Goal: Use online tool/utility: Utilize a website feature to perform a specific function

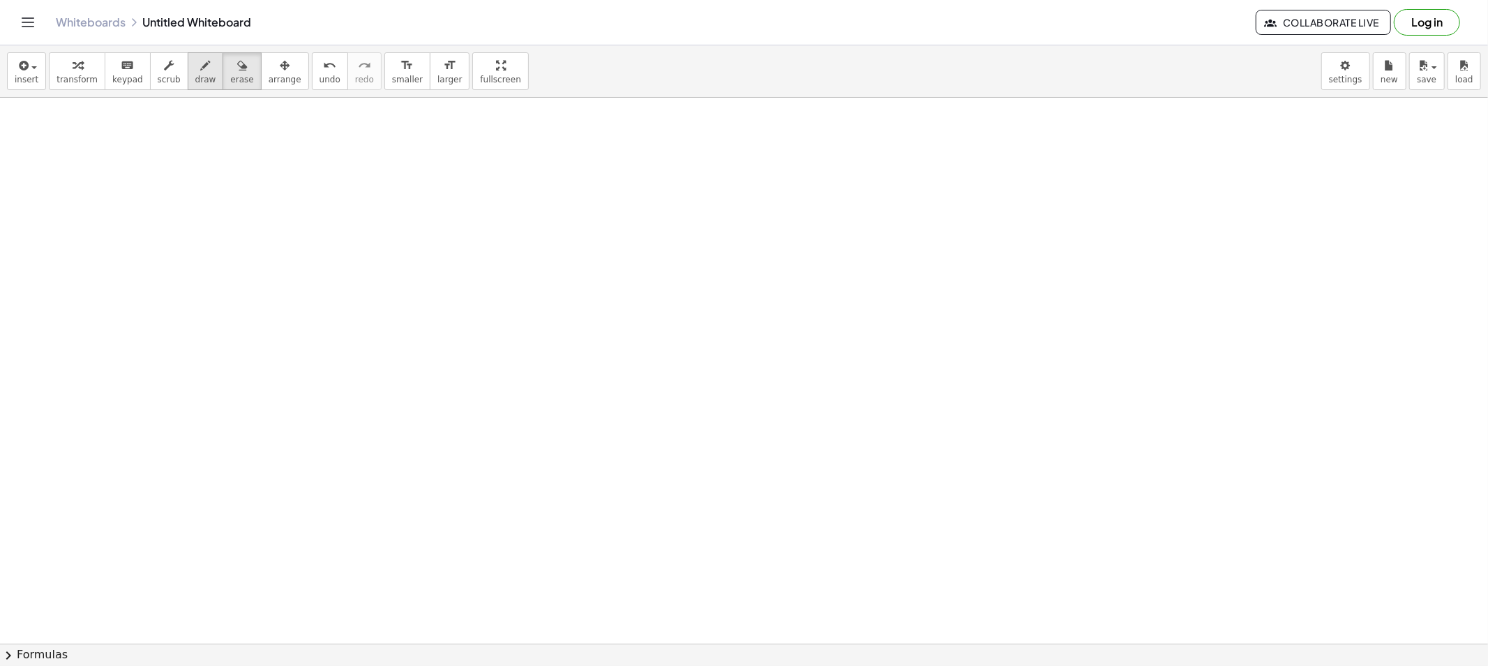
click at [195, 80] on span "draw" at bounding box center [205, 80] width 21 height 10
drag, startPoint x: 408, startPoint y: 128, endPoint x: 436, endPoint y: 144, distance: 32.2
drag, startPoint x: 421, startPoint y: 202, endPoint x: 424, endPoint y: 177, distance: 25.2
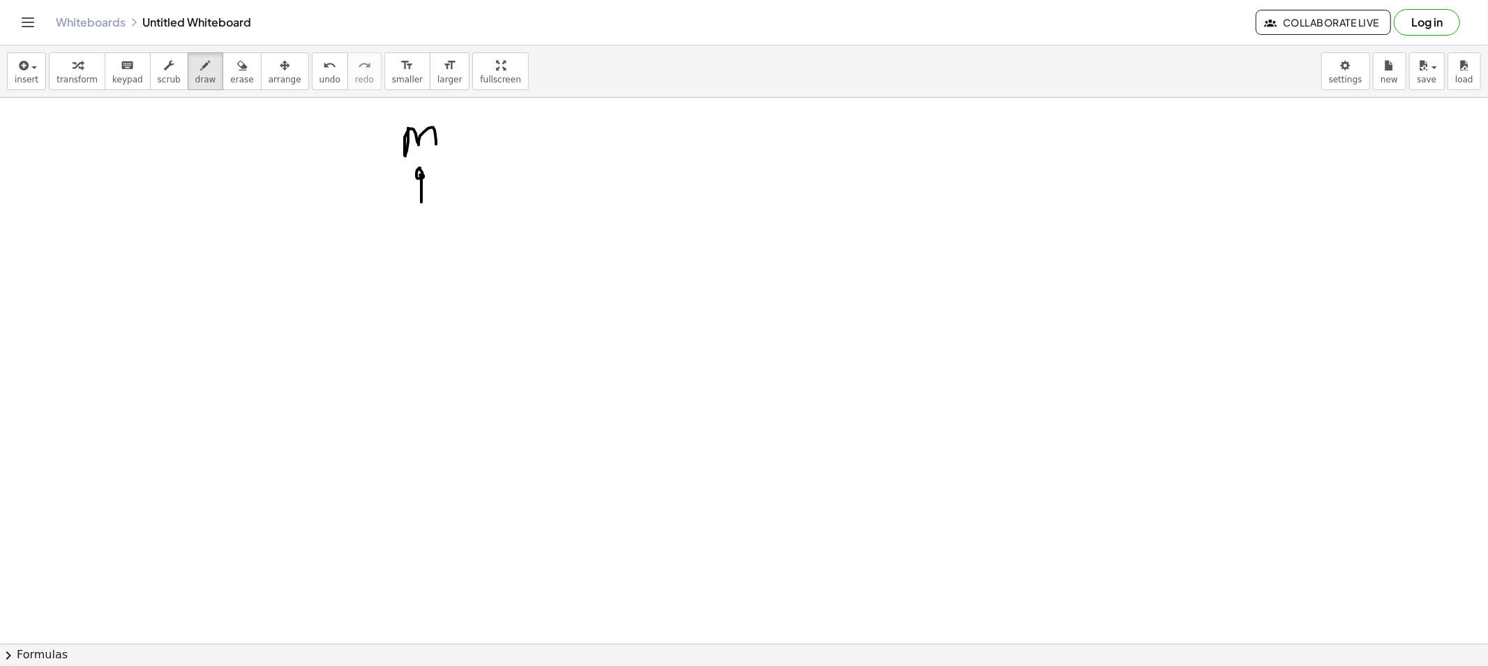
drag, startPoint x: 507, startPoint y: 123, endPoint x: 516, endPoint y: 147, distance: 25.4
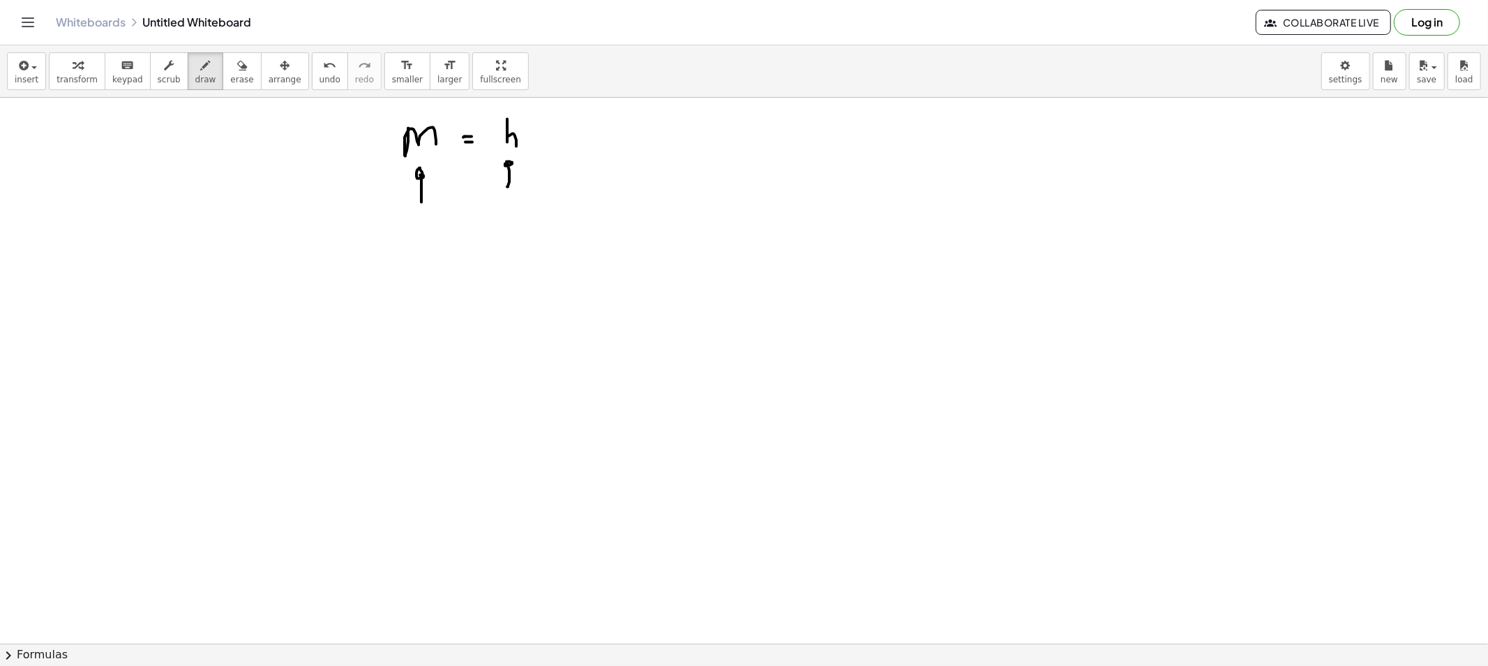
drag, startPoint x: 507, startPoint y: 187, endPoint x: 514, endPoint y: 165, distance: 23.2
click at [223, 87] on button "erase" at bounding box center [242, 71] width 38 height 38
drag, startPoint x: 422, startPoint y: 234, endPoint x: 505, endPoint y: 187, distance: 94.7
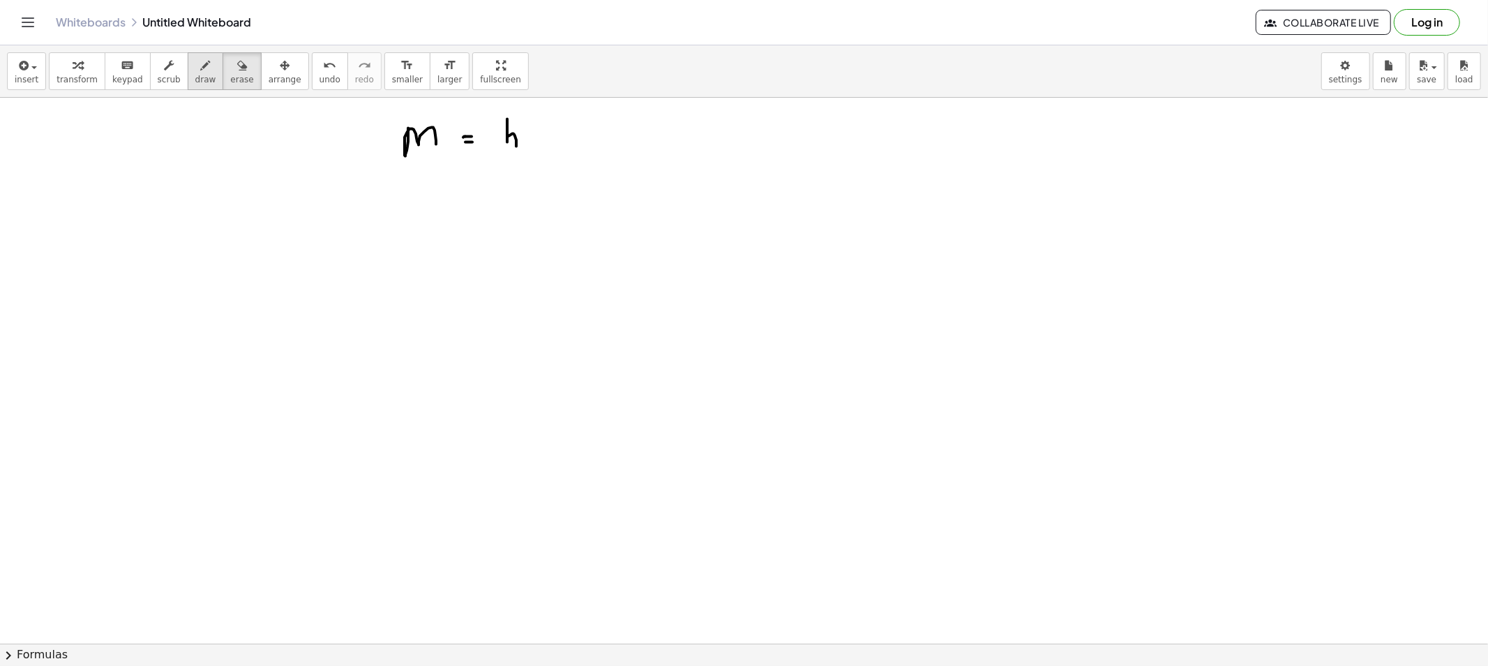
click at [195, 75] on span "draw" at bounding box center [205, 80] width 21 height 10
drag, startPoint x: 515, startPoint y: 190, endPoint x: 518, endPoint y: 171, distance: 19.0
drag, startPoint x: 421, startPoint y: 192, endPoint x: 424, endPoint y: 170, distance: 22.6
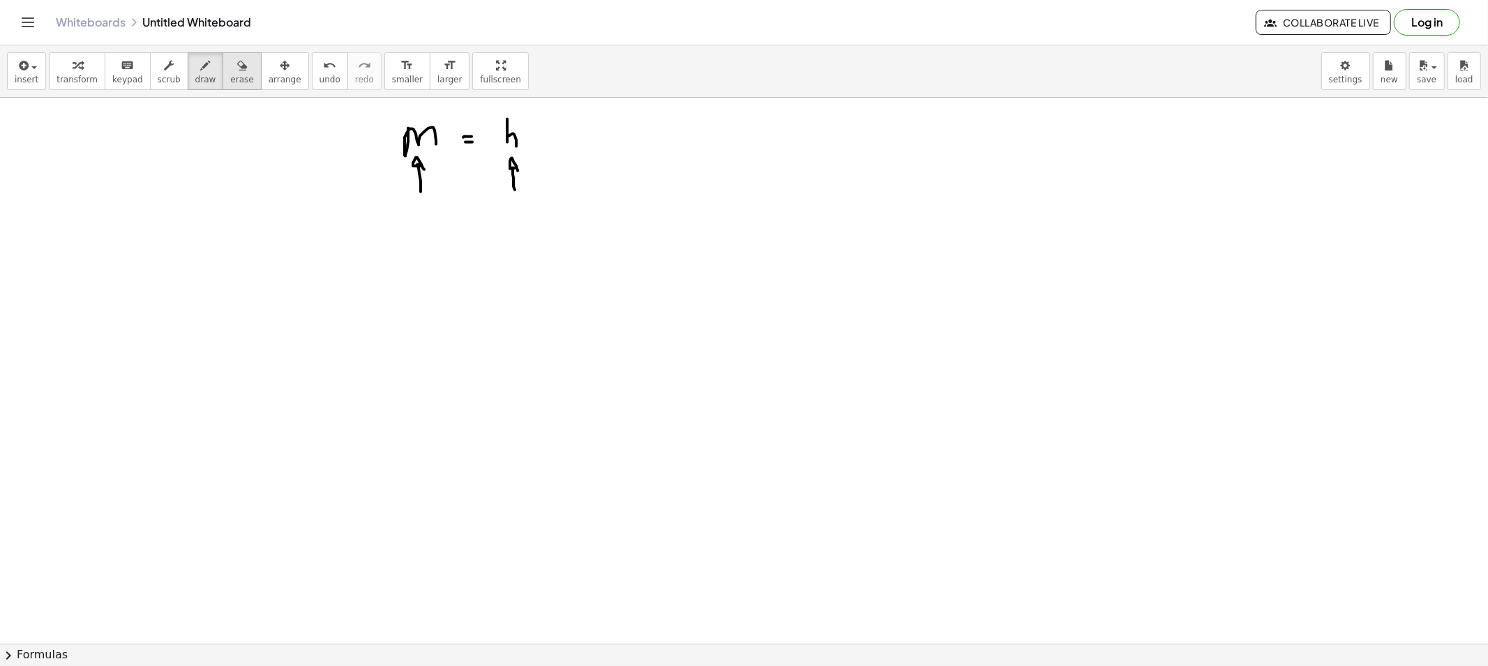
click at [231, 86] on button "erase" at bounding box center [242, 71] width 38 height 38
drag, startPoint x: 438, startPoint y: 248, endPoint x: 498, endPoint y: 191, distance: 83.4
drag, startPoint x: 518, startPoint y: 194, endPoint x: 514, endPoint y: 174, distance: 19.8
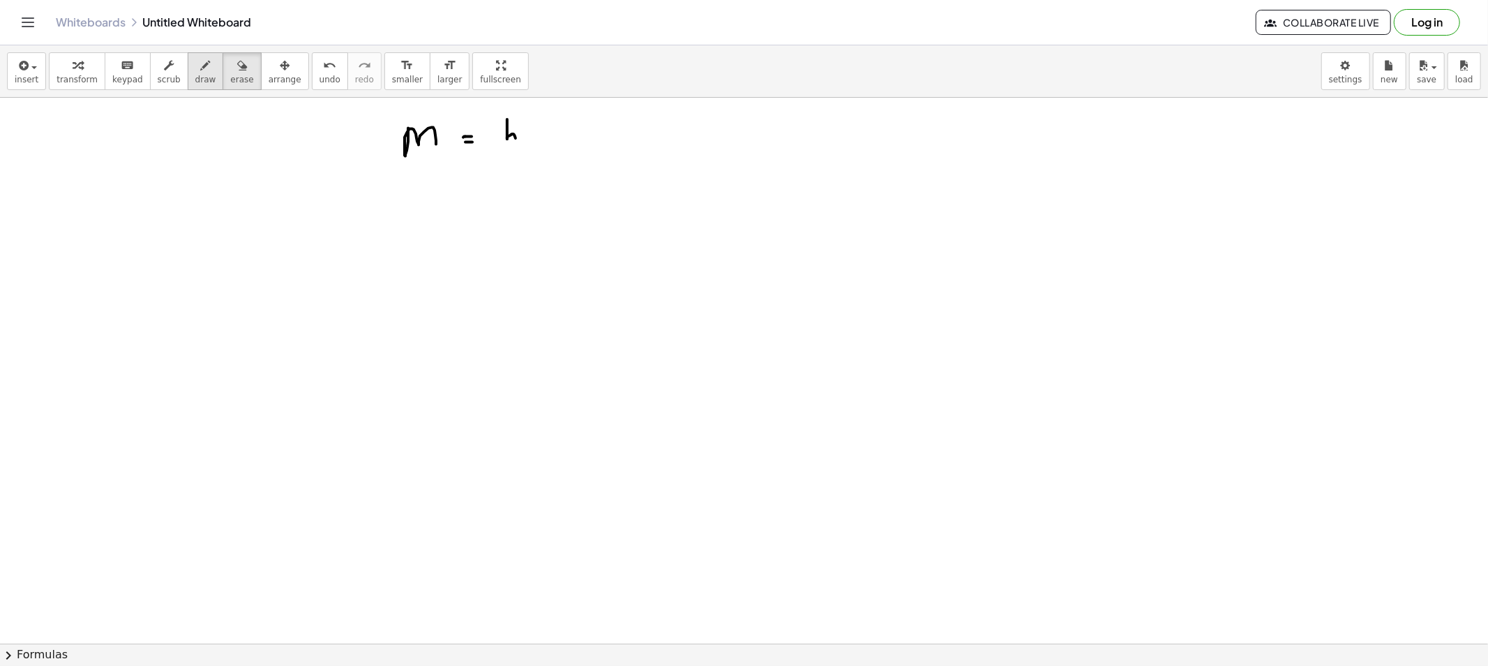
click at [195, 80] on span "draw" at bounding box center [205, 80] width 21 height 10
drag, startPoint x: 514, startPoint y: 207, endPoint x: 506, endPoint y: 179, distance: 29.1
drag, startPoint x: 422, startPoint y: 200, endPoint x: 424, endPoint y: 178, distance: 22.4
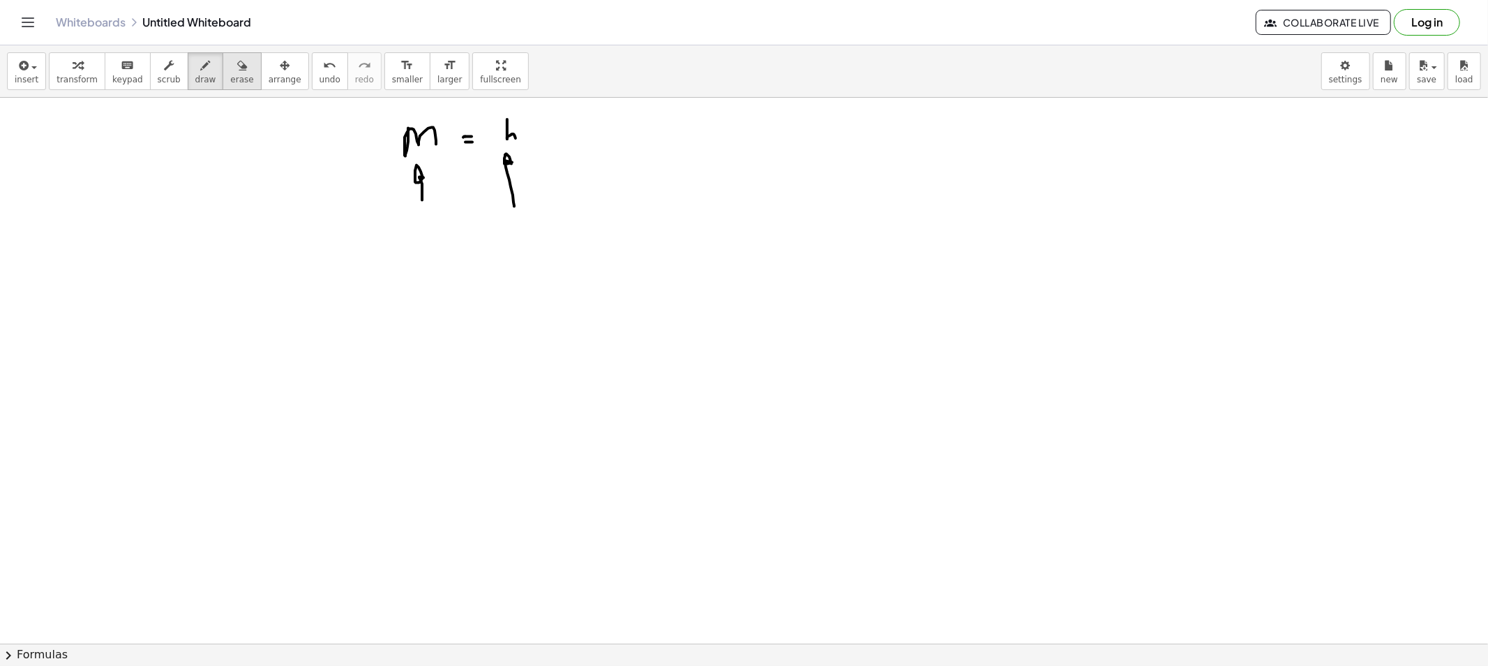
click at [230, 77] on span "erase" at bounding box center [241, 80] width 23 height 10
drag, startPoint x: 424, startPoint y: 221, endPoint x: 508, endPoint y: 186, distance: 91.0
click at [193, 73] on button "draw" at bounding box center [206, 71] width 36 height 38
click at [201, 67] on icon "button" at bounding box center [206, 65] width 10 height 17
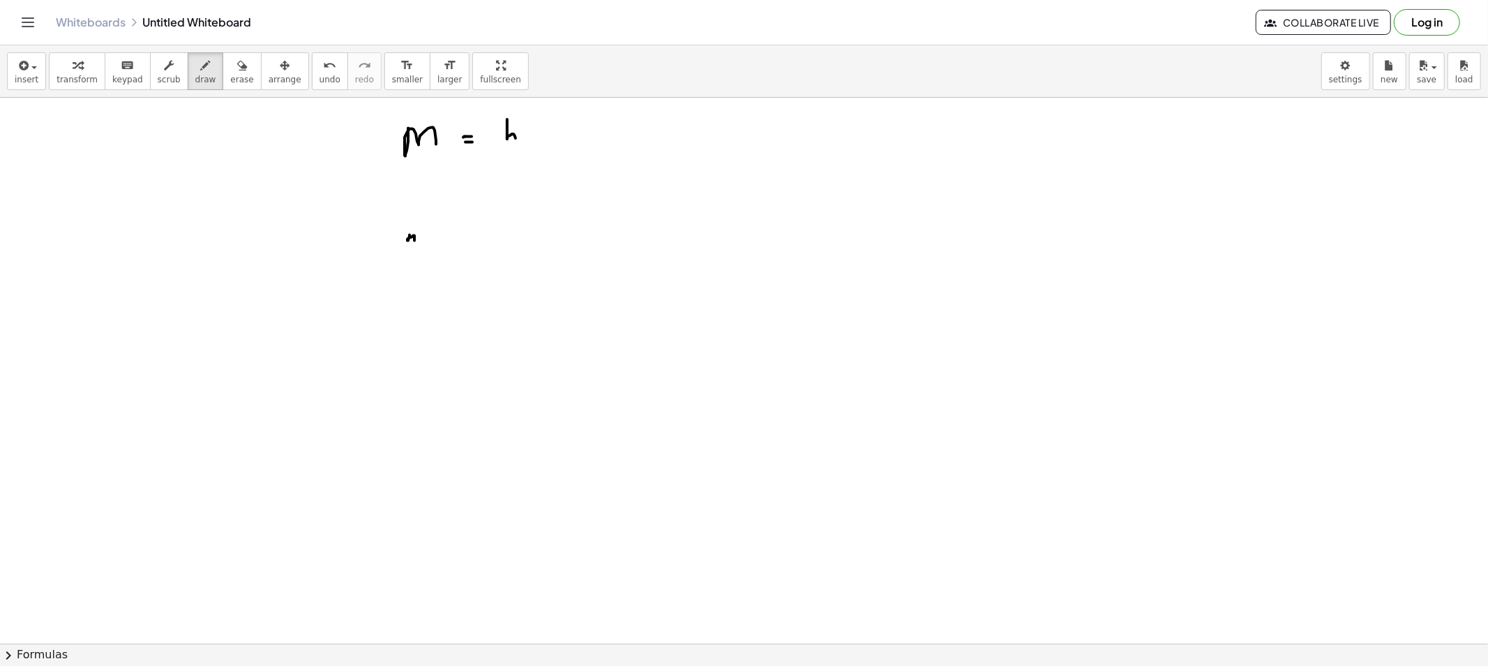
drag, startPoint x: 410, startPoint y: 235, endPoint x: 405, endPoint y: 248, distance: 13.2
drag, startPoint x: 428, startPoint y: 237, endPoint x: 440, endPoint y: 244, distance: 14.4
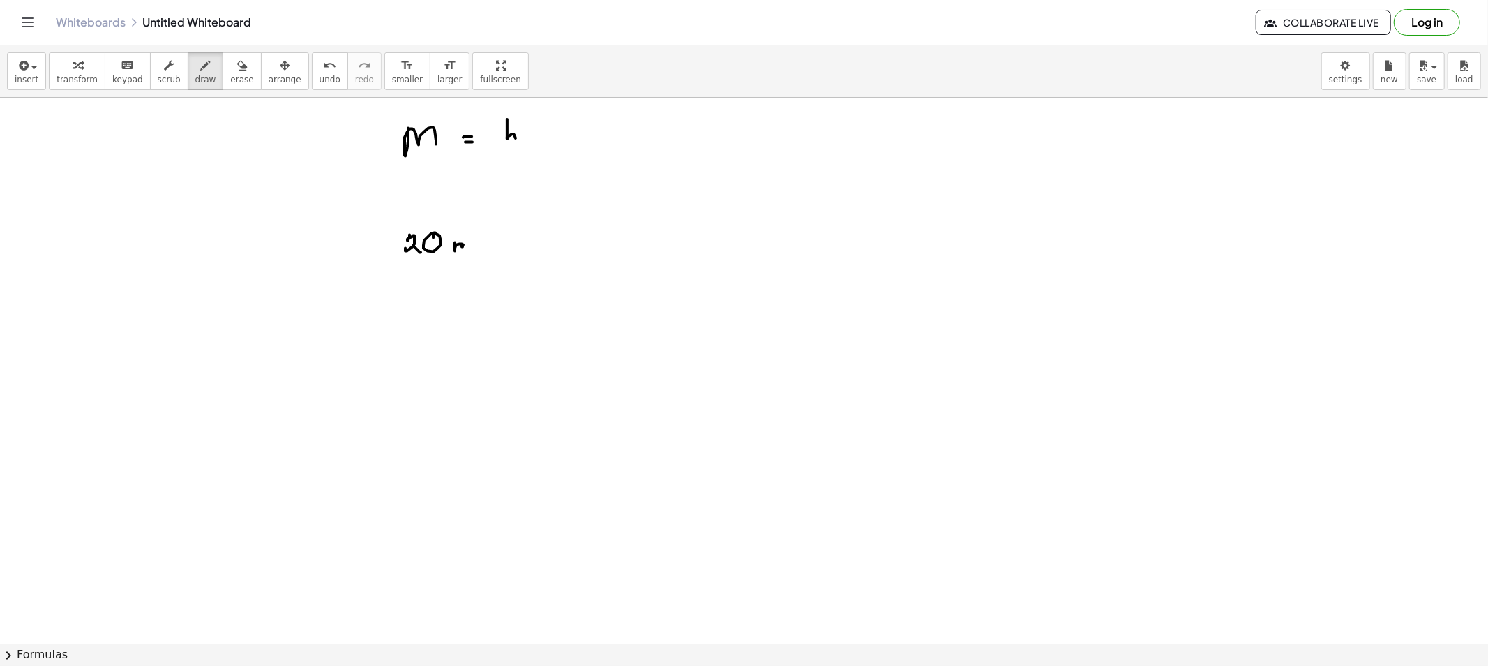
drag, startPoint x: 455, startPoint y: 251, endPoint x: 472, endPoint y: 247, distance: 17.3
drag, startPoint x: 484, startPoint y: 239, endPoint x: 506, endPoint y: 236, distance: 21.9
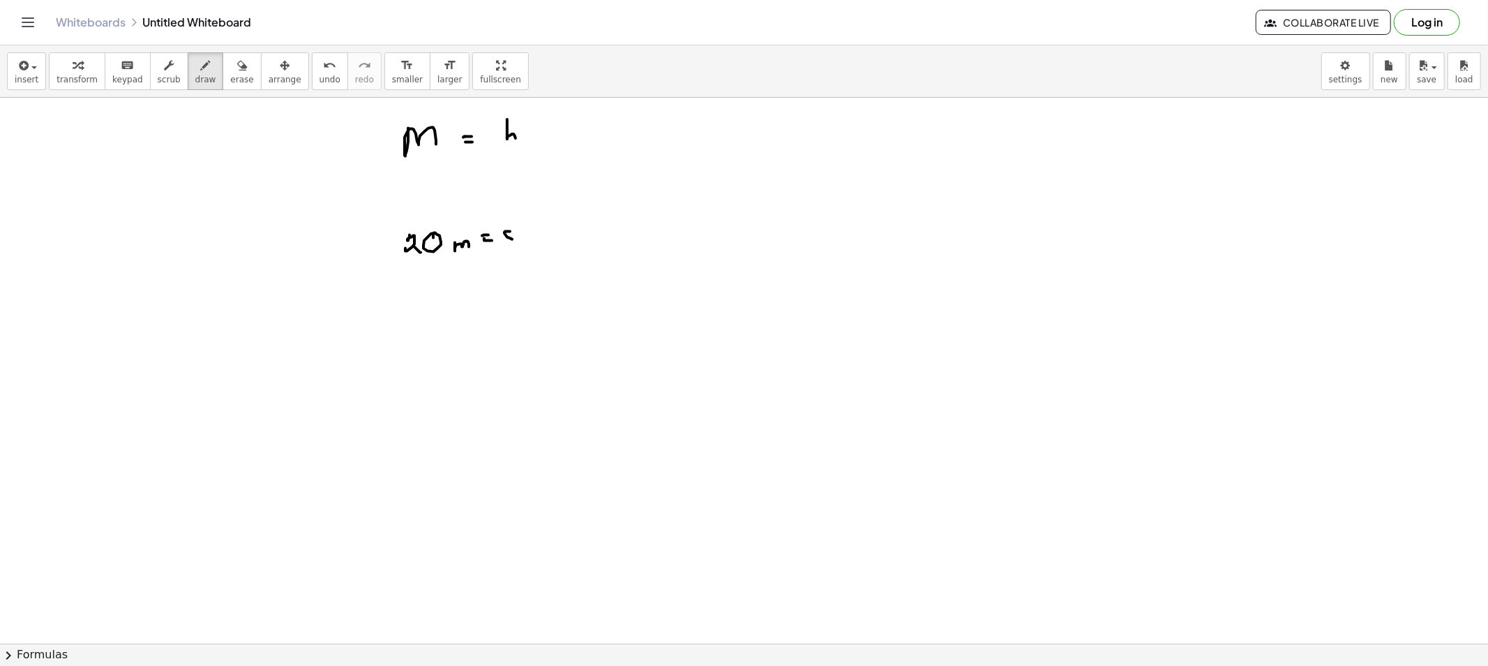
drag, startPoint x: 509, startPoint y: 232, endPoint x: 501, endPoint y: 246, distance: 16.3
drag, startPoint x: 433, startPoint y: 338, endPoint x: 444, endPoint y: 353, distance: 19.0
drag, startPoint x: 458, startPoint y: 336, endPoint x: 455, endPoint y: 346, distance: 10.2
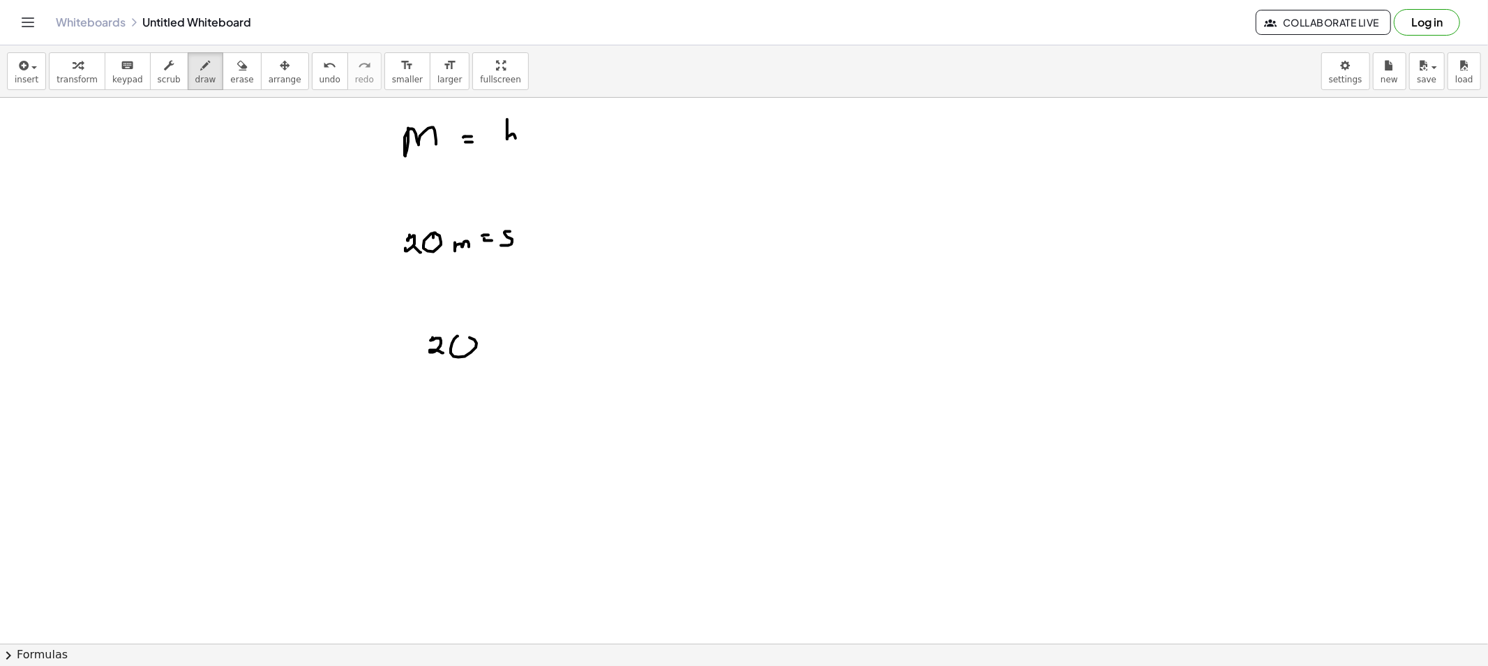
drag, startPoint x: 493, startPoint y: 352, endPoint x: 513, endPoint y: 398, distance: 50.9
drag, startPoint x: 671, startPoint y: 340, endPoint x: 654, endPoint y: 405, distance: 67.2
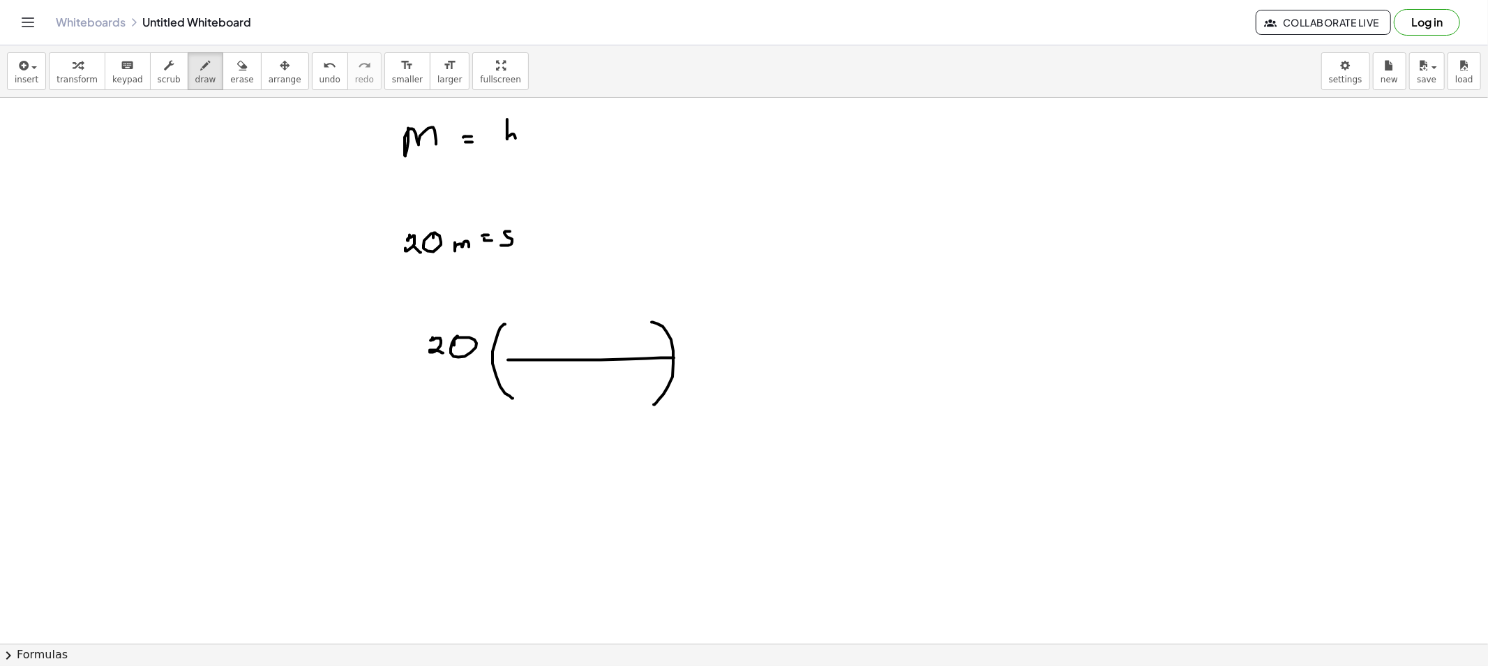
drag, startPoint x: 508, startPoint y: 360, endPoint x: 674, endPoint y: 358, distance: 166.1
drag, startPoint x: 543, startPoint y: 269, endPoint x: 551, endPoint y: 295, distance: 27.1
drag, startPoint x: 227, startPoint y: 81, endPoint x: 246, endPoint y: 100, distance: 26.2
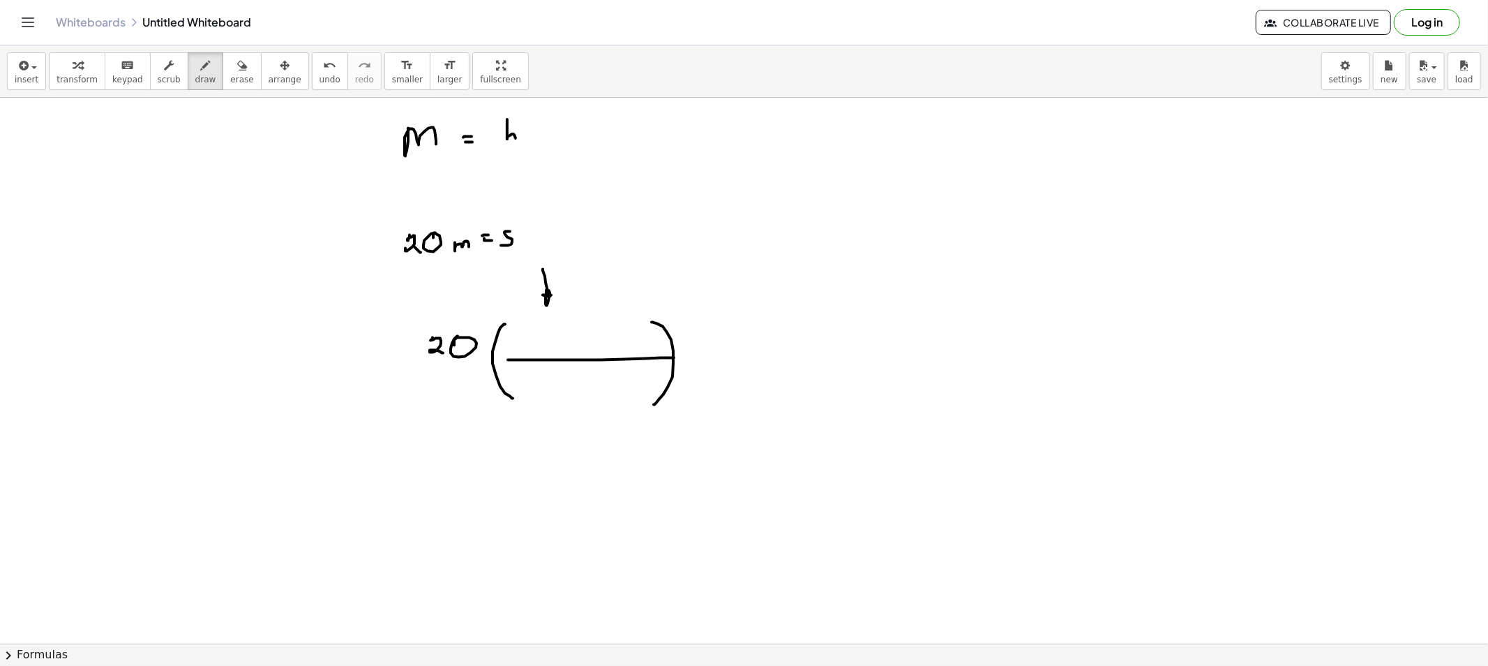
click at [230, 80] on span "erase" at bounding box center [241, 80] width 23 height 10
click at [197, 78] on span "draw" at bounding box center [205, 80] width 21 height 10
drag, startPoint x: 574, startPoint y: 329, endPoint x: 573, endPoint y: 346, distance: 17.5
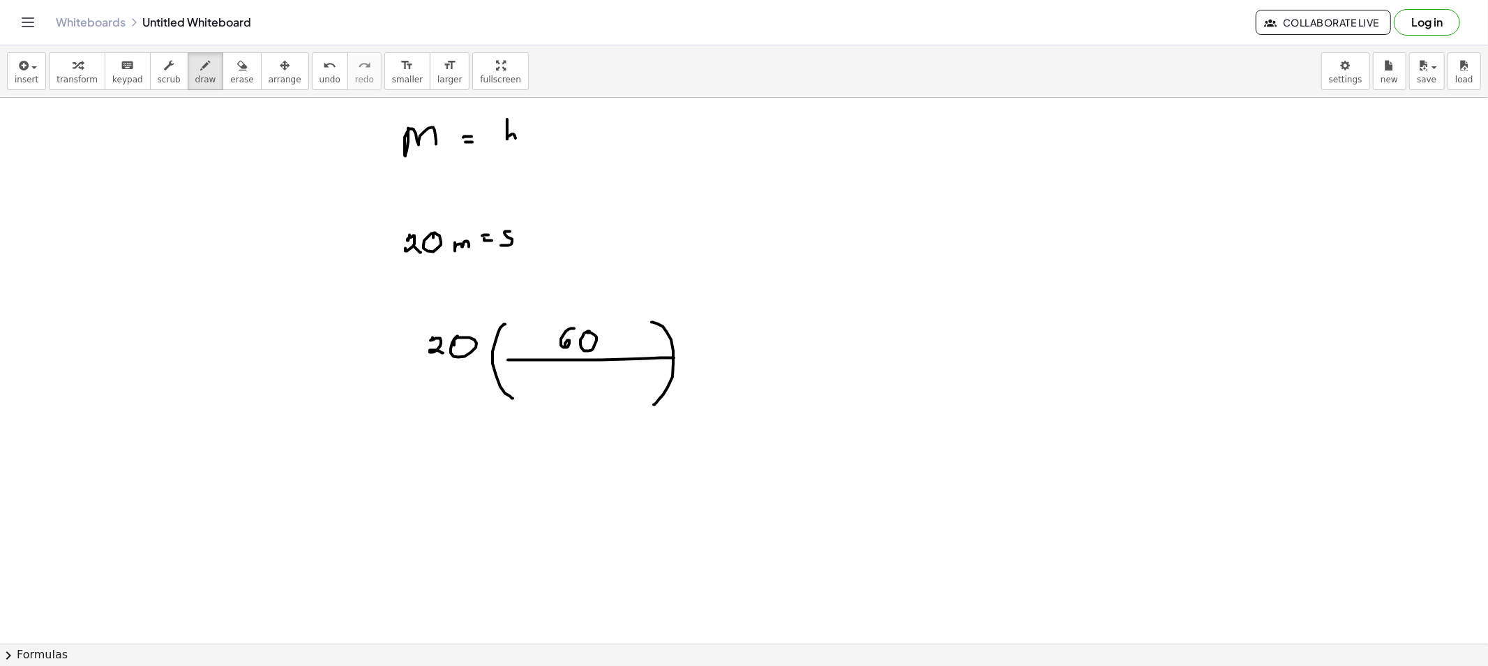
drag, startPoint x: 590, startPoint y: 332, endPoint x: 583, endPoint y: 357, distance: 26.1
drag, startPoint x: 537, startPoint y: 435, endPoint x: 559, endPoint y: 421, distance: 25.4
drag, startPoint x: 574, startPoint y: 373, endPoint x: 574, endPoint y: 394, distance: 21.6
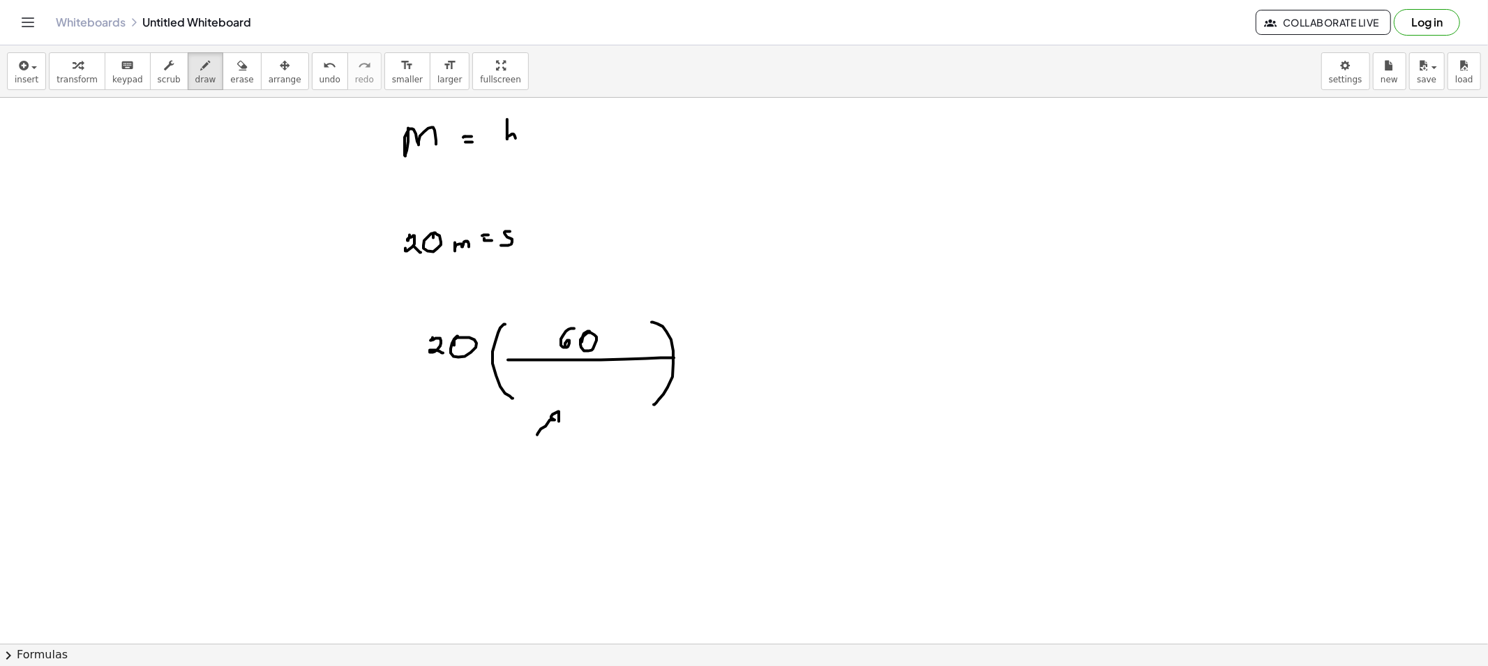
drag, startPoint x: 583, startPoint y: 387, endPoint x: 595, endPoint y: 396, distance: 14.0
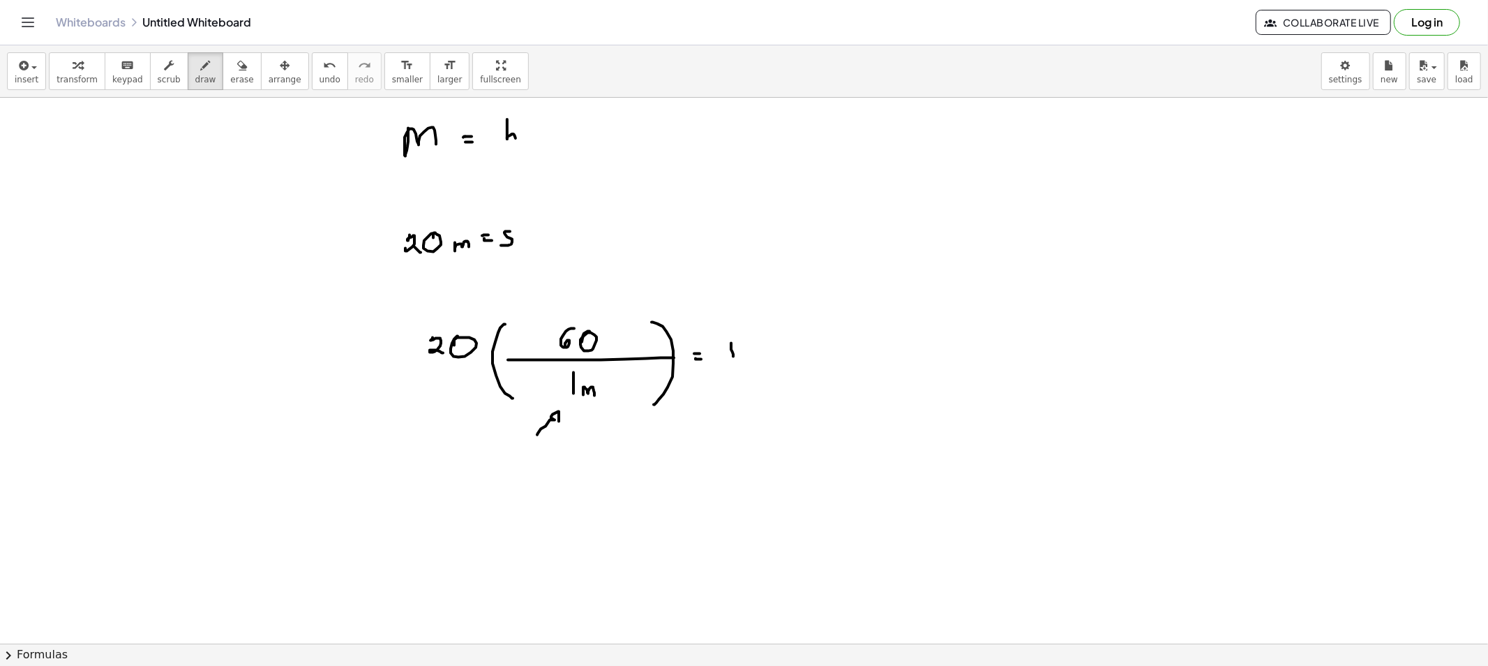
drag, startPoint x: 731, startPoint y: 343, endPoint x: 733, endPoint y: 358, distance: 14.8
drag, startPoint x: 755, startPoint y: 345, endPoint x: 777, endPoint y: 353, distance: 23.8
drag, startPoint x: 770, startPoint y: 357, endPoint x: 796, endPoint y: 352, distance: 27.0
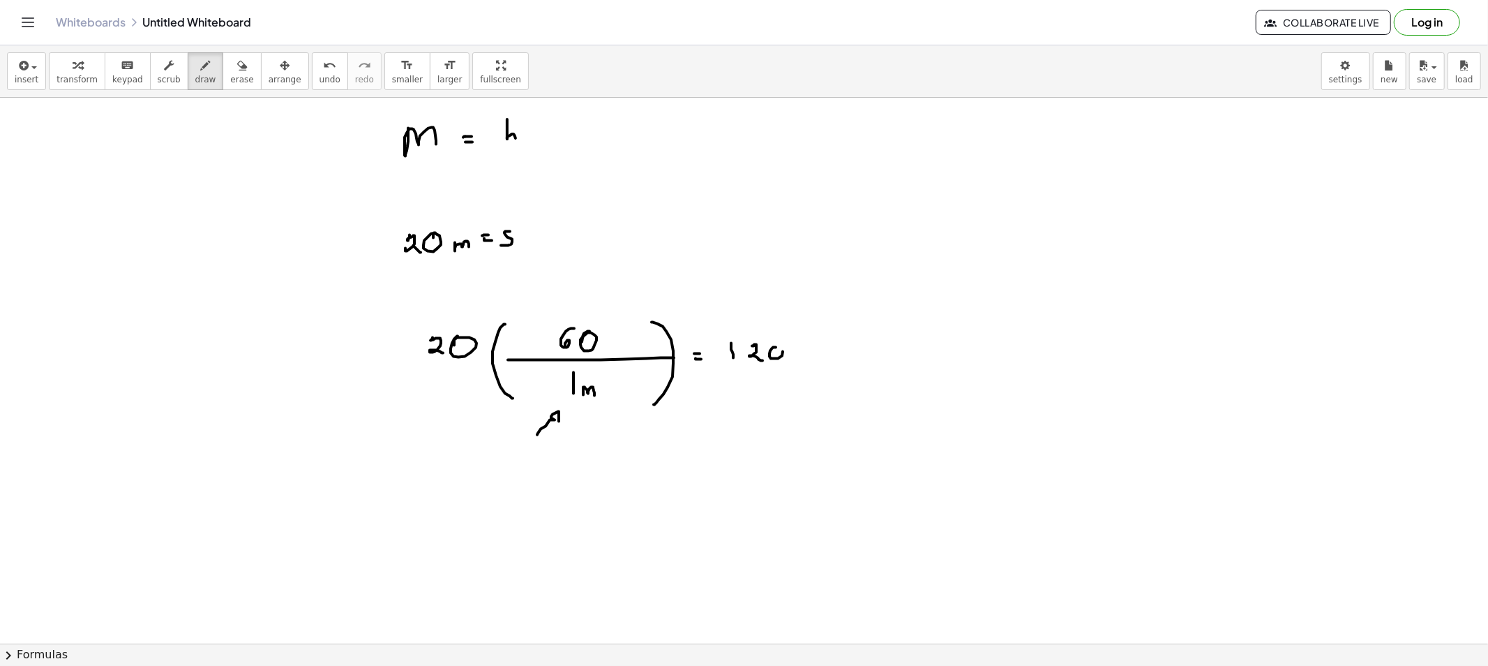
drag, startPoint x: 793, startPoint y: 349, endPoint x: 801, endPoint y: 358, distance: 11.9
click at [223, 72] on button "erase" at bounding box center [242, 71] width 38 height 38
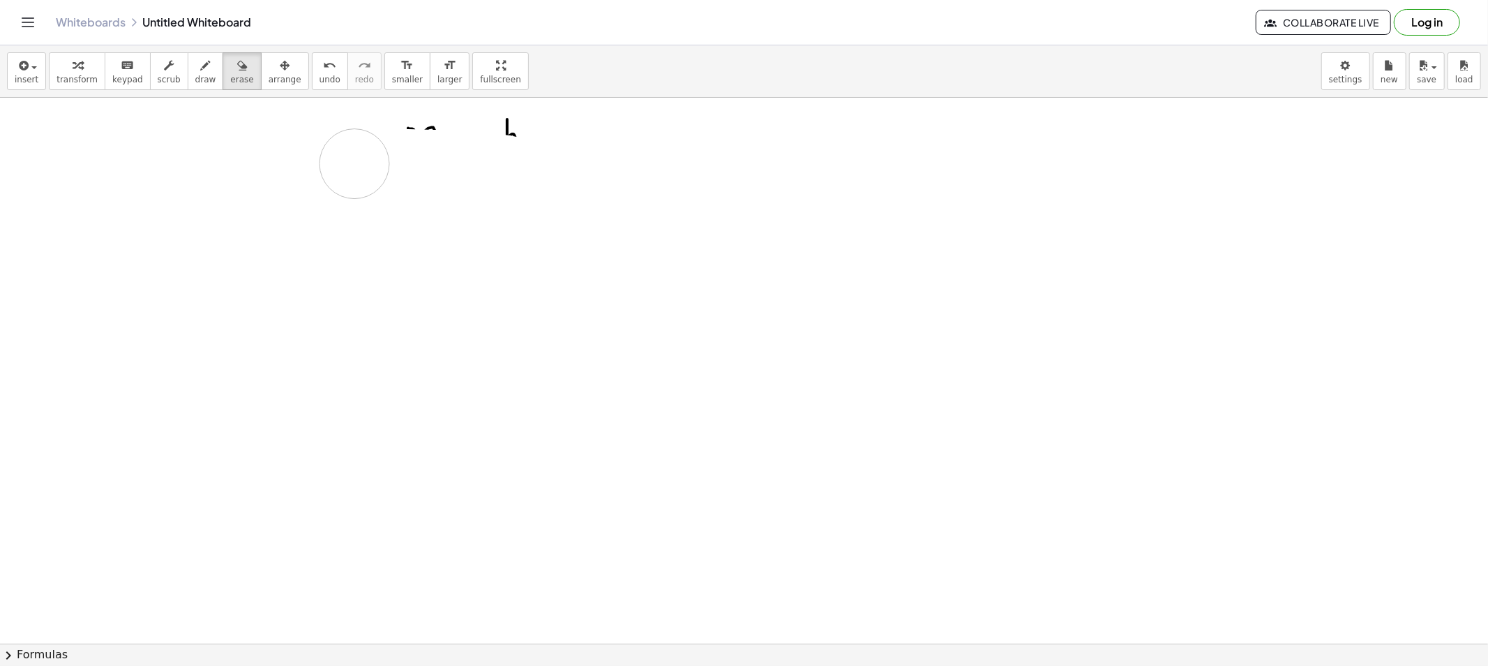
drag, startPoint x: 391, startPoint y: 363, endPoint x: 359, endPoint y: 128, distance: 236.6
click at [189, 73] on button "draw" at bounding box center [206, 71] width 36 height 38
drag, startPoint x: 430, startPoint y: 154, endPoint x: 444, endPoint y: 149, distance: 14.8
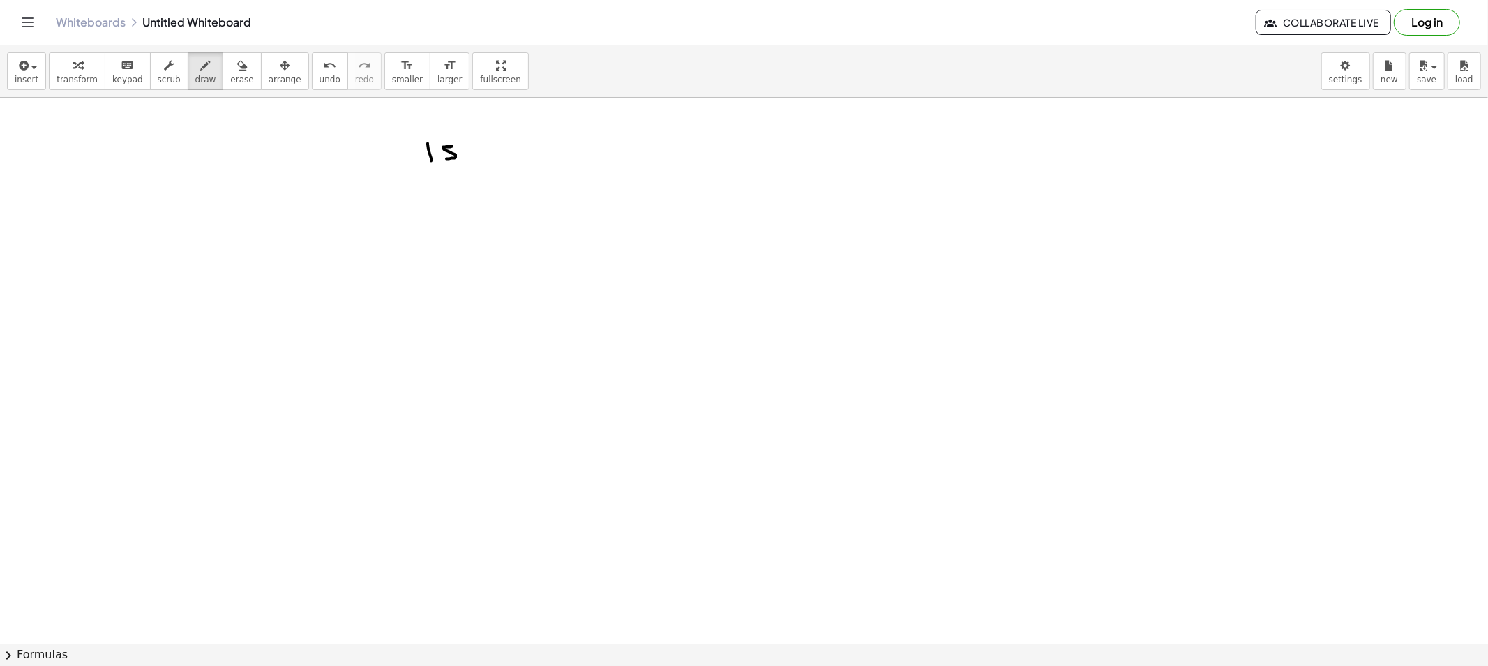
drag, startPoint x: 443, startPoint y: 147, endPoint x: 445, endPoint y: 159, distance: 12.0
drag, startPoint x: 468, startPoint y: 142, endPoint x: 478, endPoint y: 161, distance: 21.2
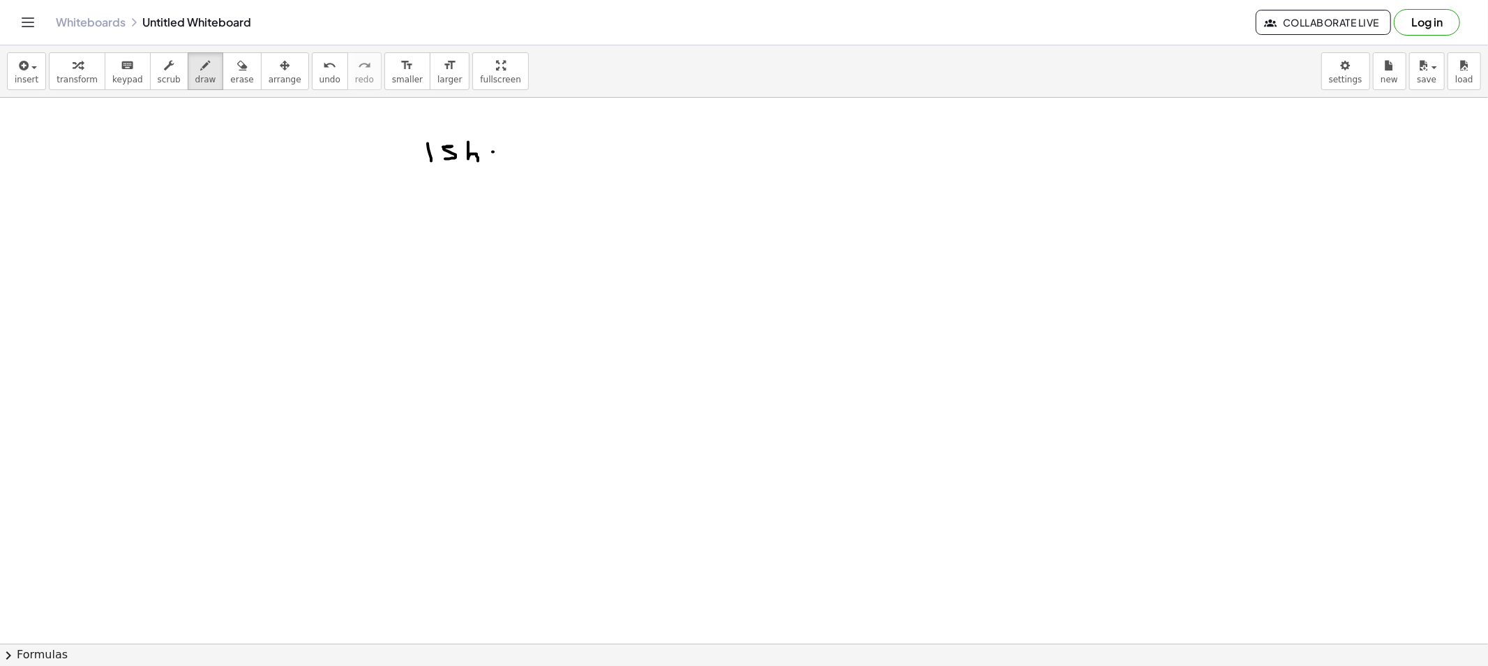
drag, startPoint x: 494, startPoint y: 156, endPoint x: 504, endPoint y: 158, distance: 9.9
drag, startPoint x: 530, startPoint y: 147, endPoint x: 516, endPoint y: 163, distance: 20.7
drag, startPoint x: 526, startPoint y: 296, endPoint x: 537, endPoint y: 302, distance: 12.8
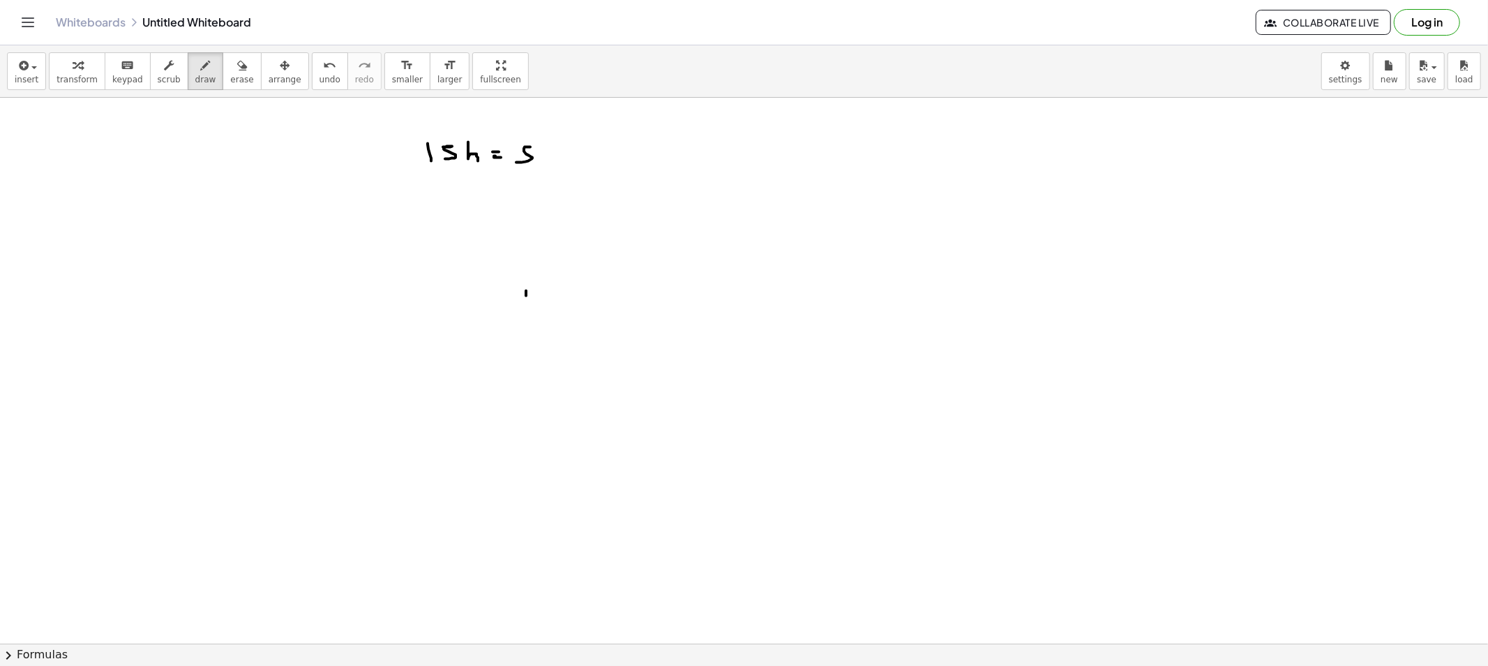
drag, startPoint x: 546, startPoint y: 293, endPoint x: 542, endPoint y: 305, distance: 12.6
drag, startPoint x: 579, startPoint y: 280, endPoint x: 586, endPoint y: 353, distance: 73.6
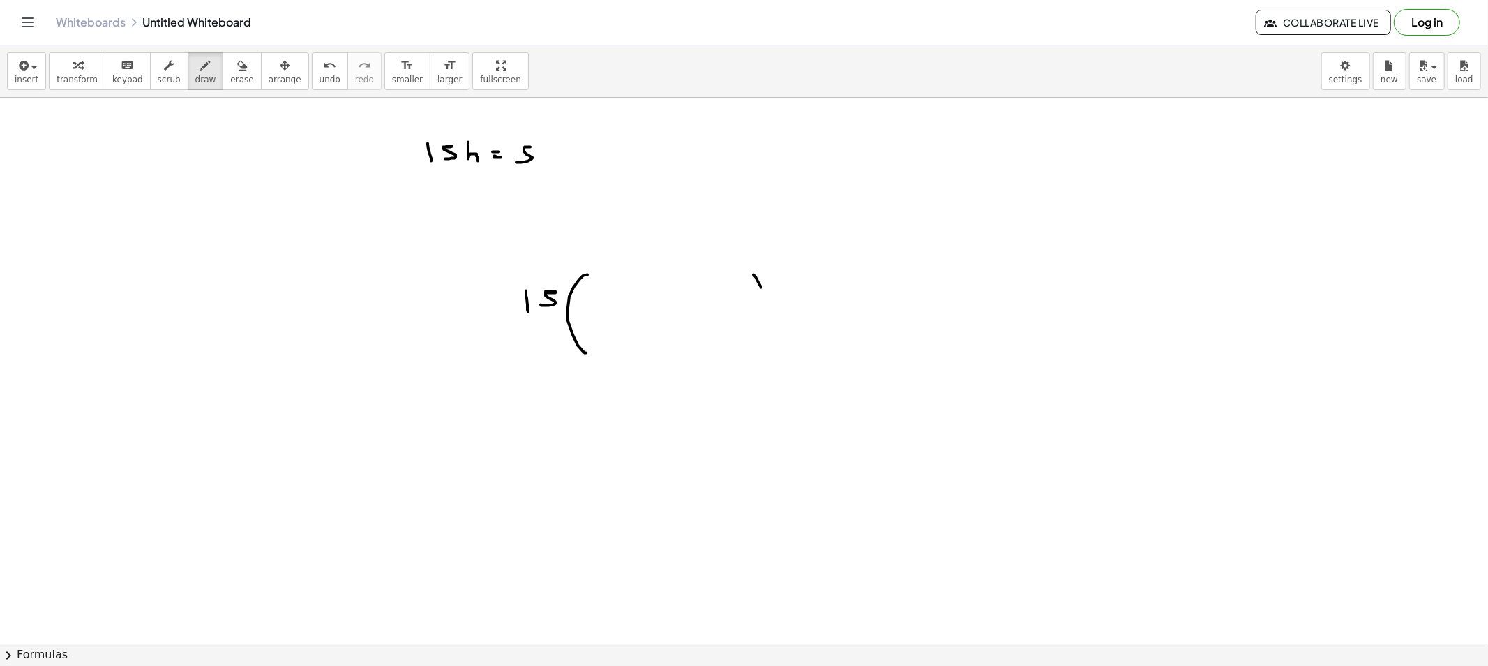
drag, startPoint x: 761, startPoint y: 288, endPoint x: 752, endPoint y: 359, distance: 71.8
drag, startPoint x: 639, startPoint y: 315, endPoint x: 743, endPoint y: 317, distance: 104.7
drag, startPoint x: 633, startPoint y: 237, endPoint x: 652, endPoint y: 265, distance: 33.7
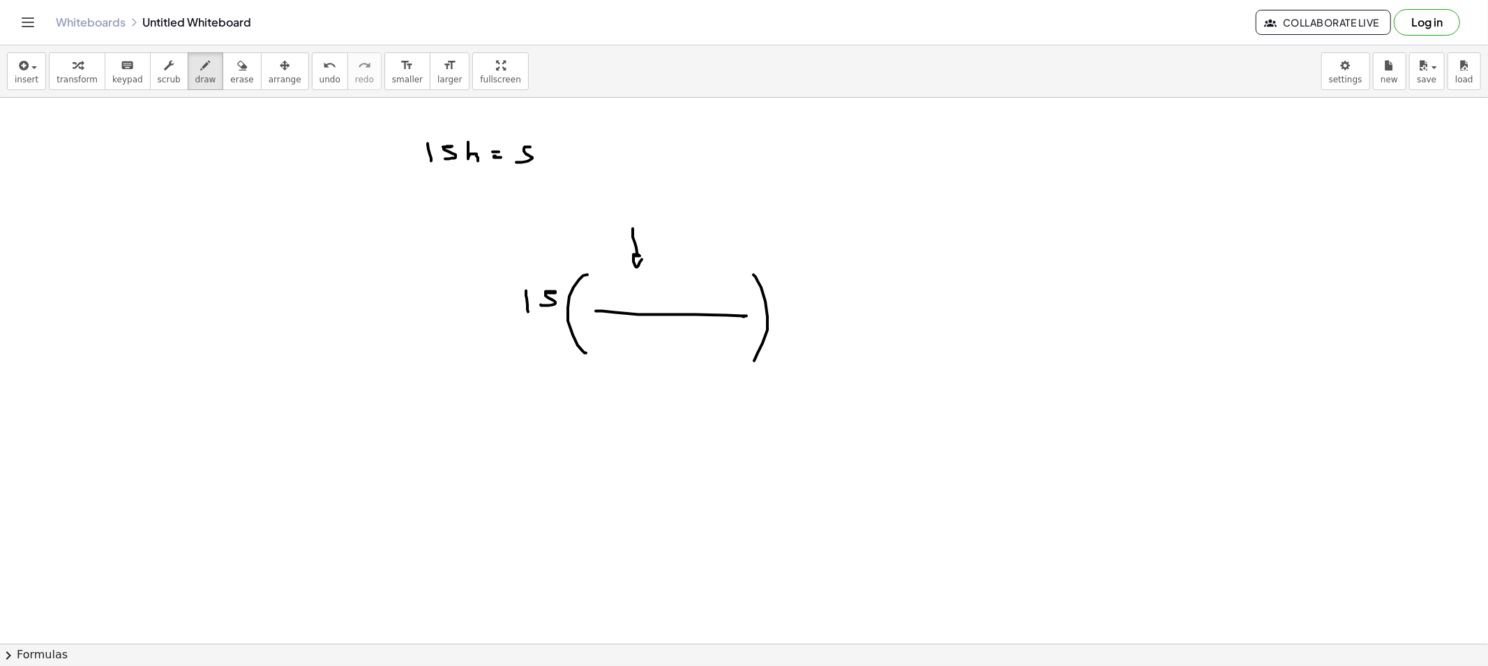
click at [230, 77] on span "erase" at bounding box center [241, 80] width 23 height 10
click at [194, 86] on button "draw" at bounding box center [206, 71] width 36 height 38
drag, startPoint x: 637, startPoint y: 386, endPoint x: 655, endPoint y: 357, distance: 33.5
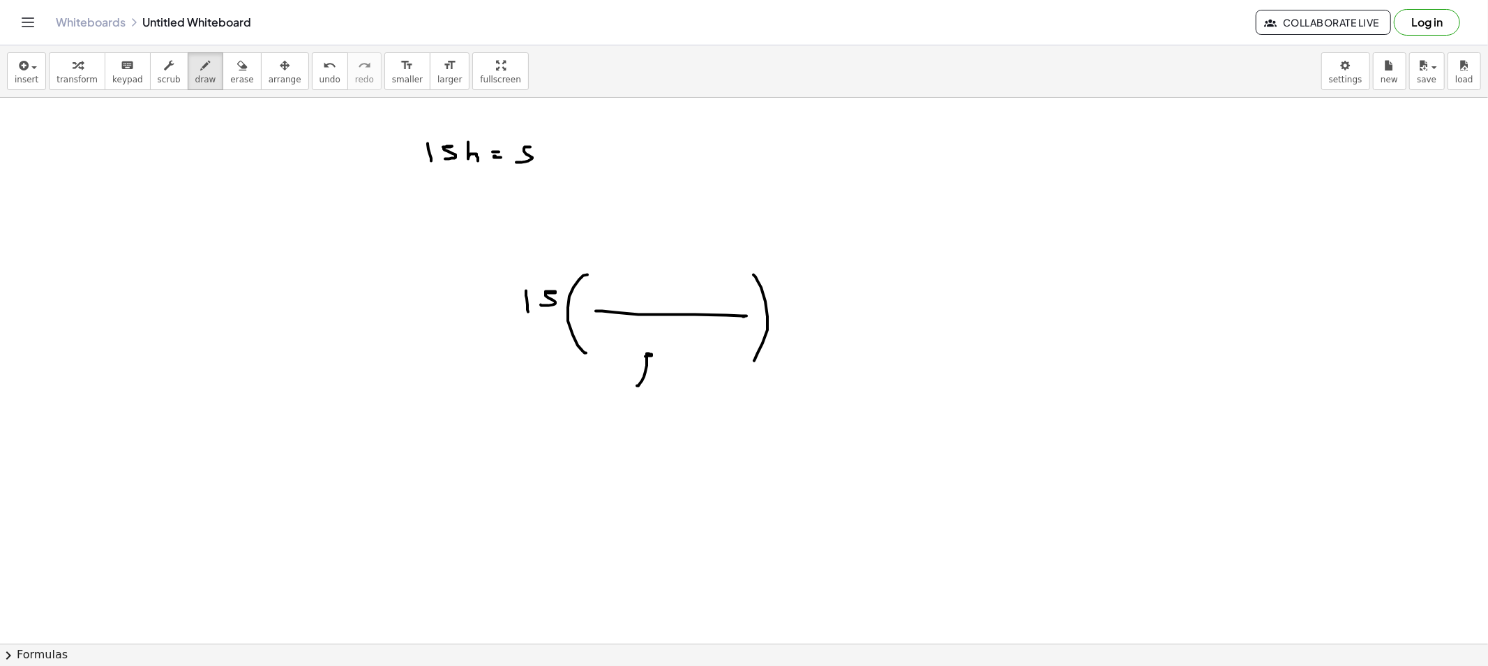
click at [230, 84] on span "erase" at bounding box center [241, 80] width 23 height 10
drag, startPoint x: 656, startPoint y: 408, endPoint x: 648, endPoint y: 372, distance: 37.2
click at [197, 92] on div "insert select one: Math Expression Function Text Youtube Video Graphing Geometr…" at bounding box center [744, 71] width 1488 height 52
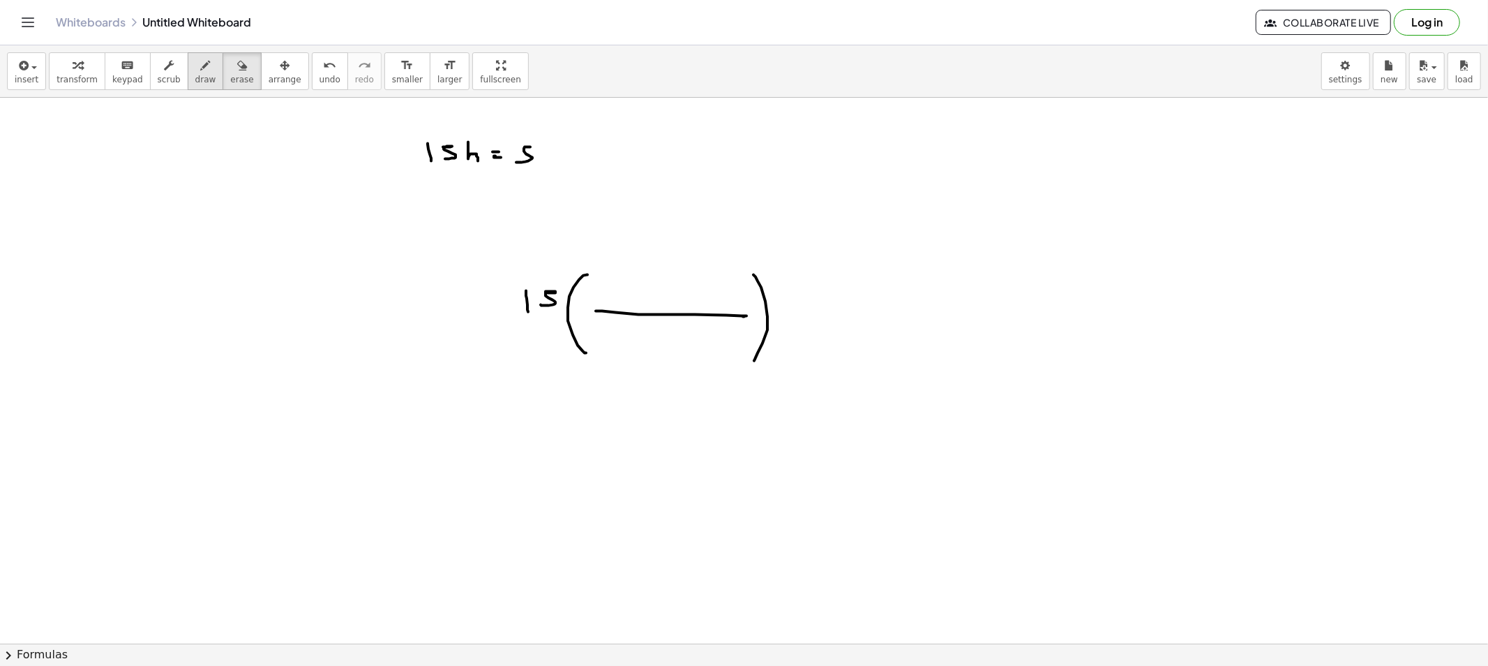
click at [195, 84] on span "draw" at bounding box center [205, 80] width 21 height 10
drag, startPoint x: 738, startPoint y: 131, endPoint x: 742, endPoint y: 145, distance: 14.4
drag, startPoint x: 756, startPoint y: 126, endPoint x: 769, endPoint y: 147, distance: 23.8
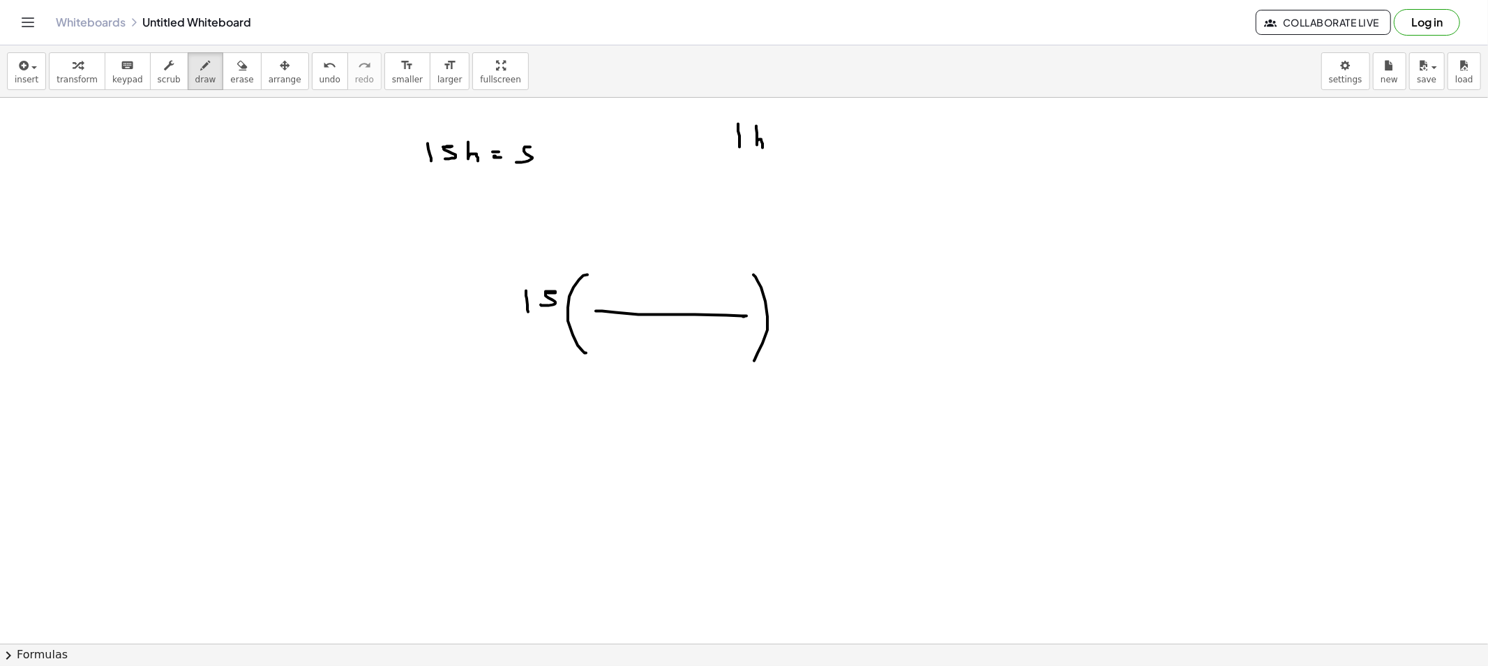
drag, startPoint x: 808, startPoint y: 133, endPoint x: 830, endPoint y: 140, distance: 23.4
drag, startPoint x: 843, startPoint y: 133, endPoint x: 859, endPoint y: 140, distance: 17.8
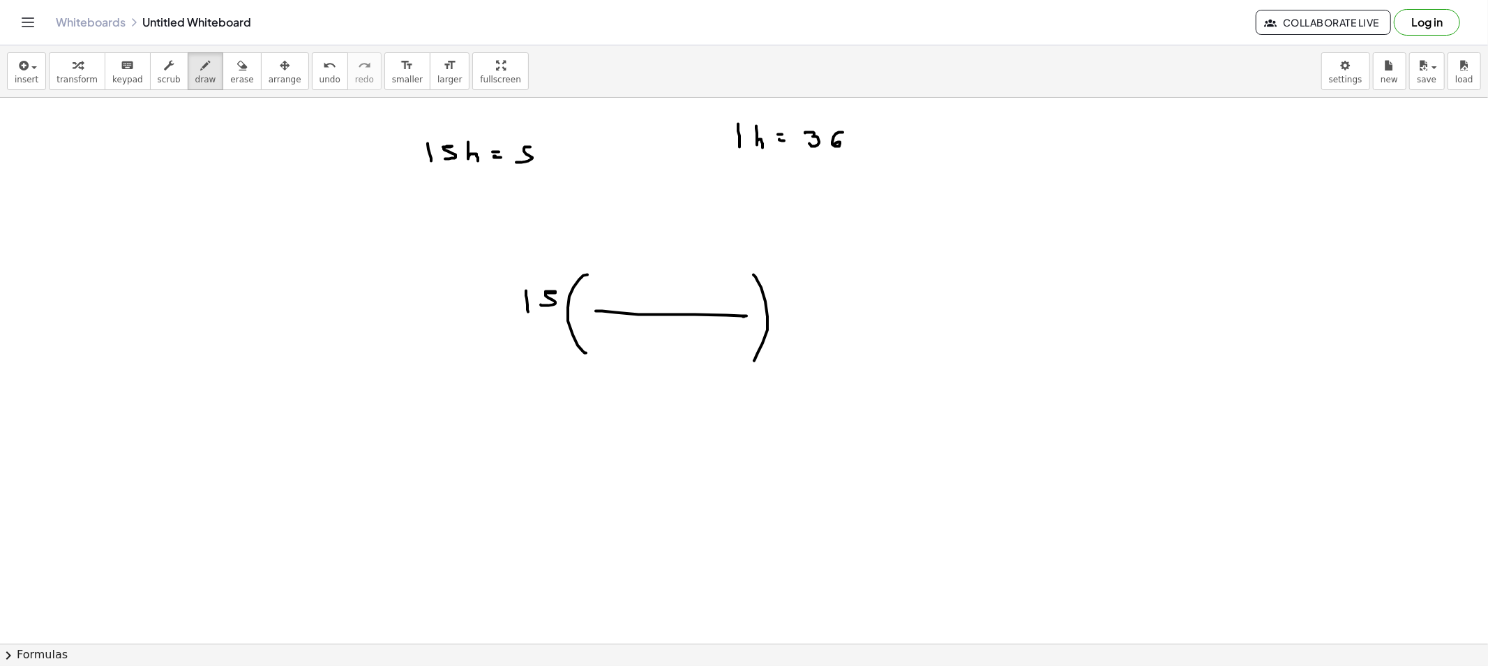
drag, startPoint x: 913, startPoint y: 135, endPoint x: 903, endPoint y: 151, distance: 18.8
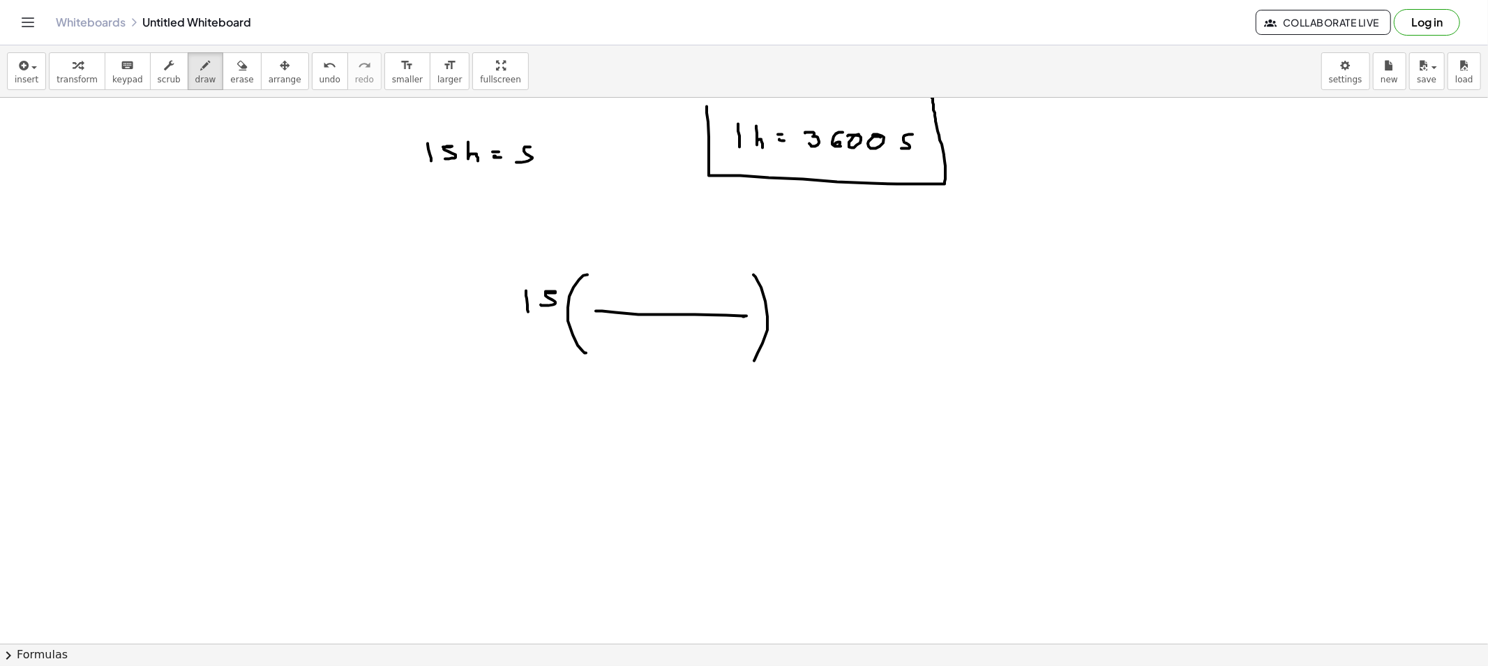
drag, startPoint x: 707, startPoint y: 107, endPoint x: 932, endPoint y: 96, distance: 225.7
click at [932, 96] on div "insert select one: Math Expression Function Text Youtube Video Graphing Geometr…" at bounding box center [744, 355] width 1488 height 620
drag, startPoint x: 615, startPoint y: 217, endPoint x: 633, endPoint y: 265, distance: 51.2
drag, startPoint x: 622, startPoint y: 287, endPoint x: 658, endPoint y: 294, distance: 37.0
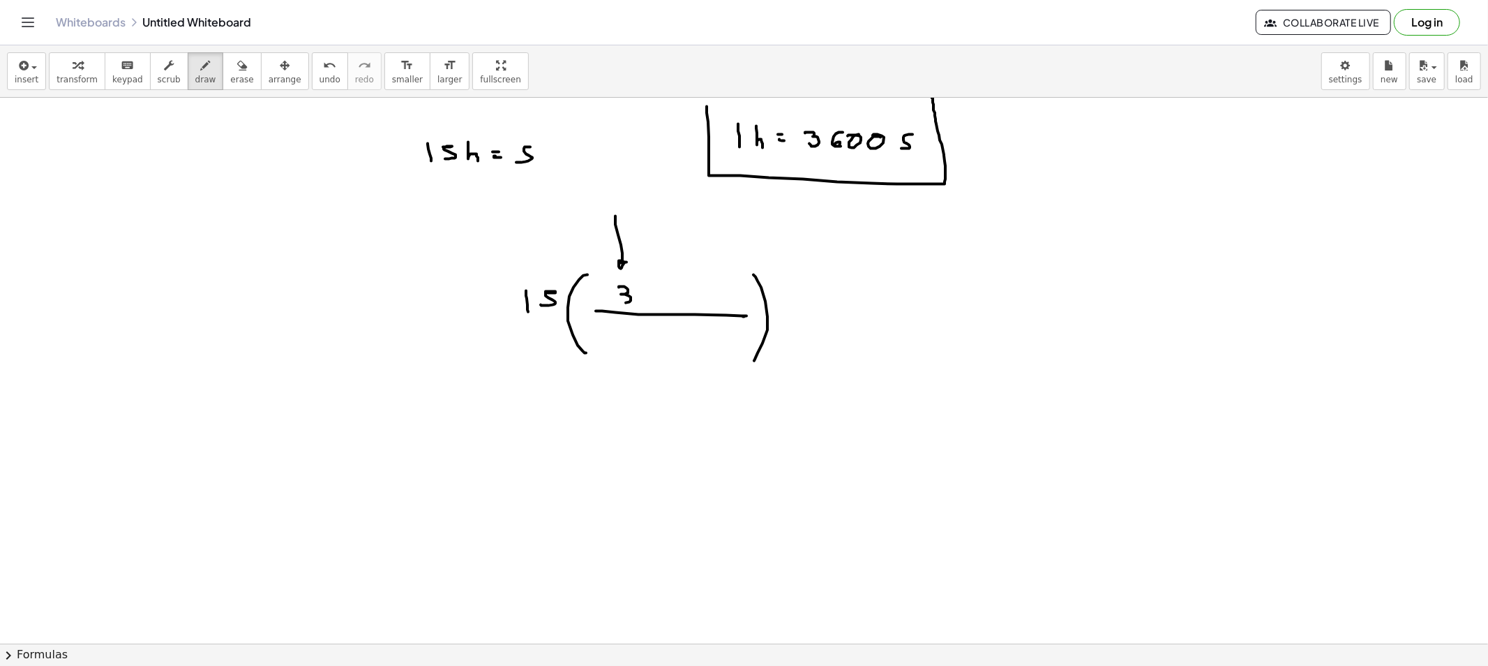
drag, startPoint x: 657, startPoint y: 290, endPoint x: 669, endPoint y: 303, distance: 16.8
drag, startPoint x: 673, startPoint y: 303, endPoint x: 688, endPoint y: 300, distance: 14.9
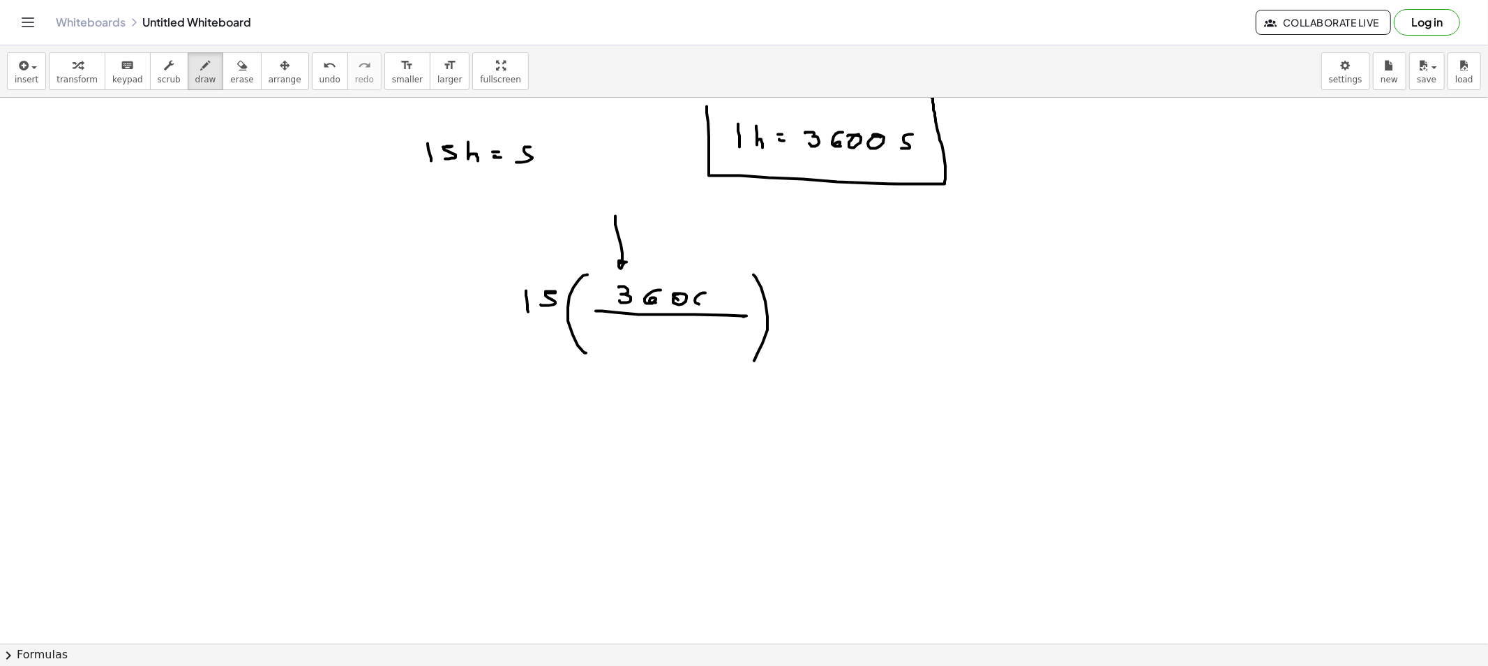
drag, startPoint x: 695, startPoint y: 301, endPoint x: 717, endPoint y: 297, distance: 22.6
drag, startPoint x: 724, startPoint y: 295, endPoint x: 716, endPoint y: 304, distance: 11.9
drag, startPoint x: 652, startPoint y: 338, endPoint x: 655, endPoint y: 351, distance: 12.9
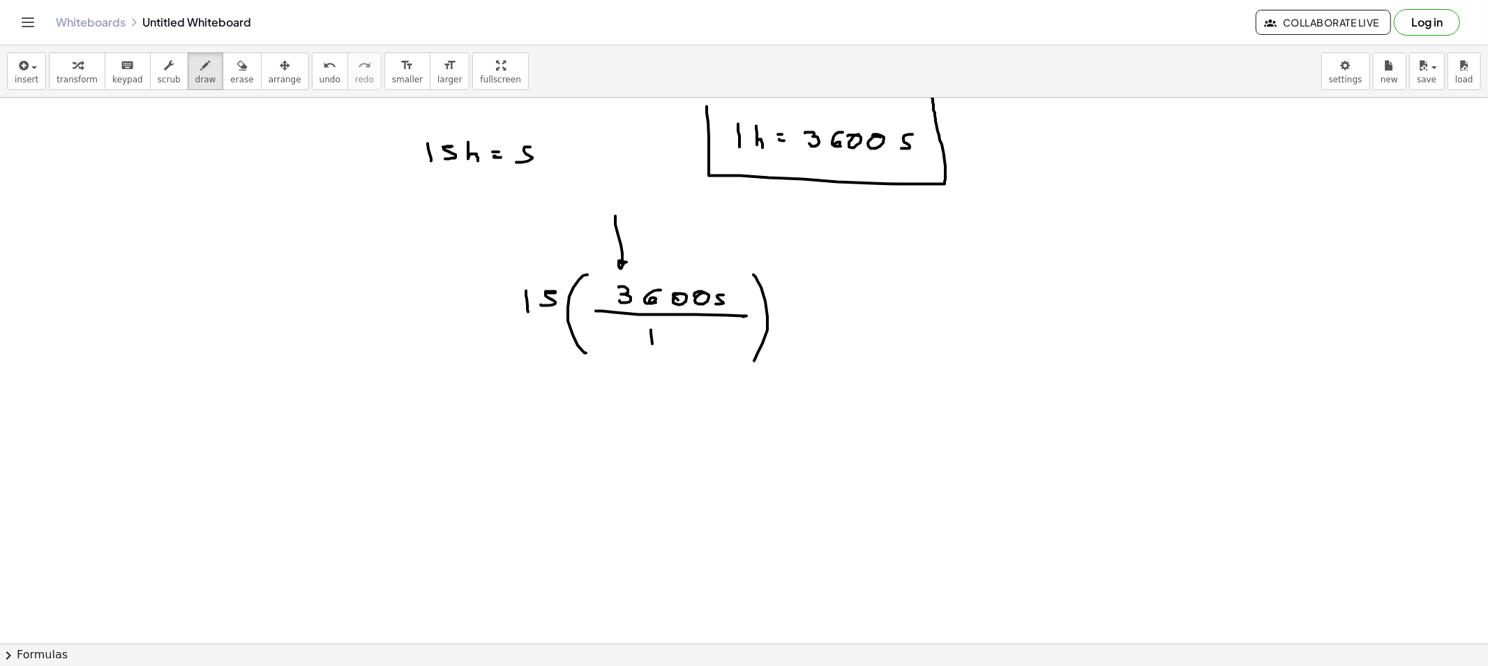
drag, startPoint x: 666, startPoint y: 334, endPoint x: 674, endPoint y: 350, distance: 17.8
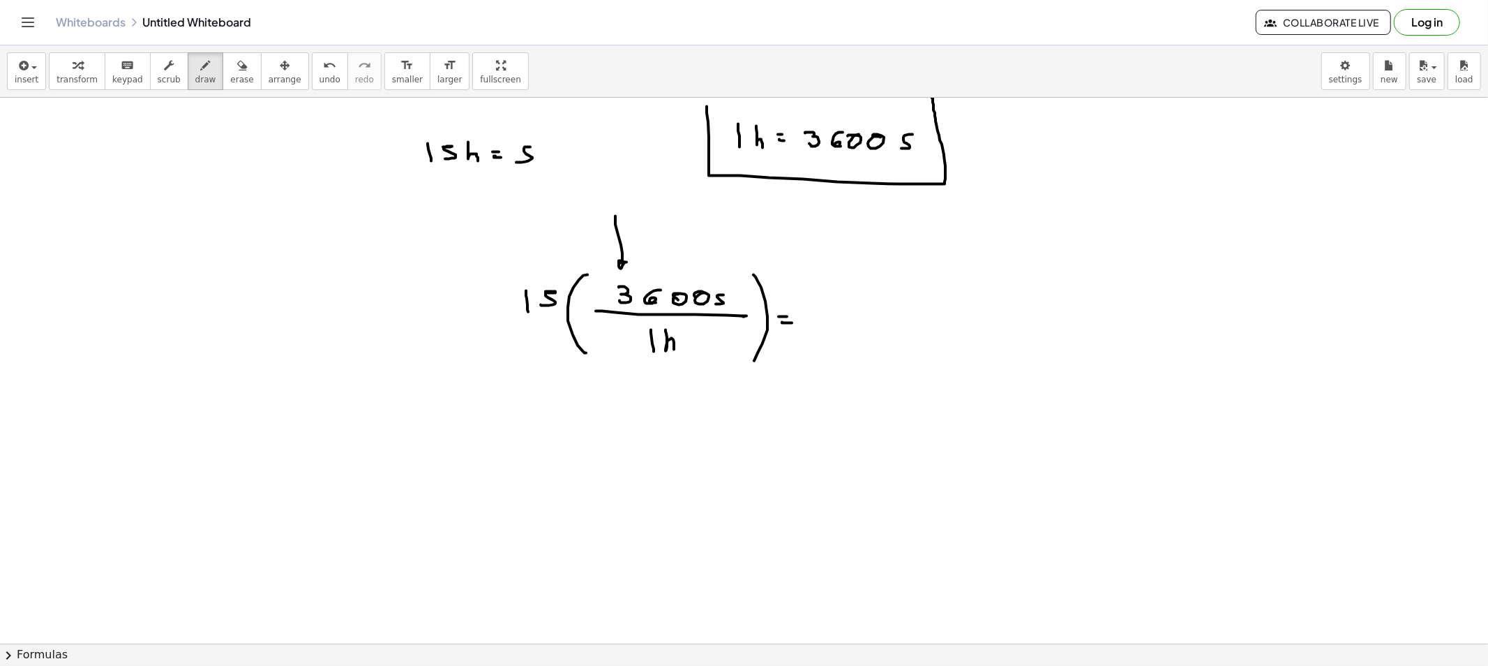
drag, startPoint x: 216, startPoint y: 70, endPoint x: 301, endPoint y: 147, distance: 113.6
click at [223, 73] on button "erase" at bounding box center [242, 71] width 38 height 38
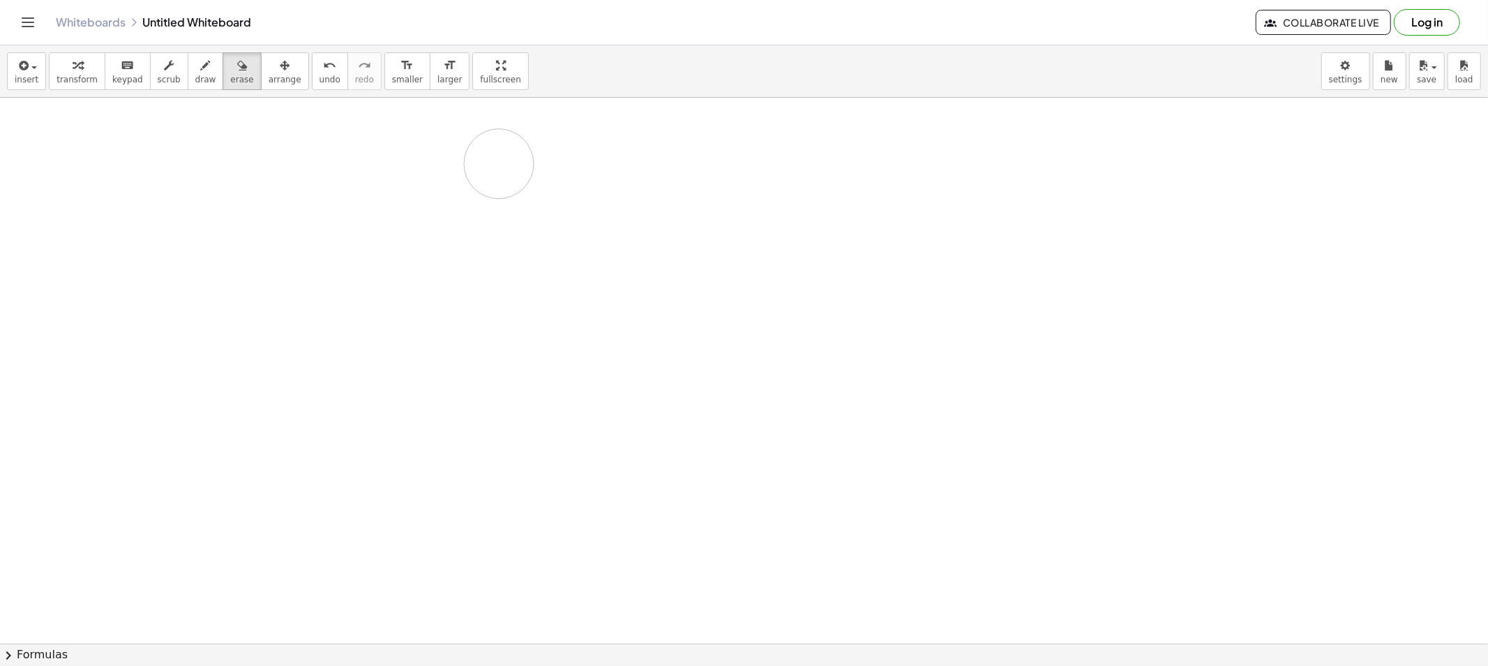
drag, startPoint x: 540, startPoint y: 351, endPoint x: 699, endPoint y: 190, distance: 226.5
click at [960, 665] on html "Graspable Math Activities Get Started Activity Bank Assigned Work Classes White…" at bounding box center [744, 333] width 1488 height 666
click at [201, 70] on icon "button" at bounding box center [206, 65] width 10 height 17
drag, startPoint x: 117, startPoint y: 149, endPoint x: 117, endPoint y: 184, distance: 34.2
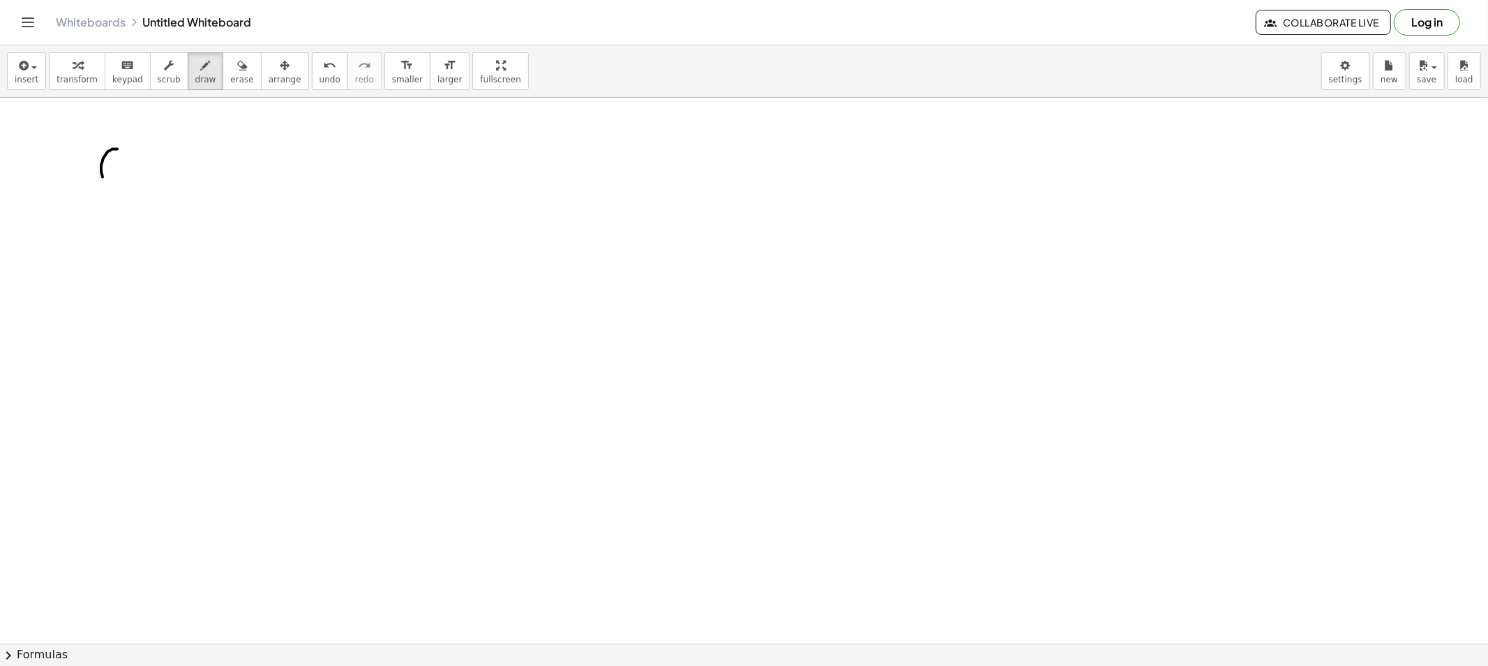
drag, startPoint x: 128, startPoint y: 159, endPoint x: 140, endPoint y: 177, distance: 21.7
drag, startPoint x: 157, startPoint y: 170, endPoint x: 145, endPoint y: 172, distance: 12.0
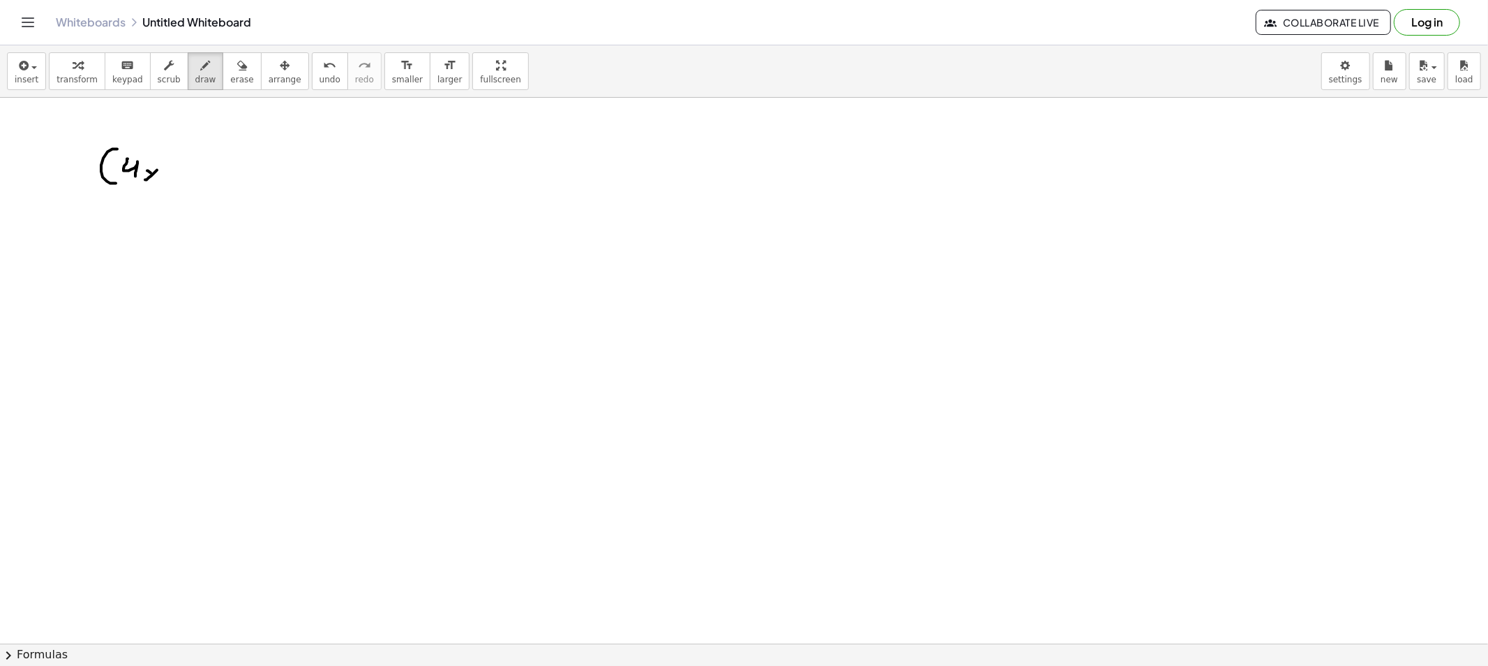
drag, startPoint x: 151, startPoint y: 173, endPoint x: 158, endPoint y: 179, distance: 9.4
drag, startPoint x: 165, startPoint y: 156, endPoint x: 177, endPoint y: 172, distance: 20.0
drag, startPoint x: 189, startPoint y: 171, endPoint x: 186, endPoint y: 183, distance: 12.2
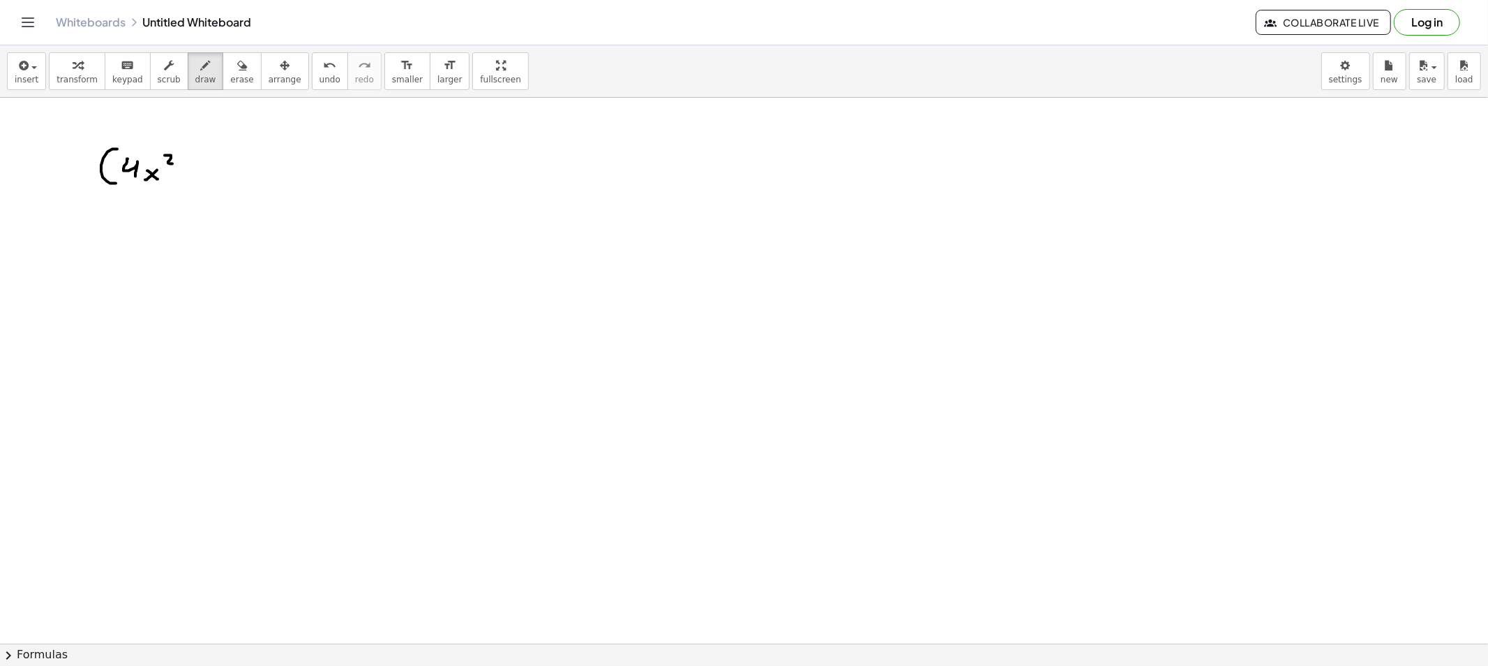
drag, startPoint x: 186, startPoint y: 177, endPoint x: 278, endPoint y: 209, distance: 97.1
drag, startPoint x: 212, startPoint y: 167, endPoint x: 214, endPoint y: 179, distance: 12.0
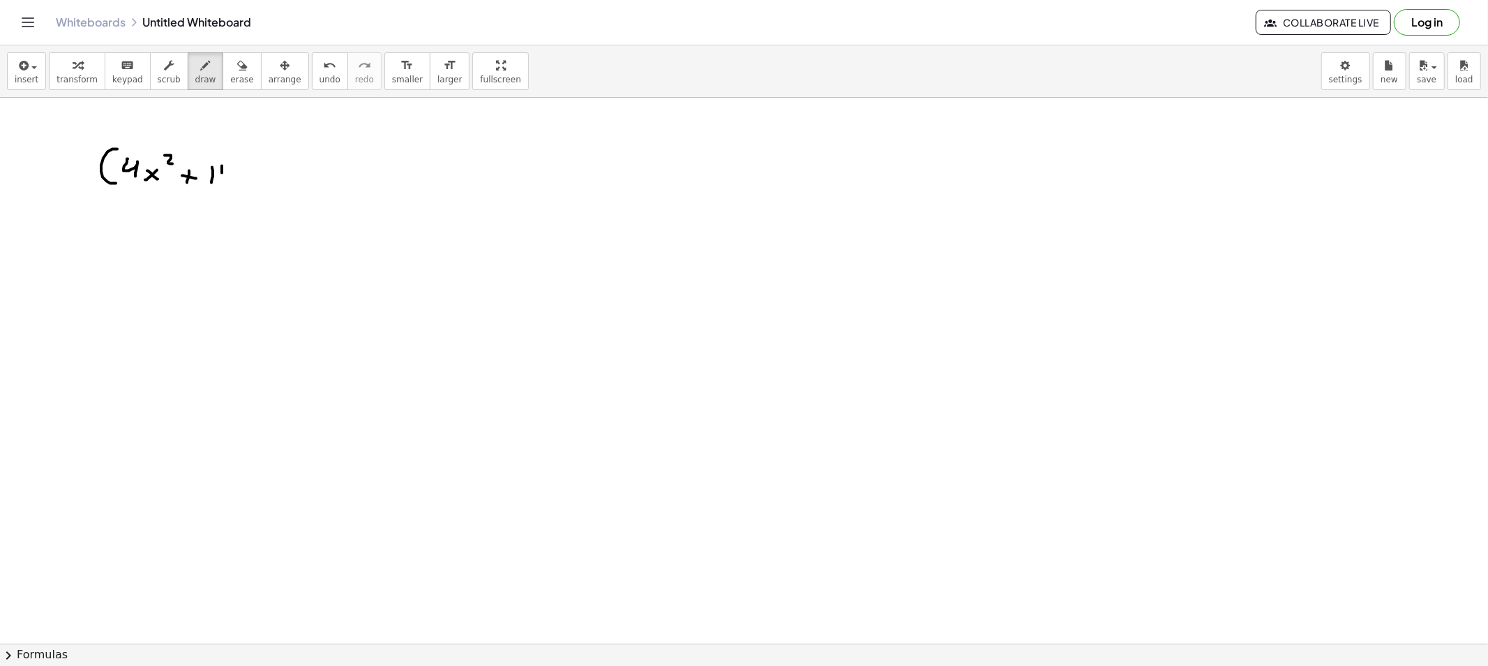
drag, startPoint x: 221, startPoint y: 167, endPoint x: 231, endPoint y: 167, distance: 10.5
drag, startPoint x: 225, startPoint y: 164, endPoint x: 235, endPoint y: 165, distance: 9.8
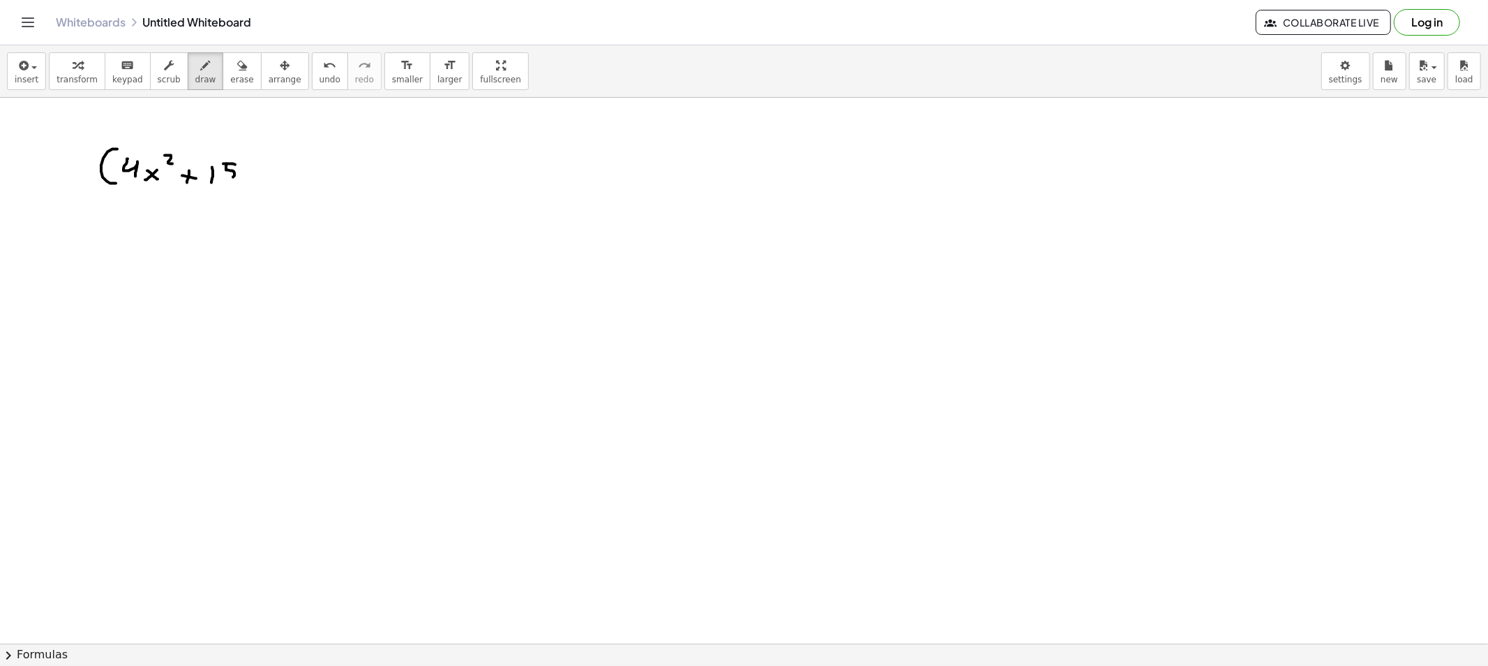
drag, startPoint x: 227, startPoint y: 164, endPoint x: 262, endPoint y: 165, distance: 34.9
drag, startPoint x: 255, startPoint y: 156, endPoint x: 271, endPoint y: 179, distance: 27.1
drag, startPoint x: 276, startPoint y: 163, endPoint x: 283, endPoint y: 193, distance: 30.8
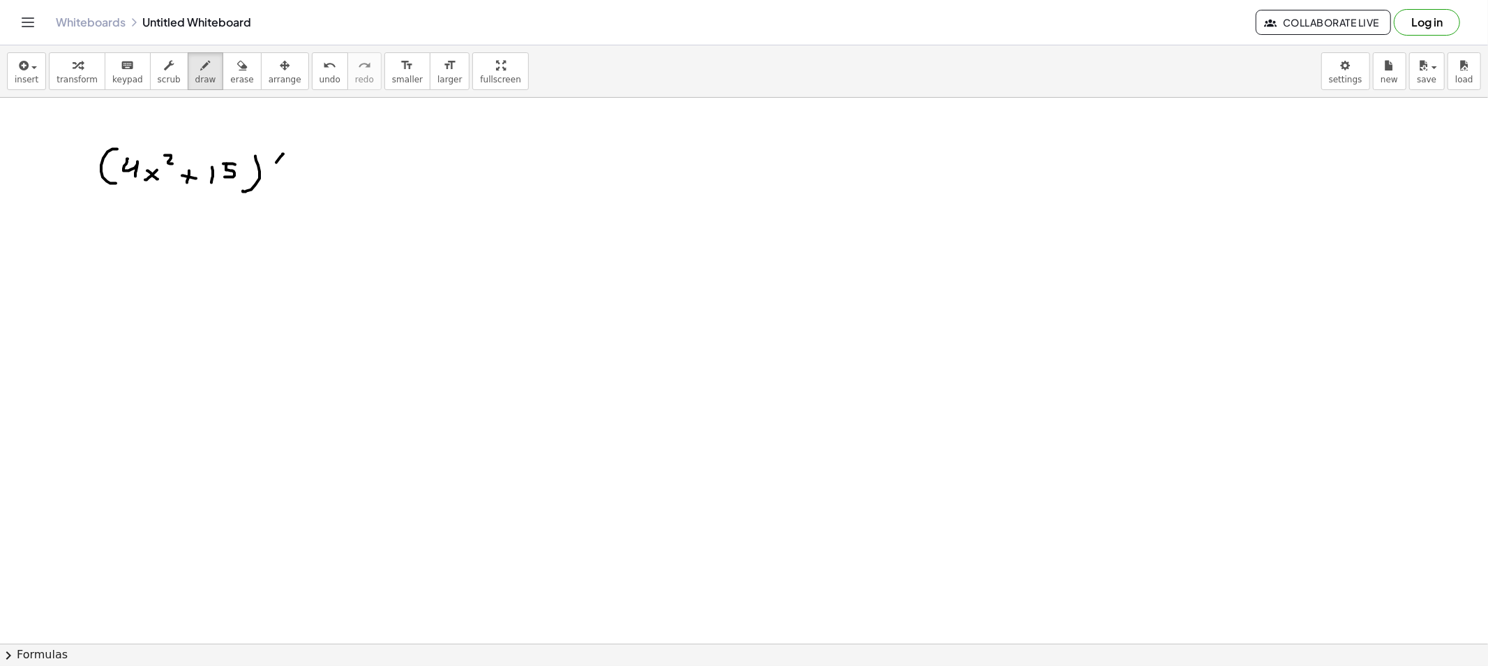
drag, startPoint x: 299, startPoint y: 170, endPoint x: 304, endPoint y: 186, distance: 16.1
drag, startPoint x: 325, startPoint y: 177, endPoint x: 317, endPoint y: 178, distance: 8.4
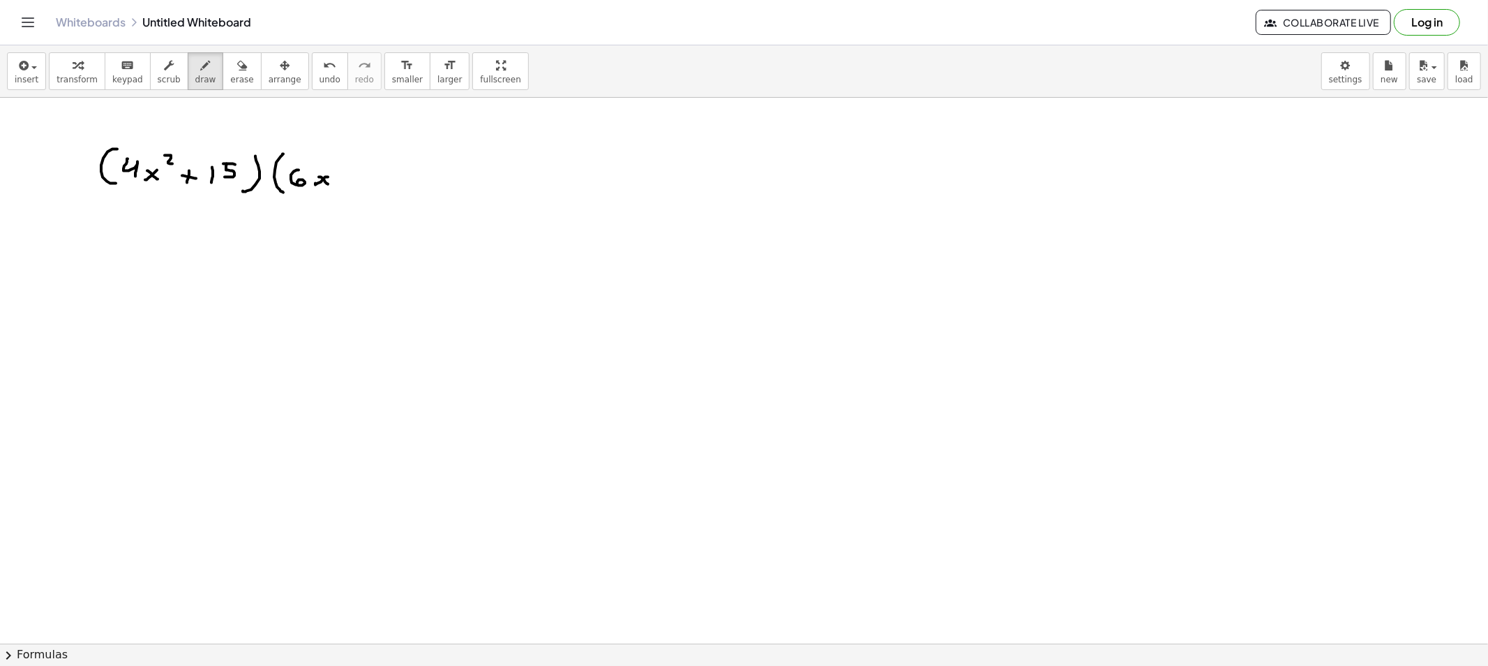
drag, startPoint x: 328, startPoint y: 184, endPoint x: 332, endPoint y: 165, distance: 20.0
drag, startPoint x: 332, startPoint y: 162, endPoint x: 346, endPoint y: 170, distance: 15.9
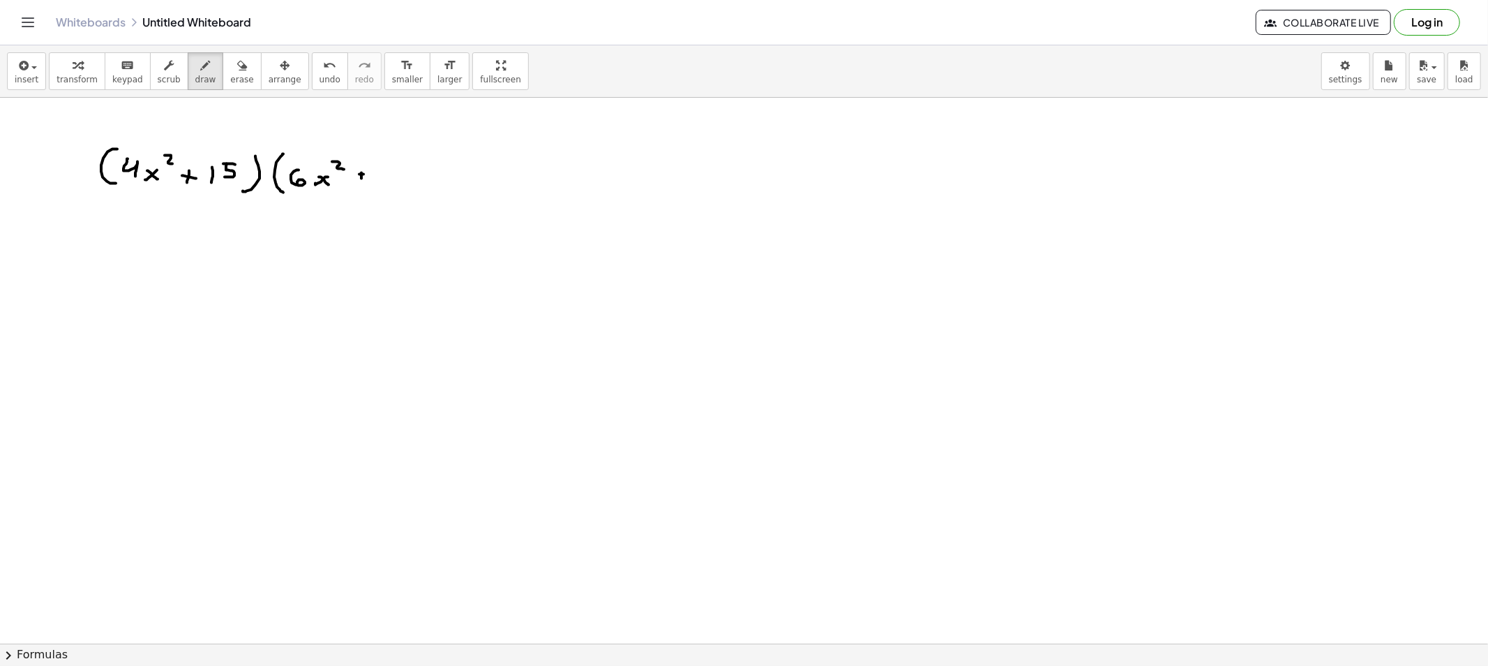
drag, startPoint x: 361, startPoint y: 174, endPoint x: 375, endPoint y: 174, distance: 14.0
drag, startPoint x: 385, startPoint y: 167, endPoint x: 398, endPoint y: 173, distance: 13.7
drag, startPoint x: 398, startPoint y: 170, endPoint x: 415, endPoint y: 177, distance: 18.4
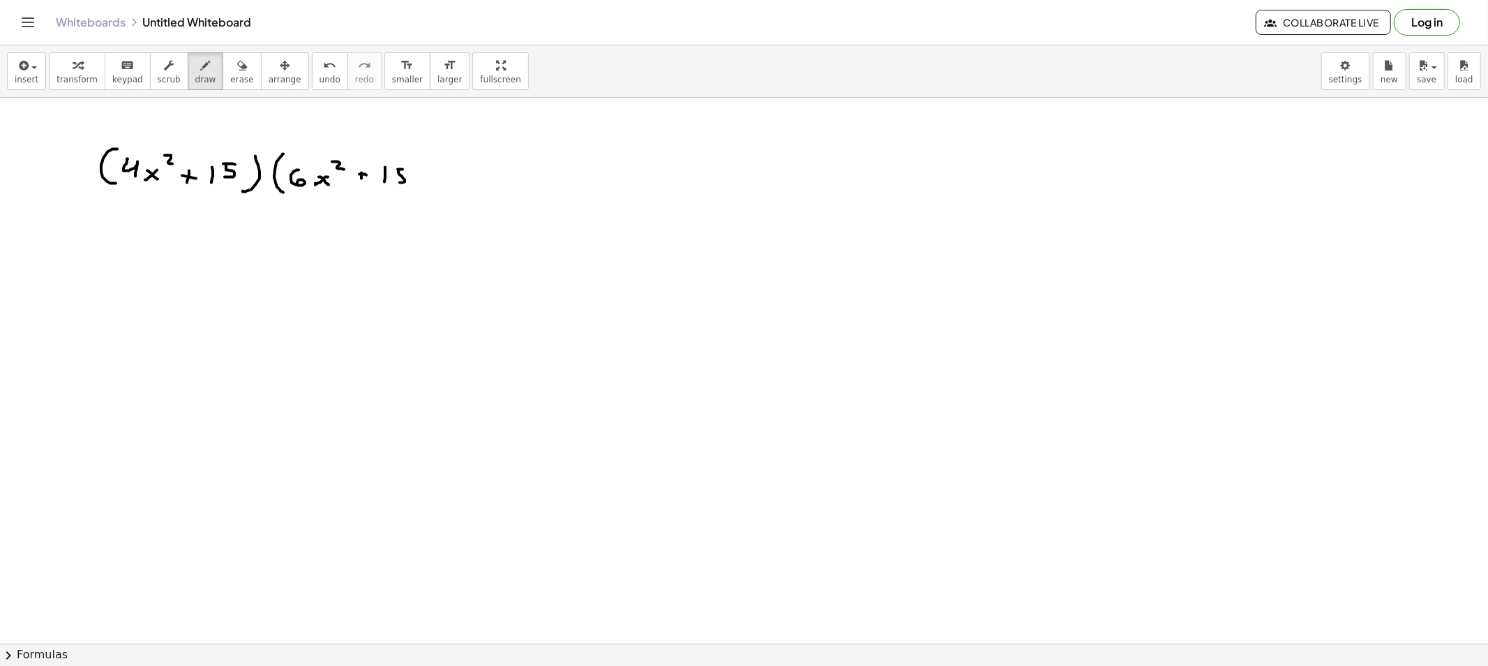
drag, startPoint x: 427, startPoint y: 184, endPoint x: 412, endPoint y: 195, distance: 18.9
drag, startPoint x: 461, startPoint y: 177, endPoint x: 451, endPoint y: 184, distance: 12.4
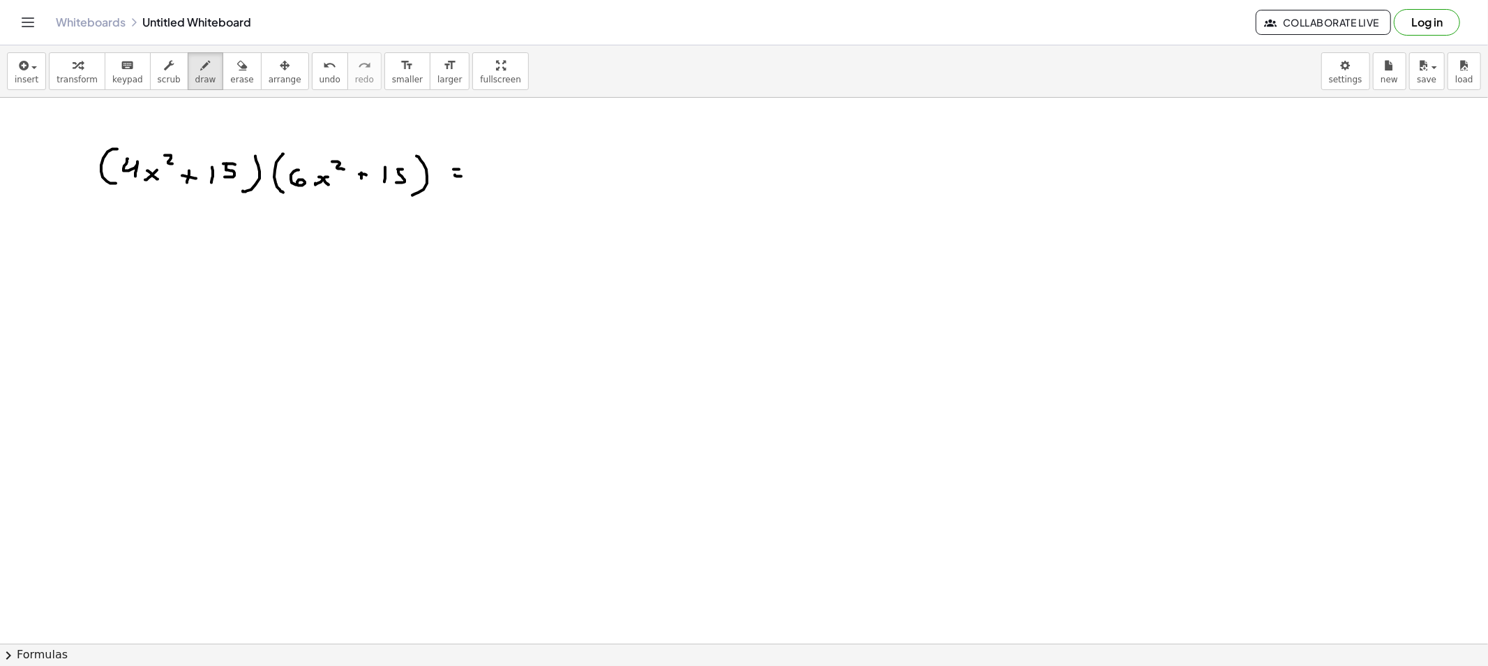
drag, startPoint x: 136, startPoint y: 227, endPoint x: 138, endPoint y: 212, distance: 14.8
drag, startPoint x: 140, startPoint y: 233, endPoint x: 395, endPoint y: 210, distance: 255.7
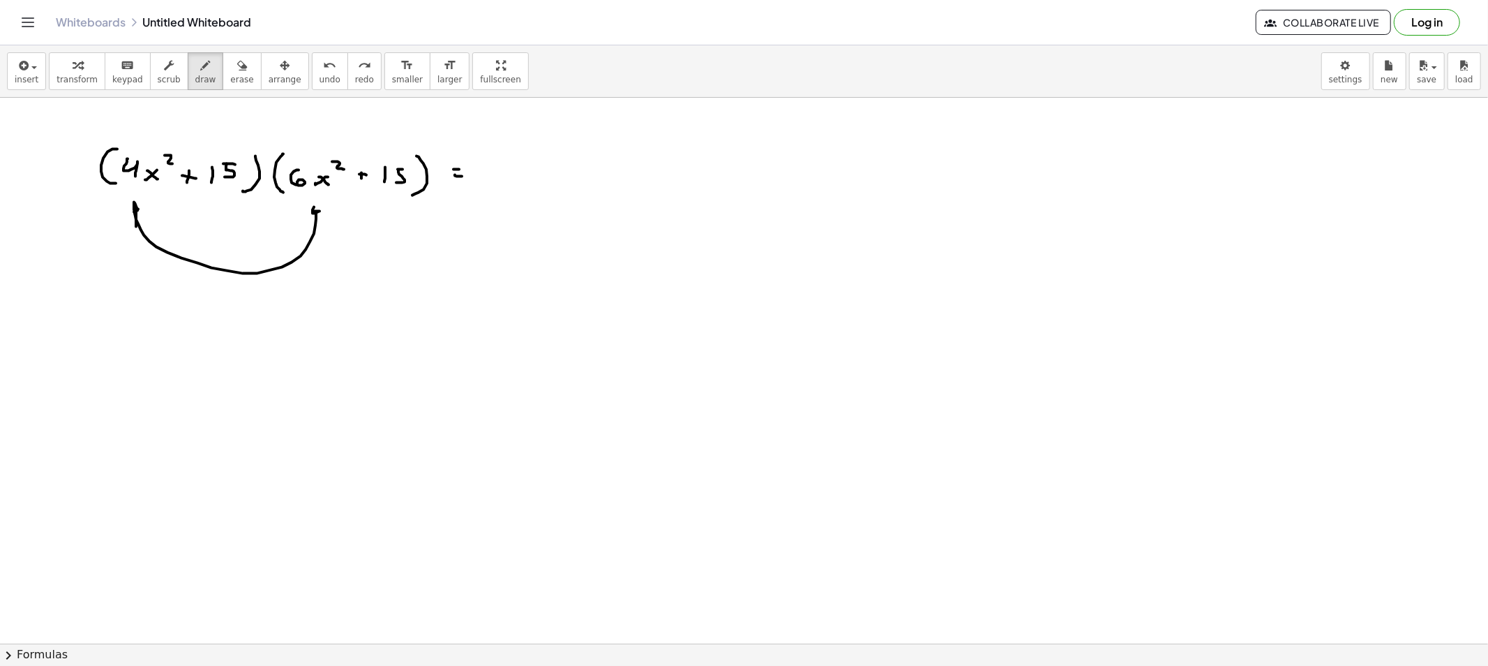
drag, startPoint x: 134, startPoint y: 212, endPoint x: 324, endPoint y: 214, distance: 190.5
drag, startPoint x: 487, startPoint y: 163, endPoint x: 496, endPoint y: 179, distance: 18.4
drag, startPoint x: 507, startPoint y: 163, endPoint x: 516, endPoint y: 179, distance: 18.2
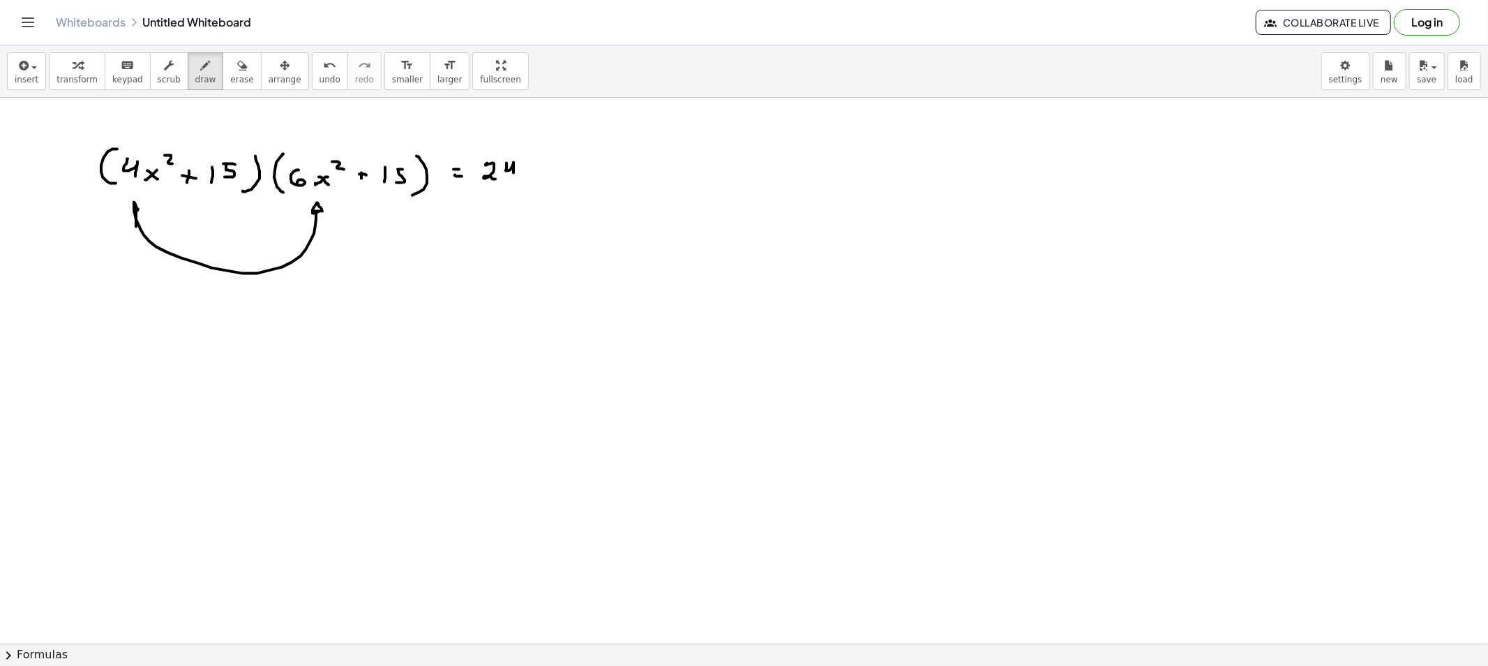
drag, startPoint x: 530, startPoint y: 172, endPoint x: 523, endPoint y: 177, distance: 8.5
drag, startPoint x: 533, startPoint y: 157, endPoint x: 537, endPoint y: 168, distance: 11.9
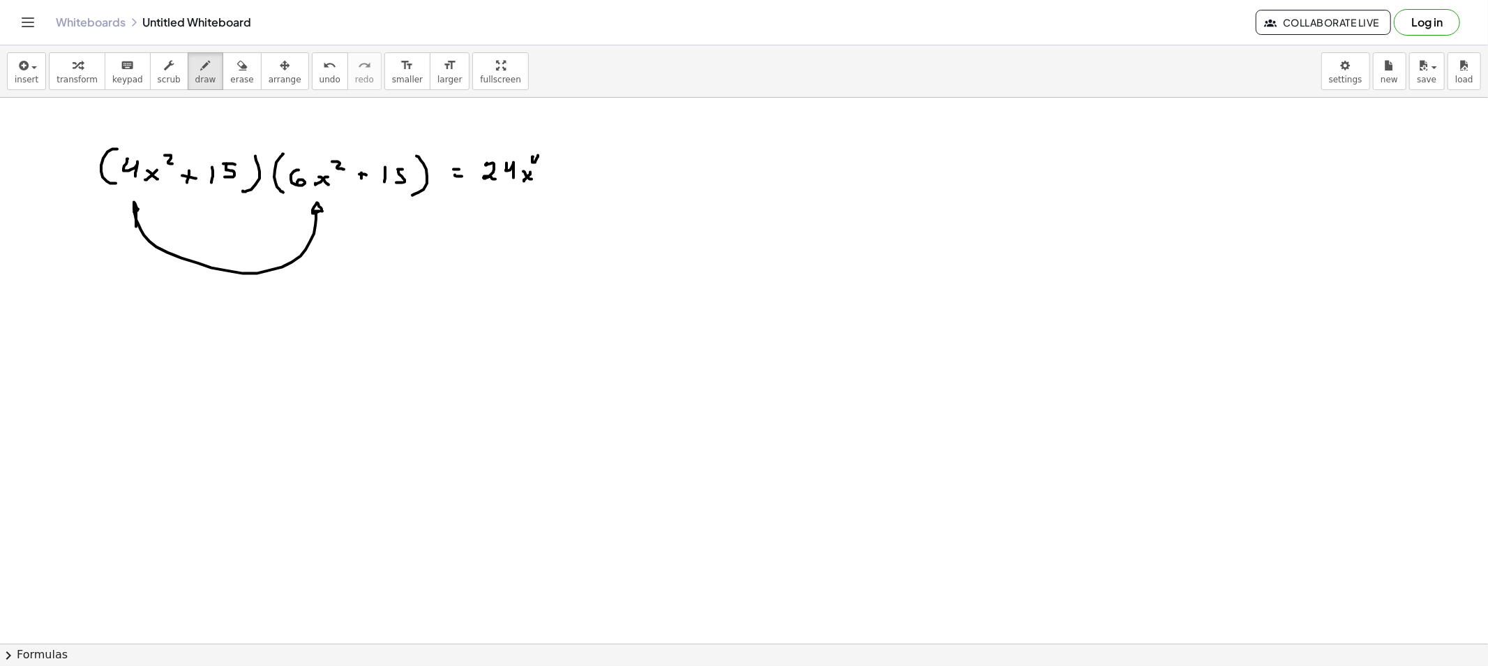
drag, startPoint x: 145, startPoint y: 142, endPoint x: 388, endPoint y: 144, distance: 242.8
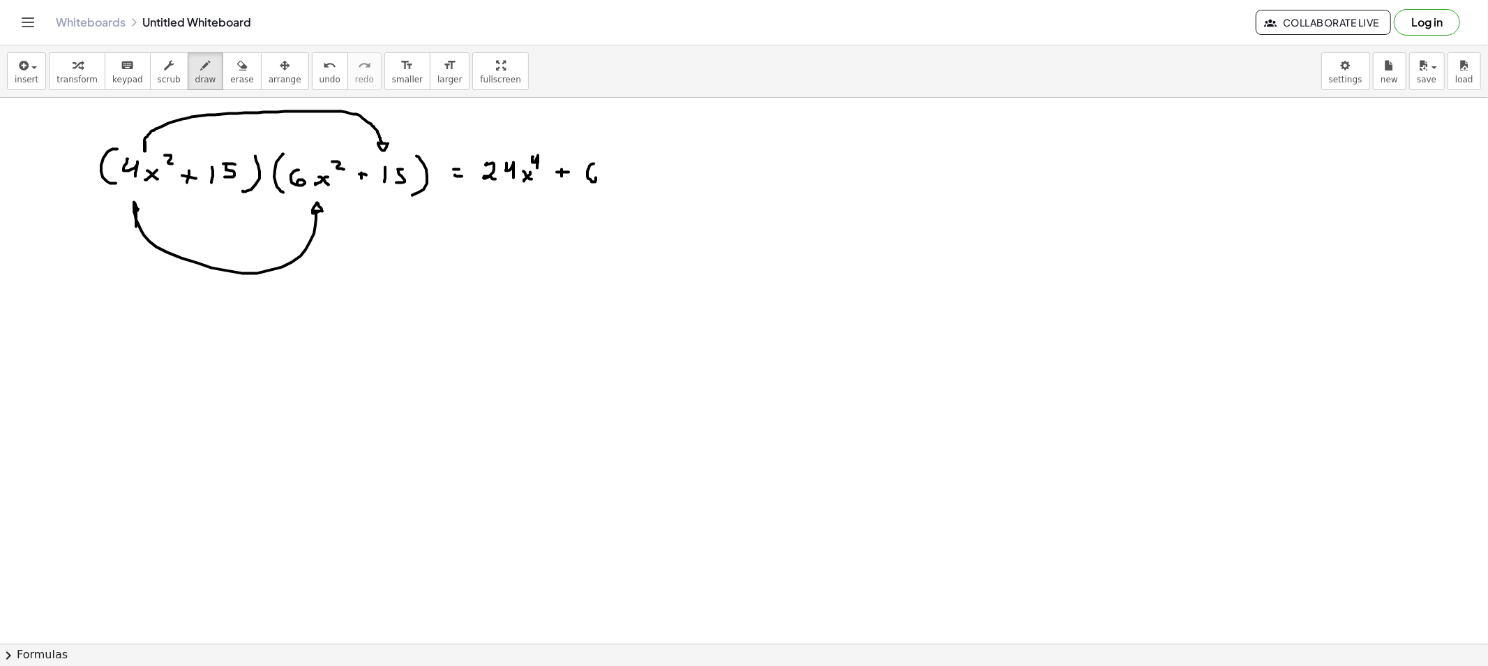
drag
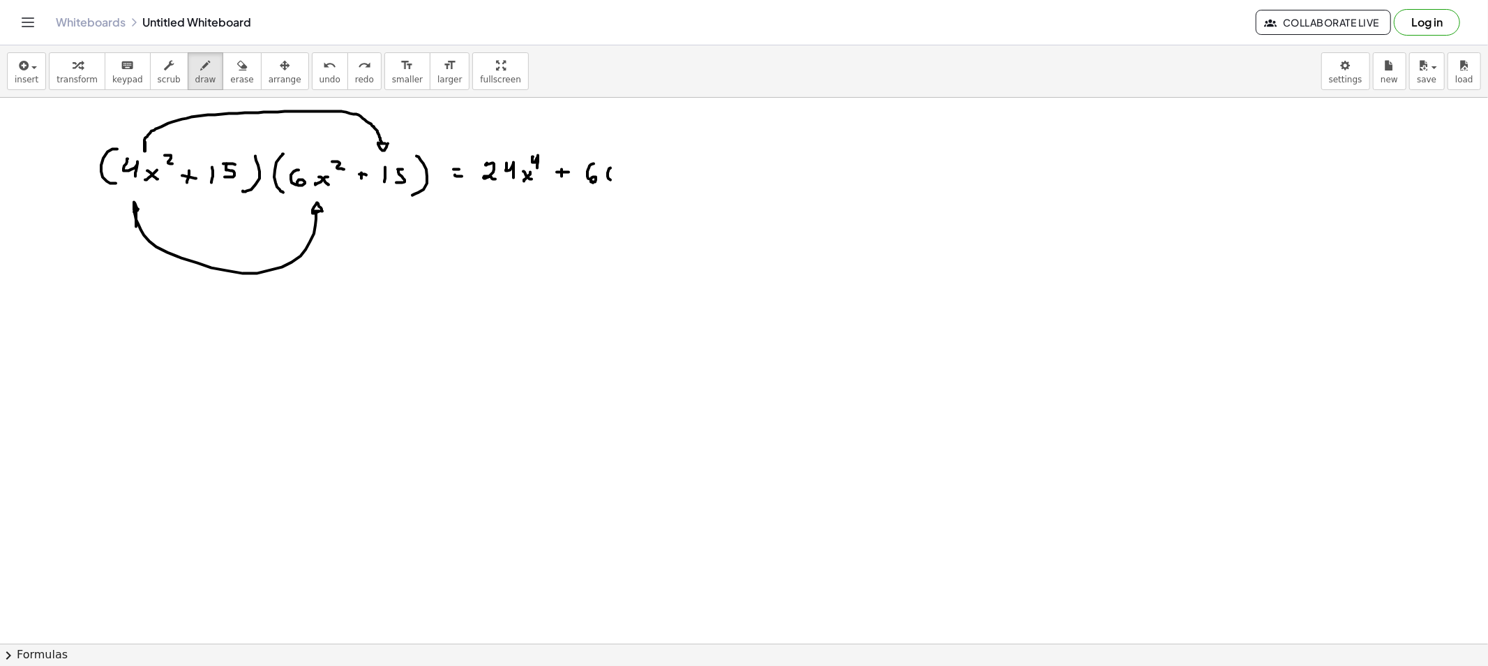
click at [230, 80] on span "erase" at bounding box center [241, 80] width 23 height 10
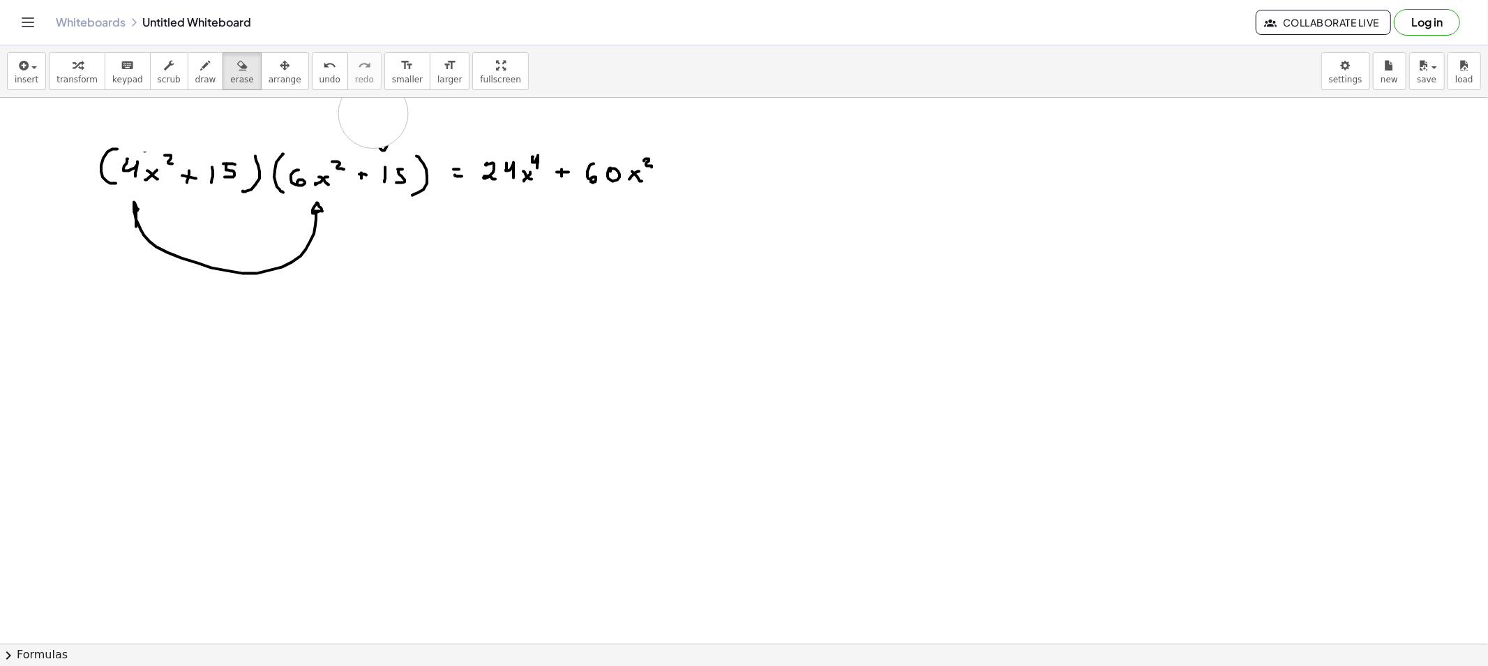
drag, startPoint x: 155, startPoint y: 114, endPoint x: 373, endPoint y: 114, distance: 218.4
drag, startPoint x: 294, startPoint y: 287, endPoint x: 130, endPoint y: 242, distance: 170.6
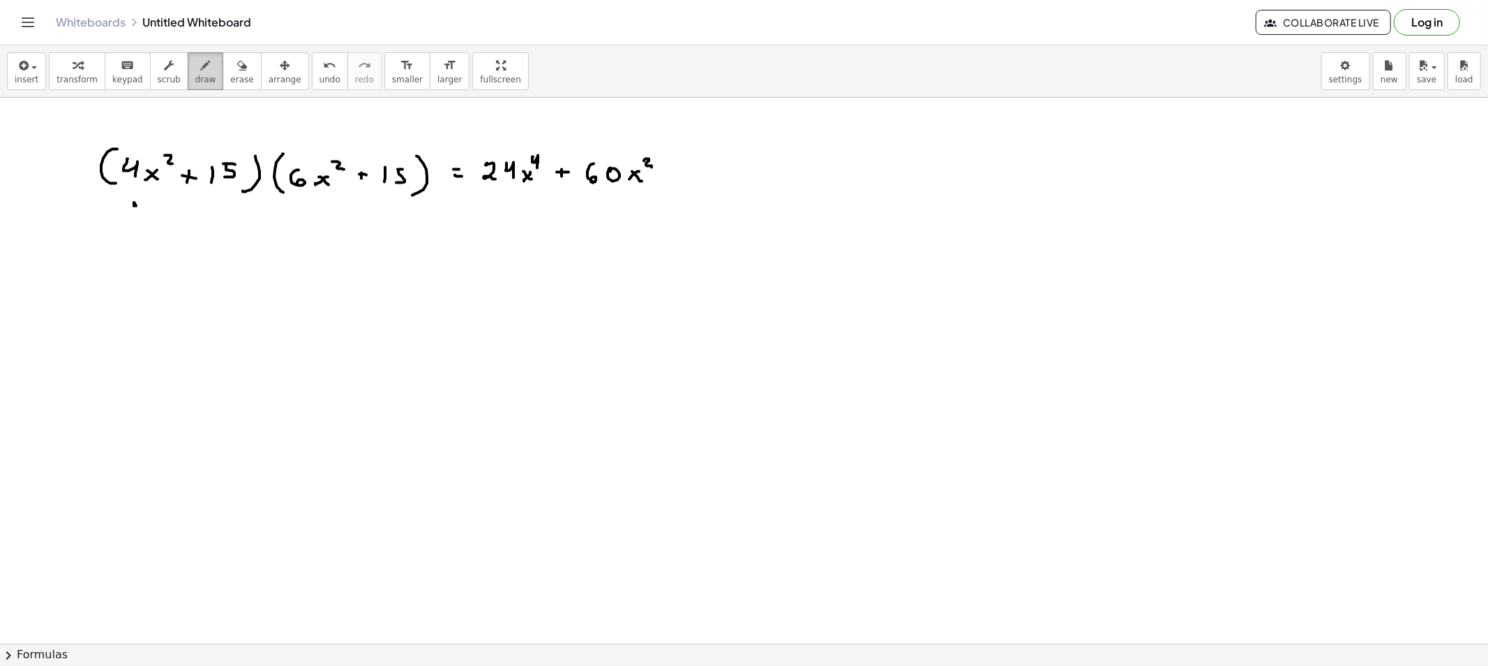
click at [201, 70] on icon "button" at bounding box center [206, 65] width 10 height 17
drag, startPoint x: 218, startPoint y: 122, endPoint x: 322, endPoint y: 150, distance: 107.7
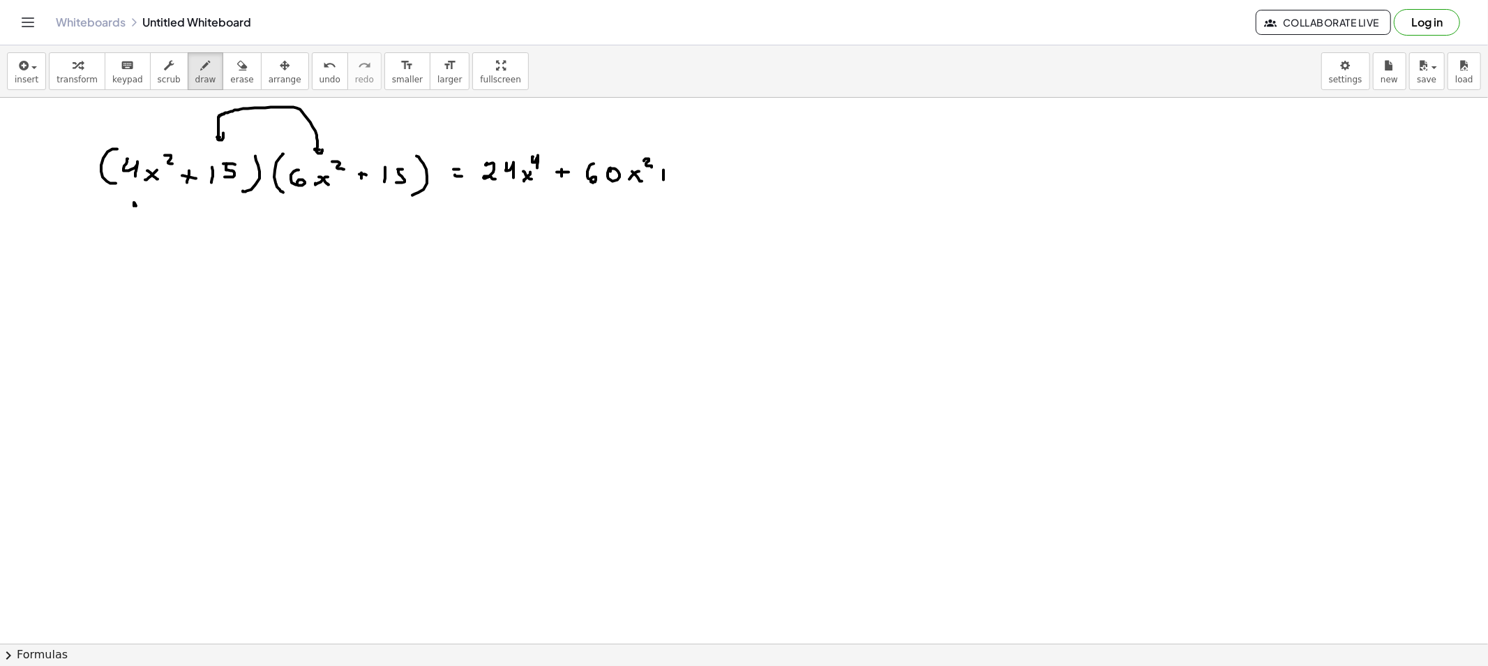
drag, startPoint x: 694, startPoint y: 167, endPoint x: 701, endPoint y: 180, distance: 14.4
drag, startPoint x: 738, startPoint y: 172, endPoint x: 728, endPoint y: 179, distance: 11.6
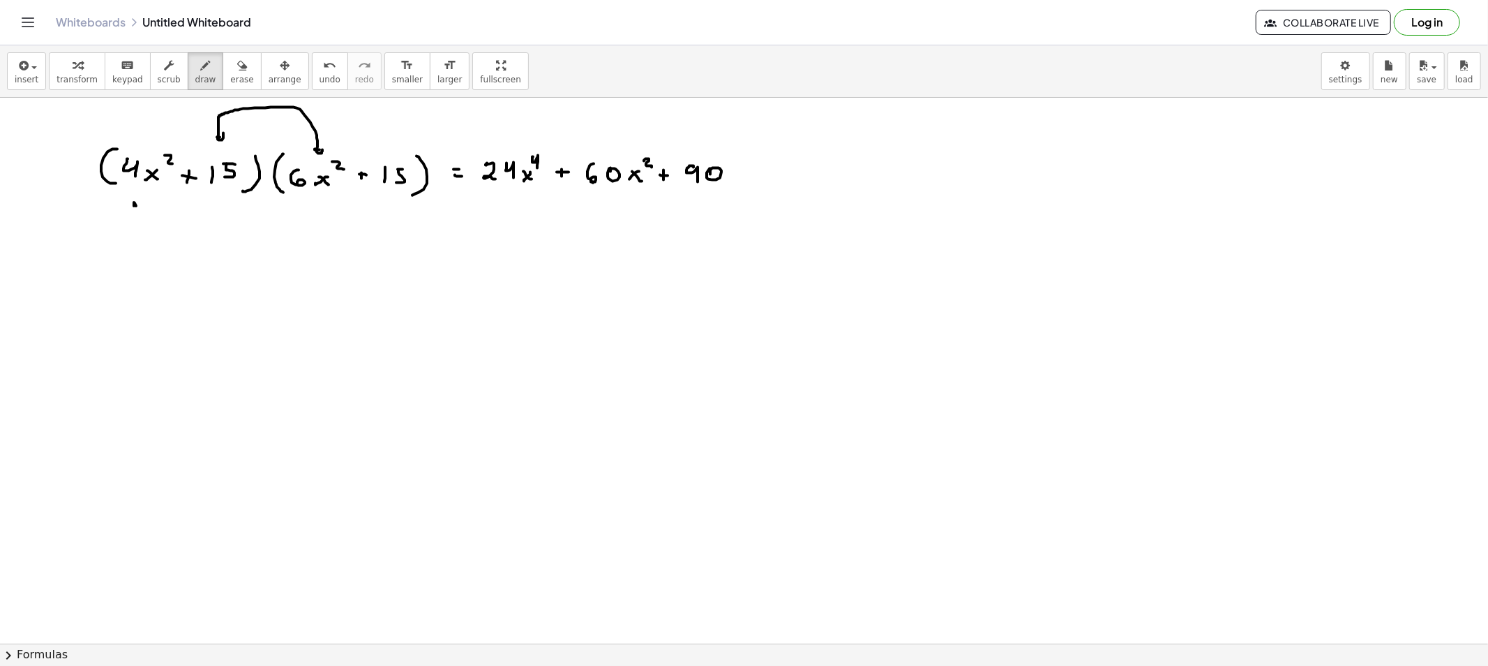
drag, startPoint x: 740, startPoint y: 180, endPoint x: 741, endPoint y: 163, distance: 16.8
drag, startPoint x: 745, startPoint y: 159, endPoint x: 754, endPoint y: 167, distance: 12.3
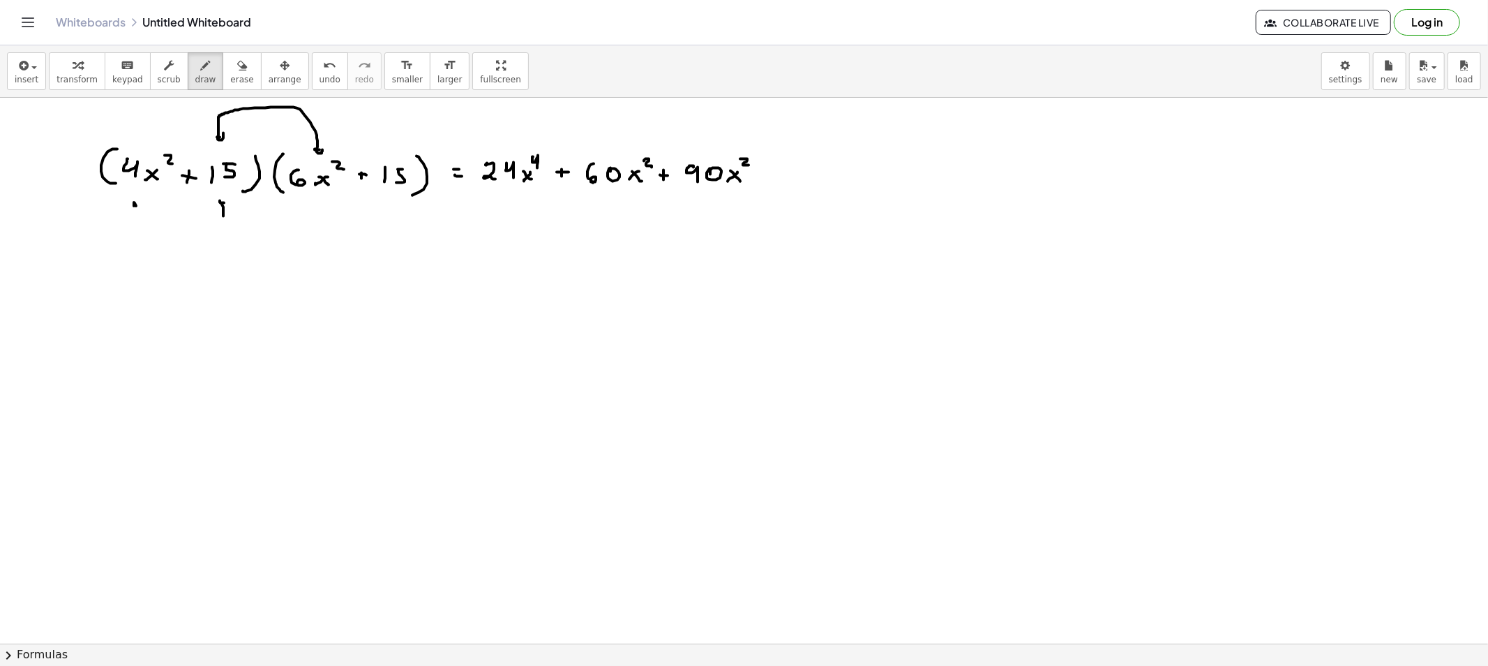
drag, startPoint x: 223, startPoint y: 216, endPoint x: 224, endPoint y: 202, distance: 14.0
drag, startPoint x: 224, startPoint y: 214, endPoint x: 408, endPoint y: 221, distance: 184.3
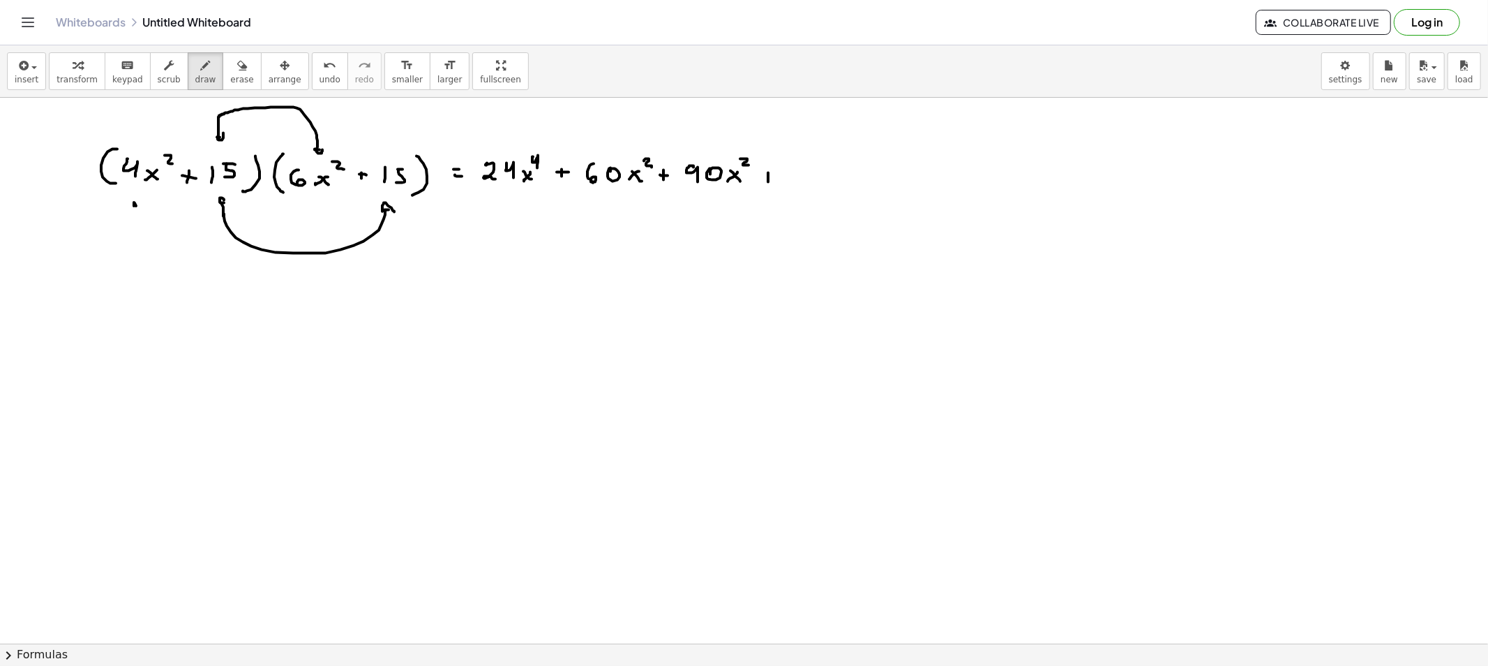
drag, startPoint x: 764, startPoint y: 177, endPoint x: 775, endPoint y: 179, distance: 11.3
drag, startPoint x: 790, startPoint y: 172, endPoint x: 808, endPoint y: 171, distance: 18.2
drag, startPoint x: 808, startPoint y: 171, endPoint x: 815, endPoint y: 183, distance: 13.8
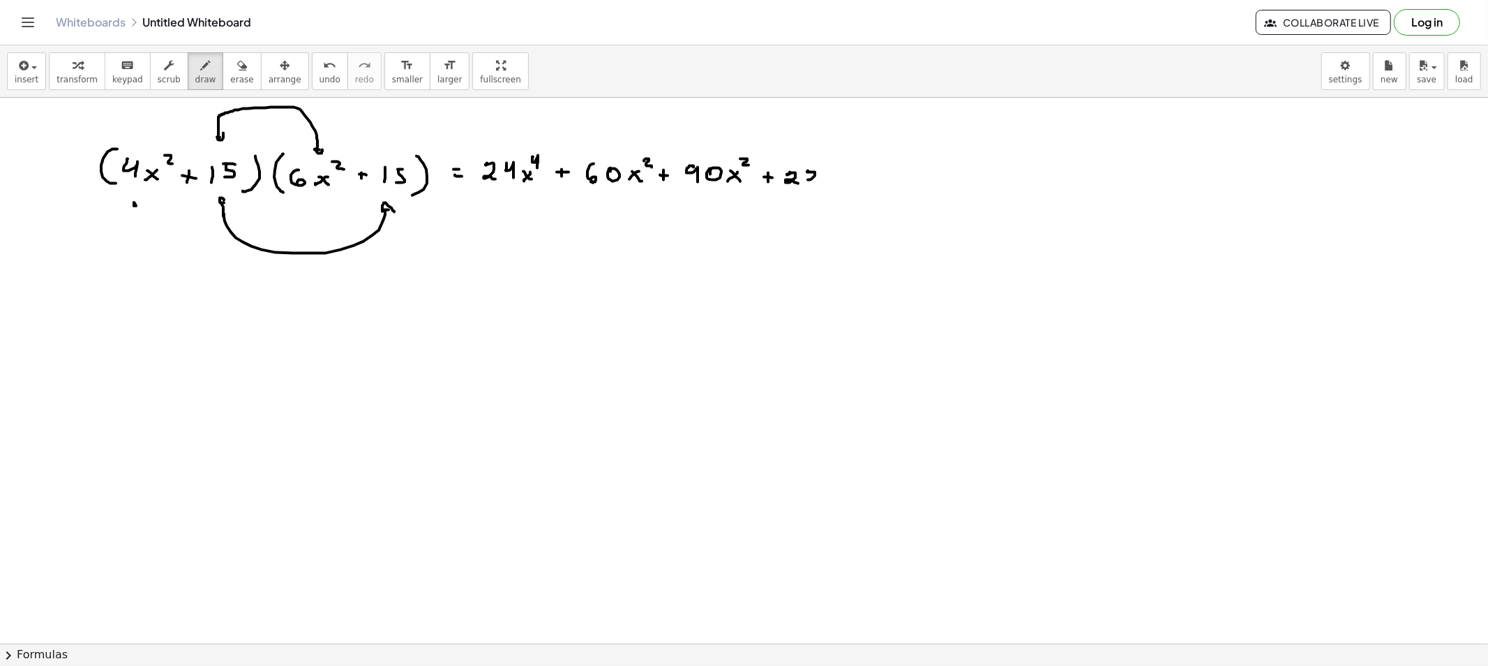
drag, startPoint x: 828, startPoint y: 172, endPoint x: 826, endPoint y: 184, distance: 11.3
drag, startPoint x: 807, startPoint y: 137, endPoint x: 811, endPoint y: 156, distance: 18.6
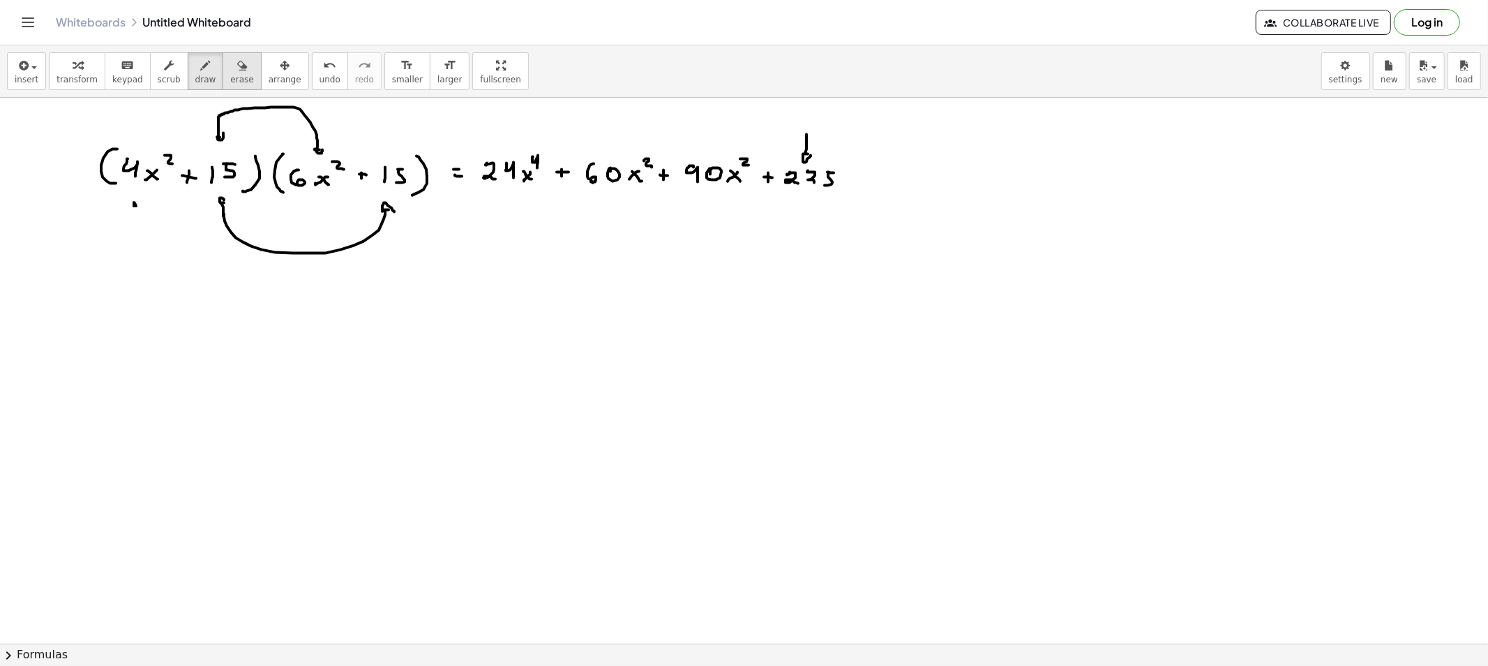
drag, startPoint x: 232, startPoint y: 73, endPoint x: 229, endPoint y: 82, distance: 9.5
click at [231, 75] on span "erase" at bounding box center [241, 80] width 23 height 10
drag, startPoint x: 218, startPoint y: 117, endPoint x: 321, endPoint y: 121, distance: 103.4
drag, startPoint x: 370, startPoint y: 262, endPoint x: 218, endPoint y: 231, distance: 155.3
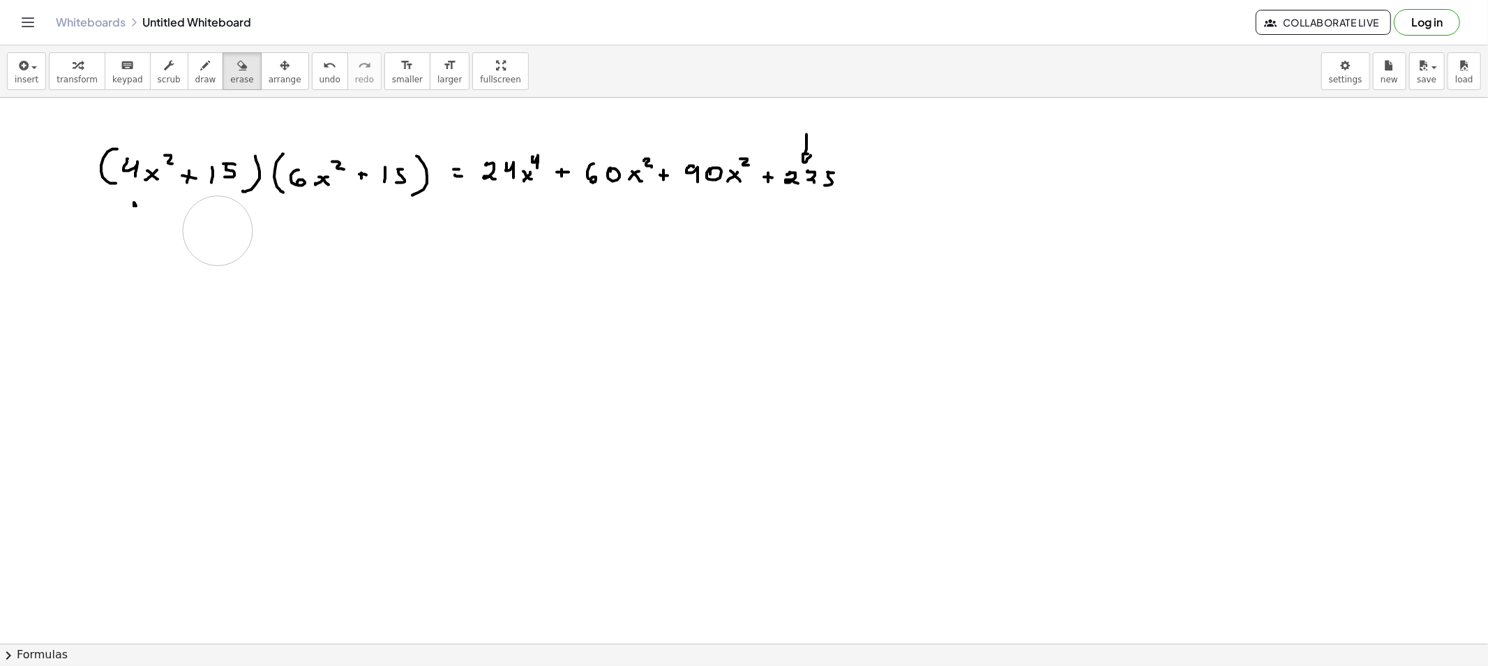
drag, startPoint x: 149, startPoint y: 255, endPoint x: 135, endPoint y: 236, distance: 23.4
click at [195, 77] on span "draw" at bounding box center [205, 80] width 21 height 10
click at [223, 77] on button "erase" at bounding box center [242, 71] width 38 height 38
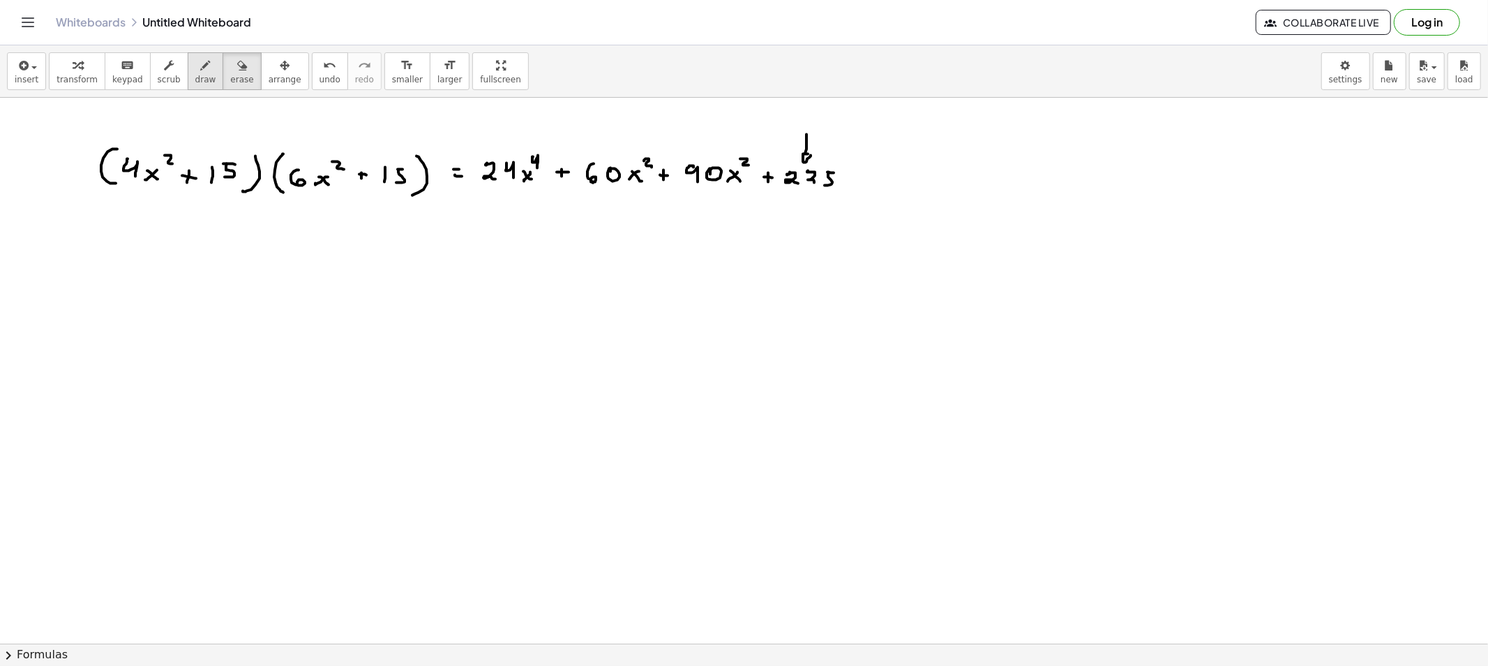
click at [195, 77] on span "draw" at bounding box center [205, 80] width 21 height 10
click at [232, 70] on button "erase" at bounding box center [242, 71] width 38 height 38
drag, startPoint x: 241, startPoint y: 150, endPoint x: 236, endPoint y: 170, distance: 20.1
click at [199, 66] on button "draw" at bounding box center [206, 71] width 36 height 38
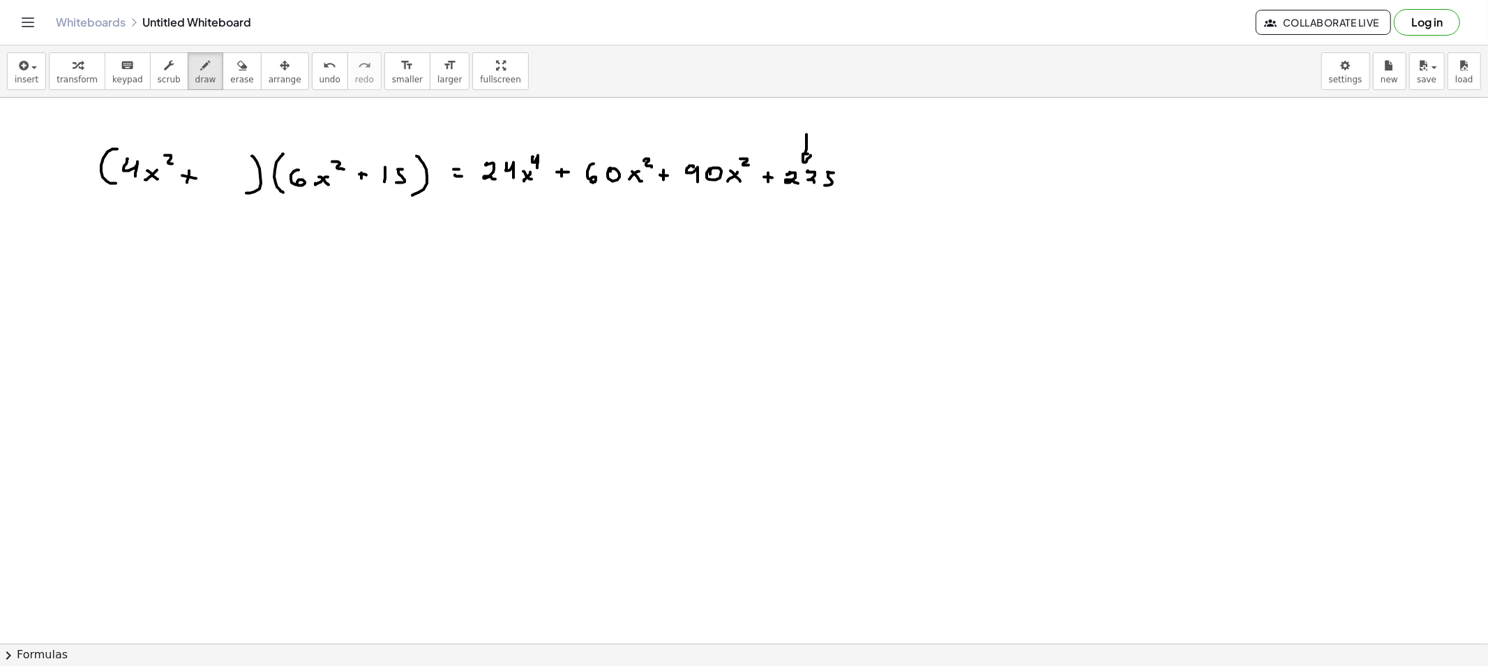
drag, startPoint x: 254, startPoint y: 158, endPoint x: 245, endPoint y: 193, distance: 36.7
drag, startPoint x: 229, startPoint y: 170, endPoint x: 221, endPoint y: 183, distance: 15.7
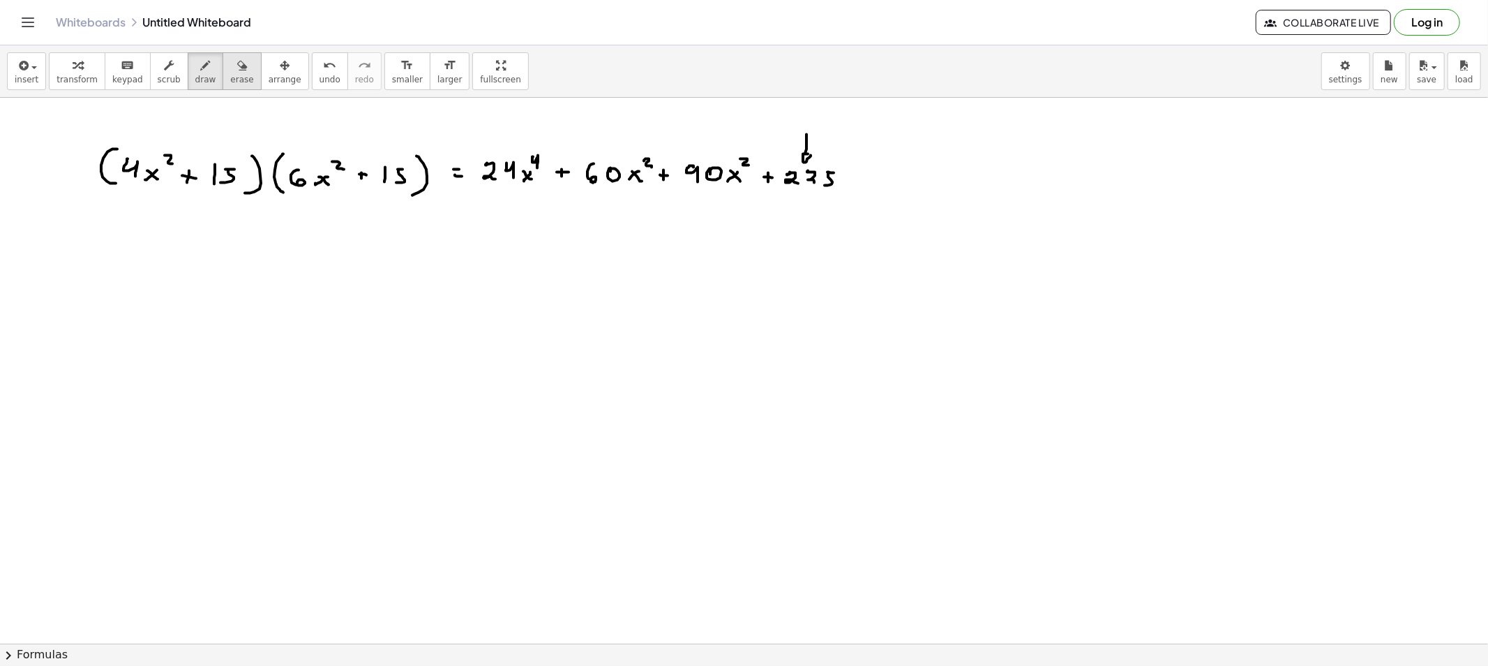
click at [237, 71] on icon "button" at bounding box center [242, 65] width 10 height 17
click at [188, 71] on button "draw" at bounding box center [206, 71] width 36 height 38
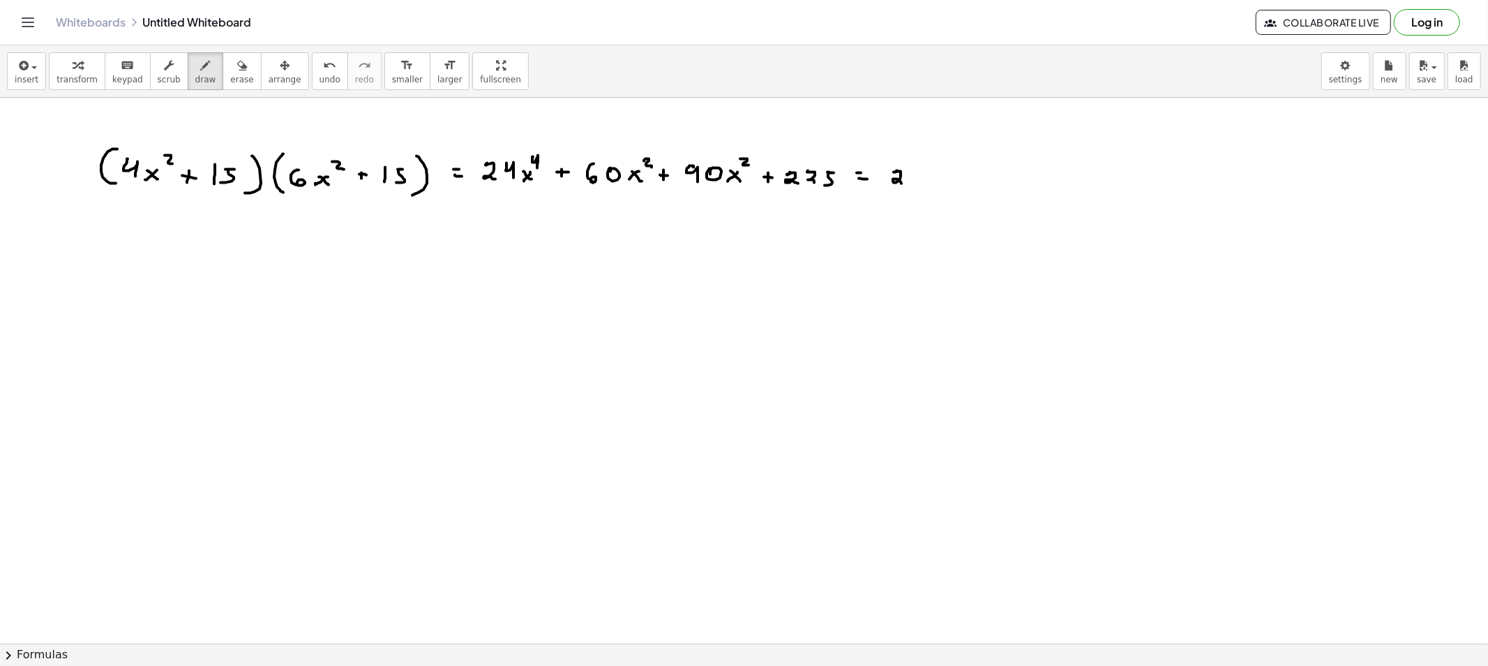
drag, startPoint x: 897, startPoint y: 171, endPoint x: 917, endPoint y: 177, distance: 20.5
drag, startPoint x: 915, startPoint y: 170, endPoint x: 927, endPoint y: 183, distance: 17.3
drag, startPoint x: 939, startPoint y: 177, endPoint x: 931, endPoint y: 175, distance: 7.8
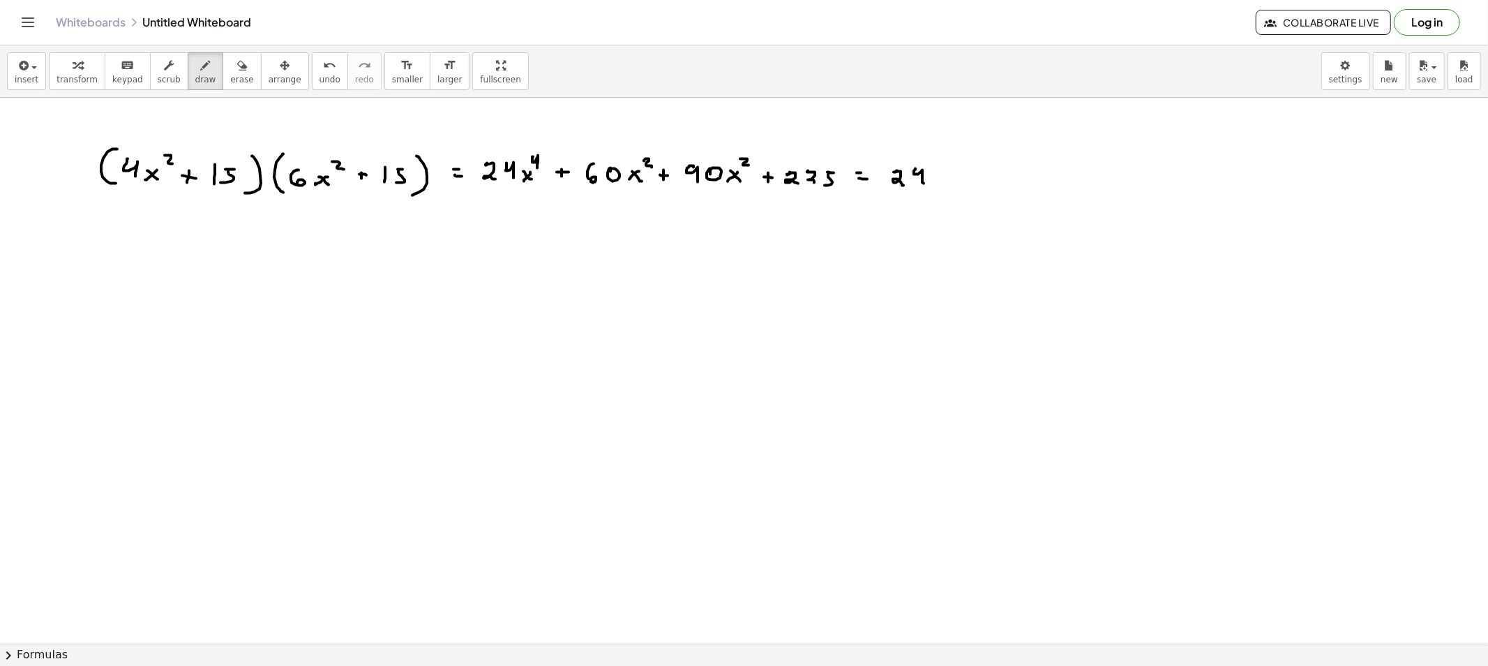
drag, startPoint x: 943, startPoint y: 163, endPoint x: 948, endPoint y: 170, distance: 8.1
drag, startPoint x: 958, startPoint y: 172, endPoint x: 957, endPoint y: 180, distance: 7.8
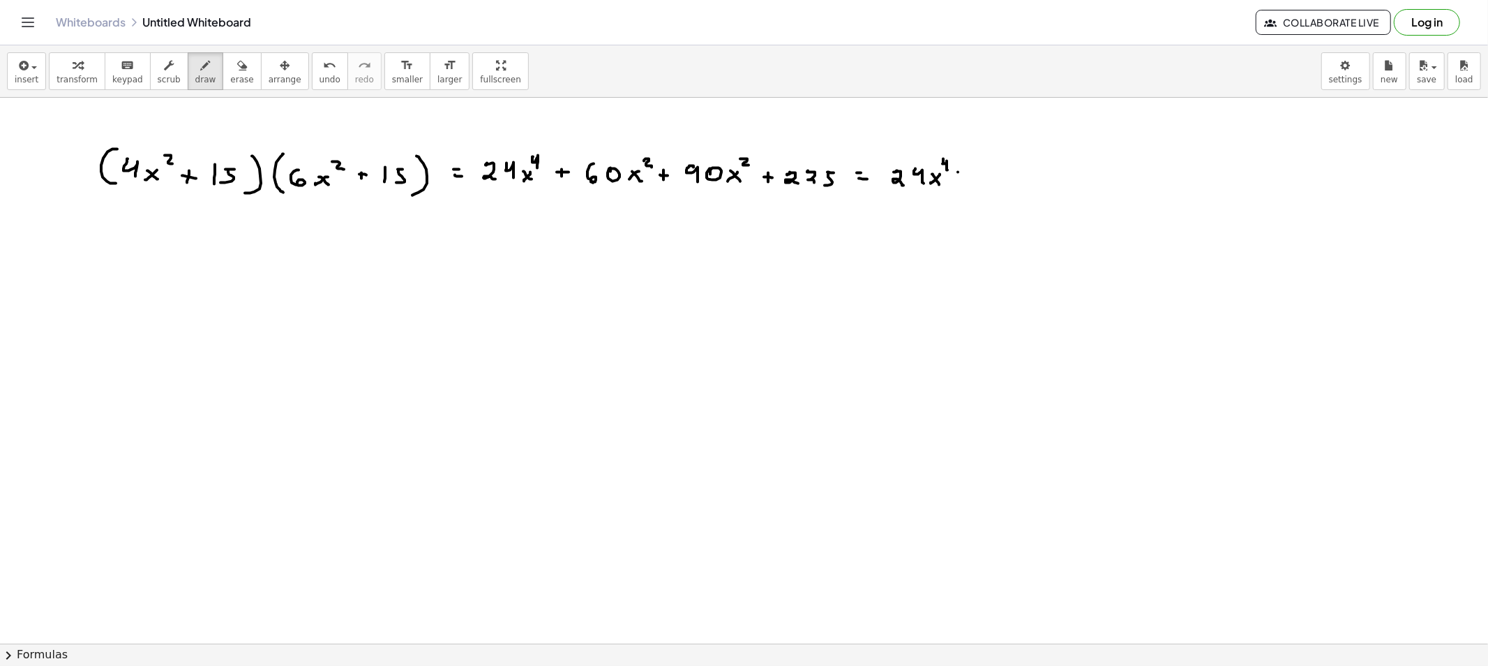
drag, startPoint x: 951, startPoint y: 177, endPoint x: 961, endPoint y: 179, distance: 9.9
drag, startPoint x: 985, startPoint y: 172, endPoint x: 984, endPoint y: 184, distance: 12.6
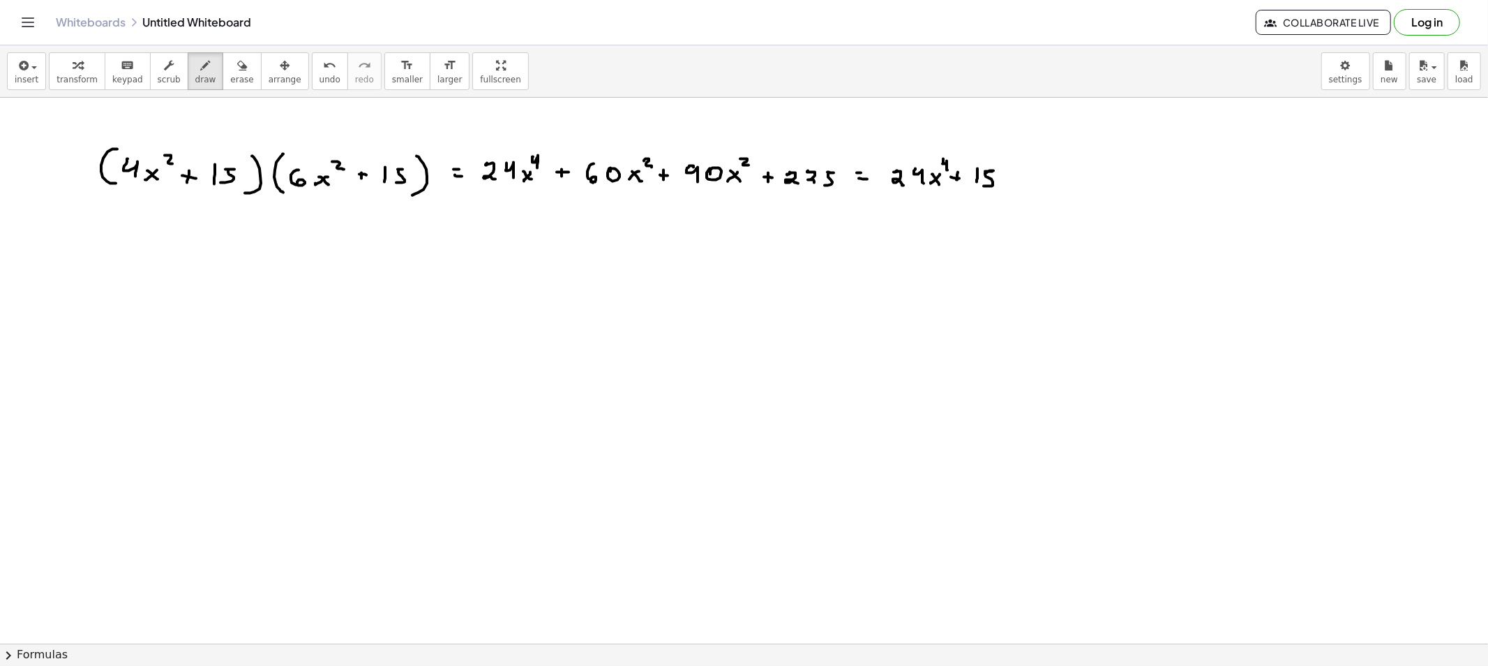
drag, startPoint x: 1043, startPoint y: 162, endPoint x: 1055, endPoint y: 170, distance: 14.1
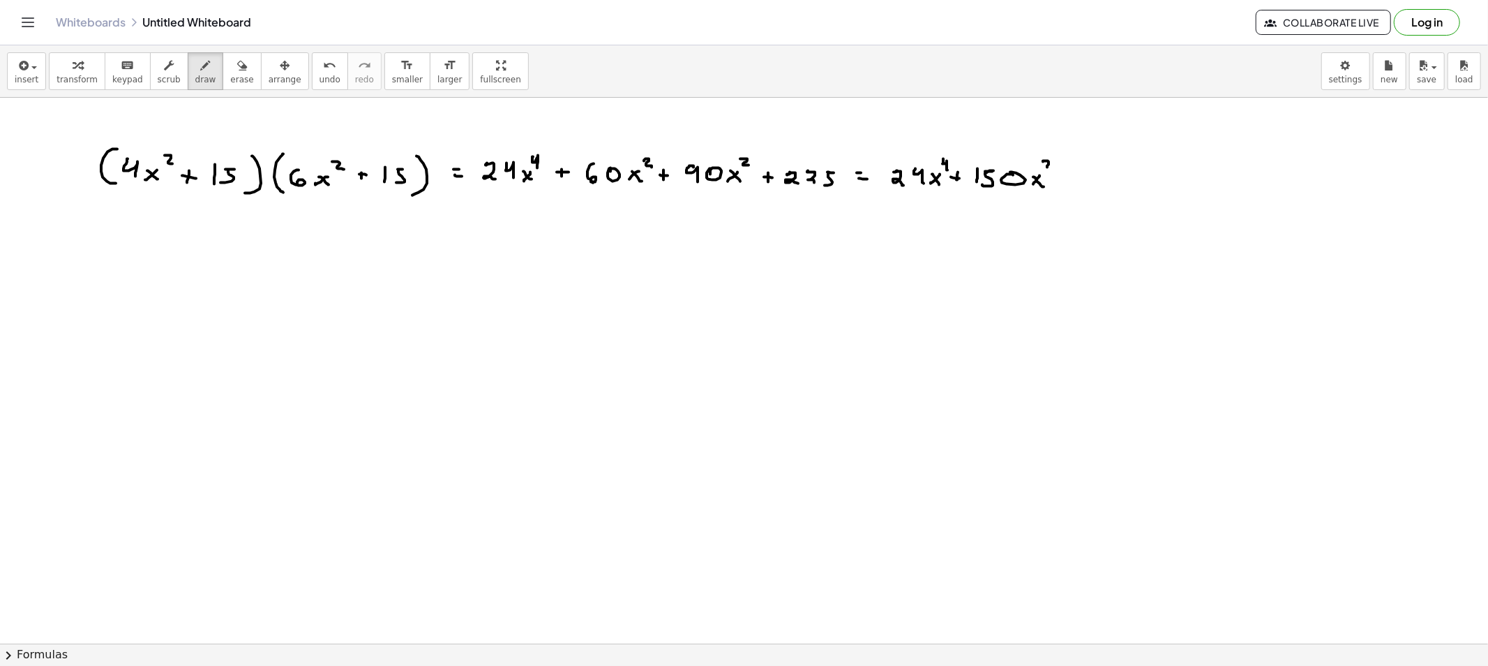
drag, startPoint x: 1069, startPoint y: 172, endPoint x: 1070, endPoint y: 183, distance: 11.2
drag, startPoint x: 1066, startPoint y: 177, endPoint x: 1075, endPoint y: 177, distance: 9.1
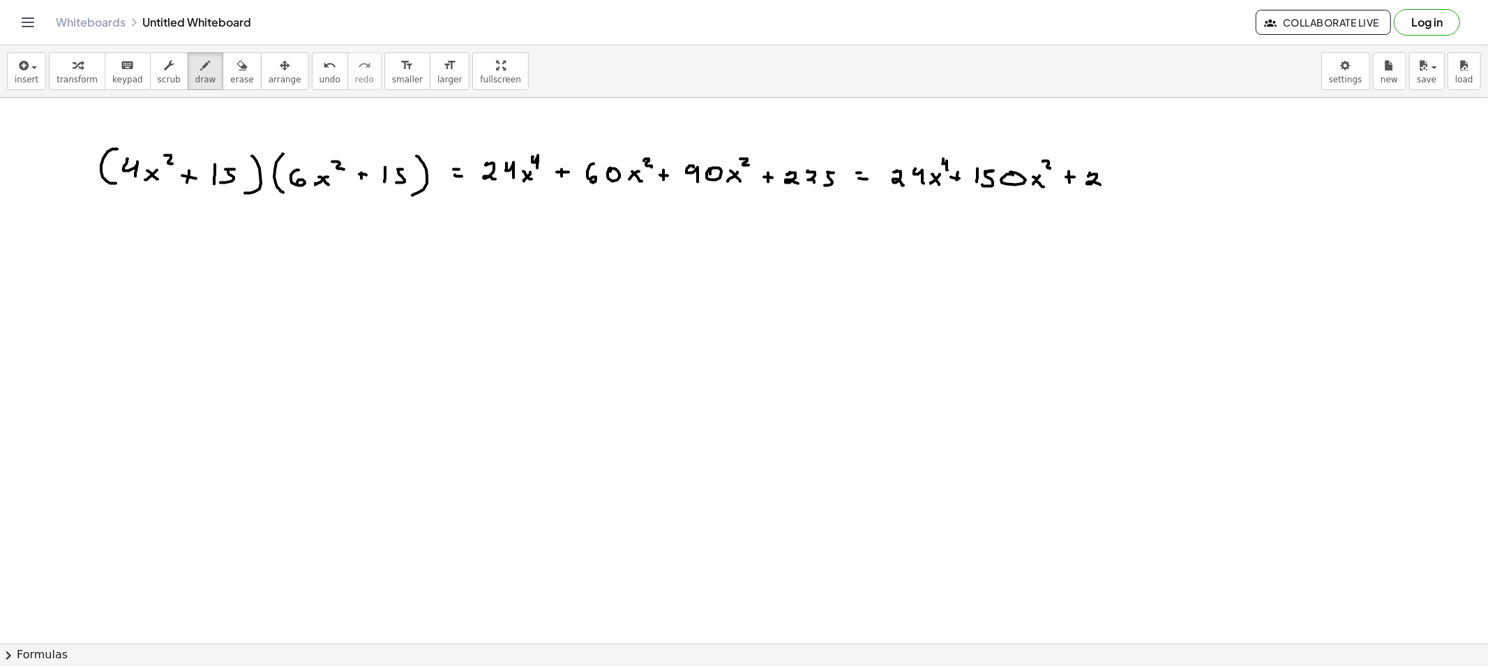
drag, startPoint x: 1089, startPoint y: 177, endPoint x: 1100, endPoint y: 185, distance: 14.5
drag, startPoint x: 1110, startPoint y: 174, endPoint x: 1120, endPoint y: 184, distance: 13.3
drag, startPoint x: 1128, startPoint y: 171, endPoint x: 1125, endPoint y: 183, distance: 12.2
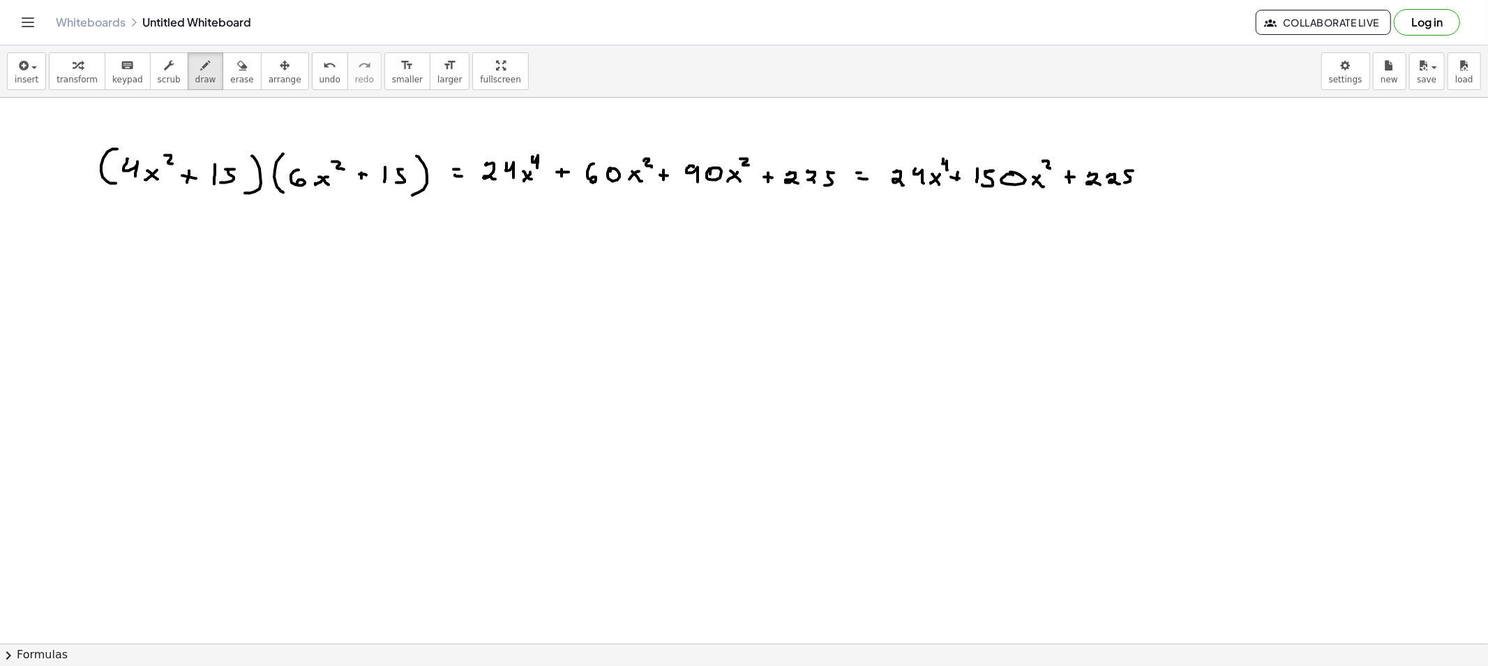
drag, startPoint x: 211, startPoint y: 79, endPoint x: 149, endPoint y: 166, distance: 107.1
click at [223, 79] on button "erase" at bounding box center [242, 71] width 38 height 38
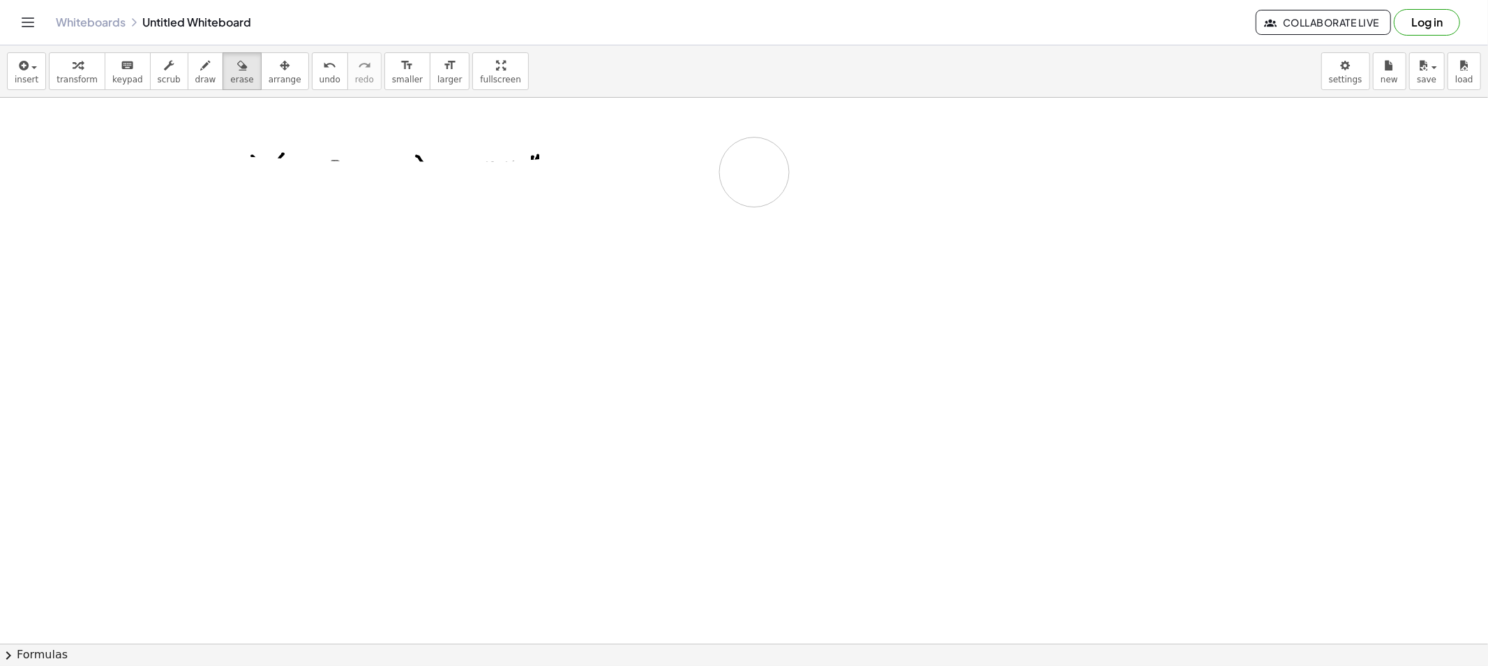
drag, startPoint x: 248, startPoint y: 192, endPoint x: 308, endPoint y: 200, distance: 59.9
click at [201, 61] on icon "button" at bounding box center [206, 65] width 10 height 17
drag, startPoint x: 160, startPoint y: 136, endPoint x: 161, endPoint y: 174, distance: 38.4
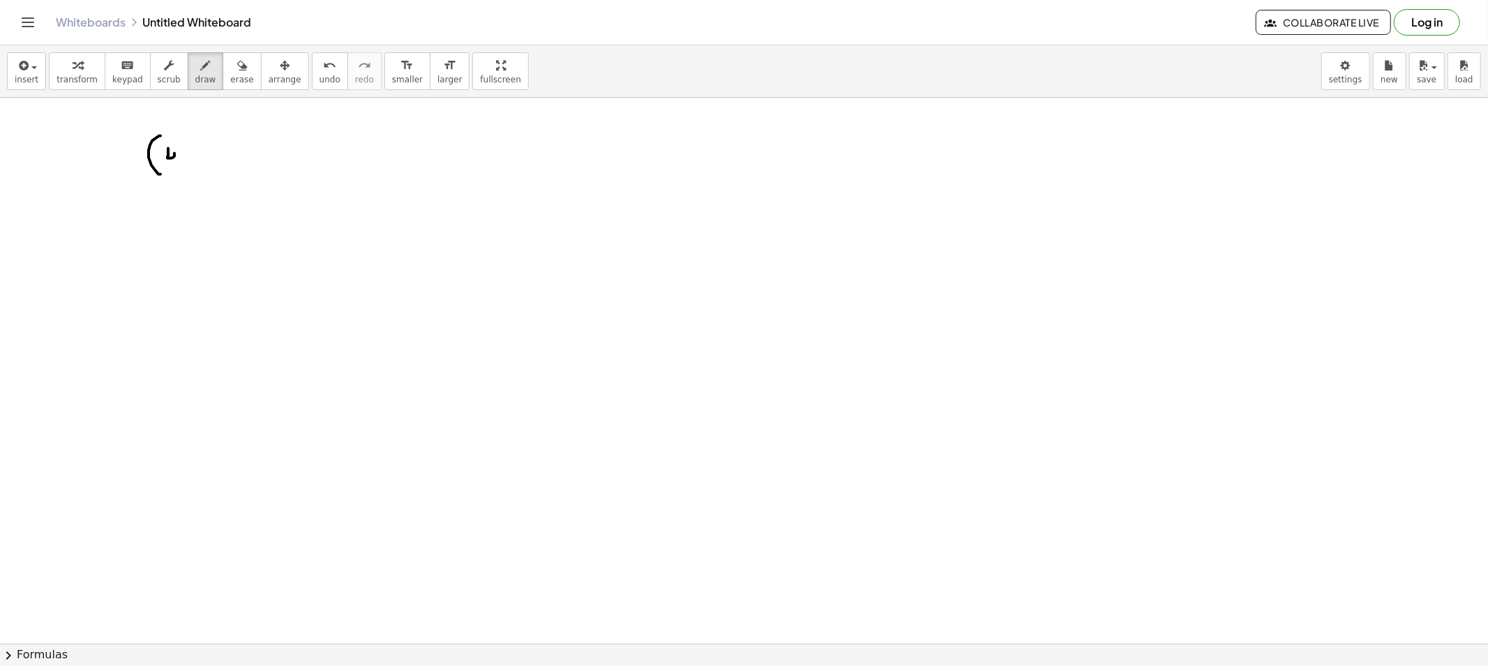
drag, startPoint x: 168, startPoint y: 154, endPoint x: 172, endPoint y: 165, distance: 11.0
drag, startPoint x: 187, startPoint y: 158, endPoint x: 180, endPoint y: 163, distance: 8.1
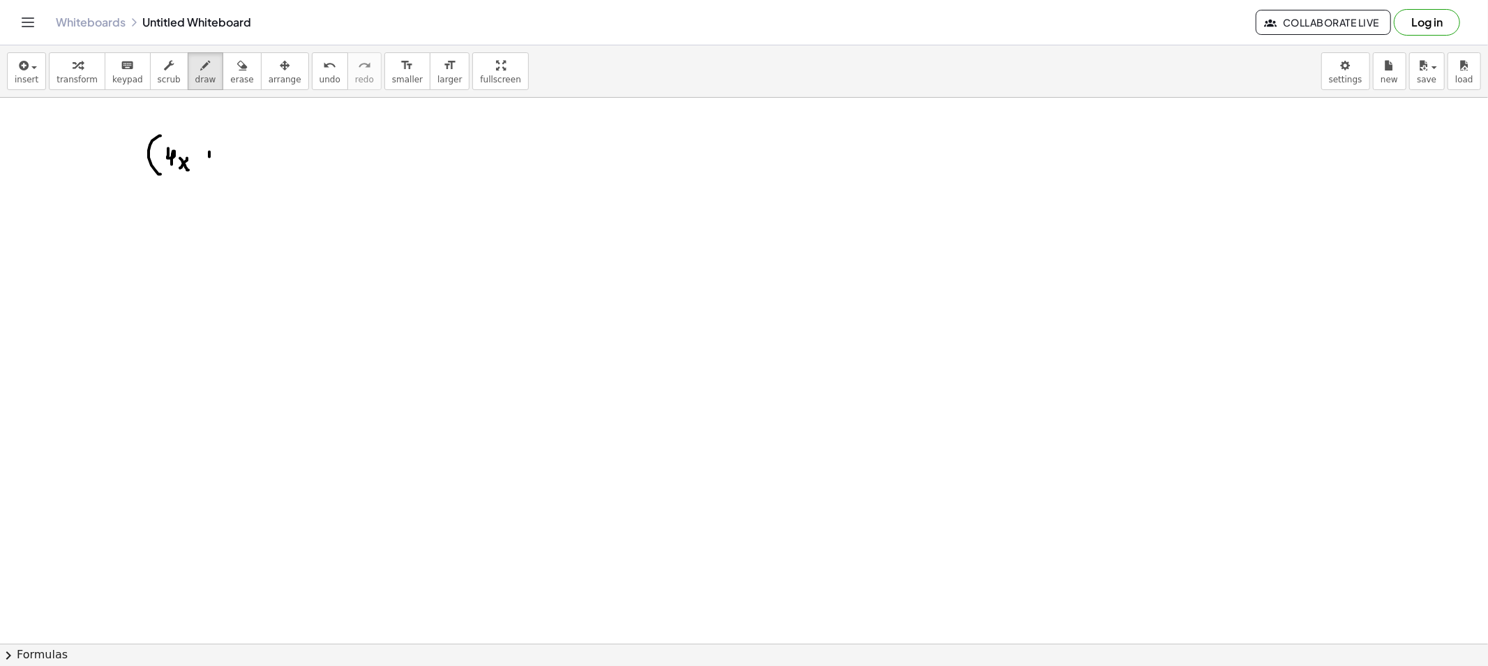
drag, startPoint x: 207, startPoint y: 158, endPoint x: 223, endPoint y: 156, distance: 16.9
drag, startPoint x: 228, startPoint y: 154, endPoint x: 239, endPoint y: 165, distance: 15.8
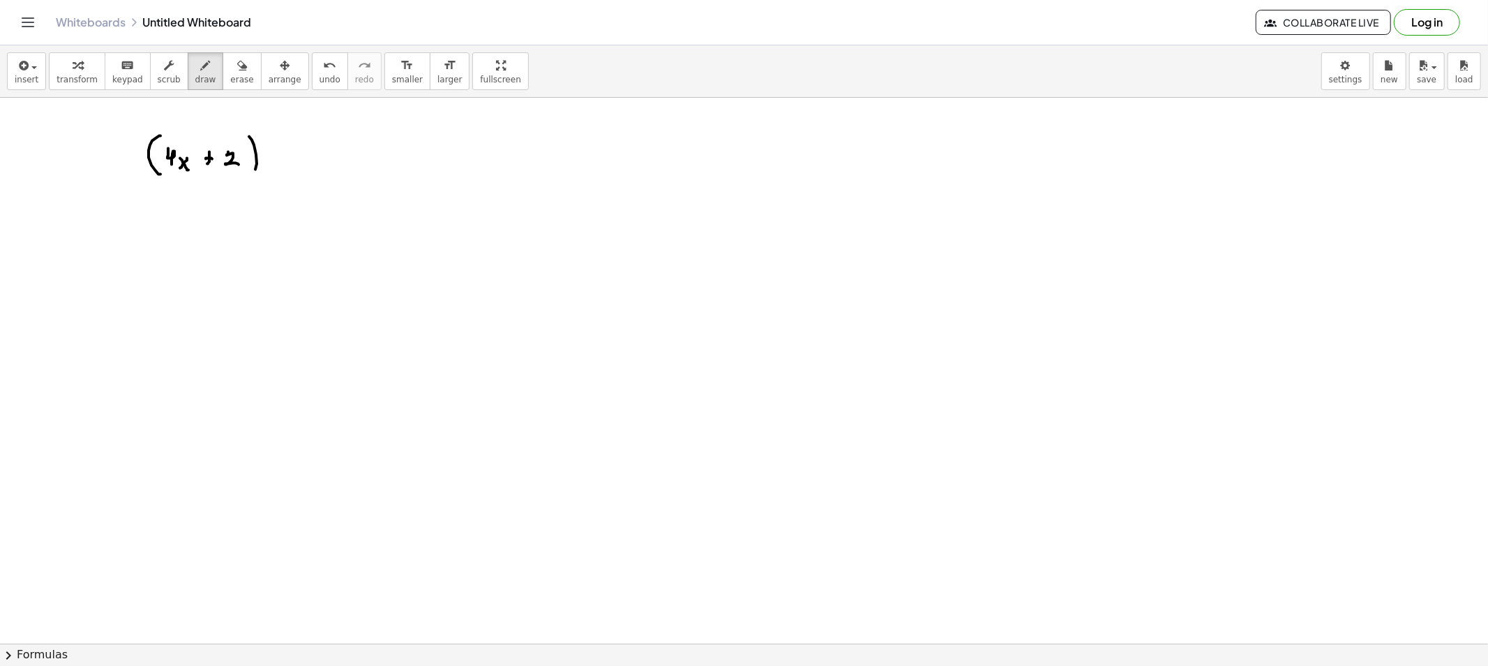
drag, startPoint x: 255, startPoint y: 170, endPoint x: 262, endPoint y: 151, distance: 19.4
drag, startPoint x: 267, startPoint y: 130, endPoint x: 270, endPoint y: 141, distance: 11.0
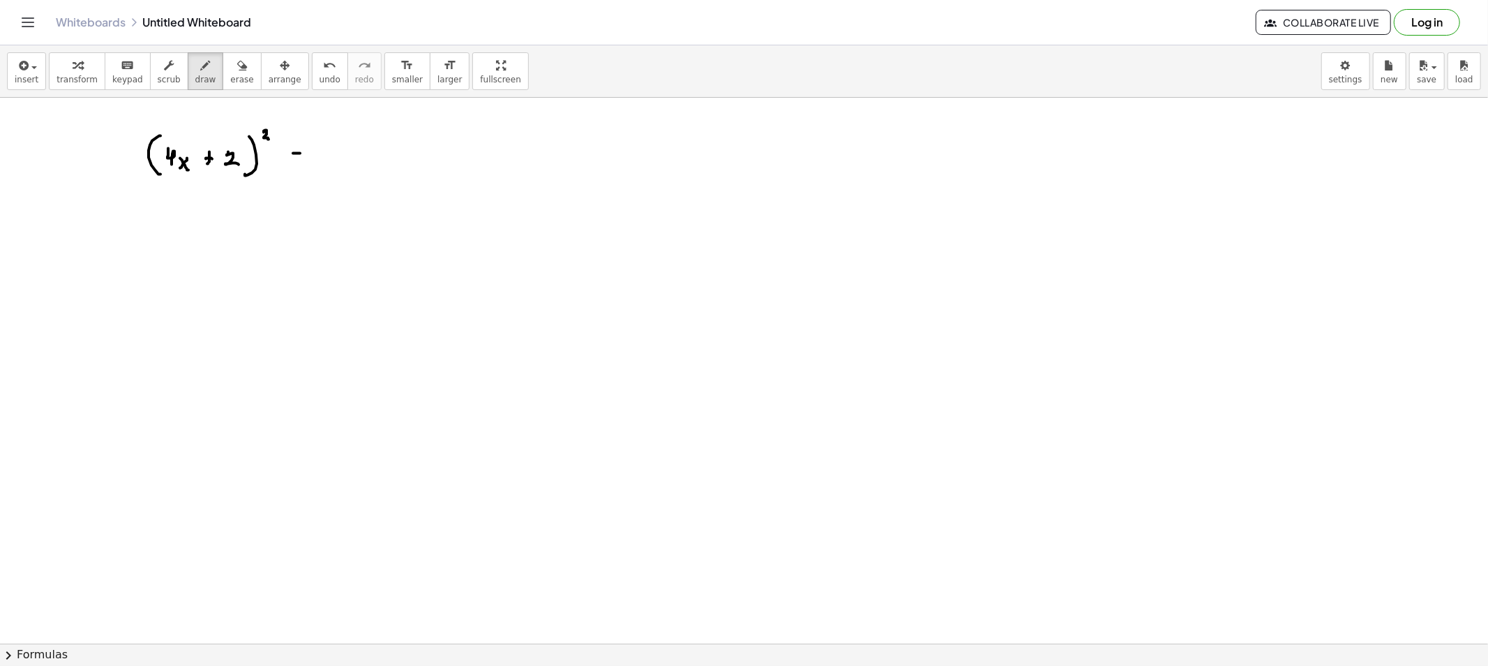
drag, startPoint x: 297, startPoint y: 160, endPoint x: 310, endPoint y: 161, distance: 12.6
drag, startPoint x: 334, startPoint y: 142, endPoint x: 336, endPoint y: 175, distance: 33.6
drag, startPoint x: 339, startPoint y: 149, endPoint x: 345, endPoint y: 168, distance: 20.5
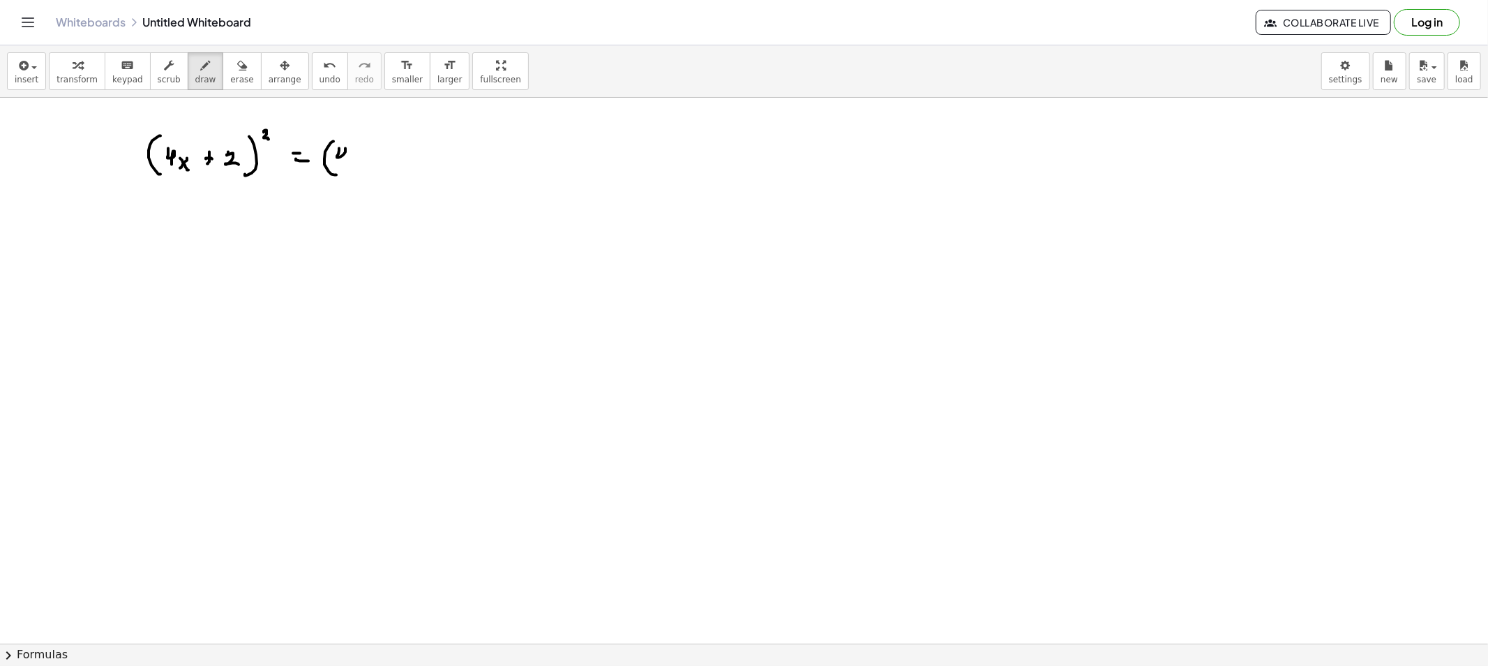
drag, startPoint x: 368, startPoint y: 158, endPoint x: 359, endPoint y: 167, distance: 13.3
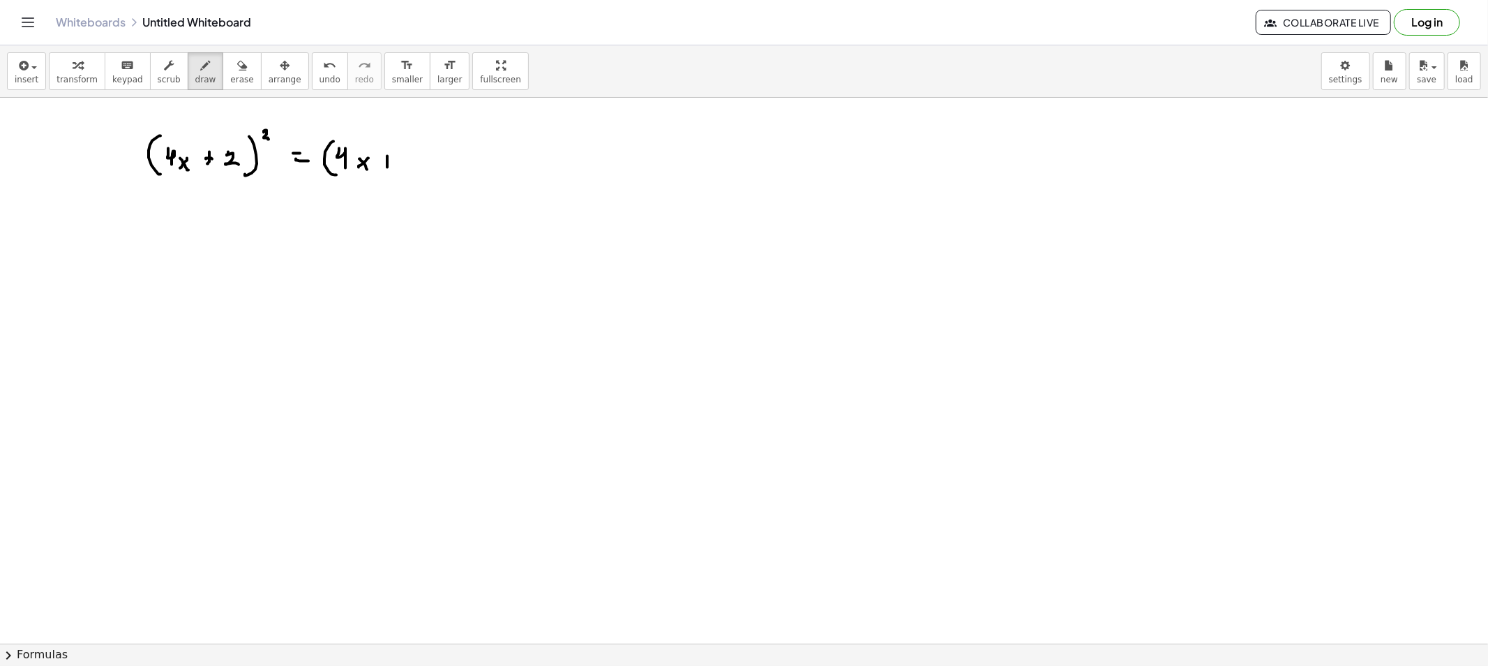
drag, startPoint x: 409, startPoint y: 154, endPoint x: 419, endPoint y: 170, distance: 19.2
drag, startPoint x: 435, startPoint y: 151, endPoint x: 428, endPoint y: 171, distance: 21.0
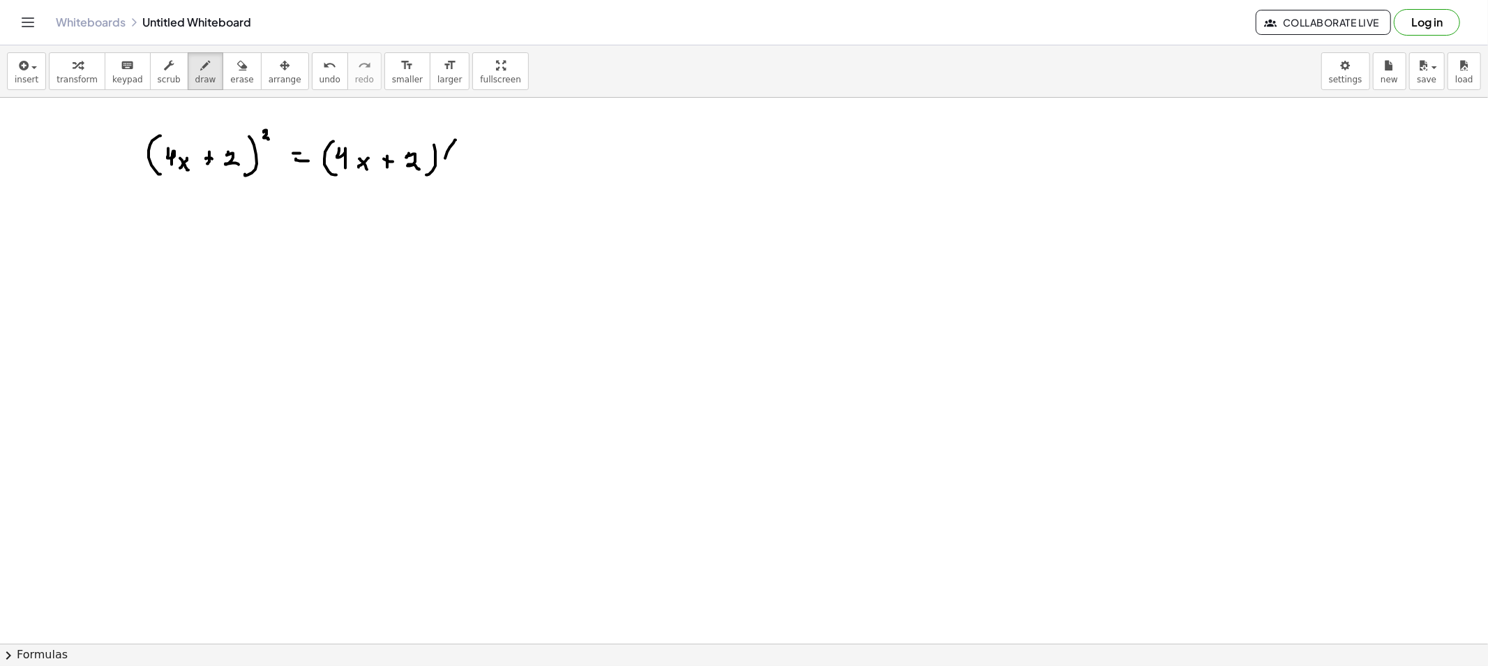
drag, startPoint x: 447, startPoint y: 152, endPoint x: 451, endPoint y: 178, distance: 26.2
drag, startPoint x: 461, startPoint y: 160, endPoint x: 486, endPoint y: 165, distance: 26.3
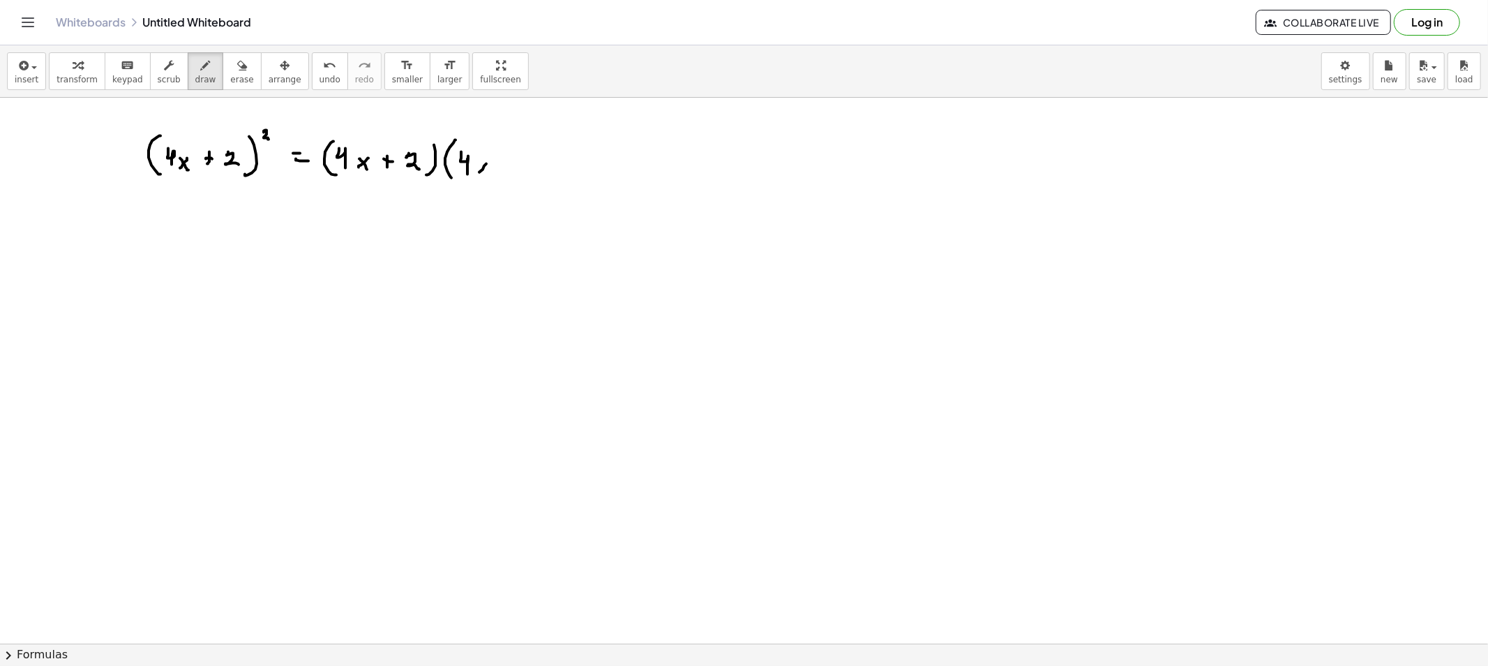
drag, startPoint x: 506, startPoint y: 162, endPoint x: 506, endPoint y: 172, distance: 9.8
drag, startPoint x: 525, startPoint y: 163, endPoint x: 536, endPoint y: 170, distance: 12.8
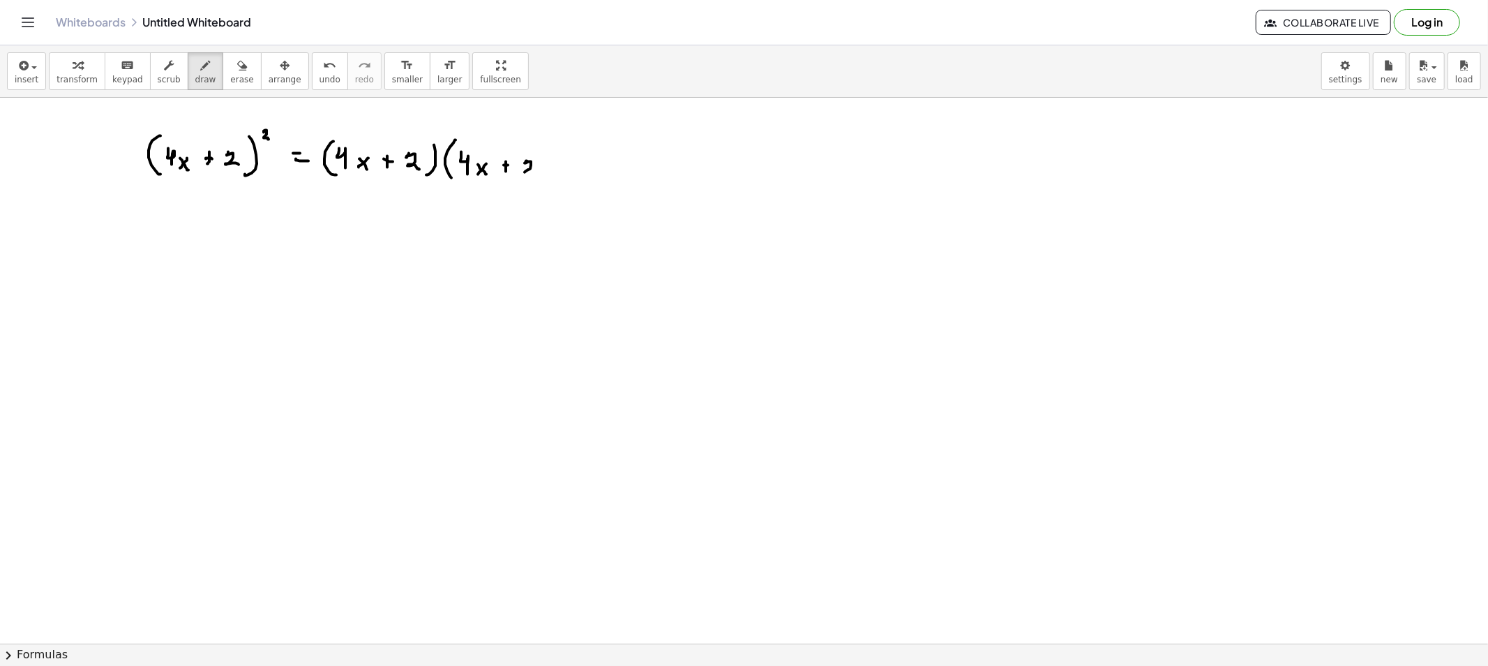
drag, startPoint x: 547, startPoint y: 149, endPoint x: 548, endPoint y: 177, distance: 27.9
click at [201, 61] on icon "button" at bounding box center [206, 65] width 10 height 17
drag, startPoint x: 354, startPoint y: 183, endPoint x: 470, endPoint y: 193, distance: 115.6
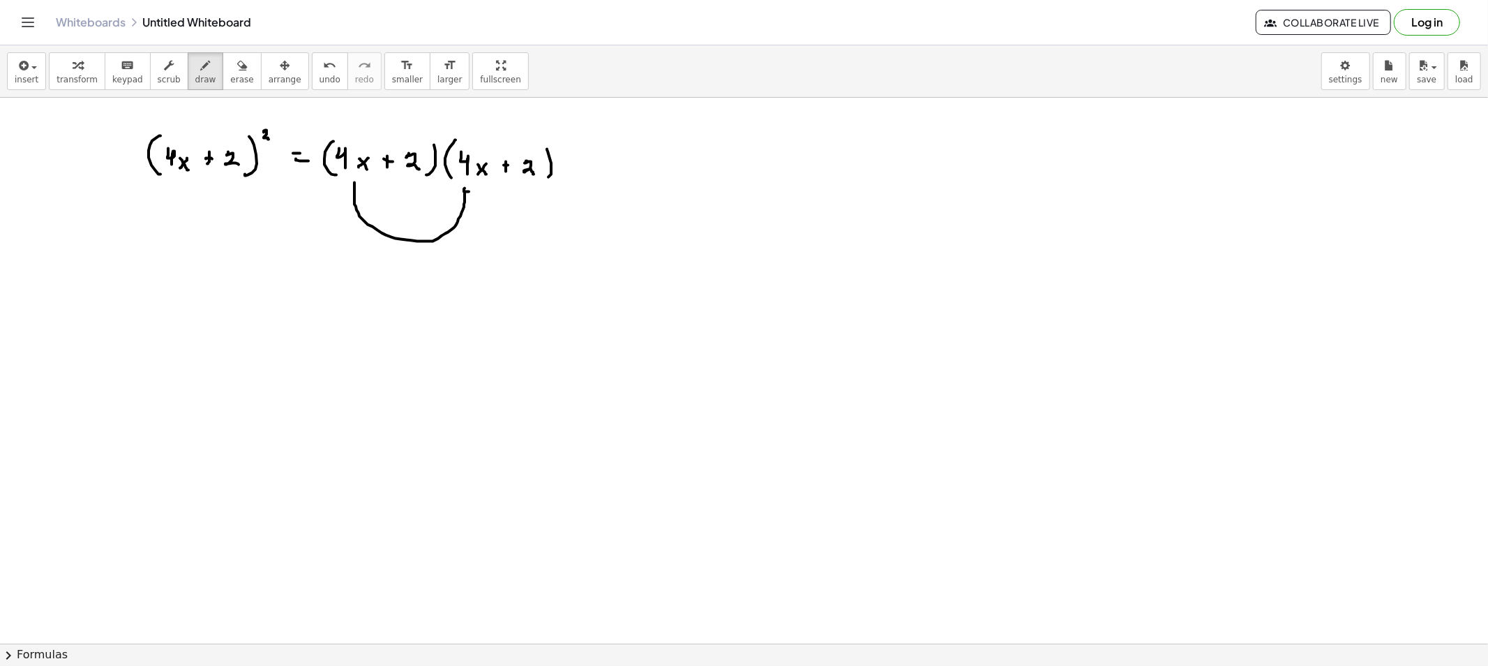
drag, startPoint x: 570, startPoint y: 160, endPoint x: 584, endPoint y: 161, distance: 14.0
drag, startPoint x: 186, startPoint y: 221, endPoint x: 192, endPoint y: 197, distance: 23.7
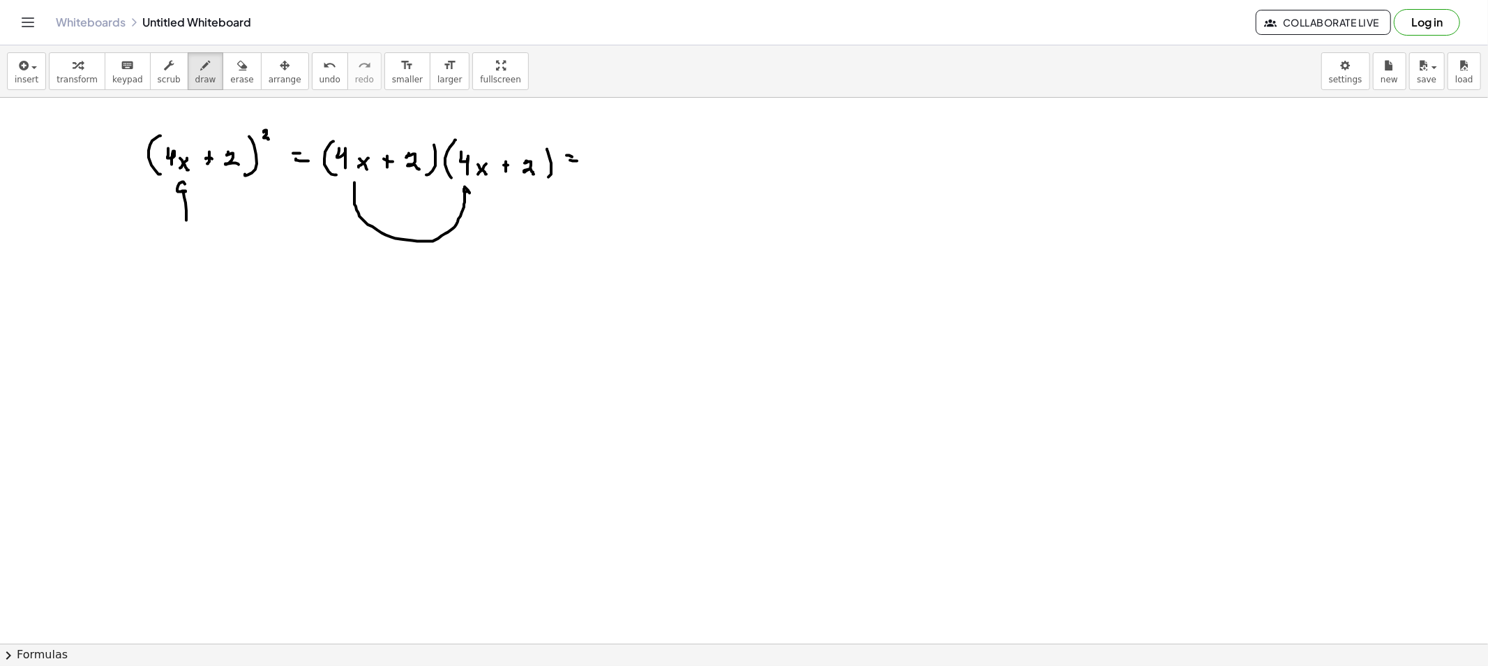
click at [230, 75] on span "erase" at bounding box center [241, 80] width 23 height 10
drag, startPoint x: 184, startPoint y: 220, endPoint x: 459, endPoint y: 217, distance: 275.7
click at [188, 67] on button "draw" at bounding box center [206, 71] width 36 height 38
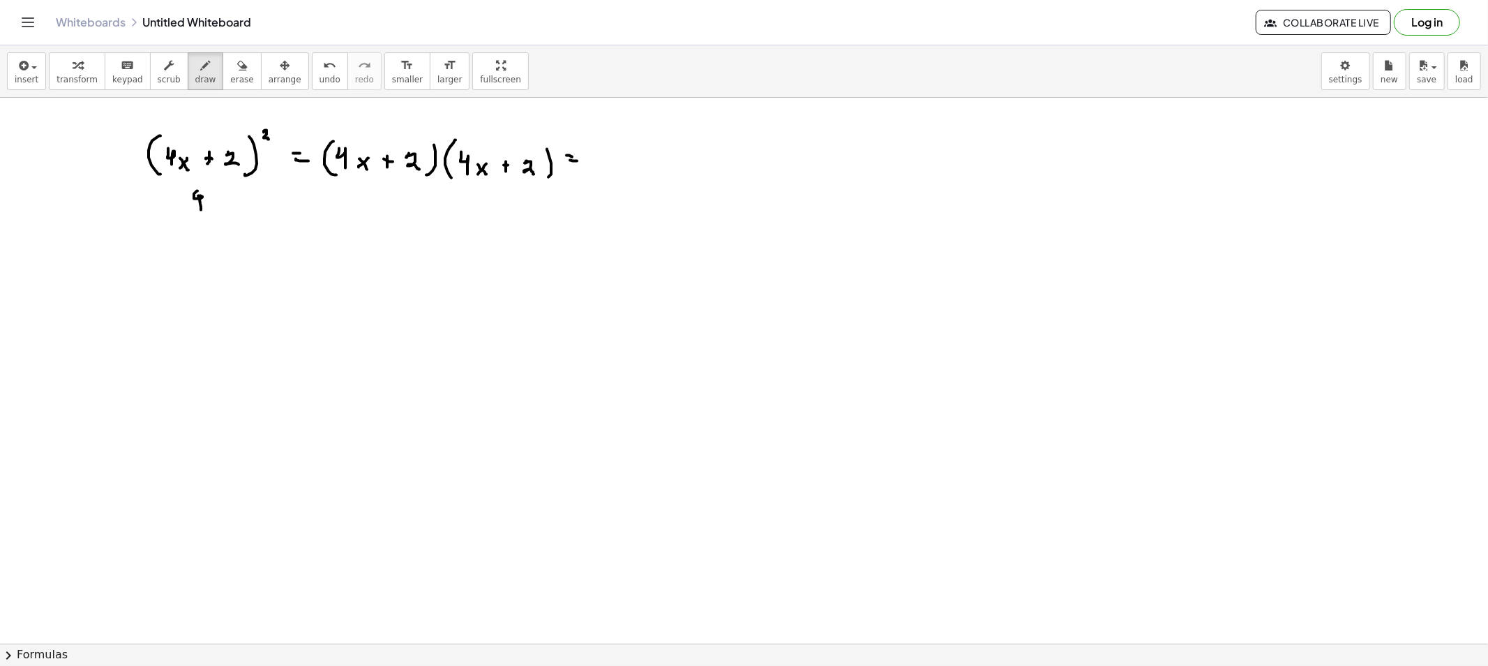
drag, startPoint x: 200, startPoint y: 204, endPoint x: 221, endPoint y: 203, distance: 20.2
drag, startPoint x: 431, startPoint y: 246, endPoint x: 438, endPoint y: 234, distance: 12.8
click at [237, 68] on icon "button" at bounding box center [242, 65] width 10 height 17
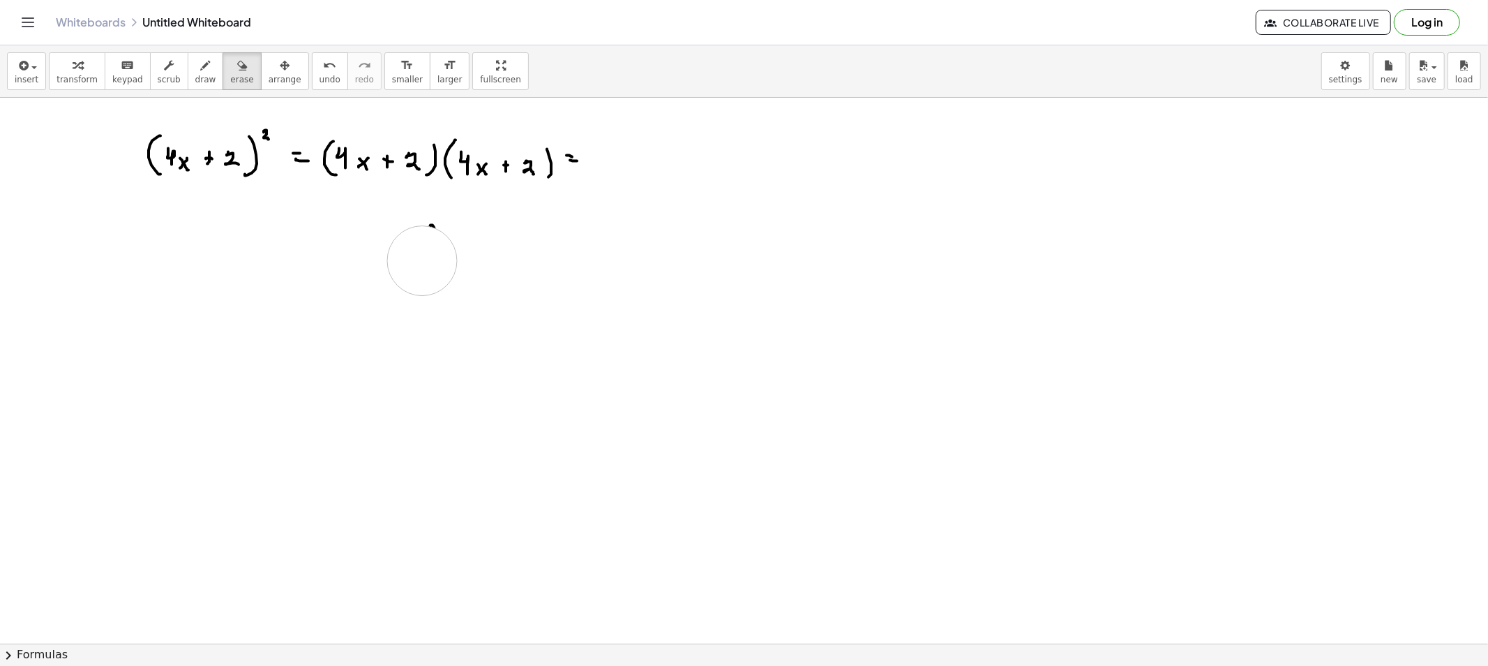
drag, startPoint x: 188, startPoint y: 245, endPoint x: 422, endPoint y: 236, distance: 233.9
click at [195, 75] on span "draw" at bounding box center [205, 80] width 21 height 10
drag, startPoint x: 303, startPoint y: 110, endPoint x: 574, endPoint y: 221, distance: 292.6
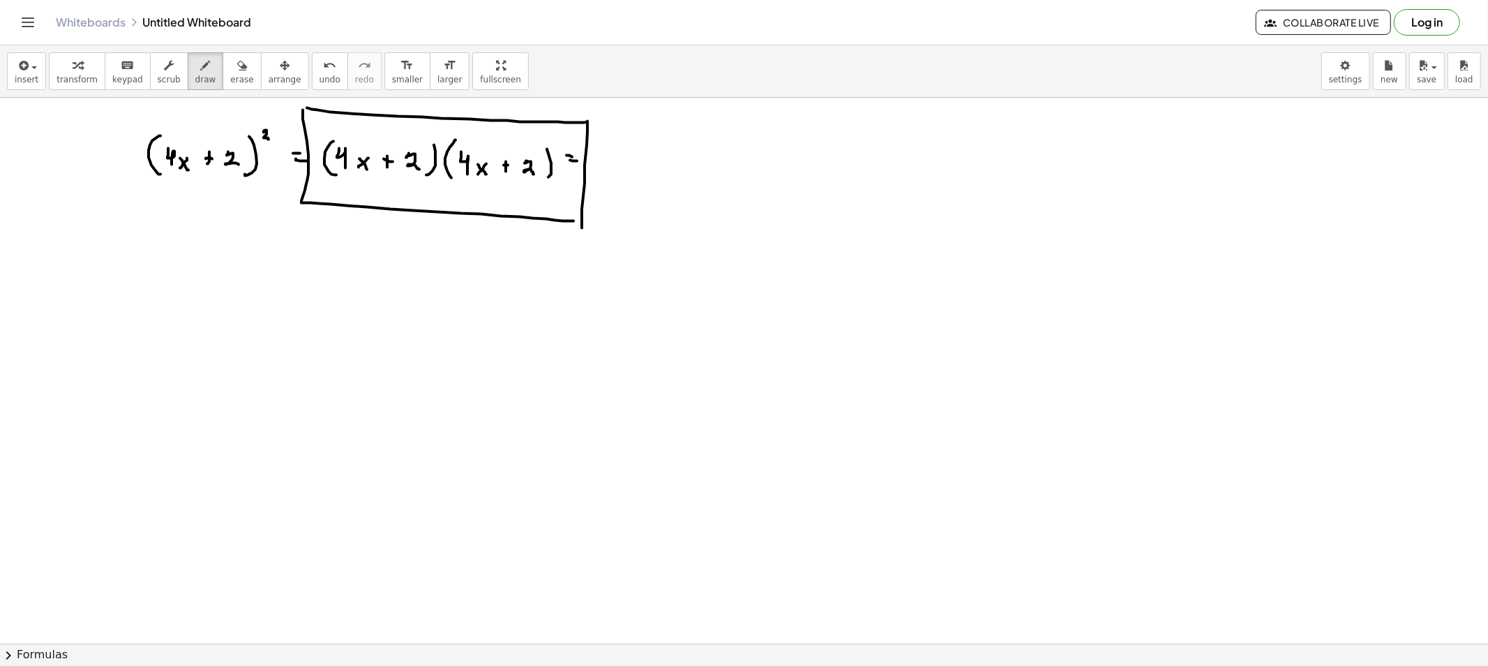
drag, startPoint x: 307, startPoint y: 108, endPoint x: 574, endPoint y: 235, distance: 295.3
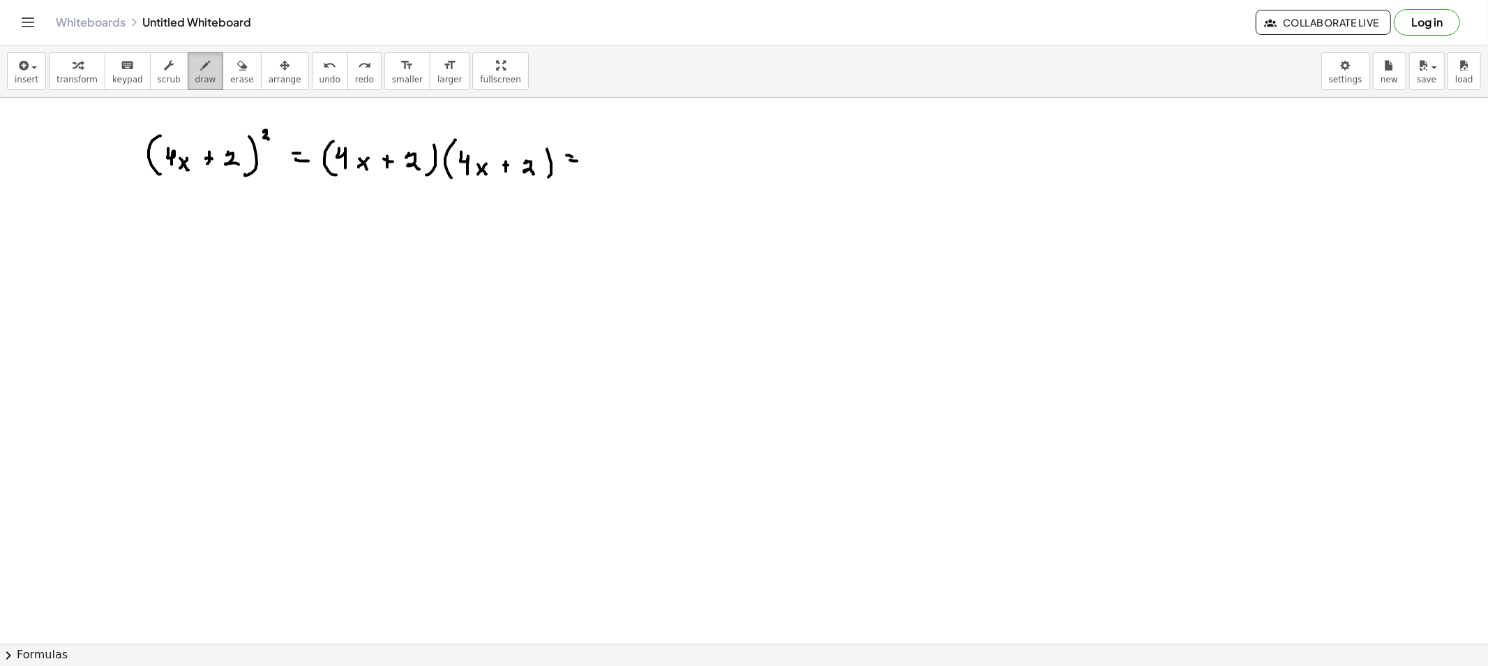
click at [201, 73] on icon "button" at bounding box center [206, 65] width 10 height 17
drag, startPoint x: 299, startPoint y: 250, endPoint x: 387, endPoint y: 208, distance: 97.4
click at [202, 73] on button "draw" at bounding box center [206, 71] width 36 height 38
click at [237, 73] on icon "button" at bounding box center [242, 65] width 10 height 17
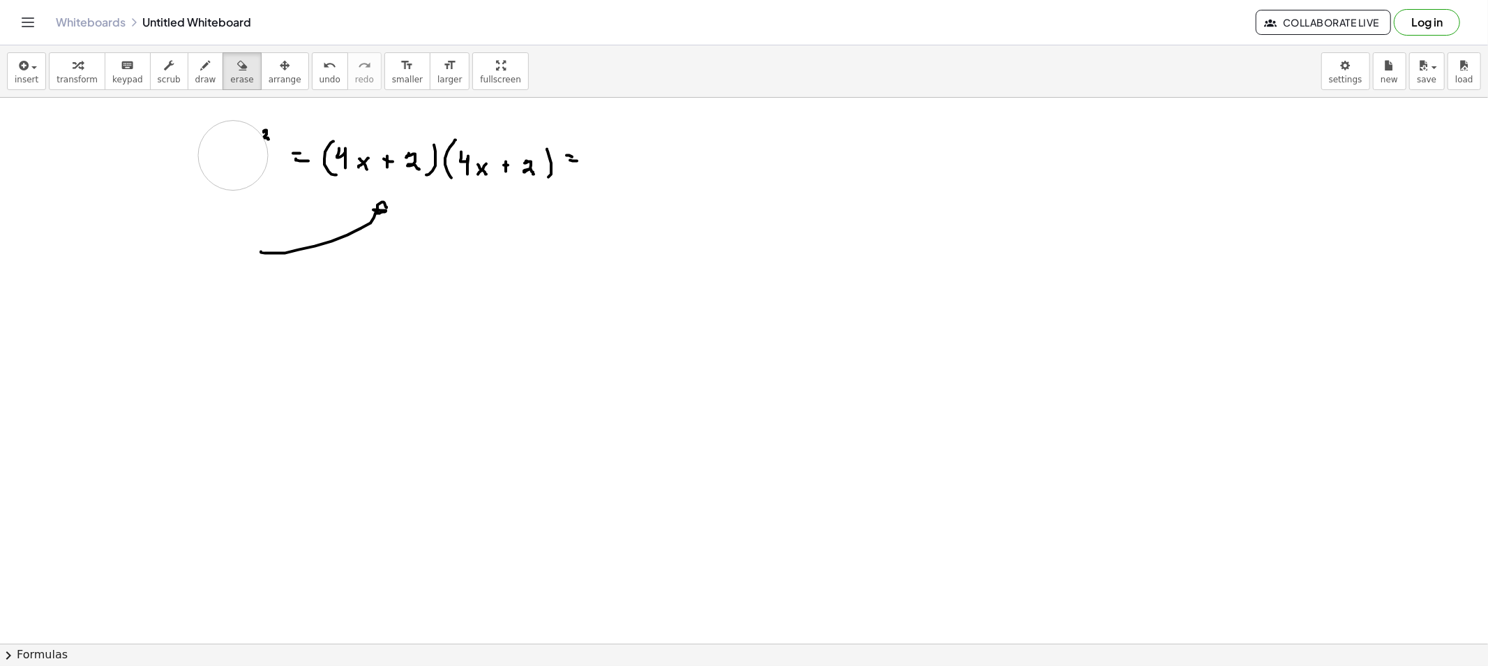
drag, startPoint x: 182, startPoint y: 158, endPoint x: 255, endPoint y: 141, distance: 75.3
drag, startPoint x: 269, startPoint y: 262, endPoint x: 368, endPoint y: 234, distance: 102.8
click at [188, 89] on button "draw" at bounding box center [206, 71] width 36 height 38
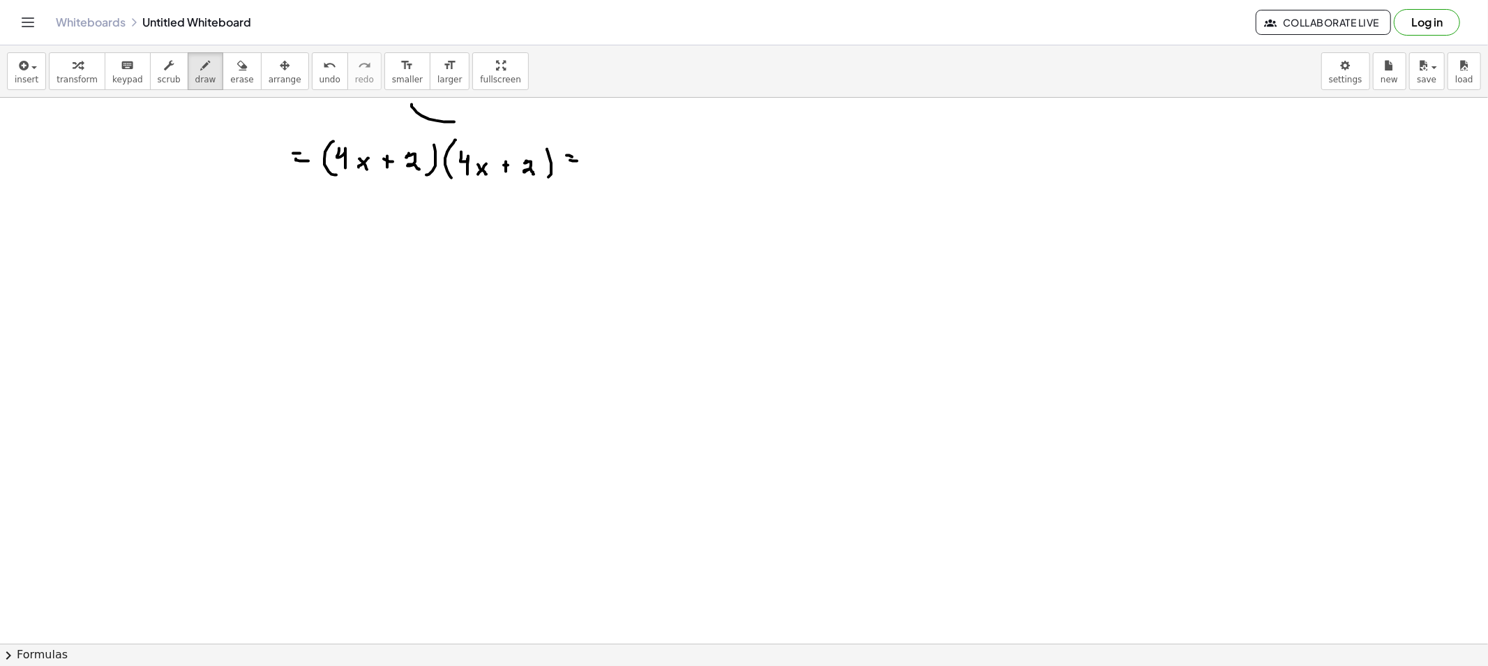
drag, startPoint x: 412, startPoint y: 105, endPoint x: 454, endPoint y: 122, distance: 46.0
drag, startPoint x: 352, startPoint y: 183, endPoint x: 478, endPoint y: 205, distance: 127.6
drag, startPoint x: 591, startPoint y: 151, endPoint x: 590, endPoint y: 172, distance: 20.9
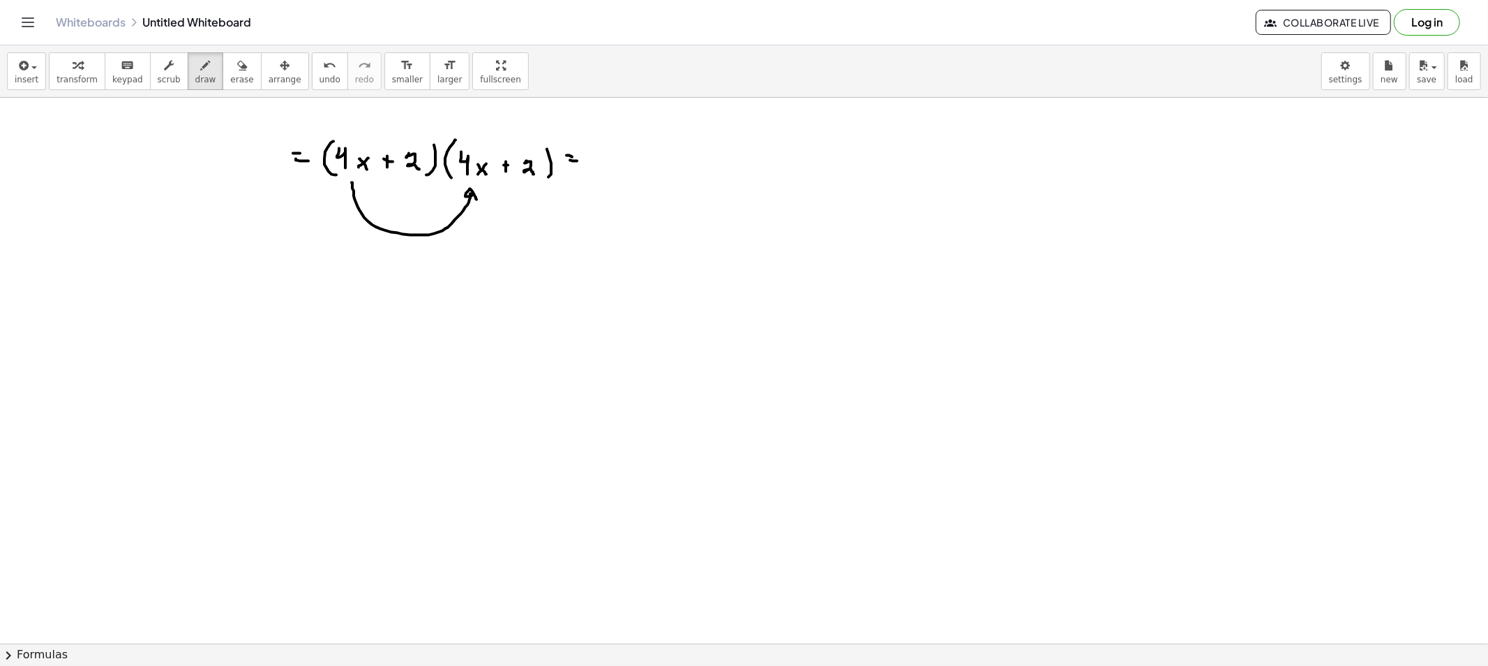
drag, startPoint x: 615, startPoint y: 151, endPoint x: 629, endPoint y: 171, distance: 24.0
drag, startPoint x: 630, startPoint y: 165, endPoint x: 622, endPoint y: 175, distance: 12.9
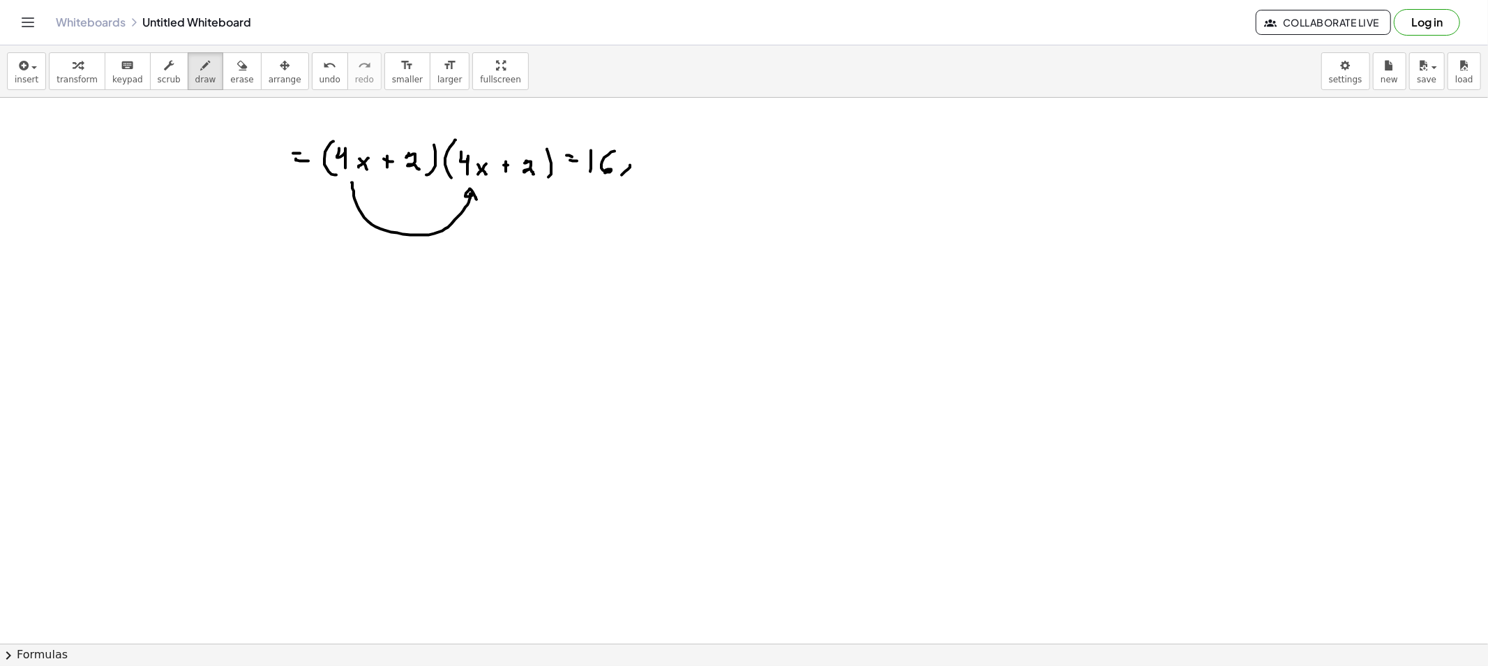
drag, startPoint x: 632, startPoint y: 151, endPoint x: 641, endPoint y: 160, distance: 12.8
click at [237, 73] on icon "button" at bounding box center [242, 65] width 10 height 17
drag, startPoint x: 678, startPoint y: 135, endPoint x: 659, endPoint y: 140, distance: 19.5
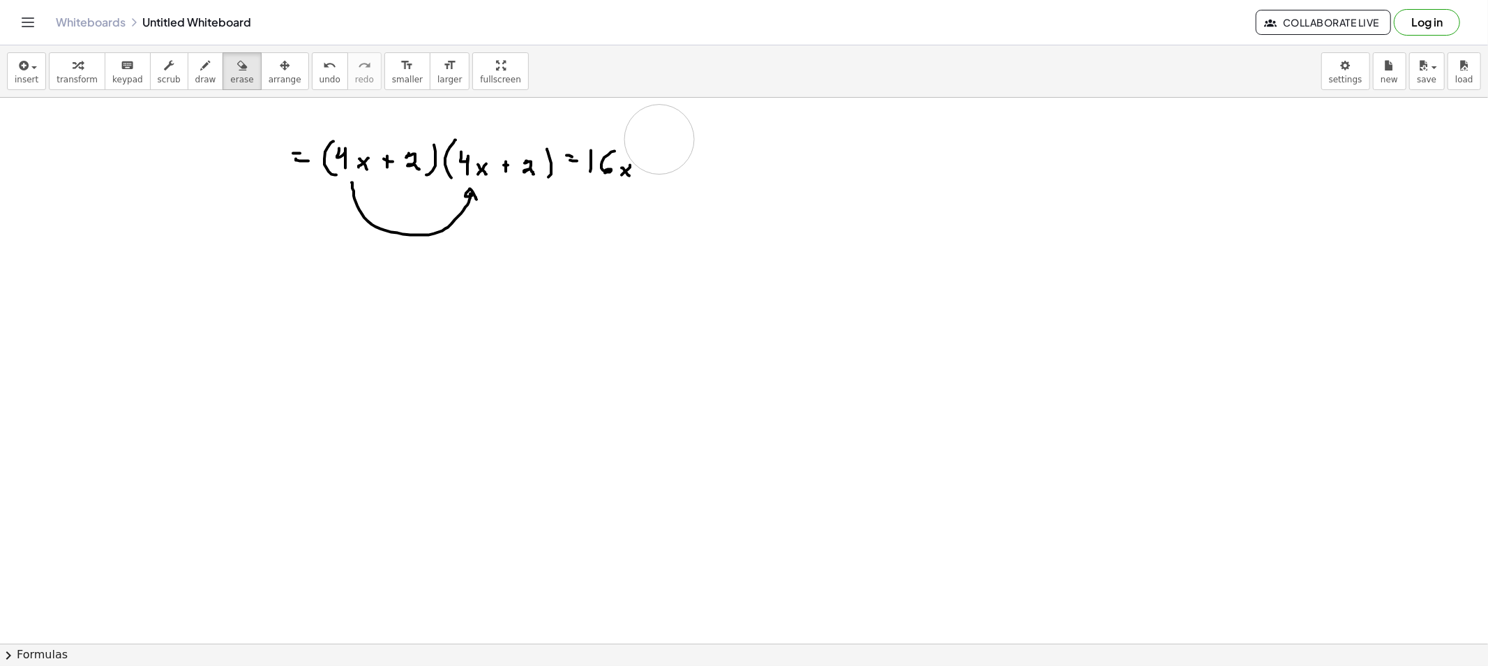
click at [203, 70] on button "draw" at bounding box center [206, 71] width 36 height 38
drag, startPoint x: 636, startPoint y: 147, endPoint x: 646, endPoint y: 160, distance: 17.4
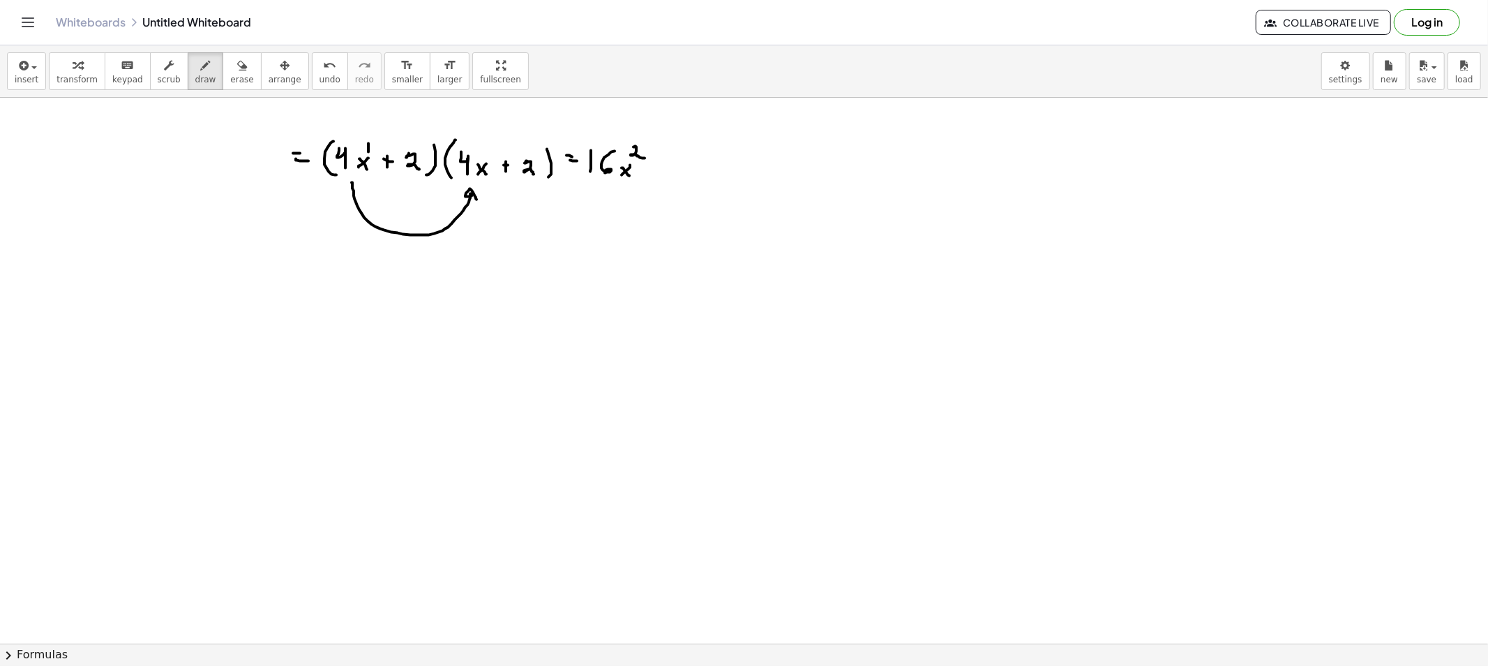
drag, startPoint x: 359, startPoint y: 130, endPoint x: 567, endPoint y: 152, distance: 209.1
drag, startPoint x: 663, startPoint y: 164, endPoint x: 661, endPoint y: 171, distance: 7.3
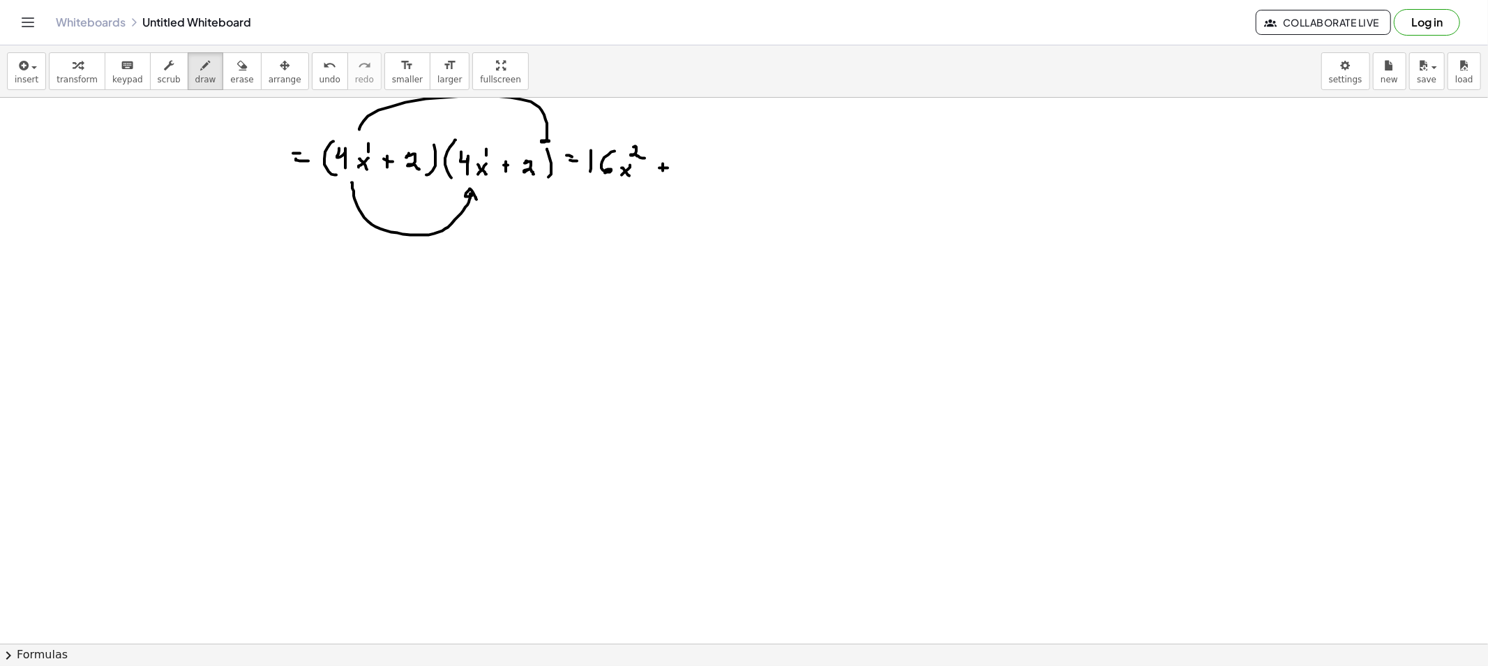
drag, startPoint x: 691, startPoint y: 168, endPoint x: 705, endPoint y: 167, distance: 14.0
drag, startPoint x: 720, startPoint y: 163, endPoint x: 710, endPoint y: 169, distance: 11.6
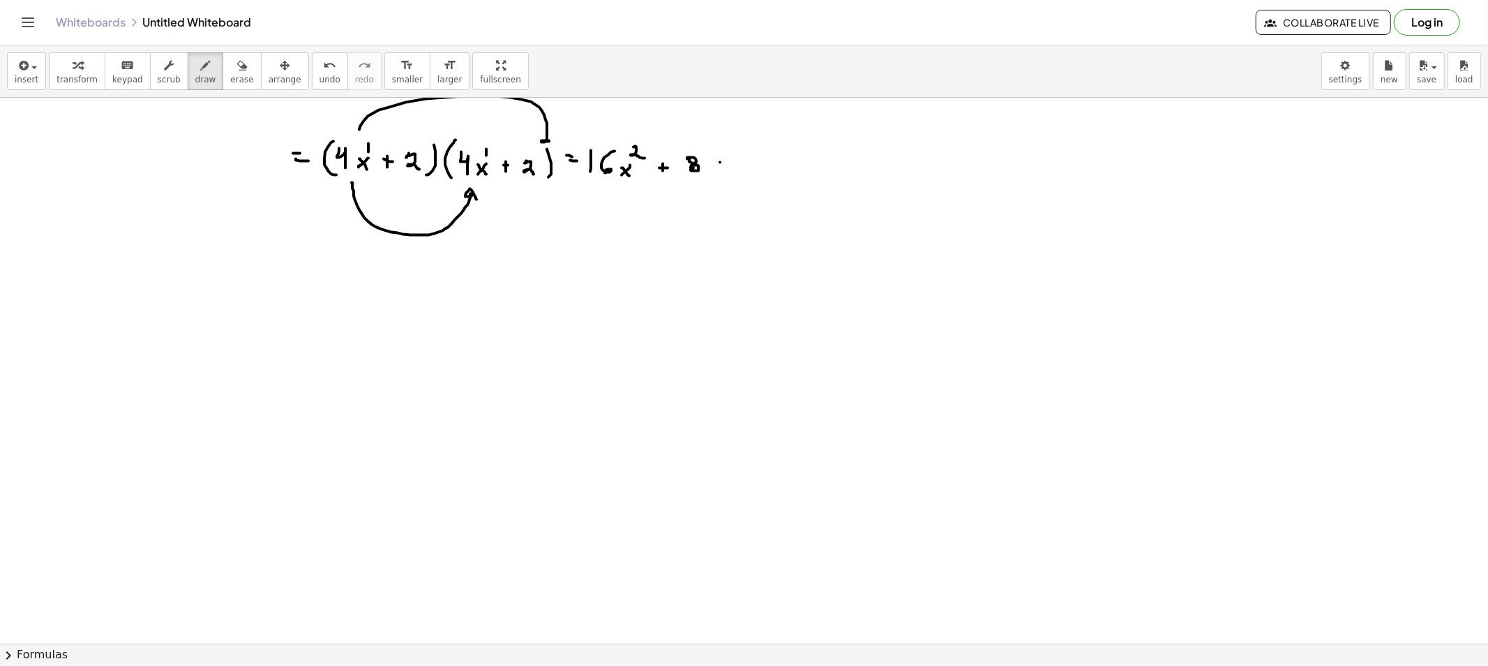
drag, startPoint x: 714, startPoint y: 167, endPoint x: 719, endPoint y: 172, distance: 7.4
click at [230, 77] on span "erase" at bounding box center [241, 80] width 23 height 10
drag, startPoint x: 342, startPoint y: 94, endPoint x: 348, endPoint y: 100, distance: 8.9
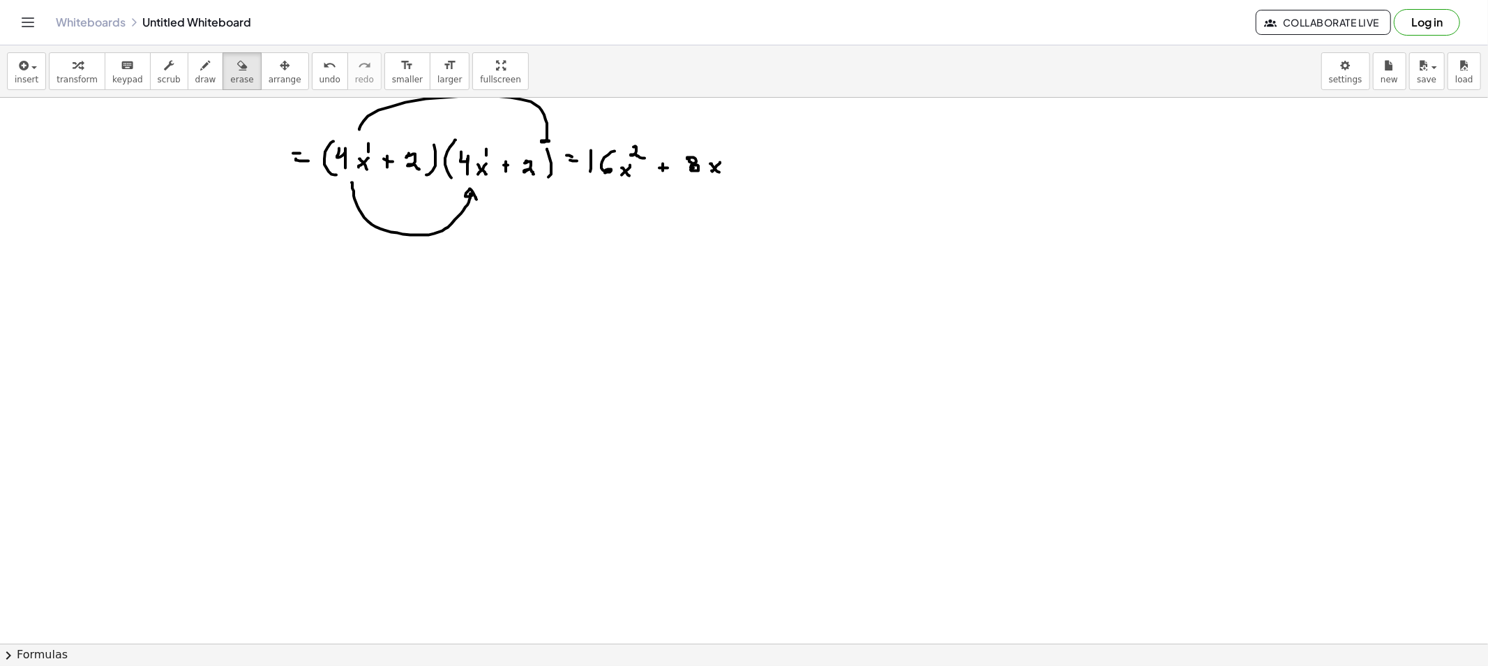
click at [348, 100] on div "insert select one: Math Expression Function Text Youtube Video Graphing Geometr…" at bounding box center [744, 355] width 1488 height 620
drag, startPoint x: 346, startPoint y: 109, endPoint x: 545, endPoint y: 108, distance: 198.9
drag, startPoint x: 462, startPoint y: 242, endPoint x: 348, endPoint y: 221, distance: 116.3
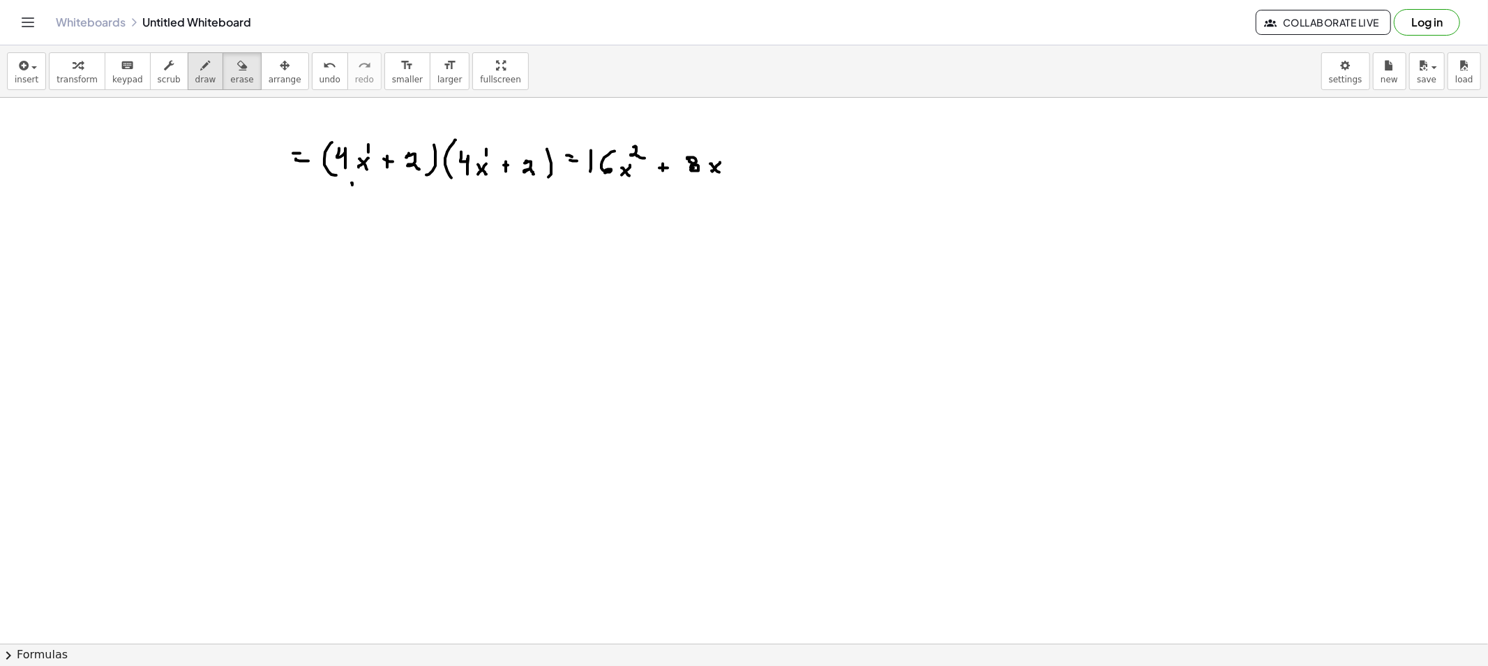
click at [201, 80] on button "draw" at bounding box center [206, 71] width 36 height 38
drag, startPoint x: 406, startPoint y: 137, endPoint x: 497, endPoint y: 142, distance: 90.8
drag, startPoint x: 735, startPoint y: 165, endPoint x: 745, endPoint y: 165, distance: 9.8
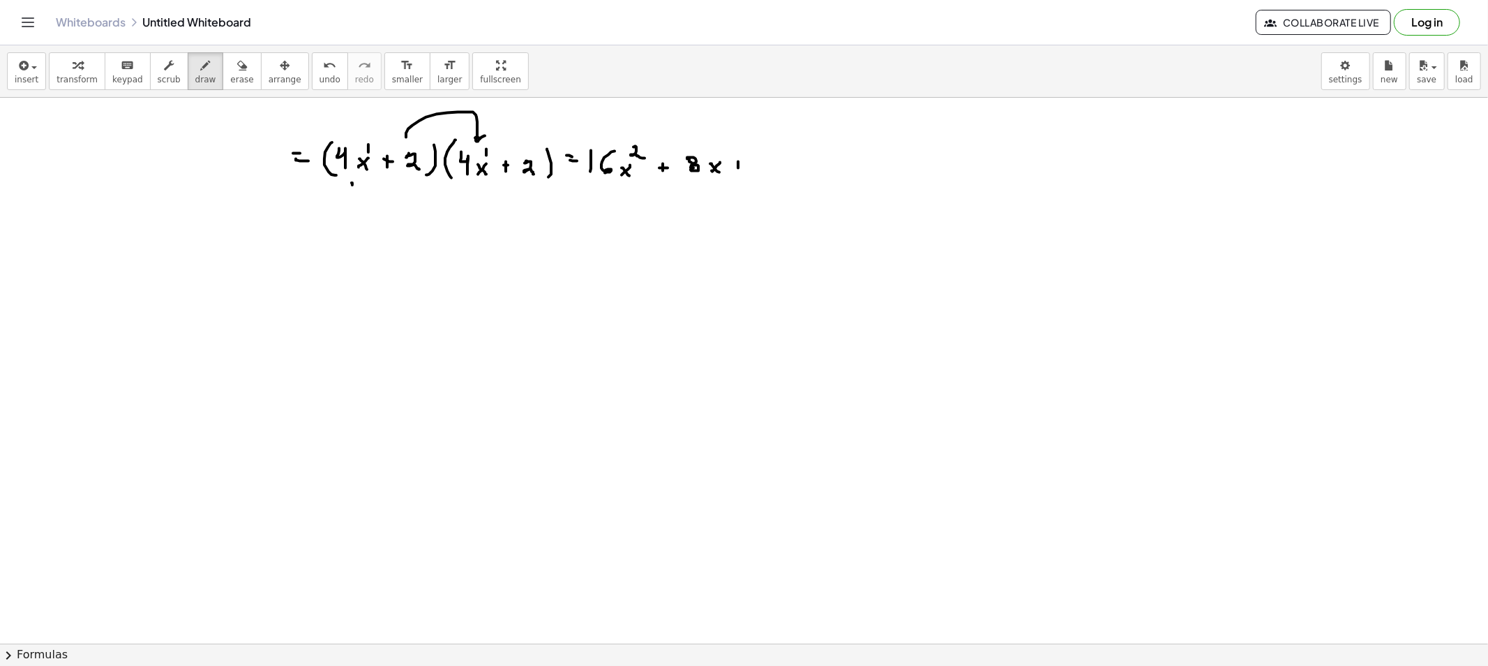
drag, startPoint x: 756, startPoint y: 158, endPoint x: 761, endPoint y: 163, distance: 7.4
drag, startPoint x: 773, startPoint y: 172, endPoint x: 771, endPoint y: 163, distance: 9.3
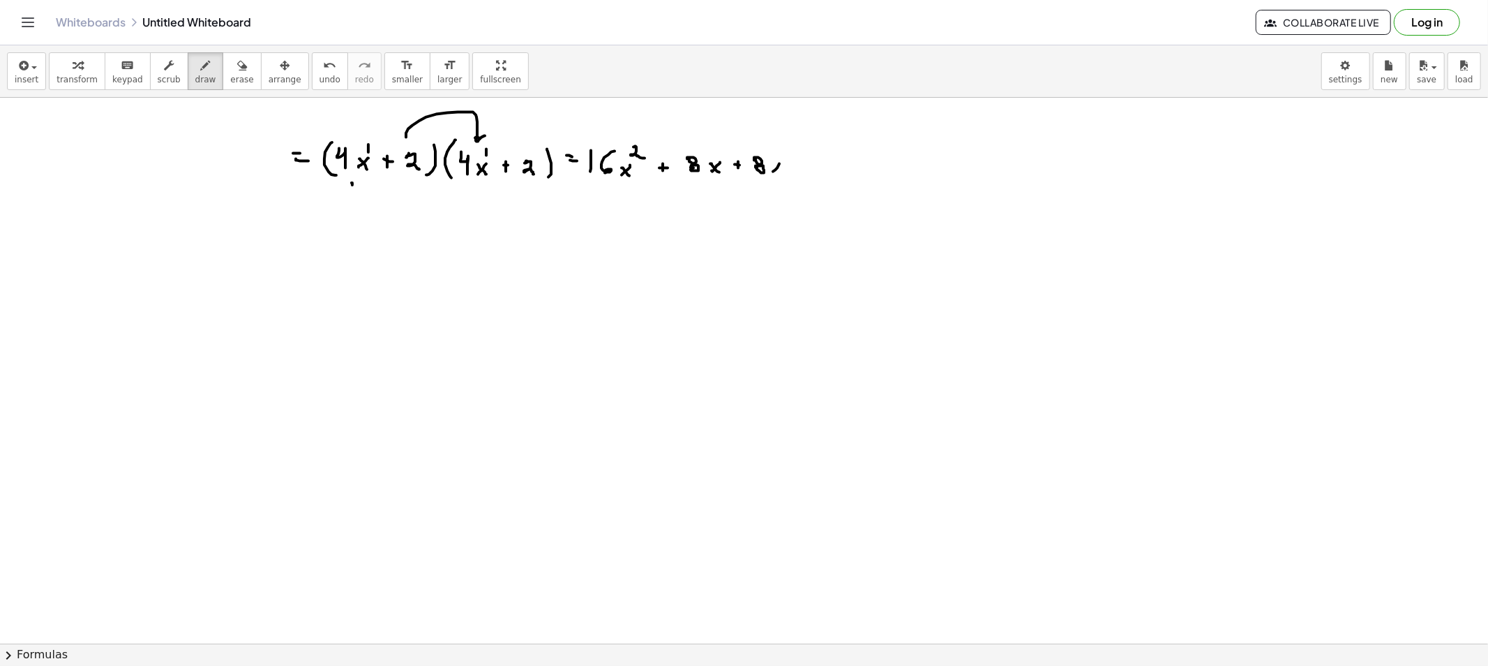
drag, startPoint x: 771, startPoint y: 163, endPoint x: 782, endPoint y: 172, distance: 13.9
click at [237, 59] on icon "button" at bounding box center [242, 65] width 10 height 17
drag, startPoint x: 428, startPoint y: 108, endPoint x: 476, endPoint y: 110, distance: 48.2
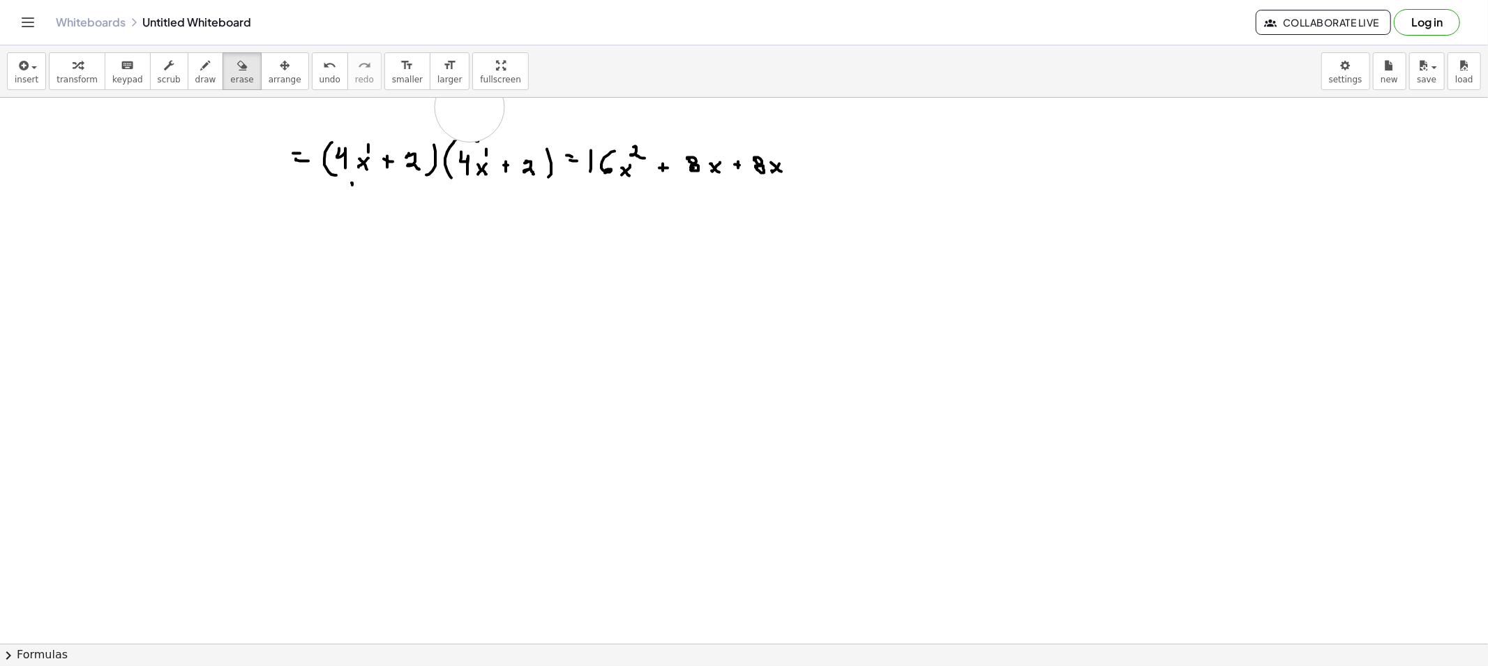
click at [230, 61] on div "button" at bounding box center [241, 65] width 23 height 17
drag, startPoint x: 193, startPoint y: 64, endPoint x: 292, endPoint y: 112, distance: 109.9
click at [201, 64] on icon "button" at bounding box center [206, 65] width 10 height 17
drag, startPoint x: 405, startPoint y: 143, endPoint x: 521, endPoint y: 149, distance: 115.3
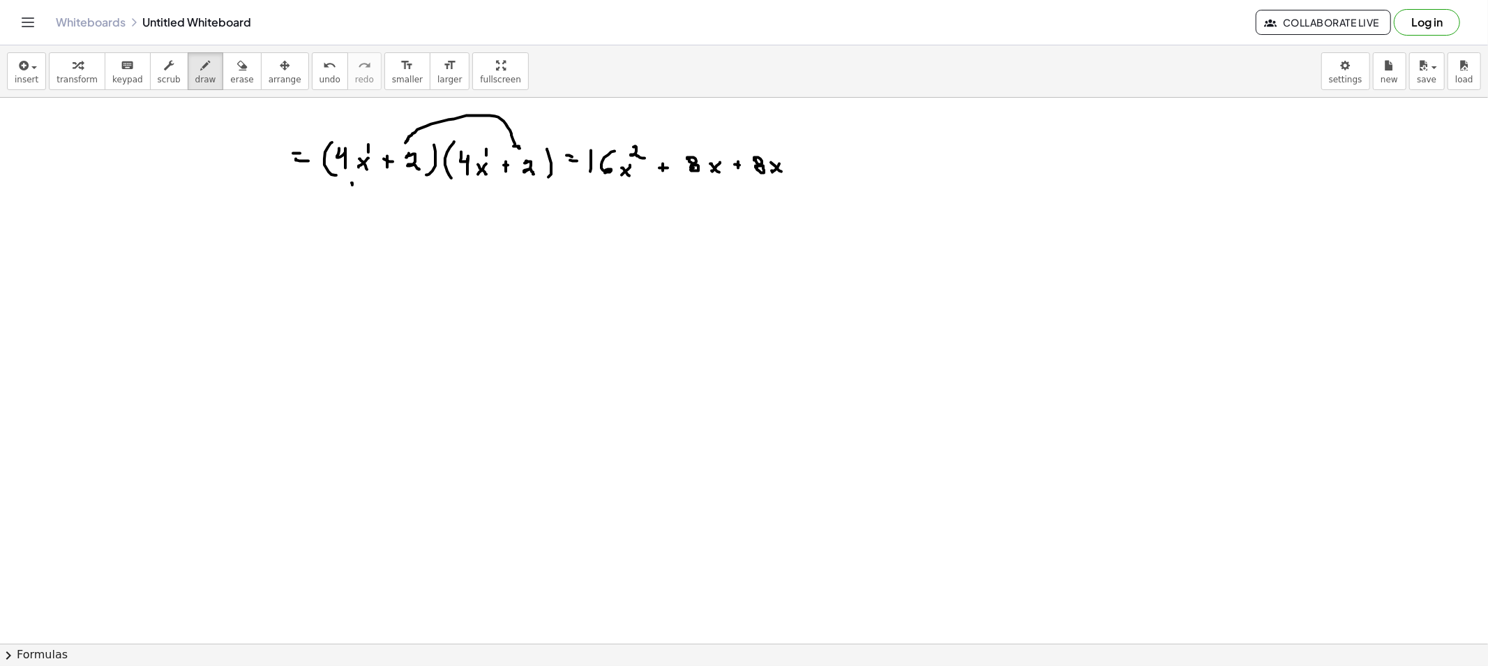
drag, startPoint x: 818, startPoint y: 161, endPoint x: 828, endPoint y: 176, distance: 17.6
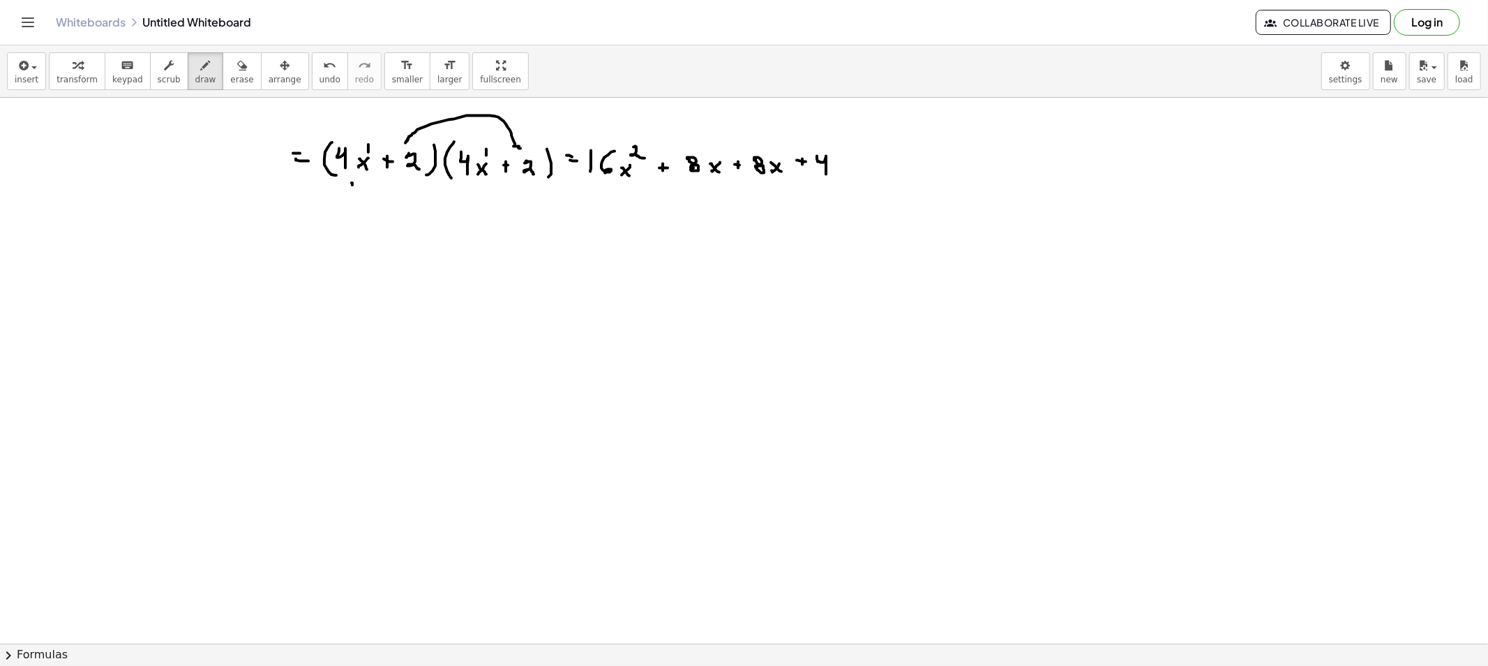
drag, startPoint x: 886, startPoint y: 158, endPoint x: 888, endPoint y: 170, distance: 11.9
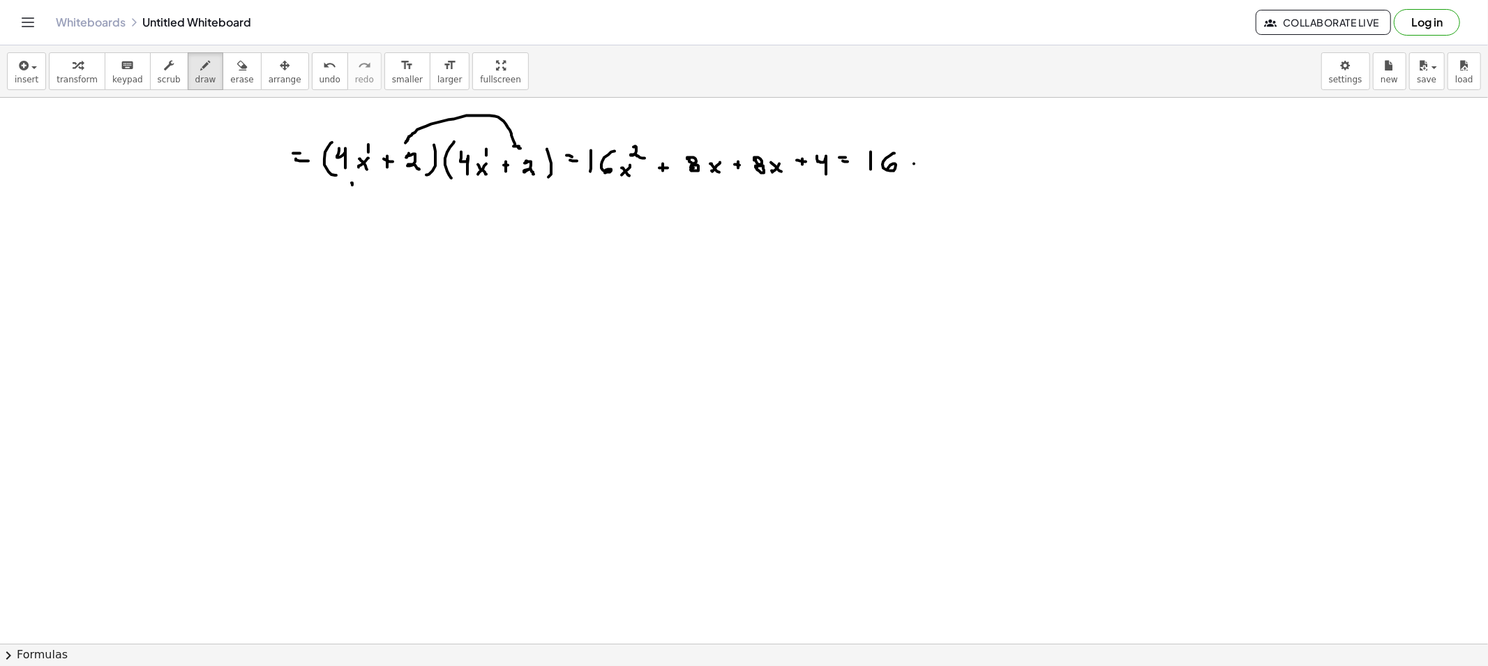
drag, startPoint x: 918, startPoint y: 149, endPoint x: 932, endPoint y: 156, distance: 15.9
drag, startPoint x: 936, startPoint y: 158, endPoint x: 936, endPoint y: 167, distance: 9.1
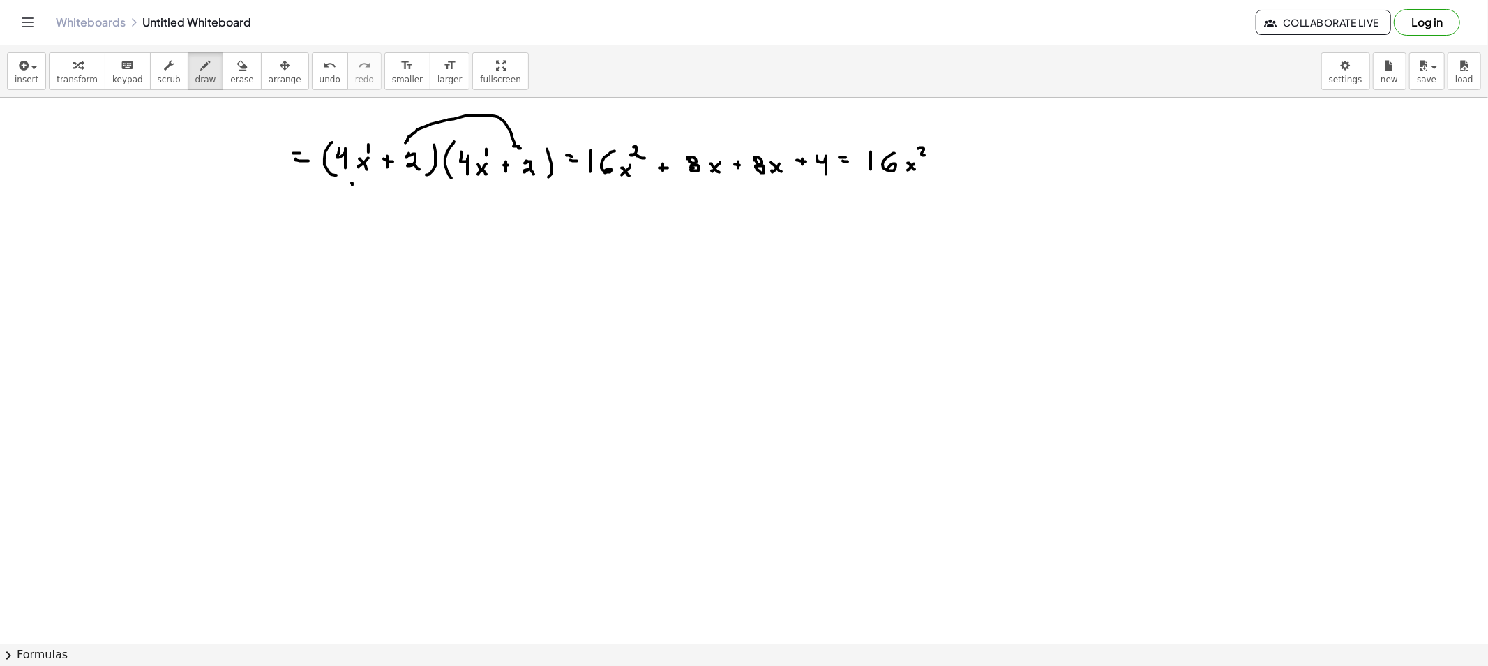
drag, startPoint x: 650, startPoint y: 170, endPoint x: 791, endPoint y: 191, distance: 142.6
drag, startPoint x: 964, startPoint y: 156, endPoint x: 966, endPoint y: 169, distance: 13.4
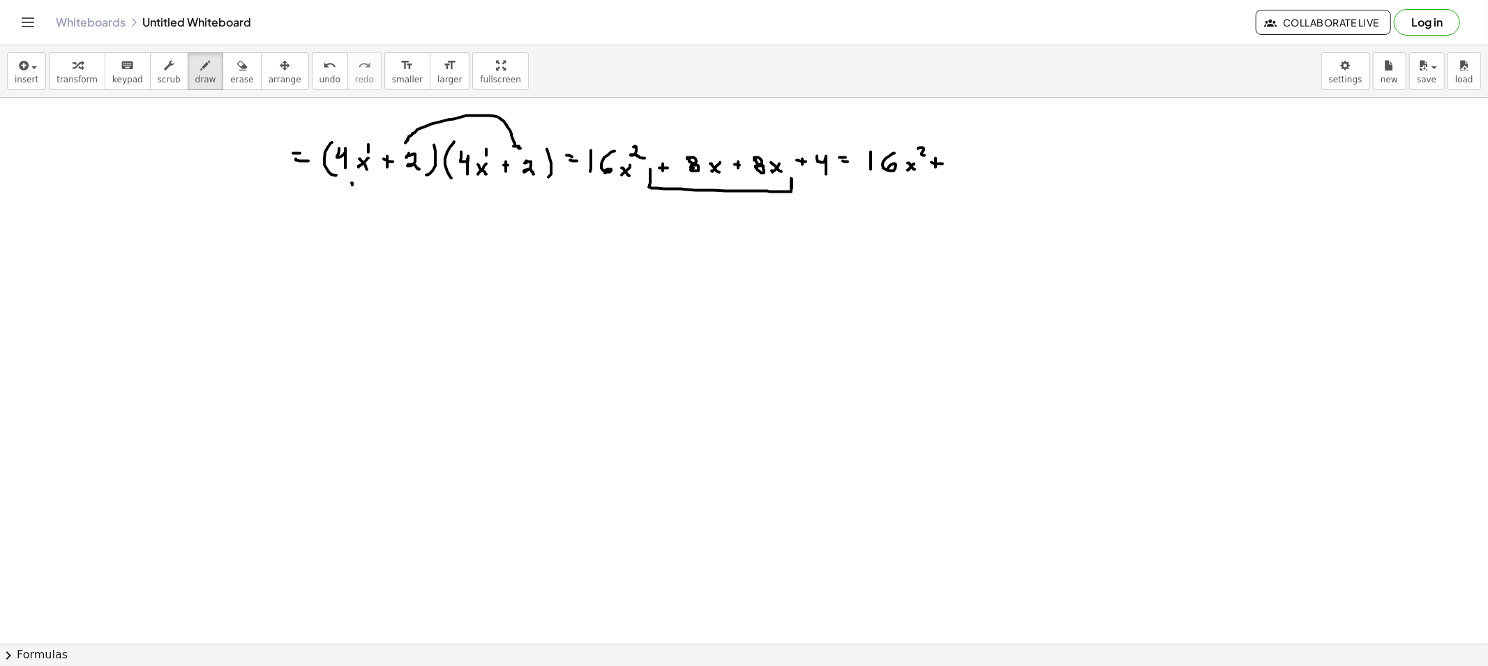
drag, startPoint x: 980, startPoint y: 154, endPoint x: 994, endPoint y: 167, distance: 18.8
drag, startPoint x: 998, startPoint y: 160, endPoint x: 996, endPoint y: 168, distance: 8.0
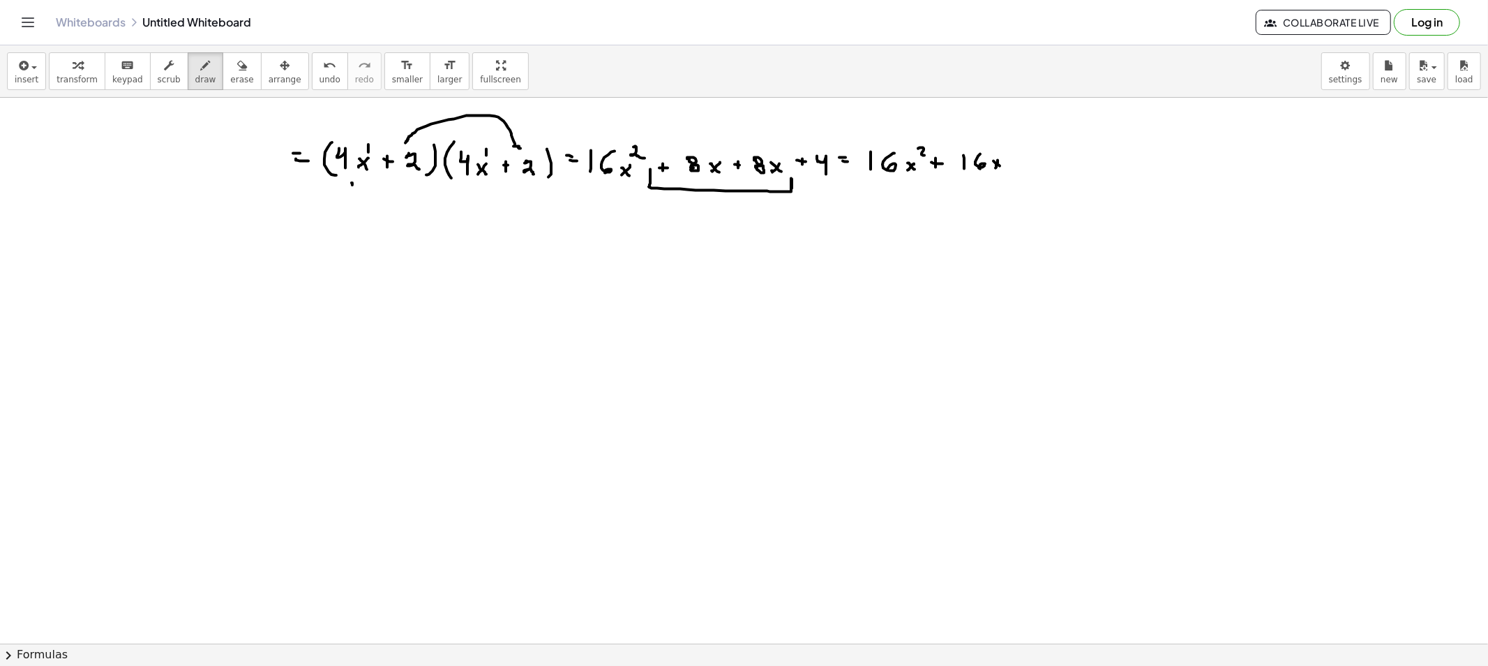
drag, startPoint x: 1015, startPoint y: 155, endPoint x: 1015, endPoint y: 164, distance: 9.1
drag, startPoint x: 1029, startPoint y: 160, endPoint x: 1050, endPoint y: 188, distance: 35.3
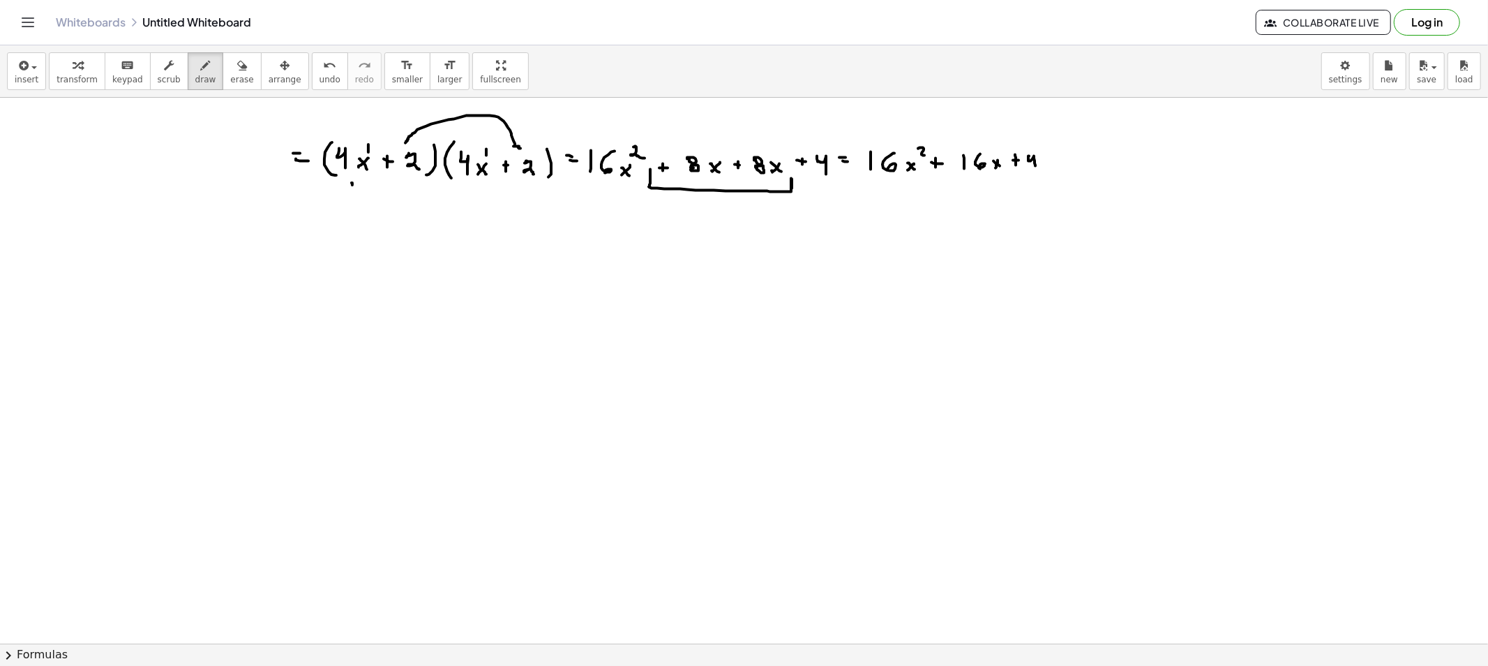
click at [234, 84] on button "erase" at bounding box center [242, 71] width 38 height 38
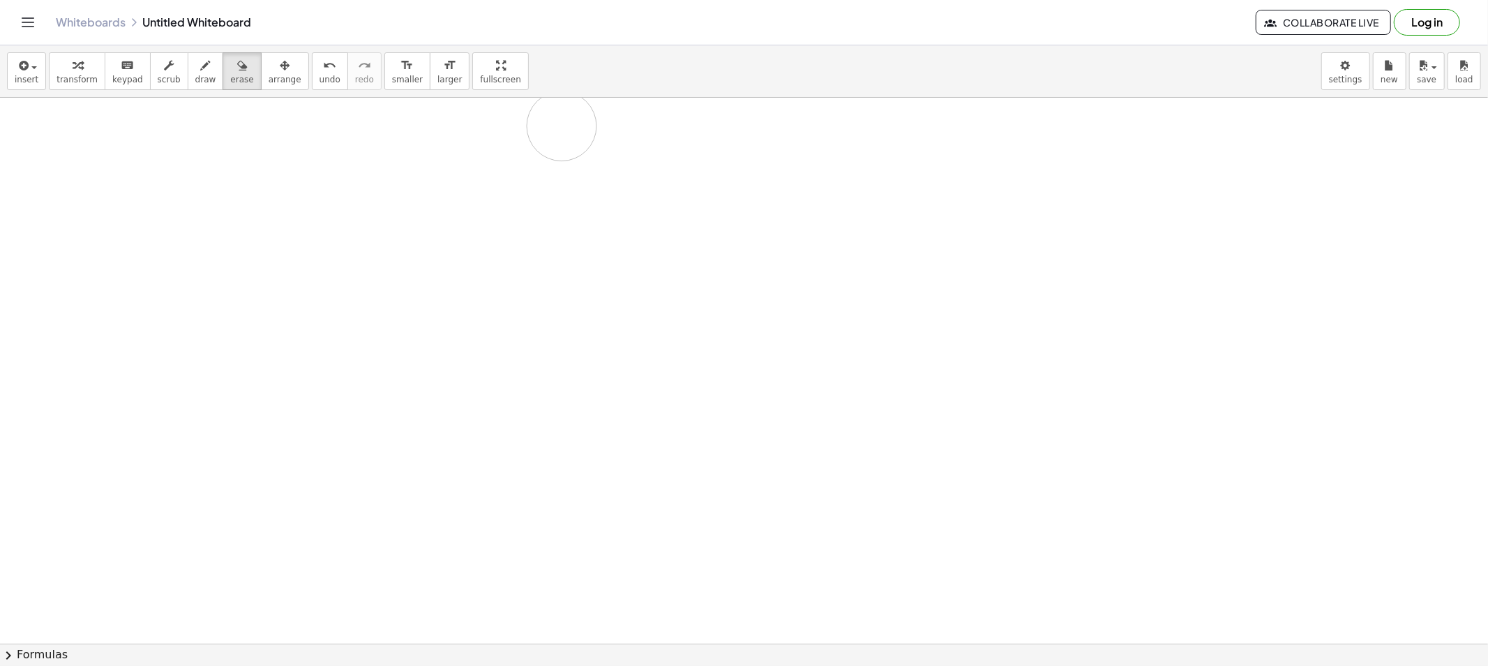
drag, startPoint x: 393, startPoint y: 173, endPoint x: 298, endPoint y: 107, distance: 115.4
click at [195, 75] on span "draw" at bounding box center [205, 80] width 21 height 10
drag, startPoint x: 247, startPoint y: 147, endPoint x: 260, endPoint y: 165, distance: 22.6
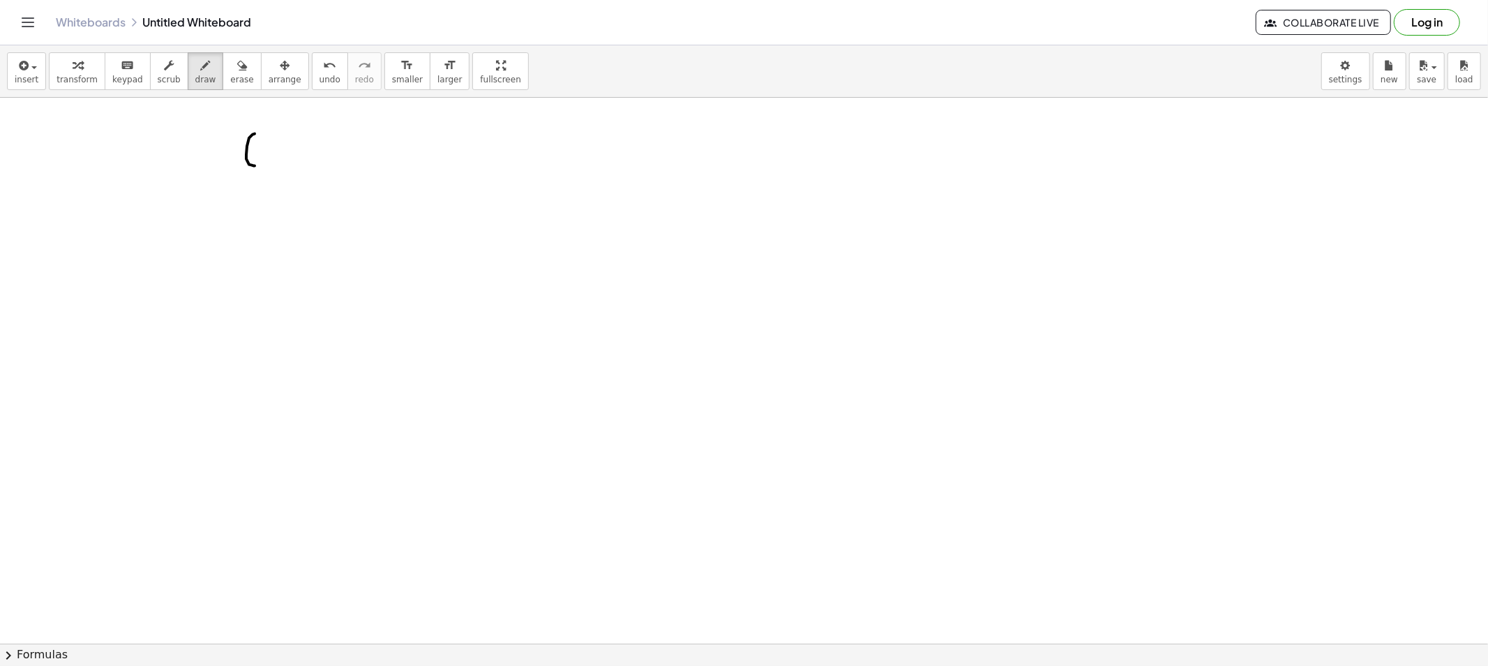
drag, startPoint x: 265, startPoint y: 154, endPoint x: 274, endPoint y: 162, distance: 11.8
drag, startPoint x: 292, startPoint y: 149, endPoint x: 290, endPoint y: 157, distance: 8.5
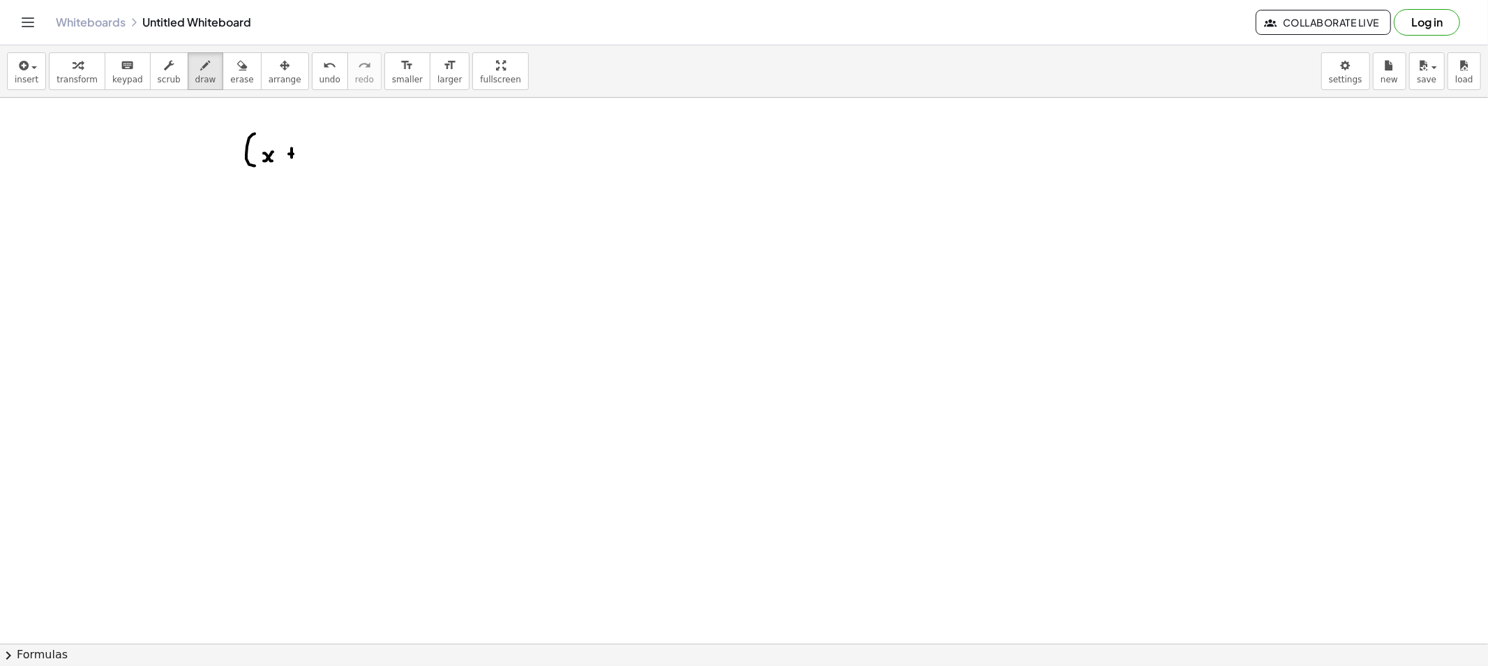
drag, startPoint x: 293, startPoint y: 154, endPoint x: 315, endPoint y: 151, distance: 21.9
drag, startPoint x: 315, startPoint y: 151, endPoint x: 322, endPoint y: 155, distance: 7.8
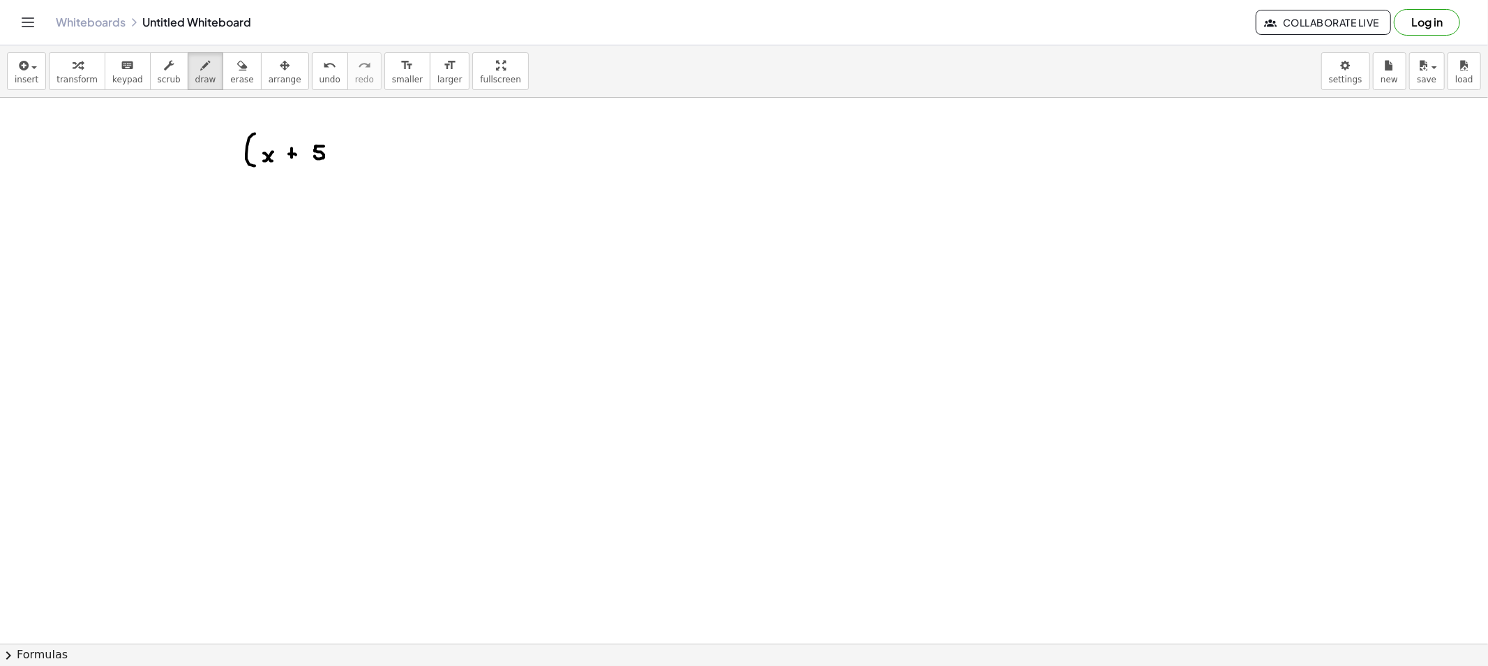
drag, startPoint x: 345, startPoint y: 142, endPoint x: 336, endPoint y: 163, distance: 23.1
drag, startPoint x: 352, startPoint y: 135, endPoint x: 359, endPoint y: 142, distance: 10.4
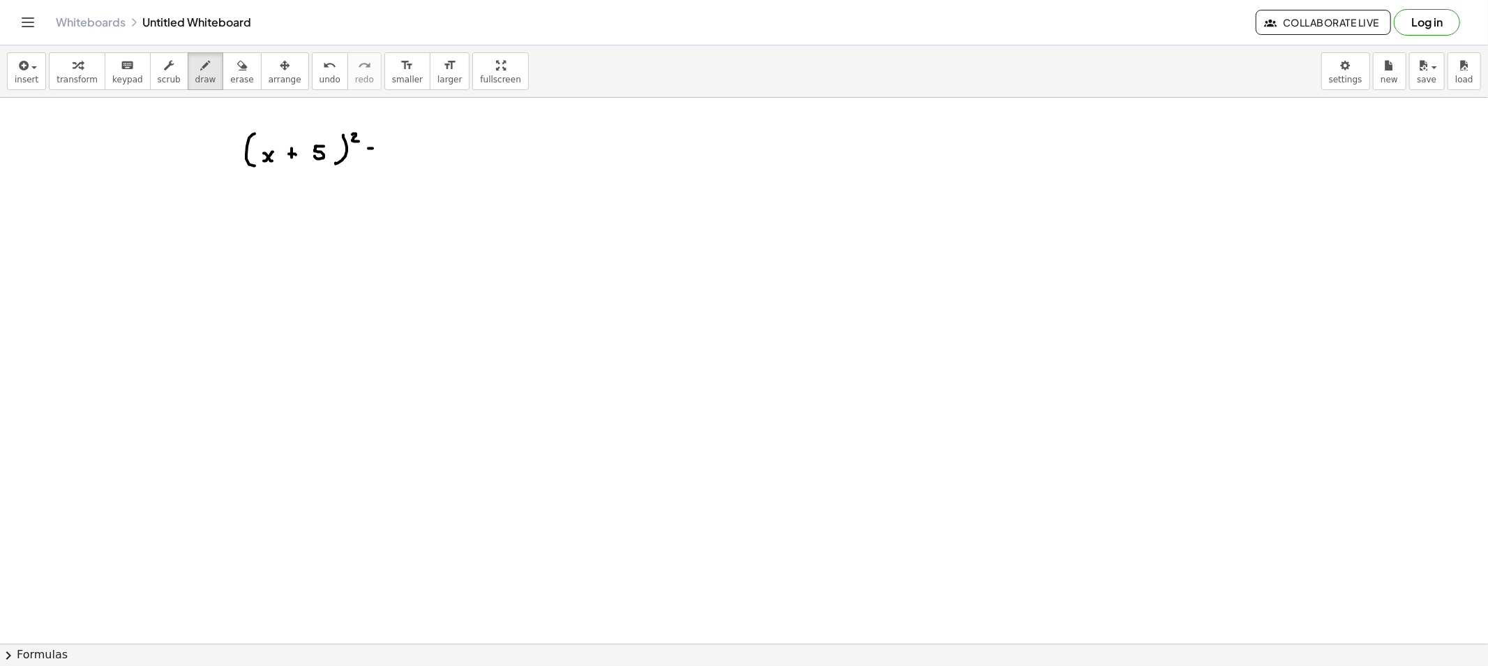
drag, startPoint x: 407, startPoint y: 131, endPoint x: 416, endPoint y: 154, distance: 24.8
drag, startPoint x: 423, startPoint y: 149, endPoint x: 416, endPoint y: 148, distance: 7.0
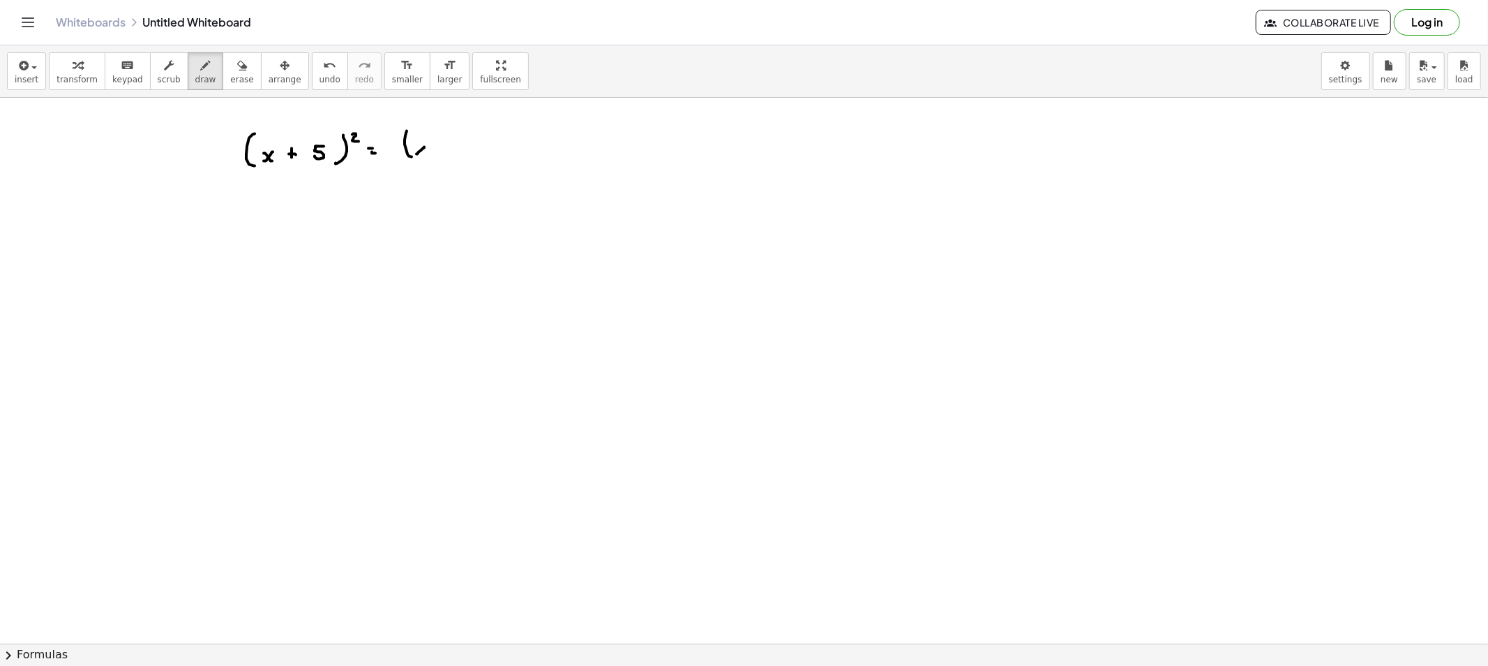
drag, startPoint x: 416, startPoint y: 147, endPoint x: 427, endPoint y: 155, distance: 13.5
drag, startPoint x: 438, startPoint y: 147, endPoint x: 450, endPoint y: 147, distance: 11.9
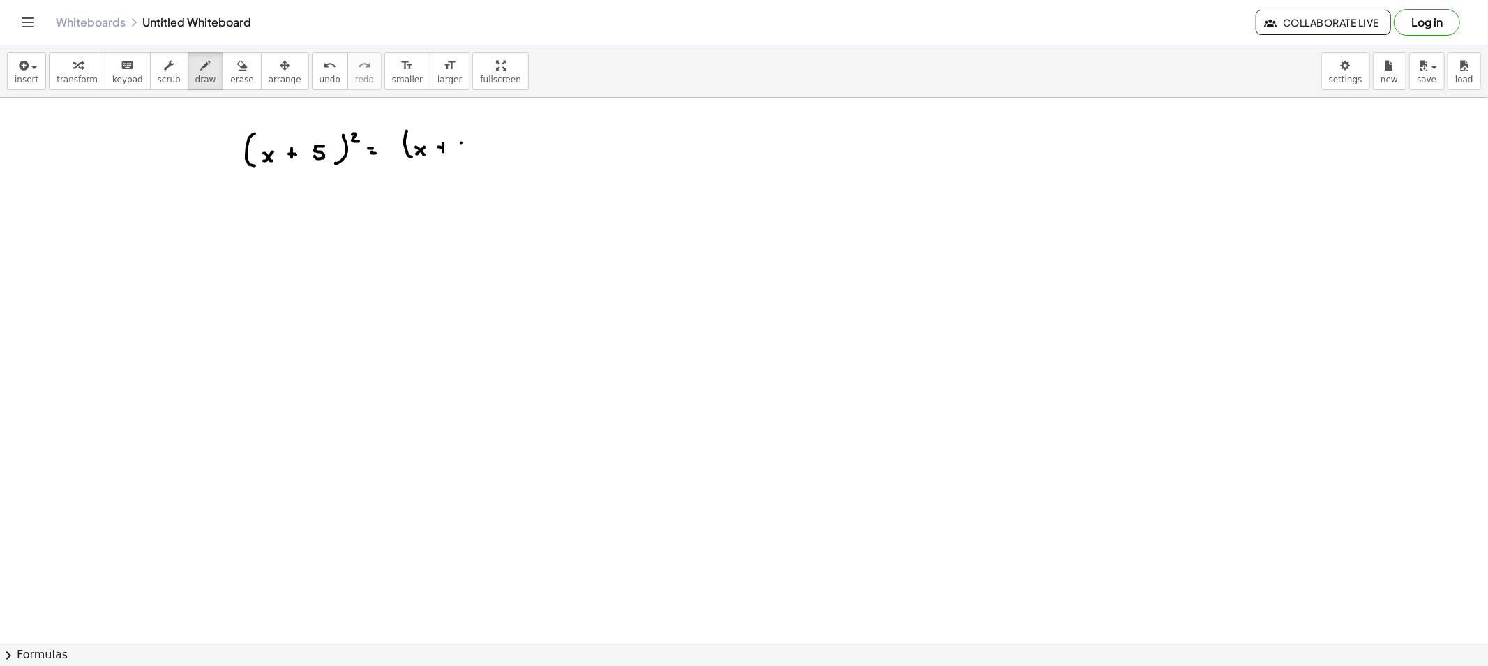
drag, startPoint x: 461, startPoint y: 143, endPoint x: 470, endPoint y: 143, distance: 9.1
drag, startPoint x: 464, startPoint y: 143, endPoint x: 489, endPoint y: 137, distance: 25.9
drag, startPoint x: 490, startPoint y: 141, endPoint x: 480, endPoint y: 156, distance: 18.2
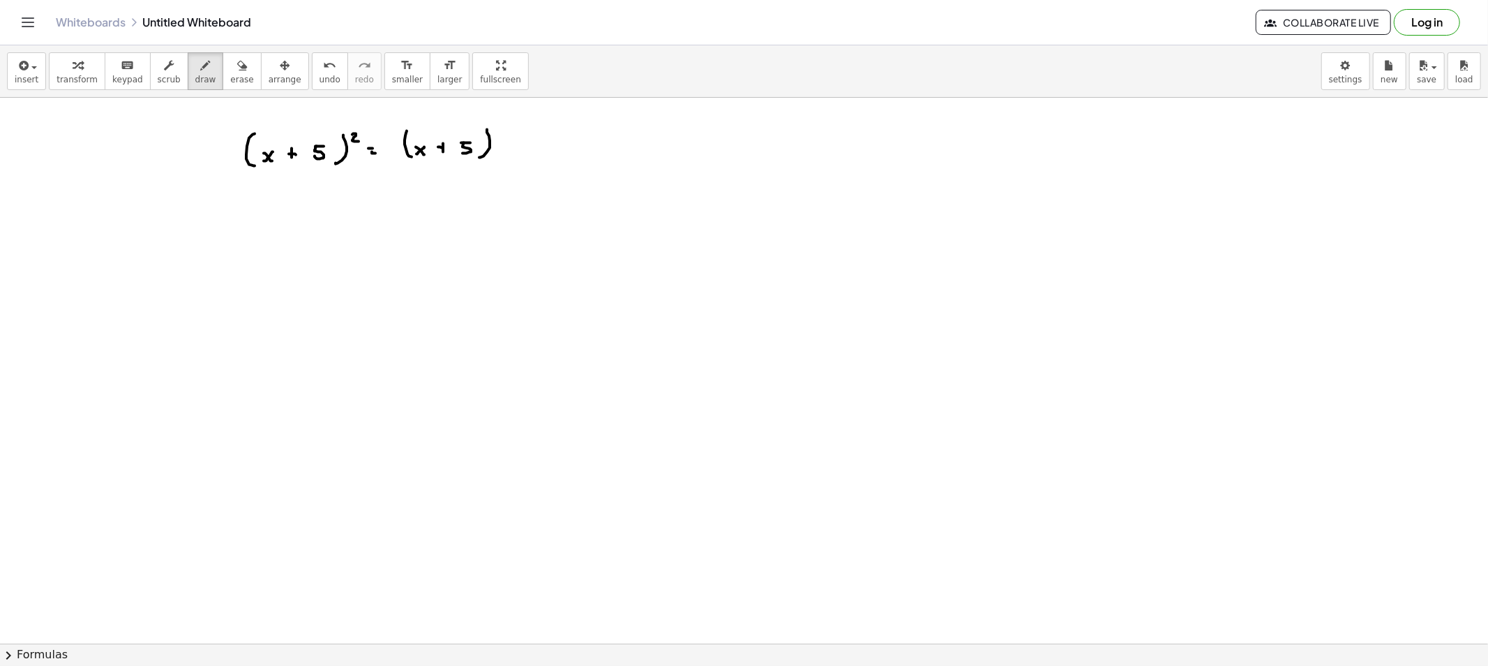
drag, startPoint x: 507, startPoint y: 133, endPoint x: 521, endPoint y: 159, distance: 29.0
drag, startPoint x: 531, startPoint y: 144, endPoint x: 523, endPoint y: 150, distance: 9.5
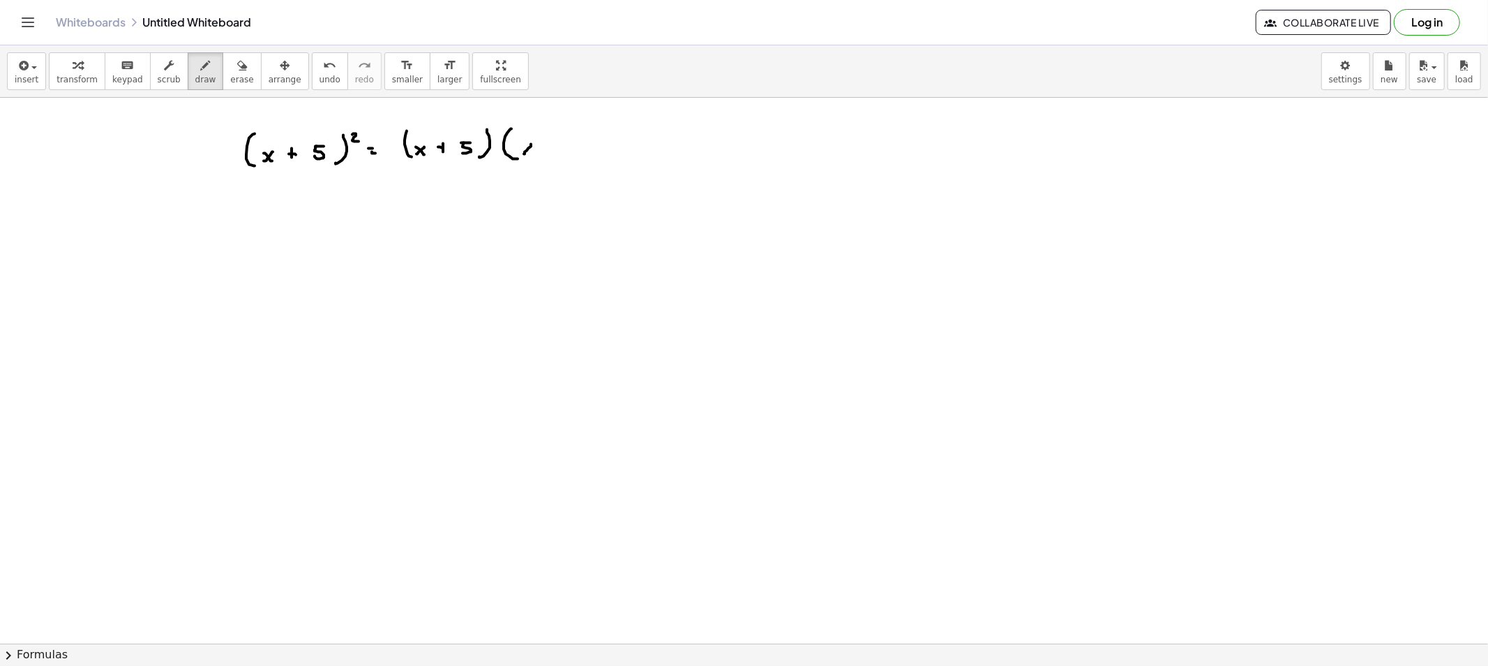
drag, startPoint x: 530, startPoint y: 154, endPoint x: 538, endPoint y: 151, distance: 8.2
drag, startPoint x: 560, startPoint y: 144, endPoint x: 554, endPoint y: 154, distance: 11.0
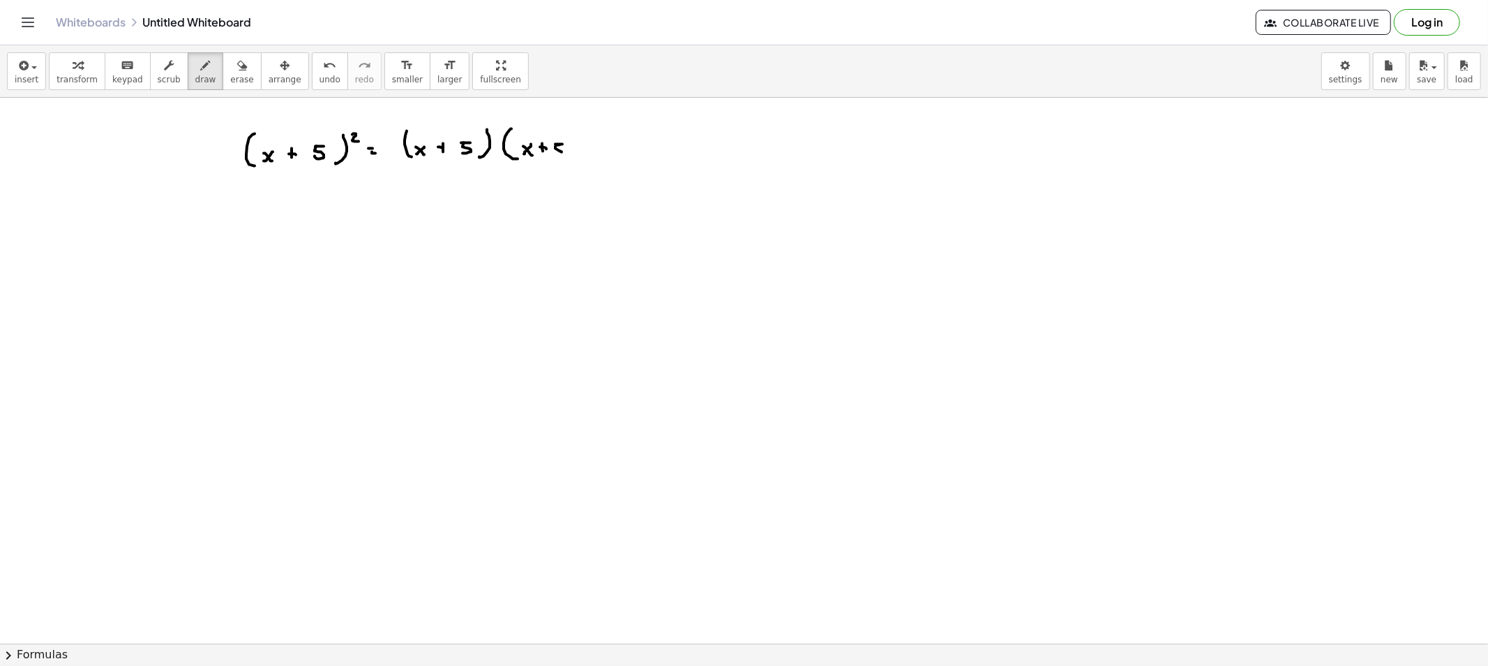
drag, startPoint x: 573, startPoint y: 135, endPoint x: 573, endPoint y: 160, distance: 25.8
click at [230, 75] on span "erase" at bounding box center [241, 80] width 23 height 10
click at [195, 81] on span "draw" at bounding box center [205, 80] width 21 height 10
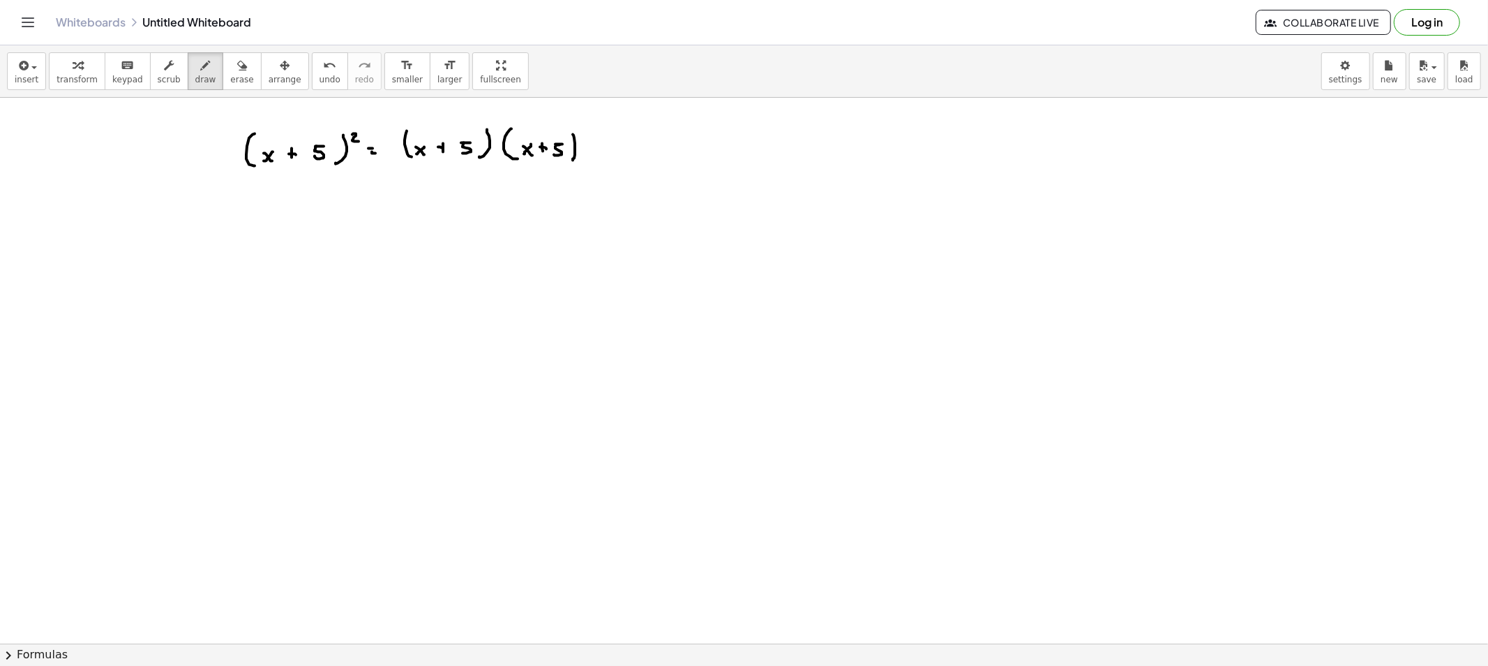
drag, startPoint x: 293, startPoint y: 107, endPoint x: 290, endPoint y: 114, distance: 7.2
click at [292, 120] on div "insert select one: Math Expression Function Text Youtube Video Graphing Geometr…" at bounding box center [744, 355] width 1488 height 620
click at [234, 82] on button "erase" at bounding box center [242, 71] width 38 height 38
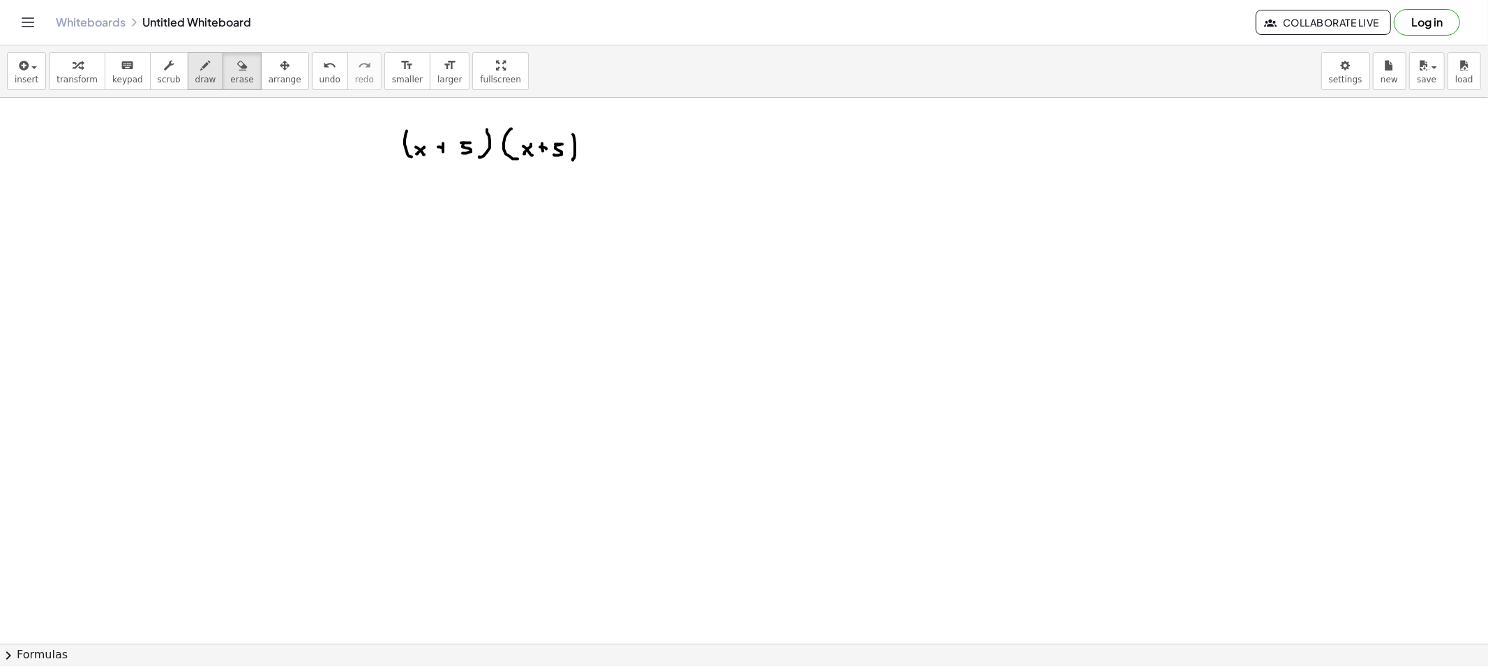
click at [195, 66] on div "button" at bounding box center [205, 65] width 21 height 17
drag, startPoint x: 608, startPoint y: 145, endPoint x: 616, endPoint y: 147, distance: 8.5
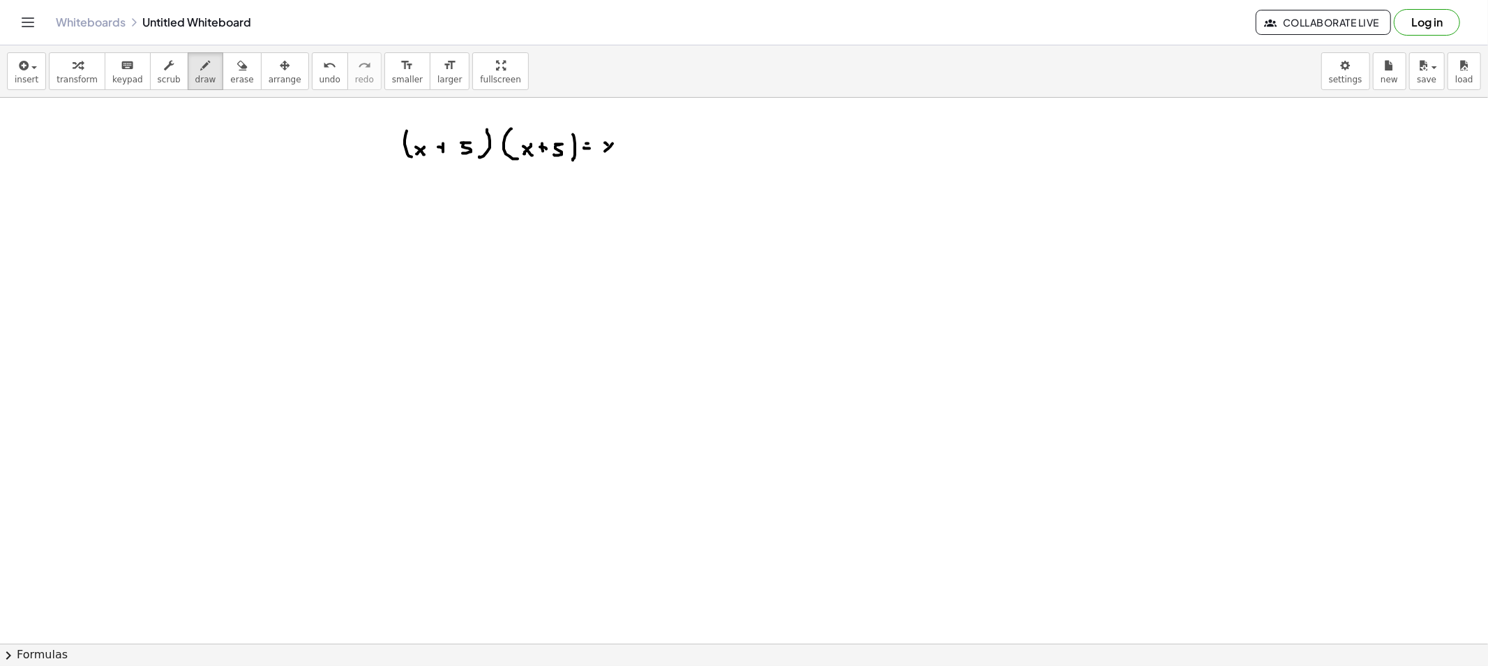
drag, startPoint x: 617, startPoint y: 131, endPoint x: 627, endPoint y: 141, distance: 13.8
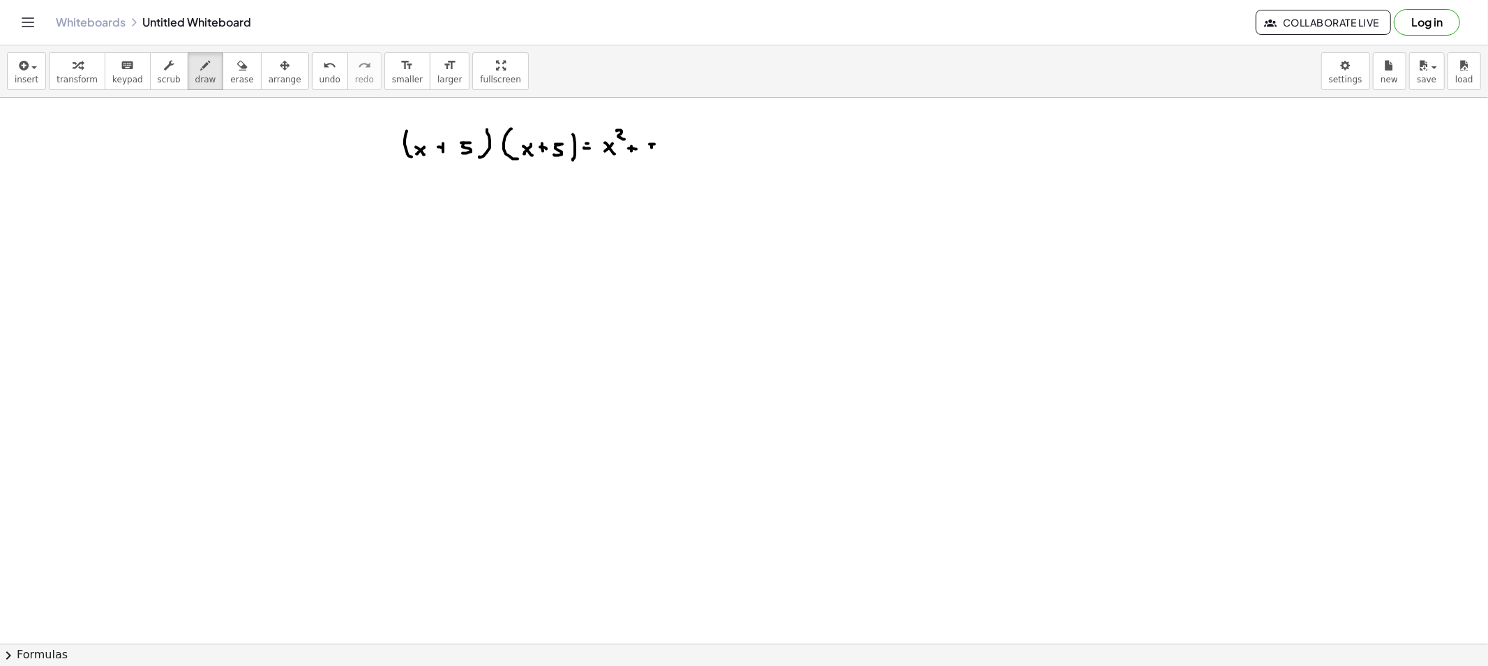
drag, startPoint x: 688, startPoint y: 141, endPoint x: 688, endPoint y: 149, distance: 7.7
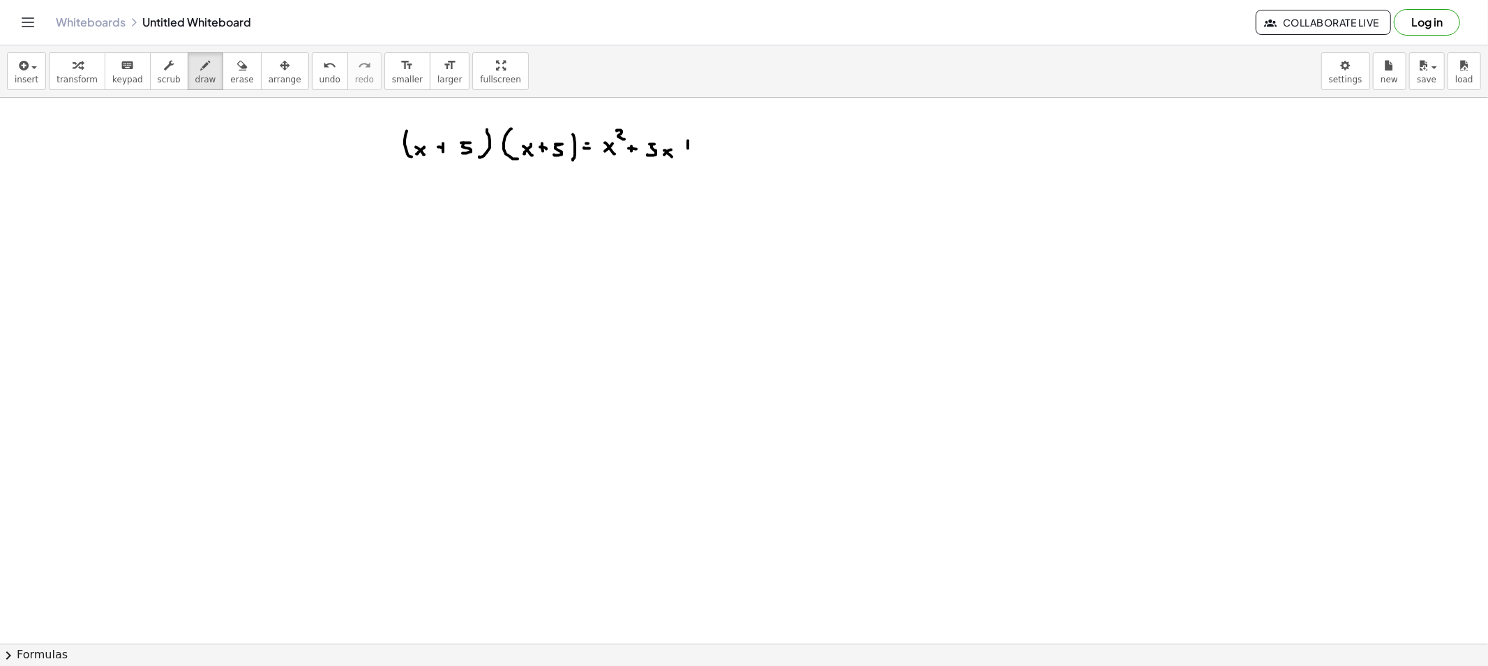
drag, startPoint x: 685, startPoint y: 145, endPoint x: 693, endPoint y: 145, distance: 8.4
drag, startPoint x: 705, startPoint y: 140, endPoint x: 715, endPoint y: 140, distance: 9.1
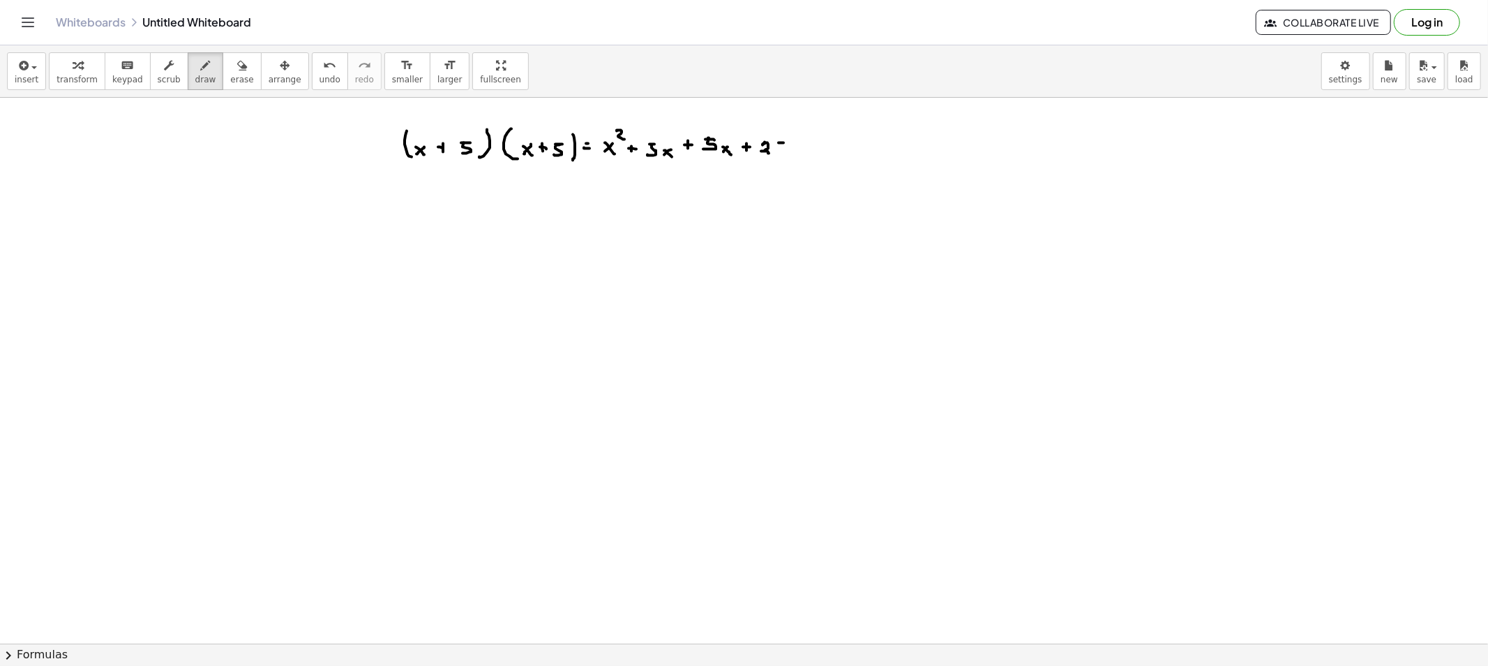
drag, startPoint x: 833, startPoint y: 144, endPoint x: 819, endPoint y: 151, distance: 15.6
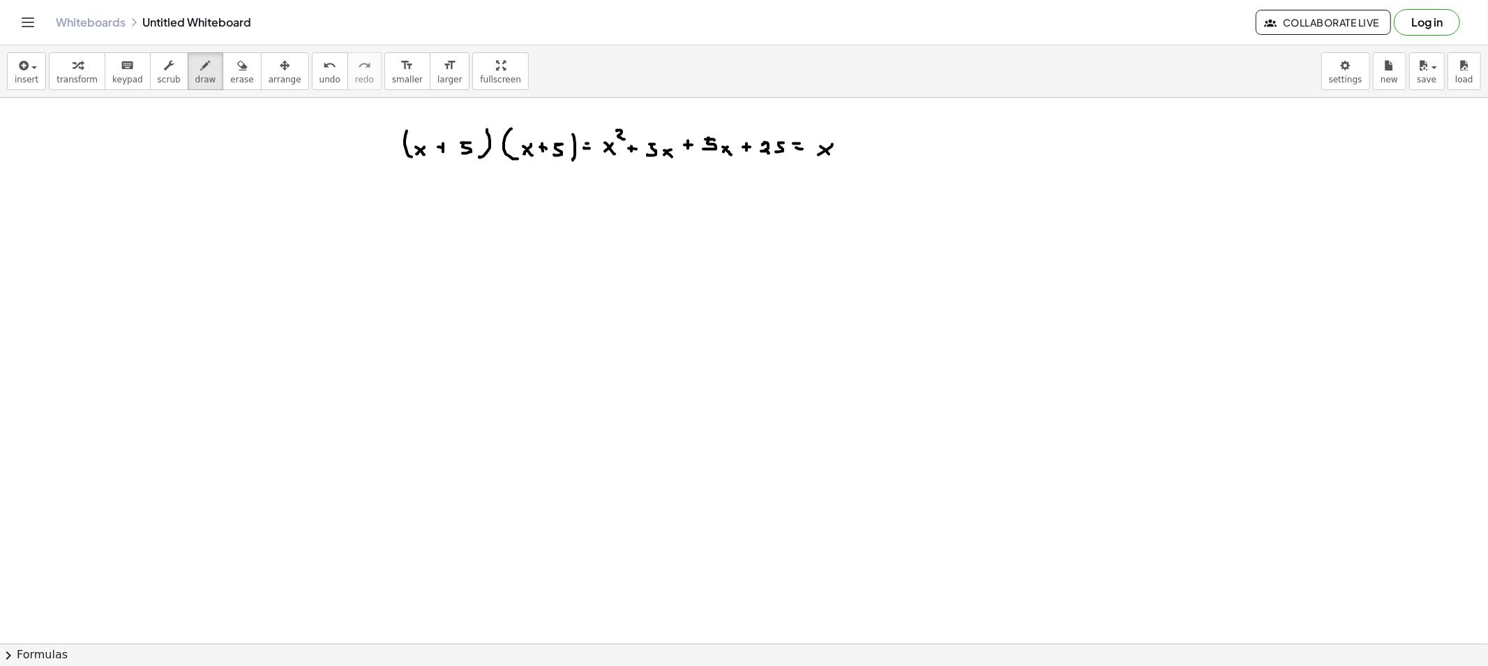
drag, startPoint x: 829, startPoint y: 154, endPoint x: 836, endPoint y: 137, distance: 18.8
drag, startPoint x: 835, startPoint y: 128, endPoint x: 843, endPoint y: 135, distance: 10.4
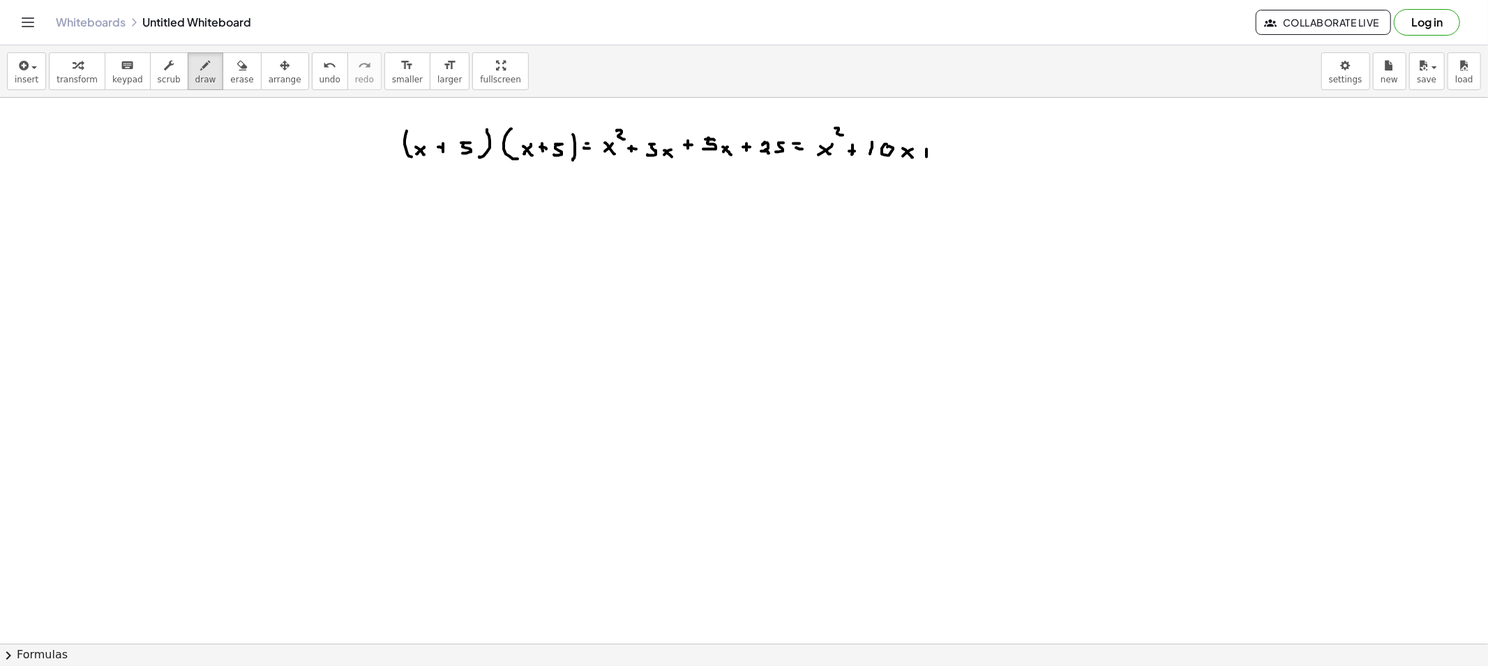
click at [203, 70] on button "draw" at bounding box center [206, 71] width 36 height 38
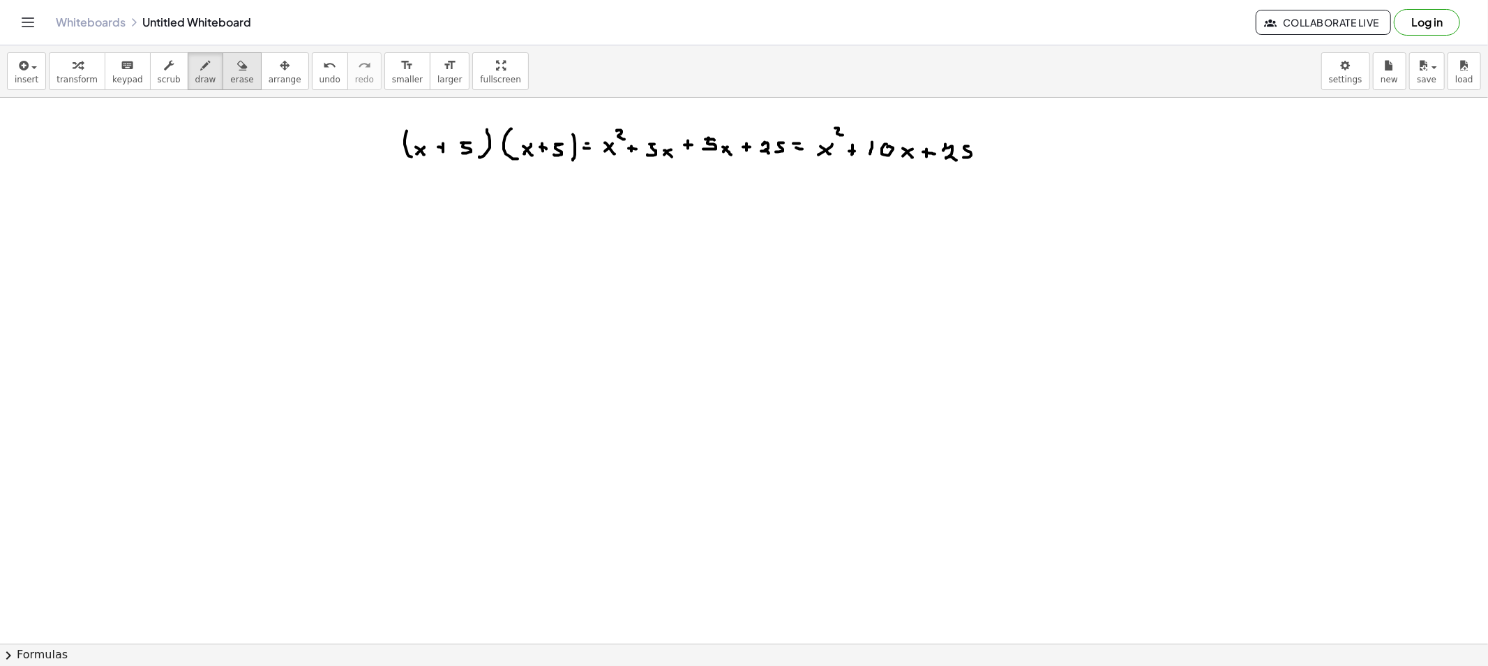
click at [237, 63] on icon "button" at bounding box center [242, 65] width 10 height 17
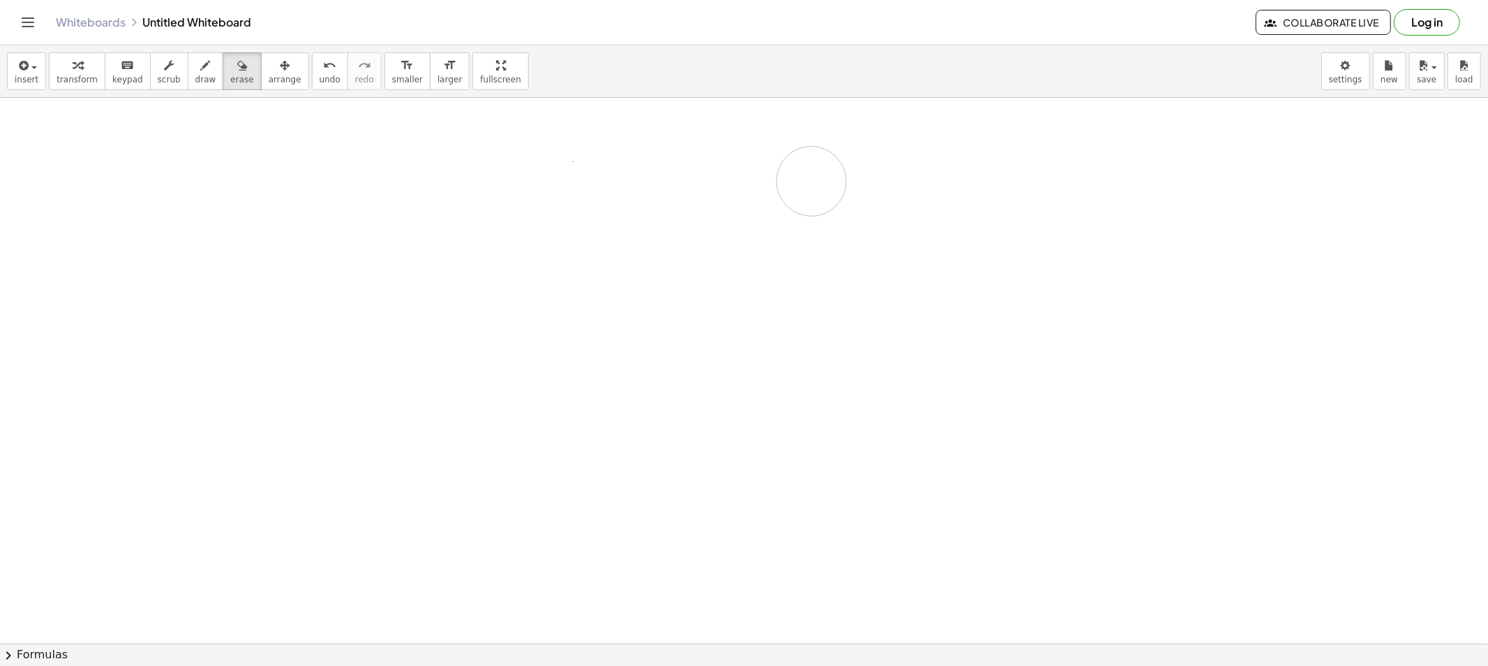
drag, startPoint x: 842, startPoint y: 135, endPoint x: 512, endPoint y: 218, distance: 340.4
click at [201, 73] on icon "button" at bounding box center [206, 65] width 10 height 17
drag, startPoint x: 165, startPoint y: 126, endPoint x: 172, endPoint y: 165, distance: 39.7
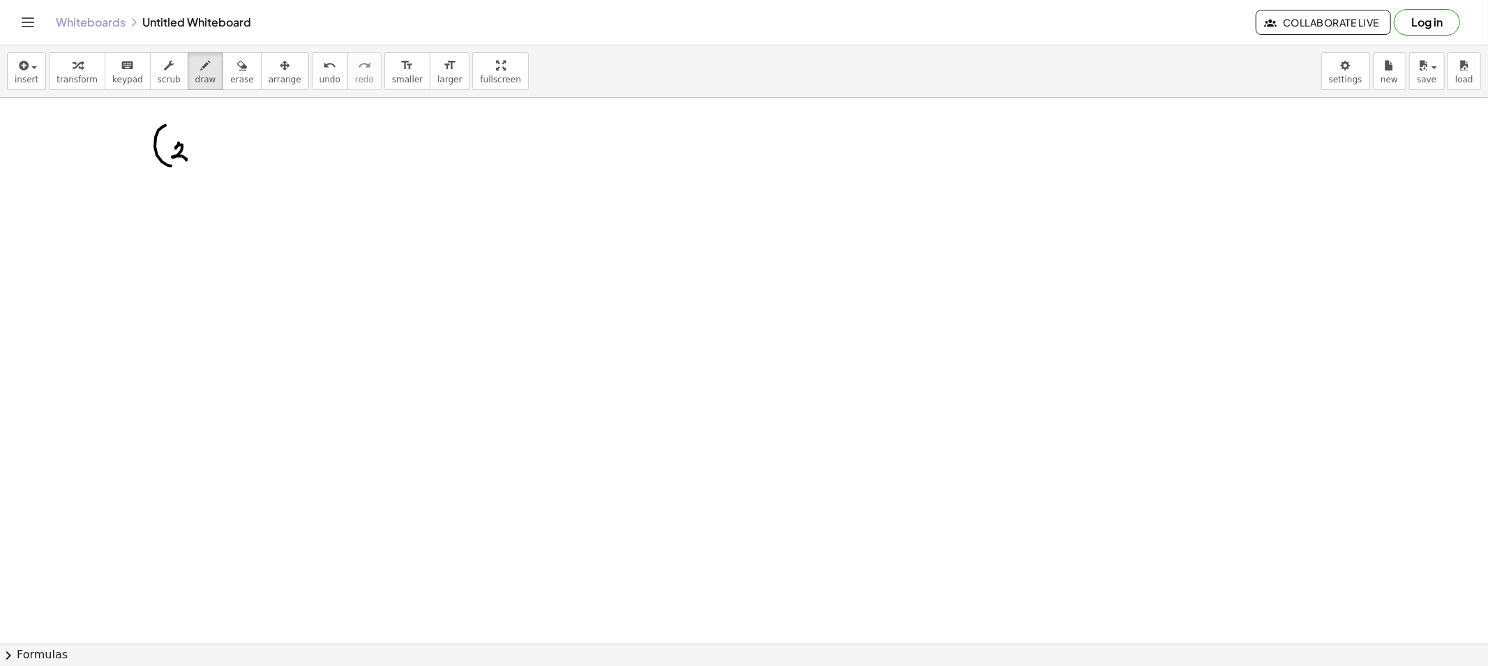
drag, startPoint x: 177, startPoint y: 147, endPoint x: 186, endPoint y: 160, distance: 16.5
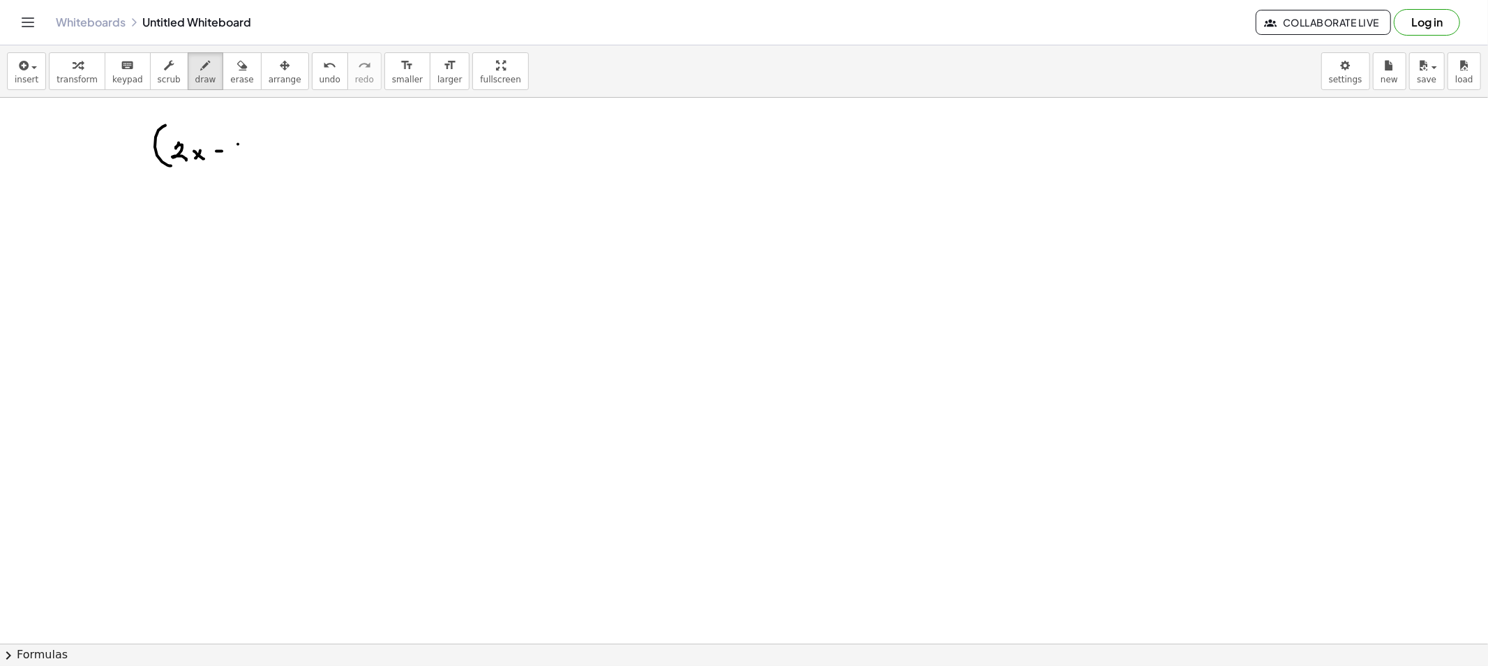
drag, startPoint x: 238, startPoint y: 144, endPoint x: 236, endPoint y: 156, distance: 11.4
drag, startPoint x: 266, startPoint y: 130, endPoint x: 274, endPoint y: 150, distance: 21.6
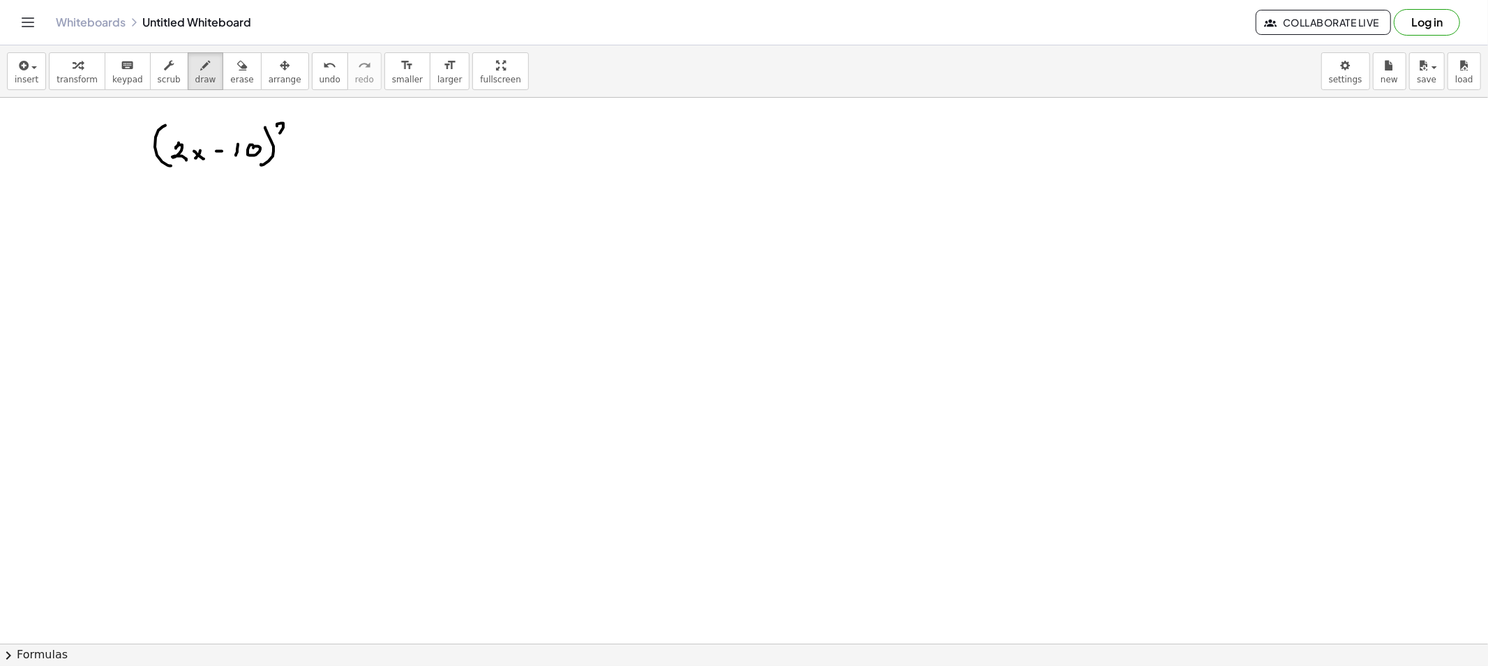
drag, startPoint x: 277, startPoint y: 126, endPoint x: 288, endPoint y: 135, distance: 14.4
drag, startPoint x: 307, startPoint y: 151, endPoint x: 318, endPoint y: 154, distance: 11.5
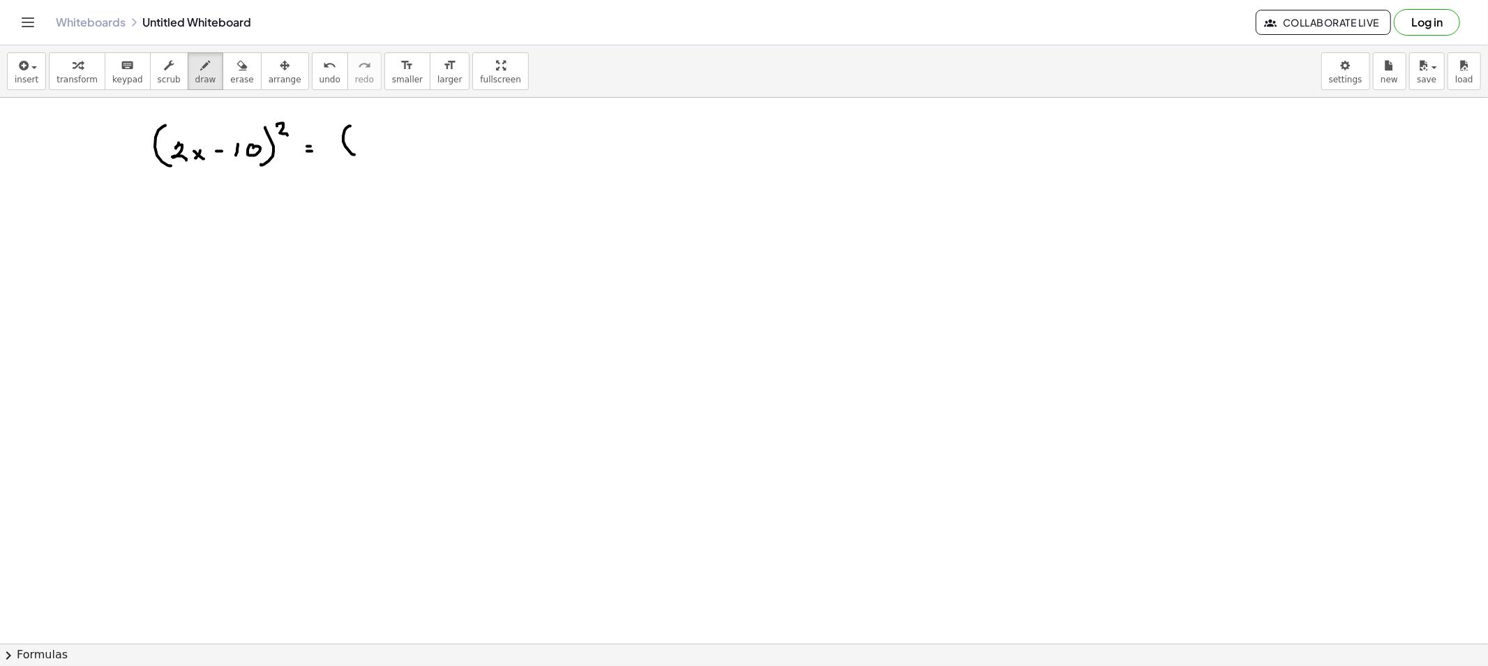
drag, startPoint x: 350, startPoint y: 126, endPoint x: 354, endPoint y: 155, distance: 28.9
drag, startPoint x: 364, startPoint y: 140, endPoint x: 385, endPoint y: 147, distance: 22.7
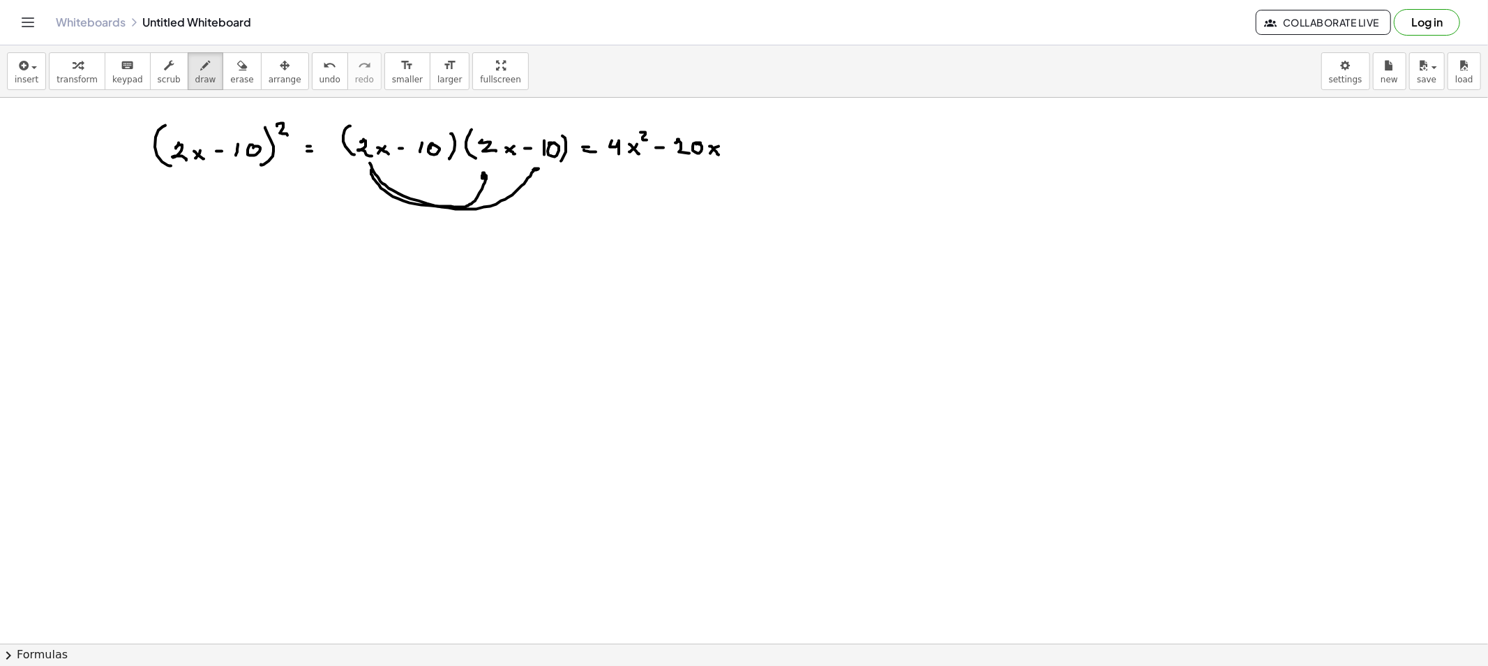
drag, startPoint x: 370, startPoint y: 163, endPoint x: 540, endPoint y: 171, distance: 170.4
click at [230, 75] on span "erase" at bounding box center [241, 80] width 23 height 10
drag, startPoint x: 382, startPoint y: 201, endPoint x: 532, endPoint y: 199, distance: 149.3
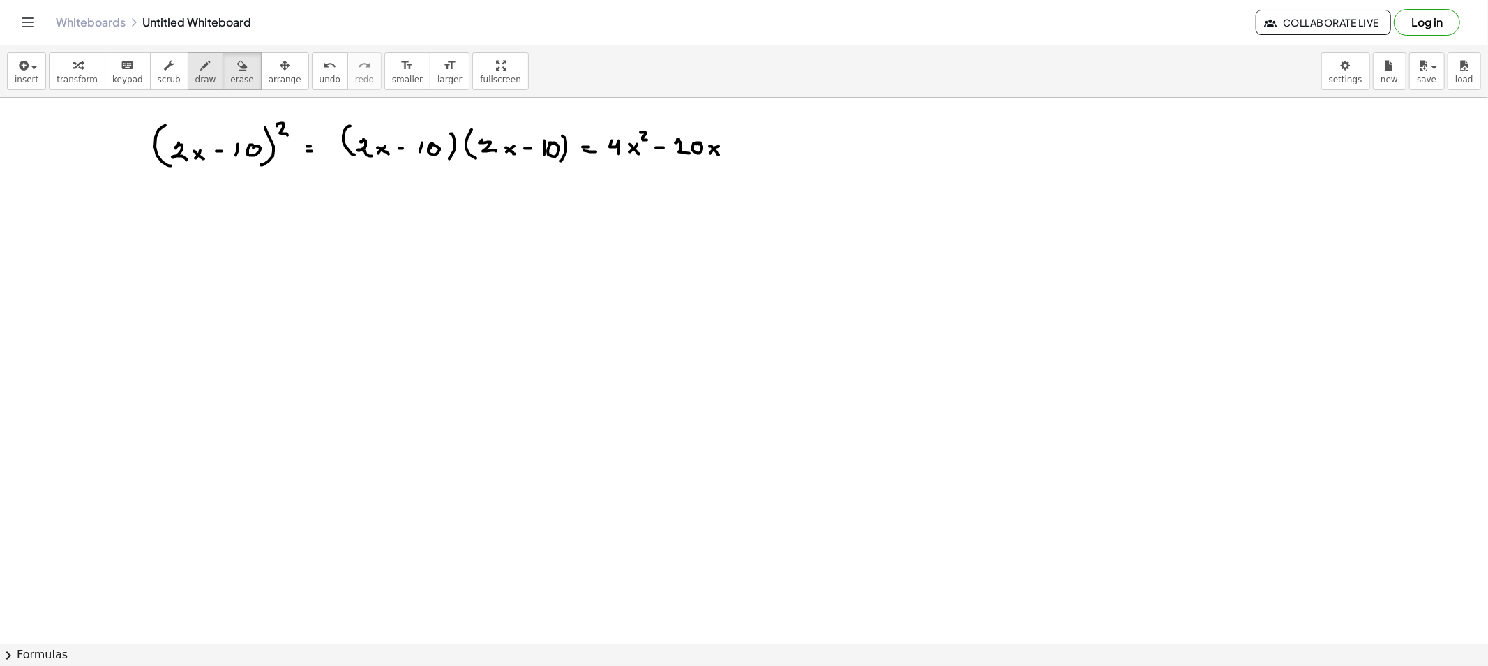
click at [201, 70] on icon "button" at bounding box center [206, 65] width 10 height 17
click at [232, 68] on button "erase" at bounding box center [242, 71] width 38 height 38
click at [195, 79] on span "draw" at bounding box center [205, 80] width 21 height 10
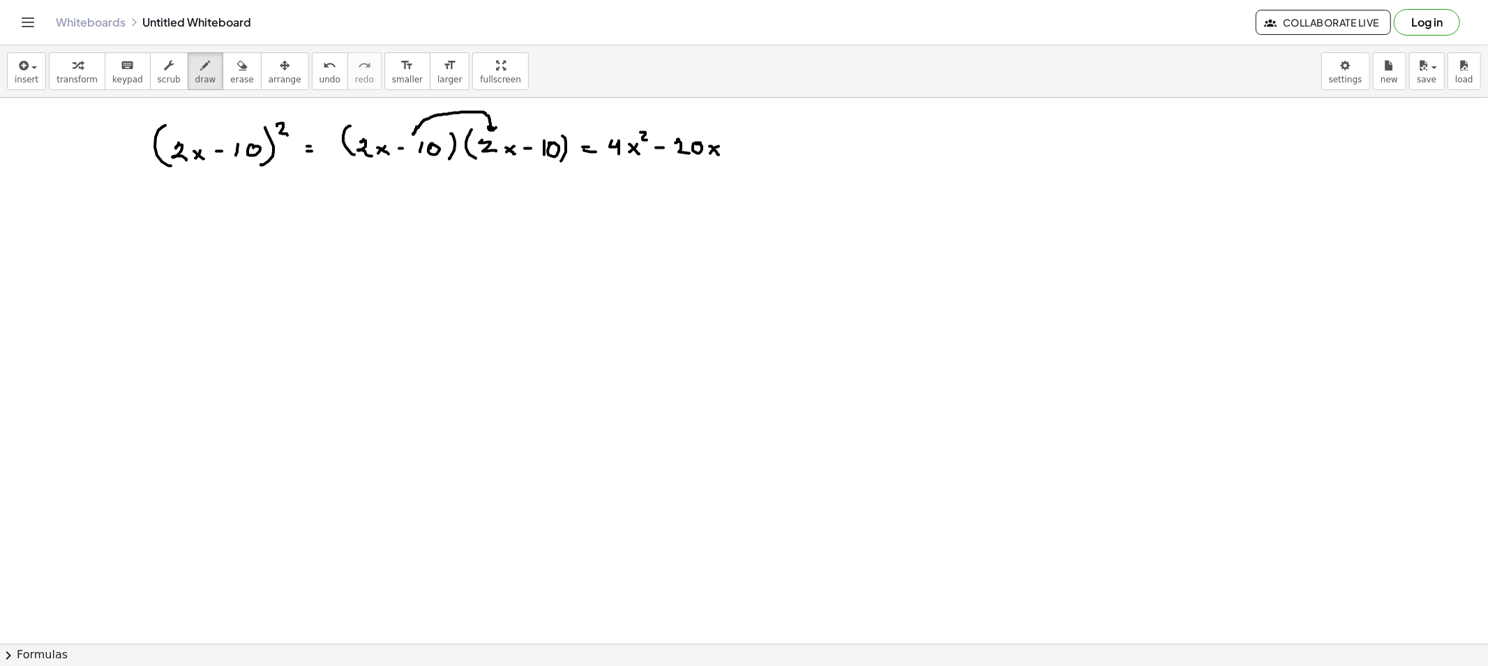
drag, startPoint x: 417, startPoint y: 127, endPoint x: 498, endPoint y: 128, distance: 81.0
drag, startPoint x: 758, startPoint y: 142, endPoint x: 766, endPoint y: 157, distance: 17.2
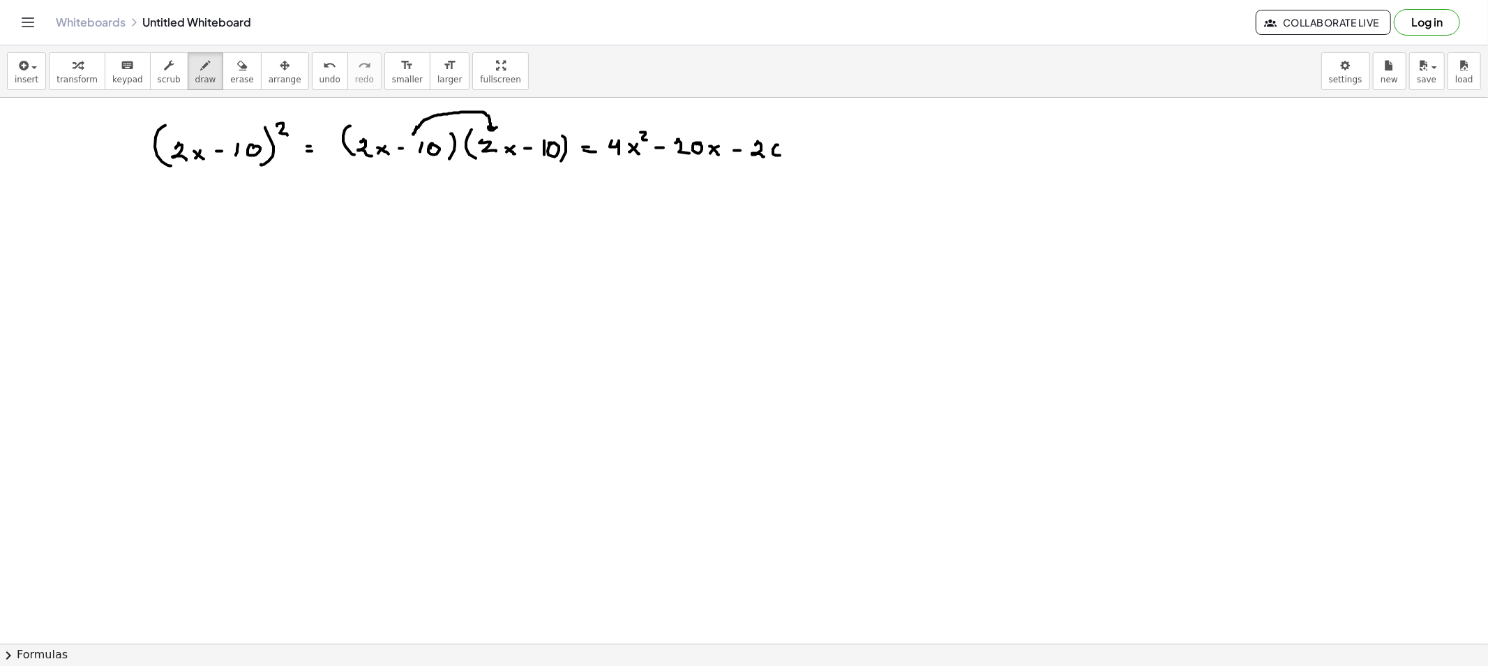
drag, startPoint x: 215, startPoint y: 74, endPoint x: 384, endPoint y: 92, distance: 169.8
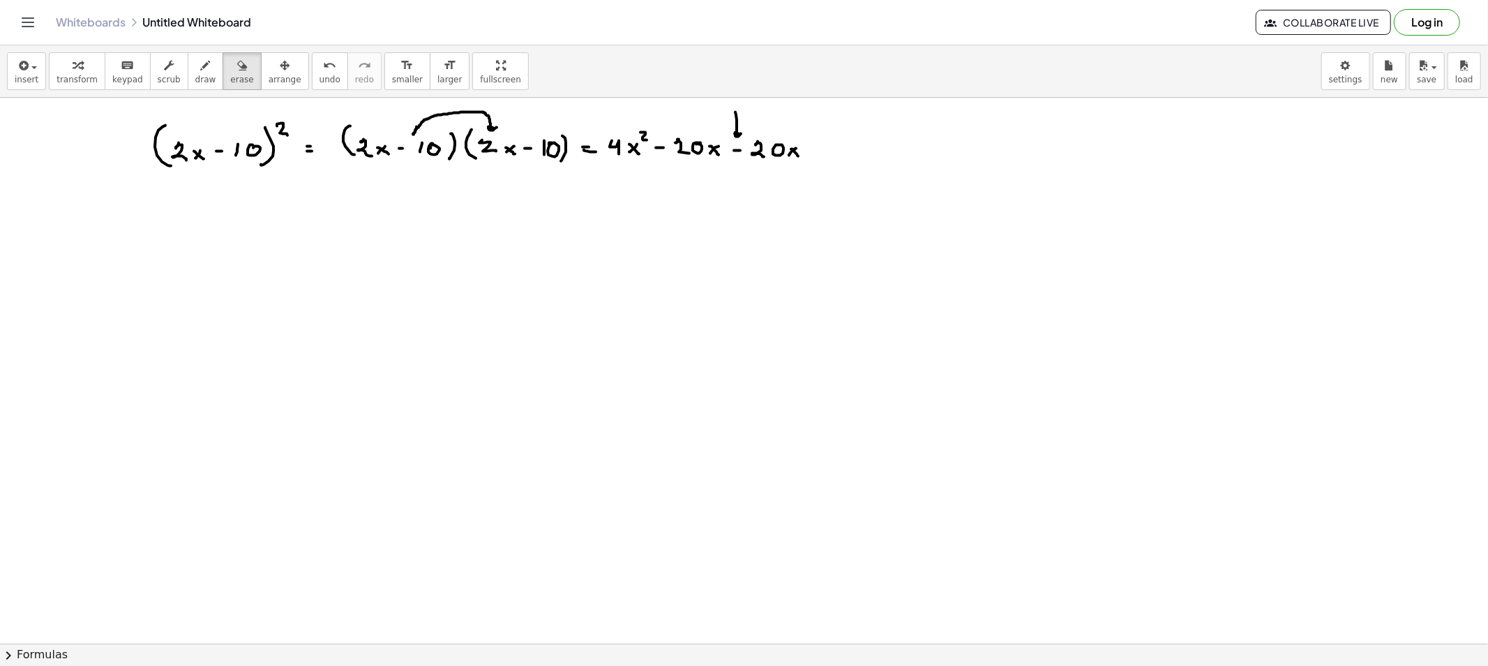
click at [230, 75] on span "erase" at bounding box center [241, 80] width 23 height 10
drag, startPoint x: 700, startPoint y: 100, endPoint x: 734, endPoint y: 106, distance: 34.6
drag, startPoint x: 186, startPoint y: 68, endPoint x: 200, endPoint y: 78, distance: 17.4
click at [201, 68] on icon "button" at bounding box center [206, 65] width 10 height 17
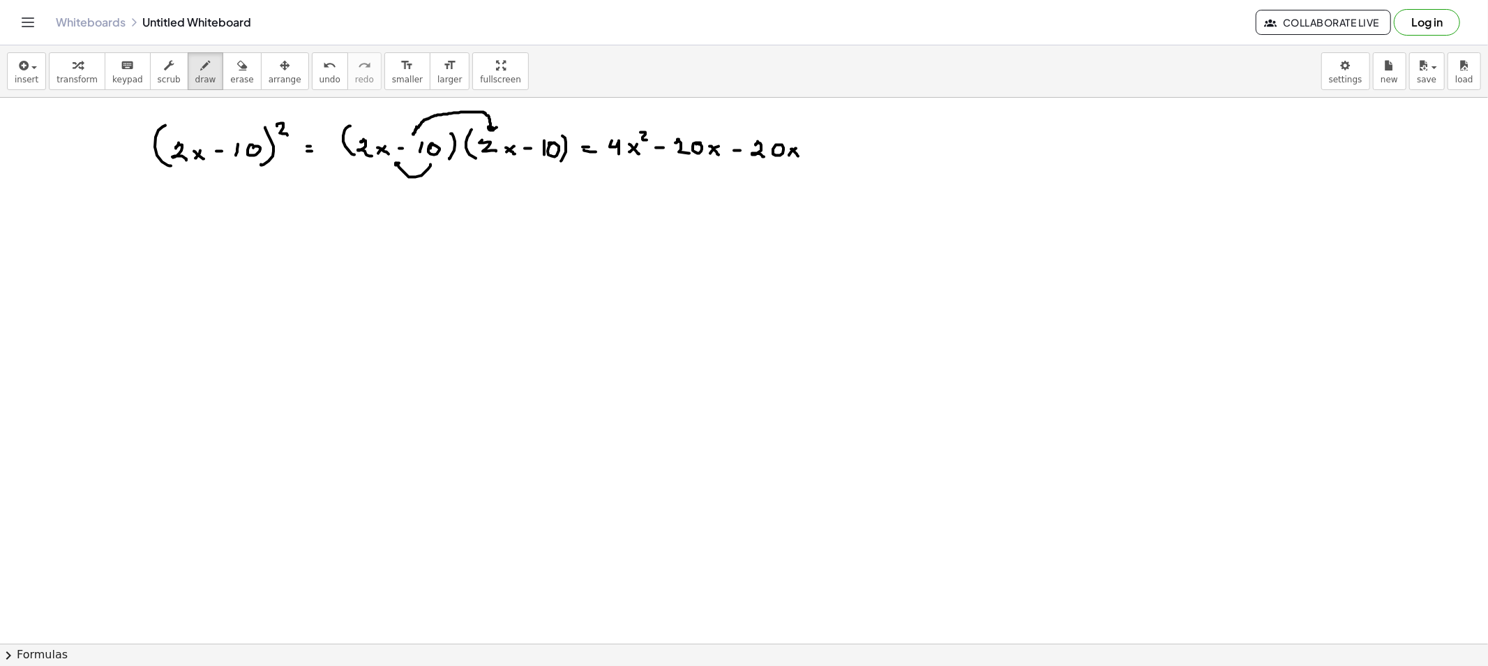
drag, startPoint x: 431, startPoint y: 165, endPoint x: 401, endPoint y: 165, distance: 29.3
drag, startPoint x: 391, startPoint y: 135, endPoint x: 394, endPoint y: 160, distance: 25.3
drag, startPoint x: 442, startPoint y: 133, endPoint x: 440, endPoint y: 165, distance: 32.9
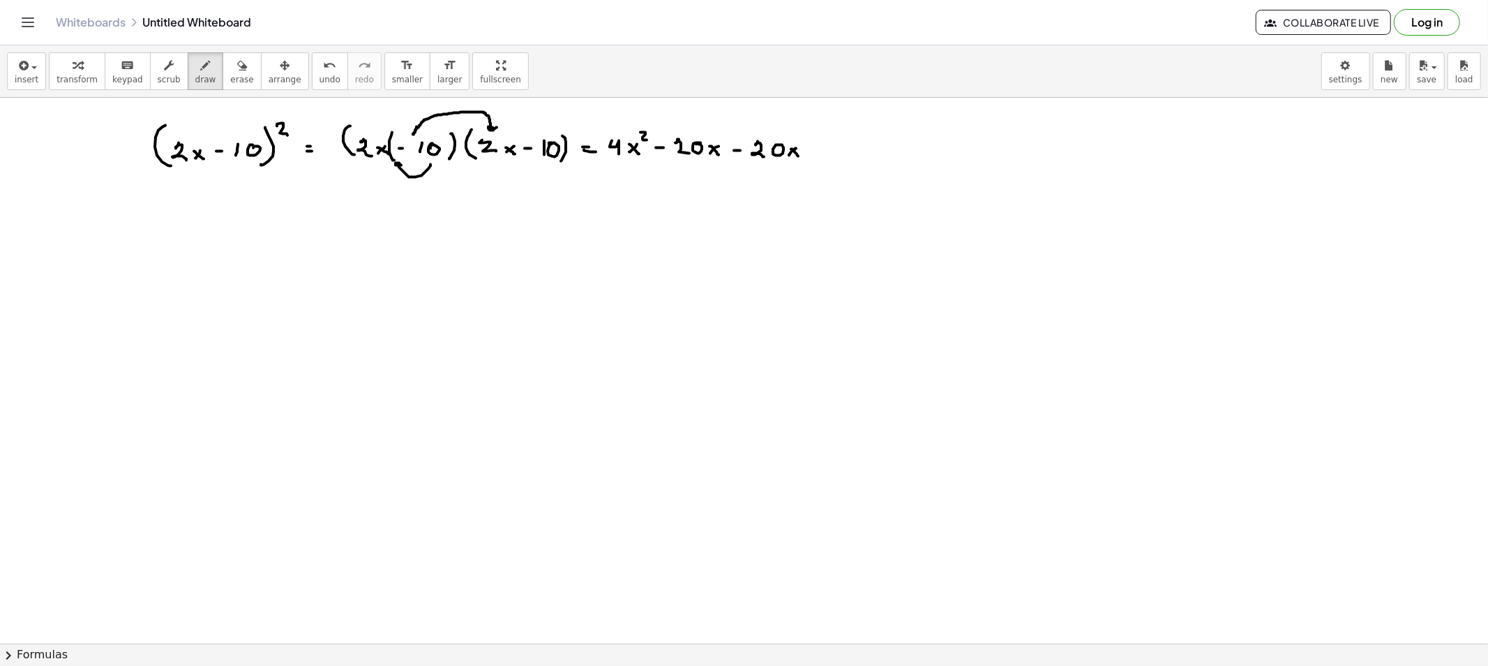
drag, startPoint x: 496, startPoint y: 197, endPoint x: 499, endPoint y: 171, distance: 26.7
drag, startPoint x: 472, startPoint y: 147, endPoint x: 484, endPoint y: 155, distance: 14.7
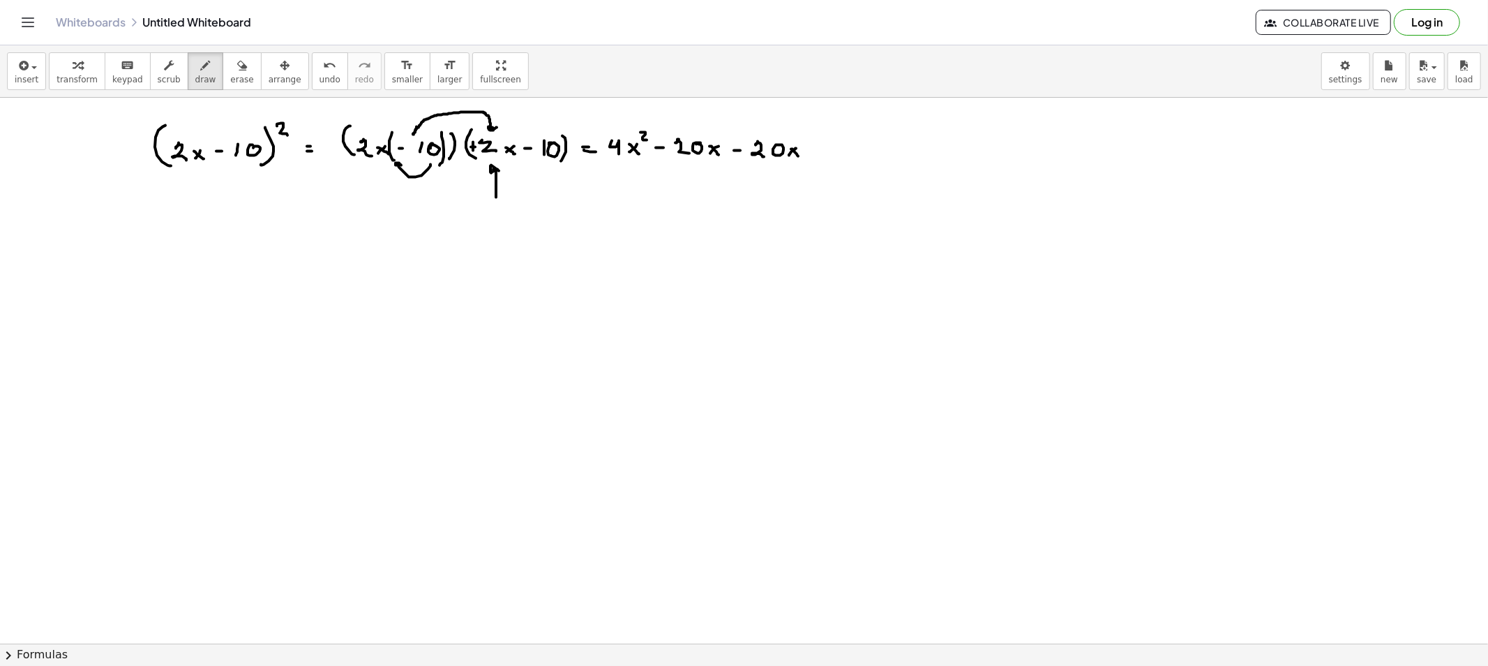
click at [233, 75] on button "erase" at bounding box center [242, 71] width 38 height 38
drag, startPoint x: 408, startPoint y: 98, endPoint x: 488, endPoint y: 93, distance: 80.4
click at [488, 93] on div "insert select one: Math Expression Function Text Youtube Video Graphing Geometr…" at bounding box center [744, 355] width 1488 height 620
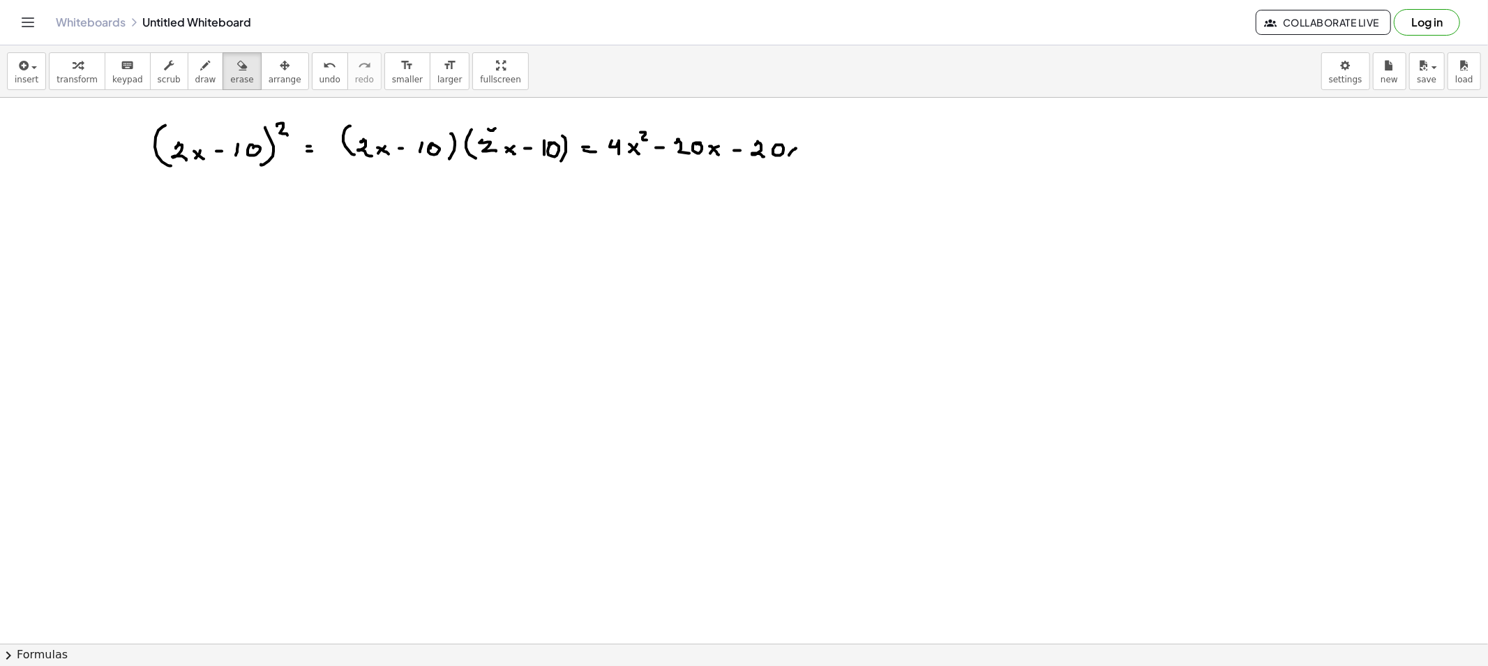
click at [491, 96] on div "insert select one: Math Expression Function Text Youtube Video Graphing Geometr…" at bounding box center [744, 71] width 1488 height 52
click at [196, 68] on div "button" at bounding box center [205, 65] width 21 height 17
drag, startPoint x: 424, startPoint y: 192, endPoint x: 424, endPoint y: 177, distance: 15.4
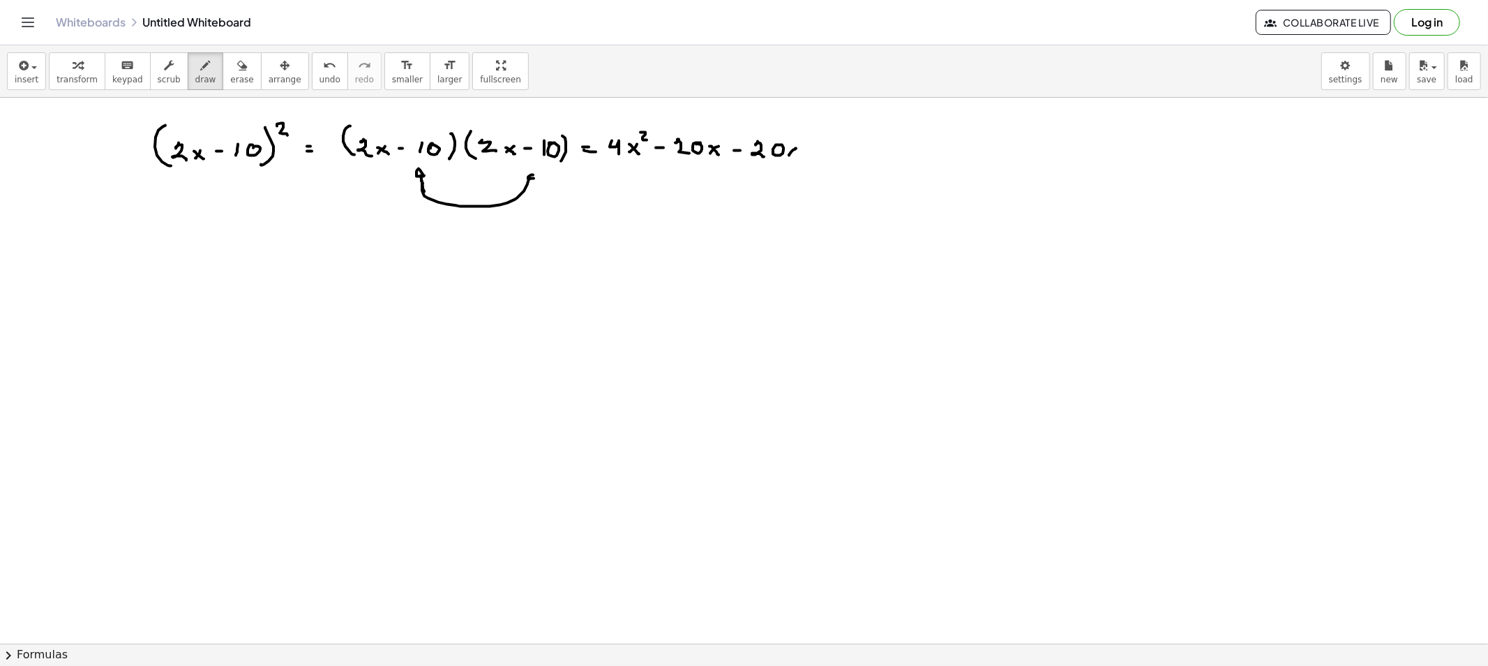
drag, startPoint x: 422, startPoint y: 191, endPoint x: 548, endPoint y: 186, distance: 126.4
drag, startPoint x: 792, startPoint y: 147, endPoint x: 797, endPoint y: 154, distance: 8.0
drag, startPoint x: 814, startPoint y: 143, endPoint x: 814, endPoint y: 151, distance: 8.4
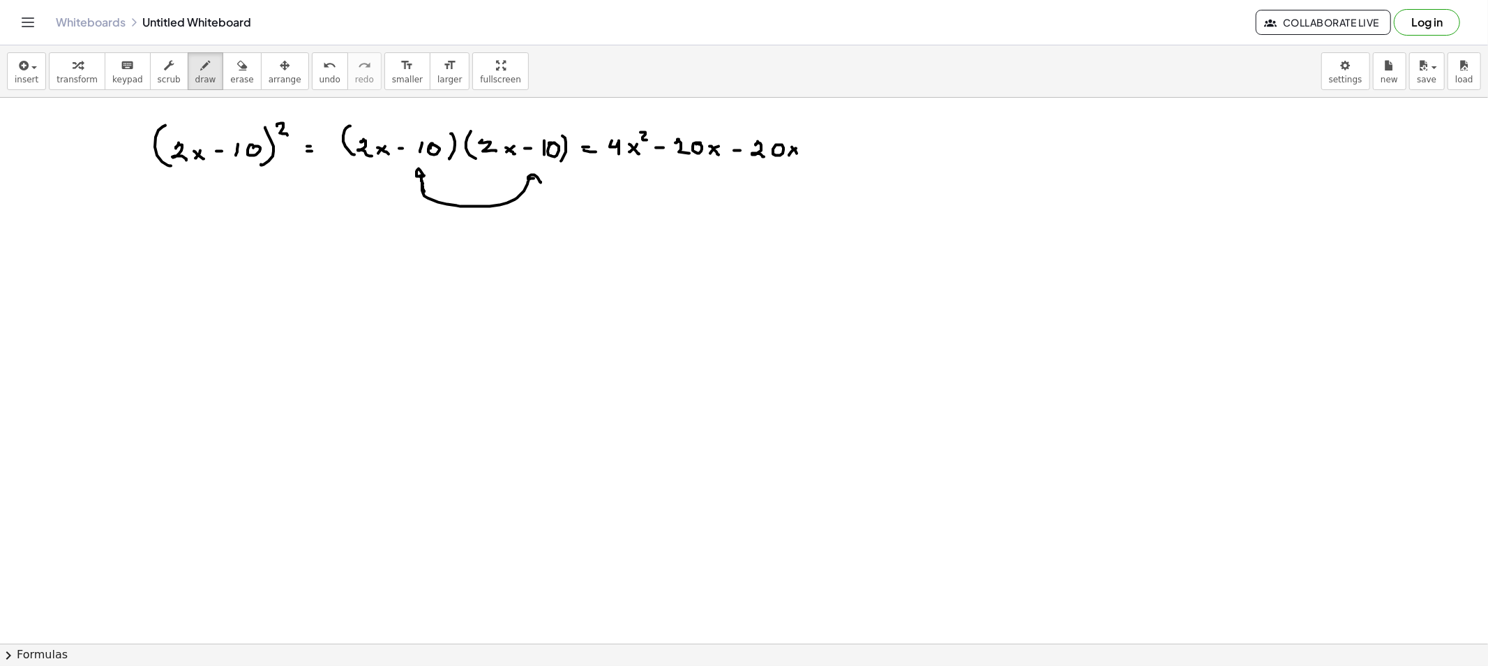
drag, startPoint x: 830, startPoint y: 144, endPoint x: 833, endPoint y: 154, distance: 10.8
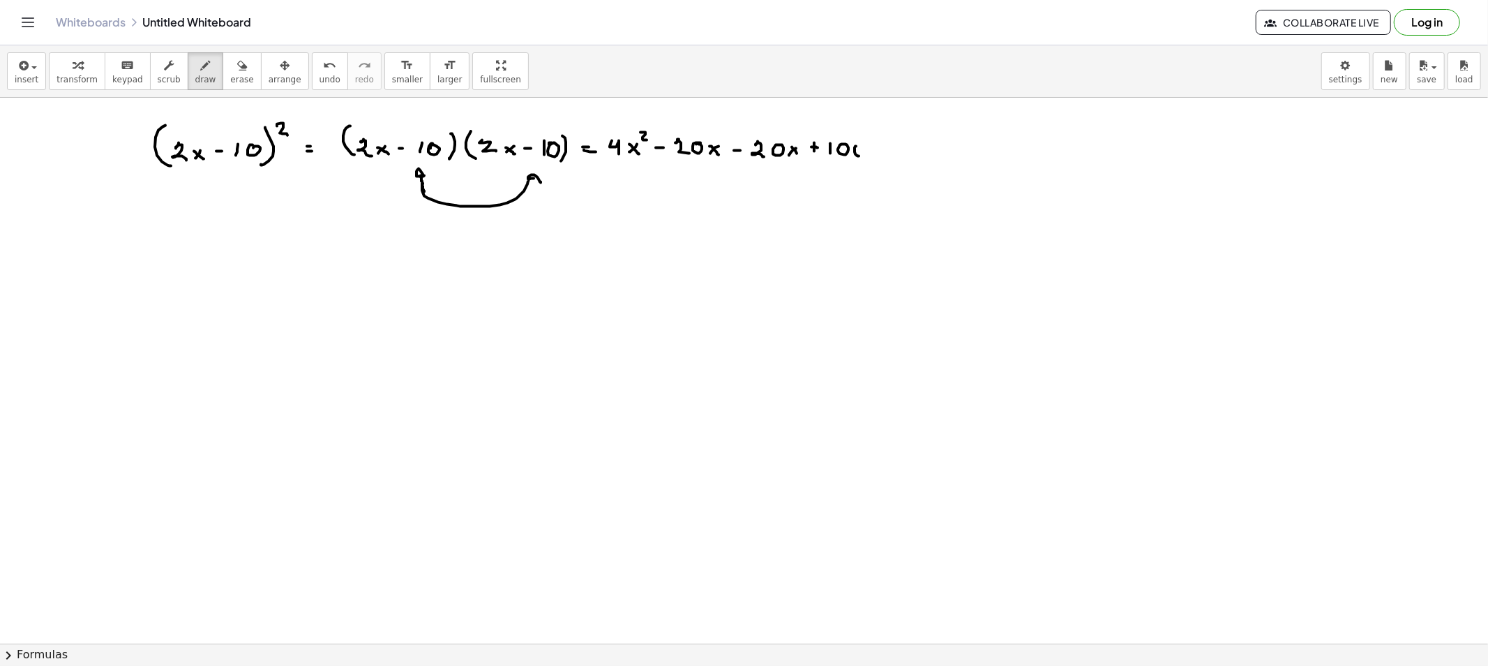
click at [230, 79] on span "erase" at bounding box center [241, 80] width 23 height 10
drag, startPoint x: 450, startPoint y: 229, endPoint x: 539, endPoint y: 200, distance: 93.1
click at [201, 66] on icon "button" at bounding box center [206, 65] width 10 height 17
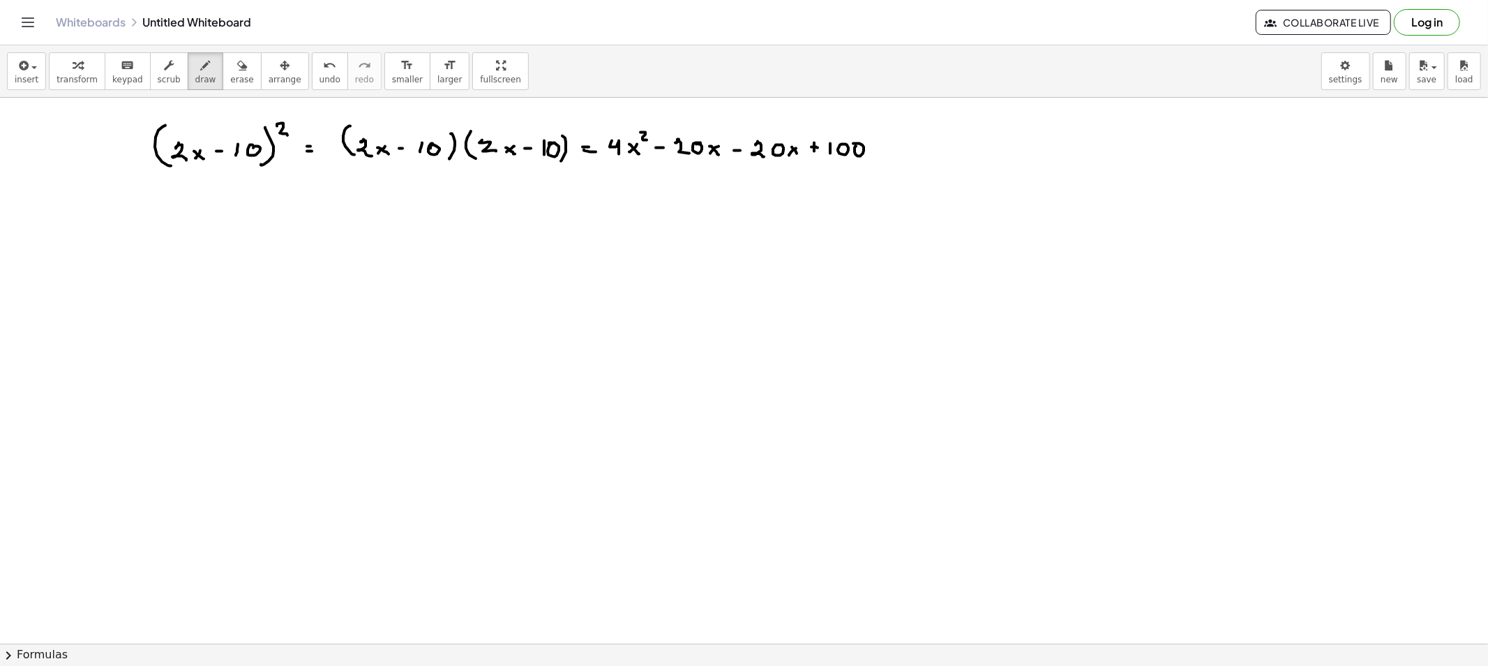
drag, startPoint x: 888, startPoint y: 147, endPoint x: 901, endPoint y: 149, distance: 12.6
drag, startPoint x: 916, startPoint y: 140, endPoint x: 925, endPoint y: 154, distance: 17.6
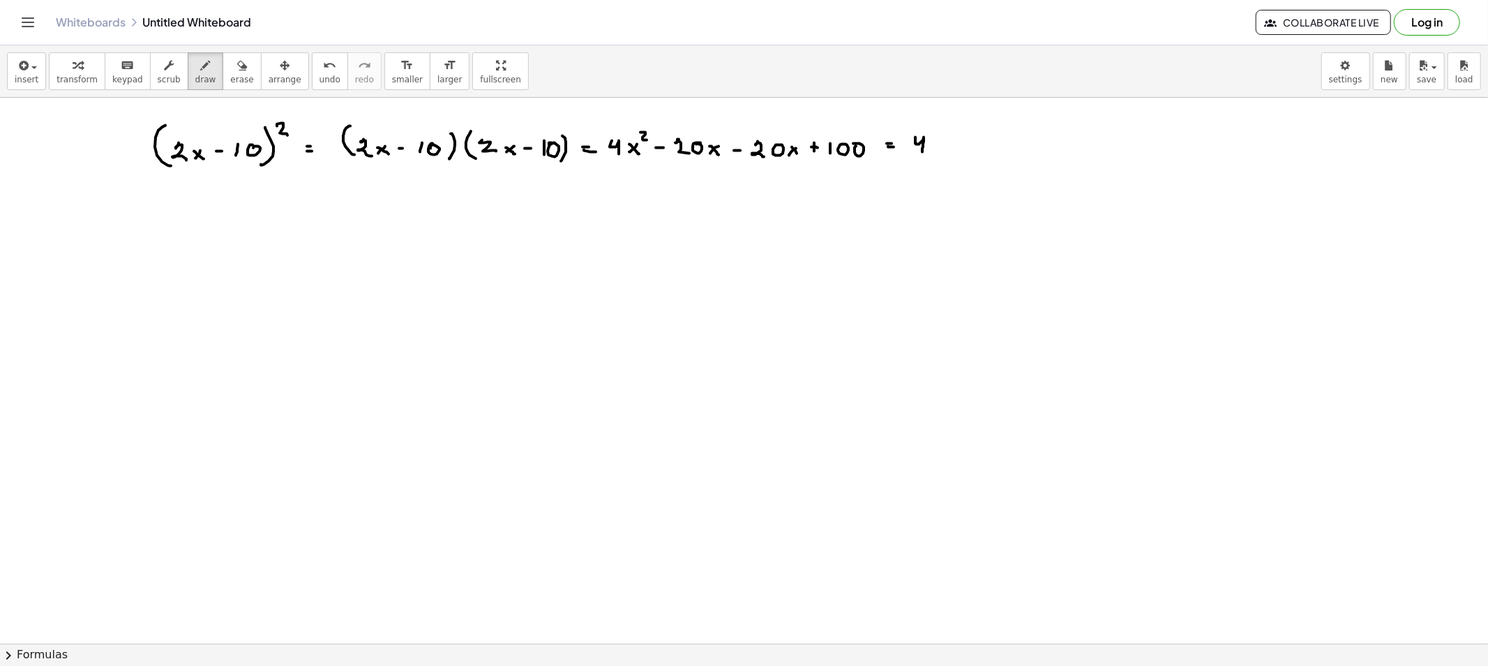
drag, startPoint x: 938, startPoint y: 145, endPoint x: 932, endPoint y: 151, distance: 7.9
drag, startPoint x: 939, startPoint y: 134, endPoint x: 946, endPoint y: 140, distance: 8.4
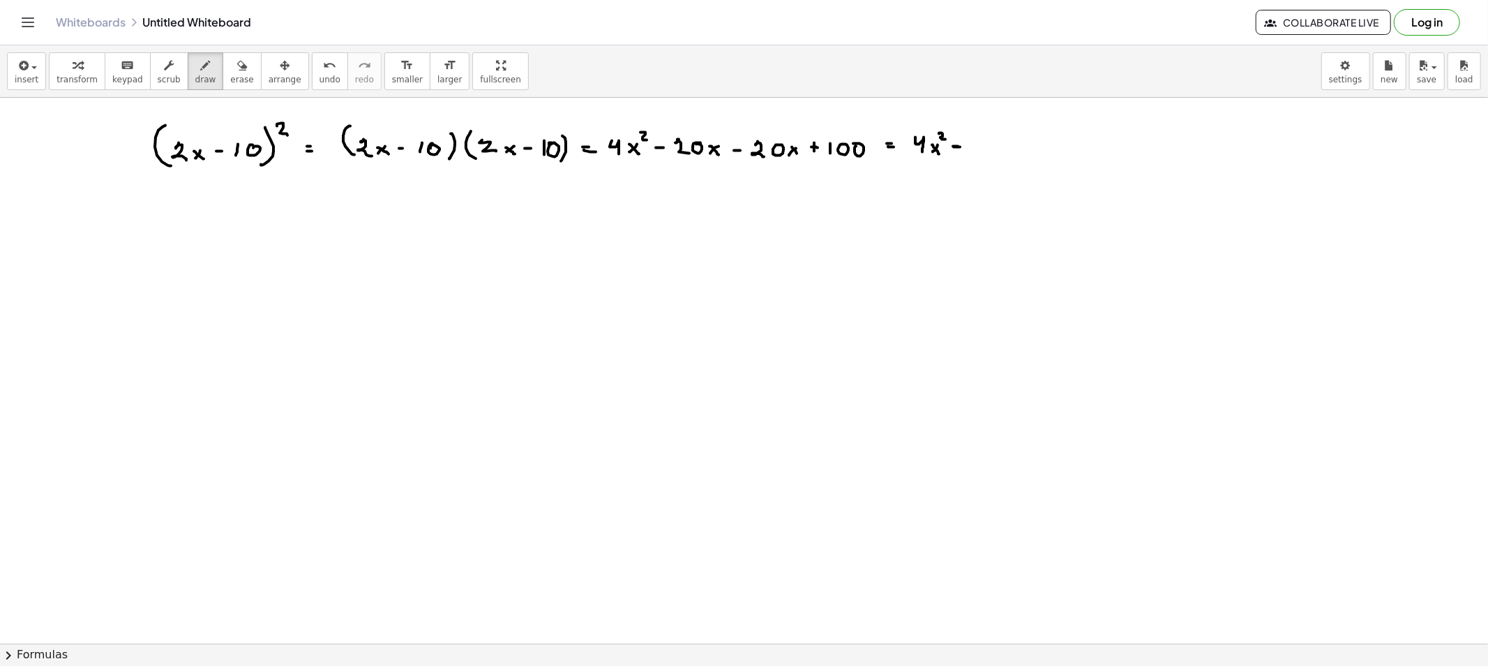
drag, startPoint x: 953, startPoint y: 147, endPoint x: 960, endPoint y: 147, distance: 7.0
drag, startPoint x: 975, startPoint y: 143, endPoint x: 993, endPoint y: 155, distance: 21.7
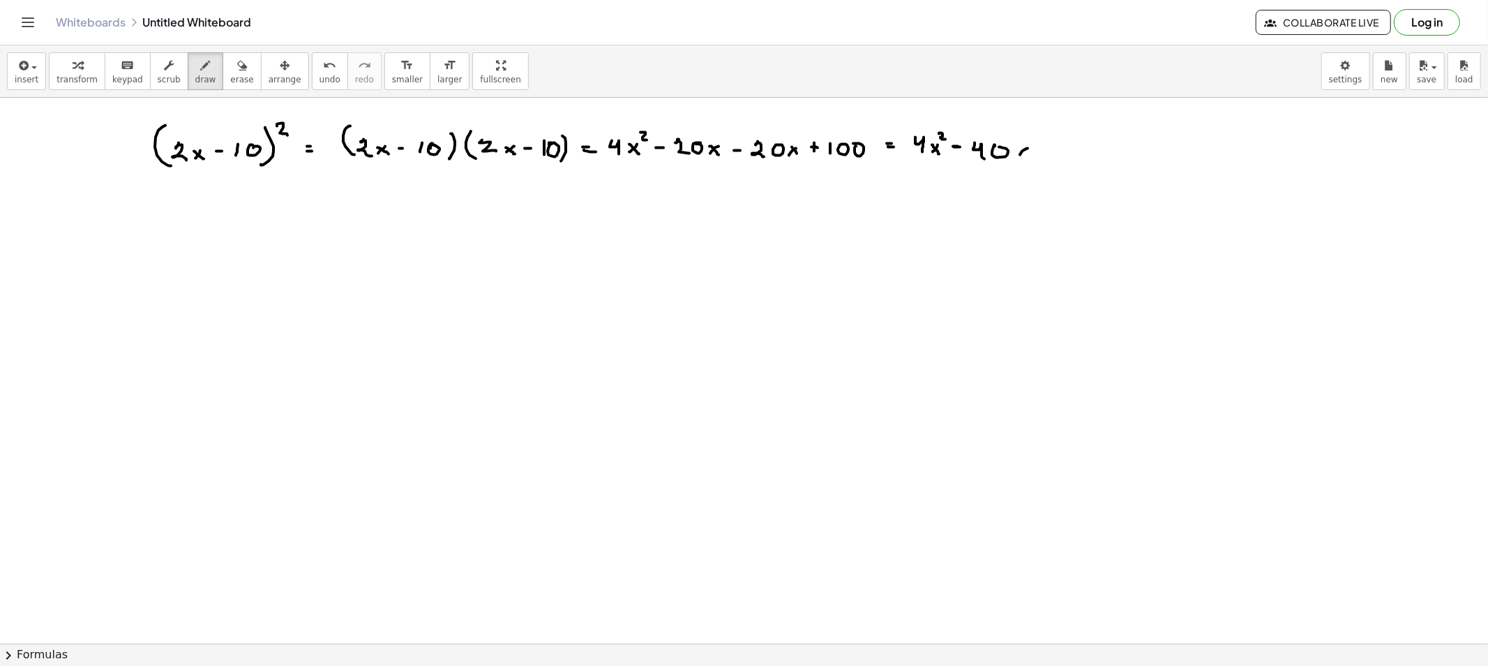
drag, startPoint x: 1022, startPoint y: 152, endPoint x: 1033, endPoint y: 160, distance: 13.4
drag, startPoint x: 1038, startPoint y: 149, endPoint x: 1049, endPoint y: 149, distance: 10.5
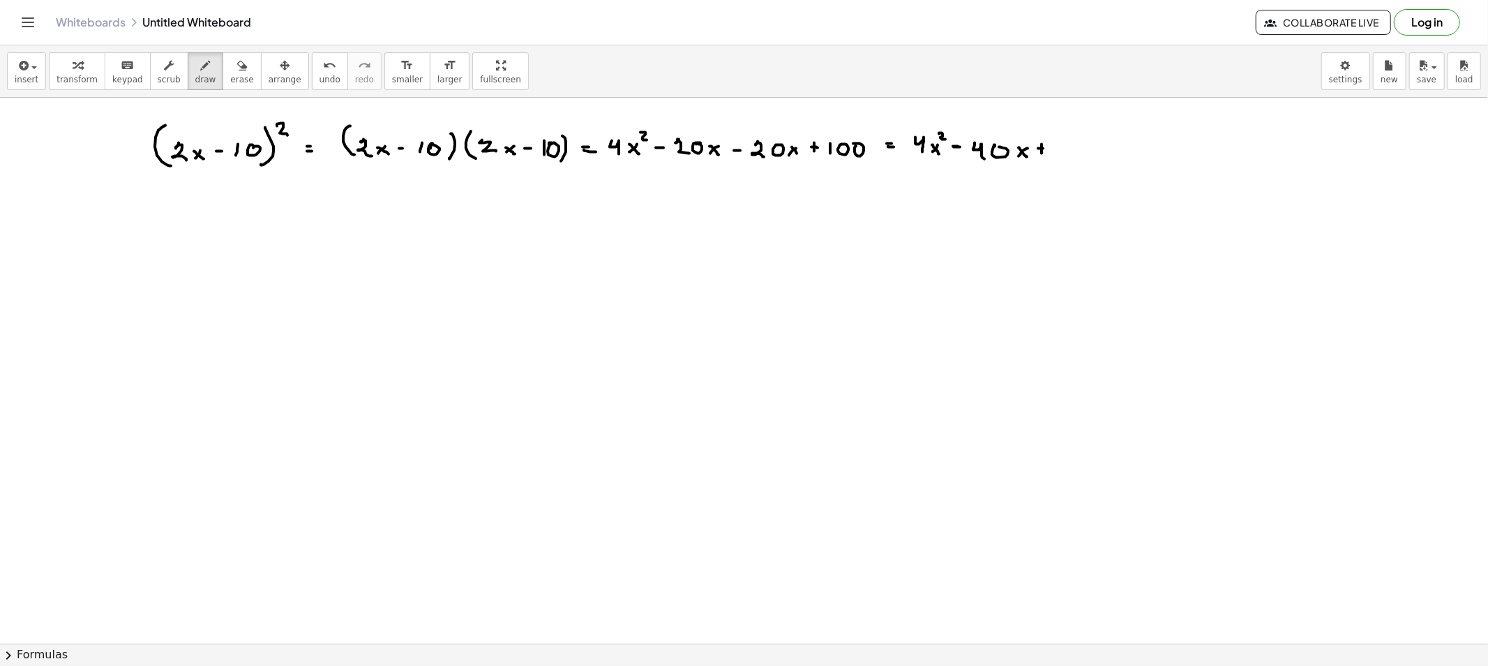
drag, startPoint x: 1056, startPoint y: 148, endPoint x: 1066, endPoint y: 148, distance: 9.8
drag, startPoint x: 1066, startPoint y: 142, endPoint x: 1089, endPoint y: 147, distance: 23.4
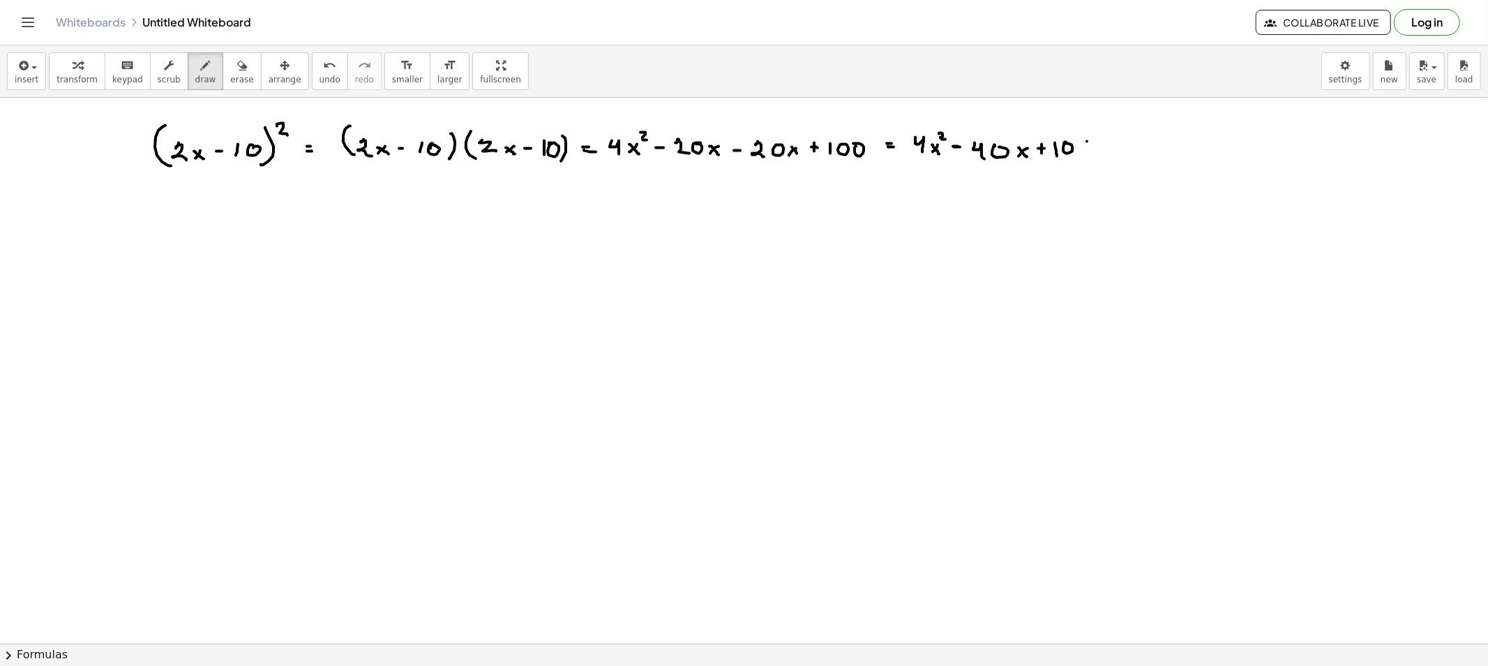
click at [230, 79] on span "erase" at bounding box center [241, 80] width 23 height 10
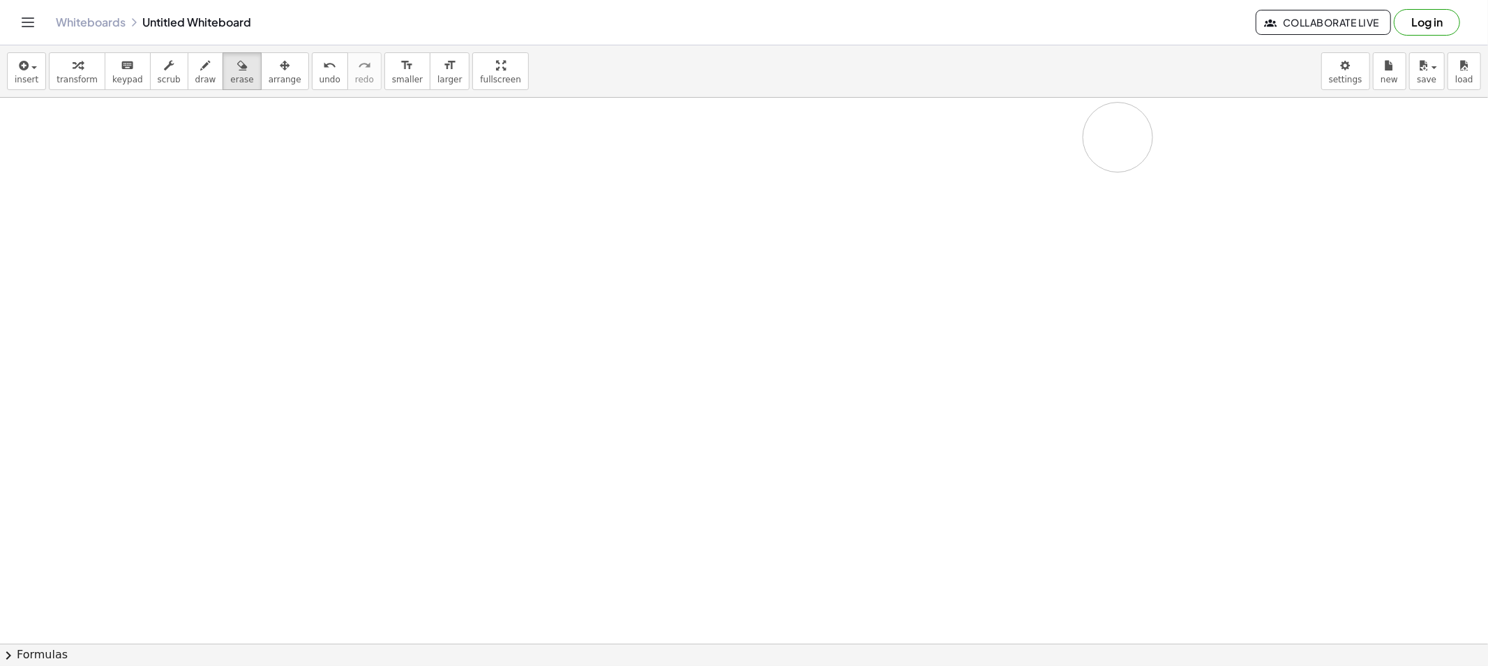
drag, startPoint x: 148, startPoint y: 145, endPoint x: 1108, endPoint y: 228, distance: 963.8
click at [188, 75] on button "draw" at bounding box center [206, 71] width 36 height 38
drag, startPoint x: 230, startPoint y: 156, endPoint x: 237, endPoint y: 164, distance: 10.4
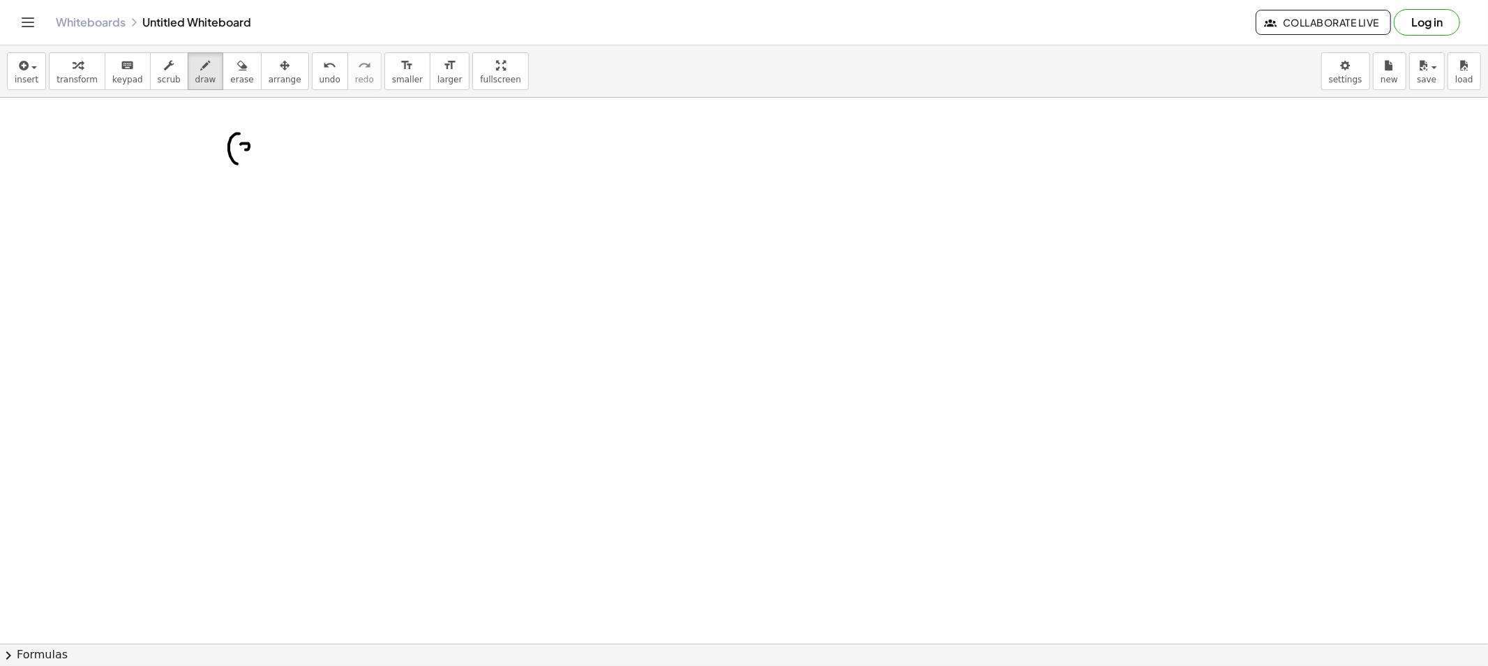
drag, startPoint x: 241, startPoint y: 144, endPoint x: 239, endPoint y: 158, distance: 13.3
drag, startPoint x: 282, startPoint y: 137, endPoint x: 292, endPoint y: 151, distance: 17.0
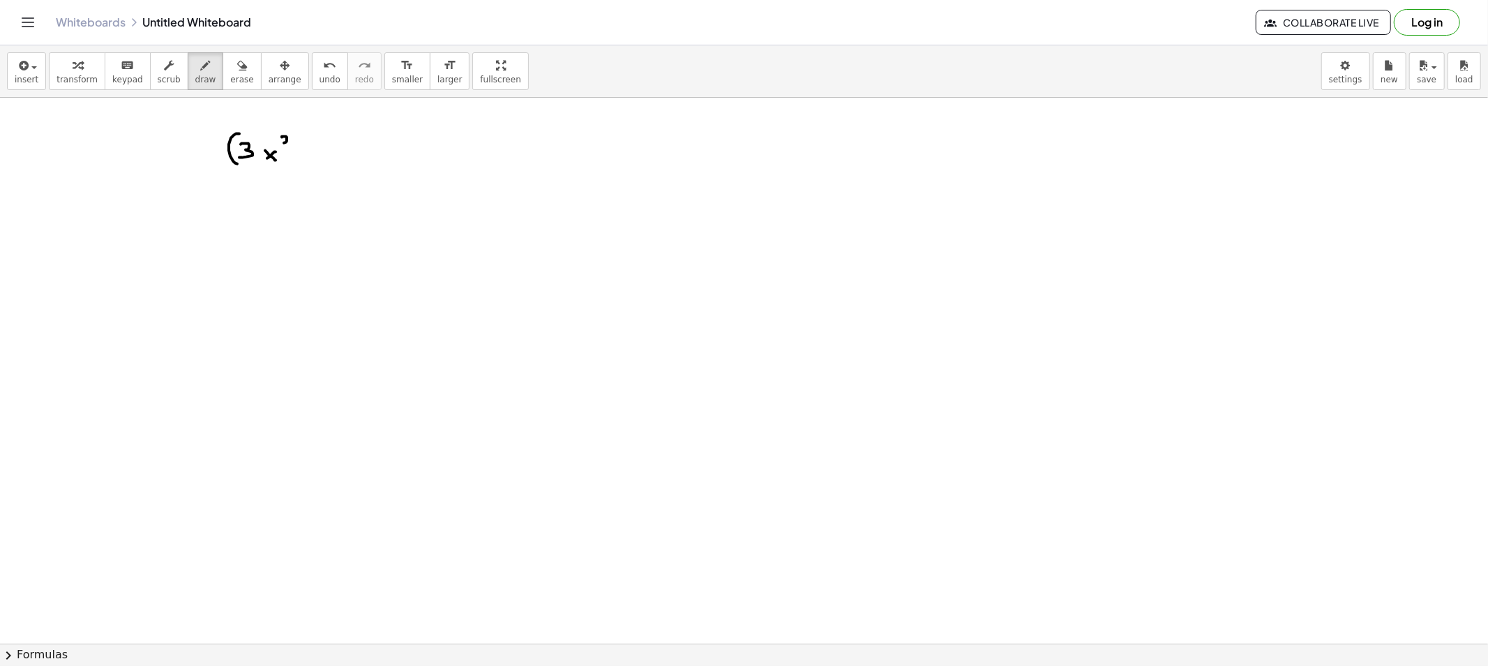
drag, startPoint x: 316, startPoint y: 148, endPoint x: 324, endPoint y: 154, distance: 10.5
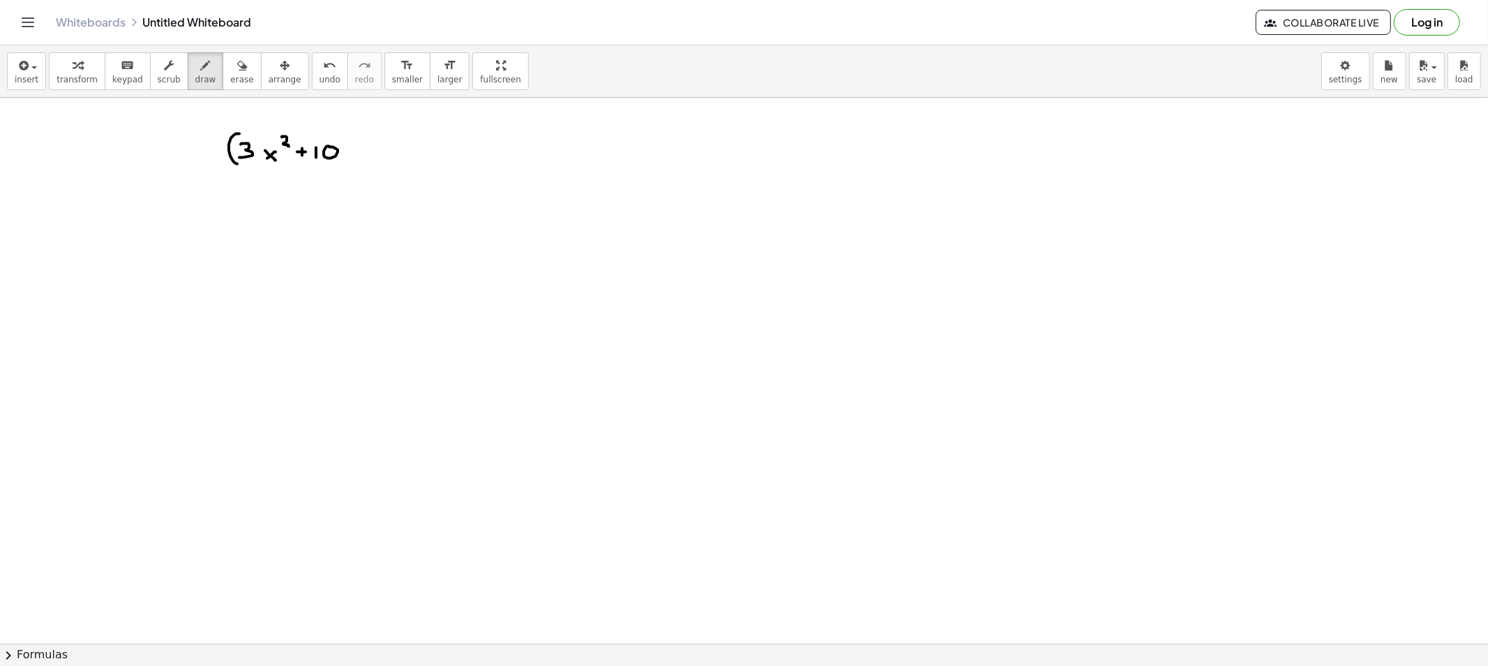
drag, startPoint x: 353, startPoint y: 133, endPoint x: 359, endPoint y: 155, distance: 22.3
drag, startPoint x: 368, startPoint y: 124, endPoint x: 374, endPoint y: 135, distance: 11.9
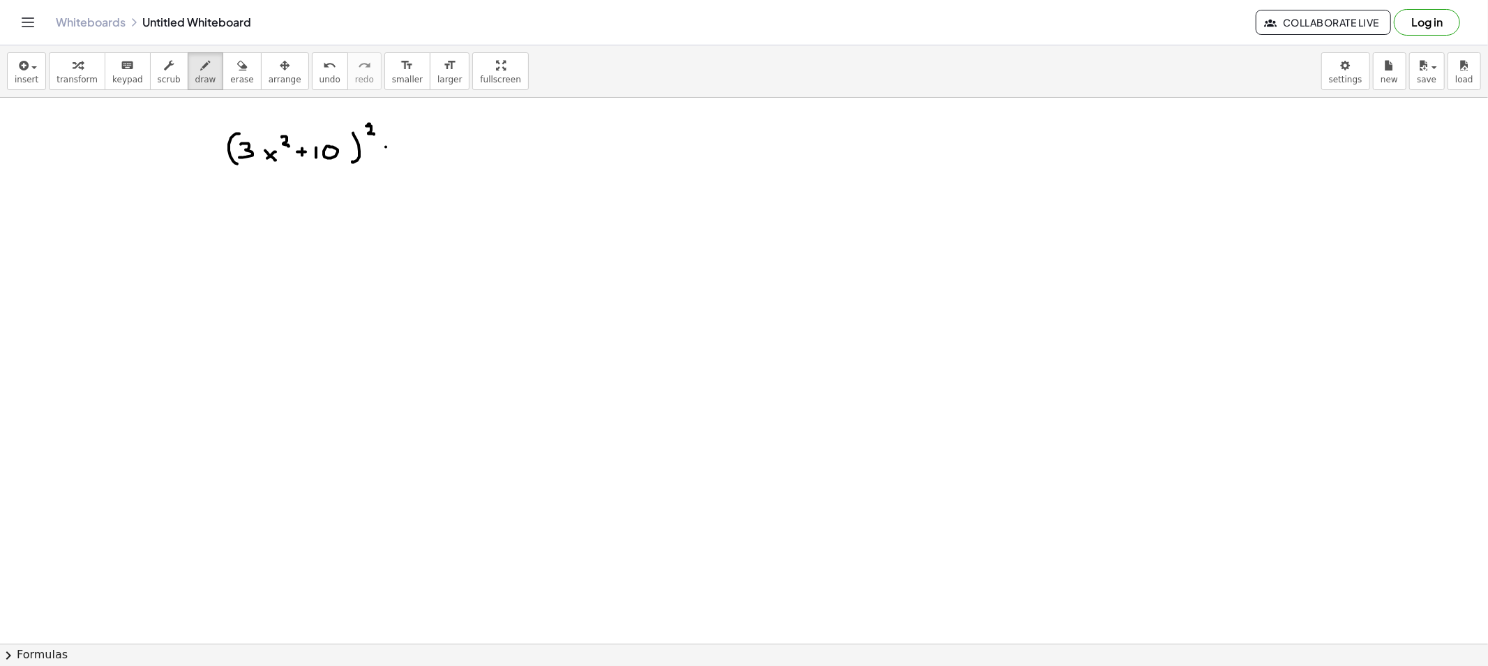
click at [188, 73] on button "draw" at bounding box center [206, 71] width 36 height 38
drag, startPoint x: 427, startPoint y: 142, endPoint x: 442, endPoint y: 150, distance: 16.9
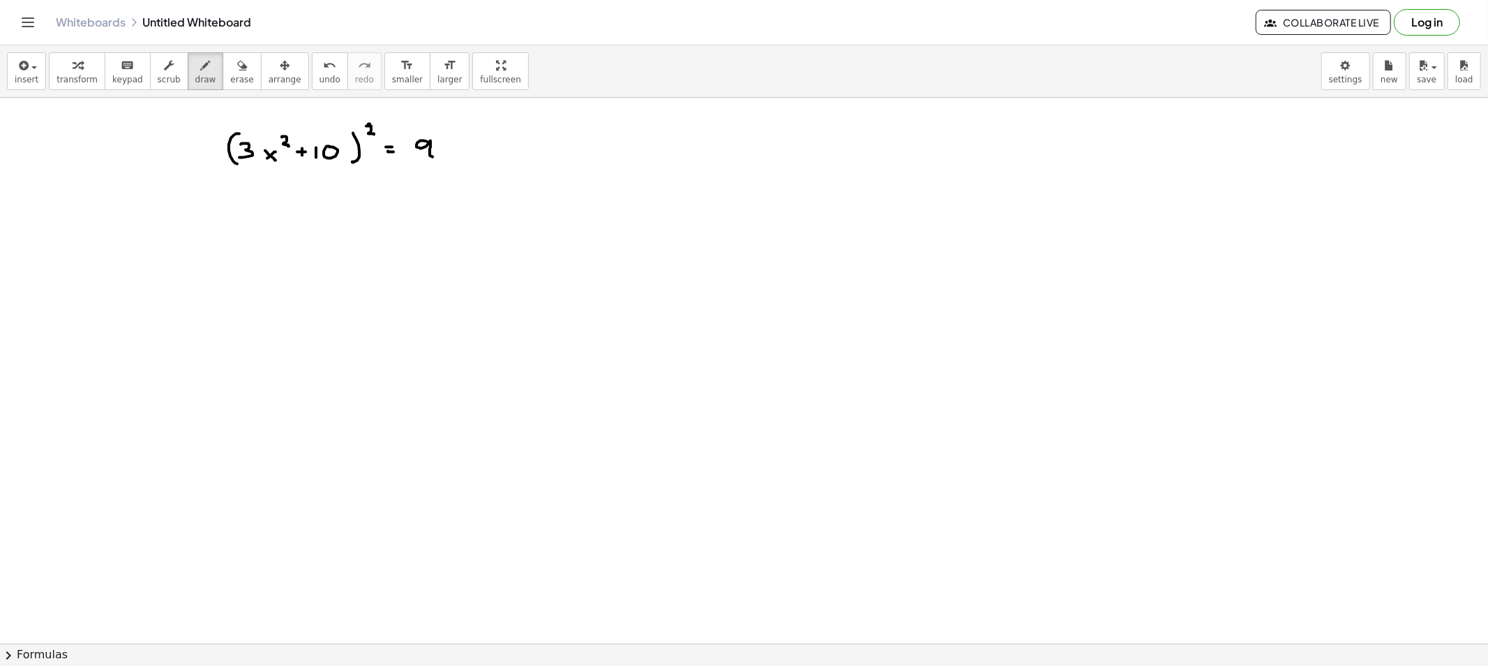
drag, startPoint x: 451, startPoint y: 147, endPoint x: 443, endPoint y: 155, distance: 10.9
drag, startPoint x: 447, startPoint y: 152, endPoint x: 455, endPoint y: 151, distance: 7.8
drag, startPoint x: 456, startPoint y: 133, endPoint x: 462, endPoint y: 147, distance: 15.0
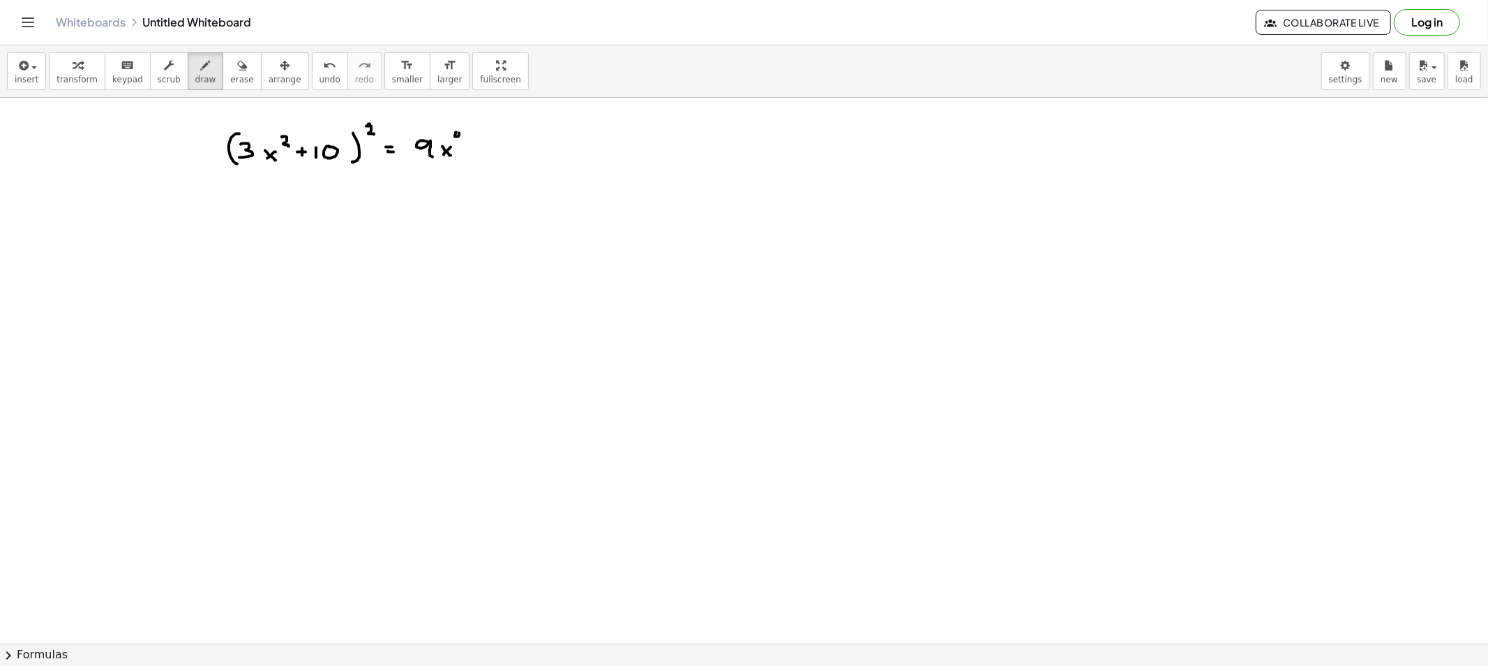
drag, startPoint x: 473, startPoint y: 144, endPoint x: 472, endPoint y: 152, distance: 7.8
drag, startPoint x: 470, startPoint y: 149, endPoint x: 487, endPoint y: 150, distance: 16.8
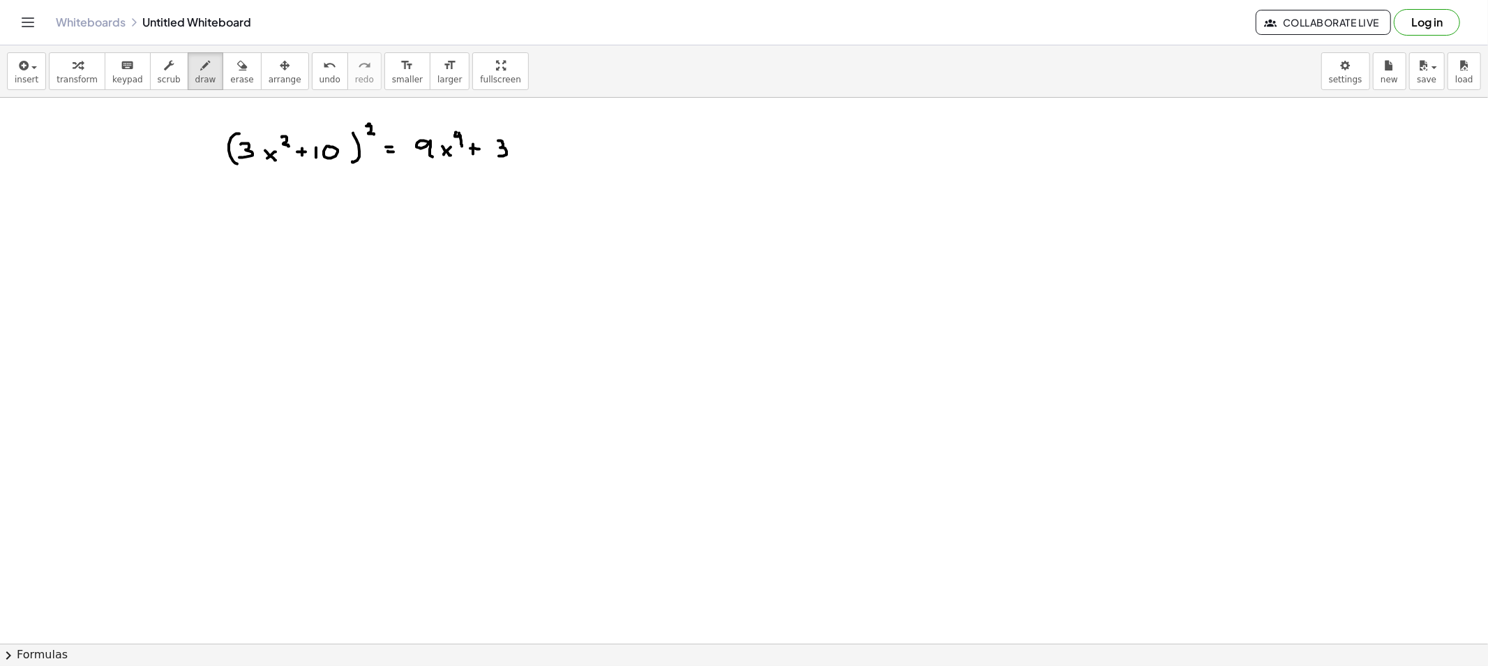
drag, startPoint x: 498, startPoint y: 141, endPoint x: 528, endPoint y: 147, distance: 30.0
drag, startPoint x: 525, startPoint y: 144, endPoint x: 535, endPoint y: 149, distance: 10.0
drag, startPoint x: 550, startPoint y: 147, endPoint x: 541, endPoint y: 154, distance: 11.4
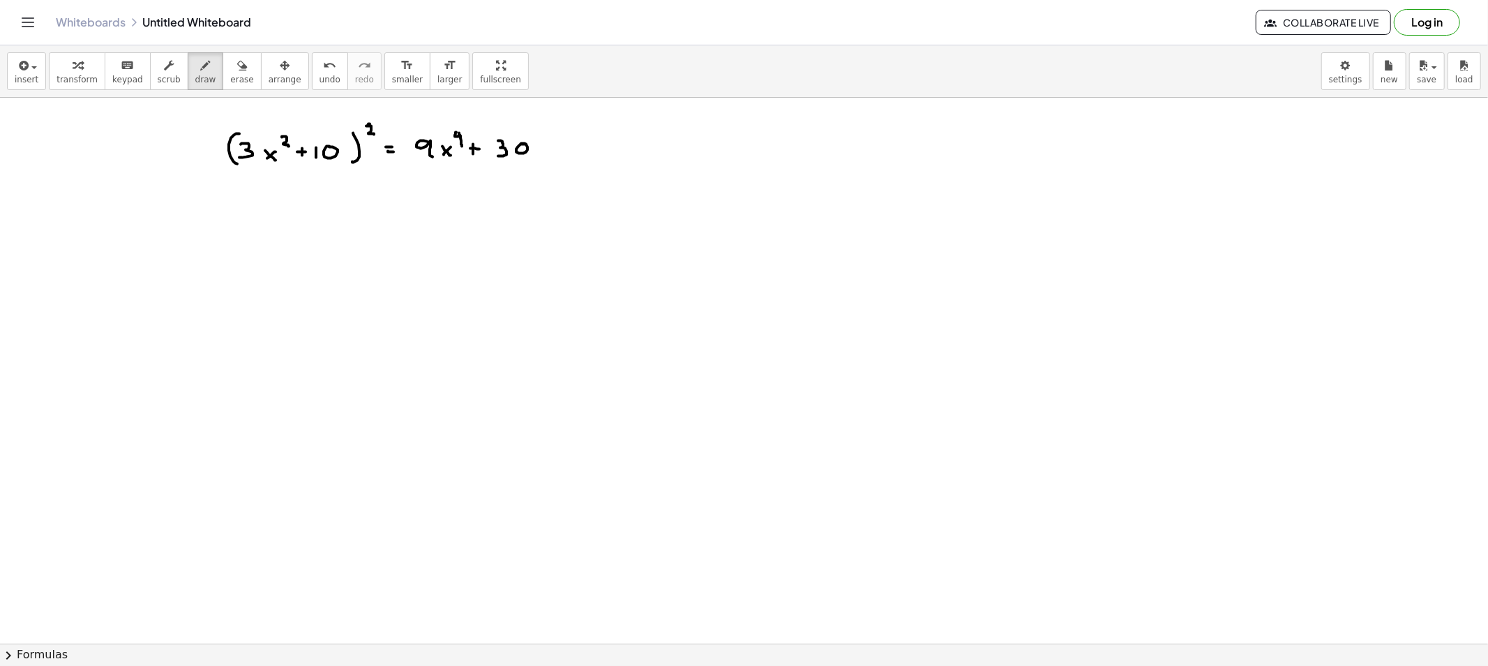
drag, startPoint x: 548, startPoint y: 152, endPoint x: 554, endPoint y: 144, distance: 10.1
drag, startPoint x: 552, startPoint y: 134, endPoint x: 559, endPoint y: 140, distance: 9.4
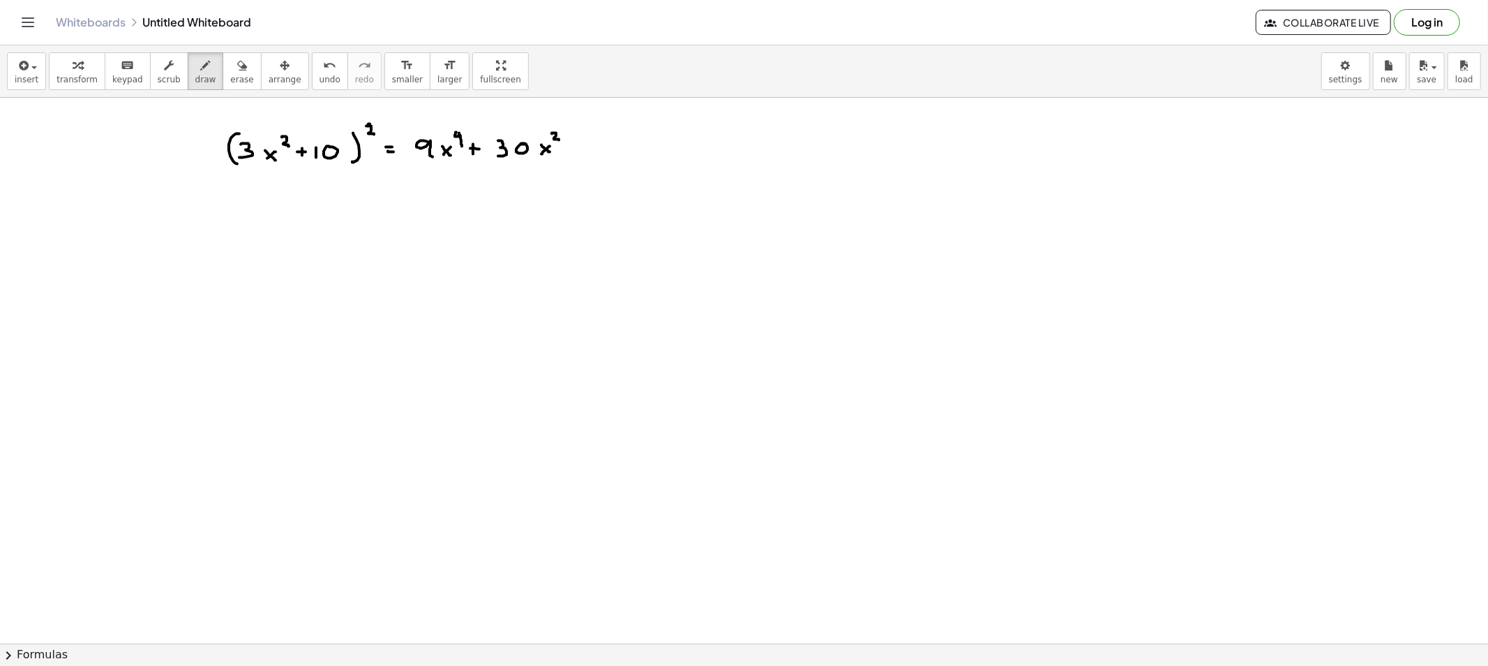
drag, startPoint x: 569, startPoint y: 144, endPoint x: 568, endPoint y: 152, distance: 8.4
drag, startPoint x: 583, startPoint y: 143, endPoint x: 583, endPoint y: 152, distance: 9.1
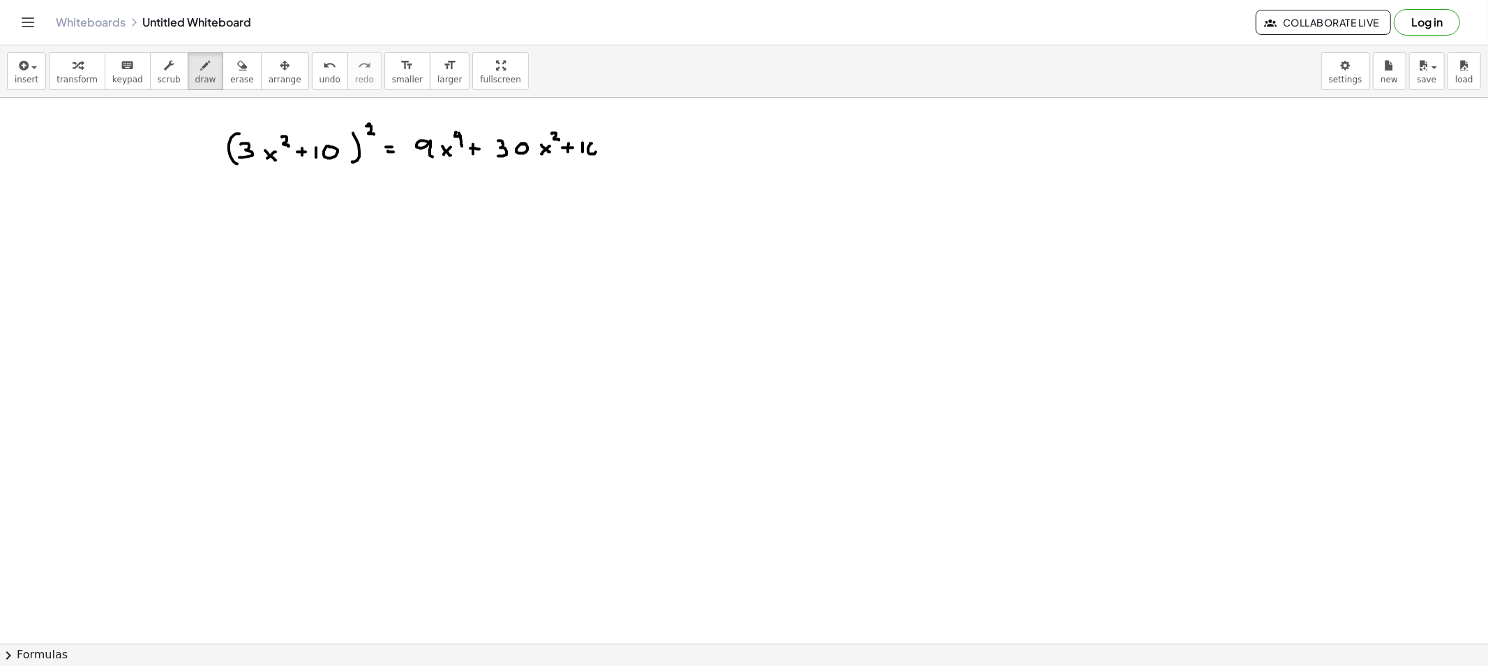
click at [230, 82] on span "erase" at bounding box center [241, 80] width 23 height 10
click at [188, 75] on button "draw" at bounding box center [206, 71] width 36 height 38
click at [237, 73] on icon "button" at bounding box center [242, 65] width 10 height 17
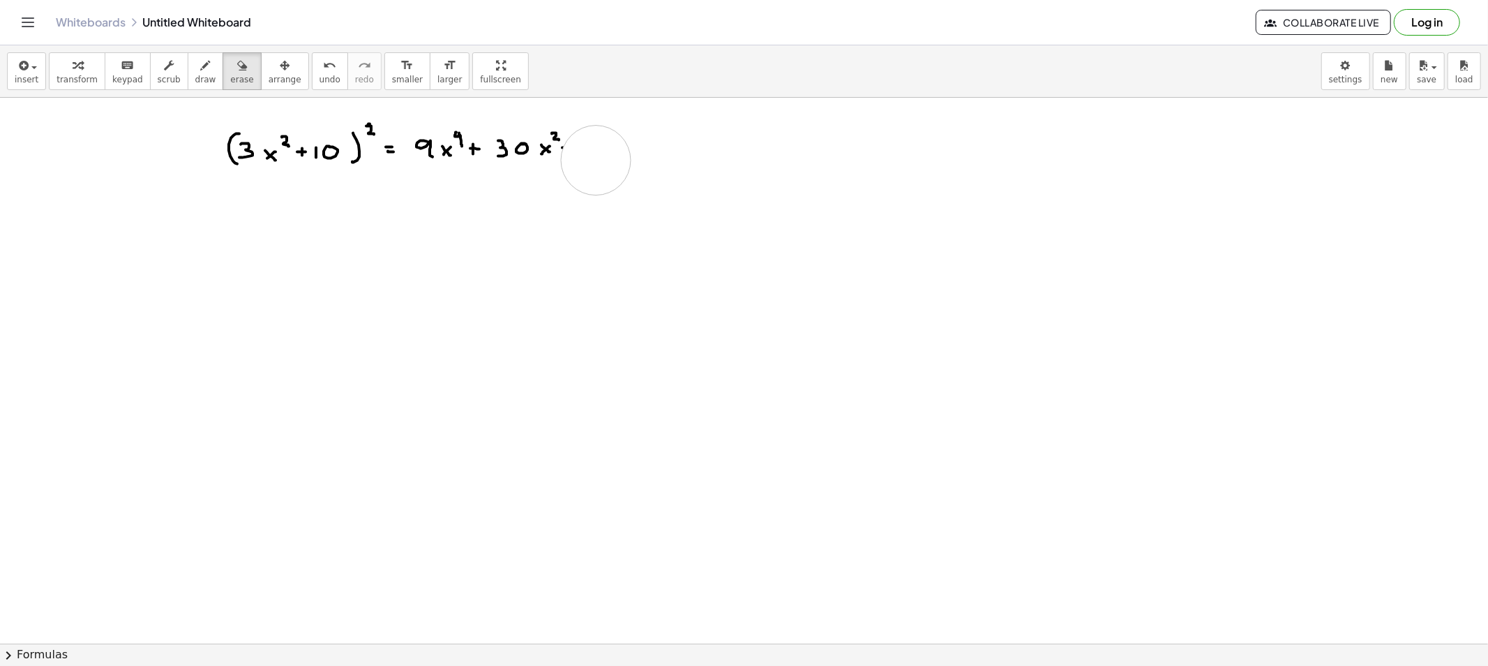
drag, startPoint x: 620, startPoint y: 147, endPoint x: 596, endPoint y: 160, distance: 27.2
click at [188, 77] on button "draw" at bounding box center [206, 71] width 36 height 38
drag, startPoint x: 574, startPoint y: 134, endPoint x: 576, endPoint y: 200, distance: 65.7
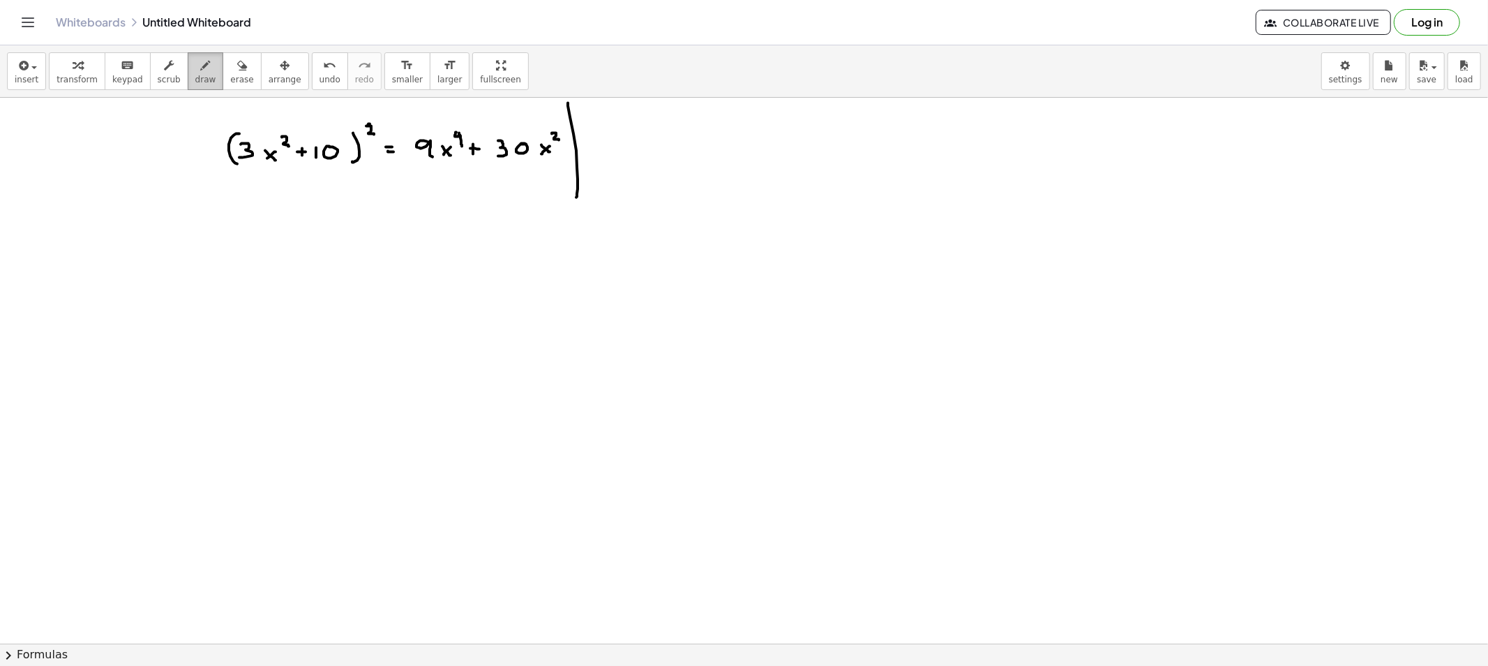
click at [205, 79] on button "draw" at bounding box center [206, 71] width 36 height 38
click at [230, 80] on span "erase" at bounding box center [241, 80] width 23 height 10
drag, startPoint x: 604, startPoint y: 209, endPoint x: 591, endPoint y: 110, distance: 100.7
drag, startPoint x: 602, startPoint y: 130, endPoint x: 583, endPoint y: 121, distance: 21.8
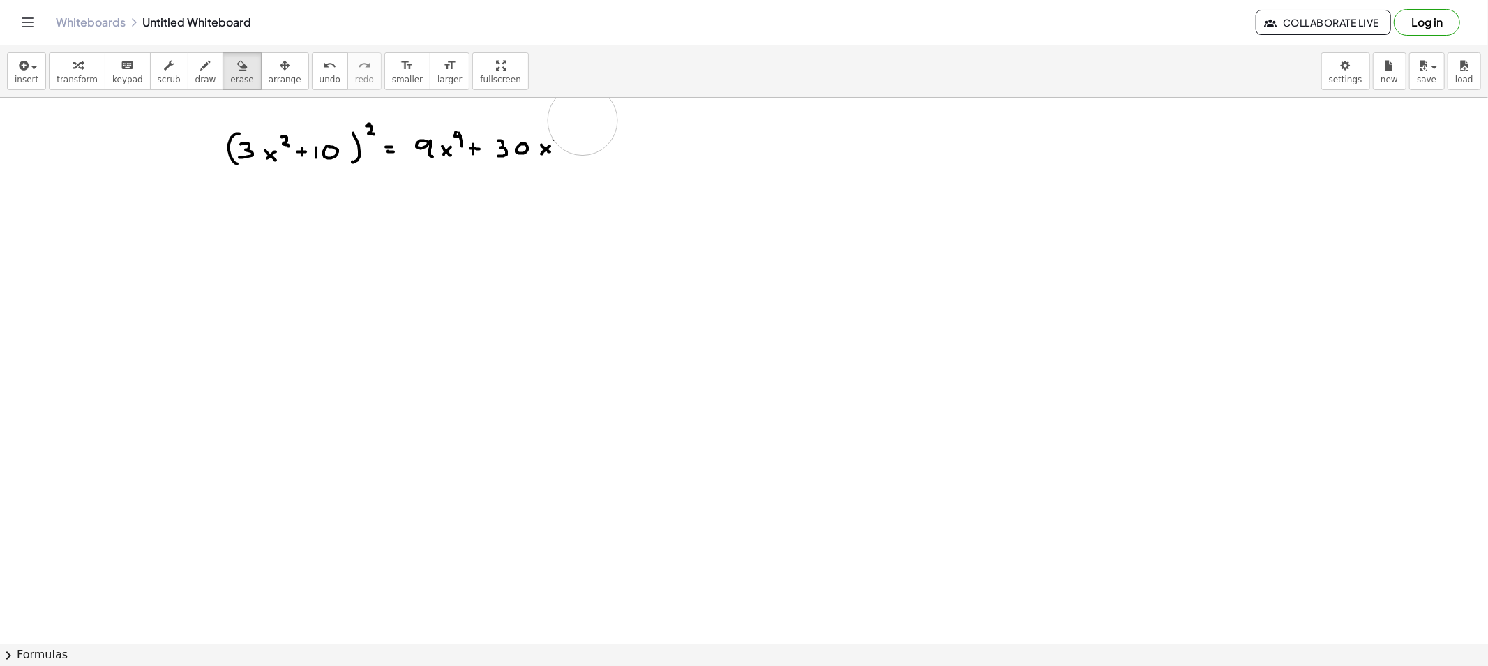
drag, startPoint x: 184, startPoint y: 73, endPoint x: 349, endPoint y: 128, distance: 174.3
click at [204, 85] on button "draw" at bounding box center [206, 71] width 36 height 38
drag, startPoint x: 554, startPoint y: 130, endPoint x: 560, endPoint y: 140, distance: 10.7
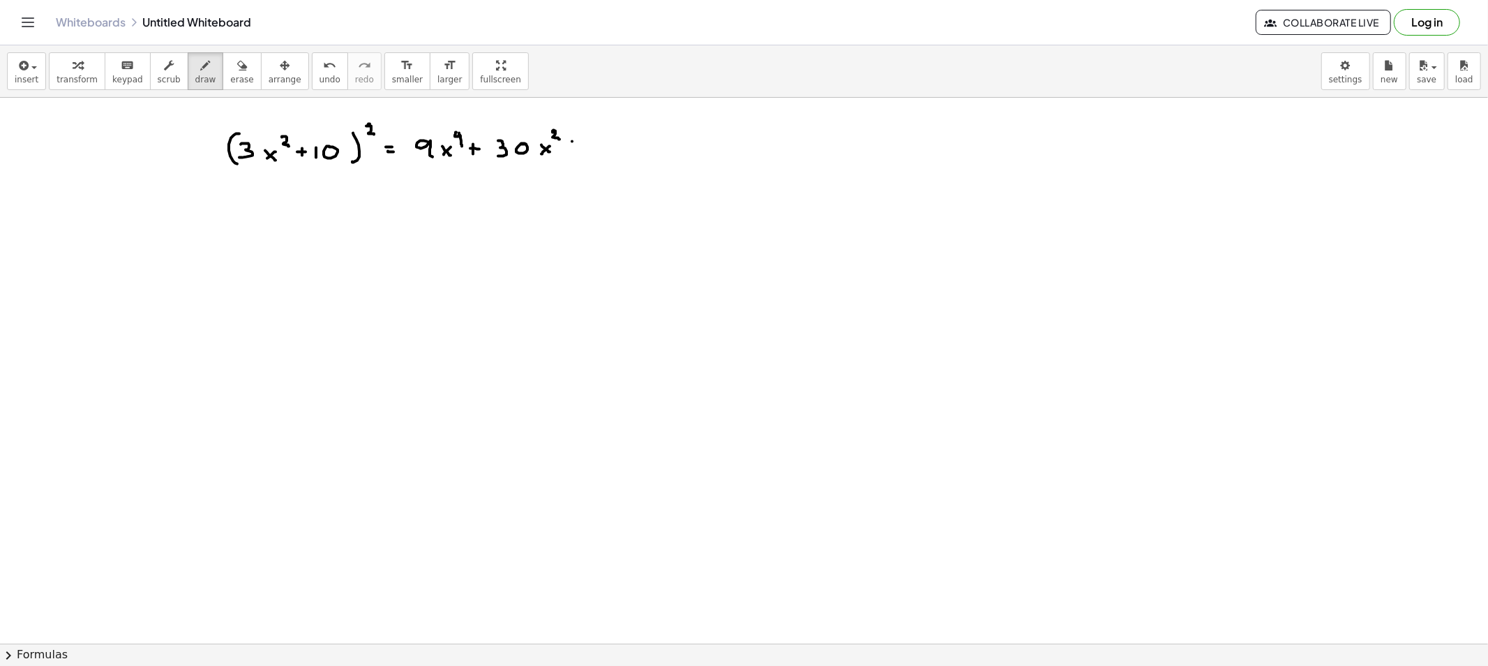
drag, startPoint x: 569, startPoint y: 144, endPoint x: 577, endPoint y: 147, distance: 8.0
drag, startPoint x: 588, startPoint y: 142, endPoint x: 590, endPoint y: 151, distance: 9.3
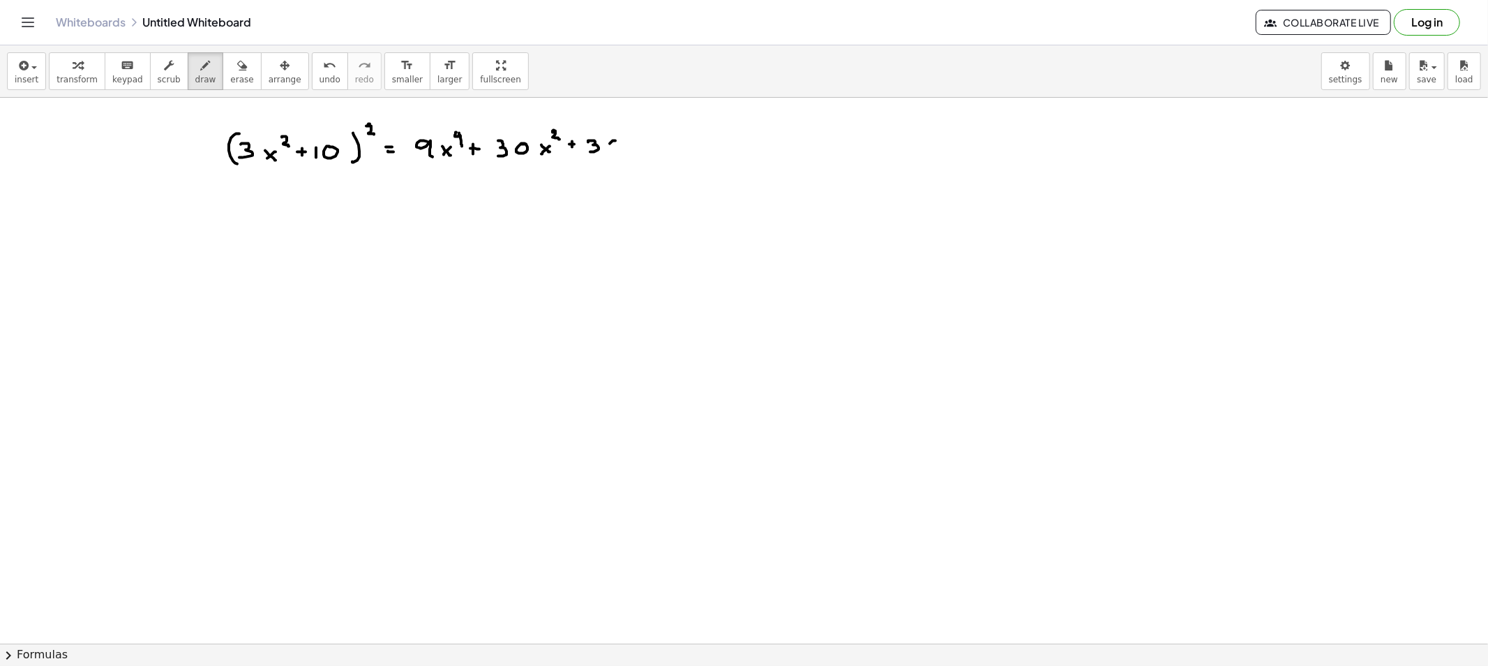
drag, startPoint x: 642, startPoint y: 128, endPoint x: 650, endPoint y: 140, distance: 14.5
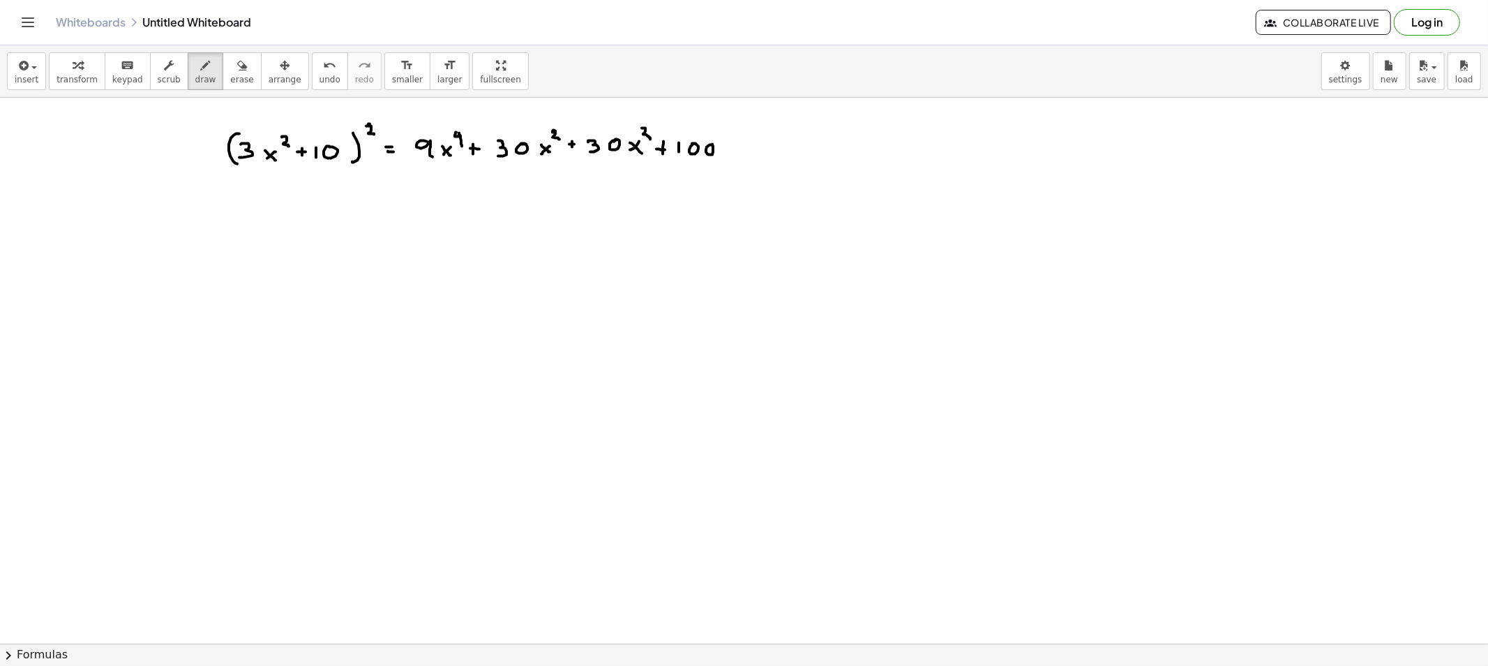
drag, startPoint x: 796, startPoint y: 135, endPoint x: 803, endPoint y: 152, distance: 18.4
drag, startPoint x: 822, startPoint y: 142, endPoint x: 814, endPoint y: 143, distance: 8.4
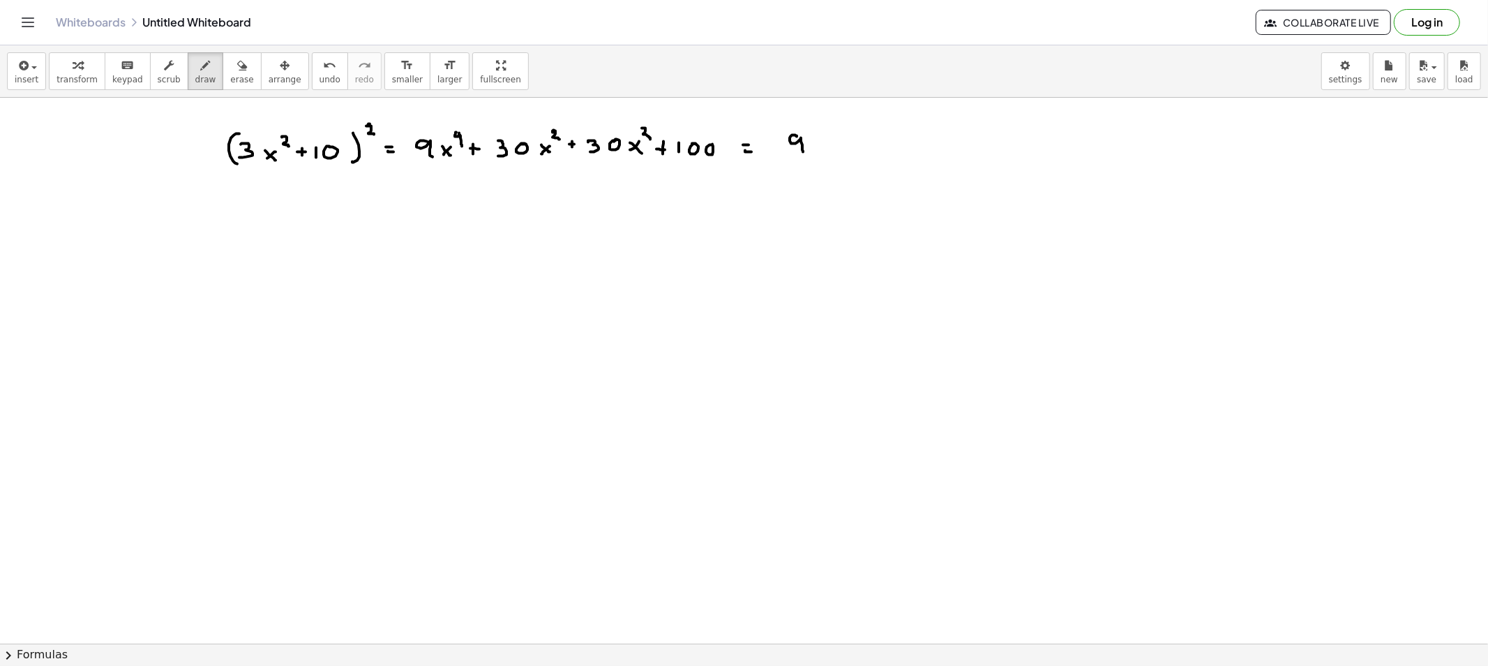
drag, startPoint x: 814, startPoint y: 143, endPoint x: 825, endPoint y: 149, distance: 12.8
drag, startPoint x: 825, startPoint y: 131, endPoint x: 831, endPoint y: 137, distance: 8.9
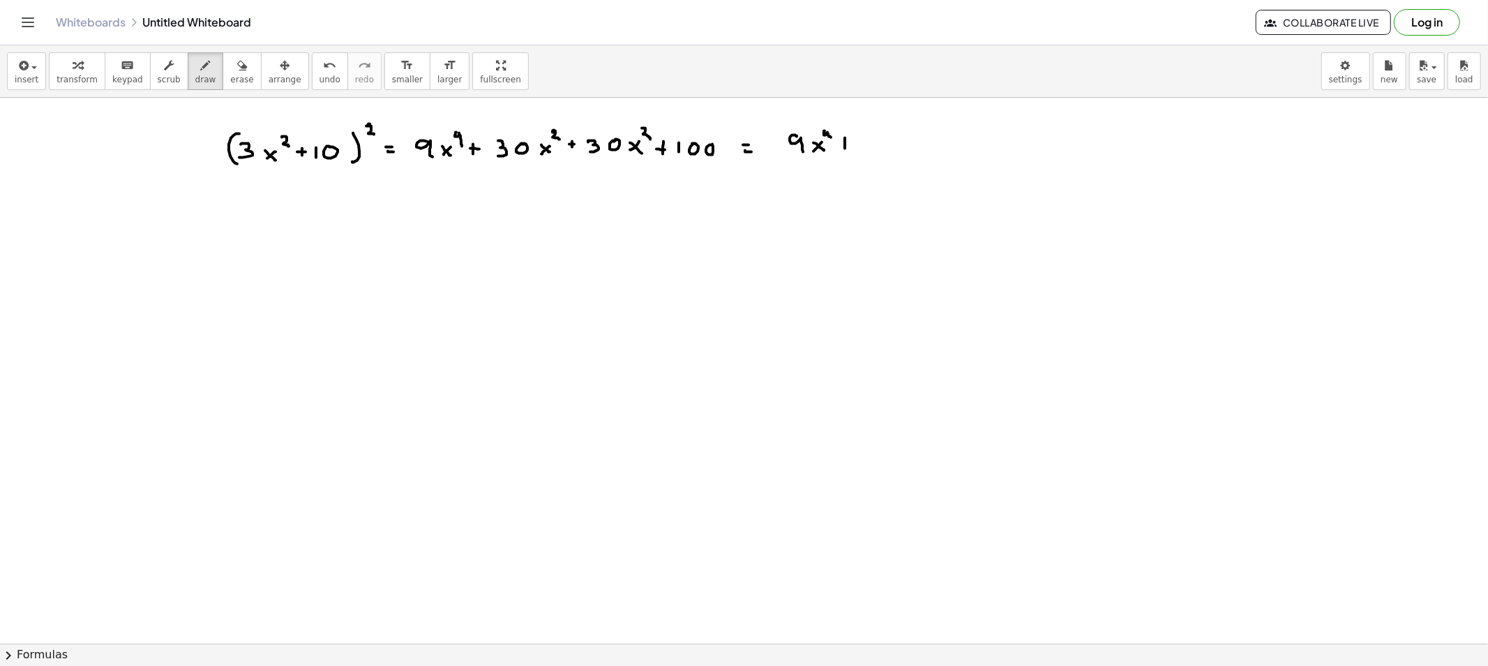
drag, startPoint x: 842, startPoint y: 143, endPoint x: 856, endPoint y: 144, distance: 14.0
drag, startPoint x: 872, startPoint y: 135, endPoint x: 900, endPoint y: 137, distance: 28.0
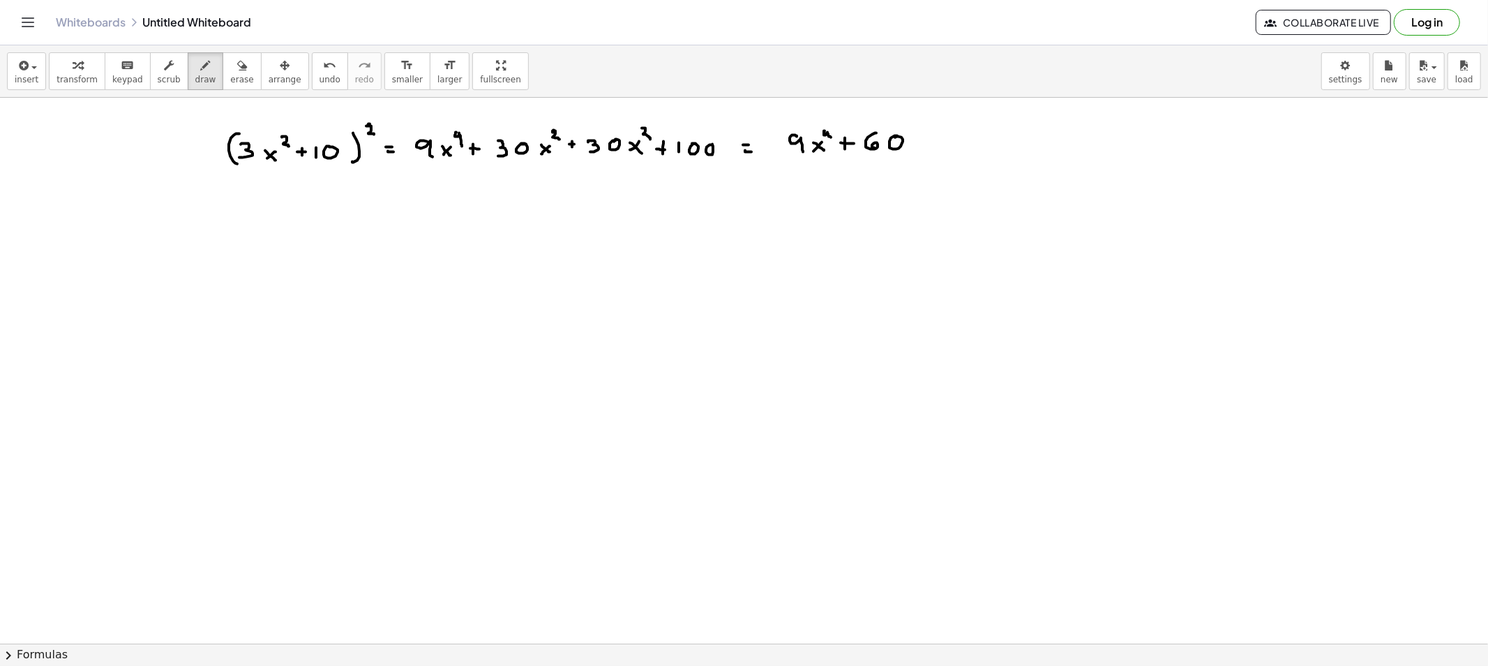
drag, startPoint x: 897, startPoint y: 136, endPoint x: 913, endPoint y: 142, distance: 17.2
drag, startPoint x: 923, startPoint y: 142, endPoint x: 913, endPoint y: 140, distance: 10.0
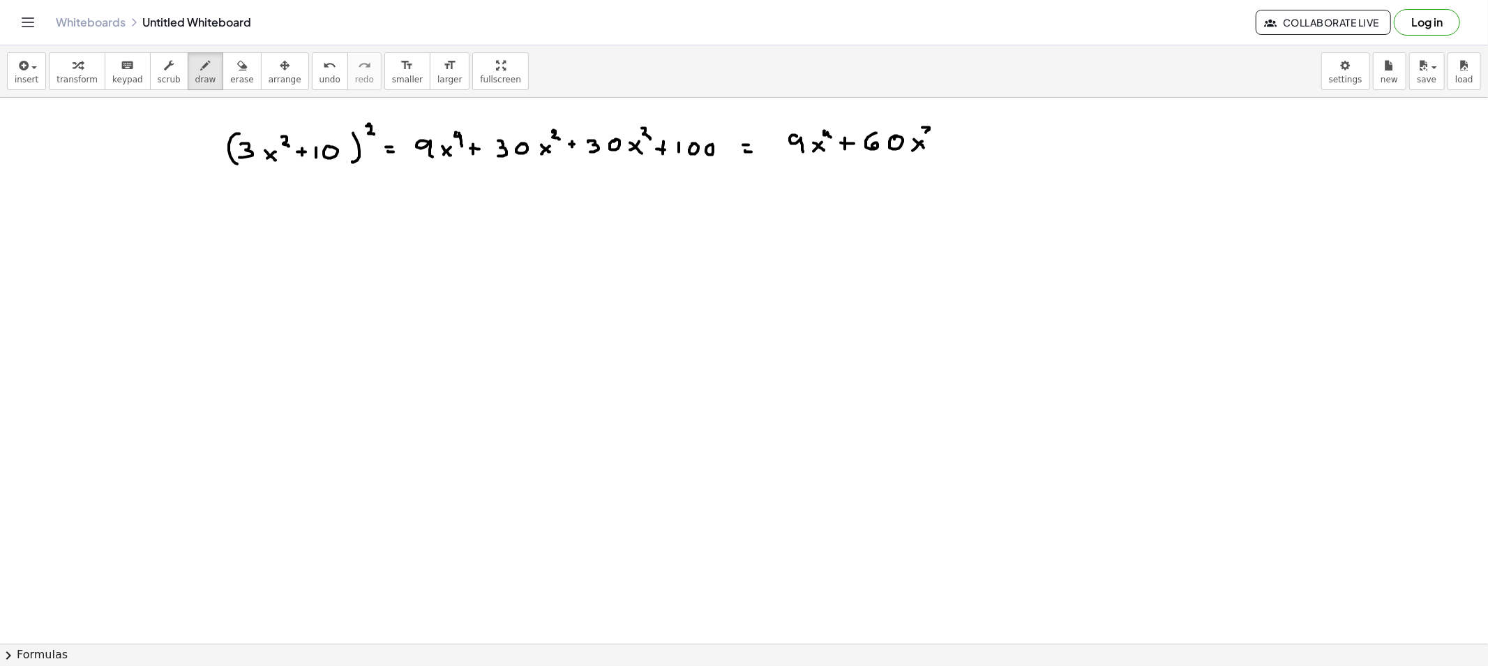
drag, startPoint x: 923, startPoint y: 128, endPoint x: 930, endPoint y: 136, distance: 11.4
drag, startPoint x: 965, startPoint y: 137, endPoint x: 974, endPoint y: 142, distance: 10.0
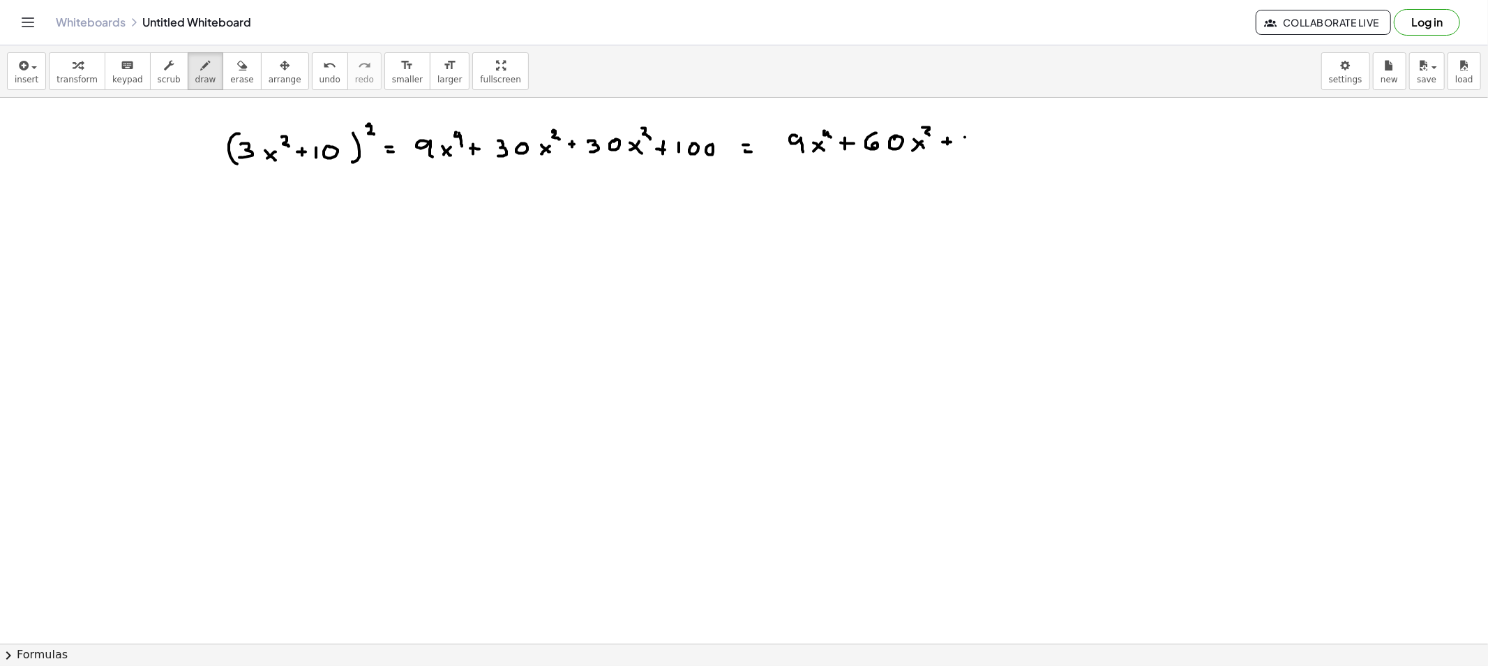
drag, startPoint x: 1001, startPoint y: 137, endPoint x: 1009, endPoint y: 141, distance: 8.7
click at [237, 70] on icon "button" at bounding box center [242, 65] width 10 height 17
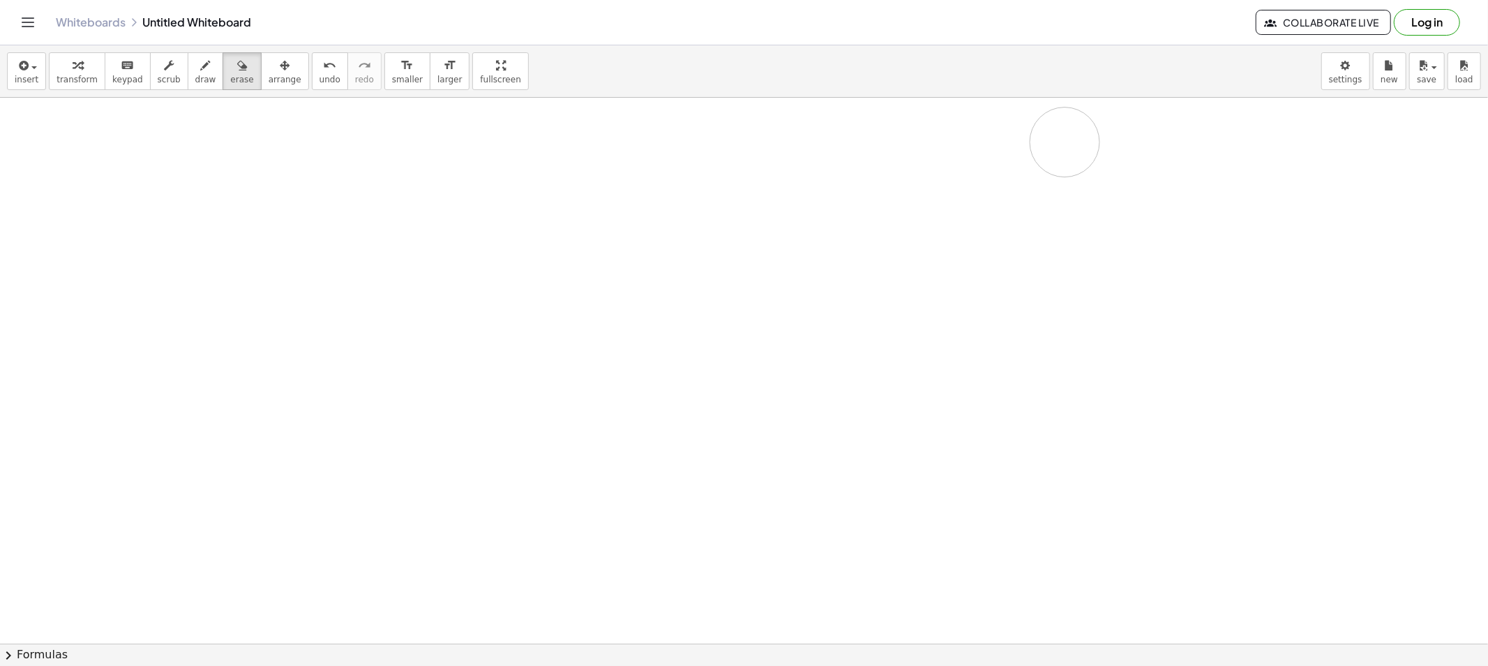
drag, startPoint x: 240, startPoint y: 143, endPoint x: 563, endPoint y: 167, distance: 324.0
click at [195, 75] on span "draw" at bounding box center [205, 80] width 21 height 10
drag, startPoint x: 224, startPoint y: 121, endPoint x: 226, endPoint y: 149, distance: 28.7
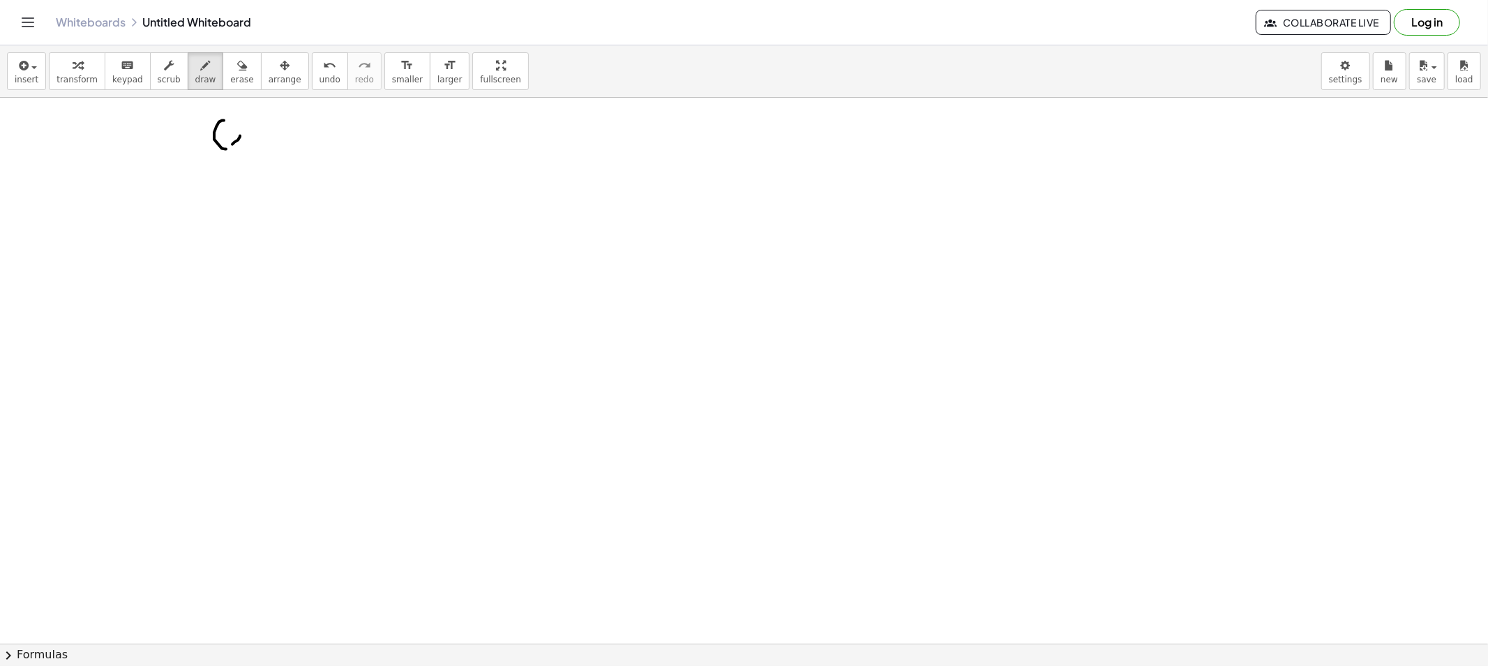
drag, startPoint x: 232, startPoint y: 144, endPoint x: 227, endPoint y: 137, distance: 8.5
drag, startPoint x: 227, startPoint y: 137, endPoint x: 240, endPoint y: 149, distance: 16.8
drag, startPoint x: 242, startPoint y: 136, endPoint x: 232, endPoint y: 137, distance: 9.9
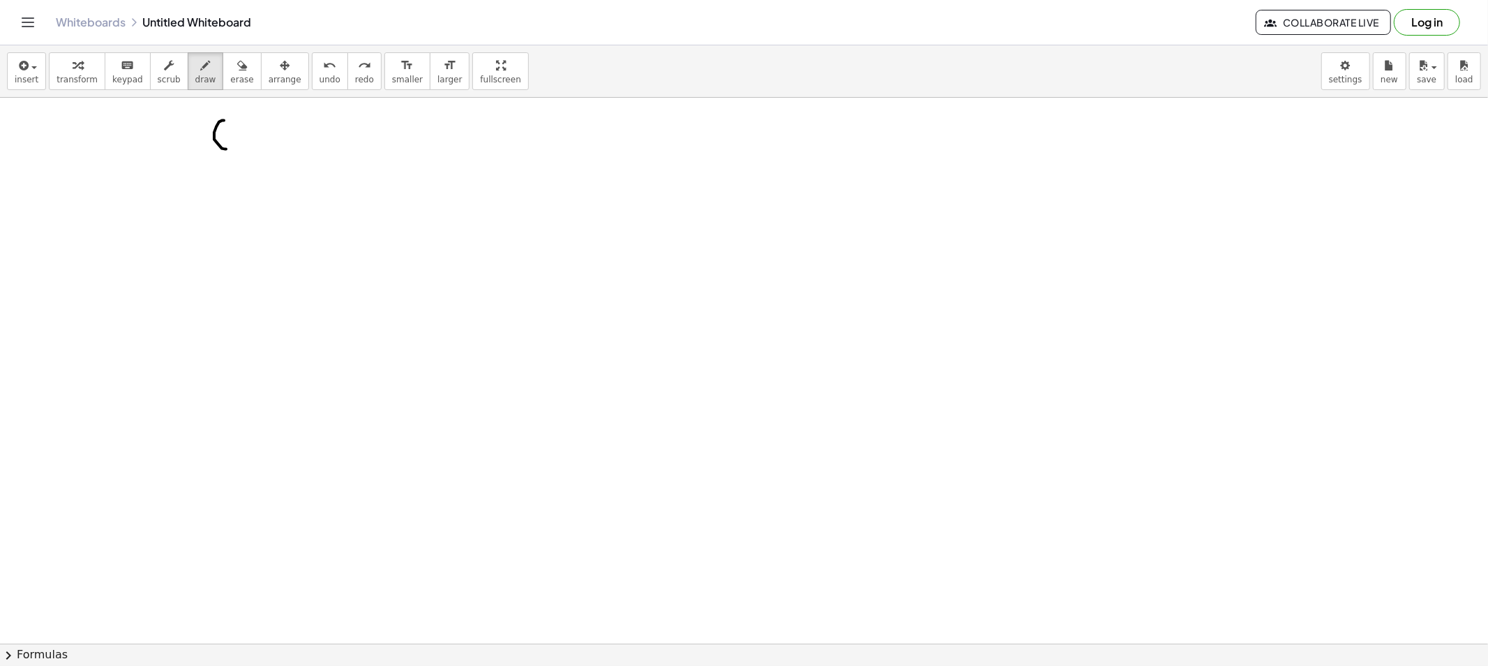
drag, startPoint x: 234, startPoint y: 133, endPoint x: 247, endPoint y: 144, distance: 16.4
drag, startPoint x: 261, startPoint y: 135, endPoint x: 250, endPoint y: 142, distance: 13.2
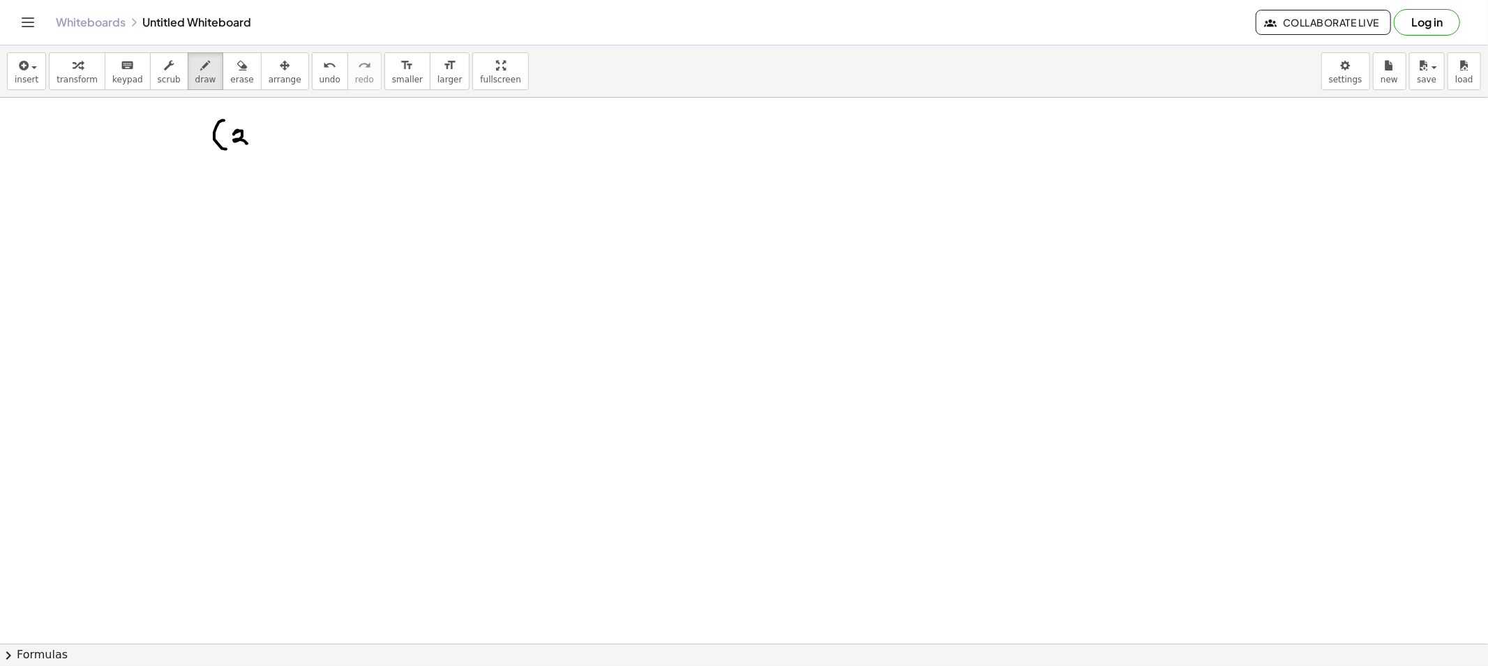
drag, startPoint x: 261, startPoint y: 121, endPoint x: 262, endPoint y: 130, distance: 9.2
drag, startPoint x: 283, startPoint y: 131, endPoint x: 283, endPoint y: 141, distance: 9.8
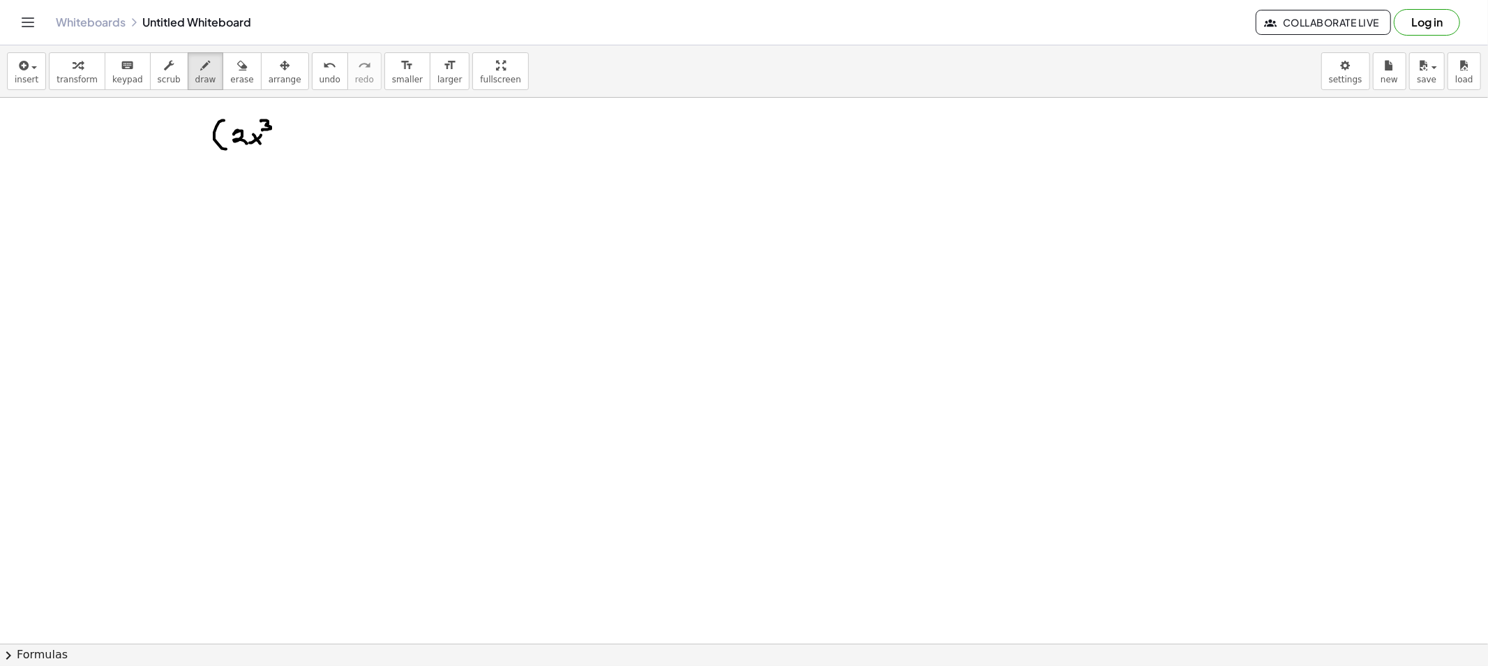
drag, startPoint x: 280, startPoint y: 137, endPoint x: 290, endPoint y: 137, distance: 9.8
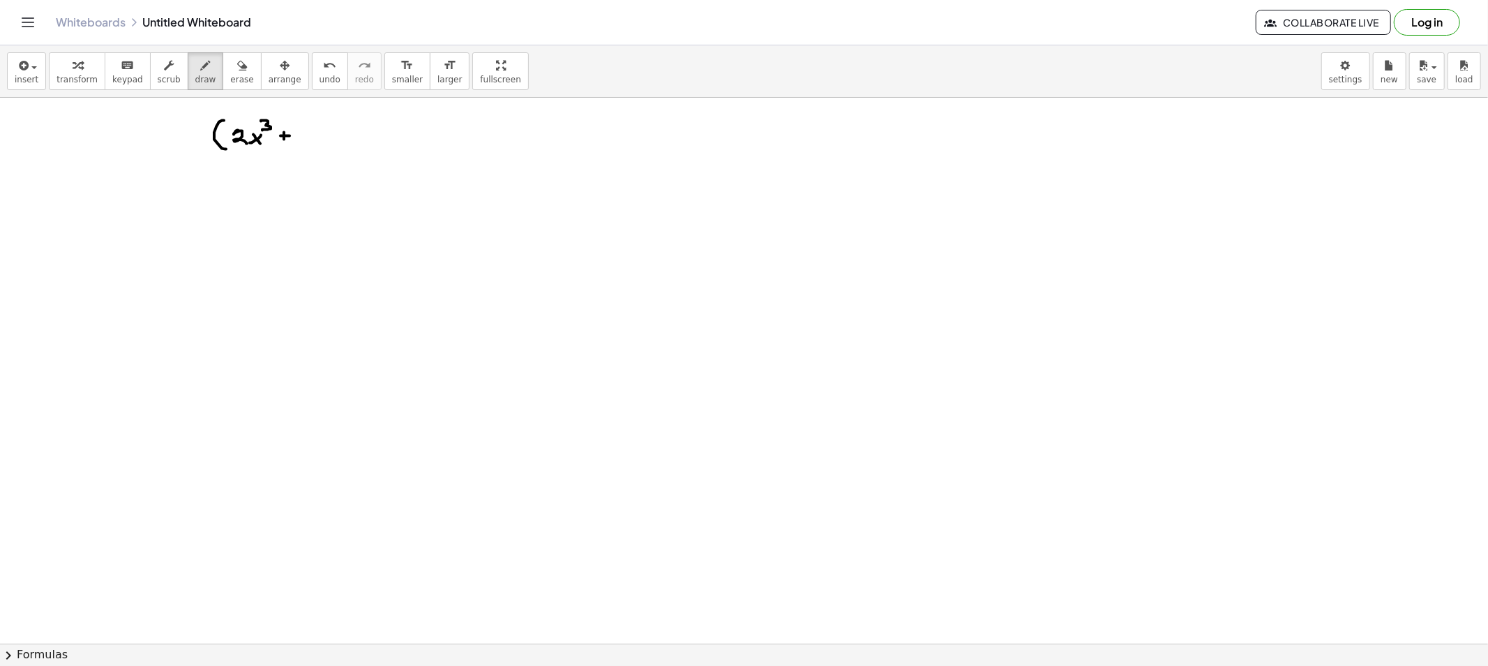
drag, startPoint x: 304, startPoint y: 130, endPoint x: 305, endPoint y: 143, distance: 12.6
drag, startPoint x: 325, startPoint y: 147, endPoint x: 335, endPoint y: 126, distance: 22.5
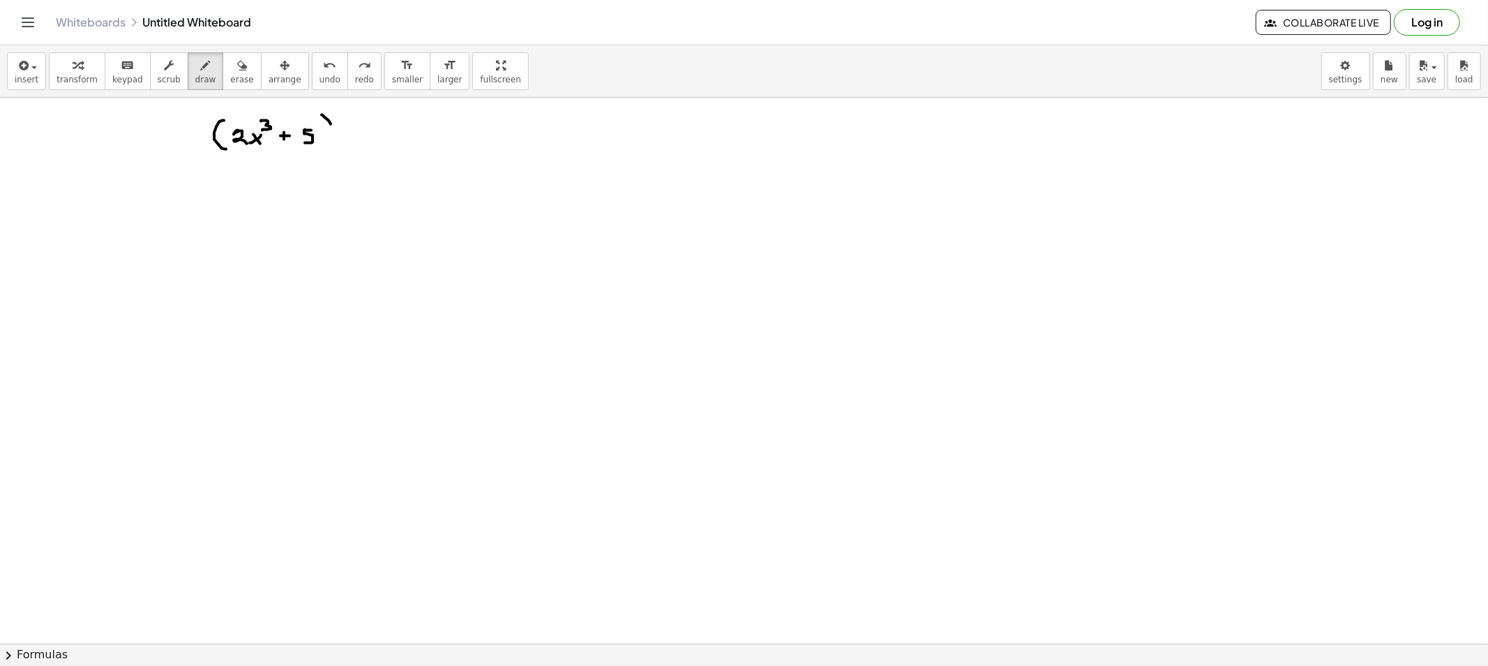
drag, startPoint x: 331, startPoint y: 124, endPoint x: 326, endPoint y: 143, distance: 19.5
drag, startPoint x: 337, startPoint y: 113, endPoint x: 342, endPoint y: 129, distance: 16.8
drag, startPoint x: 218, startPoint y: 208, endPoint x: 220, endPoint y: 245, distance: 37.0
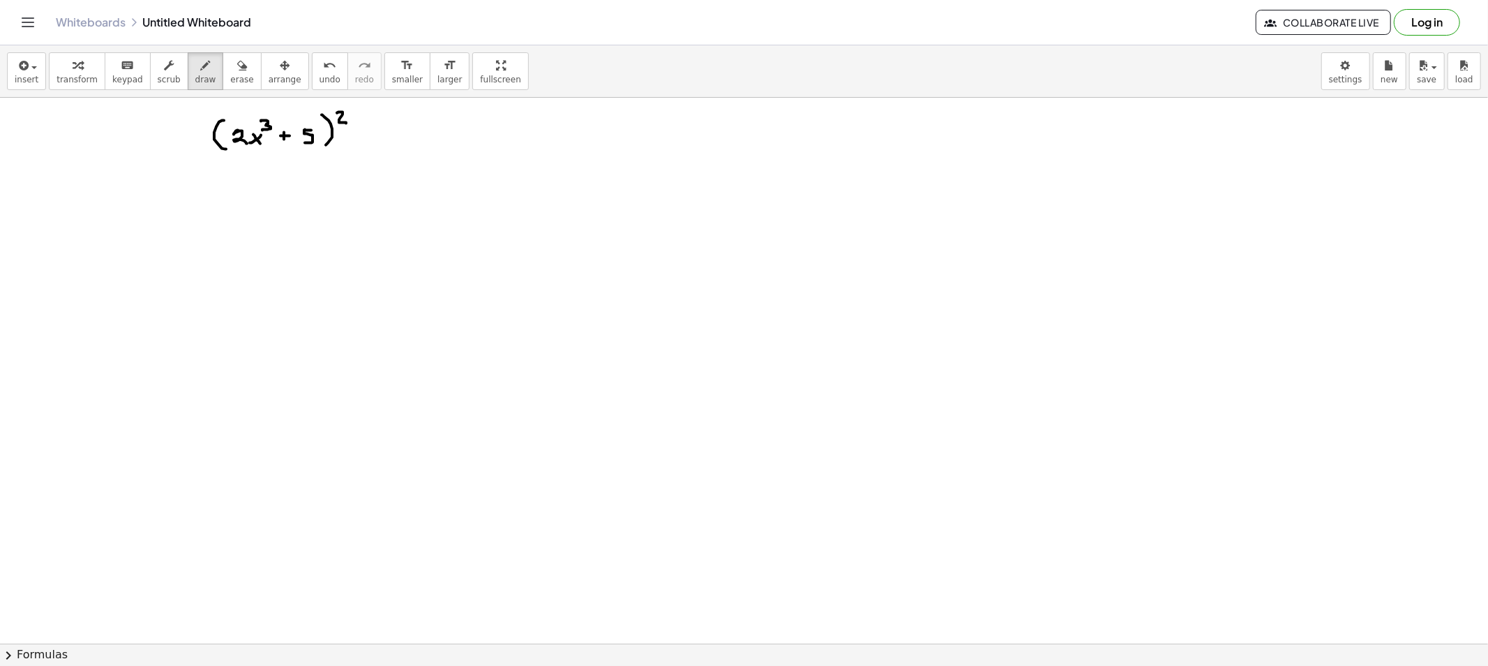
drag, startPoint x: 234, startPoint y: 230, endPoint x: 224, endPoint y: 237, distance: 12.6
drag, startPoint x: 240, startPoint y: 214, endPoint x: 247, endPoint y: 224, distance: 12.0
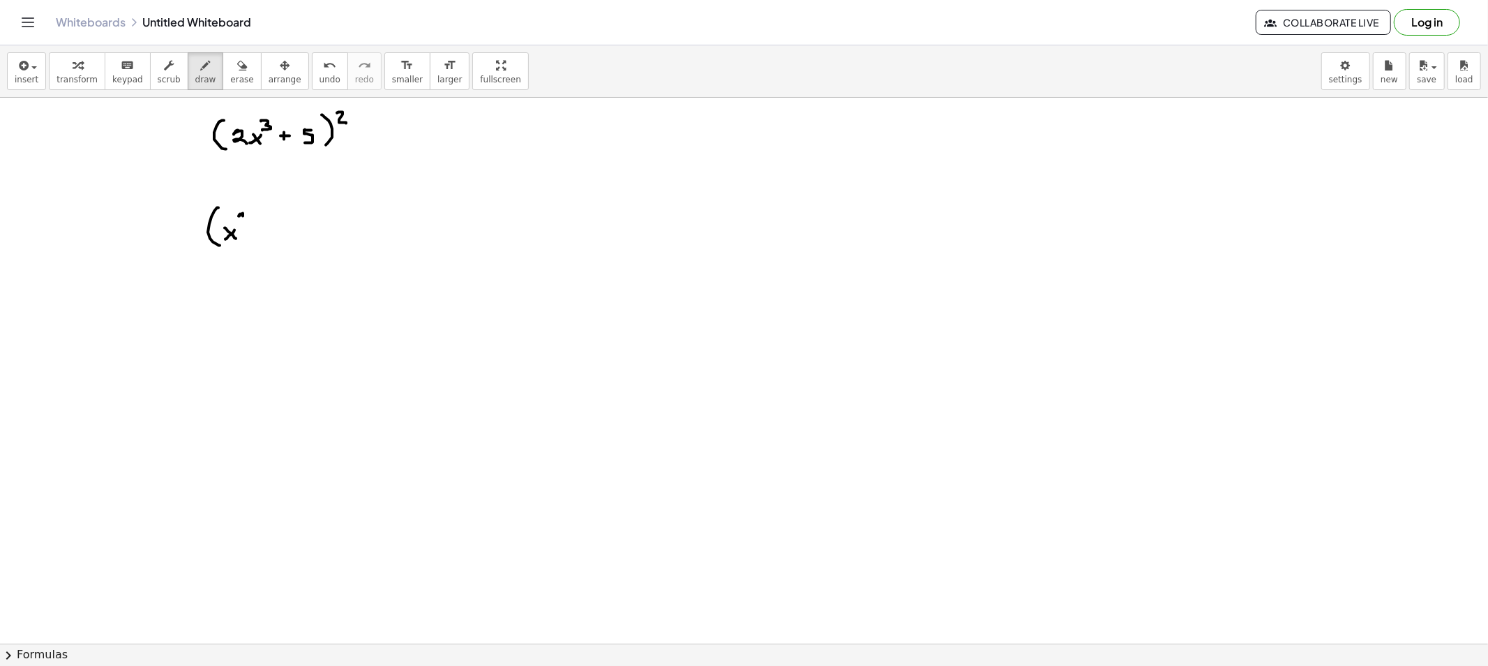
drag, startPoint x: 283, startPoint y: 227, endPoint x: 290, endPoint y: 237, distance: 12.6
drag, startPoint x: 295, startPoint y: 226, endPoint x: 305, endPoint y: 226, distance: 9.8
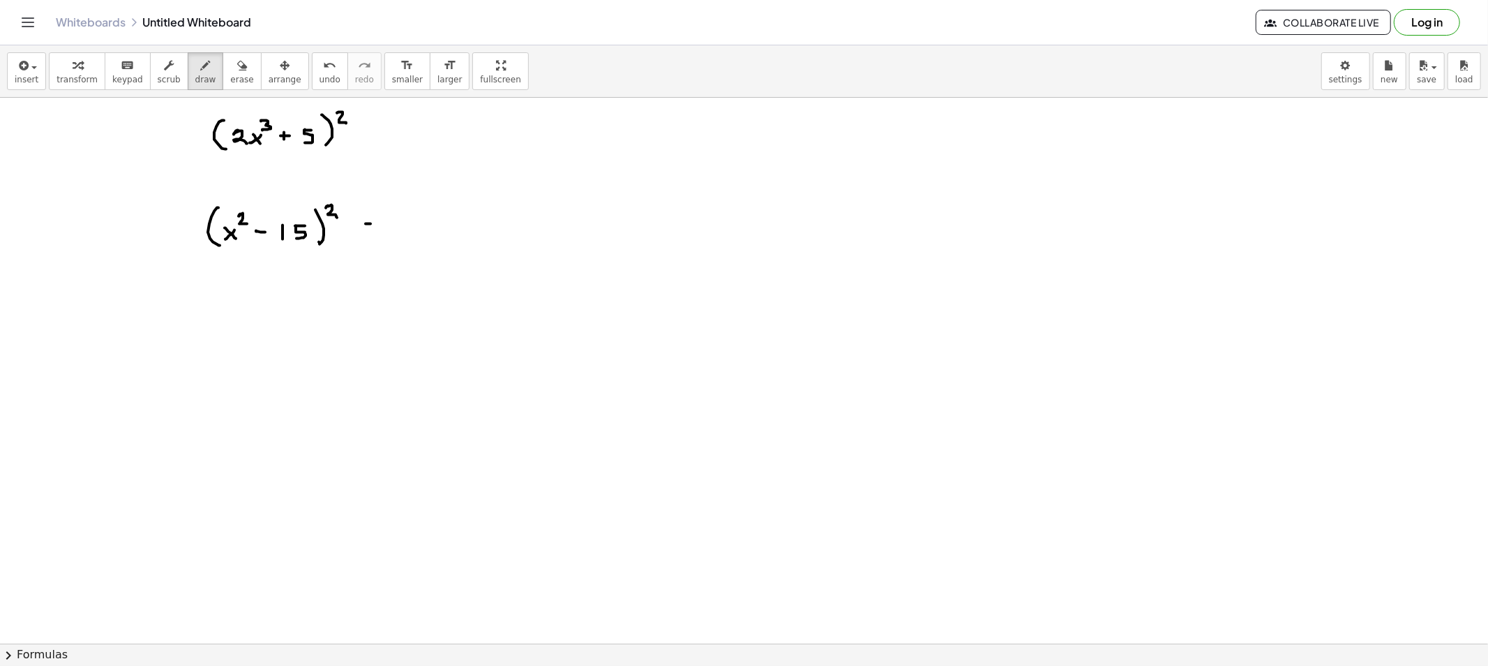
drag, startPoint x: 410, startPoint y: 122, endPoint x: 421, endPoint y: 135, distance: 16.8
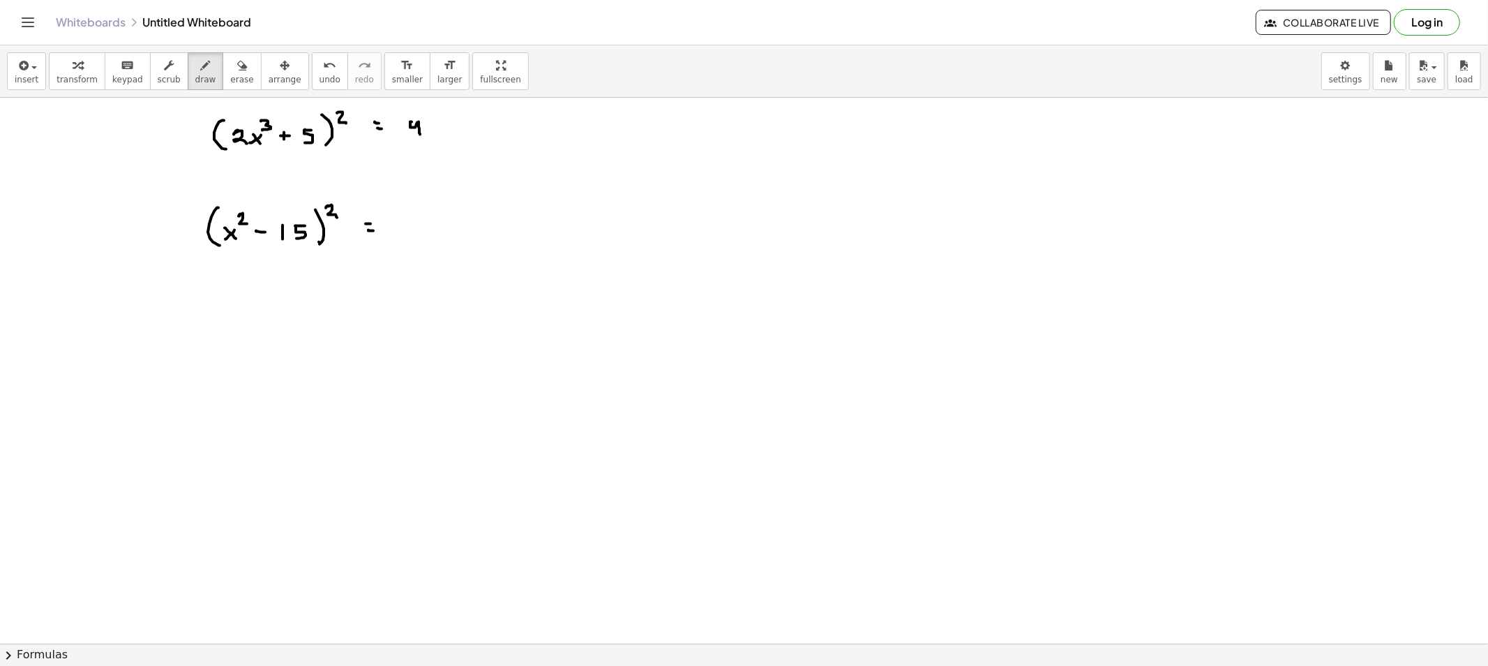
drag, startPoint x: 438, startPoint y: 128, endPoint x: 429, endPoint y: 130, distance: 9.5
drag, startPoint x: 429, startPoint y: 128, endPoint x: 444, endPoint y: 126, distance: 14.9
drag, startPoint x: 444, startPoint y: 112, endPoint x: 444, endPoint y: 124, distance: 11.9
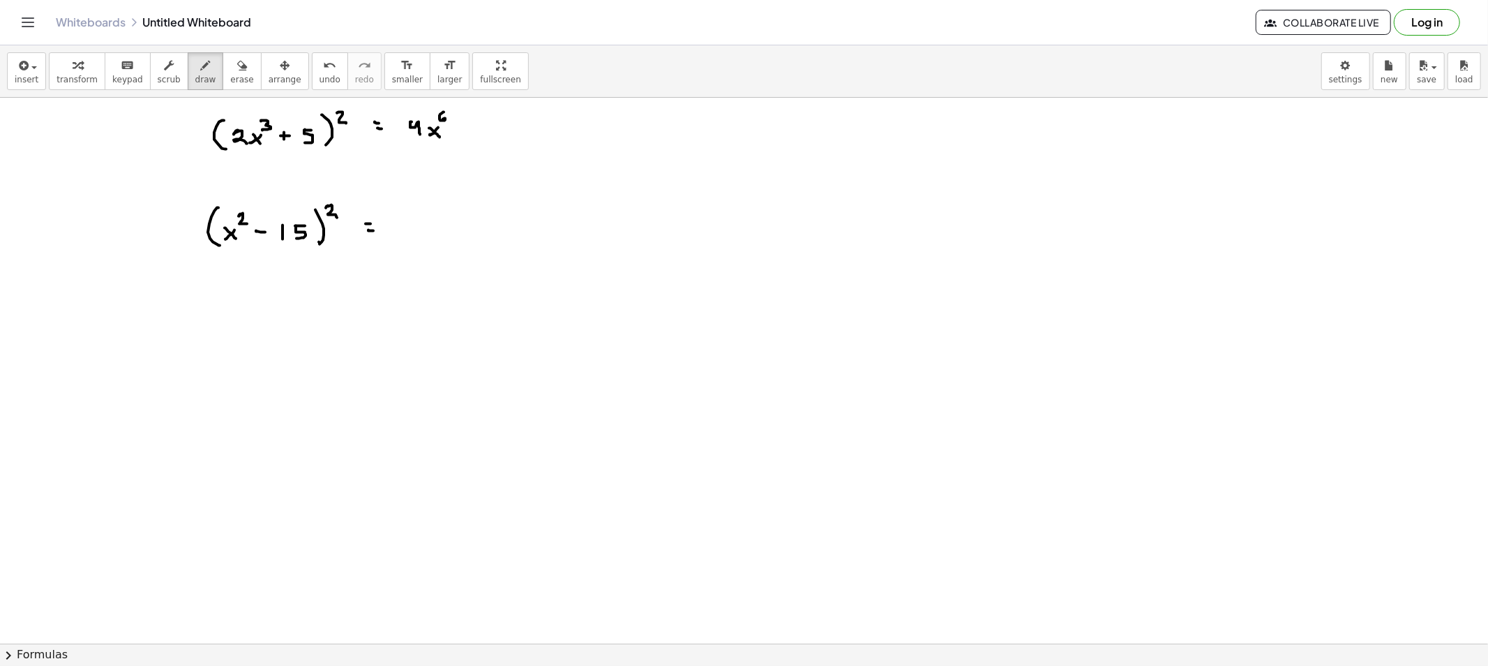
drag, startPoint x: 457, startPoint y: 124, endPoint x: 454, endPoint y: 133, distance: 9.1
drag, startPoint x: 482, startPoint y: 126, endPoint x: 483, endPoint y: 138, distance: 11.9
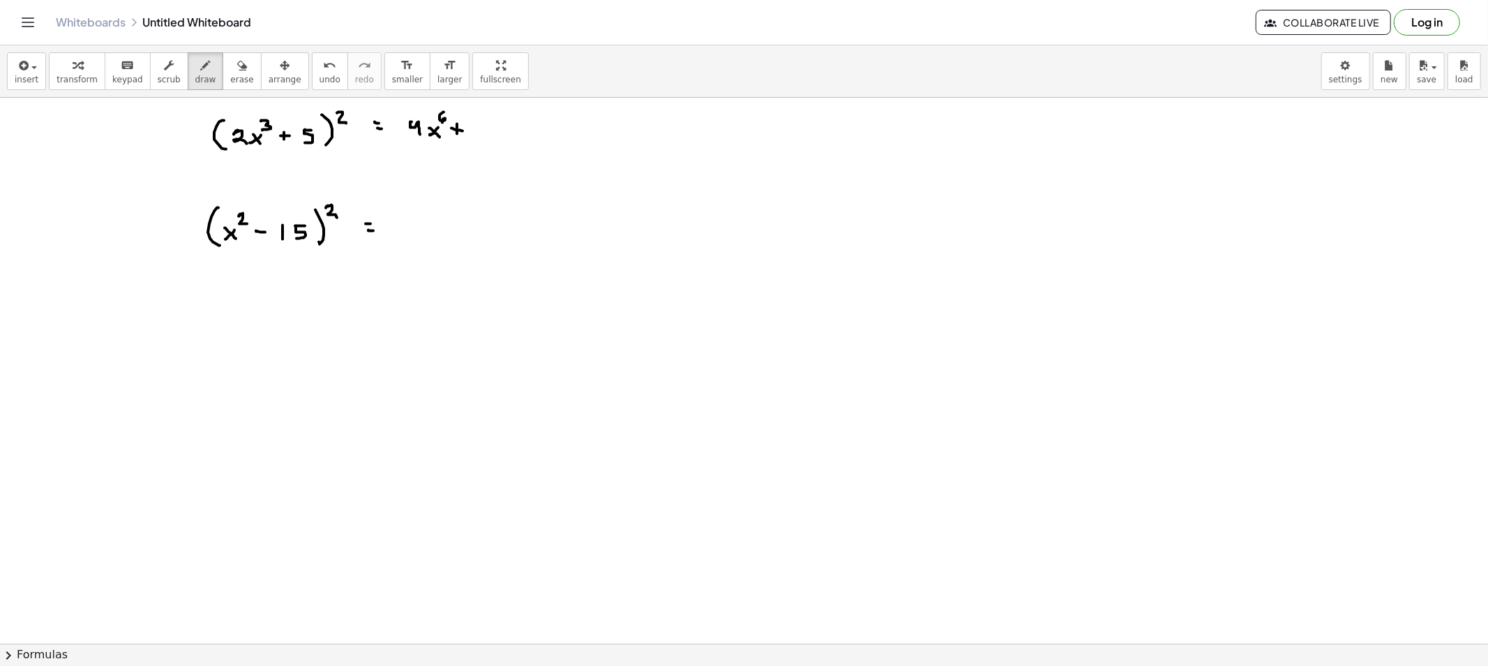
drag, startPoint x: 511, startPoint y: 130, endPoint x: 521, endPoint y: 137, distance: 12.4
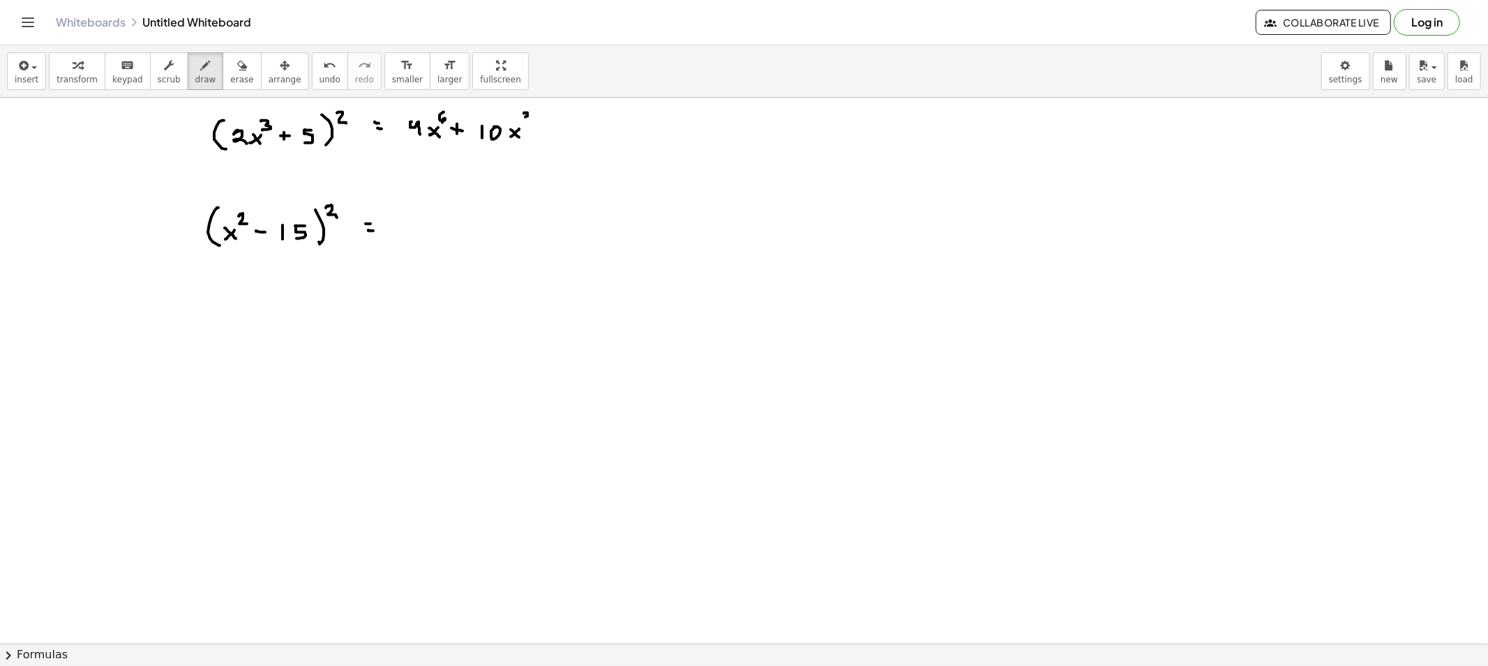
drag, startPoint x: 524, startPoint y: 114, endPoint x: 523, endPoint y: 122, distance: 8.4
drag, startPoint x: 547, startPoint y: 126, endPoint x: 546, endPoint y: 134, distance: 7.8
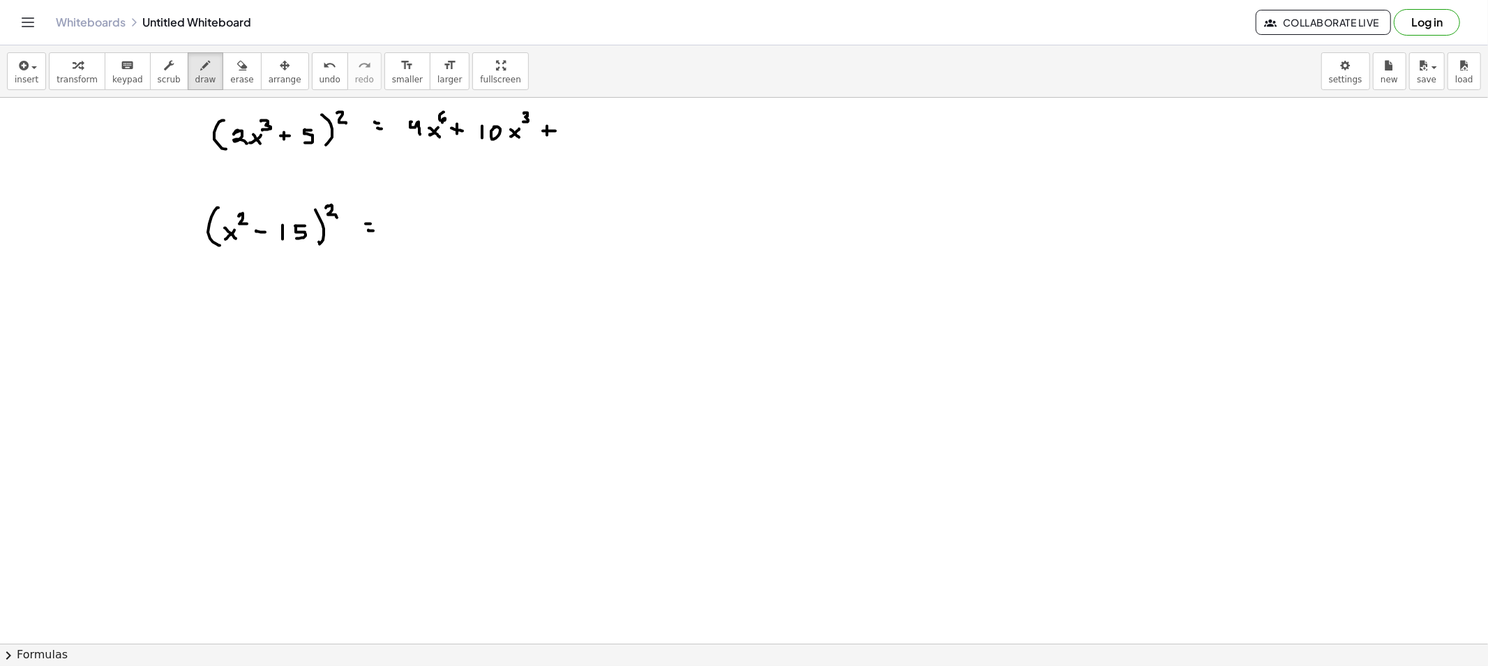
drag, startPoint x: 191, startPoint y: 73, endPoint x: 305, endPoint y: 122, distance: 124.4
click at [191, 75] on button "draw" at bounding box center [206, 71] width 36 height 38
drag, startPoint x: 570, startPoint y: 98, endPoint x: 564, endPoint y: 169, distance: 71.5
click at [232, 82] on span "erase" at bounding box center [241, 80] width 23 height 10
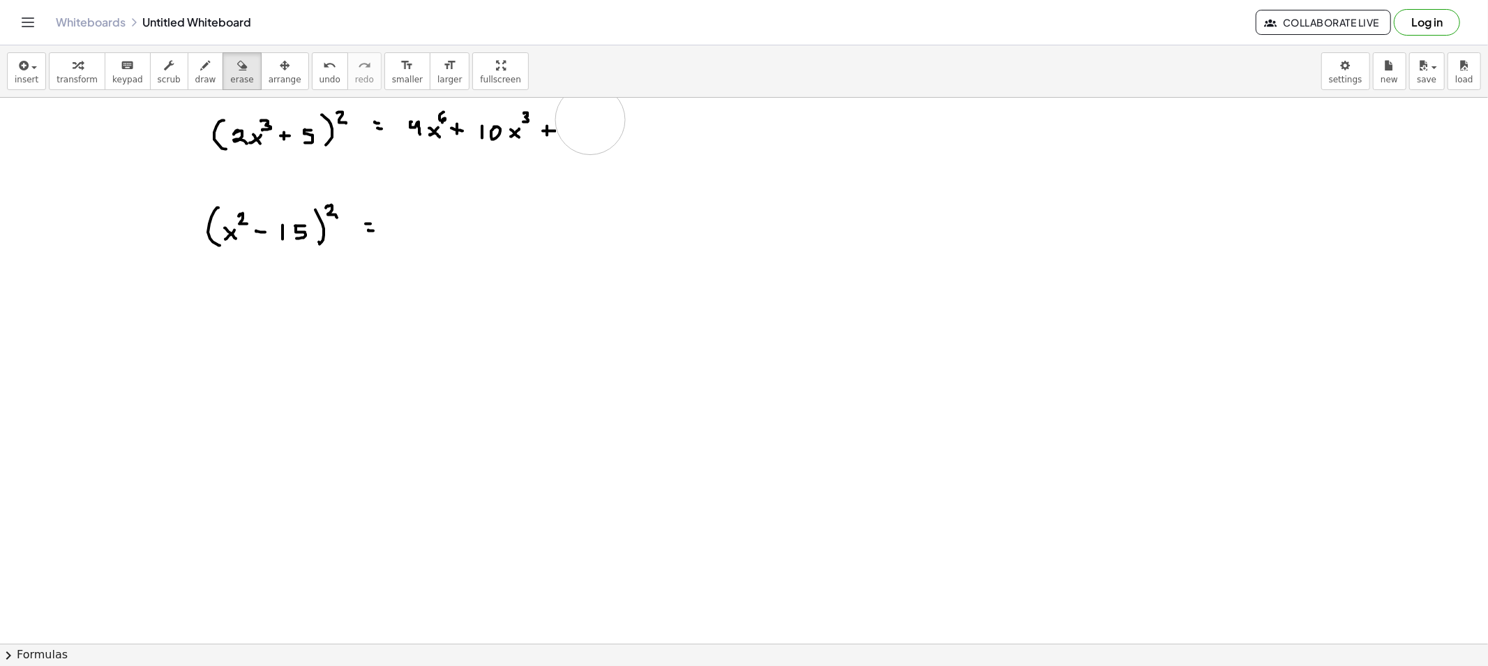
drag, startPoint x: 569, startPoint y: 196, endPoint x: 590, endPoint y: 120, distance: 78.9
click at [204, 80] on button "draw" at bounding box center [206, 71] width 36 height 38
click at [231, 75] on span "erase" at bounding box center [241, 80] width 23 height 10
drag, startPoint x: 193, startPoint y: 79, endPoint x: 294, endPoint y: 112, distance: 105.9
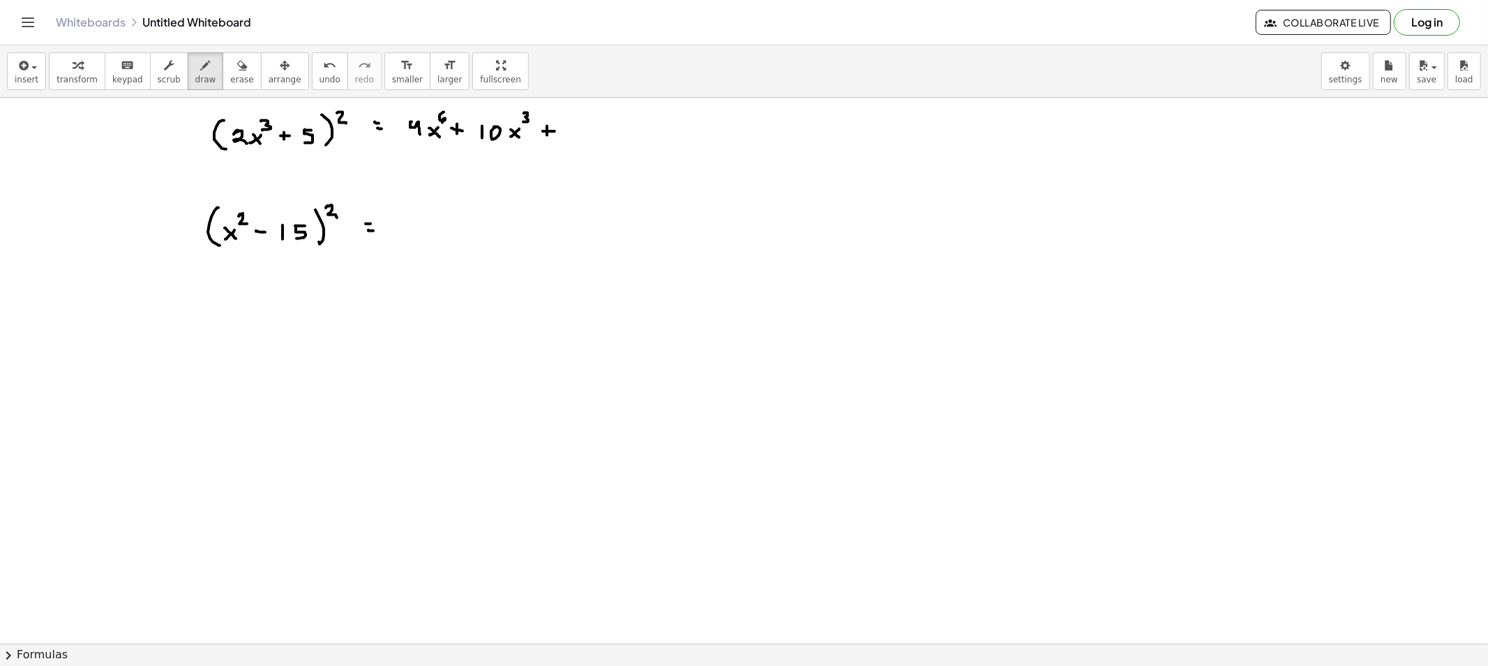
click at [195, 78] on span "draw" at bounding box center [205, 80] width 21 height 10
drag, startPoint x: 611, startPoint y: 130, endPoint x: 602, endPoint y: 133, distance: 9.7
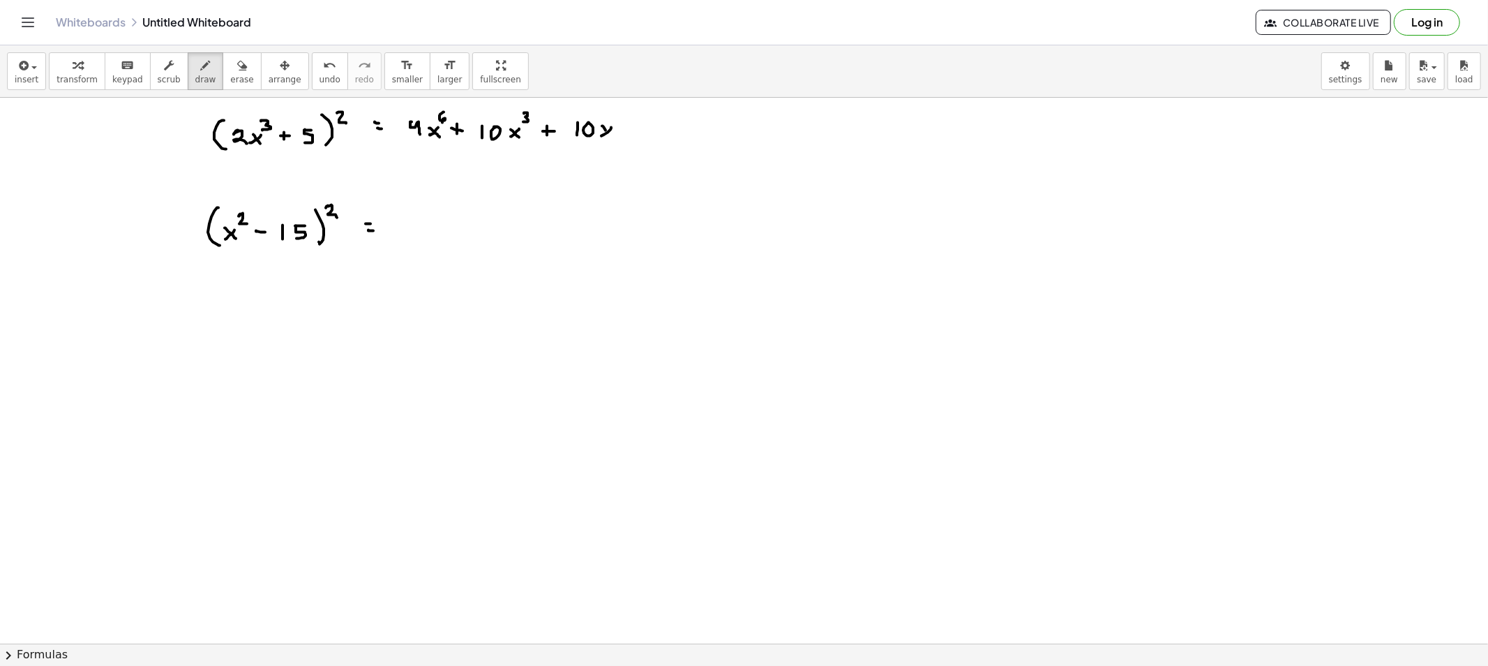
drag, startPoint x: 606, startPoint y: 130, endPoint x: 614, endPoint y: 142, distance: 14.0
click at [230, 77] on span "erase" at bounding box center [241, 80] width 23 height 10
drag, startPoint x: 630, startPoint y: 126, endPoint x: 407, endPoint y: 124, distance: 223.3
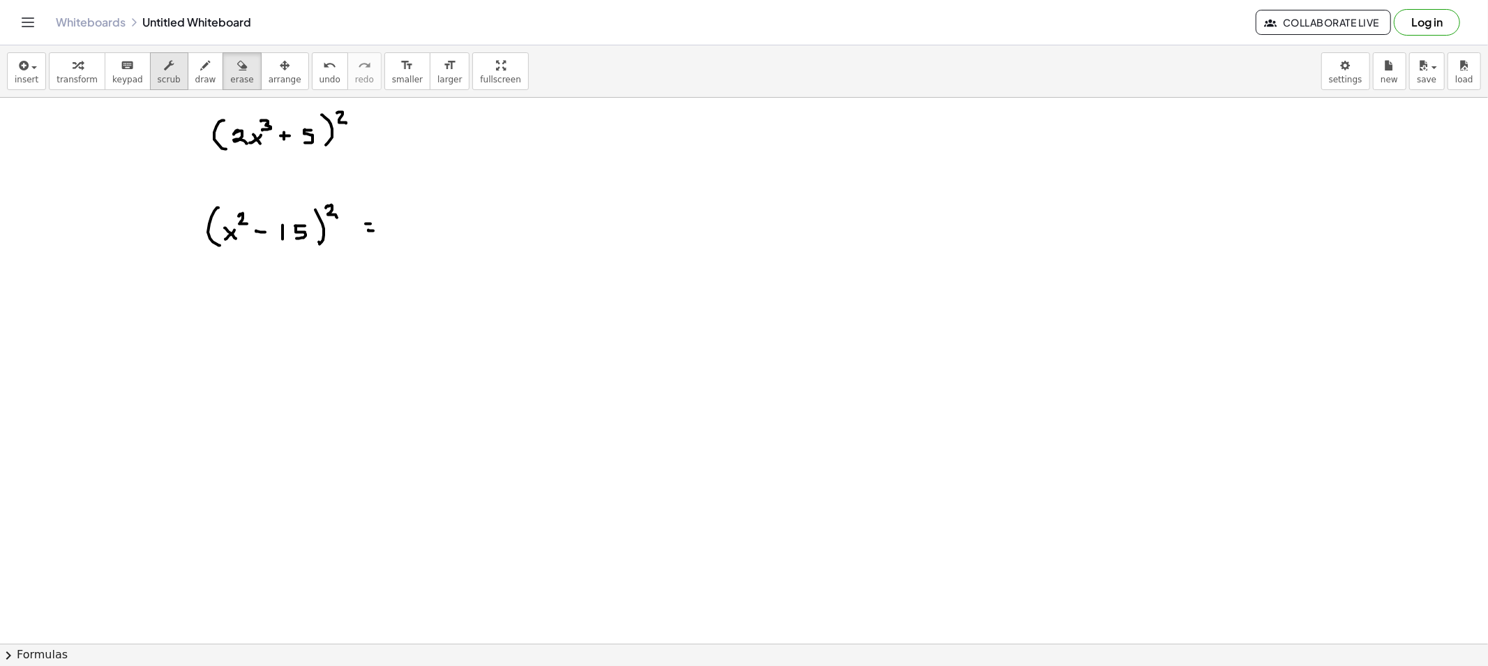
click at [172, 71] on button "scrub" at bounding box center [169, 71] width 38 height 38
drag, startPoint x: 179, startPoint y: 72, endPoint x: 281, endPoint y: 106, distance: 107.5
click at [188, 72] on button "draw" at bounding box center [206, 71] width 36 height 38
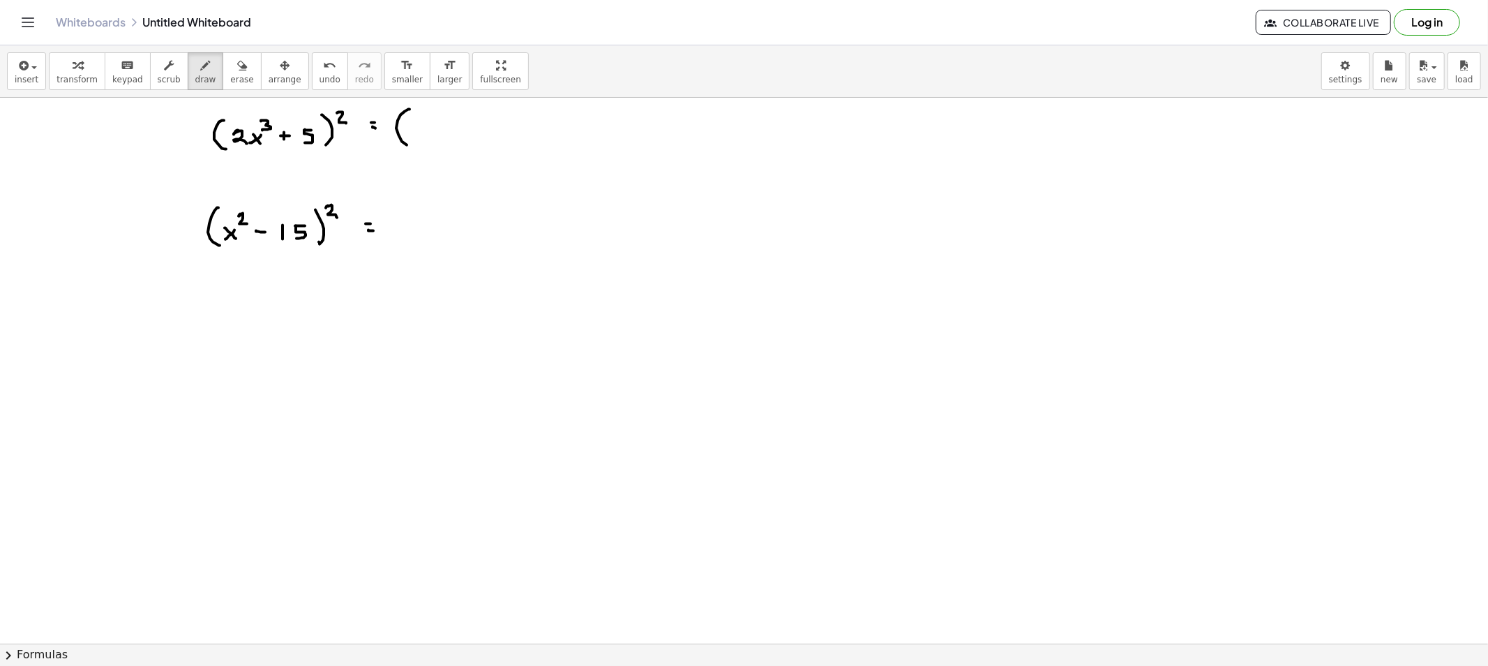
drag, startPoint x: 398, startPoint y: 121, endPoint x: 414, endPoint y: 149, distance: 32.2
drag, startPoint x: 415, startPoint y: 123, endPoint x: 444, endPoint y: 130, distance: 30.3
drag, startPoint x: 445, startPoint y: 129, endPoint x: 438, endPoint y: 133, distance: 8.4
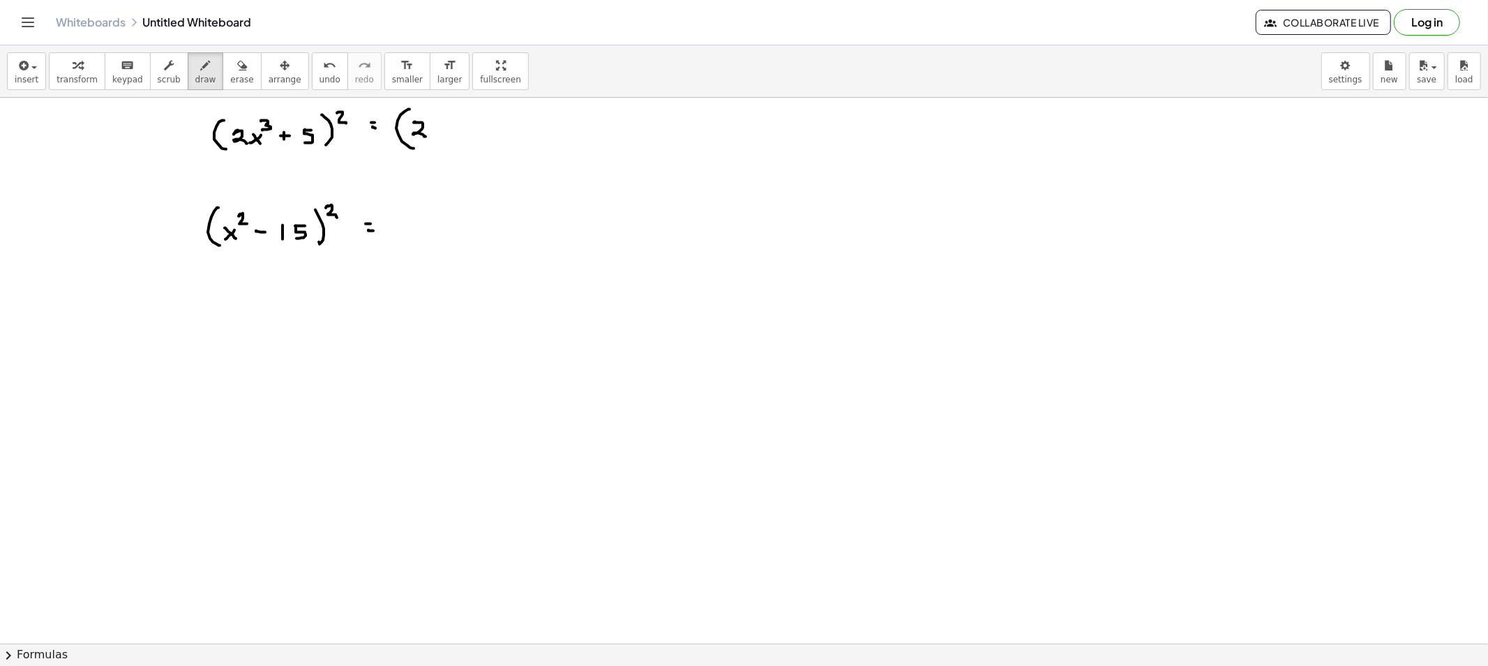
drag, startPoint x: 449, startPoint y: 115, endPoint x: 452, endPoint y: 122, distance: 7.8
drag, startPoint x: 471, startPoint y: 124, endPoint x: 471, endPoint y: 131, distance: 7.7
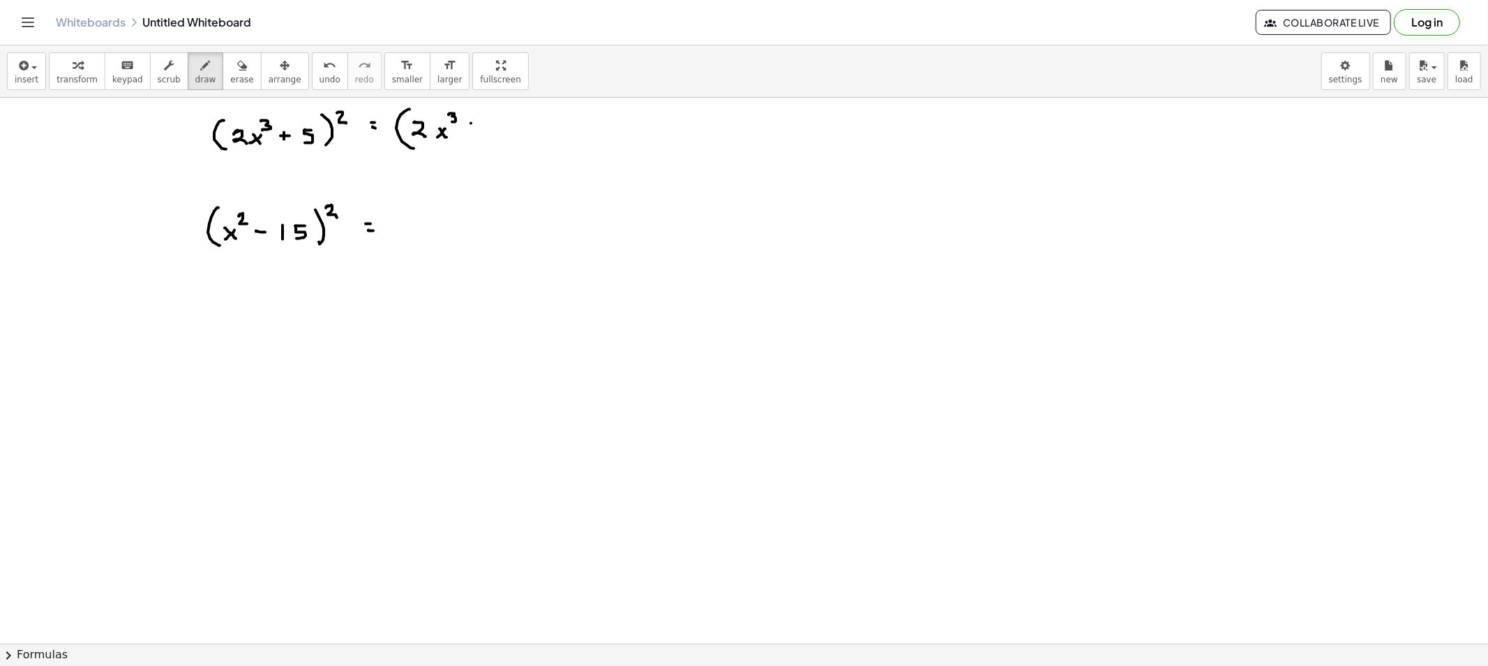
drag, startPoint x: 499, startPoint y: 121, endPoint x: 499, endPoint y: 133, distance: 11.9
drag, startPoint x: 521, startPoint y: 119, endPoint x: 517, endPoint y: 133, distance: 14.4
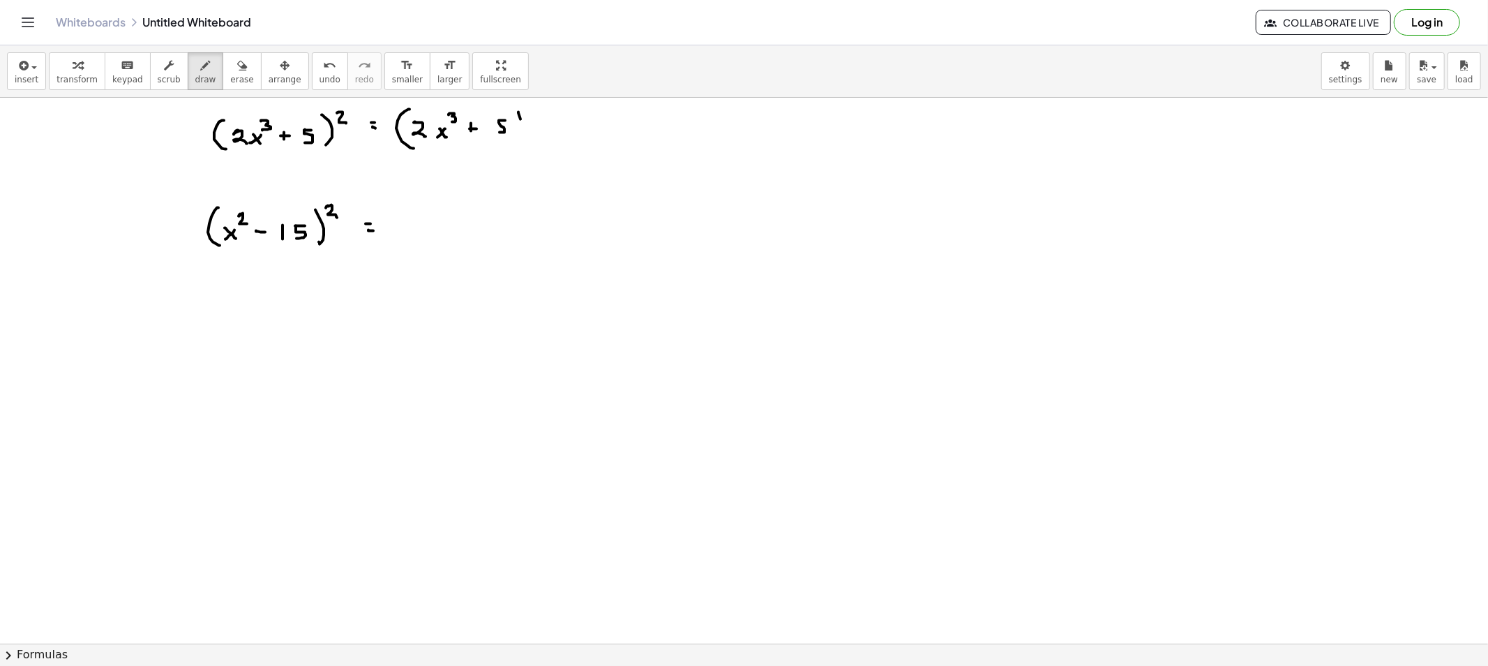
drag, startPoint x: 536, startPoint y: 128, endPoint x: 545, endPoint y: 142, distance: 17.2
drag, startPoint x: 553, startPoint y: 121, endPoint x: 558, endPoint y: 126, distance: 7.9
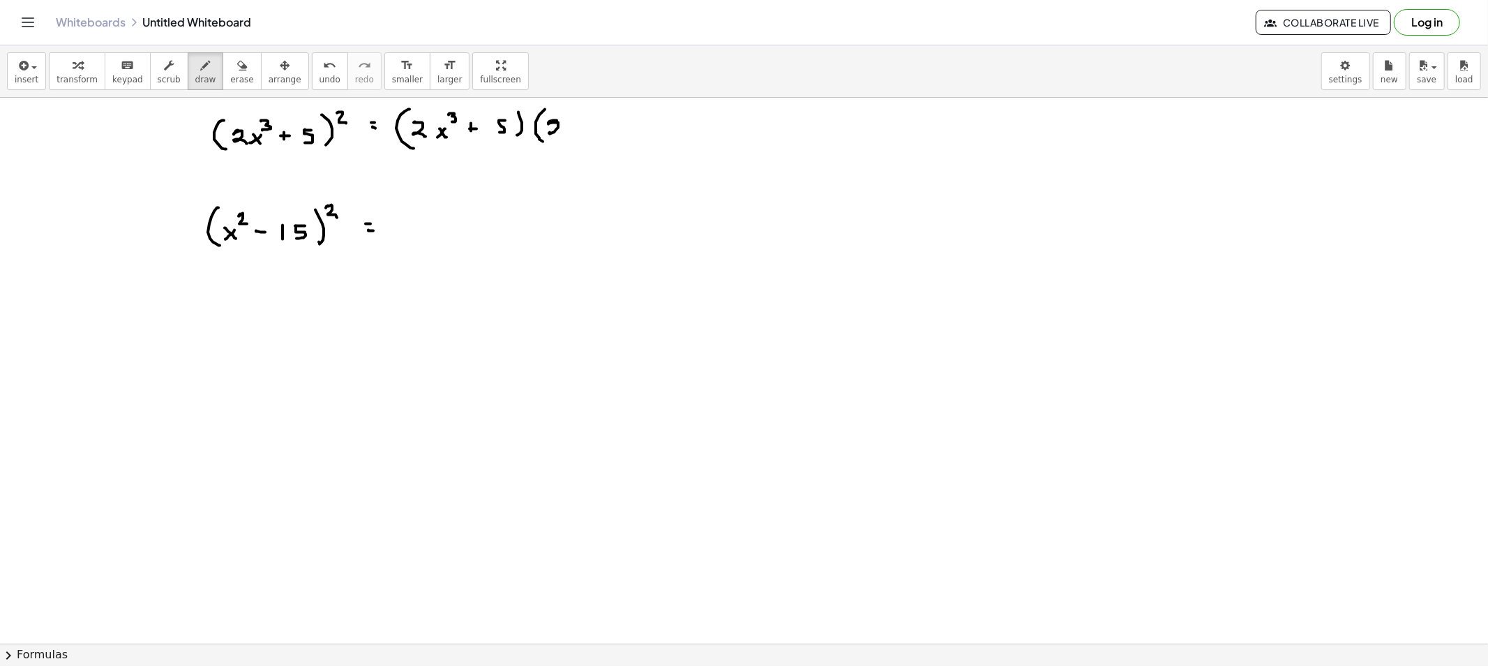
drag, startPoint x: 548, startPoint y: 124, endPoint x: 574, endPoint y: 131, distance: 26.1
drag, startPoint x: 574, startPoint y: 134, endPoint x: 571, endPoint y: 127, distance: 7.8
drag, startPoint x: 574, startPoint y: 128, endPoint x: 583, endPoint y: 133, distance: 10.3
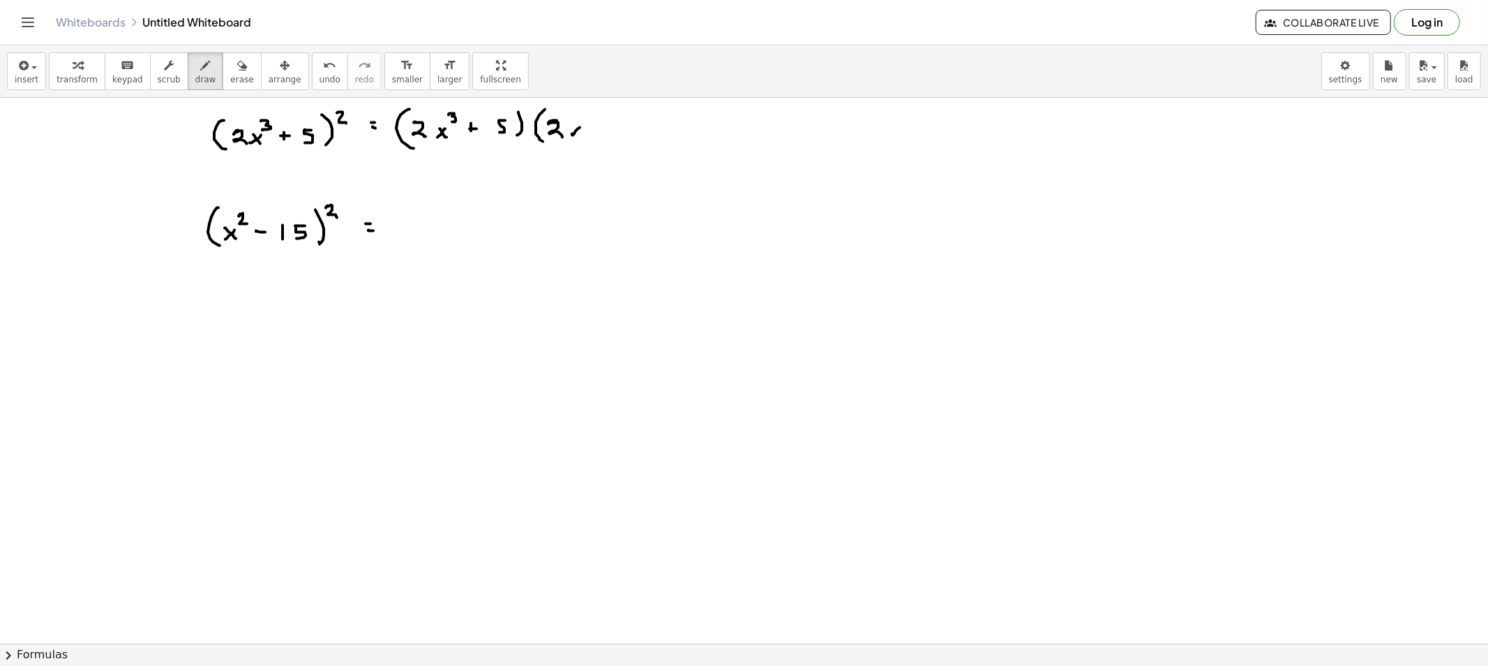
drag, startPoint x: 585, startPoint y: 114, endPoint x: 586, endPoint y: 121, distance: 7.8
drag, startPoint x: 602, startPoint y: 126, endPoint x: 616, endPoint y: 126, distance: 14.7
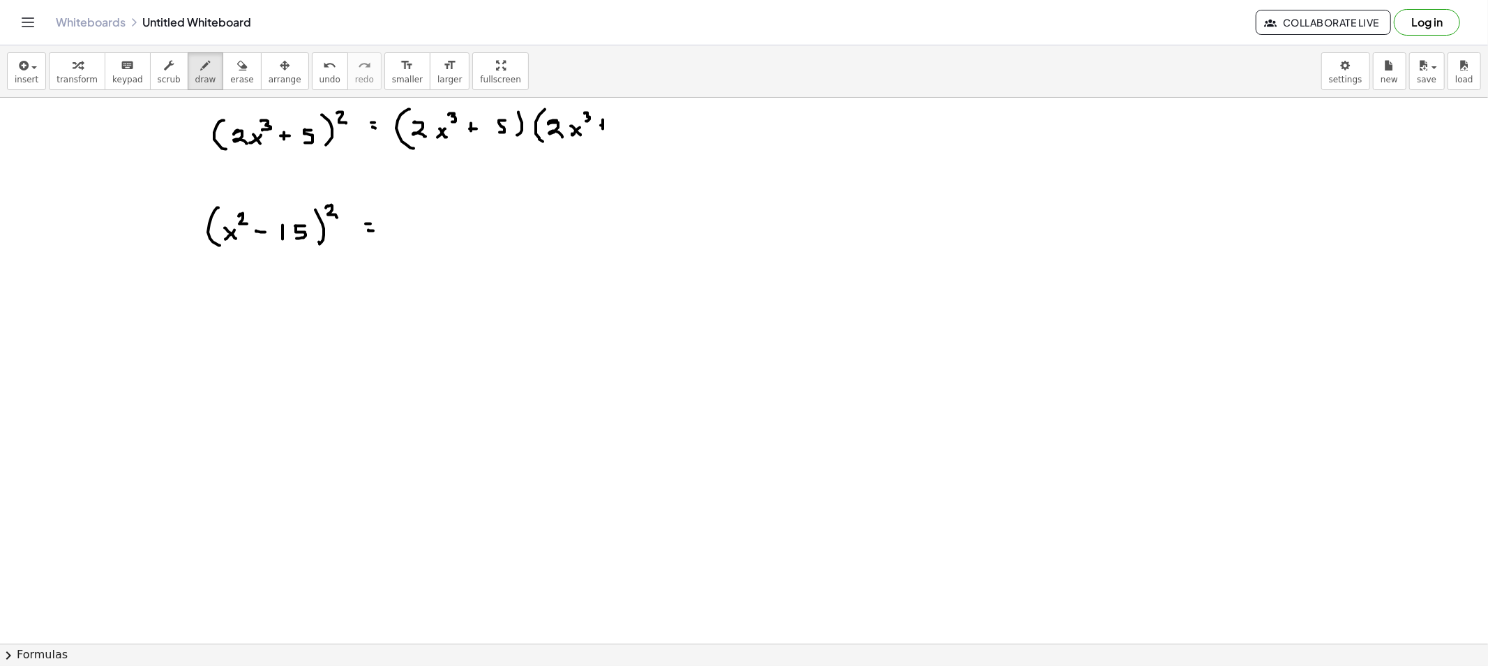
drag, startPoint x: 630, startPoint y: 120, endPoint x: 623, endPoint y: 135, distance: 16.9
drag, startPoint x: 647, startPoint y: 112, endPoint x: 640, endPoint y: 138, distance: 26.7
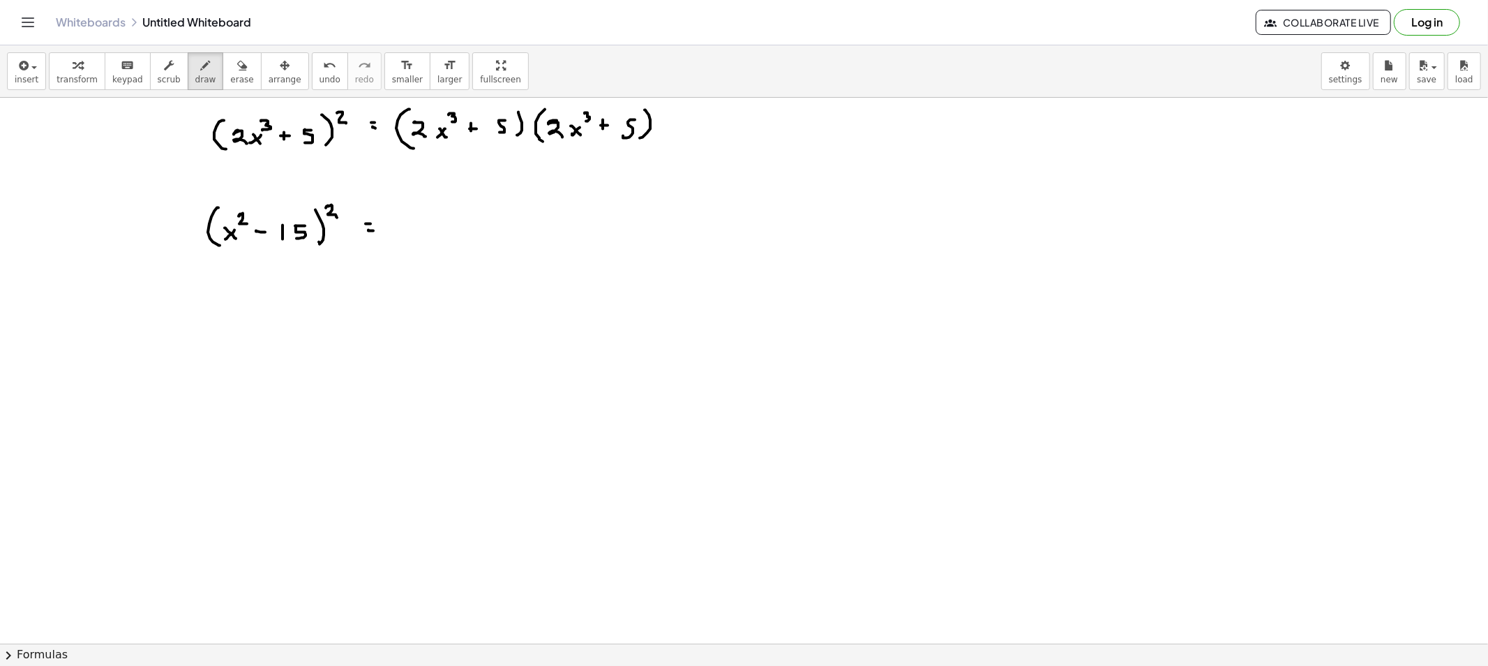
drag, startPoint x: 423, startPoint y: 152, endPoint x: 583, endPoint y: 159, distance: 160.0
drag, startPoint x: 689, startPoint y: 119, endPoint x: 702, endPoint y: 135, distance: 20.4
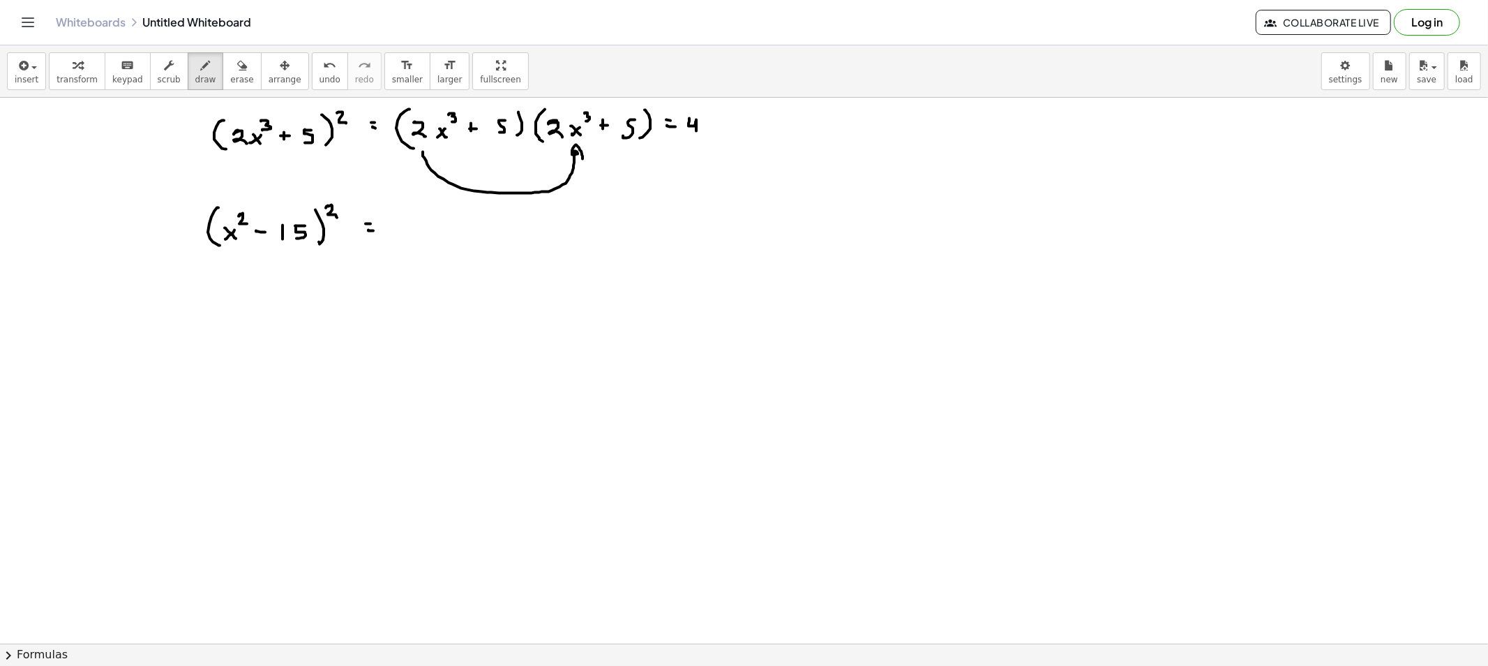
drag, startPoint x: 712, startPoint y: 126, endPoint x: 703, endPoint y: 129, distance: 9.7
drag, startPoint x: 717, startPoint y: 109, endPoint x: 715, endPoint y: 117, distance: 8.8
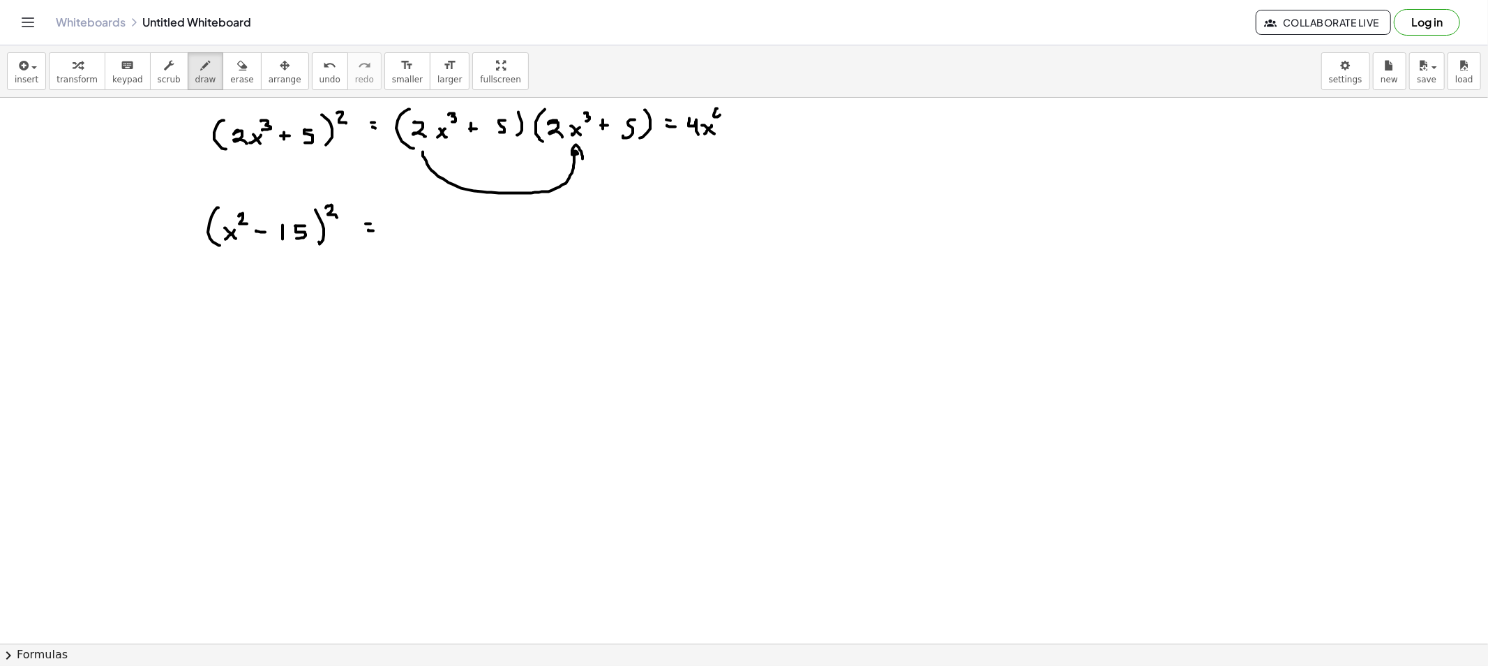
click at [235, 73] on button "erase" at bounding box center [242, 71] width 38 height 38
drag, startPoint x: 576, startPoint y: 214, endPoint x: 447, endPoint y: 192, distance: 130.3
click at [201, 66] on icon "button" at bounding box center [206, 65] width 10 height 17
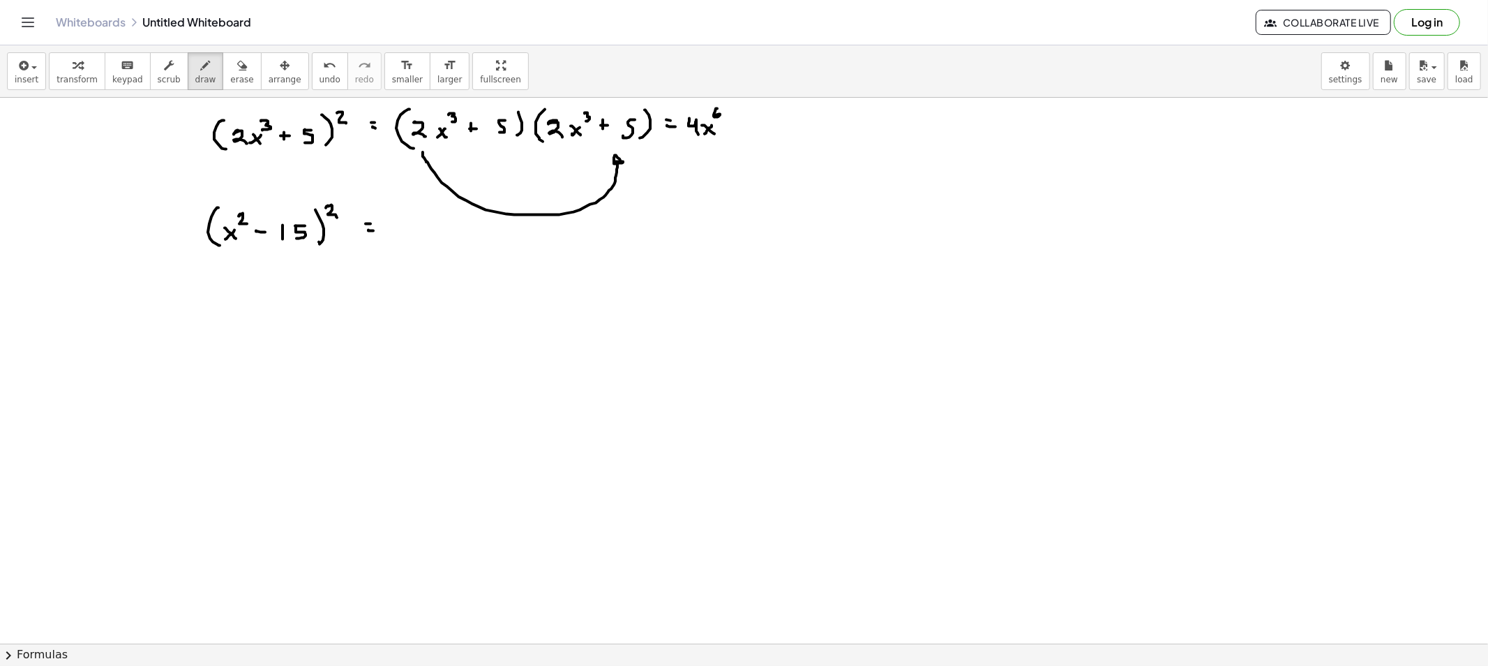
drag, startPoint x: 427, startPoint y: 162, endPoint x: 625, endPoint y: 166, distance: 197.5
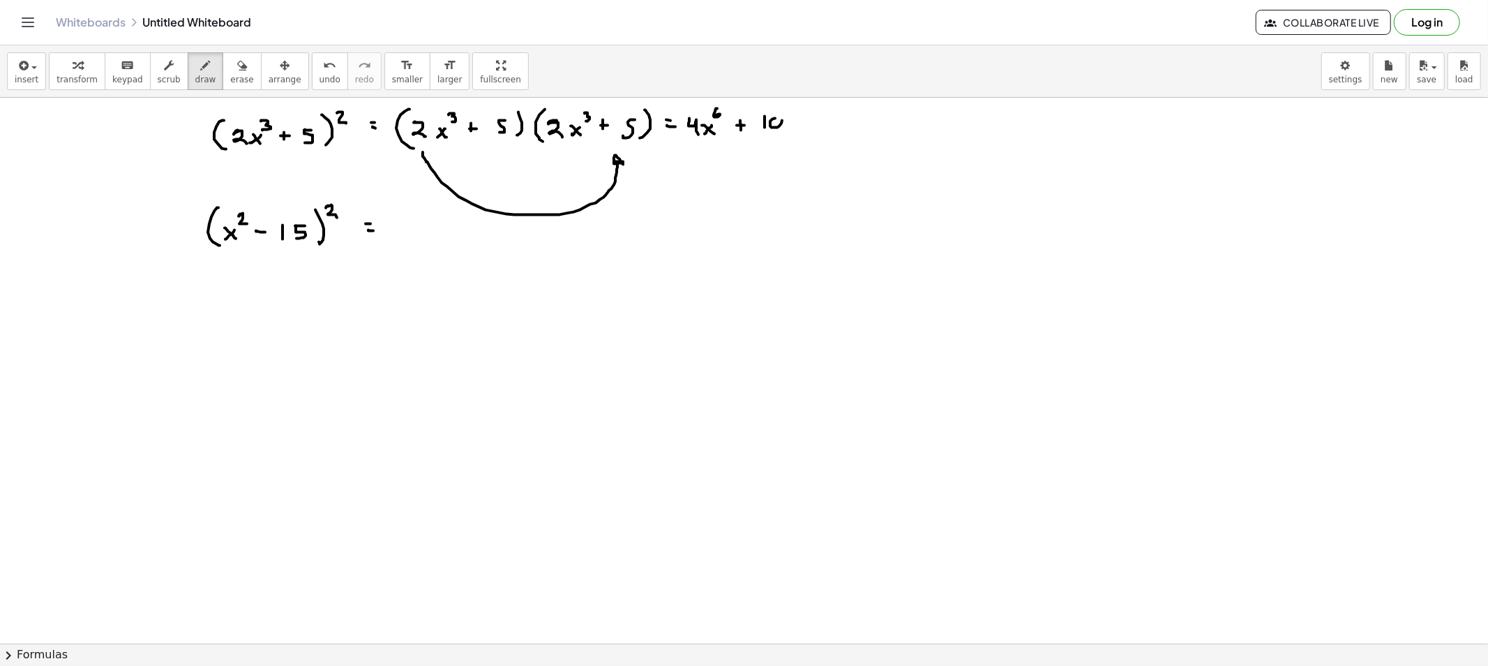
click at [237, 70] on icon "button" at bounding box center [242, 65] width 10 height 17
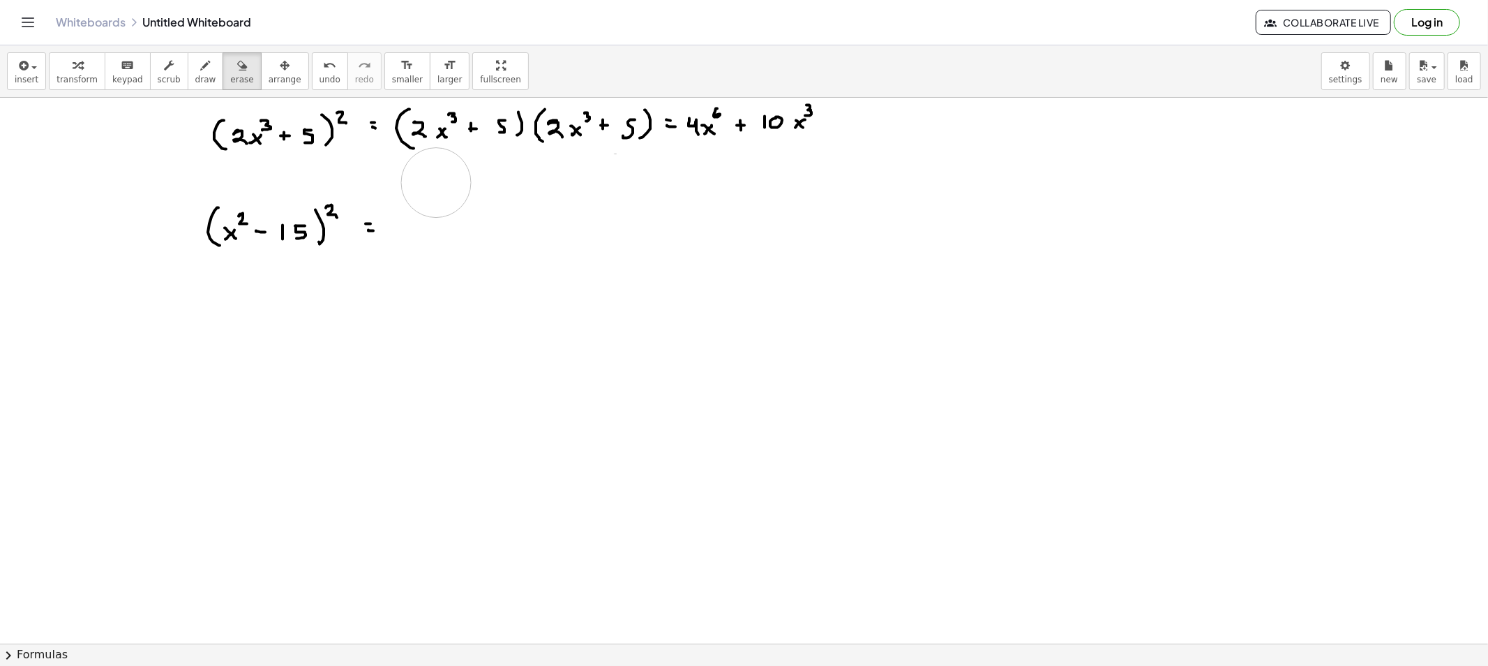
click at [195, 82] on span "draw" at bounding box center [205, 80] width 21 height 10
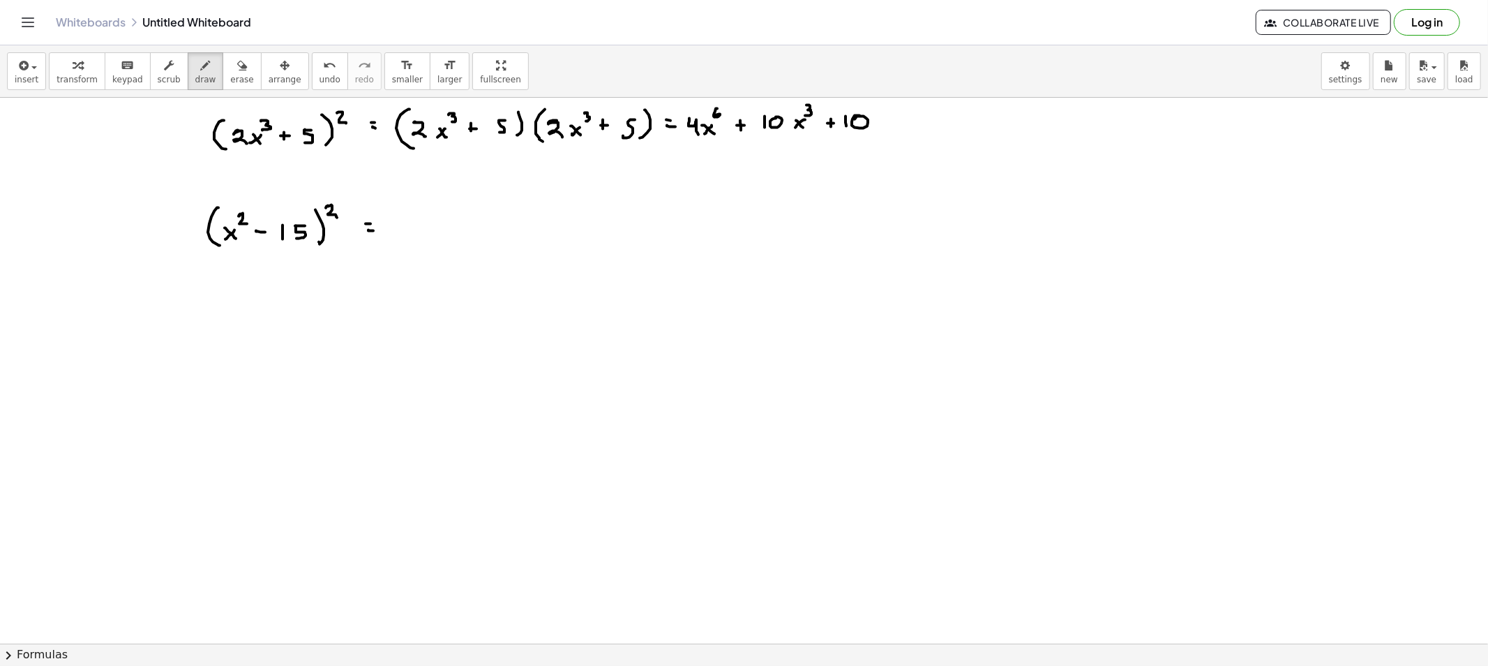
drag, startPoint x: 498, startPoint y: 149, endPoint x: 569, endPoint y: 154, distance: 70.6
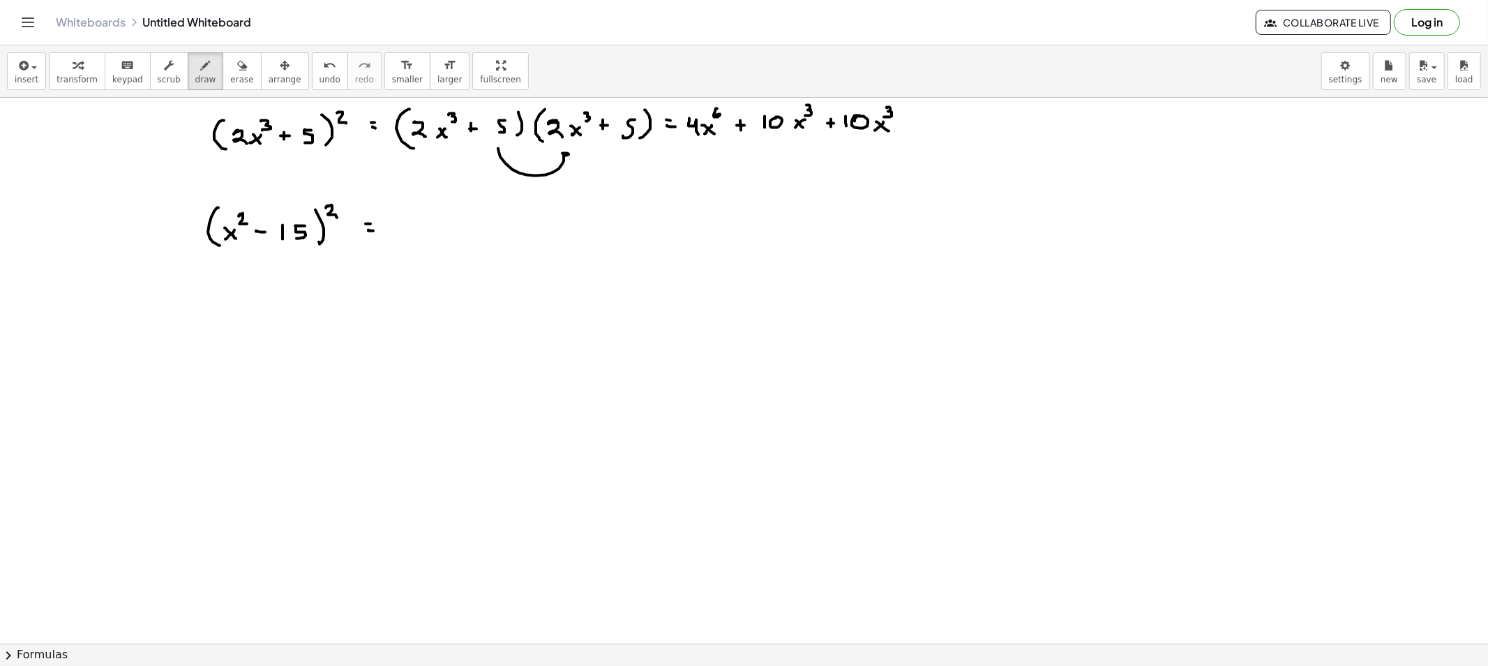
drag, startPoint x: 499, startPoint y: 145, endPoint x: 632, endPoint y: 158, distance: 133.2
drag, startPoint x: 440, startPoint y: 179, endPoint x: 440, endPoint y: 172, distance: 7.7
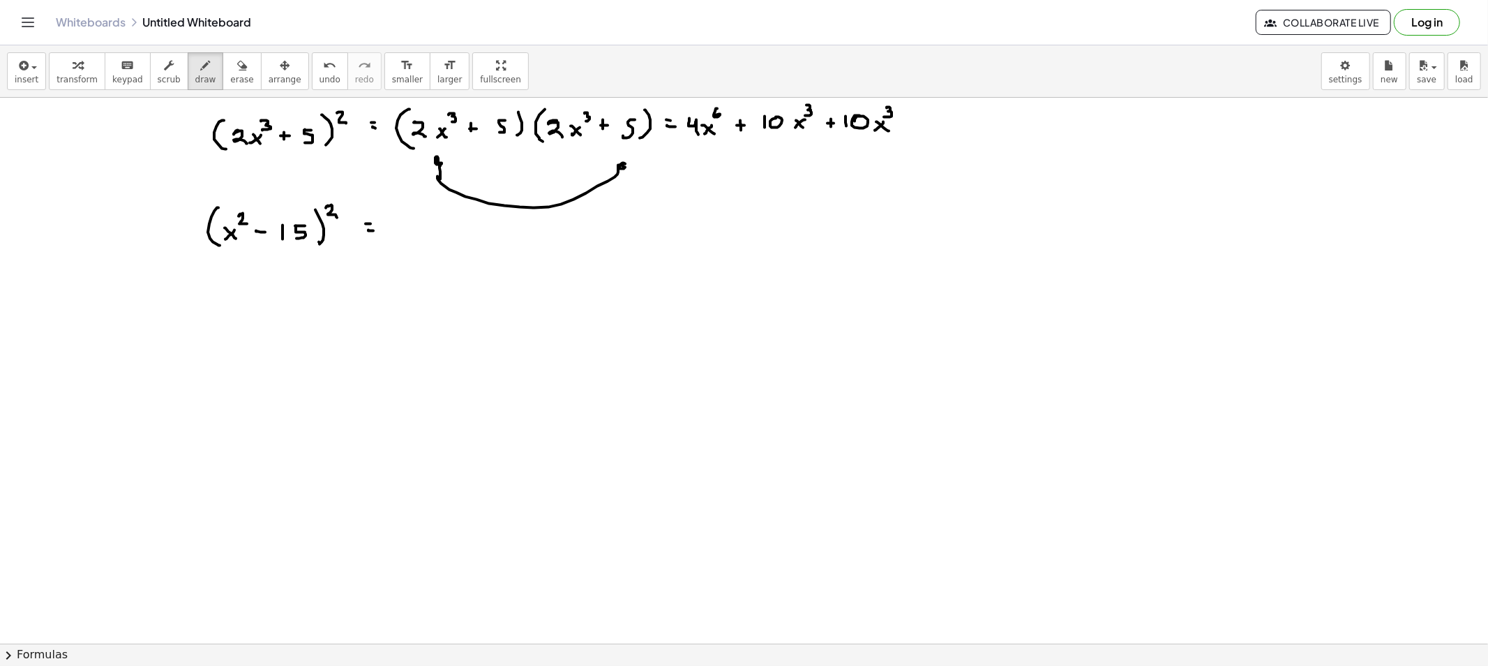
drag, startPoint x: 438, startPoint y: 177, endPoint x: 587, endPoint y: 172, distance: 149.4
drag, startPoint x: 514, startPoint y: 160, endPoint x: 643, endPoint y: 163, distance: 129.1
drag, startPoint x: 567, startPoint y: 184, endPoint x: 572, endPoint y: 170, distance: 14.1
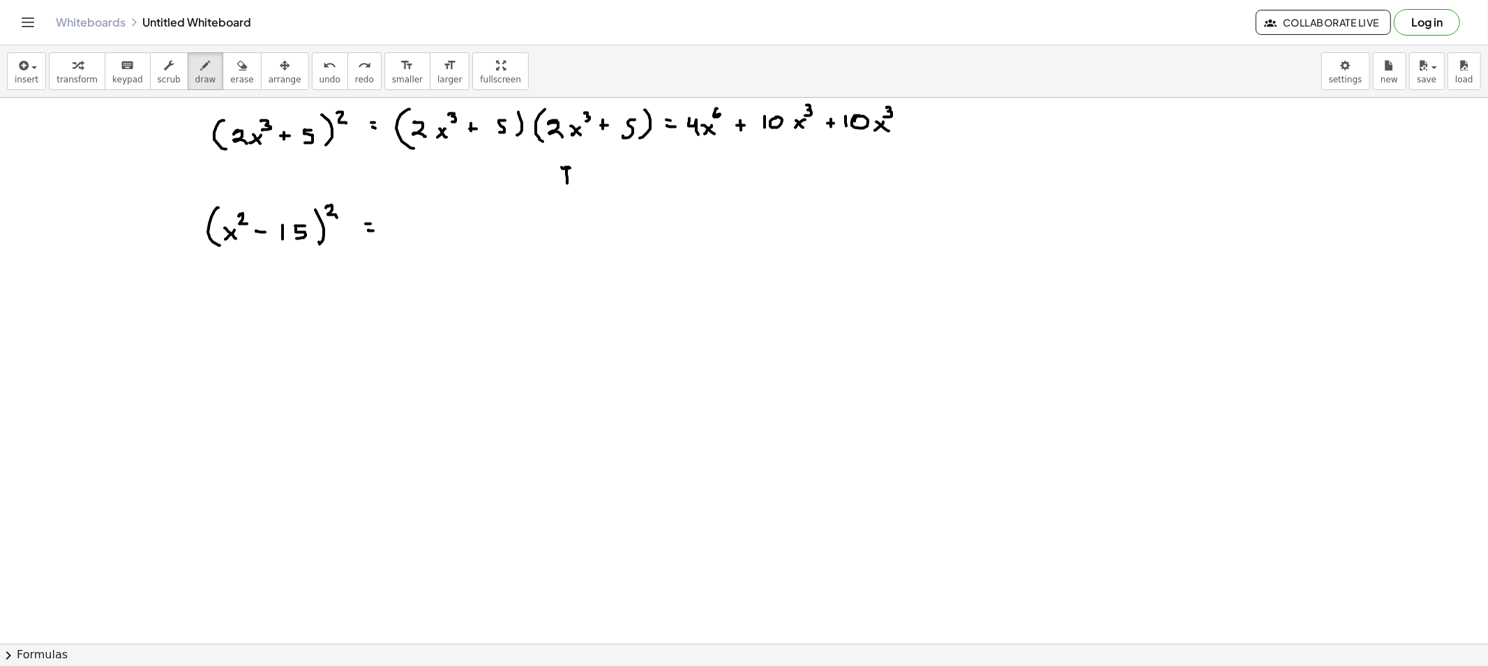
click at [230, 71] on div "button" at bounding box center [241, 65] width 23 height 17
drag, startPoint x: 560, startPoint y: 200, endPoint x: 565, endPoint y: 189, distance: 11.9
click at [201, 71] on icon "button" at bounding box center [206, 65] width 10 height 17
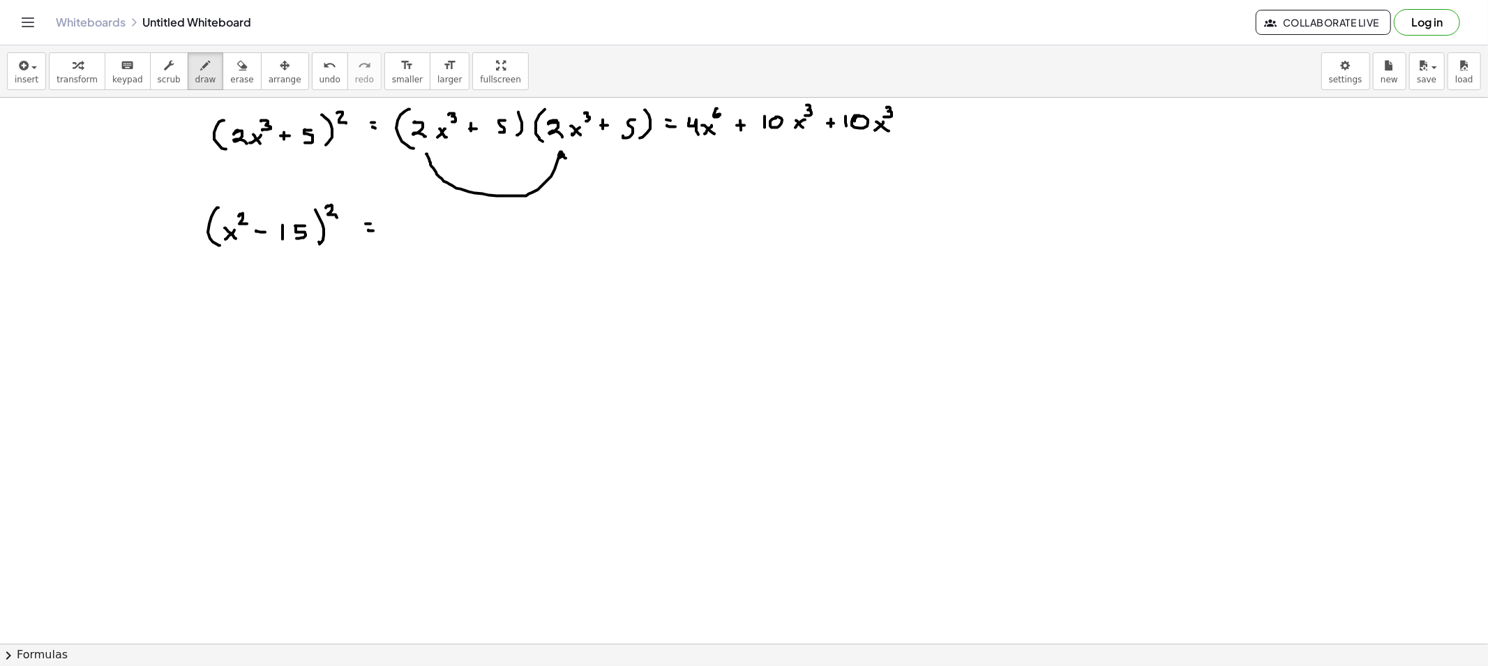
drag, startPoint x: 426, startPoint y: 154, endPoint x: 566, endPoint y: 159, distance: 139.7
drag, startPoint x: 429, startPoint y: 161, endPoint x: 628, endPoint y: 161, distance: 198.9
click at [198, 80] on span "draw" at bounding box center [205, 80] width 21 height 10
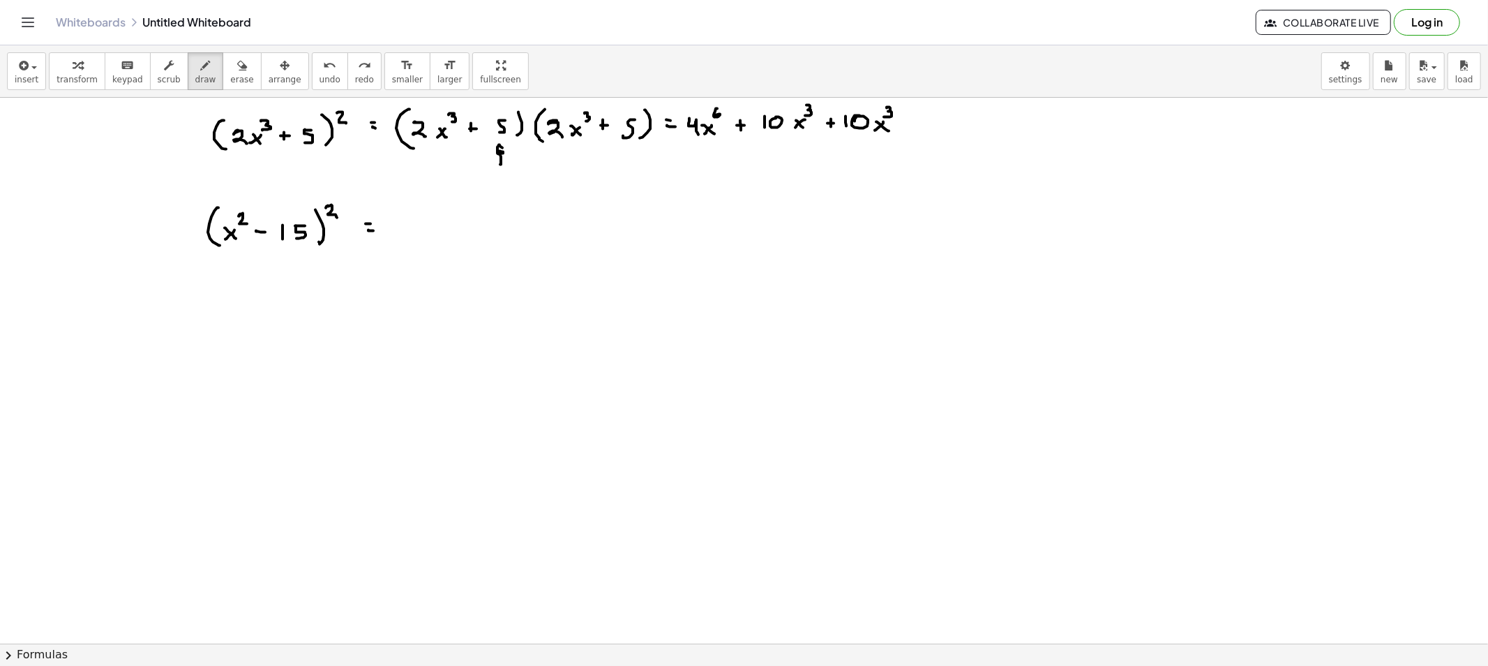
drag, startPoint x: 500, startPoint y: 165, endPoint x: 505, endPoint y: 152, distance: 13.2
drag, startPoint x: 500, startPoint y: 163, endPoint x: 579, endPoint y: 165, distance: 78.9
drag, startPoint x: 500, startPoint y: 156, endPoint x: 639, endPoint y: 162, distance: 139.7
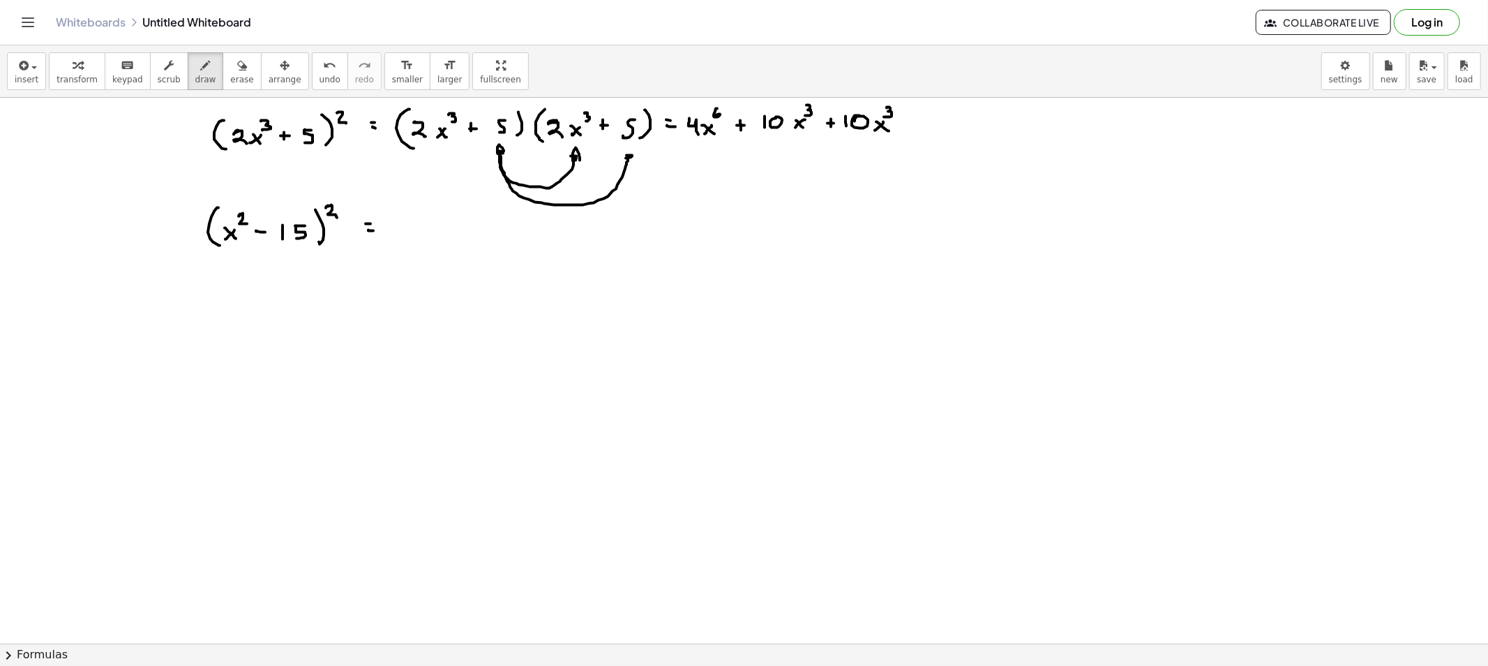
click at [223, 87] on button "erase" at bounding box center [242, 71] width 38 height 38
drag, startPoint x: 497, startPoint y: 211, endPoint x: 622, endPoint y: 177, distance: 129.5
click at [170, 79] on button "scrub" at bounding box center [169, 71] width 38 height 38
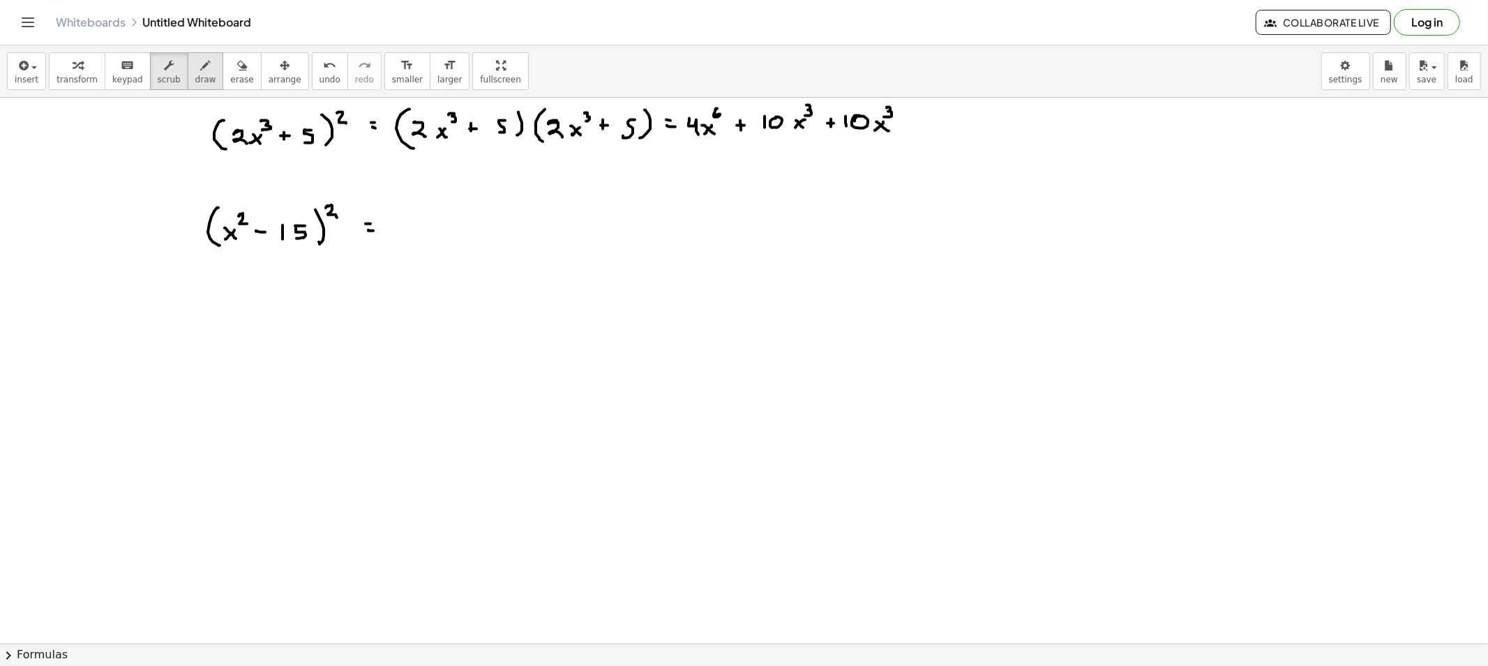
click at [188, 79] on button "draw" at bounding box center [206, 71] width 36 height 38
drag, startPoint x: 501, startPoint y: 145, endPoint x: 668, endPoint y: 165, distance: 167.9
drag, startPoint x: 908, startPoint y: 123, endPoint x: 918, endPoint y: 123, distance: 9.8
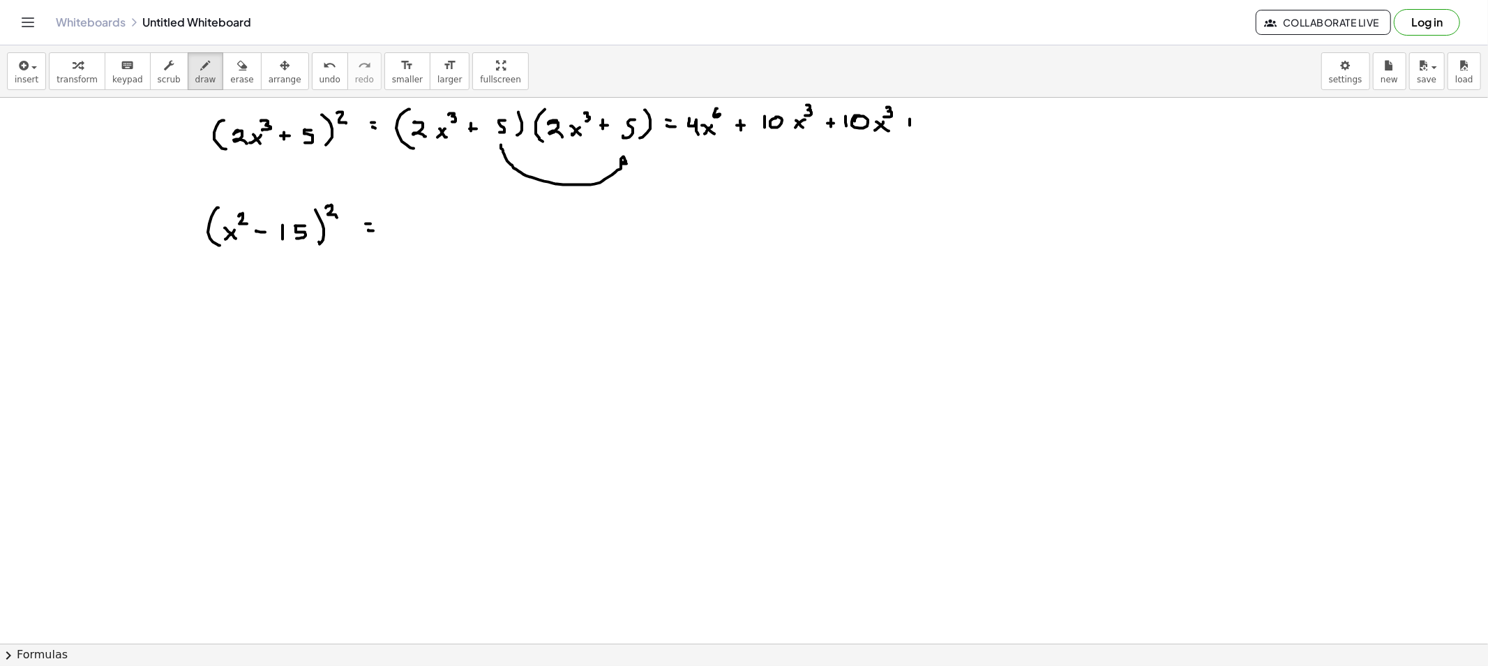
drag, startPoint x: 939, startPoint y: 115, endPoint x: 953, endPoint y: 122, distance: 15.0
drag, startPoint x: 957, startPoint y: 115, endPoint x: 948, endPoint y: 127, distance: 15.4
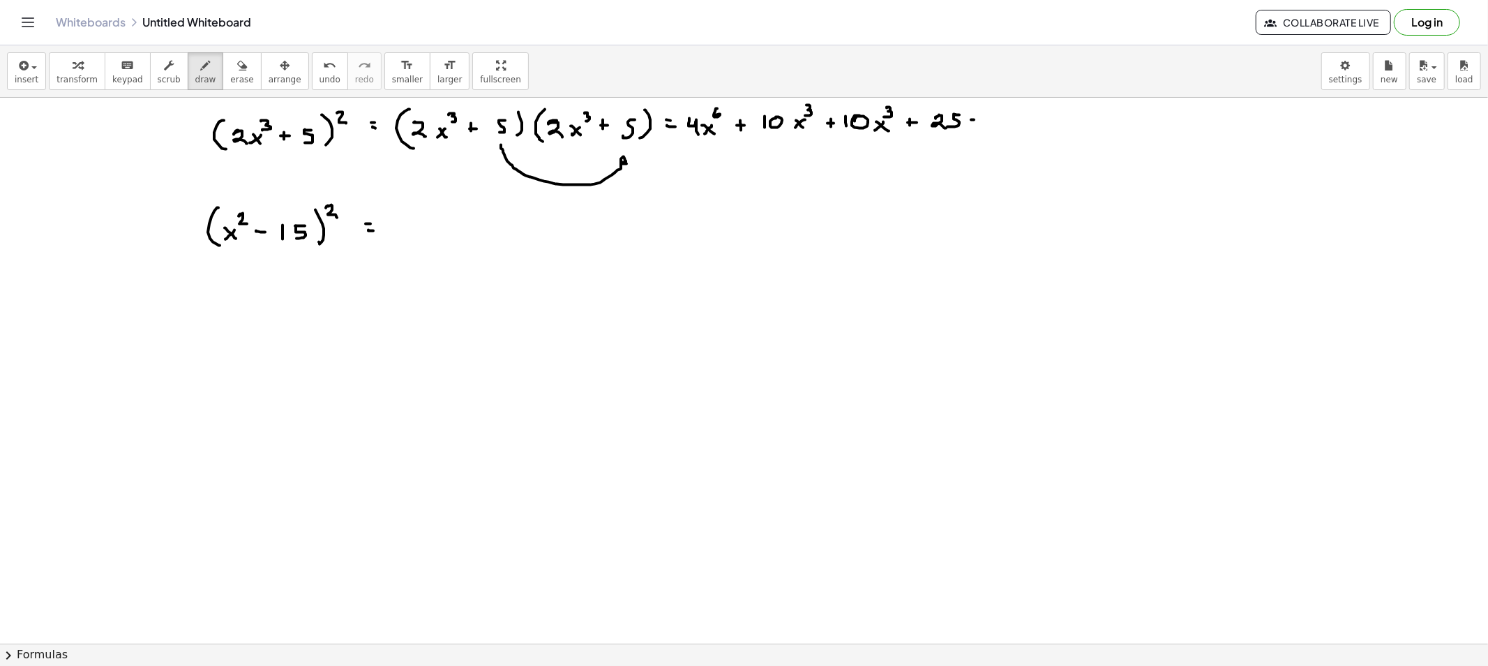
drag, startPoint x: 973, startPoint y: 123, endPoint x: 983, endPoint y: 127, distance: 10.0
drag, startPoint x: 1015, startPoint y: 114, endPoint x: 1033, endPoint y: 126, distance: 21.1
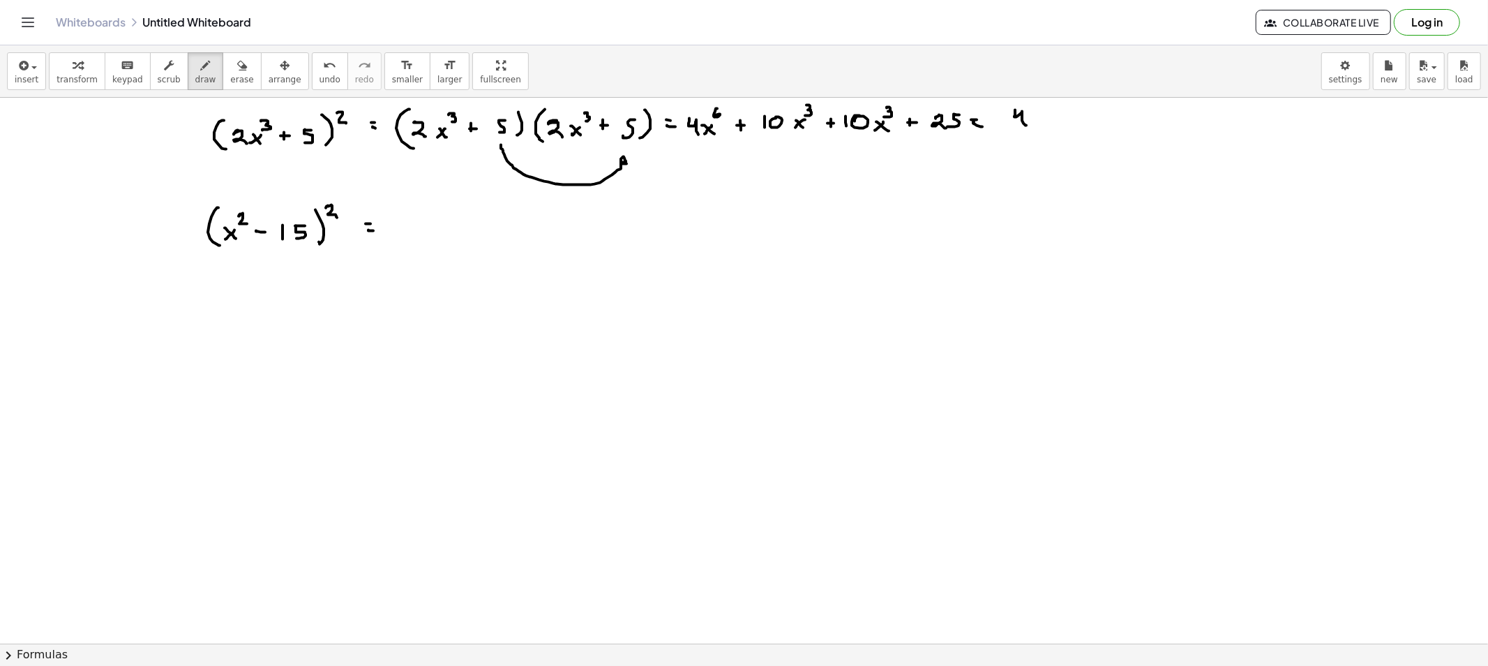
drag, startPoint x: 1048, startPoint y: 117, endPoint x: 1037, endPoint y: 124, distance: 13.2
drag, startPoint x: 1054, startPoint y: 105, endPoint x: 1057, endPoint y: 117, distance: 12.2
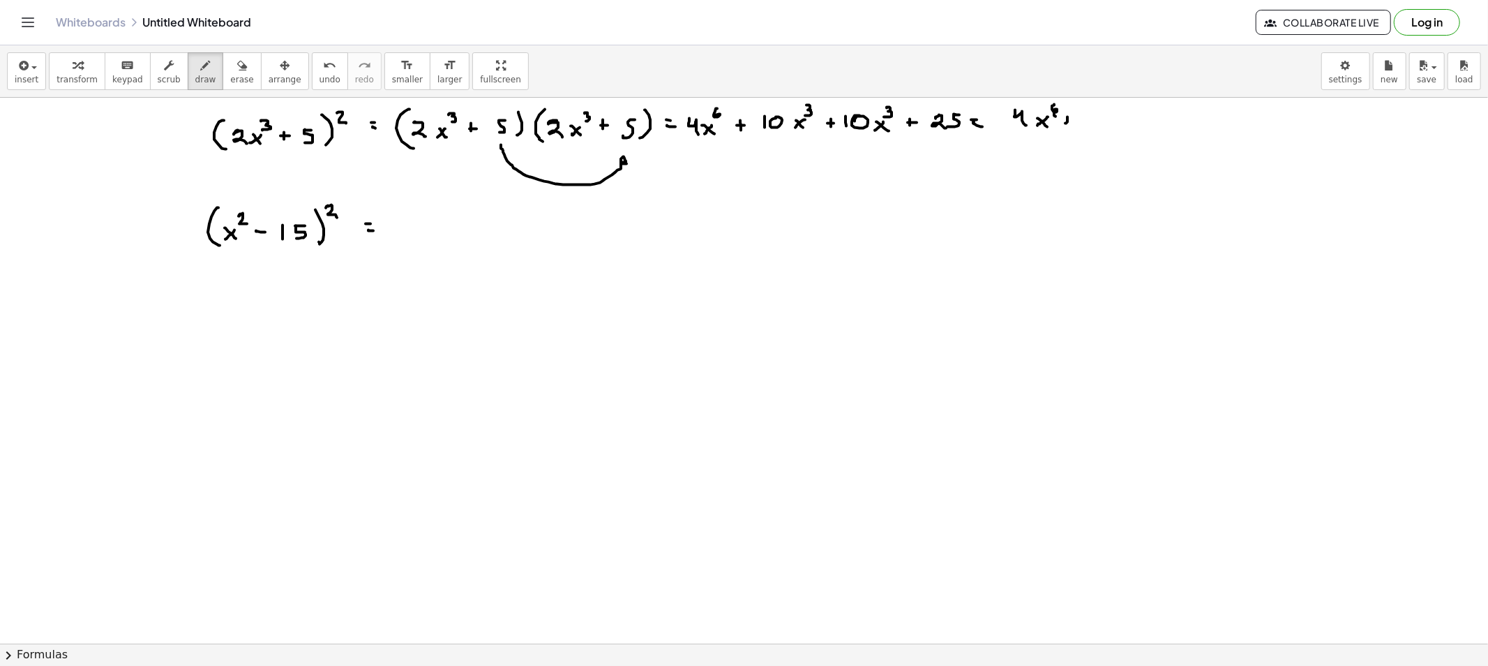
drag, startPoint x: 1085, startPoint y: 114, endPoint x: 1112, endPoint y: 114, distance: 26.5
drag, startPoint x: 1112, startPoint y: 114, endPoint x: 1105, endPoint y: 119, distance: 8.5
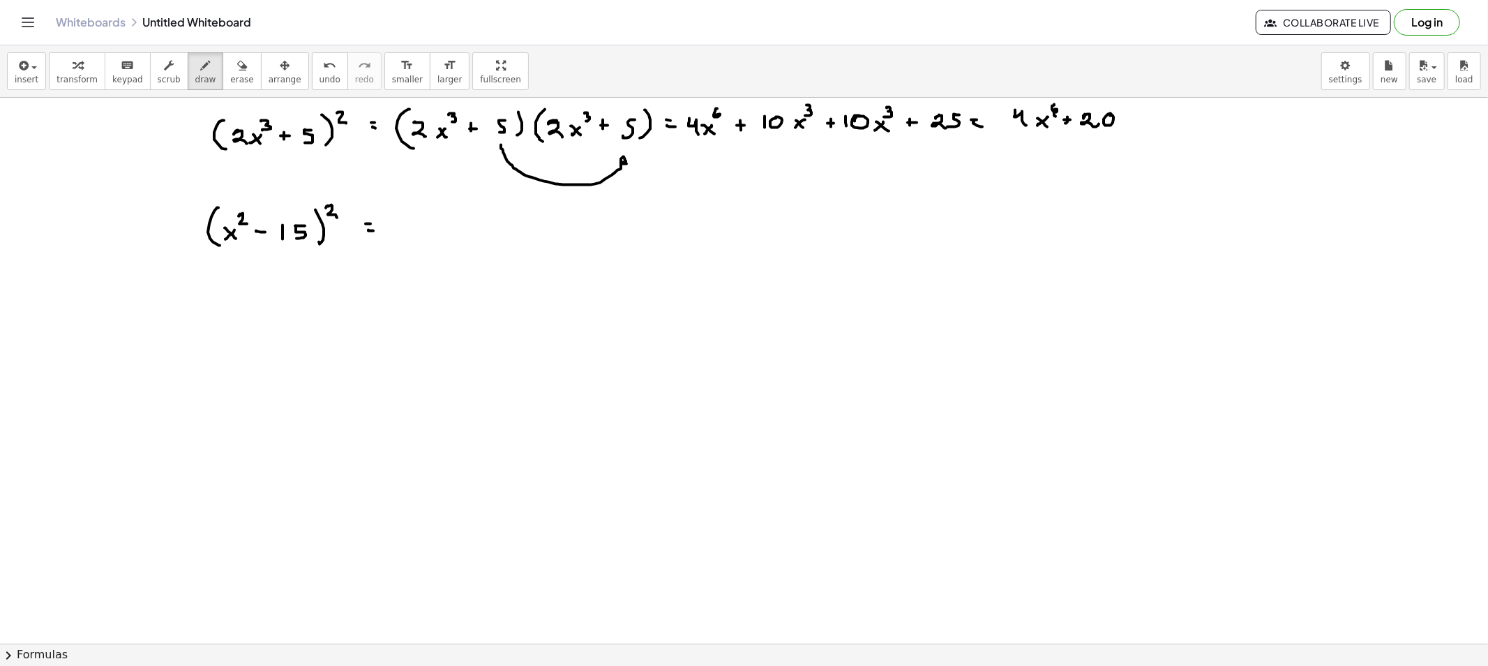
drag, startPoint x: 1128, startPoint y: 119, endPoint x: 1120, endPoint y: 124, distance: 9.7
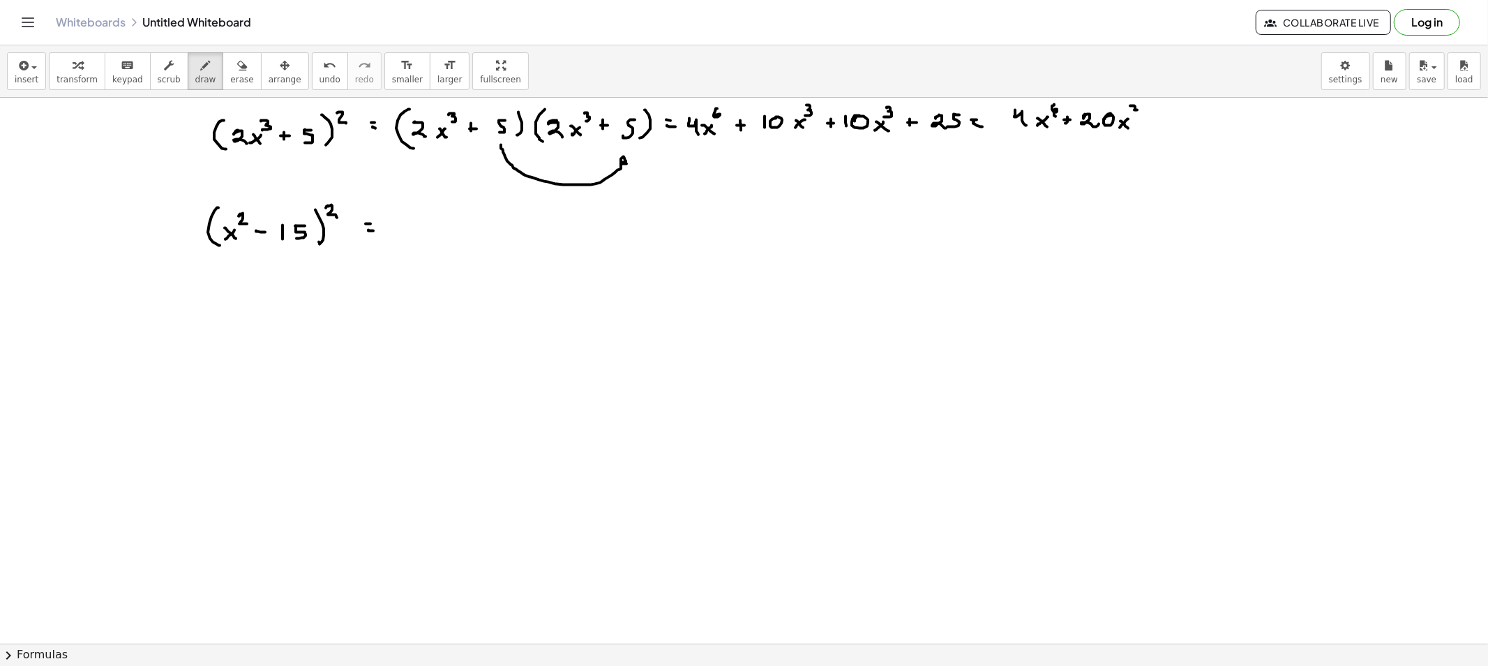
drag, startPoint x: 1147, startPoint y: 123, endPoint x: 1158, endPoint y: 120, distance: 12.2
drag, startPoint x: 1158, startPoint y: 120, endPoint x: 1174, endPoint y: 122, distance: 16.2
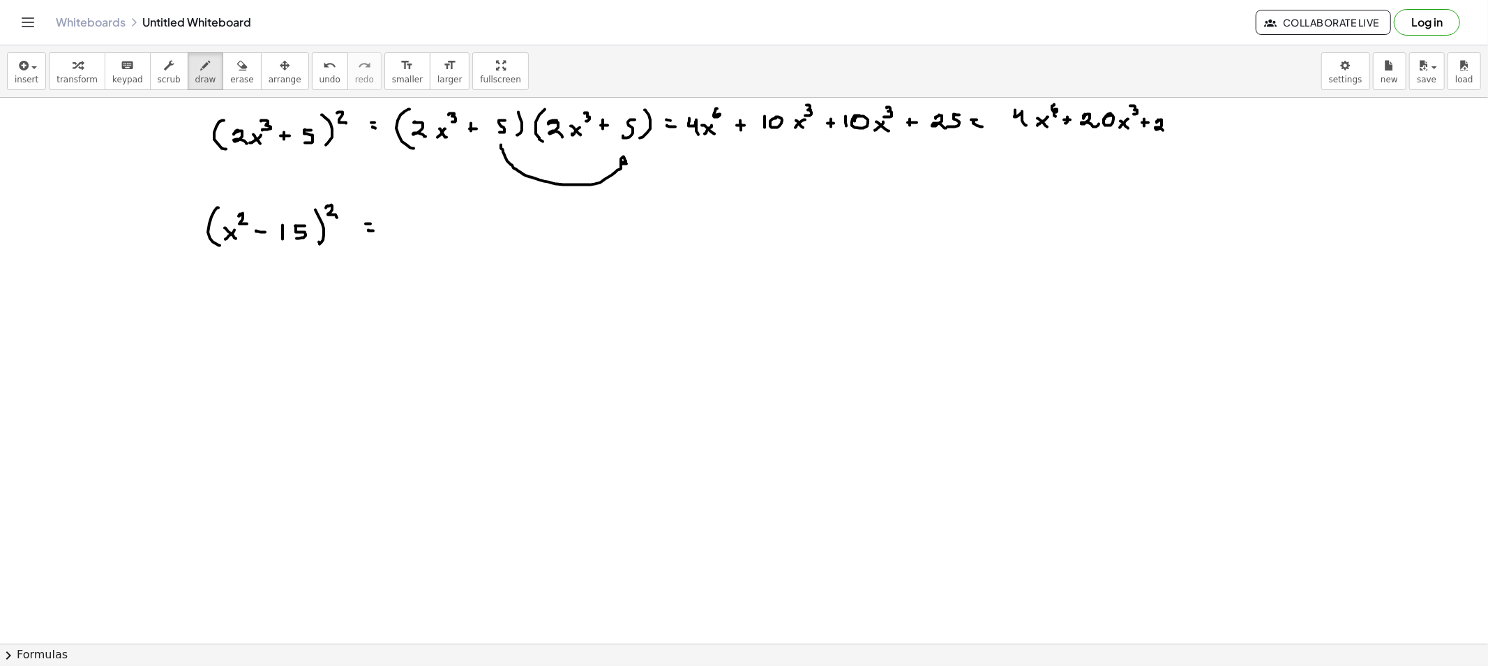
drag, startPoint x: 1174, startPoint y: 122, endPoint x: 1158, endPoint y: 138, distance: 22.7
click at [237, 59] on icon "button" at bounding box center [242, 65] width 10 height 17
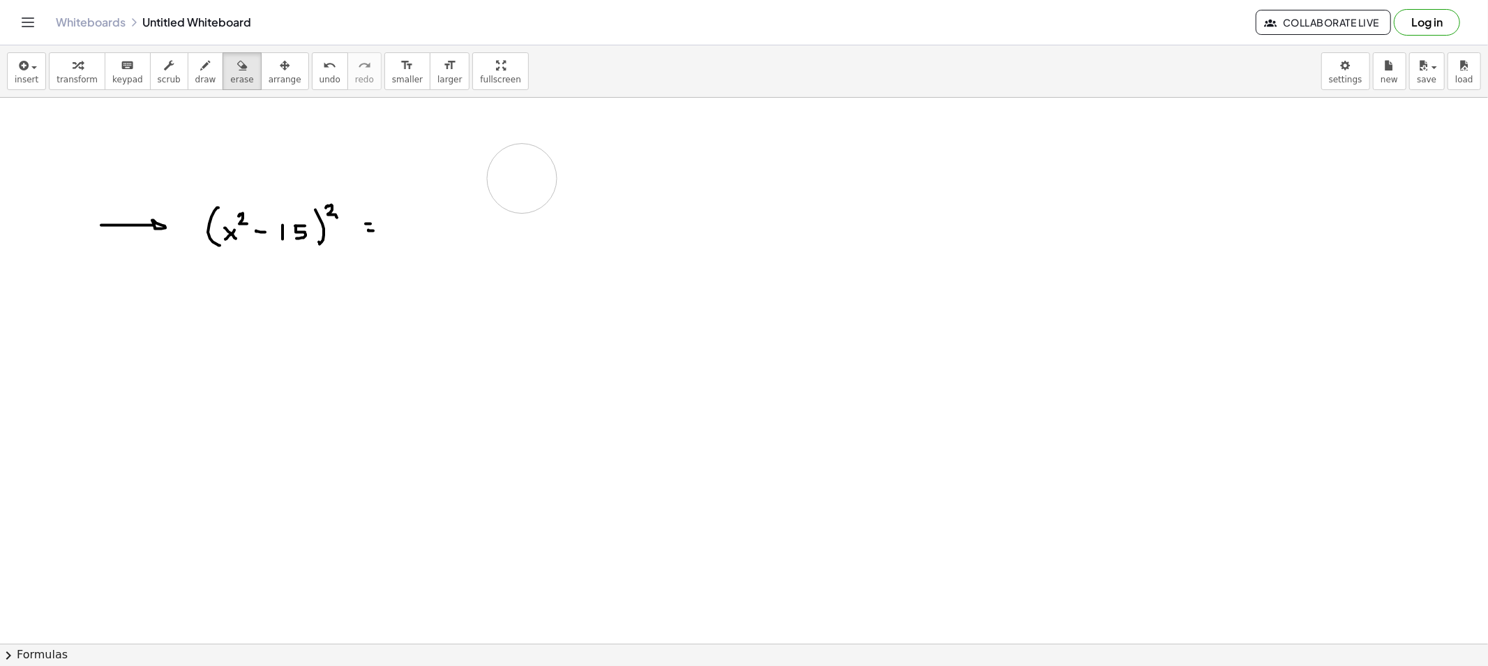
drag, startPoint x: 181, startPoint y: 124, endPoint x: 461, endPoint y: 163, distance: 282.5
drag, startPoint x: 120, startPoint y: 219, endPoint x: 136, endPoint y: 225, distance: 17.2
click at [200, 75] on button "draw" at bounding box center [206, 71] width 36 height 38
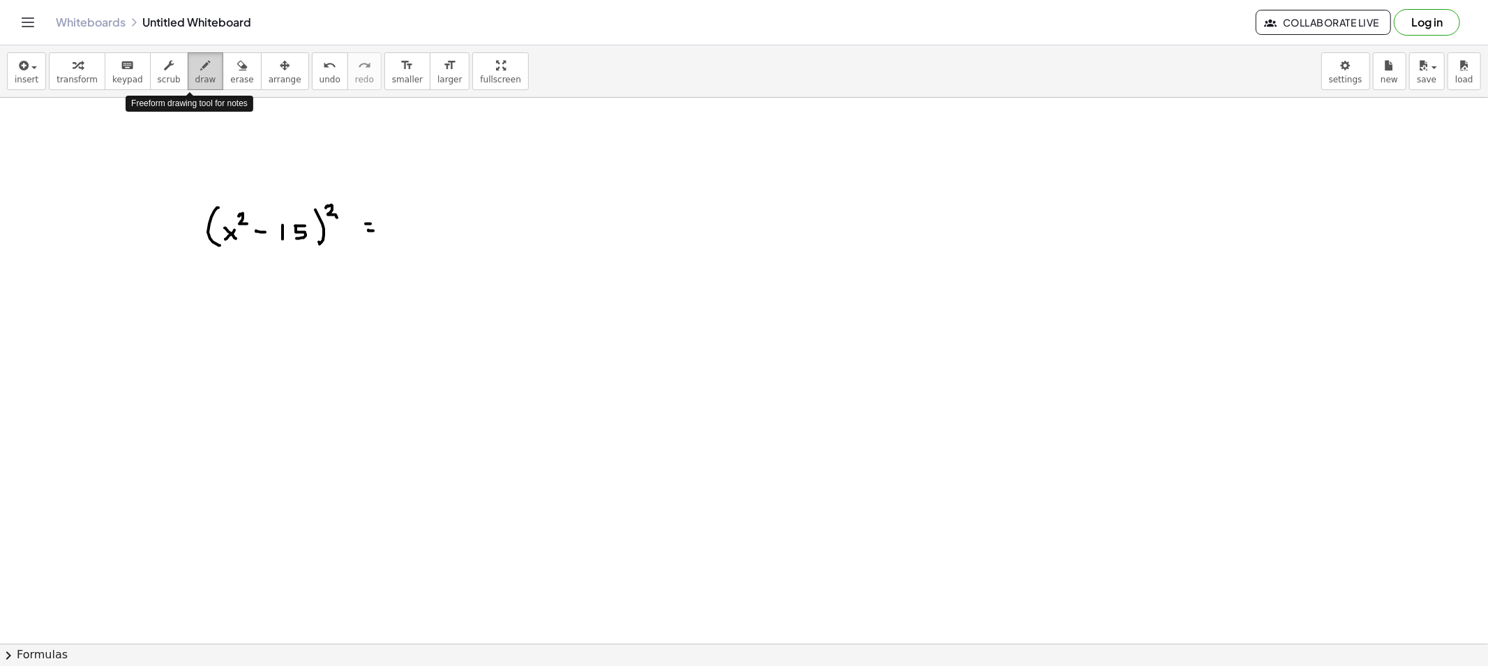
click at [202, 75] on button "draw" at bounding box center [206, 71] width 36 height 38
click at [188, 85] on button "draw" at bounding box center [206, 71] width 36 height 38
click at [200, 88] on button "draw" at bounding box center [206, 71] width 36 height 38
drag, startPoint x: 413, startPoint y: 232, endPoint x: 405, endPoint y: 232, distance: 8.4
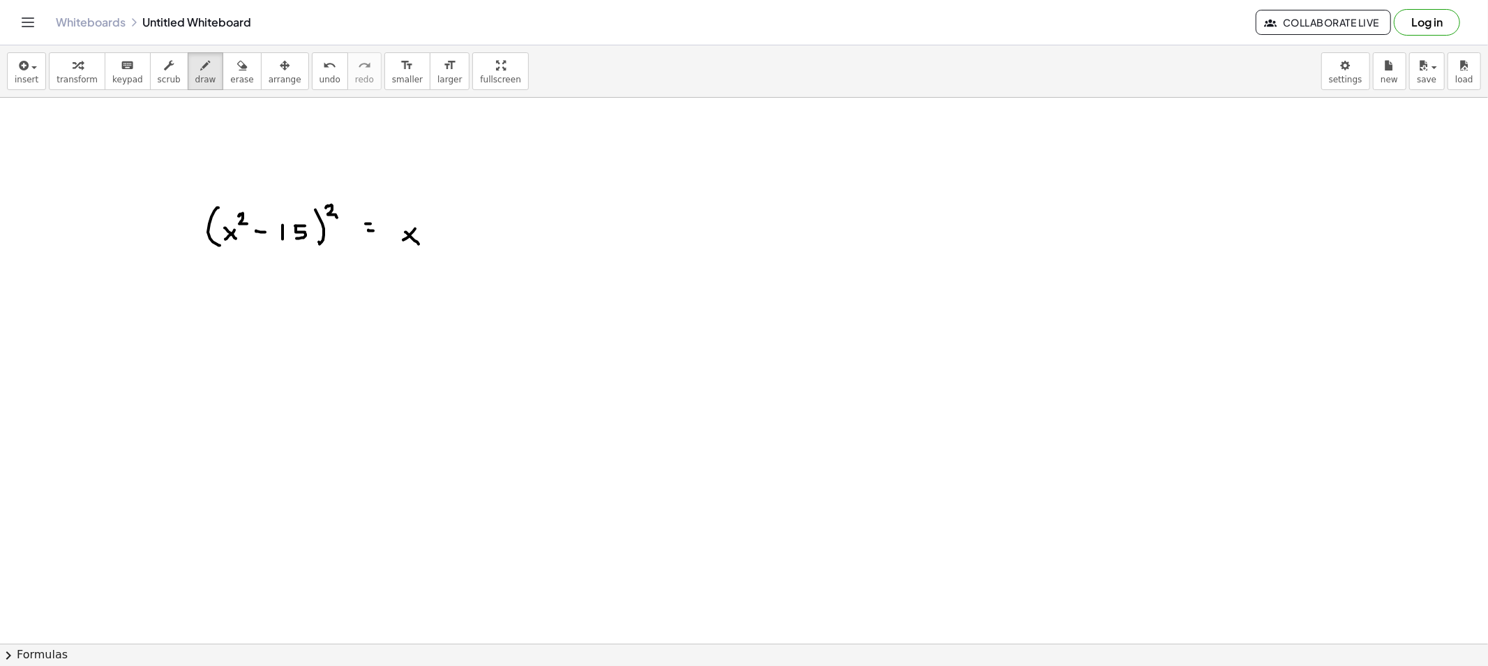
drag, startPoint x: 420, startPoint y: 214, endPoint x: 428, endPoint y: 220, distance: 9.9
click at [230, 75] on span "erase" at bounding box center [241, 80] width 23 height 10
drag, startPoint x: 445, startPoint y: 207, endPoint x: 434, endPoint y: 234, distance: 30.1
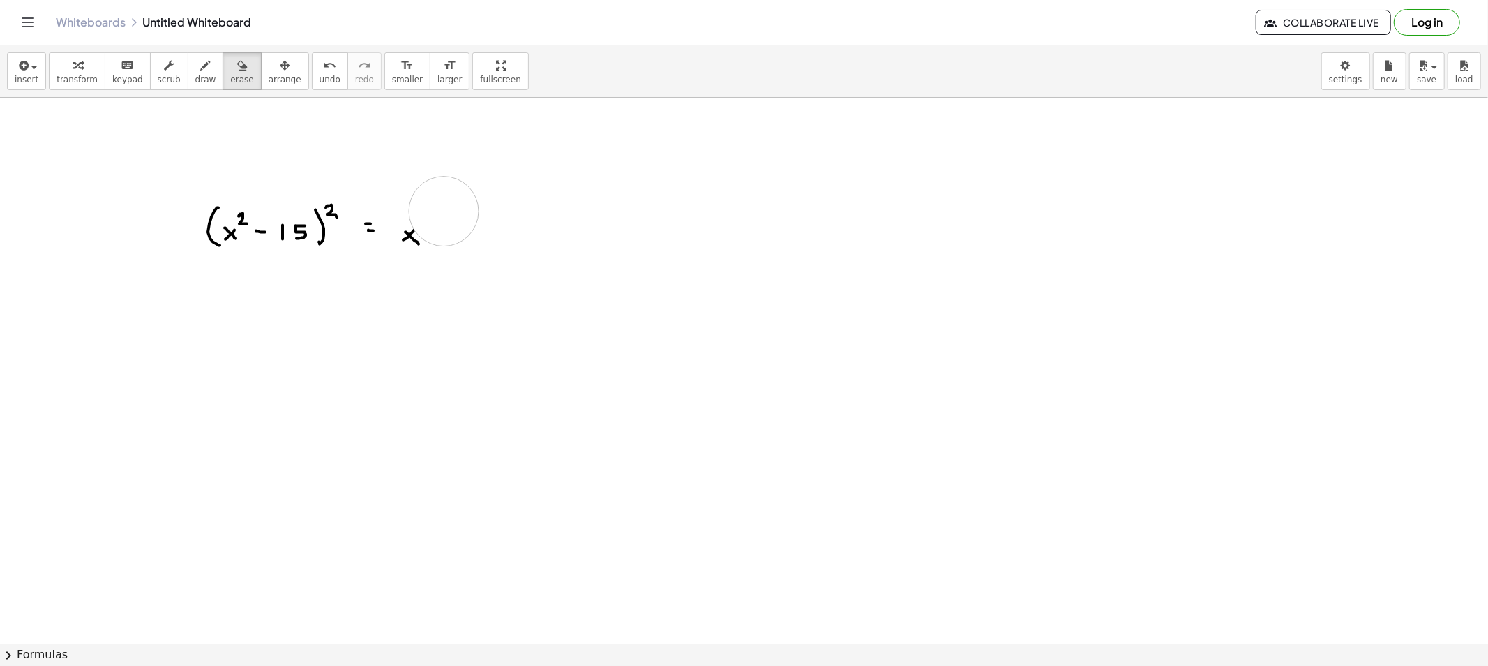
click at [195, 70] on div "button" at bounding box center [205, 65] width 21 height 17
drag, startPoint x: 409, startPoint y: 227, endPoint x: 401, endPoint y: 236, distance: 12.3
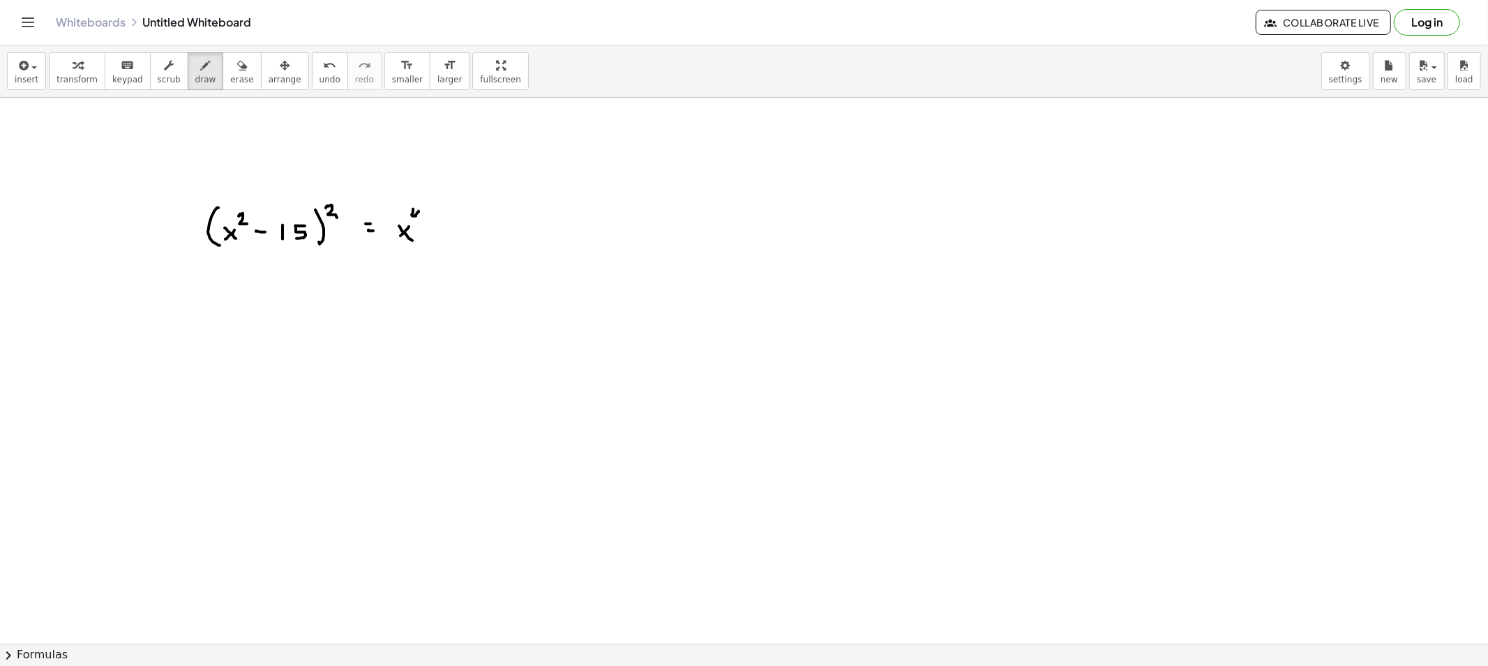
drag, startPoint x: 412, startPoint y: 215, endPoint x: 419, endPoint y: 219, distance: 8.1
drag, startPoint x: 436, startPoint y: 232, endPoint x: 448, endPoint y: 233, distance: 11.9
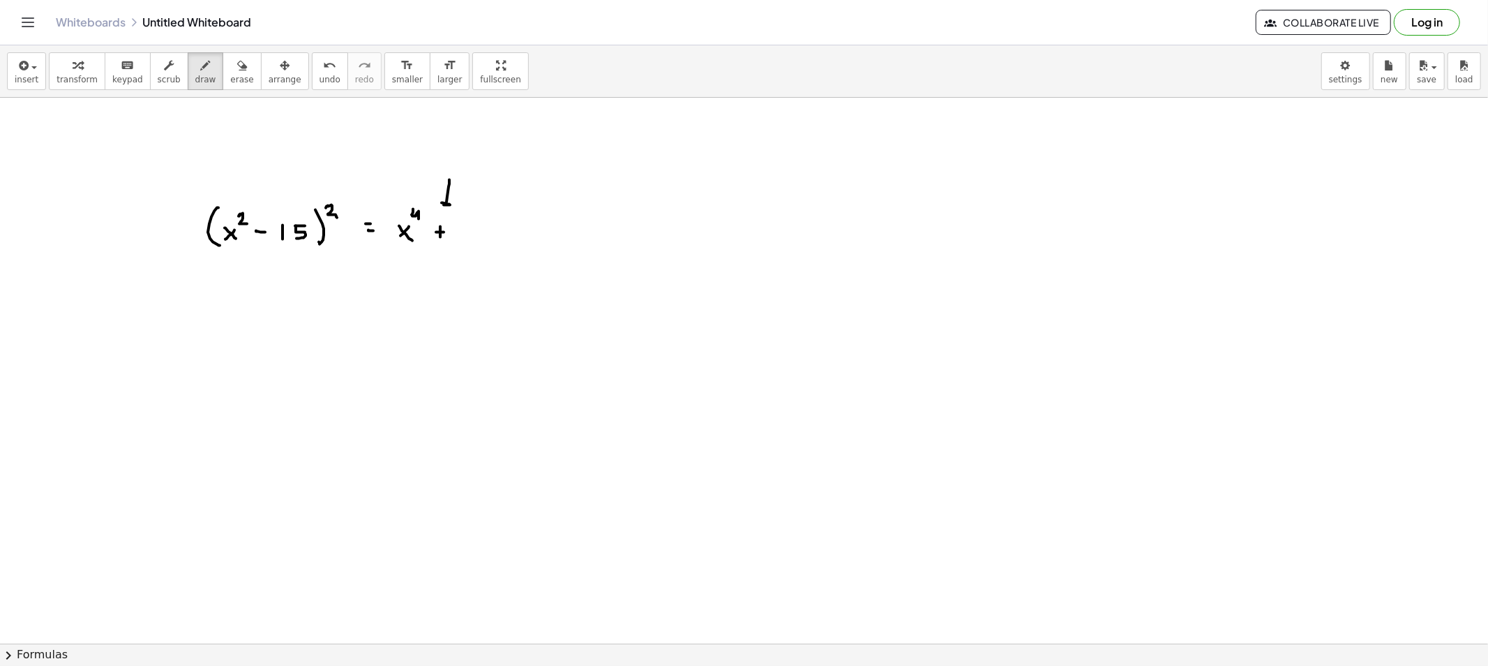
drag, startPoint x: 449, startPoint y: 180, endPoint x: 451, endPoint y: 203, distance: 23.1
click at [230, 77] on span "erase" at bounding box center [241, 80] width 23 height 10
drag, startPoint x: 477, startPoint y: 188, endPoint x: 465, endPoint y: 241, distance: 54.2
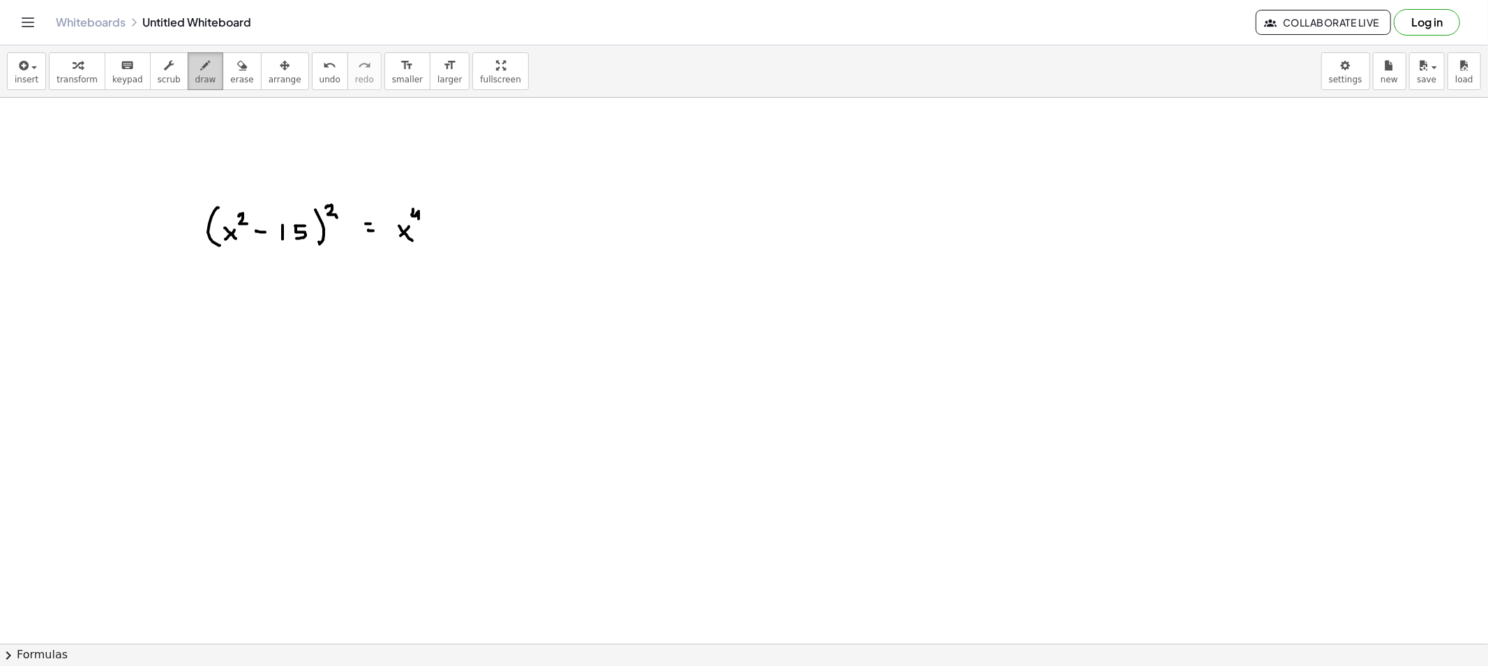
click at [204, 73] on button "draw" at bounding box center [206, 71] width 36 height 38
click at [230, 77] on span "erase" at bounding box center [241, 80] width 23 height 10
drag, startPoint x: 196, startPoint y: 80, endPoint x: 230, endPoint y: 94, distance: 36.9
click at [196, 80] on span "draw" at bounding box center [205, 80] width 21 height 10
click at [196, 66] on div "button" at bounding box center [205, 65] width 21 height 17
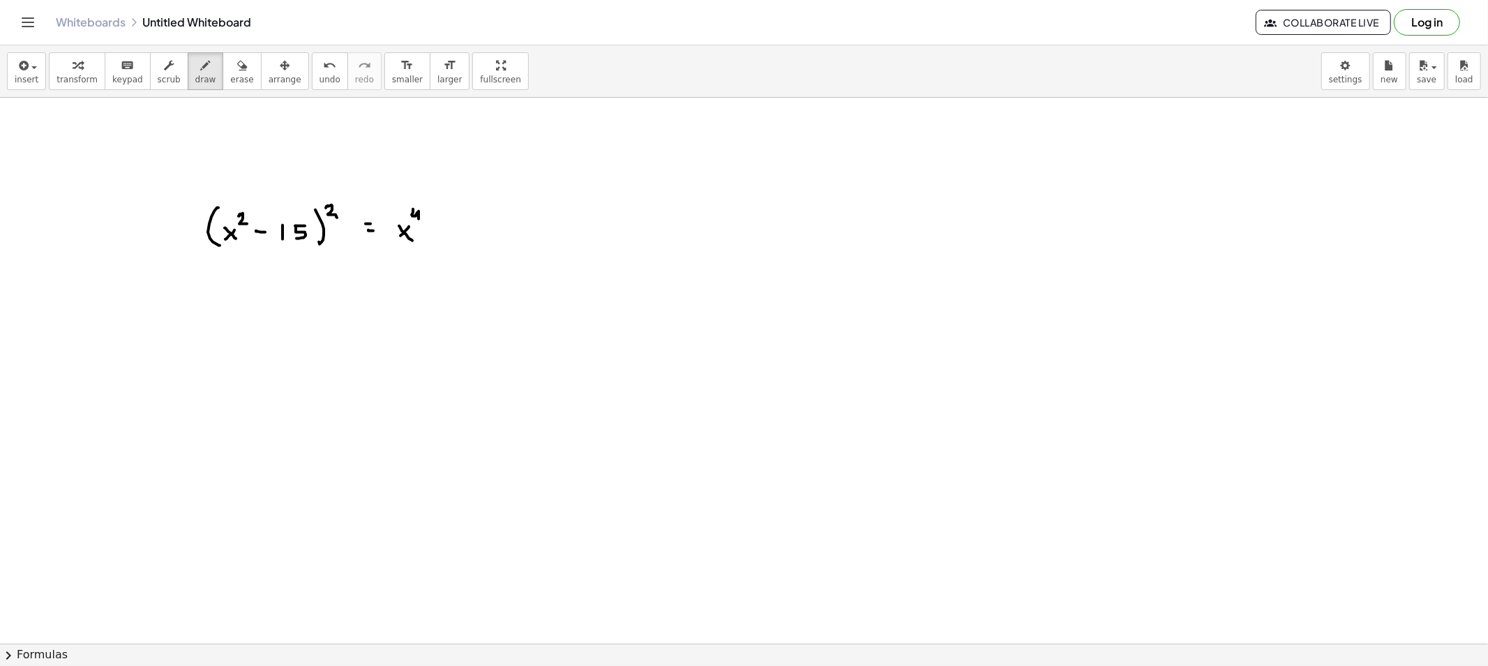
drag, startPoint x: 219, startPoint y: 60, endPoint x: 415, endPoint y: 212, distance: 248.2
click at [237, 60] on icon "button" at bounding box center [242, 65] width 10 height 17
drag, startPoint x: 456, startPoint y: 225, endPoint x: 423, endPoint y: 228, distance: 32.9
click at [195, 75] on span "draw" at bounding box center [205, 80] width 21 height 10
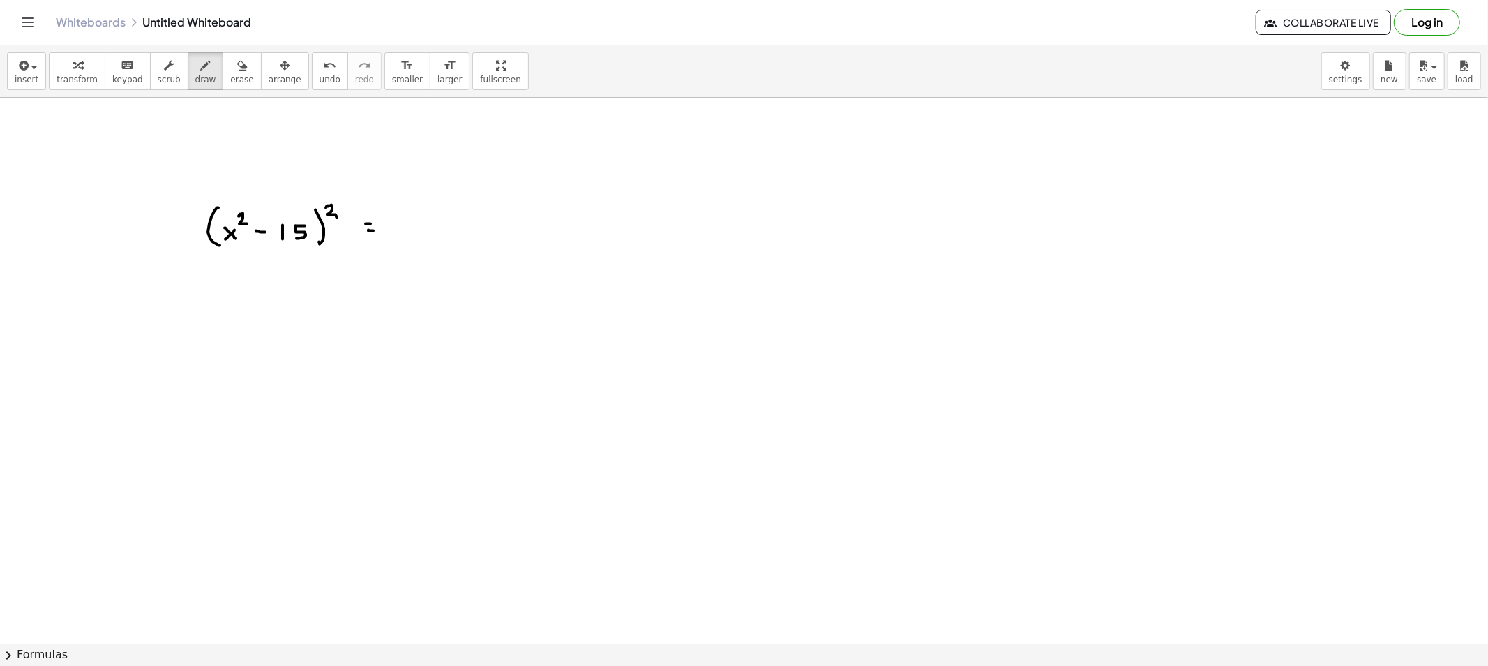
drag, startPoint x: 409, startPoint y: 207, endPoint x: 416, endPoint y: 243, distance: 36.3
drag, startPoint x: 431, startPoint y: 228, endPoint x: 424, endPoint y: 234, distance: 8.9
drag, startPoint x: 427, startPoint y: 231, endPoint x: 433, endPoint y: 236, distance: 8.0
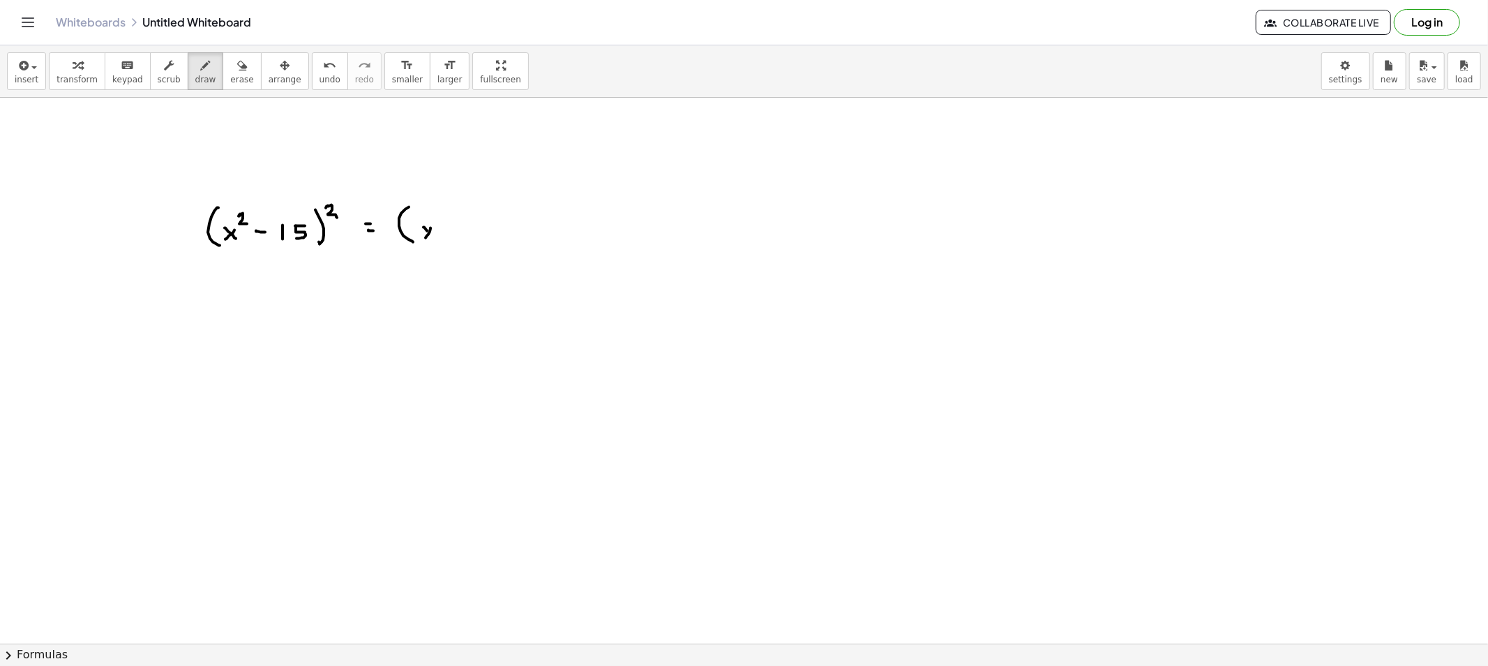
drag, startPoint x: 434, startPoint y: 210, endPoint x: 443, endPoint y: 218, distance: 11.9
drag, startPoint x: 483, startPoint y: 221, endPoint x: 487, endPoint y: 228, distance: 8.7
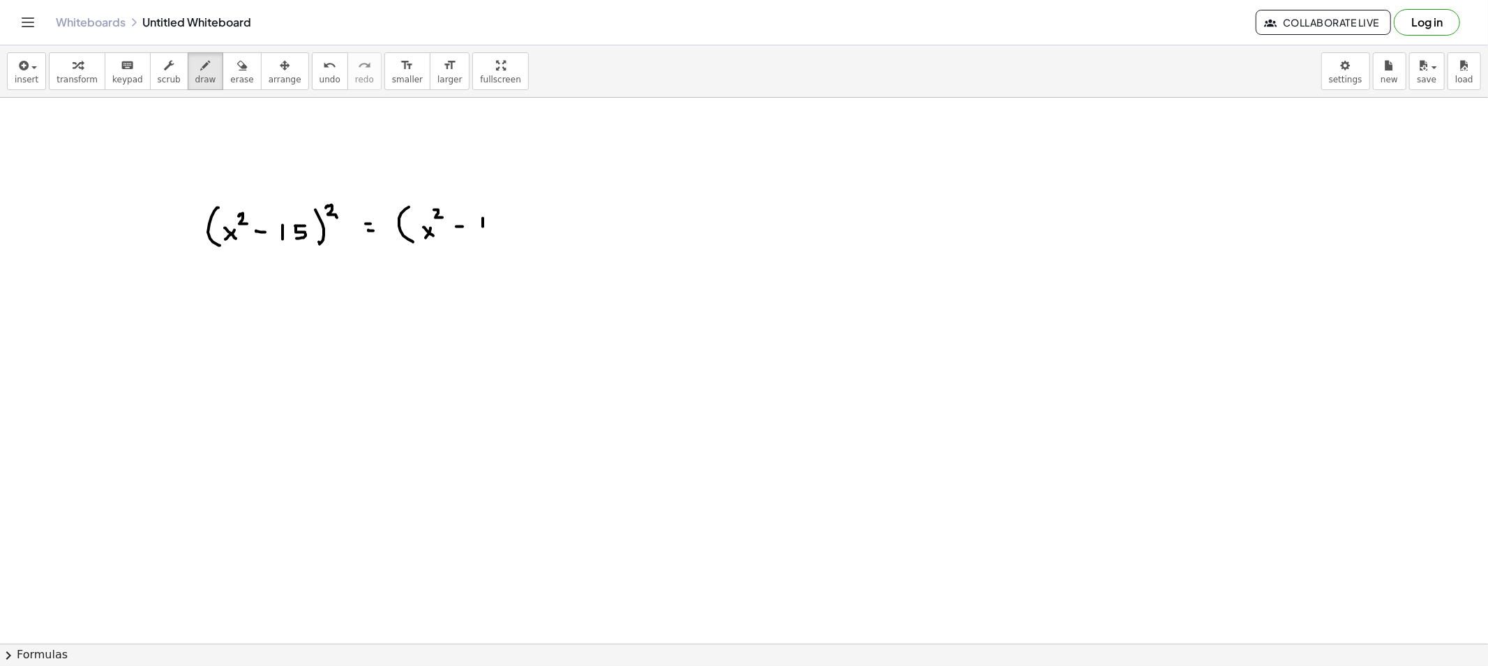
drag, startPoint x: 493, startPoint y: 218, endPoint x: 514, endPoint y: 222, distance: 20.5
drag, startPoint x: 520, startPoint y: 207, endPoint x: 521, endPoint y: 236, distance: 28.6
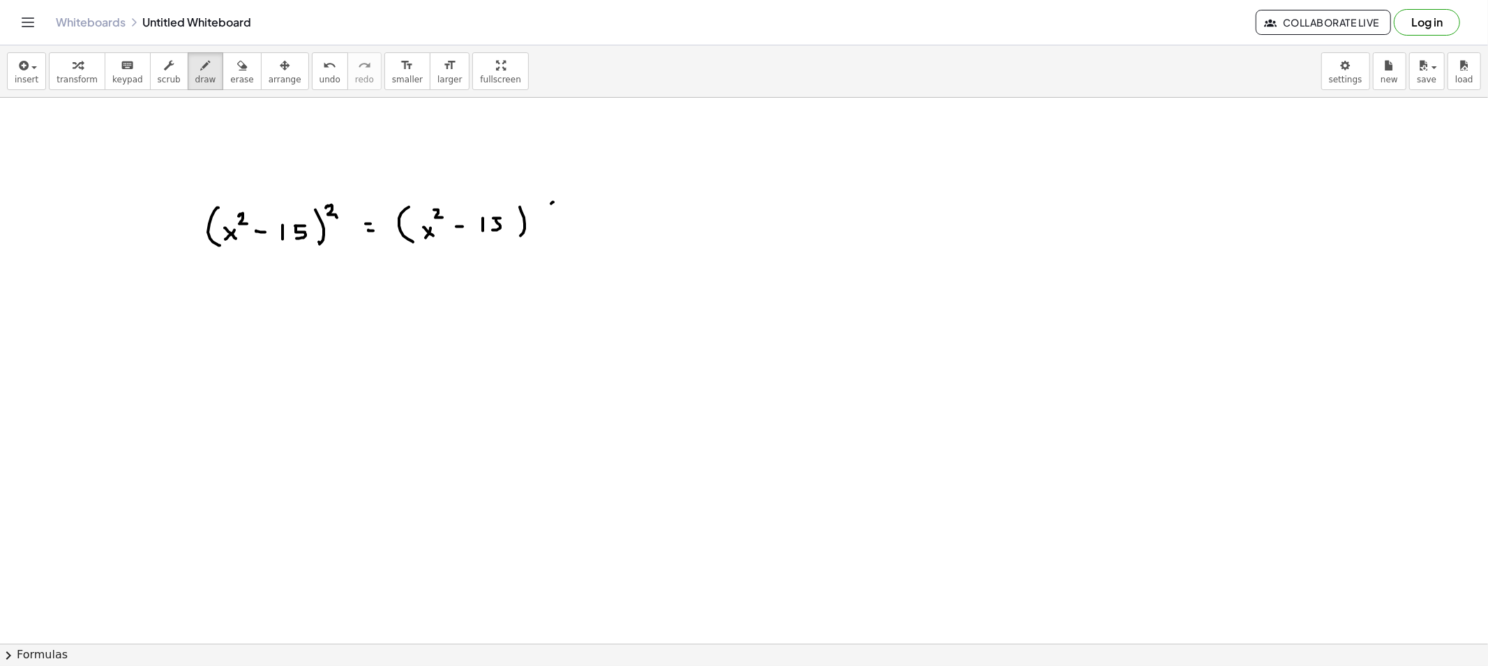
drag, startPoint x: 553, startPoint y: 202, endPoint x: 556, endPoint y: 239, distance: 37.1
drag, startPoint x: 566, startPoint y: 223, endPoint x: 558, endPoint y: 232, distance: 11.4
drag, startPoint x: 564, startPoint y: 232, endPoint x: 569, endPoint y: 214, distance: 18.8
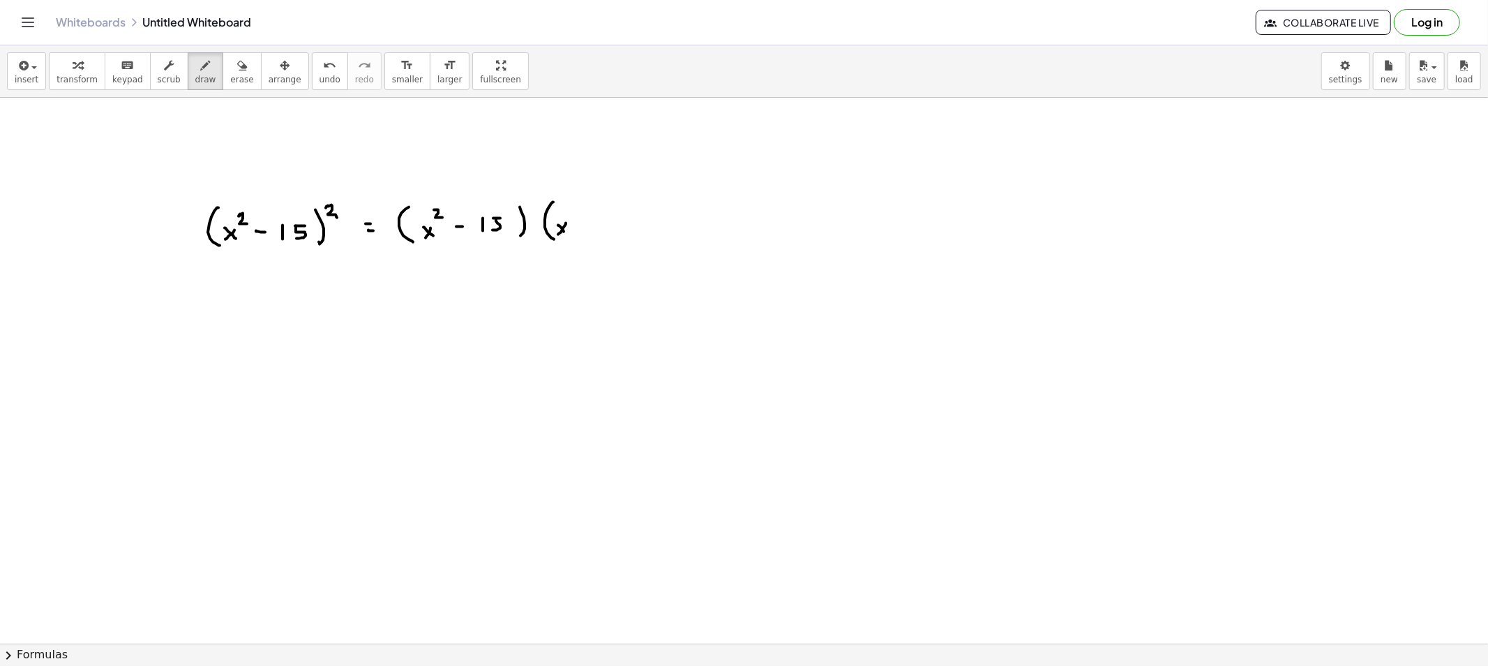
drag, startPoint x: 573, startPoint y: 206, endPoint x: 576, endPoint y: 214, distance: 8.8
drag, startPoint x: 586, startPoint y: 225, endPoint x: 611, endPoint y: 225, distance: 24.4
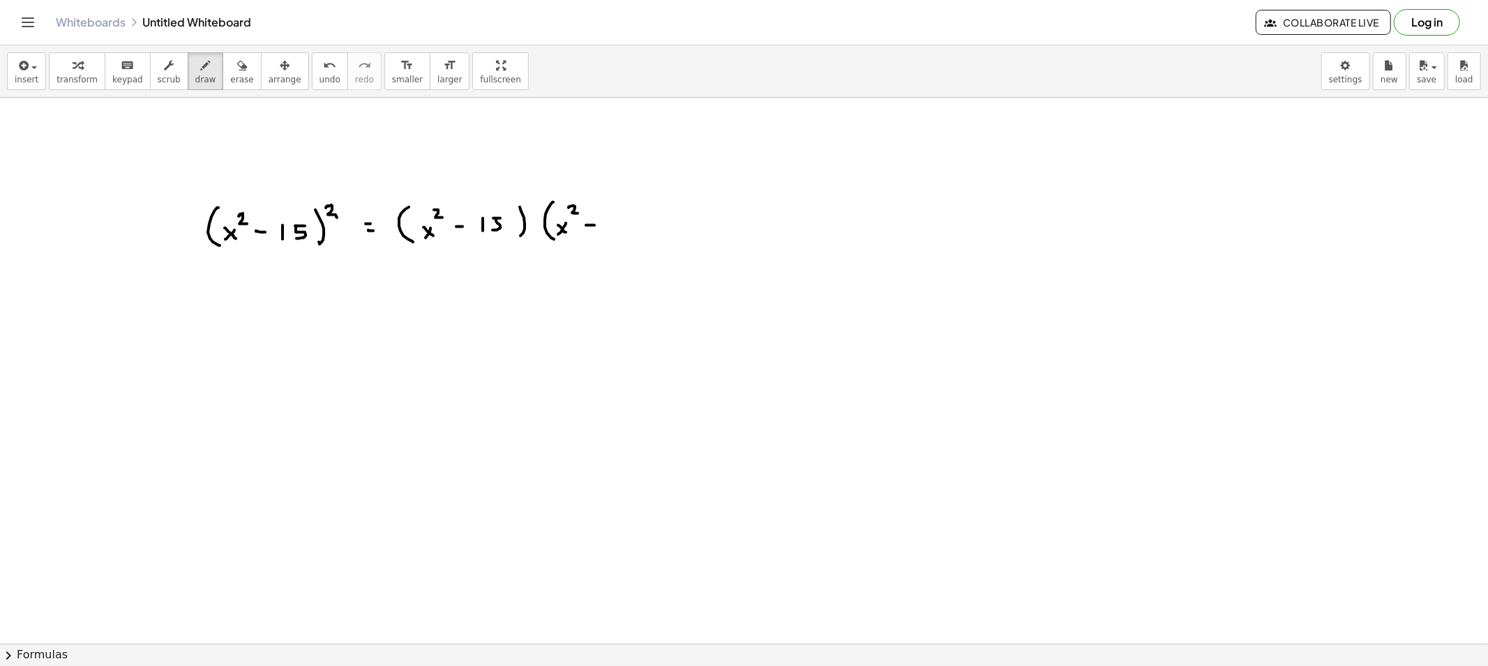
drag, startPoint x: 611, startPoint y: 223, endPoint x: 616, endPoint y: 230, distance: 8.9
click
drag, startPoint x: 631, startPoint y: 218, endPoint x: 624, endPoint y: 227, distance: 11.4
drag, startPoint x: 645, startPoint y: 203, endPoint x: 640, endPoint y: 245, distance: 42.2
drag, startPoint x: 433, startPoint y: 246, endPoint x: 573, endPoint y: 257, distance: 140.0
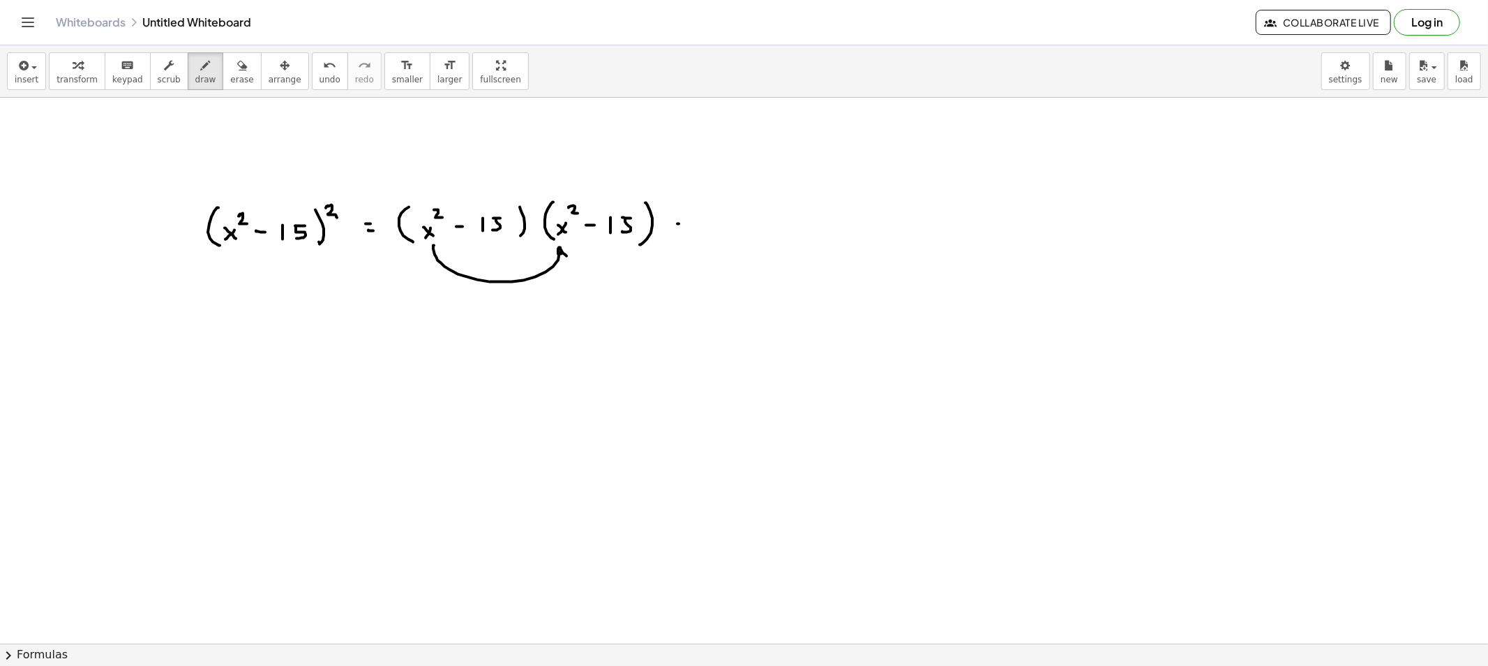
drag, startPoint x: 680, startPoint y: 227, endPoint x: 689, endPoint y: 227, distance: 9.8
drag, startPoint x: 710, startPoint y: 218, endPoint x: 720, endPoint y: 211, distance: 12.6
drag, startPoint x: 720, startPoint y: 202, endPoint x: 726, endPoint y: 216, distance: 15.0
drag, startPoint x: 764, startPoint y: 211, endPoint x: 766, endPoint y: 224, distance: 12.7
drag, startPoint x: 773, startPoint y: 211, endPoint x: 782, endPoint y: 211, distance: 8.4
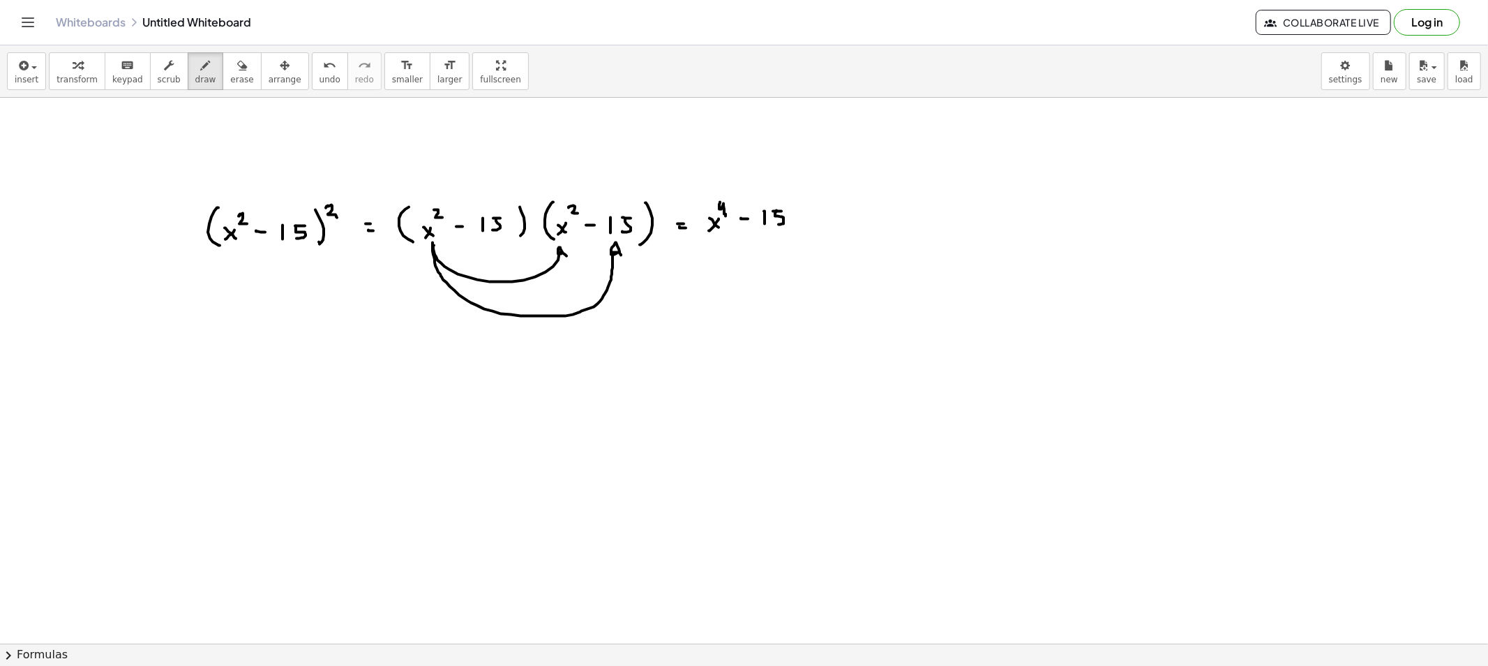
drag, startPoint x: 776, startPoint y: 212, endPoint x: 799, endPoint y: 221, distance: 24.5
drag, startPoint x: 799, startPoint y: 220, endPoint x: 794, endPoint y: 227, distance: 8.5
drag, startPoint x: 798, startPoint y: 223, endPoint x: 803, endPoint y: 214, distance: 10.7
drag, startPoint x: 801, startPoint y: 206, endPoint x: 807, endPoint y: 213, distance: 8.9
drag, startPoint x: 819, startPoint y: 184, endPoint x: 821, endPoint y: 255, distance: 71.2
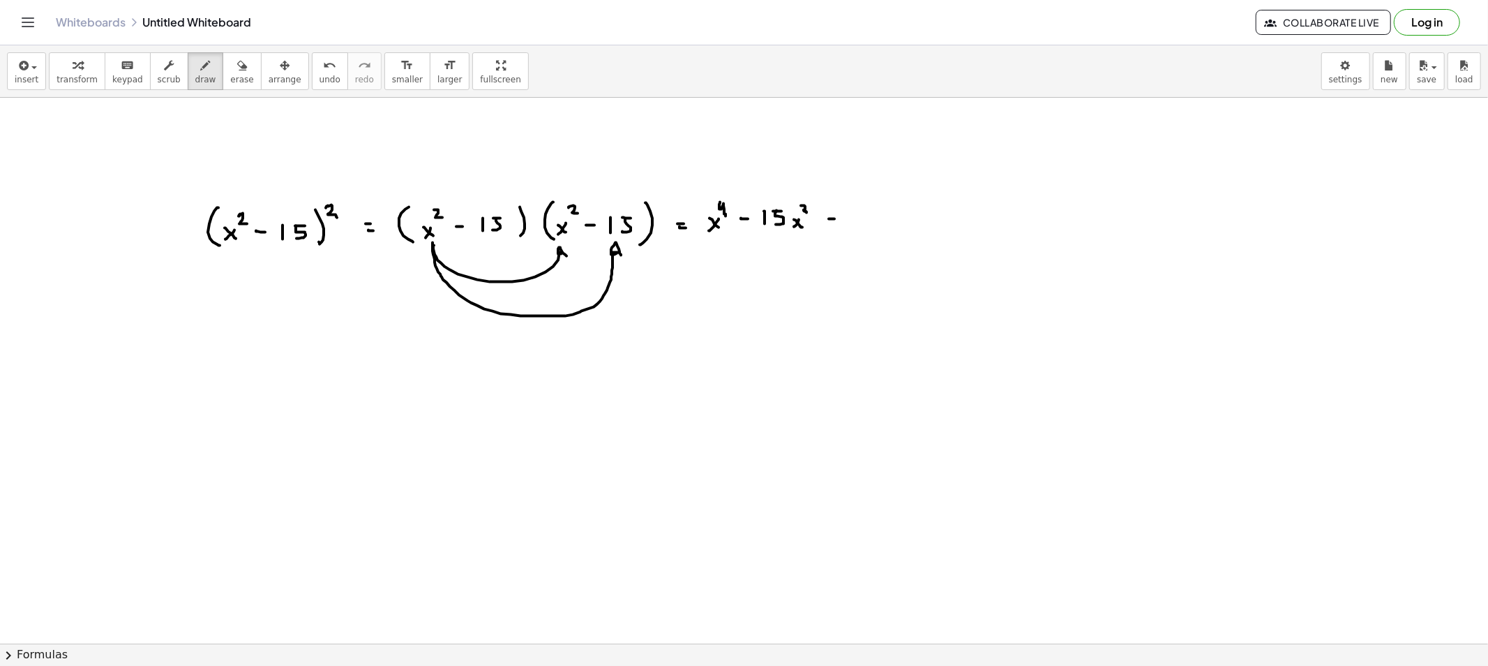
drag, startPoint x: 849, startPoint y: 223, endPoint x: 855, endPoint y: 218, distance: 8.0
drag, startPoint x: 859, startPoint y: 214, endPoint x: 866, endPoint y: 214, distance: 7.0
drag, startPoint x: 857, startPoint y: 214, endPoint x: 863, endPoint y: 226, distance: 13.1
drag, startPoint x: 883, startPoint y: 220, endPoint x: 875, endPoint y: 219, distance: 8.4
drag, startPoint x: 875, startPoint y: 219, endPoint x: 884, endPoint y: 218, distance: 9.1
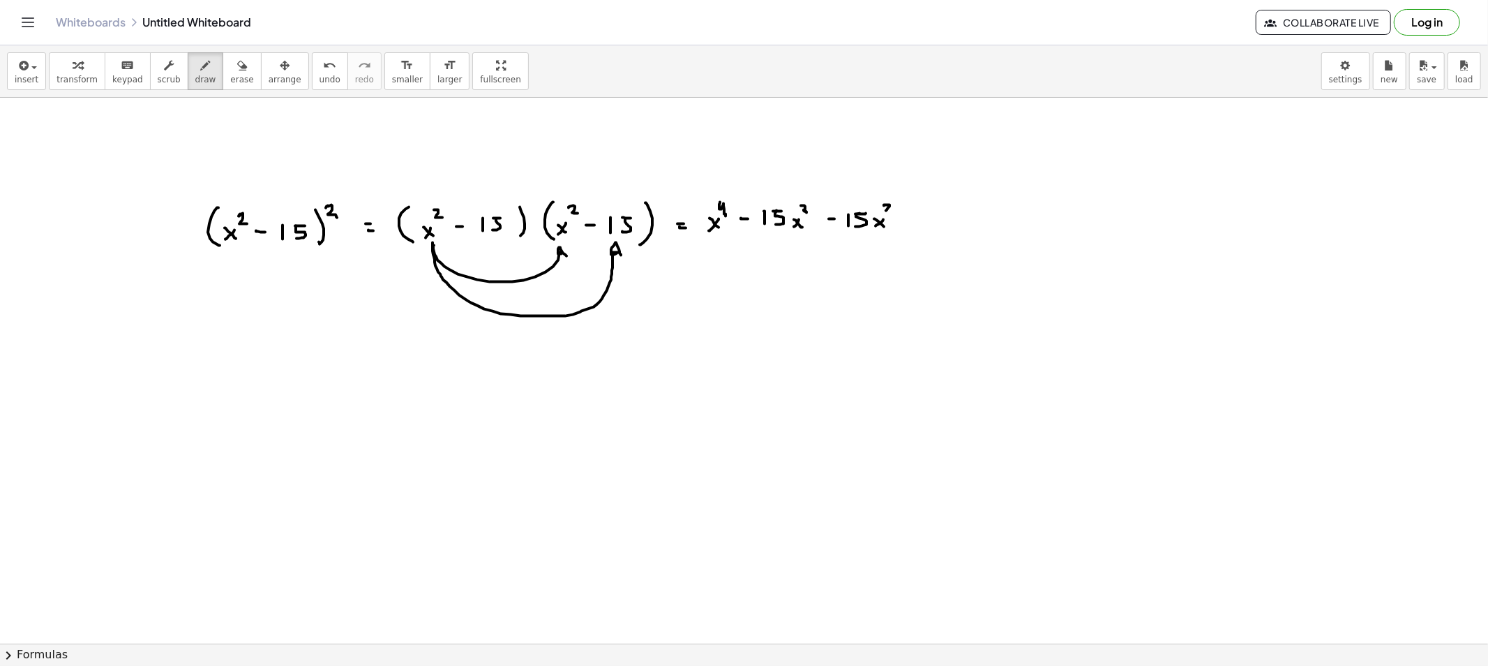
drag, startPoint x: 884, startPoint y: 206, endPoint x: 895, endPoint y: 218, distance: 16.3
drag, startPoint x: 904, startPoint y: 225, endPoint x: 913, endPoint y: 225, distance: 8.4
drag, startPoint x: 928, startPoint y: 217, endPoint x: 931, endPoint y: 227, distance: 10.8
drag, startPoint x: 943, startPoint y: 220, endPoint x: 953, endPoint y: 227, distance: 12.6
drag, startPoint x: 962, startPoint y: 218, endPoint x: 959, endPoint y: 227, distance: 9.5
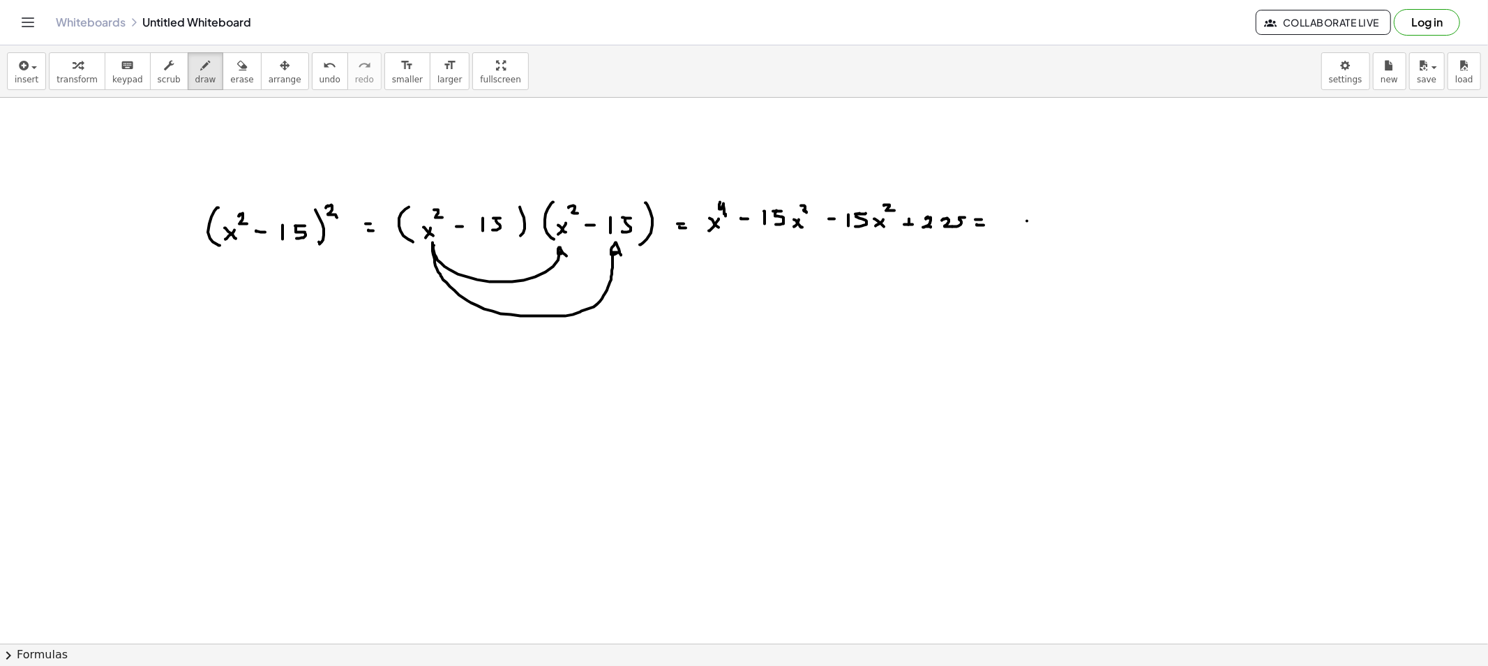
drag, startPoint x: 1027, startPoint y: 221, endPoint x: 1017, endPoint y: 224, distance: 10.8
drag, startPoint x: 1021, startPoint y: 222, endPoint x: 1026, endPoint y: 228, distance: 8.4
drag, startPoint x: 1029, startPoint y: 201, endPoint x: 1034, endPoint y: 211, distance: 11.9
drag, startPoint x: 1056, startPoint y: 177, endPoint x: 1103, endPoint y: 213, distance: 59.2
drag, startPoint x: 1082, startPoint y: 184, endPoint x: 1068, endPoint y: 202, distance: 23.4
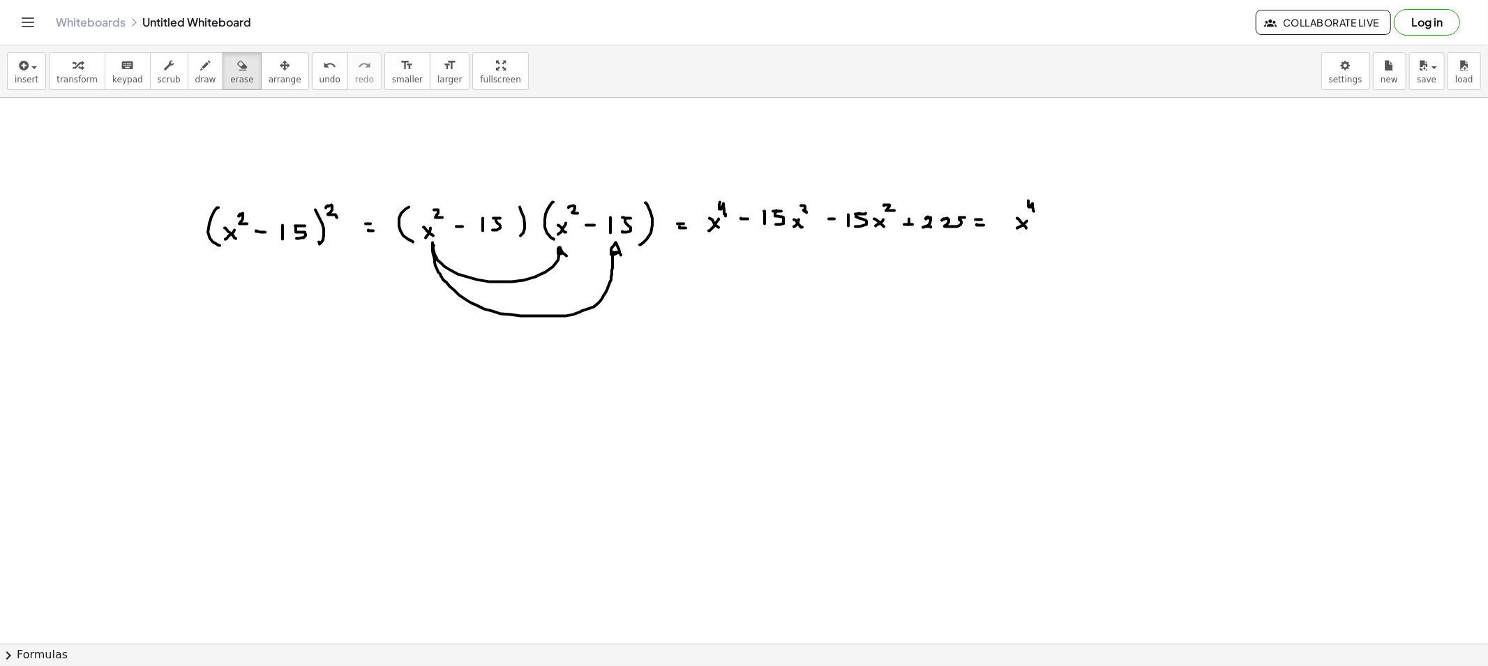
drag, startPoint x: 193, startPoint y: 82, endPoint x: 297, endPoint y: 105, distance: 106.6
drag, startPoint x: 1061, startPoint y: 220, endPoint x: 1069, endPoint y: 225, distance: 9.7
drag, startPoint x: 1079, startPoint y: 225, endPoint x: 1110, endPoint y: 223, distance: 30.8
drag, startPoint x: 1115, startPoint y: 227, endPoint x: 1121, endPoint y: 211, distance: 16.6
drag, startPoint x: 1122, startPoint y: 206, endPoint x: 1129, endPoint y: 213, distance: 9.9
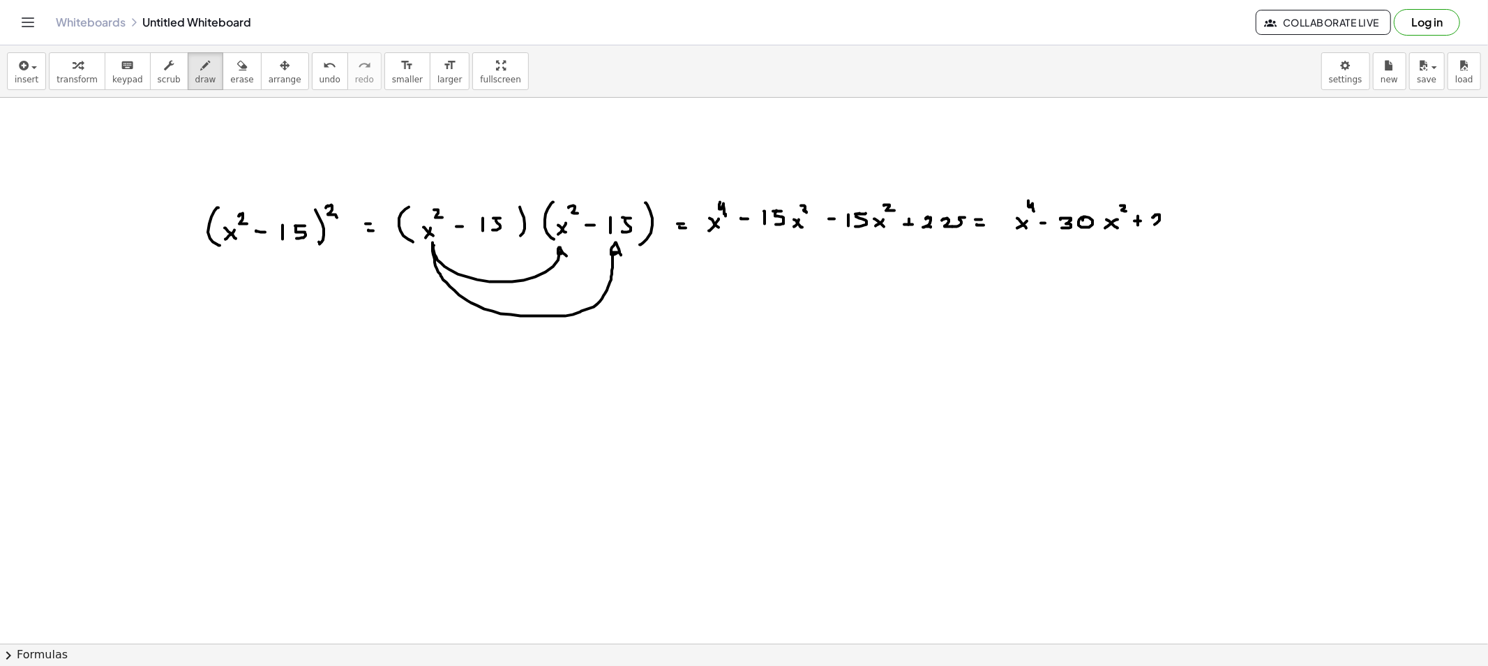
drag, startPoint x: 1156, startPoint y: 215, endPoint x: 1167, endPoint y: 225, distance: 14.8
drag, startPoint x: 1174, startPoint y: 215, endPoint x: 1191, endPoint y: 225, distance: 20.0
drag, startPoint x: 1197, startPoint y: 215, endPoint x: 1211, endPoint y: 230, distance: 20.7
drag, startPoint x: 1043, startPoint y: 253, endPoint x: 1059, endPoint y: 253, distance: 16.0
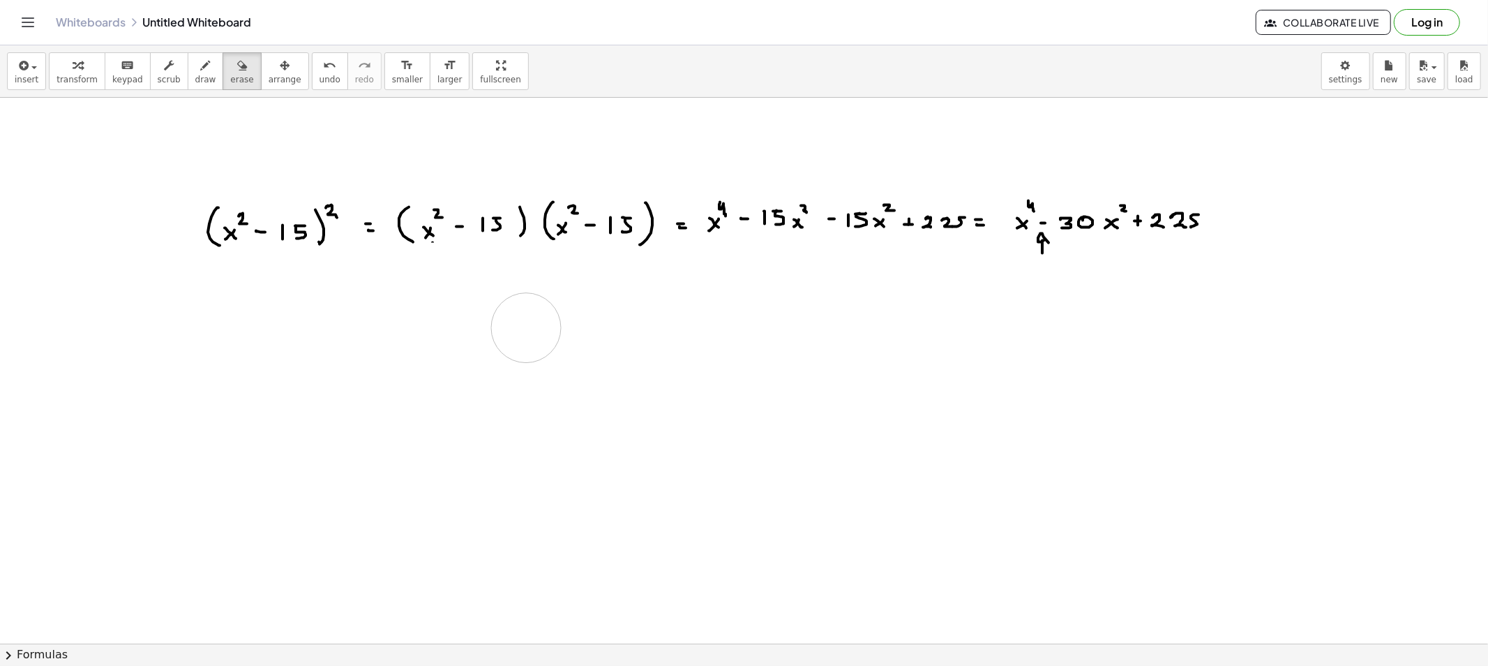
drag, startPoint x: 419, startPoint y: 331, endPoint x: 526, endPoint y: 328, distance: 107.5
drag, startPoint x: 878, startPoint y: 301, endPoint x: 1043, endPoint y: 269, distance: 168.5
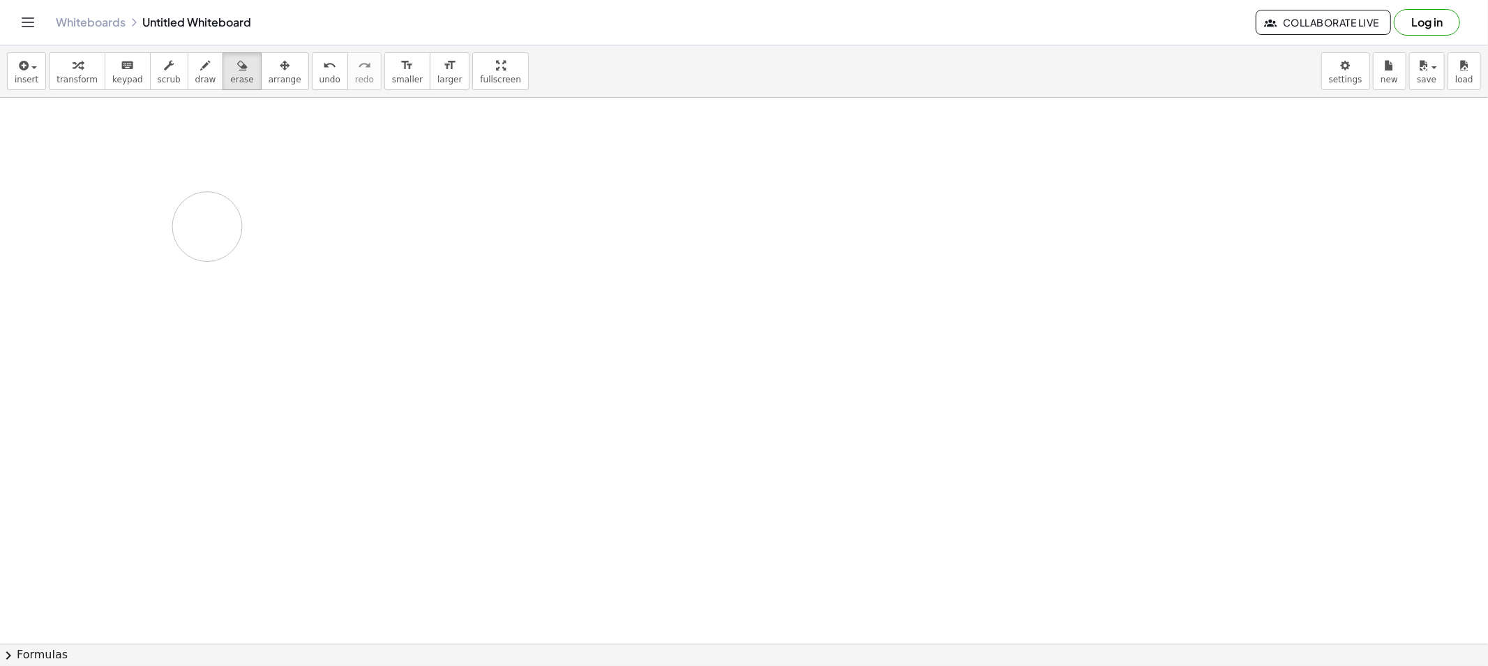
drag, startPoint x: 1190, startPoint y: 225, endPoint x: 218, endPoint y: 222, distance: 972.8
drag, startPoint x: 318, startPoint y: 135, endPoint x: 321, endPoint y: 150, distance: 15.6
drag, startPoint x: 357, startPoint y: 140, endPoint x: 345, endPoint y: 140, distance: 11.9
drag, startPoint x: 345, startPoint y: 140, endPoint x: 358, endPoint y: 151, distance: 17.8
drag, startPoint x: 416, startPoint y: 130, endPoint x: 414, endPoint y: 148, distance: 17.6
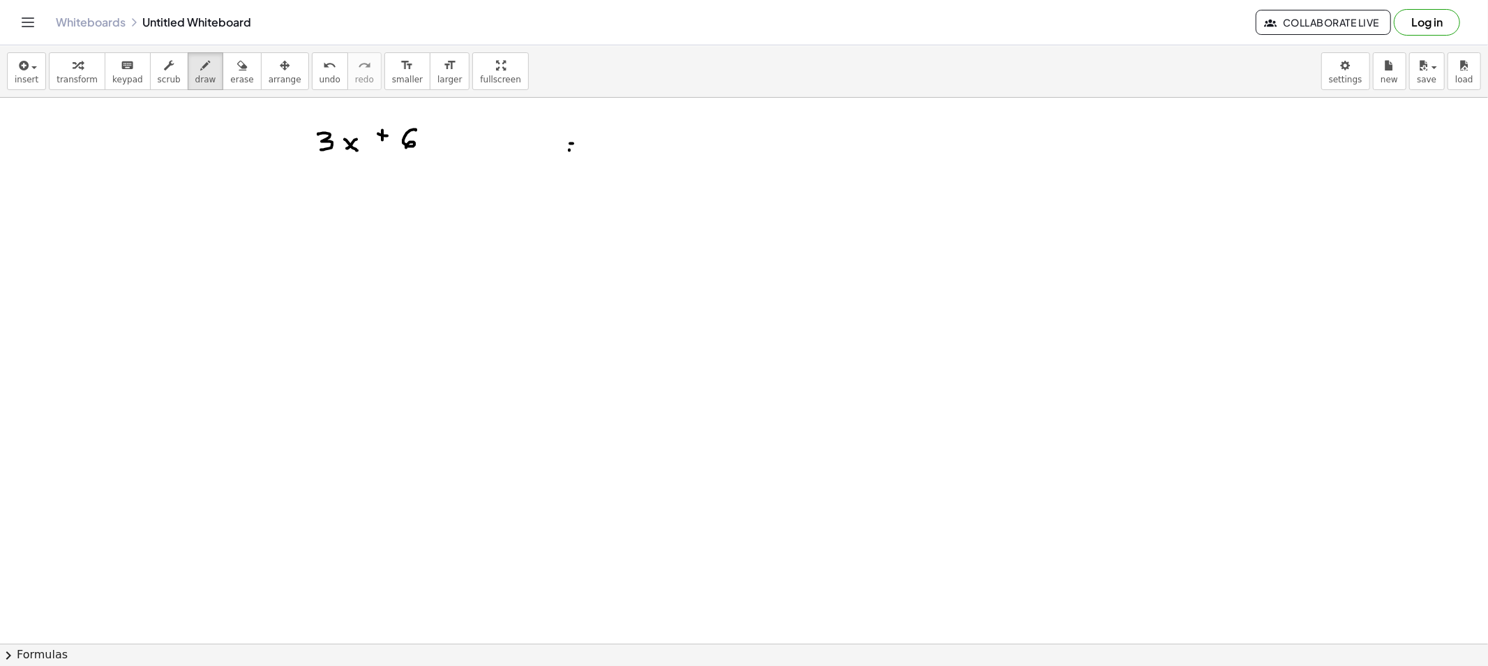
drag, startPoint x: 569, startPoint y: 151, endPoint x: 587, endPoint y: 152, distance: 17.5
drag, startPoint x: 712, startPoint y: 129, endPoint x: 703, endPoint y: 137, distance: 11.9
drag, startPoint x: 714, startPoint y: 135, endPoint x: 722, endPoint y: 140, distance: 9.5
drag, startPoint x: 742, startPoint y: 130, endPoint x: 754, endPoint y: 131, distance: 11.2
drag, startPoint x: 782, startPoint y: 126, endPoint x: 768, endPoint y: 133, distance: 15.6
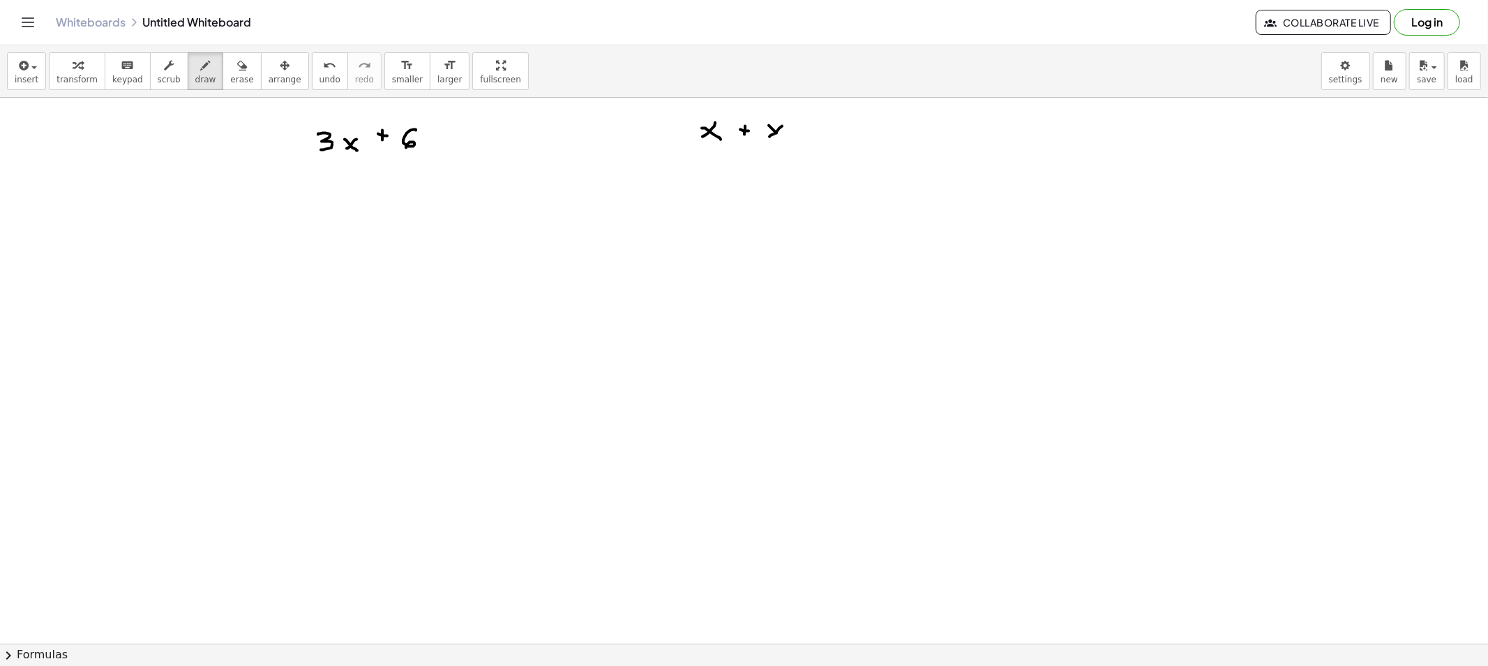
drag, startPoint x: 777, startPoint y: 133, endPoint x: 790, endPoint y: 140, distance: 14.7
drag, startPoint x: 814, startPoint y: 129, endPoint x: 829, endPoint y: 131, distance: 14.8
drag, startPoint x: 842, startPoint y: 128, endPoint x: 863, endPoint y: 141, distance: 24.2
drag, startPoint x: 873, startPoint y: 138, endPoint x: 869, endPoint y: 130, distance: 8.7
drag, startPoint x: 870, startPoint y: 130, endPoint x: 891, endPoint y: 151, distance: 30.1
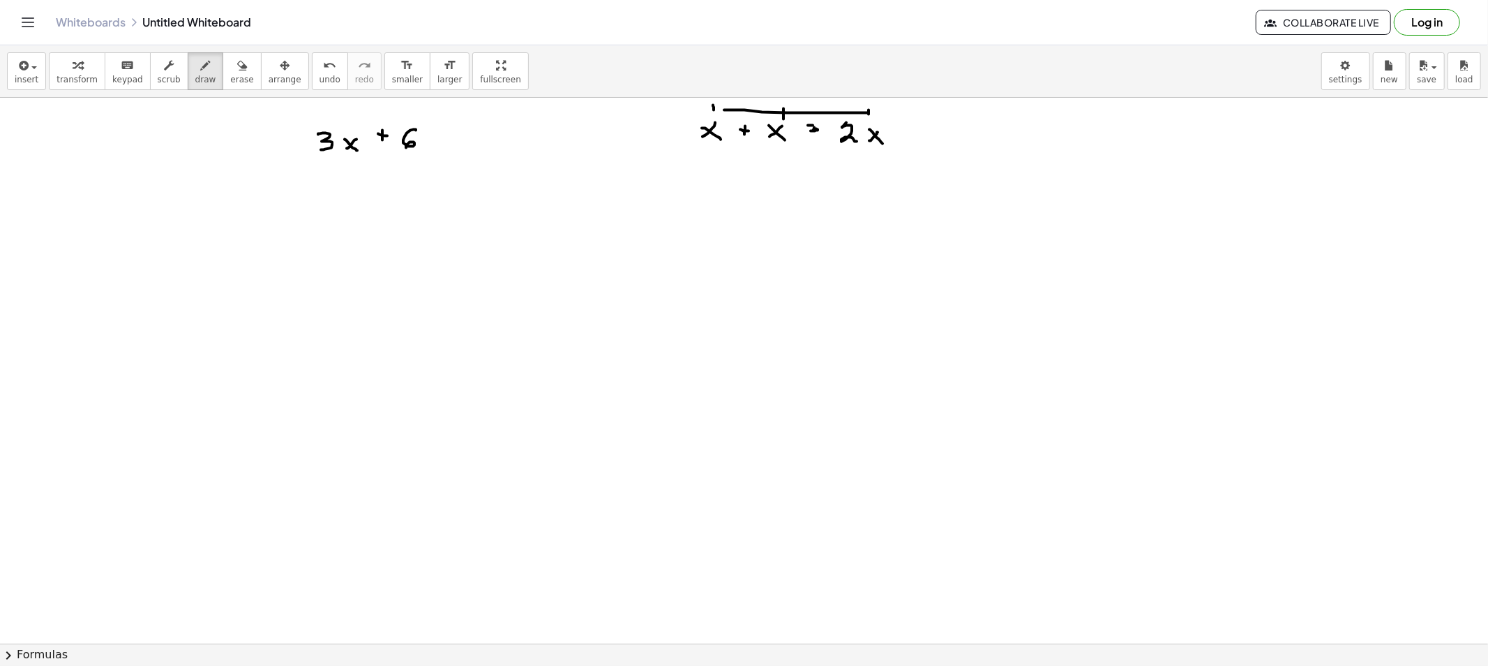
drag, startPoint x: 726, startPoint y: 110, endPoint x: 868, endPoint y: 114, distance: 142.4
drag, startPoint x: 688, startPoint y: 134, endPoint x: 719, endPoint y: 149, distance: 34.3
drag, startPoint x: 761, startPoint y: 114, endPoint x: 766, endPoint y: 159, distance: 45.7
drag, startPoint x: 687, startPoint y: 133, endPoint x: 842, endPoint y: 150, distance: 156.6
drag, startPoint x: 722, startPoint y: 126, endPoint x: 714, endPoint y: 135, distance: 12.9
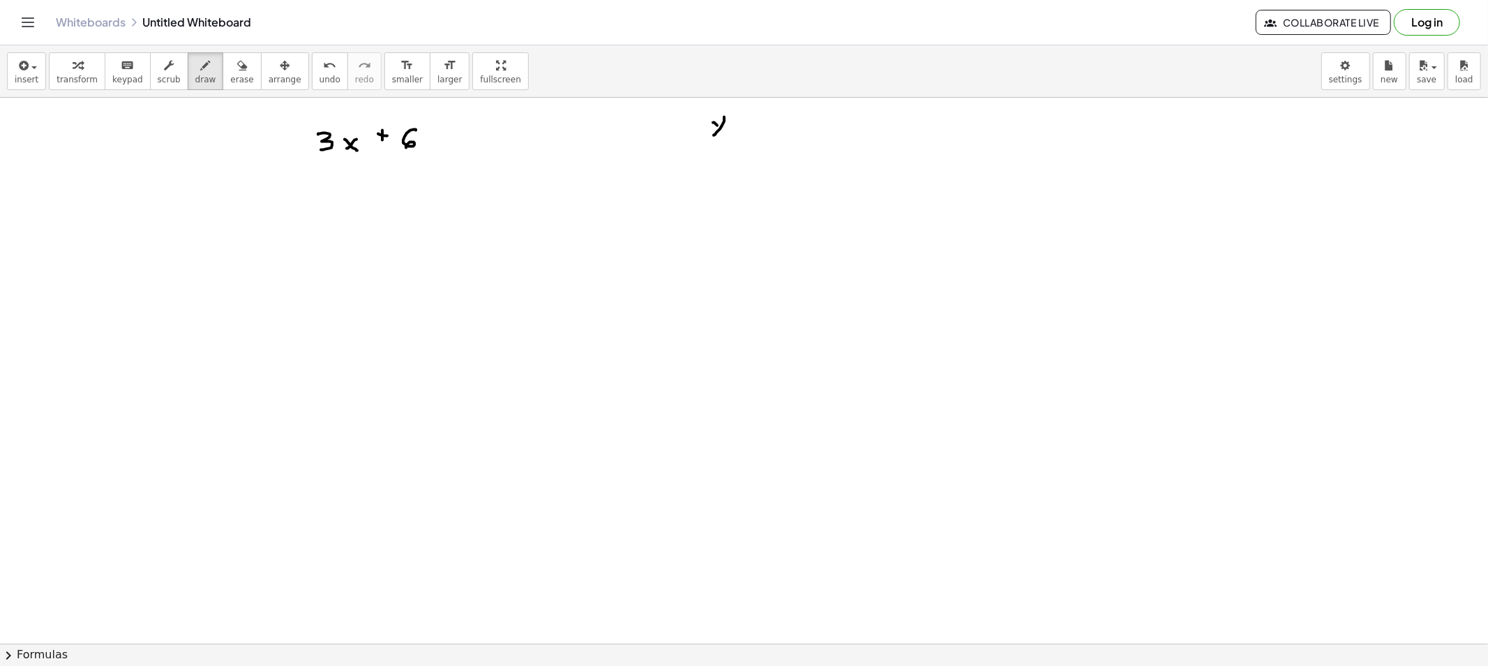
drag, startPoint x: 715, startPoint y: 123, endPoint x: 741, endPoint y: 129, distance: 27.3
drag, startPoint x: 741, startPoint y: 127, endPoint x: 755, endPoint y: 127, distance: 14.0
drag, startPoint x: 770, startPoint y: 121, endPoint x: 761, endPoint y: 124, distance: 9.5
drag, startPoint x: 764, startPoint y: 126, endPoint x: 775, endPoint y: 134, distance: 13.0
drag, startPoint x: 731, startPoint y: 147, endPoint x: 823, endPoint y: 135, distance: 92.8
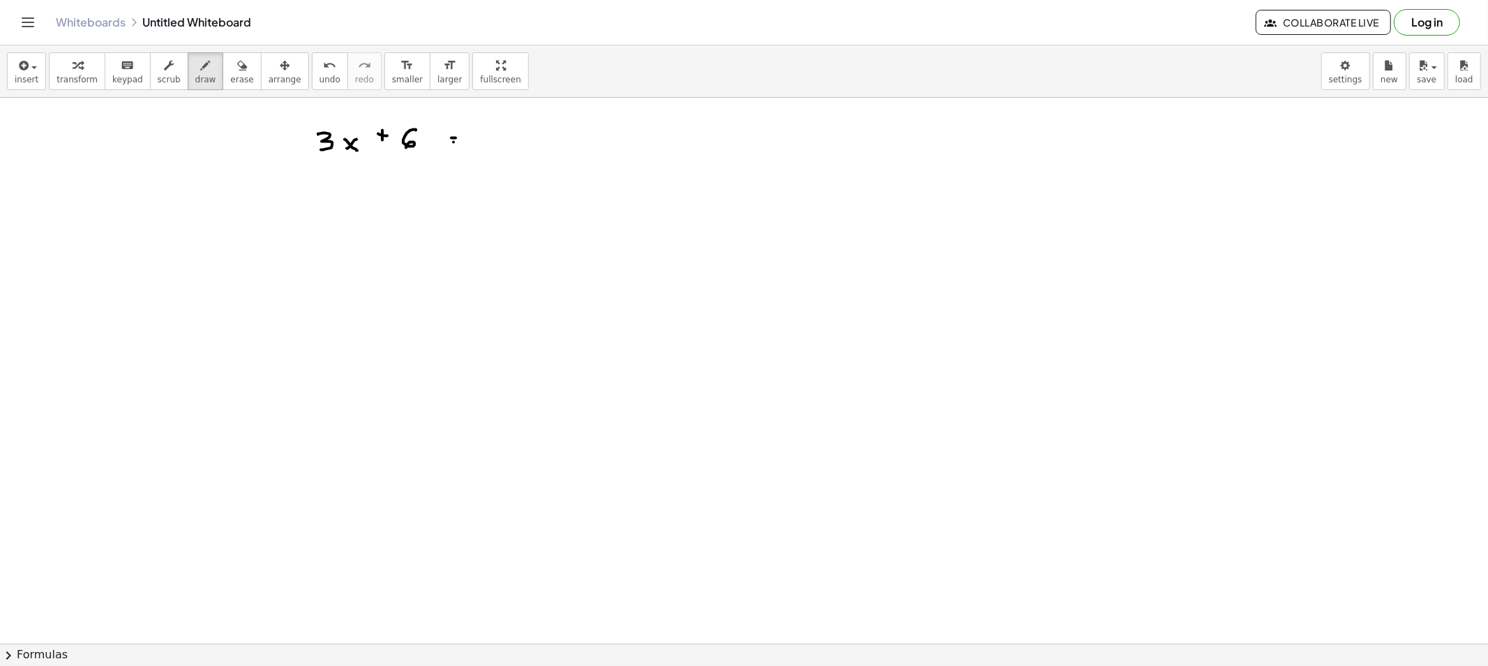
drag, startPoint x: 454, startPoint y: 142, endPoint x: 461, endPoint y: 147, distance: 8.5
drag, startPoint x: 323, startPoint y: 191, endPoint x: 330, endPoint y: 173, distance: 19.4
drag, startPoint x: 321, startPoint y: 213, endPoint x: 322, endPoint y: 196, distance: 16.8
drag, startPoint x: 415, startPoint y: 189, endPoint x: 419, endPoint y: 169, distance: 20.5
drag, startPoint x: 417, startPoint y: 214, endPoint x: 416, endPoint y: 196, distance: 17.5
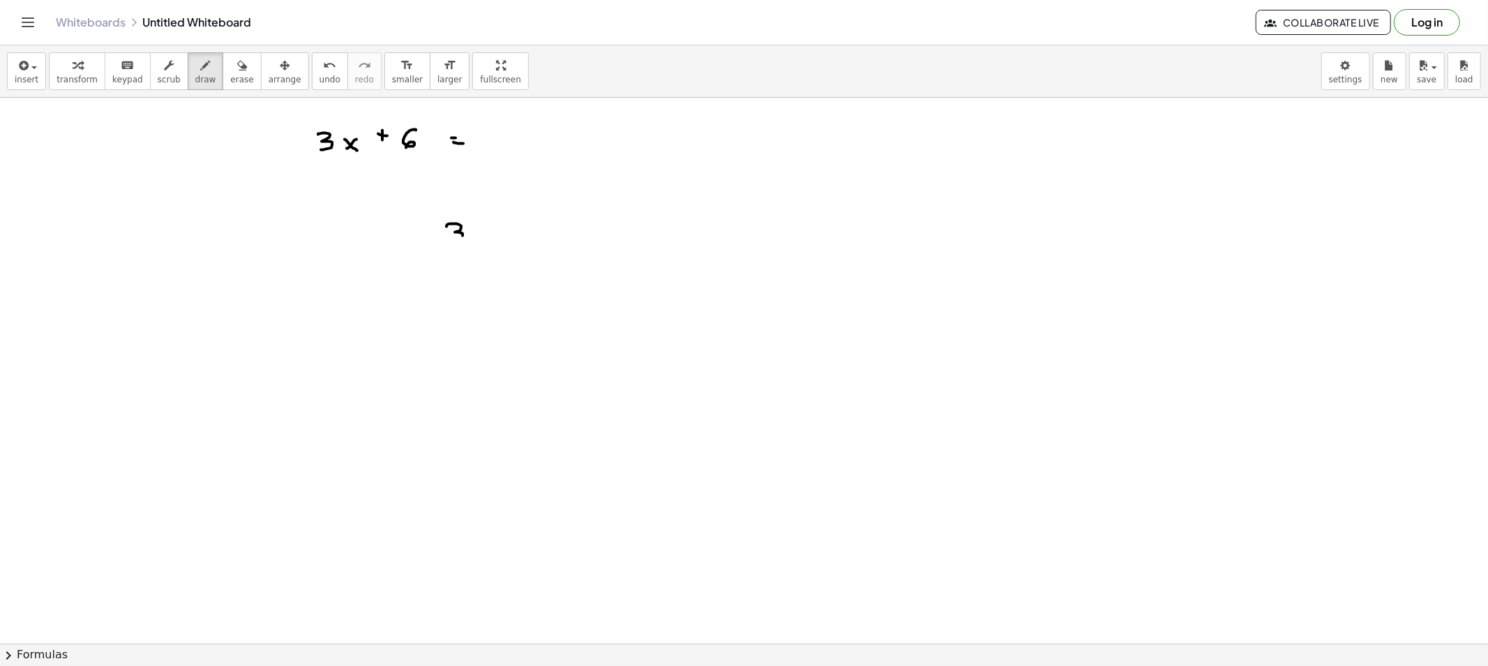
drag, startPoint x: 457, startPoint y: 224, endPoint x: 454, endPoint y: 239, distance: 15.1
drag, startPoint x: 476, startPoint y: 233, endPoint x: 491, endPoint y: 230, distance: 14.9
drag, startPoint x: 536, startPoint y: 226, endPoint x: 538, endPoint y: 241, distance: 14.8
drag, startPoint x: 455, startPoint y: 283, endPoint x: 455, endPoint y: 297, distance: 14.0
drag, startPoint x: 492, startPoint y: 288, endPoint x: 505, endPoint y: 301, distance: 19.3
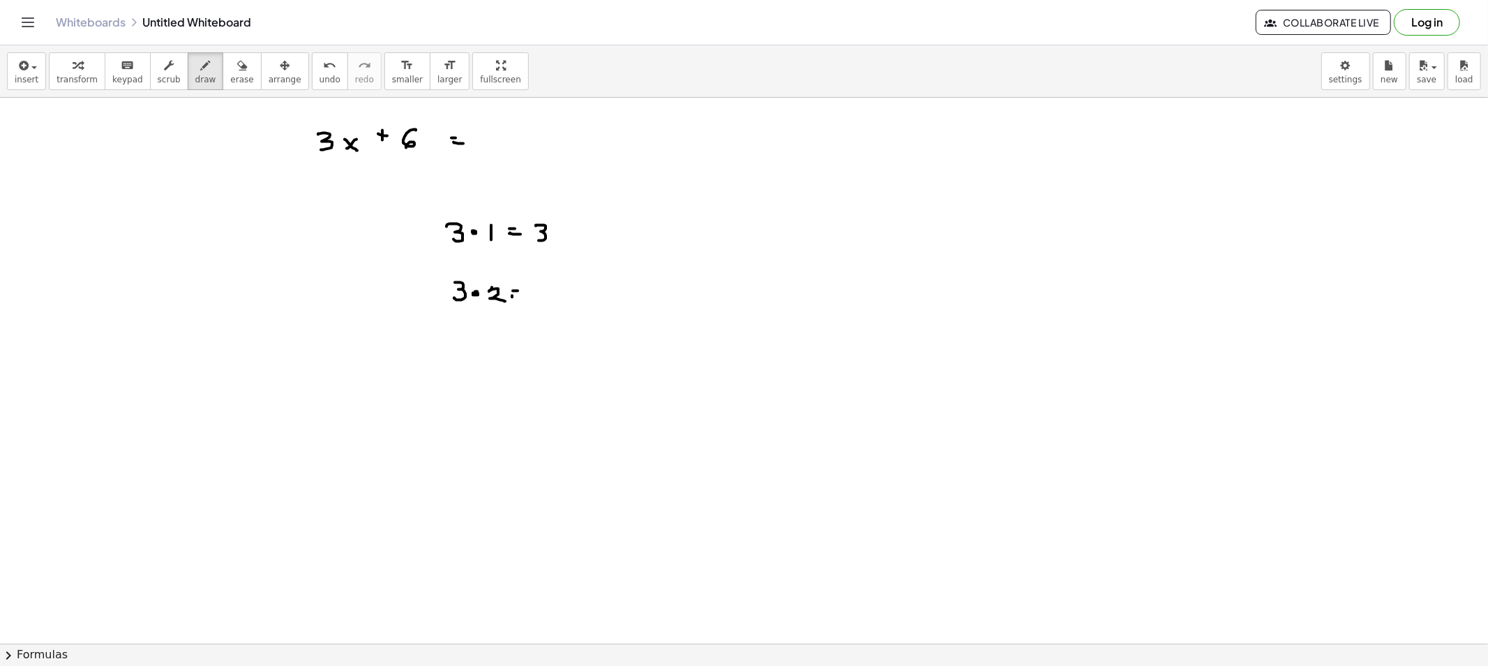
drag, startPoint x: 512, startPoint y: 297, endPoint x: 529, endPoint y: 298, distance: 16.8
drag, startPoint x: 582, startPoint y: 213, endPoint x: 570, endPoint y: 223, distance: 15.8
drag, startPoint x: 464, startPoint y: 211, endPoint x: 468, endPoint y: 224, distance: 13.7
drag, startPoint x: 424, startPoint y: 208, endPoint x: 354, endPoint y: 205, distance: 69.1
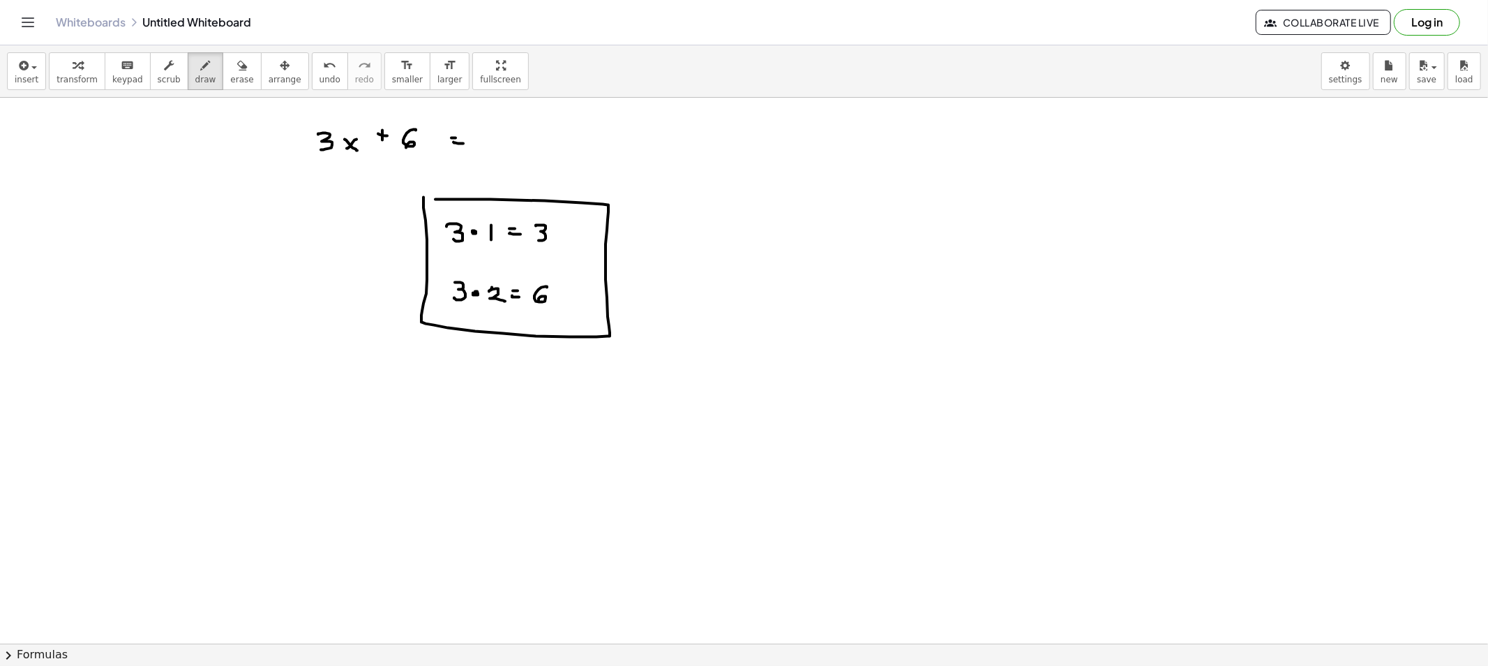
drag, startPoint x: 562, startPoint y: 309, endPoint x: 578, endPoint y: 318, distance: 18.1
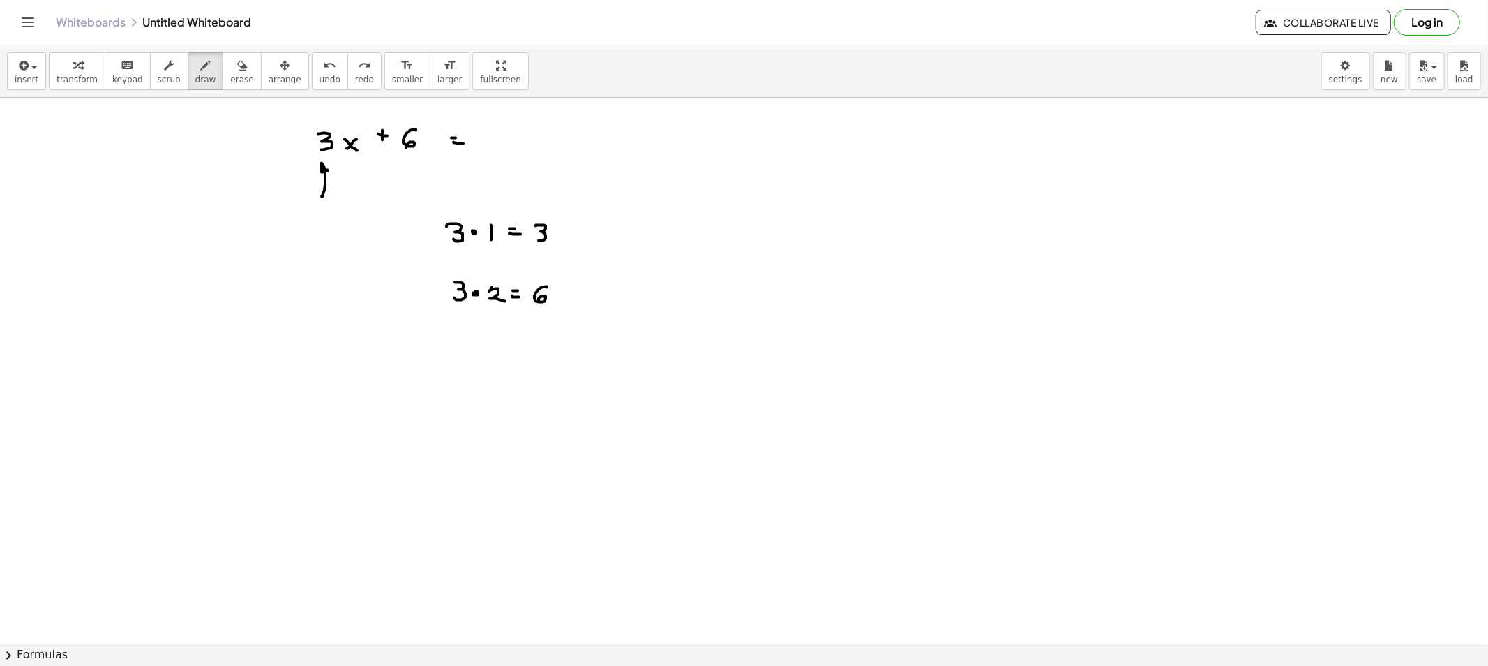
drag, startPoint x: 322, startPoint y: 197, endPoint x: 325, endPoint y: 170, distance: 26.7
drag, startPoint x: 536, startPoint y: 177, endPoint x: 544, endPoint y: 207, distance: 31.2
drag, startPoint x: 412, startPoint y: 201, endPoint x: 420, endPoint y: 179, distance: 23.2
drag, startPoint x: 455, startPoint y: 257, endPoint x: 473, endPoint y: 266, distance: 20.3
drag, startPoint x: 315, startPoint y: 224, endPoint x: 478, endPoint y: 243, distance: 163.7
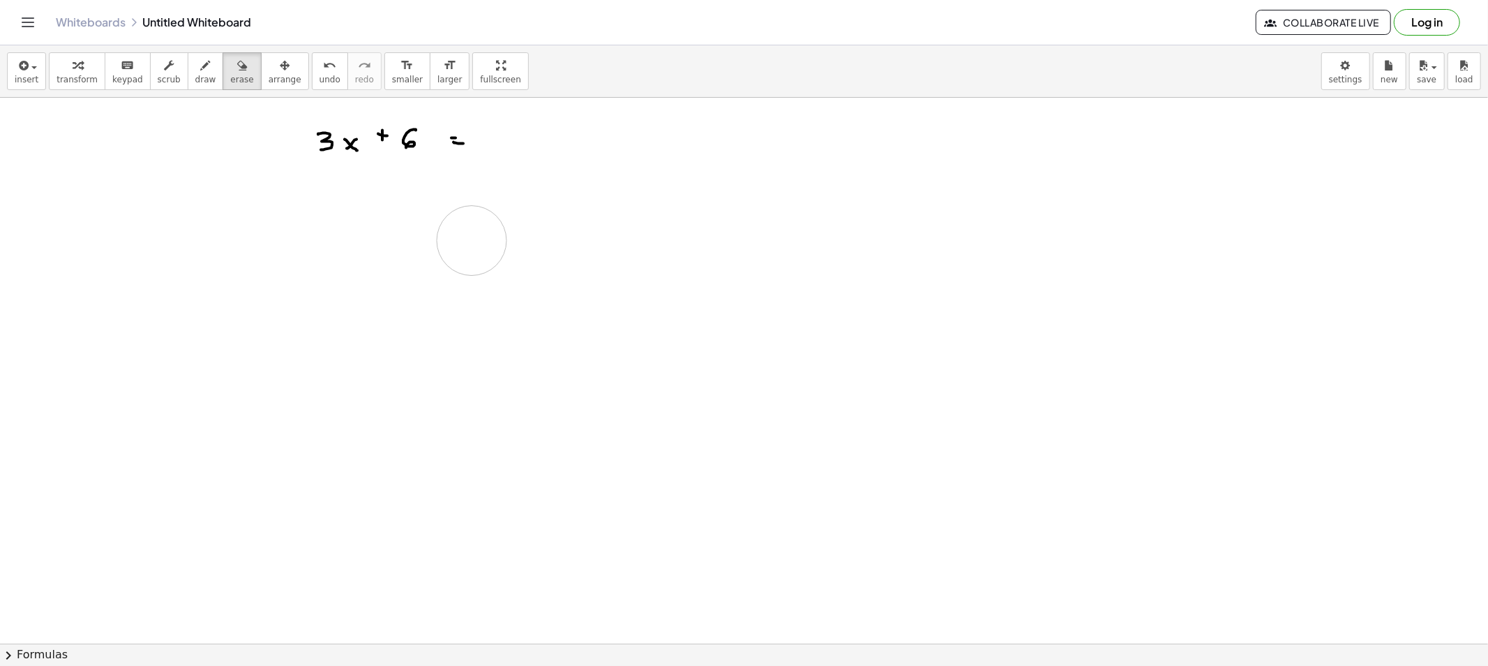
drag, startPoint x: 472, startPoint y: 241, endPoint x: 386, endPoint y: 245, distance: 85.9
drag, startPoint x: 601, startPoint y: 122, endPoint x: 600, endPoint y: 151, distance: 29.3
drag, startPoint x: 731, startPoint y: 124, endPoint x: 736, endPoint y: 156, distance: 31.7
drag, startPoint x: 322, startPoint y: 189, endPoint x: 338, endPoint y: 175, distance: 21.3
drag, startPoint x: 403, startPoint y: 185, endPoint x: 410, endPoint y: 174, distance: 12.6
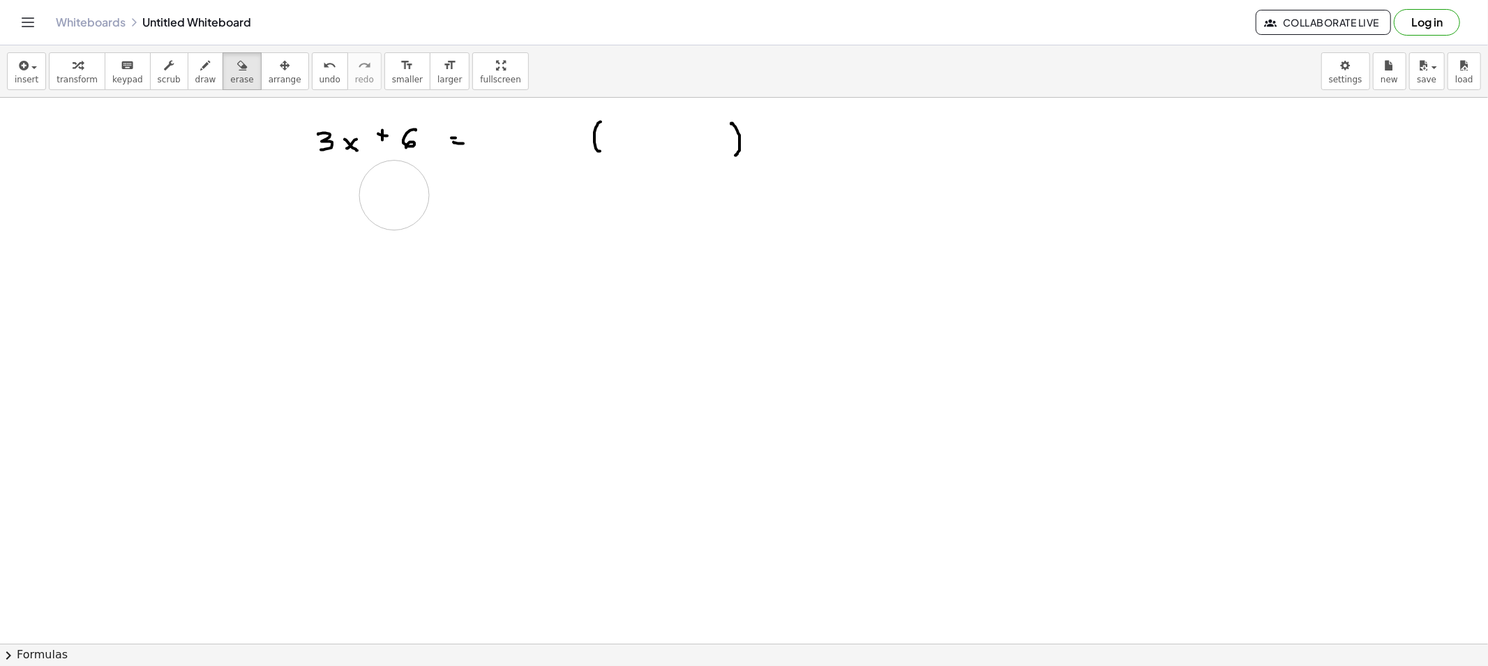
drag, startPoint x: 328, startPoint y: 217, endPoint x: 395, endPoint y: 195, distance: 70.4
drag, startPoint x: 572, startPoint y: 133, endPoint x: 588, endPoint y: 150, distance: 23.2
drag, startPoint x: 579, startPoint y: 177, endPoint x: 583, endPoint y: 170, distance: 7.5
drag, startPoint x: 332, startPoint y: 103, endPoint x: 338, endPoint y: 119, distance: 16.3
drag, startPoint x: 317, startPoint y: 228, endPoint x: 324, endPoint y: 242, distance: 15.9
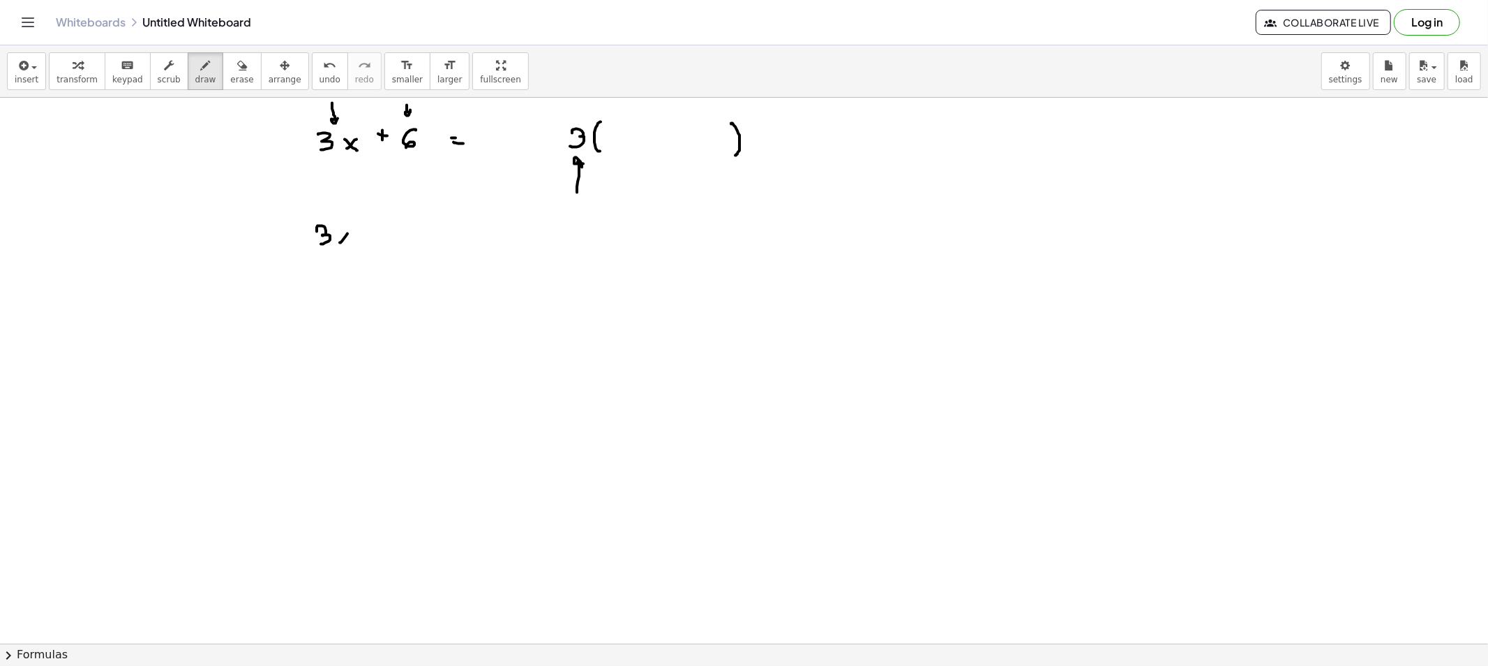
drag, startPoint x: 341, startPoint y: 243, endPoint x: 338, endPoint y: 234, distance: 8.6
drag, startPoint x: 338, startPoint y: 234, endPoint x: 351, endPoint y: 248, distance: 18.3
drag, startPoint x: 306, startPoint y: 252, endPoint x: 354, endPoint y: 256, distance: 49.0
drag, startPoint x: 332, startPoint y: 262, endPoint x: 334, endPoint y: 271, distance: 9.2
drag, startPoint x: 472, startPoint y: 230, endPoint x: 463, endPoint y: 246, distance: 17.8
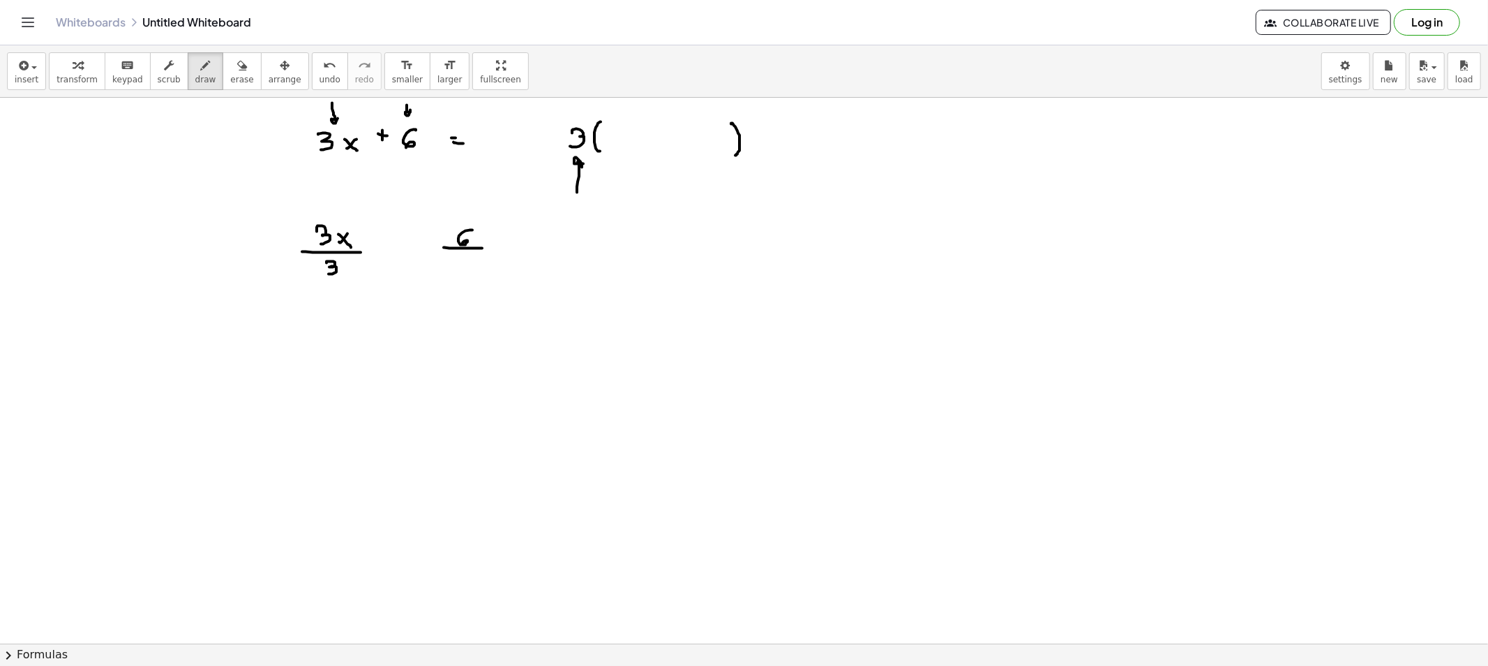
drag, startPoint x: 444, startPoint y: 248, endPoint x: 482, endPoint y: 248, distance: 38.4
drag, startPoint x: 461, startPoint y: 257, endPoint x: 463, endPoint y: 269, distance: 12.7
drag, startPoint x: 371, startPoint y: 252, endPoint x: 391, endPoint y: 255, distance: 19.8
drag, startPoint x: 261, startPoint y: 255, endPoint x: 281, endPoint y: 268, distance: 23.8
drag, startPoint x: 398, startPoint y: 247, endPoint x: 385, endPoint y: 259, distance: 17.8
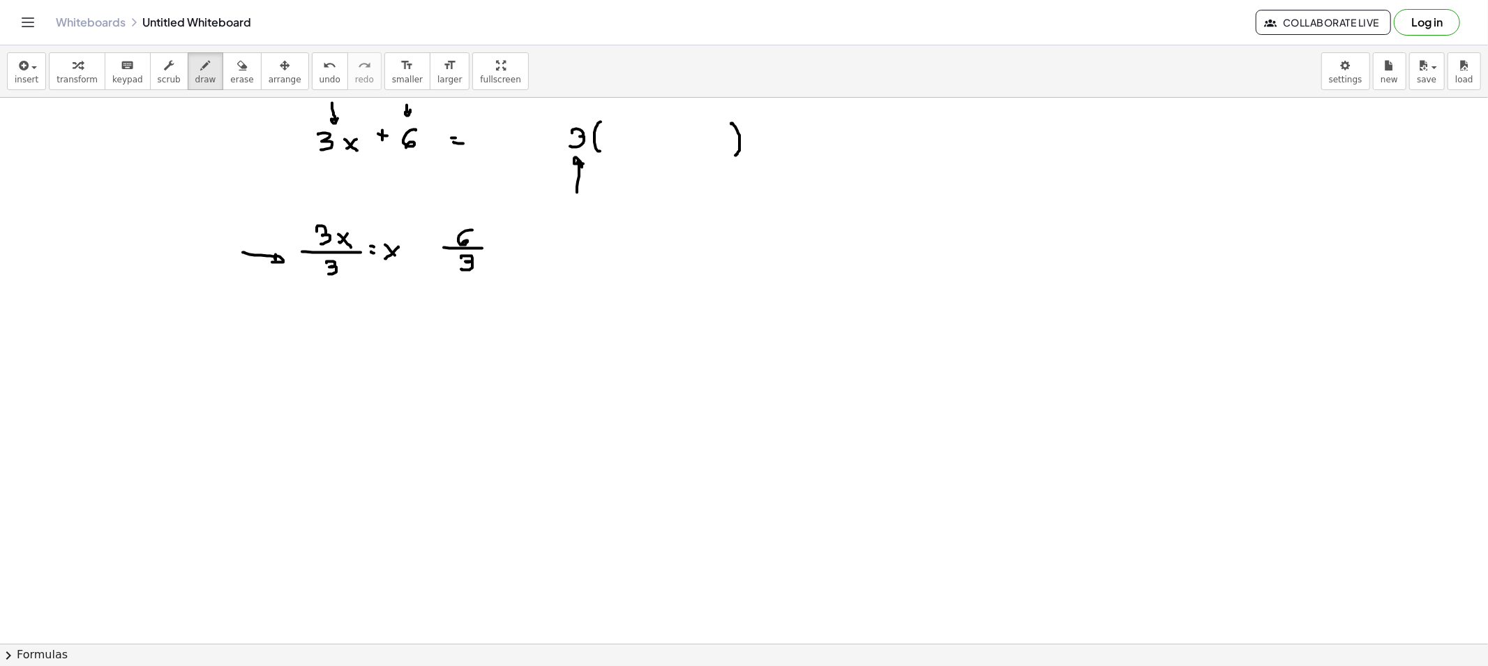
drag, startPoint x: 395, startPoint y: 255, endPoint x: 403, endPoint y: 264, distance: 11.4
drag, startPoint x: 240, startPoint y: 254, endPoint x: 248, endPoint y: 269, distance: 16.5
drag, startPoint x: 401, startPoint y: 273, endPoint x: 444, endPoint y: 247, distance: 50.4
drag, startPoint x: 242, startPoint y: 262, endPoint x: 256, endPoint y: 273, distance: 17.4
drag, startPoint x: 389, startPoint y: 259, endPoint x: 370, endPoint y: 241, distance: 25.7
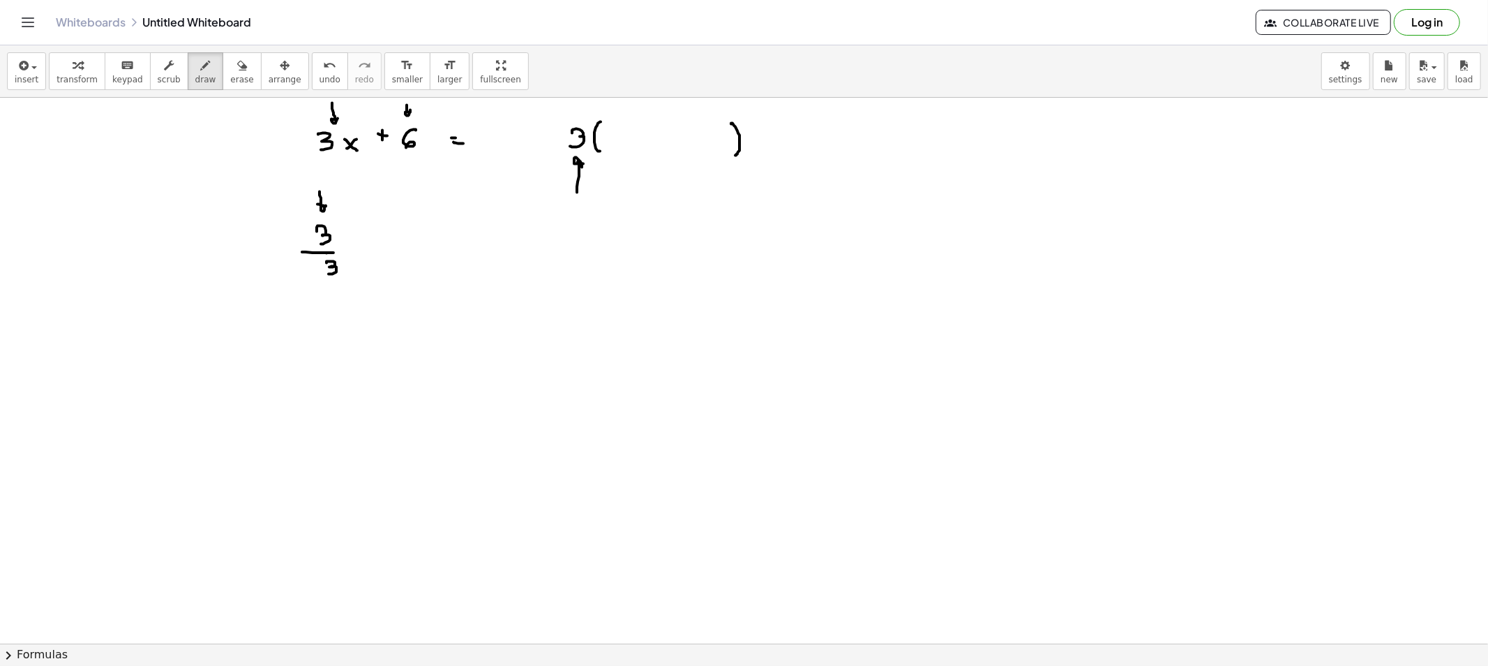
drag, startPoint x: 327, startPoint y: 253, endPoint x: 348, endPoint y: 253, distance: 20.9
drag, startPoint x: 374, startPoint y: 248, endPoint x: 363, endPoint y: 259, distance: 15.3
drag, startPoint x: 422, startPoint y: 256, endPoint x: 422, endPoint y: 266, distance: 9.8
drag, startPoint x: 366, startPoint y: 219, endPoint x: 371, endPoint y: 229, distance: 10.9
drag, startPoint x: 435, startPoint y: 256, endPoint x: 454, endPoint y: 256, distance: 18.8
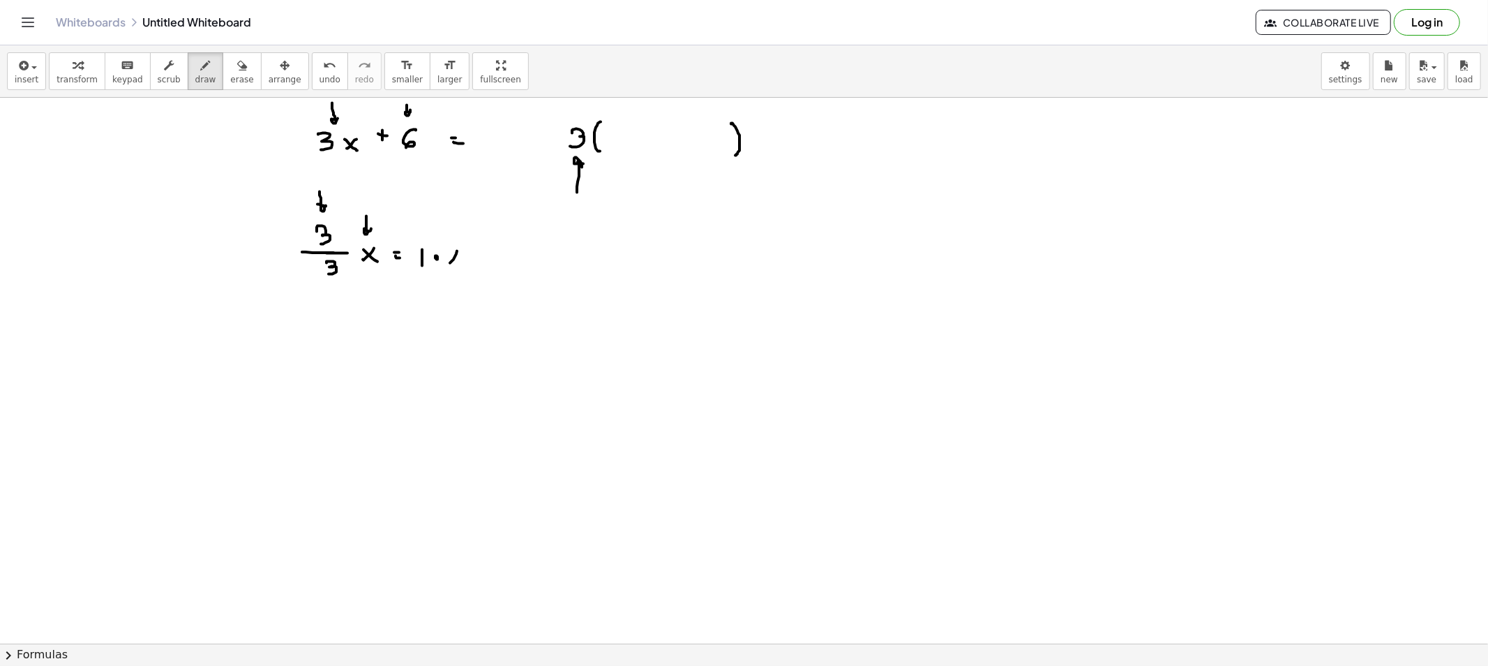
drag, startPoint x: 457, startPoint y: 251, endPoint x: 448, endPoint y: 262, distance: 13.9
drag, startPoint x: 458, startPoint y: 263, endPoint x: 470, endPoint y: 279, distance: 19.6
drag, startPoint x: 486, startPoint y: 262, endPoint x: 505, endPoint y: 269, distance: 19.2
drag, startPoint x: 517, startPoint y: 253, endPoint x: 507, endPoint y: 263, distance: 14.3
drag, startPoint x: 513, startPoint y: 260, endPoint x: 522, endPoint y: 270, distance: 13.9
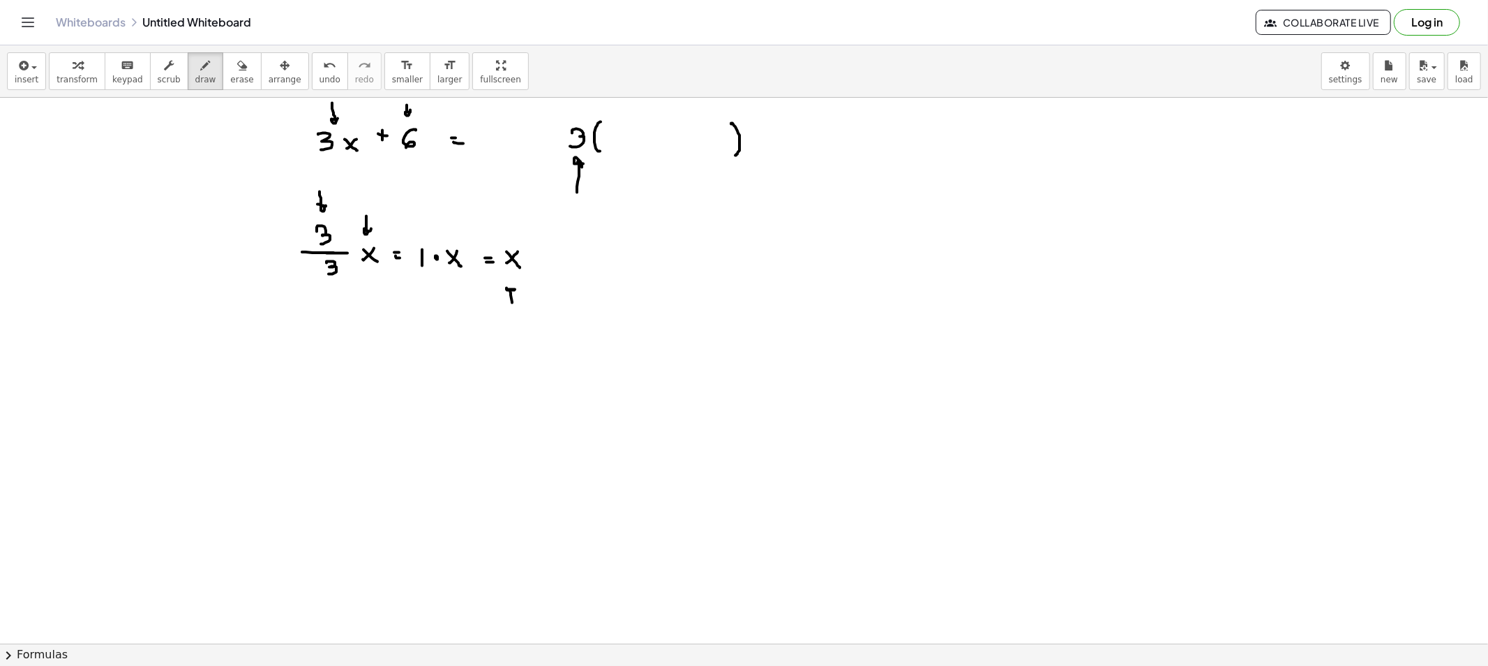
drag, startPoint x: 512, startPoint y: 303, endPoint x: 516, endPoint y: 288, distance: 15.9
drag, startPoint x: 617, startPoint y: 137, endPoint x: 607, endPoint y: 144, distance: 12.0
drag, startPoint x: 618, startPoint y: 143, endPoint x: 625, endPoint y: 149, distance: 8.9
drag, startPoint x: 380, startPoint y: 175, endPoint x: 384, endPoint y: 163, distance: 13.0
drag, startPoint x: 380, startPoint y: 177, endPoint x: 657, endPoint y: 166, distance: 278.0
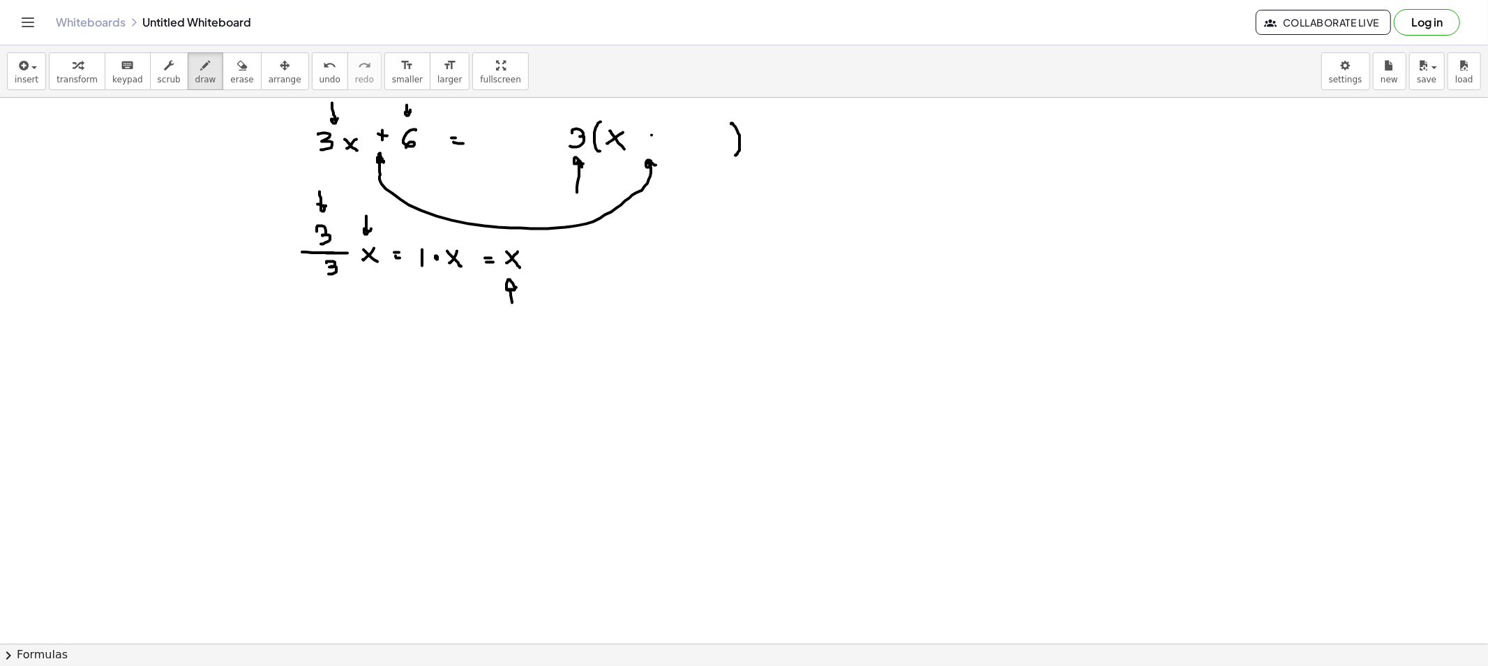
drag, startPoint x: 652, startPoint y: 135, endPoint x: 649, endPoint y: 144, distance: 8.8
drag, startPoint x: 646, startPoint y: 140, endPoint x: 666, endPoint y: 147, distance: 21.2
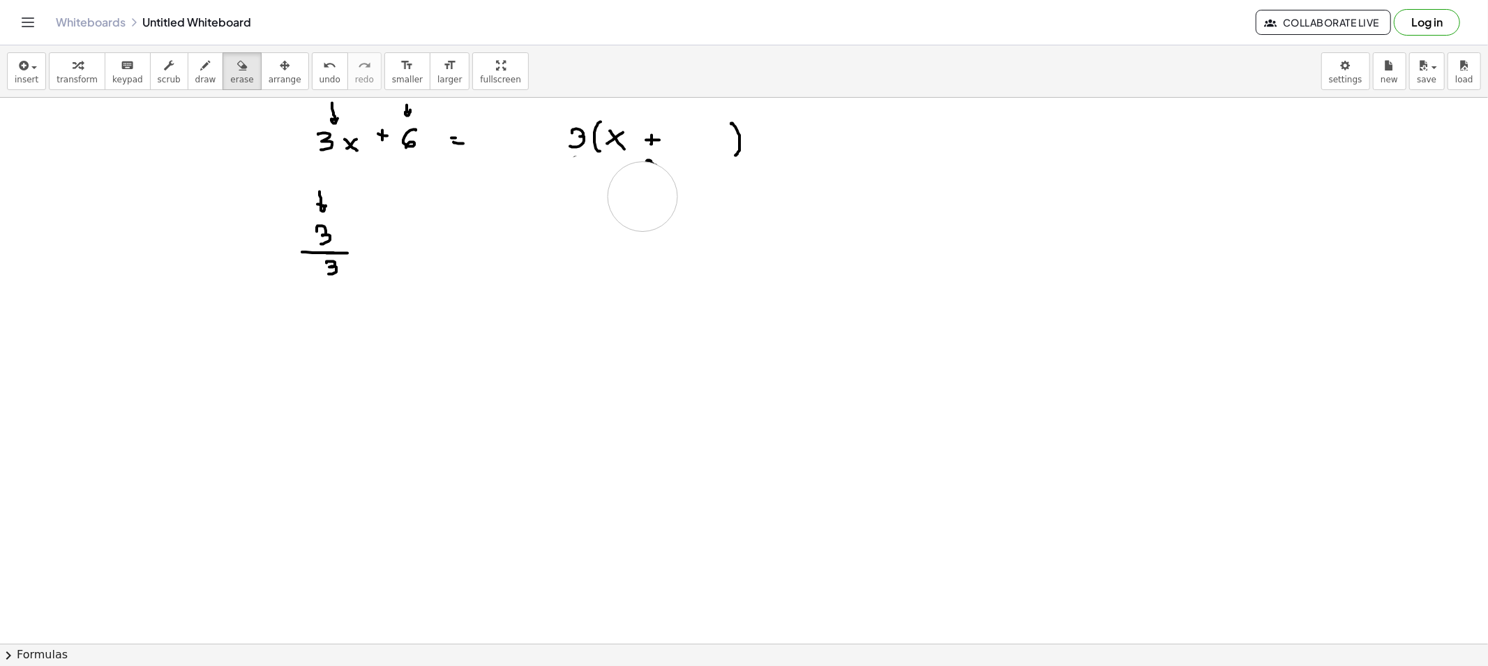
drag, startPoint x: 498, startPoint y: 274, endPoint x: 644, endPoint y: 194, distance: 167.1
drag, startPoint x: 427, startPoint y: 229, endPoint x: 424, endPoint y: 246, distance: 17.7
drag, startPoint x: 403, startPoint y: 246, endPoint x: 452, endPoint y: 246, distance: 48.9
drag, startPoint x: 424, startPoint y: 254, endPoint x: 423, endPoint y: 266, distance: 11.9
drag, startPoint x: 466, startPoint y: 248, endPoint x: 476, endPoint y: 250, distance: 10.0
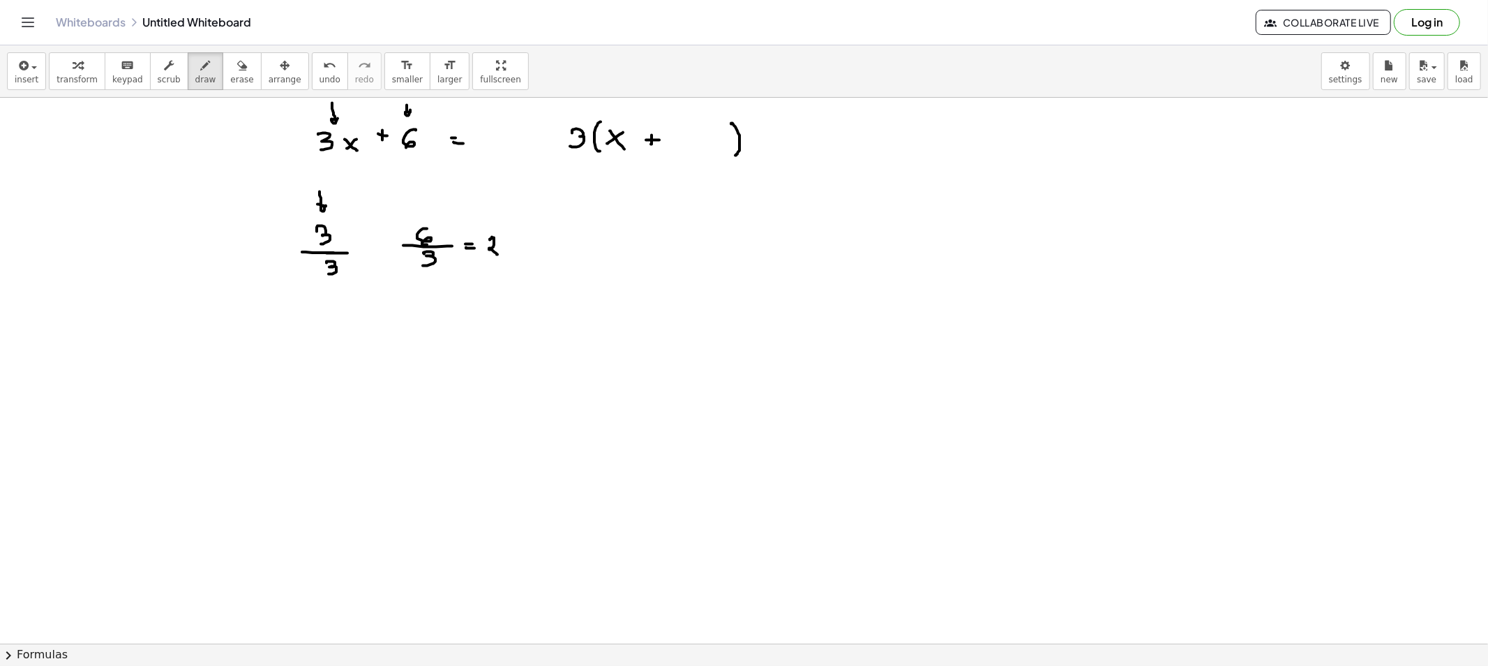
drag, startPoint x: 492, startPoint y: 237, endPoint x: 498, endPoint y: 255, distance: 19.2
drag, startPoint x: 502, startPoint y: 242, endPoint x: 706, endPoint y: 168, distance: 216.8
drag, startPoint x: 700, startPoint y: 135, endPoint x: 712, endPoint y: 147, distance: 16.8
drag, startPoint x: 497, startPoint y: 244, endPoint x: 693, endPoint y: 246, distance: 196.1
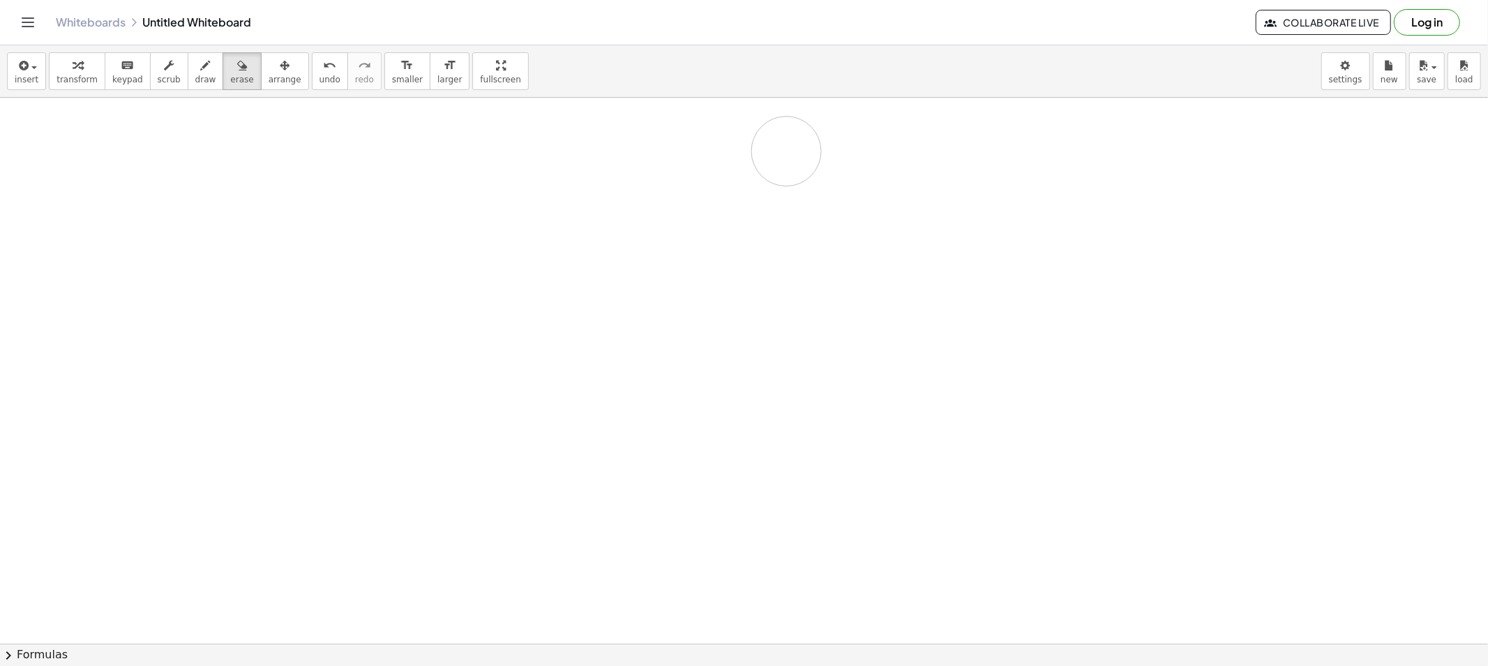
drag, startPoint x: 336, startPoint y: 130, endPoint x: 322, endPoint y: 127, distance: 14.2
drag, startPoint x: 333, startPoint y: 137, endPoint x: 350, endPoint y: 154, distance: 23.7
drag, startPoint x: 364, startPoint y: 145, endPoint x: 357, endPoint y: 151, distance: 9.4
drag, startPoint x: 357, startPoint y: 142, endPoint x: 368, endPoint y: 154, distance: 15.8
drag, startPoint x: 382, startPoint y: 142, endPoint x: 395, endPoint y: 143, distance: 12.6
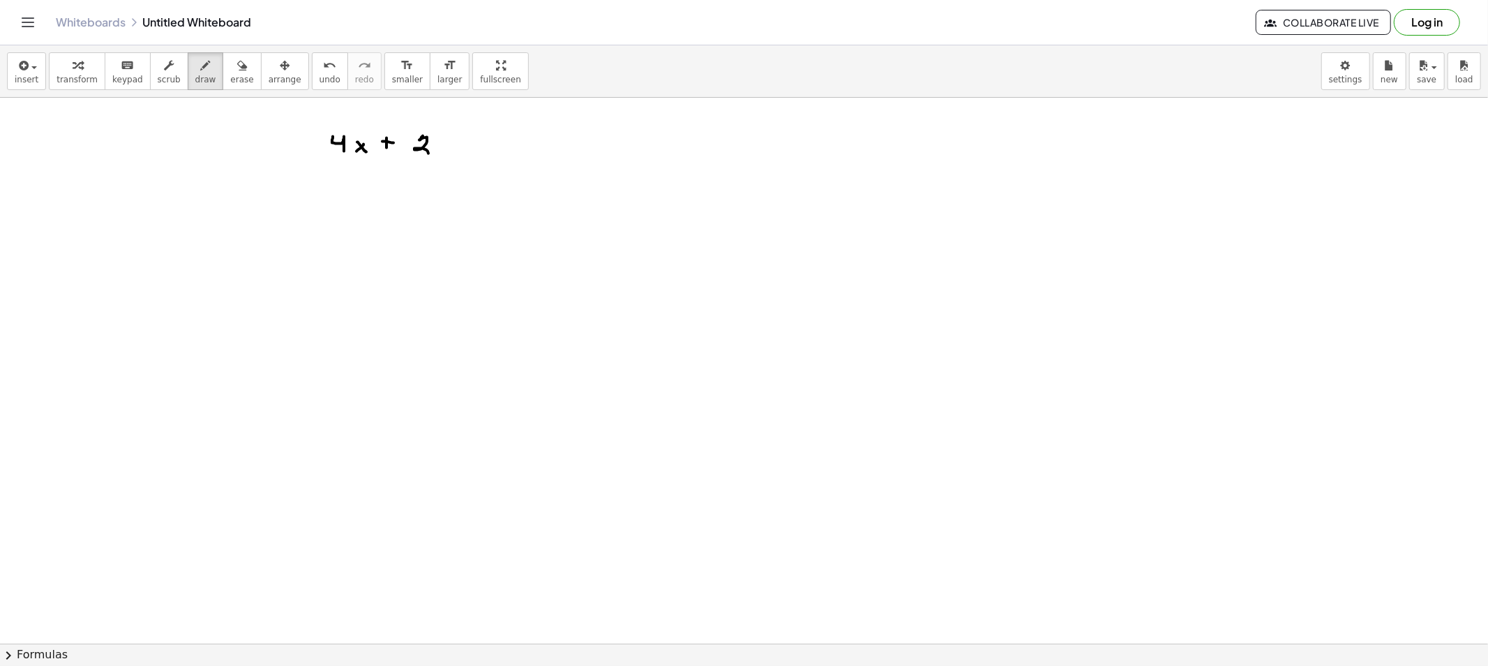
drag, startPoint x: 423, startPoint y: 136, endPoint x: 431, endPoint y: 154, distance: 19.4
drag, startPoint x: 547, startPoint y: 129, endPoint x: 548, endPoint y: 154, distance: 25.1
drag, startPoint x: 668, startPoint y: 129, endPoint x: 664, endPoint y: 154, distance: 25.4
drag, startPoint x: 525, startPoint y: 136, endPoint x: 530, endPoint y: 154, distance: 18.3
drag, startPoint x: 518, startPoint y: 113, endPoint x: 528, endPoint y: 116, distance: 10.2
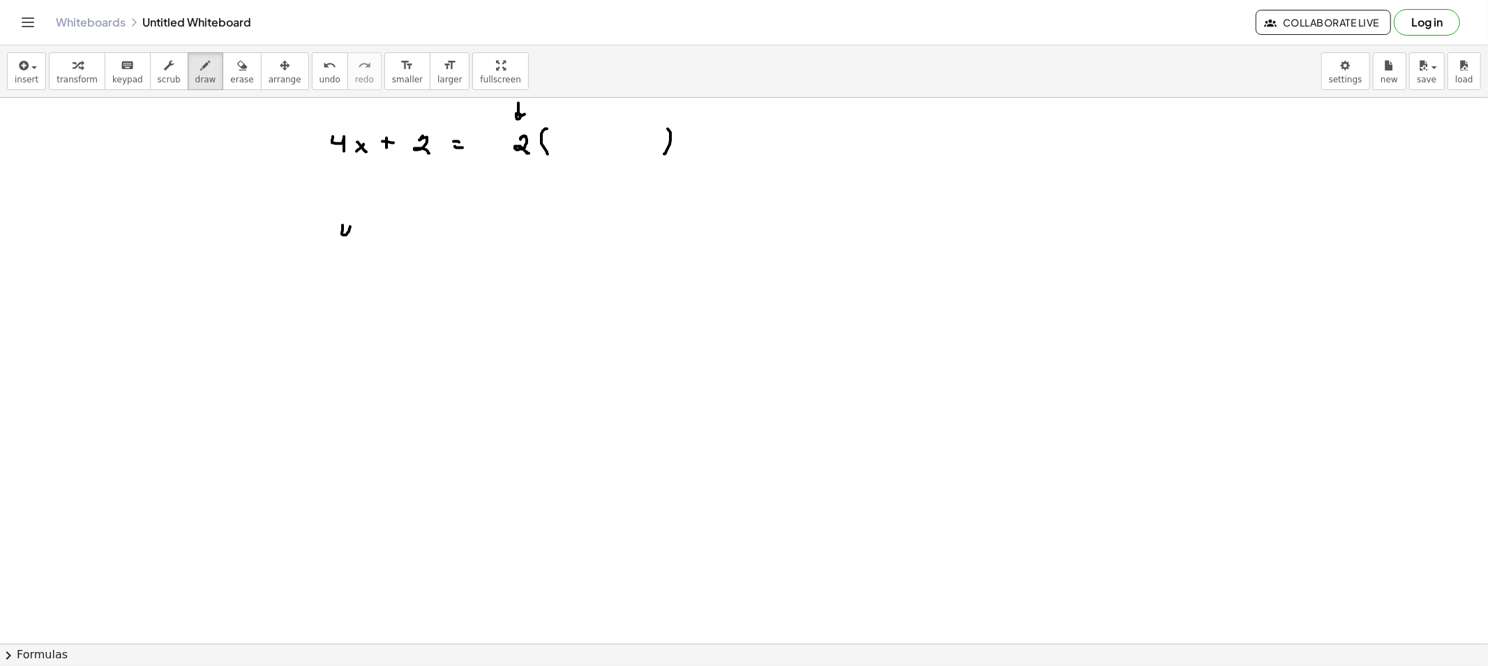
drag, startPoint x: 343, startPoint y: 230, endPoint x: 350, endPoint y: 243, distance: 14.7
drag, startPoint x: 366, startPoint y: 231, endPoint x: 361, endPoint y: 240, distance: 10.7
drag, startPoint x: 368, startPoint y: 250, endPoint x: 361, endPoint y: 260, distance: 12.0
drag, startPoint x: 359, startPoint y: 260, endPoint x: 380, endPoint y: 282, distance: 30.1
drag, startPoint x: 360, startPoint y: 348, endPoint x: 370, endPoint y: 361, distance: 16.5
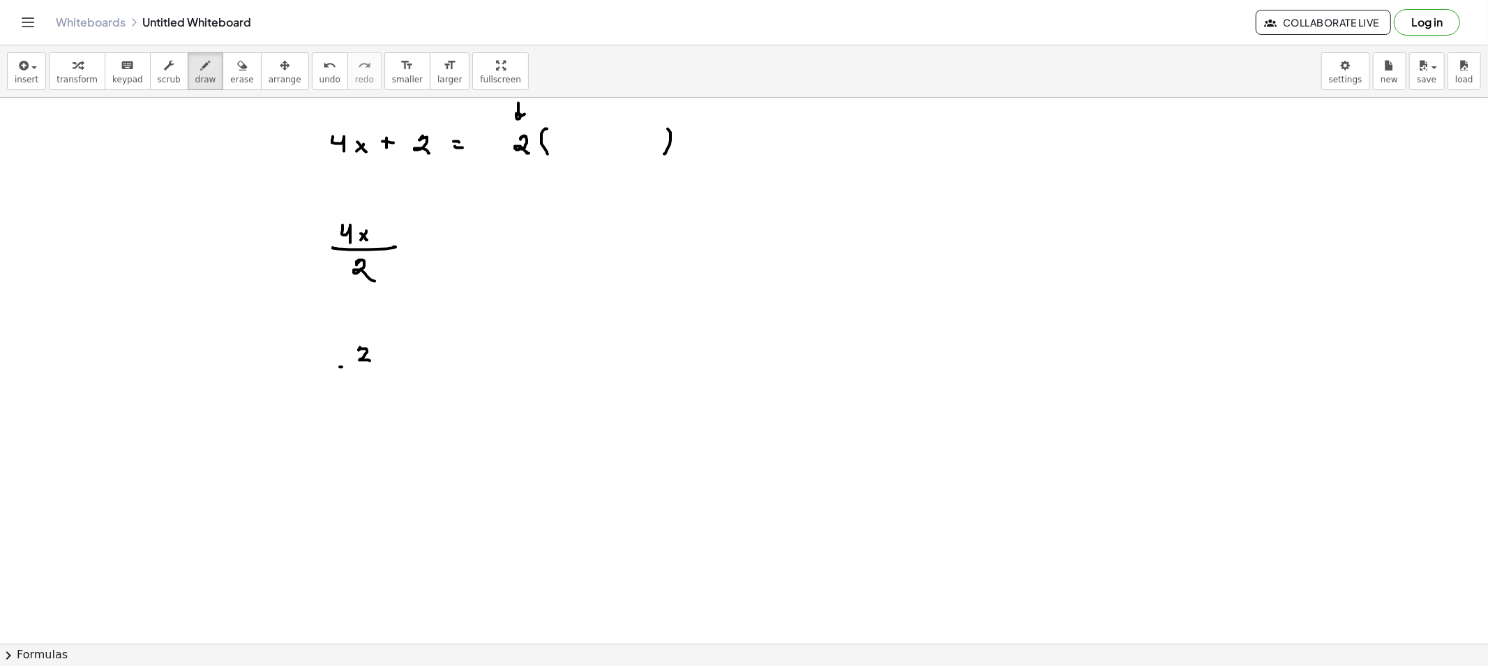
drag, startPoint x: 342, startPoint y: 367, endPoint x: 385, endPoint y: 368, distance: 42.6
drag, startPoint x: 364, startPoint y: 375, endPoint x: 377, endPoint y: 394, distance: 22.1
drag, startPoint x: 440, startPoint y: 238, endPoint x: 465, endPoint y: 247, distance: 27.4
drag, startPoint x: 465, startPoint y: 251, endPoint x: 478, endPoint y: 272, distance: 24.8
drag, startPoint x: 451, startPoint y: 221, endPoint x: 456, endPoint y: 227, distance: 7.9
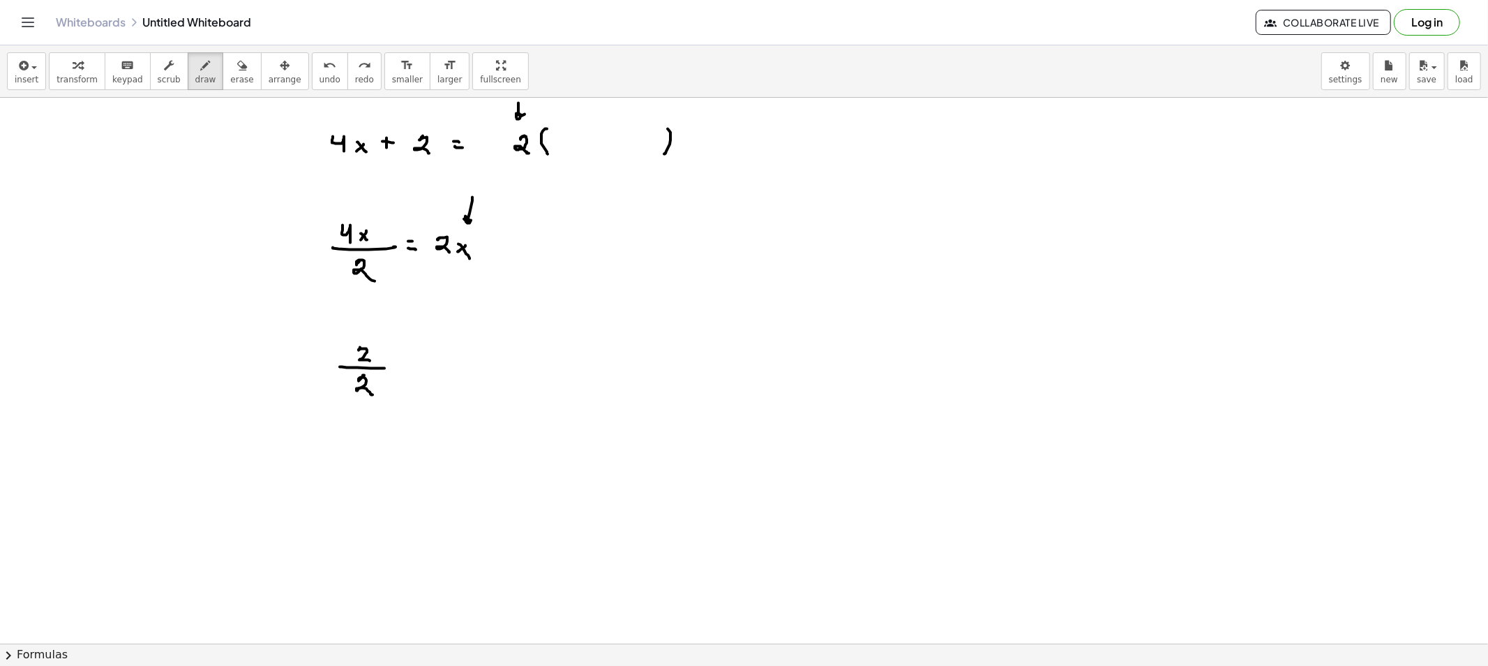
drag, startPoint x: 472, startPoint y: 197, endPoint x: 506, endPoint y: 238, distance: 52.5
drag, startPoint x: 420, startPoint y: 364, endPoint x: 421, endPoint y: 378, distance: 14.0
drag, startPoint x: 449, startPoint y: 216, endPoint x: 487, endPoint y: 210, distance: 38.2
drag, startPoint x: 557, startPoint y: 133, endPoint x: 575, endPoint y: 143, distance: 20.9
drag, startPoint x: 591, startPoint y: 138, endPoint x: 591, endPoint y: 148, distance: 9.8
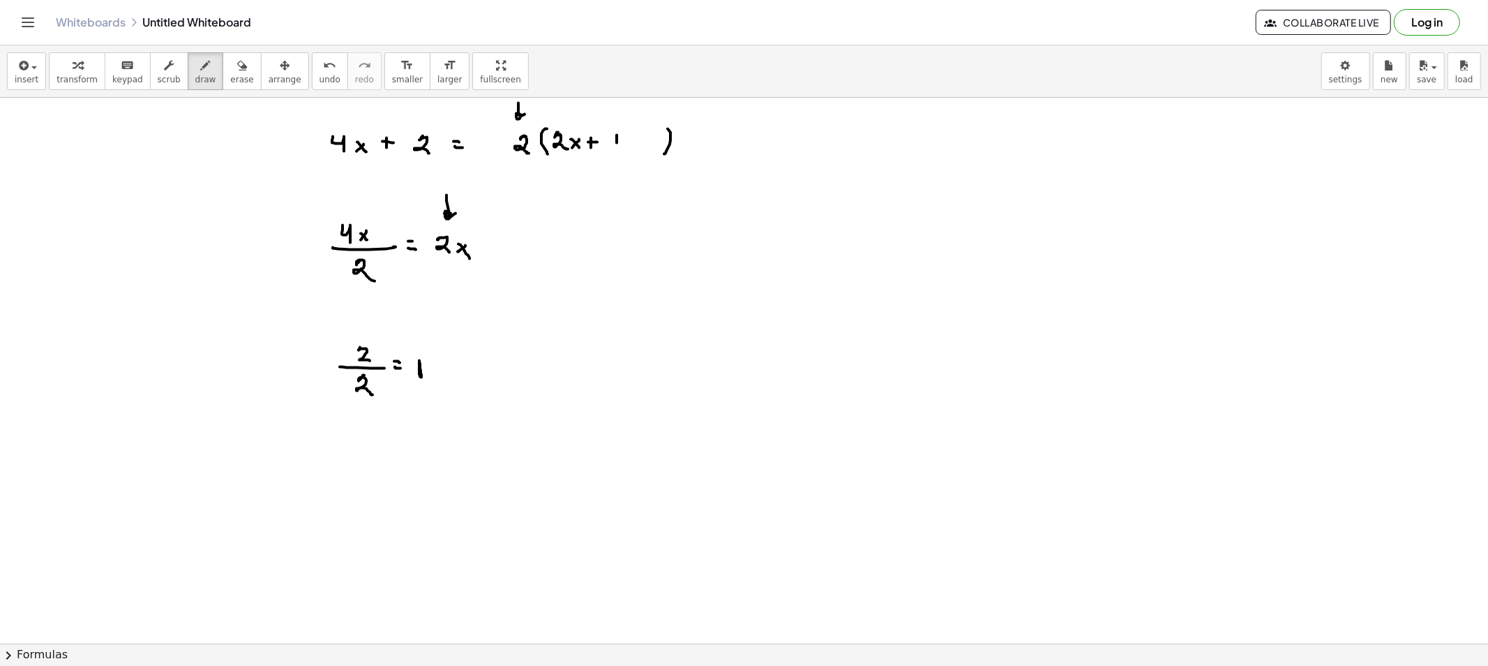
drag, startPoint x: 617, startPoint y: 135, endPoint x: 617, endPoint y: 151, distance: 16.0
drag, startPoint x: 313, startPoint y: 239, endPoint x: 353, endPoint y: 349, distance: 117.5
drag, startPoint x: 322, startPoint y: 267, endPoint x: 336, endPoint y: 262, distance: 14.4
drag, startPoint x: 324, startPoint y: 262, endPoint x: 332, endPoint y: 268, distance: 9.9
drag, startPoint x: 334, startPoint y: 261, endPoint x: 359, endPoint y: 268, distance: 26.7
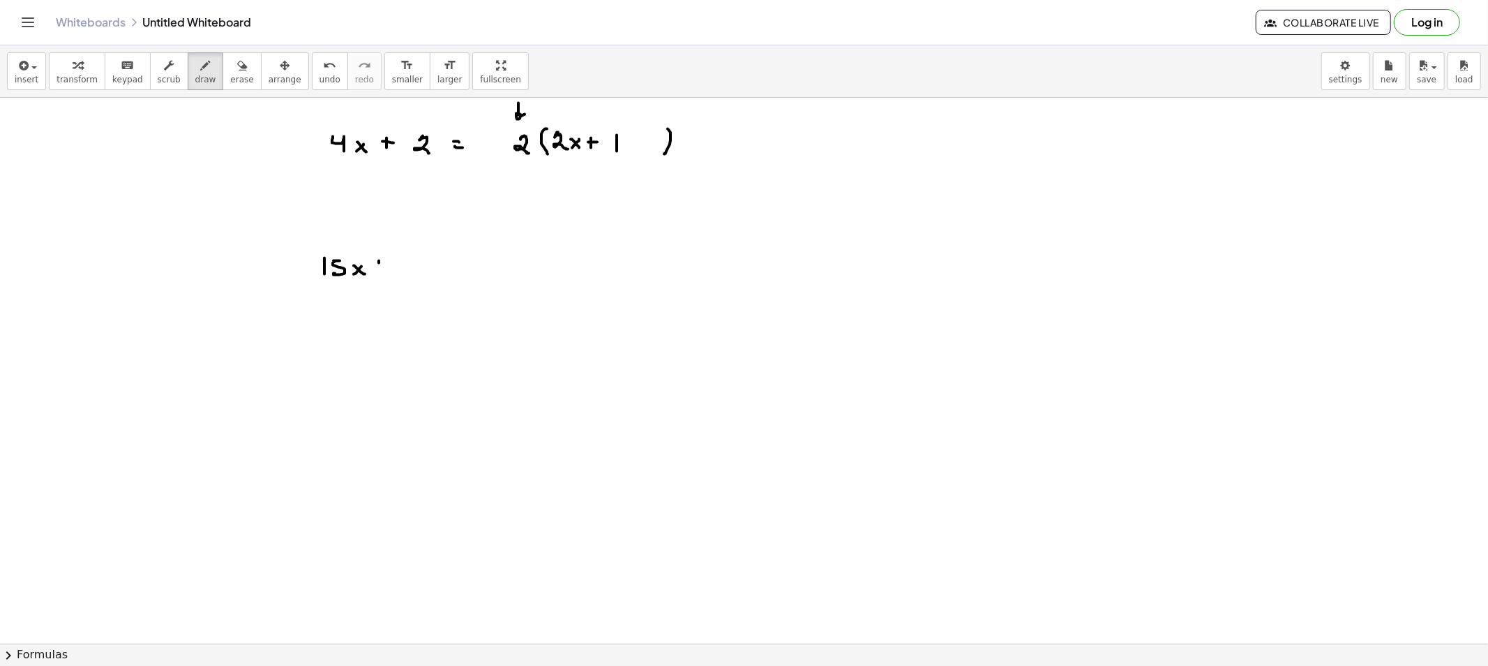
drag, startPoint x: 379, startPoint y: 261, endPoint x: 379, endPoint y: 269, distance: 7.7
drag, startPoint x: 375, startPoint y: 264, endPoint x: 387, endPoint y: 267, distance: 12.4
drag, startPoint x: 408, startPoint y: 255, endPoint x: 419, endPoint y: 255, distance: 10.5
drag, startPoint x: 409, startPoint y: 255, endPoint x: 427, endPoint y: 270, distance: 23.3
drag, startPoint x: 434, startPoint y: 261, endPoint x: 441, endPoint y: 262, distance: 7.0
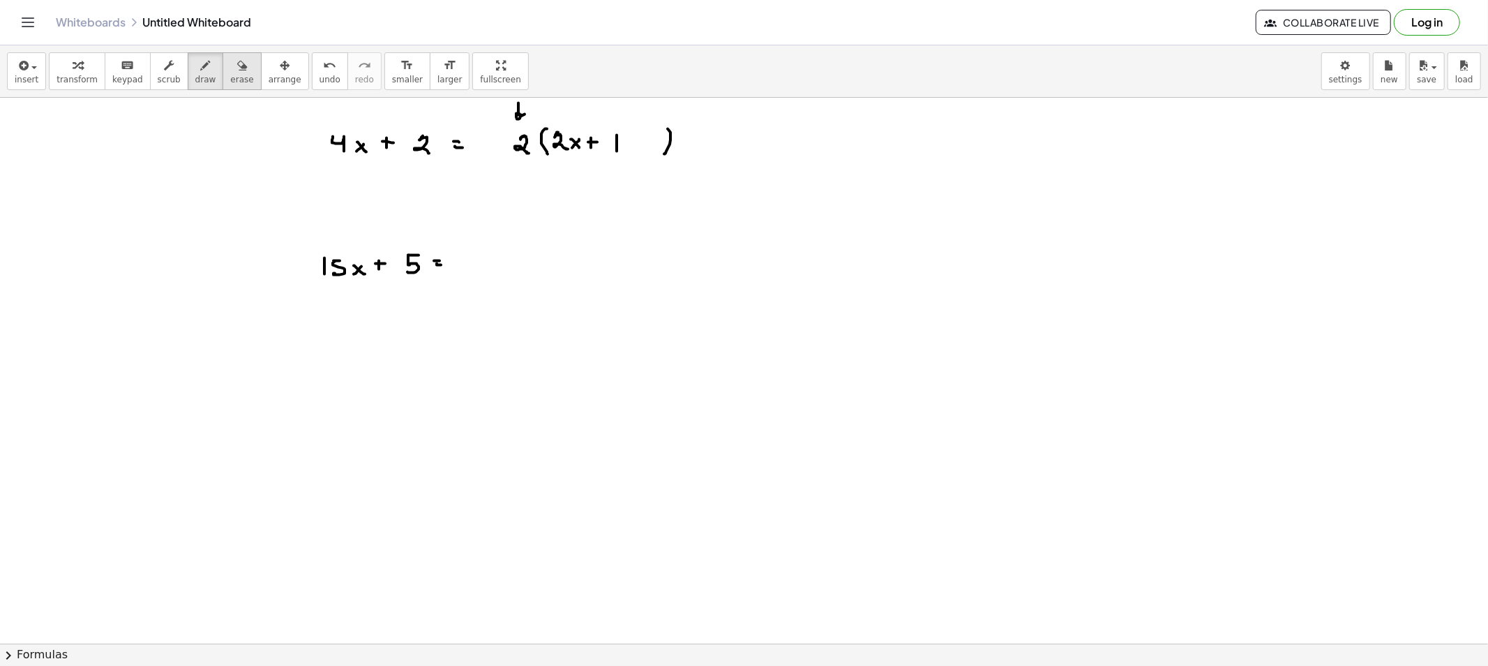
drag, startPoint x: 218, startPoint y: 51, endPoint x: 214, endPoint y: 59, distance: 9.1
drag, startPoint x: 198, startPoint y: 66, endPoint x: 283, endPoint y: 158, distance: 125.4
drag, startPoint x: 406, startPoint y: 255, endPoint x: 433, endPoint y: 272, distance: 31.4
drag, startPoint x: 431, startPoint y: 267, endPoint x: 440, endPoint y: 271, distance: 10.0
drag, startPoint x: 199, startPoint y: 66, endPoint x: 207, endPoint y: 77, distance: 14.1
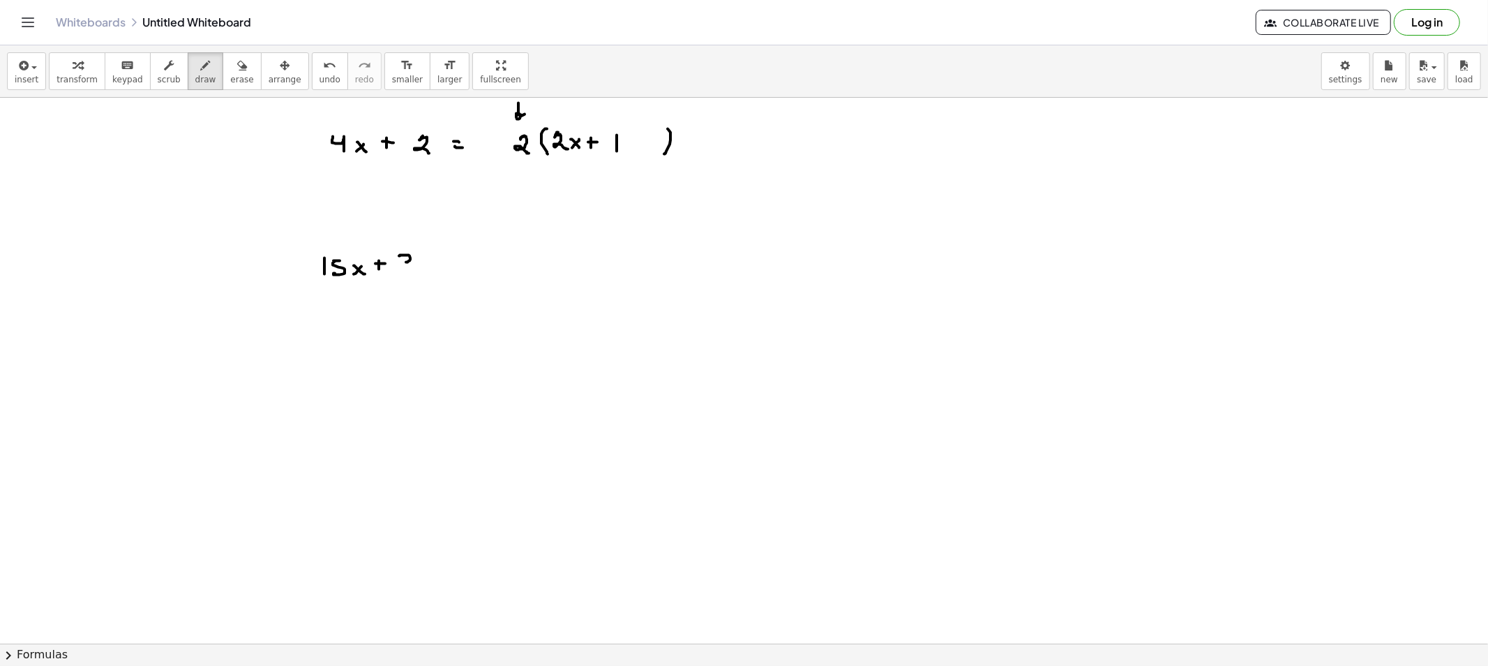
drag, startPoint x: 400, startPoint y: 256, endPoint x: 400, endPoint y: 270, distance: 14.0
drag, startPoint x: 405, startPoint y: 258, endPoint x: 412, endPoint y: 258, distance: 7.7
drag, startPoint x: 208, startPoint y: 71, endPoint x: 328, endPoint y: 232, distance: 200.4
drag, startPoint x: 273, startPoint y: 274, endPoint x: 505, endPoint y: 267, distance: 232.5
drag, startPoint x: 197, startPoint y: 81, endPoint x: 259, endPoint y: 176, distance: 113.4
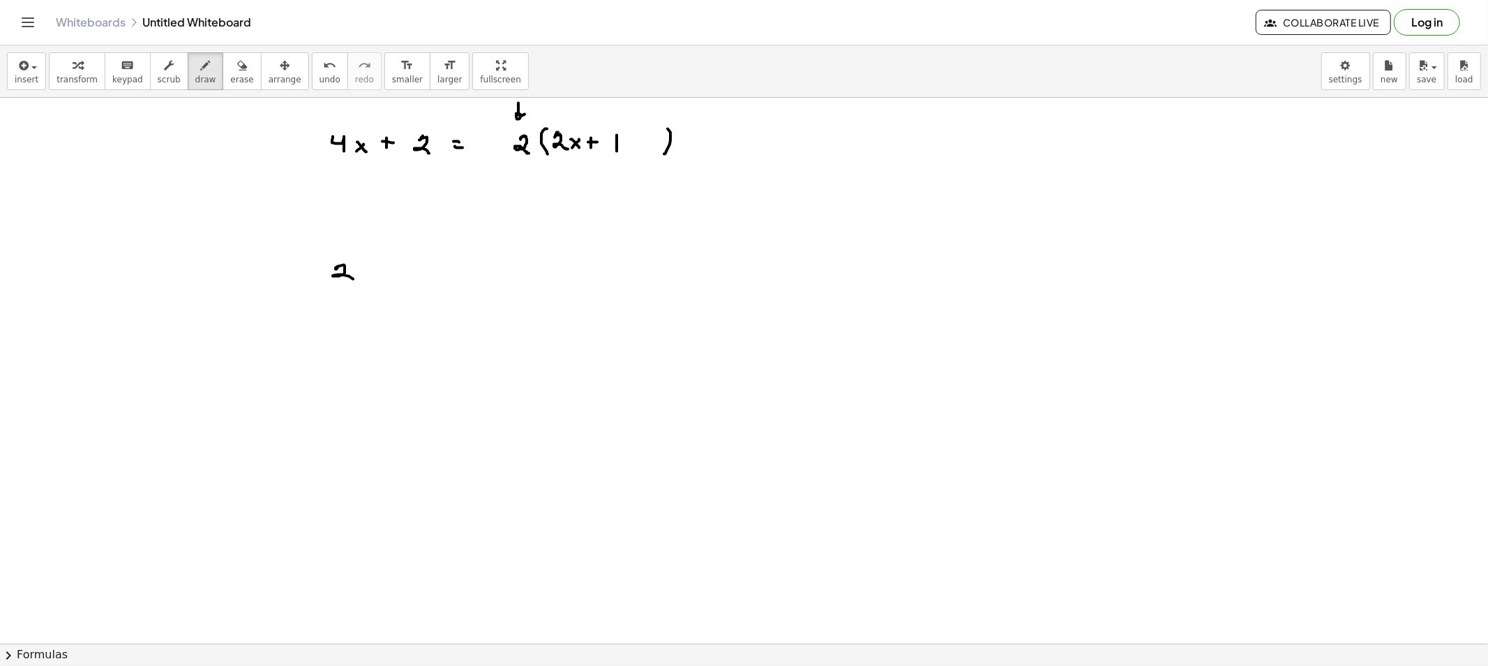
drag, startPoint x: 338, startPoint y: 267, endPoint x: 354, endPoint y: 281, distance: 21.8
drag, startPoint x: 359, startPoint y: 265, endPoint x: 367, endPoint y: 277, distance: 14.5
drag, startPoint x: 380, startPoint y: 268, endPoint x: 373, endPoint y: 274, distance: 9.4
drag, startPoint x: 382, startPoint y: 277, endPoint x: 398, endPoint y: 280, distance: 16.3
drag, startPoint x: 402, startPoint y: 269, endPoint x: 409, endPoint y: 274, distance: 8.1
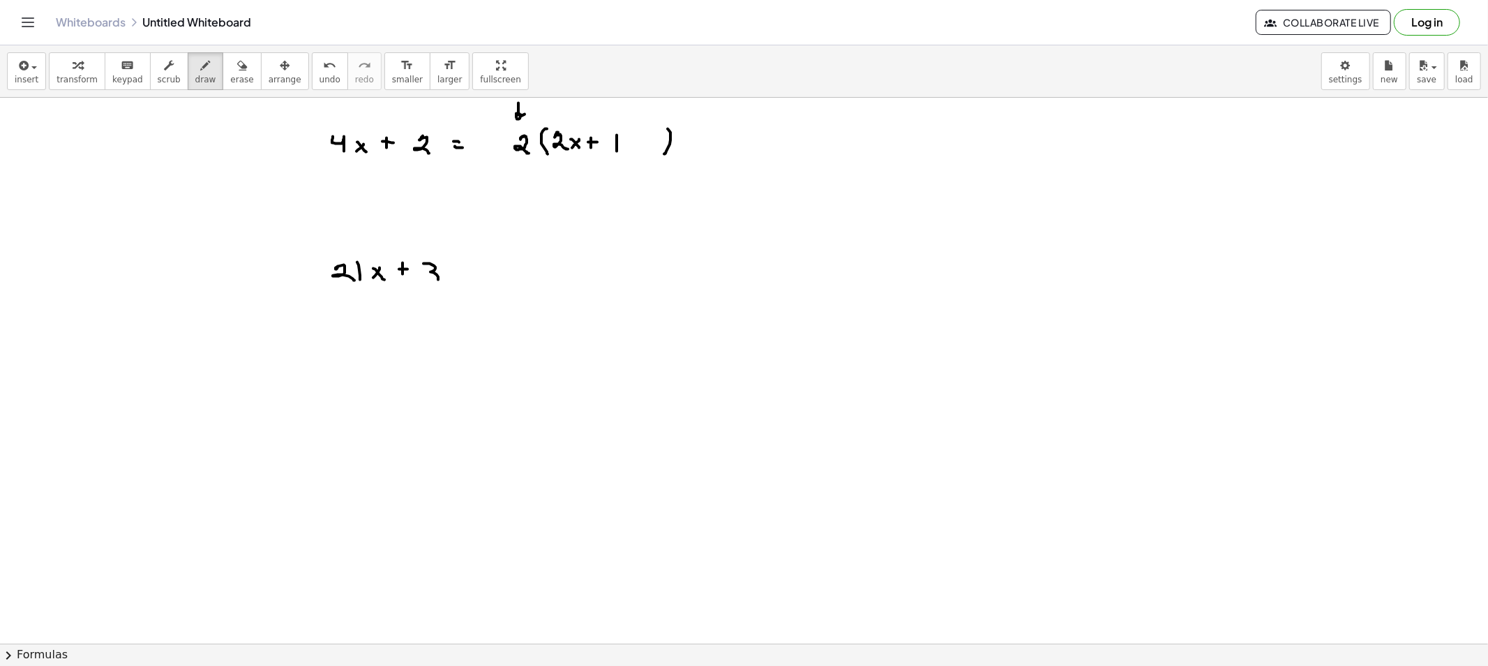
drag, startPoint x: 430, startPoint y: 264, endPoint x: 430, endPoint y: 281, distance: 17.4
drag, startPoint x: 465, startPoint y: 271, endPoint x: 479, endPoint y: 275, distance: 15.2
drag, startPoint x: 502, startPoint y: 260, endPoint x: 500, endPoint y: 267, distance: 7.3
drag, startPoint x: 536, startPoint y: 244, endPoint x: 531, endPoint y: 277, distance: 33.2
drag, startPoint x: 652, startPoint y: 248, endPoint x: 641, endPoint y: 274, distance: 27.5
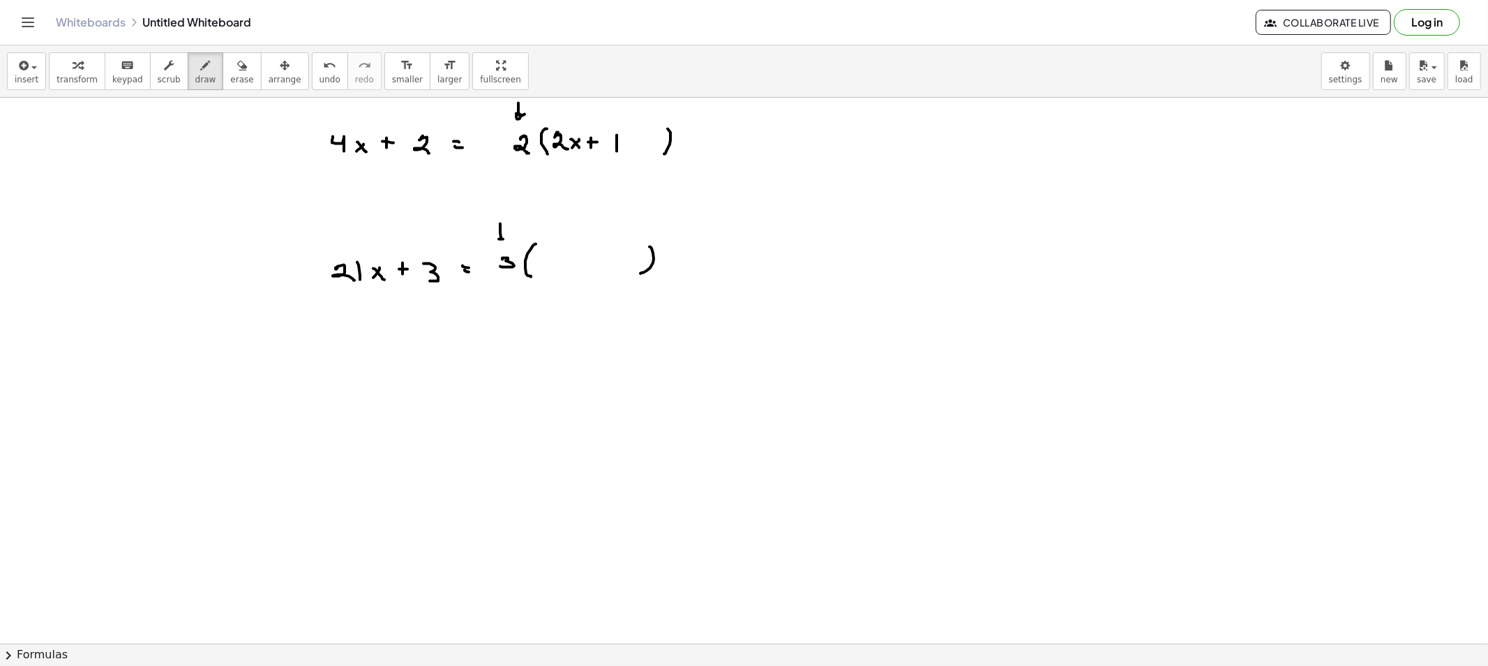
drag, startPoint x: 500, startPoint y: 224, endPoint x: 504, endPoint y: 240, distance: 16.4
drag, startPoint x: 493, startPoint y: 293, endPoint x: 374, endPoint y: 297, distance: 119.4
drag, startPoint x: 491, startPoint y: 247, endPoint x: 428, endPoint y: 248, distance: 62.8
drag, startPoint x: 343, startPoint y: 361, endPoint x: 353, endPoint y: 373, distance: 15.4
drag, startPoint x: 364, startPoint y: 359, endPoint x: 364, endPoint y: 371, distance: 11.9
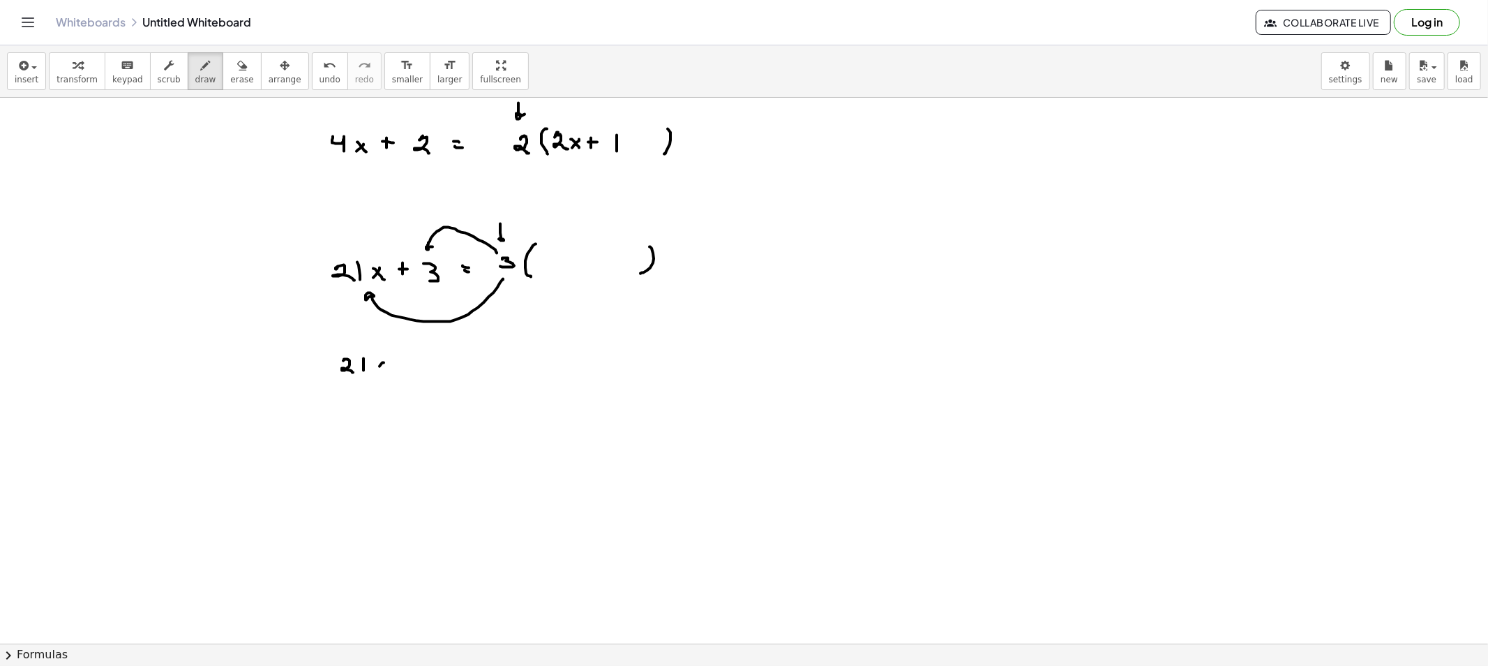
drag, startPoint x: 380, startPoint y: 366, endPoint x: 374, endPoint y: 371, distance: 7.4
drag, startPoint x: 384, startPoint y: 373, endPoint x: 357, endPoint y: 378, distance: 26.8
drag, startPoint x: 335, startPoint y: 378, endPoint x: 394, endPoint y: 378, distance: 59.3
drag, startPoint x: 364, startPoint y: 393, endPoint x: 364, endPoint y: 405, distance: 11.9
drag, startPoint x: 361, startPoint y: 441, endPoint x: 367, endPoint y: 456, distance: 15.7
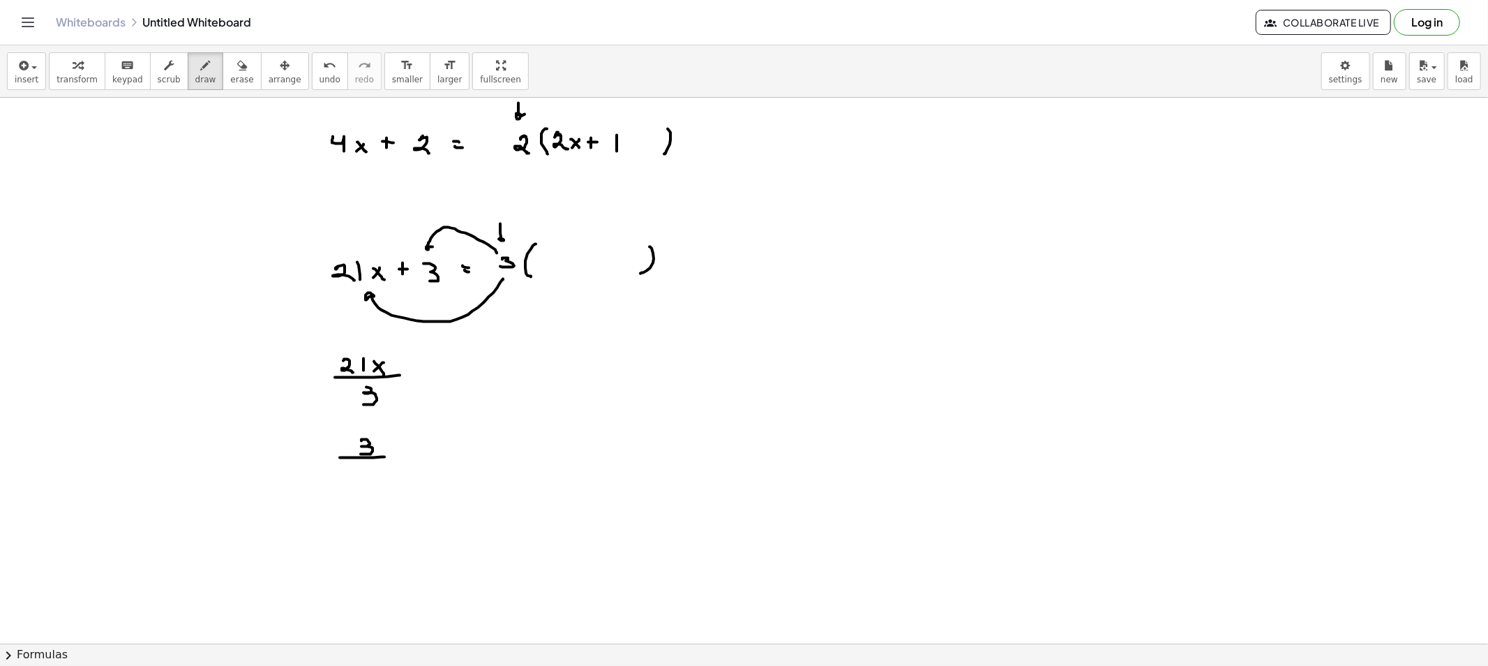
drag, startPoint x: 364, startPoint y: 458, endPoint x: 385, endPoint y: 457, distance: 20.9
drag, startPoint x: 364, startPoint y: 465, endPoint x: 375, endPoint y: 463, distance: 11.4
drag, startPoint x: 408, startPoint y: 378, endPoint x: 420, endPoint y: 380, distance: 11.9
drag, startPoint x: 442, startPoint y: 371, endPoint x: 445, endPoint y: 384, distance: 13.5
drag, startPoint x: 463, startPoint y: 375, endPoint x: 456, endPoint y: 375, distance: 7.0
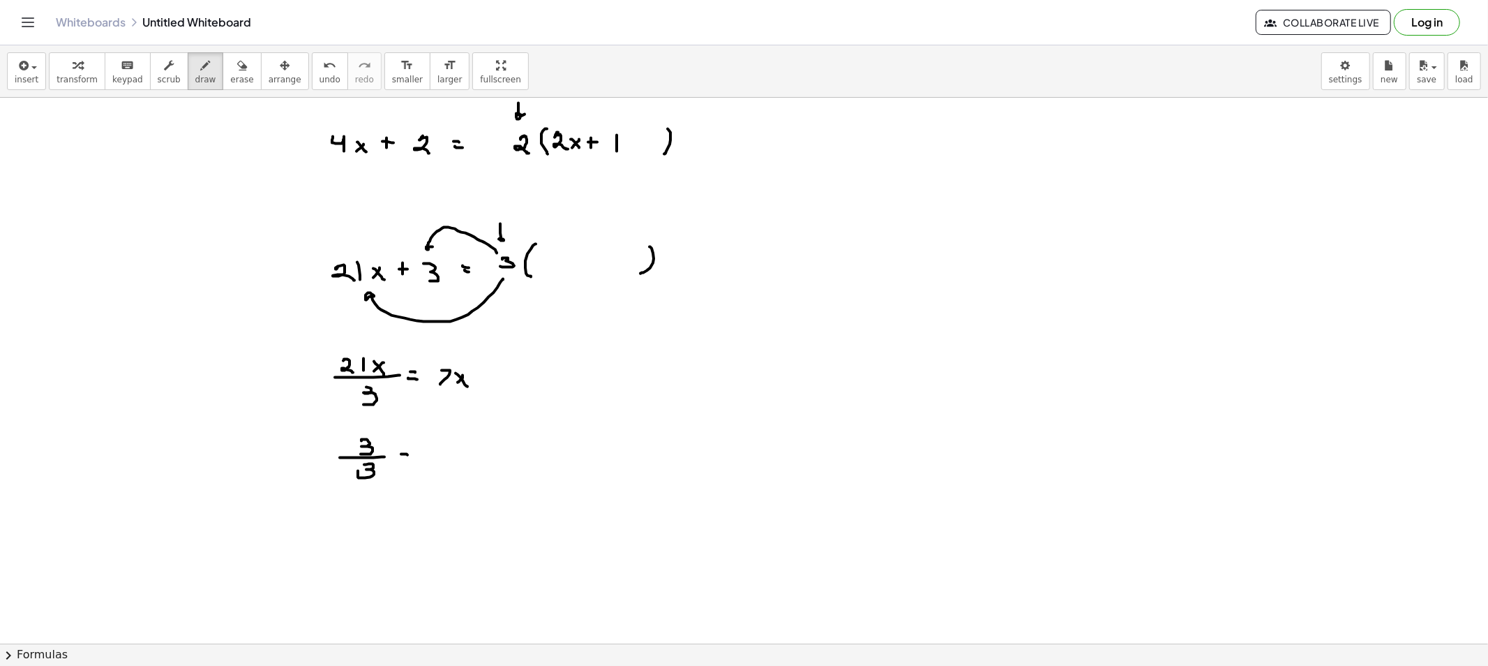
drag, startPoint x: 405, startPoint y: 458, endPoint x: 412, endPoint y: 458, distance: 7.0
drag, startPoint x: 544, startPoint y: 257, endPoint x: 540, endPoint y: 269, distance: 12.6
drag, startPoint x: 562, startPoint y: 262, endPoint x: 553, endPoint y: 269, distance: 11.9
drag, startPoint x: 562, startPoint y: 270, endPoint x: 577, endPoint y: 266, distance: 15.9
drag, startPoint x: 583, startPoint y: 258, endPoint x: 583, endPoint y: 267, distance: 9.1
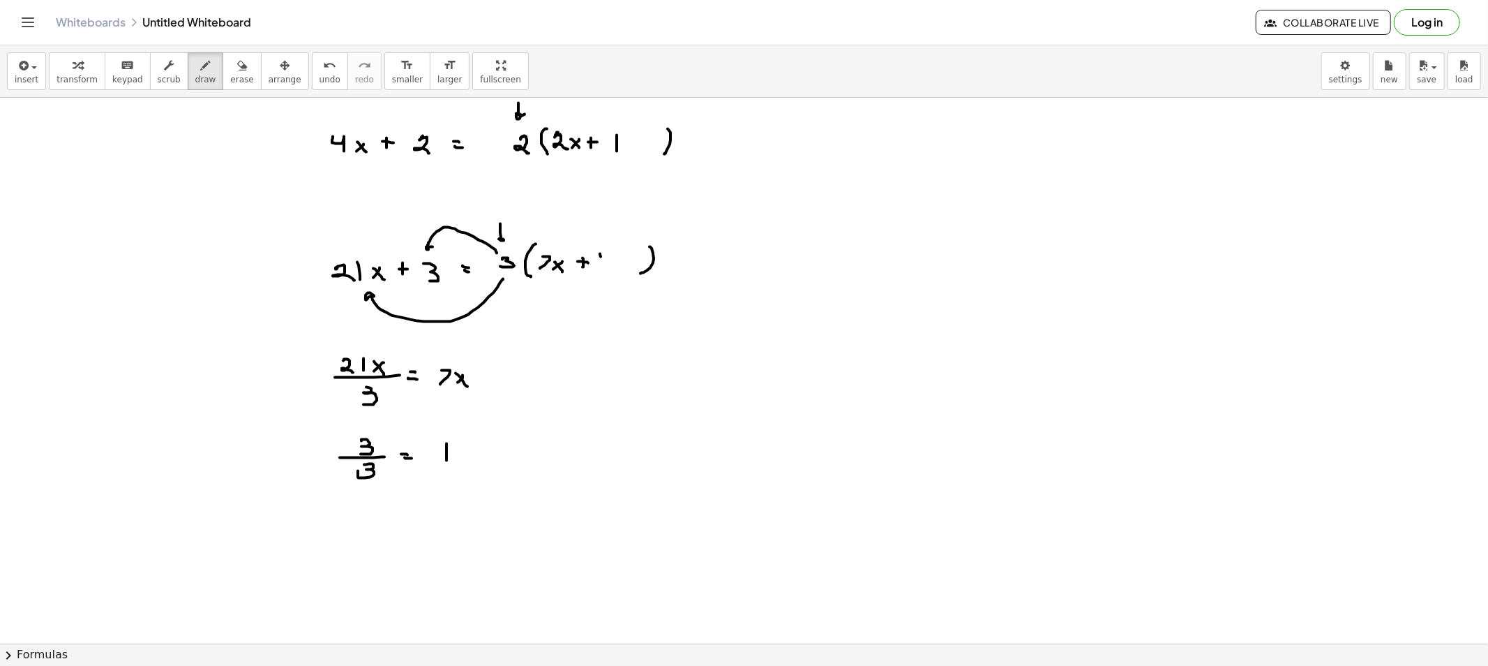
drag, startPoint x: 601, startPoint y: 257, endPoint x: 602, endPoint y: 283, distance: 26.6
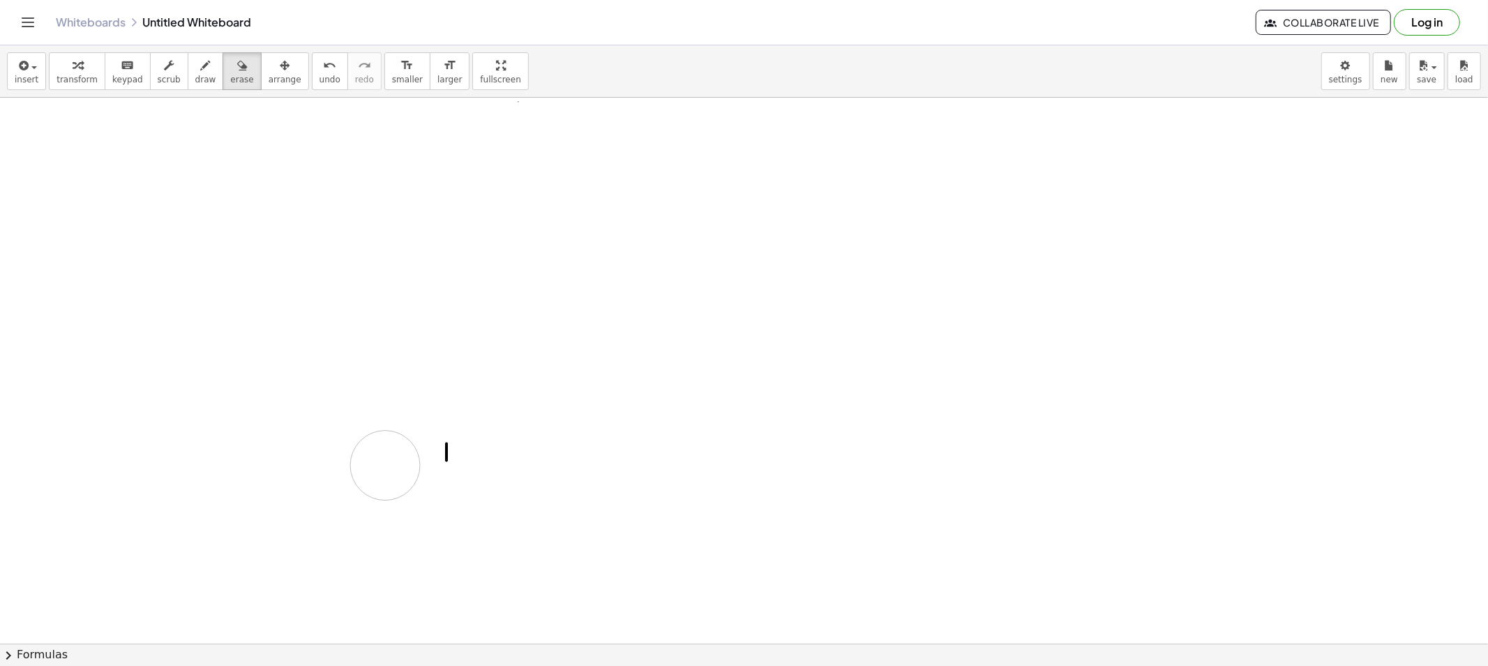
drag, startPoint x: 475, startPoint y: 140, endPoint x: 343, endPoint y: 338, distance: 239.0
drag, startPoint x: 454, startPoint y: 444, endPoint x: 449, endPoint y: 431, distance: 14.1
drag, startPoint x: 335, startPoint y: 166, endPoint x: 334, endPoint y: 179, distance: 13.3
drag, startPoint x: 363, startPoint y: 165, endPoint x: 370, endPoint y: 165, distance: 7.0
drag, startPoint x: 364, startPoint y: 167, endPoint x: 364, endPoint y: 180, distance: 12.6
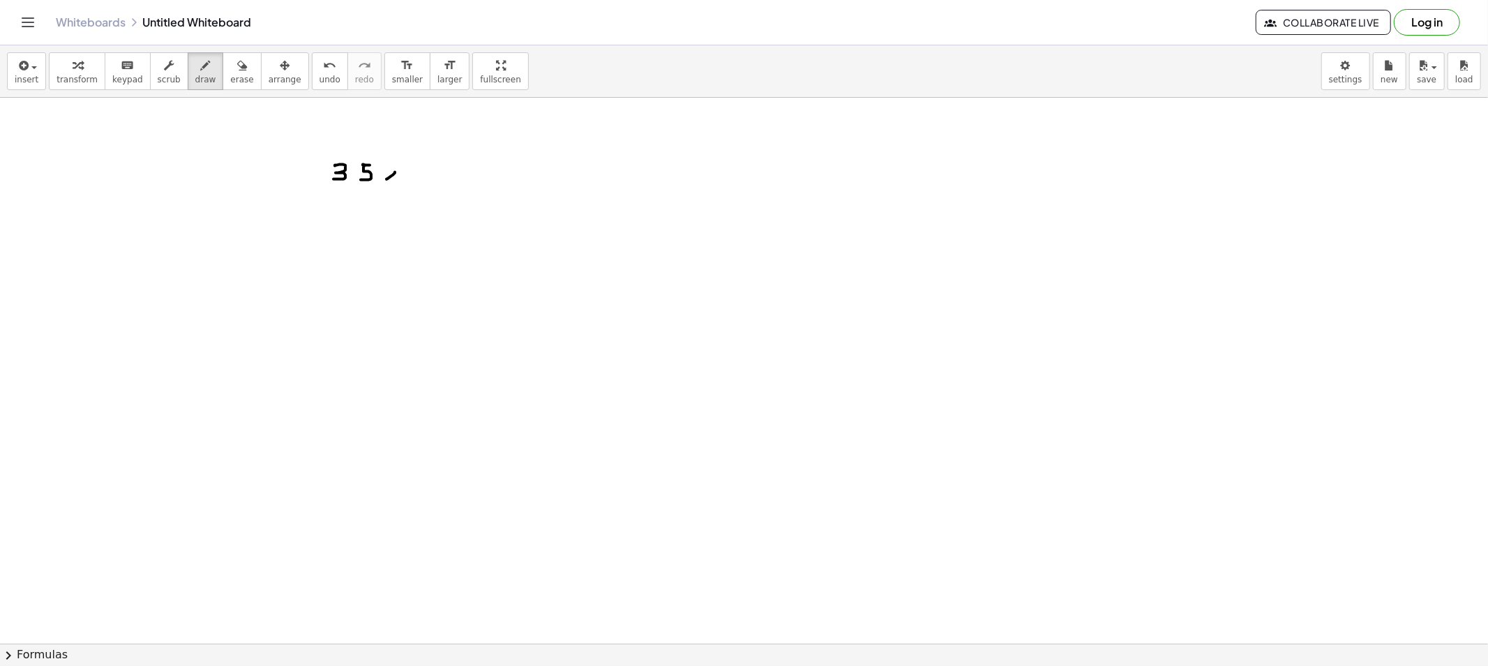
drag, startPoint x: 387, startPoint y: 174, endPoint x: 396, endPoint y: 184, distance: 12.8
drag, startPoint x: 422, startPoint y: 165, endPoint x: 422, endPoint y: 174, distance: 9.8
drag, startPoint x: 451, startPoint y: 164, endPoint x: 451, endPoint y: 177, distance: 12.6
drag, startPoint x: 466, startPoint y: 163, endPoint x: 489, endPoint y: 172, distance: 24.8
drag, startPoint x: 491, startPoint y: 171, endPoint x: 485, endPoint y: 177, distance: 8.9
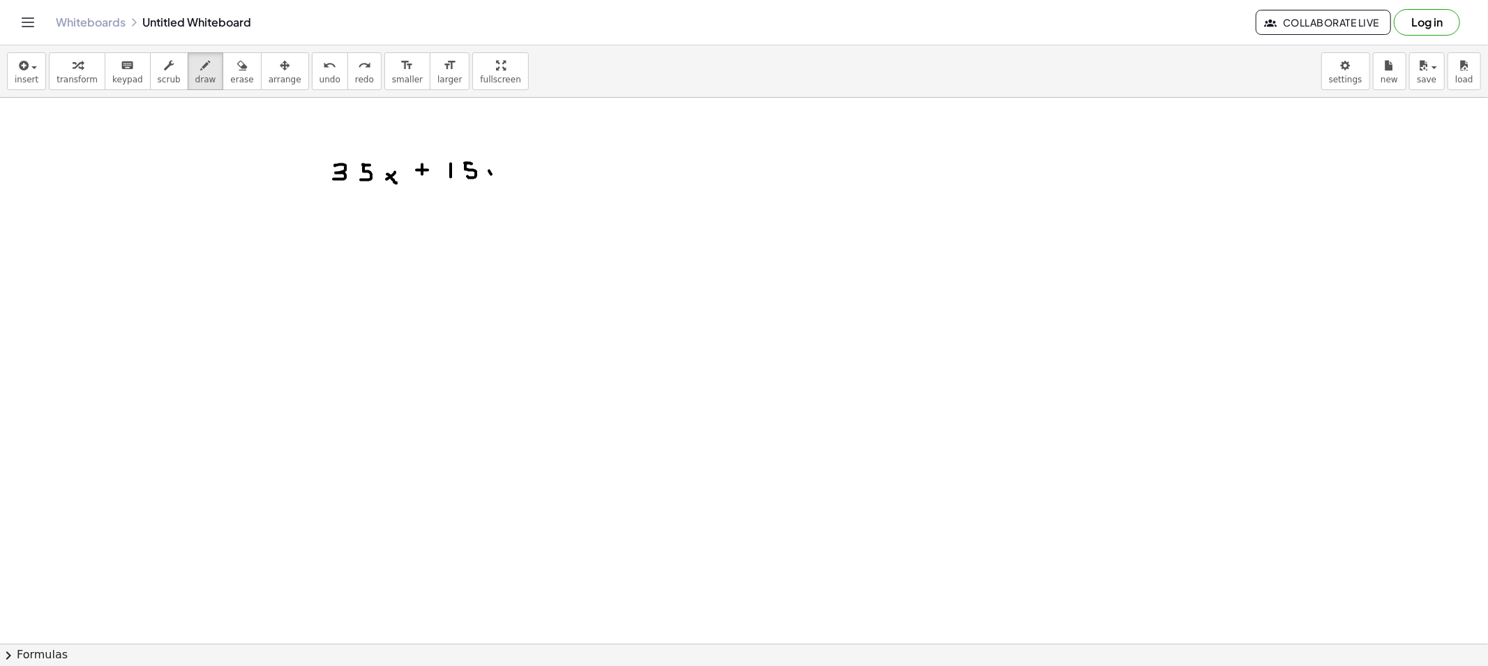
drag, startPoint x: 489, startPoint y: 171, endPoint x: 495, endPoint y: 177, distance: 8.9
drag, startPoint x: 500, startPoint y: 172, endPoint x: 486, endPoint y: 193, distance: 25.7
drag, startPoint x: 521, startPoint y: 161, endPoint x: 521, endPoint y: 171, distance: 9.8
drag, startPoint x: 518, startPoint y: 165, endPoint x: 526, endPoint y: 167, distance: 8.0
drag, startPoint x: 497, startPoint y: 172, endPoint x: 489, endPoint y: 179, distance: 10.9
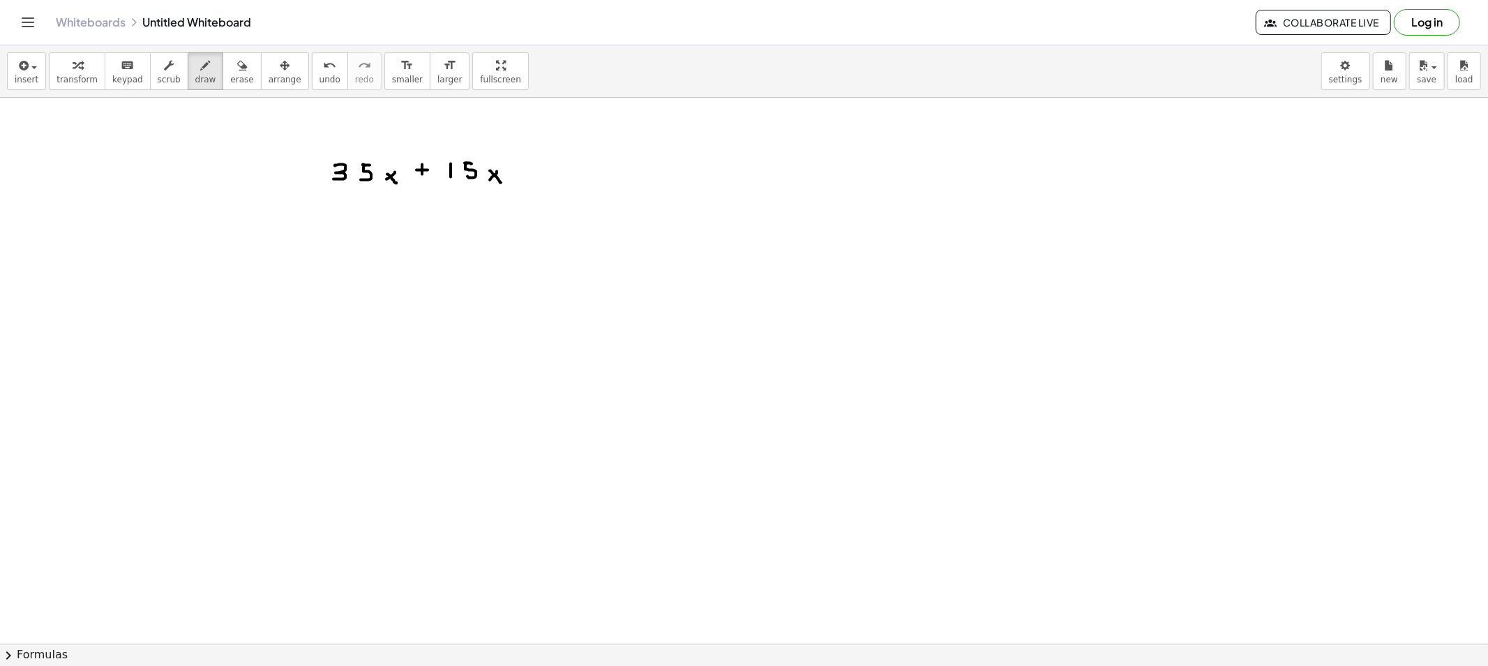
drag, startPoint x: 497, startPoint y: 177, endPoint x: 503, endPoint y: 184, distance: 8.9
drag, startPoint x: 525, startPoint y: 165, endPoint x: 525, endPoint y: 174, distance: 9.1
drag, startPoint x: 520, startPoint y: 169, endPoint x: 532, endPoint y: 170, distance: 12.6
drag, startPoint x: 555, startPoint y: 162, endPoint x: 564, endPoint y: 163, distance: 9.2
drag, startPoint x: 554, startPoint y: 164, endPoint x: 590, endPoint y: 171, distance: 37.0
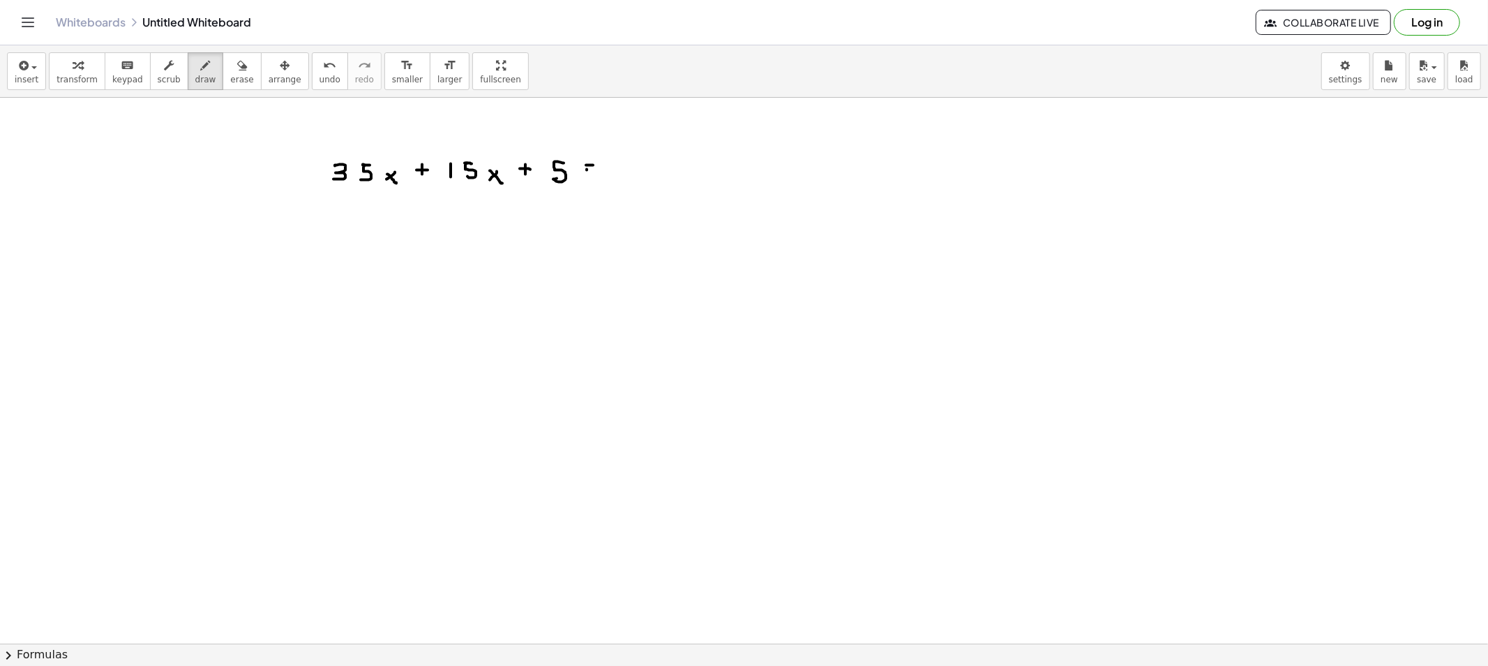
drag, startPoint x: 587, startPoint y: 170, endPoint x: 600, endPoint y: 172, distance: 13.4
drag, startPoint x: 324, startPoint y: 137, endPoint x: 331, endPoint y: 205, distance: 68.7
drag, startPoint x: 569, startPoint y: 135, endPoint x: 570, endPoint y: 213, distance: 77.5
drag, startPoint x: 298, startPoint y: 133, endPoint x: 311, endPoint y: 217, distance: 84.8
drag, startPoint x: 588, startPoint y: 123, endPoint x: 605, endPoint y: 218, distance: 96.5
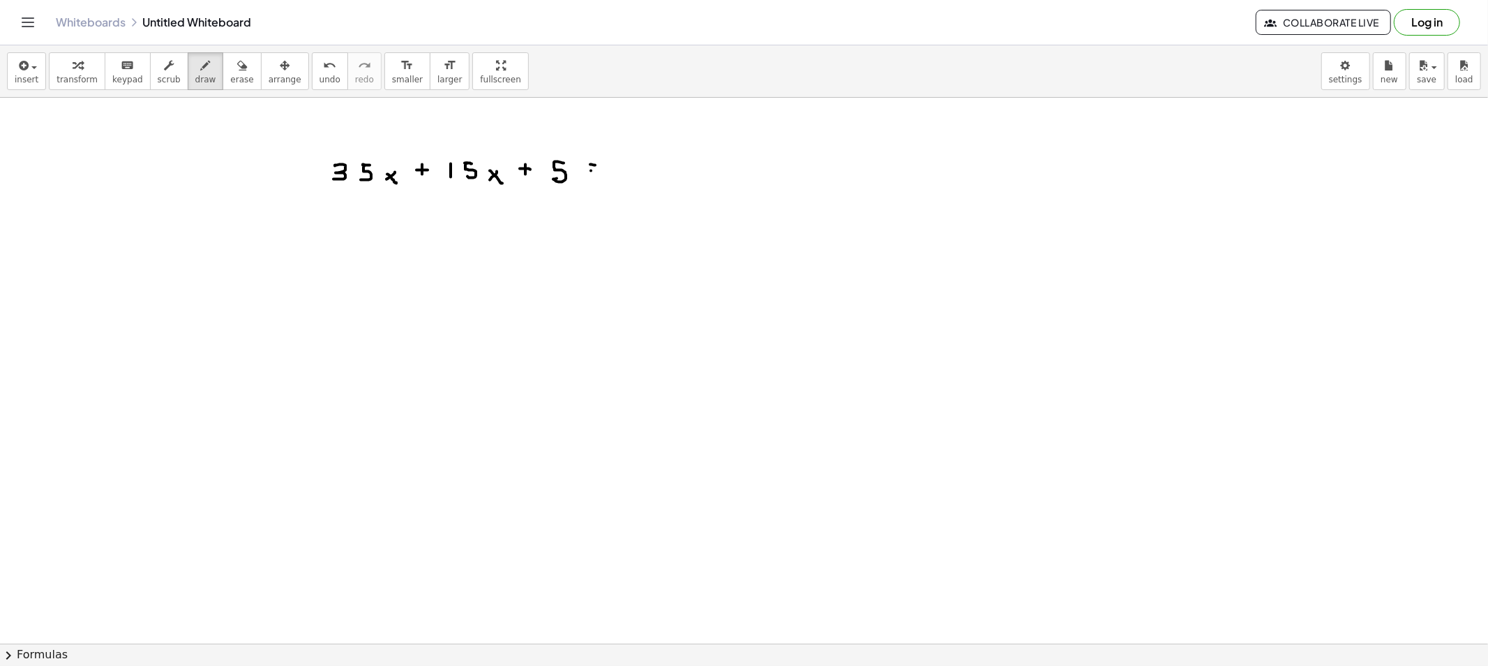
drag, startPoint x: 591, startPoint y: 171, endPoint x: 599, endPoint y: 172, distance: 7.8
drag, startPoint x: 720, startPoint y: 142, endPoint x: 736, endPoint y: 207, distance: 67.5
drag, startPoint x: 940, startPoint y: 164, endPoint x: 942, endPoint y: 225, distance: 61.4
drag, startPoint x: 692, startPoint y: 168, endPoint x: 686, endPoint y: 174, distance: 8.4
drag, startPoint x: 315, startPoint y: 173, endPoint x: 613, endPoint y: 198, distance: 298.3
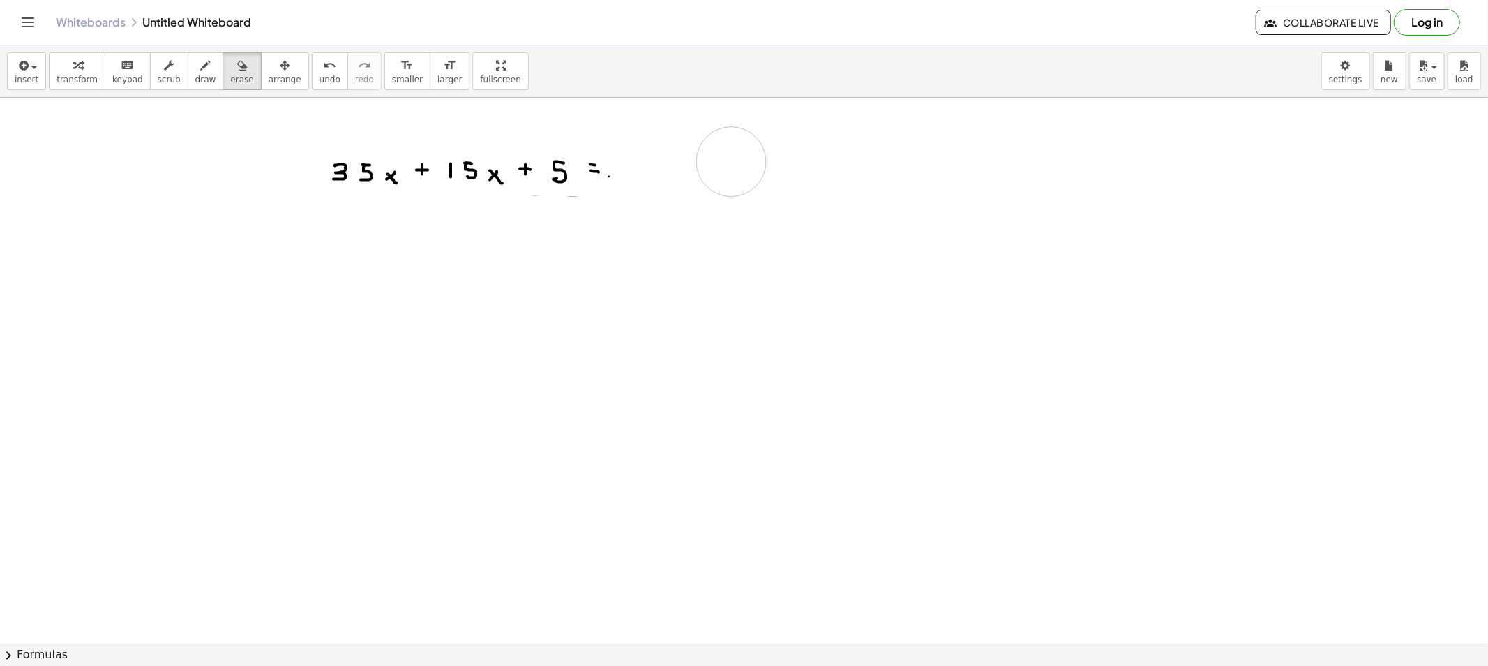
drag, startPoint x: 266, startPoint y: 175, endPoint x: 736, endPoint y: 162, distance: 469.8
drag, startPoint x: 558, startPoint y: 193, endPoint x: 479, endPoint y: 204, distance: 80.2
drag, startPoint x: 560, startPoint y: 148, endPoint x: 385, endPoint y: 158, distance: 174.7
drag, startPoint x: 256, startPoint y: 119, endPoint x: 562, endPoint y: 119, distance: 306.3
drag, startPoint x: 472, startPoint y: 232, endPoint x: 539, endPoint y: 225, distance: 67.4
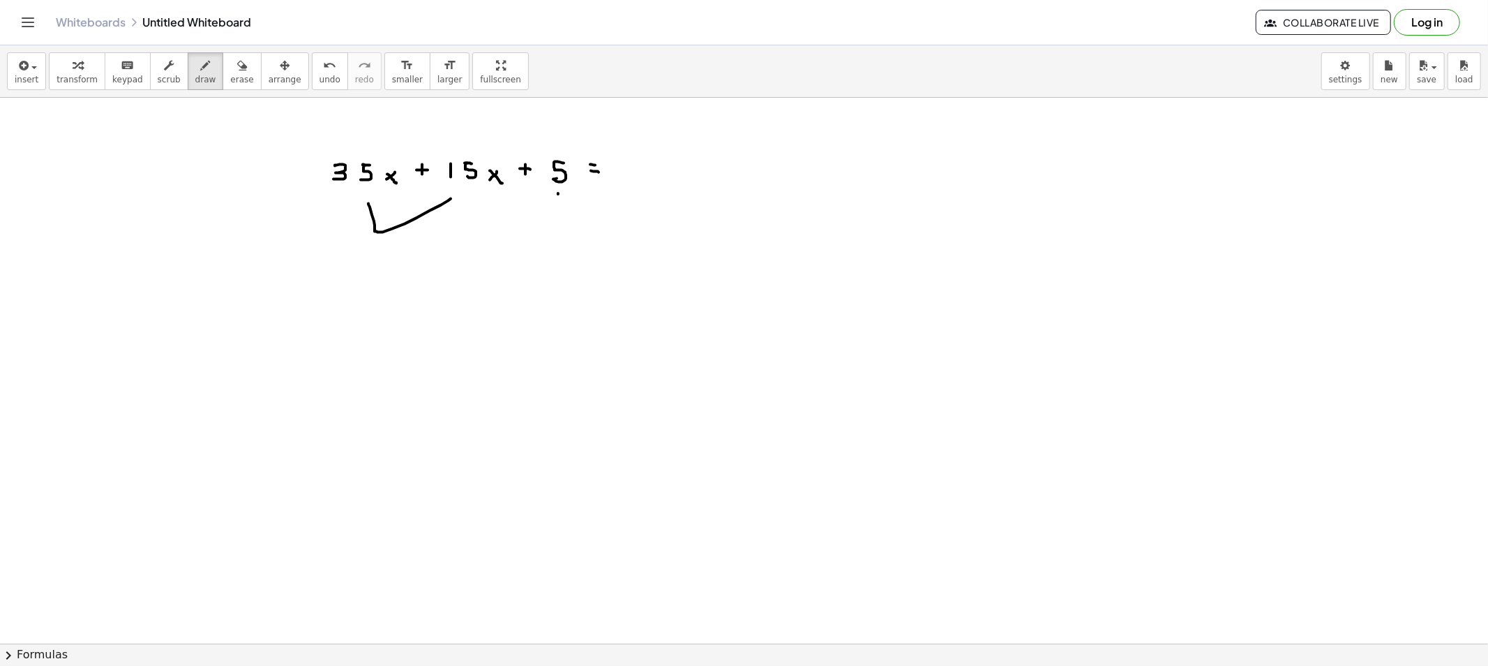
drag, startPoint x: 370, startPoint y: 207, endPoint x: 451, endPoint y: 199, distance: 81.4
drag, startPoint x: 198, startPoint y: 78, endPoint x: 212, endPoint y: 82, distance: 14.4
drag, startPoint x: 345, startPoint y: 287, endPoint x: 436, endPoint y: 231, distance: 107.1
drag, startPoint x: 86, startPoint y: 286, endPoint x: 102, endPoint y: 311, distance: 29.2
drag, startPoint x: 103, startPoint y: 291, endPoint x: 106, endPoint y: 305, distance: 14.2
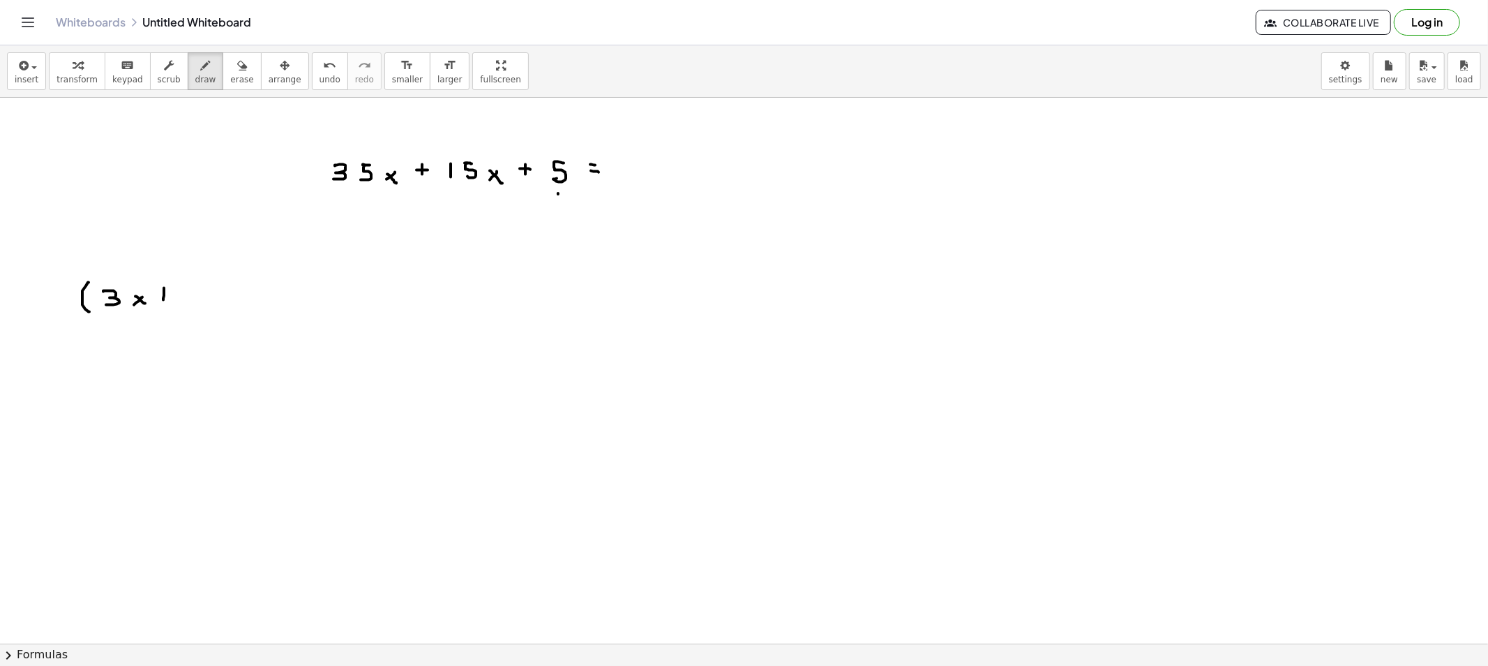
drag, startPoint x: 161, startPoint y: 292, endPoint x: 172, endPoint y: 294, distance: 10.7
drag, startPoint x: 119, startPoint y: 294, endPoint x: 110, endPoint y: 298, distance: 9.7
drag, startPoint x: 126, startPoint y: 301, endPoint x: 140, endPoint y: 297, distance: 15.1
drag, startPoint x: 159, startPoint y: 291, endPoint x: 173, endPoint y: 300, distance: 16.6
drag, startPoint x: 180, startPoint y: 283, endPoint x: 179, endPoint y: 307, distance: 24.4
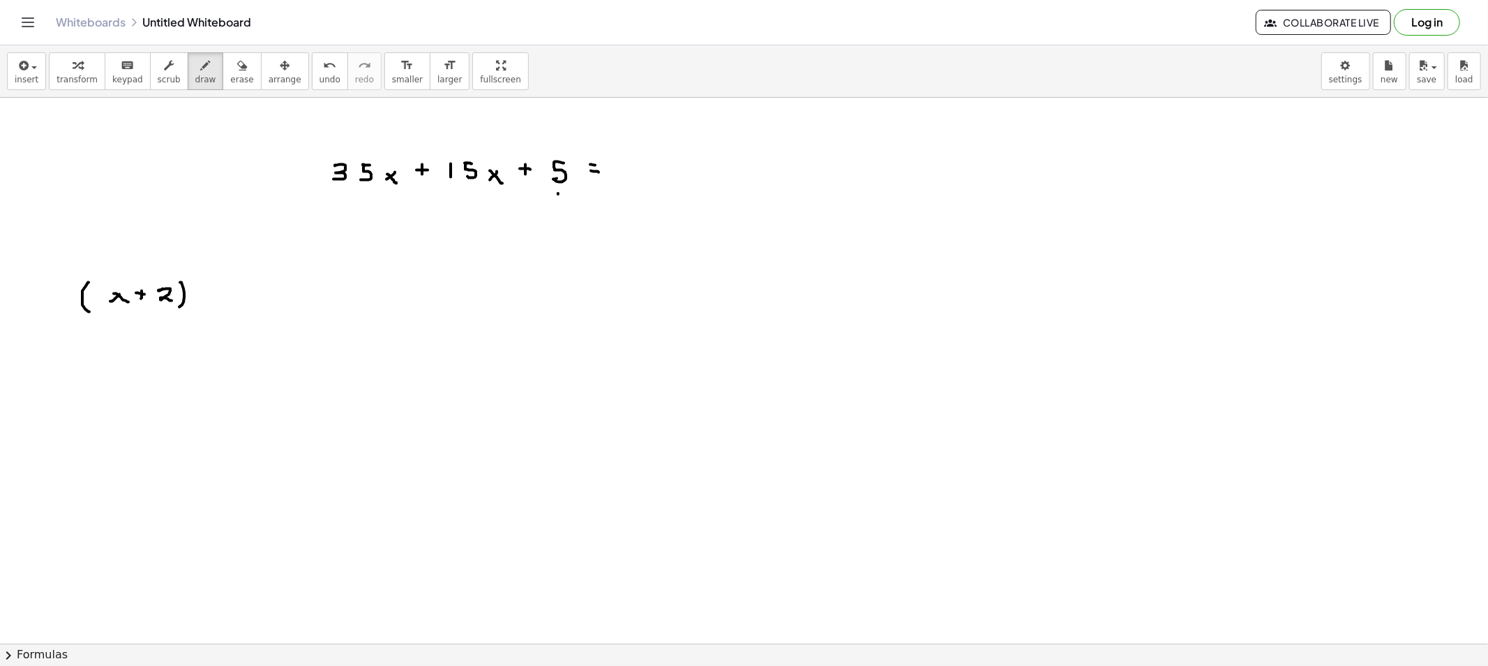
drag, startPoint x: 206, startPoint y: 279, endPoint x: 202, endPoint y: 305, distance: 26.1
drag, startPoint x: 215, startPoint y: 291, endPoint x: 207, endPoint y: 297, distance: 9.5
drag, startPoint x: 212, startPoint y: 296, endPoint x: 234, endPoint y: 290, distance: 22.5
drag, startPoint x: 234, startPoint y: 290, endPoint x: 229, endPoint y: 297, distance: 8.5
drag, startPoint x: 246, startPoint y: 291, endPoint x: 258, endPoint y: 297, distance: 14.0
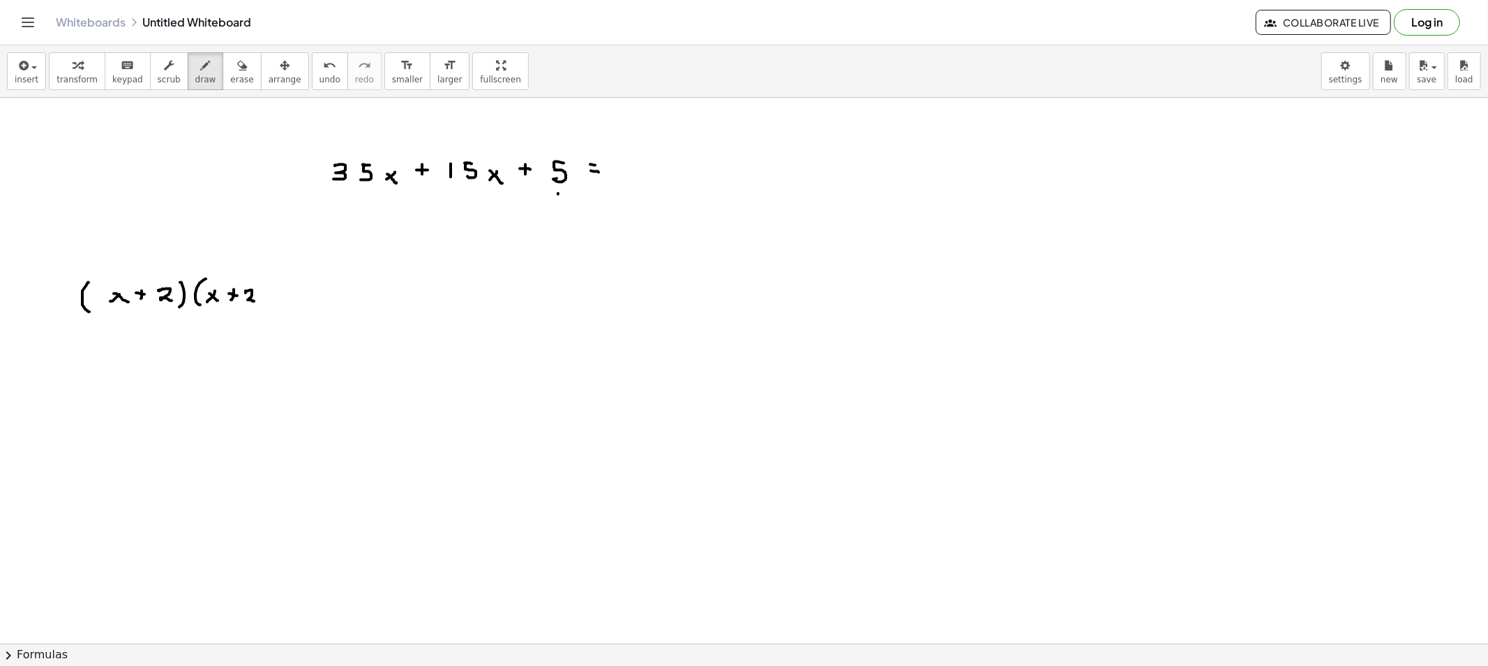
drag, startPoint x: 268, startPoint y: 291, endPoint x: 266, endPoint y: 304, distance: 12.7
drag, startPoint x: 281, startPoint y: 290, endPoint x: 288, endPoint y: 290, distance: 7.0
drag, startPoint x: 282, startPoint y: 295, endPoint x: 290, endPoint y: 297, distance: 8.5
drag, startPoint x: 318, startPoint y: 274, endPoint x: 325, endPoint y: 282, distance: 10.4
drag, startPoint x: 336, startPoint y: 292, endPoint x: 335, endPoint y: 300, distance: 8.5
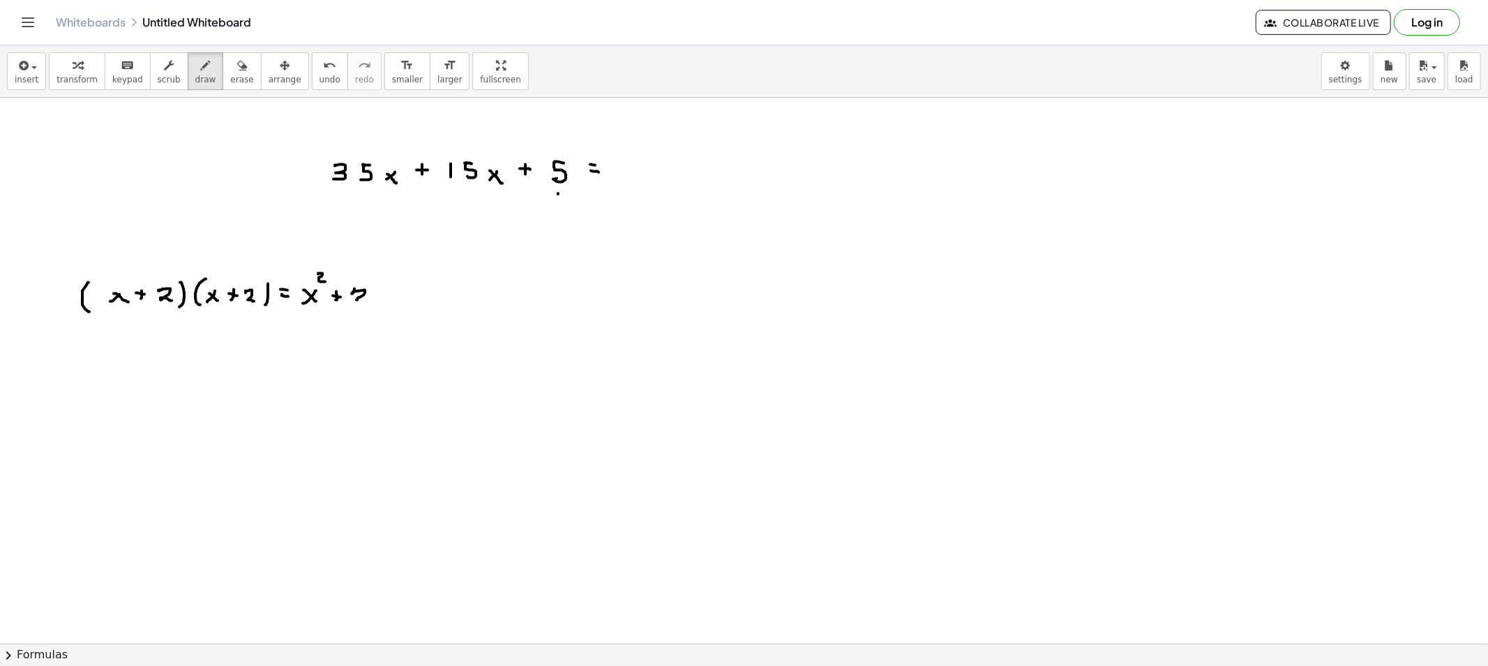
drag, startPoint x: 352, startPoint y: 294, endPoint x: 373, endPoint y: 301, distance: 22.3
drag, startPoint x: 379, startPoint y: 296, endPoint x: 372, endPoint y: 295, distance: 7.0
drag, startPoint x: 372, startPoint y: 295, endPoint x: 381, endPoint y: 304, distance: 12.8
drag, startPoint x: 394, startPoint y: 294, endPoint x: 408, endPoint y: 296, distance: 13.3
drag, startPoint x: 424, startPoint y: 291, endPoint x: 447, endPoint y: 298, distance: 24.1
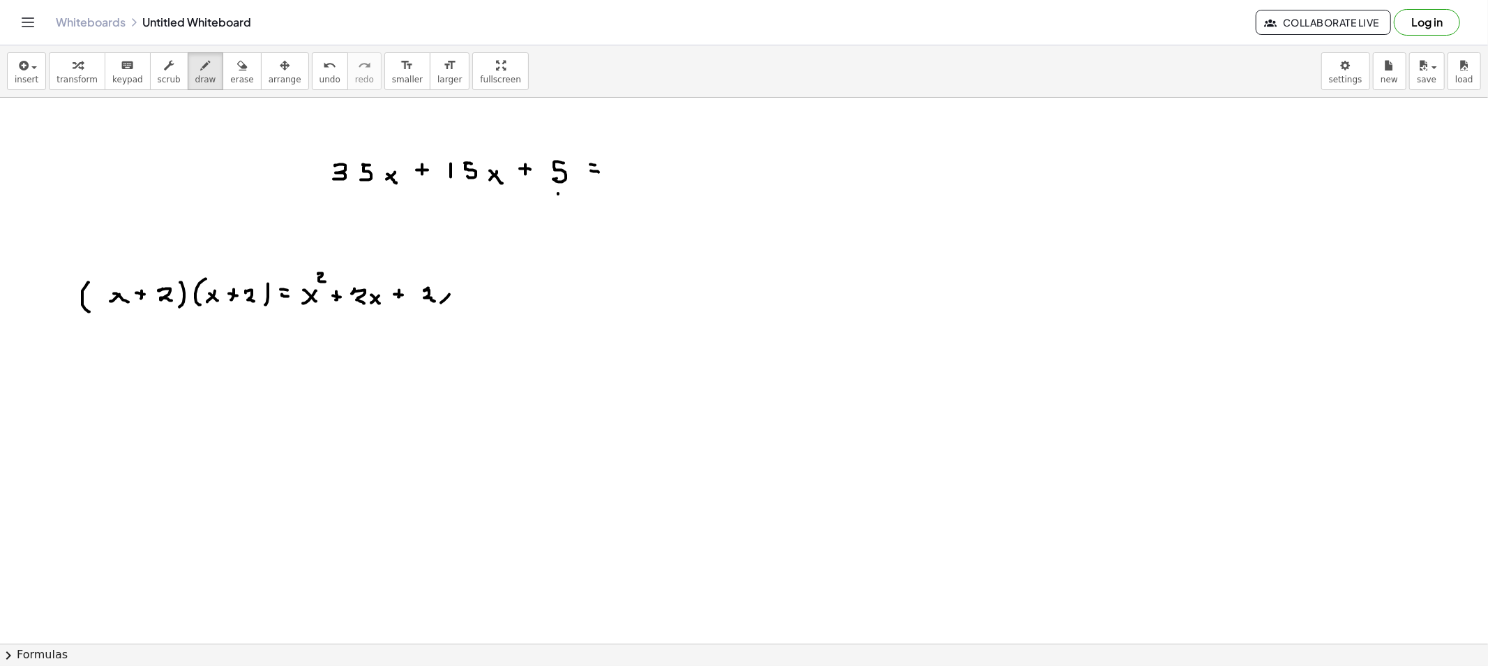
drag, startPoint x: 443, startPoint y: 295, endPoint x: 456, endPoint y: 307, distance: 17.3
drag, startPoint x: 466, startPoint y: 295, endPoint x: 466, endPoint y: 304, distance: 9.1
drag, startPoint x: 470, startPoint y: 301, endPoint x: 480, endPoint y: 299, distance: 10.0
drag, startPoint x: 486, startPoint y: 293, endPoint x: 495, endPoint y: 307, distance: 16.6
drag, startPoint x: 550, startPoint y: 301, endPoint x: 554, endPoint y: 281, distance: 20.0
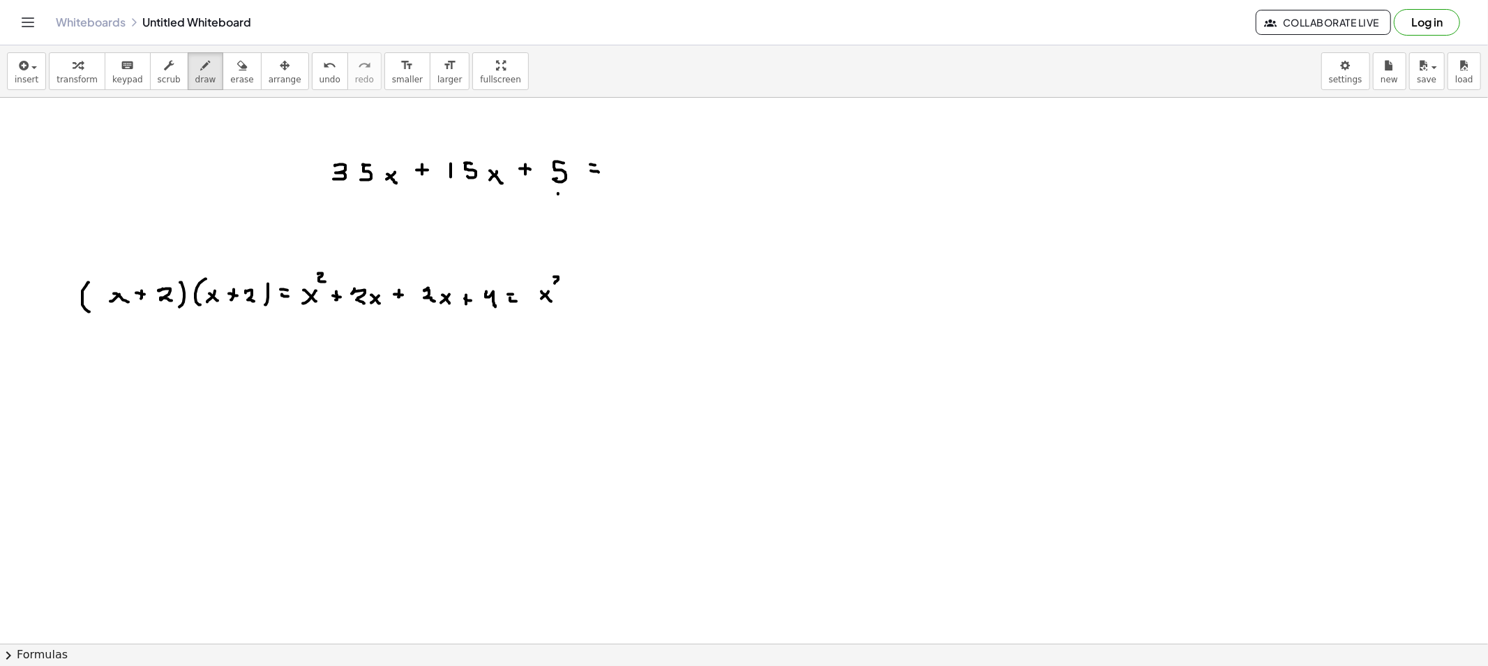
drag, startPoint x: 558, startPoint y: 278, endPoint x: 562, endPoint y: 288, distance: 10.6
drag, startPoint x: 385, startPoint y: 127, endPoint x: 396, endPoint y: 149, distance: 24.3
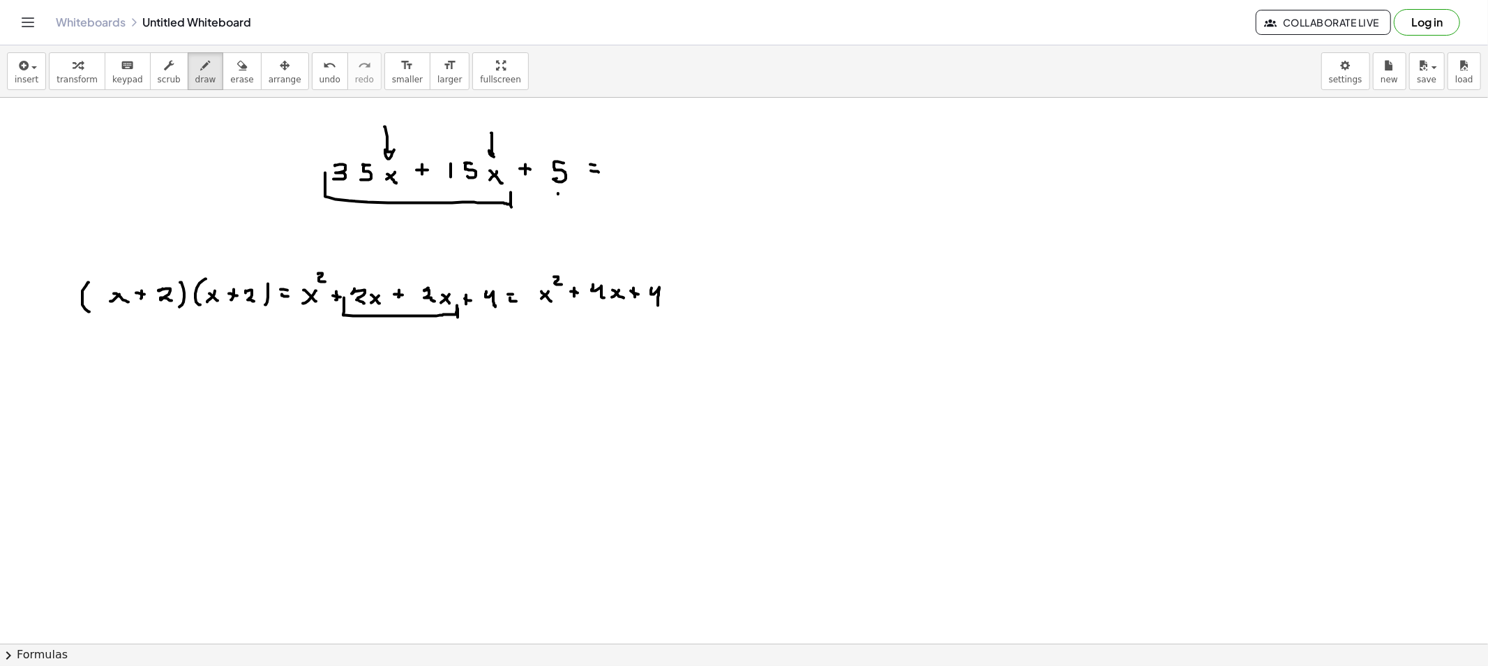
drag, startPoint x: 492, startPoint y: 154, endPoint x: 495, endPoint y: 179, distance: 24.7
drag, startPoint x: 357, startPoint y: 259, endPoint x: 395, endPoint y: 276, distance: 42.2
drag, startPoint x: 428, startPoint y: 264, endPoint x: 442, endPoint y: 267, distance: 14.2
drag, startPoint x: 903, startPoint y: 126, endPoint x: 942, endPoint y: 133, distance: 39.7
drag, startPoint x: 938, startPoint y: 135, endPoint x: 958, endPoint y: 130, distance: 20.8
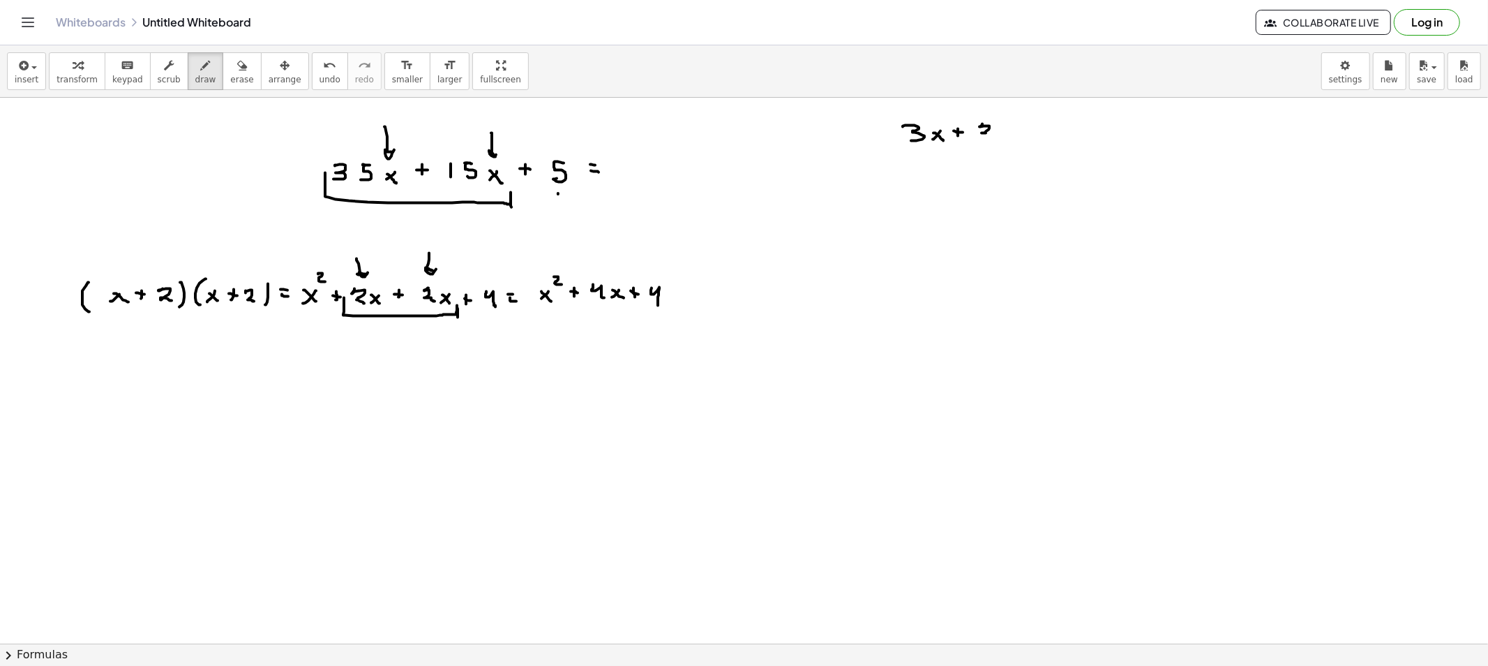
drag, startPoint x: 983, startPoint y: 124, endPoint x: 992, endPoint y: 136, distance: 15.4
drag, startPoint x: 1003, startPoint y: 133, endPoint x: 993, endPoint y: 145, distance: 15.8
drag, startPoint x: 1021, startPoint y: 127, endPoint x: 1015, endPoint y: 130, distance: 7.2
drag, startPoint x: 1015, startPoint y: 130, endPoint x: 1028, endPoint y: 133, distance: 13.4
drag, startPoint x: 1042, startPoint y: 124, endPoint x: 1075, endPoint y: 124, distance: 33.5
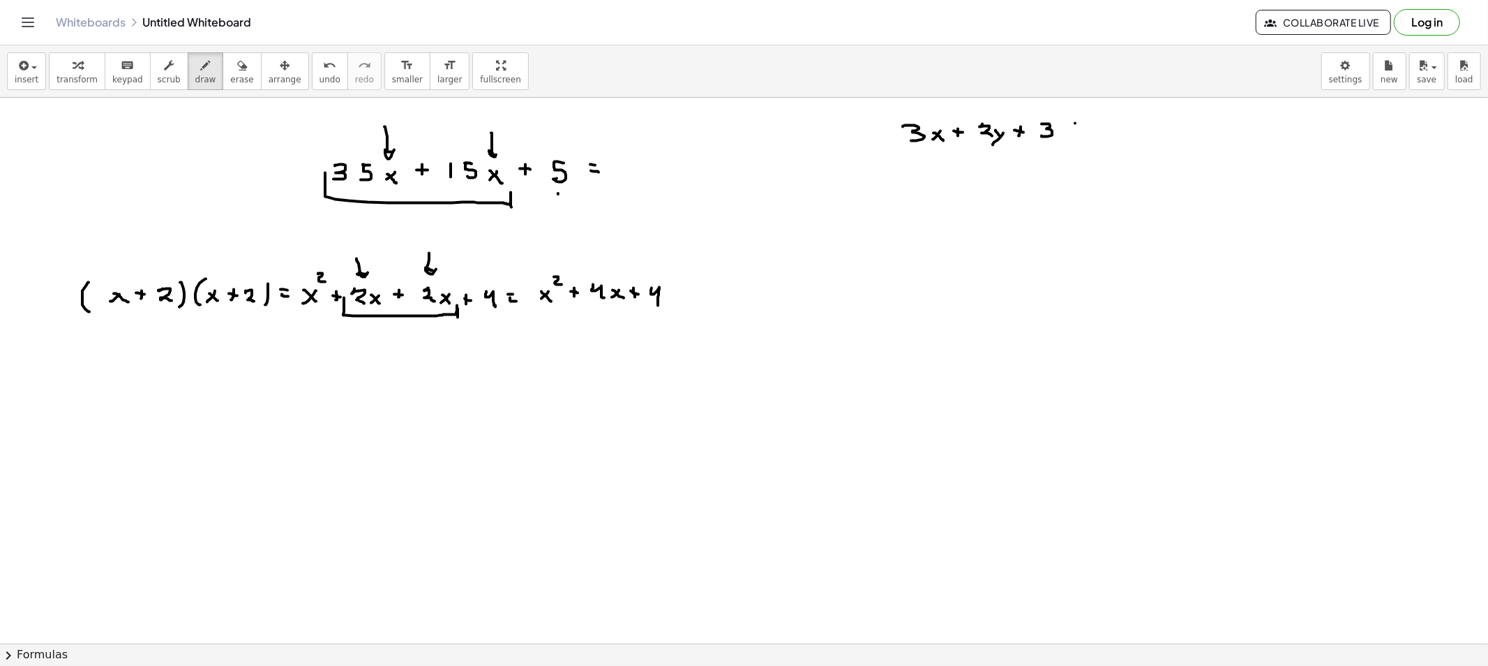
drag, startPoint x: 1075, startPoint y: 124, endPoint x: 1063, endPoint y: 133, distance: 15.9
drag, startPoint x: 1064, startPoint y: 127, endPoint x: 1089, endPoint y: 130, distance: 25.4
drag, startPoint x: 1093, startPoint y: 130, endPoint x: 1121, endPoint y: 133, distance: 28.1
drag, startPoint x: 848, startPoint y: 137, endPoint x: 868, endPoint y: 144, distance: 21.4
drag, startPoint x: 1125, startPoint y: 119, endPoint x: 1141, endPoint y: 128, distance: 18.4
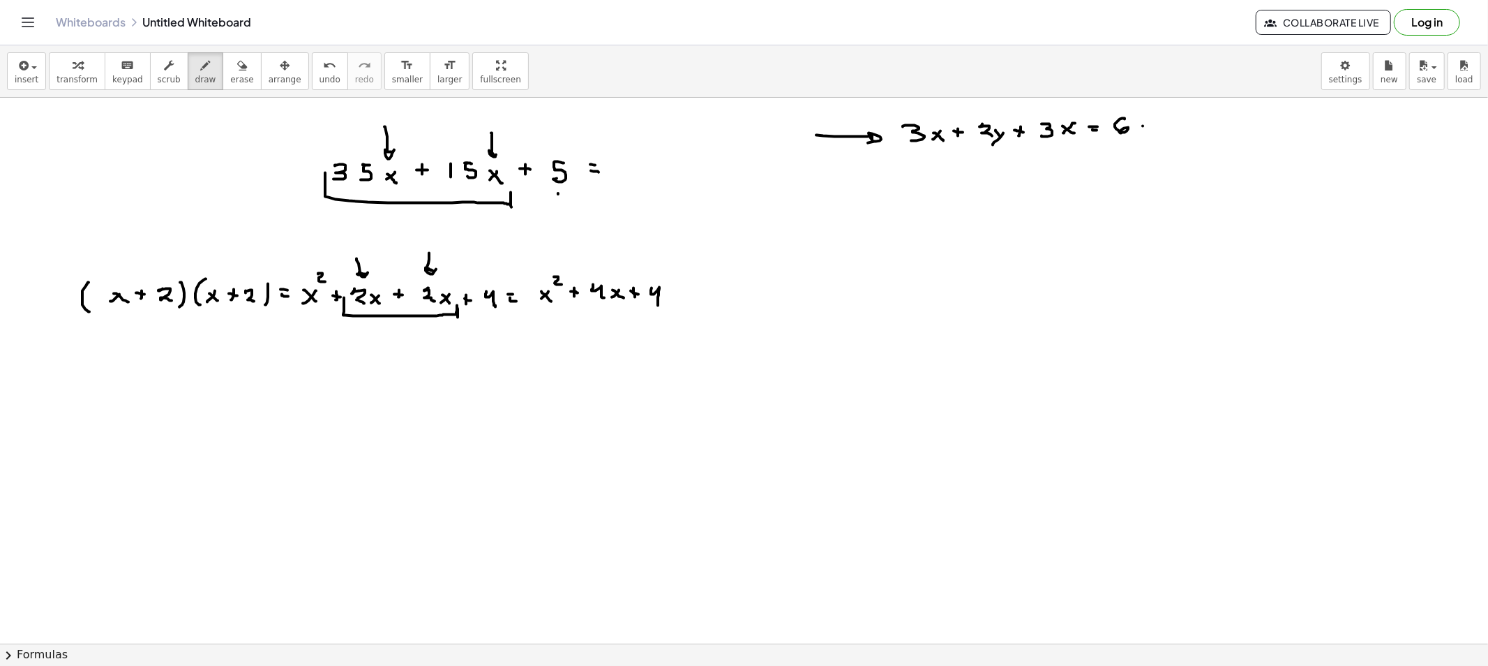
drag, startPoint x: 1143, startPoint y: 126, endPoint x: 1136, endPoint y: 126, distance: 7.0
drag, startPoint x: 1136, startPoint y: 126, endPoint x: 1148, endPoint y: 135, distance: 15.4
drag, startPoint x: 987, startPoint y: 167, endPoint x: 994, endPoint y: 158, distance: 11.4
drag, startPoint x: 1157, startPoint y: 124, endPoint x: 1181, endPoint y: 117, distance: 25.4
drag, startPoint x: 1181, startPoint y: 117, endPoint x: 1189, endPoint y: 131, distance: 15.9
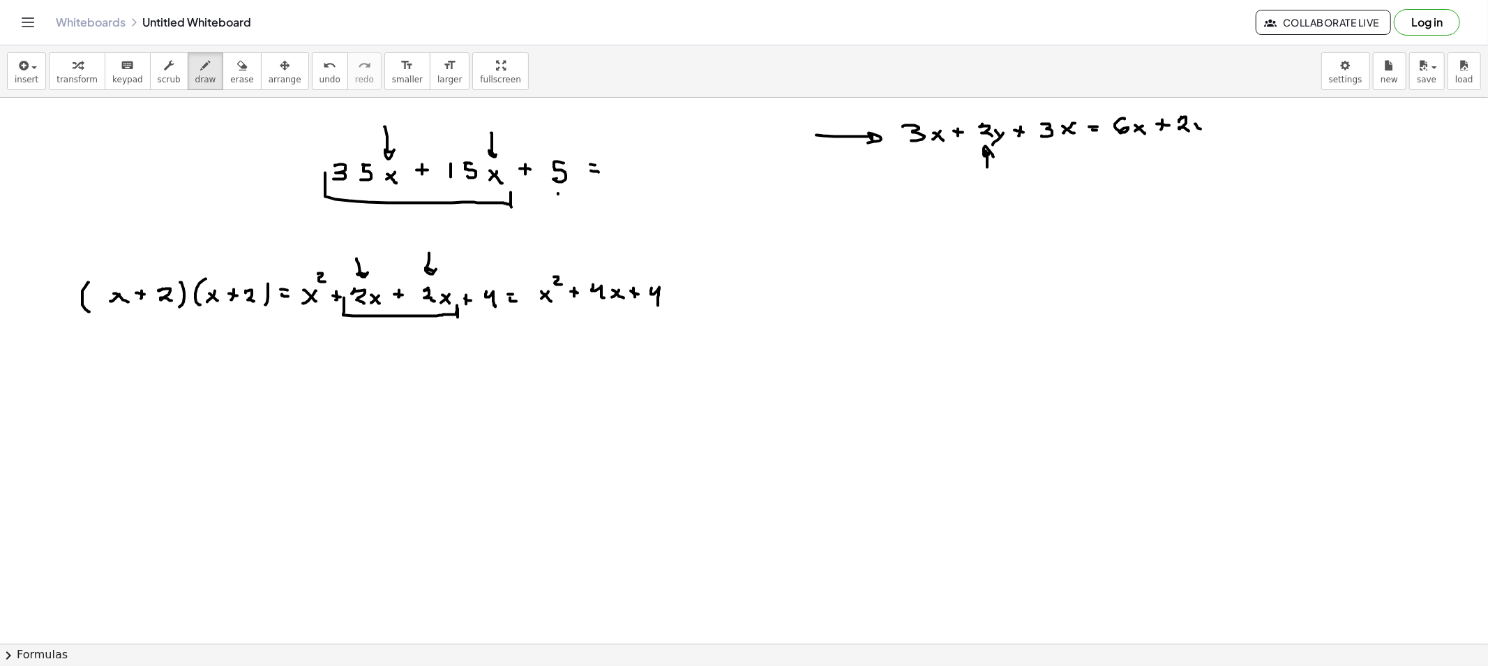
drag, startPoint x: 1190, startPoint y: 136, endPoint x: 1184, endPoint y: 143, distance: 9.4
drag, startPoint x: 987, startPoint y: 105, endPoint x: 1007, endPoint y: 128, distance: 30.1
drag, startPoint x: 1177, startPoint y: 165, endPoint x: 1195, endPoint y: 169, distance: 17.9
drag, startPoint x: 813, startPoint y: 141, endPoint x: 849, endPoint y: 140, distance: 36.3
drag, startPoint x: 992, startPoint y: 195, endPoint x: 985, endPoint y: 183, distance: 14.0
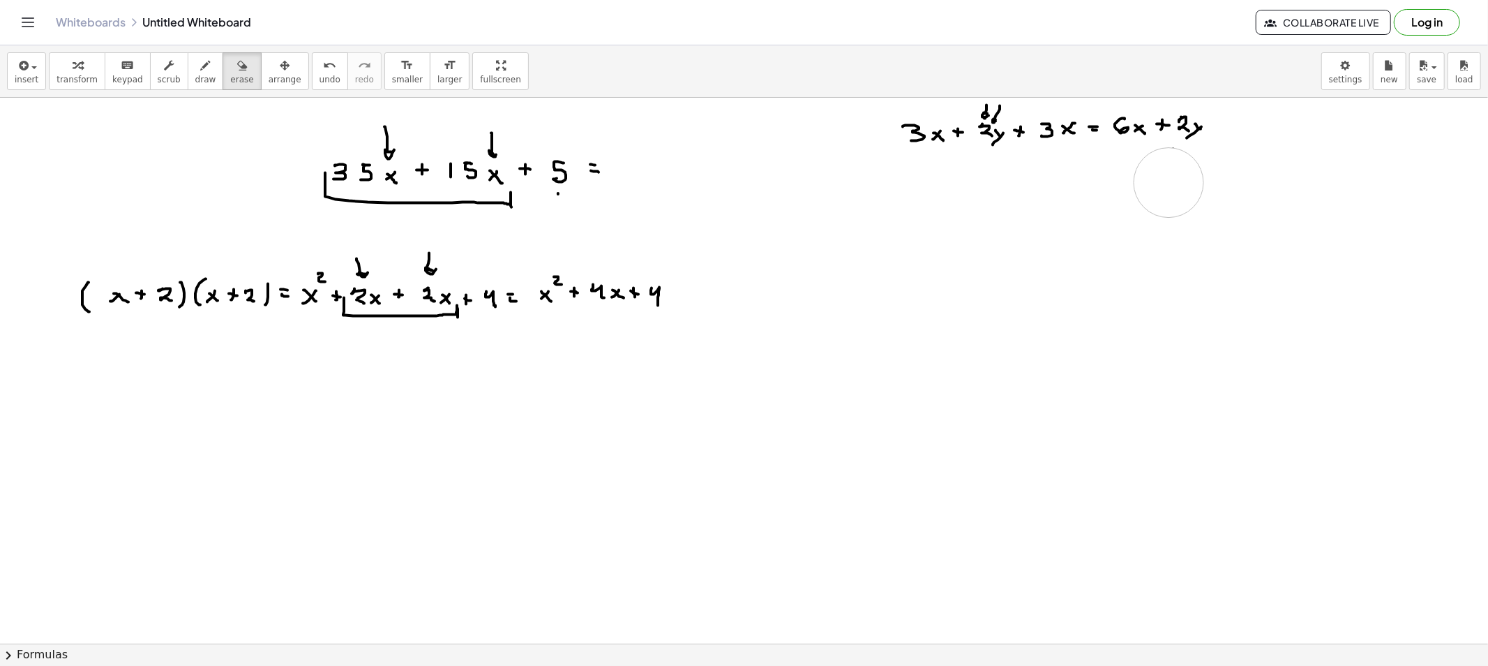
drag, startPoint x: 1163, startPoint y: 195, endPoint x: 1169, endPoint y: 183, distance: 13.7
drag, startPoint x: 826, startPoint y: 108, endPoint x: 993, endPoint y: 87, distance: 168.1
drag, startPoint x: 1112, startPoint y: 126, endPoint x: 1223, endPoint y: 129, distance: 111.0
drag, startPoint x: 948, startPoint y: 121, endPoint x: 956, endPoint y: 122, distance: 8.4
drag, startPoint x: 950, startPoint y: 122, endPoint x: 973, endPoint y: 133, distance: 24.7
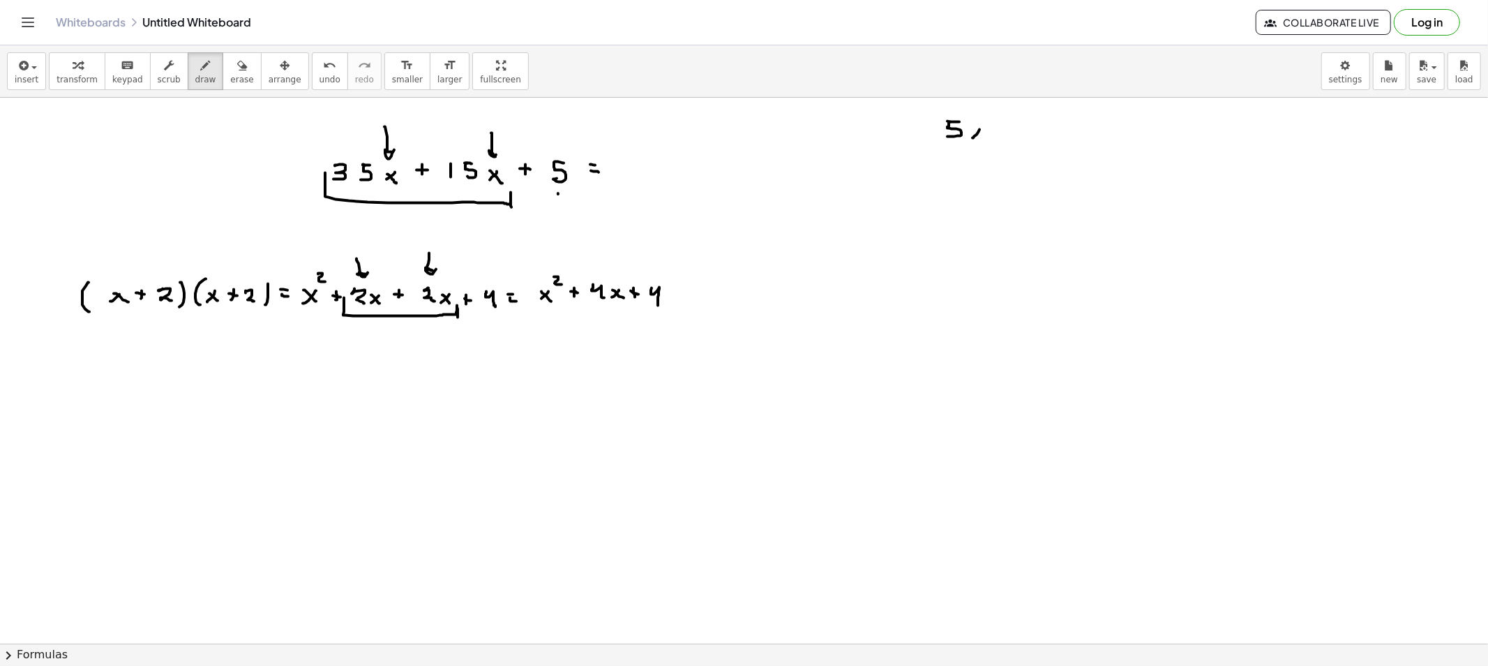
drag, startPoint x: 980, startPoint y: 130, endPoint x: 973, endPoint y: 138, distance: 10.9
drag, startPoint x: 996, startPoint y: 128, endPoint x: 1021, endPoint y: 126, distance: 25.2
drag, startPoint x: 1023, startPoint y: 121, endPoint x: 1035, endPoint y: 133, distance: 17.3
drag, startPoint x: 1196, startPoint y: 117, endPoint x: 1204, endPoint y: 129, distance: 14.7
drag, startPoint x: 1204, startPoint y: 126, endPoint x: 1213, endPoint y: 128, distance: 8.6
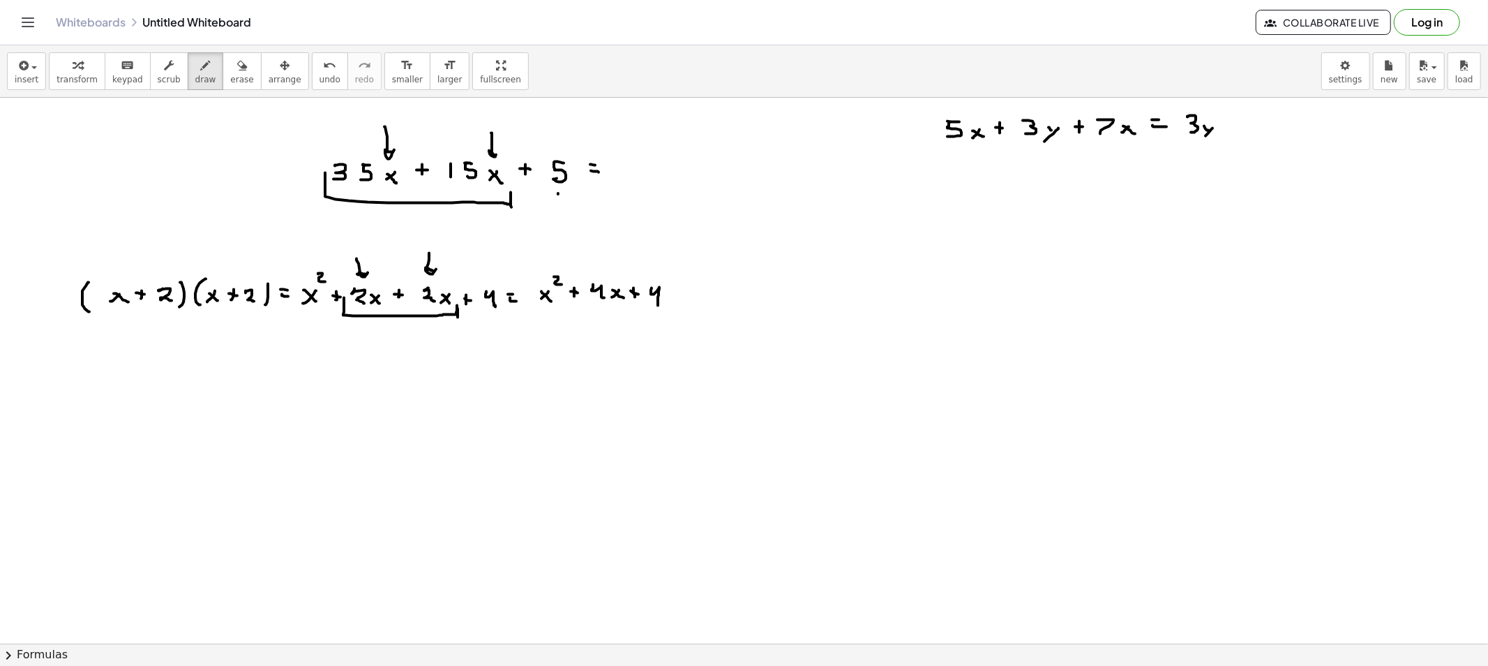
drag, startPoint x: 1213, startPoint y: 128, endPoint x: 1202, endPoint y: 142, distance: 16.9
drag, startPoint x: 1226, startPoint y: 115, endPoint x: 1223, endPoint y: 121, distance: 7.2
drag, startPoint x: 1223, startPoint y: 121, endPoint x: 1239, endPoint y: 121, distance: 16.0
drag, startPoint x: 1245, startPoint y: 116, endPoint x: 1248, endPoint y: 128, distance: 12.9
drag, startPoint x: 1253, startPoint y: 117, endPoint x: 1284, endPoint y: 121, distance: 31.0
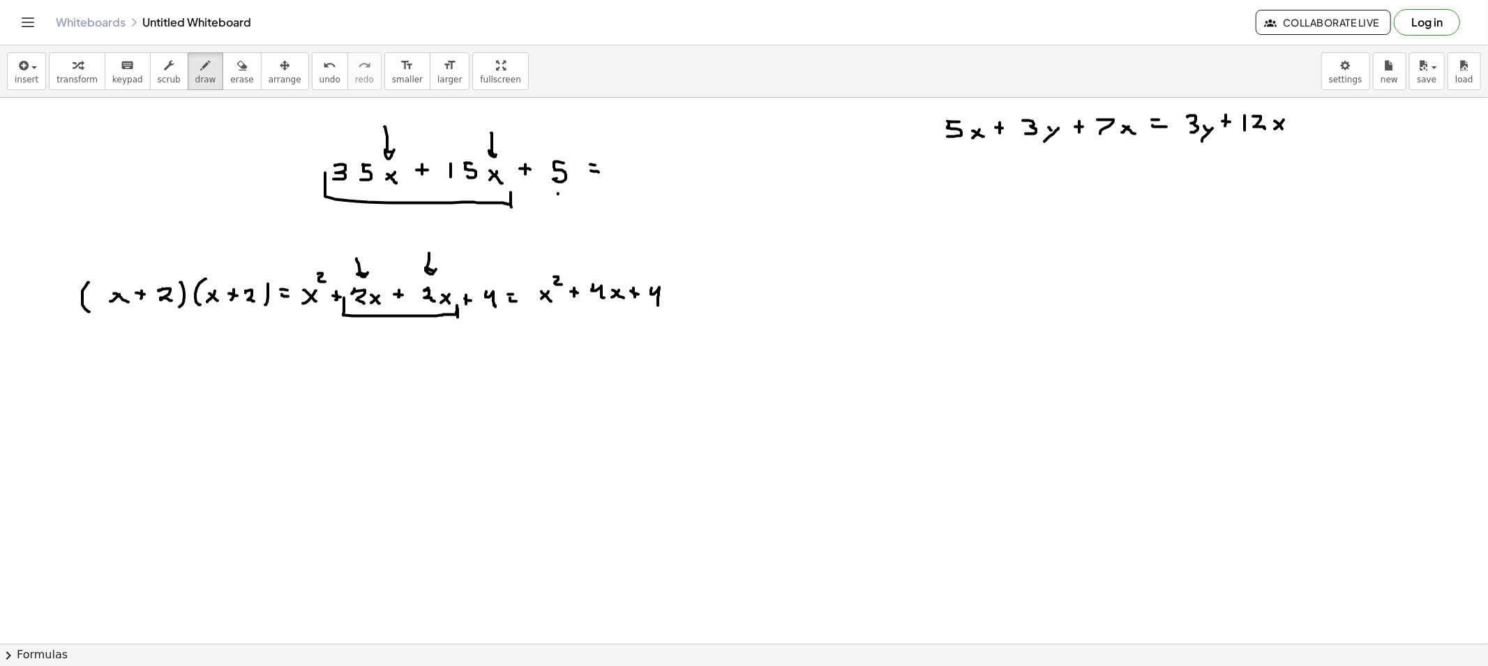
drag, startPoint x: 1283, startPoint y: 129, endPoint x: 1289, endPoint y: 136, distance: 9.4
drag, startPoint x: 931, startPoint y: 149, endPoint x: 1150, endPoint y: 154, distance: 219.2
drag, startPoint x: 792, startPoint y: 151, endPoint x: 1281, endPoint y: 128, distance: 489.0
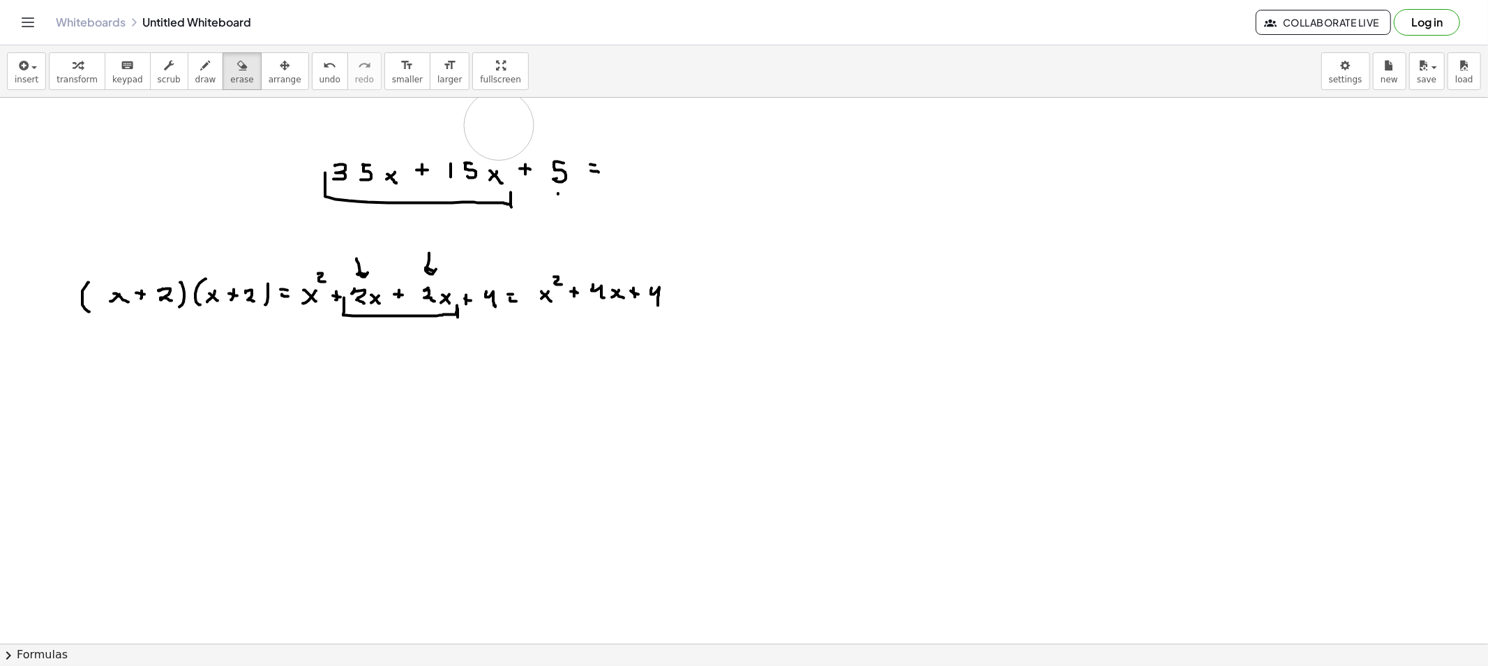
drag, startPoint x: 281, startPoint y: 124, endPoint x: 499, endPoint y: 126, distance: 217.7
drag, startPoint x: 1050, startPoint y: 147, endPoint x: 1049, endPoint y: 156, distance: 9.1
drag, startPoint x: 1043, startPoint y: 151, endPoint x: 1057, endPoint y: 151, distance: 14.0
drag, startPoint x: 1069, startPoint y: 143, endPoint x: 1069, endPoint y: 155, distance: 11.9
drag, startPoint x: 1080, startPoint y: 143, endPoint x: 1093, endPoint y: 154, distance: 16.9
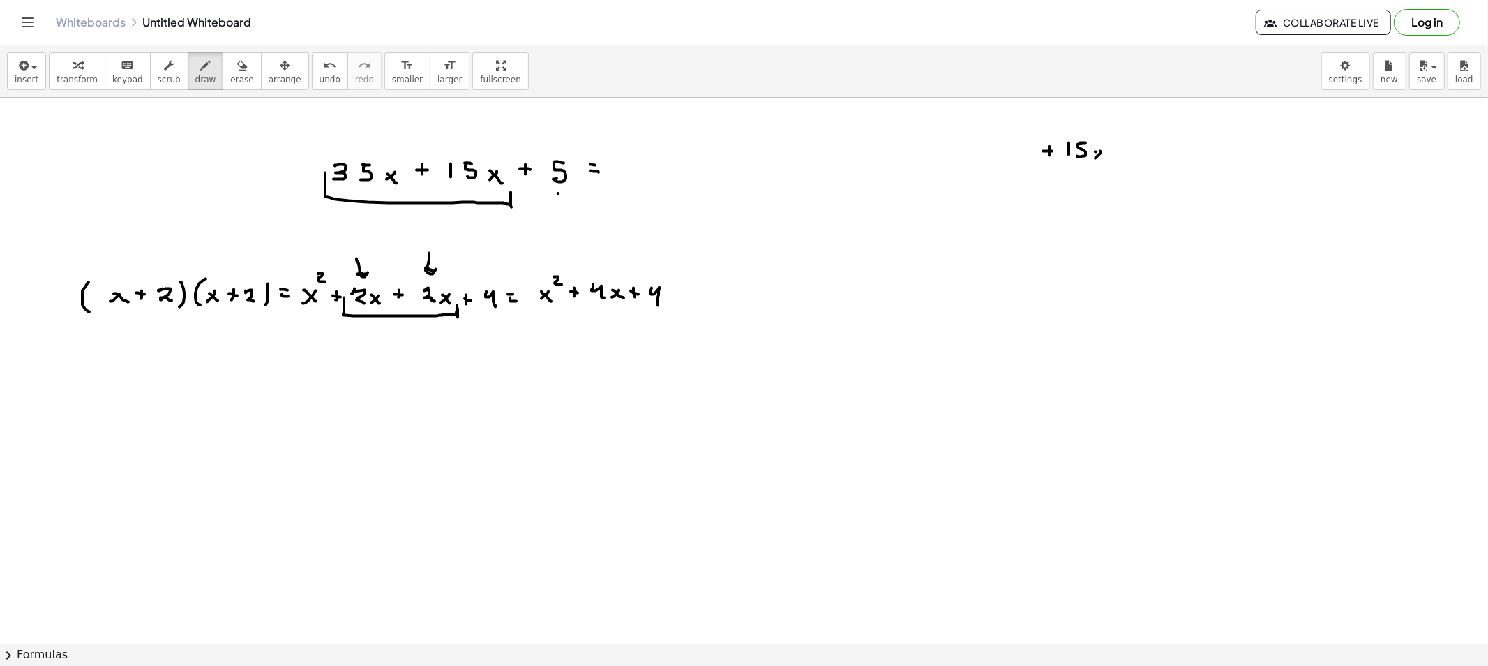
drag, startPoint x: 1096, startPoint y: 152, endPoint x: 1107, endPoint y: 159, distance: 12.6
drag, startPoint x: 1119, startPoint y: 147, endPoint x: 1119, endPoint y: 156, distance: 8.4
drag, startPoint x: 1134, startPoint y: 151, endPoint x: 1141, endPoint y: 149, distance: 7.1
drag, startPoint x: 1149, startPoint y: 145, endPoint x: 1160, endPoint y: 149, distance: 11.9
drag, startPoint x: 1171, startPoint y: 142, endPoint x: 1170, endPoint y: 149, distance: 7.0
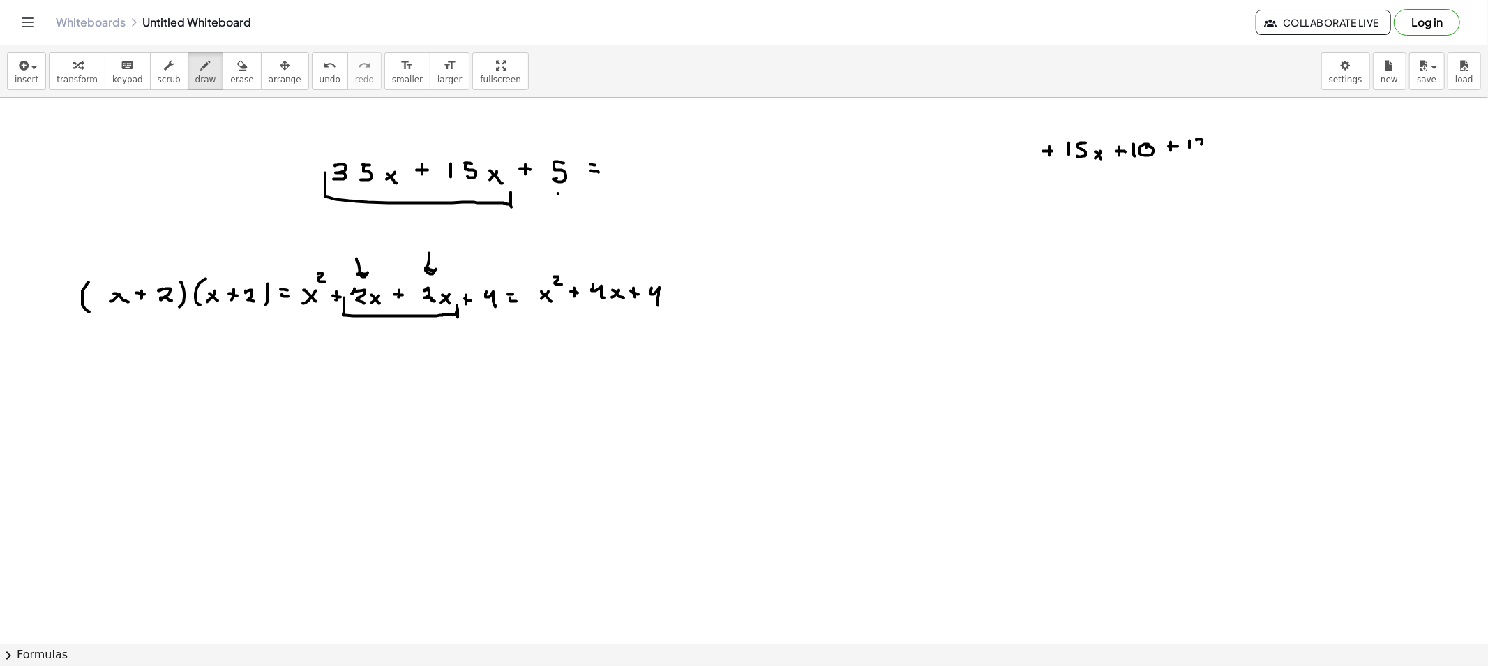
drag, startPoint x: 1197, startPoint y: 140, endPoint x: 1206, endPoint y: 150, distance: 13.3
drag, startPoint x: 1239, startPoint y: 145, endPoint x: 1237, endPoint y: 154, distance: 8.5
drag, startPoint x: 1239, startPoint y: 149, endPoint x: 1251, endPoint y: 149, distance: 11.9
drag, startPoint x: 1253, startPoint y: 144, endPoint x: 1254, endPoint y: 156, distance: 12.6
drag, startPoint x: 1274, startPoint y: 151, endPoint x: 1291, endPoint y: 154, distance: 17.7
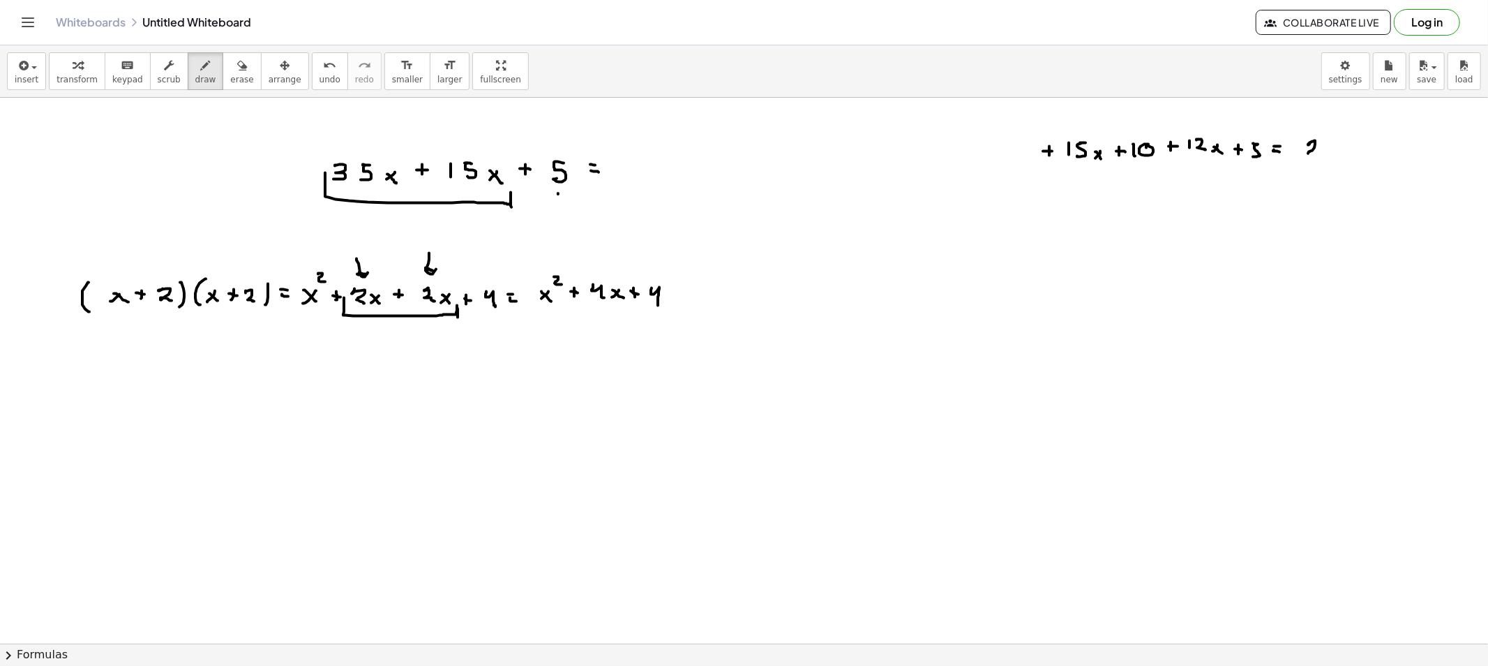
drag, startPoint x: 1310, startPoint y: 144, endPoint x: 1322, endPoint y: 154, distance: 15.8
drag, startPoint x: 1331, startPoint y: 142, endPoint x: 1329, endPoint y: 152, distance: 10.6
drag, startPoint x: 1340, startPoint y: 148, endPoint x: 1348, endPoint y: 154, distance: 10.5
drag, startPoint x: 1380, startPoint y: 135, endPoint x: 1384, endPoint y: 147, distance: 11.7
drag, startPoint x: 1431, startPoint y: 133, endPoint x: 1429, endPoint y: 144, distance: 10.7
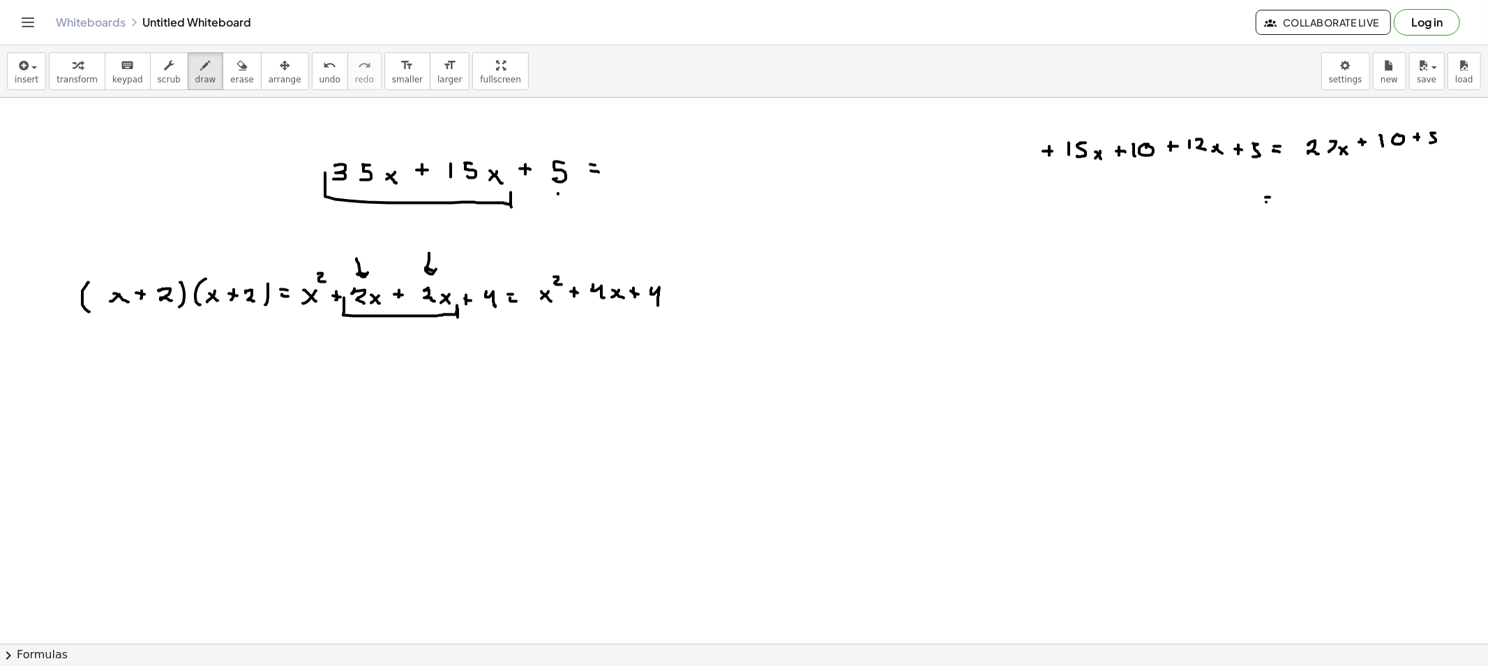
drag, startPoint x: 1267, startPoint y: 202, endPoint x: 1274, endPoint y: 205, distance: 8.2
drag, startPoint x: 1290, startPoint y: 190, endPoint x: 1299, endPoint y: 203, distance: 16.5
drag, startPoint x: 1308, startPoint y: 191, endPoint x: 1315, endPoint y: 200, distance: 11.9
drag, startPoint x: 1329, startPoint y: 195, endPoint x: 1322, endPoint y: 202, distance: 9.9
drag, startPoint x: 1322, startPoint y: 197, endPoint x: 1331, endPoint y: 200, distance: 9.5
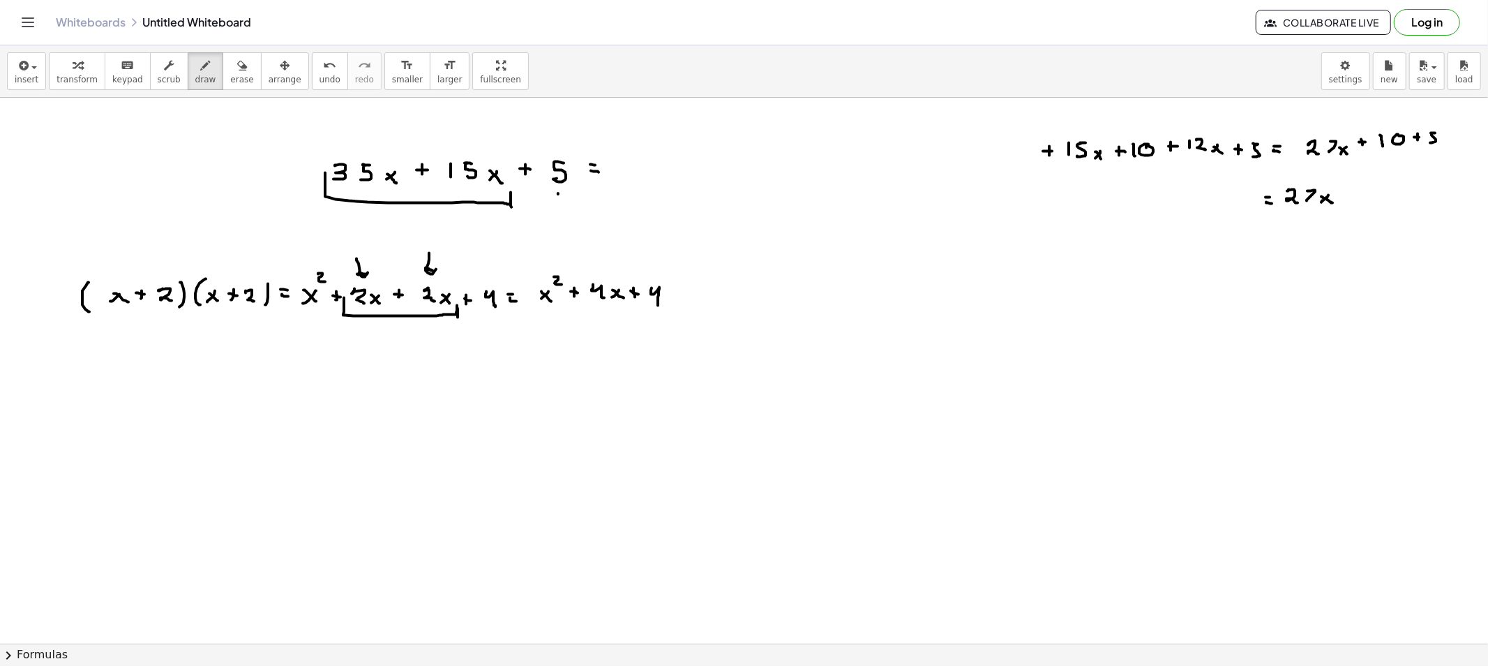
drag, startPoint x: 1347, startPoint y: 191, endPoint x: 1347, endPoint y: 198, distance: 7.7
drag, startPoint x: 1343, startPoint y: 196, endPoint x: 1352, endPoint y: 196, distance: 9.8
drag, startPoint x: 1363, startPoint y: 190, endPoint x: 1369, endPoint y: 196, distance: 8.9
drag, startPoint x: 1371, startPoint y: 191, endPoint x: 1369, endPoint y: 202, distance: 12.0
drag, startPoint x: 1144, startPoint y: 186, endPoint x: 1150, endPoint y: 176, distance: 11.3
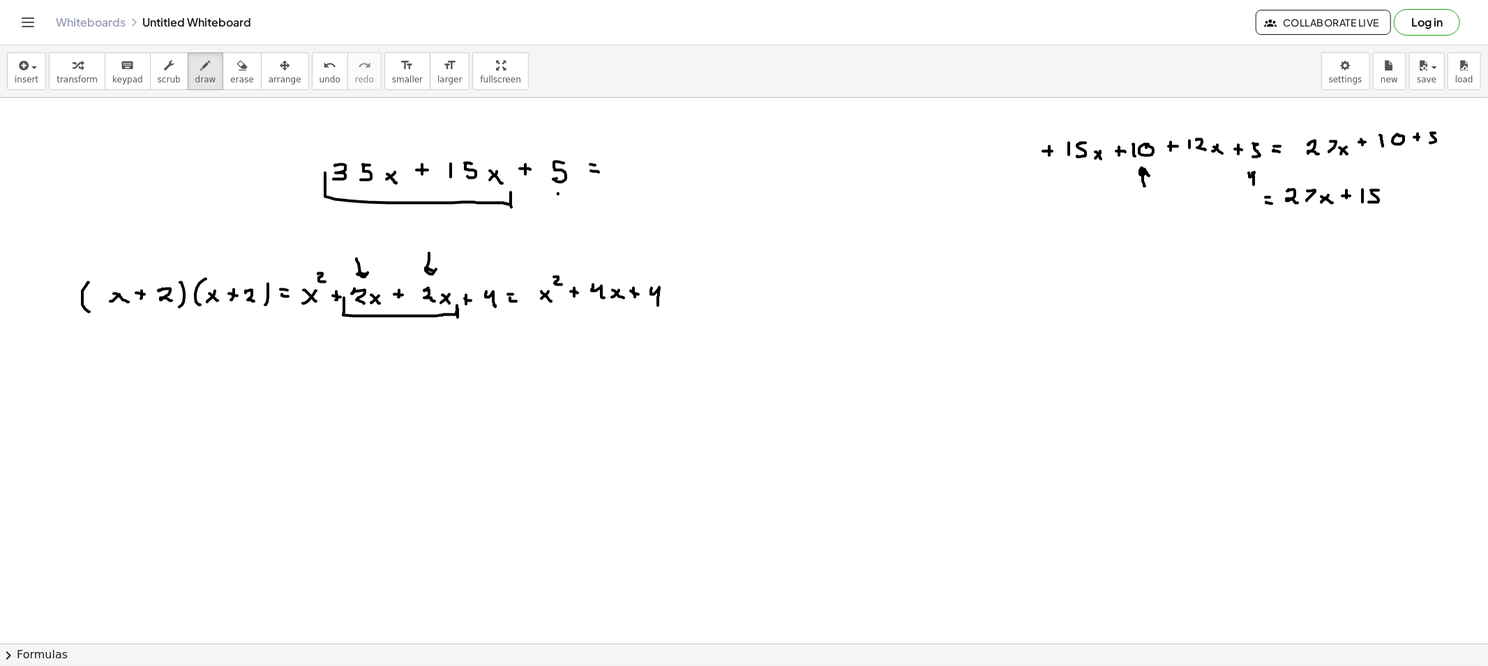
drag, startPoint x: 1254, startPoint y: 185, endPoint x: 1255, endPoint y: 176, distance: 9.1
drag, startPoint x: 1142, startPoint y: 177, endPoint x: 1171, endPoint y: 211, distance: 44.1
drag, startPoint x: 1256, startPoint y: 174, endPoint x: 1139, endPoint y: 217, distance: 124.7
drag, startPoint x: 1093, startPoint y: 197, endPoint x: 1098, endPoint y: 174, distance: 22.9
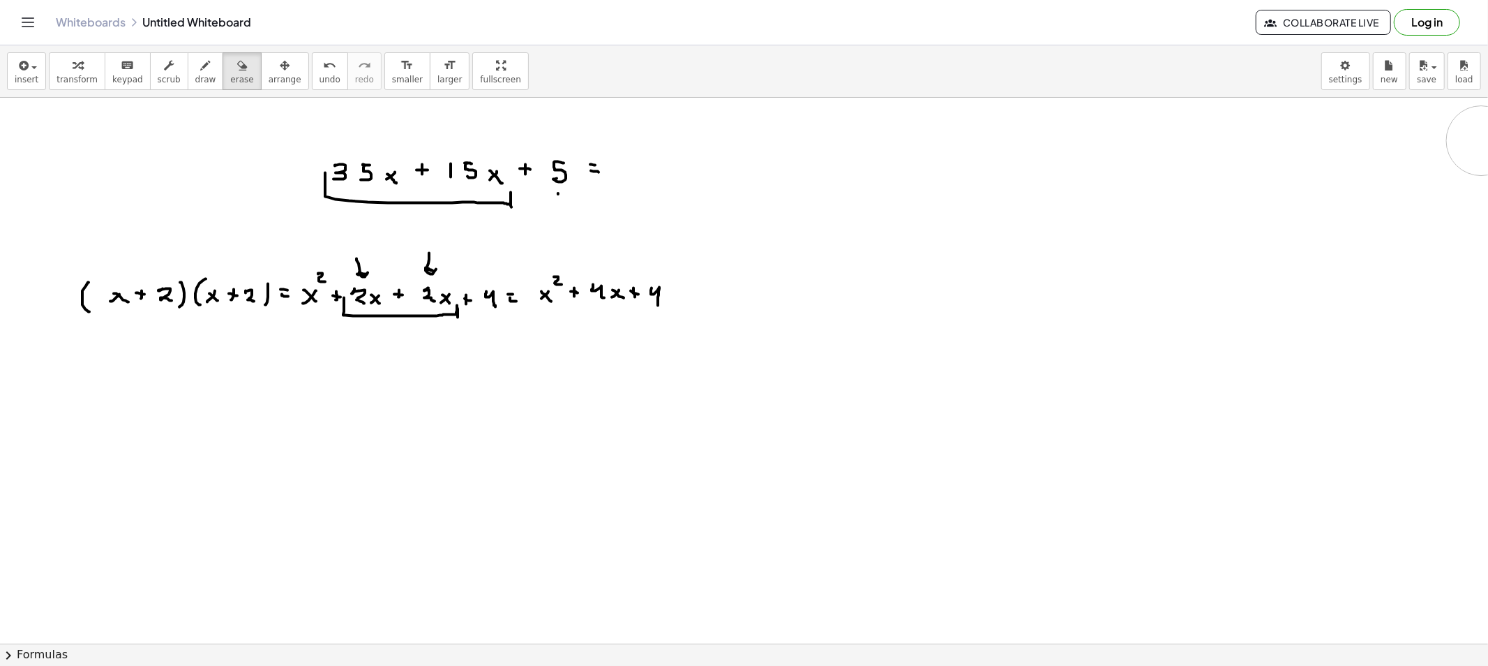
drag, startPoint x: 1070, startPoint y: 232, endPoint x: 1440, endPoint y: 148, distance: 379.9
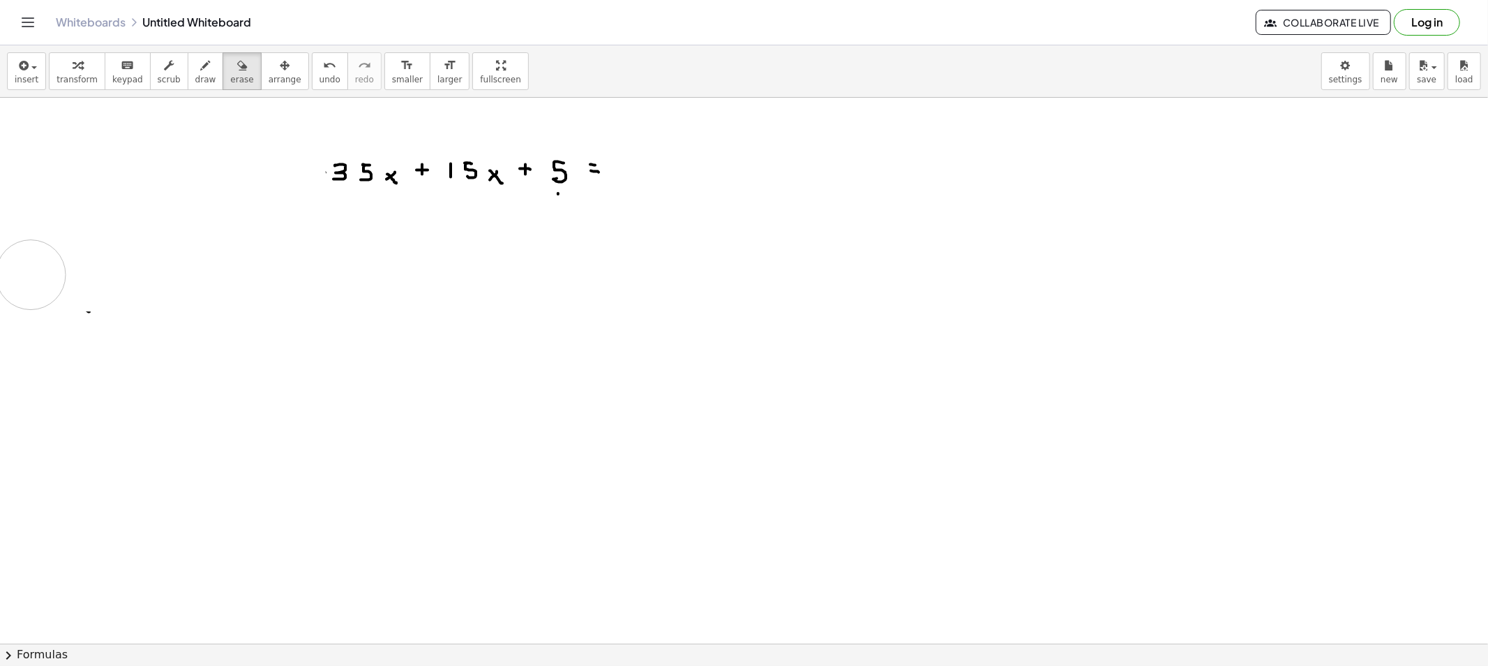
drag, startPoint x: 276, startPoint y: 179, endPoint x: 72, endPoint y: 215, distance: 207.5
drag, startPoint x: 403, startPoint y: 110, endPoint x: 398, endPoint y: 160, distance: 51.2
click at [234, 82] on button "erase" at bounding box center [242, 71] width 38 height 38
drag, startPoint x: 547, startPoint y: 244, endPoint x: 557, endPoint y: 227, distance: 20.0
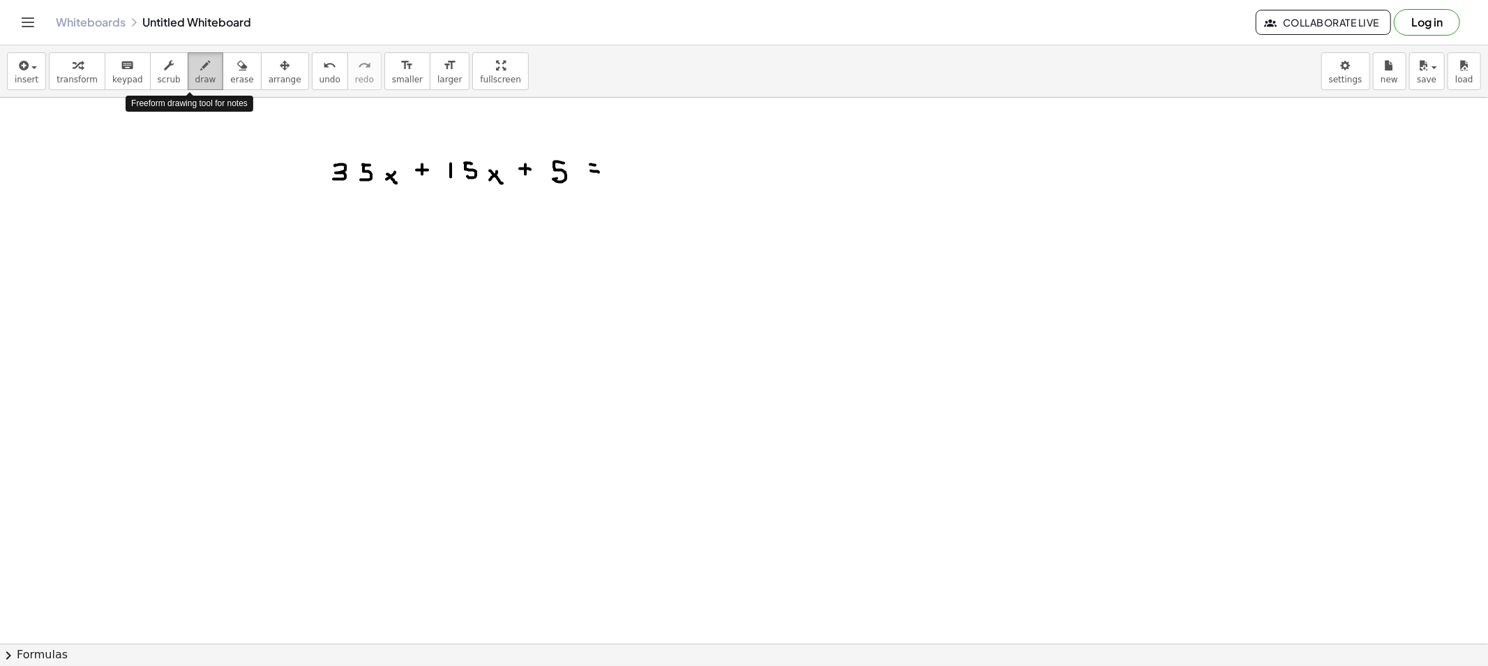
click at [195, 80] on span "draw" at bounding box center [205, 80] width 21 height 10
drag, startPoint x: 357, startPoint y: 232, endPoint x: 375, endPoint y: 234, distance: 19.0
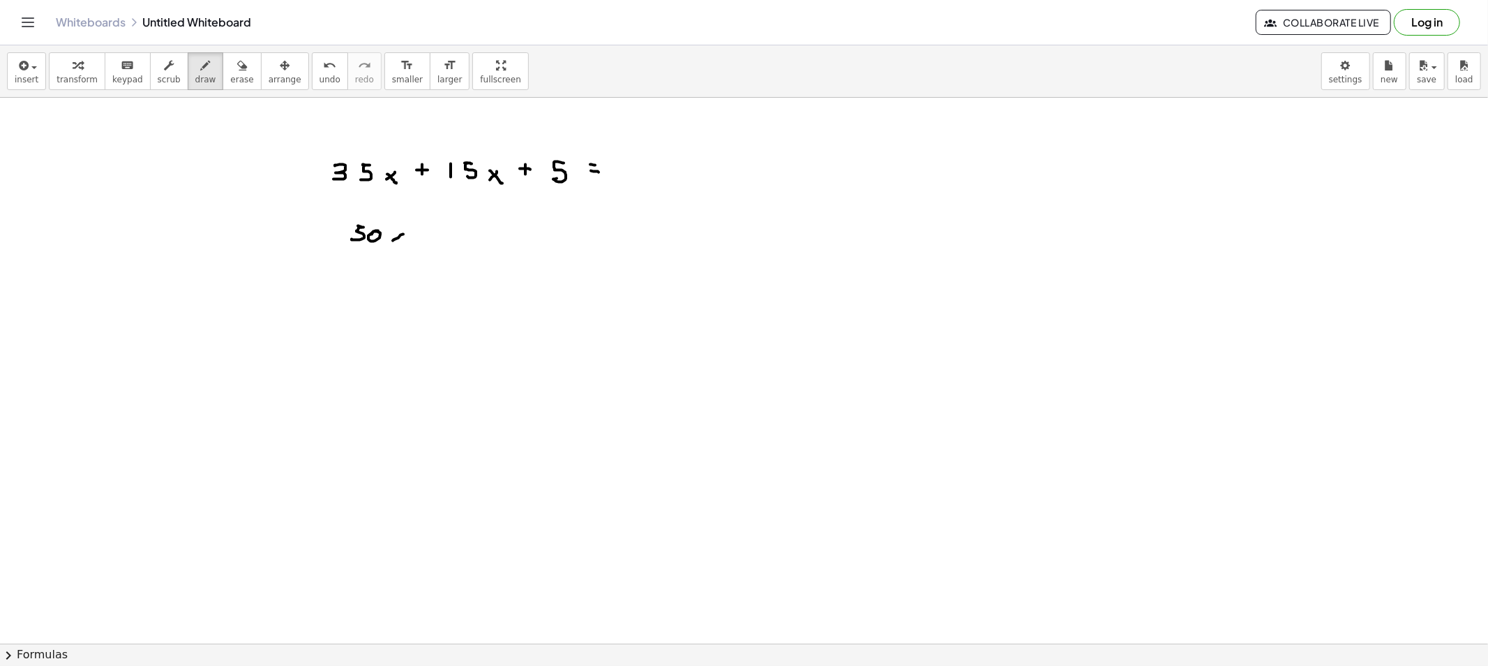
drag, startPoint x: 403, startPoint y: 234, endPoint x: 393, endPoint y: 241, distance: 12.2
drag, startPoint x: 428, startPoint y: 234, endPoint x: 443, endPoint y: 231, distance: 15.6
drag, startPoint x: 449, startPoint y: 228, endPoint x: 444, endPoint y: 241, distance: 14.1
drag, startPoint x: 601, startPoint y: 227, endPoint x: 624, endPoint y: 225, distance: 23.1
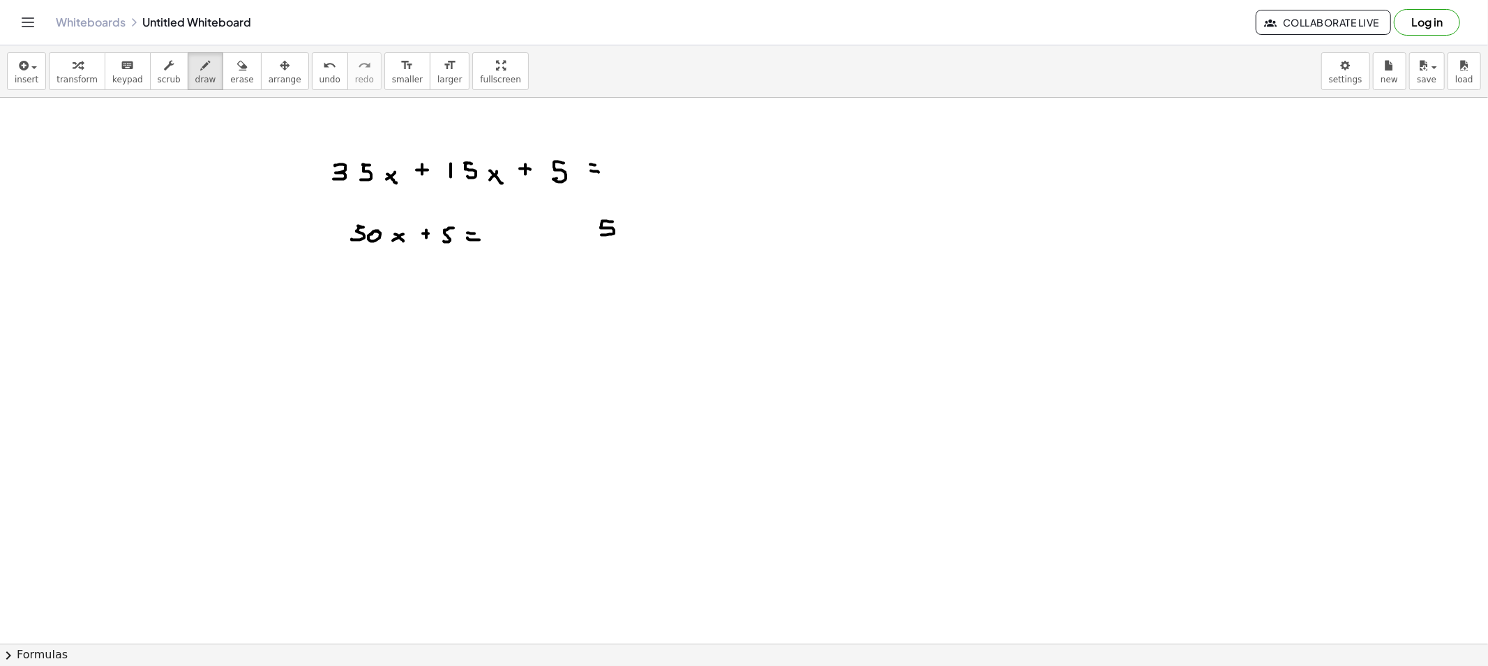
drag, startPoint x: 630, startPoint y: 214, endPoint x: 708, endPoint y: 232, distance: 79.4
drag, startPoint x: 736, startPoint y: 214, endPoint x: 735, endPoint y: 246, distance: 32.1
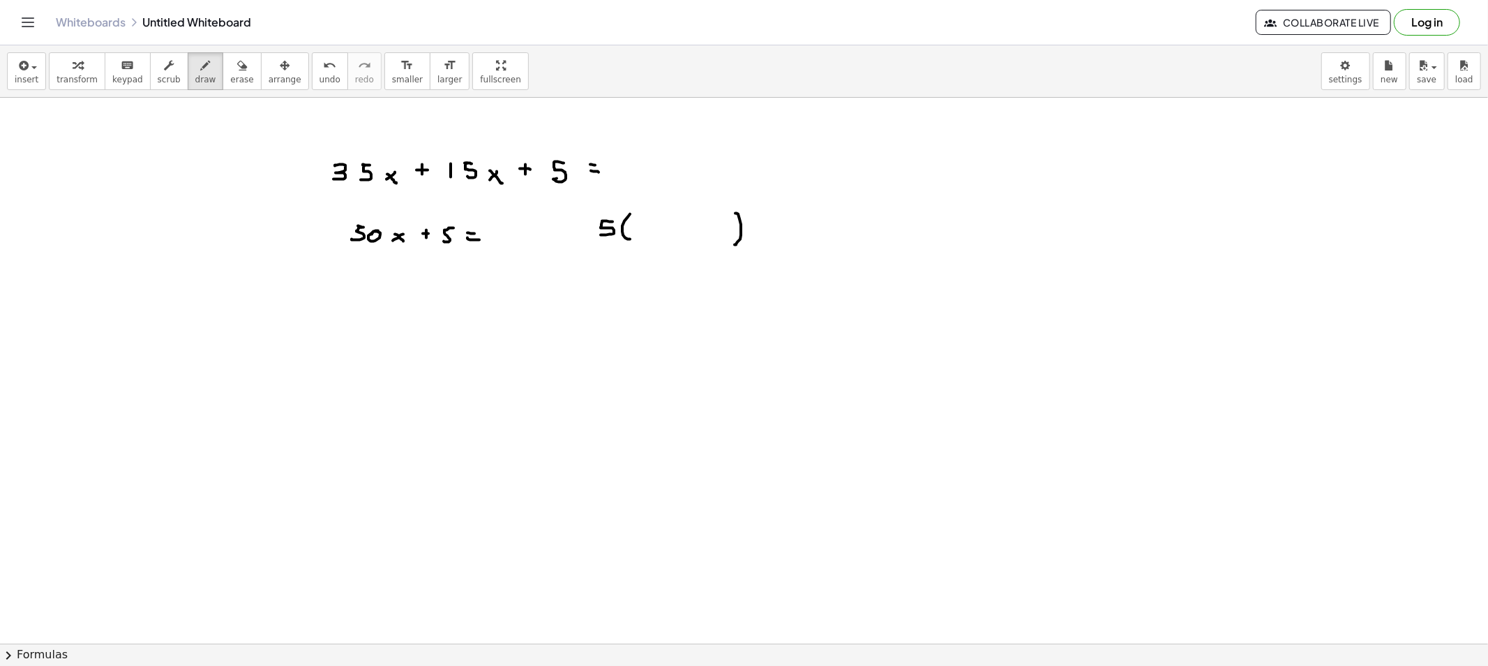
drag, startPoint x: 396, startPoint y: 321, endPoint x: 406, endPoint y: 317, distance: 11.3
drag, startPoint x: 414, startPoint y: 316, endPoint x: 428, endPoint y: 313, distance: 15.1
drag, startPoint x: 450, startPoint y: 308, endPoint x: 442, endPoint y: 317, distance: 11.8
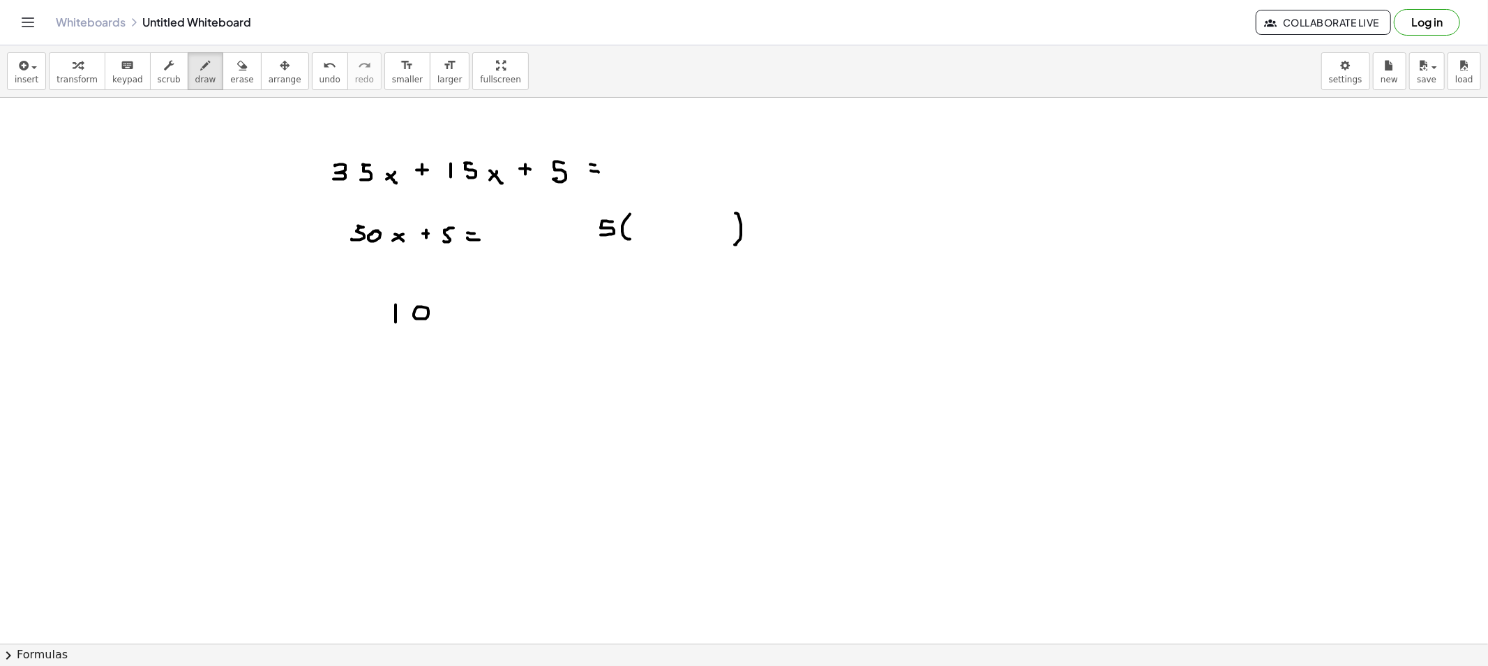
drag, startPoint x: 636, startPoint y: 223, endPoint x: 636, endPoint y: 234, distance: 10.5
drag, startPoint x: 646, startPoint y: 225, endPoint x: 659, endPoint y: 228, distance: 13.7
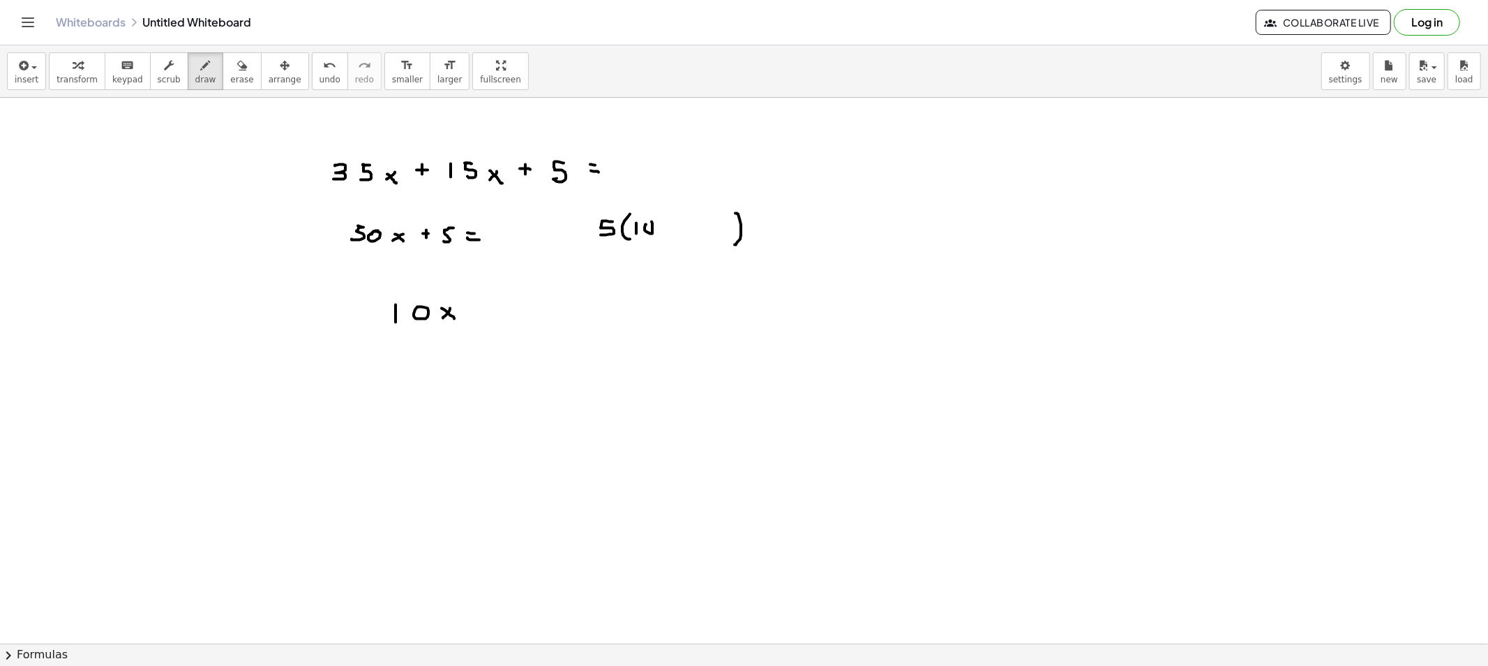
drag, startPoint x: 681, startPoint y: 225, endPoint x: 691, endPoint y: 227, distance: 9.9
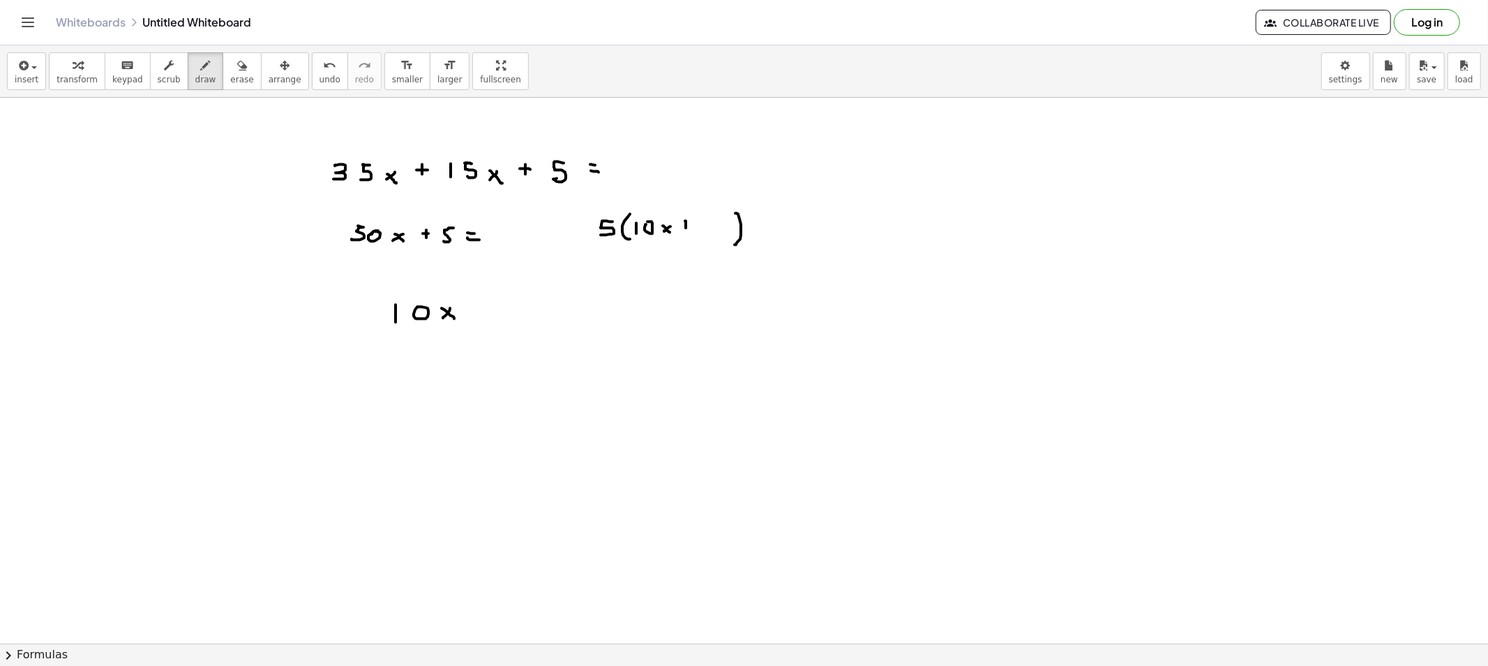
drag, startPoint x: 591, startPoint y: 251, endPoint x: 375, endPoint y: 260, distance: 215.8
drag, startPoint x: 593, startPoint y: 241, endPoint x: 458, endPoint y: 267, distance: 137.3
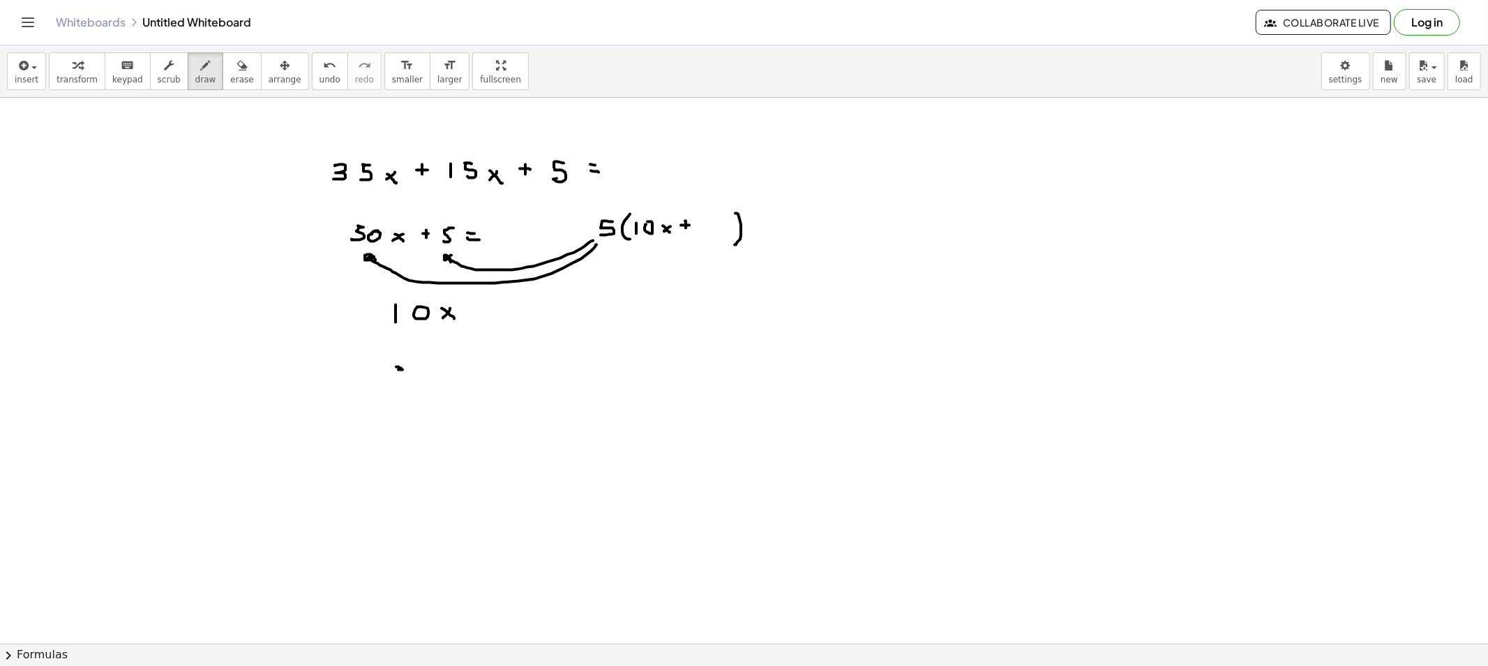
drag, startPoint x: 706, startPoint y: 219, endPoint x: 708, endPoint y: 230, distance: 11.4
drag, startPoint x: 135, startPoint y: 123, endPoint x: 226, endPoint y: 133, distance: 91.2
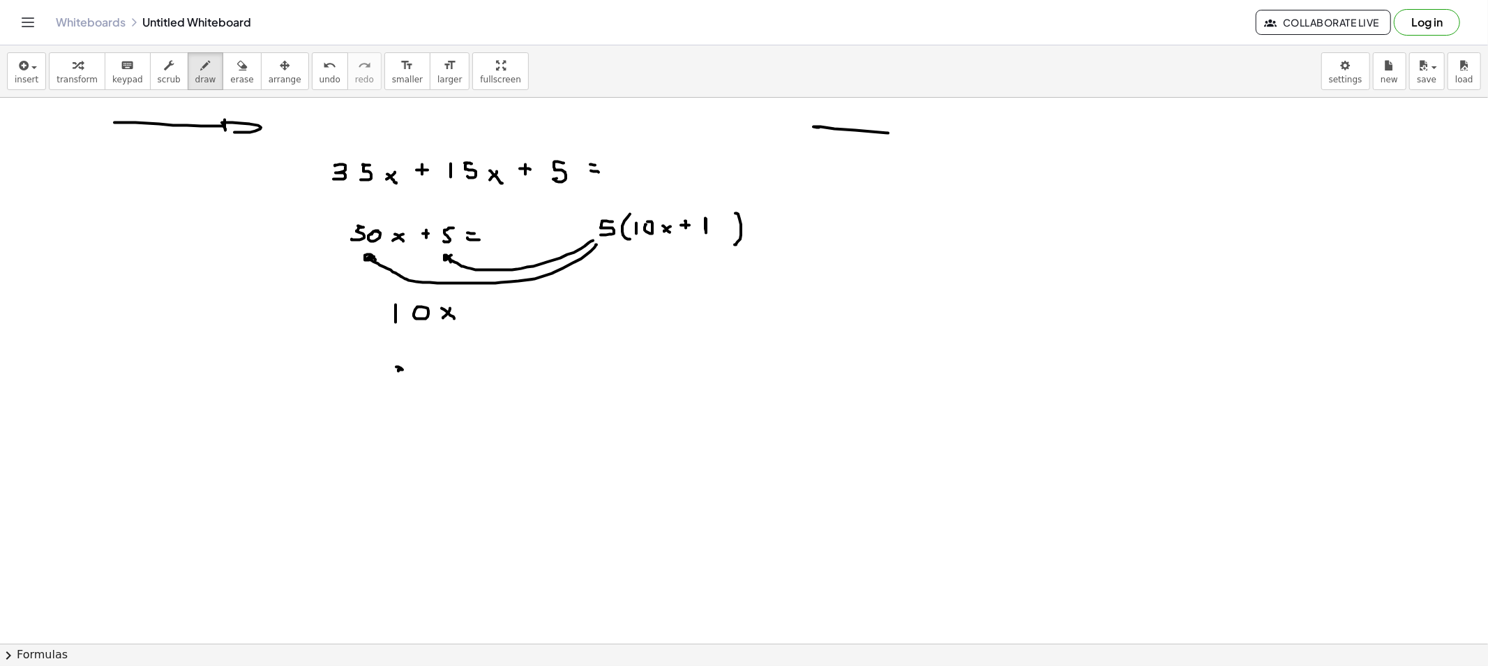
drag, startPoint x: 817, startPoint y: 128, endPoint x: 853, endPoint y: 144, distance: 39.7
drag, startPoint x: 807, startPoint y: 115, endPoint x: 816, endPoint y: 151, distance: 36.7
drag, startPoint x: 213, startPoint y: 74, endPoint x: 162, endPoint y: 121, distance: 69.6
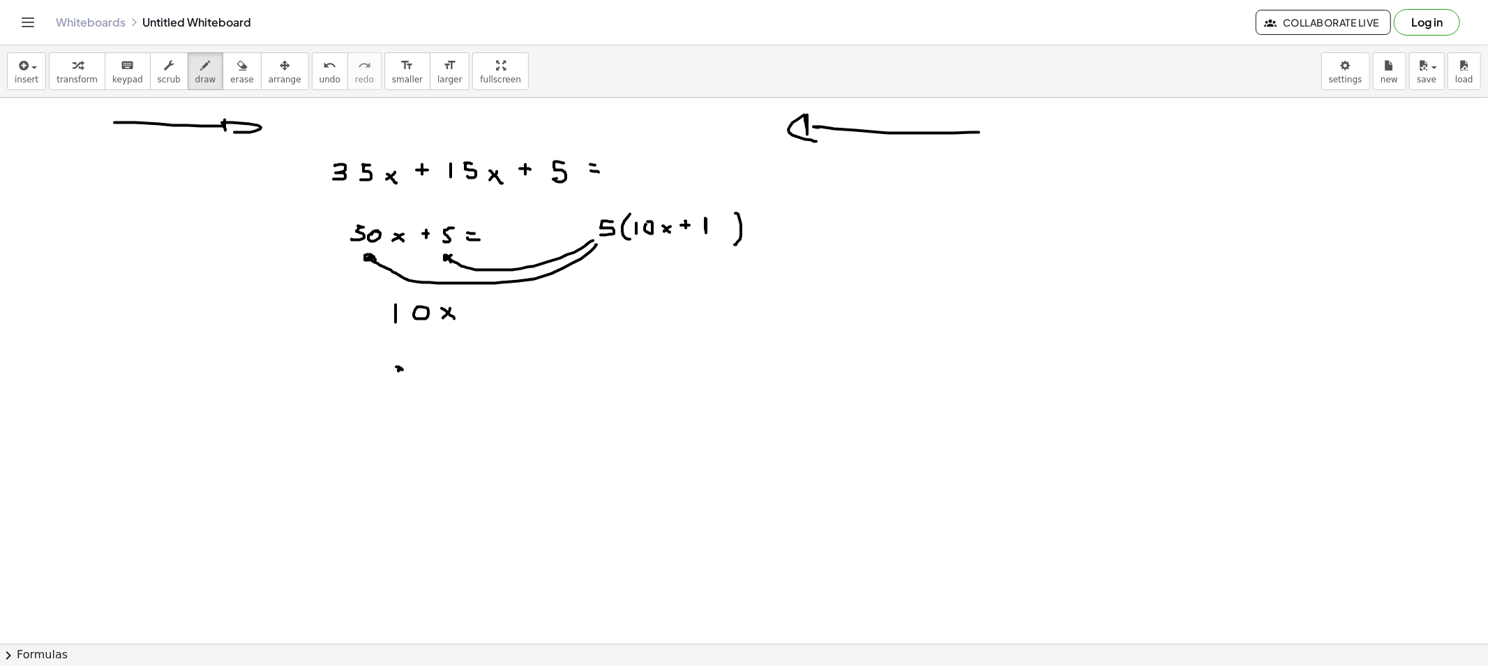
click at [223, 74] on button "erase" at bounding box center [242, 71] width 38 height 38
drag, startPoint x: 142, startPoint y: 126, endPoint x: 232, endPoint y: 130, distance: 89.4
drag, startPoint x: 766, startPoint y: 142, endPoint x: 1006, endPoint y: 137, distance: 240.8
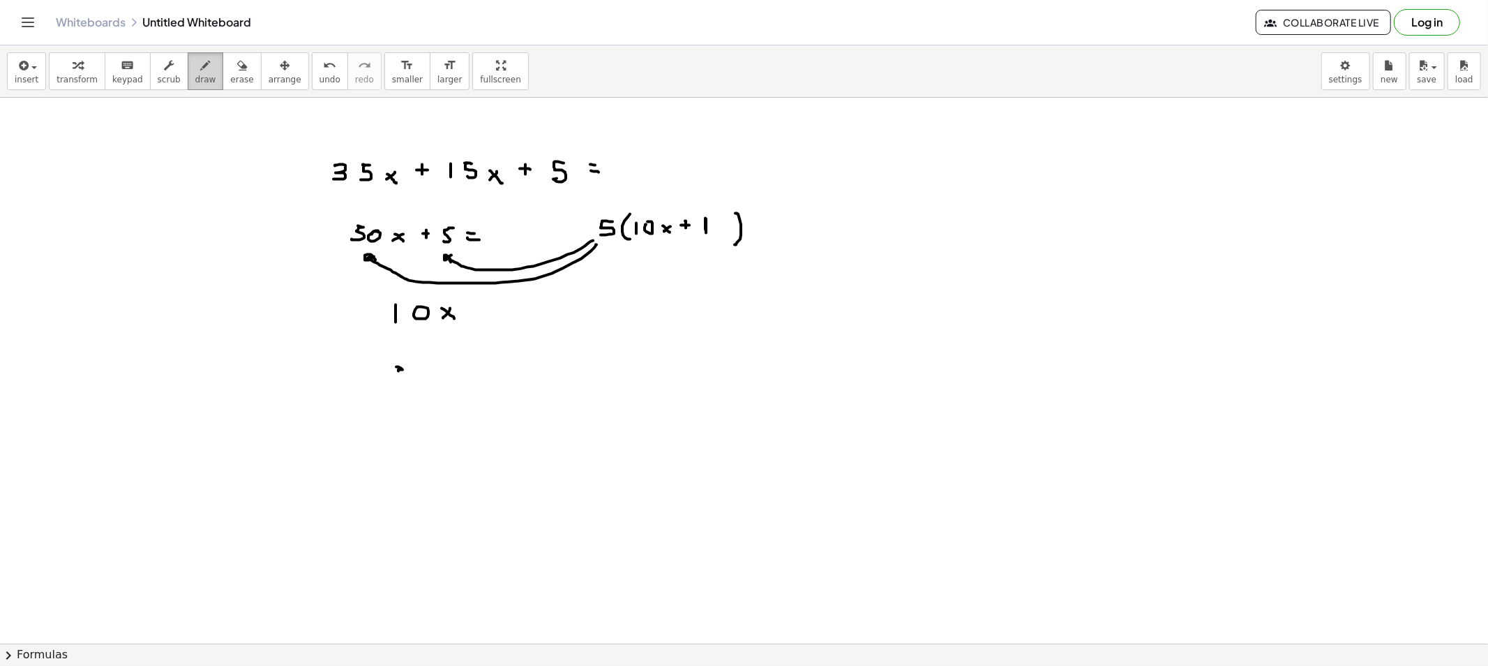
click at [197, 77] on span "draw" at bounding box center [205, 80] width 21 height 10
drag, startPoint x: 344, startPoint y: 207, endPoint x: 315, endPoint y: 231, distance: 37.7
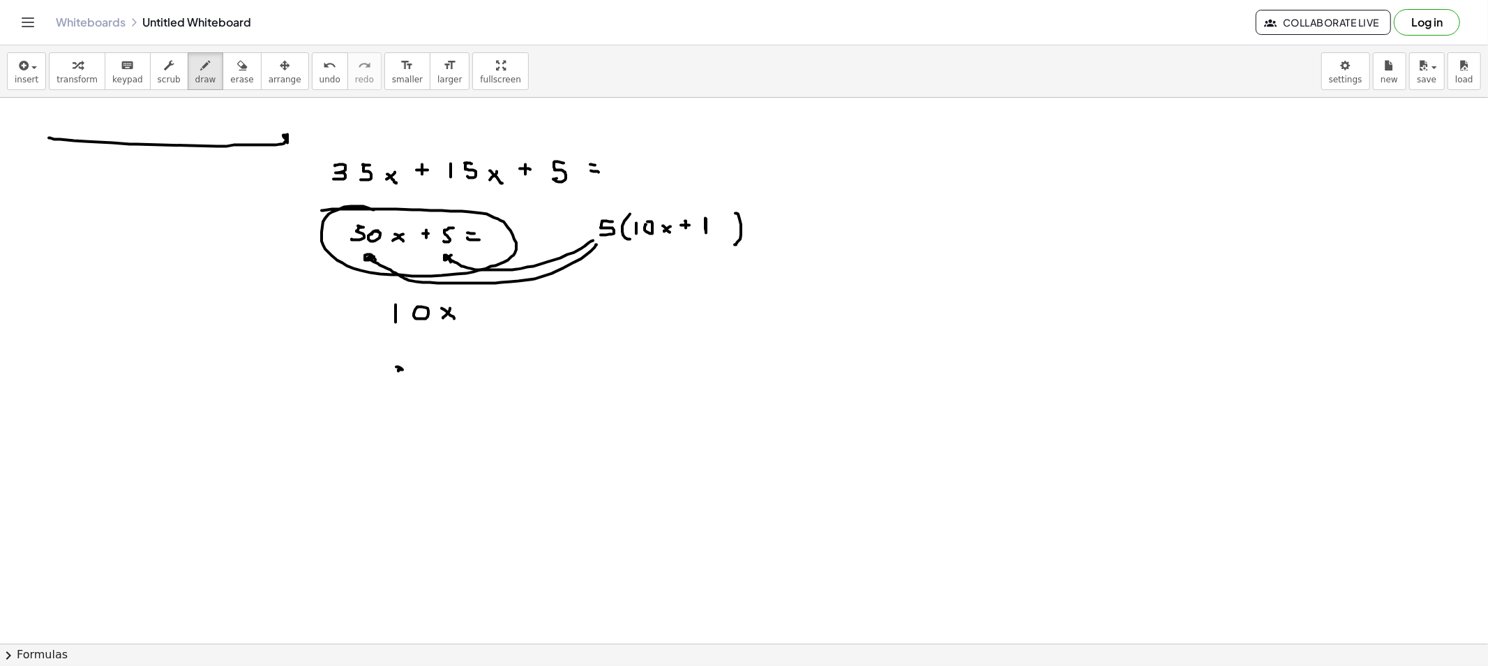
drag, startPoint x: 49, startPoint y: 138, endPoint x: 285, endPoint y: 147, distance: 236.0
drag, startPoint x: 837, startPoint y: 130, endPoint x: 922, endPoint y: 130, distance: 84.4
drag, startPoint x: 846, startPoint y: 121, endPoint x: 686, endPoint y: 135, distance: 161.2
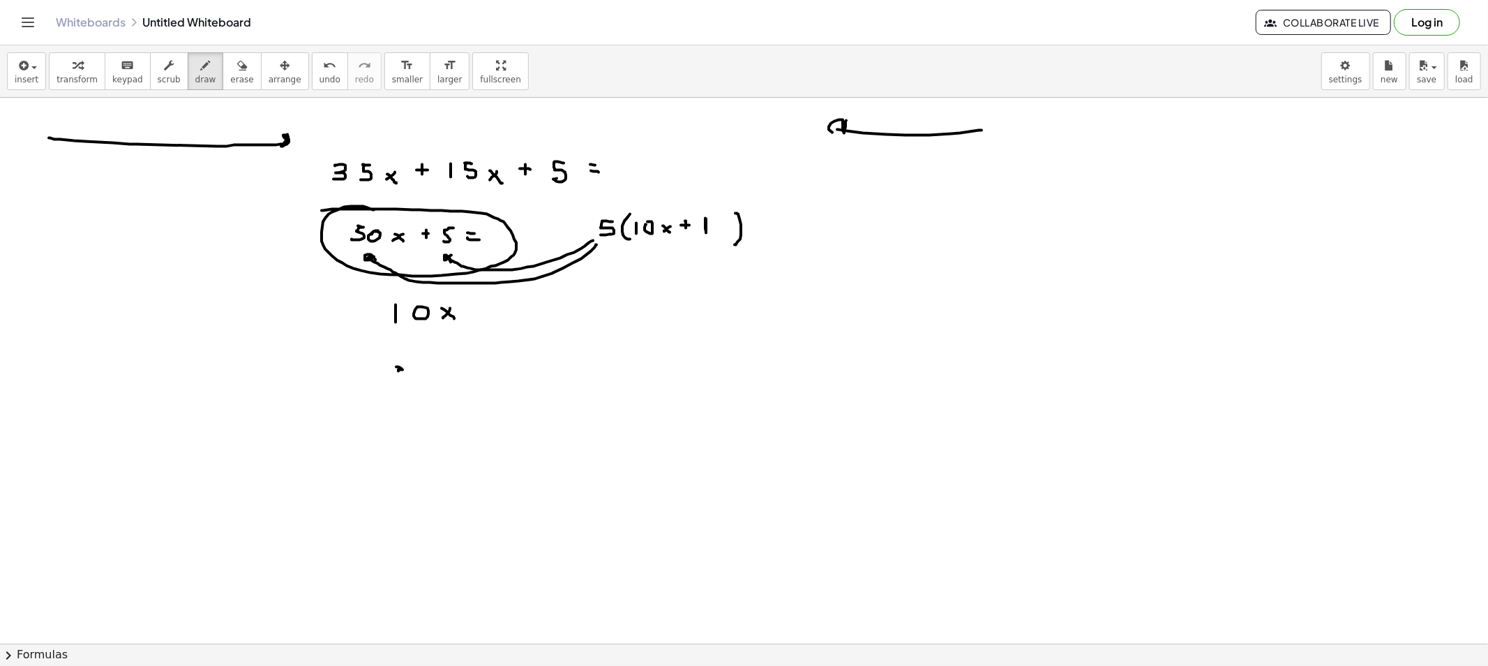
drag, startPoint x: 340, startPoint y: 115, endPoint x: 366, endPoint y: 110, distance: 27.1
drag, startPoint x: 367, startPoint y: 123, endPoint x: 379, endPoint y: 123, distance: 11.9
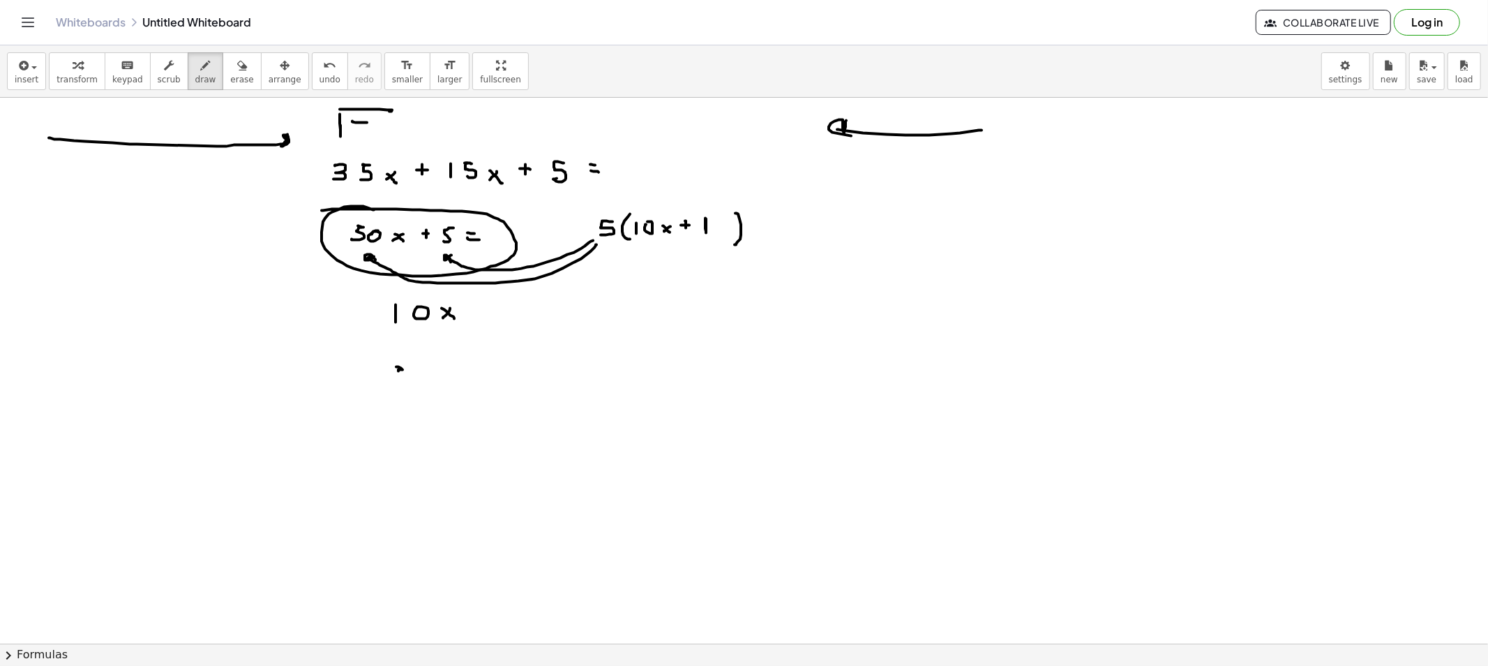
drag, startPoint x: 398, startPoint y: 123, endPoint x: 429, endPoint y: 128, distance: 31.8
drag, startPoint x: 419, startPoint y: 126, endPoint x: 447, endPoint y: 128, distance: 27.4
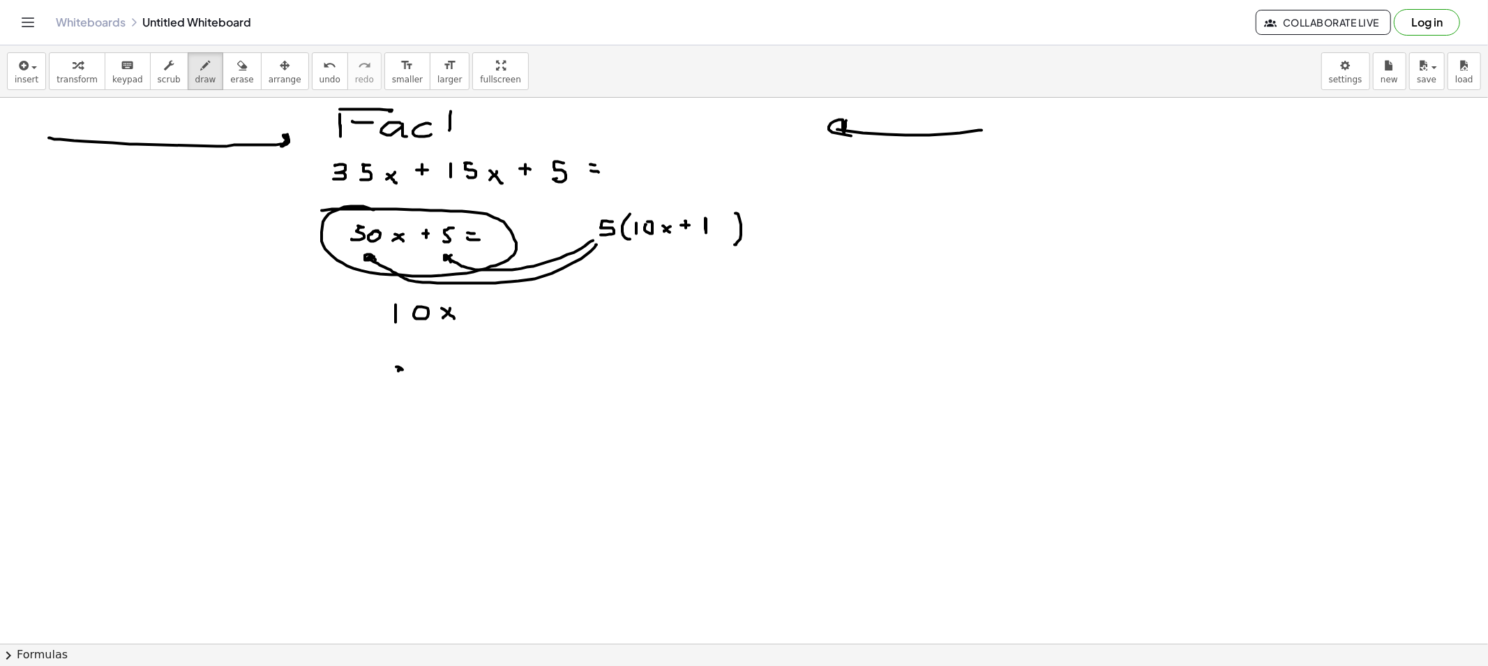
drag, startPoint x: 451, startPoint y: 112, endPoint x: 447, endPoint y: 128, distance: 17.3
drag, startPoint x: 468, startPoint y: 121, endPoint x: 479, endPoint y: 120, distance: 11.9
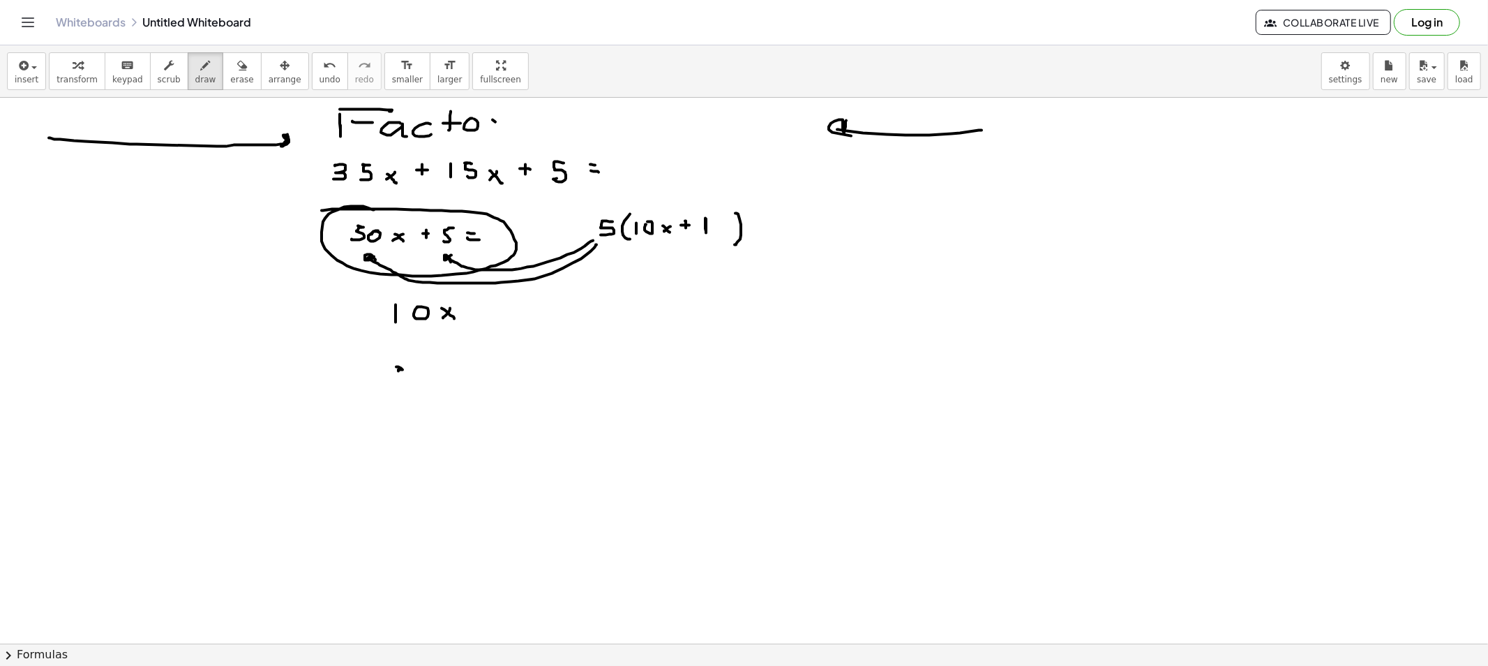
drag, startPoint x: 495, startPoint y: 122, endPoint x: 522, endPoint y: 120, distance: 26.6
drag, startPoint x: 520, startPoint y: 114, endPoint x: 534, endPoint y: 117, distance: 14.1
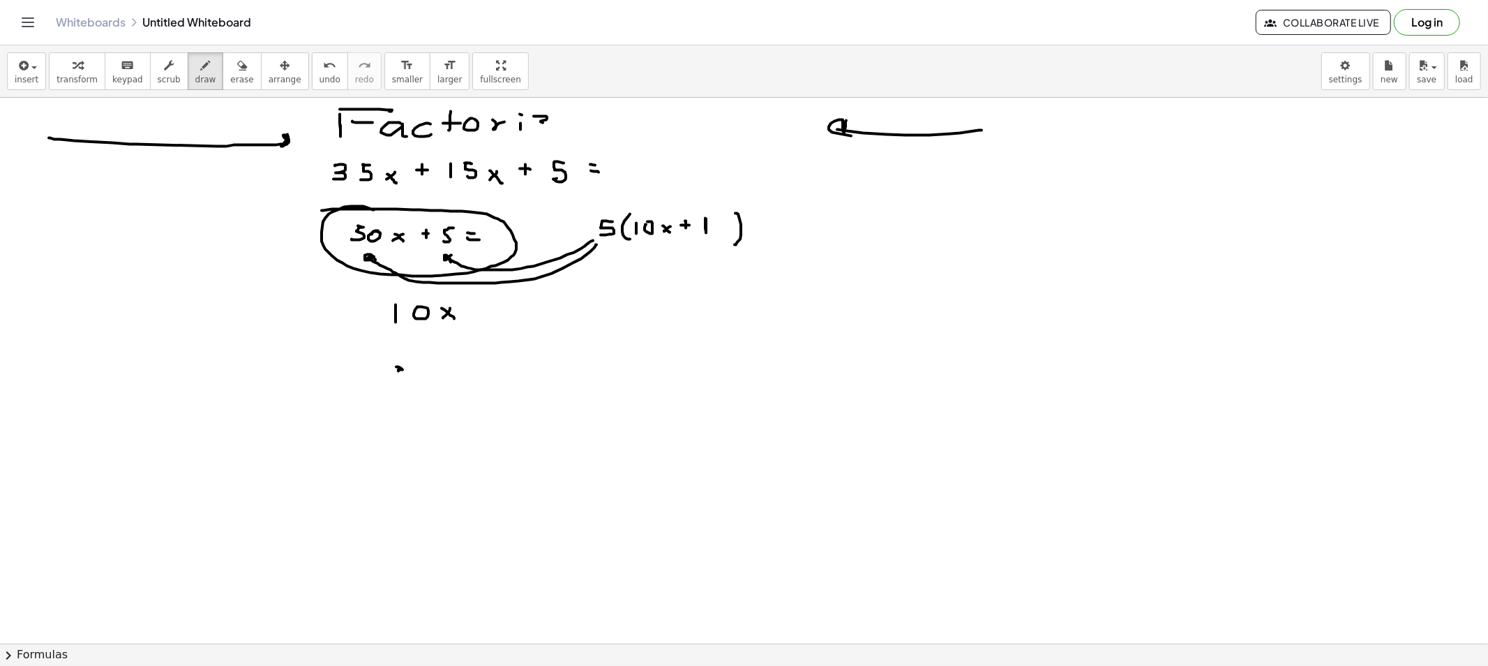
drag, startPoint x: 534, startPoint y: 117, endPoint x: 563, endPoint y: 124, distance: 30.3
drag, startPoint x: 565, startPoint y: 120, endPoint x: 597, endPoint y: 143, distance: 38.9
click at [230, 78] on span "erase" at bounding box center [241, 80] width 23 height 10
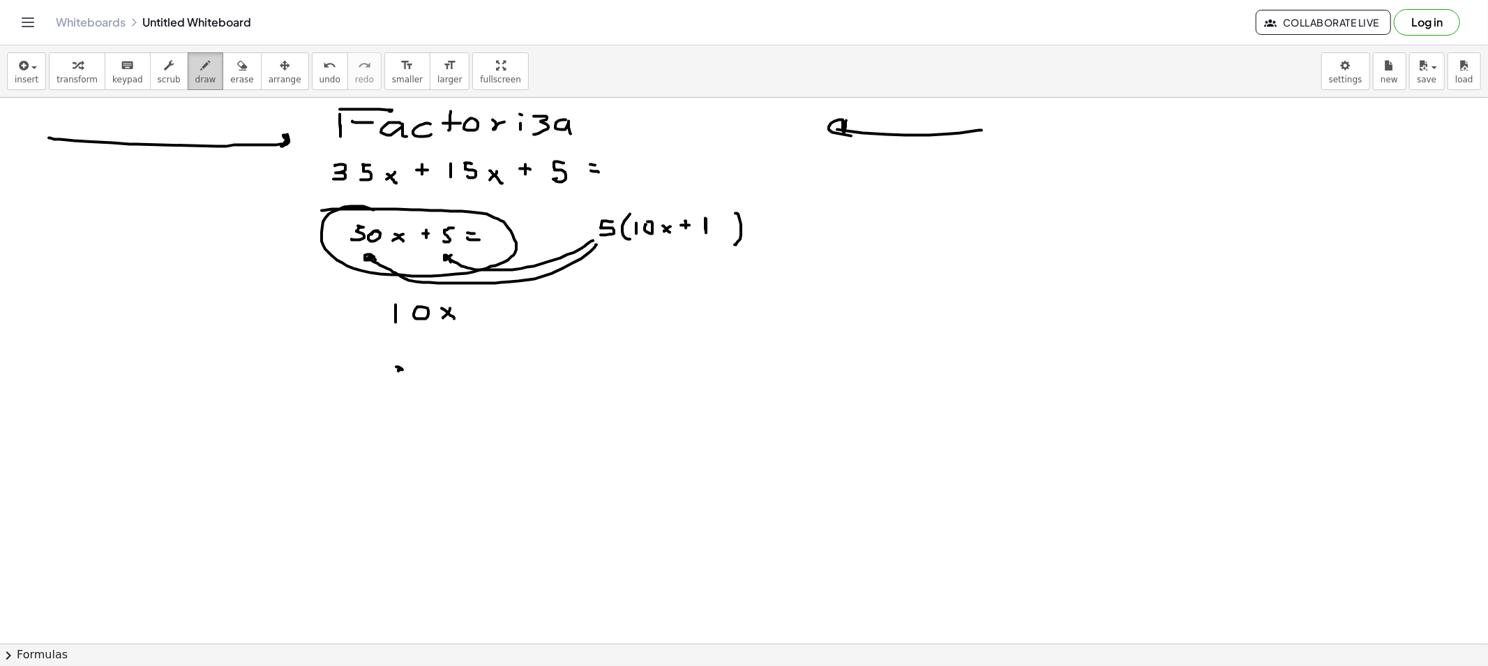
click at [195, 80] on span "draw" at bounding box center [205, 80] width 21 height 10
drag, startPoint x: 293, startPoint y: 220, endPoint x: 327, endPoint y: 242, distance: 40.3
click at [230, 75] on span "erase" at bounding box center [241, 80] width 23 height 10
drag, startPoint x: 59, startPoint y: 140, endPoint x: 283, endPoint y: 237, distance: 244.1
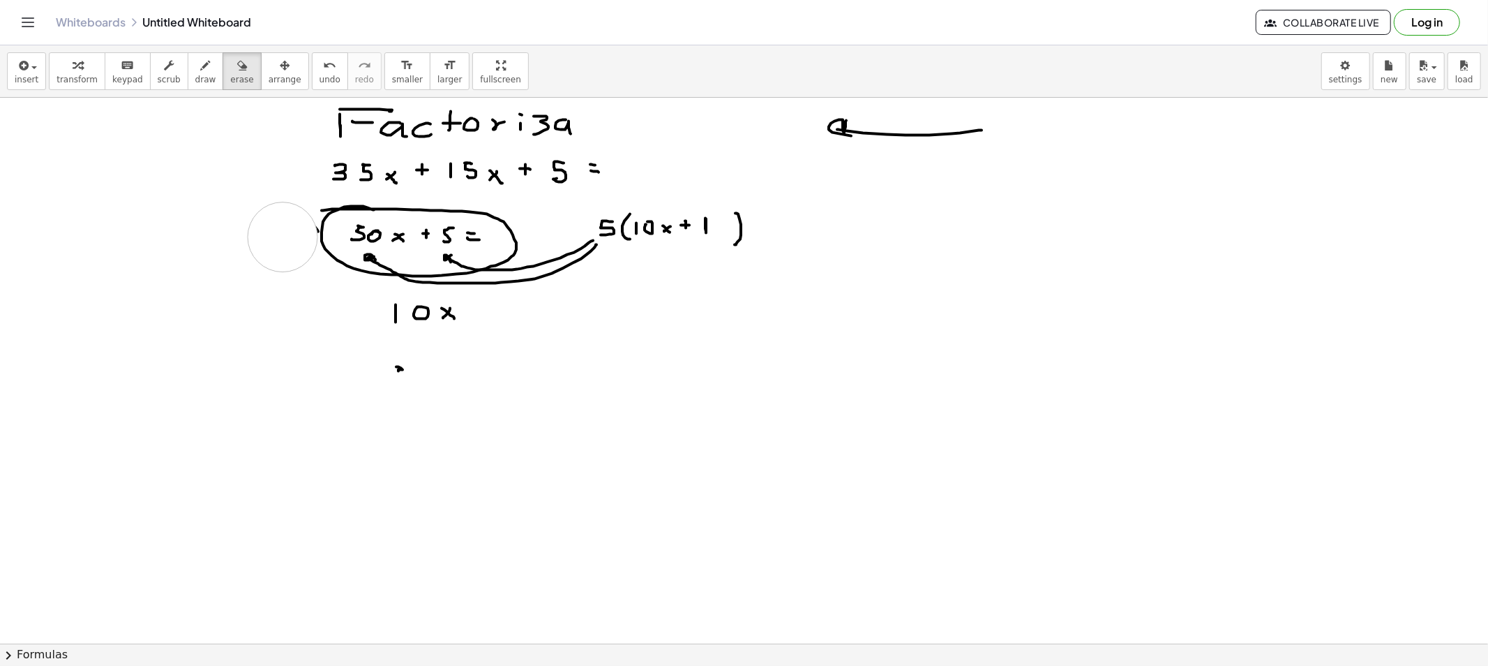
drag, startPoint x: 810, startPoint y: 123, endPoint x: 1038, endPoint y: 116, distance: 227.6
drag, startPoint x: 371, startPoint y: 314, endPoint x: 572, endPoint y: 266, distance: 207.3
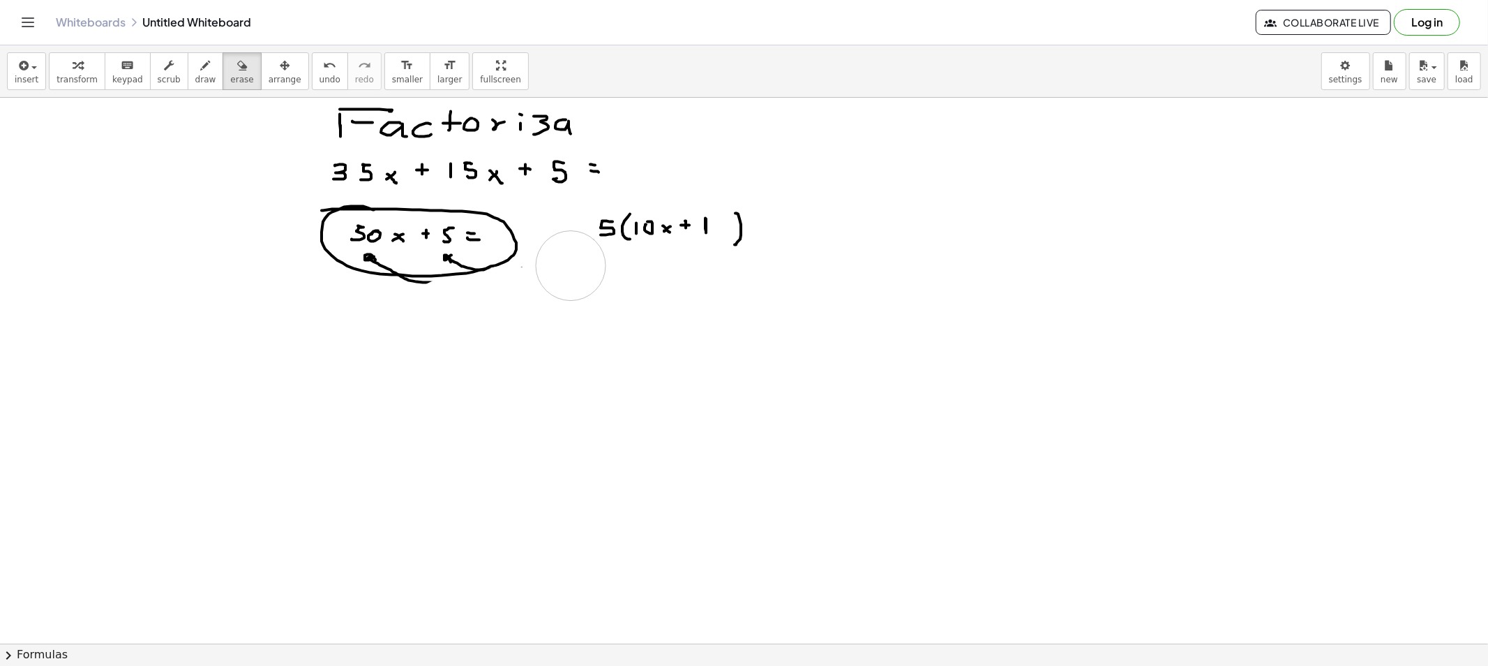
click at [195, 75] on span "draw" at bounding box center [205, 80] width 21 height 10
drag, startPoint x: 314, startPoint y: 169, endPoint x: 518, endPoint y: 193, distance: 205.2
drag, startPoint x: 293, startPoint y: 126, endPoint x: 309, endPoint y: 144, distance: 23.7
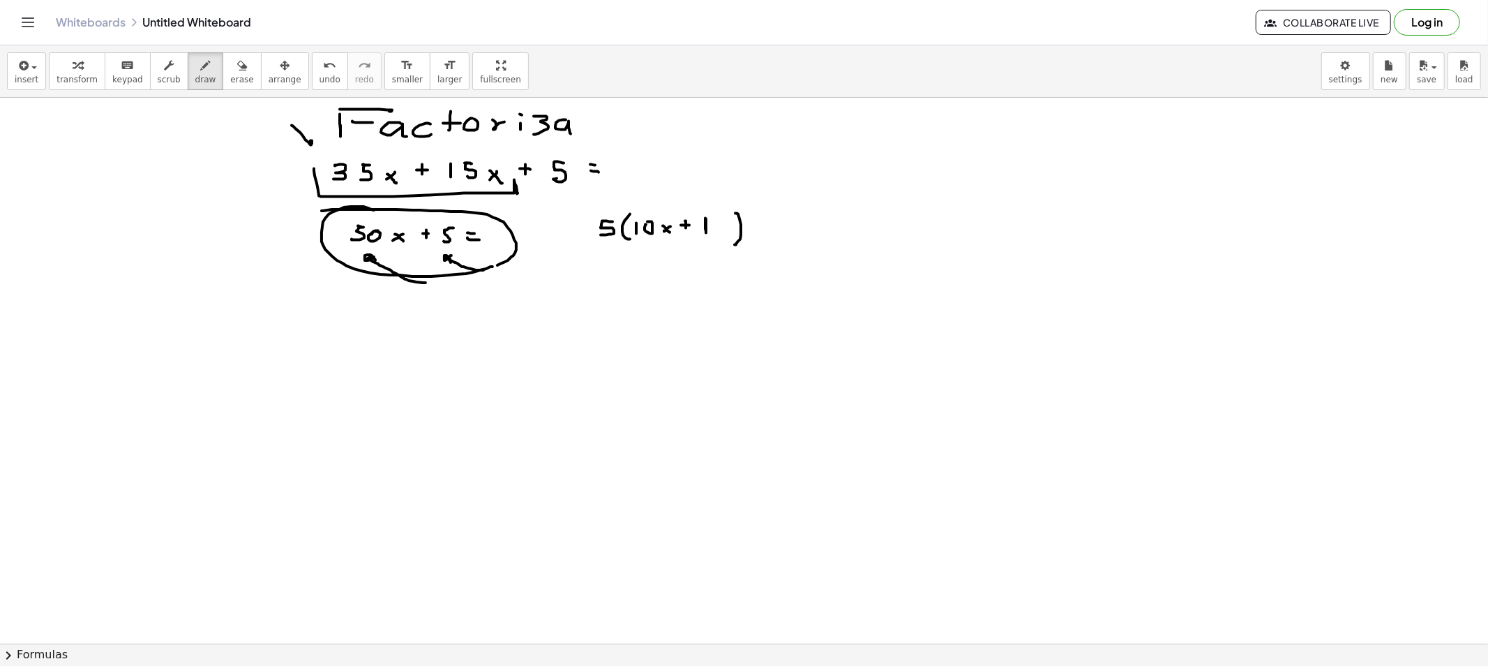
drag, startPoint x: 313, startPoint y: 144, endPoint x: 305, endPoint y: 144, distance: 7.7
click at [230, 67] on div "button" at bounding box center [241, 65] width 23 height 17
drag, startPoint x: 263, startPoint y: 144, endPoint x: 283, endPoint y: 135, distance: 21.3
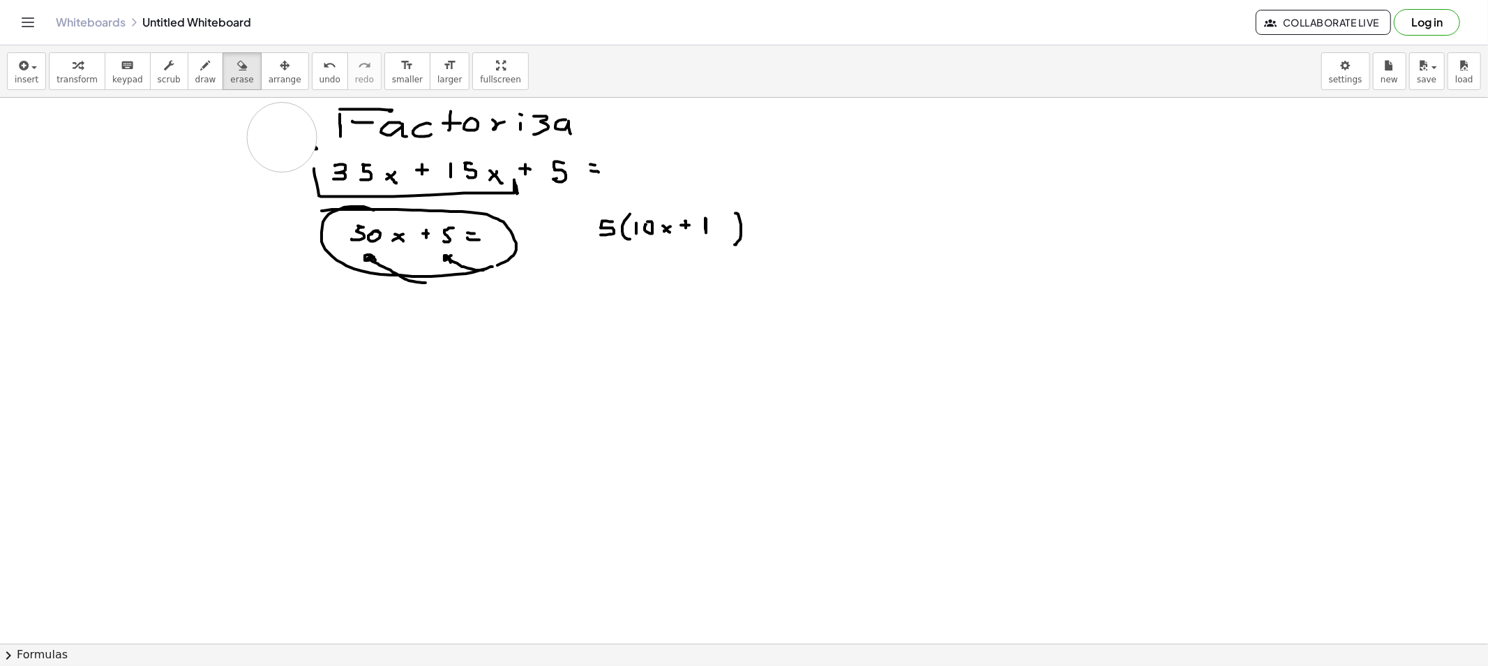
drag, startPoint x: 274, startPoint y: 117, endPoint x: 590, endPoint y: 110, distance: 316.2
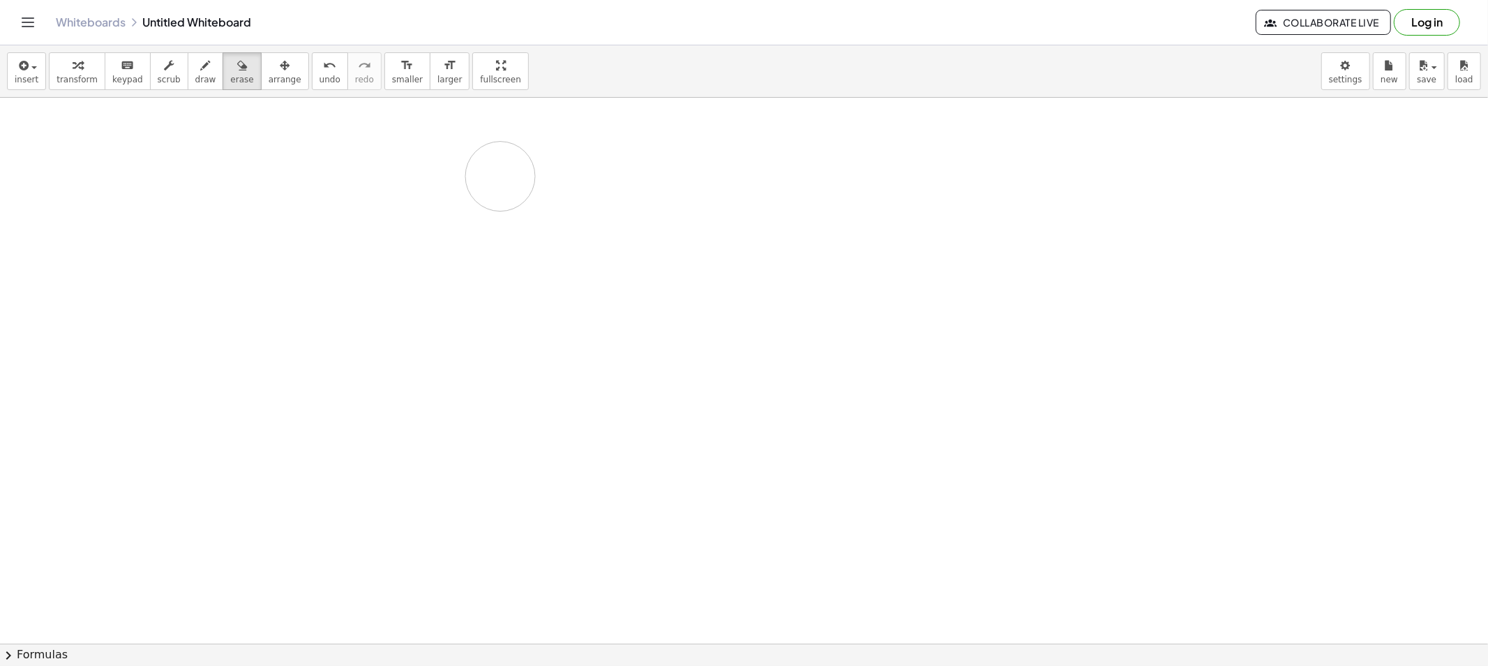
drag, startPoint x: 518, startPoint y: 262, endPoint x: 85, endPoint y: 179, distance: 440.4
drag, startPoint x: 186, startPoint y: 67, endPoint x: 189, endPoint y: 80, distance: 13.0
click at [201, 68] on icon "button" at bounding box center [206, 65] width 10 height 17
drag, startPoint x: 408, startPoint y: 167, endPoint x: 407, endPoint y: 177, distance: 9.8
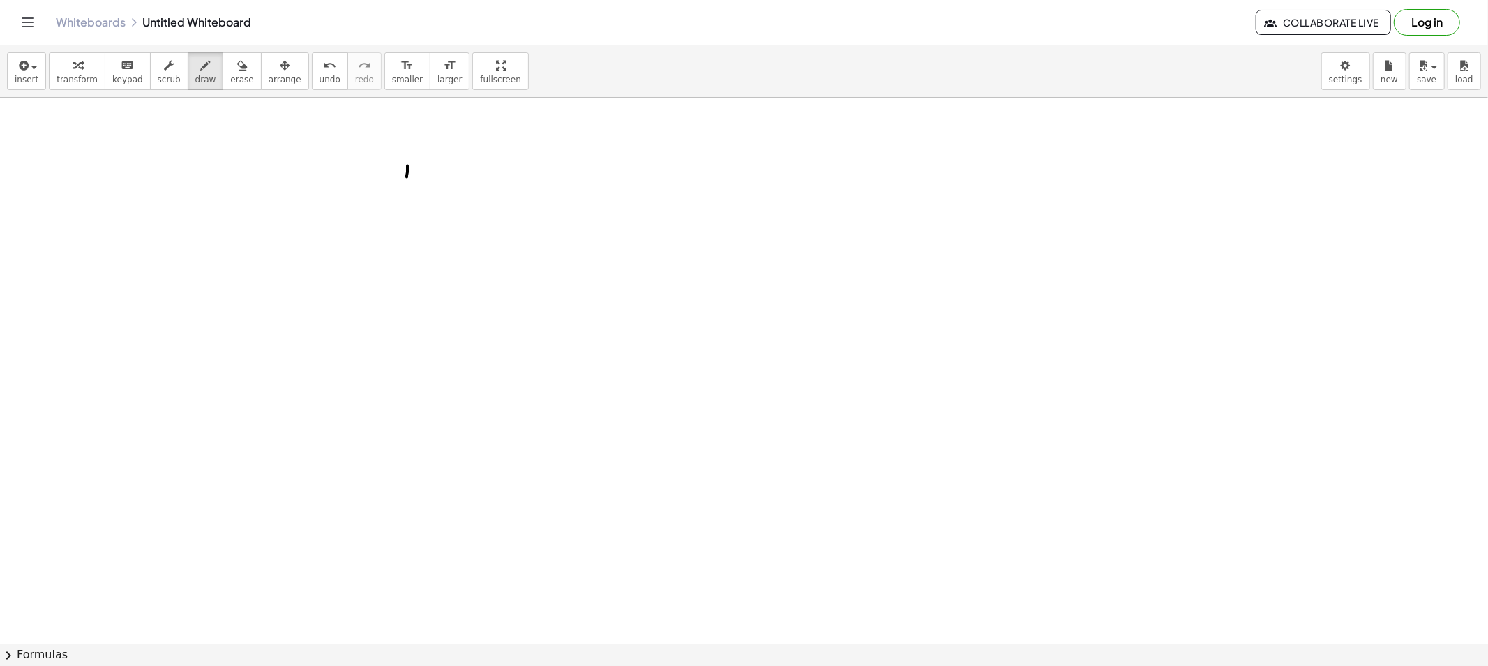
drag, startPoint x: 415, startPoint y: 168, endPoint x: 415, endPoint y: 180, distance: 11.9
drag, startPoint x: 427, startPoint y: 168, endPoint x: 454, endPoint y: 175, distance: 27.4
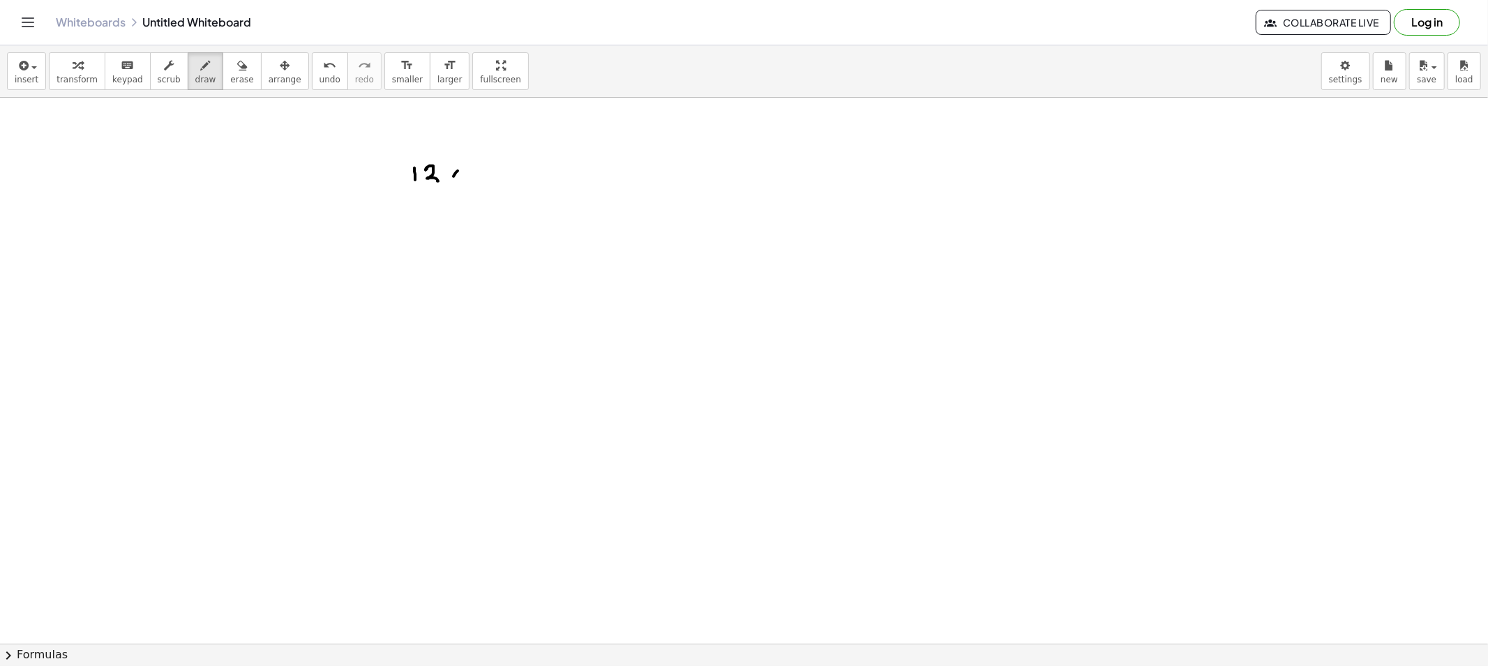
drag, startPoint x: 477, startPoint y: 167, endPoint x: 486, endPoint y: 169, distance: 9.2
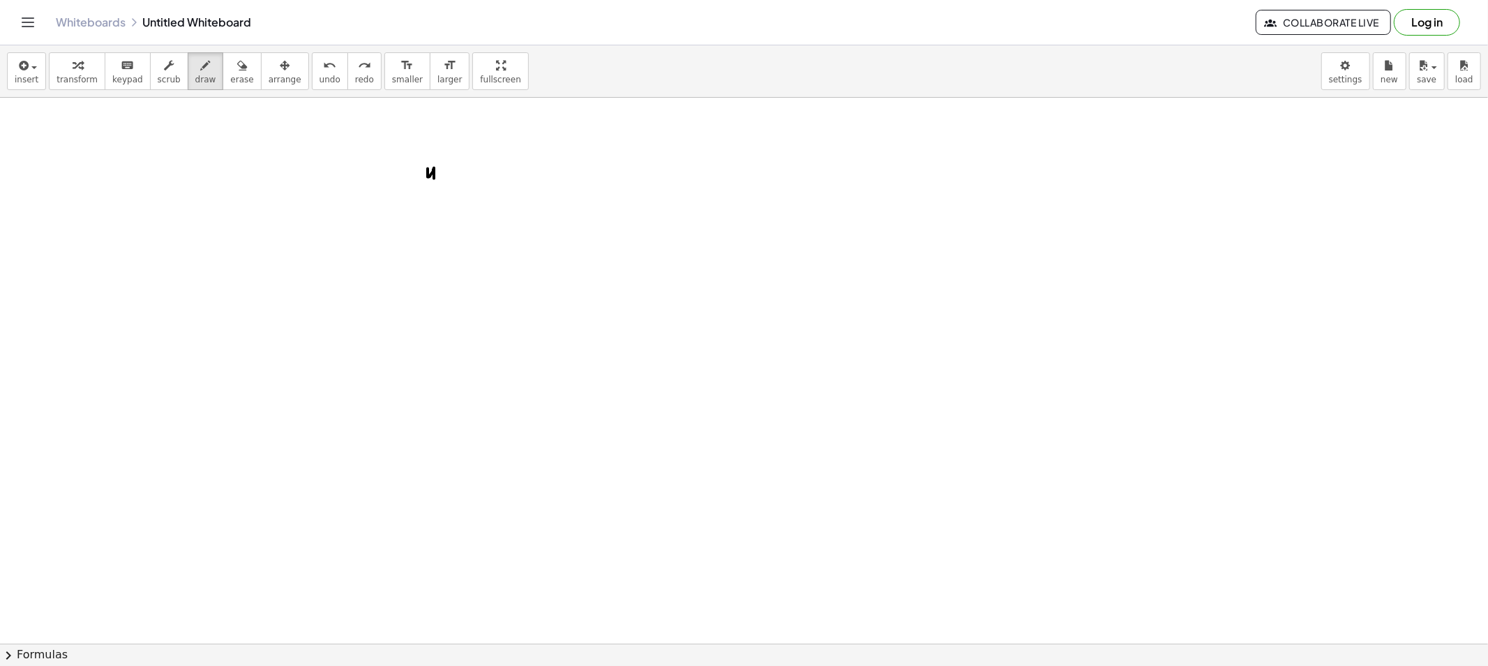
drag, startPoint x: 428, startPoint y: 169, endPoint x: 454, endPoint y: 174, distance: 27.1
drag, startPoint x: 451, startPoint y: 174, endPoint x: 462, endPoint y: 181, distance: 13.2
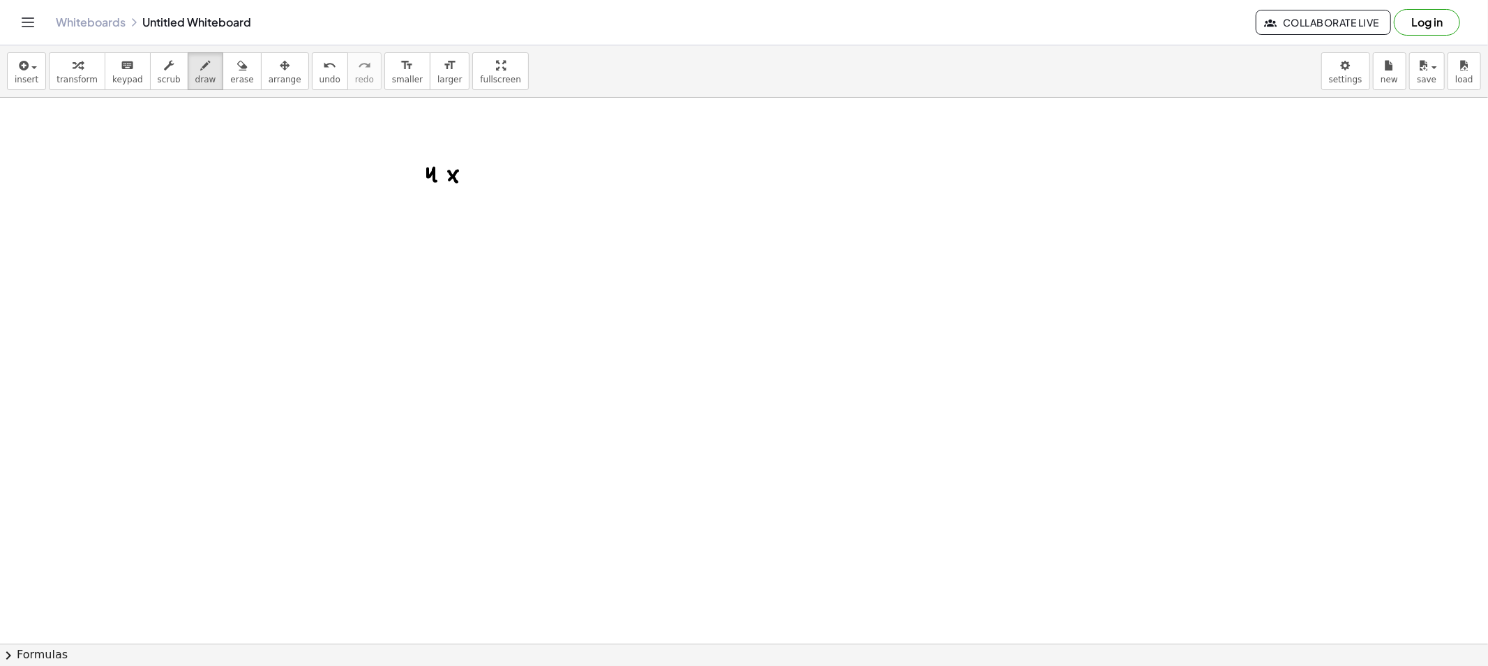
drag, startPoint x: 477, startPoint y: 166, endPoint x: 477, endPoint y: 178, distance: 11.9
drag, startPoint x: 475, startPoint y: 172, endPoint x: 485, endPoint y: 176, distance: 10.4
drag, startPoint x: 501, startPoint y: 168, endPoint x: 504, endPoint y: 177, distance: 8.8
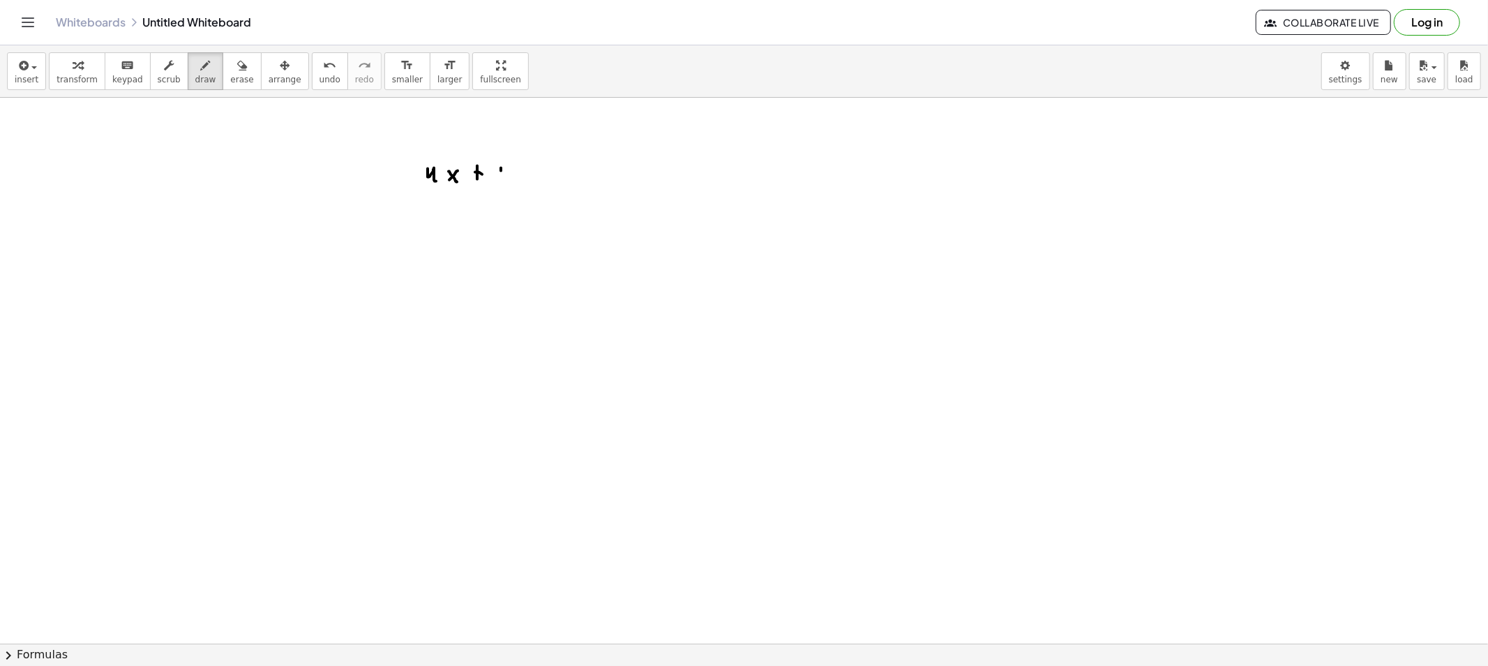
drag, startPoint x: 512, startPoint y: 166, endPoint x: 533, endPoint y: 181, distance: 26.0
click at [199, 70] on button "draw" at bounding box center [206, 71] width 36 height 38
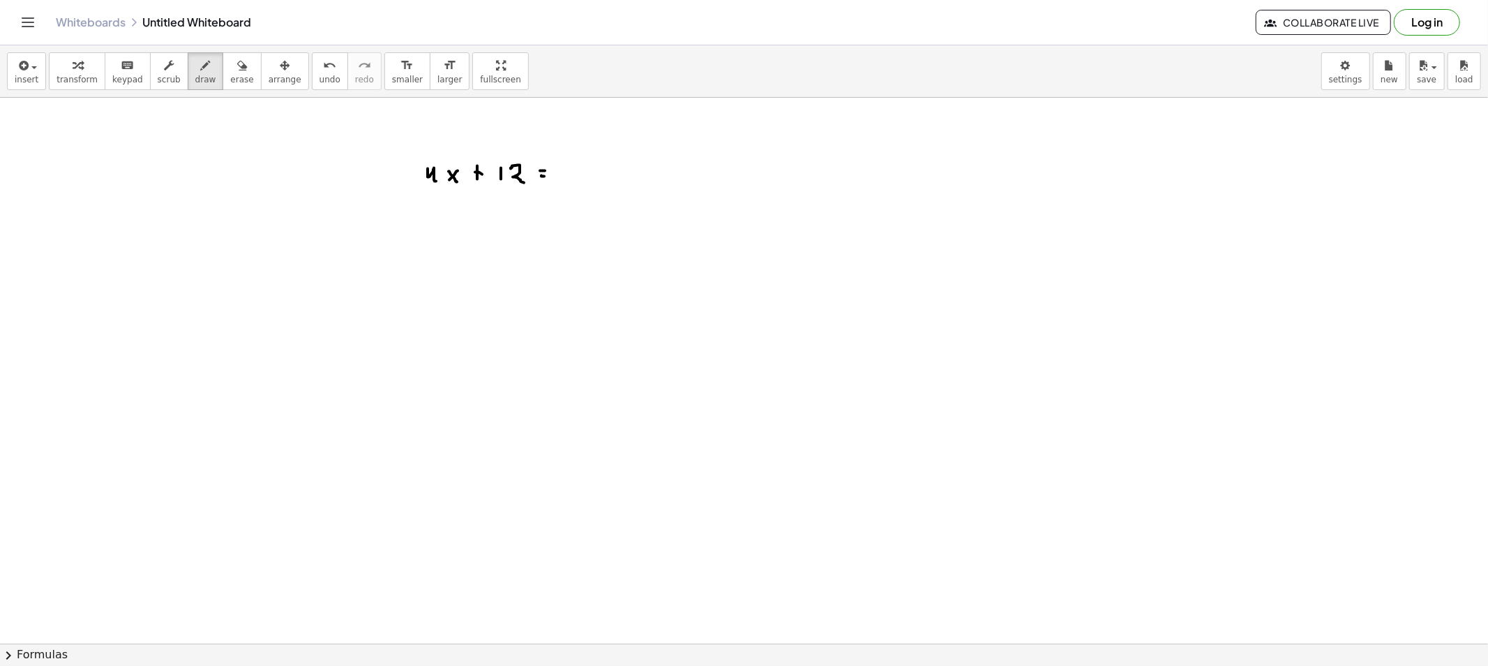
click at [195, 79] on span "draw" at bounding box center [205, 80] width 21 height 10
drag, startPoint x: 618, startPoint y: 167, endPoint x: 626, endPoint y: 184, distance: 18.1
drag, startPoint x: 650, startPoint y: 152, endPoint x: 643, endPoint y: 192, distance: 40.3
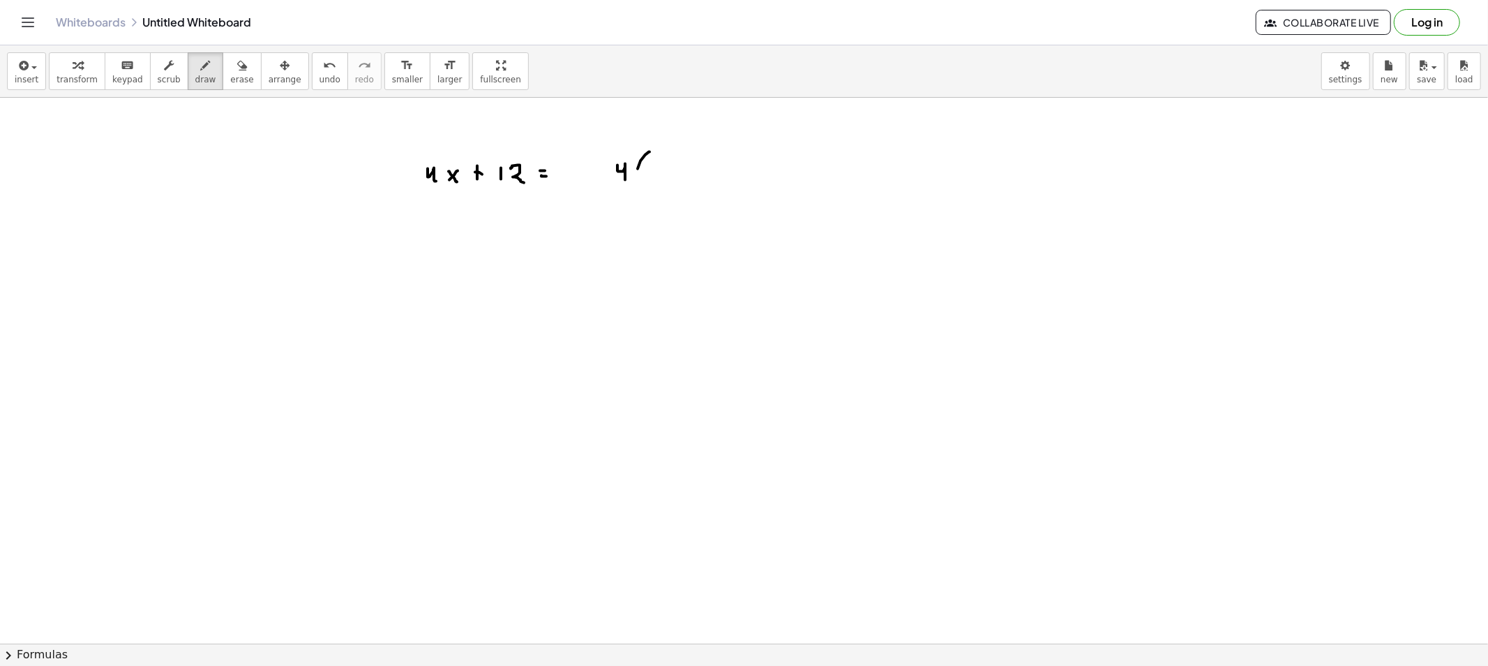
drag, startPoint x: 769, startPoint y: 152, endPoint x: 769, endPoint y: 198, distance: 46.1
drag, startPoint x: 448, startPoint y: 248, endPoint x: 456, endPoint y: 260, distance: 14.5
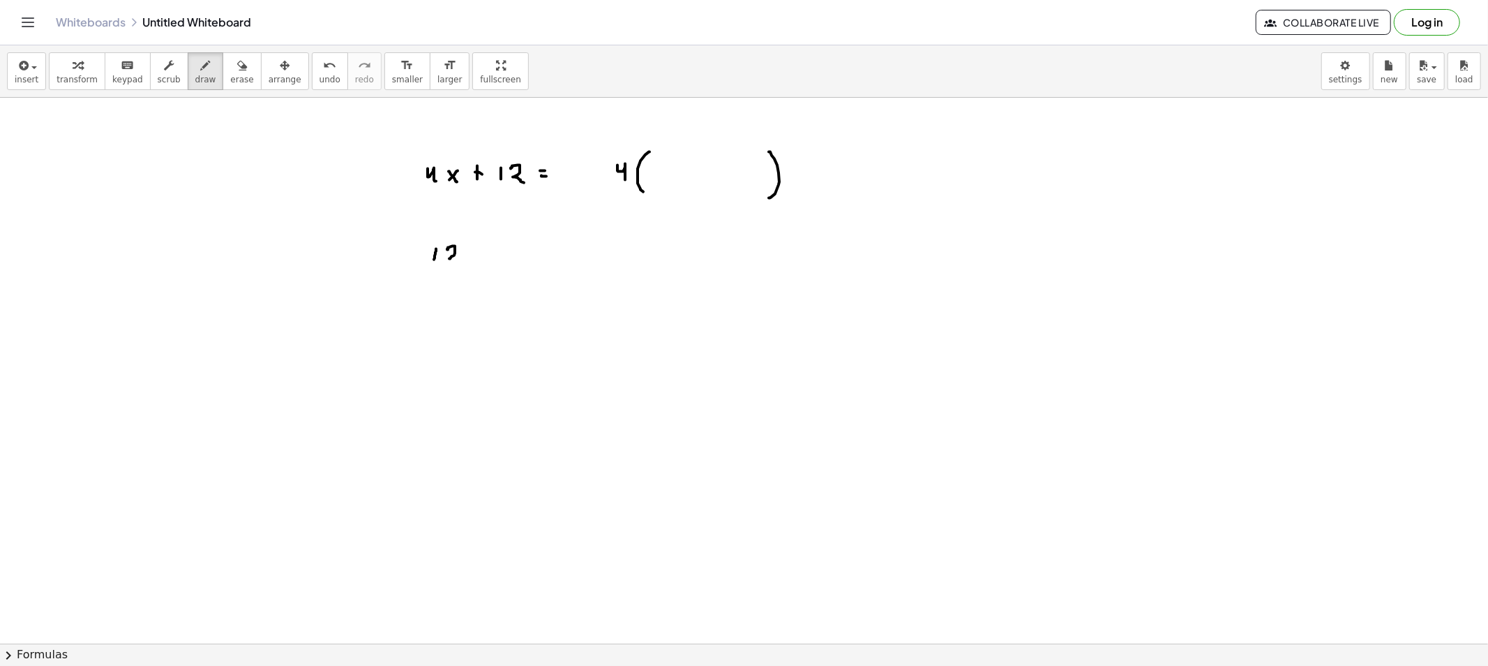
drag, startPoint x: 417, startPoint y: 263, endPoint x: 465, endPoint y: 263, distance: 48.1
drag, startPoint x: 435, startPoint y: 271, endPoint x: 455, endPoint y: 283, distance: 22.9
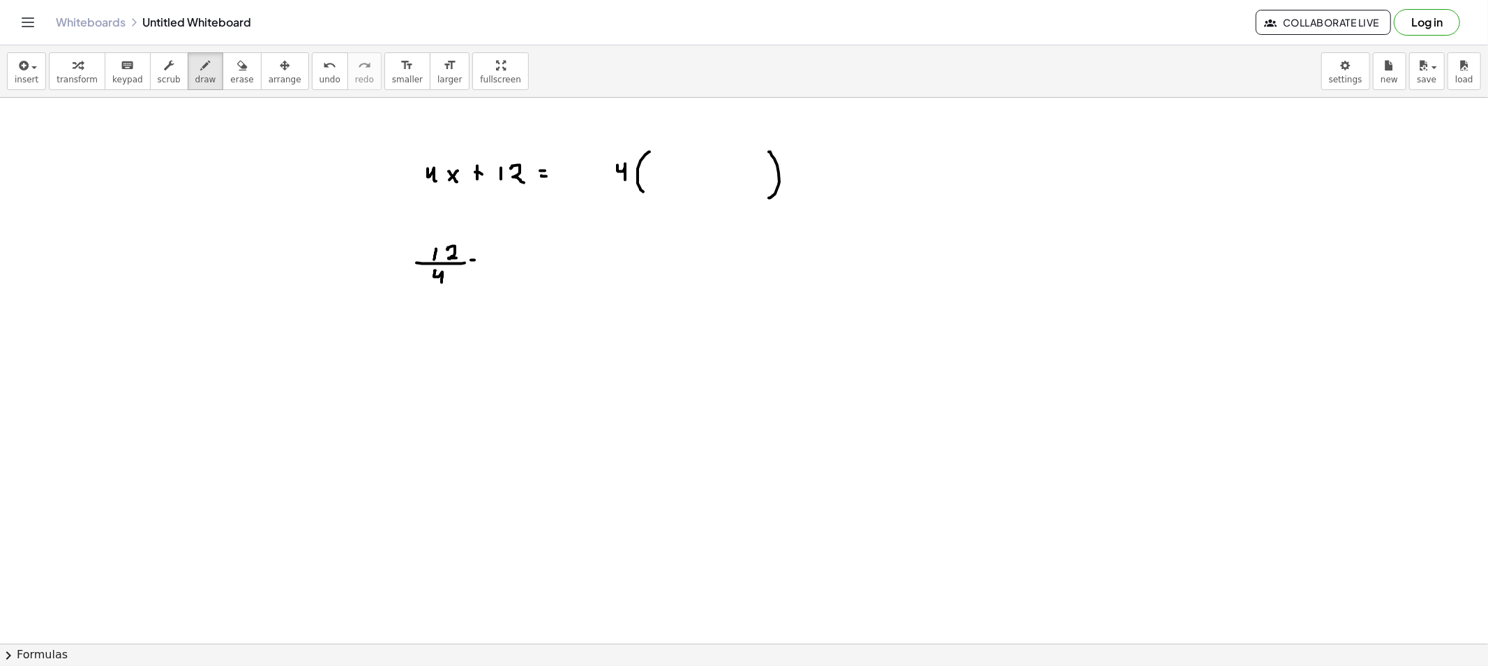
click at [230, 77] on span "erase" at bounding box center [241, 80] width 23 height 10
click at [202, 77] on button "draw" at bounding box center [206, 71] width 36 height 38
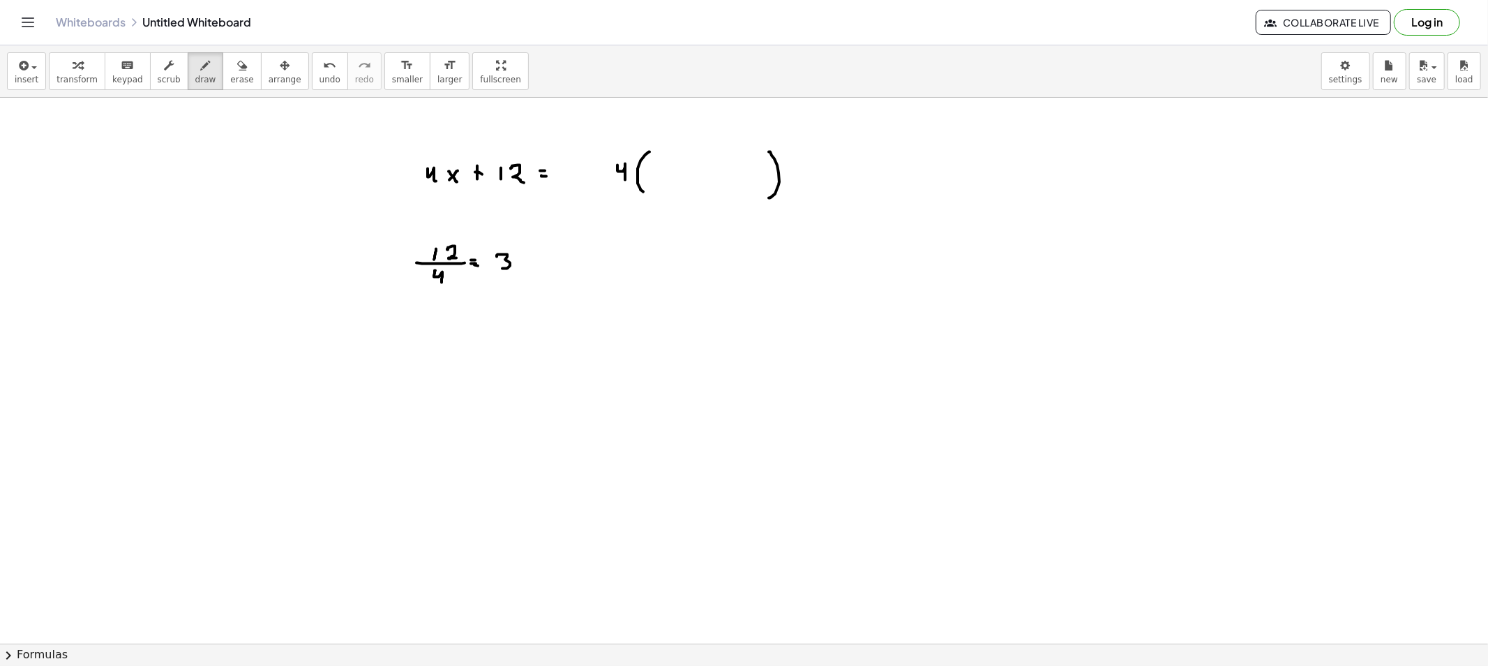
drag, startPoint x: 497, startPoint y: 255, endPoint x: 499, endPoint y: 269, distance: 13.4
click at [237, 64] on icon "button" at bounding box center [242, 65] width 10 height 17
click at [201, 65] on icon "button" at bounding box center [206, 65] width 10 height 17
click at [235, 68] on button "erase" at bounding box center [242, 71] width 38 height 38
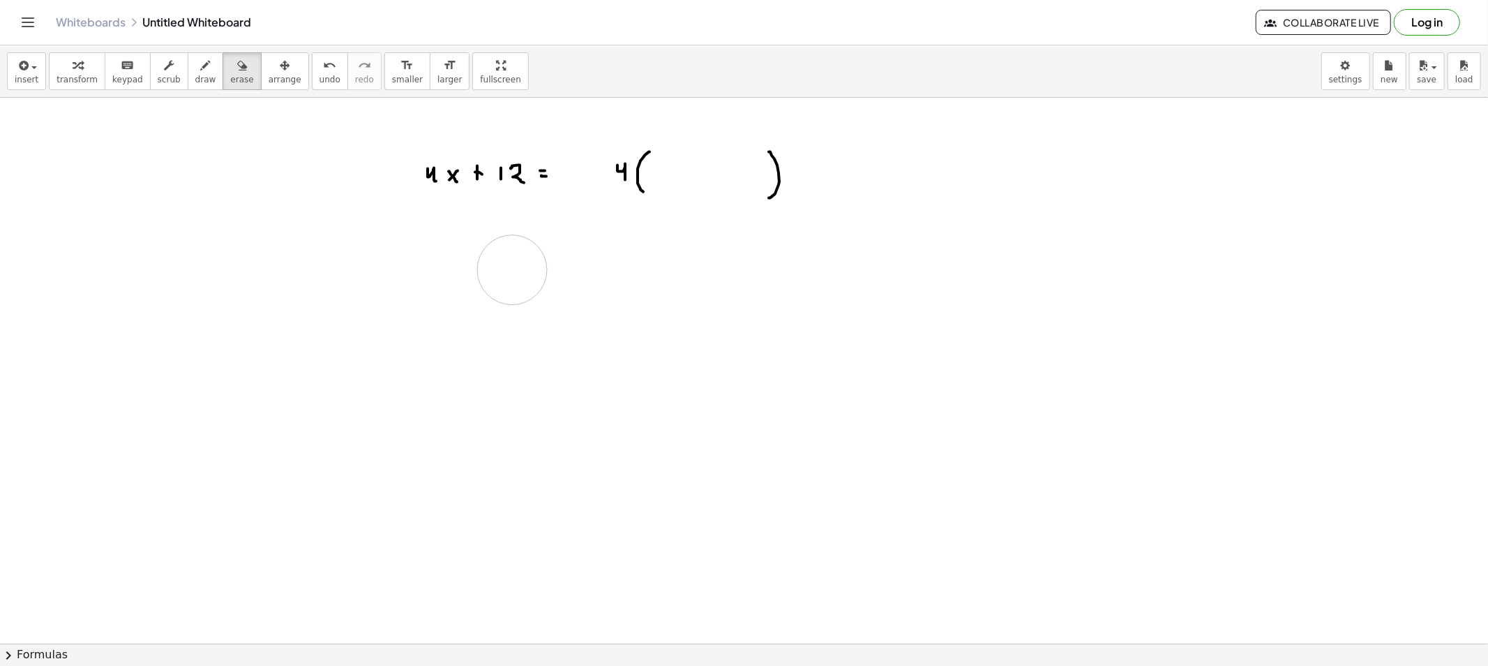
drag, startPoint x: 417, startPoint y: 256, endPoint x: 452, endPoint y: 268, distance: 37.5
drag, startPoint x: 174, startPoint y: 75, endPoint x: 517, endPoint y: 181, distance: 358.7
click at [188, 75] on button "draw" at bounding box center [206, 71] width 36 height 38
drag, startPoint x: 606, startPoint y: 140, endPoint x: 441, endPoint y: 145, distance: 164.8
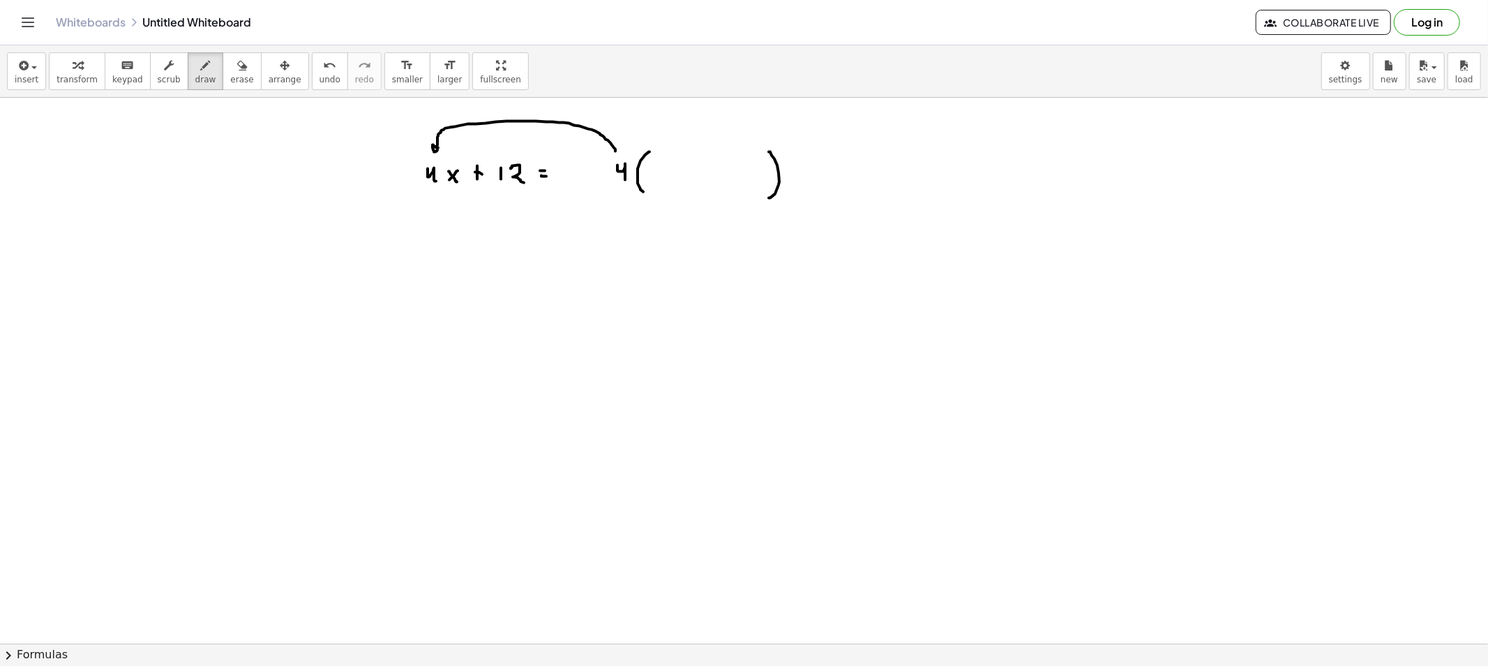
drag, startPoint x: 618, startPoint y: 186, endPoint x: 545, endPoint y: 211, distance: 77.7
click at [234, 61] on button "erase" at bounding box center [242, 71] width 38 height 38
click at [195, 68] on div "button" at bounding box center [205, 65] width 21 height 17
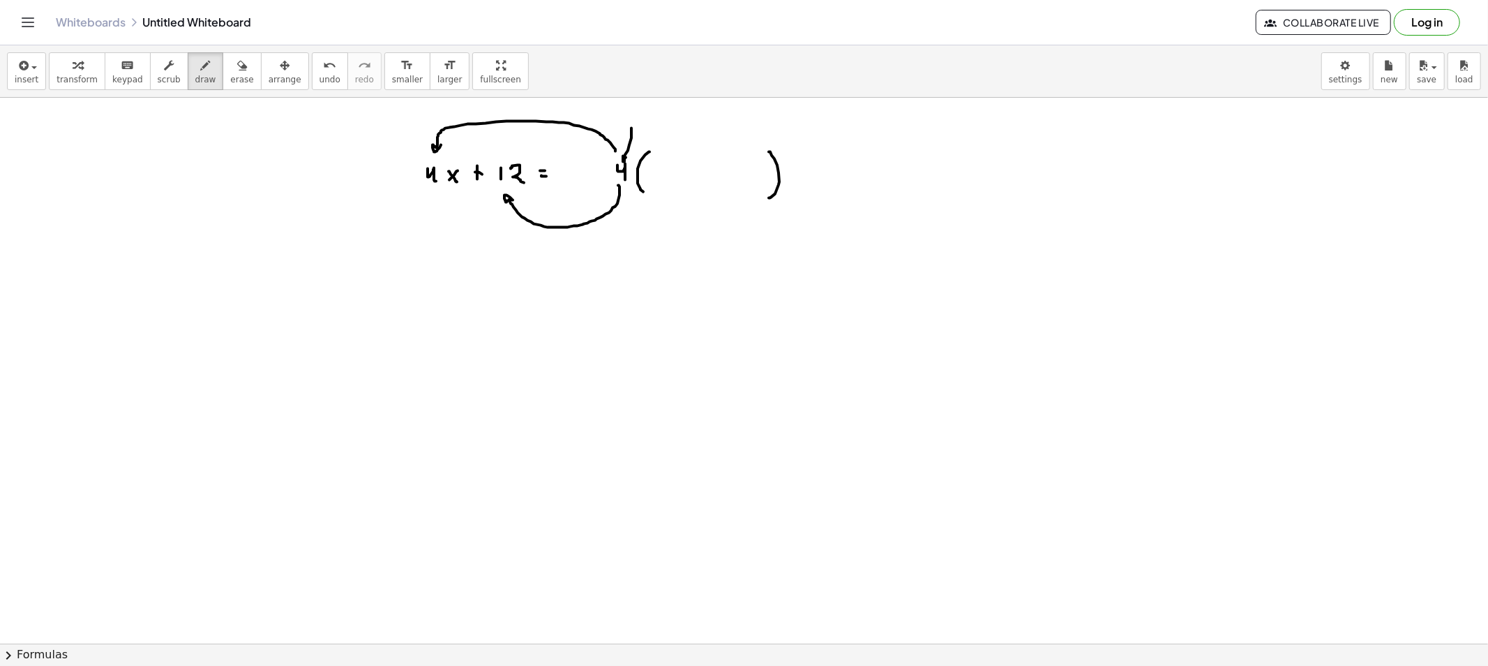
drag, startPoint x: 632, startPoint y: 128, endPoint x: 654, endPoint y: 203, distance: 77.9
click at [232, 75] on span "erase" at bounding box center [241, 80] width 23 height 10
drag, startPoint x: 642, startPoint y: 117, endPoint x: 438, endPoint y: 122, distance: 203.8
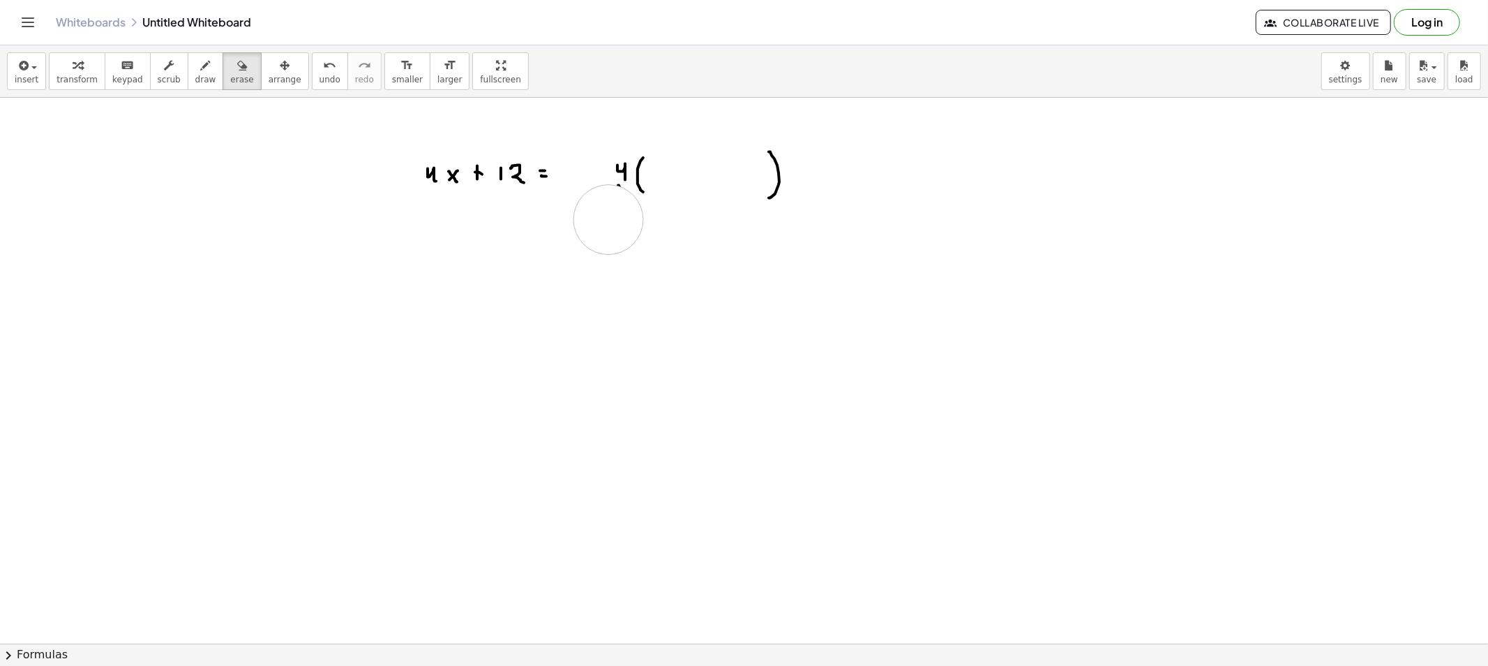
drag, startPoint x: 512, startPoint y: 253, endPoint x: 609, endPoint y: 219, distance: 102.0
click at [196, 85] on button "draw" at bounding box center [206, 71] width 36 height 38
drag, startPoint x: 618, startPoint y: 137, endPoint x: 625, endPoint y: 140, distance: 7.8
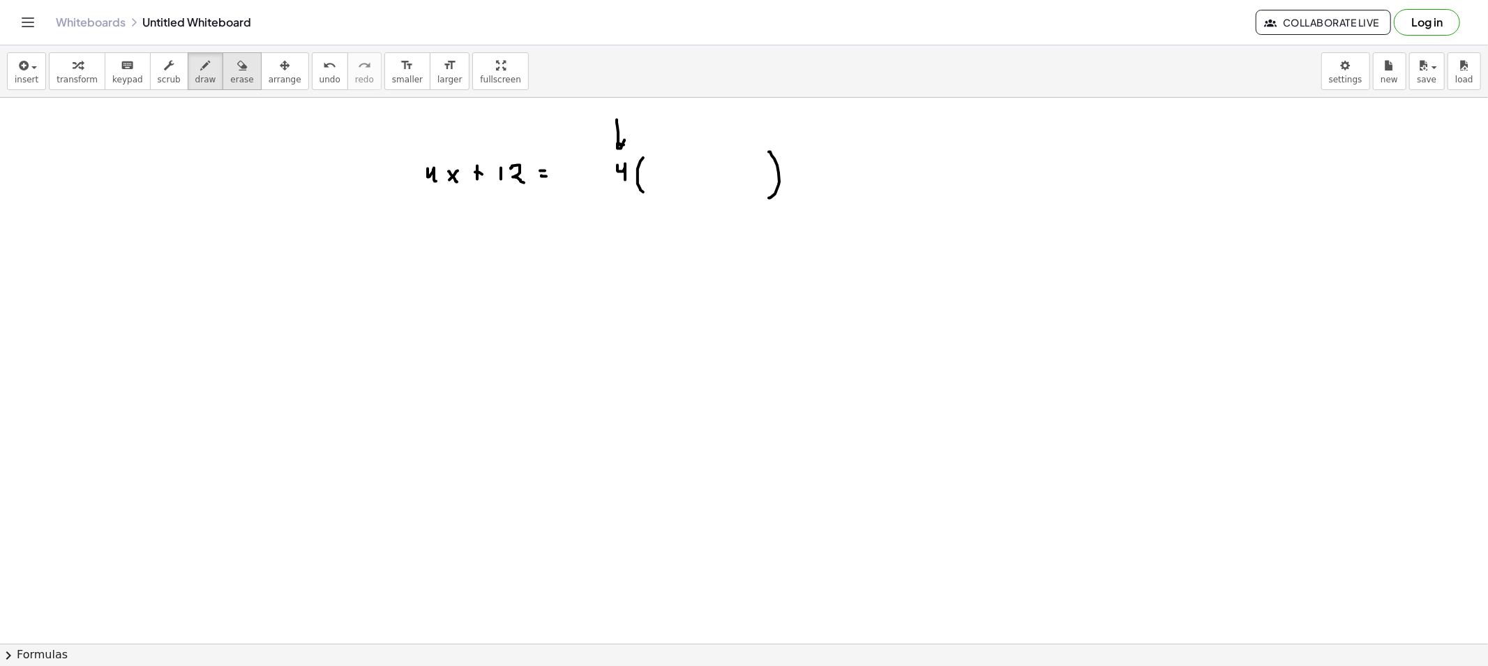
drag, startPoint x: 203, startPoint y: 73, endPoint x: 212, endPoint y: 75, distance: 9.5
click at [204, 73] on button "draw" at bounding box center [206, 71] width 36 height 38
click at [223, 75] on button "erase" at bounding box center [242, 71] width 38 height 38
drag, startPoint x: 579, startPoint y: 103, endPoint x: 607, endPoint y: 119, distance: 32.2
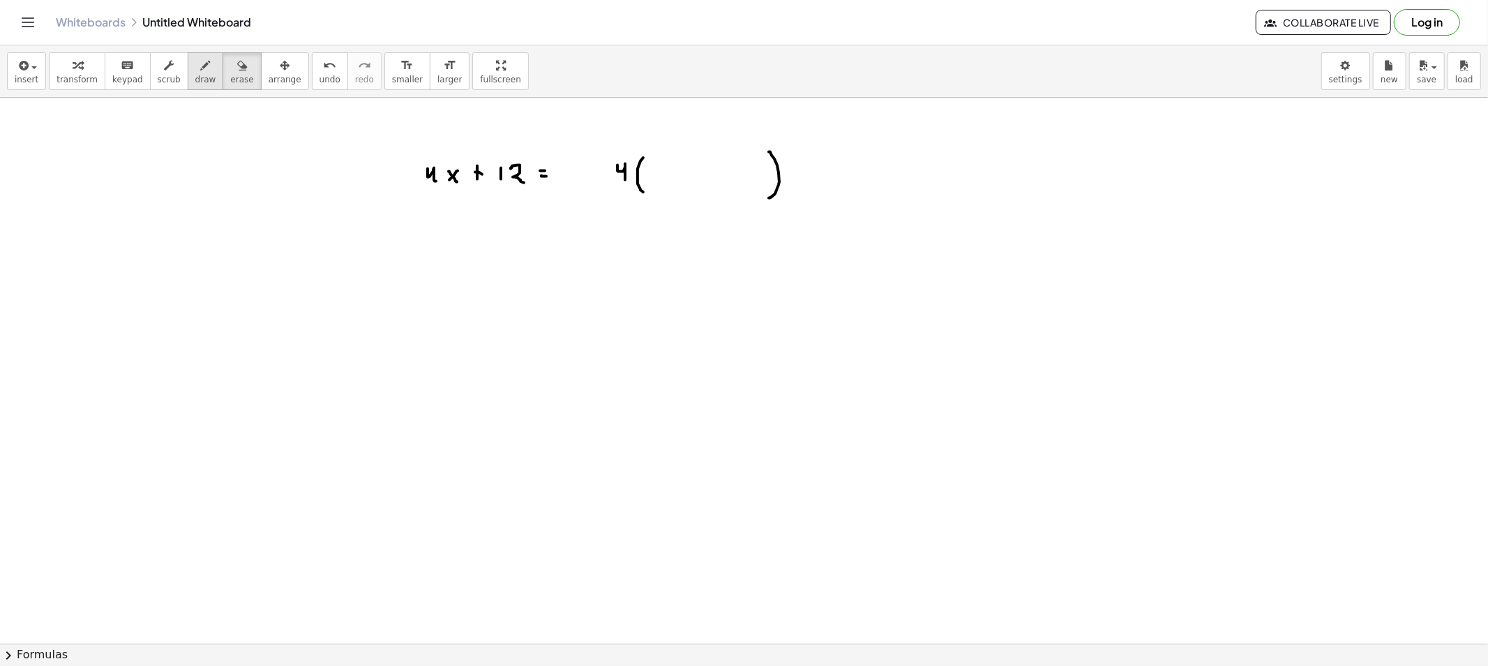
click at [197, 75] on span "draw" at bounding box center [205, 80] width 21 height 10
drag, startPoint x: 629, startPoint y: 210, endPoint x: 629, endPoint y: 198, distance: 11.9
drag, startPoint x: 631, startPoint y: 212, endPoint x: 481, endPoint y: 196, distance: 150.2
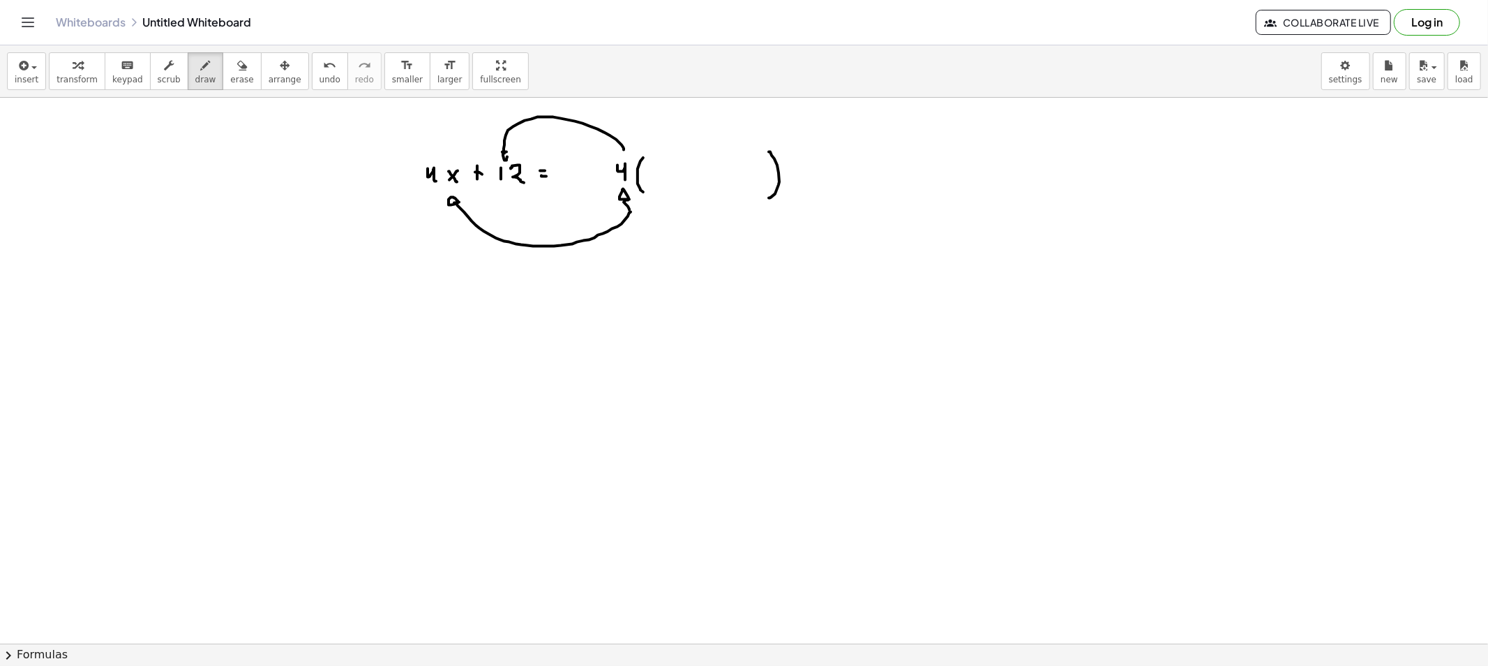
drag, startPoint x: 611, startPoint y: 136, endPoint x: 511, endPoint y: 156, distance: 101.8
drag, startPoint x: 421, startPoint y: 189, endPoint x: 470, endPoint y: 191, distance: 48.9
drag, startPoint x: 486, startPoint y: 186, endPoint x: 538, endPoint y: 189, distance: 51.8
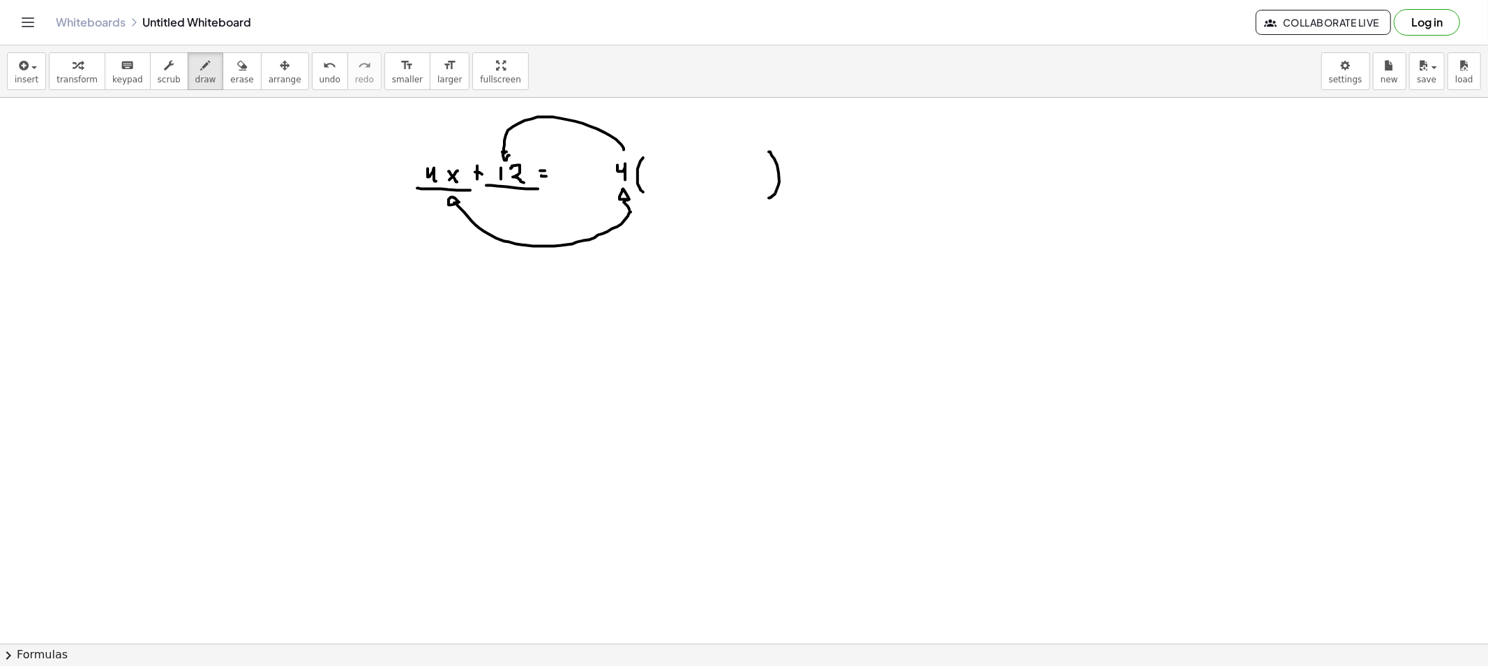
drag, startPoint x: 414, startPoint y: 159, endPoint x: 472, endPoint y: 200, distance: 71.1
drag, startPoint x: 435, startPoint y: 265, endPoint x: 448, endPoint y: 280, distance: 19.3
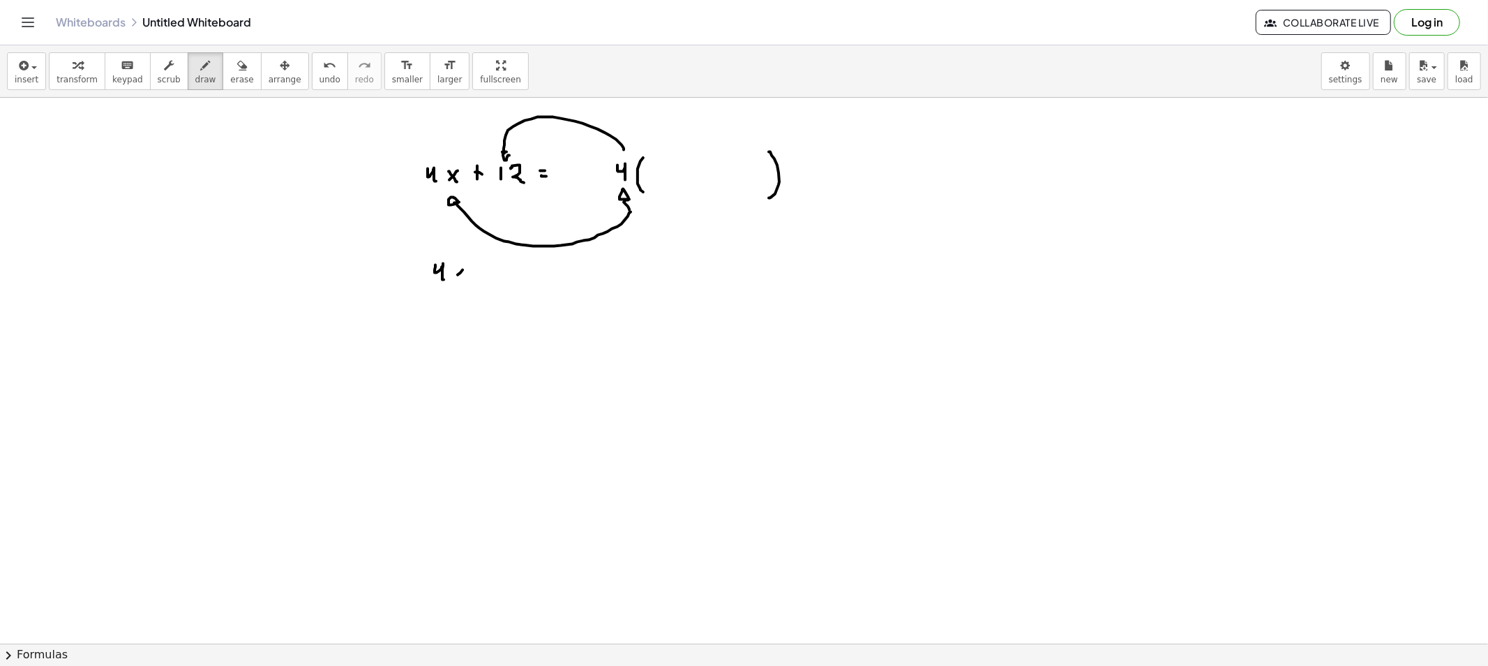
drag, startPoint x: 463, startPoint y: 270, endPoint x: 454, endPoint y: 272, distance: 8.6
drag, startPoint x: 463, startPoint y: 280, endPoint x: 438, endPoint y: 286, distance: 25.9
drag, startPoint x: 433, startPoint y: 286, endPoint x: 473, endPoint y: 285, distance: 40.5
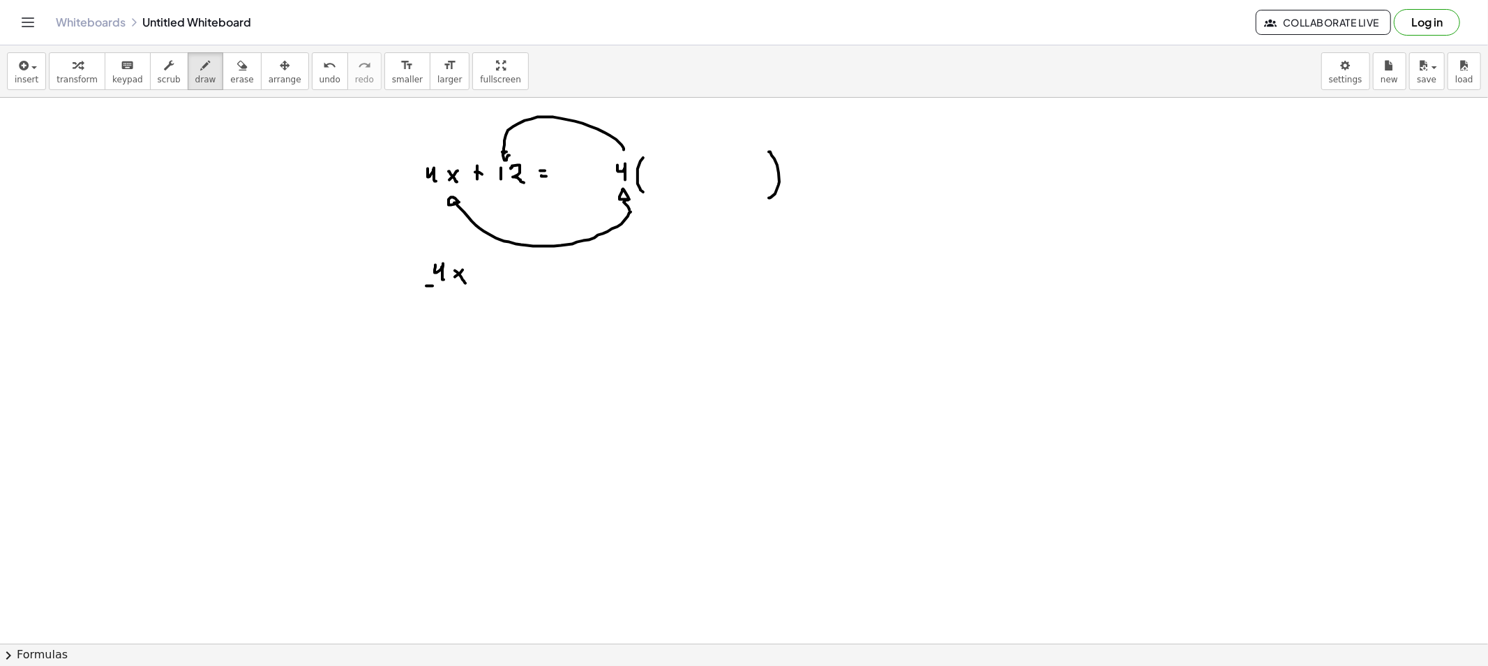
drag, startPoint x: 447, startPoint y: 297, endPoint x: 450, endPoint y: 315, distance: 18.4
drag, startPoint x: 438, startPoint y: 380, endPoint x: 420, endPoint y: 398, distance: 26.2
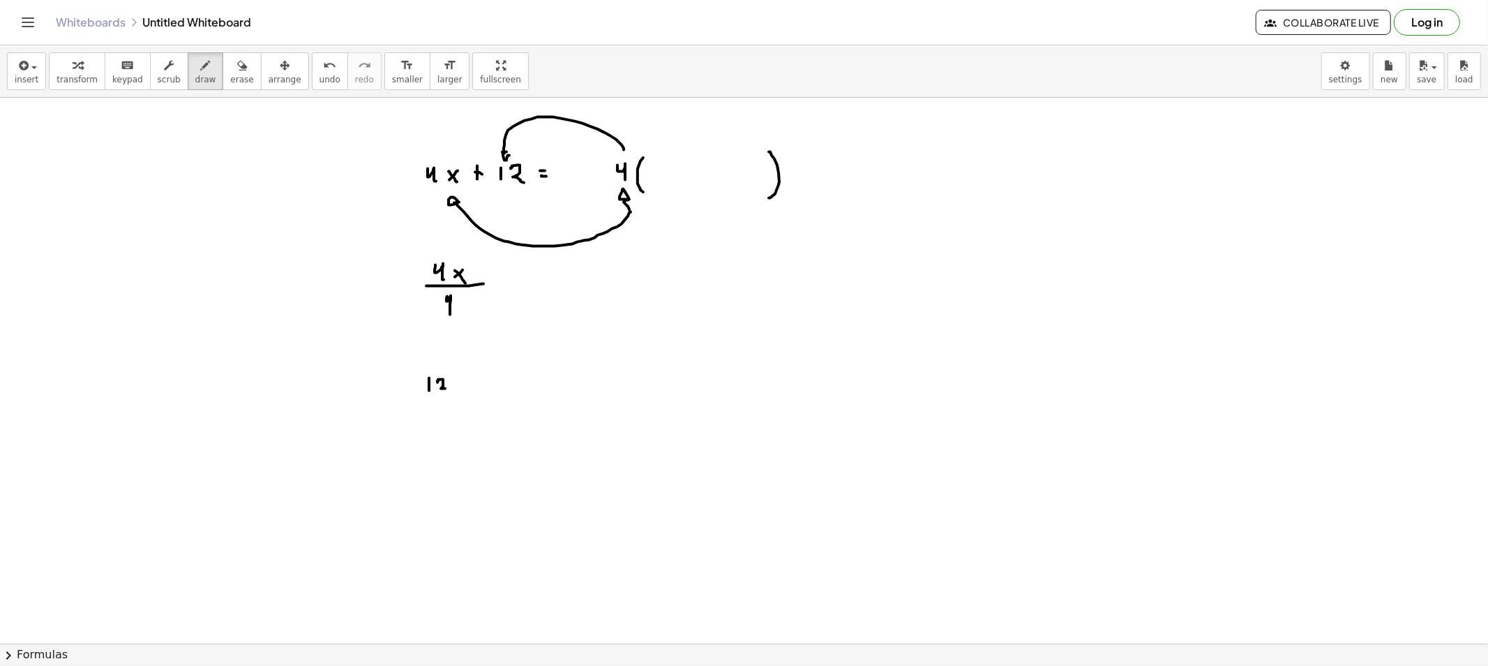
drag, startPoint x: 420, startPoint y: 398, endPoint x: 451, endPoint y: 402, distance: 31.6
drag, startPoint x: 431, startPoint y: 412, endPoint x: 449, endPoint y: 419, distance: 19.2
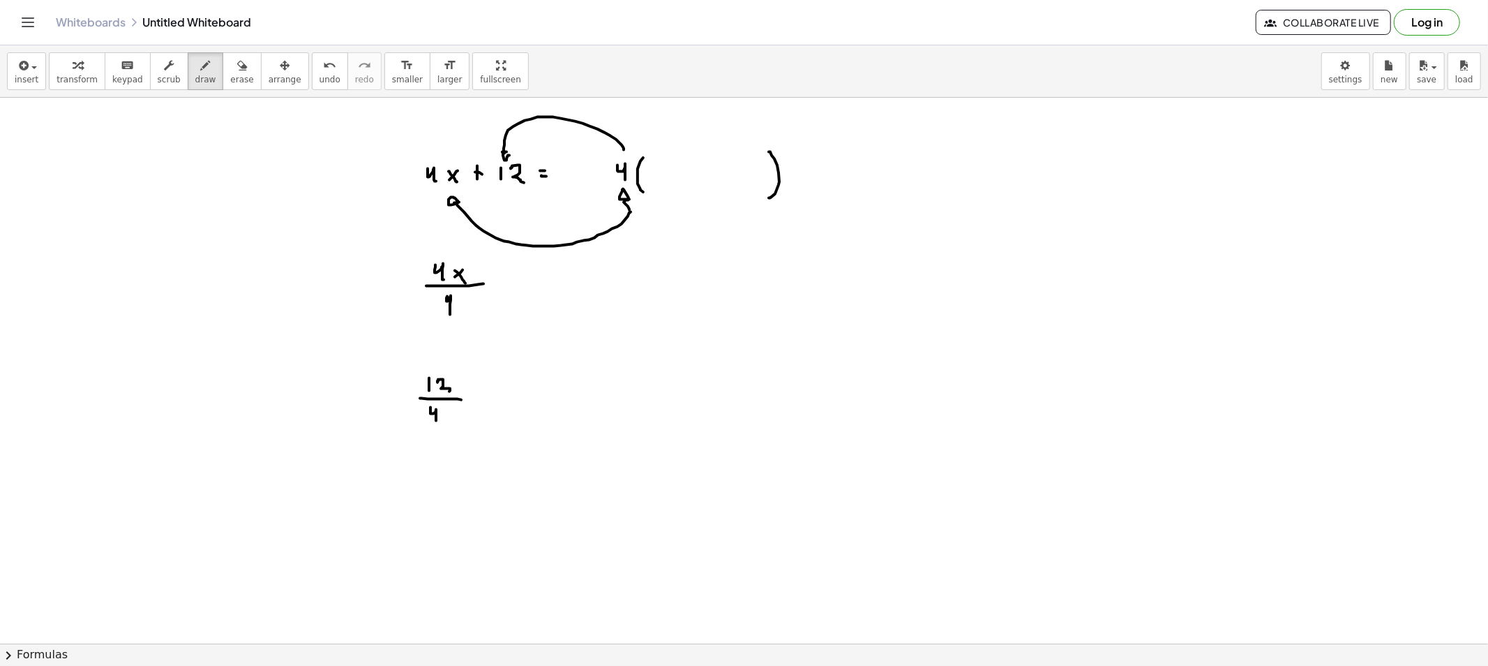
drag, startPoint x: 503, startPoint y: 282, endPoint x: 515, endPoint y: 284, distance: 12.0
drag, startPoint x: 548, startPoint y: 274, endPoint x: 540, endPoint y: 272, distance: 8.5
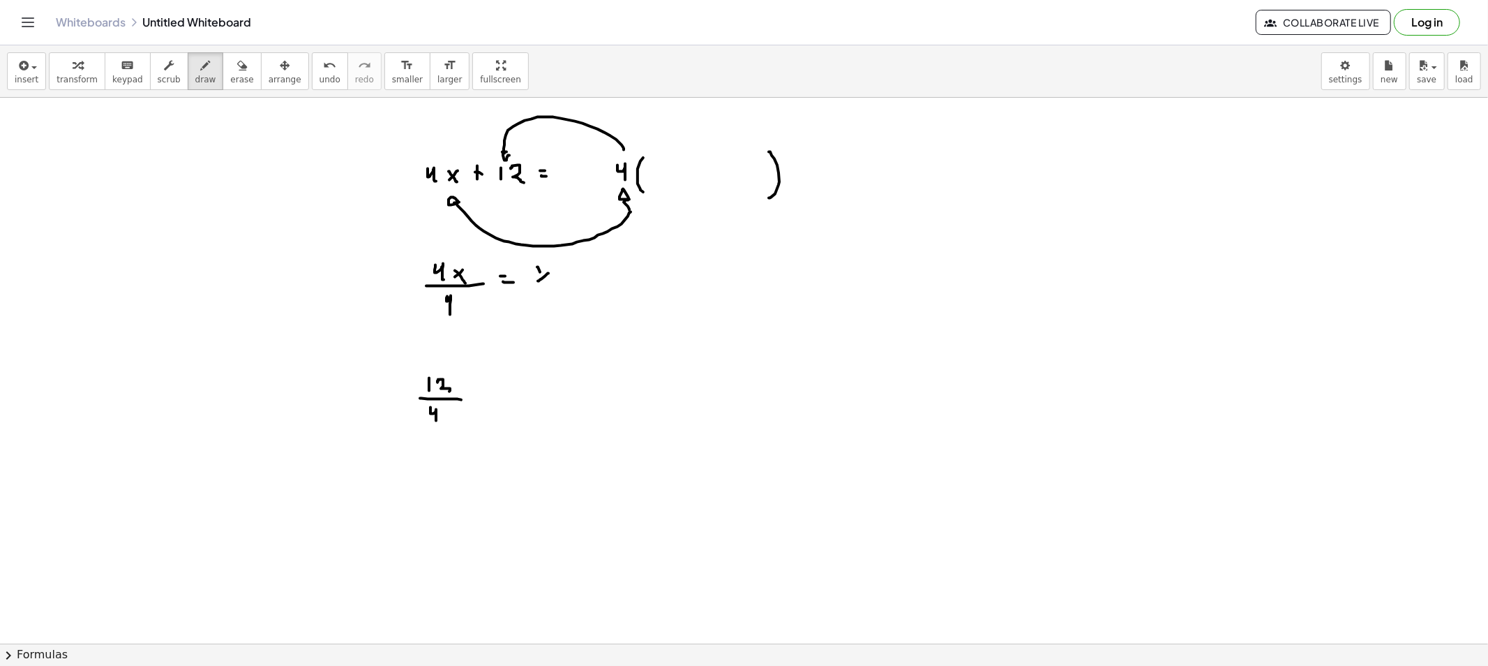
drag, startPoint x: 540, startPoint y: 272, endPoint x: 552, endPoint y: 288, distance: 20.0
drag, startPoint x: 511, startPoint y: 393, endPoint x: 507, endPoint y: 408, distance: 15.9
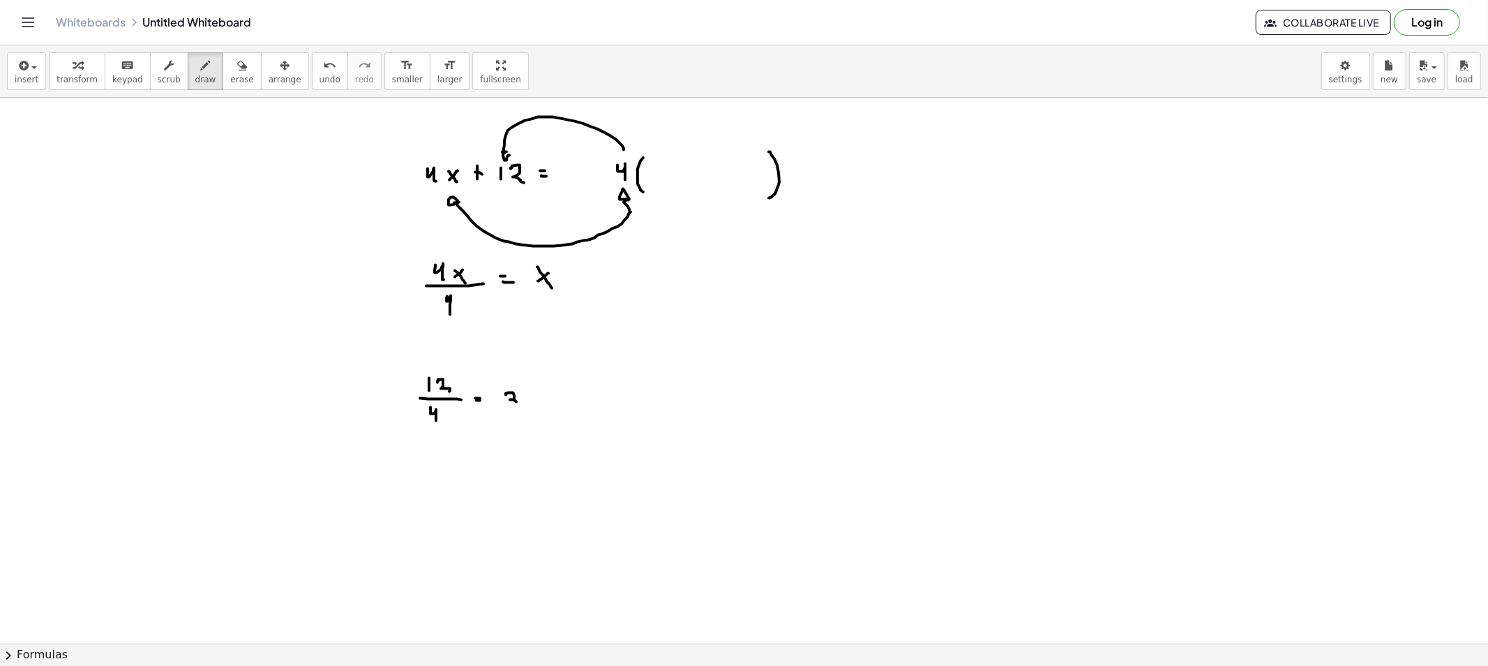
drag, startPoint x: 516, startPoint y: 360, endPoint x: 529, endPoint y: 378, distance: 21.5
drag, startPoint x: 664, startPoint y: 174, endPoint x: 652, endPoint y: 181, distance: 13.8
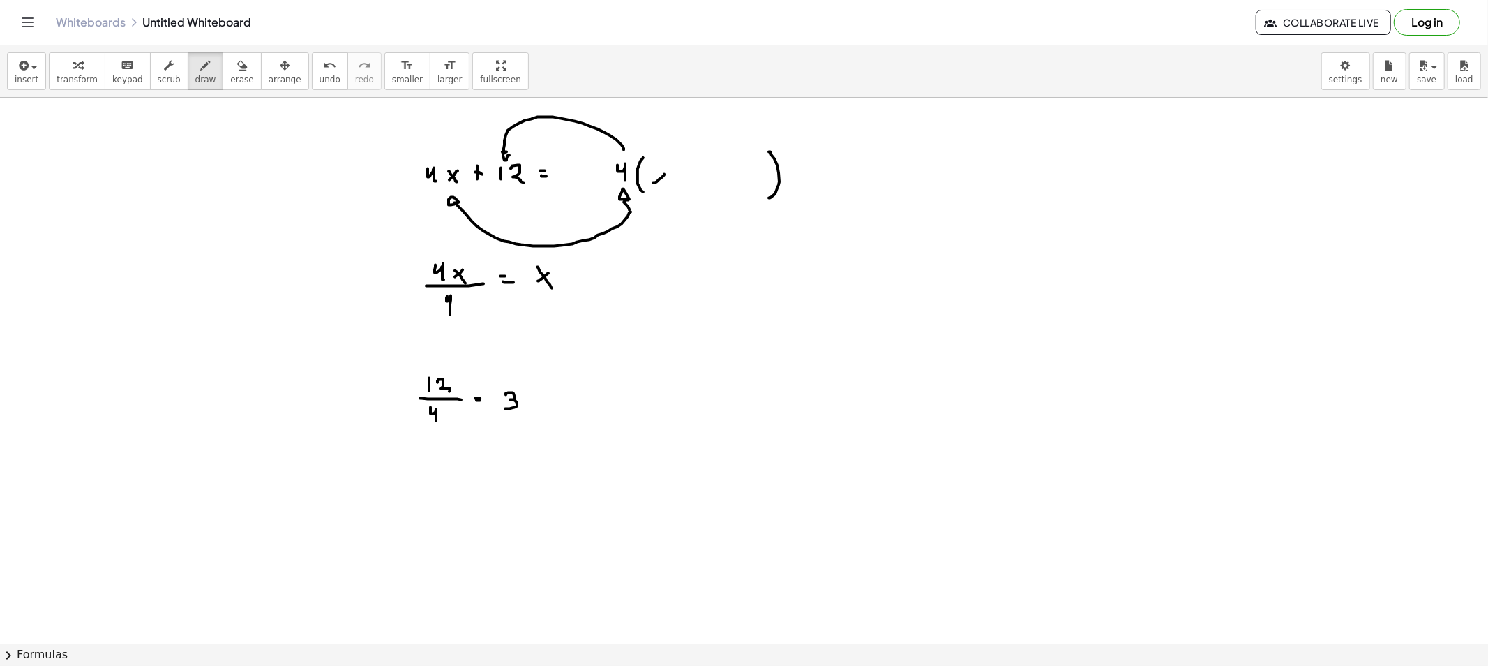
drag, startPoint x: 665, startPoint y: 186, endPoint x: 686, endPoint y: 183, distance: 21.1
drag, startPoint x: 694, startPoint y: 172, endPoint x: 694, endPoint y: 181, distance: 9.1
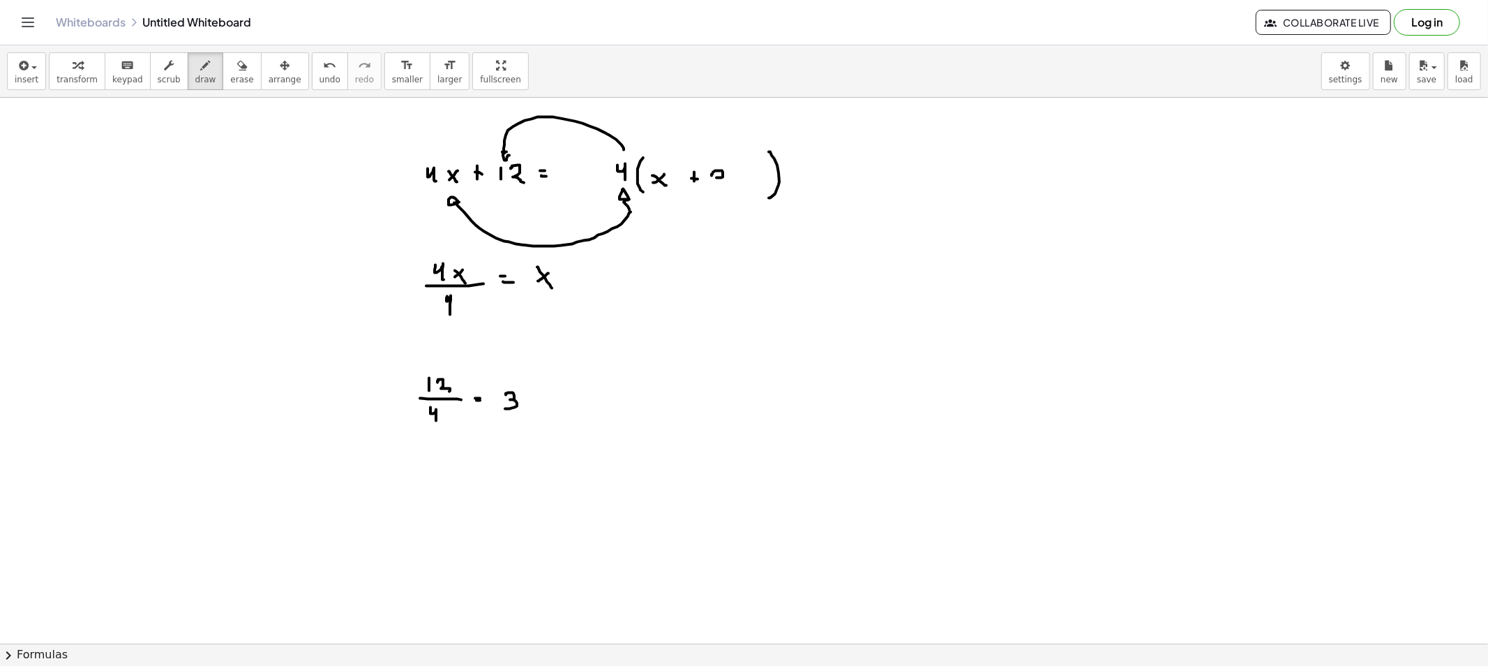
drag, startPoint x: 712, startPoint y: 175, endPoint x: 715, endPoint y: 186, distance: 11.7
click at [233, 74] on button "erase" at bounding box center [242, 71] width 38 height 38
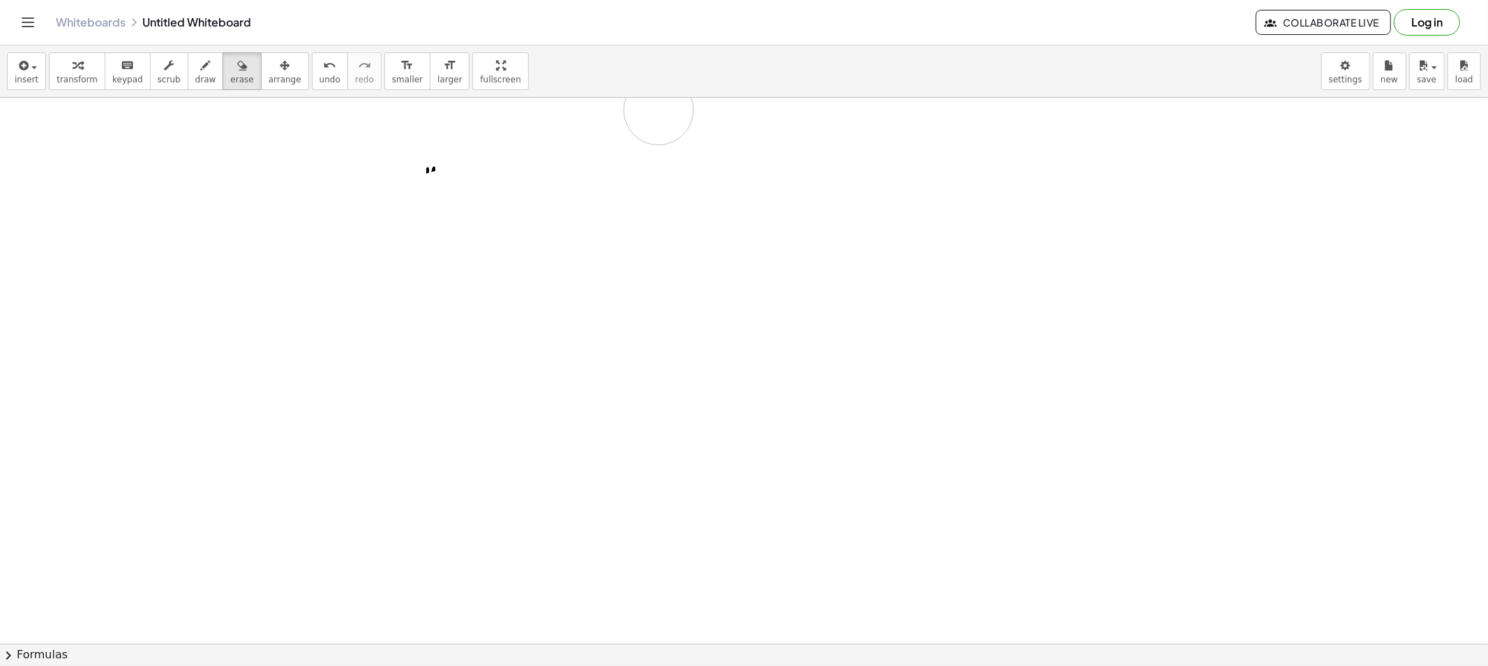
drag, startPoint x: 528, startPoint y: 267, endPoint x: 401, endPoint y: 159, distance: 166.8
click at [188, 74] on button "draw" at bounding box center [206, 71] width 36 height 38
drag, startPoint x: 441, startPoint y: 167, endPoint x: 457, endPoint y: 181, distance: 21.3
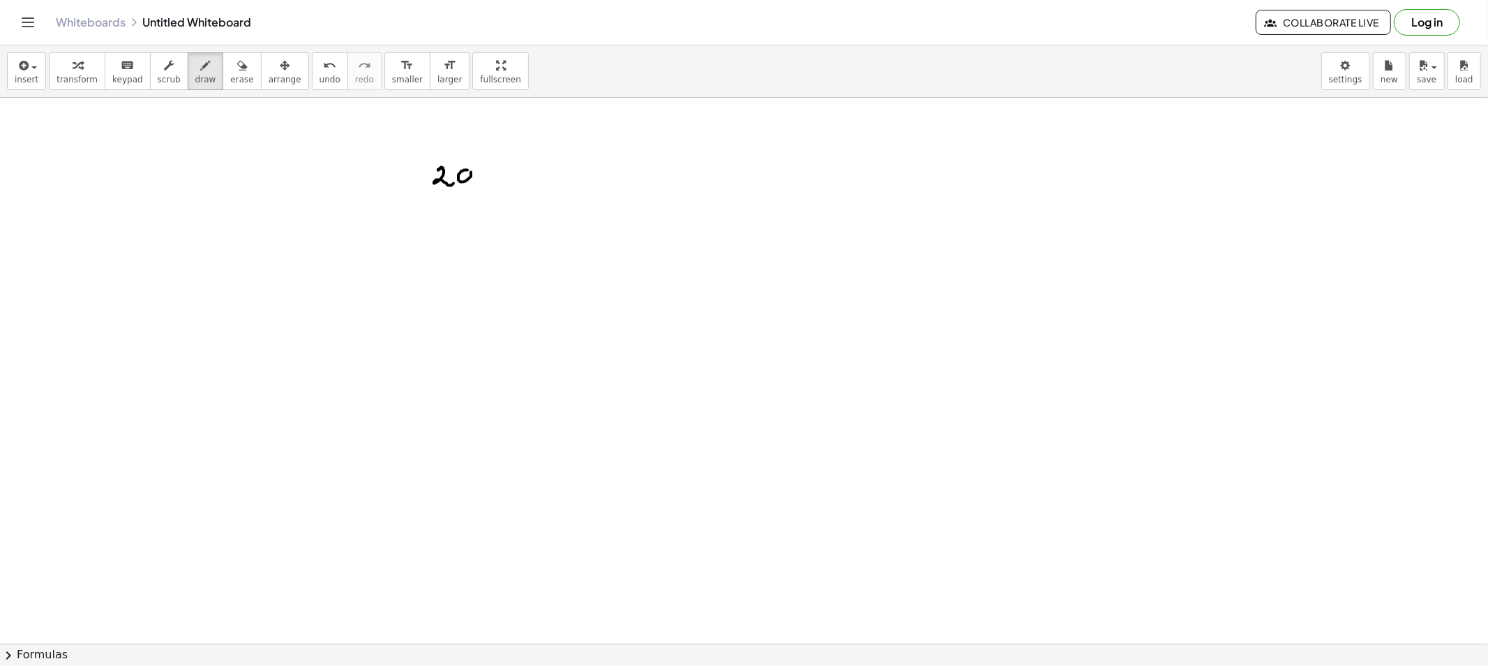
drag, startPoint x: 485, startPoint y: 174, endPoint x: 503, endPoint y: 184, distance: 20.3
drag, startPoint x: 513, startPoint y: 172, endPoint x: 513, endPoint y: 180, distance: 8.4
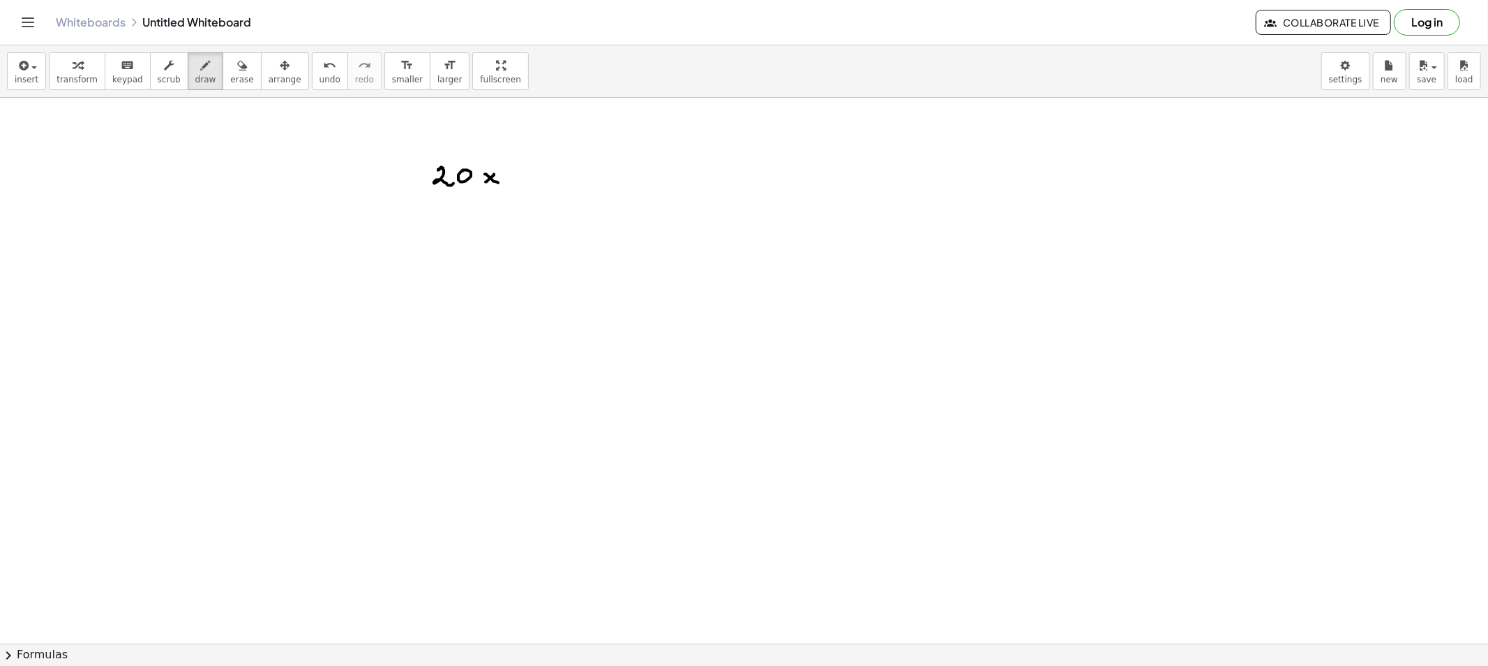
drag, startPoint x: 541, startPoint y: 171, endPoint x: 542, endPoint y: 181, distance: 10.5
drag, startPoint x: 556, startPoint y: 168, endPoint x: 564, endPoint y: 184, distance: 17.8
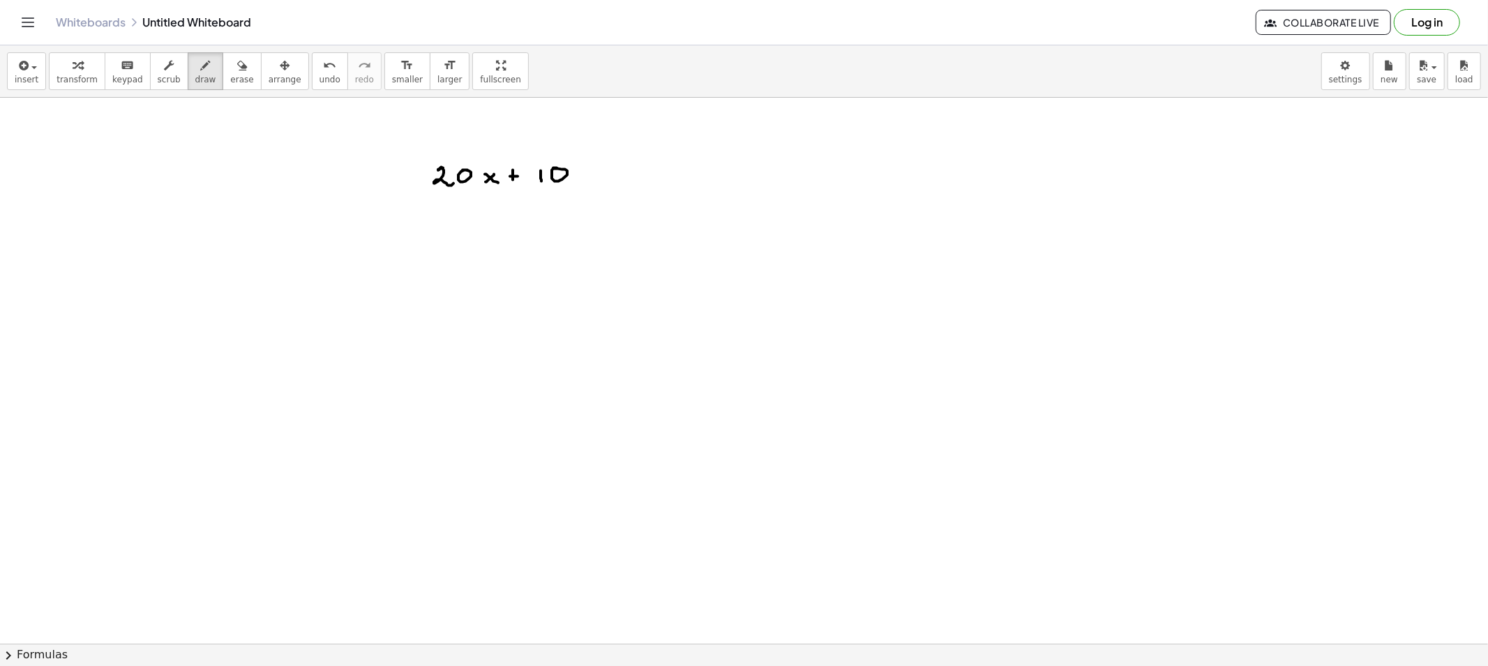
drag, startPoint x: 657, startPoint y: 162, endPoint x: 675, endPoint y: 167, distance: 19.0
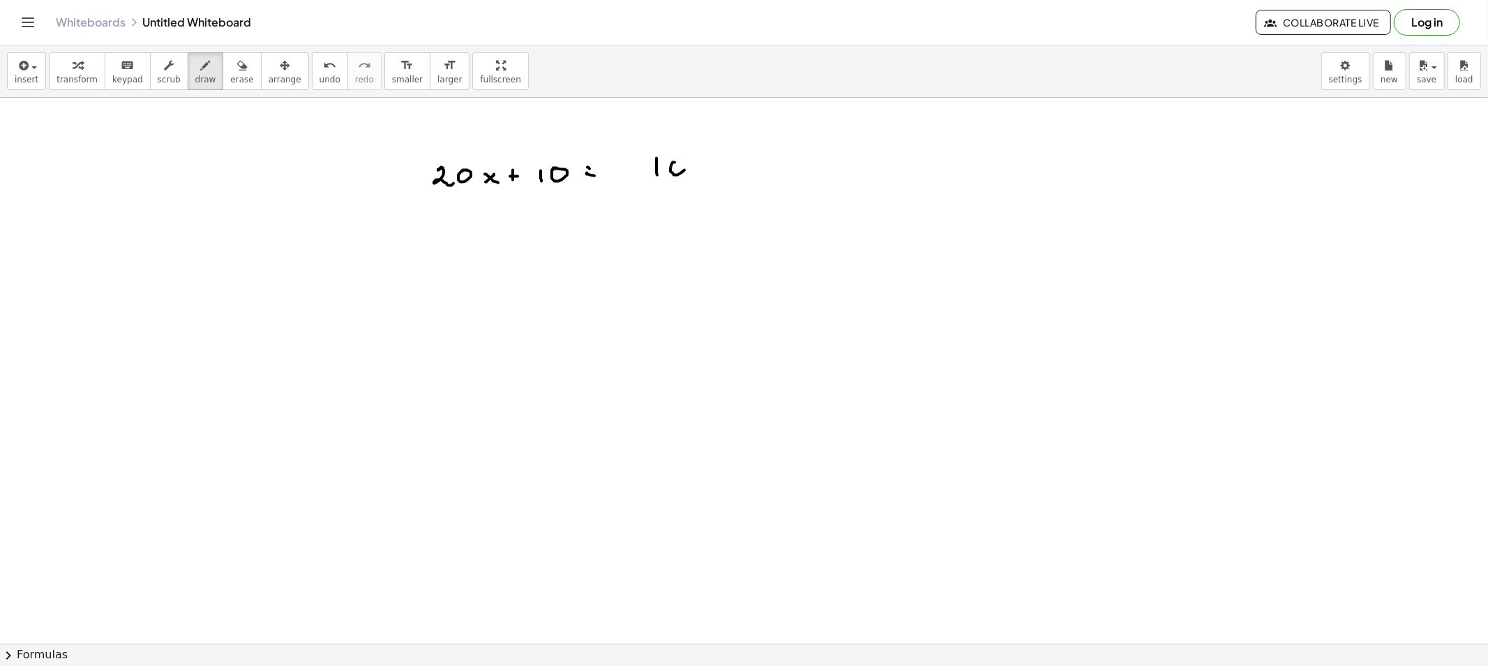
drag, startPoint x: 673, startPoint y: 163, endPoint x: 682, endPoint y: 165, distance: 9.5
drag, startPoint x: 712, startPoint y: 156, endPoint x: 731, endPoint y: 185, distance: 34.6
drag, startPoint x: 827, startPoint y: 158, endPoint x: 822, endPoint y: 191, distance: 33.8
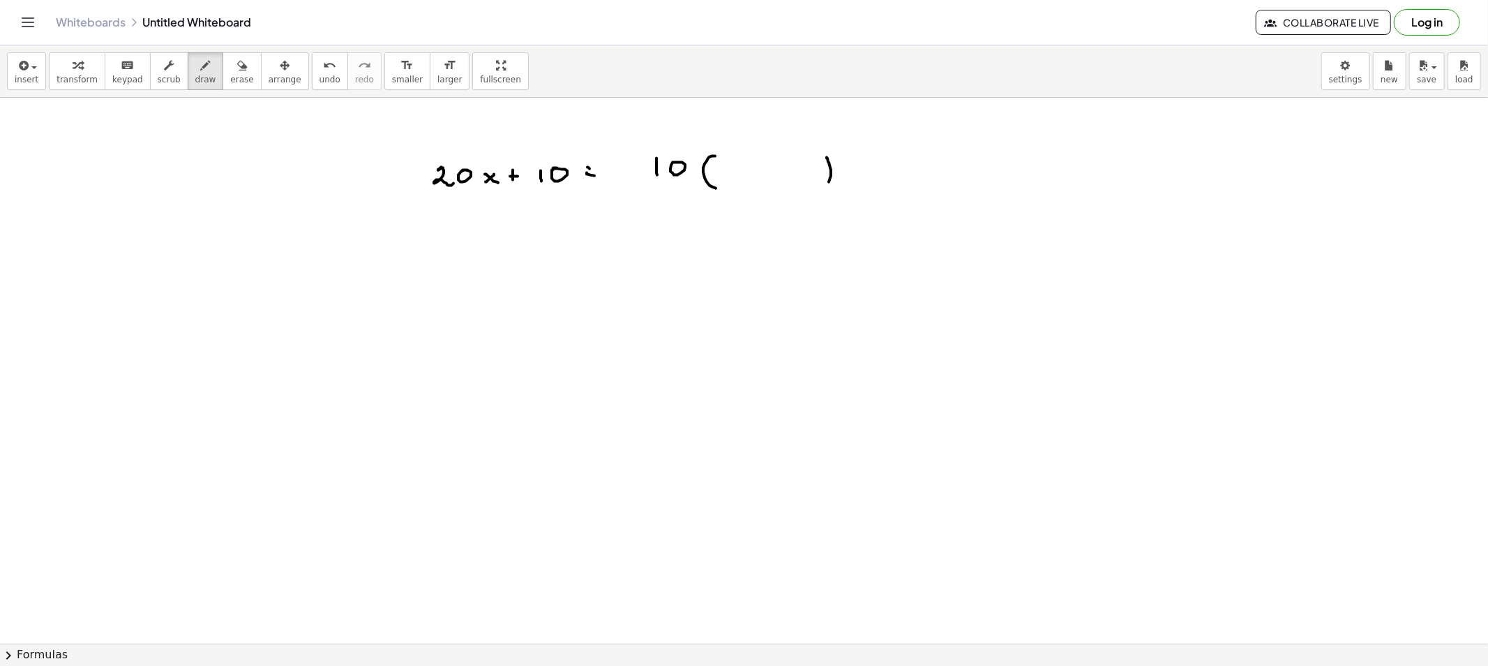
drag, startPoint x: 668, startPoint y: 149, endPoint x: 469, endPoint y: 149, distance: 198.9
drag, startPoint x: 664, startPoint y: 189, endPoint x: 554, endPoint y: 199, distance: 110.7
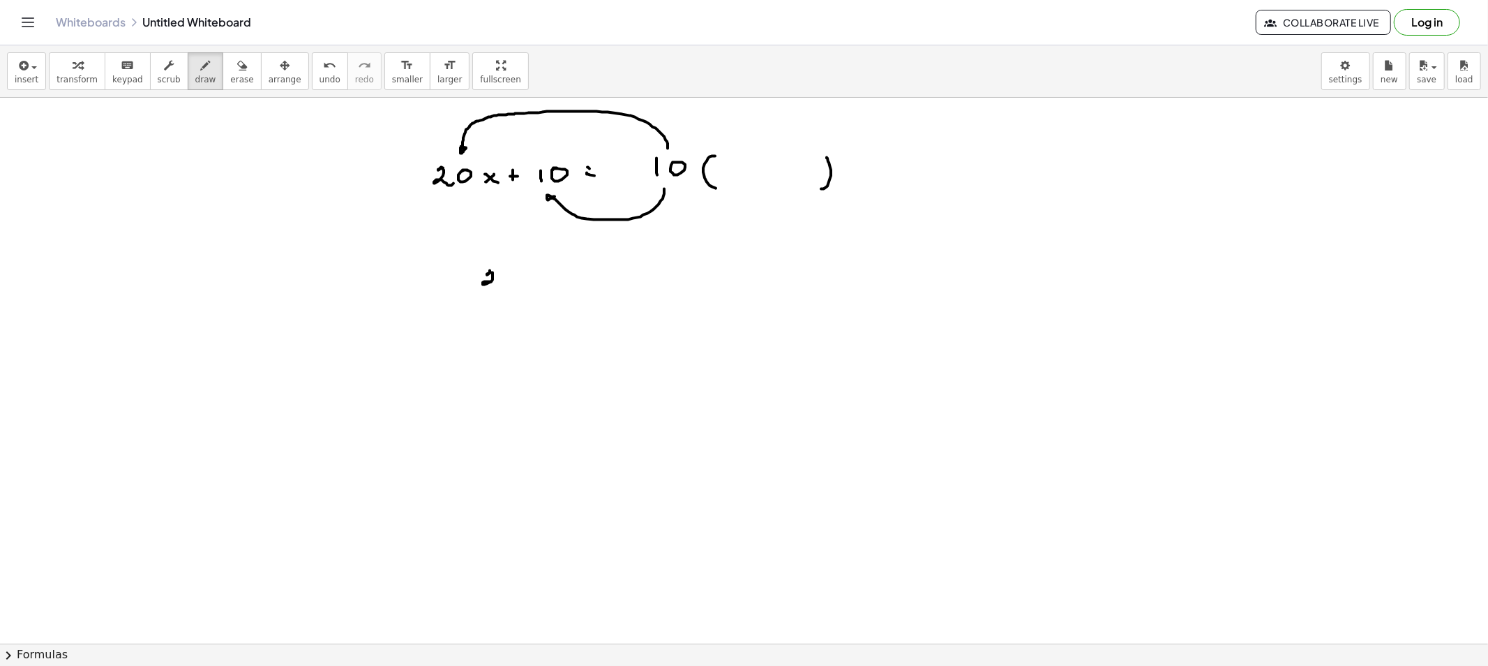
drag, startPoint x: 490, startPoint y: 272, endPoint x: 512, endPoint y: 274, distance: 21.7
drag, startPoint x: 511, startPoint y: 272, endPoint x: 531, endPoint y: 274, distance: 20.3
drag, startPoint x: 531, startPoint y: 274, endPoint x: 521, endPoint y: 278, distance: 10.4
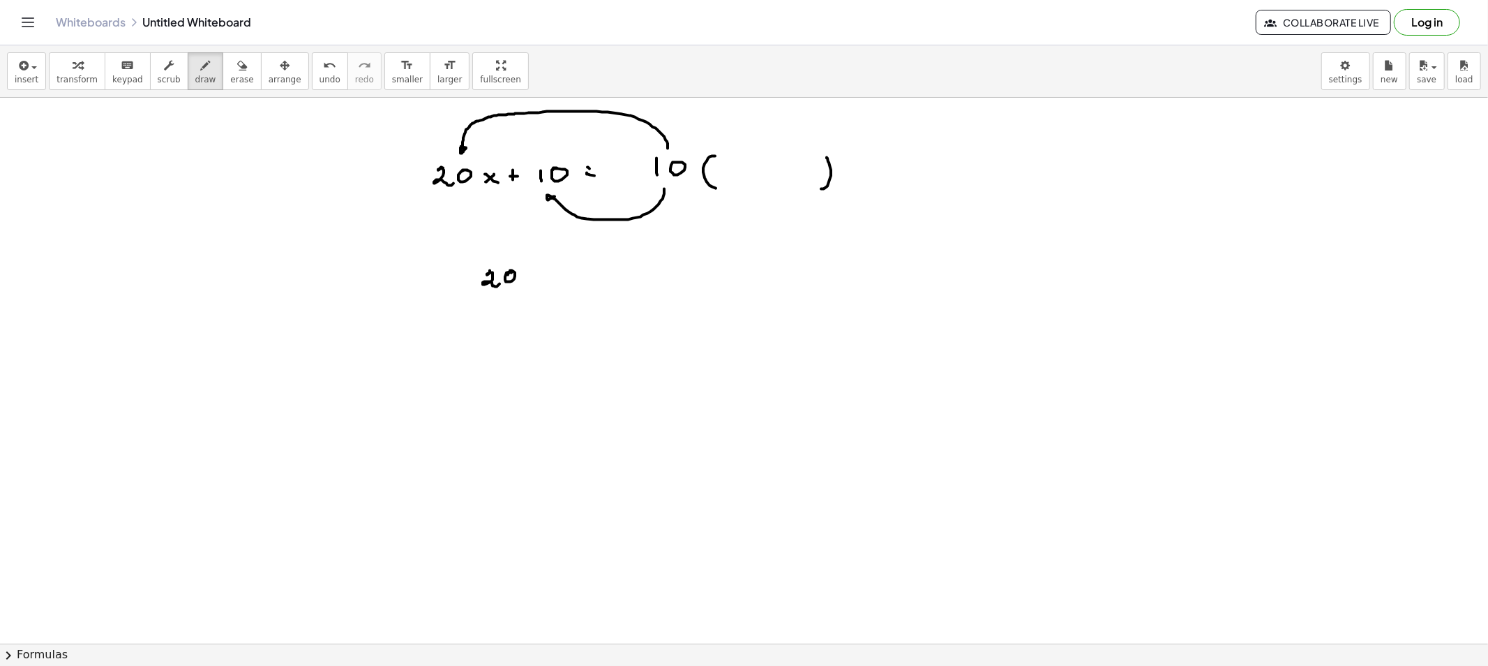
drag, startPoint x: 524, startPoint y: 275, endPoint x: 496, endPoint y: 293, distance: 33.3
drag, startPoint x: 513, startPoint y: 294, endPoint x: 539, endPoint y: 294, distance: 25.8
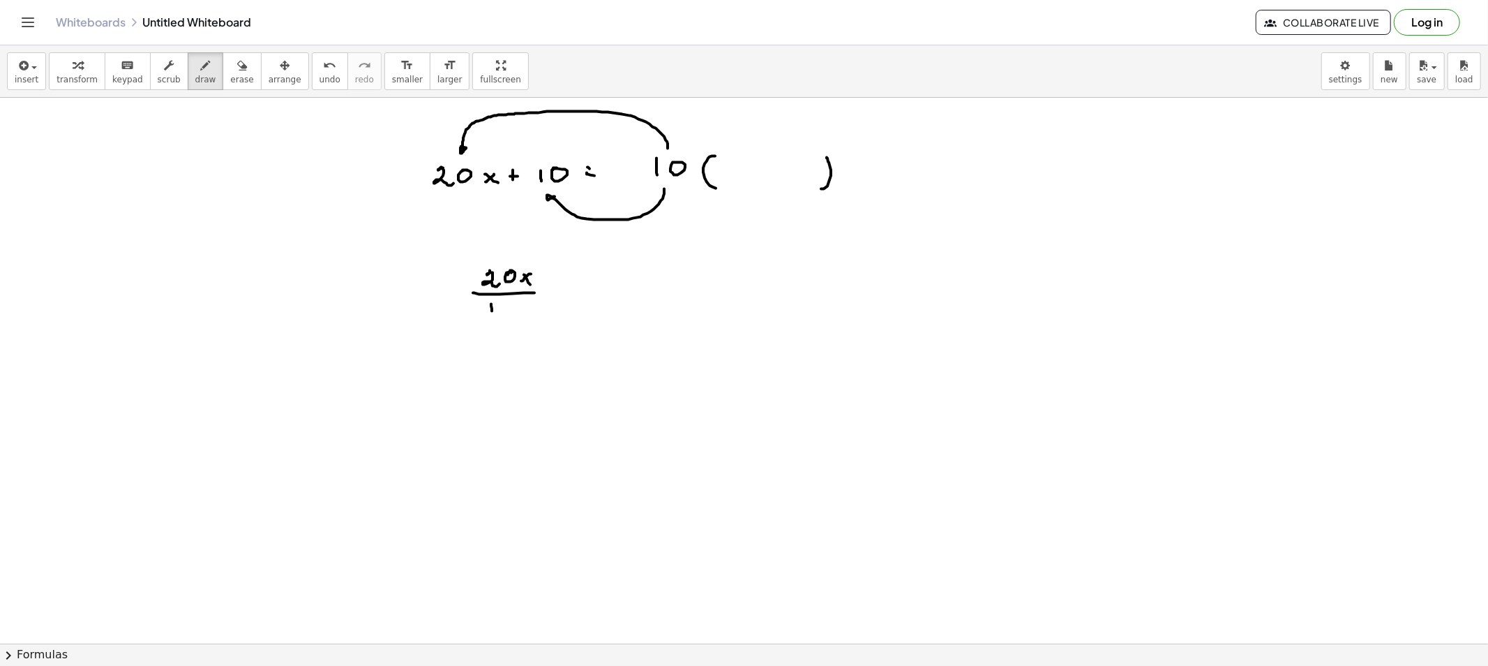
drag, startPoint x: 491, startPoint y: 305, endPoint x: 500, endPoint y: 309, distance: 9.4
drag, startPoint x: 498, startPoint y: 399, endPoint x: 500, endPoint y: 391, distance: 8.2
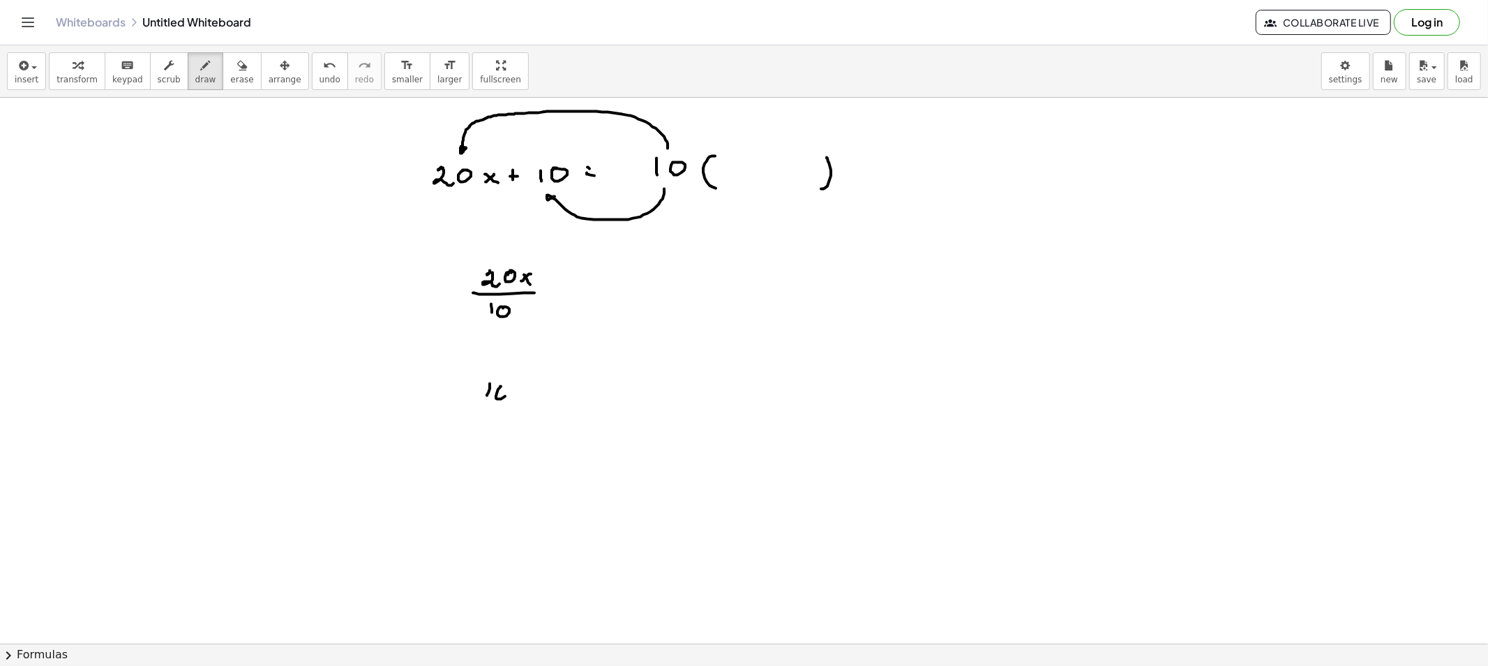
drag, startPoint x: 475, startPoint y: 405, endPoint x: 519, endPoint y: 403, distance: 44.0
drag, startPoint x: 491, startPoint y: 421, endPoint x: 507, endPoint y: 413, distance: 17.2
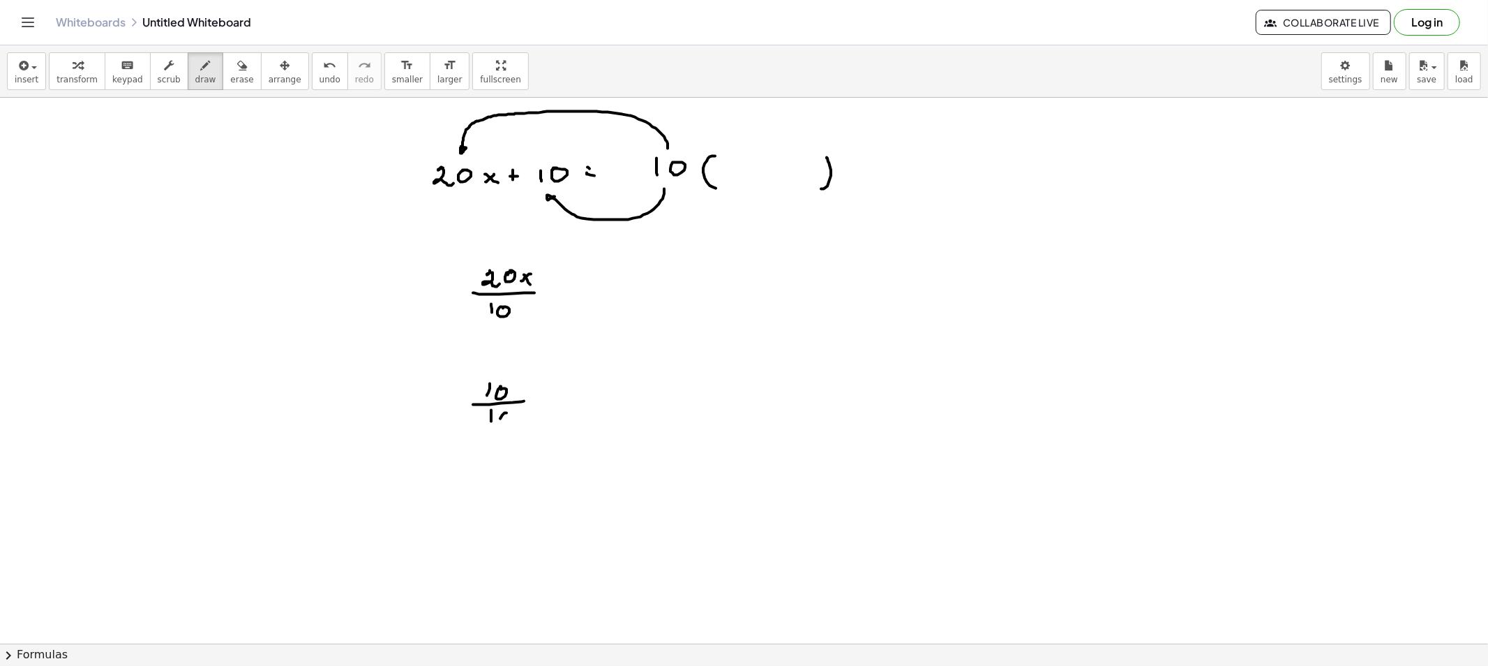
drag, startPoint x: 545, startPoint y: 296, endPoint x: 552, endPoint y: 297, distance: 7.1
drag, startPoint x: 570, startPoint y: 289, endPoint x: 597, endPoint y: 294, distance: 27.0
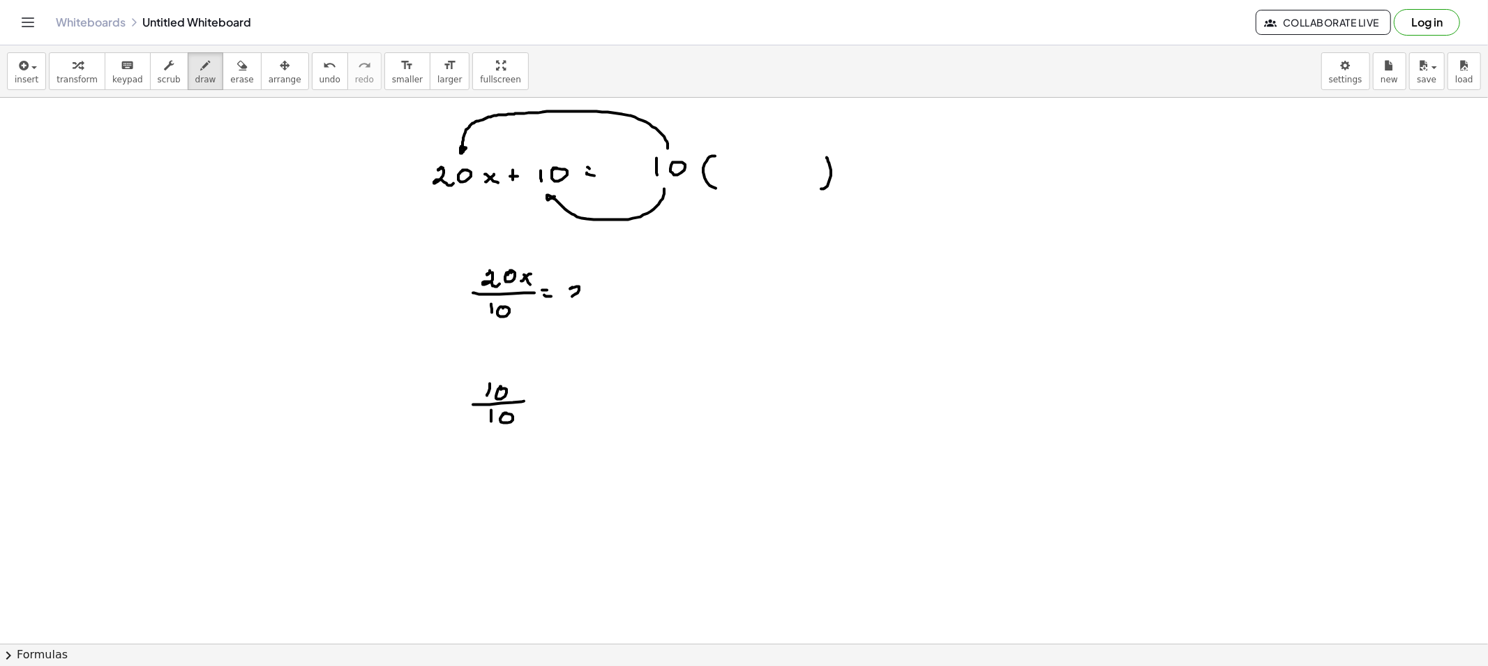
drag, startPoint x: 604, startPoint y: 290, endPoint x: 597, endPoint y: 295, distance: 8.5
drag, startPoint x: 597, startPoint y: 290, endPoint x: 609, endPoint y: 300, distance: 15.8
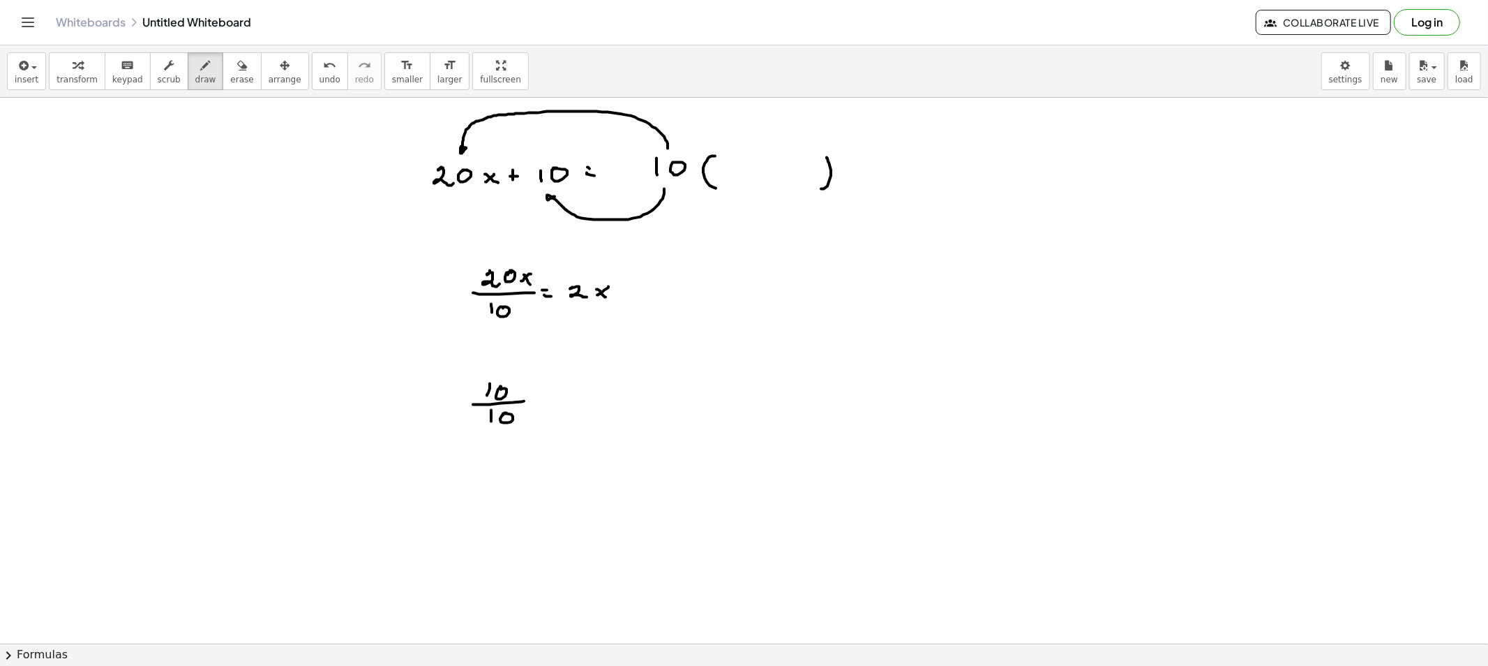
drag, startPoint x: 567, startPoint y: 389, endPoint x: 567, endPoint y: 405, distance: 15.4
drag, startPoint x: 722, startPoint y: 169, endPoint x: 736, endPoint y: 179, distance: 17.0
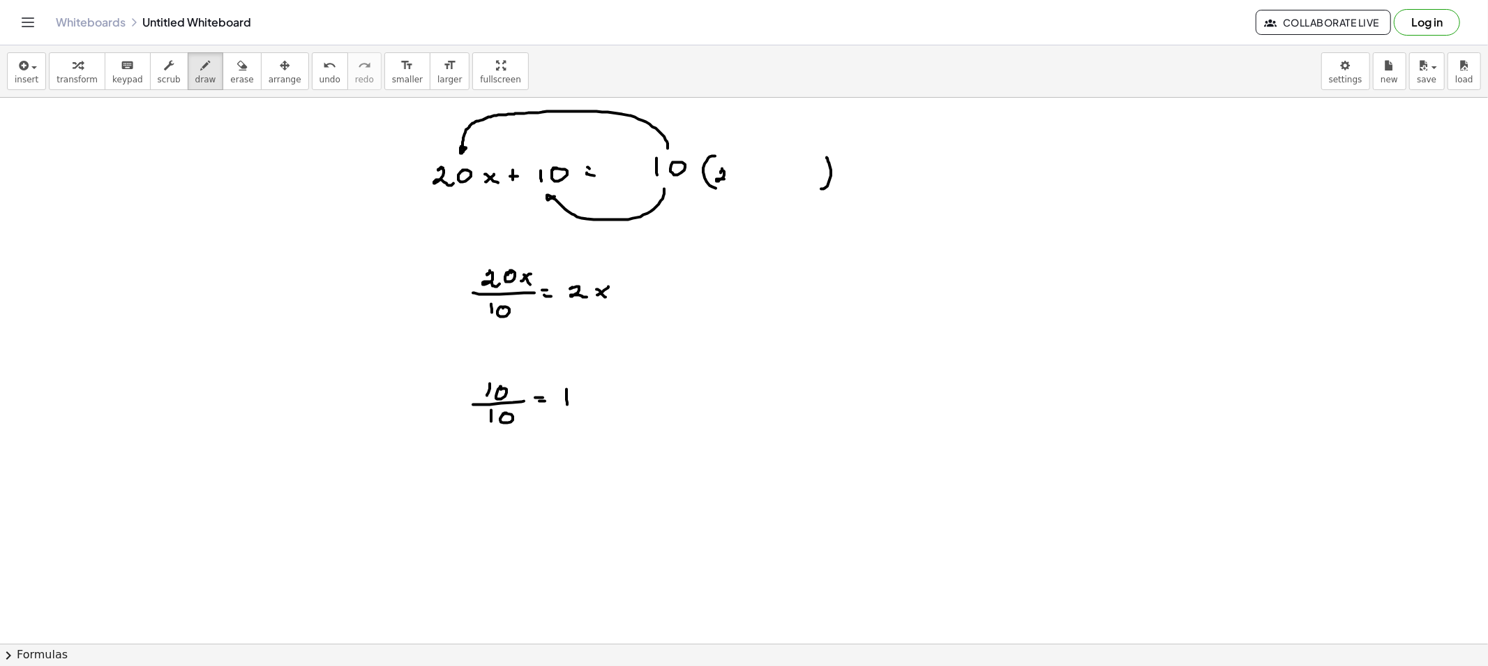
drag, startPoint x: 745, startPoint y: 175, endPoint x: 738, endPoint y: 180, distance: 9.1
drag, startPoint x: 741, startPoint y: 176, endPoint x: 763, endPoint y: 175, distance: 22.3
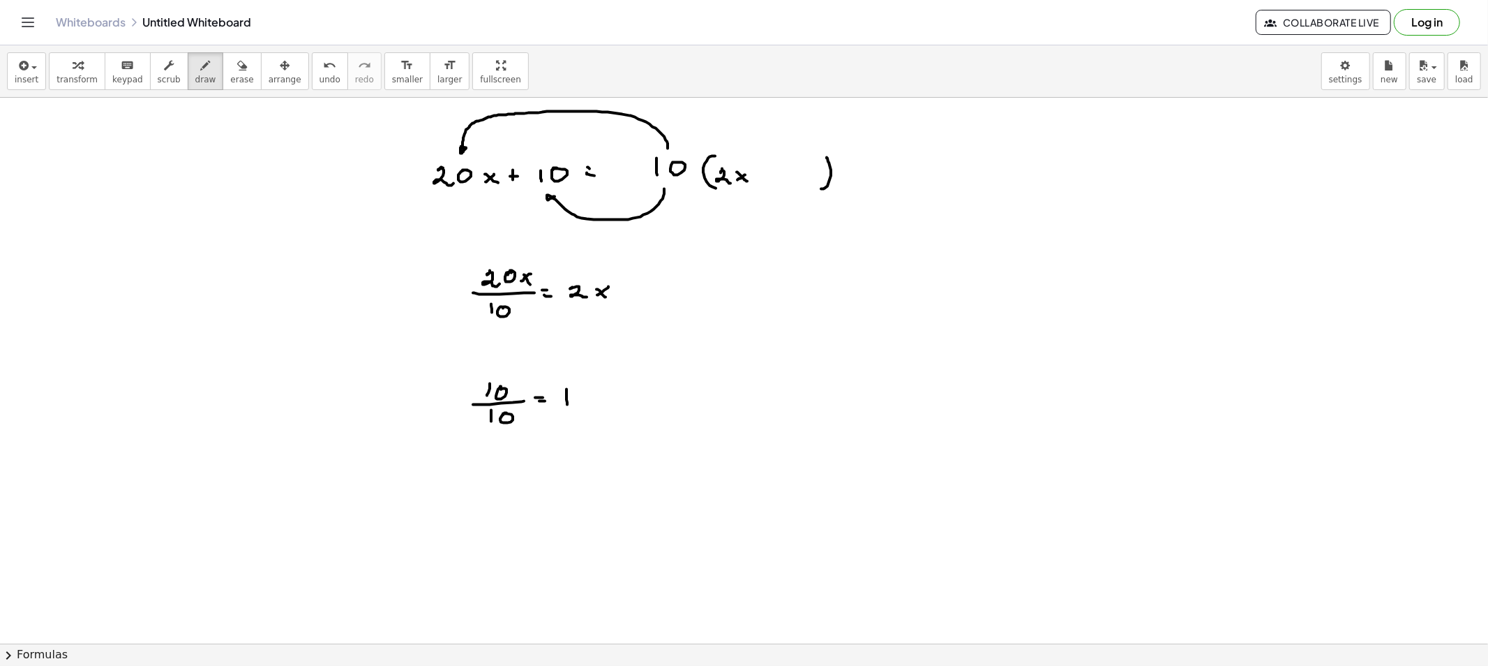
drag, startPoint x: 759, startPoint y: 176, endPoint x: 771, endPoint y: 176, distance: 11.9
drag, startPoint x: 779, startPoint y: 174, endPoint x: 786, endPoint y: 188, distance: 15.3
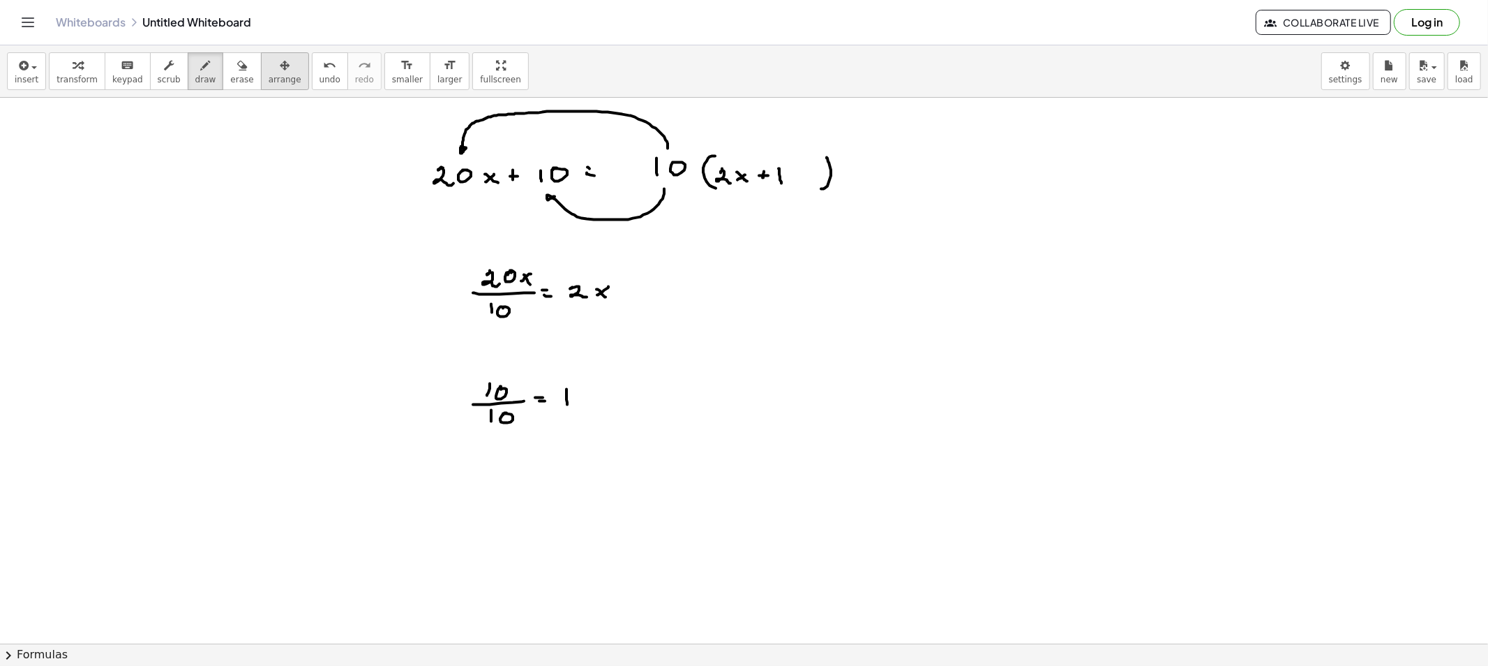
click at [261, 70] on button "arrange" at bounding box center [285, 71] width 48 height 38
drag, startPoint x: 235, startPoint y: 68, endPoint x: 512, endPoint y: 110, distance: 279.6
click at [243, 71] on div "transform keyboard keypad scrub draw erase arrange" at bounding box center [179, 71] width 260 height 38
drag, startPoint x: 831, startPoint y: 154, endPoint x: 831, endPoint y: 188, distance: 34.9
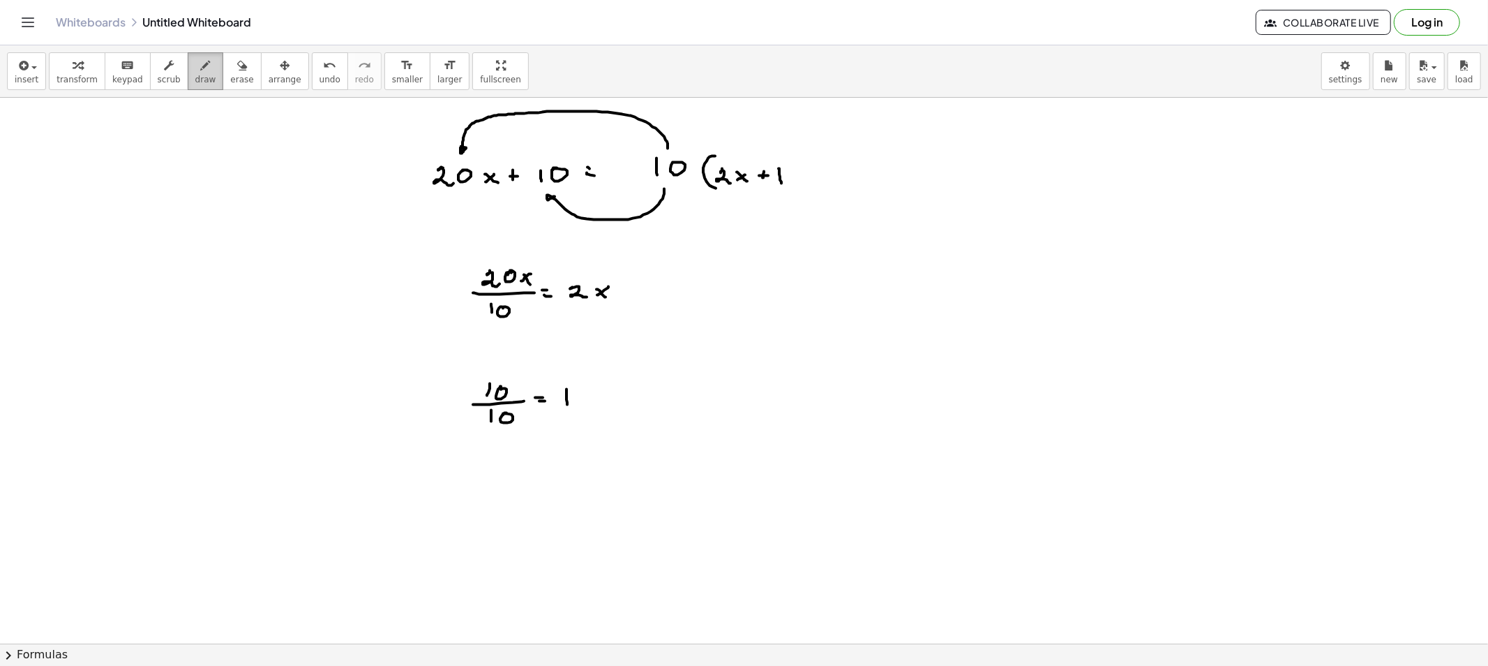
click at [195, 75] on span "draw" at bounding box center [205, 80] width 21 height 10
drag, startPoint x: 801, startPoint y: 158, endPoint x: 802, endPoint y: 195, distance: 37.7
click at [223, 85] on button "erase" at bounding box center [242, 71] width 38 height 38
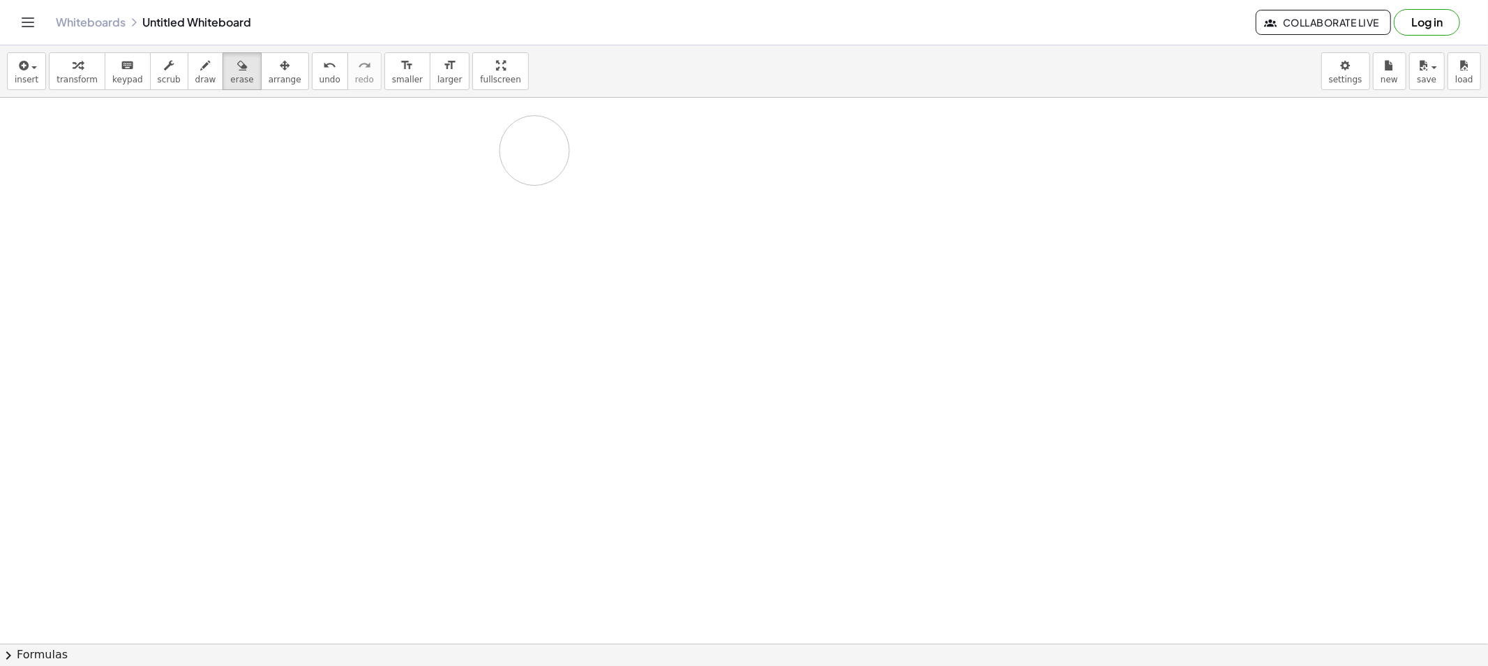
drag, startPoint x: 651, startPoint y: 294, endPoint x: 542, endPoint y: 154, distance: 177.6
click at [201, 73] on icon "button" at bounding box center [206, 65] width 10 height 17
click at [195, 75] on span "draw" at bounding box center [205, 80] width 21 height 10
drag, startPoint x: 401, startPoint y: 155, endPoint x: 405, endPoint y: 166, distance: 11.9
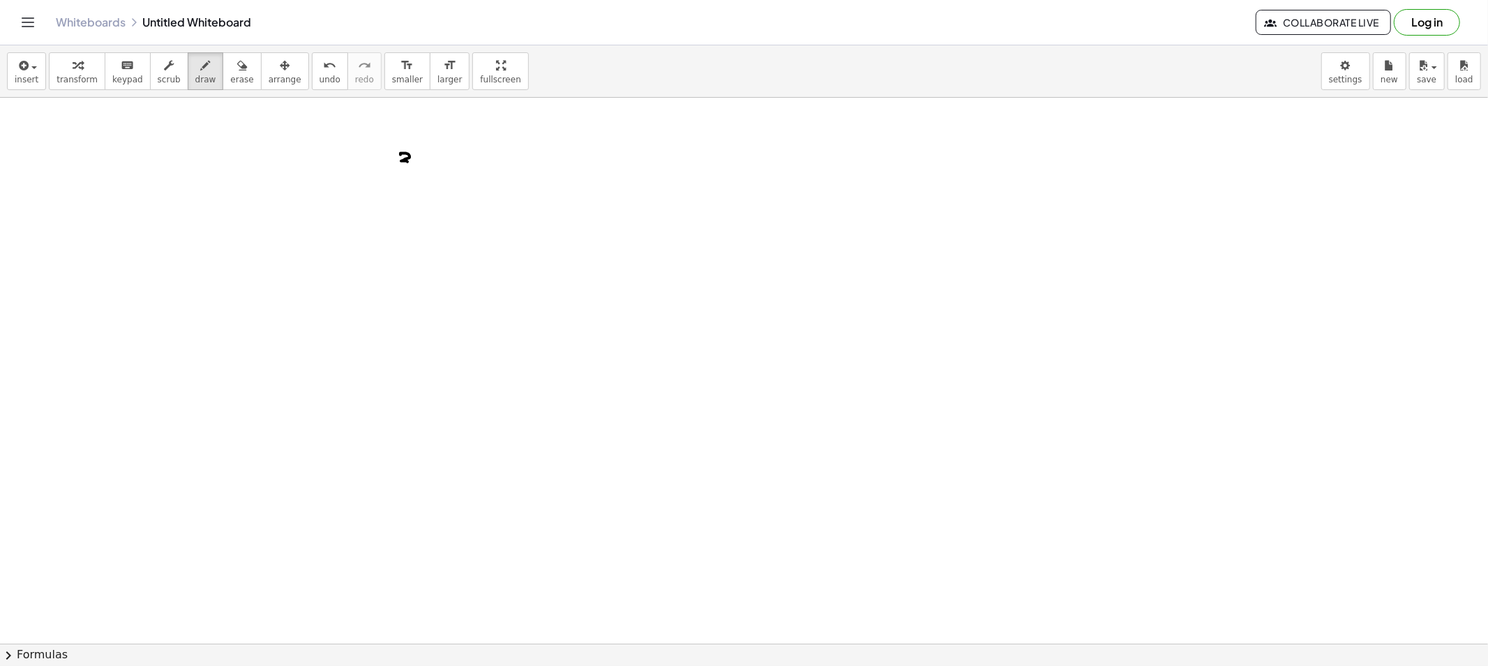
drag, startPoint x: 433, startPoint y: 160, endPoint x: 424, endPoint y: 166, distance: 11.3
drag, startPoint x: 428, startPoint y: 163, endPoint x: 435, endPoint y: 166, distance: 7.8
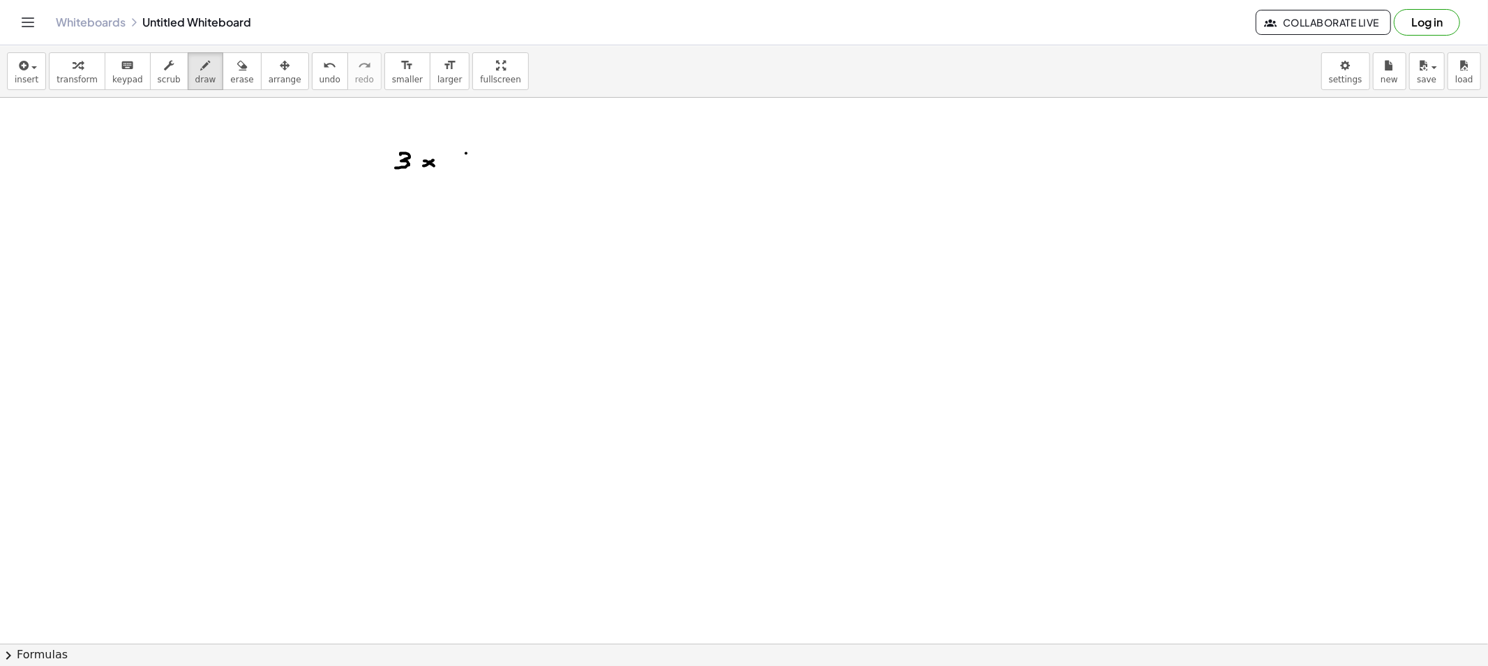
drag, startPoint x: 466, startPoint y: 154, endPoint x: 465, endPoint y: 163, distance: 9.2
drag, startPoint x: 462, startPoint y: 158, endPoint x: 473, endPoint y: 158, distance: 11.2
drag, startPoint x: 501, startPoint y: 152, endPoint x: 505, endPoint y: 168, distance: 16.6
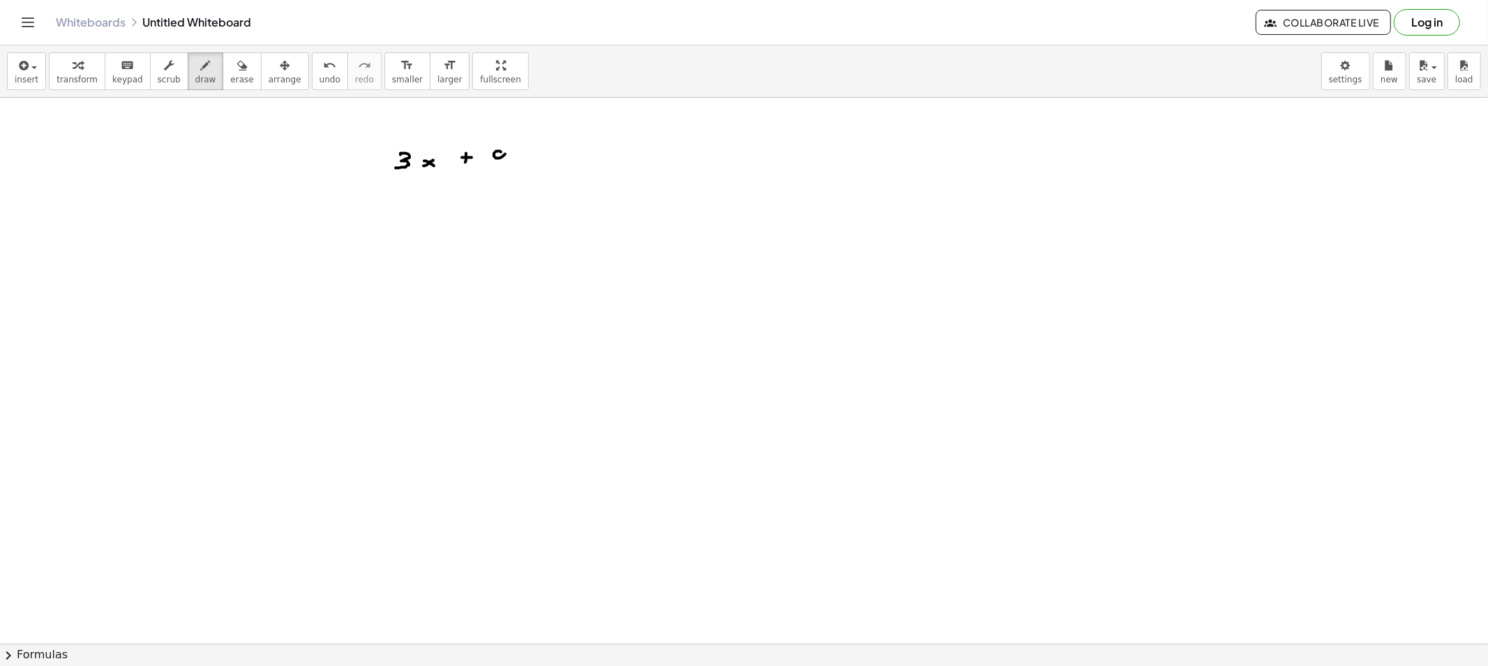
drag, startPoint x: 602, startPoint y: 150, endPoint x: 615, endPoint y: 164, distance: 18.8
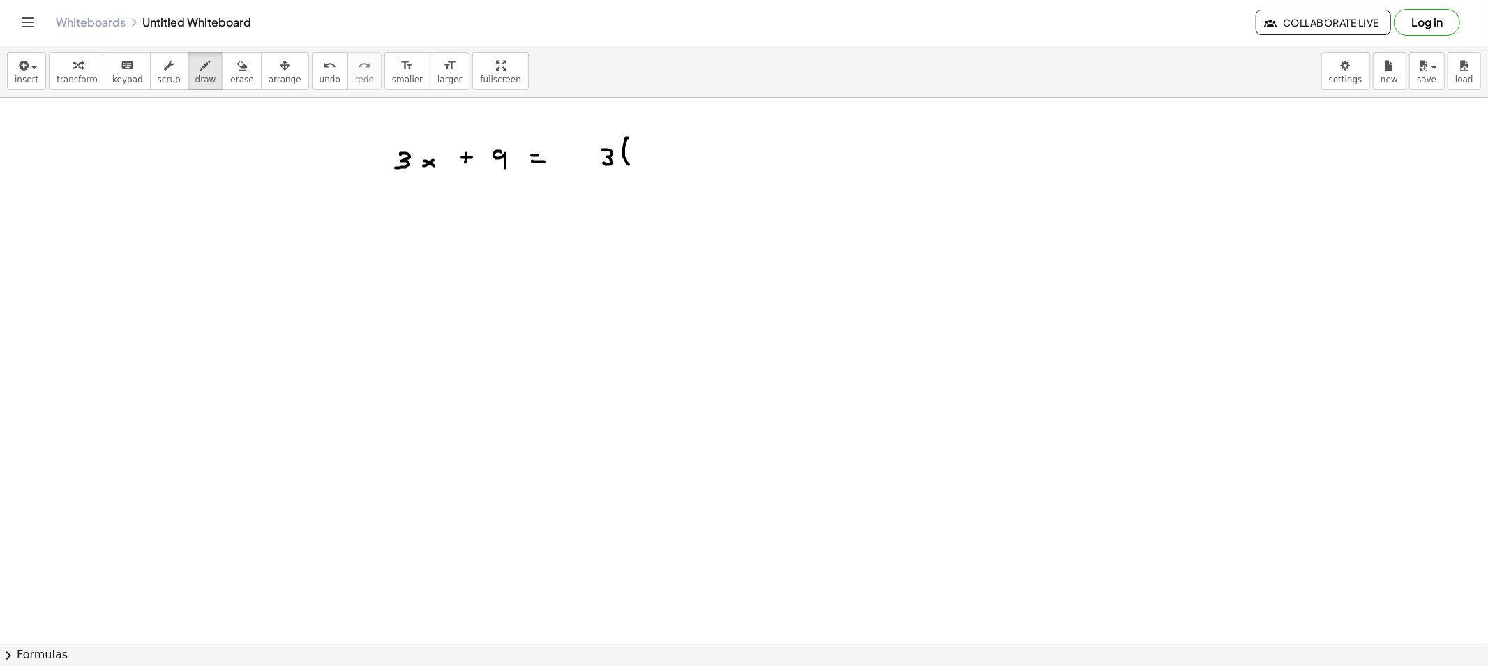
drag, startPoint x: 628, startPoint y: 138, endPoint x: 629, endPoint y: 165, distance: 26.5
drag, startPoint x: 749, startPoint y: 135, endPoint x: 744, endPoint y: 181, distance: 46.3
drag, startPoint x: 652, startPoint y: 150, endPoint x: 639, endPoint y: 160, distance: 16.9
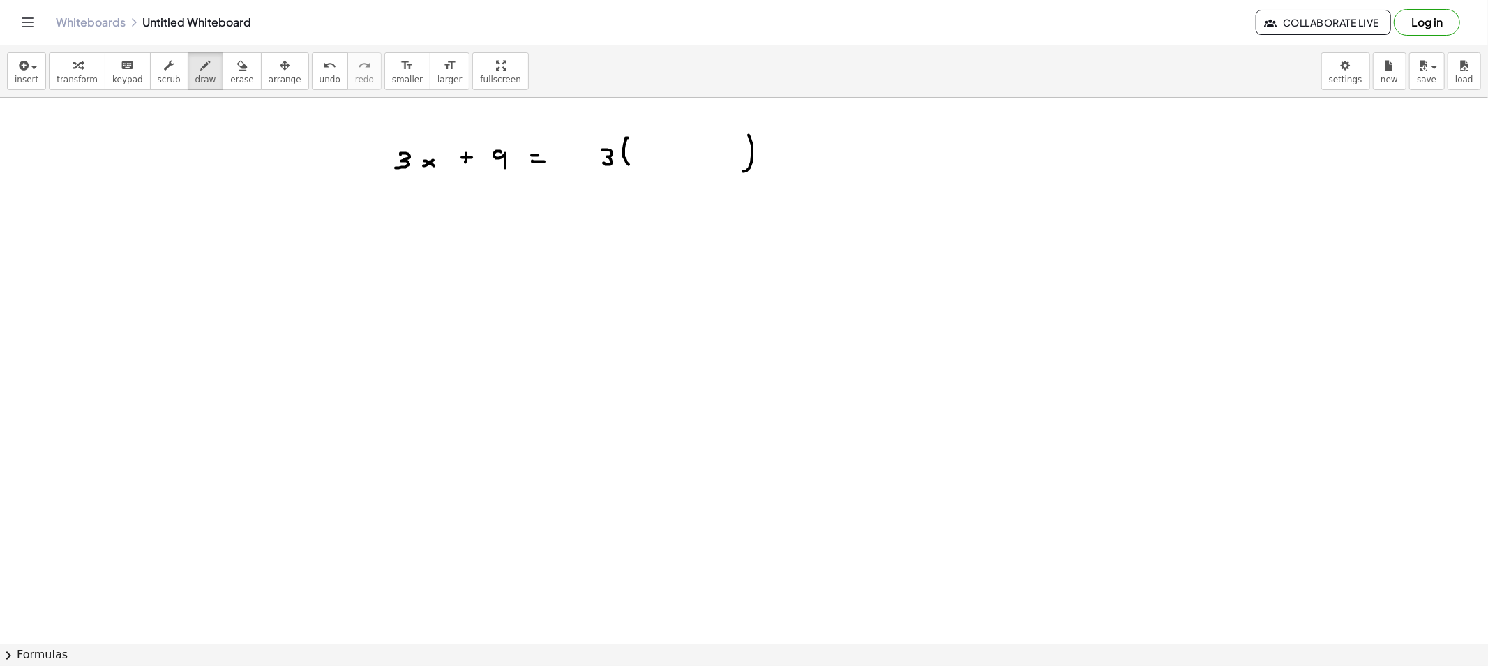
drag, startPoint x: 644, startPoint y: 154, endPoint x: 651, endPoint y: 162, distance: 10.9
drag, startPoint x: 669, startPoint y: 151, endPoint x: 667, endPoint y: 161, distance: 10.6
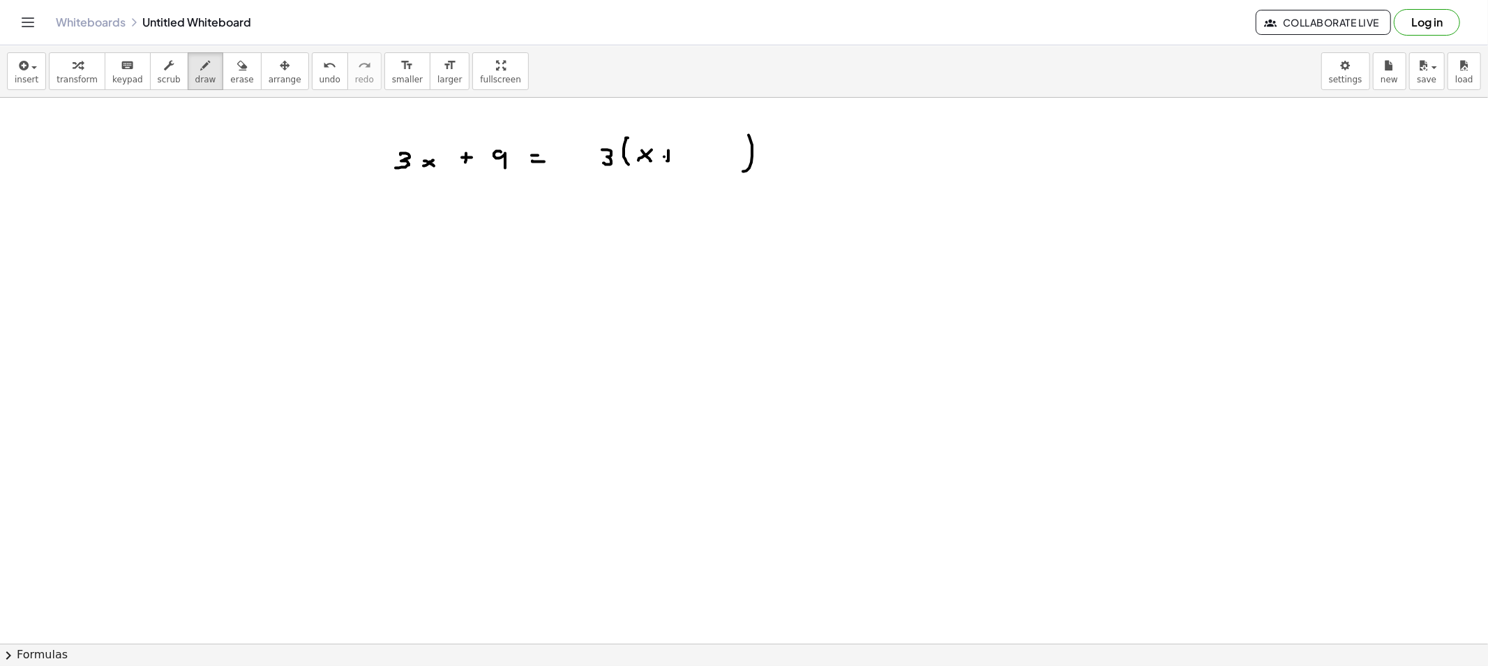
drag, startPoint x: 664, startPoint y: 157, endPoint x: 677, endPoint y: 158, distance: 12.6
drag, startPoint x: 692, startPoint y: 151, endPoint x: 691, endPoint y: 164, distance: 13.3
drag, startPoint x: 644, startPoint y: 224, endPoint x: 651, endPoint y: 207, distance: 18.8
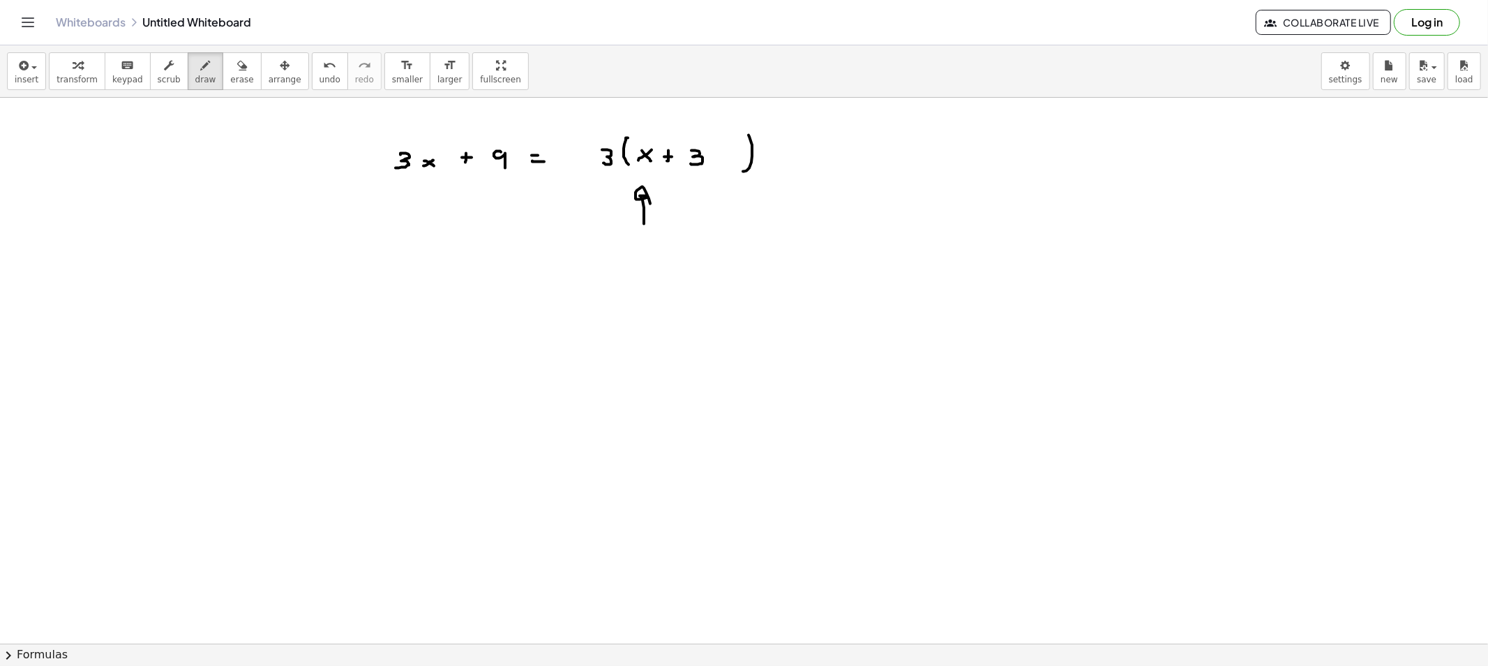
click at [232, 86] on button "erase" at bounding box center [242, 71] width 38 height 38
drag, startPoint x: 311, startPoint y: 157, endPoint x: 500, endPoint y: 163, distance: 188.5
click at [195, 81] on span "draw" at bounding box center [205, 80] width 21 height 10
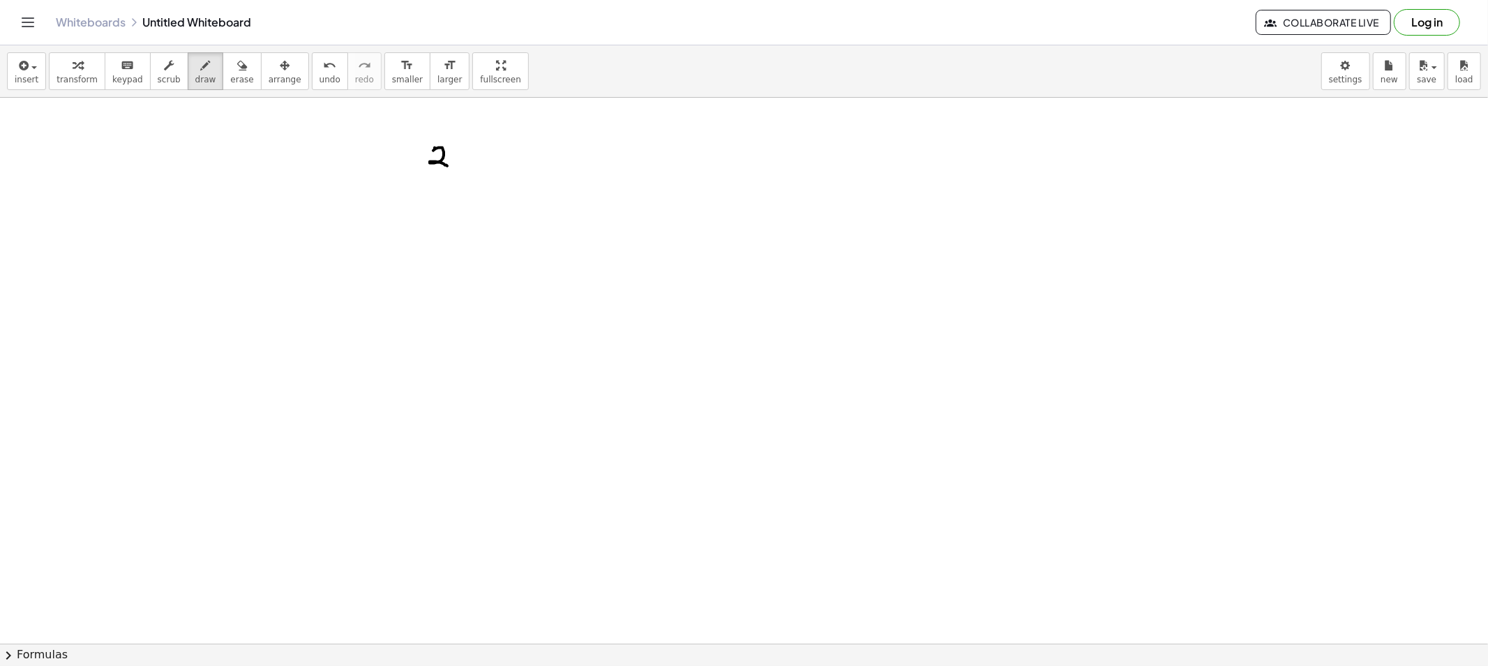
drag, startPoint x: 435, startPoint y: 149, endPoint x: 451, endPoint y: 165, distance: 22.7
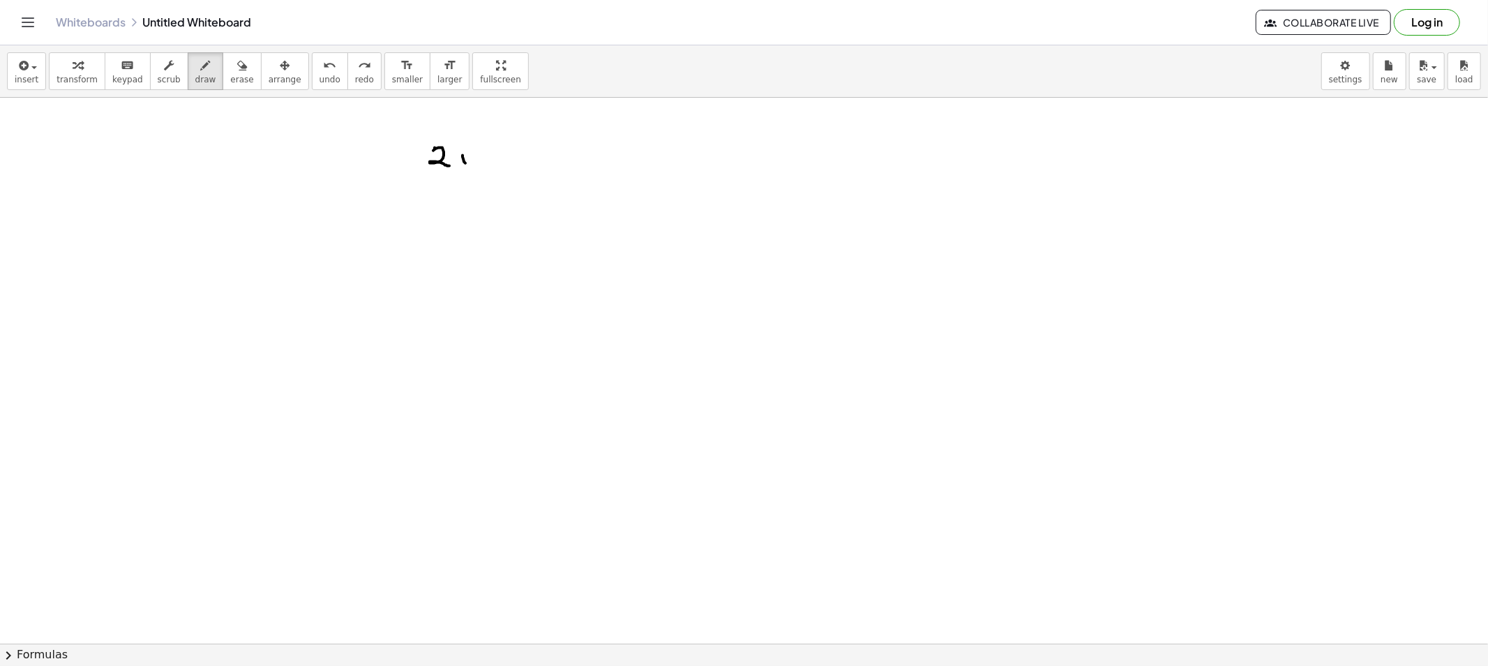
drag, startPoint x: 463, startPoint y: 156, endPoint x: 470, endPoint y: 160, distance: 9.1
drag, startPoint x: 461, startPoint y: 172, endPoint x: 477, endPoint y: 166, distance: 17.2
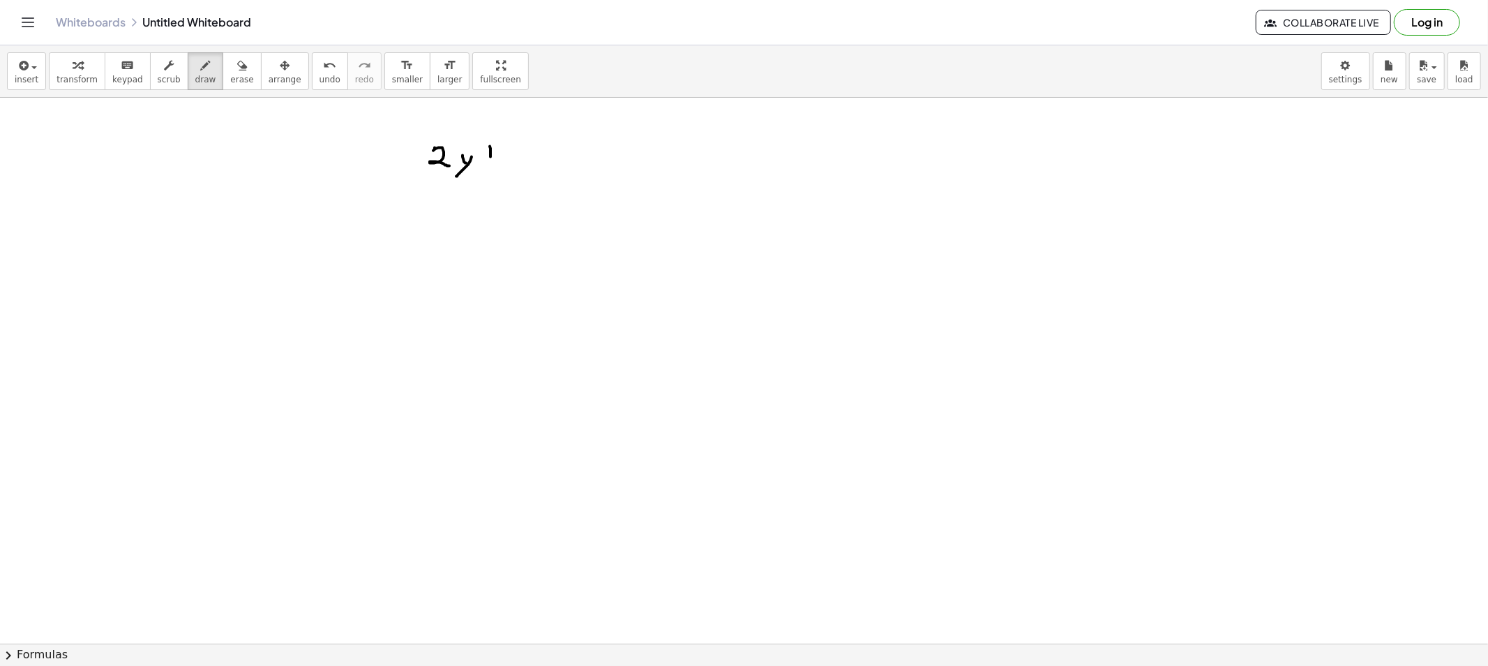
drag, startPoint x: 487, startPoint y: 151, endPoint x: 494, endPoint y: 156, distance: 8.1
drag, startPoint x: 519, startPoint y: 147, endPoint x: 528, endPoint y: 162, distance: 16.9
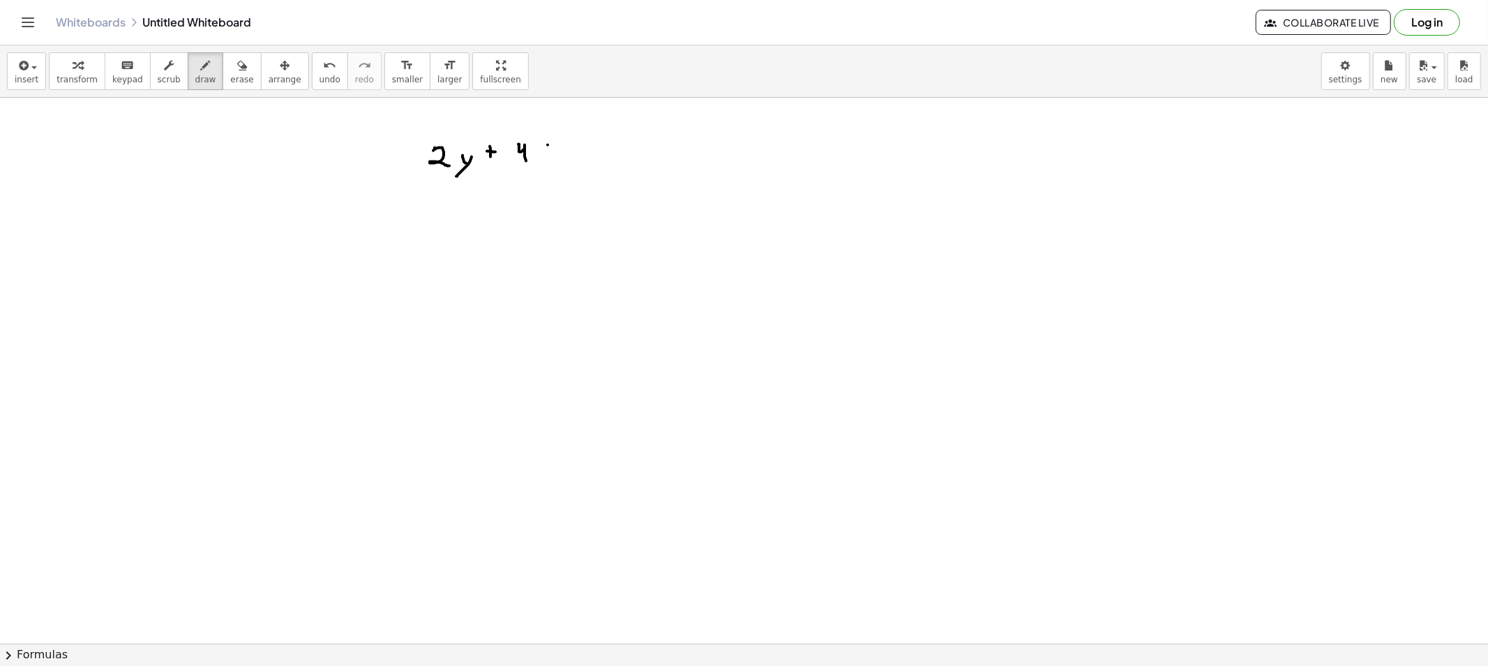
drag, startPoint x: 546, startPoint y: 151, endPoint x: 554, endPoint y: 151, distance: 7.7
drag, startPoint x: 614, startPoint y: 142, endPoint x: 622, endPoint y: 155, distance: 15.7
drag, startPoint x: 639, startPoint y: 129, endPoint x: 664, endPoint y: 154, distance: 35.0
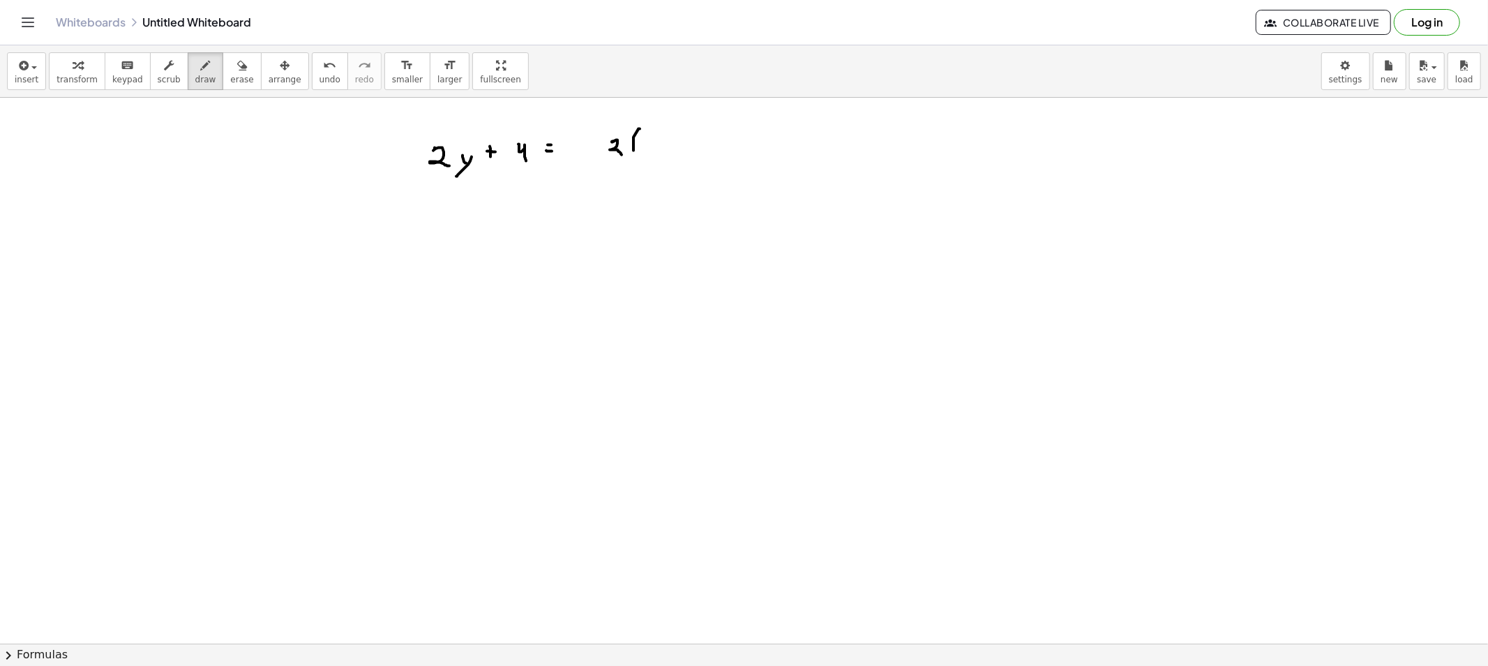
drag, startPoint x: 747, startPoint y: 130, endPoint x: 740, endPoint y: 159, distance: 29.4
drag, startPoint x: 657, startPoint y: 149, endPoint x: 650, endPoint y: 157, distance: 10.9
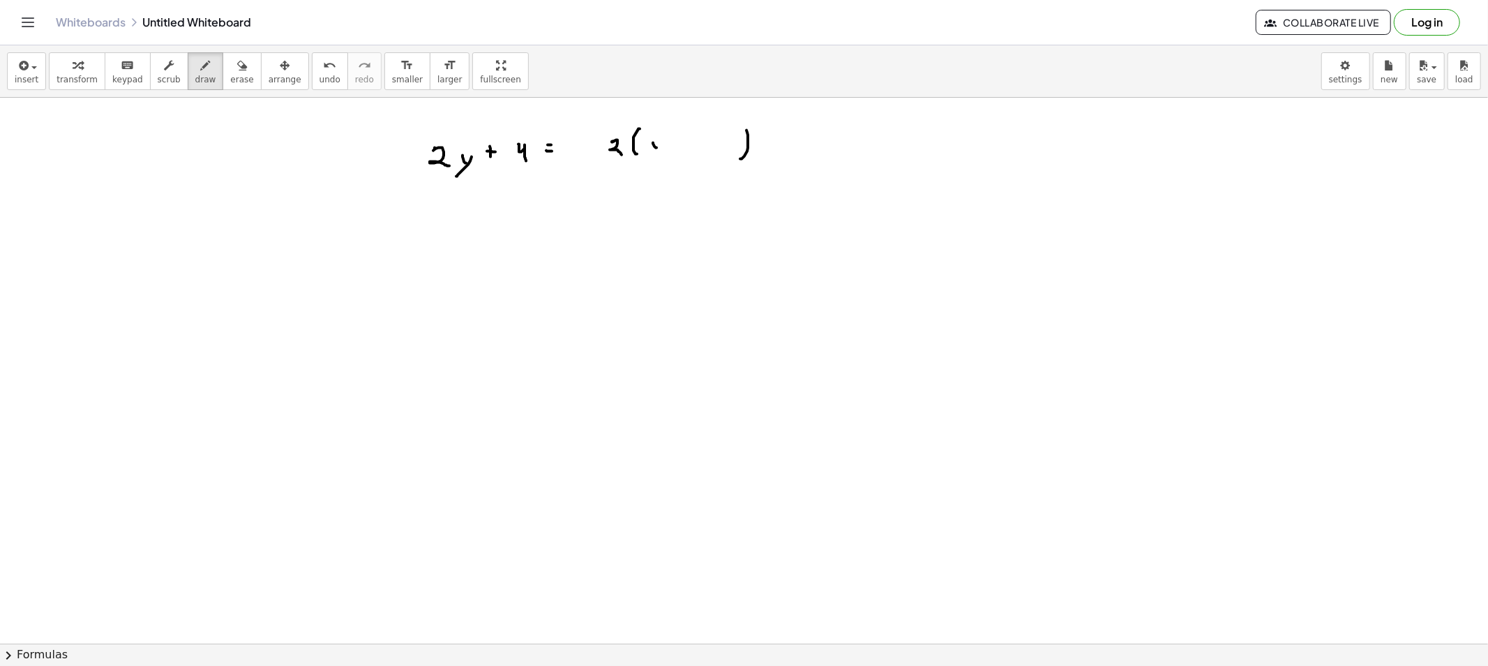
drag, startPoint x: 678, startPoint y: 142, endPoint x: 685, endPoint y: 144, distance: 7.3
drag, startPoint x: 713, startPoint y: 137, endPoint x: 726, endPoint y: 149, distance: 17.3
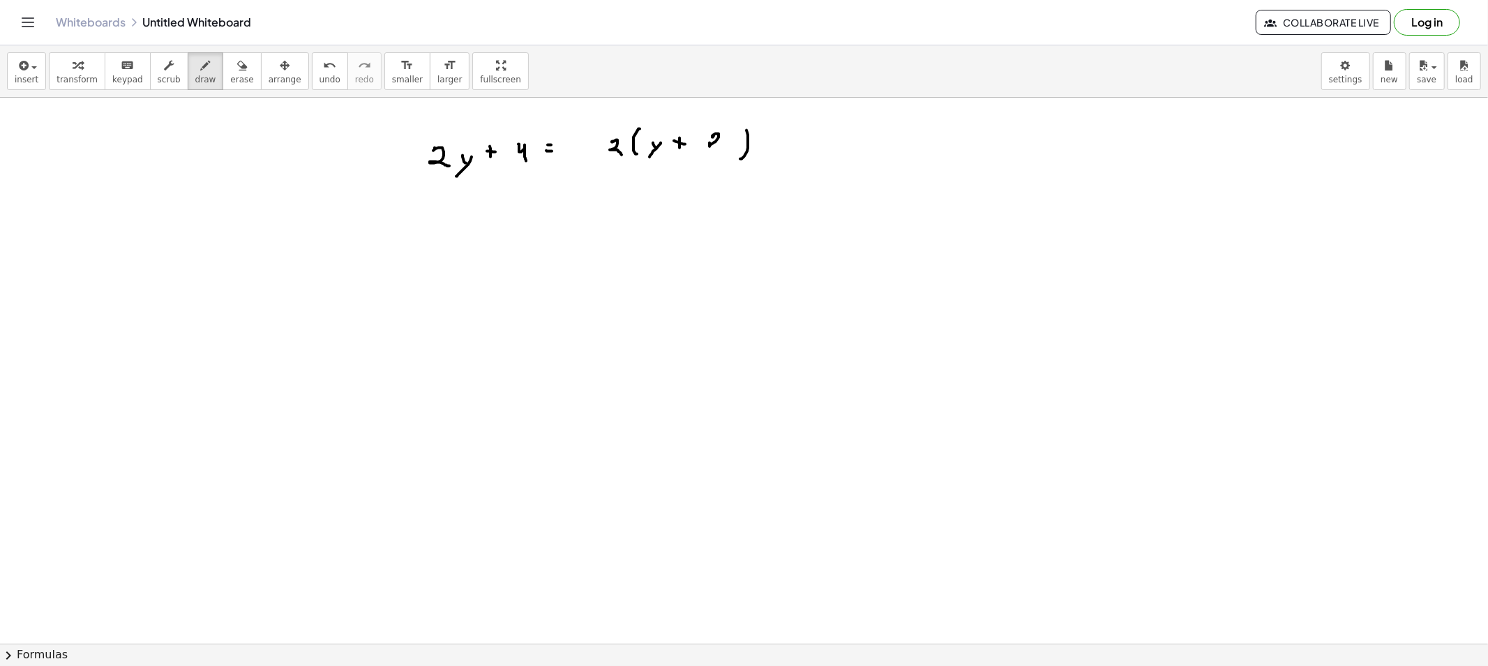
click at [230, 79] on span "erase" at bounding box center [241, 80] width 23 height 10
drag, startPoint x: 436, startPoint y: 163, endPoint x: 510, endPoint y: 156, distance: 74.3
click at [195, 77] on span "draw" at bounding box center [205, 80] width 21 height 10
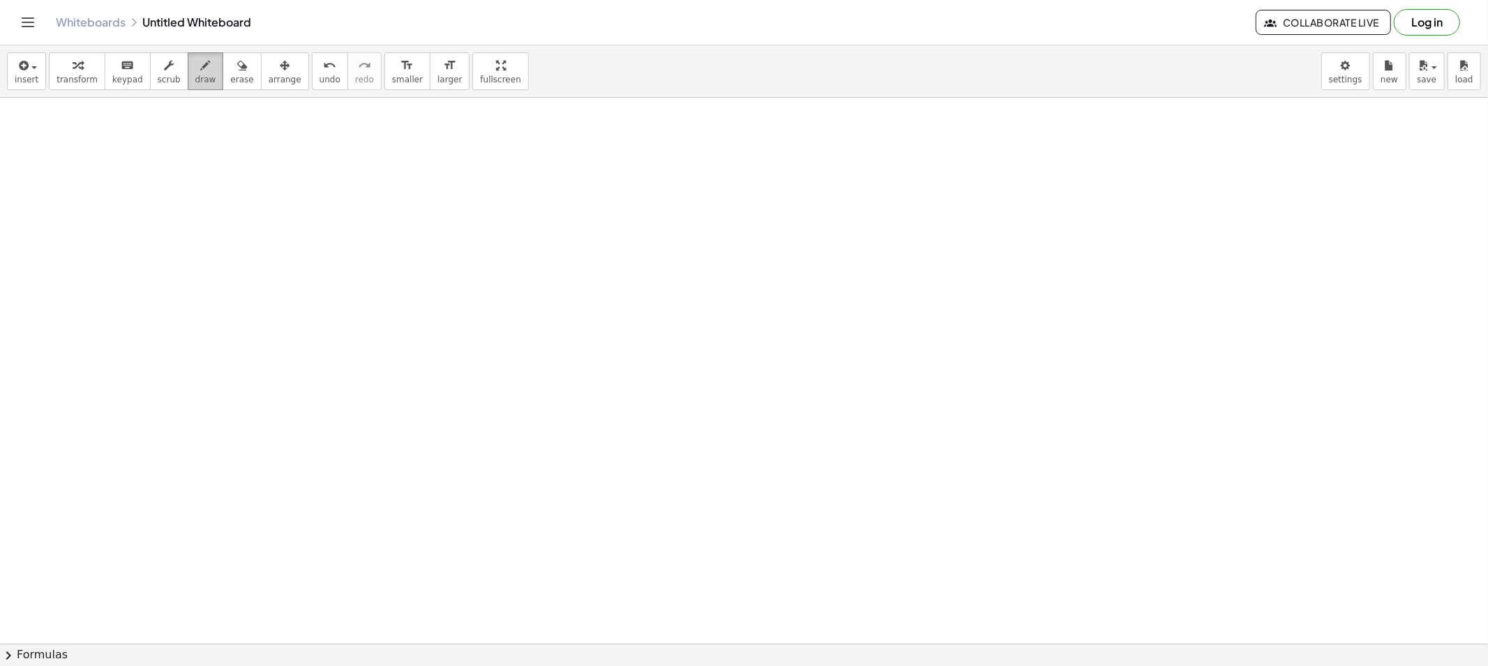
click at [195, 72] on div "button" at bounding box center [205, 65] width 21 height 17
drag, startPoint x: 378, startPoint y: 140, endPoint x: 385, endPoint y: 156, distance: 17.8
drag, startPoint x: 412, startPoint y: 145, endPoint x: 403, endPoint y: 154, distance: 12.3
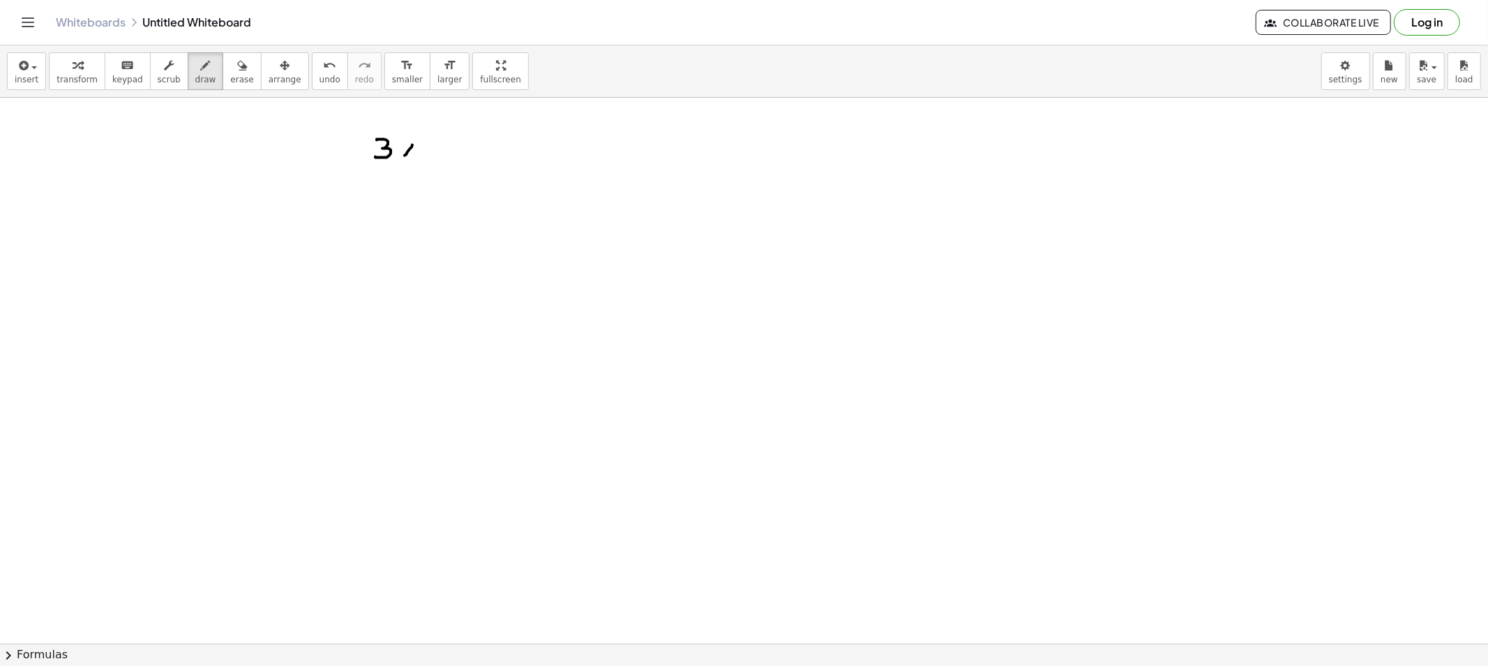
drag, startPoint x: 403, startPoint y: 147, endPoint x: 415, endPoint y: 157, distance: 15.8
drag, startPoint x: 438, startPoint y: 143, endPoint x: 436, endPoint y: 151, distance: 7.8
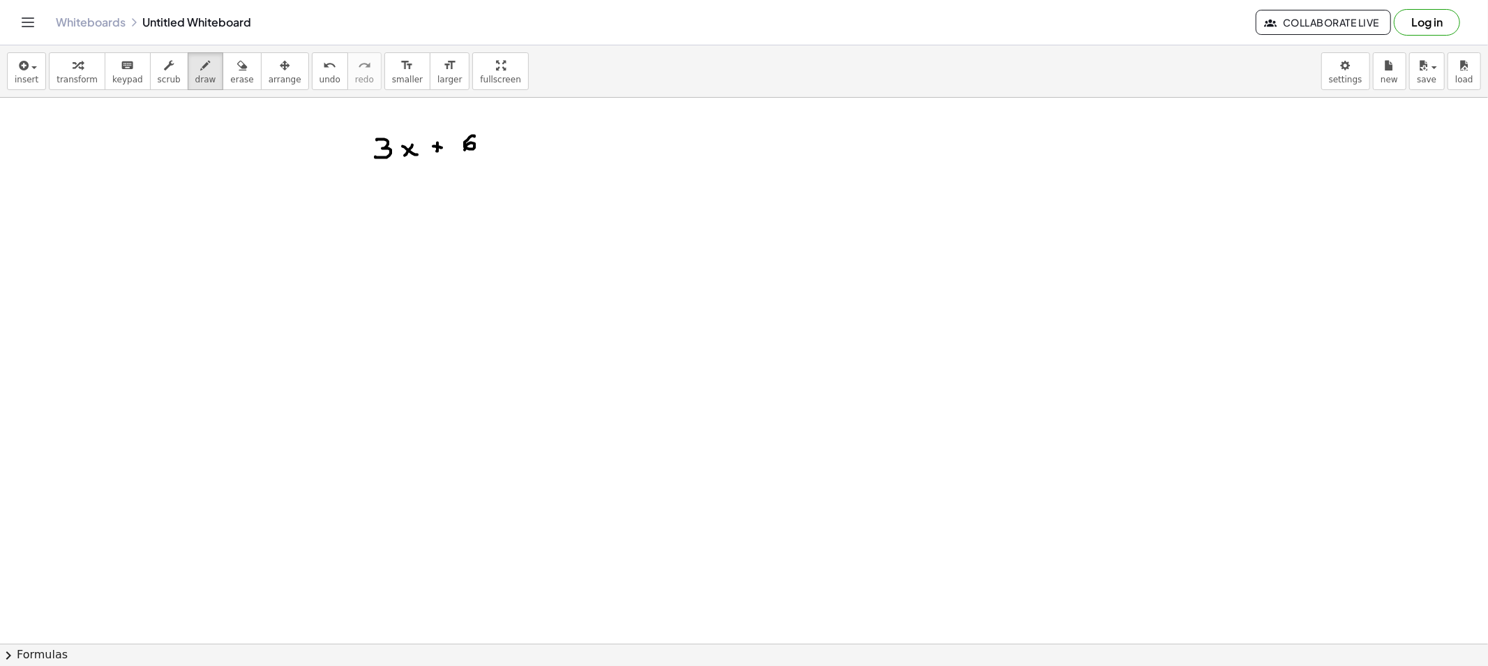
drag, startPoint x: 468, startPoint y: 140, endPoint x: 471, endPoint y: 156, distance: 16.4
drag, startPoint x: 478, startPoint y: 141, endPoint x: 492, endPoint y: 156, distance: 20.7
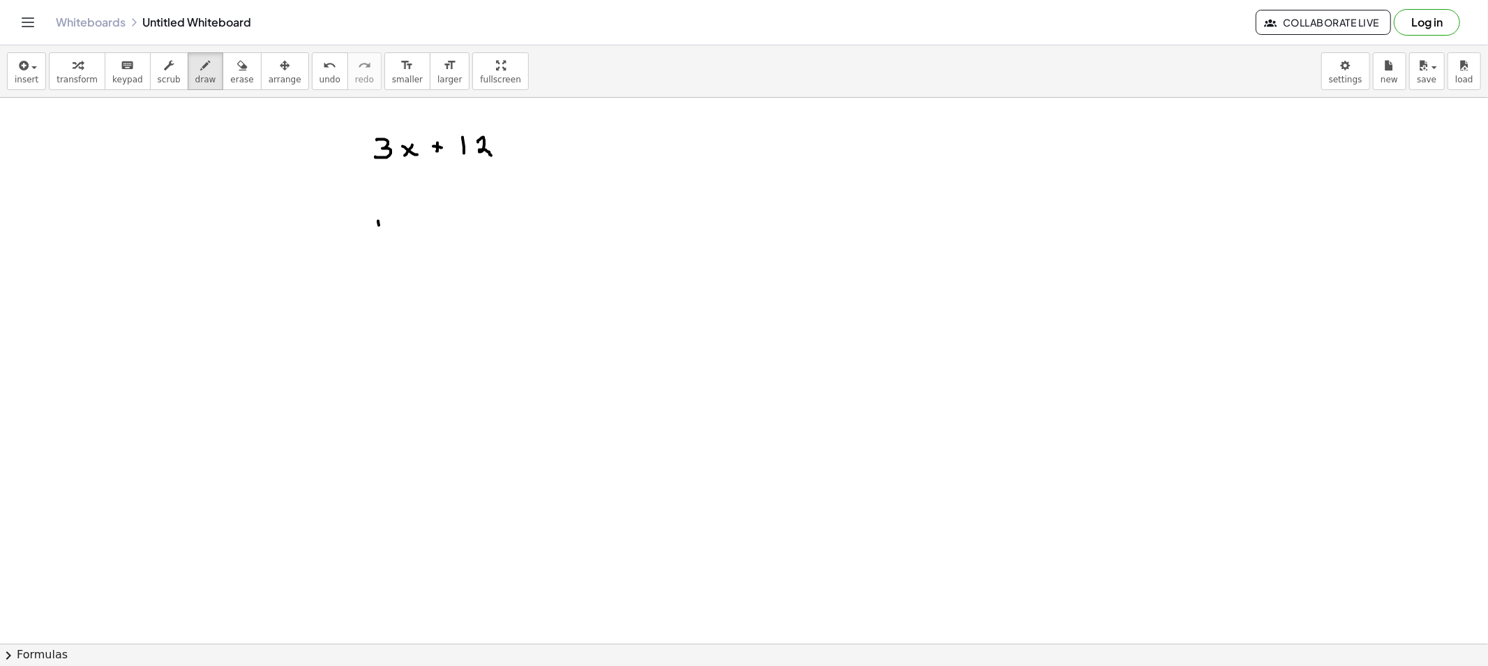
drag, startPoint x: 378, startPoint y: 222, endPoint x: 382, endPoint y: 232, distance: 10.6
drag, startPoint x: 394, startPoint y: 221, endPoint x: 419, endPoint y: 230, distance: 27.0
drag, startPoint x: 419, startPoint y: 227, endPoint x: 413, endPoint y: 234, distance: 8.9
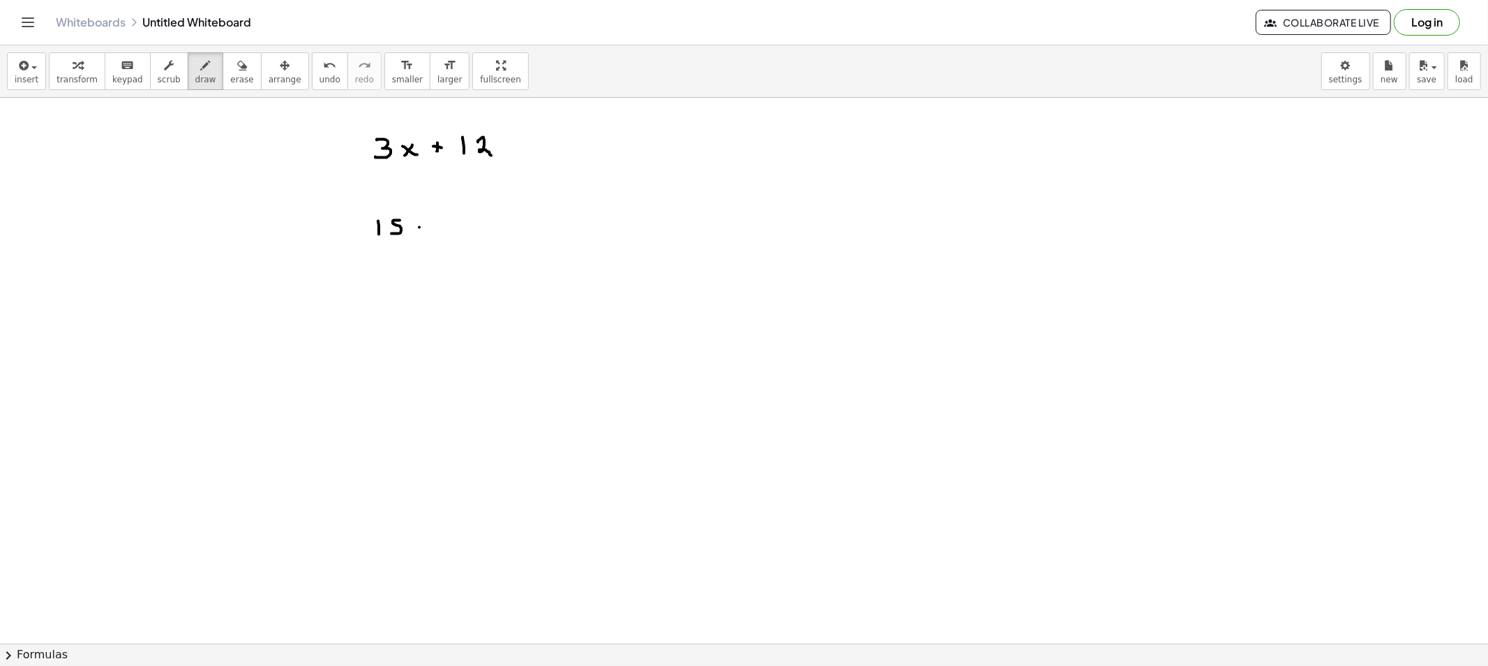
drag, startPoint x: 416, startPoint y: 228, endPoint x: 422, endPoint y: 236, distance: 9.9
drag, startPoint x: 442, startPoint y: 227, endPoint x: 449, endPoint y: 227, distance: 7.0
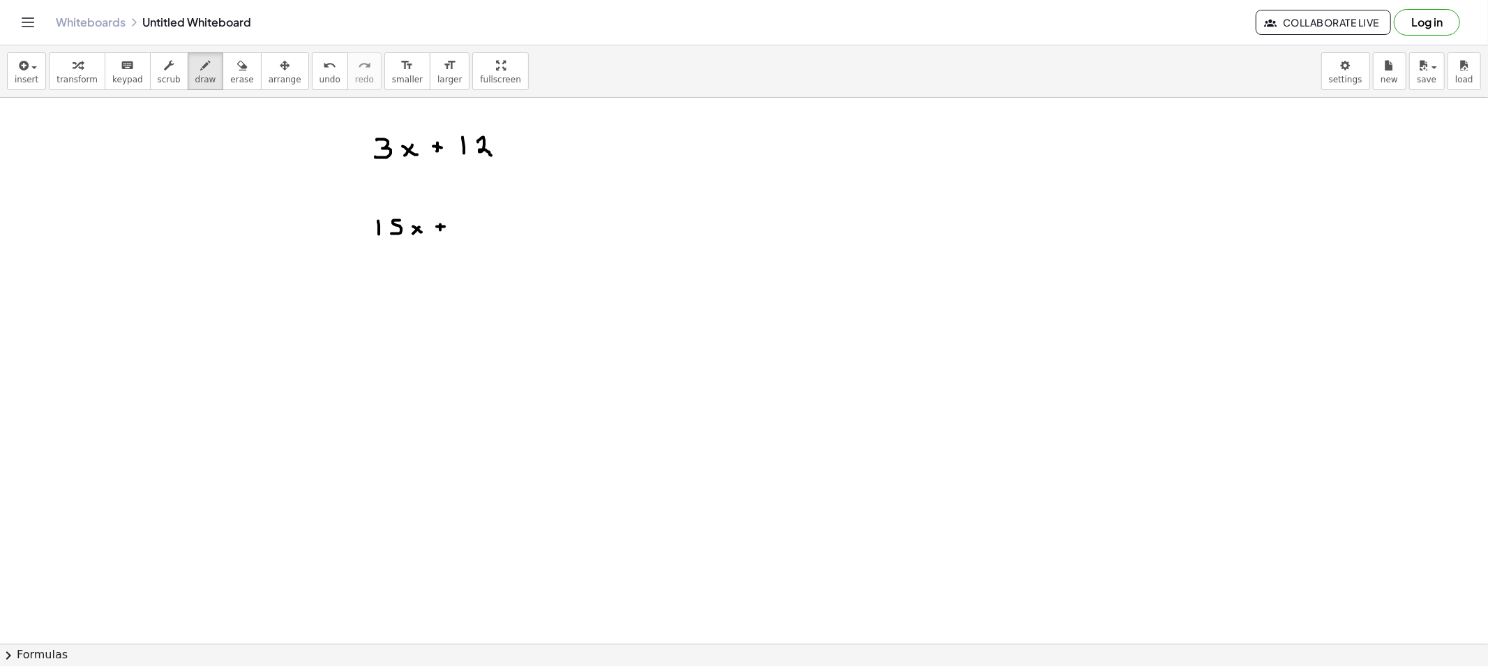
drag, startPoint x: 473, startPoint y: 222, endPoint x: 471, endPoint y: 233, distance: 11.4
drag, startPoint x: 395, startPoint y: 285, endPoint x: 396, endPoint y: 299, distance: 14.0
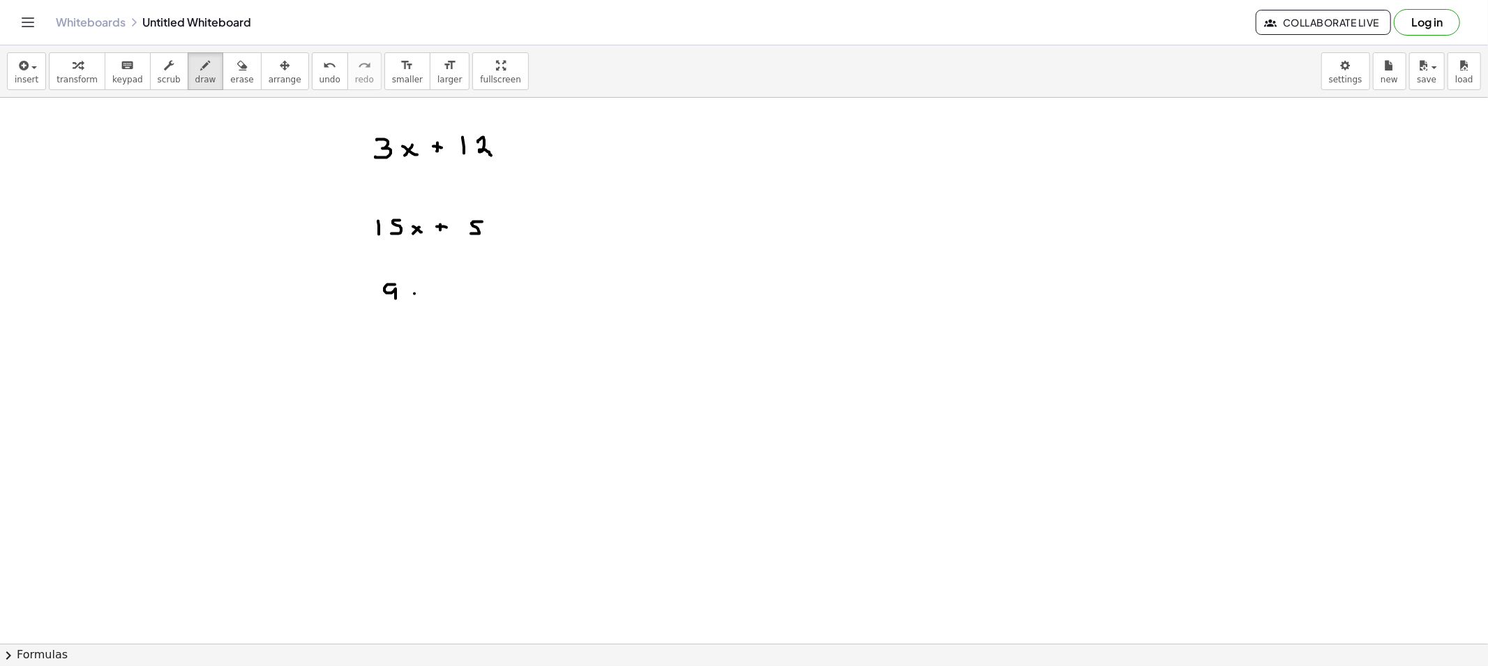
drag, startPoint x: 410, startPoint y: 292, endPoint x: 421, endPoint y: 301, distance: 14.8
drag, startPoint x: 433, startPoint y: 294, endPoint x: 441, endPoint y: 294, distance: 7.7
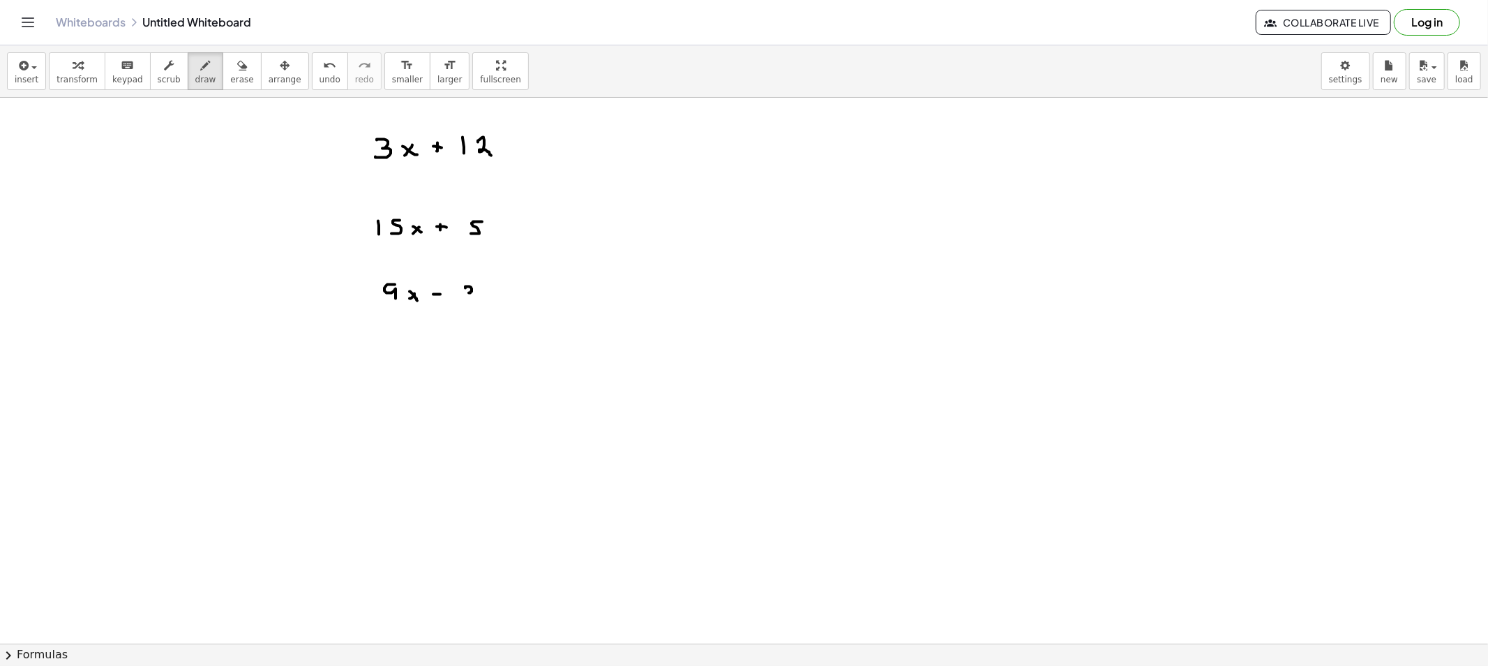
drag, startPoint x: 465, startPoint y: 288, endPoint x: 463, endPoint y: 301, distance: 13.5
drag, startPoint x: 382, startPoint y: 352, endPoint x: 401, endPoint y: 363, distance: 22.2
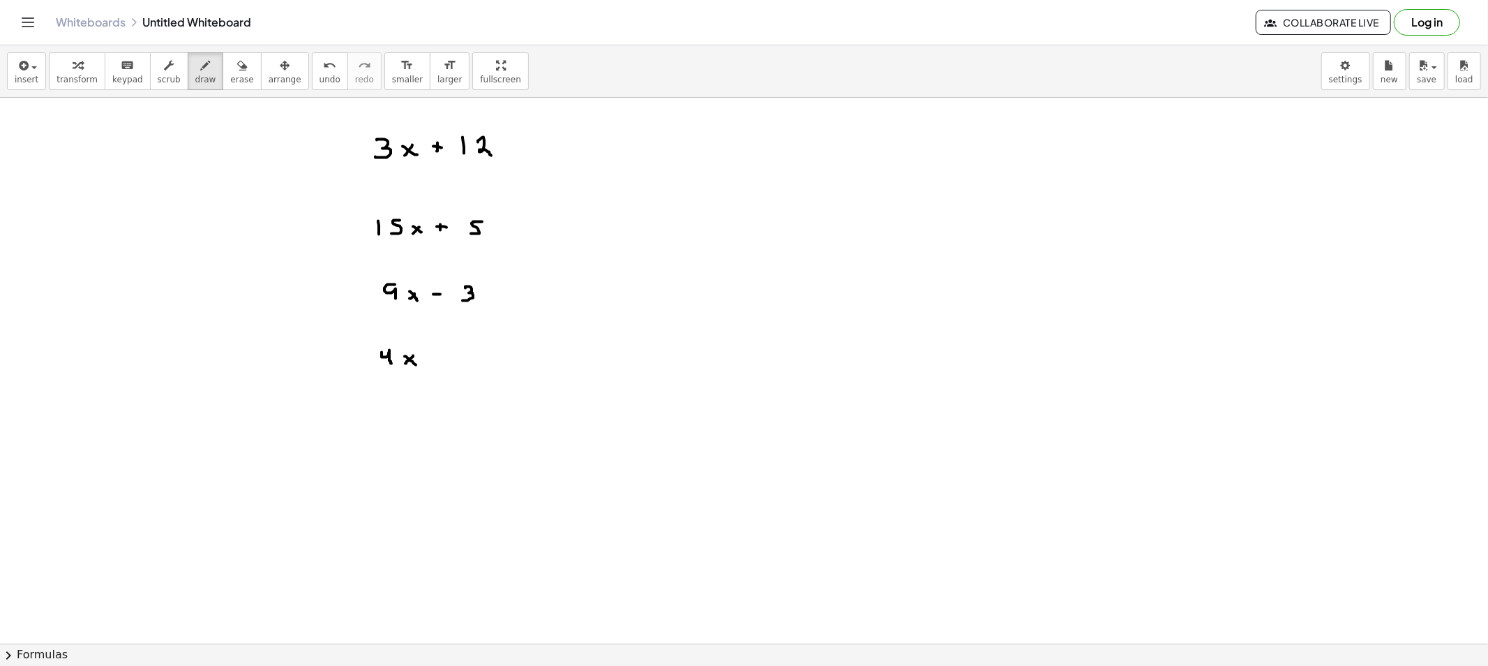
drag, startPoint x: 405, startPoint y: 357, endPoint x: 421, endPoint y: 366, distance: 19.0
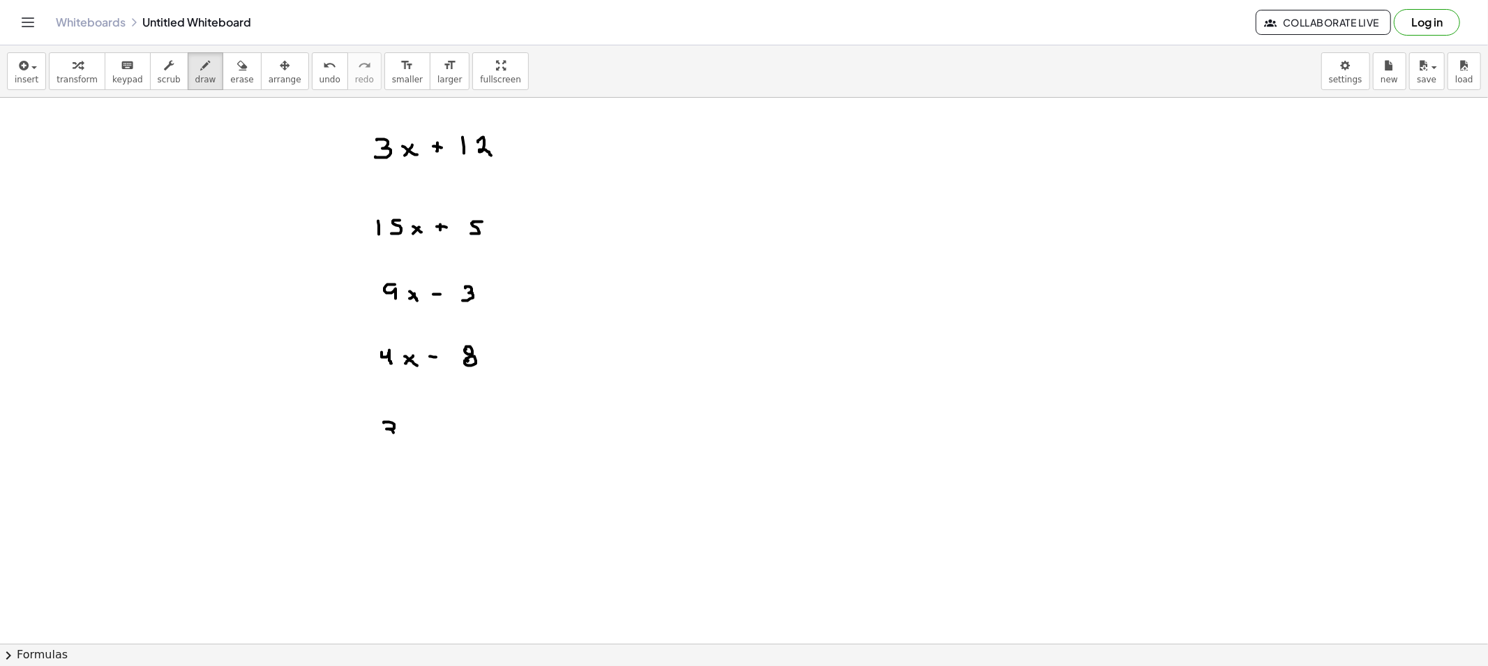
drag, startPoint x: 386, startPoint y: 422, endPoint x: 405, endPoint y: 433, distance: 21.6
drag, startPoint x: 413, startPoint y: 431, endPoint x: 402, endPoint y: 447, distance: 19.0
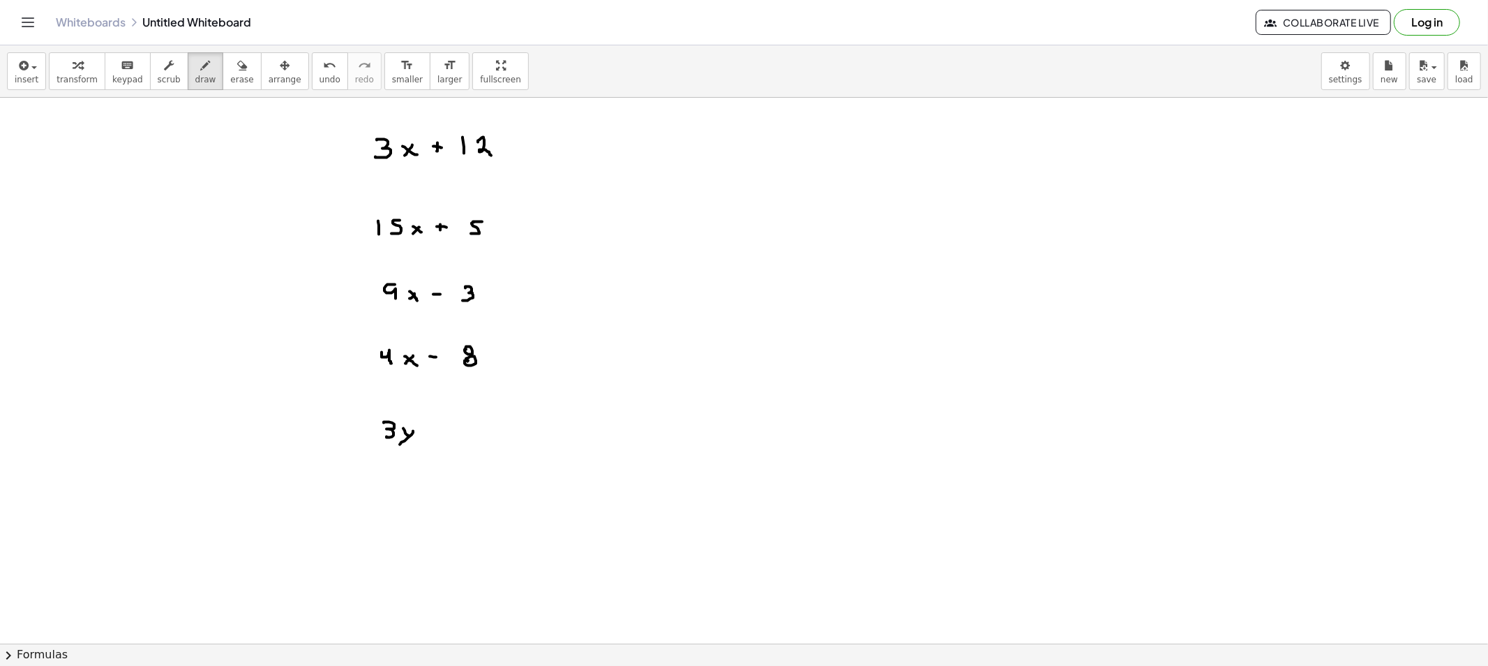
drag, startPoint x: 461, startPoint y: 422, endPoint x: 465, endPoint y: 440, distance: 18.8
drag, startPoint x: 486, startPoint y: 431, endPoint x: 478, endPoint y: 433, distance: 8.2
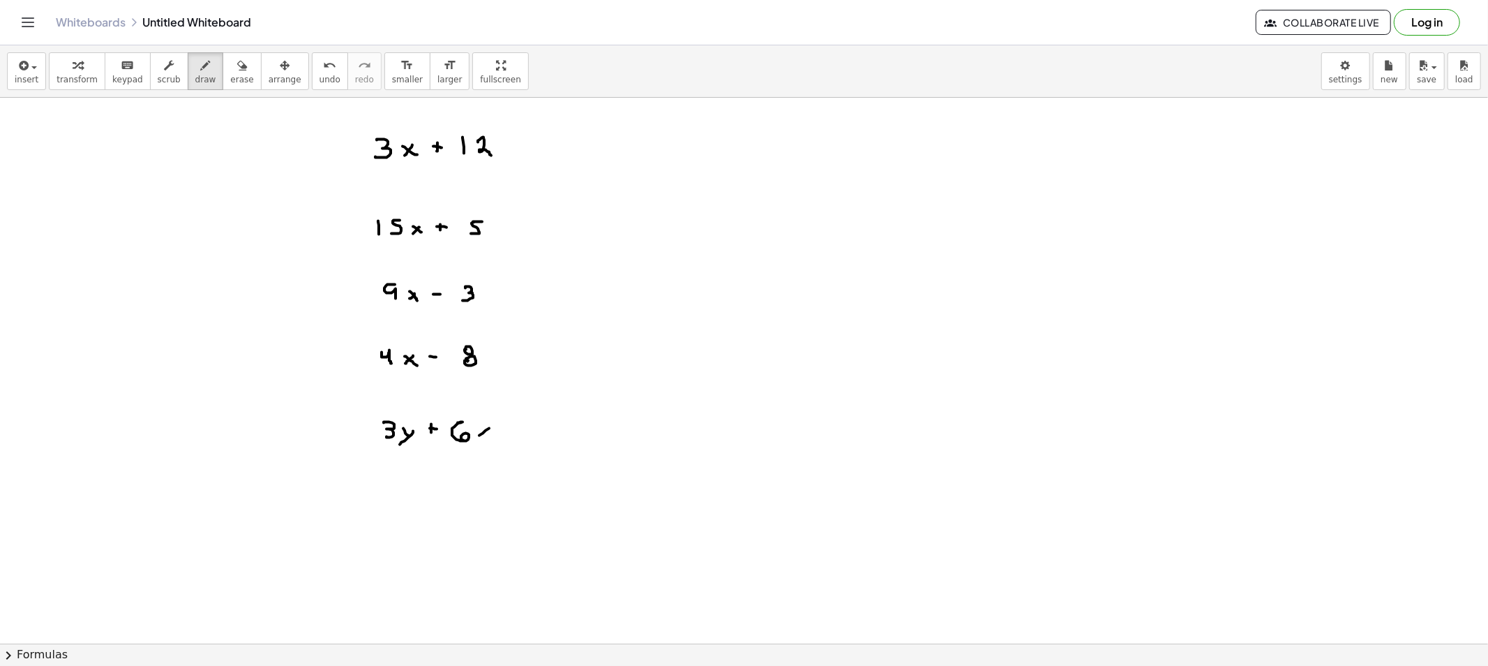
drag, startPoint x: 501, startPoint y: 429, endPoint x: 517, endPoint y: 428, distance: 16.1
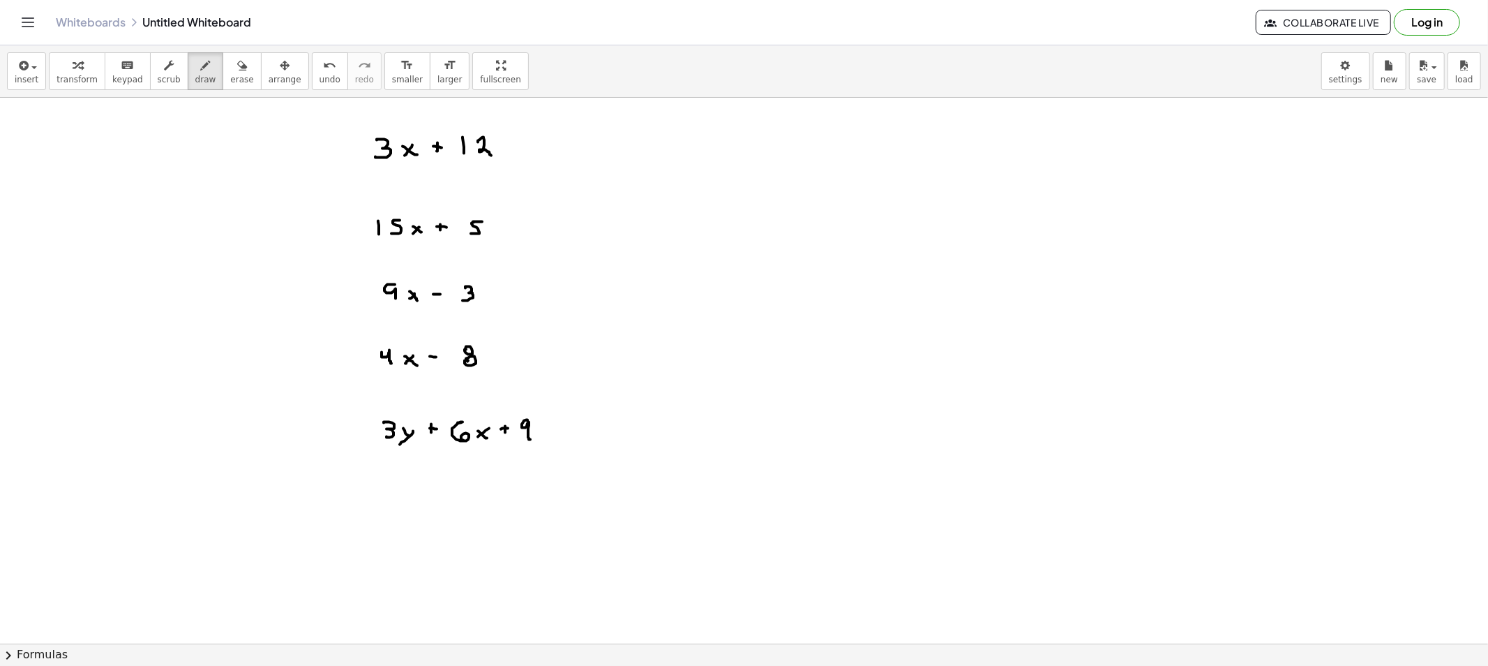
drag, startPoint x: 528, startPoint y: 421, endPoint x: 539, endPoint y: 440, distance: 22.5
drag, startPoint x: 560, startPoint y: 431, endPoint x: 569, endPoint y: 430, distance: 9.2
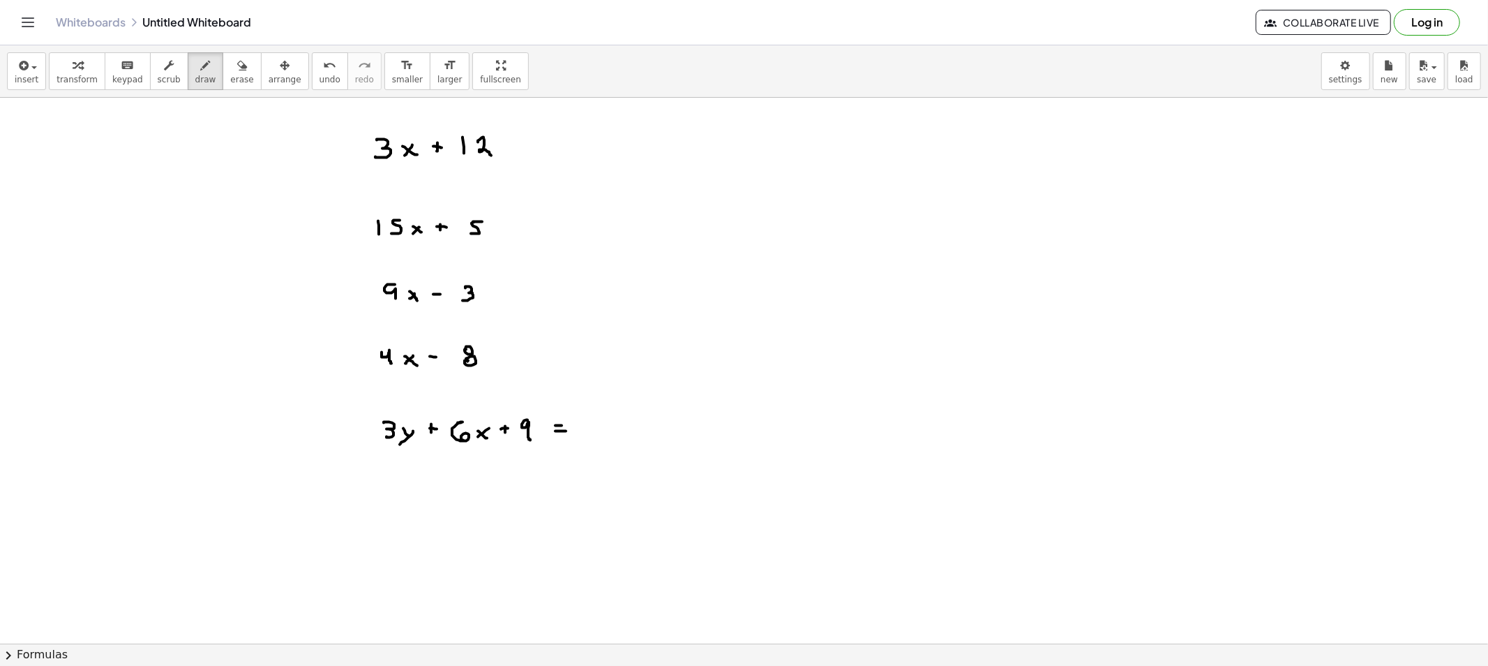
drag, startPoint x: 548, startPoint y: 360, endPoint x: 556, endPoint y: 361, distance: 8.4
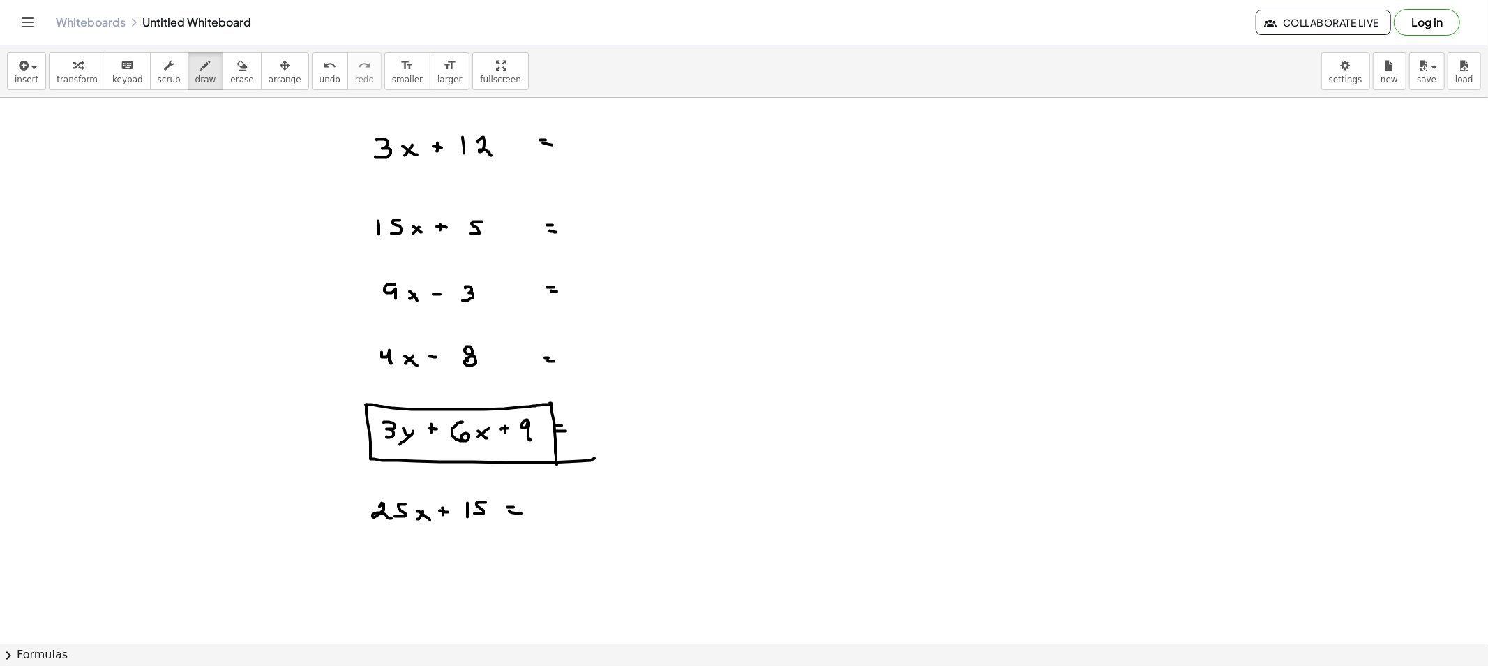
drag, startPoint x: 636, startPoint y: 140, endPoint x: 650, endPoint y: 144, distance: 15.1
drag, startPoint x: 657, startPoint y: 130, endPoint x: 675, endPoint y: 142, distance: 21.3
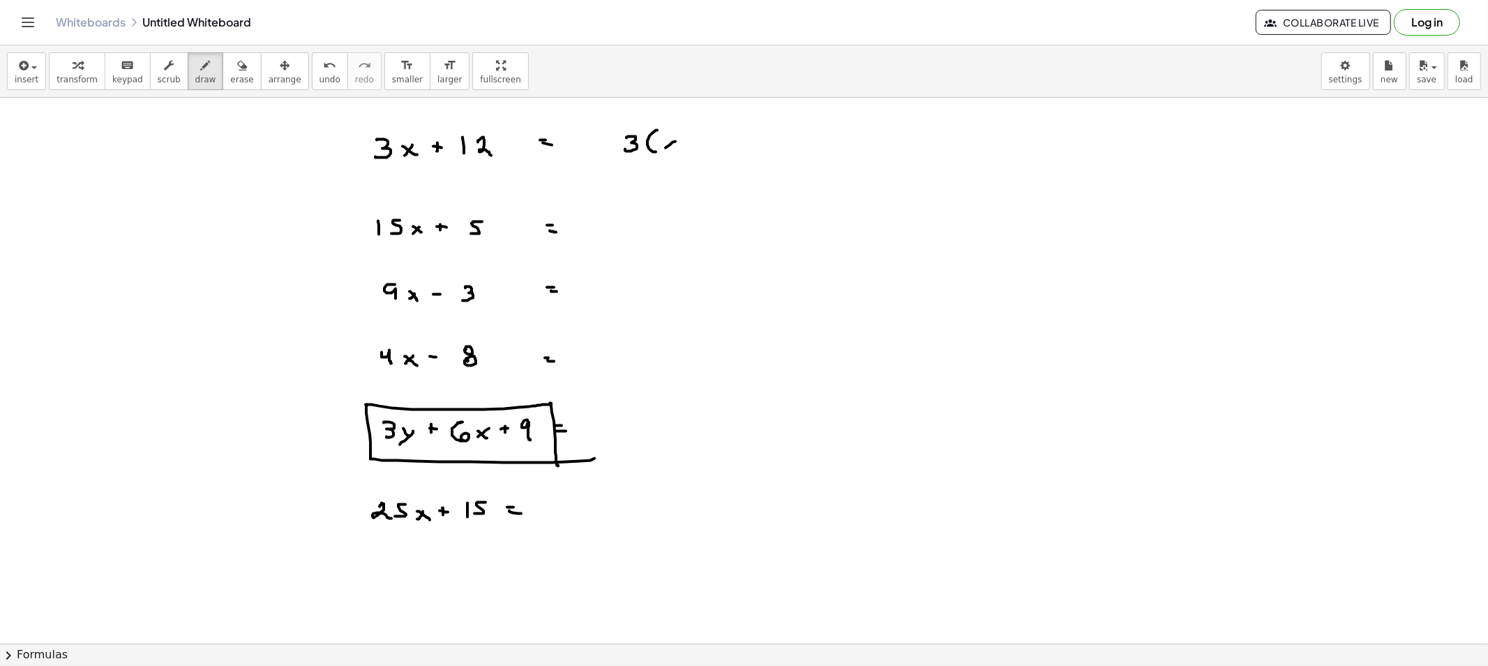
drag, startPoint x: 675, startPoint y: 142, endPoint x: 661, endPoint y: 149, distance: 16.2
drag, startPoint x: 673, startPoint y: 150, endPoint x: 694, endPoint y: 138, distance: 24.7
drag, startPoint x: 694, startPoint y: 138, endPoint x: 693, endPoint y: 151, distance: 12.6
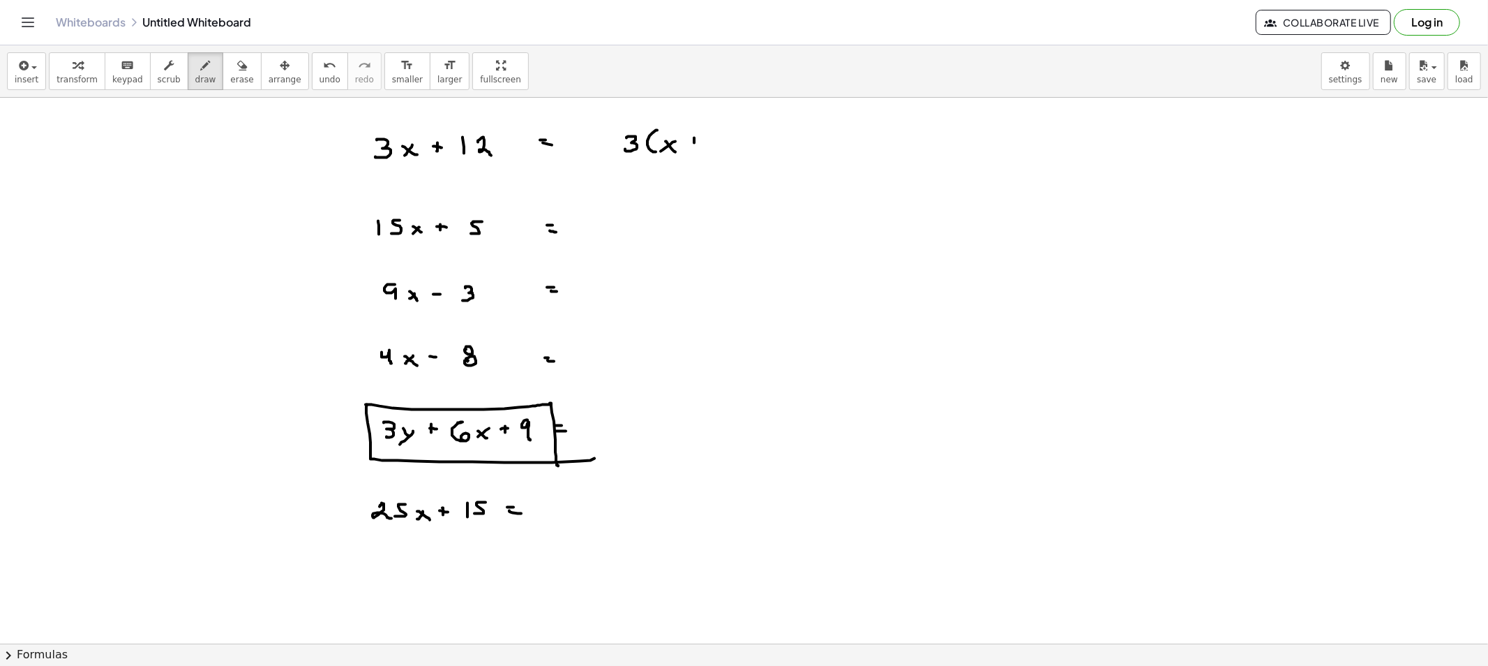
drag, startPoint x: 694, startPoint y: 145, endPoint x: 715, endPoint y: 143, distance: 21.0
drag, startPoint x: 712, startPoint y: 140, endPoint x: 721, endPoint y: 156, distance: 18.4
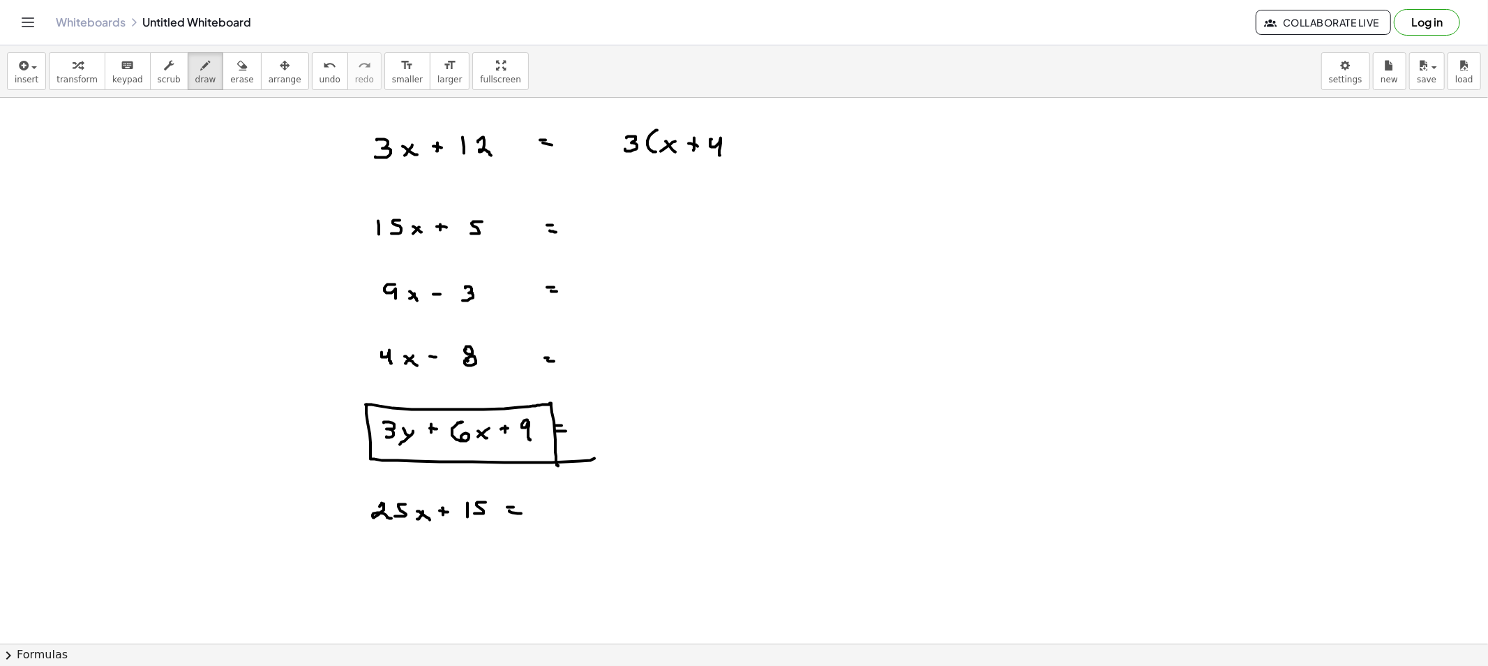
drag, startPoint x: 733, startPoint y: 134, endPoint x: 728, endPoint y: 160, distance: 27.0
drag, startPoint x: 622, startPoint y: 213, endPoint x: 617, endPoint y: 224, distance: 12.2
drag, startPoint x: 642, startPoint y: 209, endPoint x: 648, endPoint y: 225, distance: 17.0
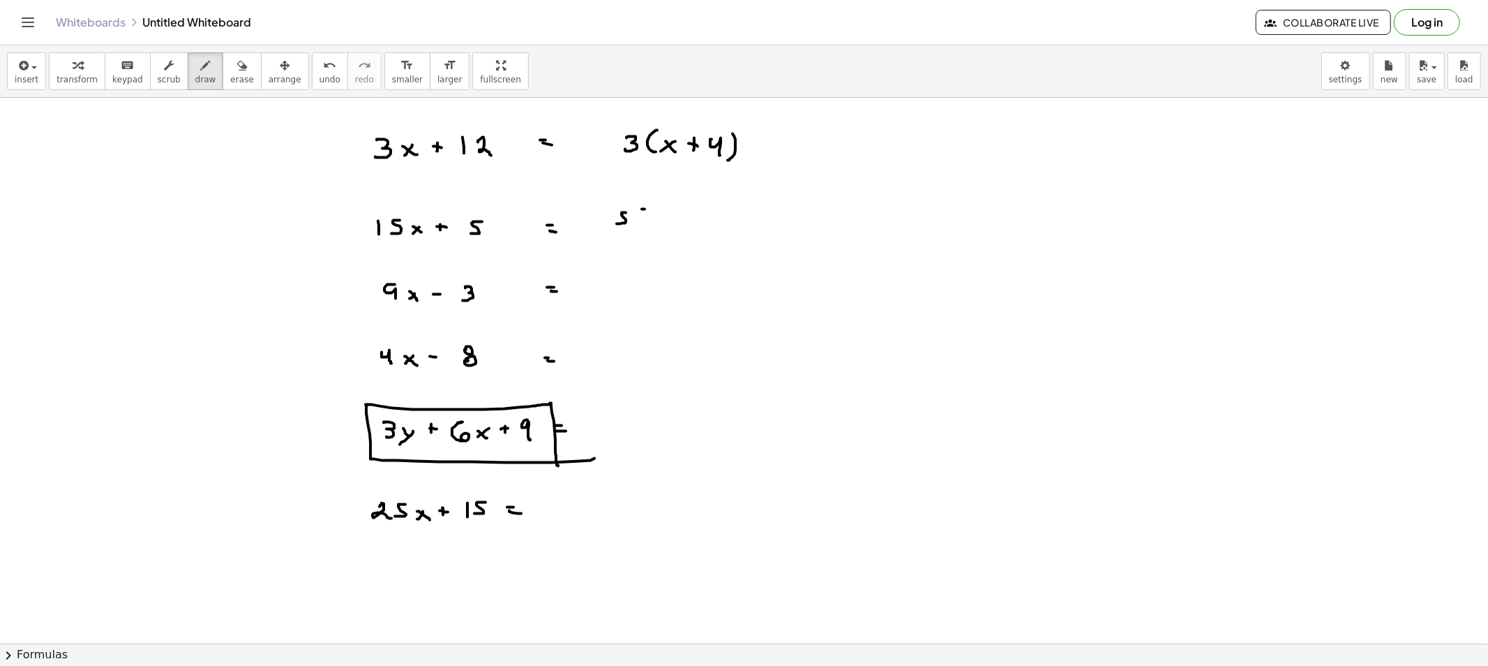
drag, startPoint x: 652, startPoint y: 212, endPoint x: 675, endPoint y: 218, distance: 23.7
drag, startPoint x: 675, startPoint y: 217, endPoint x: 666, endPoint y: 223, distance: 11.0
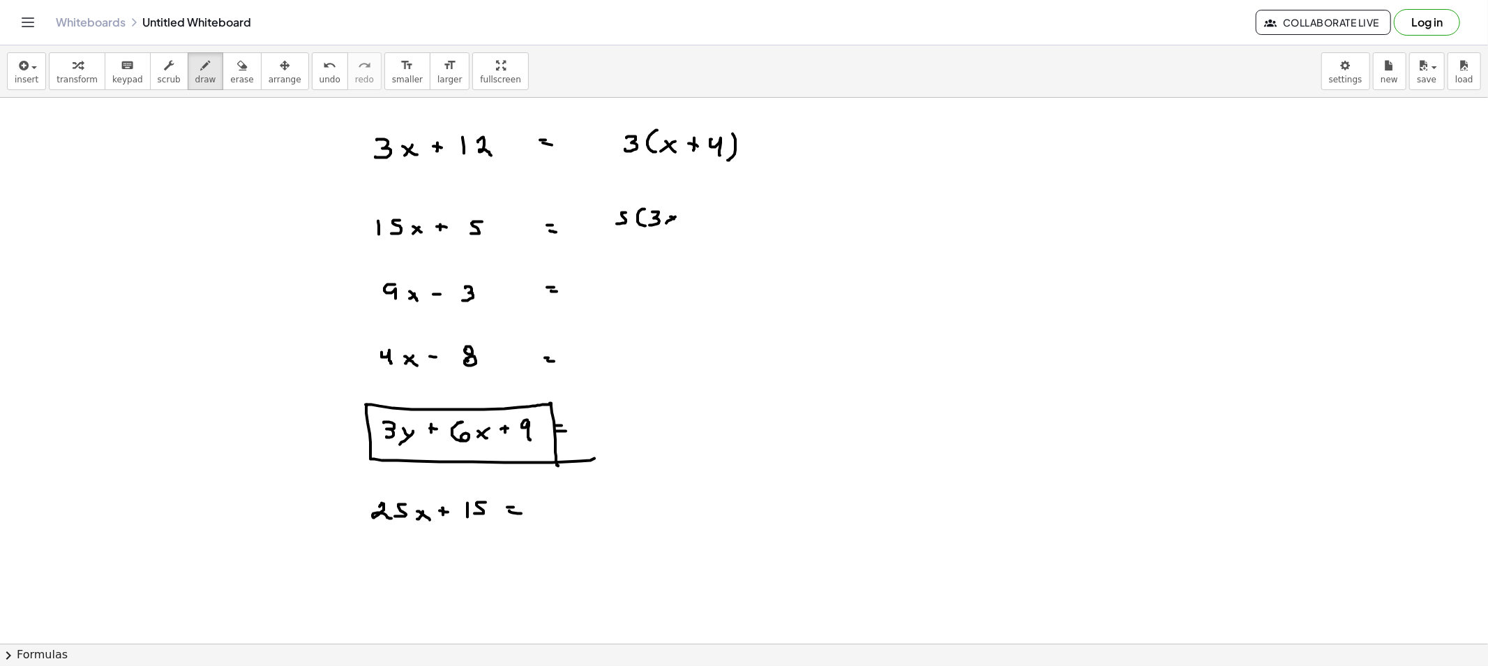
drag, startPoint x: 674, startPoint y: 219, endPoint x: 679, endPoint y: 226, distance: 8.5
drag, startPoint x: 692, startPoint y: 218, endPoint x: 707, endPoint y: 214, distance: 15.9
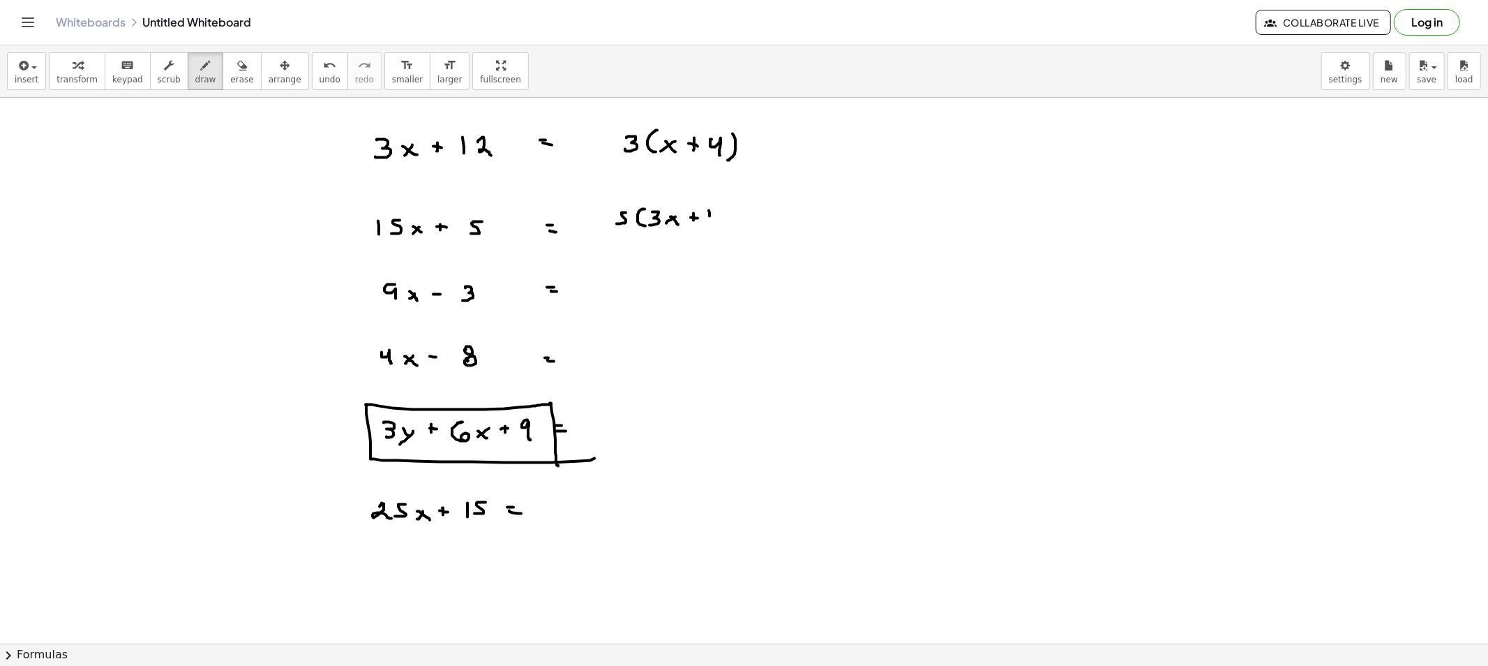
drag, startPoint x: 710, startPoint y: 216, endPoint x: 722, endPoint y: 209, distance: 13.8
drag, startPoint x: 727, startPoint y: 211, endPoint x: 717, endPoint y: 227, distance: 18.2
drag, startPoint x: 612, startPoint y: 275, endPoint x: 616, endPoint y: 285, distance: 10.6
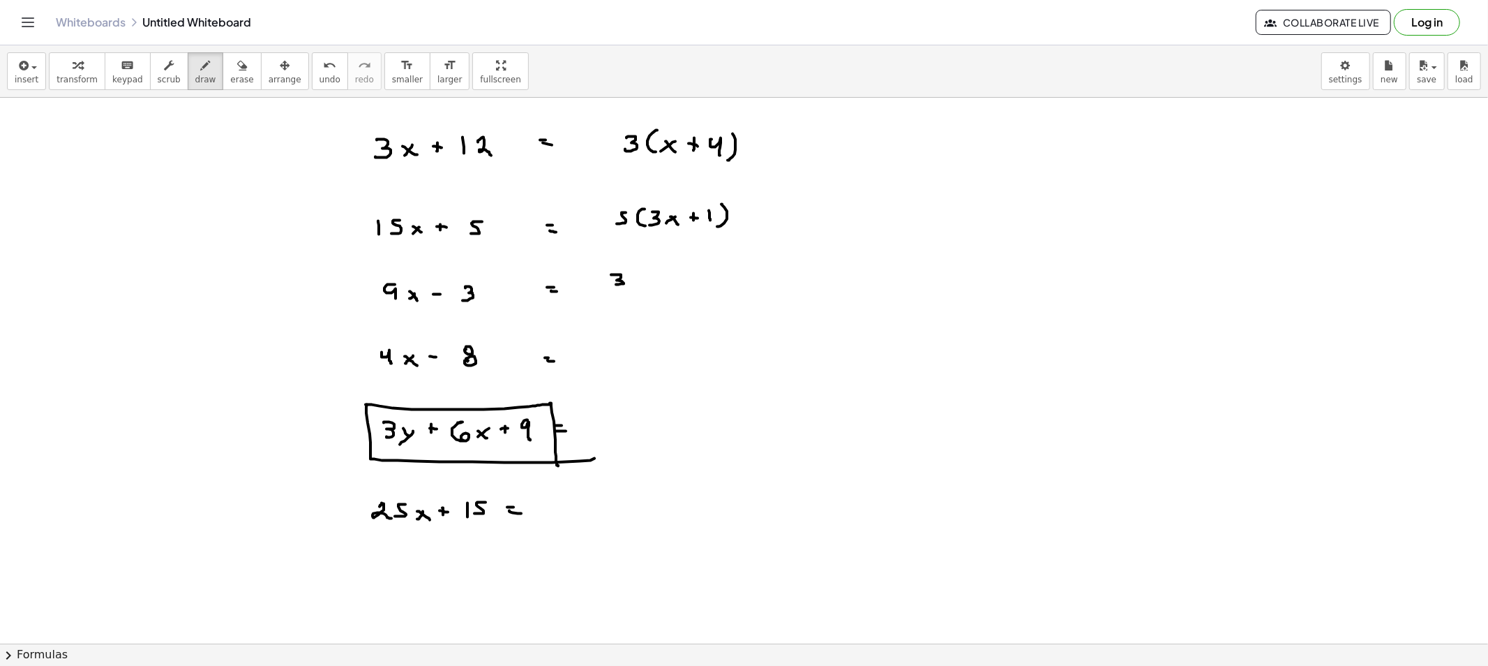
drag, startPoint x: 635, startPoint y: 281, endPoint x: 643, endPoint y: 289, distance: 10.9
drag, startPoint x: 654, startPoint y: 274, endPoint x: 673, endPoint y: 281, distance: 20.1
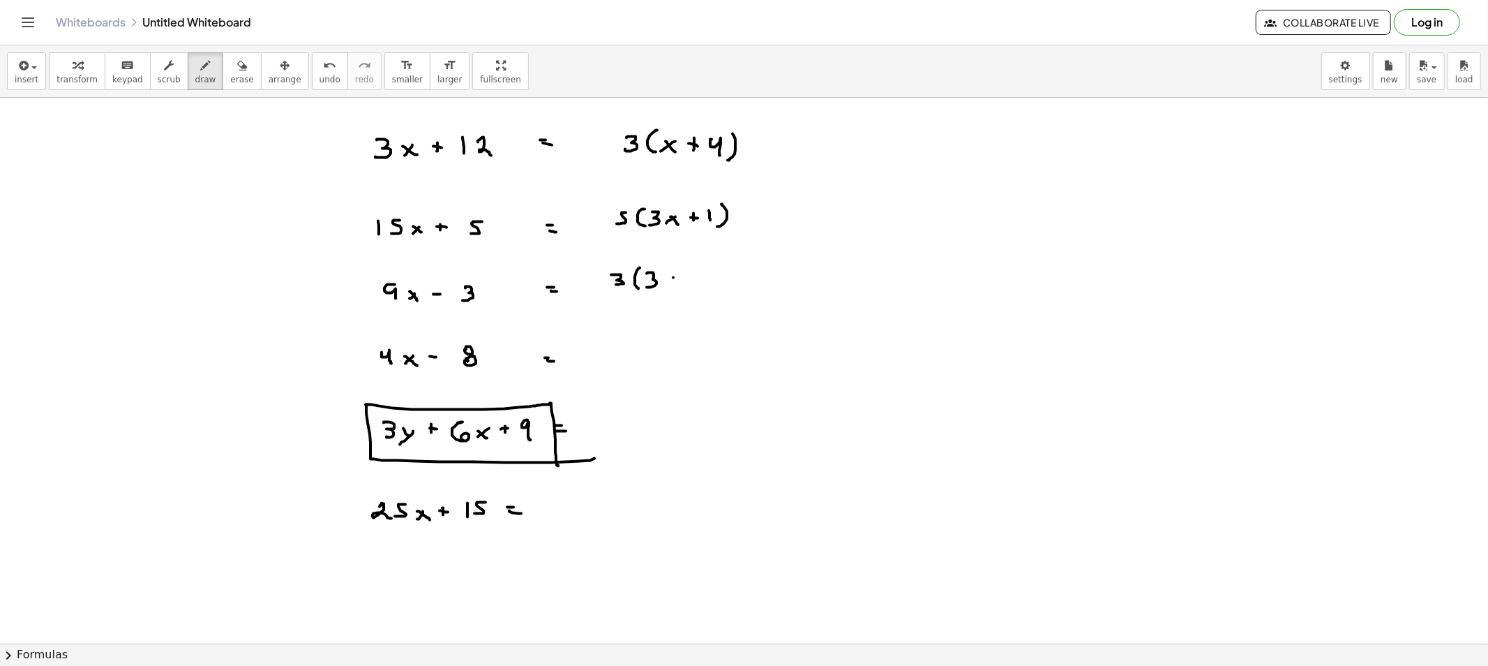
drag, startPoint x: 668, startPoint y: 278, endPoint x: 682, endPoint y: 284, distance: 15.3
drag, startPoint x: 685, startPoint y: 281, endPoint x: 695, endPoint y: 281, distance: 9.8
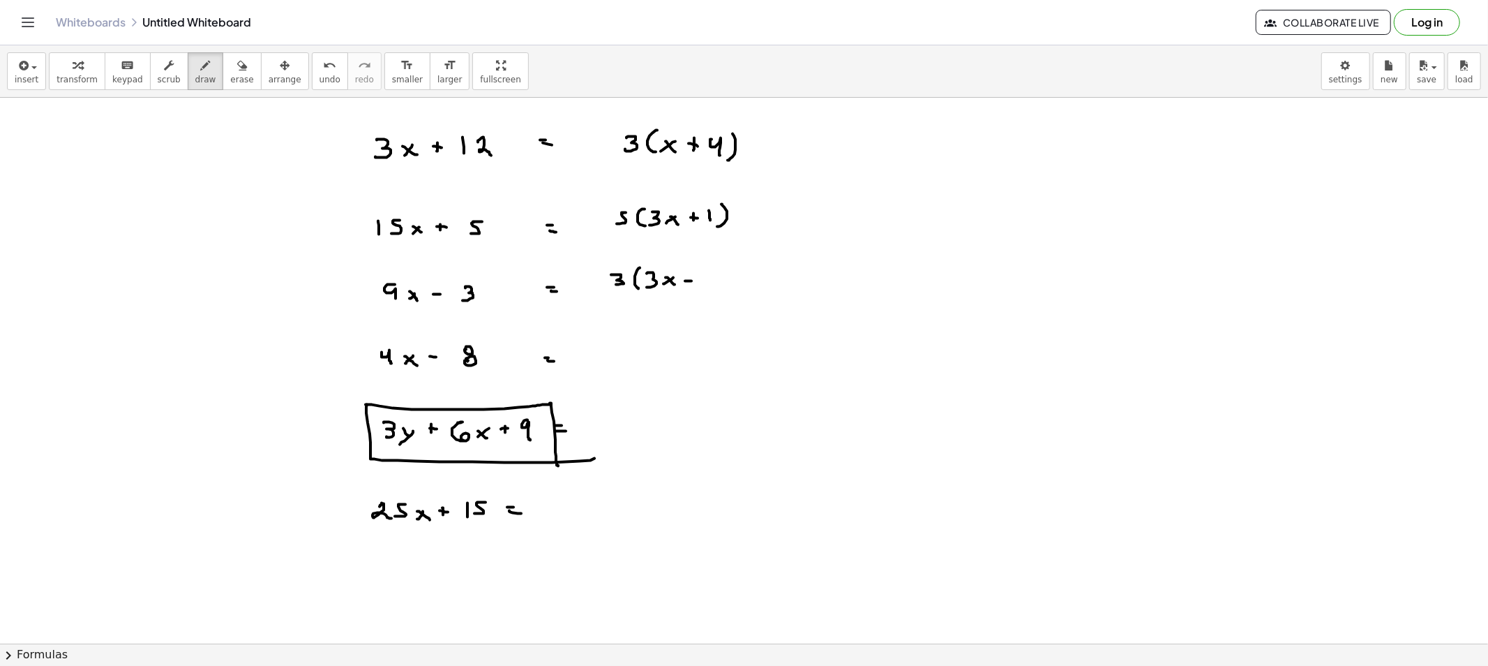
drag, startPoint x: 717, startPoint y: 268, endPoint x: 716, endPoint y: 290, distance: 22.3
drag, startPoint x: 604, startPoint y: 345, endPoint x: 622, endPoint y: 351, distance: 19.0
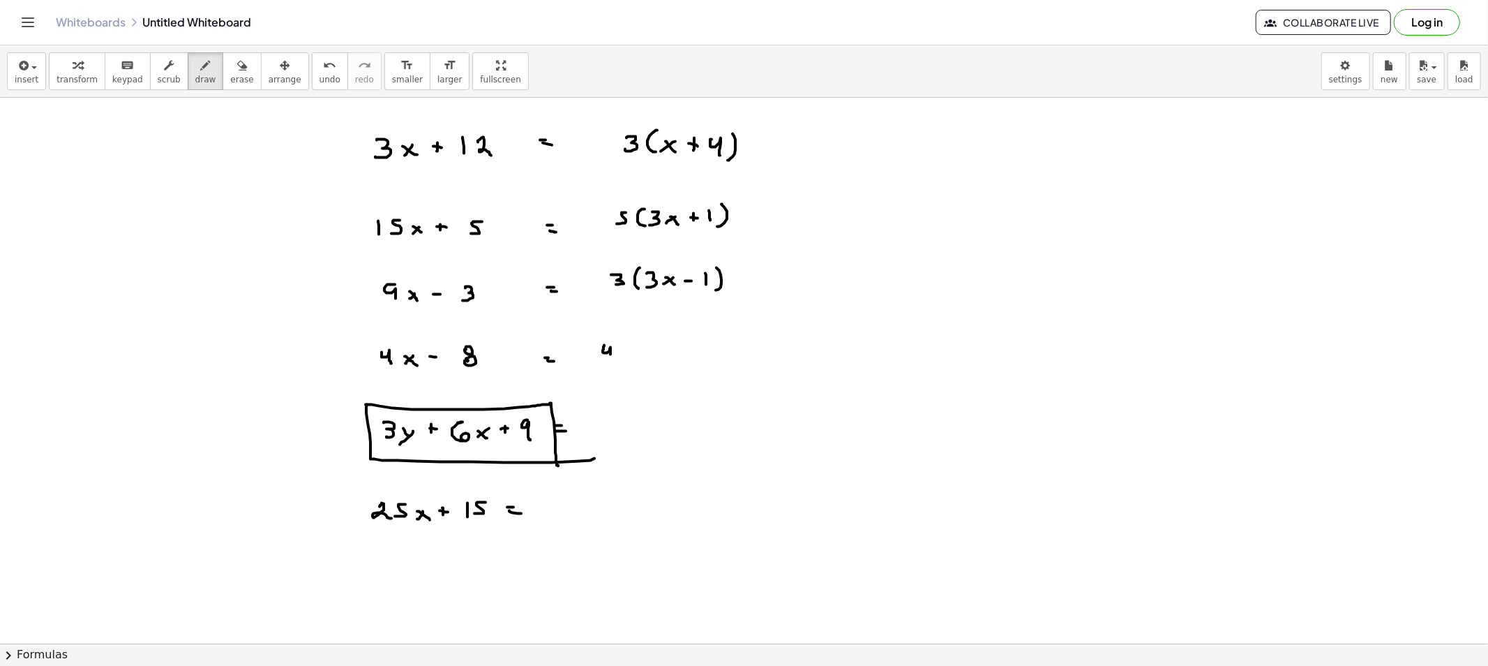
drag, startPoint x: 629, startPoint y: 338, endPoint x: 629, endPoint y: 361, distance: 23.0
drag, startPoint x: 641, startPoint y: 354, endPoint x: 649, endPoint y: 361, distance: 10.5
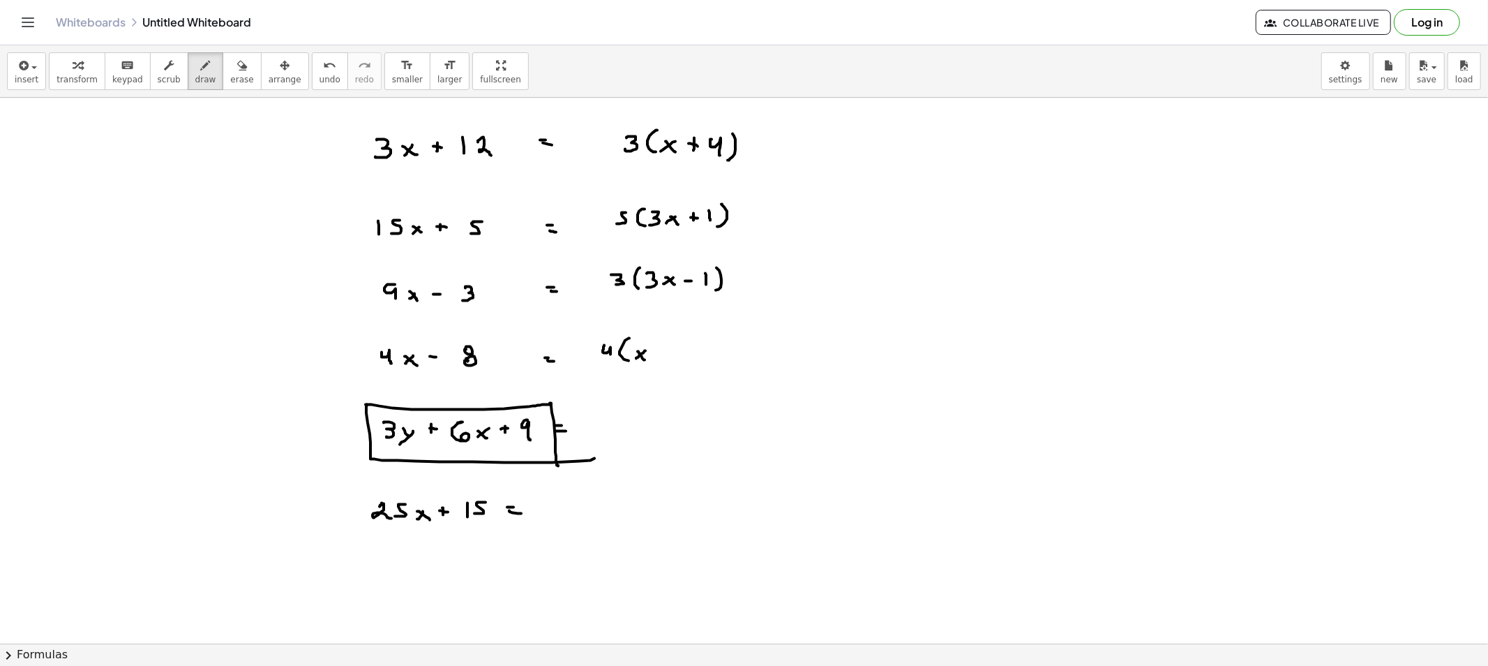
drag, startPoint x: 671, startPoint y: 352, endPoint x: 685, endPoint y: 359, distance: 15.6
drag, startPoint x: 696, startPoint y: 343, endPoint x: 702, endPoint y: 373, distance: 30.5
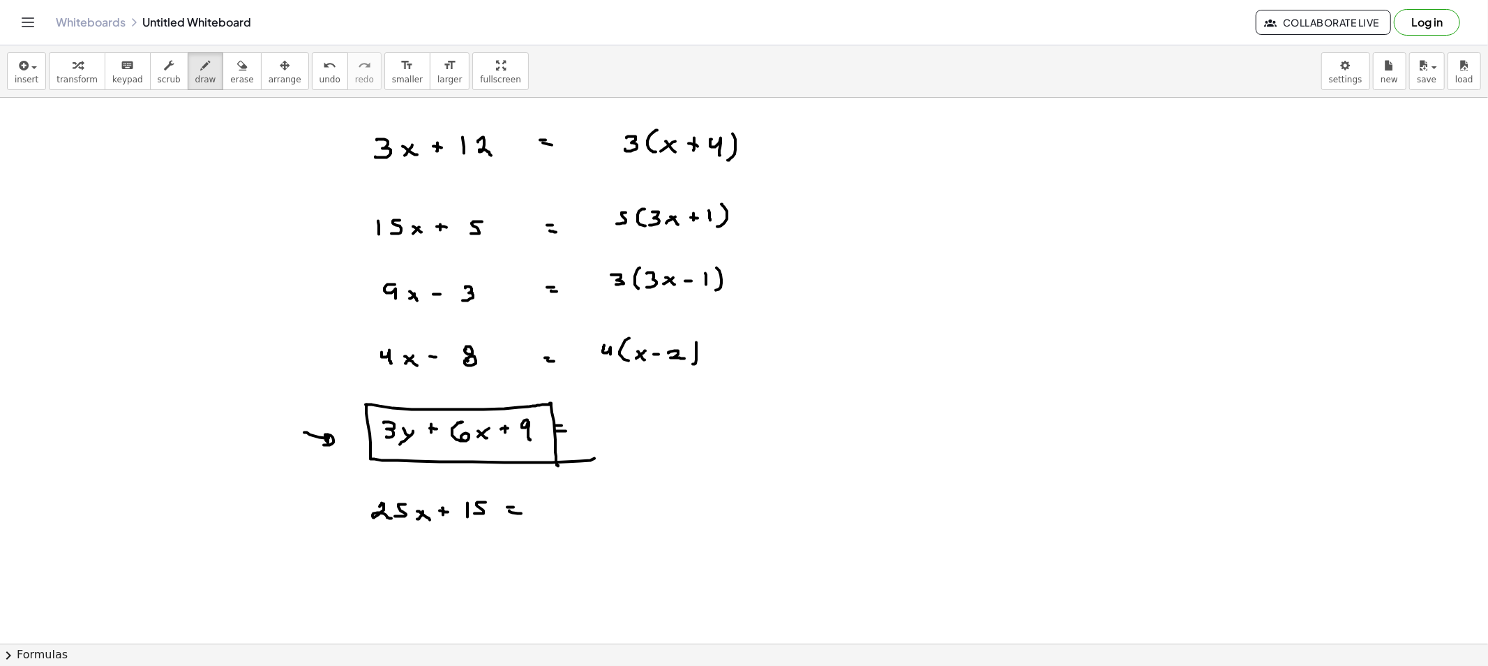
drag, startPoint x: 304, startPoint y: 433, endPoint x: 322, endPoint y: 445, distance: 22.1
drag, startPoint x: 325, startPoint y: 512, endPoint x: 331, endPoint y: 516, distance: 7.5
drag, startPoint x: 234, startPoint y: 82, endPoint x: 231, endPoint y: 98, distance: 15.6
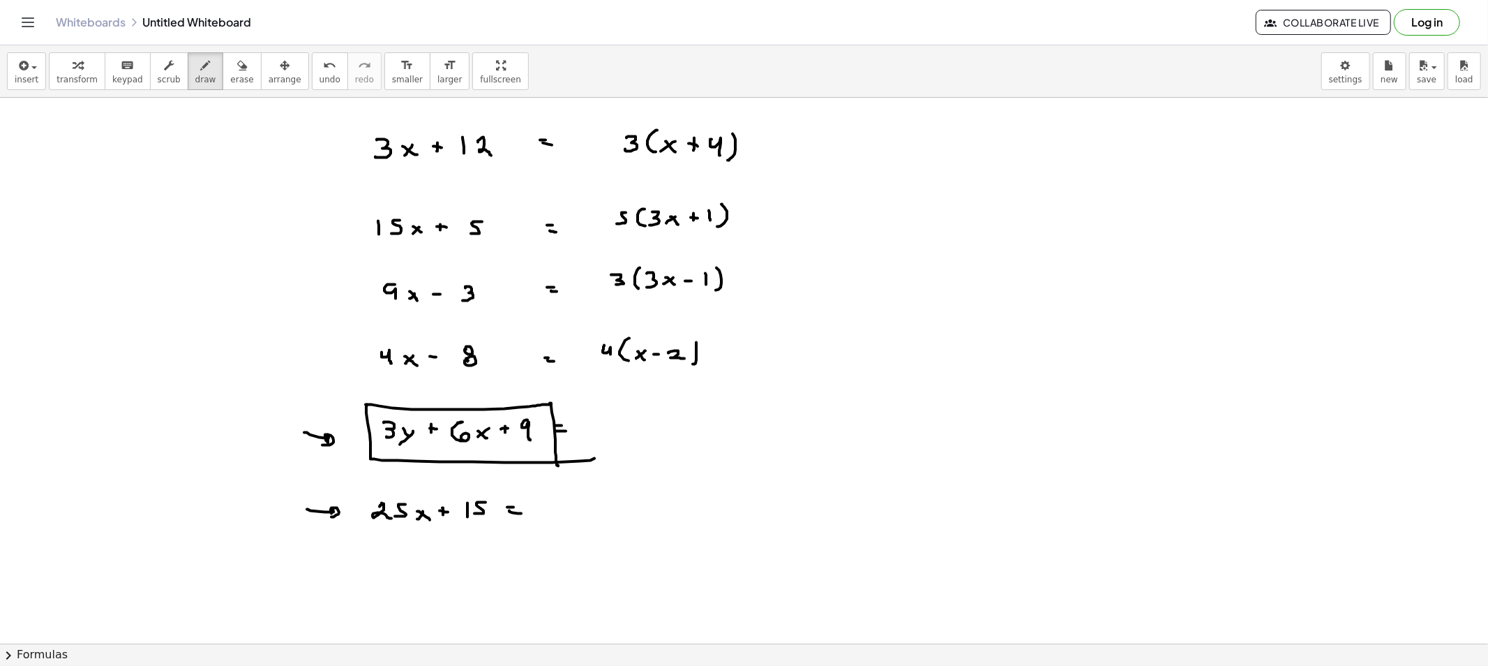
click at [234, 80] on button "erase" at bounding box center [242, 71] width 38 height 38
drag, startPoint x: 308, startPoint y: 449, endPoint x: 321, endPoint y: 526, distance: 78.6
click at [188, 66] on button "draw" at bounding box center [206, 71] width 36 height 38
drag, startPoint x: 475, startPoint y: 260, endPoint x: 473, endPoint y: 247, distance: 12.6
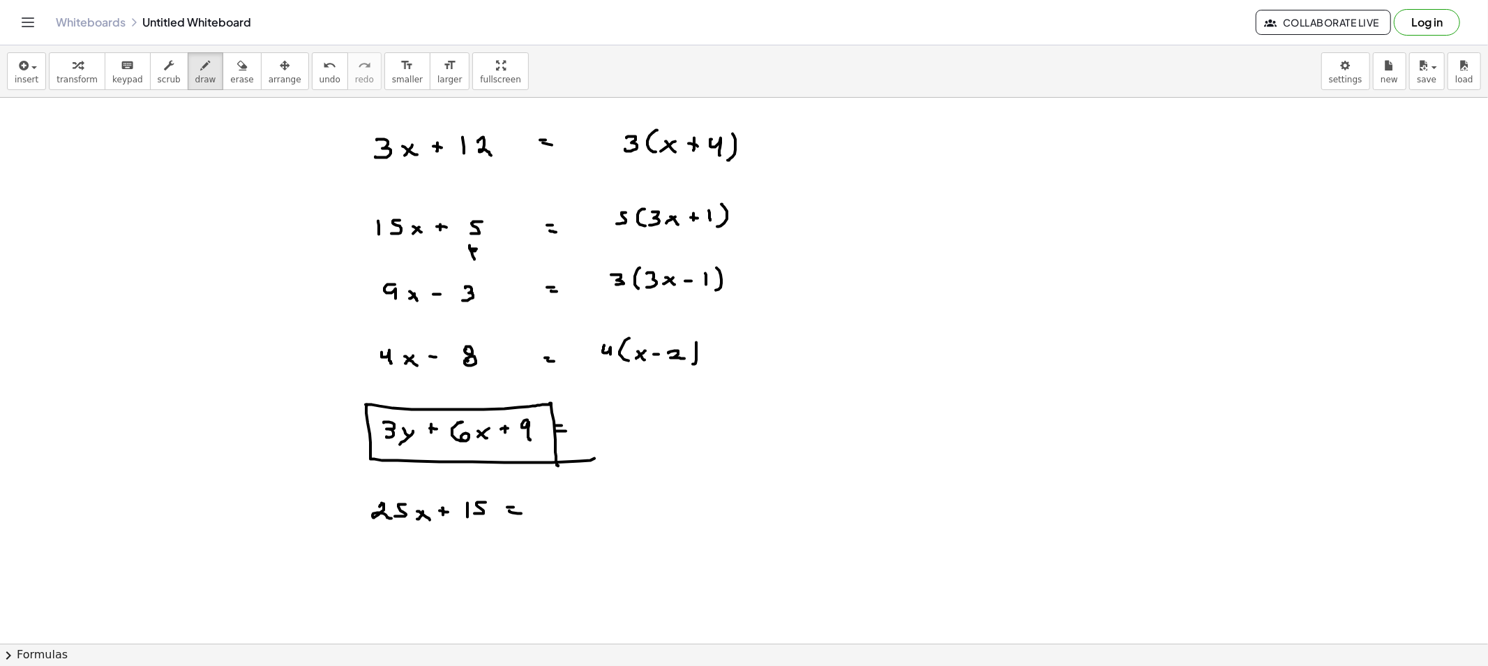
drag, startPoint x: 395, startPoint y: 475, endPoint x: 401, endPoint y: 487, distance: 13.4
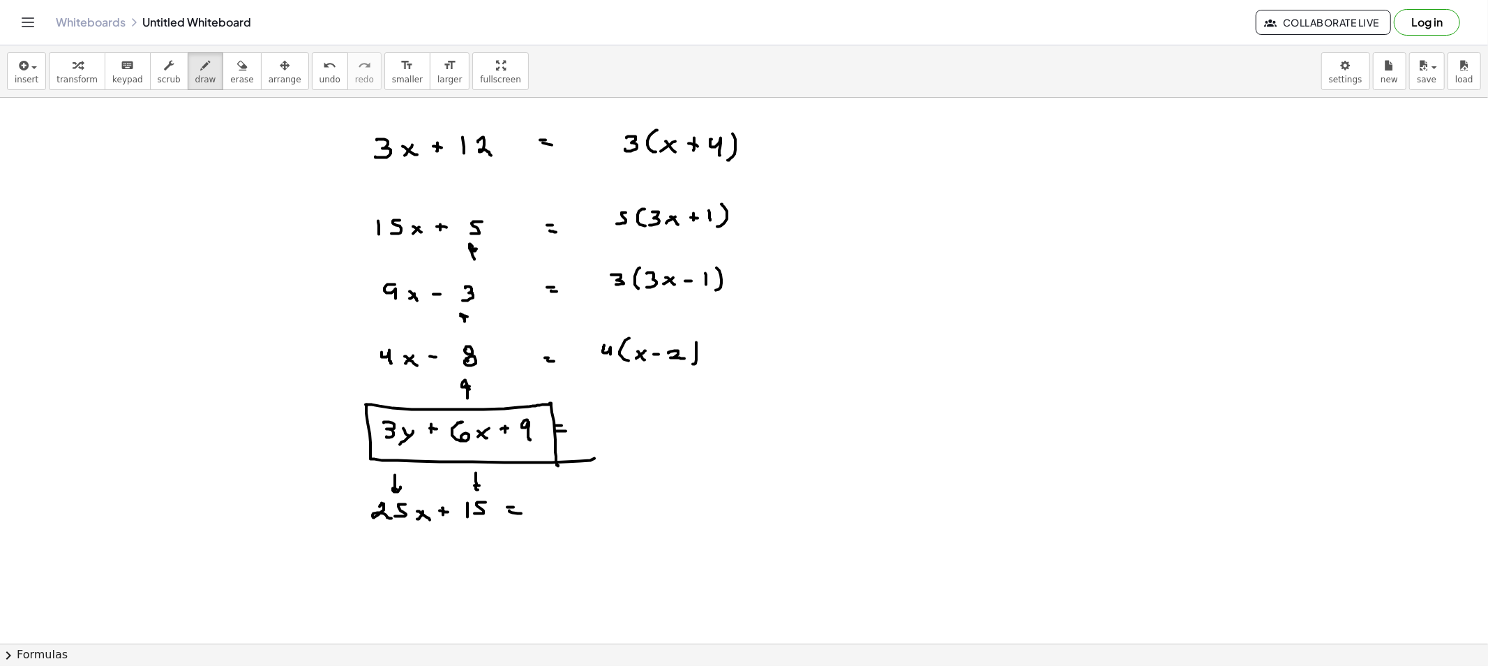
drag, startPoint x: 476, startPoint y: 473, endPoint x: 498, endPoint y: 500, distance: 34.7
drag, startPoint x: 389, startPoint y: 382, endPoint x: 391, endPoint y: 372, distance: 10.0
drag, startPoint x: 387, startPoint y: 195, endPoint x: 391, endPoint y: 180, distance: 15.7
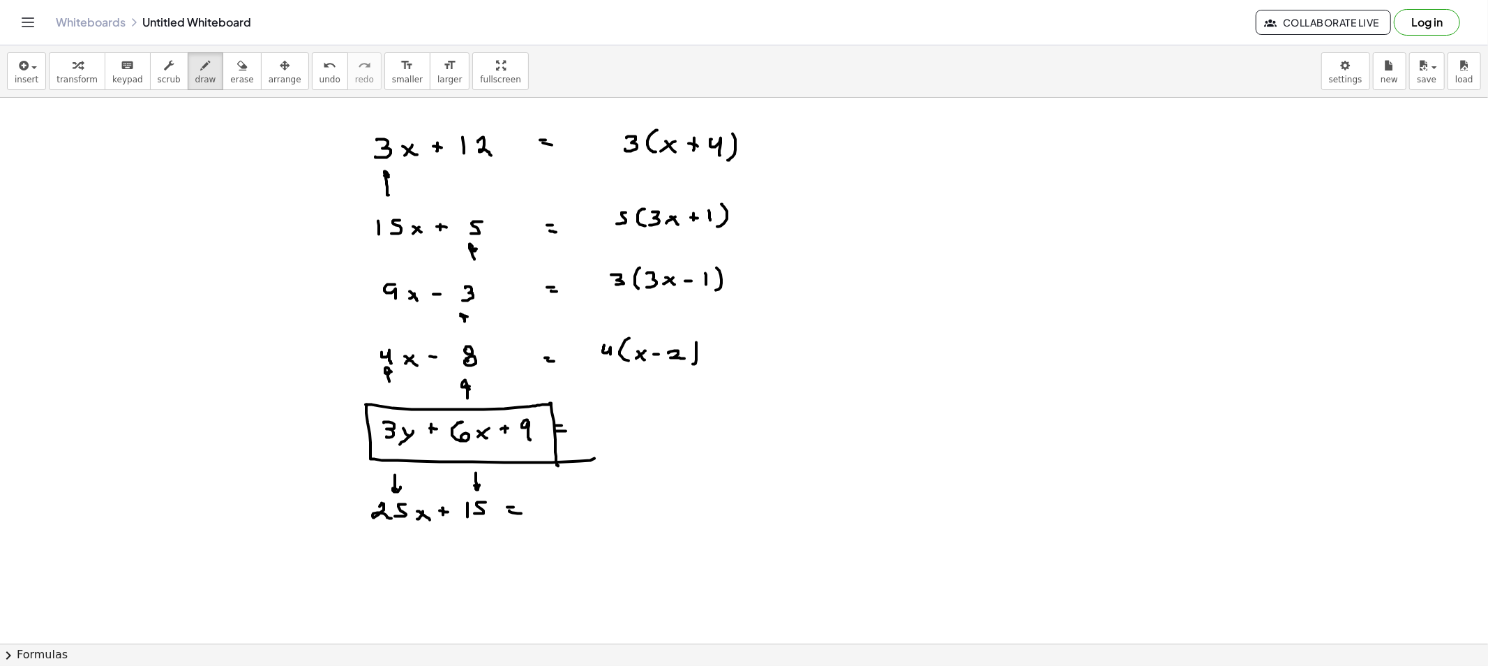
drag, startPoint x: 585, startPoint y: 499, endPoint x: 586, endPoint y: 512, distance: 12.6
drag, startPoint x: 611, startPoint y: 489, endPoint x: 608, endPoint y: 512, distance: 22.5
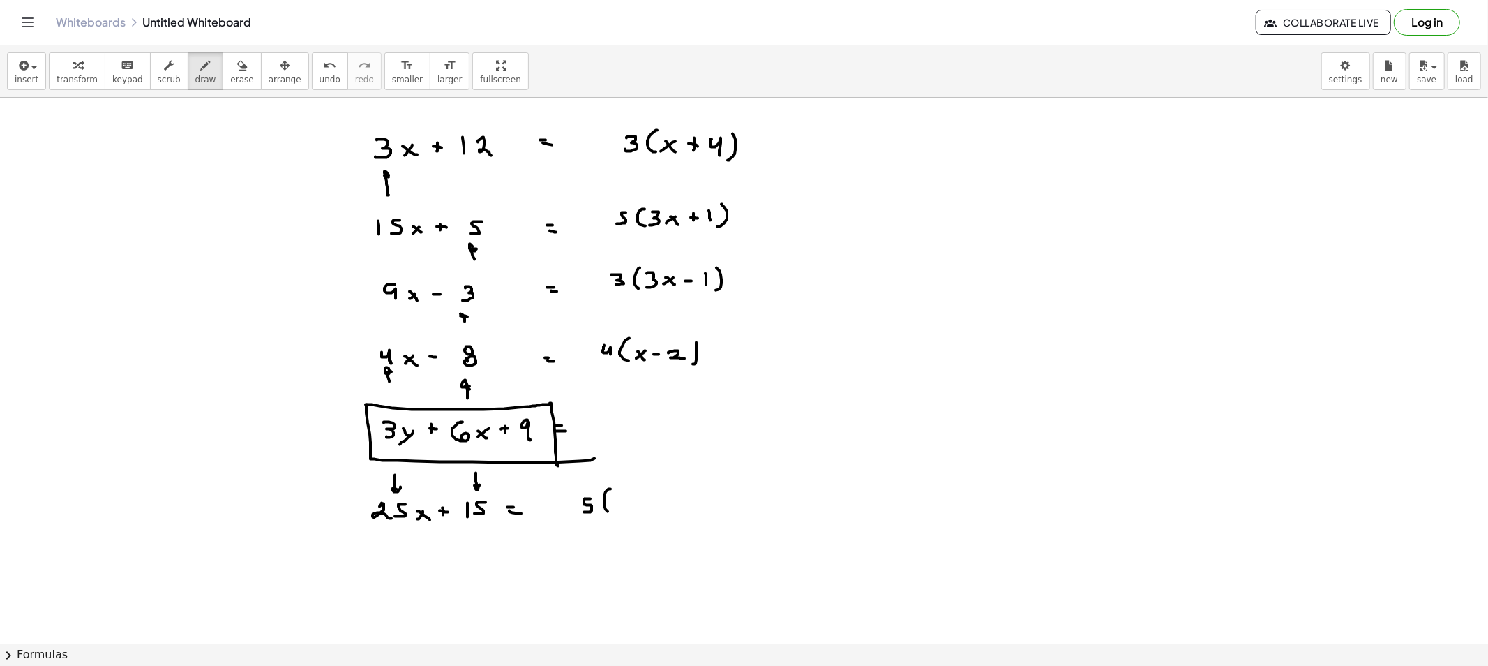
drag, startPoint x: 710, startPoint y: 489, endPoint x: 703, endPoint y: 516, distance: 28.1
drag, startPoint x: 625, startPoint y: 497, endPoint x: 639, endPoint y: 503, distance: 15.3
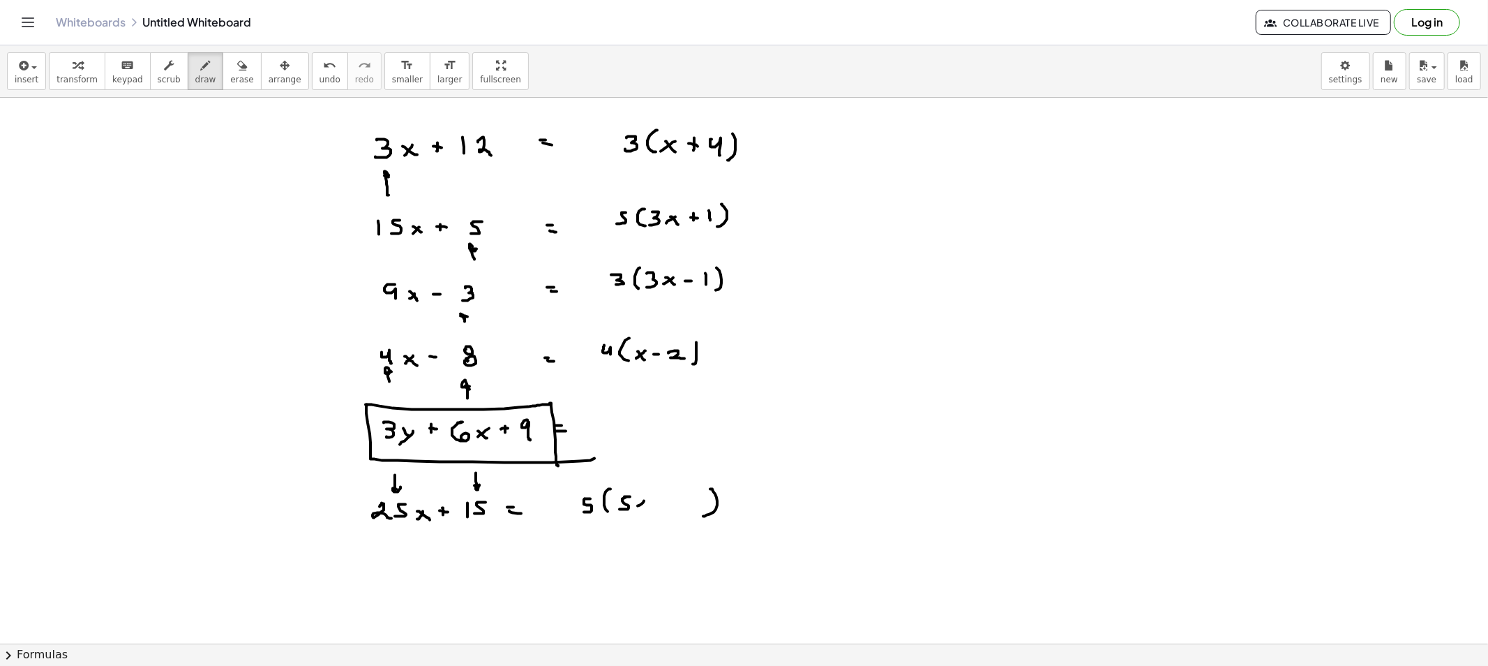
drag, startPoint x: 644, startPoint y: 501, endPoint x: 636, endPoint y: 505, distance: 8.7
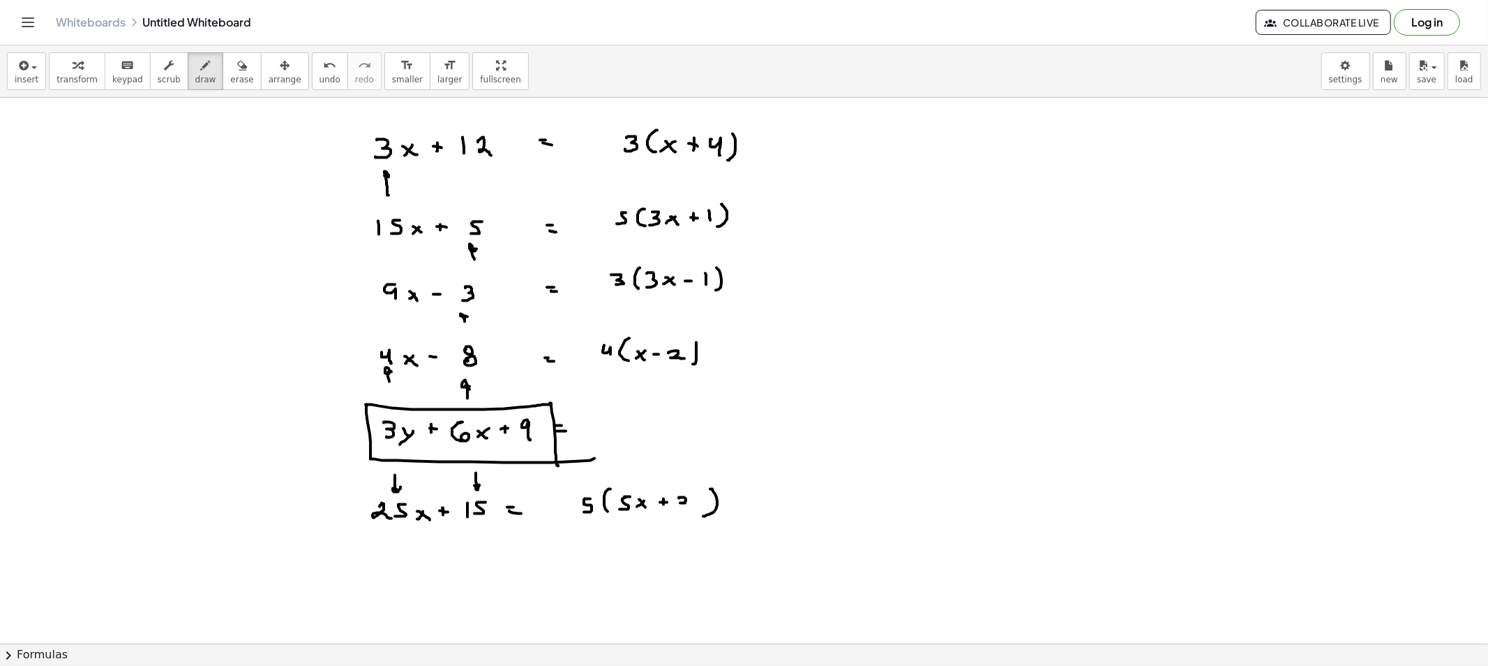
drag, startPoint x: 679, startPoint y: 498, endPoint x: 689, endPoint y: 508, distance: 14.3
click at [240, 94] on div "insert select one: Math Expression Function Text Youtube Video Graphing Geometr…" at bounding box center [744, 71] width 1488 height 52
click at [237, 73] on icon "button" at bounding box center [242, 65] width 10 height 17
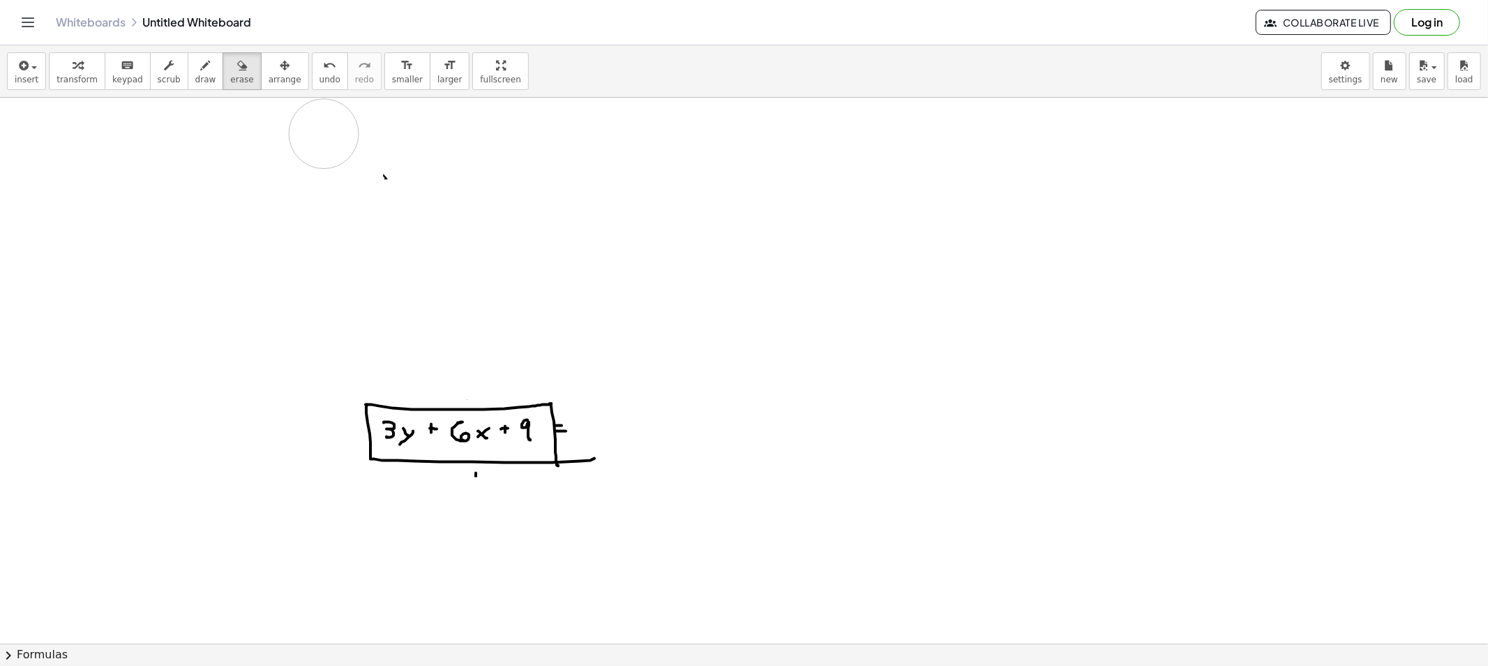
drag, startPoint x: 361, startPoint y: 532, endPoint x: 349, endPoint y: 156, distance: 375.6
drag, startPoint x: 371, startPoint y: 163, endPoint x: 260, endPoint y: 128, distance: 116.5
click at [188, 87] on button "draw" at bounding box center [206, 71] width 36 height 38
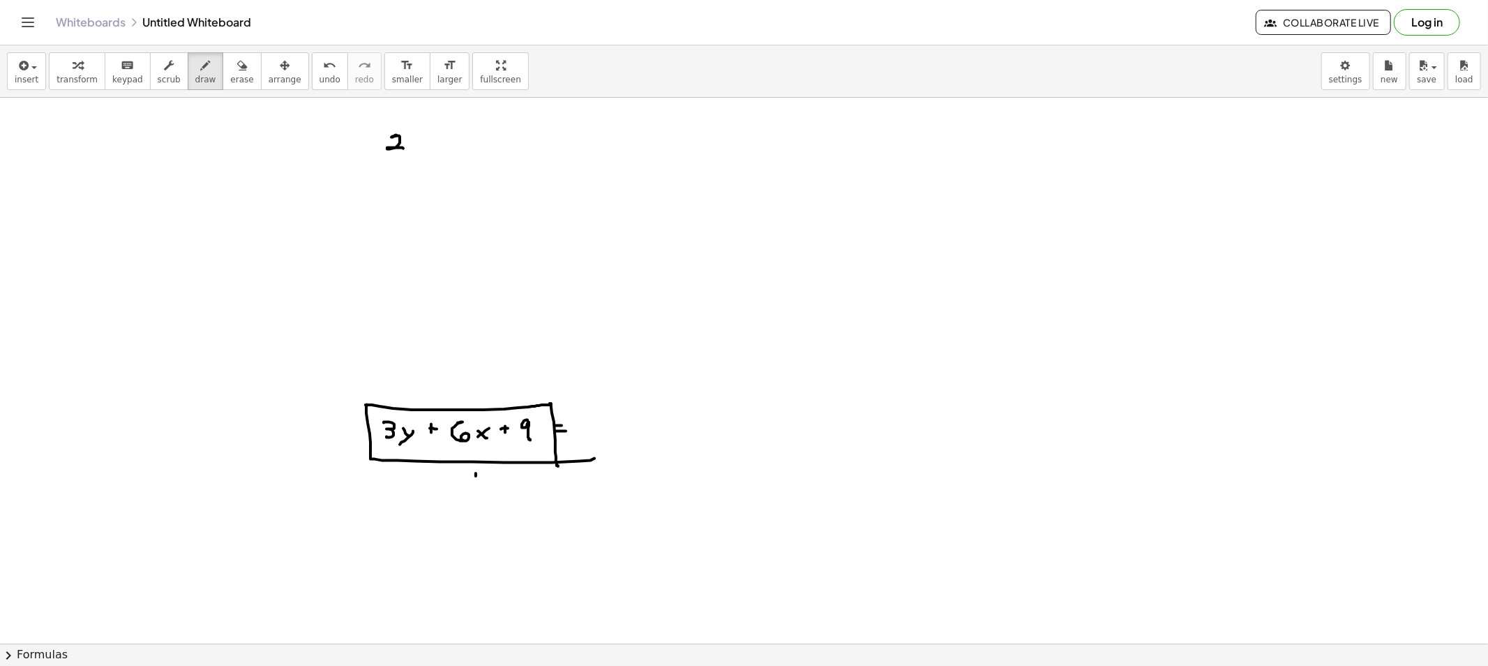
drag, startPoint x: 396, startPoint y: 135, endPoint x: 410, endPoint y: 143, distance: 15.9
drag, startPoint x: 416, startPoint y: 135, endPoint x: 416, endPoint y: 149, distance: 14.0
drag, startPoint x: 415, startPoint y: 135, endPoint x: 438, endPoint y: 147, distance: 25.0
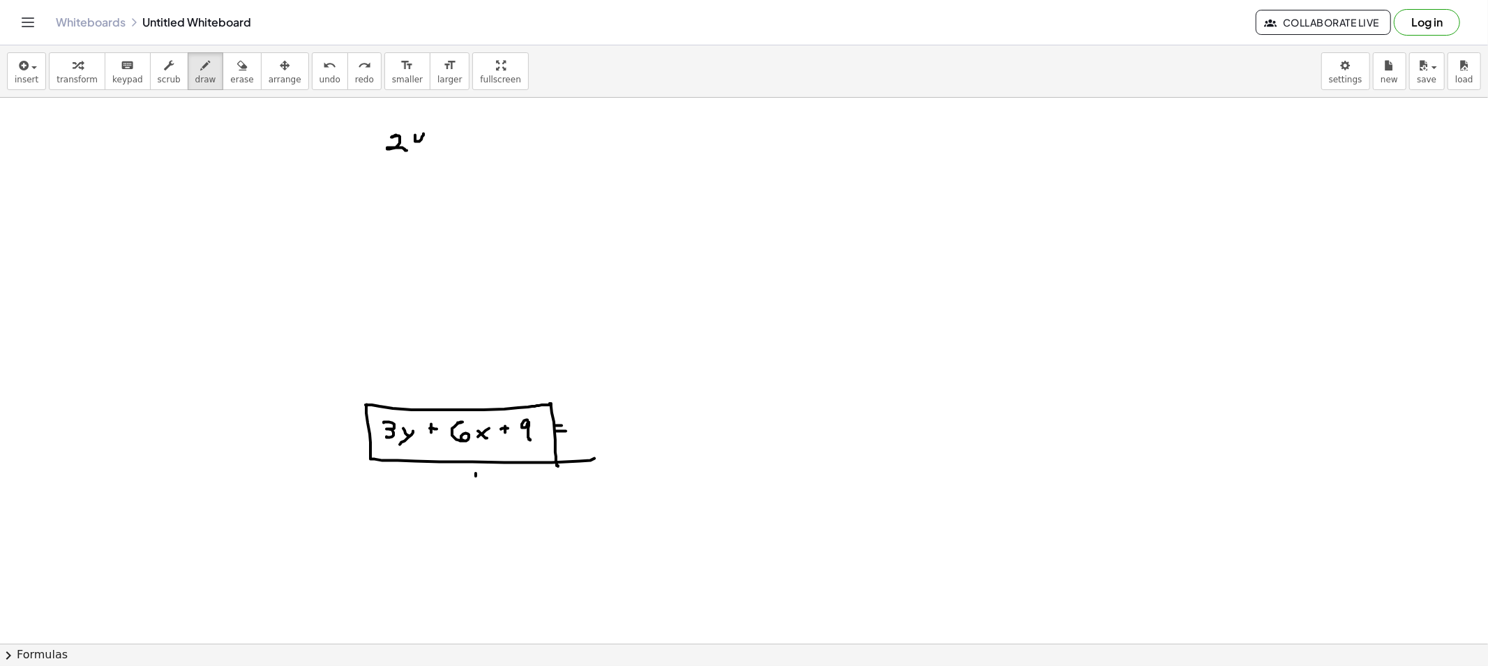
drag, startPoint x: 442, startPoint y: 138, endPoint x: 431, endPoint y: 148, distance: 15.4
drag, startPoint x: 435, startPoint y: 140, endPoint x: 445, endPoint y: 150, distance: 13.8
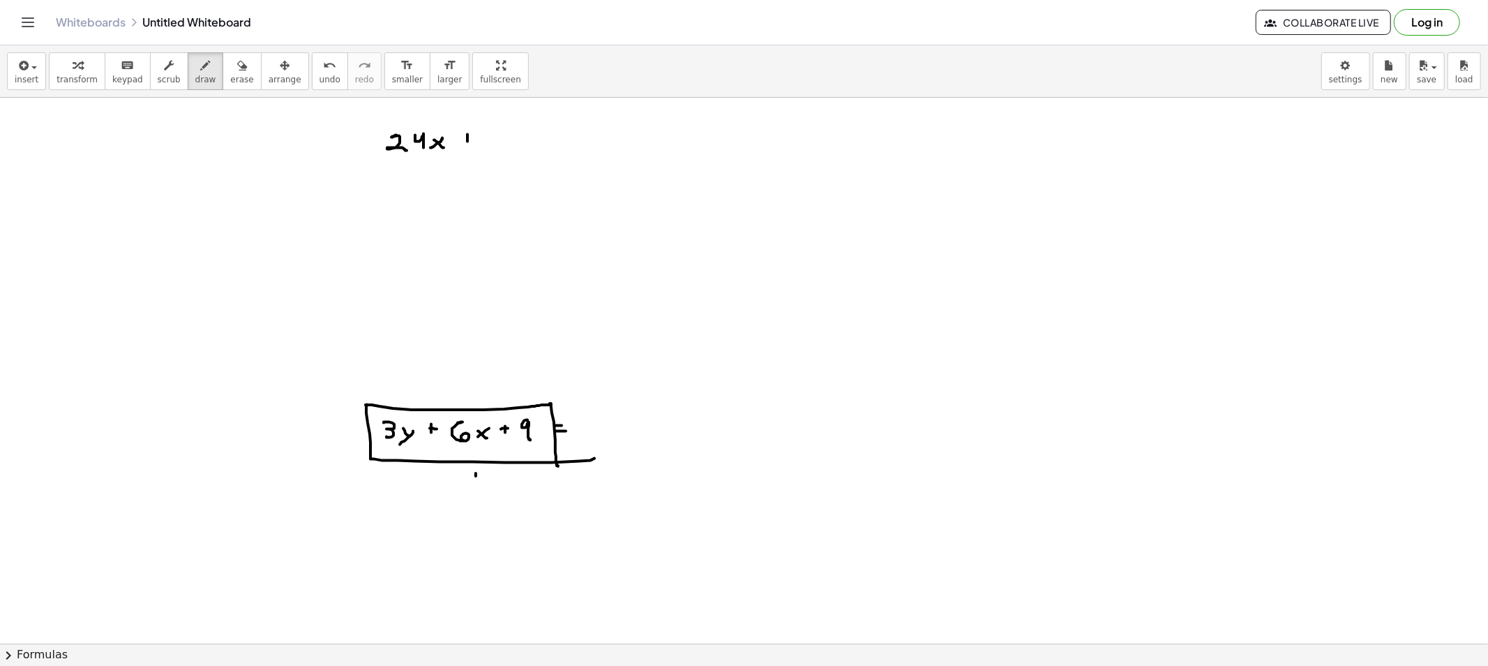
drag, startPoint x: 511, startPoint y: 133, endPoint x: 522, endPoint y: 147, distance: 17.9
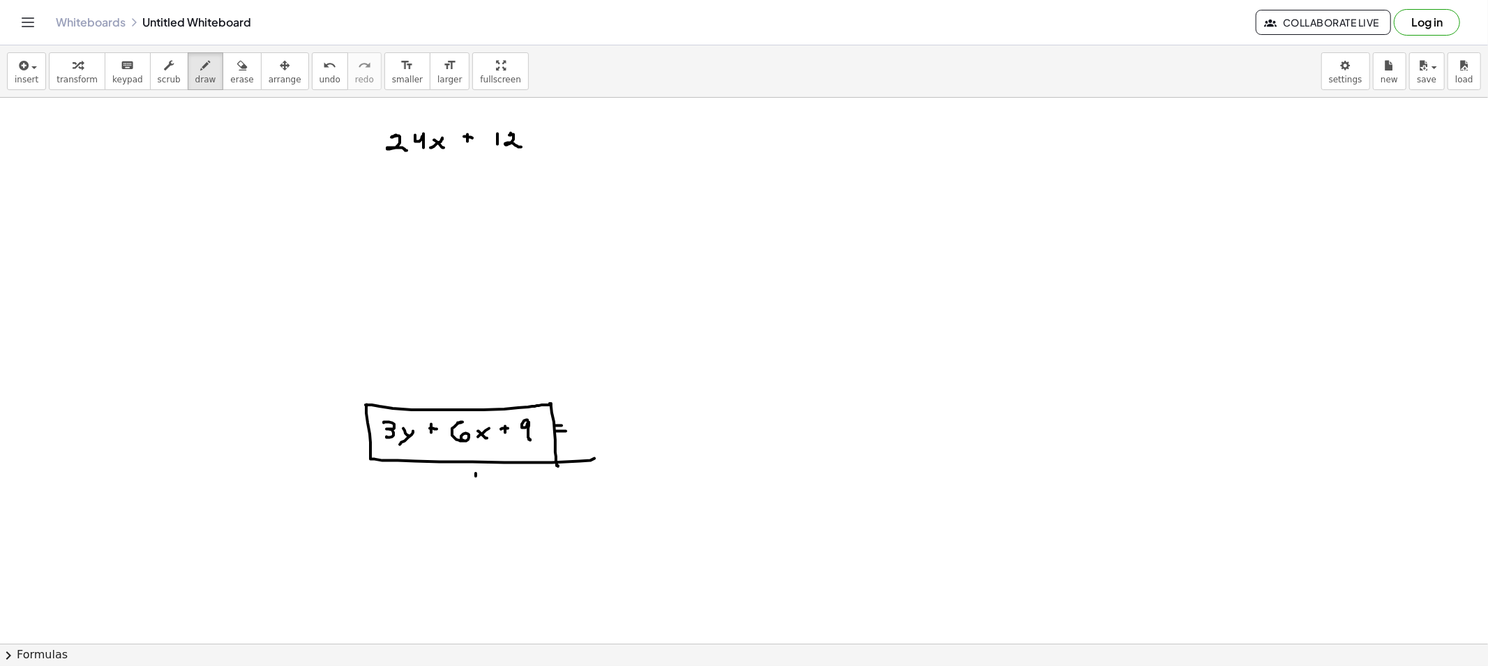
drag, startPoint x: 539, startPoint y: 138, endPoint x: 529, endPoint y: 144, distance: 11.6
drag, startPoint x: 514, startPoint y: 134, endPoint x: 526, endPoint y: 143, distance: 15.5
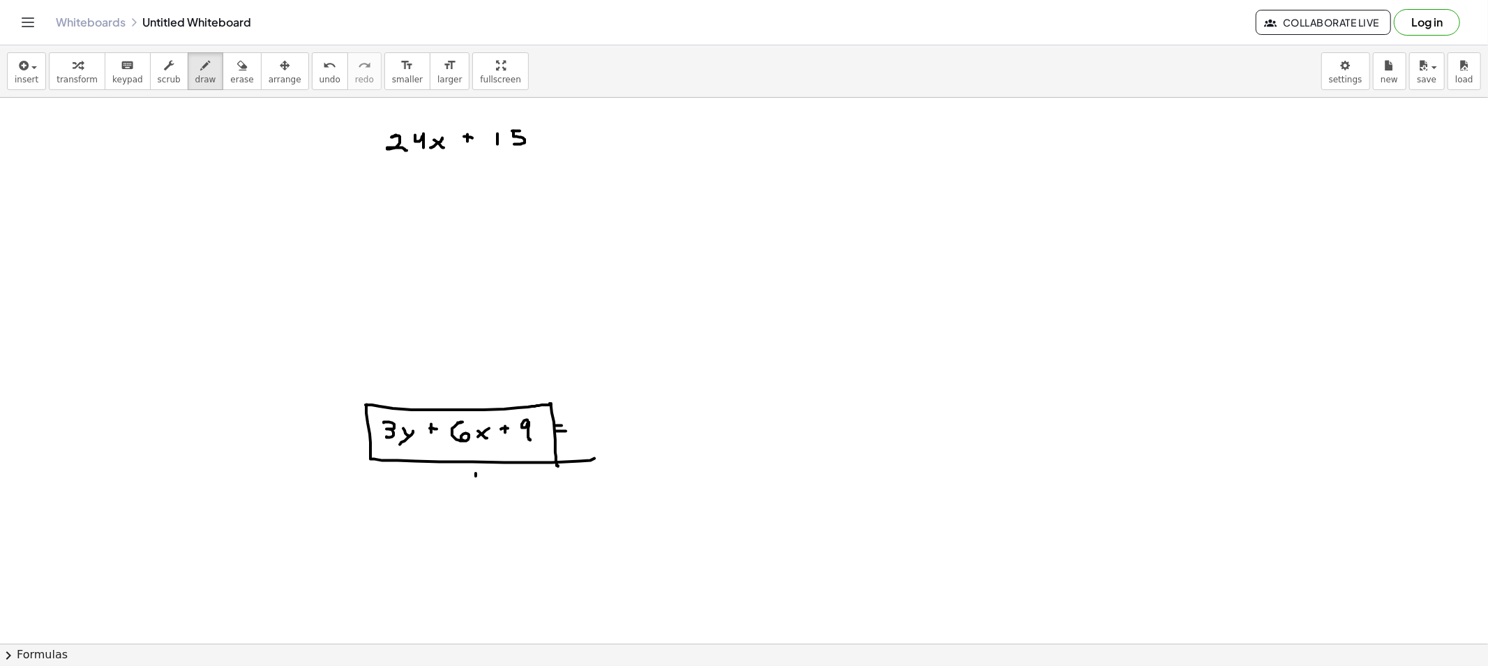
drag, startPoint x: 538, startPoint y: 136, endPoint x: 548, endPoint y: 147, distance: 14.8
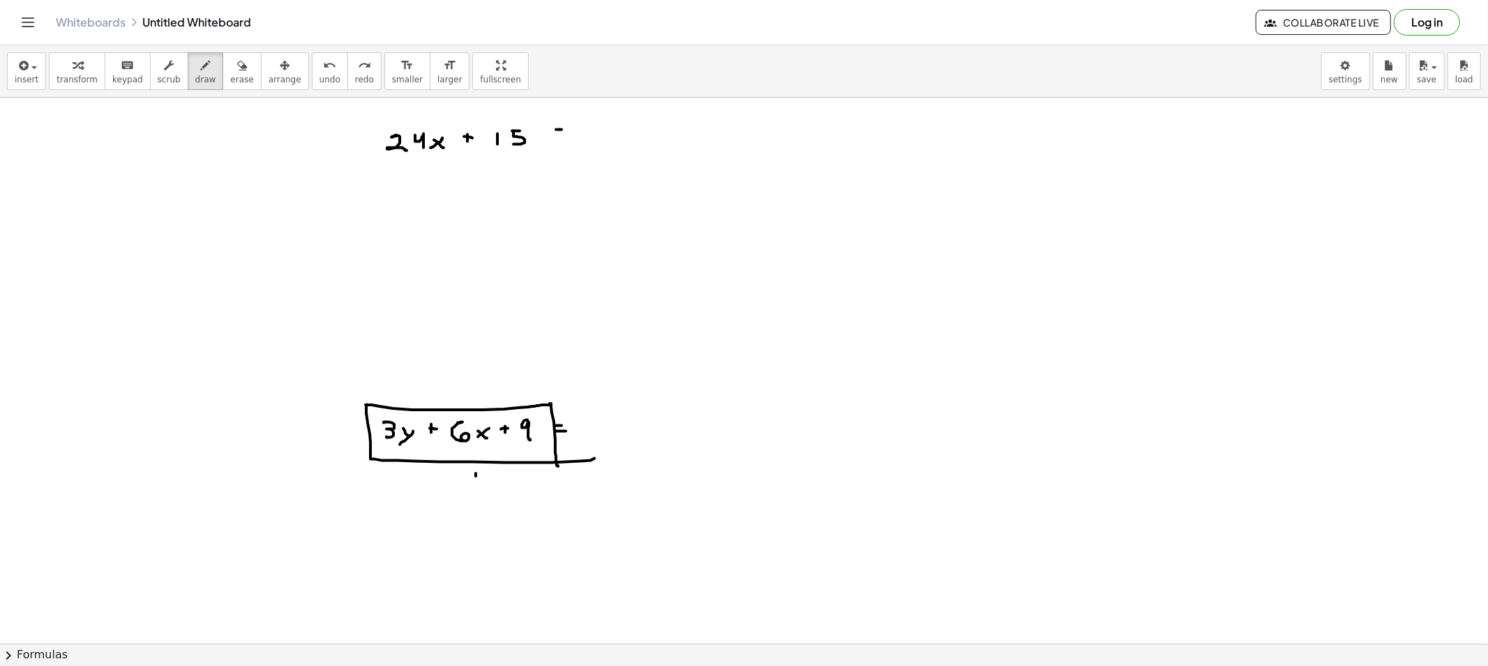
drag, startPoint x: 630, startPoint y: 124, endPoint x: 634, endPoint y: 137, distance: 13.0
drag, startPoint x: 657, startPoint y: 120, endPoint x: 665, endPoint y: 144, distance: 25.2
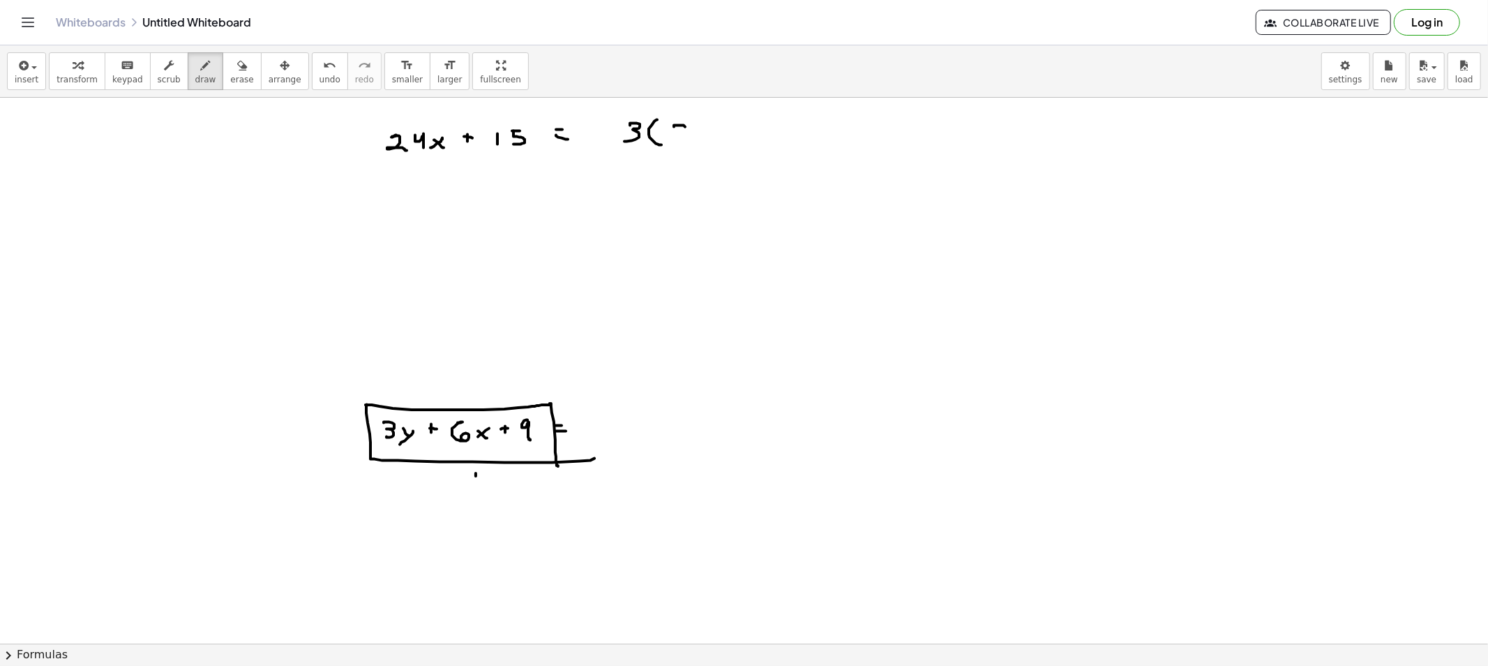
drag, startPoint x: 674, startPoint y: 127, endPoint x: 682, endPoint y: 126, distance: 7.8
drag, startPoint x: 678, startPoint y: 135, endPoint x: 699, endPoint y: 137, distance: 20.3
drag, startPoint x: 709, startPoint y: 133, endPoint x: 701, endPoint y: 137, distance: 8.7
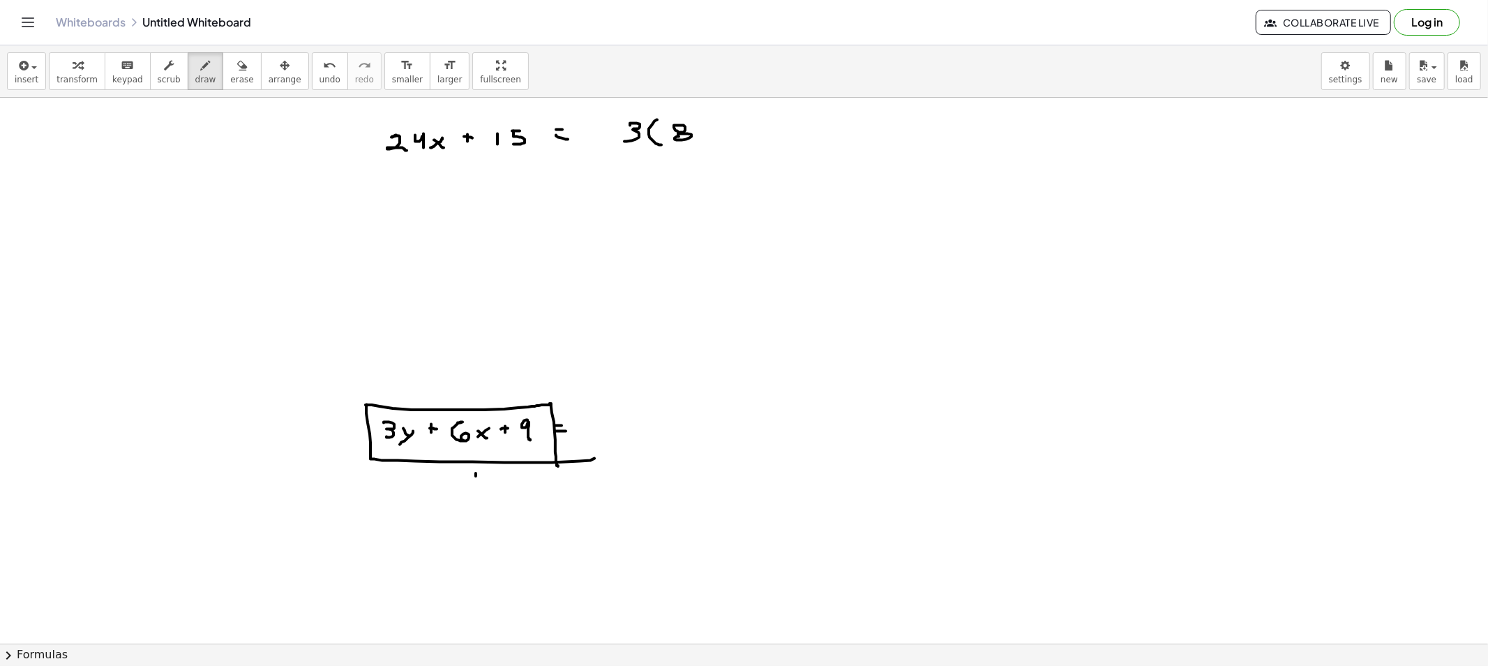
drag, startPoint x: 727, startPoint y: 130, endPoint x: 737, endPoint y: 130, distance: 9.8
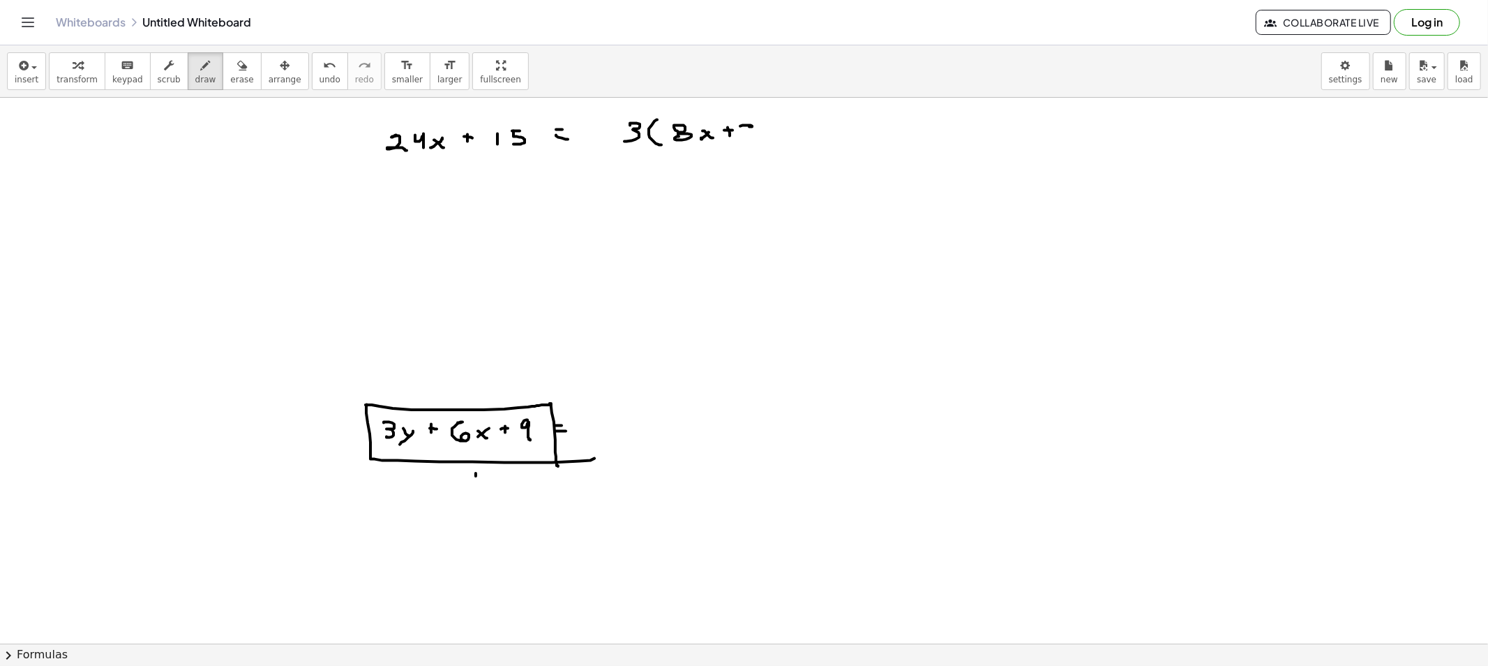
drag, startPoint x: 750, startPoint y: 127, endPoint x: 743, endPoint y: 137, distance: 12.6
drag, startPoint x: 768, startPoint y: 133, endPoint x: 758, endPoint y: 147, distance: 17.0
click at [230, 81] on span "erase" at bounding box center [241, 80] width 23 height 10
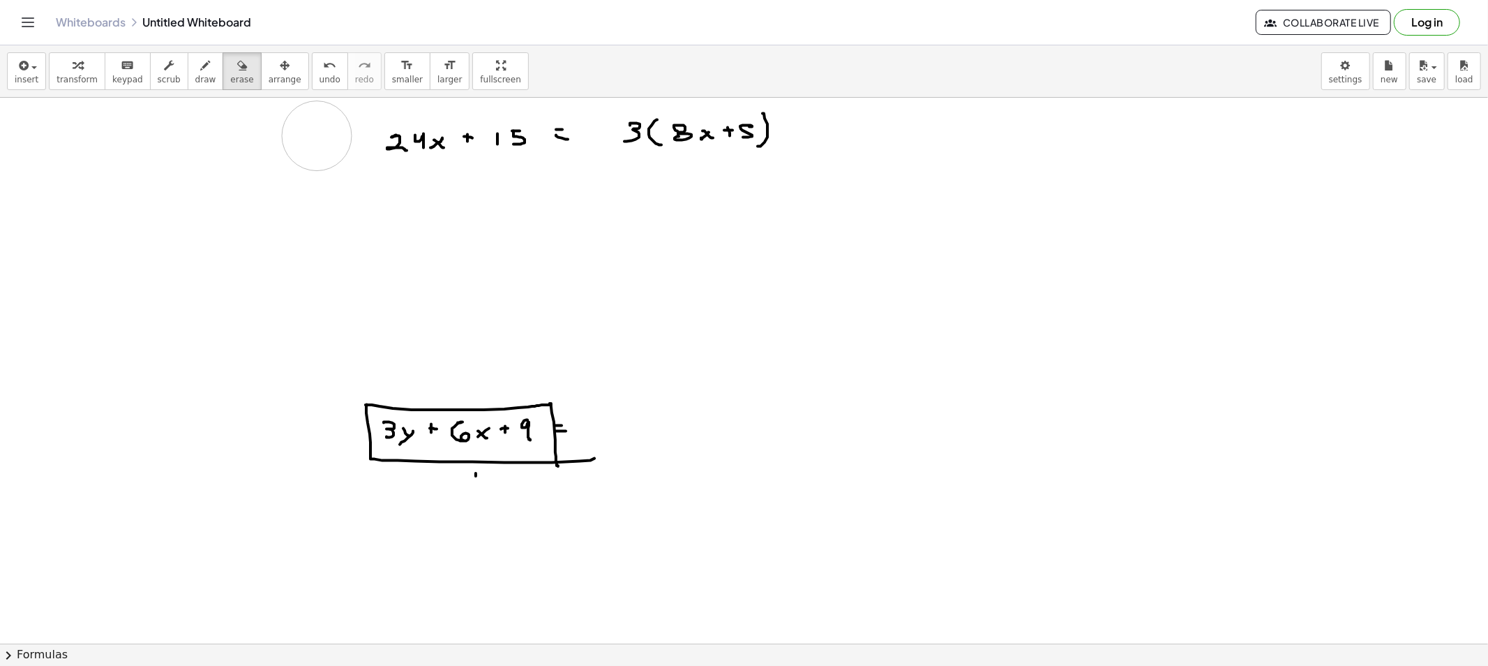
drag, startPoint x: 317, startPoint y: 136, endPoint x: 834, endPoint y: 131, distance: 517.1
click at [197, 82] on span "draw" at bounding box center [205, 80] width 21 height 10
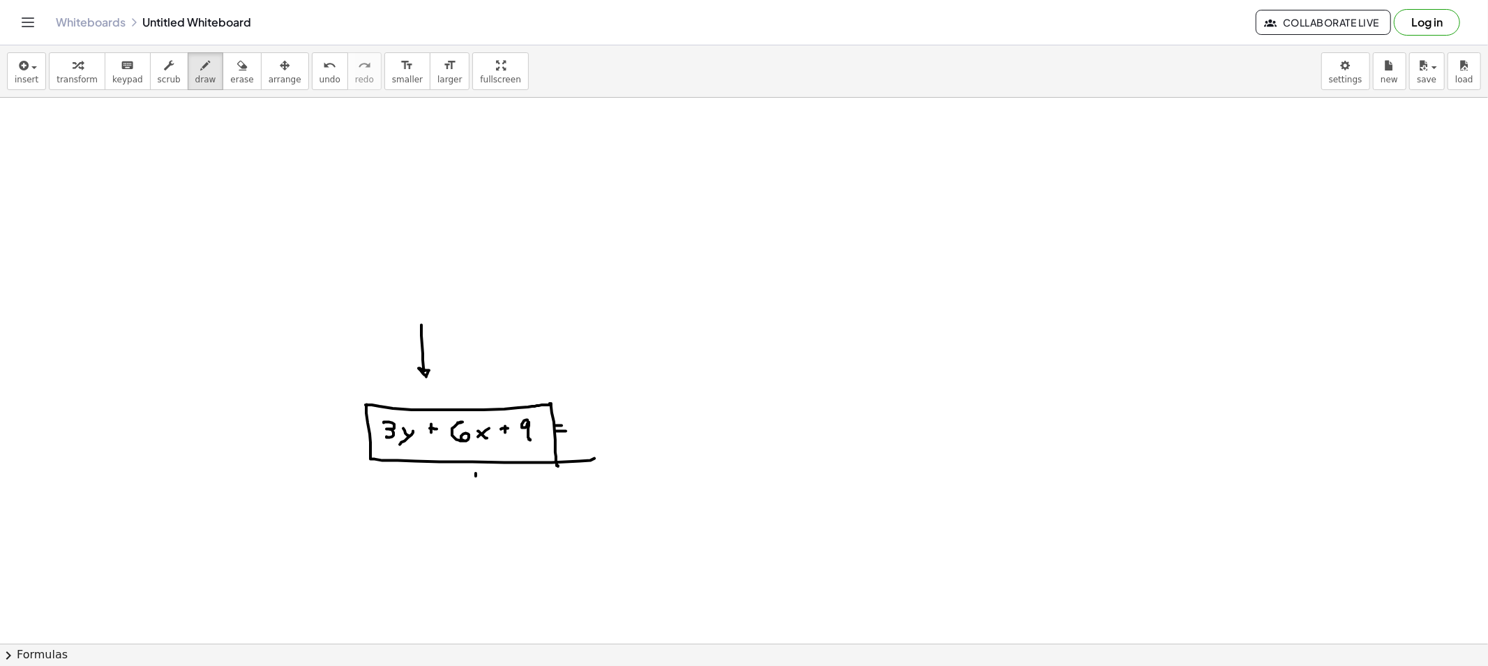
drag, startPoint x: 421, startPoint y: 336, endPoint x: 435, endPoint y: 366, distance: 33.1
drag, startPoint x: 626, startPoint y: 417, endPoint x: 629, endPoint y: 433, distance: 16.3
drag, startPoint x: 651, startPoint y: 402, endPoint x: 655, endPoint y: 438, distance: 36.5
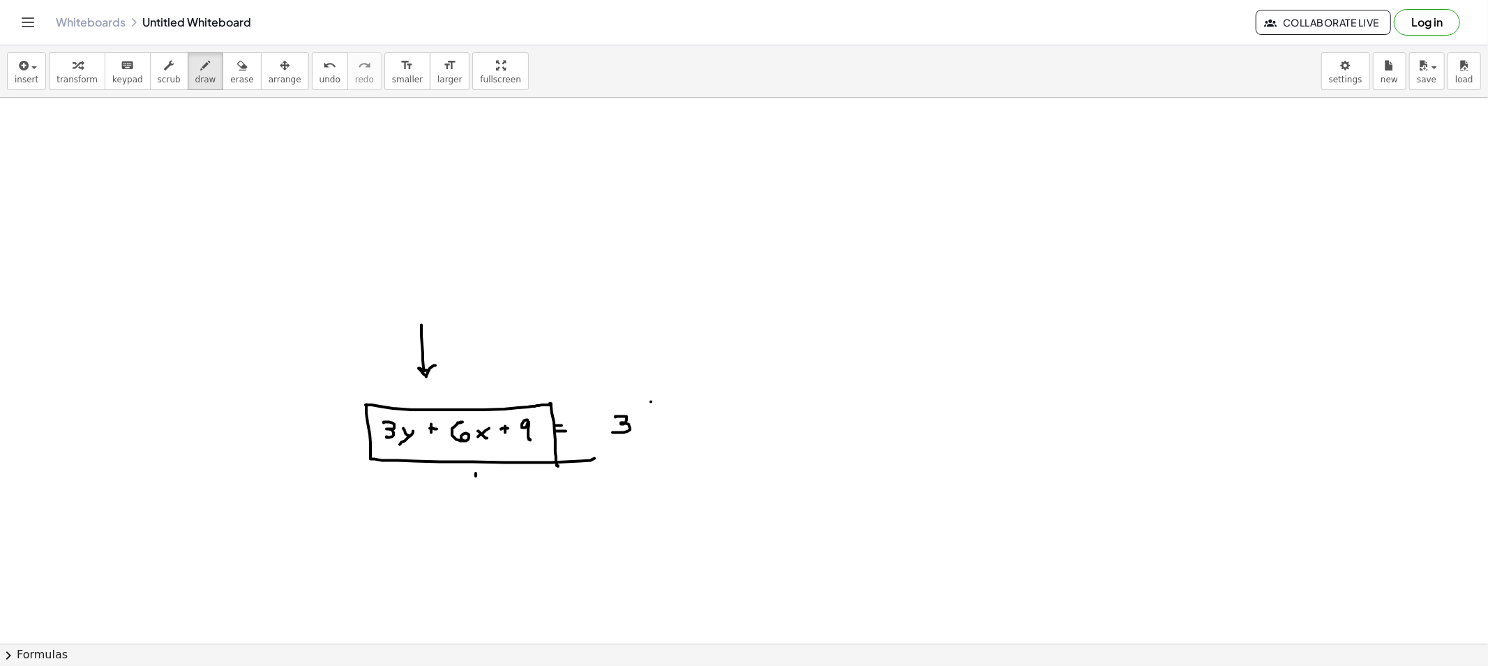
drag, startPoint x: 822, startPoint y: 429, endPoint x: 811, endPoint y: 442, distance: 17.3
click at [195, 75] on span "draw" at bounding box center [205, 80] width 21 height 10
click at [223, 79] on button "erase" at bounding box center [242, 71] width 38 height 38
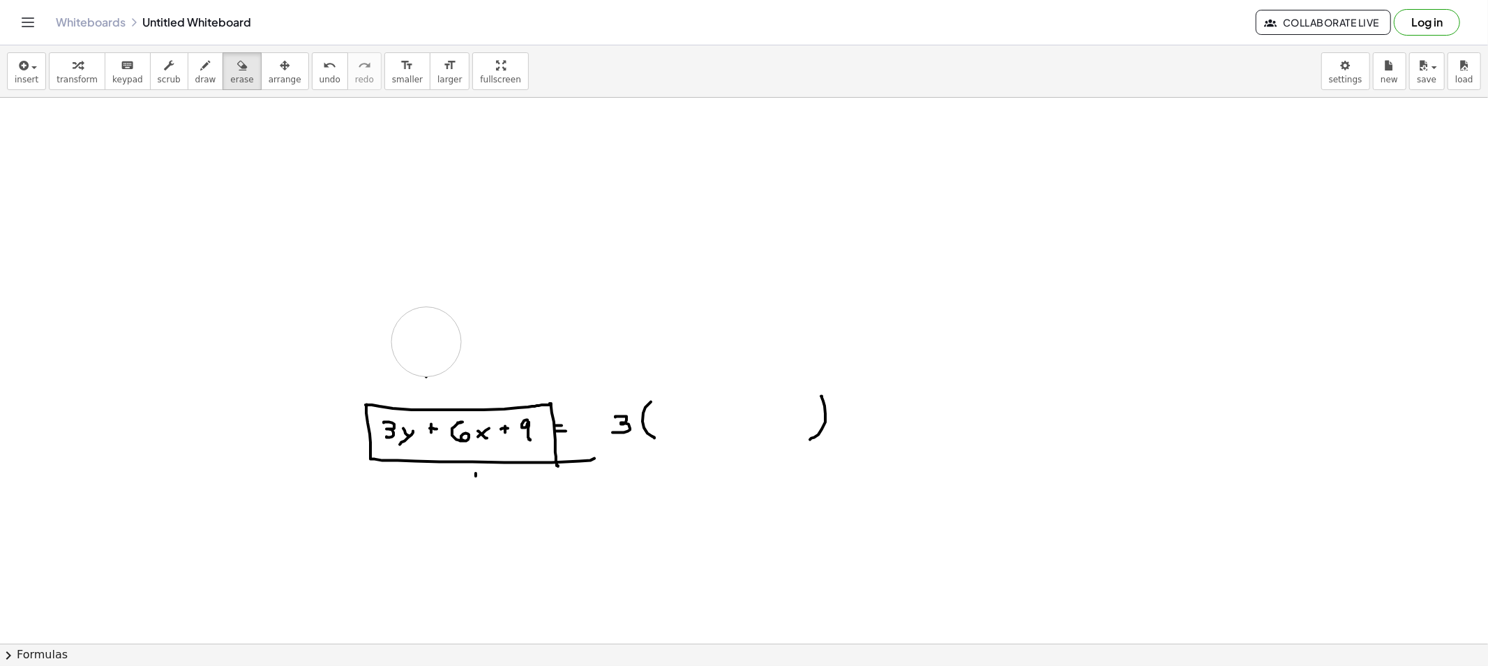
drag, startPoint x: 426, startPoint y: 320, endPoint x: 426, endPoint y: 356, distance: 36.3
click at [199, 63] on button "draw" at bounding box center [206, 71] width 36 height 38
drag, startPoint x: 366, startPoint y: 175, endPoint x: 370, endPoint y: 193, distance: 17.9
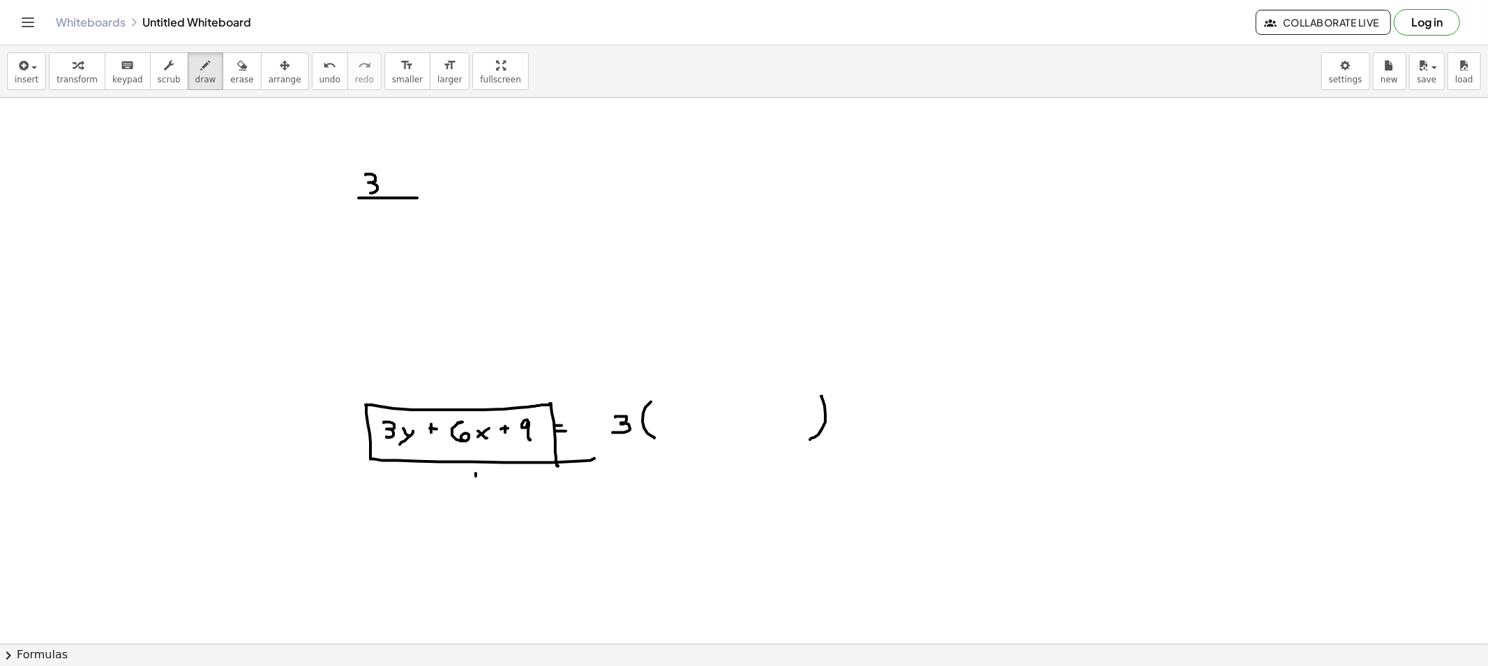
drag, startPoint x: 392, startPoint y: 198, endPoint x: 417, endPoint y: 198, distance: 25.1
drag, startPoint x: 387, startPoint y: 184, endPoint x: 392, endPoint y: 189, distance: 7.4
drag, startPoint x: 391, startPoint y: 195, endPoint x: 380, endPoint y: 217, distance: 24.3
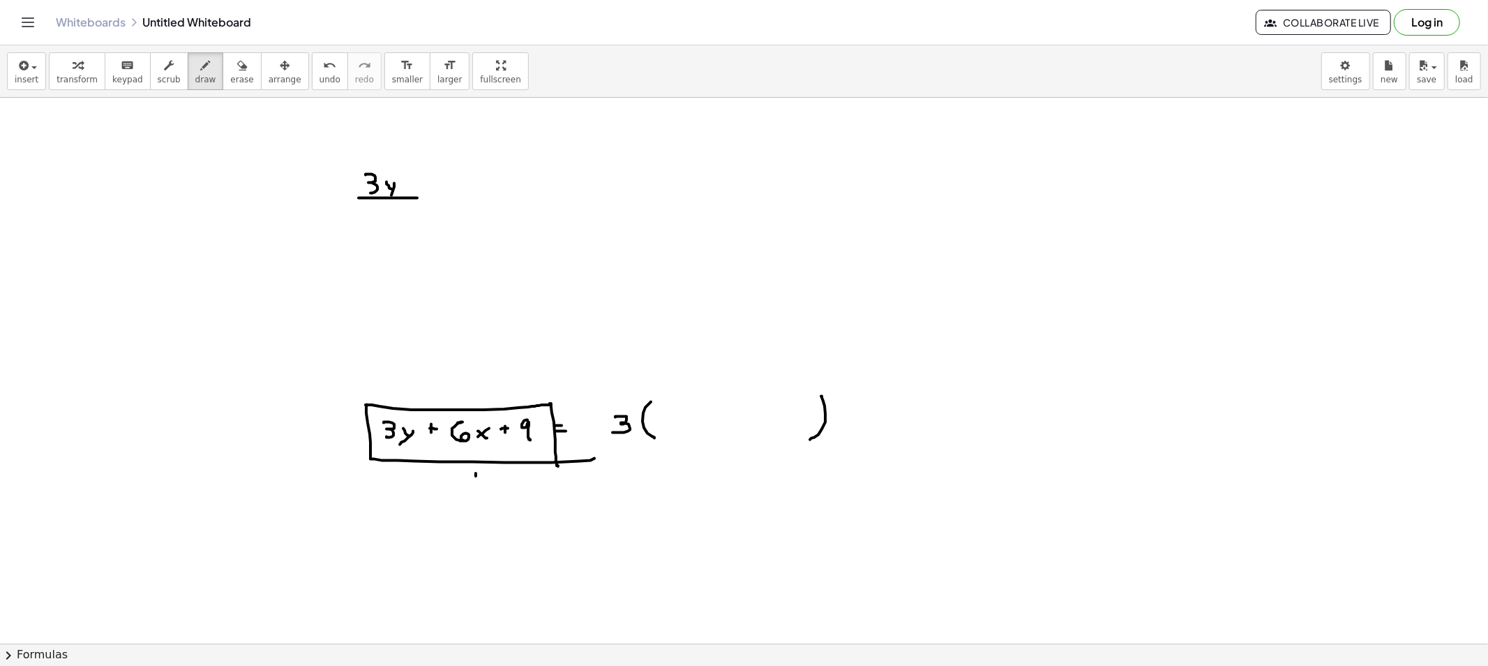
drag, startPoint x: 373, startPoint y: 211, endPoint x: 373, endPoint y: 229, distance: 17.4
drag, startPoint x: 372, startPoint y: 267, endPoint x: 373, endPoint y: 283, distance: 15.4
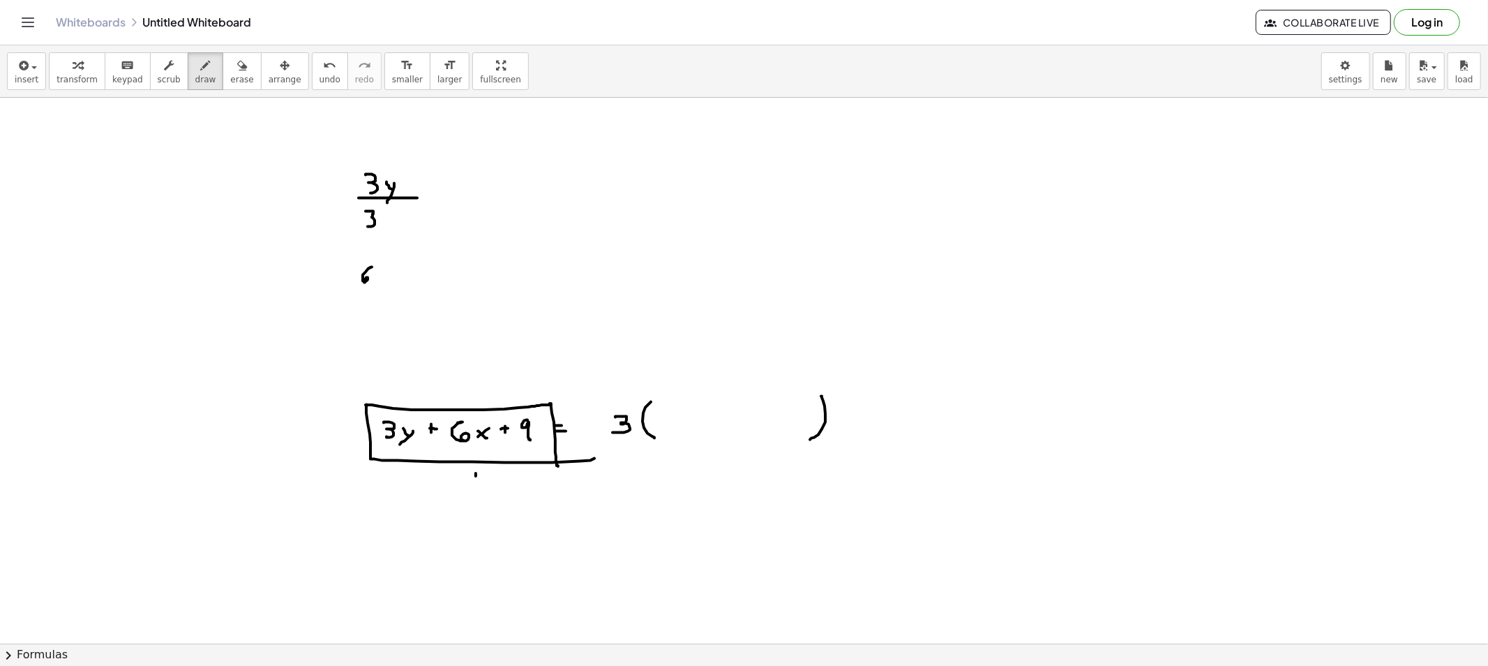
drag, startPoint x: 385, startPoint y: 276, endPoint x: 378, endPoint y: 279, distance: 7.5
drag, startPoint x: 373, startPoint y: 298, endPoint x: 375, endPoint y: 320, distance: 21.7
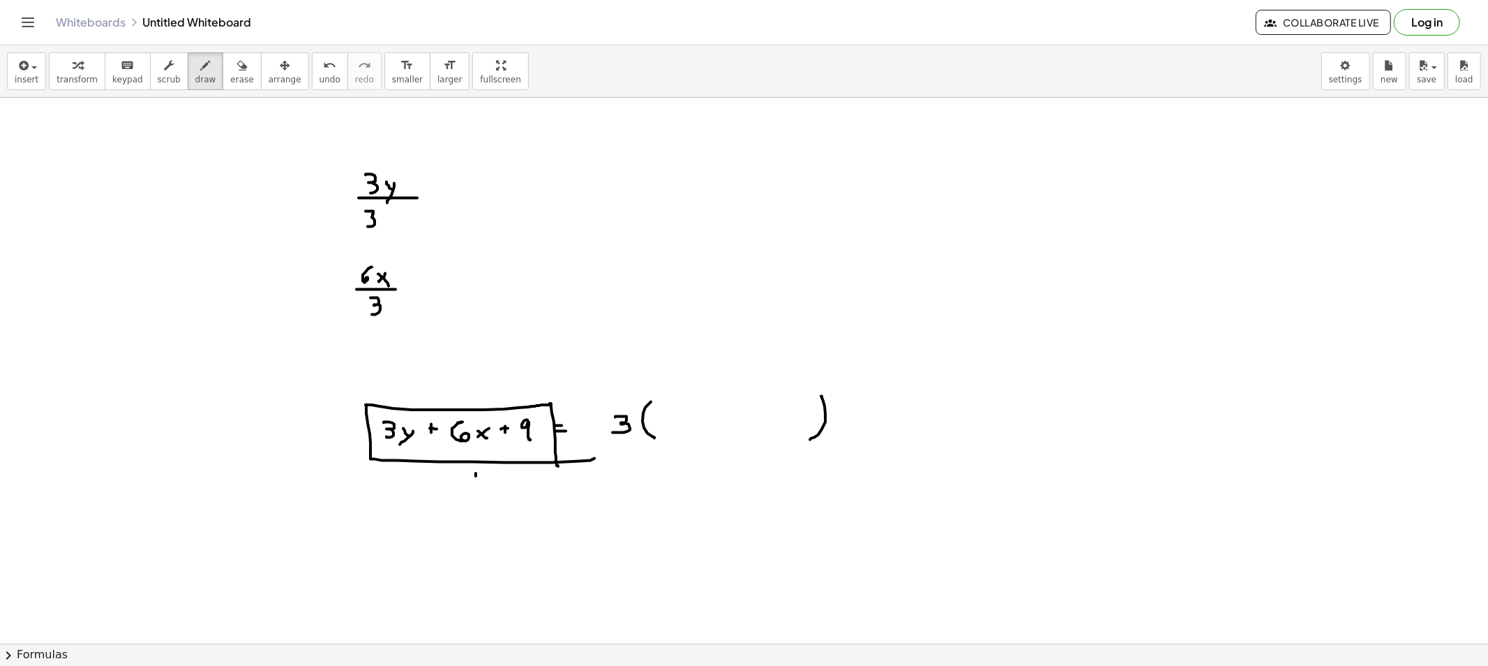
drag, startPoint x: 380, startPoint y: 345, endPoint x: 384, endPoint y: 363, distance: 18.6
drag, startPoint x: 364, startPoint y: 366, endPoint x: 401, endPoint y: 364, distance: 36.3
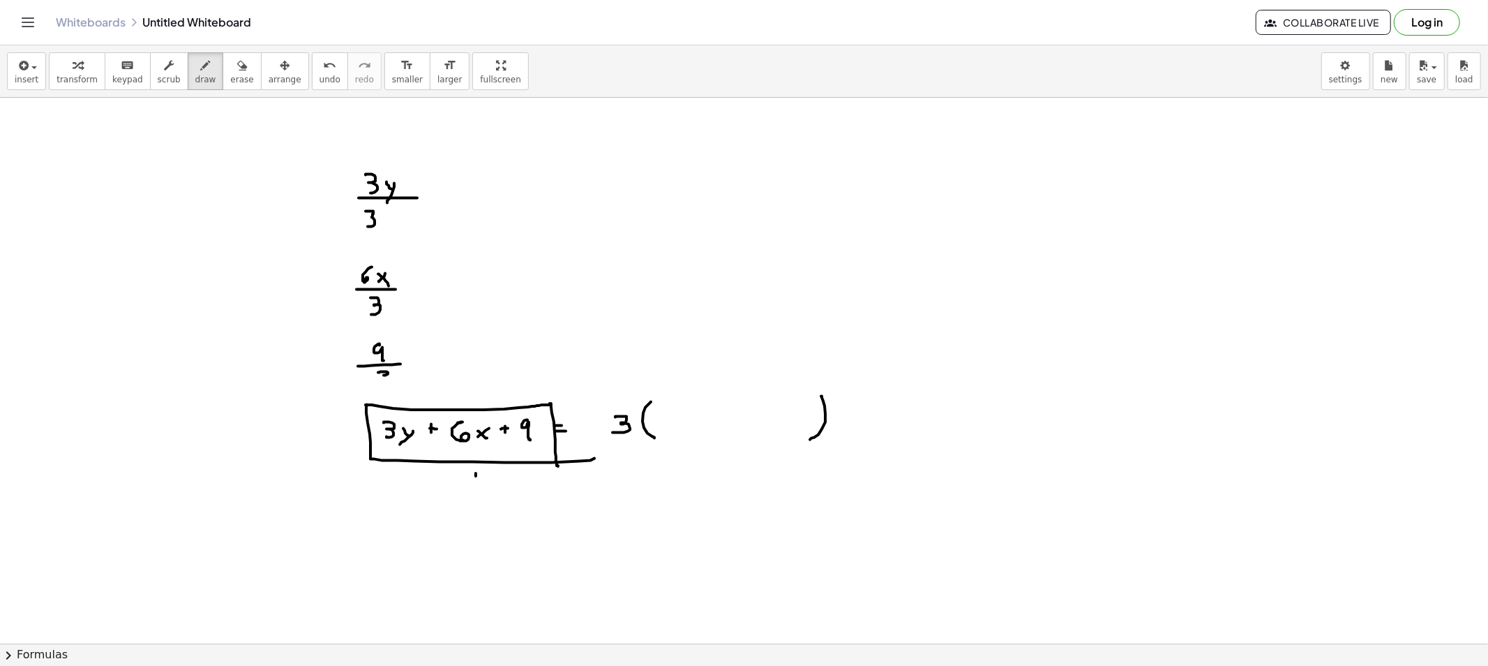
drag, startPoint x: 378, startPoint y: 373, endPoint x: 377, endPoint y: 384, distance: 11.3
drag, startPoint x: 590, startPoint y: 469, endPoint x: 461, endPoint y: 448, distance: 130.8
drag, startPoint x: 610, startPoint y: 408, endPoint x: 436, endPoint y: 419, distance: 174.1
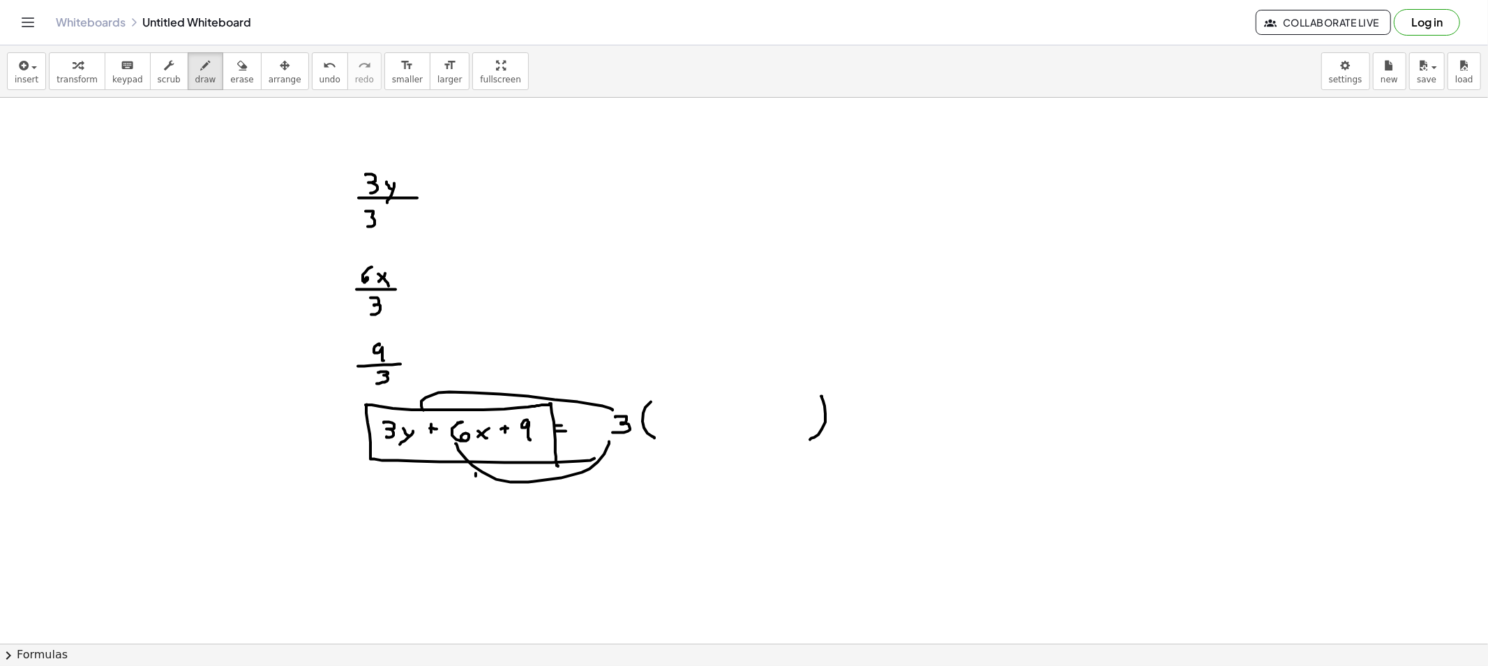
drag, startPoint x: 593, startPoint y: 415, endPoint x: 525, endPoint y: 429, distance: 69.8
drag, startPoint x: 670, startPoint y: 414, endPoint x: 678, endPoint y: 420, distance: 10.5
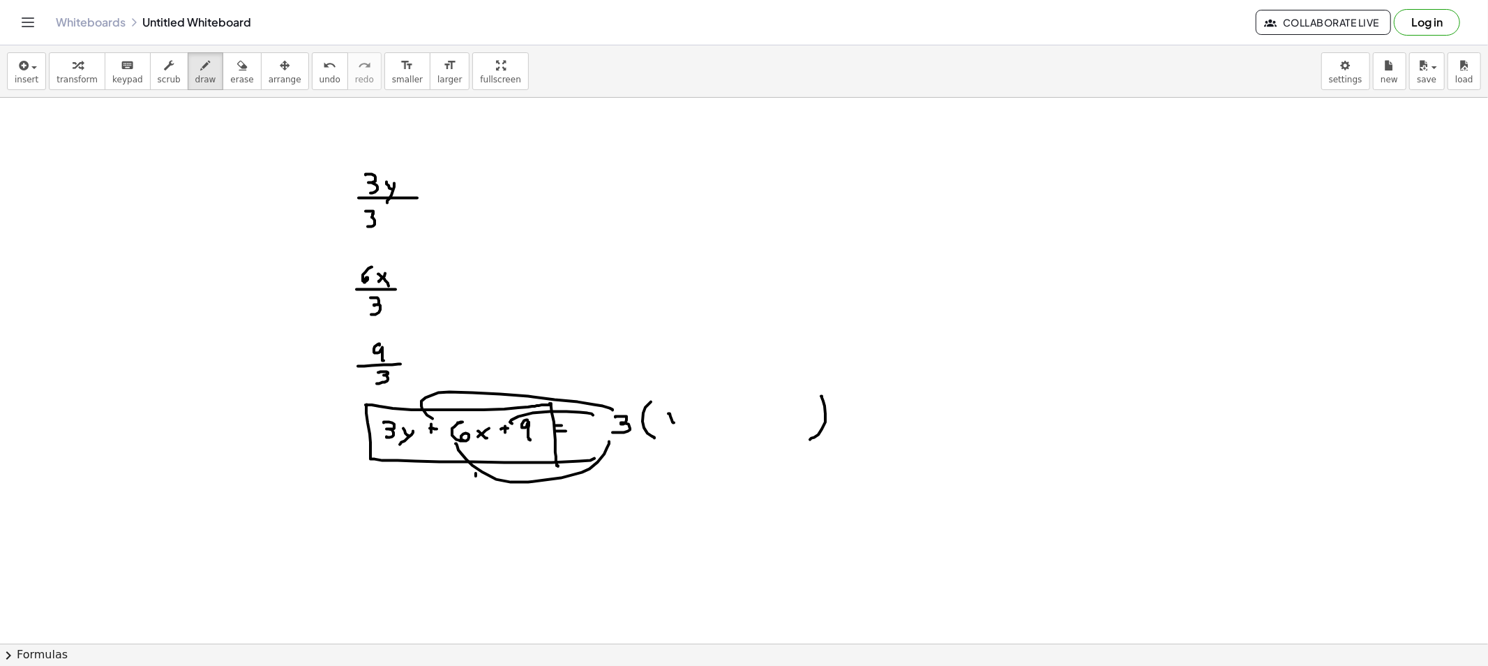
drag, startPoint x: 698, startPoint y: 414, endPoint x: 696, endPoint y: 421, distance: 7.1
drag, startPoint x: 719, startPoint y: 412, endPoint x: 742, endPoint y: 421, distance: 23.8
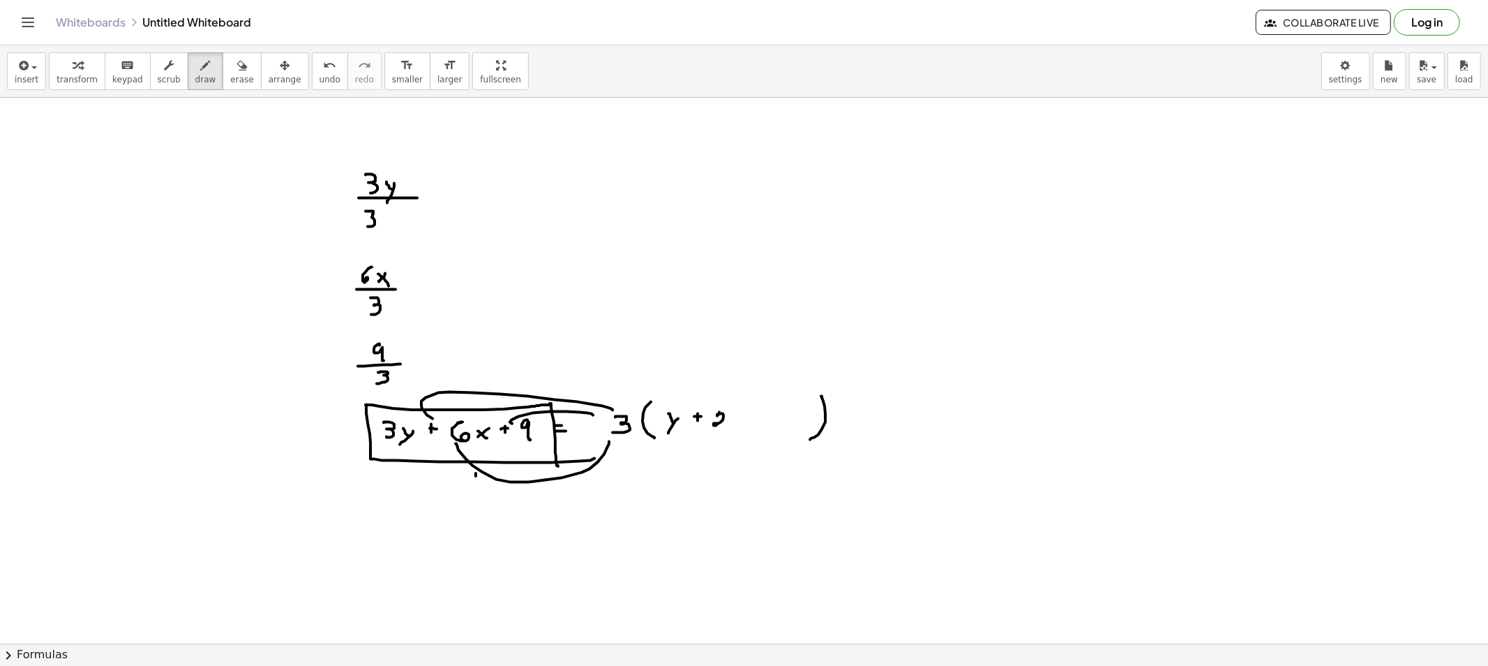
drag, startPoint x: 740, startPoint y: 421, endPoint x: 735, endPoint y: 426, distance: 7.9
drag, startPoint x: 741, startPoint y: 424, endPoint x: 747, endPoint y: 429, distance: 8.0
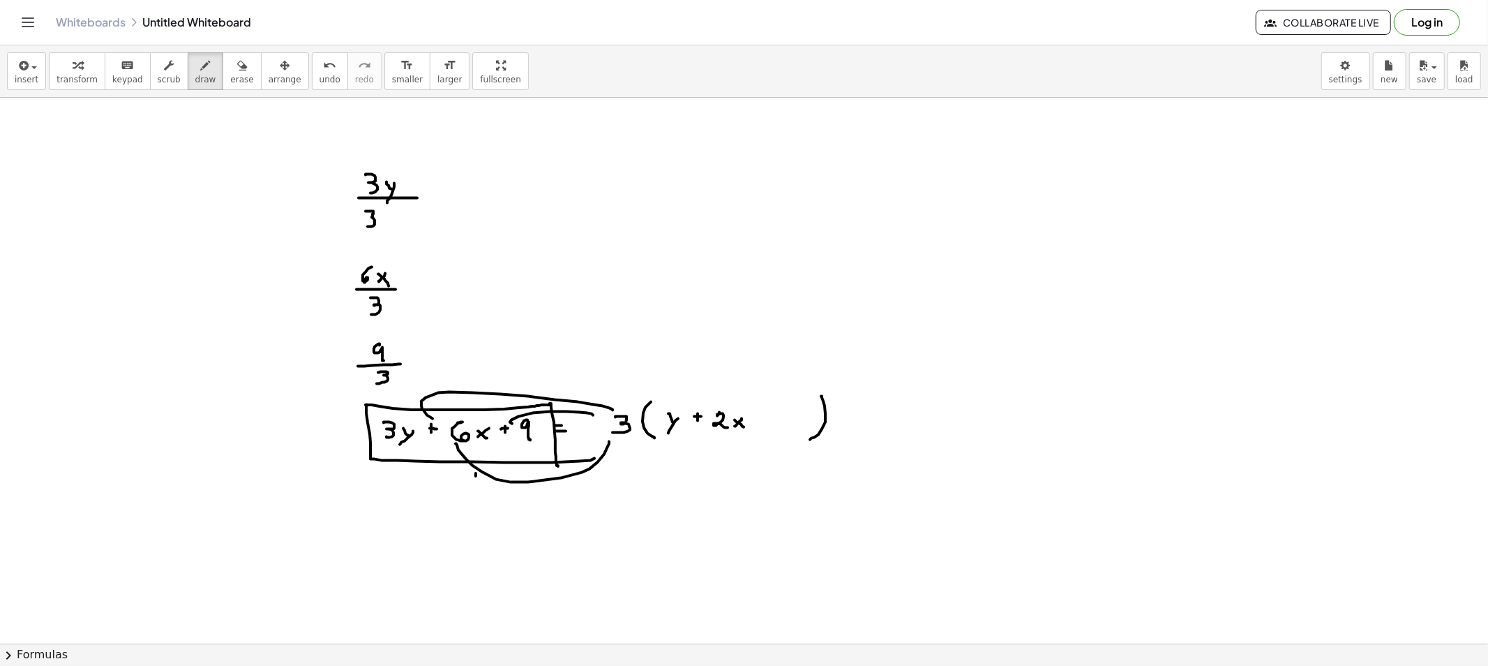
drag, startPoint x: 761, startPoint y: 412, endPoint x: 758, endPoint y: 419, distance: 7.5
drag, startPoint x: 789, startPoint y: 409, endPoint x: 782, endPoint y: 423, distance: 15.9
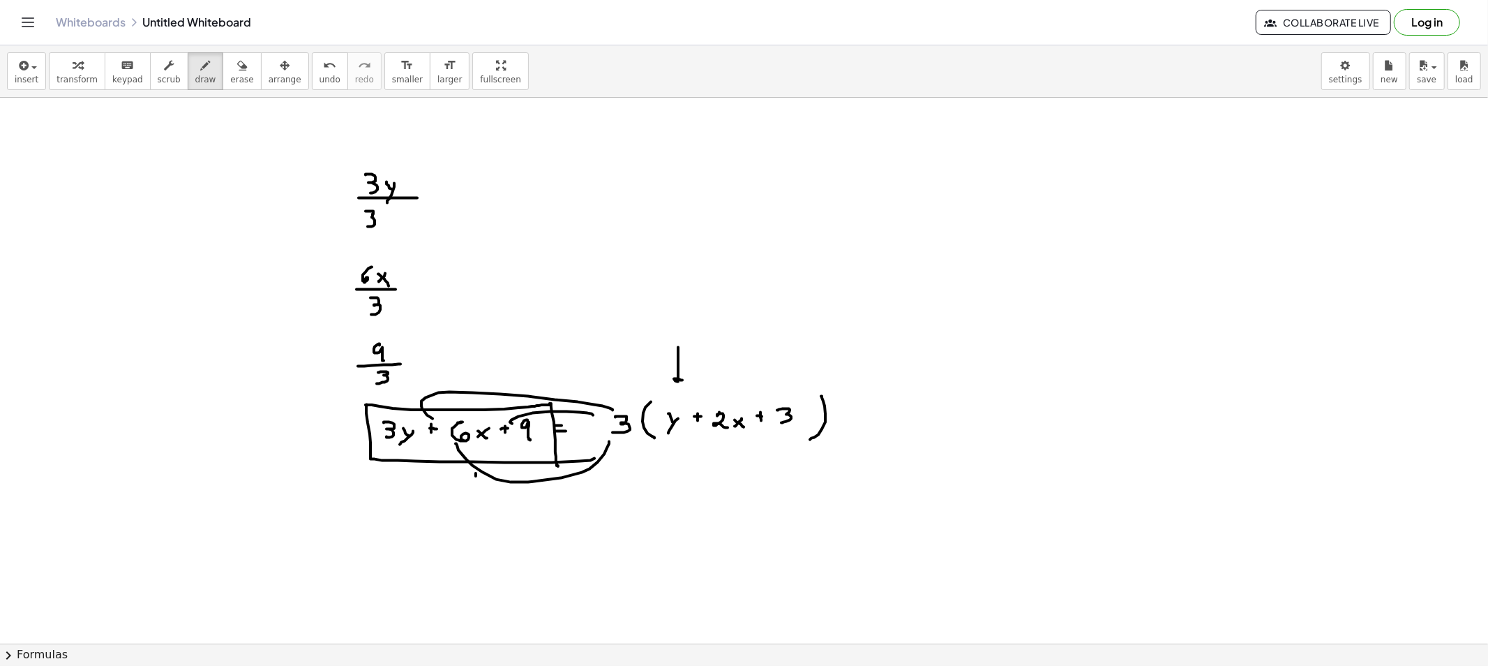
drag, startPoint x: 678, startPoint y: 348, endPoint x: 675, endPoint y: 380, distance: 32.9
drag, startPoint x: 675, startPoint y: 380, endPoint x: 698, endPoint y: 380, distance: 22.3
drag, startPoint x: 773, startPoint y: 354, endPoint x: 777, endPoint y: 387, distance: 33.0
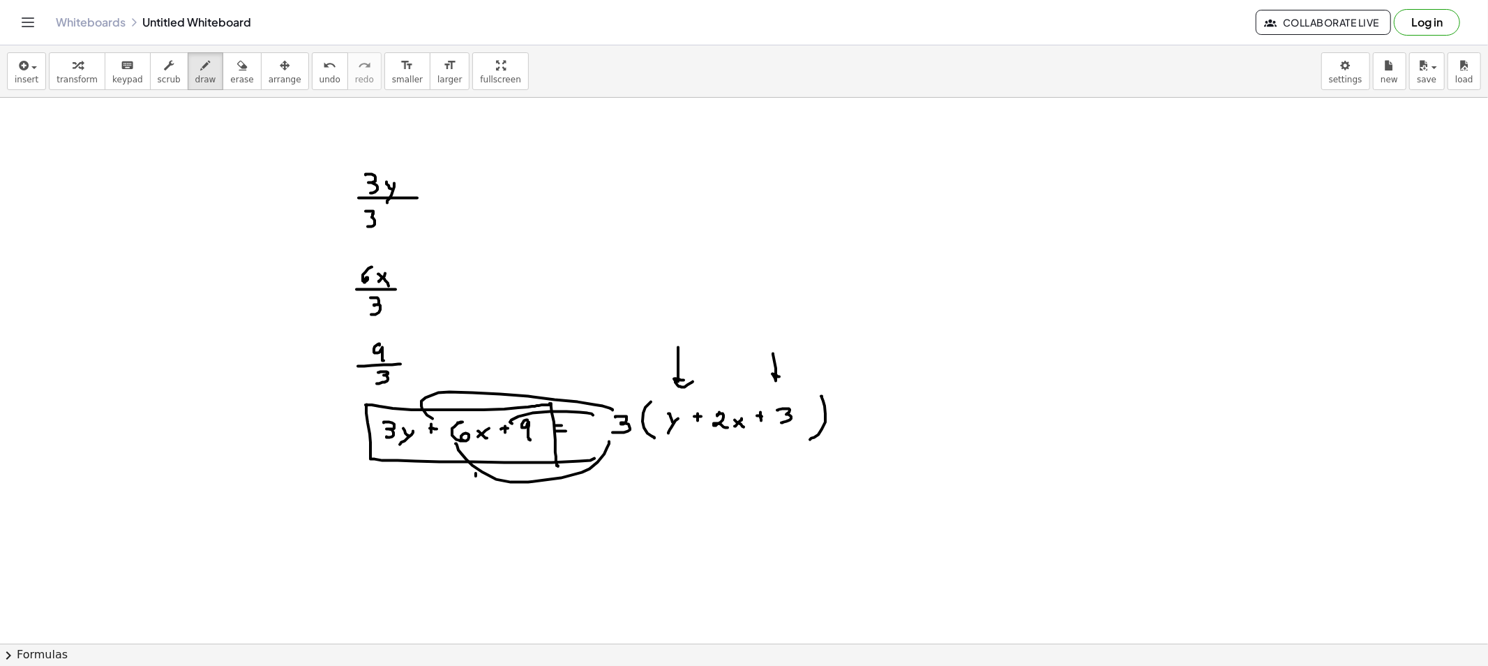
drag, startPoint x: 394, startPoint y: 496, endPoint x: 377, endPoint y: 461, distance: 39.0
click at [230, 64] on div "button" at bounding box center [241, 65] width 23 height 17
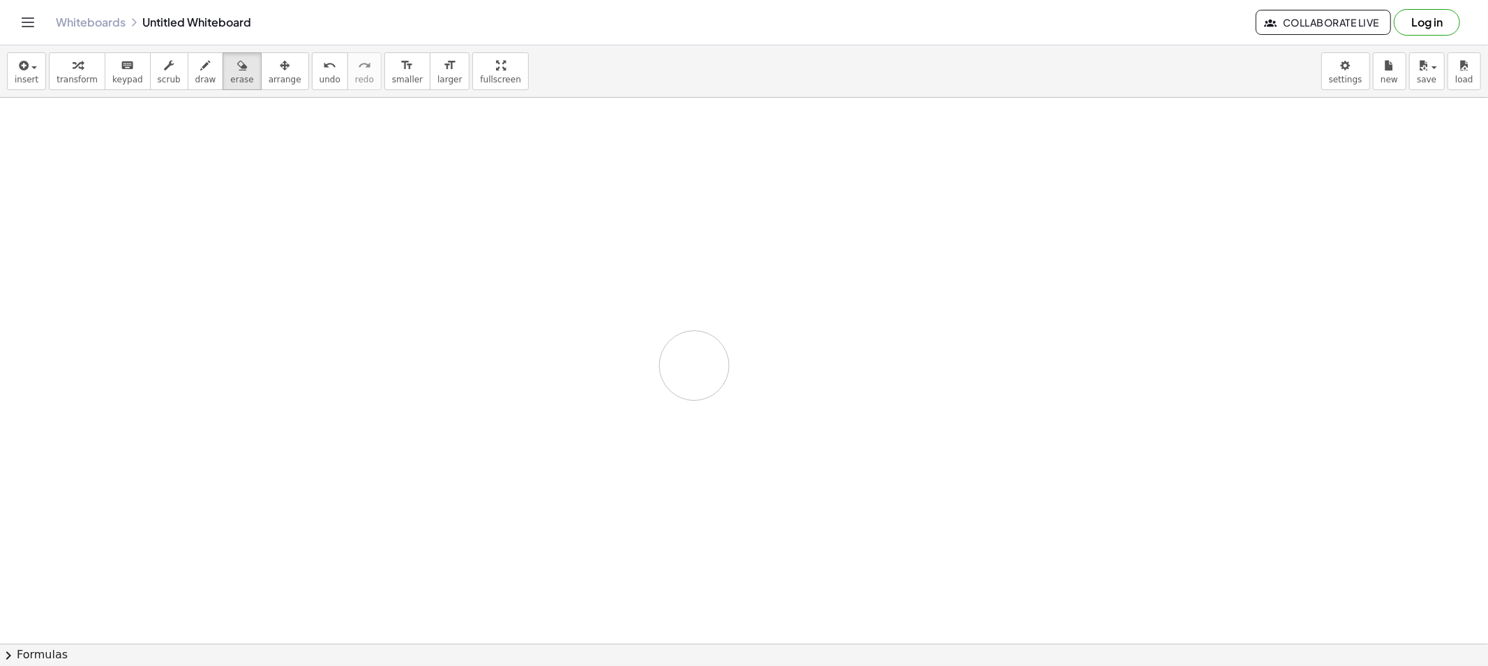
drag, startPoint x: 354, startPoint y: 262, endPoint x: 603, endPoint y: 342, distance: 261.1
drag, startPoint x: 197, startPoint y: 70, endPoint x: 225, endPoint y: 117, distance: 54.5
click at [195, 72] on div "button" at bounding box center [205, 65] width 21 height 17
drag, startPoint x: 317, startPoint y: 158, endPoint x: 318, endPoint y: 173, distance: 14.7
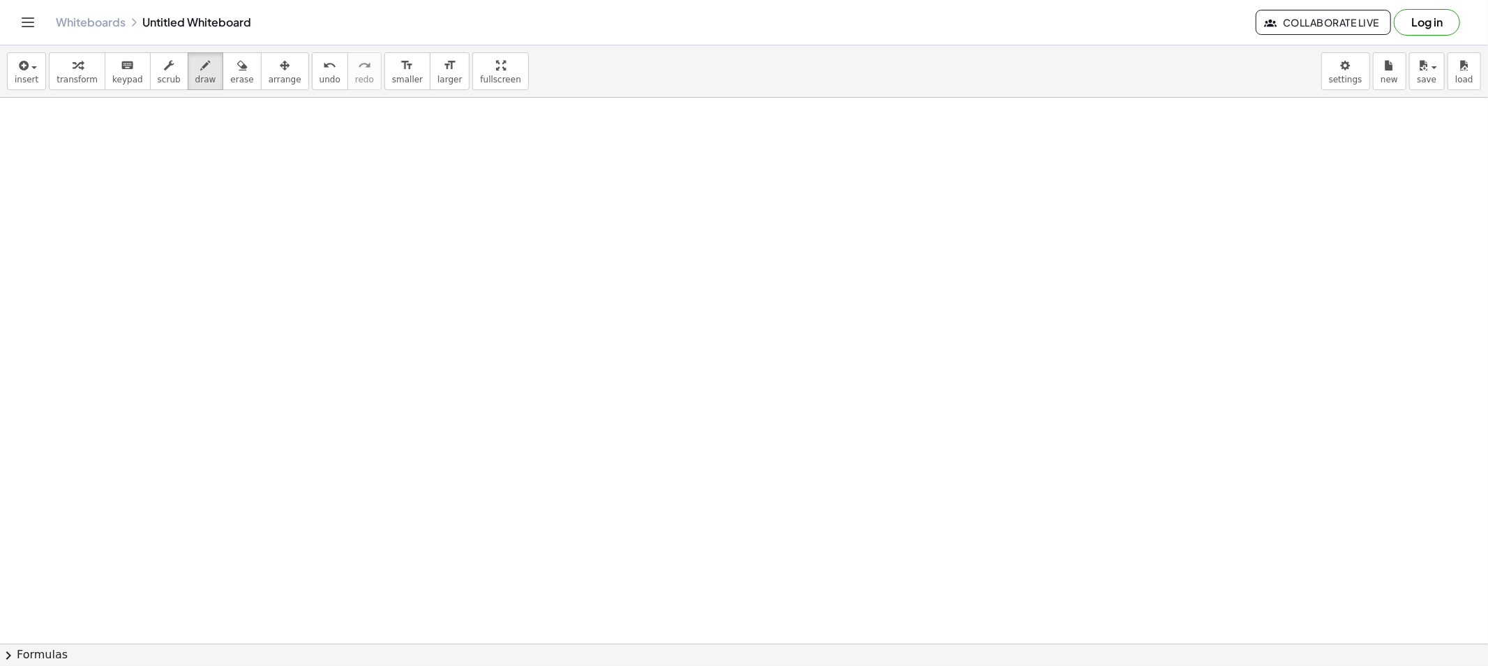
drag, startPoint x: 331, startPoint y: 161, endPoint x: 345, endPoint y: 172, distance: 17.9
drag, startPoint x: 360, startPoint y: 166, endPoint x: 351, endPoint y: 172, distance: 11.0
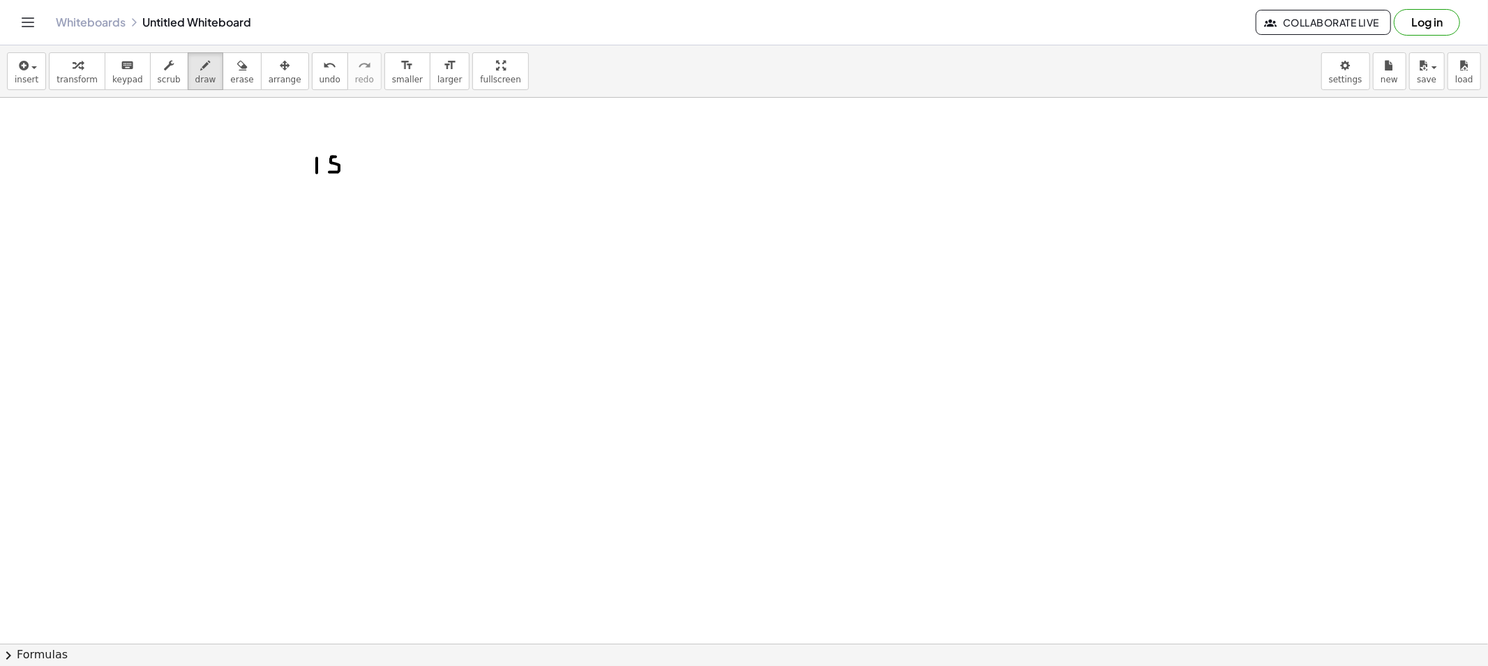
drag, startPoint x: 413, startPoint y: 157, endPoint x: 423, endPoint y: 170, distance: 15.9
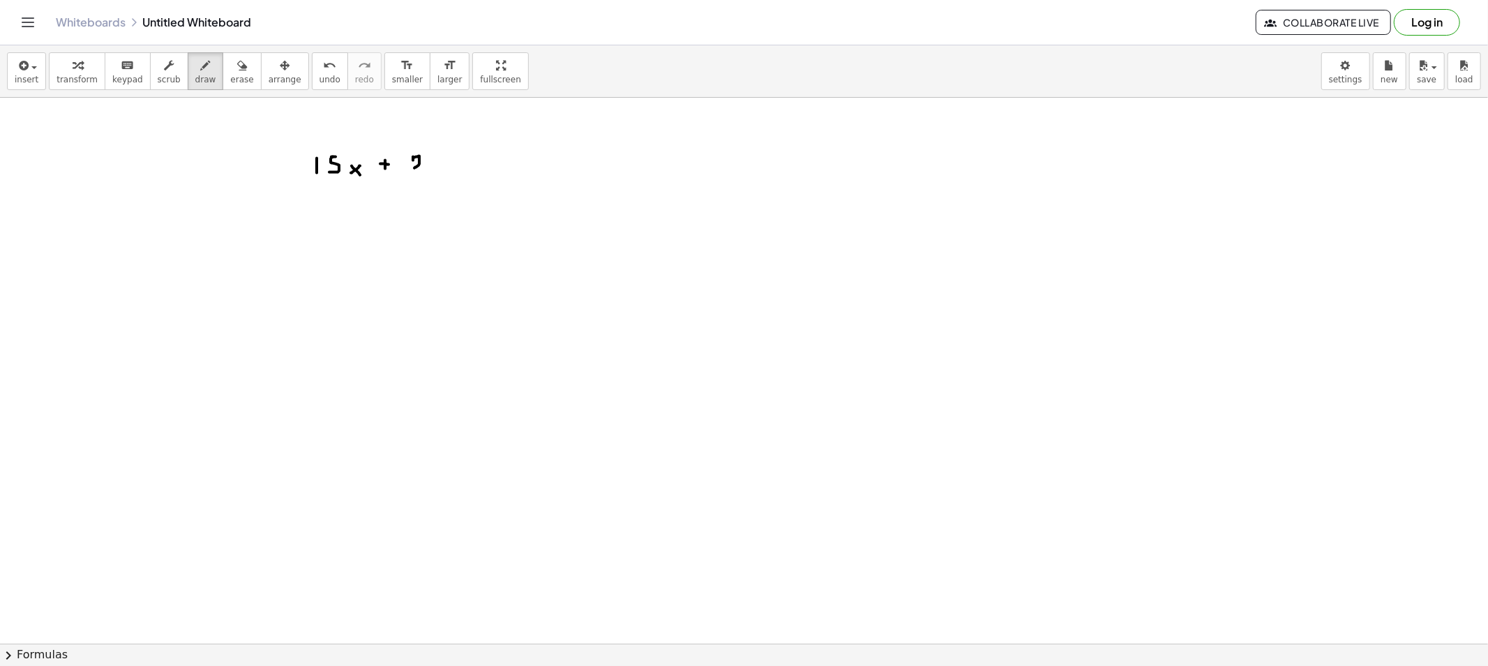
drag, startPoint x: 431, startPoint y: 154, endPoint x: 433, endPoint y: 168, distance: 14.1
drag, startPoint x: 452, startPoint y: 165, endPoint x: 459, endPoint y: 170, distance: 8.9
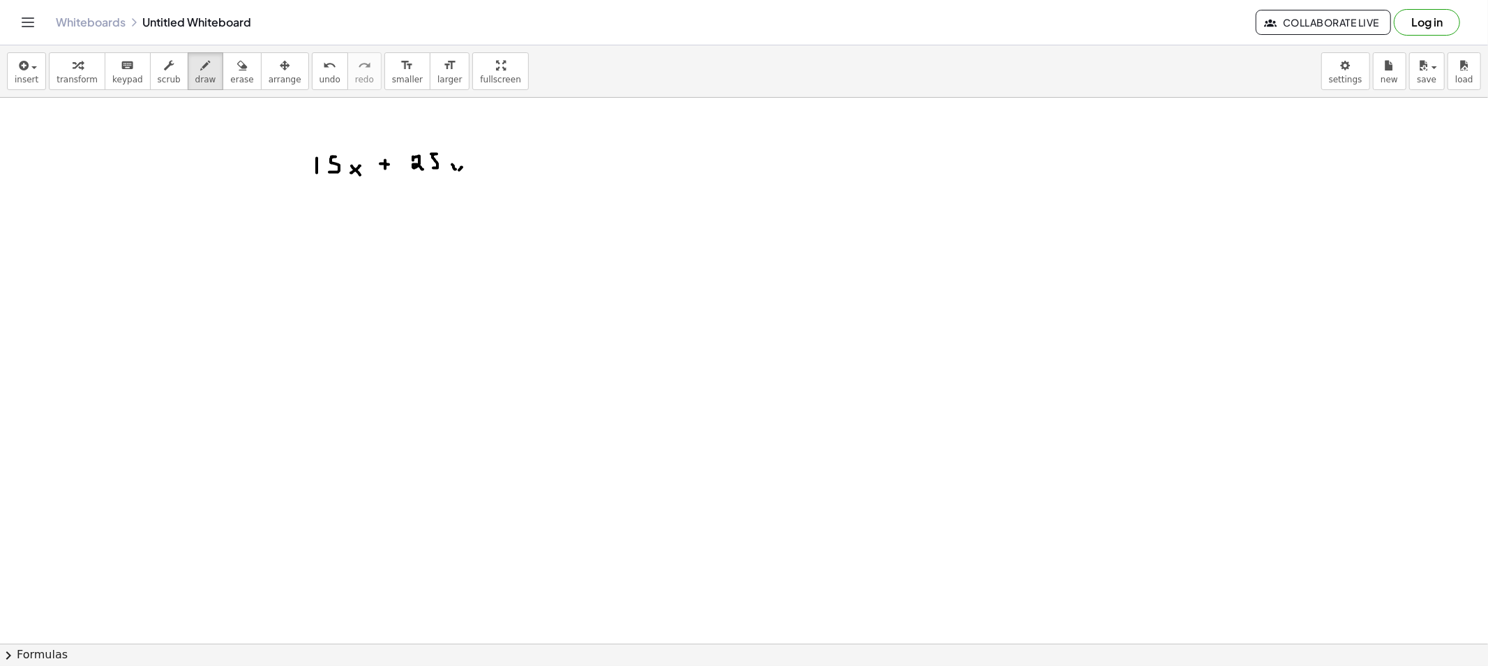
drag, startPoint x: 459, startPoint y: 170, endPoint x: 452, endPoint y: 179, distance: 11.4
drag, startPoint x: 486, startPoint y: 158, endPoint x: 486, endPoint y: 166, distance: 8.4
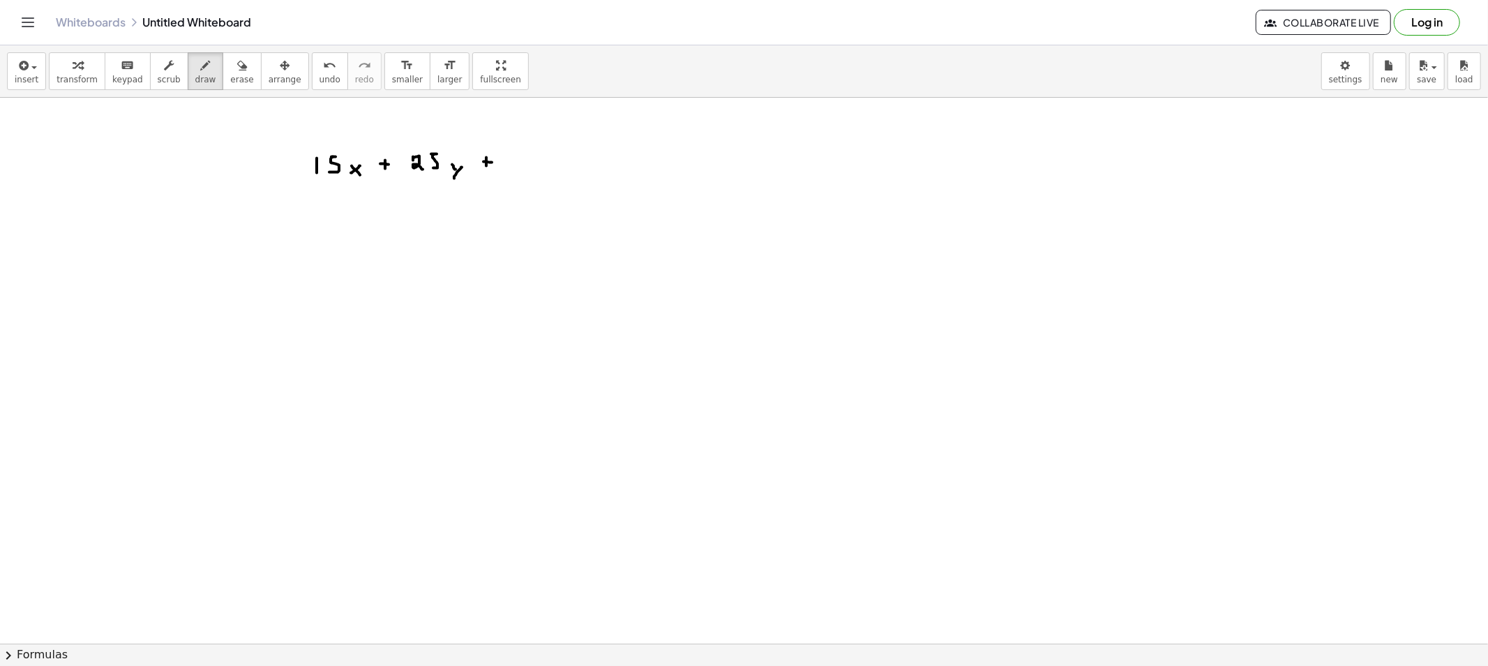
drag, startPoint x: 513, startPoint y: 157, endPoint x: 521, endPoint y: 163, distance: 9.9
drag, startPoint x: 524, startPoint y: 155, endPoint x: 532, endPoint y: 155, distance: 8.4
drag, startPoint x: 528, startPoint y: 160, endPoint x: 546, endPoint y: 166, distance: 19.7
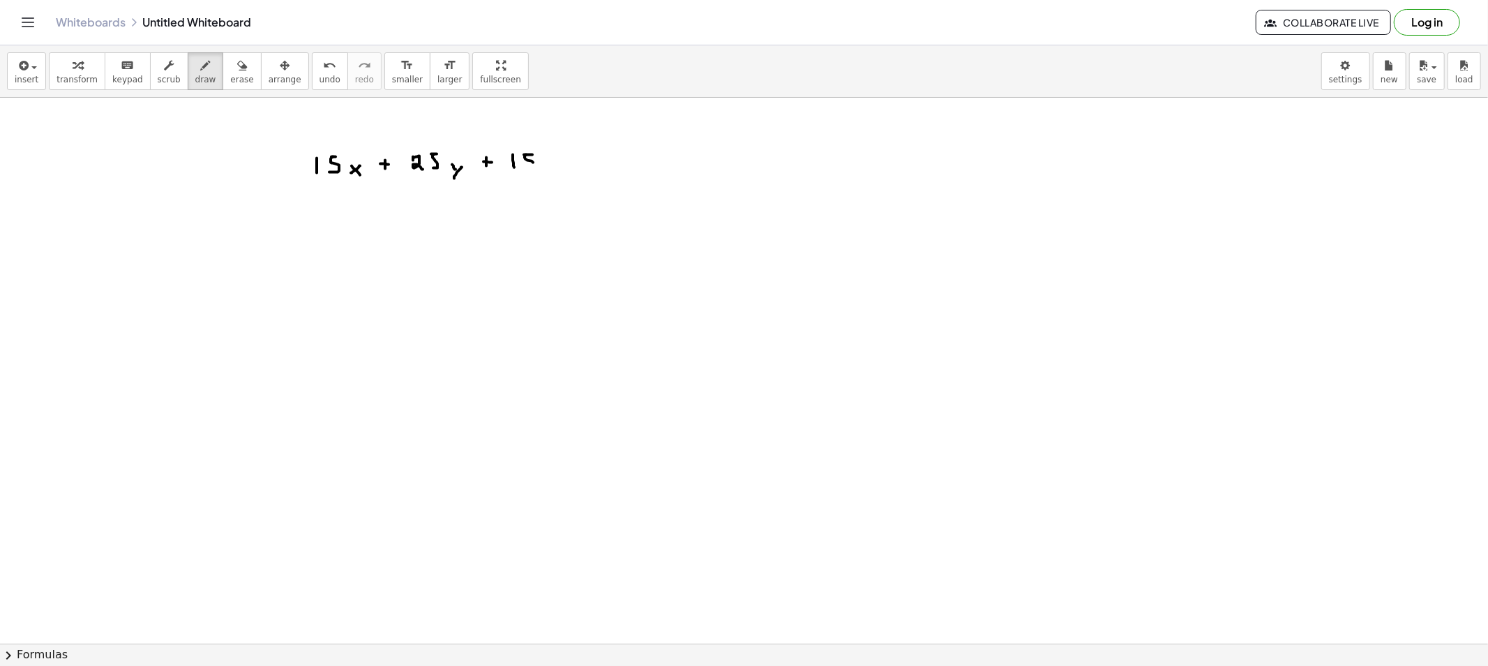
drag, startPoint x: 568, startPoint y: 165, endPoint x: 597, endPoint y: 170, distance: 29.7
drag, startPoint x: 643, startPoint y: 152, endPoint x: 673, endPoint y: 150, distance: 30.1
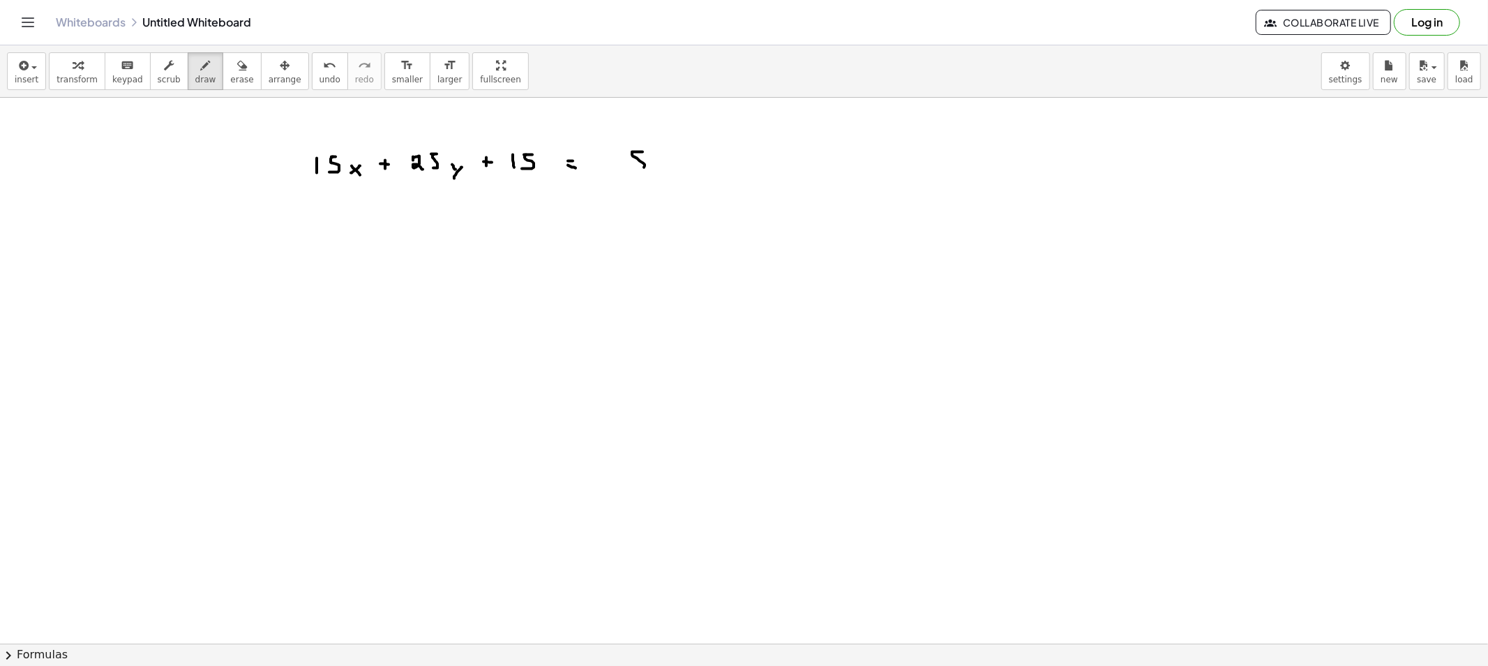
drag, startPoint x: 659, startPoint y: 156, endPoint x: 668, endPoint y: 169, distance: 16.1
drag, startPoint x: 685, startPoint y: 151, endPoint x: 694, endPoint y: 161, distance: 13.3
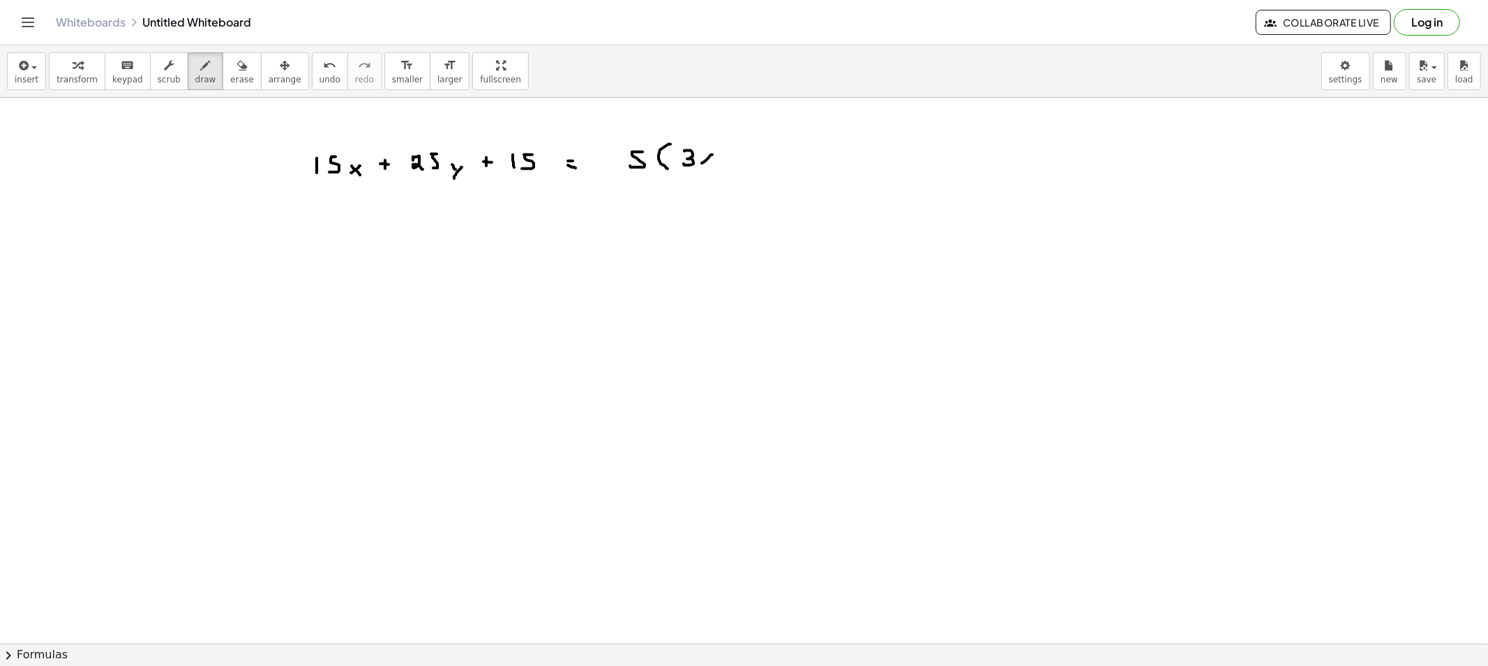
drag, startPoint x: 703, startPoint y: 158, endPoint x: 713, endPoint y: 170, distance: 14.8
drag, startPoint x: 728, startPoint y: 158, endPoint x: 736, endPoint y: 159, distance: 8.4
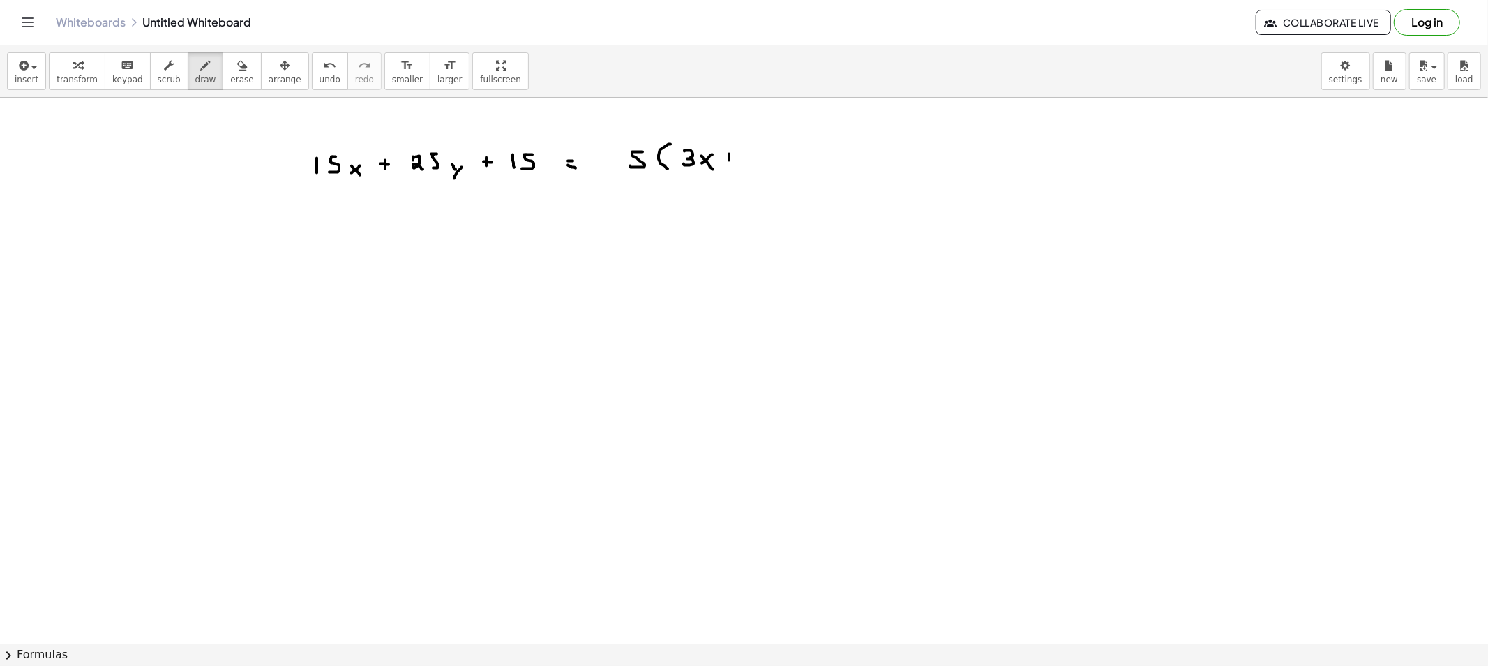
drag, startPoint x: 756, startPoint y: 154, endPoint x: 763, endPoint y: 158, distance: 8.5
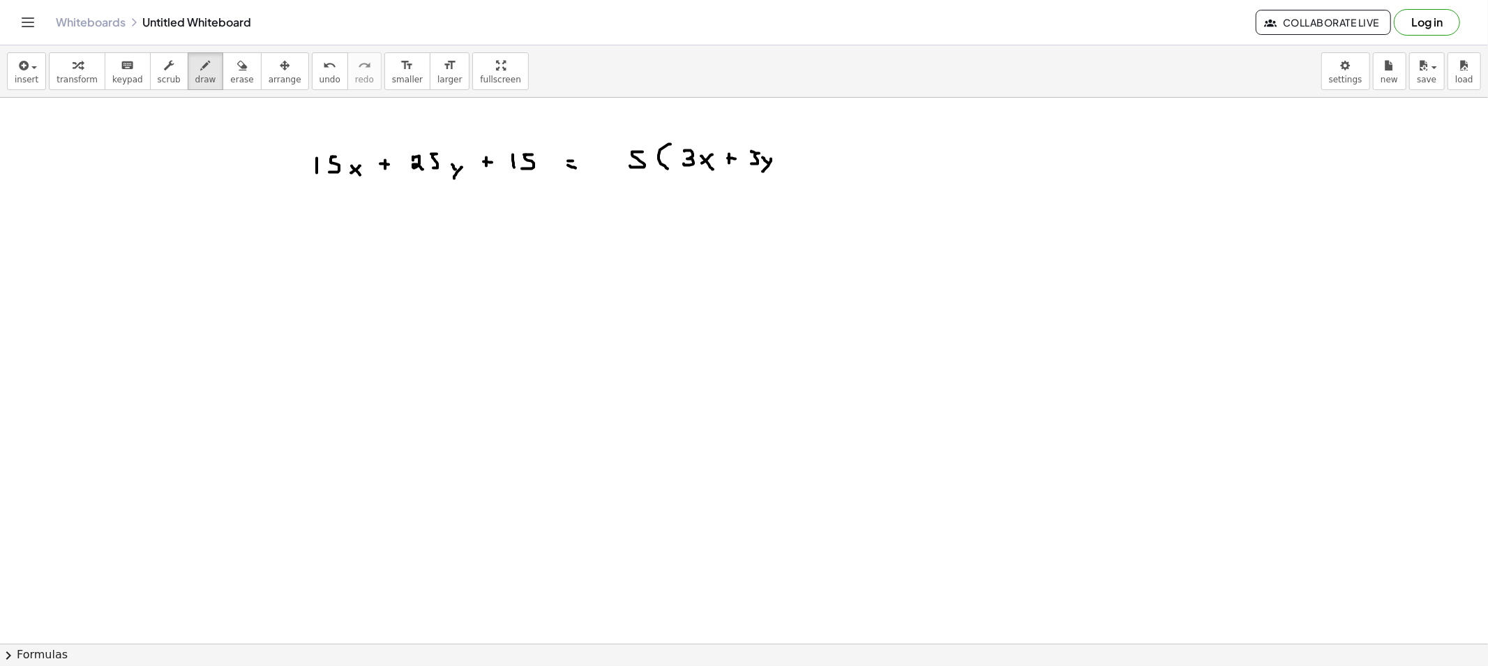
drag, startPoint x: 784, startPoint y: 156, endPoint x: 805, endPoint y: 159, distance: 21.8
drag, startPoint x: 798, startPoint y: 121, endPoint x: 804, endPoint y: 140, distance: 19.0
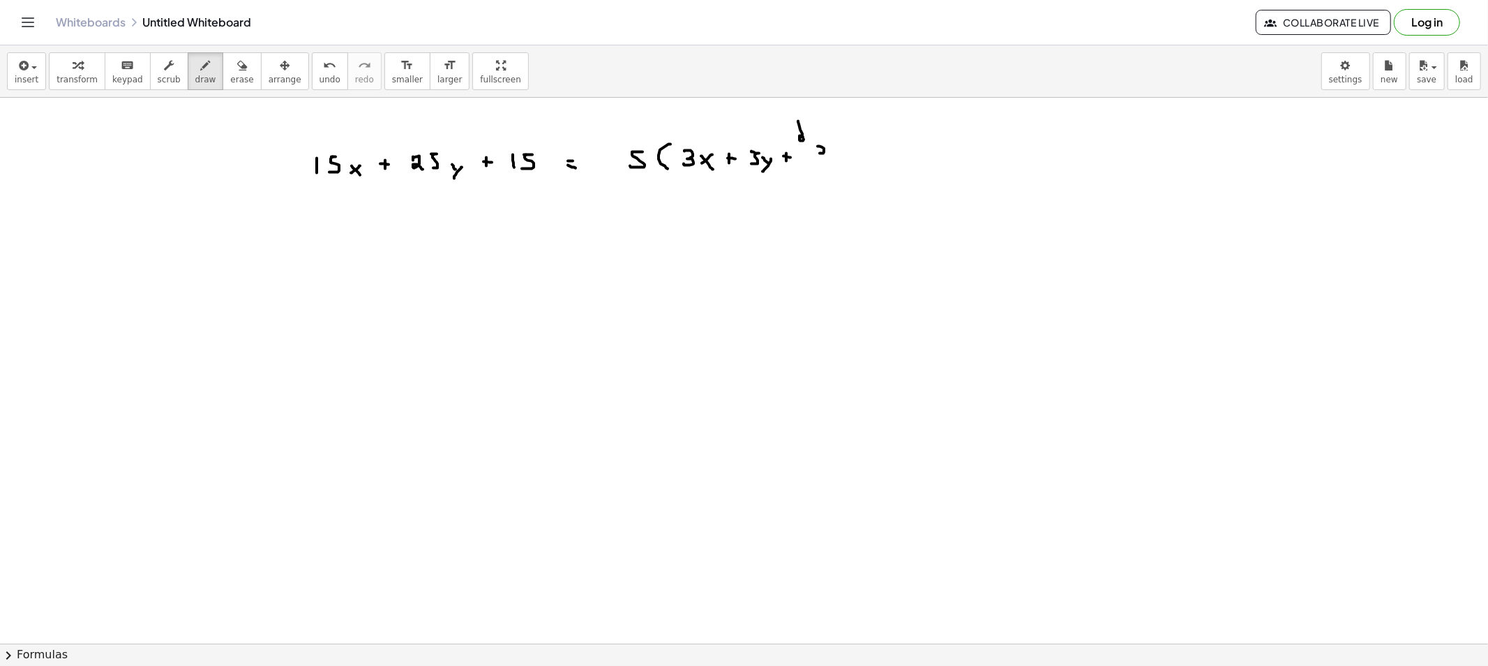
drag, startPoint x: 818, startPoint y: 147, endPoint x: 819, endPoint y: 163, distance: 16.1
drag, startPoint x: 840, startPoint y: 143, endPoint x: 833, endPoint y: 175, distance: 33.0
drag, startPoint x: 244, startPoint y: 75, endPoint x: 235, endPoint y: 74, distance: 9.1
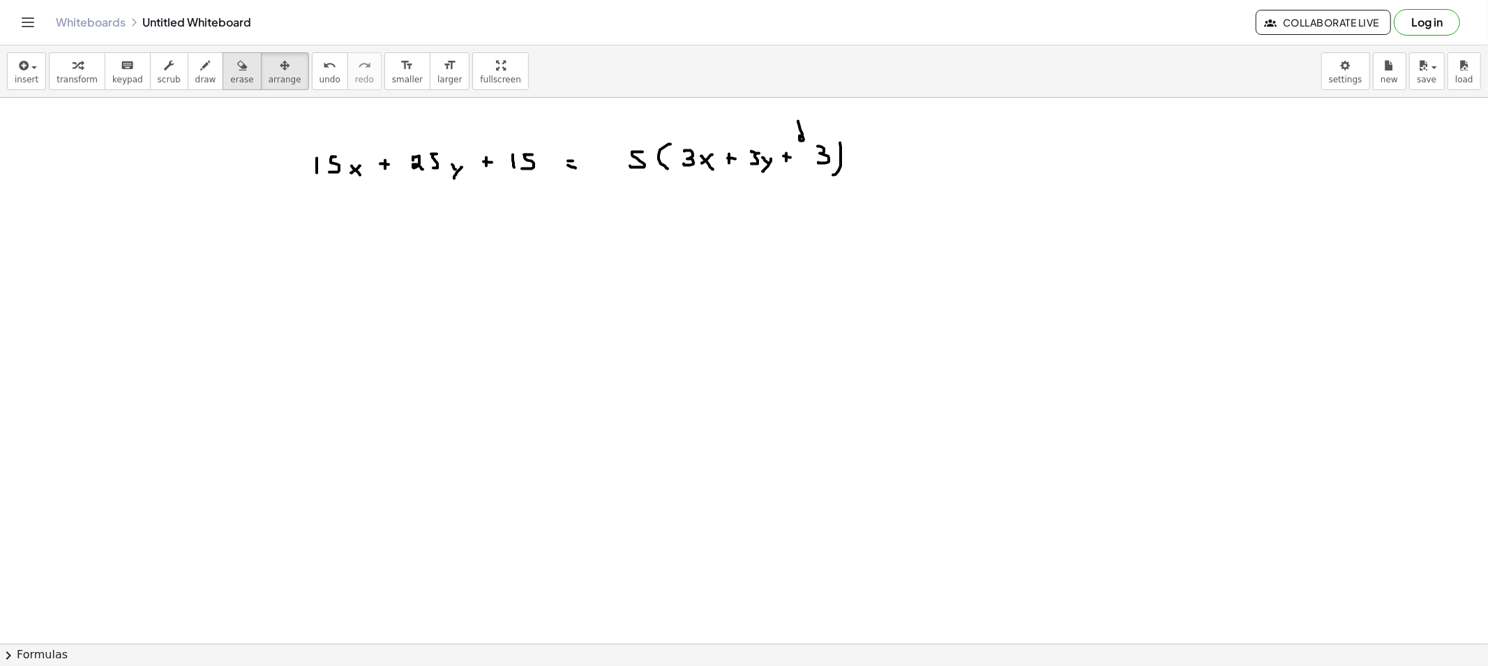
click at [261, 75] on button "arrange" at bounding box center [285, 71] width 48 height 38
click at [235, 74] on button "erase" at bounding box center [242, 71] width 38 height 38
drag, startPoint x: 779, startPoint y: 105, endPoint x: 791, endPoint y: 110, distance: 11.9
drag, startPoint x: 207, startPoint y: 73, endPoint x: 348, endPoint y: 122, distance: 148.5
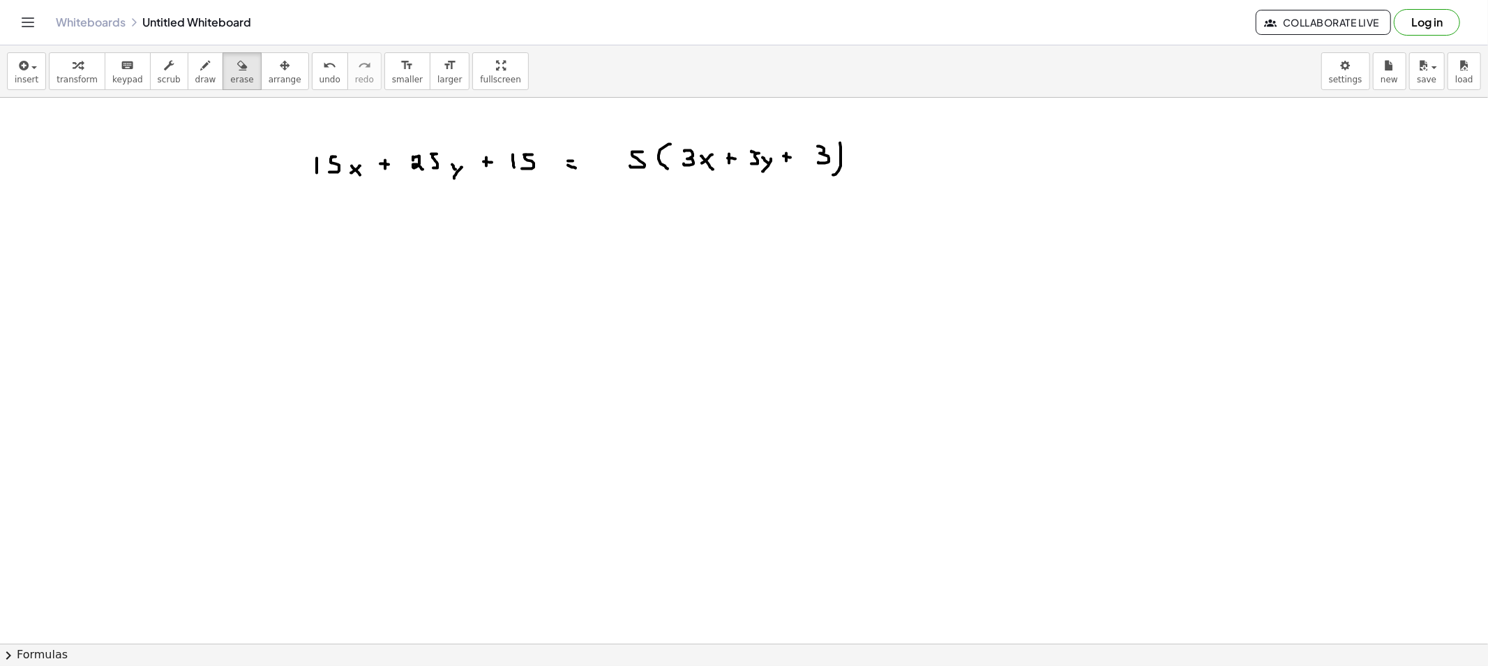
click at [223, 75] on button "erase" at bounding box center [242, 71] width 38 height 38
drag, startPoint x: 363, startPoint y: 155, endPoint x: 828, endPoint y: 169, distance: 465.0
click at [182, 93] on div "insert select one: Math Expression Function Text Youtube Video Graphing Geometr…" at bounding box center [744, 71] width 1488 height 52
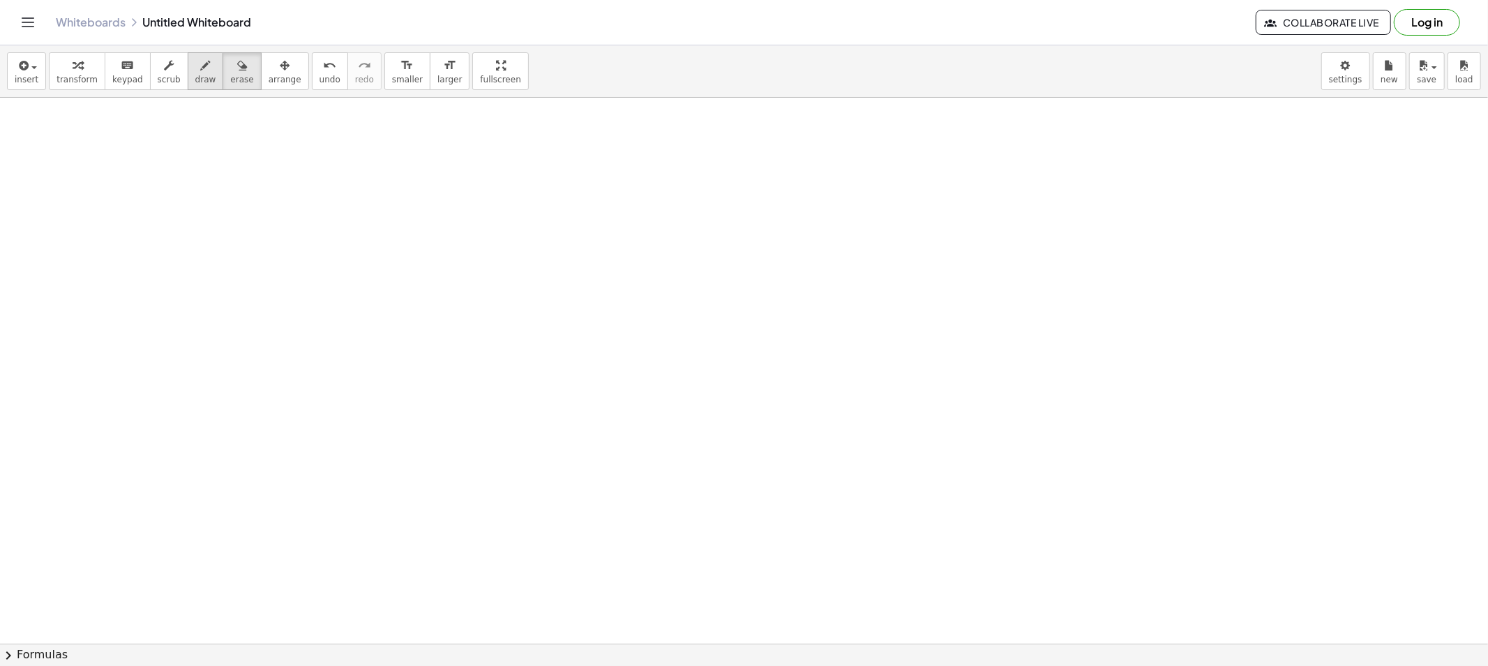
click at [195, 79] on span "draw" at bounding box center [205, 80] width 21 height 10
drag, startPoint x: 357, startPoint y: 168, endPoint x: 364, endPoint y: 173, distance: 8.5
drag, startPoint x: 373, startPoint y: 160, endPoint x: 373, endPoint y: 170, distance: 9.8
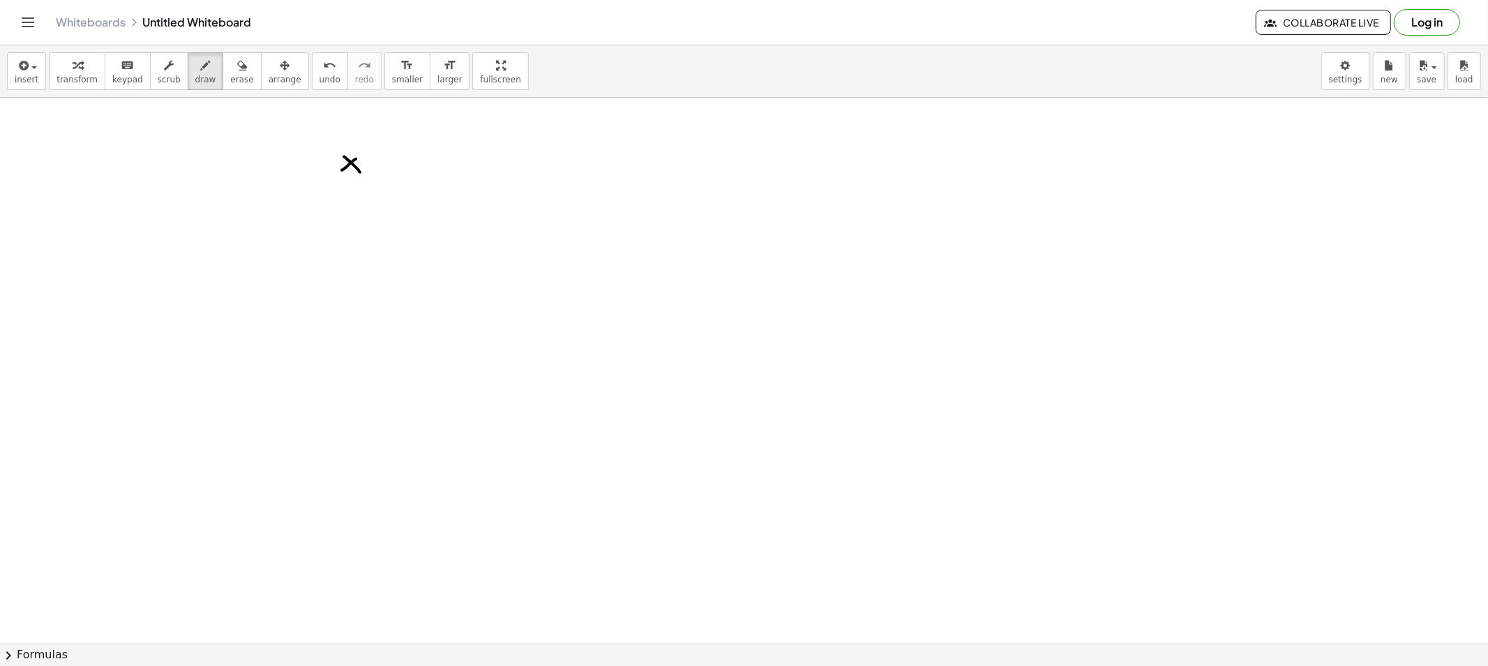
drag, startPoint x: 402, startPoint y: 169, endPoint x: 398, endPoint y: 163, distance: 7.5
drag, startPoint x: 398, startPoint y: 163, endPoint x: 415, endPoint y: 179, distance: 23.7
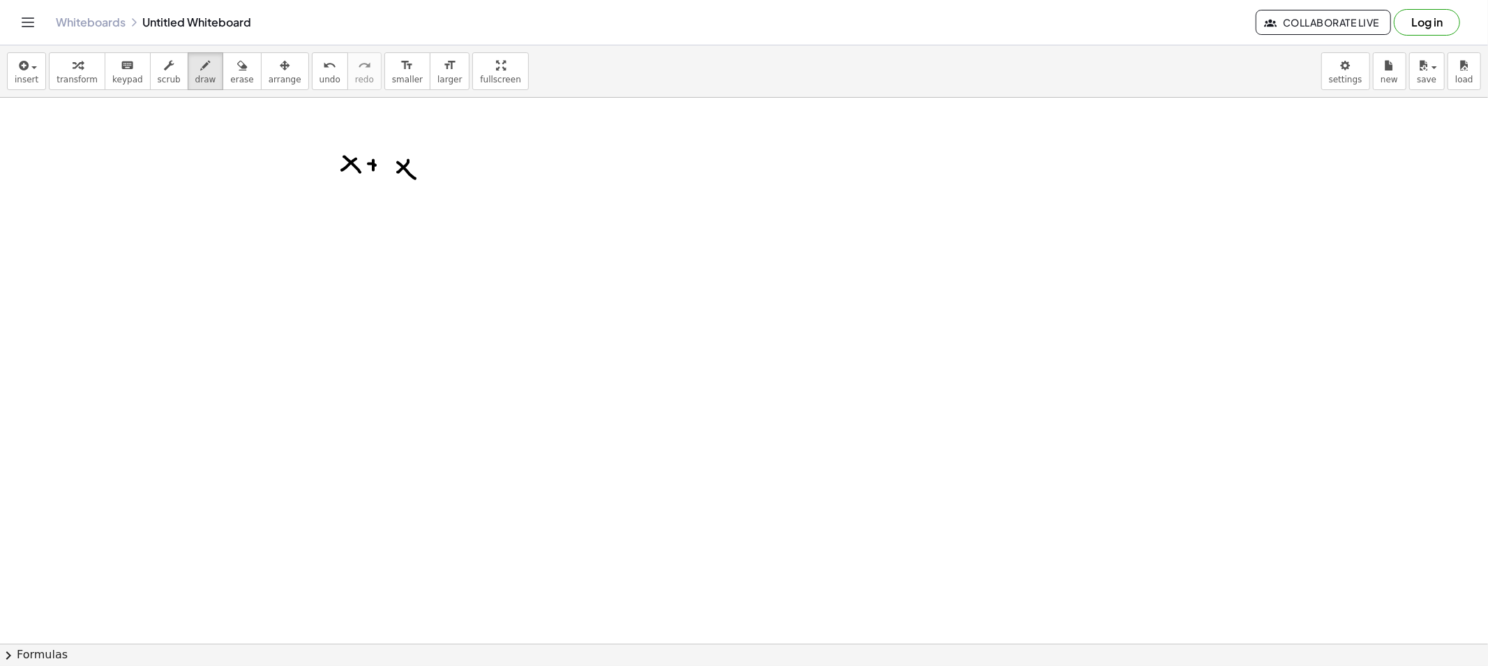
drag, startPoint x: 412, startPoint y: 140, endPoint x: 426, endPoint y: 151, distance: 18.3
drag, startPoint x: 455, startPoint y: 164, endPoint x: 465, endPoint y: 165, distance: 9.8
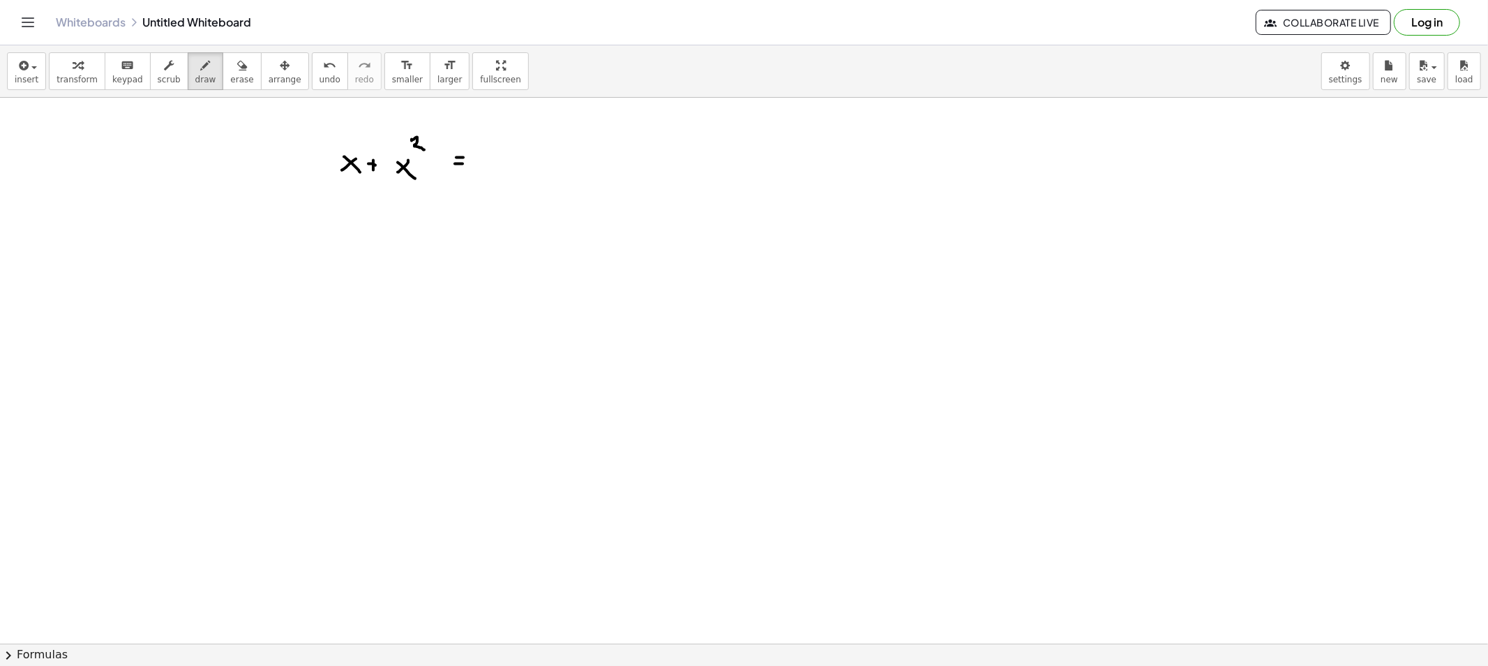
drag, startPoint x: 405, startPoint y: 98, endPoint x: 416, endPoint y: 119, distance: 22.8
drag, startPoint x: 343, startPoint y: 130, endPoint x: 351, endPoint y: 131, distance: 8.5
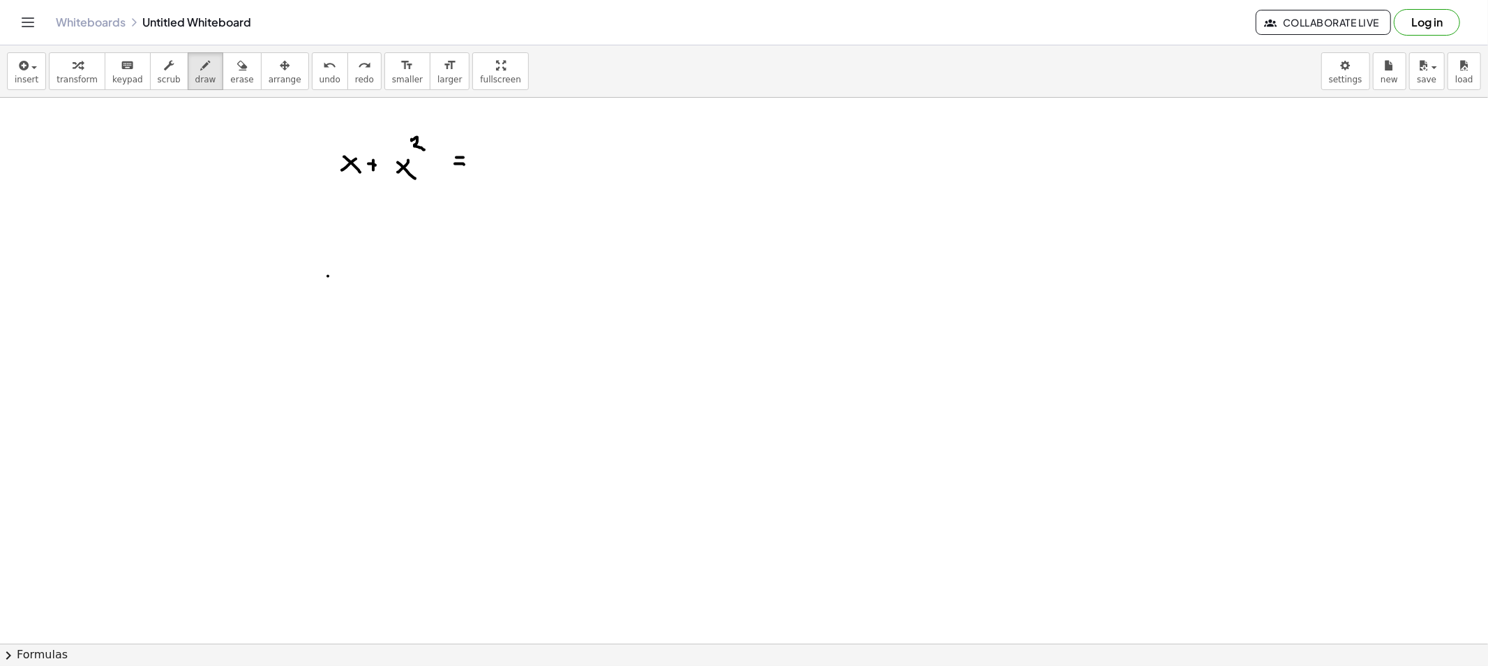
drag, startPoint x: 328, startPoint y: 276, endPoint x: 317, endPoint y: 280, distance: 11.7
drag, startPoint x: 322, startPoint y: 281, endPoint x: 332, endPoint y: 292, distance: 14.8
drag, startPoint x: 332, startPoint y: 258, endPoint x: 338, endPoint y: 272, distance: 15.3
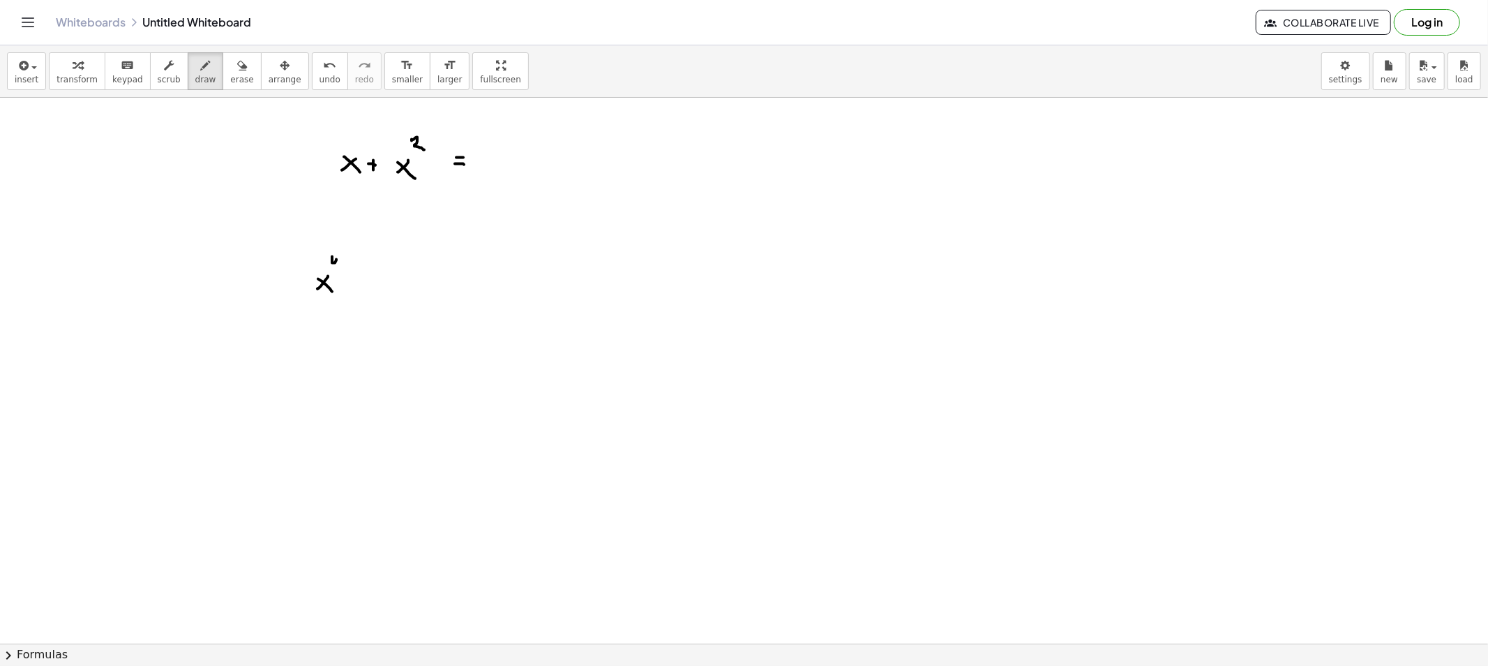
drag, startPoint x: 351, startPoint y: 276, endPoint x: 351, endPoint y: 284, distance: 8.4
drag, startPoint x: 386, startPoint y: 279, endPoint x: 380, endPoint y: 283, distance: 7.5
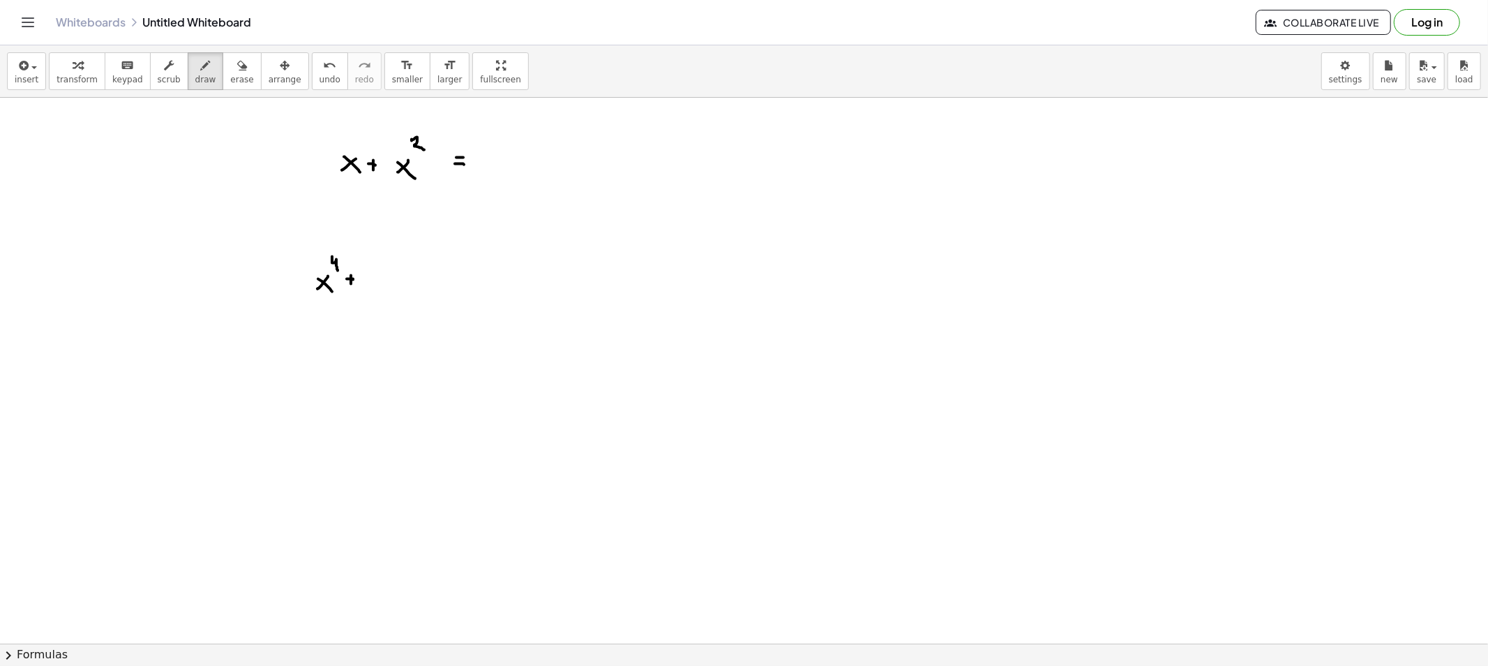
drag, startPoint x: 387, startPoint y: 288, endPoint x: 389, endPoint y: 269, distance: 18.4
drag, startPoint x: 389, startPoint y: 260, endPoint x: 409, endPoint y: 278, distance: 27.2
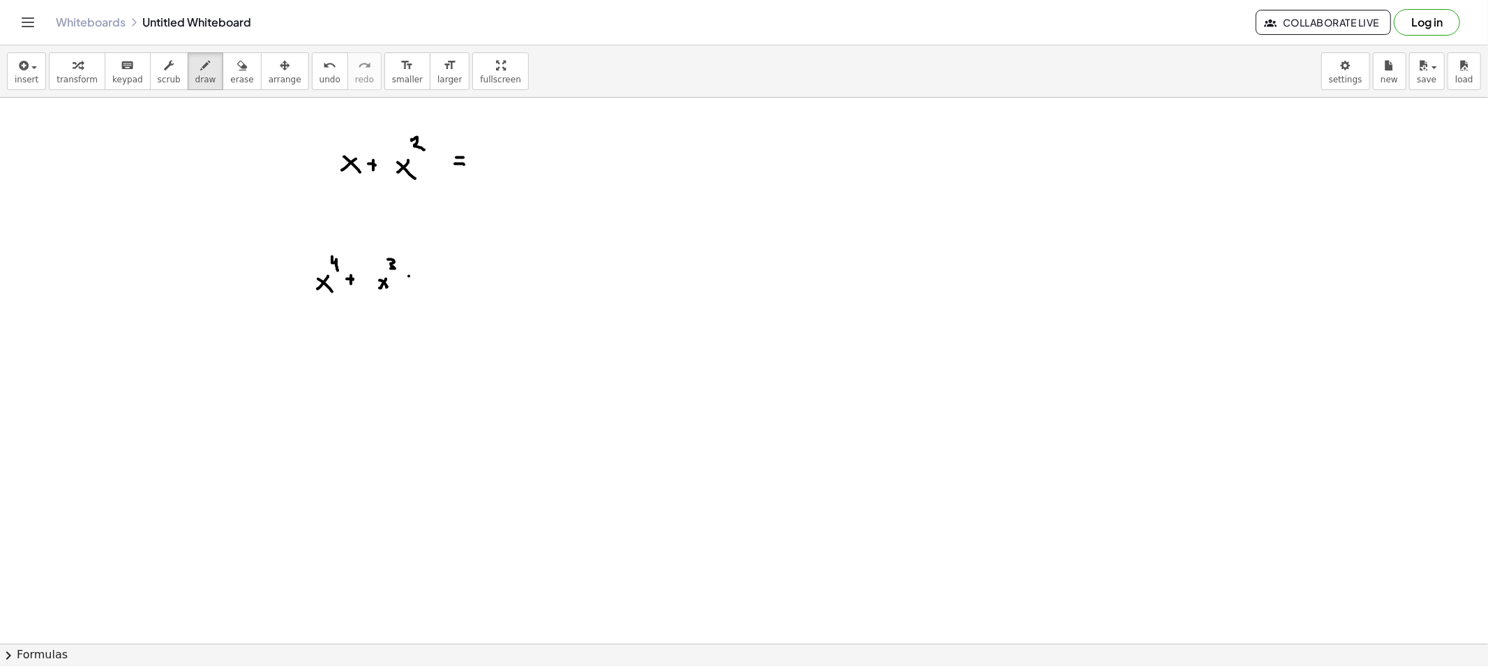
drag, startPoint x: 409, startPoint y: 276, endPoint x: 409, endPoint y: 287, distance: 10.5
drag, startPoint x: 449, startPoint y: 277, endPoint x: 437, endPoint y: 281, distance: 12.4
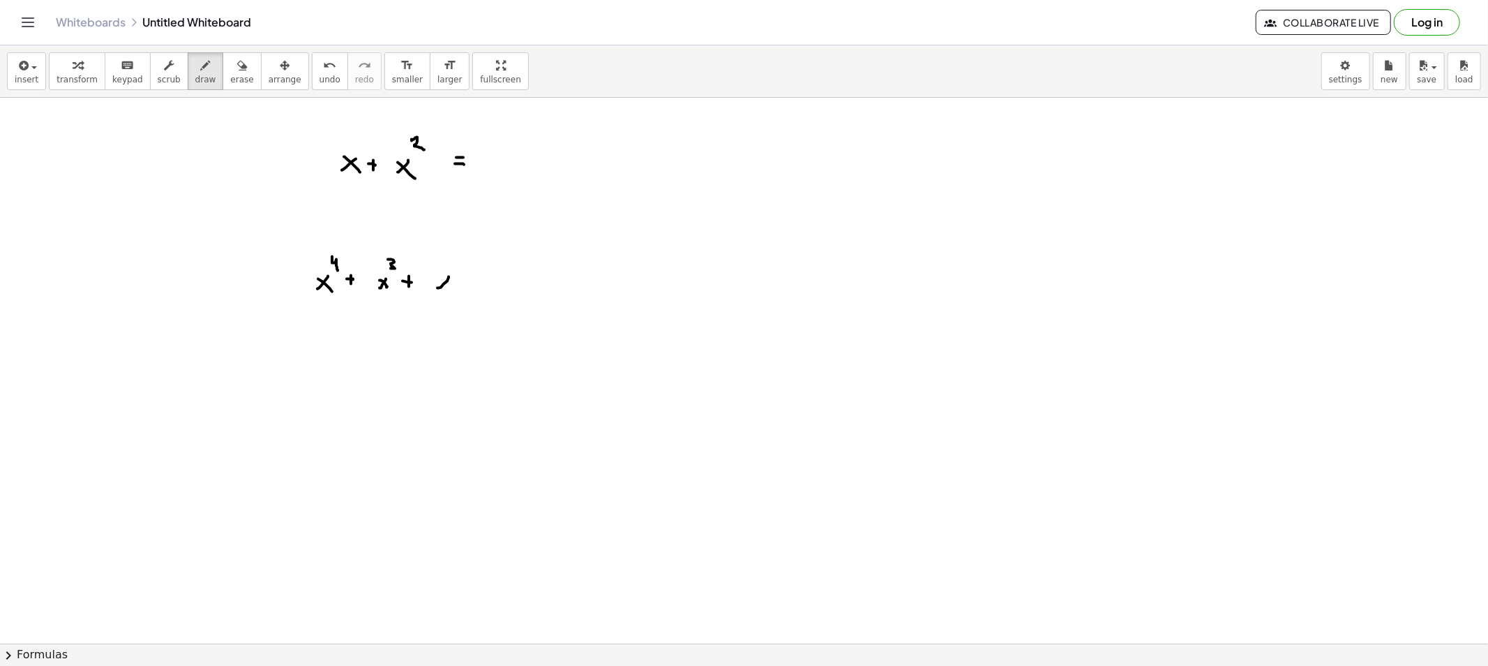
drag, startPoint x: 450, startPoint y: 260, endPoint x: 463, endPoint y: 274, distance: 18.8
drag, startPoint x: 468, startPoint y: 281, endPoint x: 480, endPoint y: 283, distance: 12.7
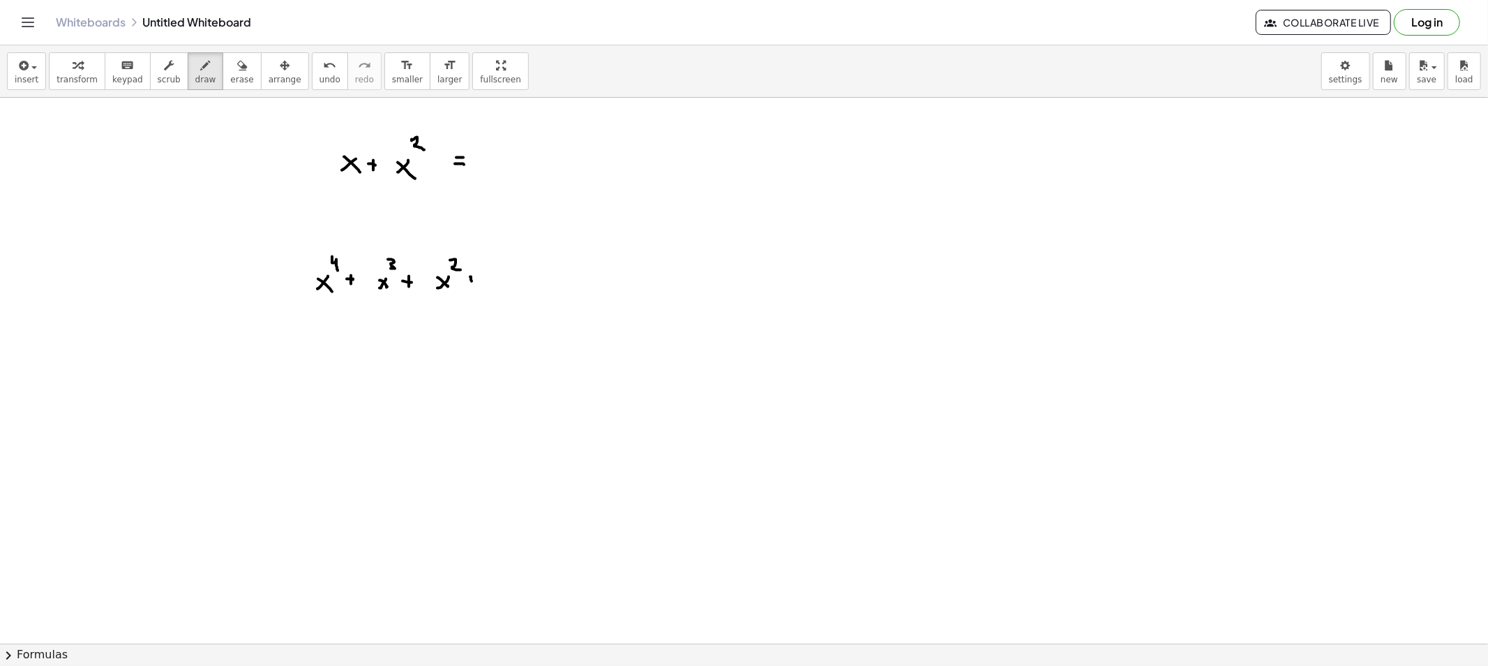
drag, startPoint x: 500, startPoint y: 275, endPoint x: 491, endPoint y: 280, distance: 10.3
drag, startPoint x: 488, startPoint y: 229, endPoint x: 512, endPoint y: 254, distance: 34.1
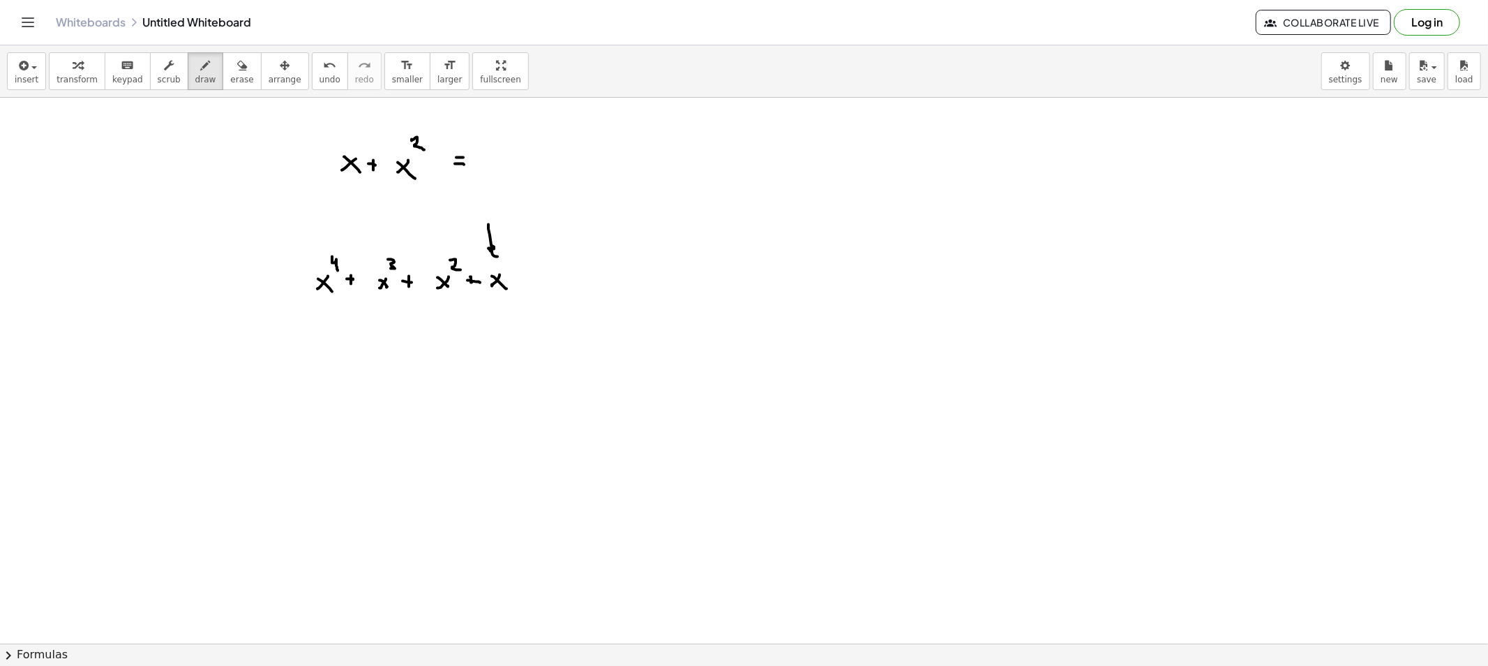
click at [237, 73] on icon "button" at bounding box center [242, 65] width 10 height 17
drag, startPoint x: 276, startPoint y: 288, endPoint x: 449, endPoint y: 282, distance: 173.2
drag, startPoint x: 483, startPoint y: 231, endPoint x: 491, endPoint y: 239, distance: 10.9
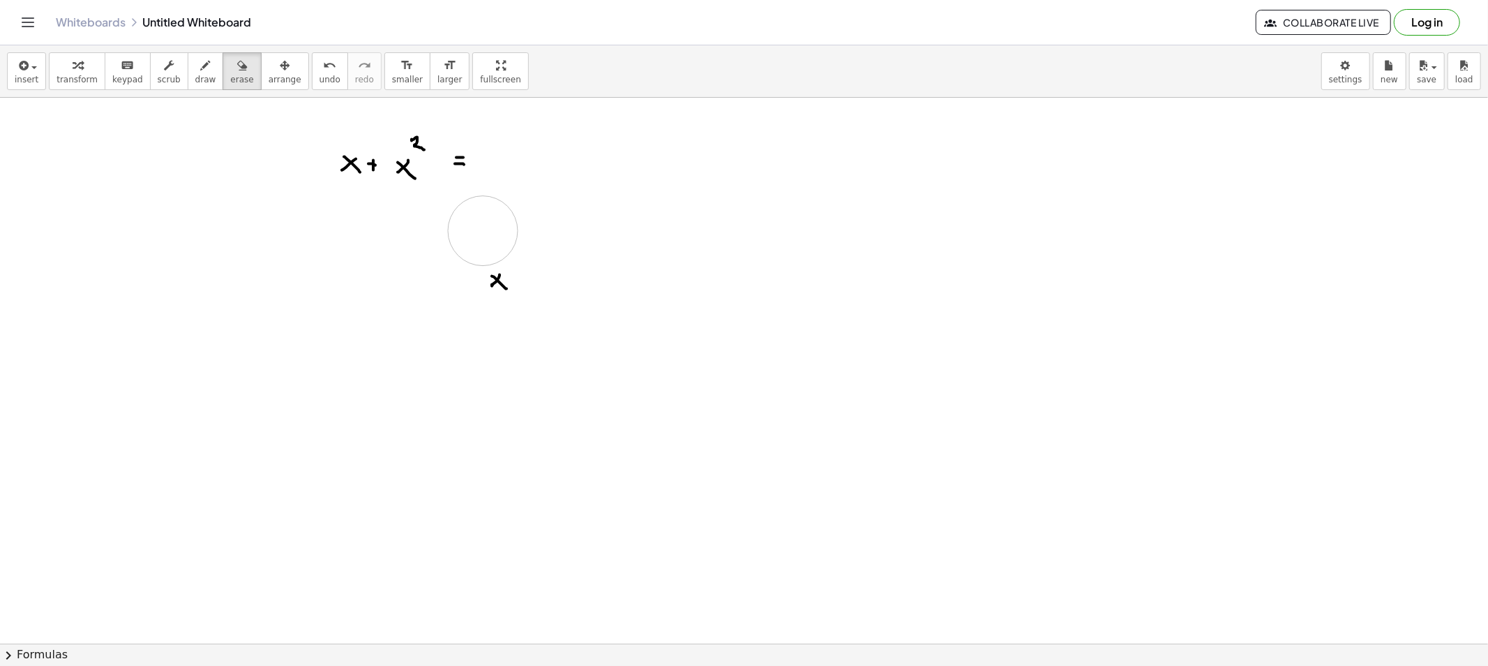
click at [195, 75] on span "draw" at bounding box center [205, 80] width 21 height 10
drag, startPoint x: 347, startPoint y: 224, endPoint x: 350, endPoint y: 195, distance: 28.8
click at [230, 80] on span "erase" at bounding box center [241, 80] width 23 height 10
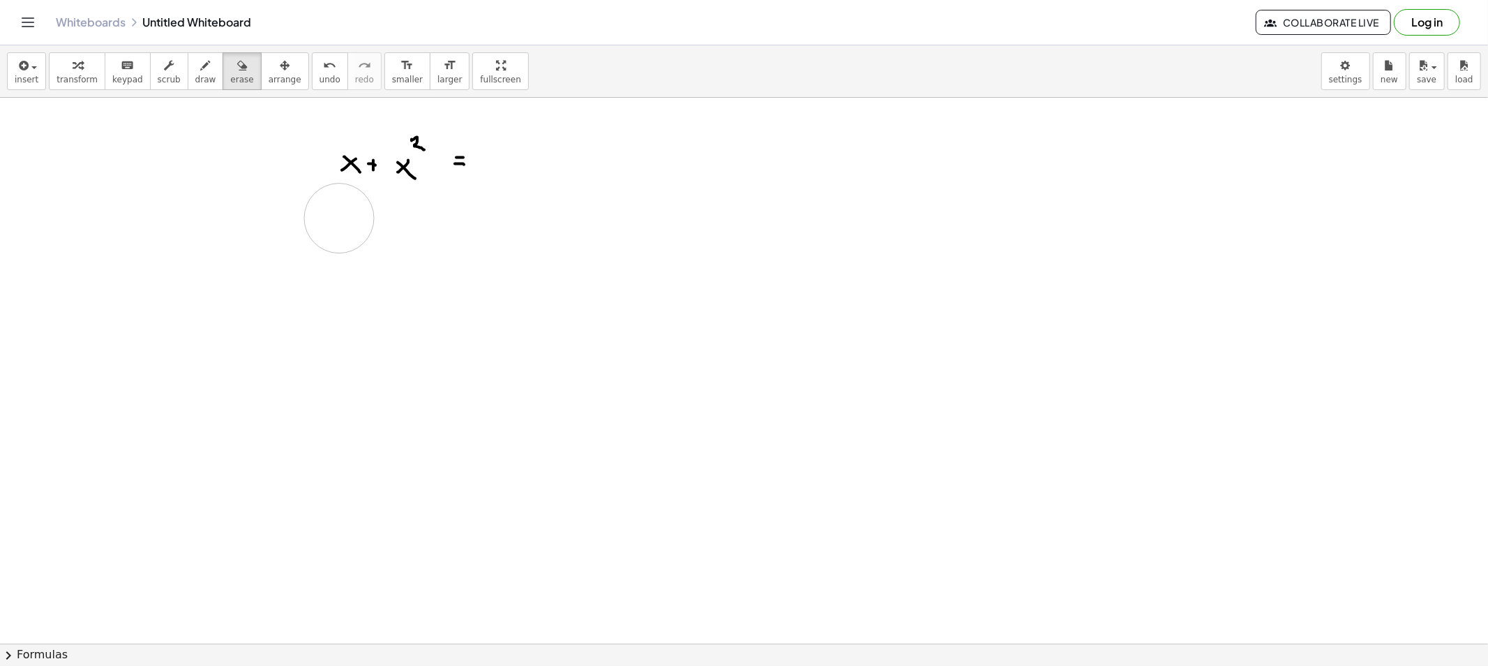
drag, startPoint x: 484, startPoint y: 308, endPoint x: 339, endPoint y: 218, distance: 170.2
click at [188, 68] on button "draw" at bounding box center [206, 71] width 36 height 38
drag, startPoint x: 599, startPoint y: 158, endPoint x: 605, endPoint y: 165, distance: 9.4
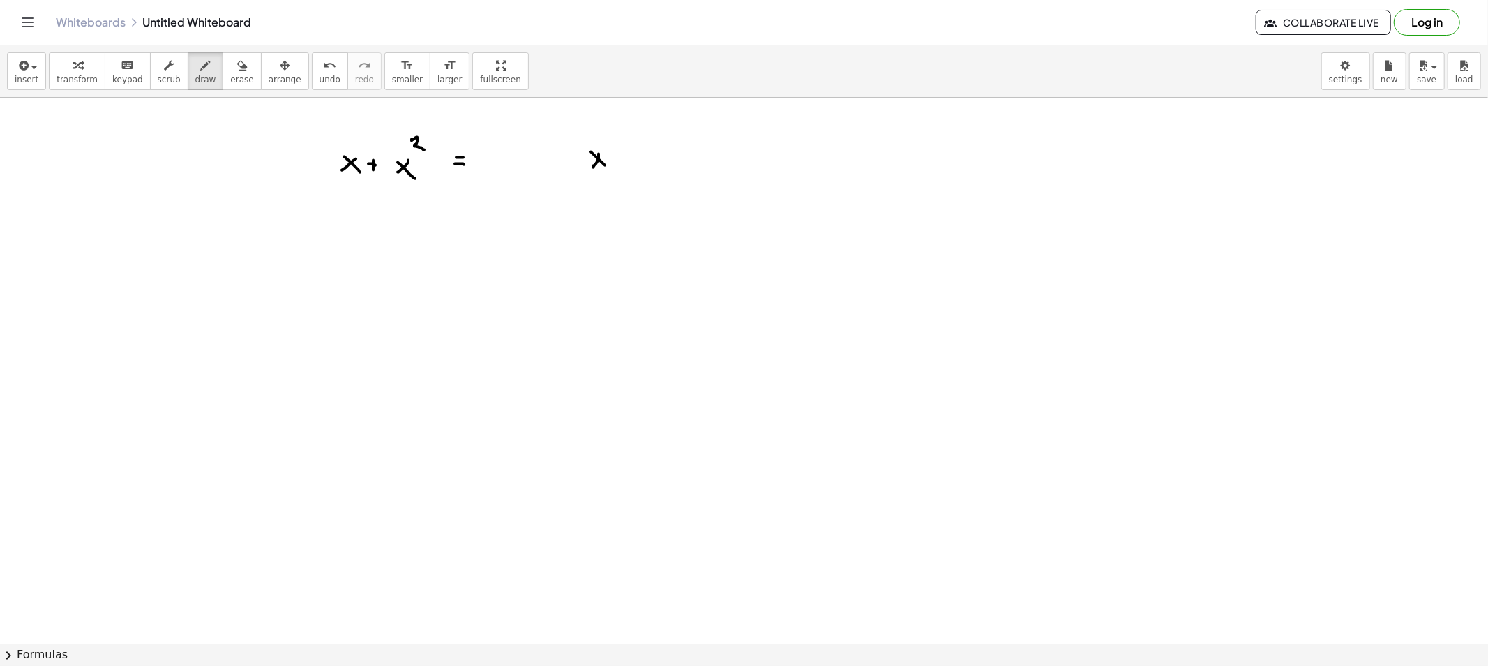
drag, startPoint x: 625, startPoint y: 126, endPoint x: 631, endPoint y: 163, distance: 37.5
drag, startPoint x: 768, startPoint y: 128, endPoint x: 758, endPoint y: 180, distance: 53.2
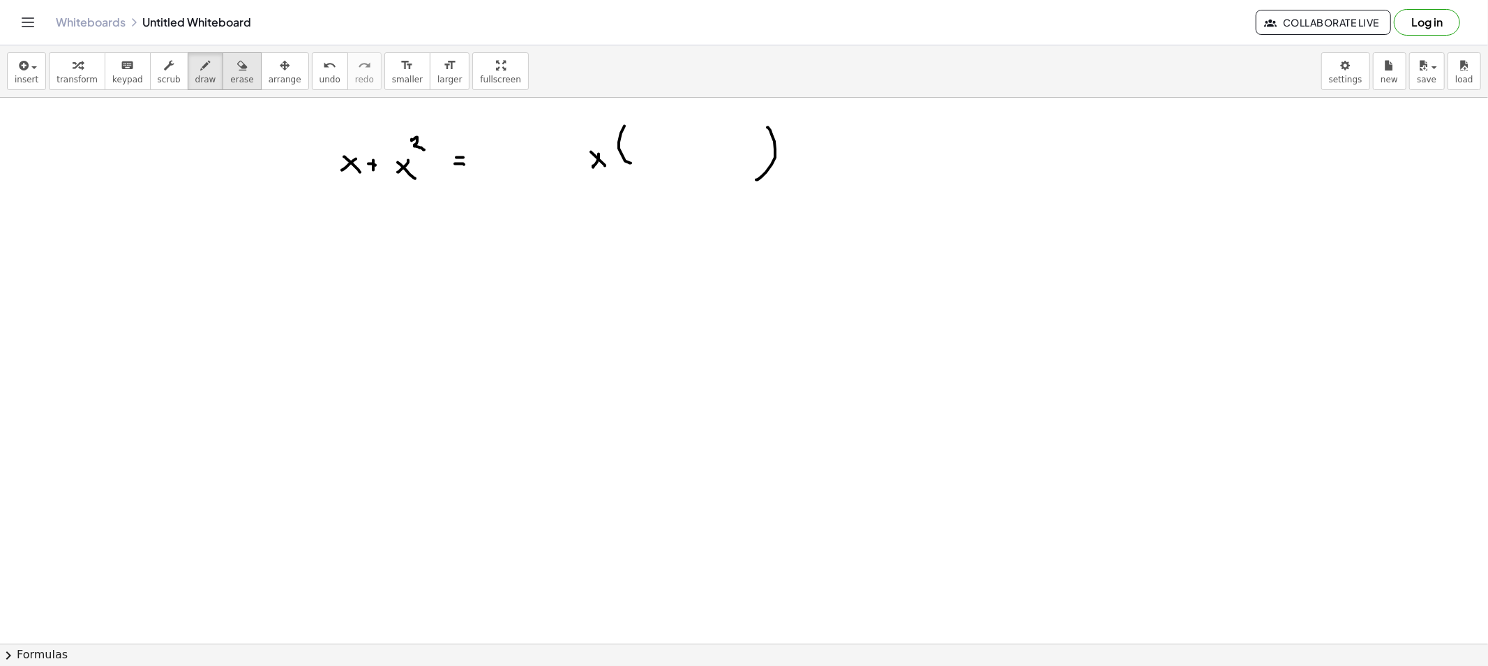
click at [223, 87] on button "erase" at bounding box center [242, 71] width 38 height 38
drag, startPoint x: 200, startPoint y: 75, endPoint x: 203, endPoint y: 82, distance: 7.8
click at [202, 82] on button "draw" at bounding box center [206, 71] width 36 height 38
drag, startPoint x: 343, startPoint y: 253, endPoint x: 345, endPoint y: 261, distance: 8.5
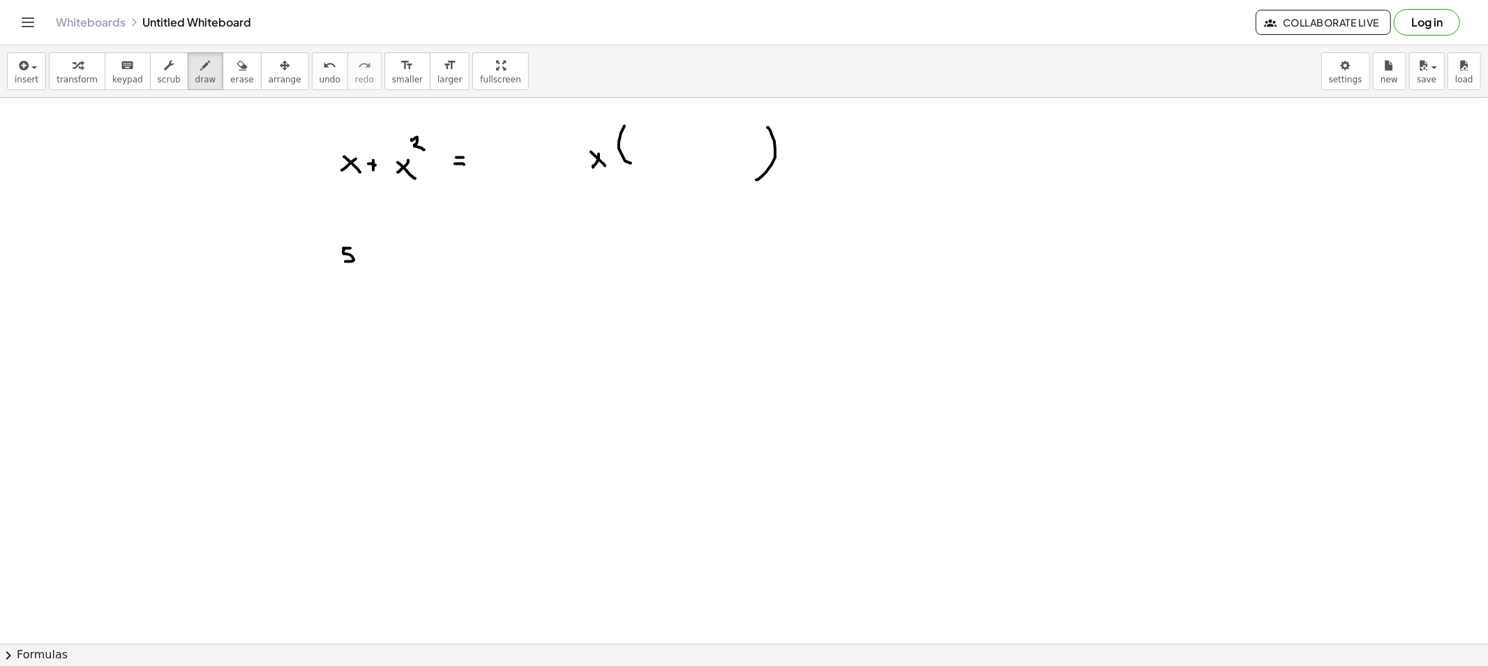
drag, startPoint x: 368, startPoint y: 254, endPoint x: 360, endPoint y: 261, distance: 10.4
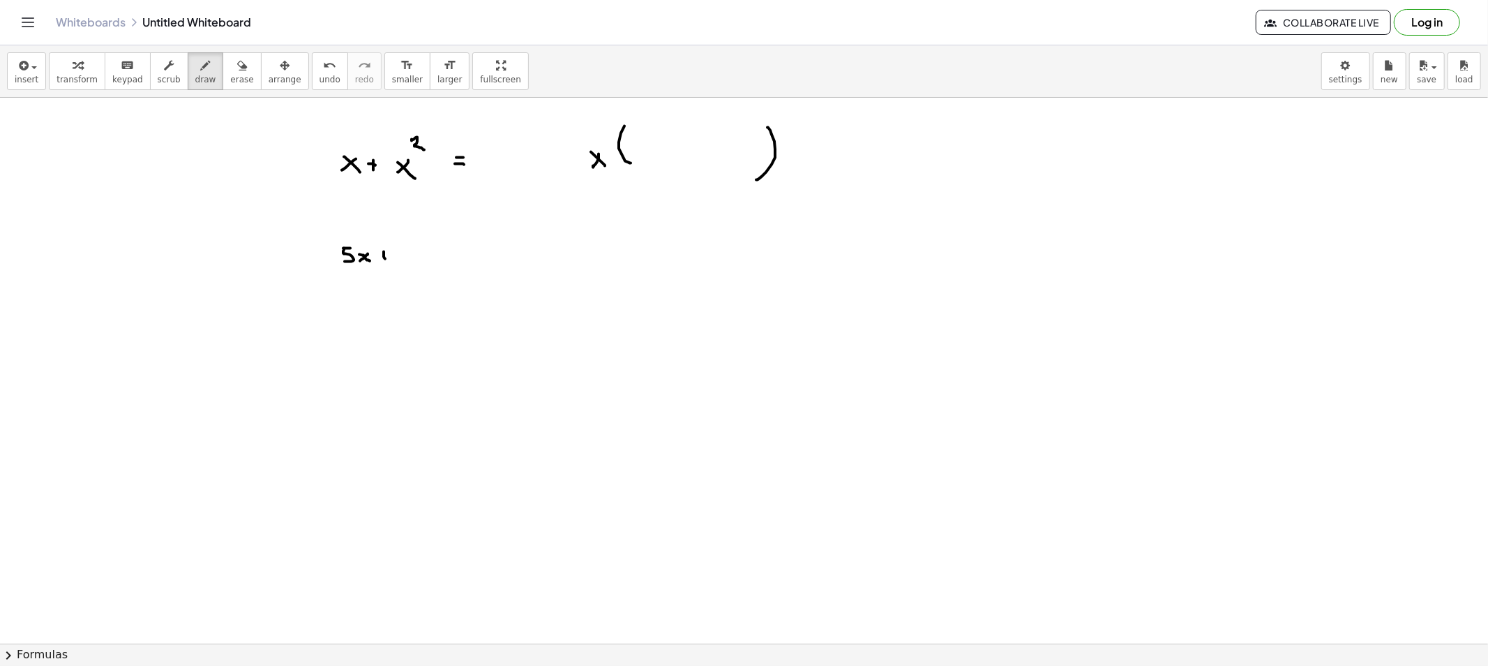
drag, startPoint x: 384, startPoint y: 252, endPoint x: 385, endPoint y: 259, distance: 7.1
drag, startPoint x: 399, startPoint y: 248, endPoint x: 410, endPoint y: 248, distance: 10.5
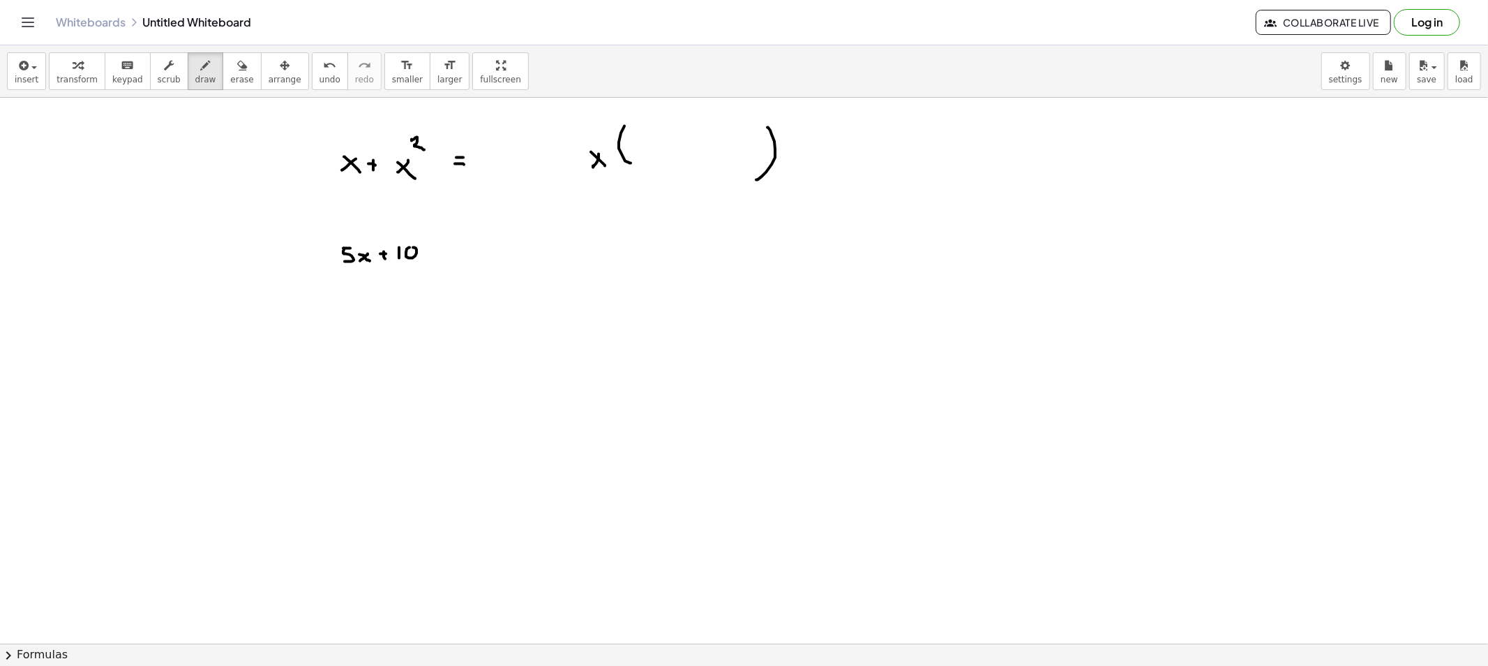
drag, startPoint x: 442, startPoint y: 250, endPoint x: 451, endPoint y: 255, distance: 9.7
drag, startPoint x: 546, startPoint y: 238, endPoint x: 558, endPoint y: 239, distance: 11.9
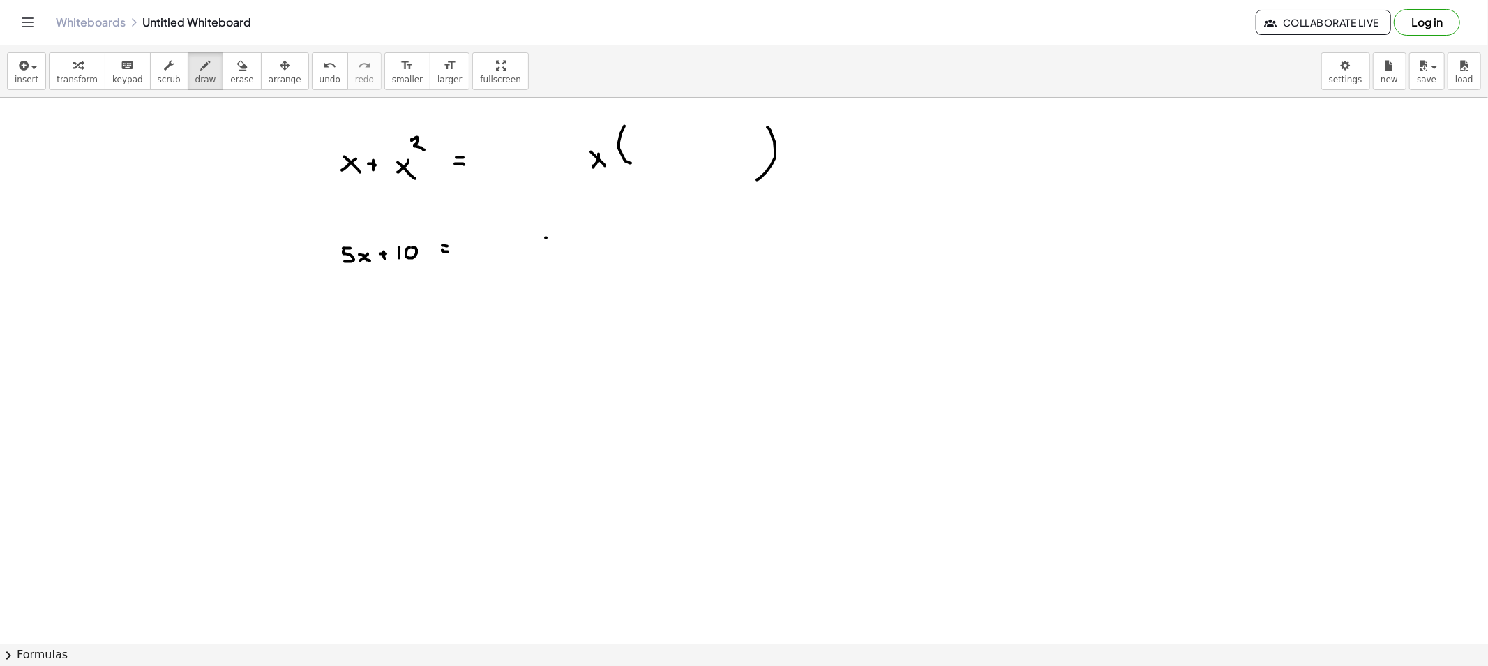
drag, startPoint x: 546, startPoint y: 241, endPoint x: 544, endPoint y: 251, distance: 10.0
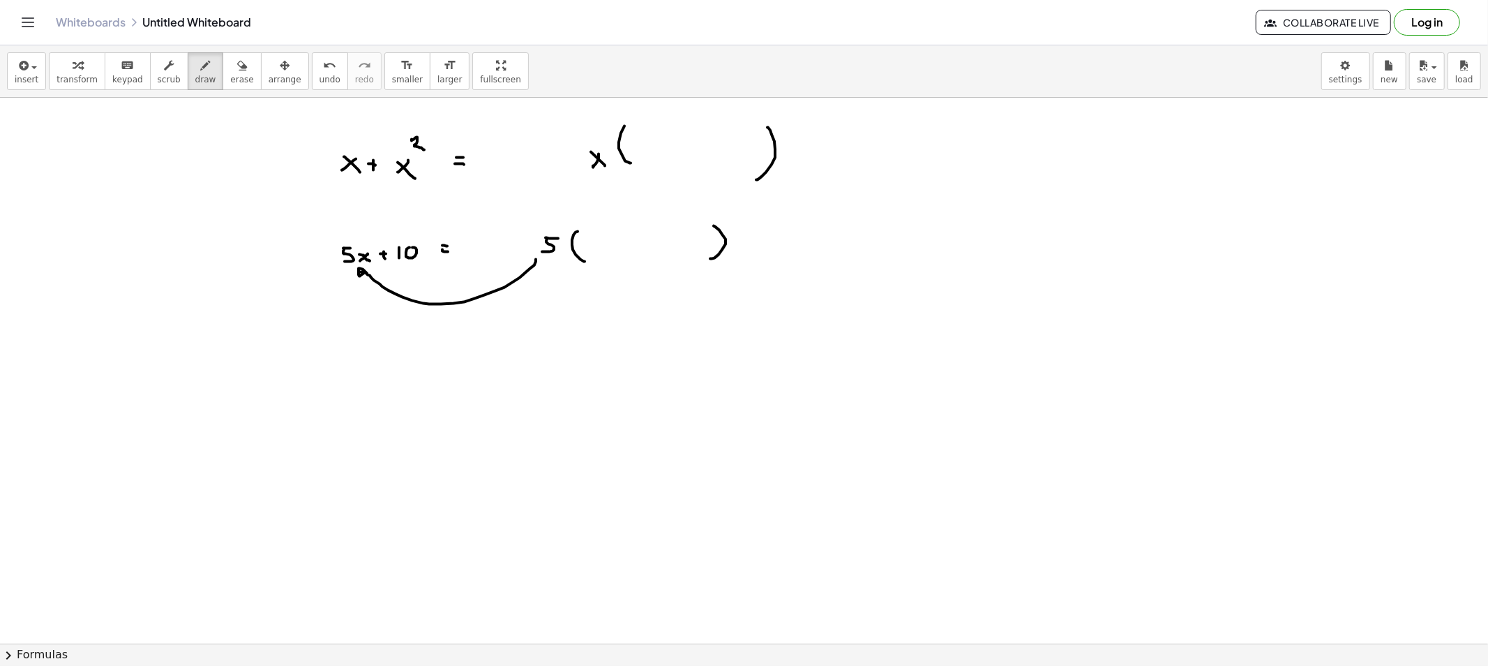
click at [230, 78] on span "erase" at bounding box center [241, 80] width 23 height 10
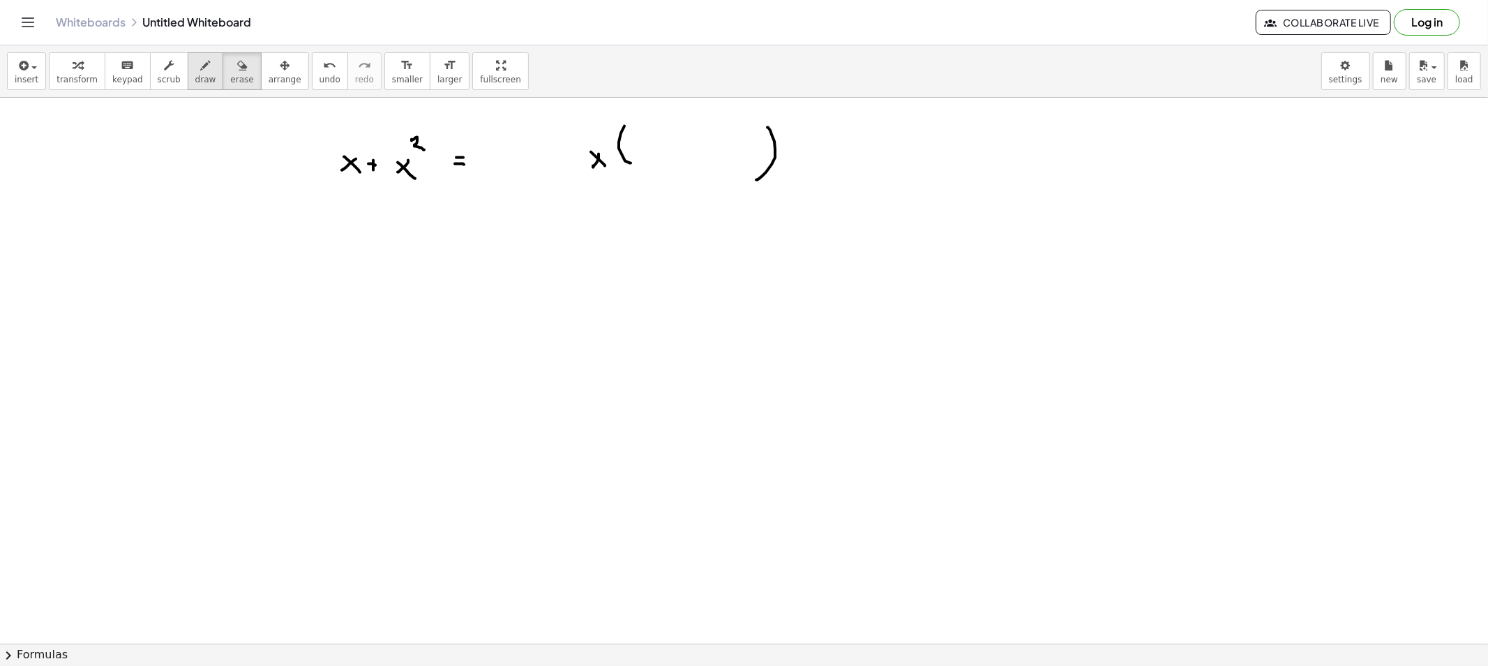
click at [201, 66] on icon "button" at bounding box center [206, 65] width 10 height 17
click at [232, 63] on div "button" at bounding box center [241, 65] width 23 height 17
click at [223, 70] on button "erase" at bounding box center [242, 71] width 38 height 38
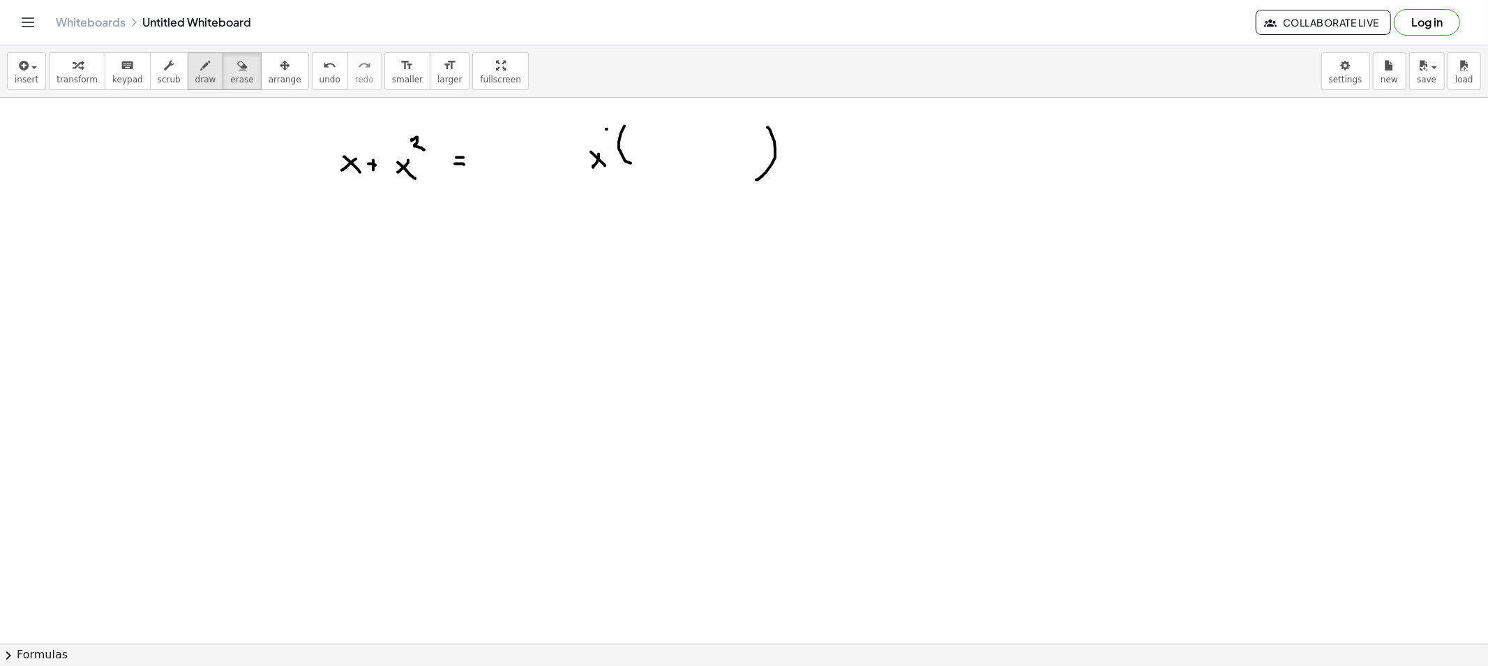
click at [196, 68] on div "button" at bounding box center [205, 65] width 21 height 17
drag, startPoint x: 600, startPoint y: 137, endPoint x: 354, endPoint y: 135, distance: 246.3
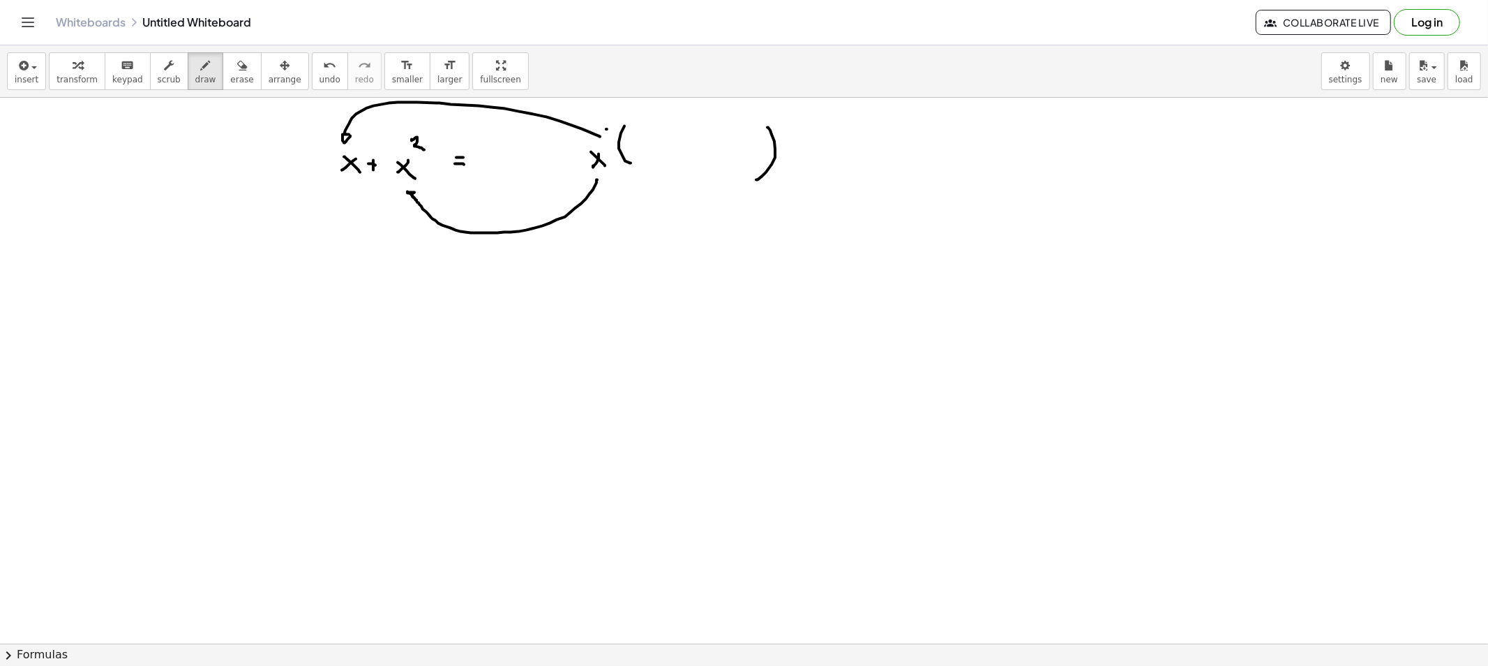
drag, startPoint x: 597, startPoint y: 180, endPoint x: 421, endPoint y: 194, distance: 177.1
drag, startPoint x: 311, startPoint y: 265, endPoint x: 319, endPoint y: 279, distance: 15.9
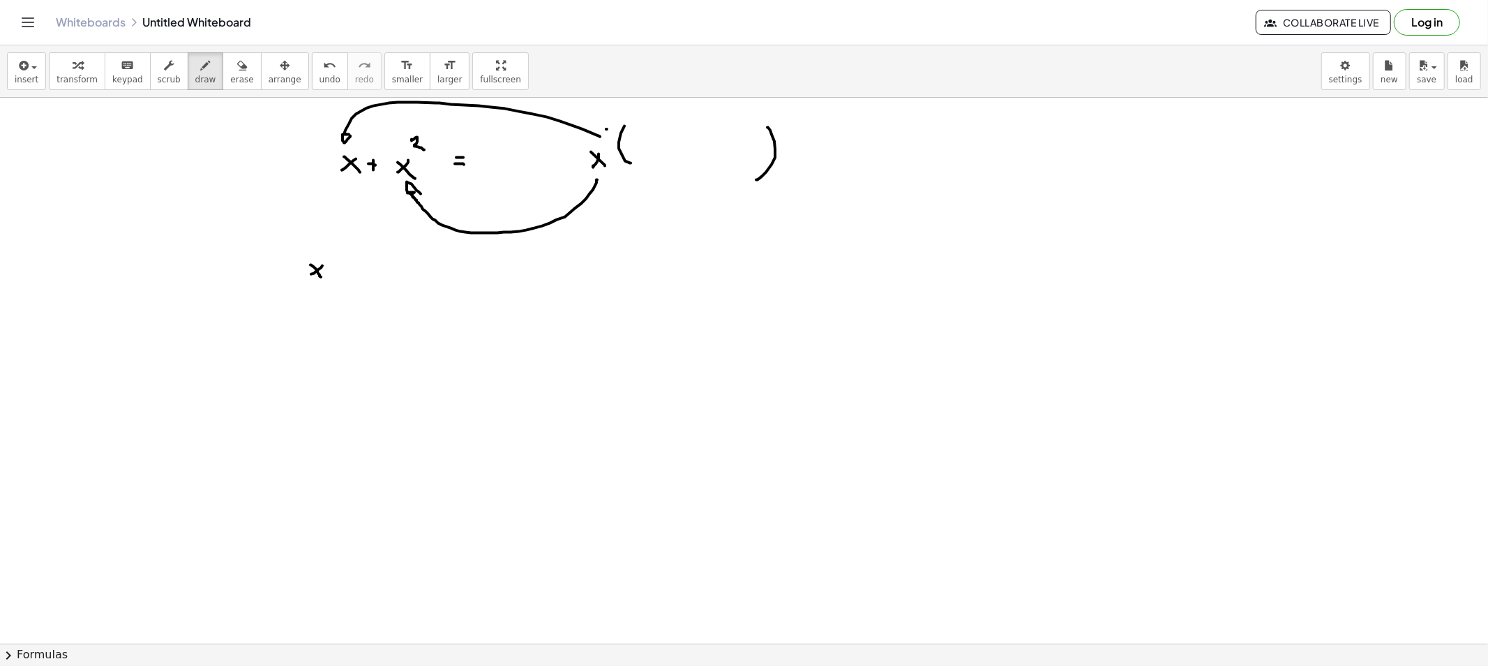
drag, startPoint x: 319, startPoint y: 282, endPoint x: 337, endPoint y: 282, distance: 18.1
drag, startPoint x: 309, startPoint y: 294, endPoint x: 319, endPoint y: 304, distance: 13.8
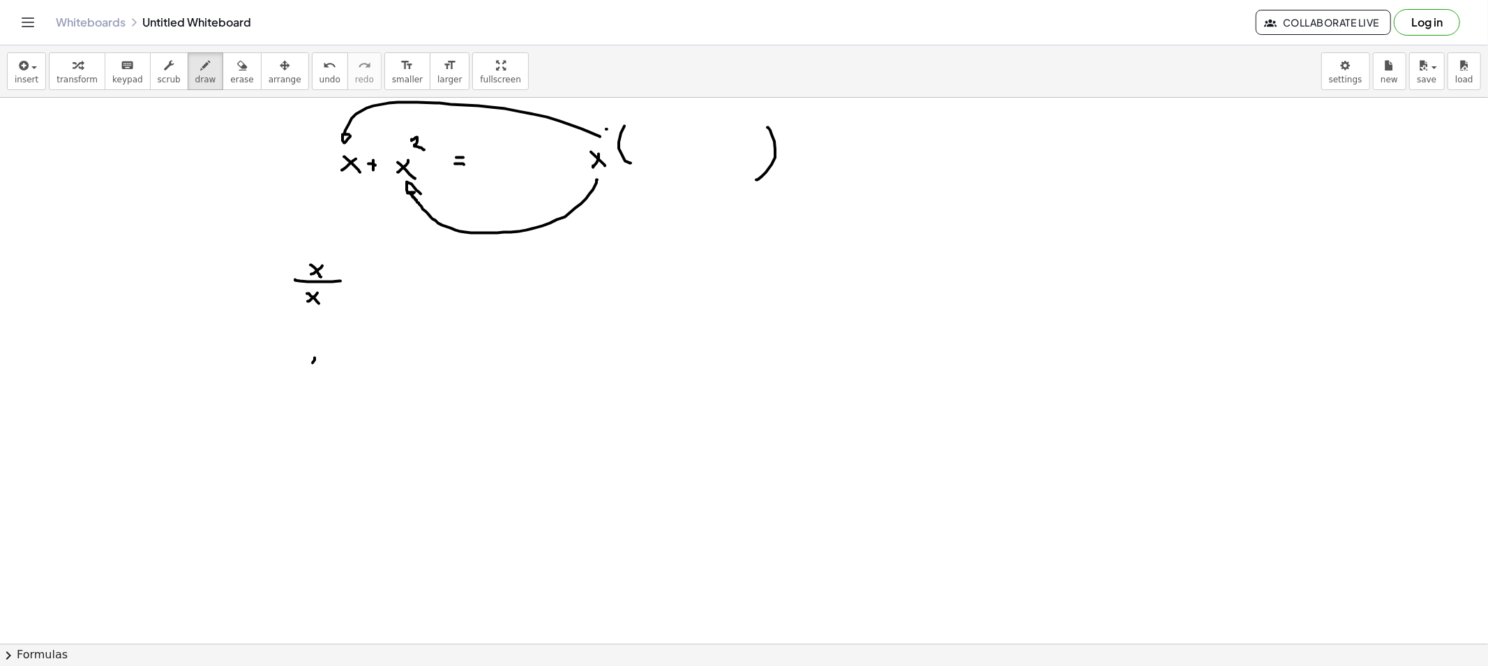
drag, startPoint x: 309, startPoint y: 358, endPoint x: 320, endPoint y: 361, distance: 10.8
drag, startPoint x: 318, startPoint y: 342, endPoint x: 324, endPoint y: 351, distance: 11.0
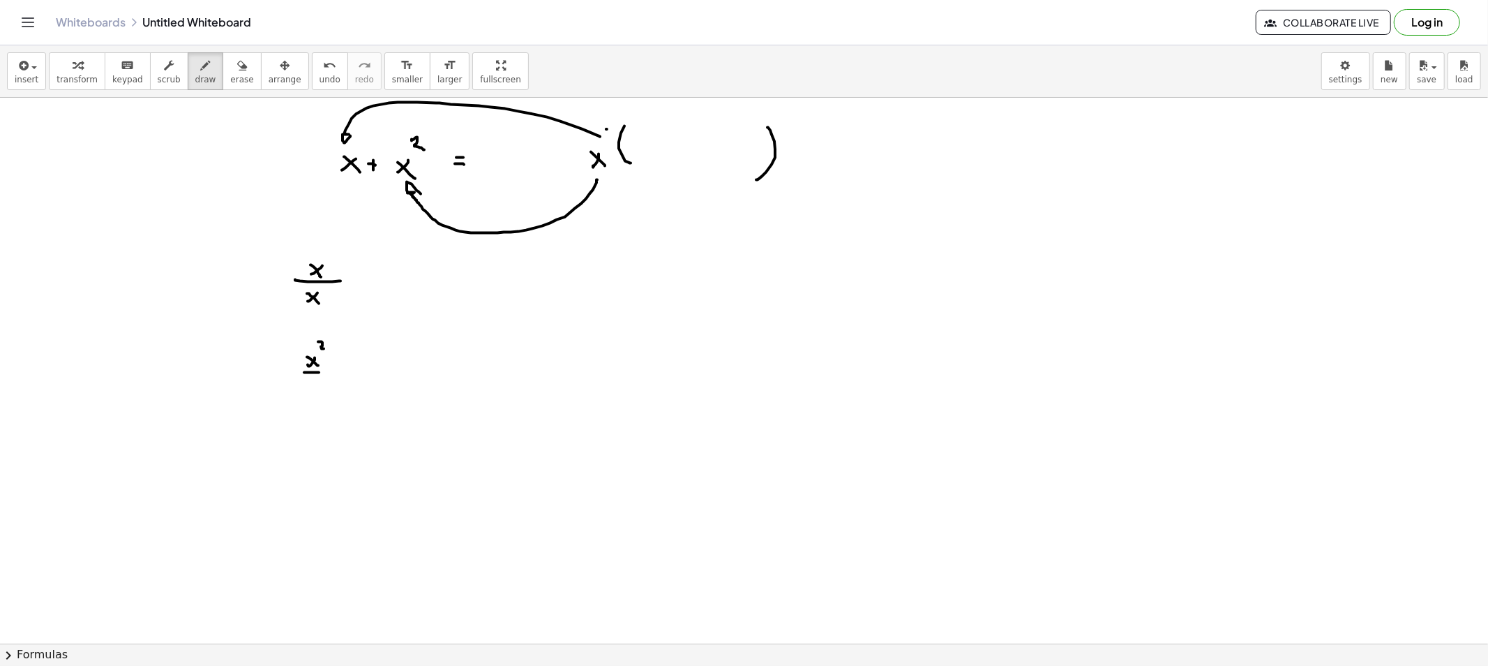
drag, startPoint x: 319, startPoint y: 373, endPoint x: 324, endPoint y: 380, distance: 9.1
drag, startPoint x: 318, startPoint y: 384, endPoint x: 310, endPoint y: 389, distance: 10.1
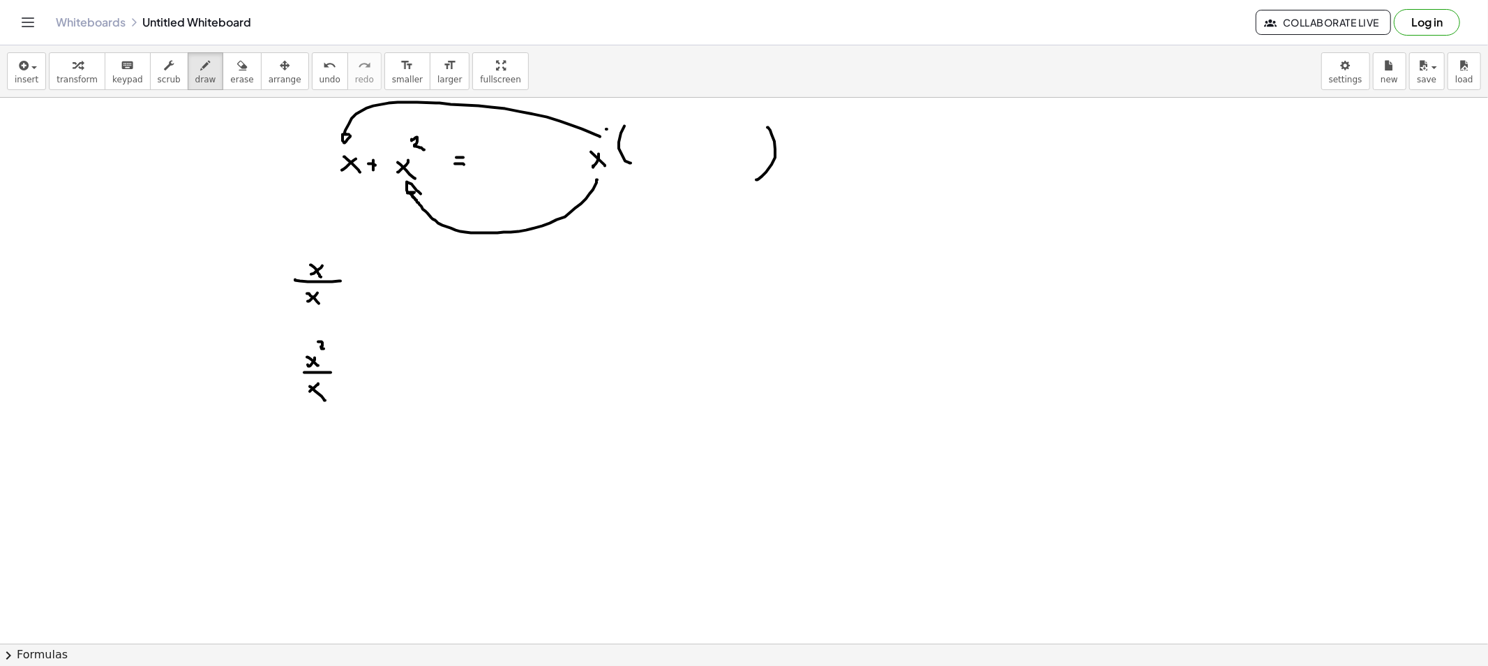
drag, startPoint x: 274, startPoint y: 469, endPoint x: 283, endPoint y: 488, distance: 21.3
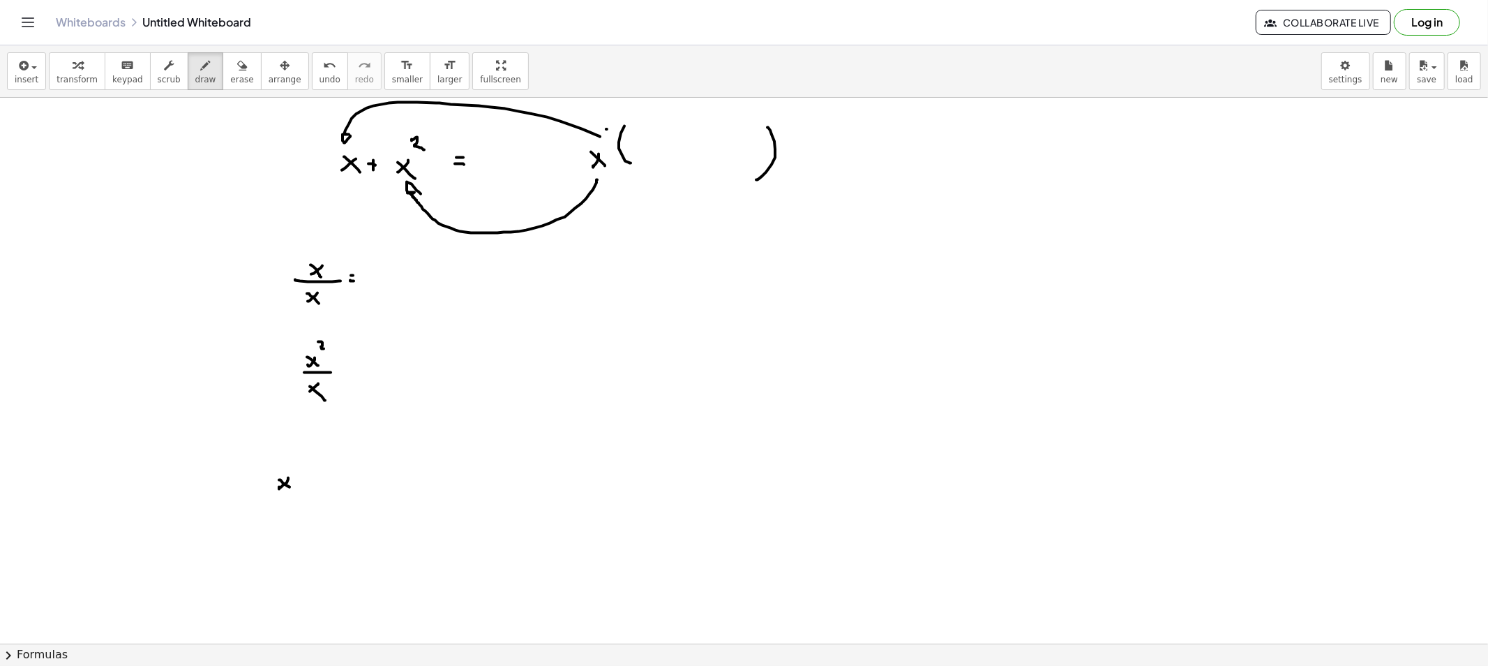
drag, startPoint x: 279, startPoint y: 480, endPoint x: 292, endPoint y: 488, distance: 15.1
drag, startPoint x: 325, startPoint y: 479, endPoint x: 317, endPoint y: 488, distance: 12.3
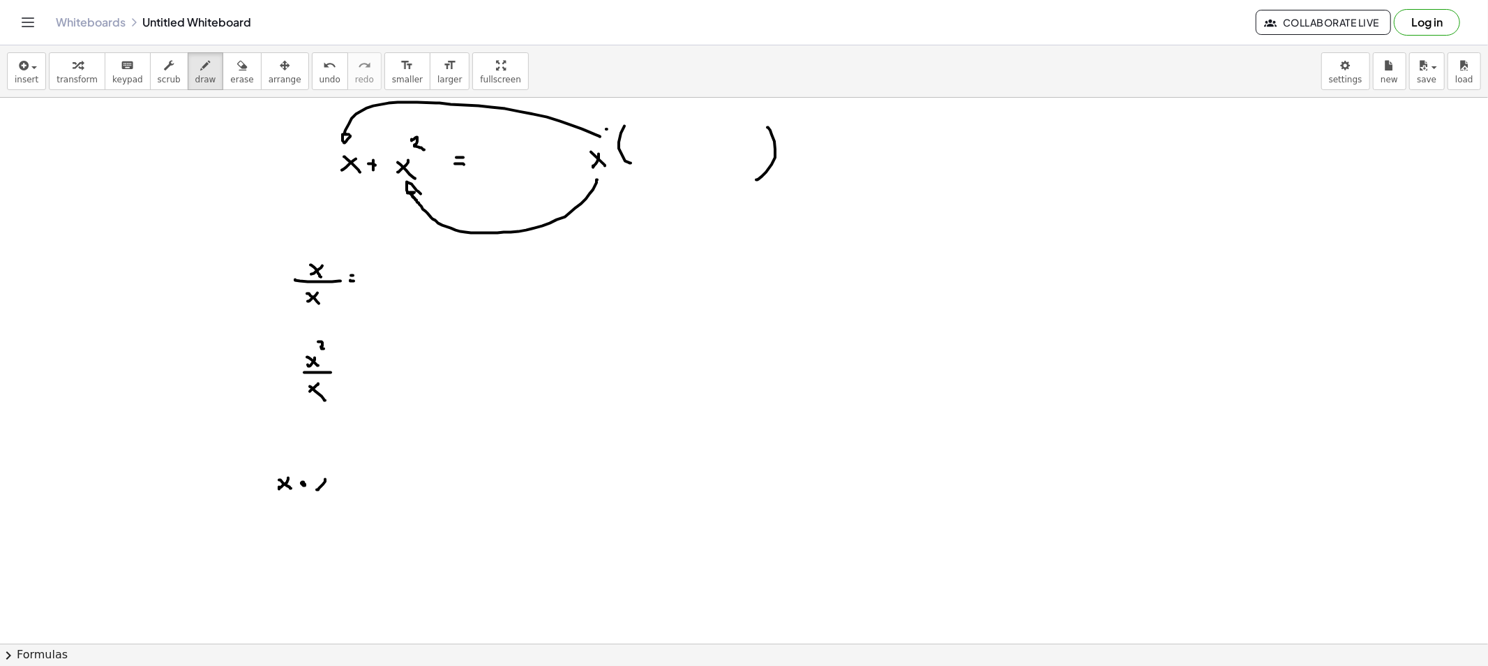
drag, startPoint x: 324, startPoint y: 487, endPoint x: 334, endPoint y: 488, distance: 9.2
drag, startPoint x: 345, startPoint y: 486, endPoint x: 357, endPoint y: 487, distance: 11.9
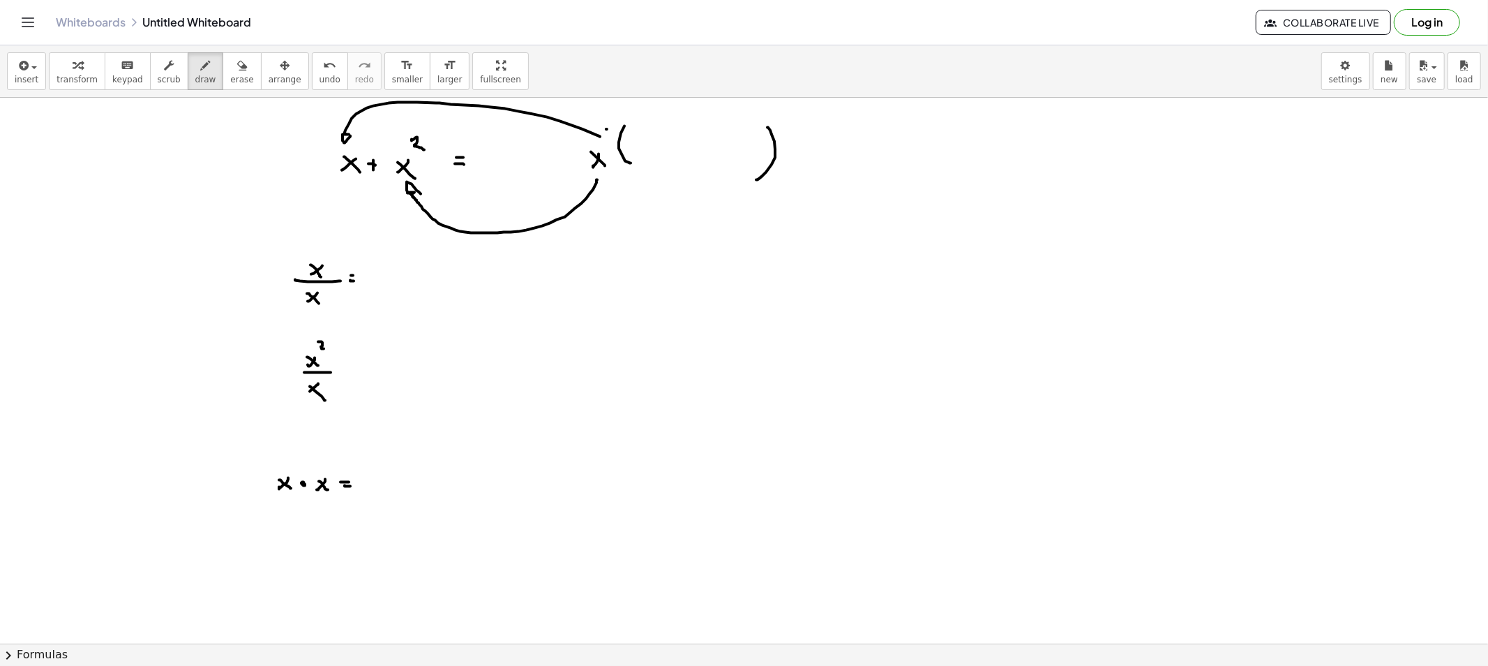
drag, startPoint x: 377, startPoint y: 482, endPoint x: 367, endPoint y: 489, distance: 12.0
drag, startPoint x: 366, startPoint y: 481, endPoint x: 377, endPoint y: 490, distance: 13.4
drag, startPoint x: 380, startPoint y: 465, endPoint x: 389, endPoint y: 479, distance: 16.1
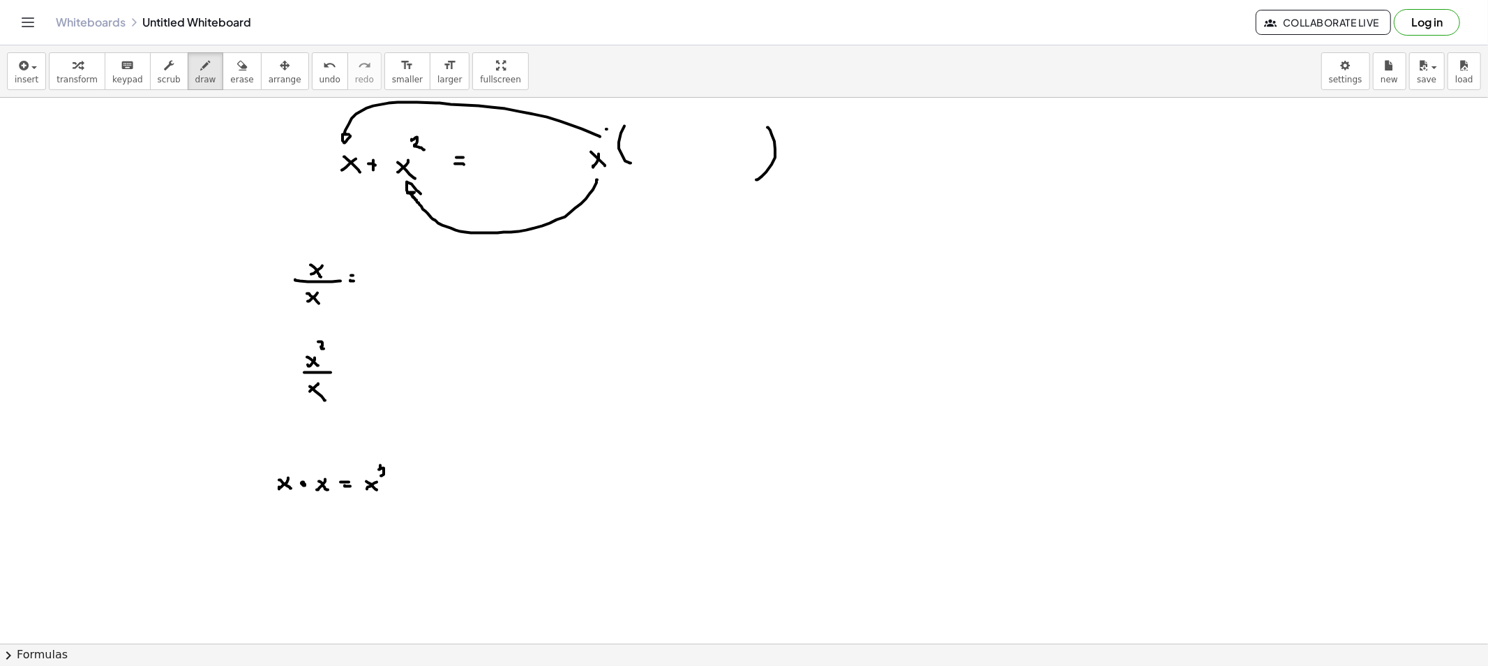
click at [230, 77] on span "erase" at bounding box center [241, 80] width 23 height 10
click at [195, 77] on span "draw" at bounding box center [205, 80] width 21 height 10
drag, startPoint x: 400, startPoint y: 483, endPoint x: 409, endPoint y: 486, distance: 9.5
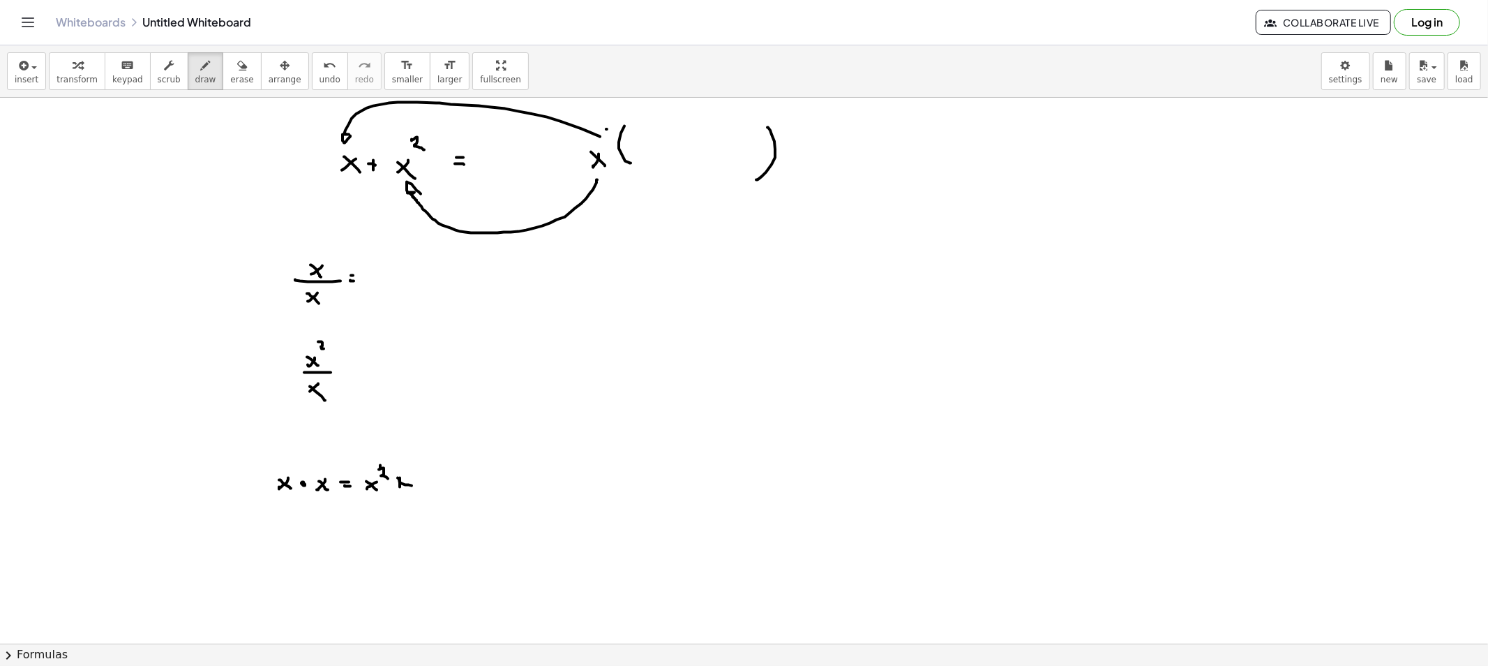
click at [223, 65] on button "erase" at bounding box center [242, 71] width 38 height 38
drag, startPoint x: 441, startPoint y: 496, endPoint x: 308, endPoint y: 468, distance: 136.3
drag, startPoint x: 184, startPoint y: 64, endPoint x: 200, endPoint y: 109, distance: 47.5
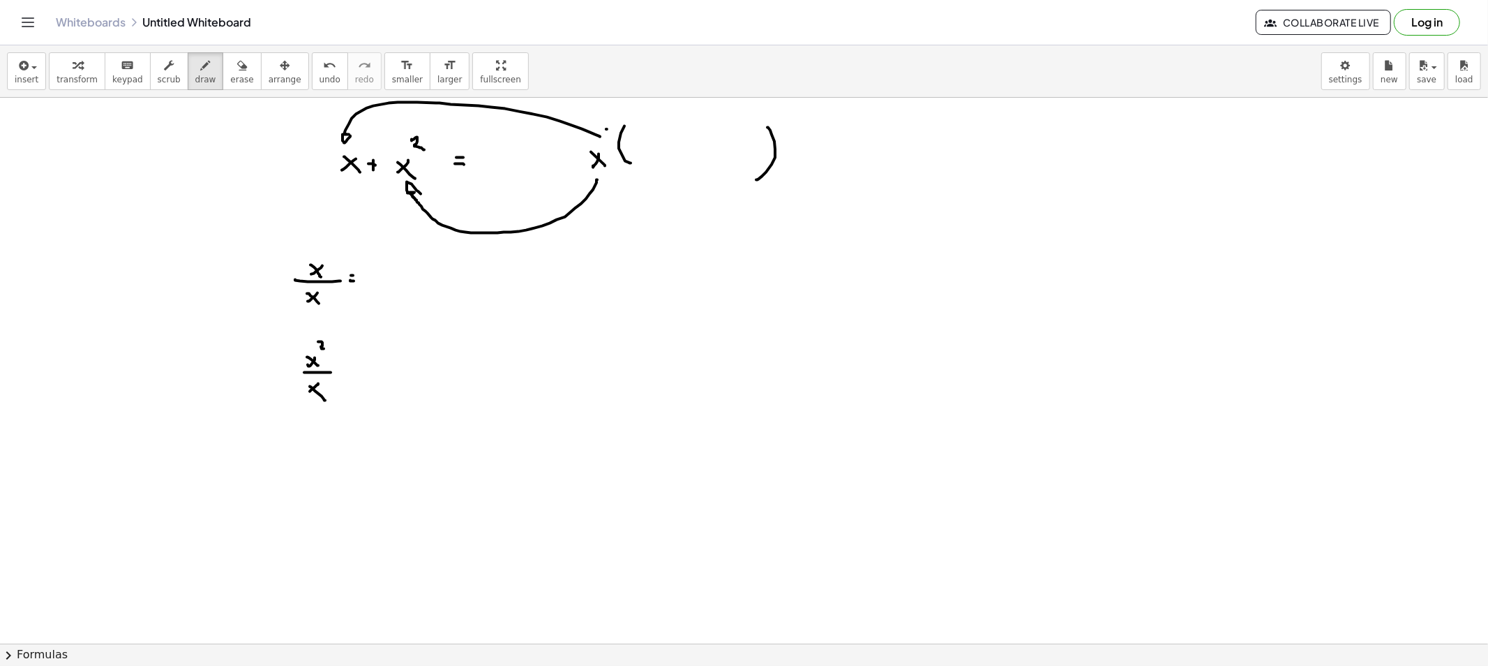
click at [201, 65] on icon "button" at bounding box center [206, 65] width 10 height 17
drag, startPoint x: 282, startPoint y: 472, endPoint x: 270, endPoint y: 477, distance: 12.6
drag, startPoint x: 290, startPoint y: 477, endPoint x: 297, endPoint y: 478, distance: 7.7
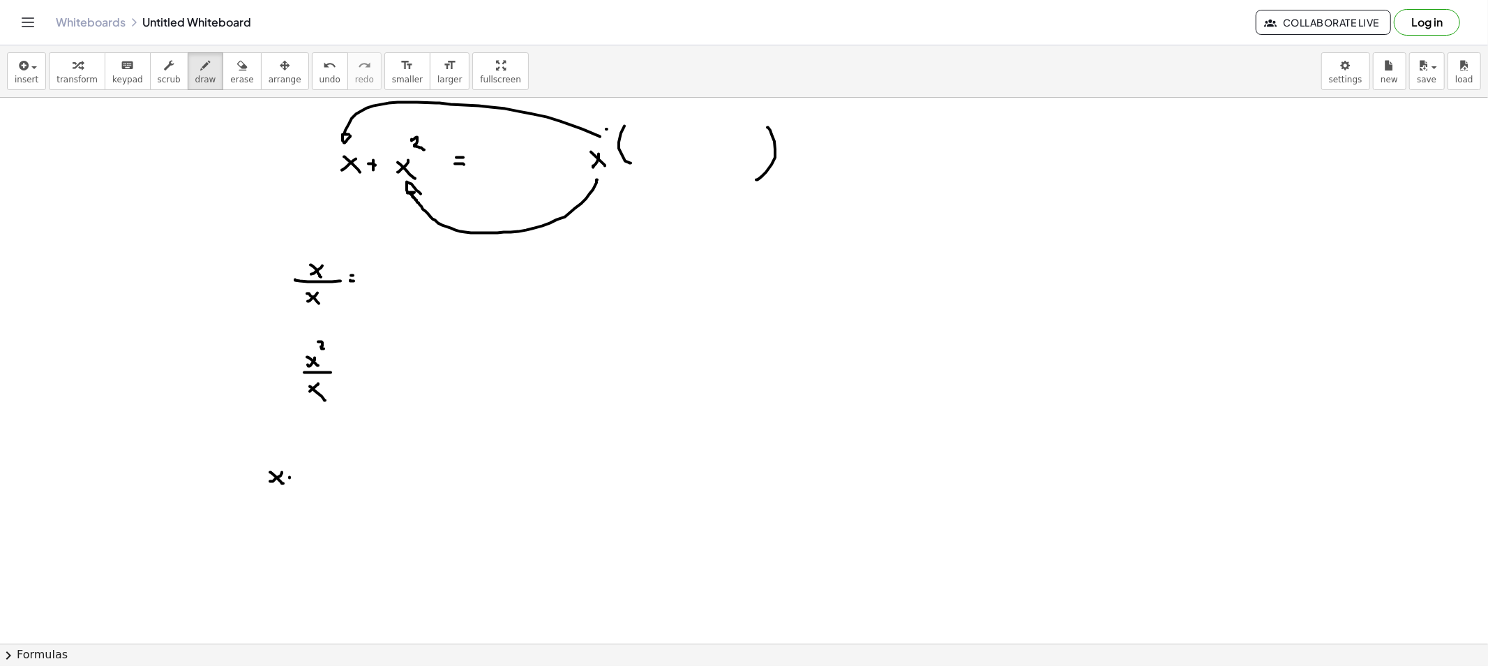
drag, startPoint x: 318, startPoint y: 482, endPoint x: 335, endPoint y: 475, distance: 19.1
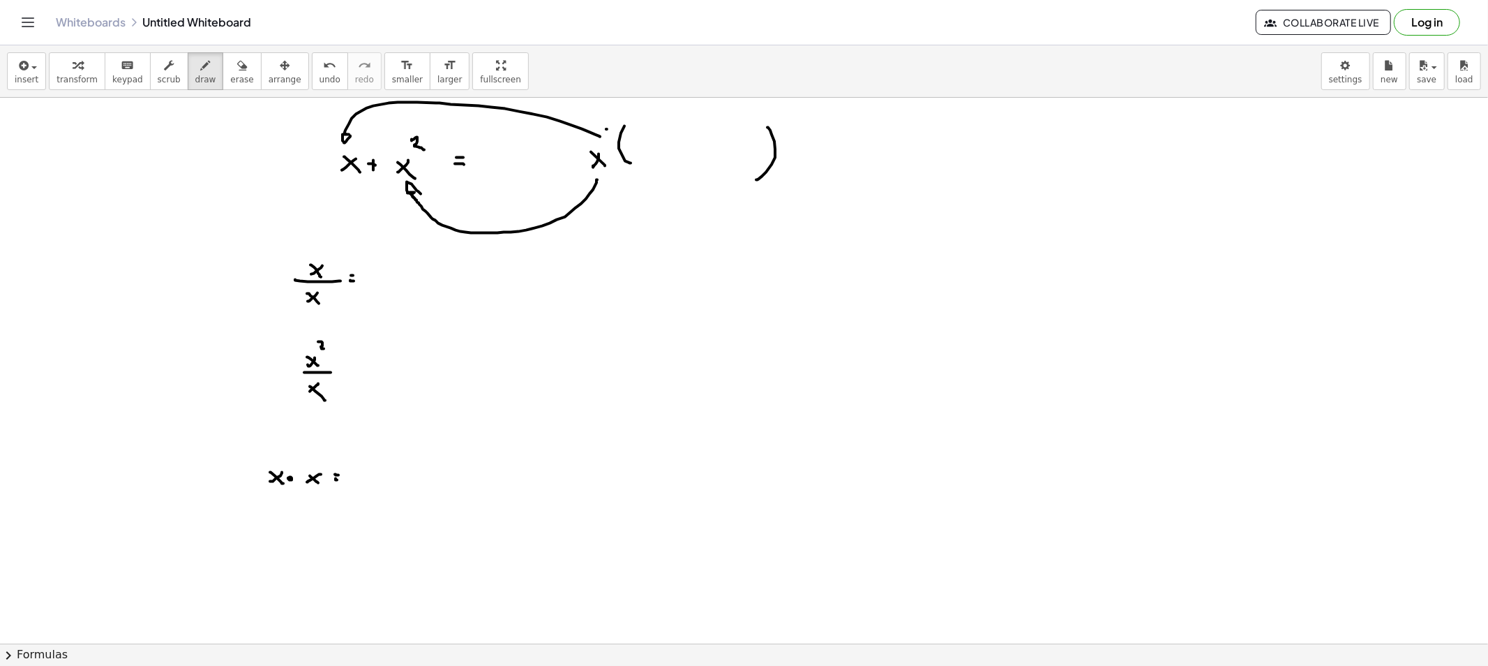
drag, startPoint x: 336, startPoint y: 479, endPoint x: 359, endPoint y: 479, distance: 23.7
drag, startPoint x: 363, startPoint y: 475, endPoint x: 374, endPoint y: 479, distance: 11.9
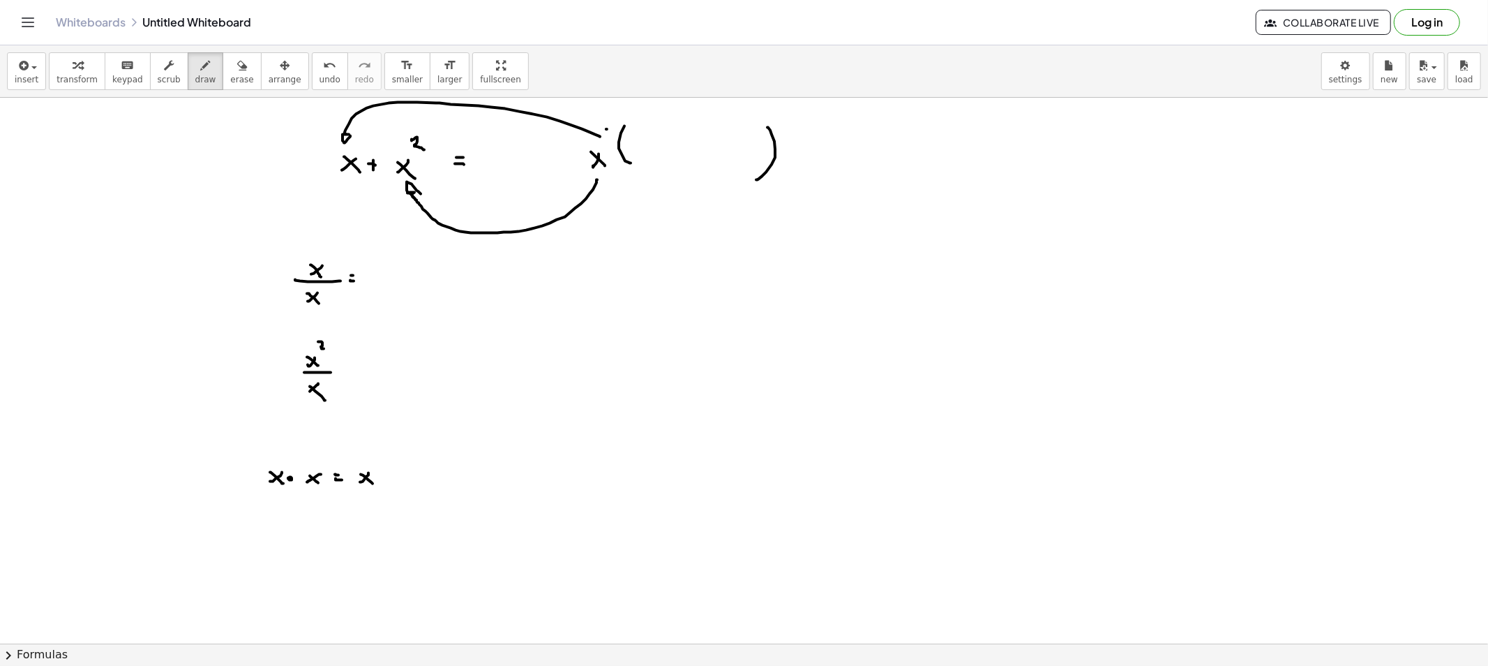
drag, startPoint x: 386, startPoint y: 462, endPoint x: 401, endPoint y: 458, distance: 15.1
drag, startPoint x: 402, startPoint y: 457, endPoint x: 405, endPoint y: 470, distance: 13.5
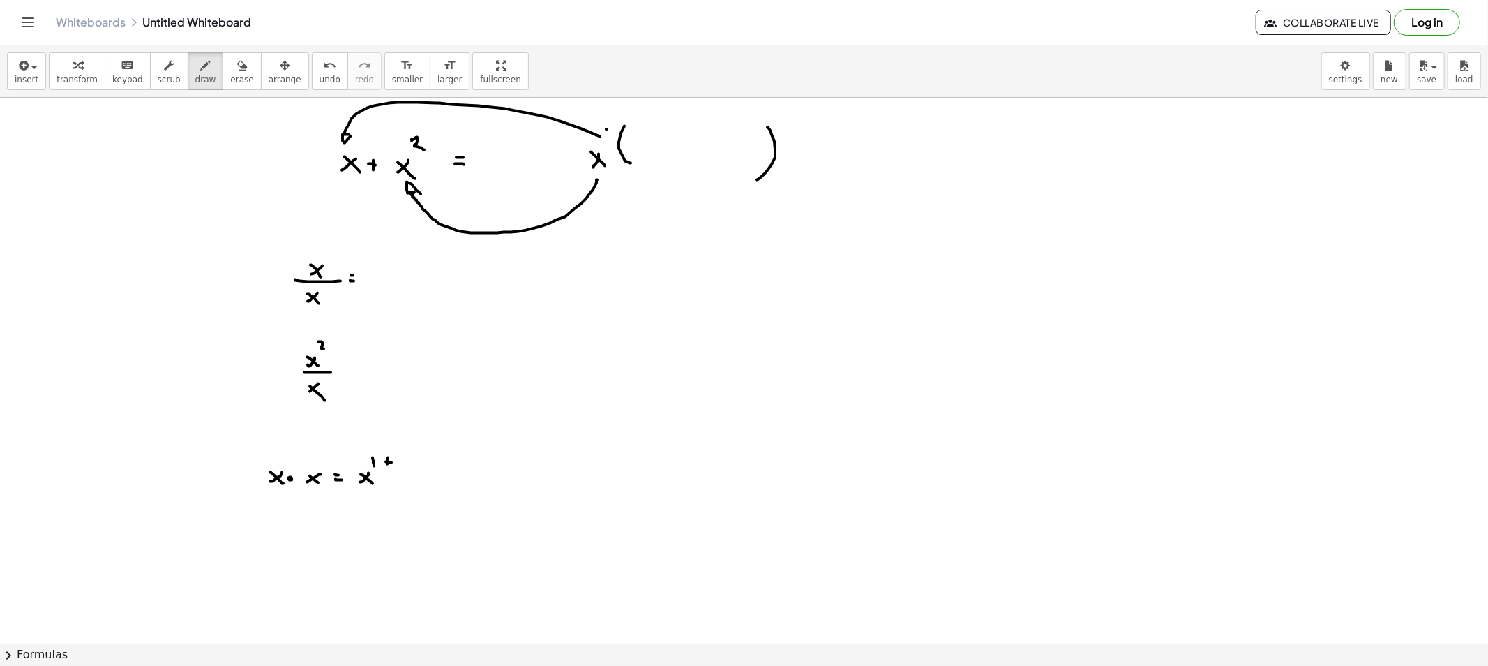
drag, startPoint x: 285, startPoint y: 527, endPoint x: 288, endPoint y: 511, distance: 16.4
drag, startPoint x: 382, startPoint y: 422, endPoint x: 389, endPoint y: 440, distance: 19.4
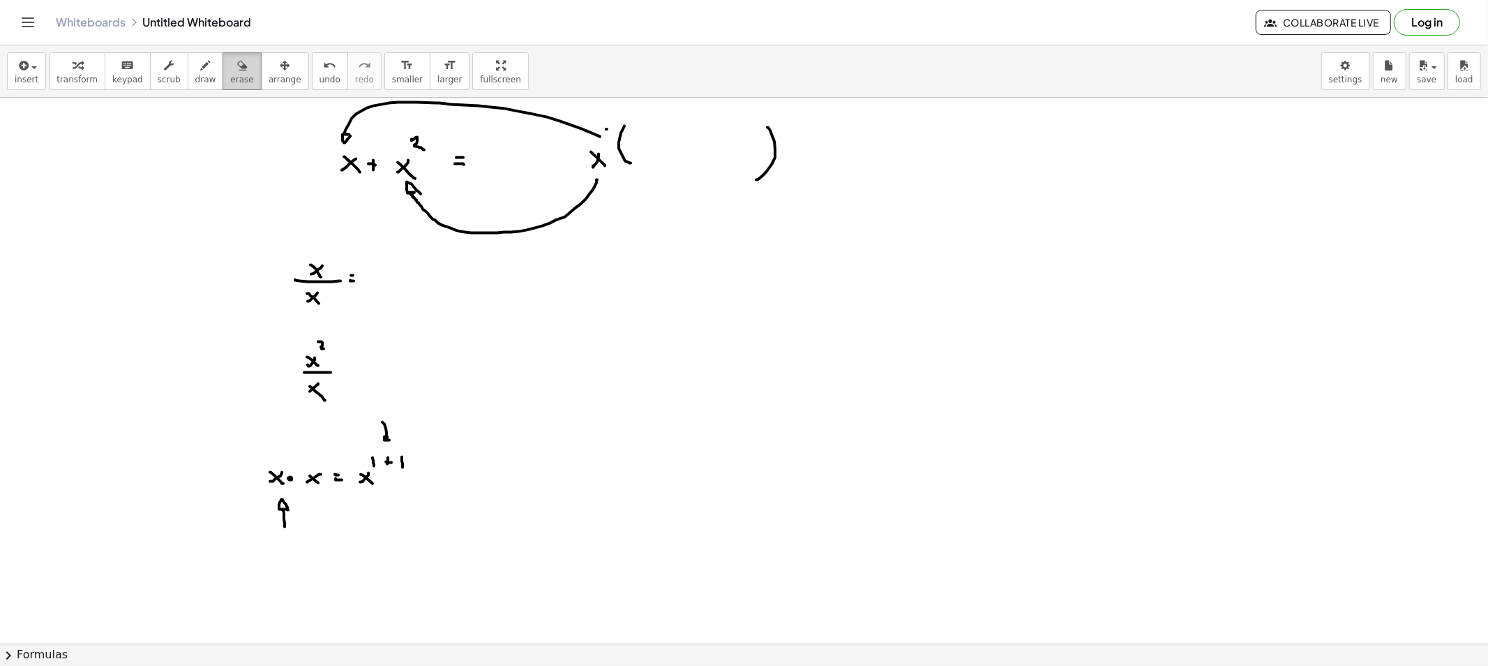
click at [223, 89] on button "erase" at bounding box center [242, 71] width 38 height 38
drag, startPoint x: 269, startPoint y: 551, endPoint x: 274, endPoint y: 532, distance: 20.3
drag, startPoint x: 382, startPoint y: 398, endPoint x: 391, endPoint y: 408, distance: 13.3
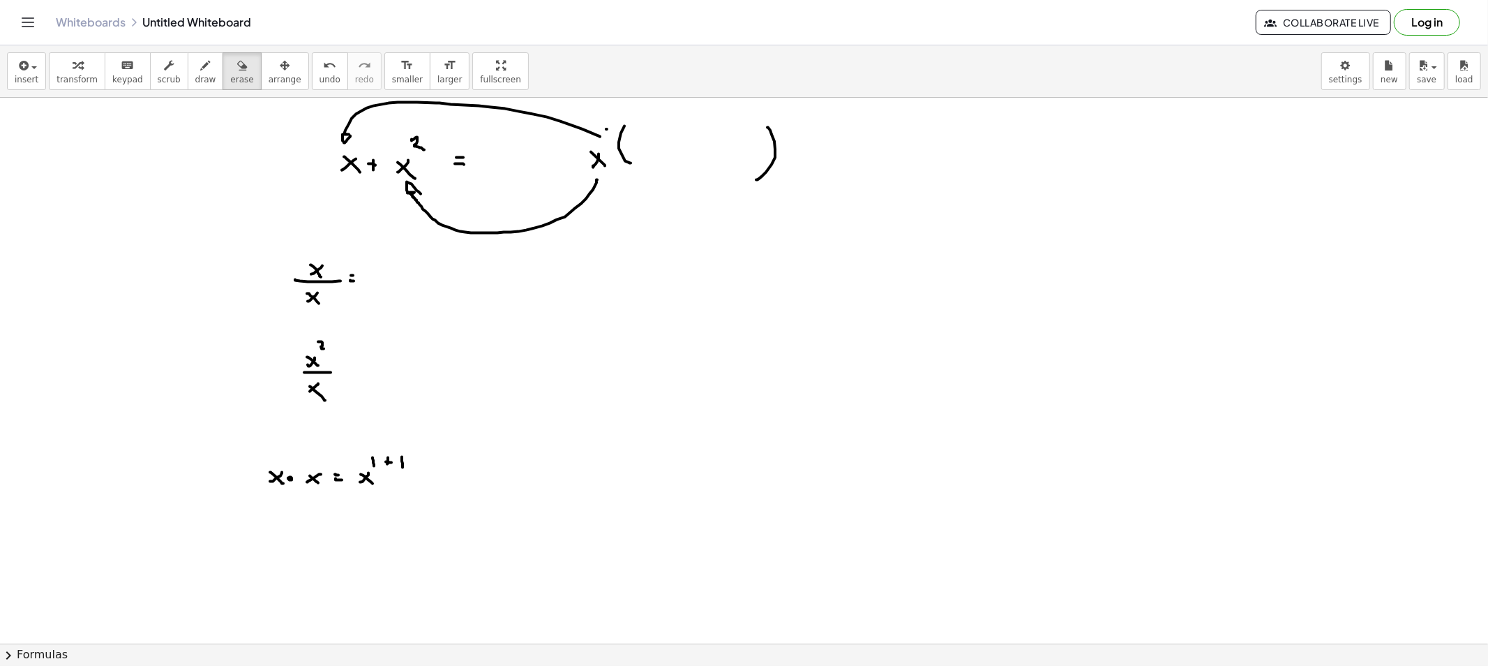
click at [181, 93] on div "insert select one: Math Expression Function Text Youtube Video Graphing Geometr…" at bounding box center [744, 71] width 1488 height 52
click at [188, 85] on button "draw" at bounding box center [206, 71] width 36 height 38
drag, startPoint x: 345, startPoint y: 463, endPoint x: 354, endPoint y: 466, distance: 9.7
drag, startPoint x: 245, startPoint y: 284, endPoint x: 262, endPoint y: 288, distance: 17.3
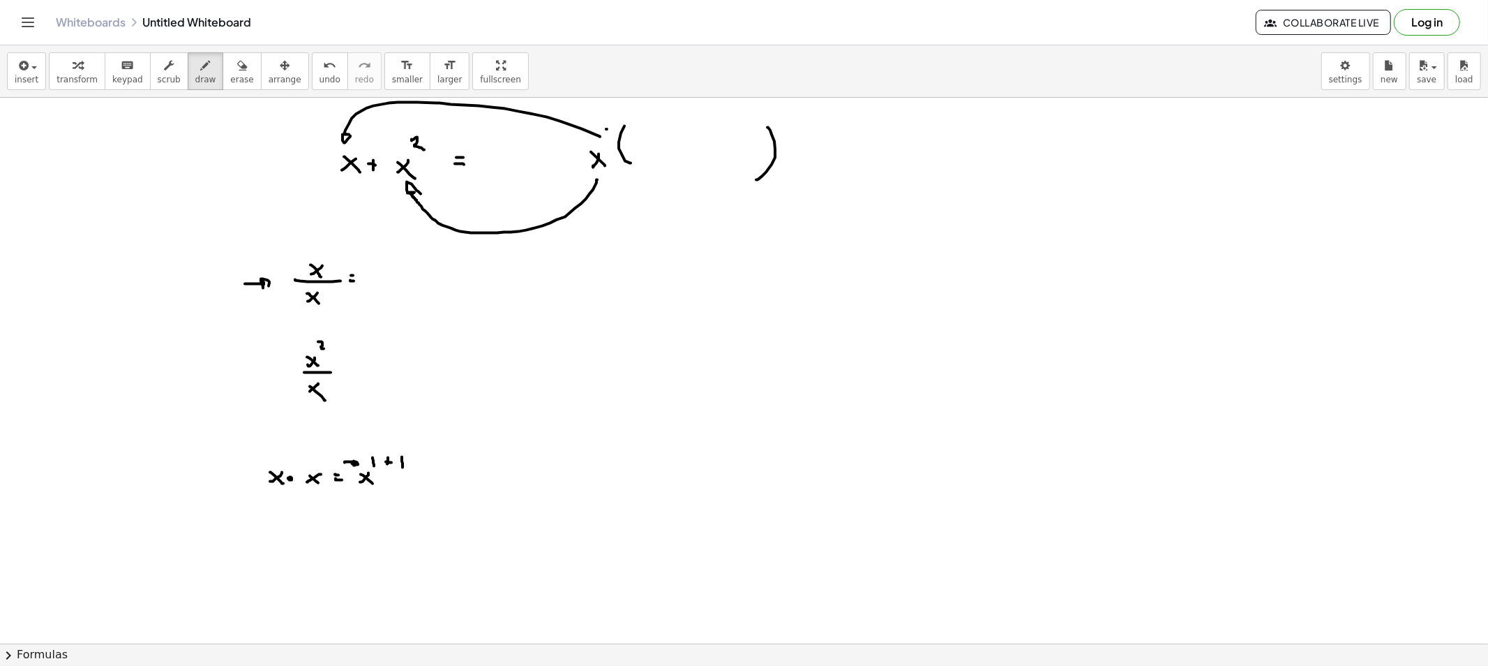
drag, startPoint x: 324, startPoint y: 244, endPoint x: 325, endPoint y: 252, distance: 7.8
drag, startPoint x: 326, startPoint y: 285, endPoint x: 327, endPoint y: 295, distance: 10.5
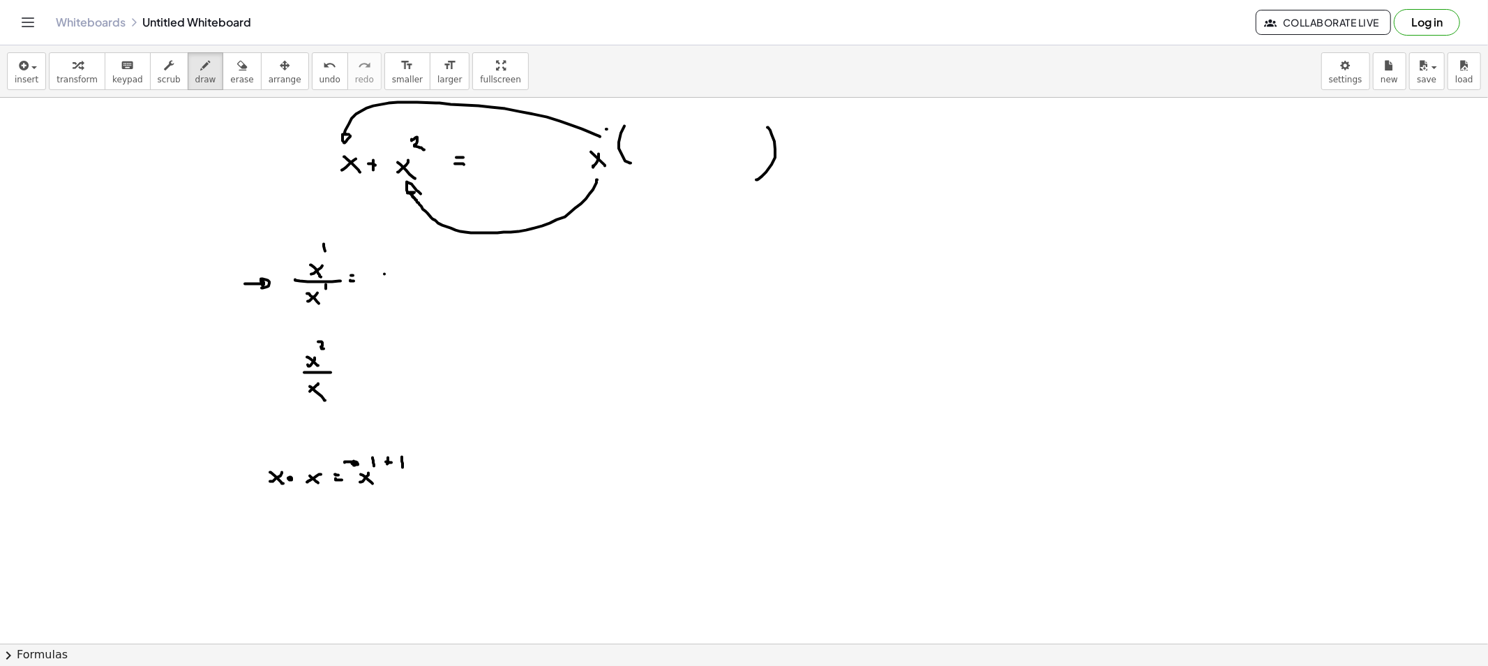
drag, startPoint x: 385, startPoint y: 274, endPoint x: 374, endPoint y: 279, distance: 11.6
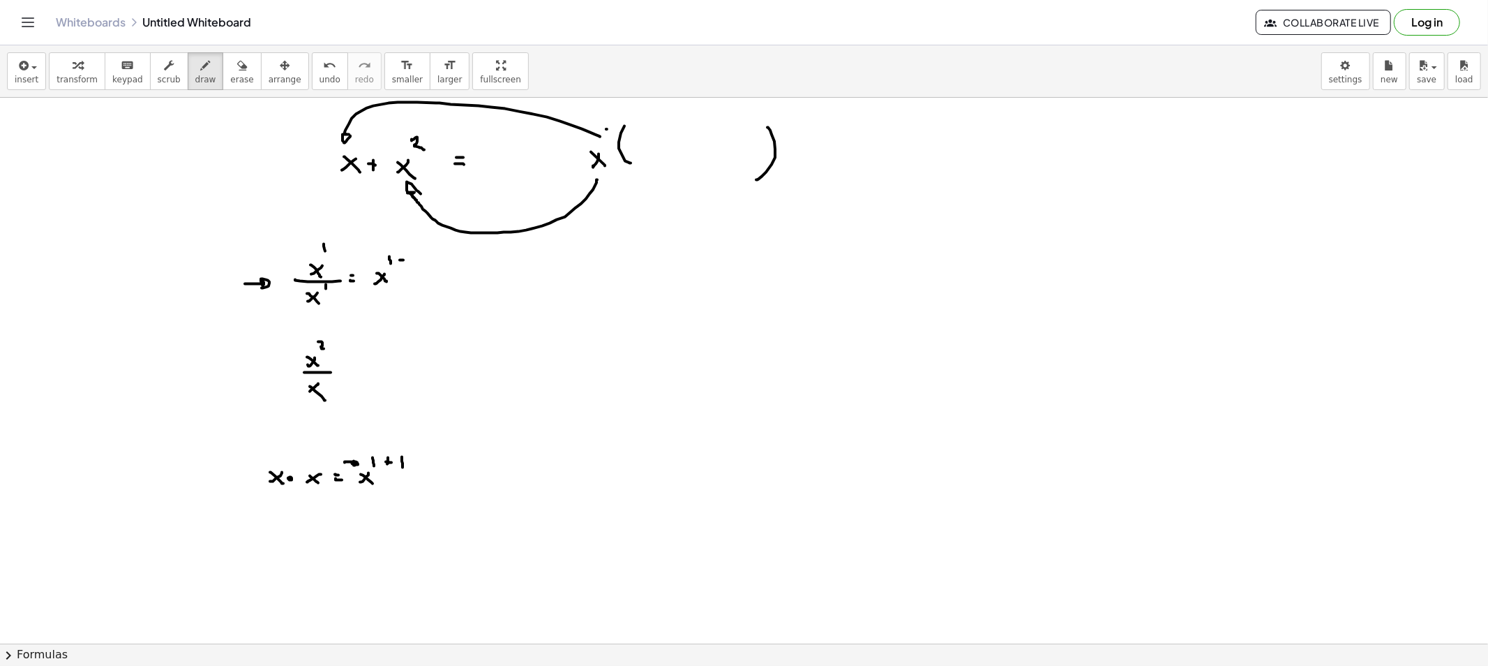
drag, startPoint x: 410, startPoint y: 255, endPoint x: 413, endPoint y: 276, distance: 21.2
drag, startPoint x: 345, startPoint y: 374, endPoint x: 352, endPoint y: 375, distance: 7.0
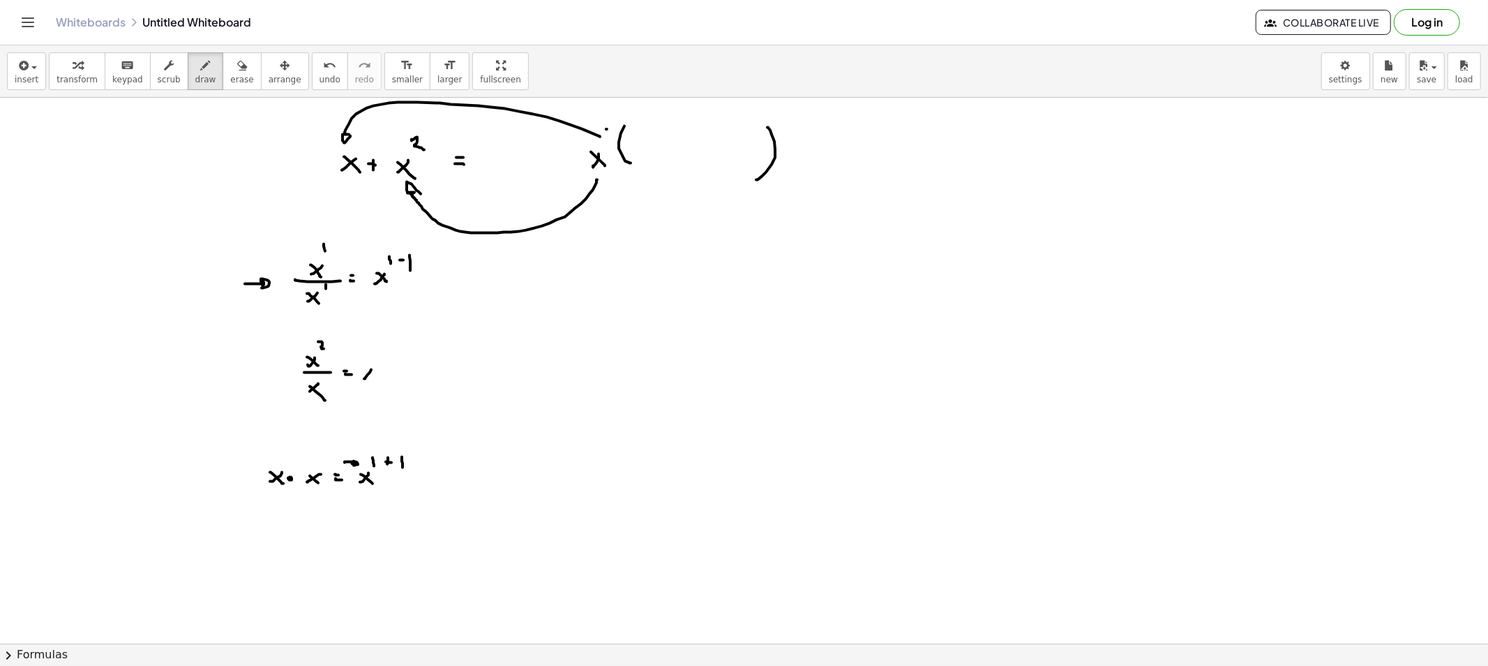
drag, startPoint x: 371, startPoint y: 370, endPoint x: 364, endPoint y: 379, distance: 11.4
drag, startPoint x: 372, startPoint y: 358, endPoint x: 378, endPoint y: 364, distance: 8.4
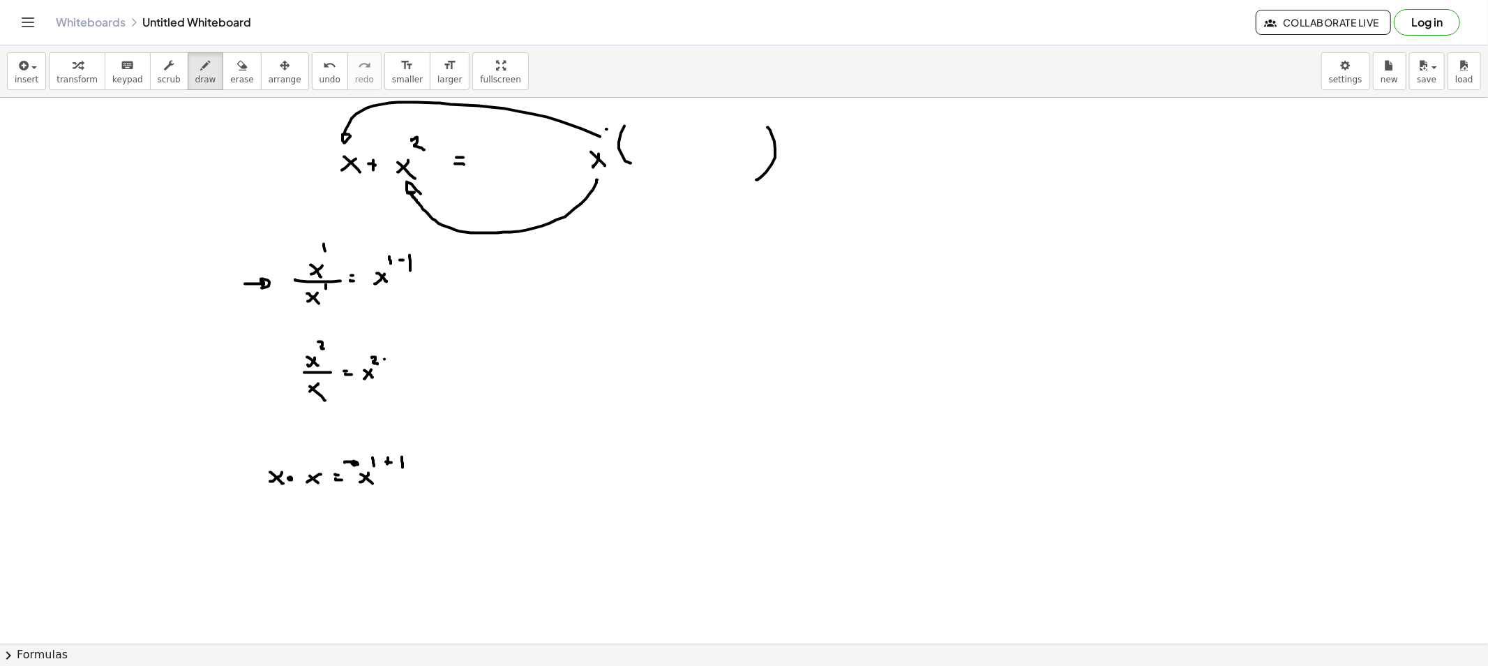
drag, startPoint x: 385, startPoint y: 359, endPoint x: 391, endPoint y: 361, distance: 7.1
drag, startPoint x: 394, startPoint y: 357, endPoint x: 396, endPoint y: 366, distance: 9.3
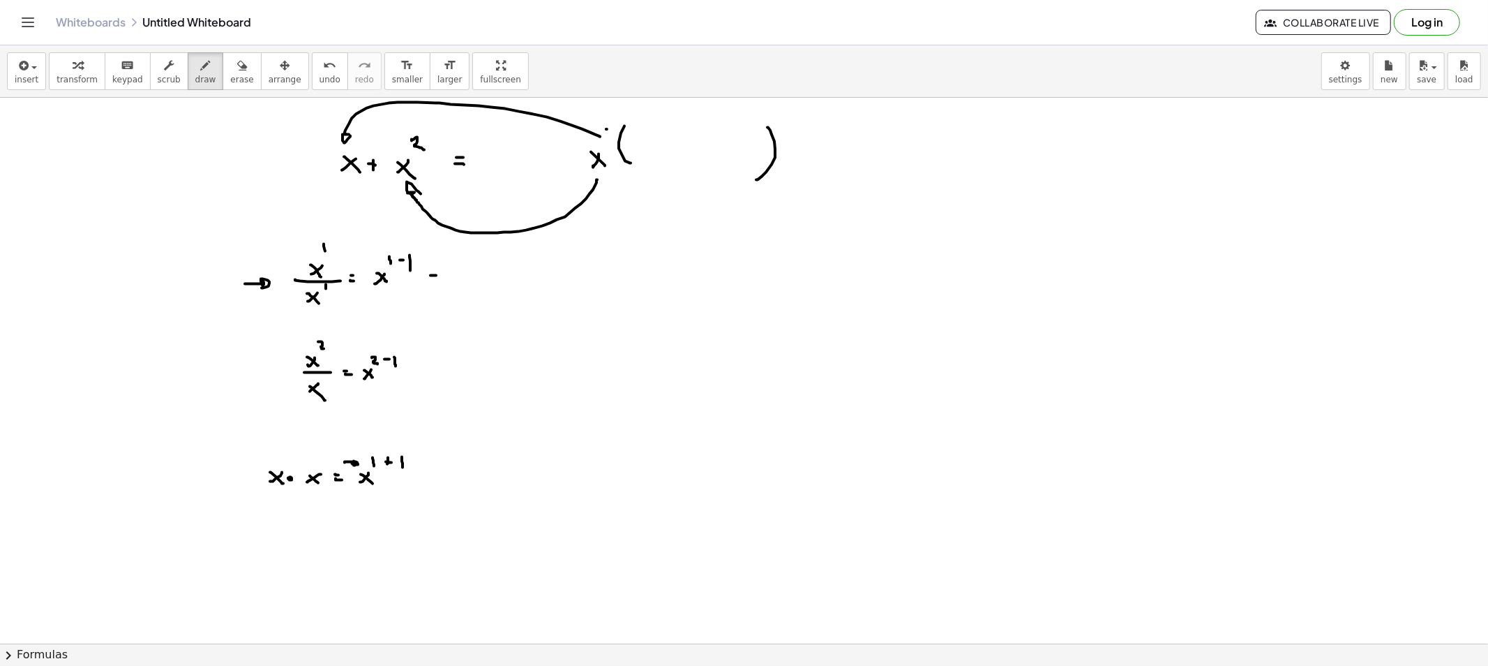
drag, startPoint x: 586, startPoint y: 236, endPoint x: 585, endPoint y: 249, distance: 13.3
drag, startPoint x: 595, startPoint y: 242, endPoint x: 604, endPoint y: 242, distance: 9.8
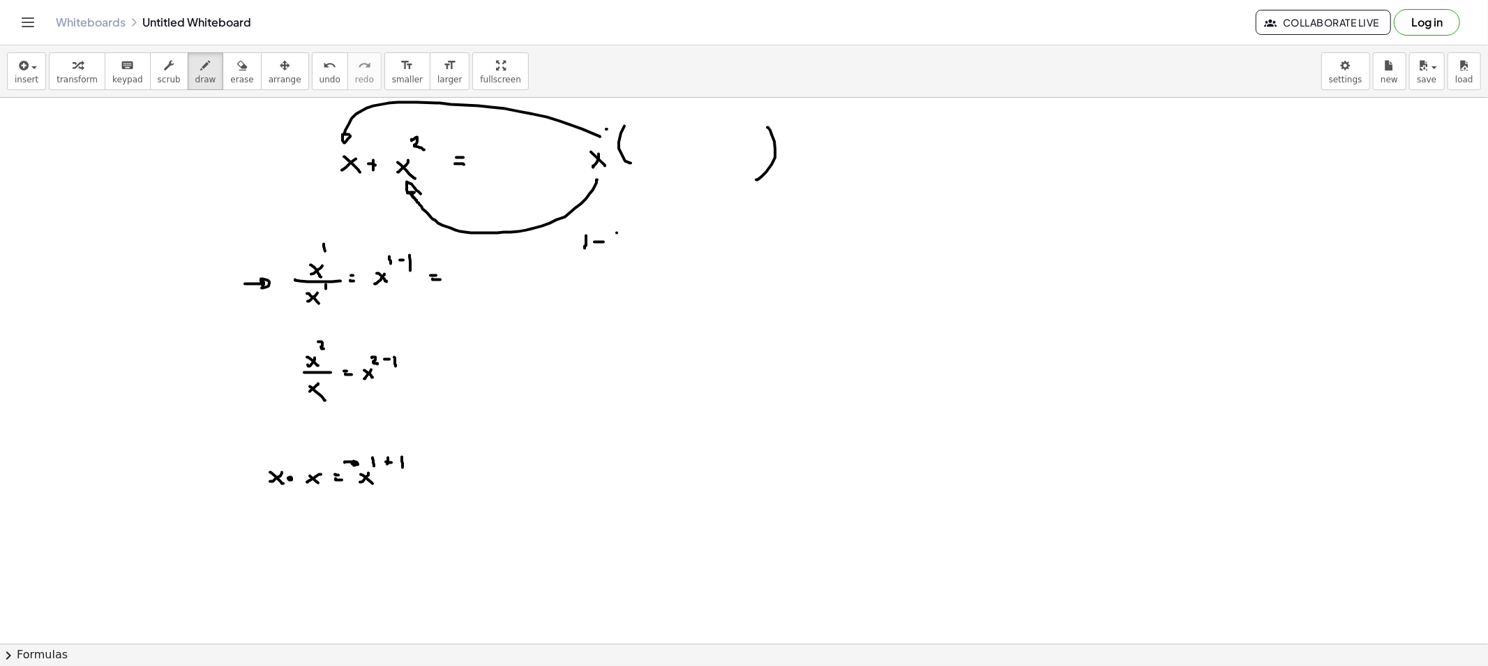
drag, startPoint x: 617, startPoint y: 233, endPoint x: 618, endPoint y: 251, distance: 18.2
drag, startPoint x: 654, startPoint y: 239, endPoint x: 668, endPoint y: 241, distance: 14.1
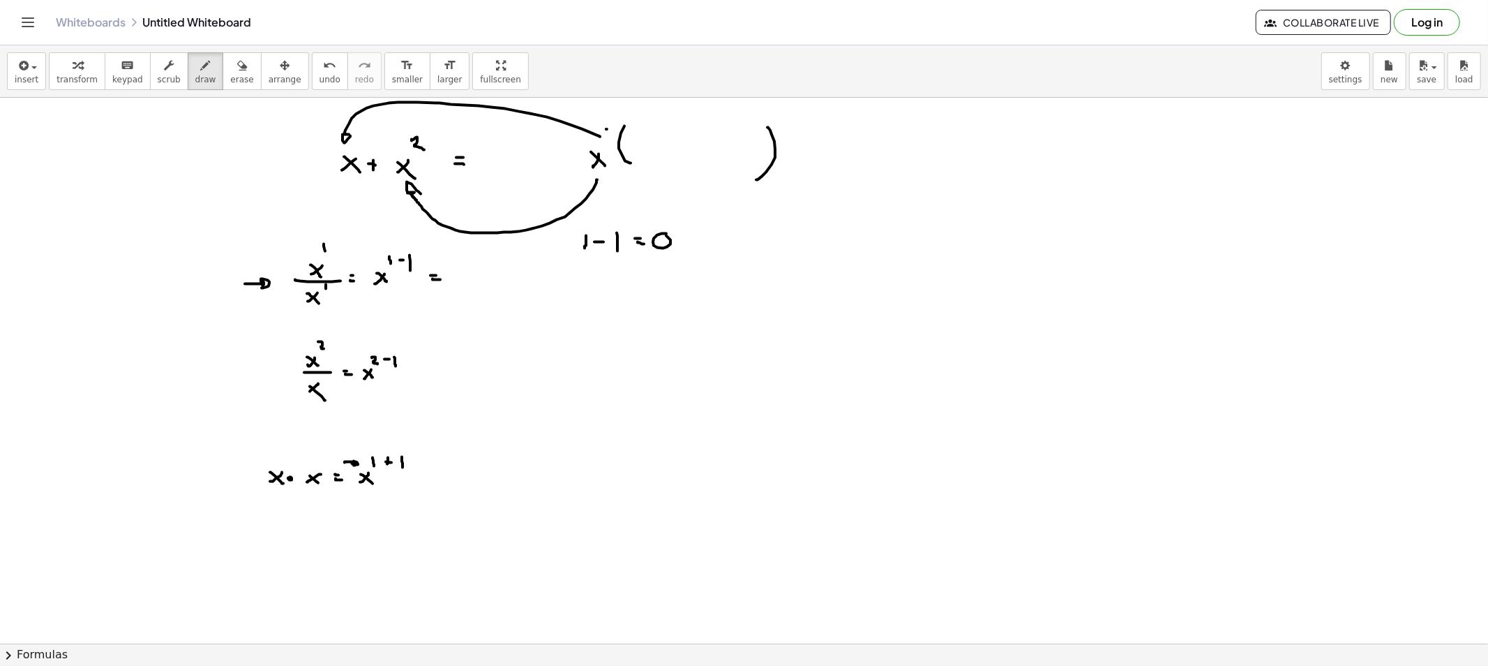
click at [230, 72] on div "button" at bounding box center [241, 65] width 23 height 17
drag, startPoint x: 632, startPoint y: 263, endPoint x: 701, endPoint y: 275, distance: 70.1
click at [195, 81] on span "draw" at bounding box center [205, 80] width 21 height 10
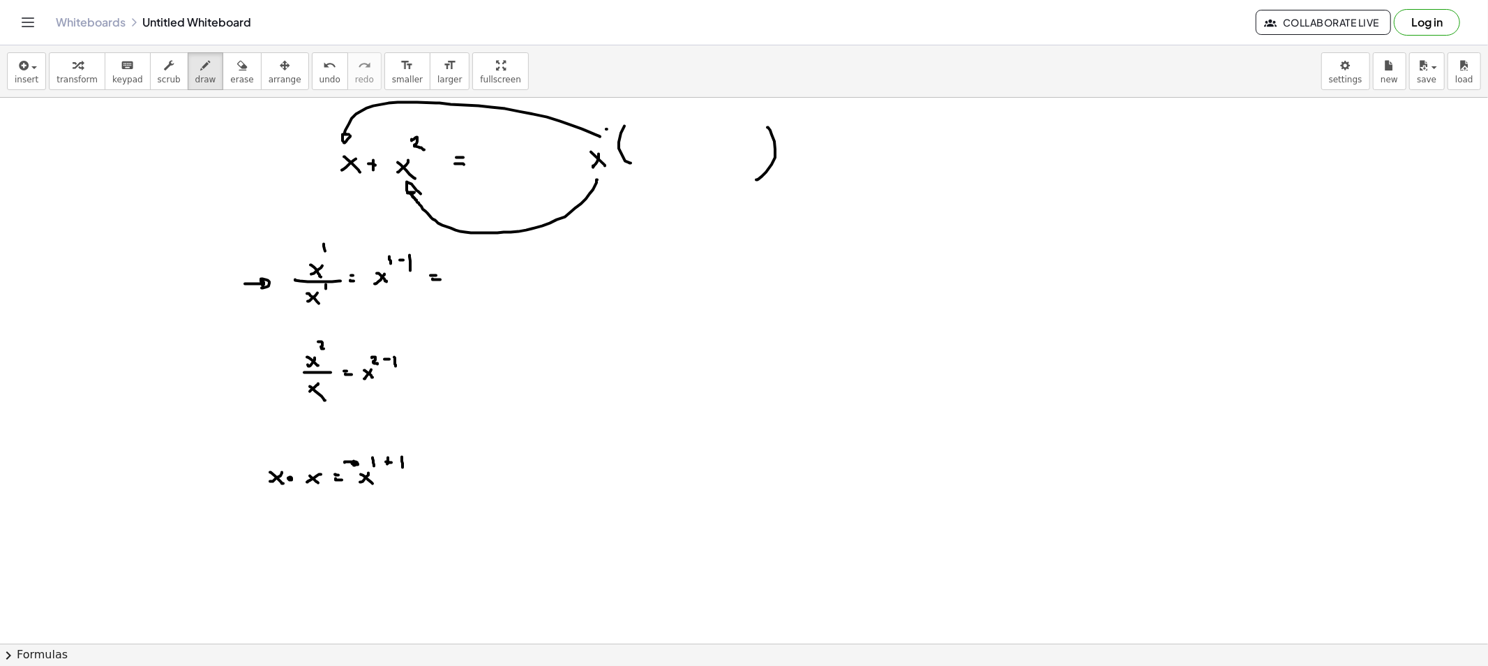
drag, startPoint x: 477, startPoint y: 276, endPoint x: 470, endPoint y: 286, distance: 12.0
drag, startPoint x: 484, startPoint y: 256, endPoint x: 494, endPoint y: 283, distance: 28.5
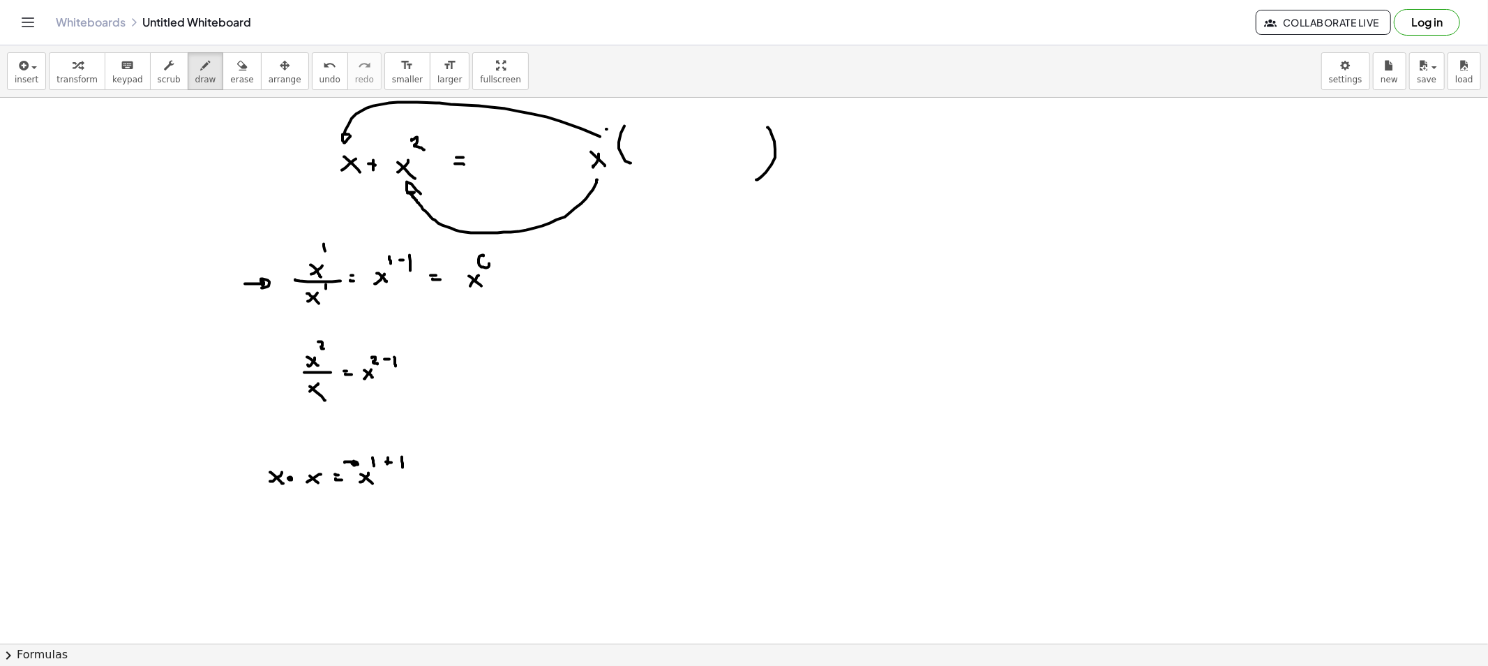
drag, startPoint x: 458, startPoint y: 368, endPoint x: 447, endPoint y: 379, distance: 15.8
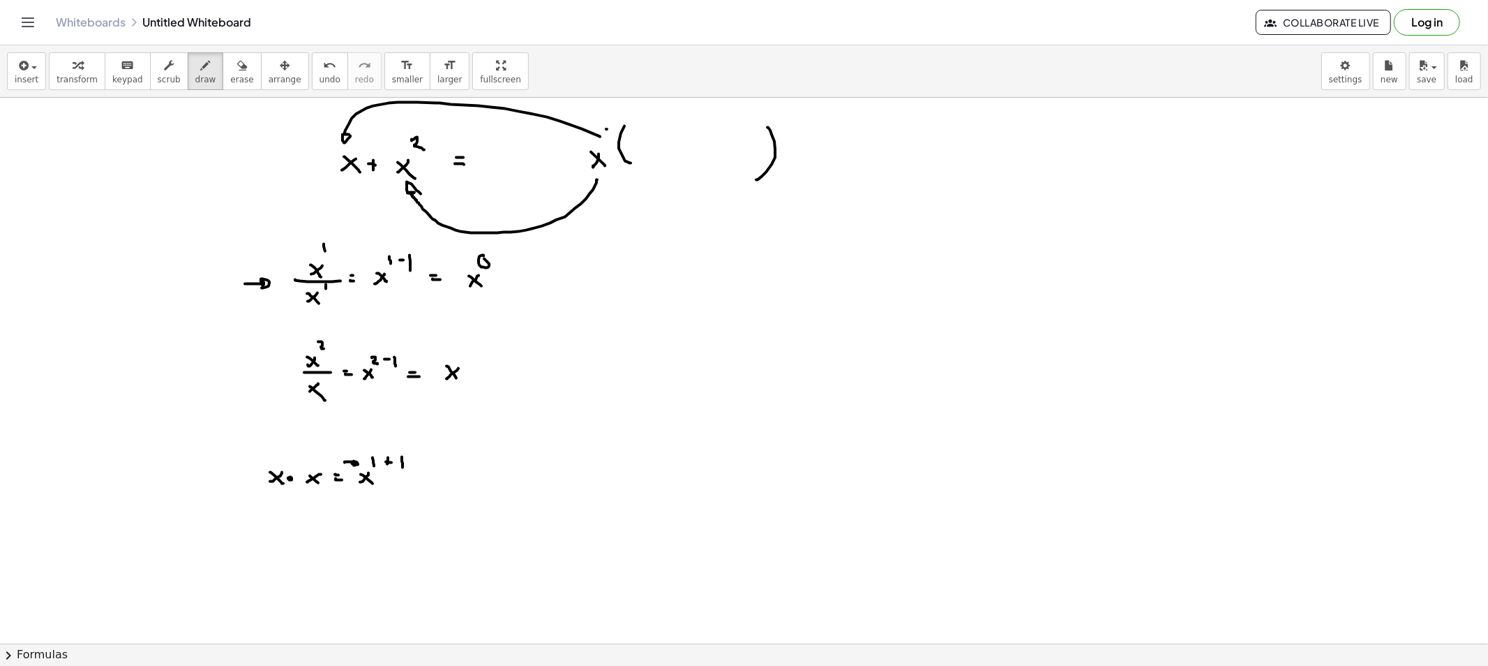
drag, startPoint x: 451, startPoint y: 371, endPoint x: 458, endPoint y: 379, distance: 10.9
click at [237, 70] on icon "button" at bounding box center [242, 65] width 10 height 17
drag, startPoint x: 230, startPoint y: 269, endPoint x: 235, endPoint y: 281, distance: 12.8
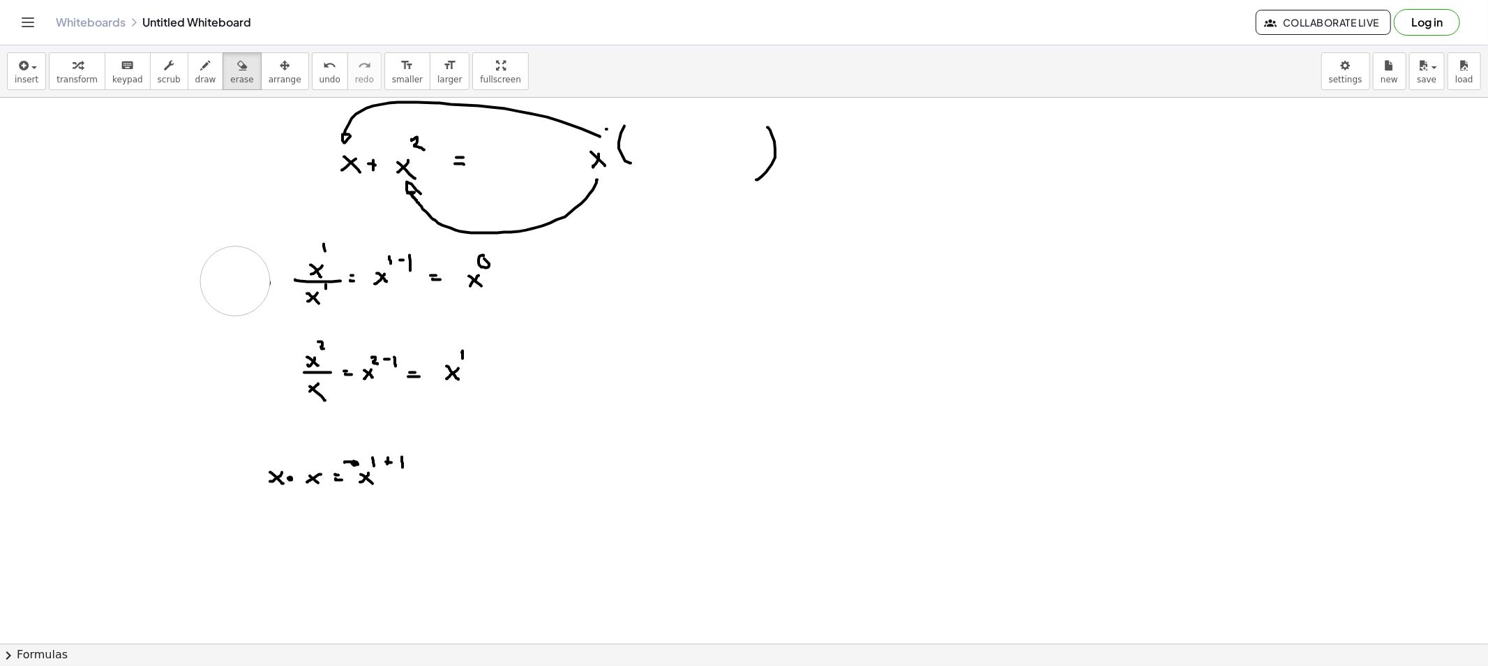
drag, startPoint x: 234, startPoint y: 490, endPoint x: 517, endPoint y: 454, distance: 285.5
click at [188, 85] on button "draw" at bounding box center [206, 71] width 36 height 38
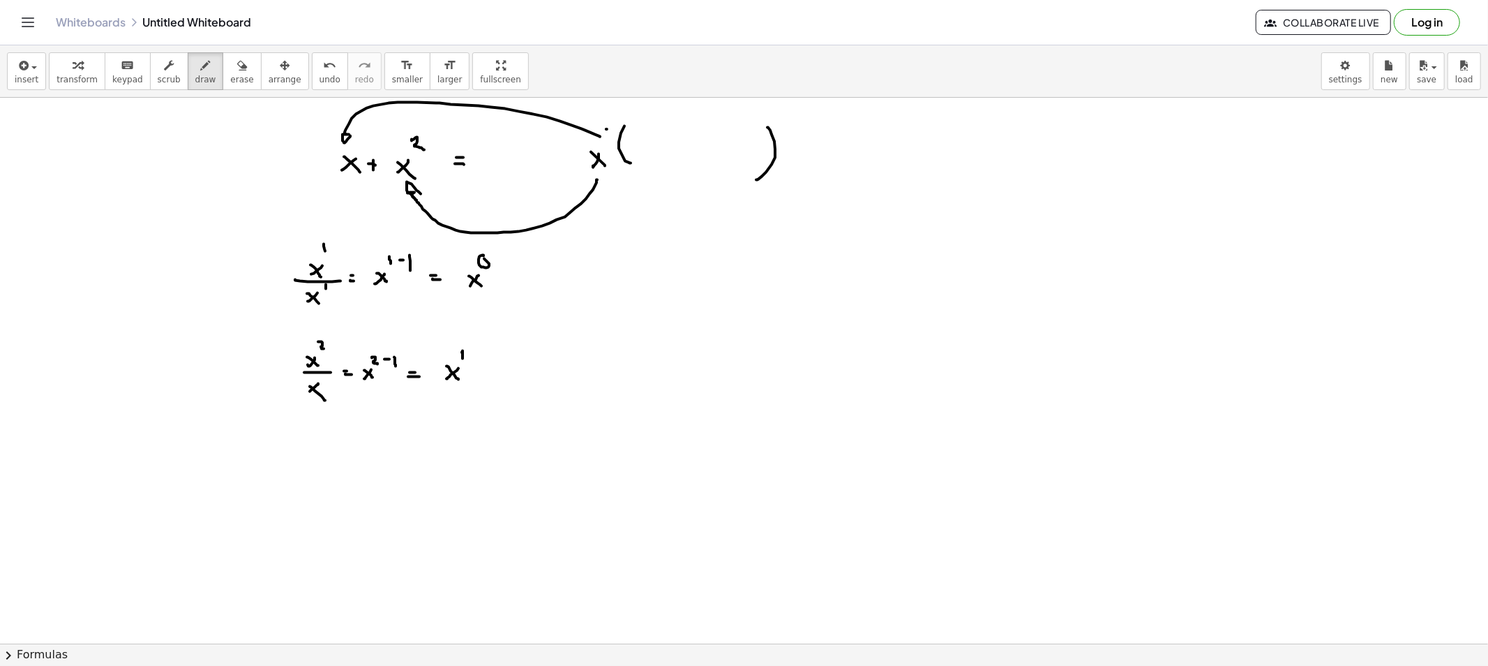
drag, startPoint x: 505, startPoint y: 248, endPoint x: 505, endPoint y: 256, distance: 8.4
drag, startPoint x: 558, startPoint y: 274, endPoint x: 557, endPoint y: 290, distance: 15.4
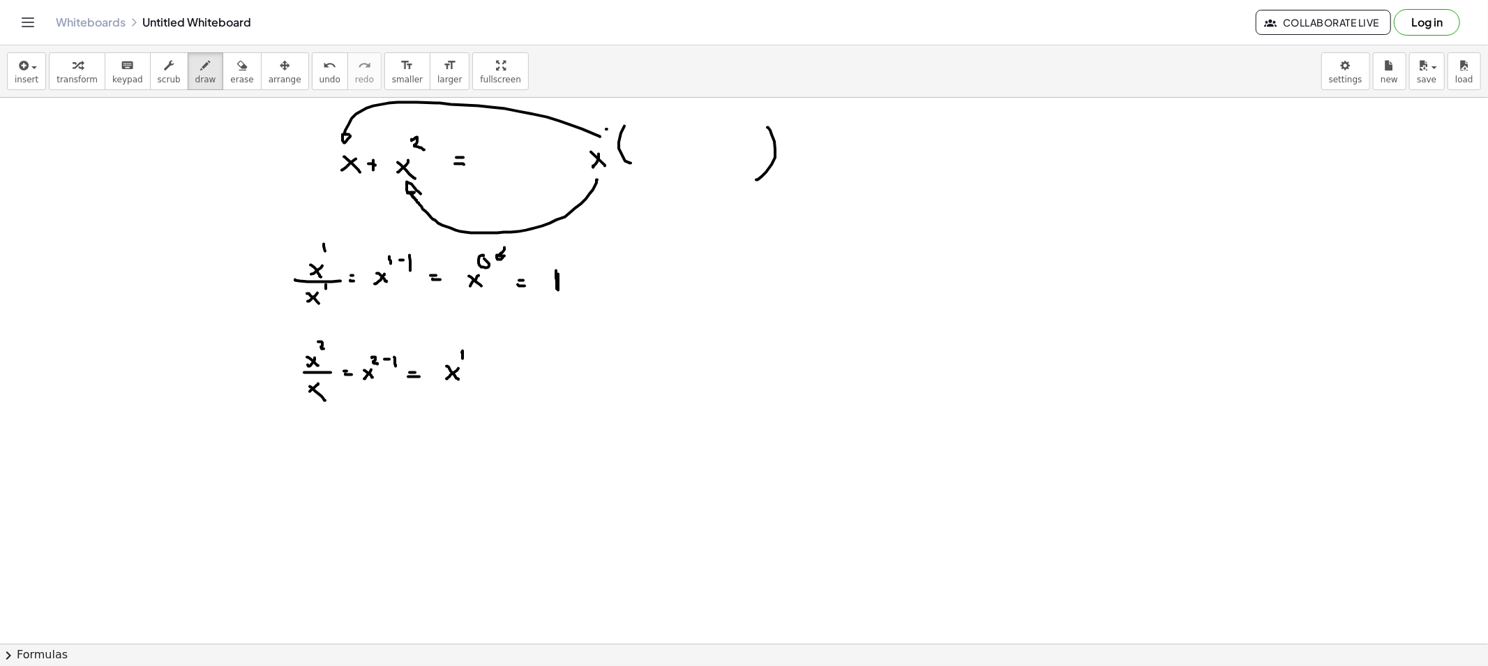
drag, startPoint x: 451, startPoint y: 281, endPoint x: 631, endPoint y: 300, distance: 180.4
drag, startPoint x: 582, startPoint y: 277, endPoint x: 580, endPoint y: 302, distance: 25.2
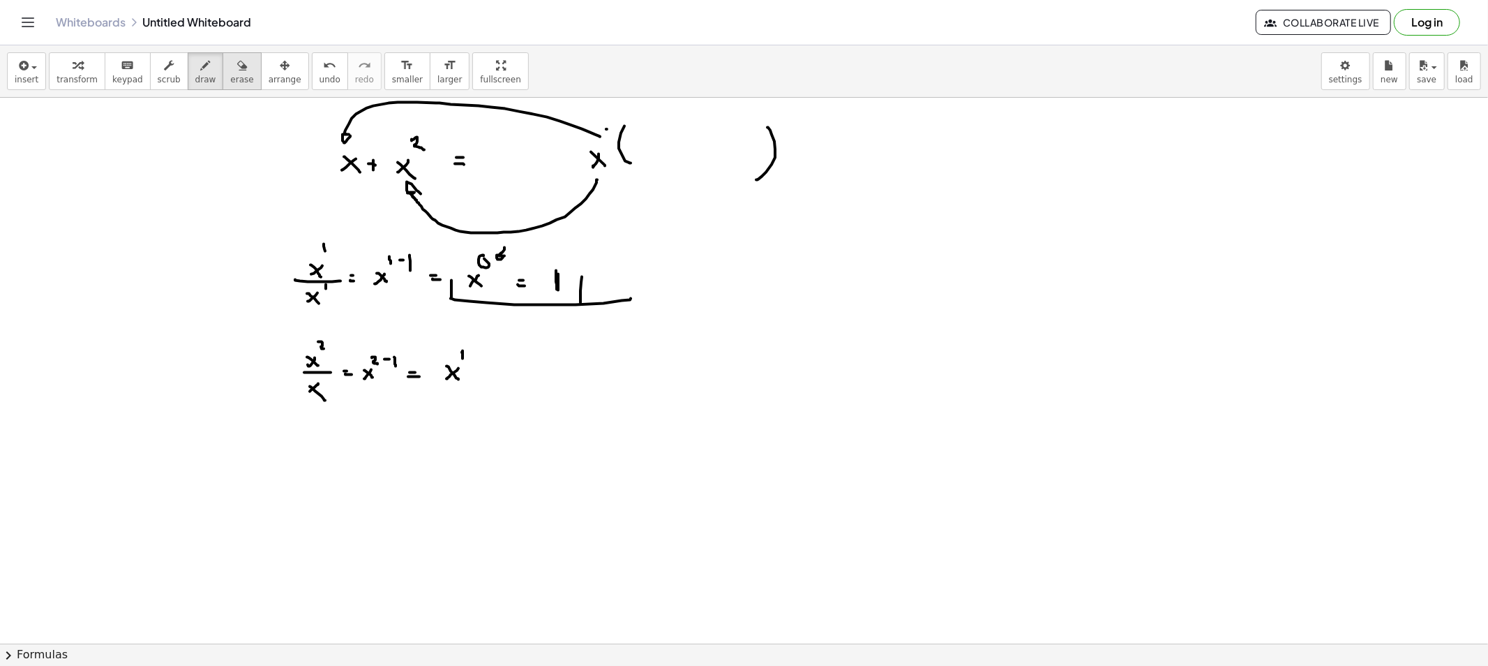
click at [230, 84] on span "erase" at bounding box center [241, 80] width 23 height 10
drag, startPoint x: 648, startPoint y: 301, endPoint x: 618, endPoint y: 312, distance: 31.1
click at [197, 72] on div "button" at bounding box center [205, 65] width 21 height 17
drag, startPoint x: 304, startPoint y: 489, endPoint x: 313, endPoint y: 492, distance: 9.5
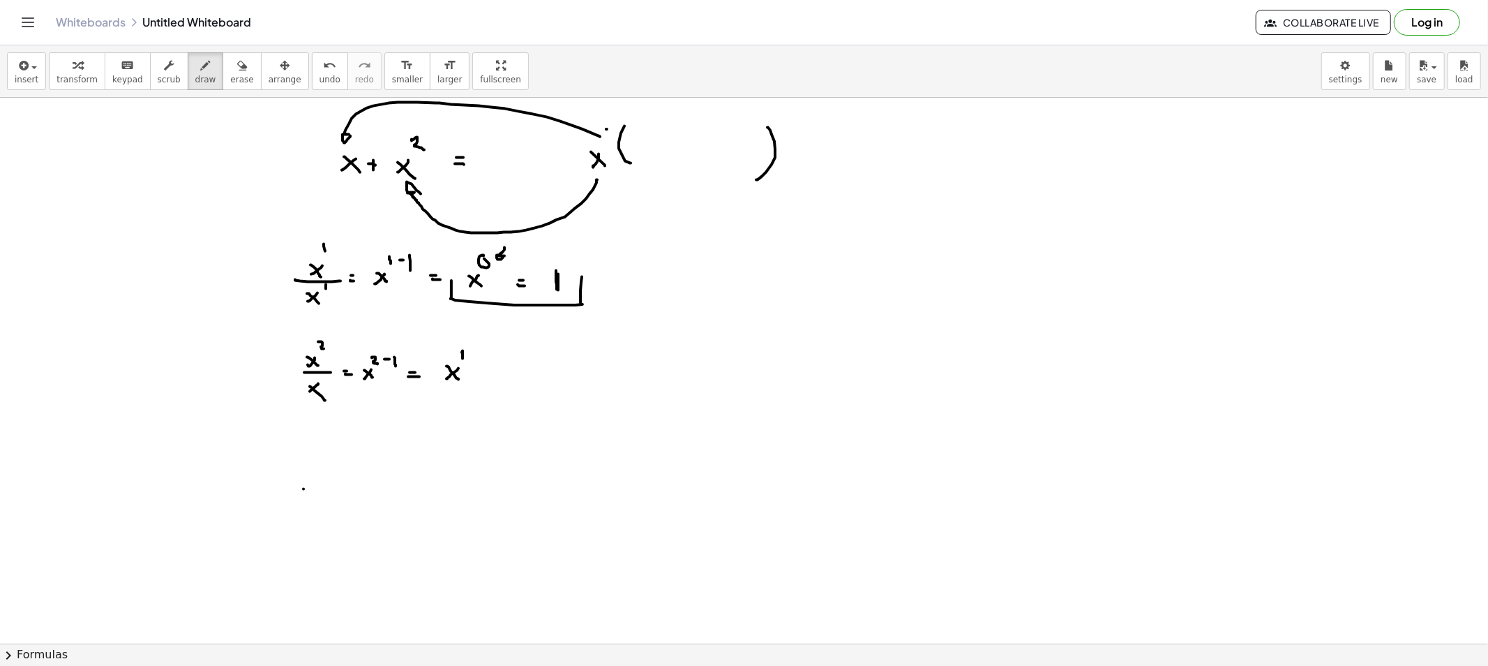
drag, startPoint x: 313, startPoint y: 492, endPoint x: 296, endPoint y: 510, distance: 24.7
drag, startPoint x: 320, startPoint y: 479, endPoint x: 341, endPoint y: 492, distance: 24.4
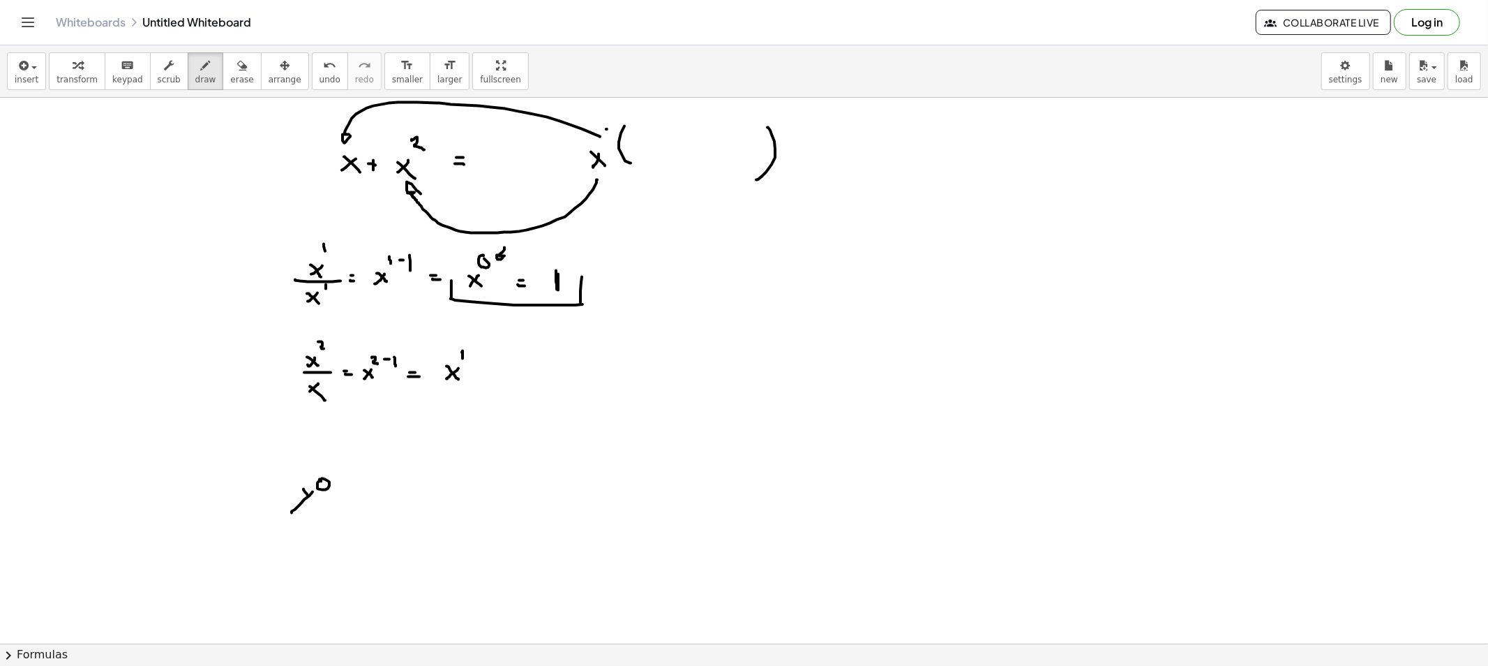
drag, startPoint x: 336, startPoint y: 498, endPoint x: 357, endPoint y: 503, distance: 21.7
drag, startPoint x: 312, startPoint y: 454, endPoint x: 323, endPoint y: 463, distance: 14.8
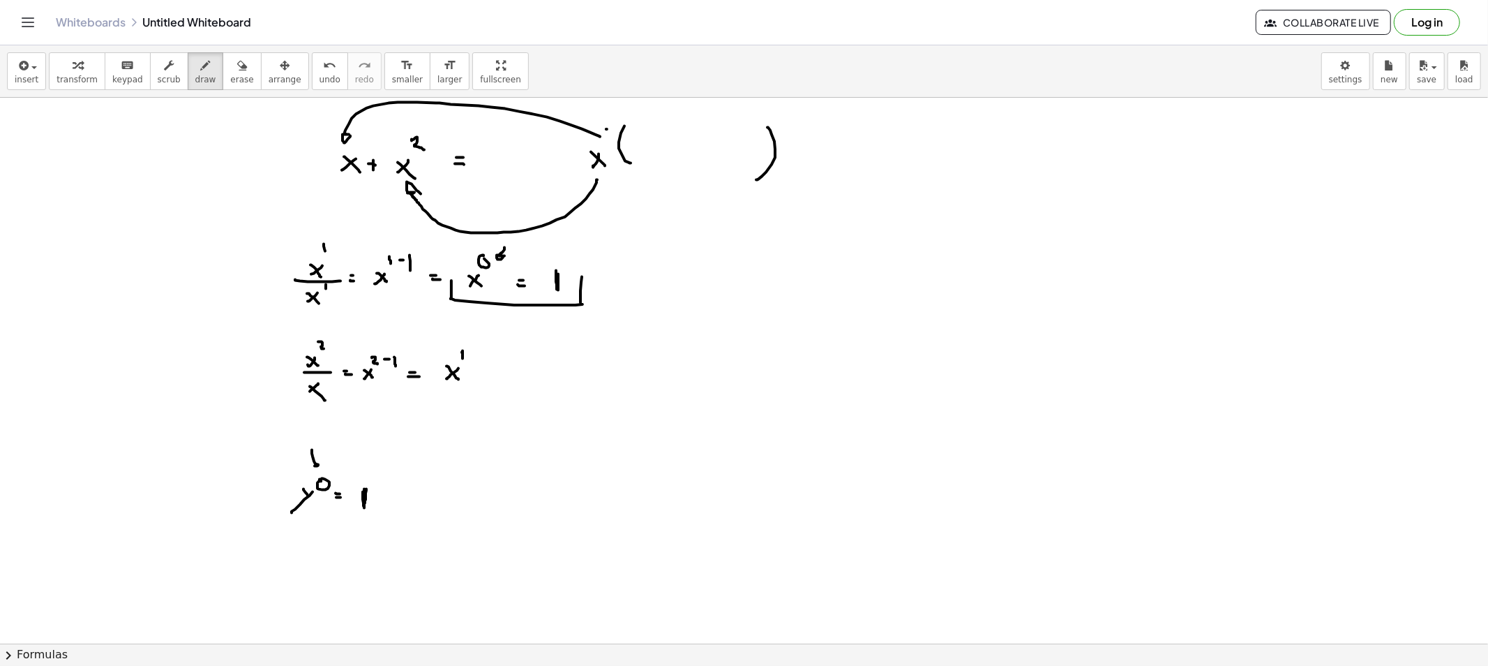
drag, startPoint x: 596, startPoint y: 444, endPoint x: 604, endPoint y: 447, distance: 9.1
drag, startPoint x: 615, startPoint y: 430, endPoint x: 625, endPoint y: 447, distance: 19.4
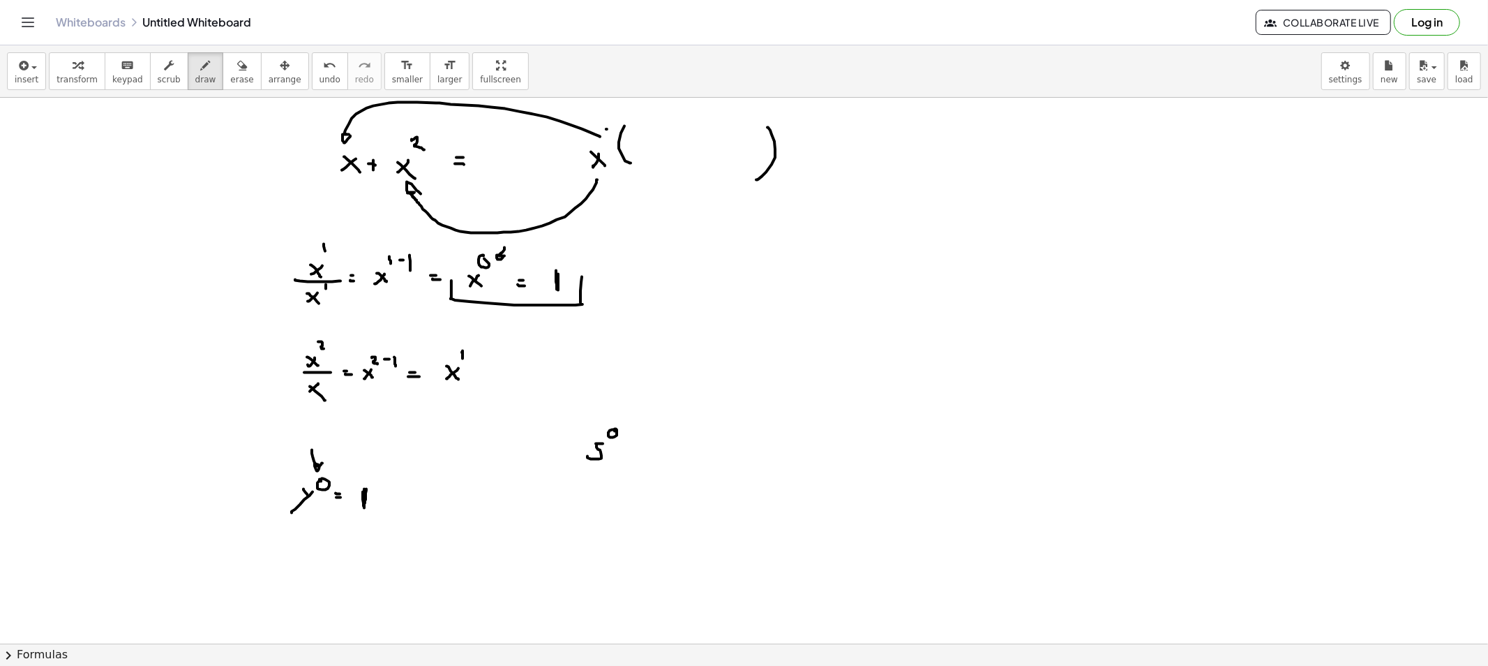
drag, startPoint x: 582, startPoint y: 514, endPoint x: 580, endPoint y: 529, distance: 14.8
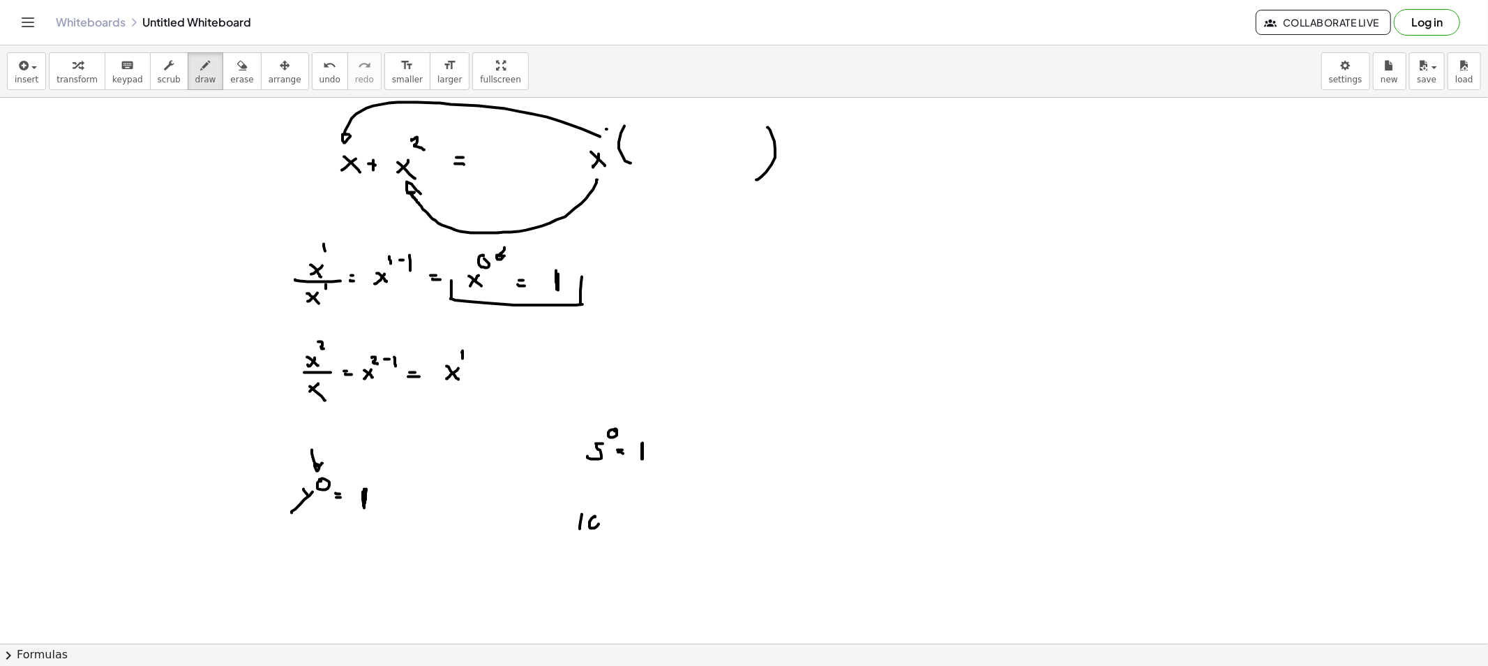
drag, startPoint x: 622, startPoint y: 524, endPoint x: 630, endPoint y: 525, distance: 7.8
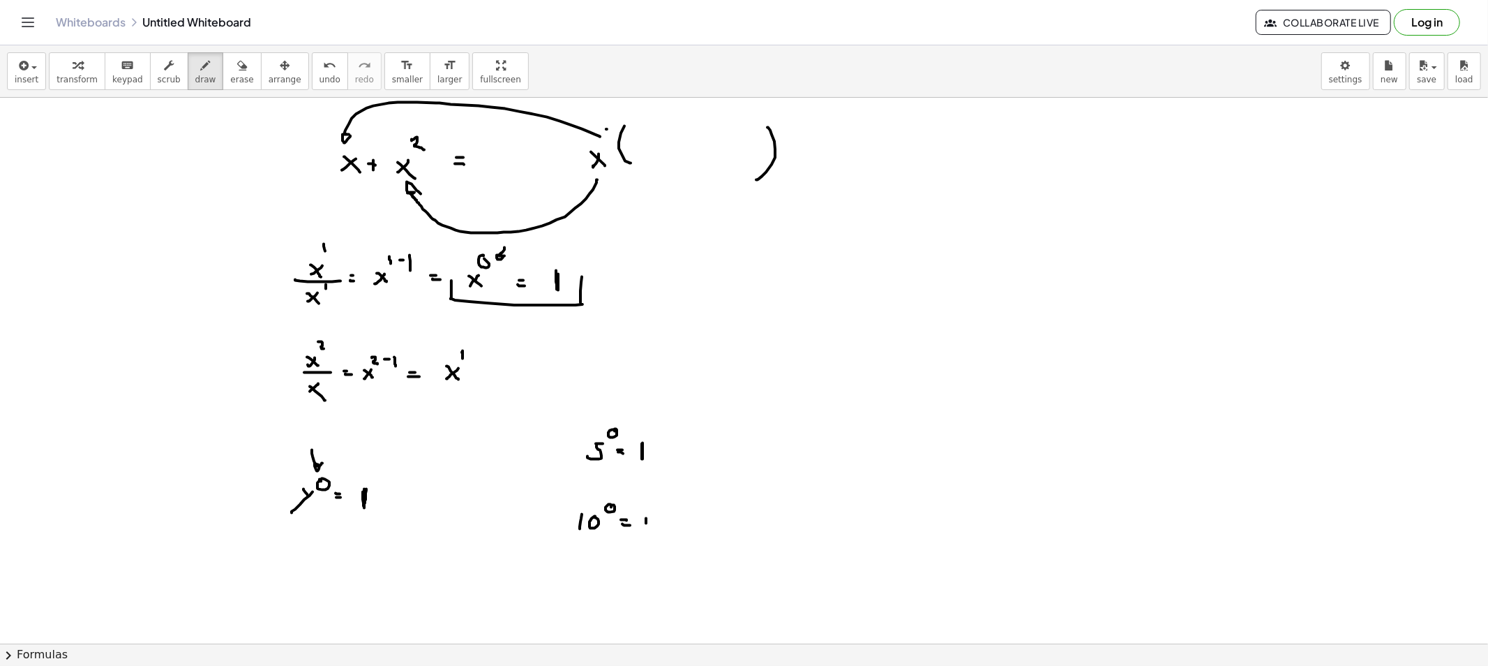
drag, startPoint x: 823, startPoint y: 320, endPoint x: 822, endPoint y: 334, distance: 14.0
drag, startPoint x: 828, startPoint y: 301, endPoint x: 826, endPoint y: 311, distance: 9.3
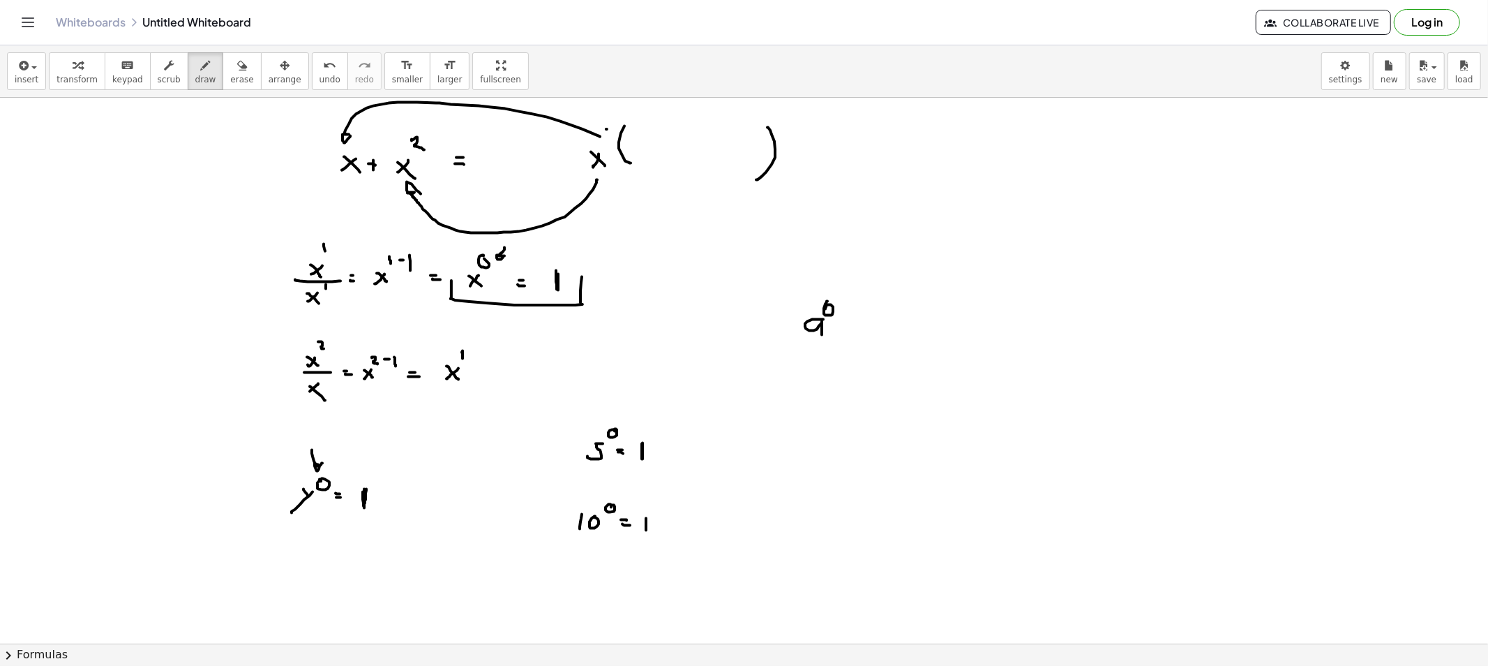
drag, startPoint x: 840, startPoint y: 328, endPoint x: 859, endPoint y: 331, distance: 19.0
drag, startPoint x: 868, startPoint y: 324, endPoint x: 868, endPoint y: 331, distance: 7.7
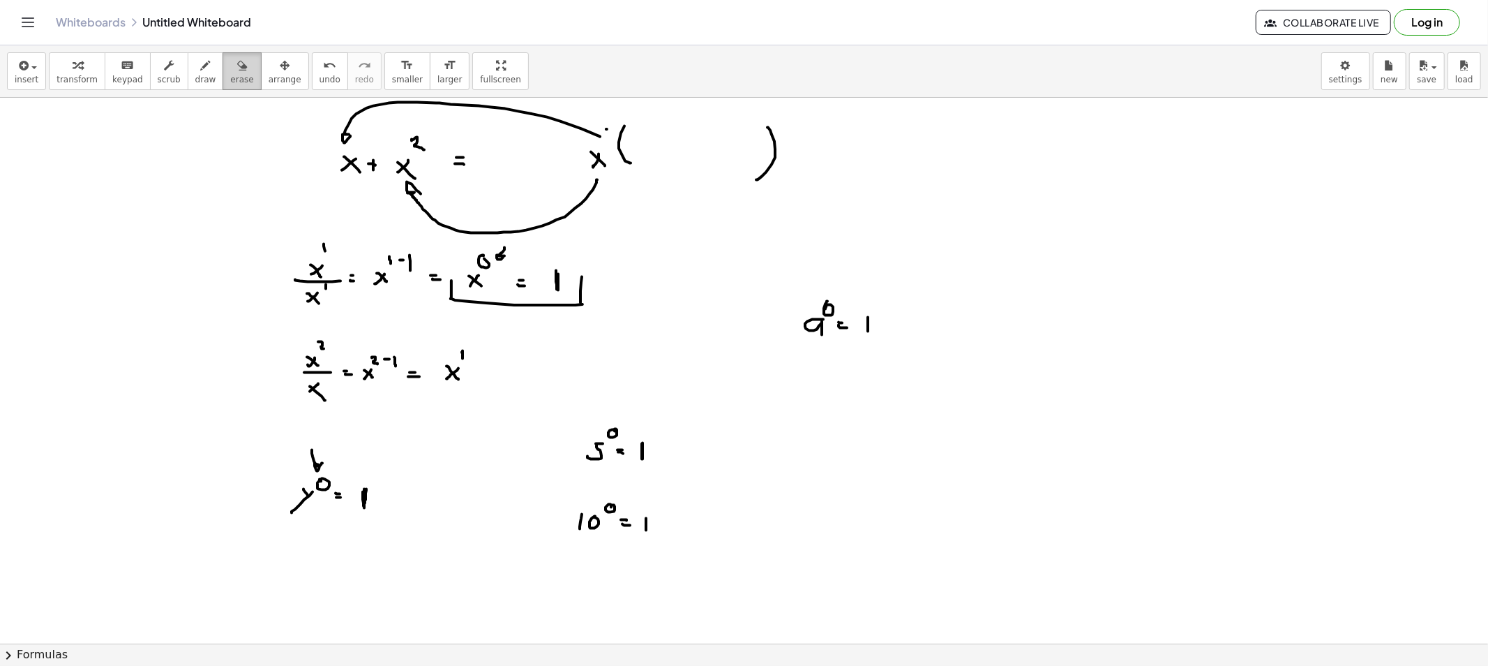
click at [230, 77] on span "erase" at bounding box center [241, 80] width 23 height 10
drag, startPoint x: 299, startPoint y: 516, endPoint x: 814, endPoint y: 326, distance: 549.1
drag, startPoint x: 849, startPoint y: 292, endPoint x: 867, endPoint y: 327, distance: 39.0
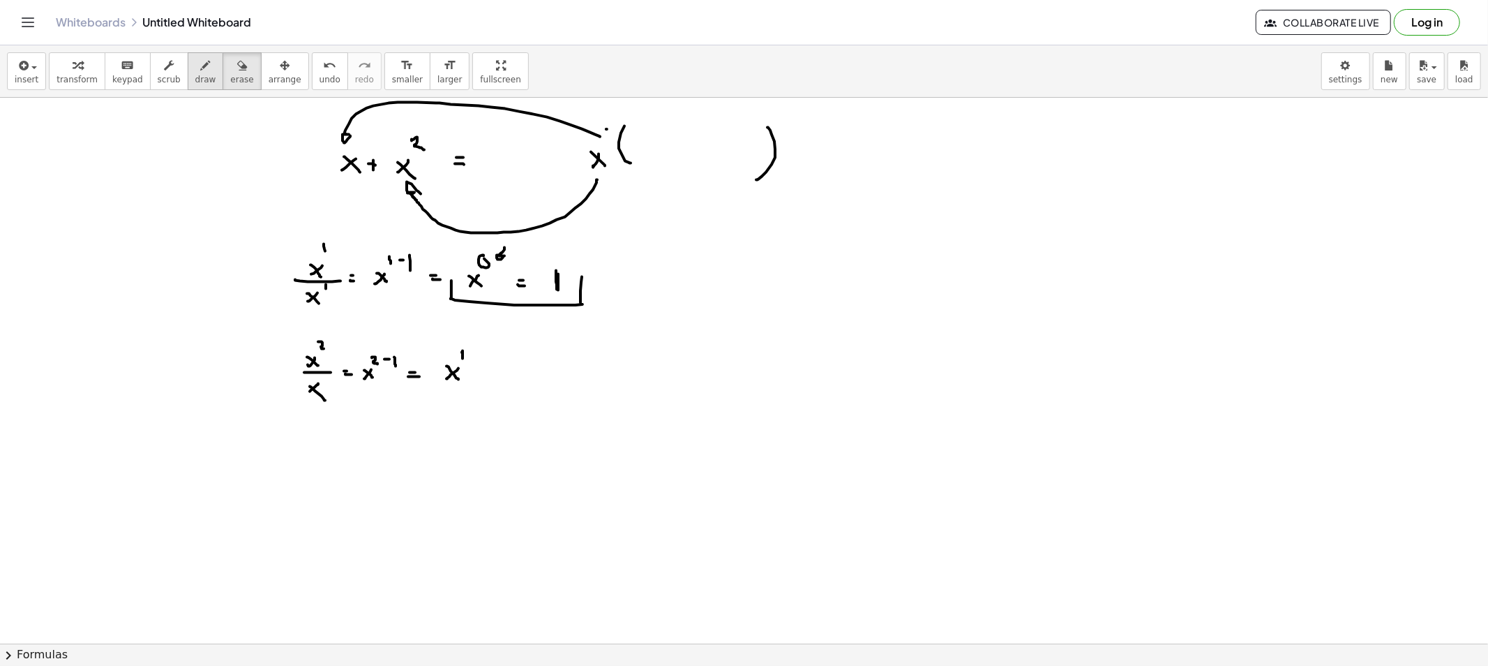
click at [193, 87] on button "draw" at bounding box center [206, 71] width 36 height 38
drag, startPoint x: 403, startPoint y: 336, endPoint x: 470, endPoint y: 312, distance: 72.0
drag, startPoint x: 607, startPoint y: 224, endPoint x: 606, endPoint y: 245, distance: 21.0
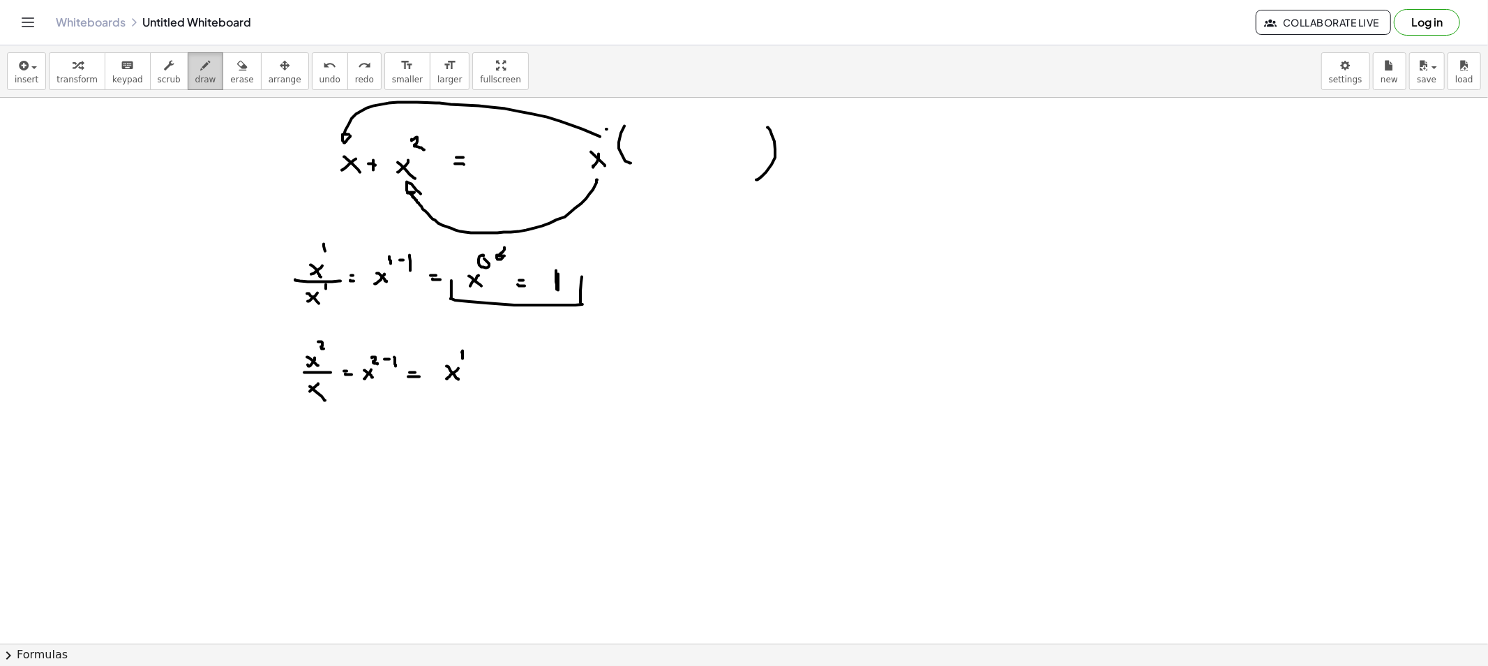
click at [188, 54] on button "draw" at bounding box center [206, 71] width 36 height 38
drag, startPoint x: 633, startPoint y: 210, endPoint x: 652, endPoint y: 186, distance: 30.3
drag, startPoint x: 232, startPoint y: 71, endPoint x: 304, endPoint y: 133, distance: 95.1
click at [231, 73] on button "erase" at bounding box center [242, 71] width 38 height 38
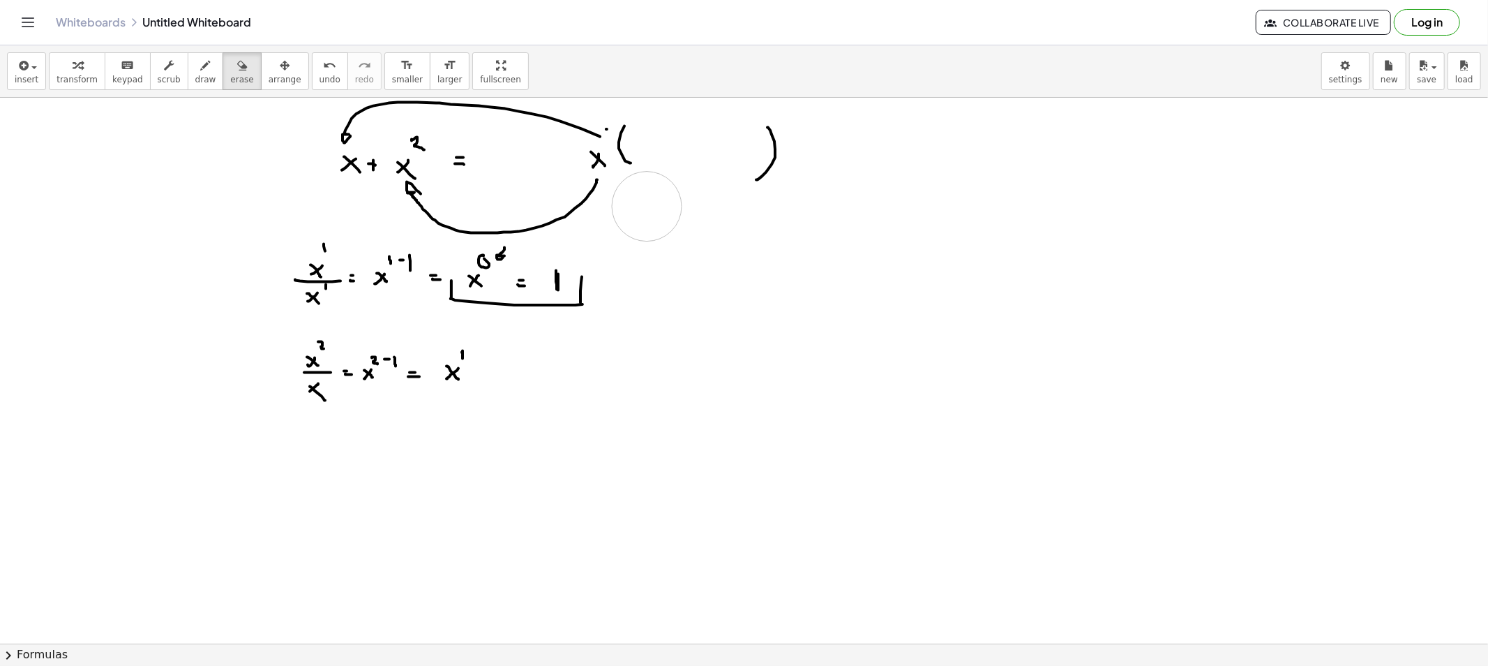
drag, startPoint x: 626, startPoint y: 241, endPoint x: 647, endPoint y: 207, distance: 40.1
click at [195, 84] on span "draw" at bounding box center [205, 80] width 21 height 10
drag, startPoint x: 638, startPoint y: 188, endPoint x: 651, endPoint y: 181, distance: 15.0
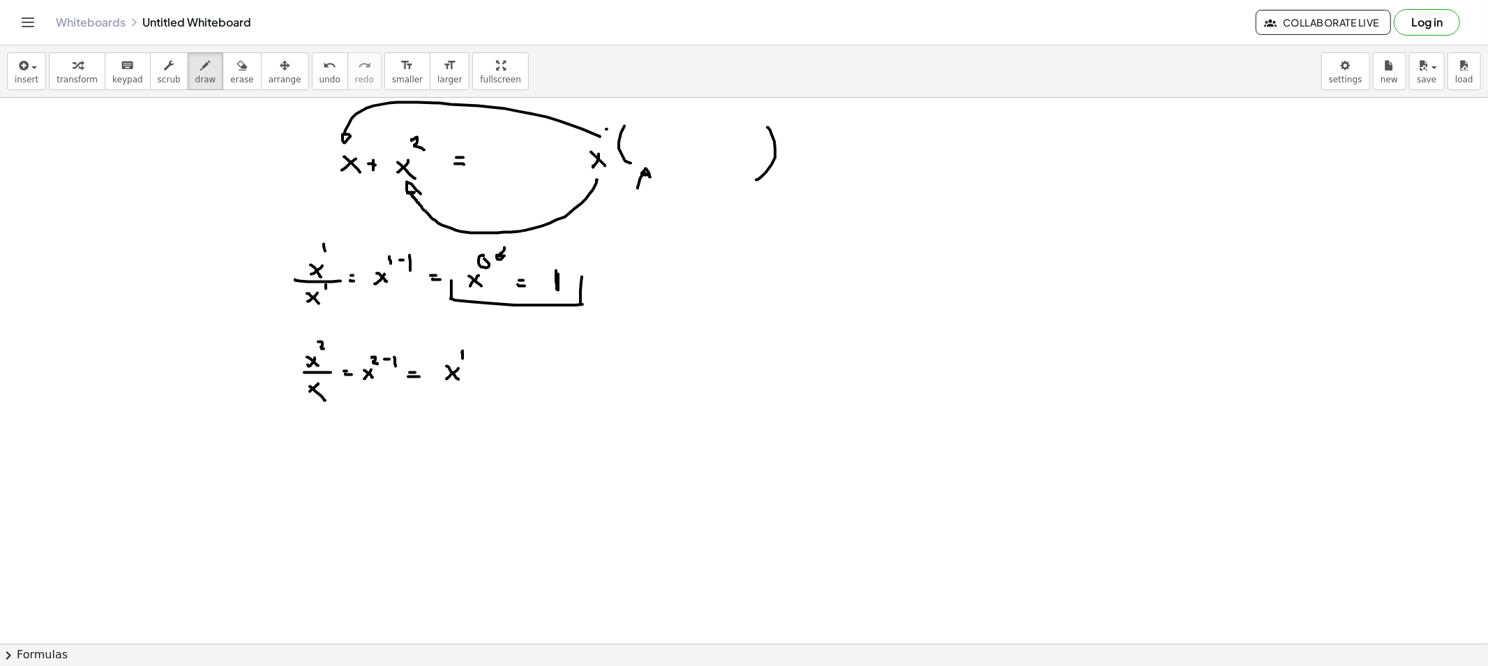
drag, startPoint x: 656, startPoint y: 134, endPoint x: 657, endPoint y: 151, distance: 16.8
drag, startPoint x: 682, startPoint y: 138, endPoint x: 681, endPoint y: 148, distance: 9.8
drag, startPoint x: 682, startPoint y: 143, endPoint x: 694, endPoint y: 147, distance: 13.0
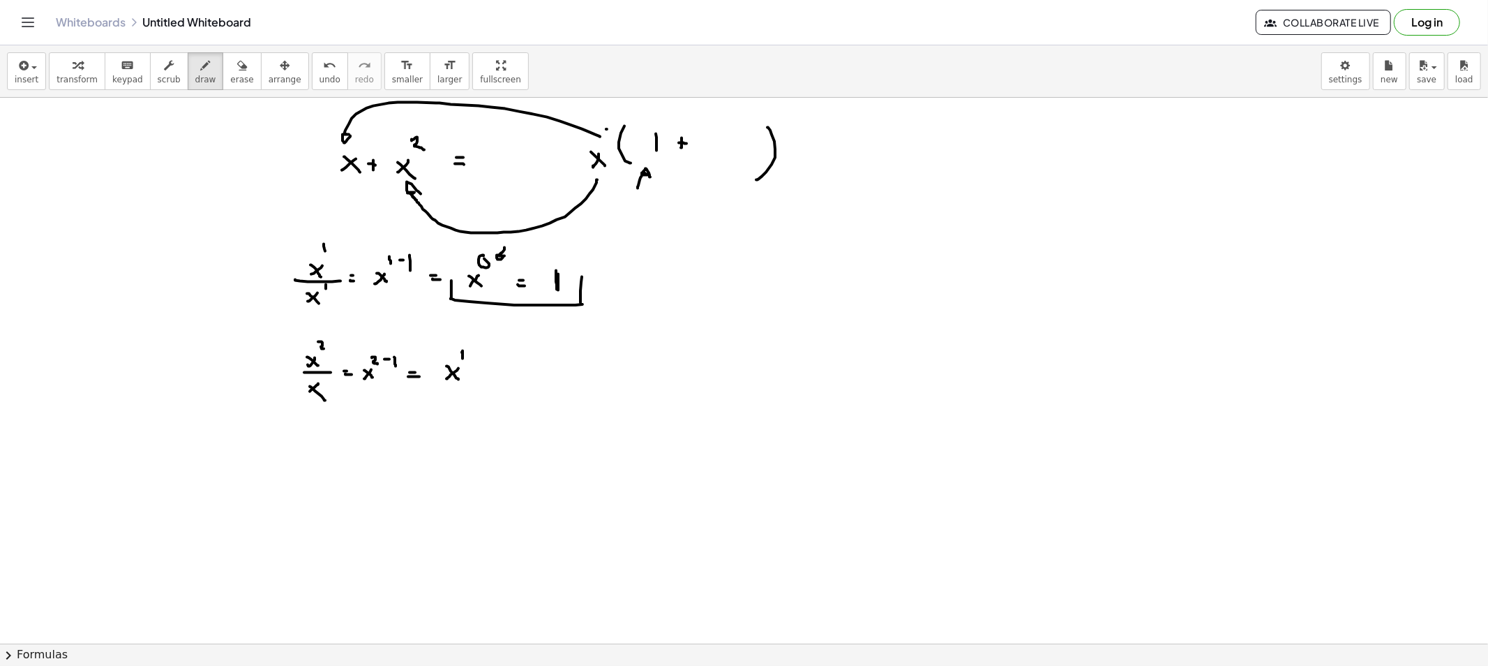
drag, startPoint x: 715, startPoint y: 147, endPoint x: 708, endPoint y: 151, distance: 7.2
drag, startPoint x: 724, startPoint y: 131, endPoint x: 728, endPoint y: 144, distance: 13.2
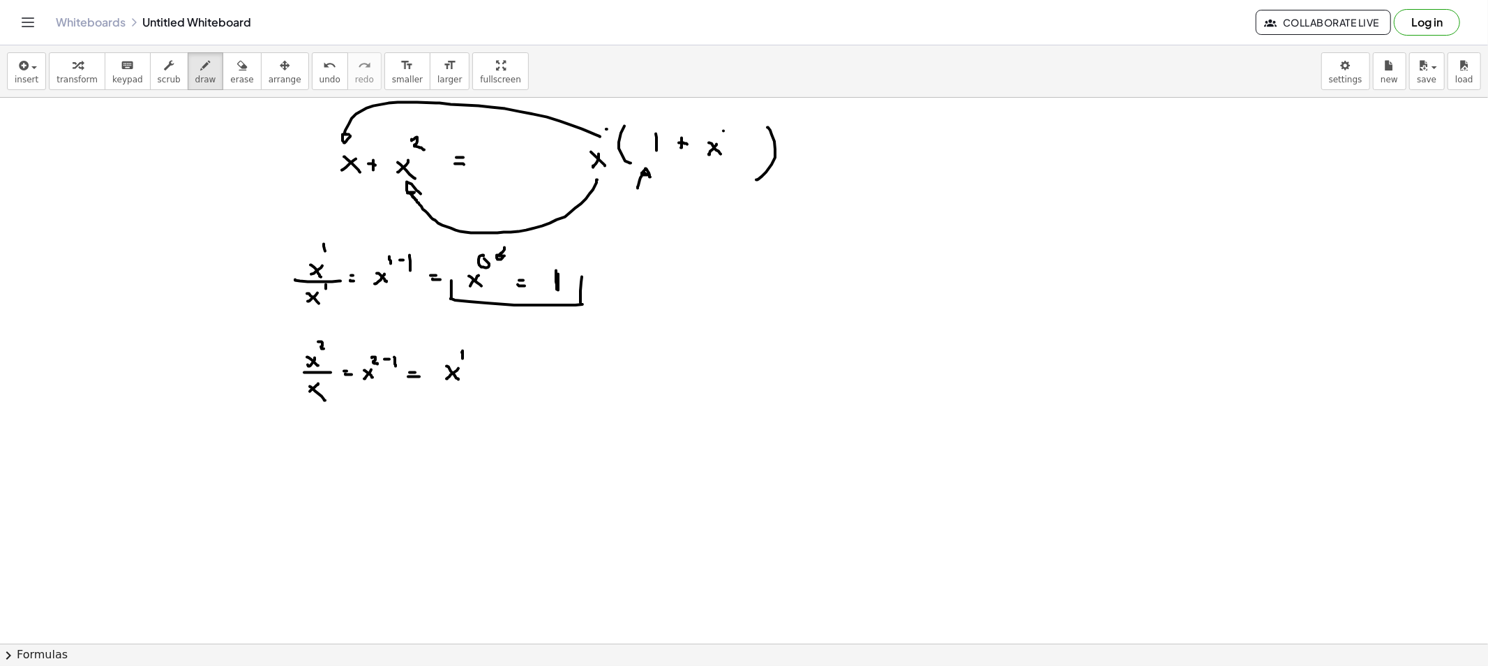
drag, startPoint x: 227, startPoint y: 73, endPoint x: 242, endPoint y: 77, distance: 15.2
click at [236, 73] on button "erase" at bounding box center [242, 71] width 38 height 38
drag, startPoint x: 779, startPoint y: 155, endPoint x: 751, endPoint y: 120, distance: 45.1
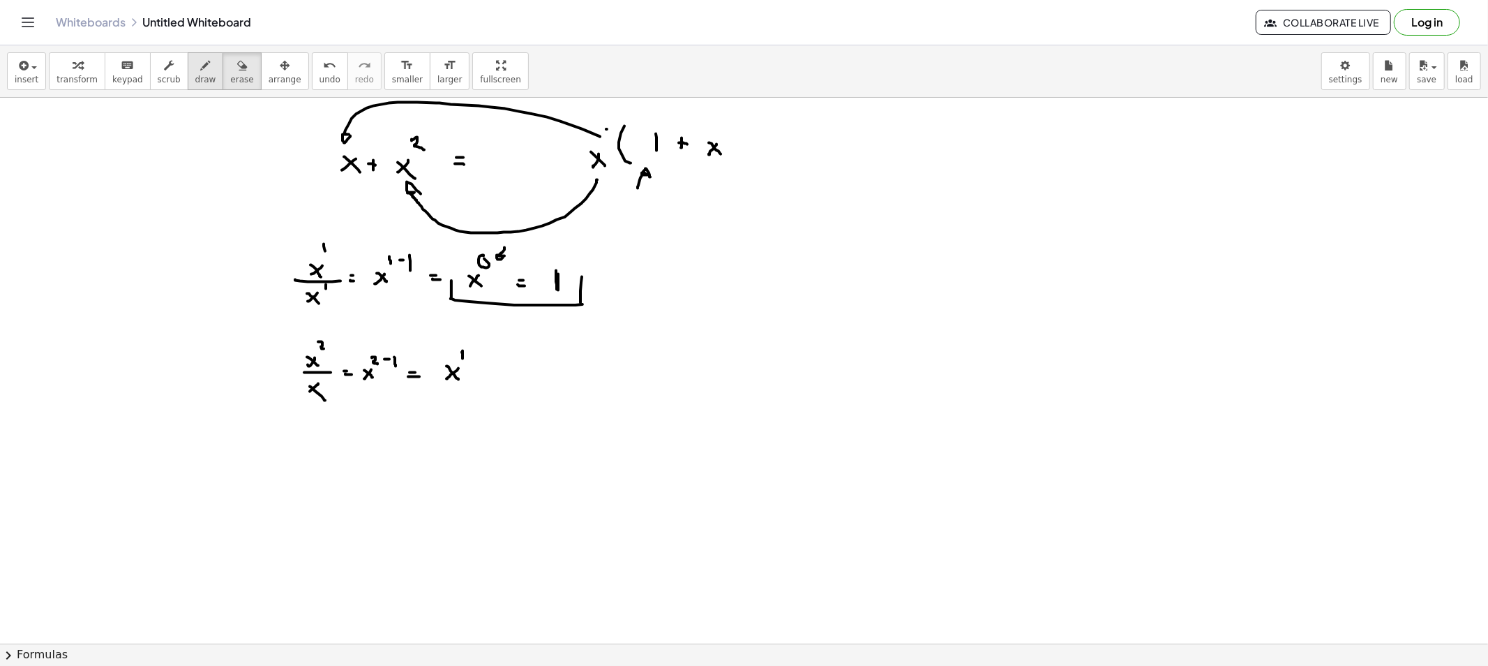
click at [195, 77] on span "draw" at bounding box center [205, 80] width 21 height 10
drag, startPoint x: 740, startPoint y: 121, endPoint x: 733, endPoint y: 172, distance: 50.7
drag, startPoint x: 232, startPoint y: 68, endPoint x: 244, endPoint y: 126, distance: 59.1
click at [230, 68] on div "button" at bounding box center [241, 65] width 23 height 17
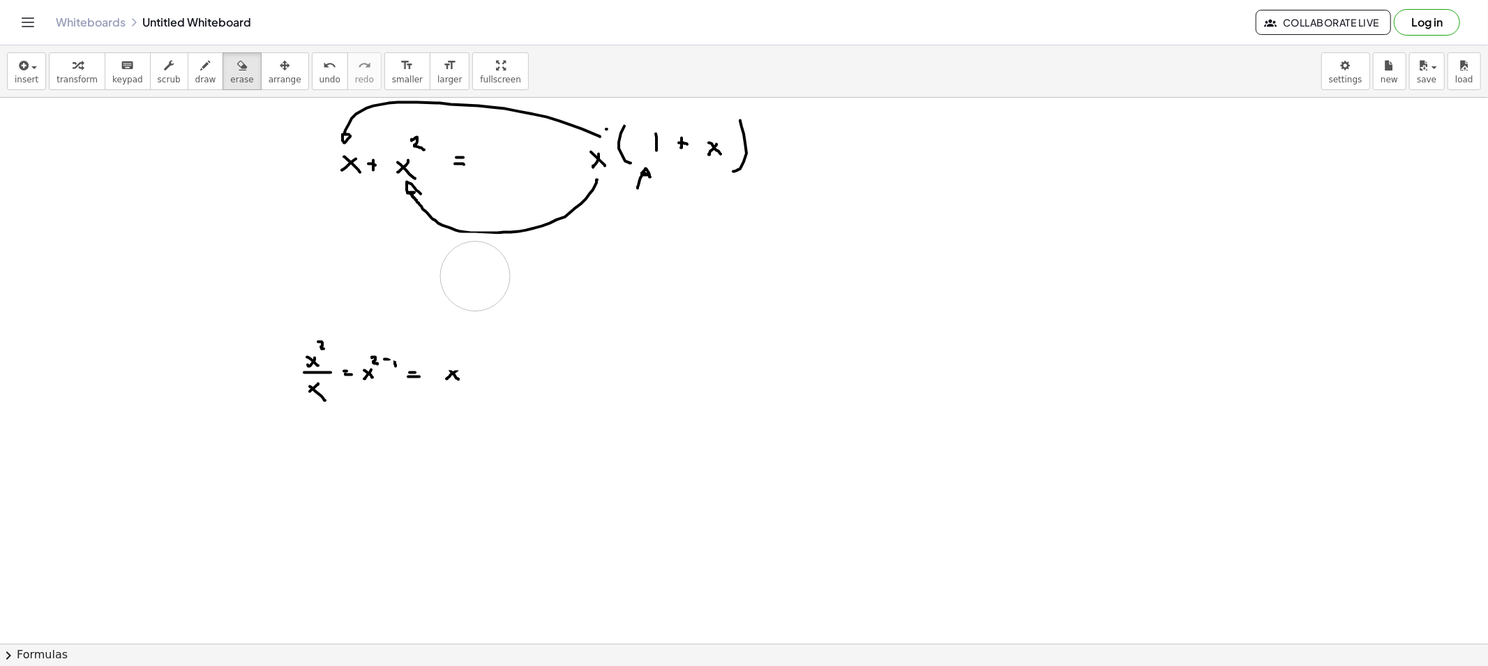
drag, startPoint x: 333, startPoint y: 274, endPoint x: 475, endPoint y: 276, distance: 142.4
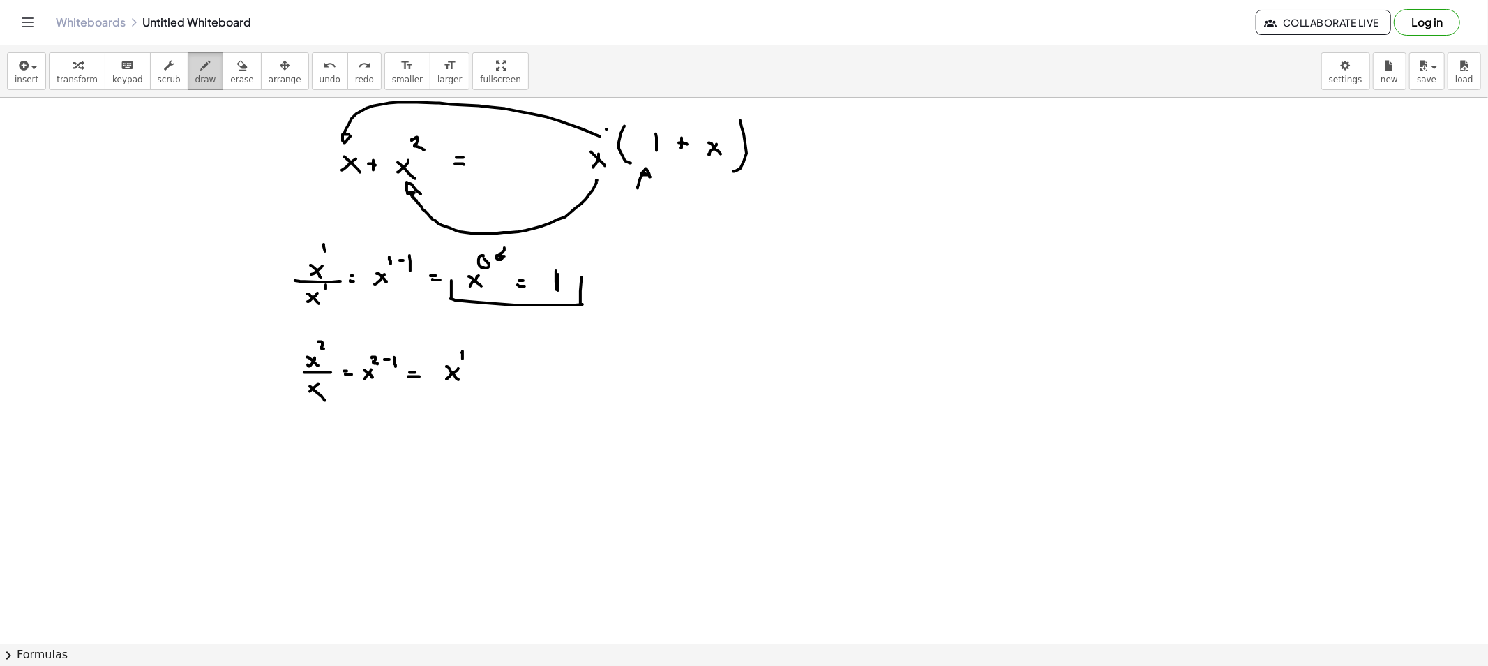
click at [195, 75] on span "draw" at bounding box center [205, 80] width 21 height 10
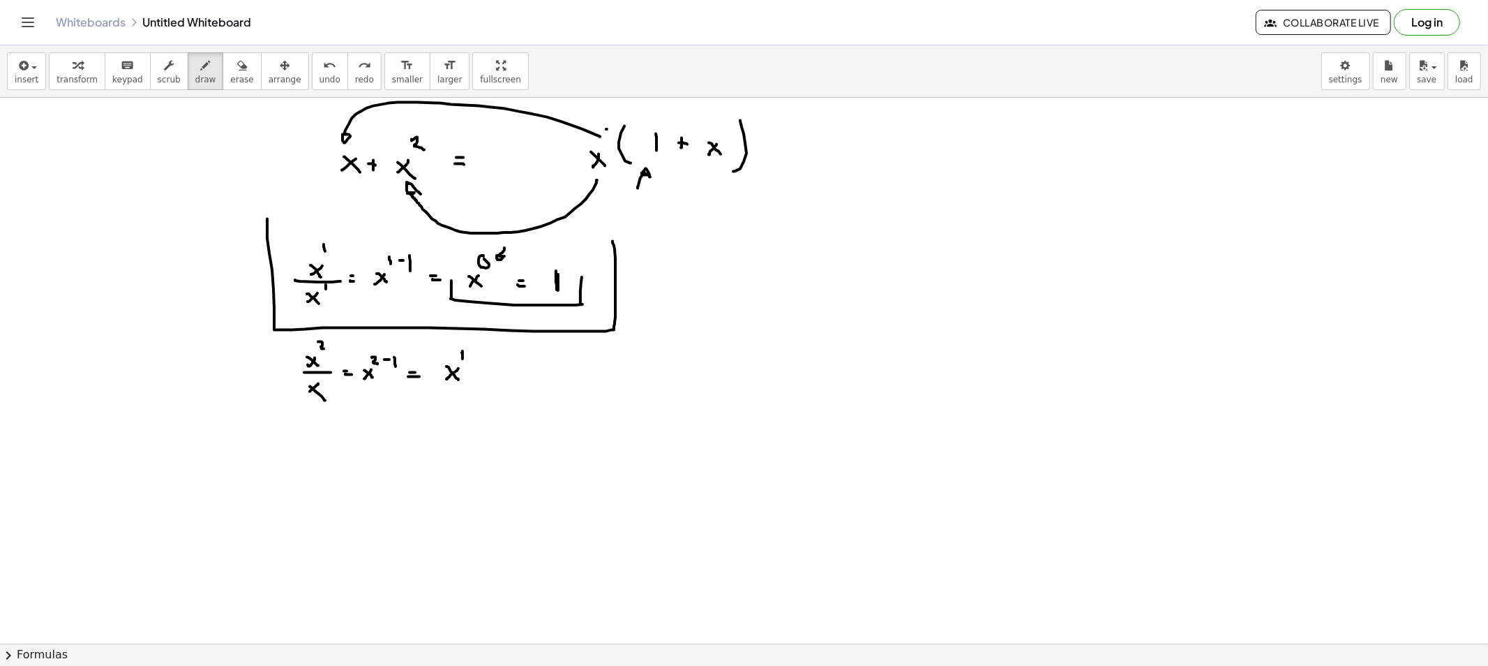
drag, startPoint x: 267, startPoint y: 219, endPoint x: 167, endPoint y: 239, distance: 101.8
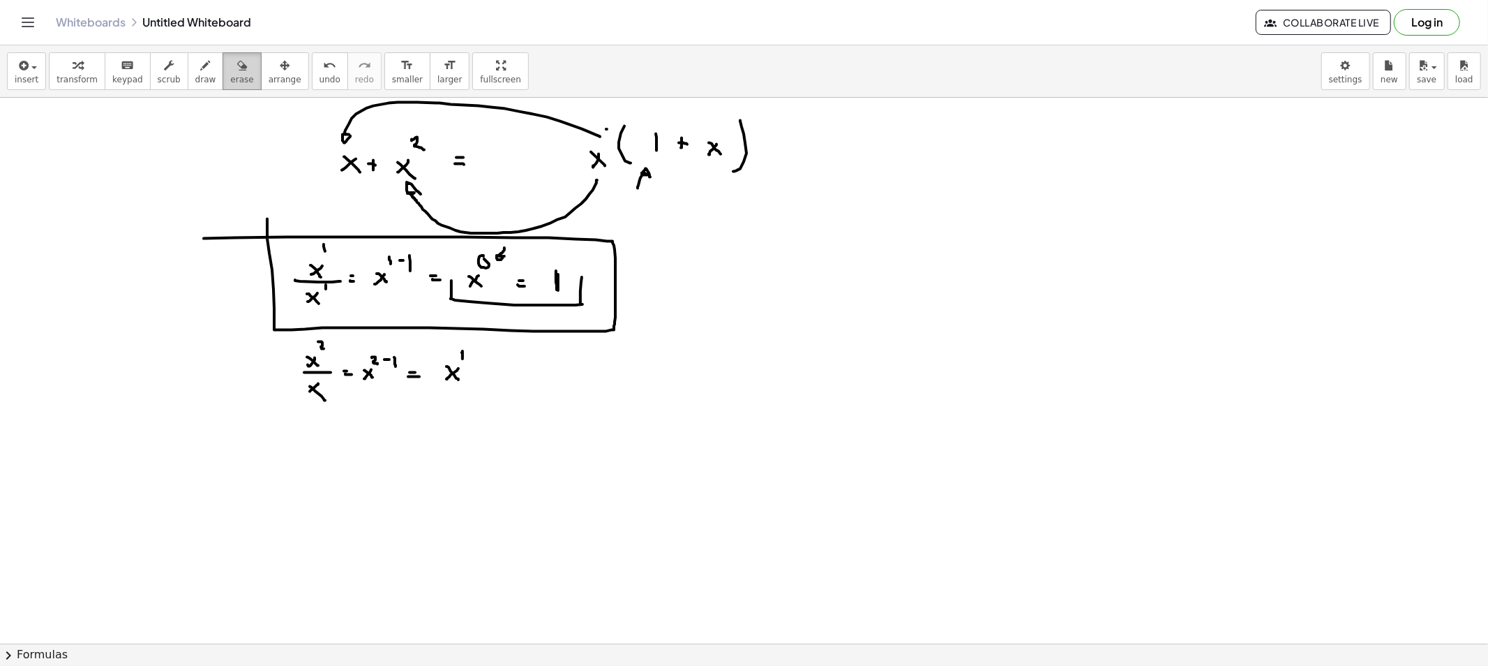
click at [237, 66] on icon "button" at bounding box center [242, 65] width 10 height 17
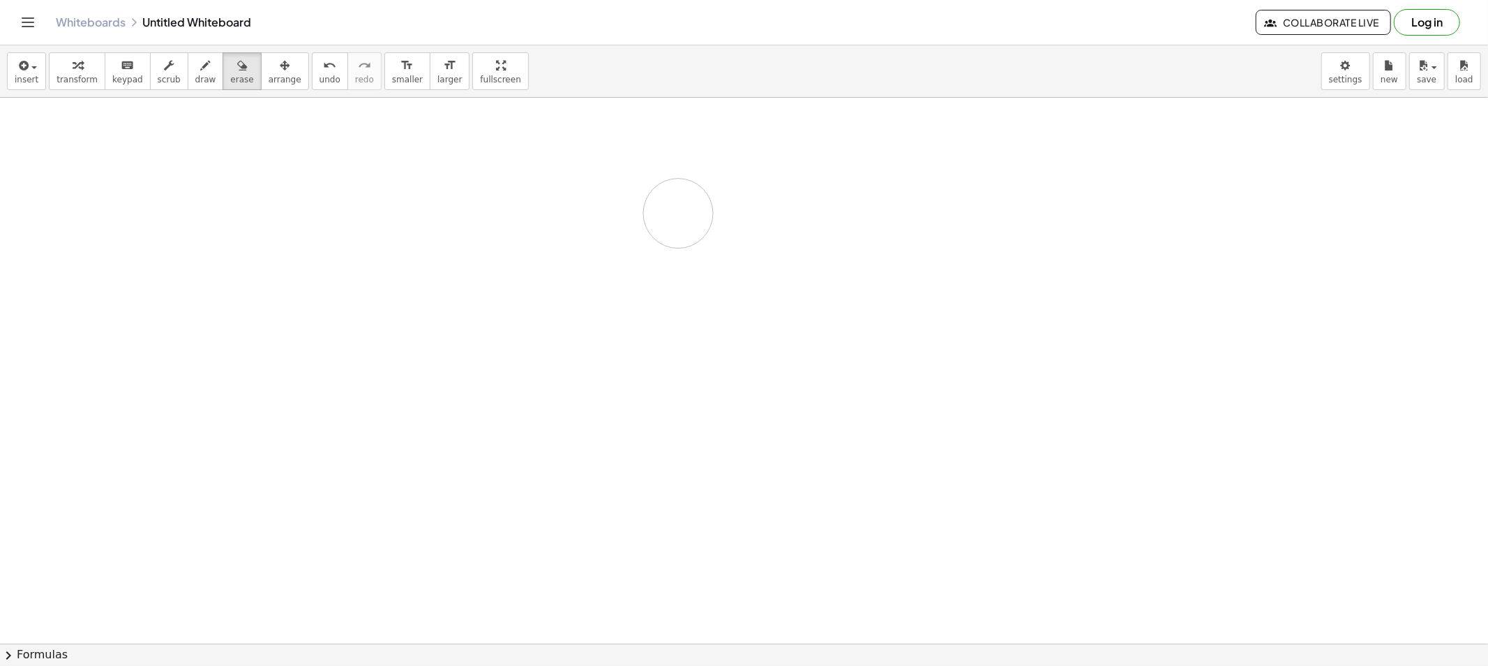
drag, startPoint x: 201, startPoint y: 240, endPoint x: 210, endPoint y: 119, distance: 121.8
click at [195, 80] on span "draw" at bounding box center [205, 80] width 21 height 10
drag, startPoint x: 394, startPoint y: 156, endPoint x: 385, endPoint y: 165, distance: 12.3
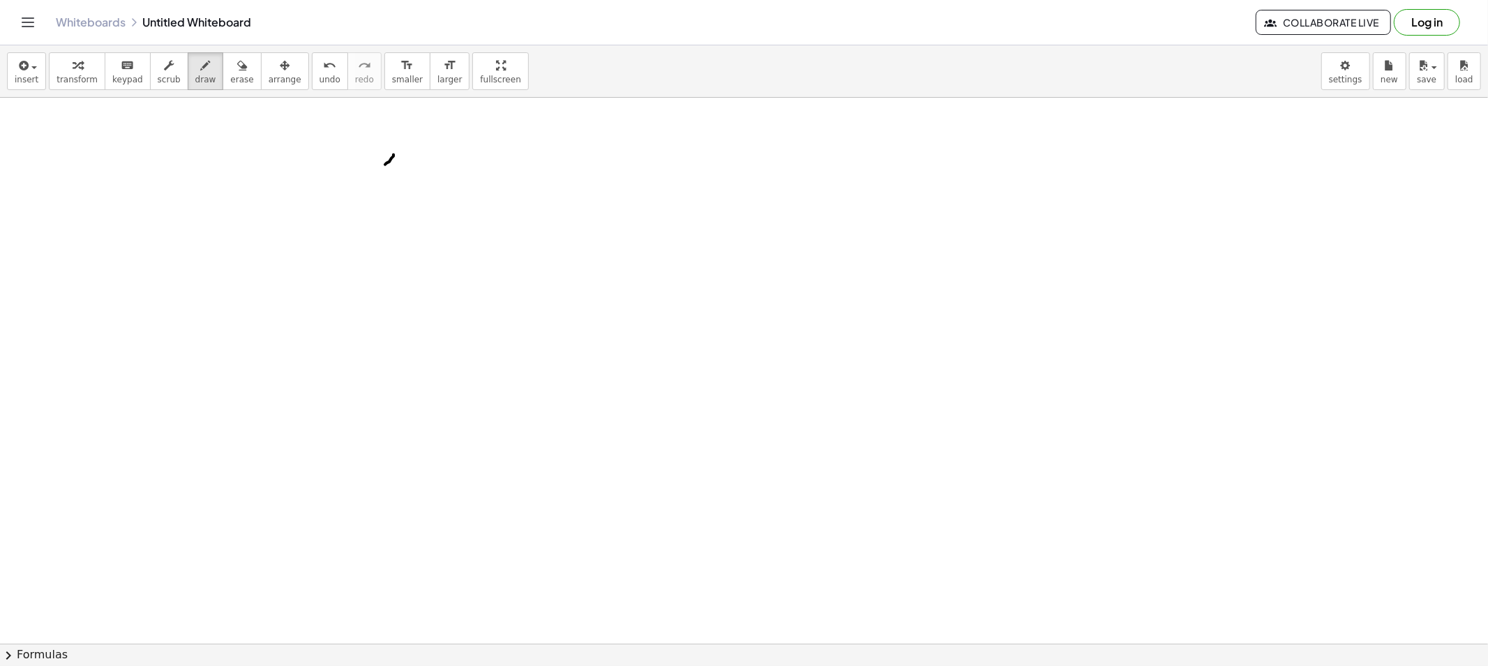
drag, startPoint x: 398, startPoint y: 140, endPoint x: 409, endPoint y: 149, distance: 14.3
drag, startPoint x: 421, startPoint y: 154, endPoint x: 421, endPoint y: 163, distance: 9.1
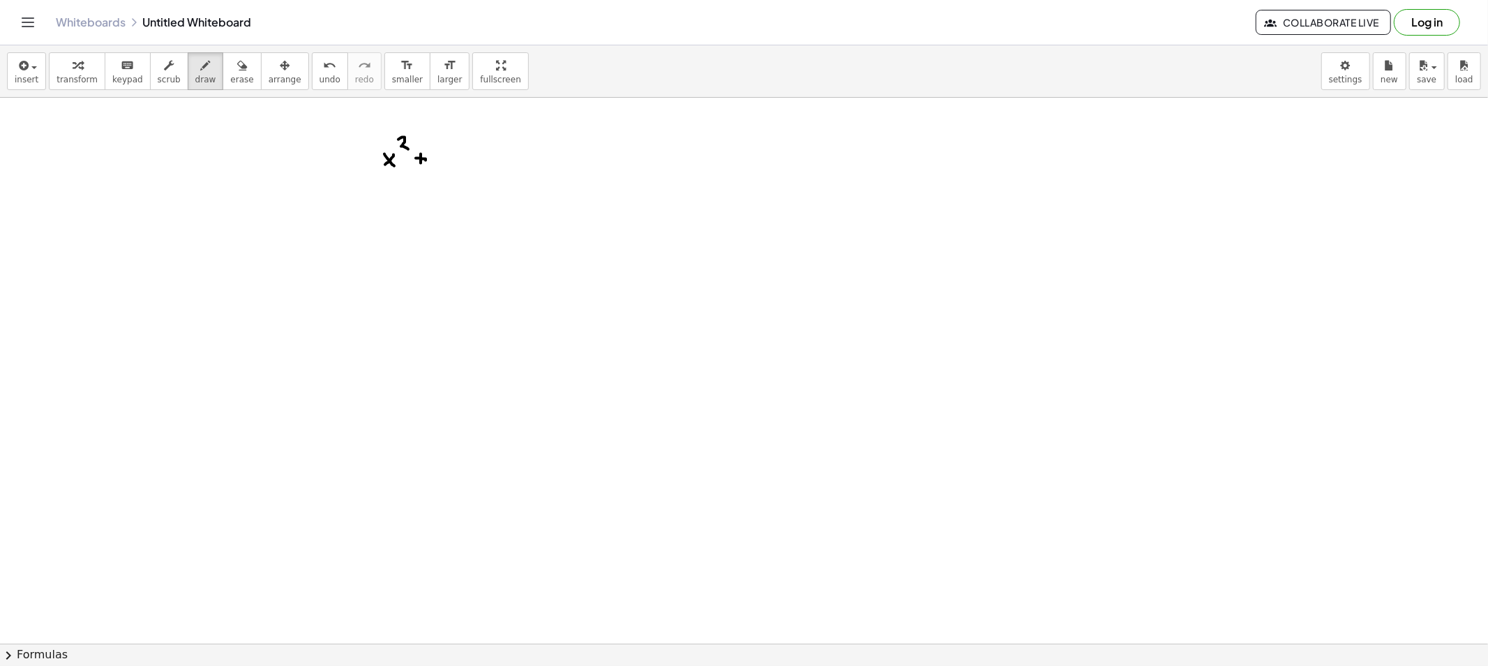
drag, startPoint x: 417, startPoint y: 158, endPoint x: 426, endPoint y: 160, distance: 8.6
drag, startPoint x: 452, startPoint y: 154, endPoint x: 438, endPoint y: 163, distance: 16.6
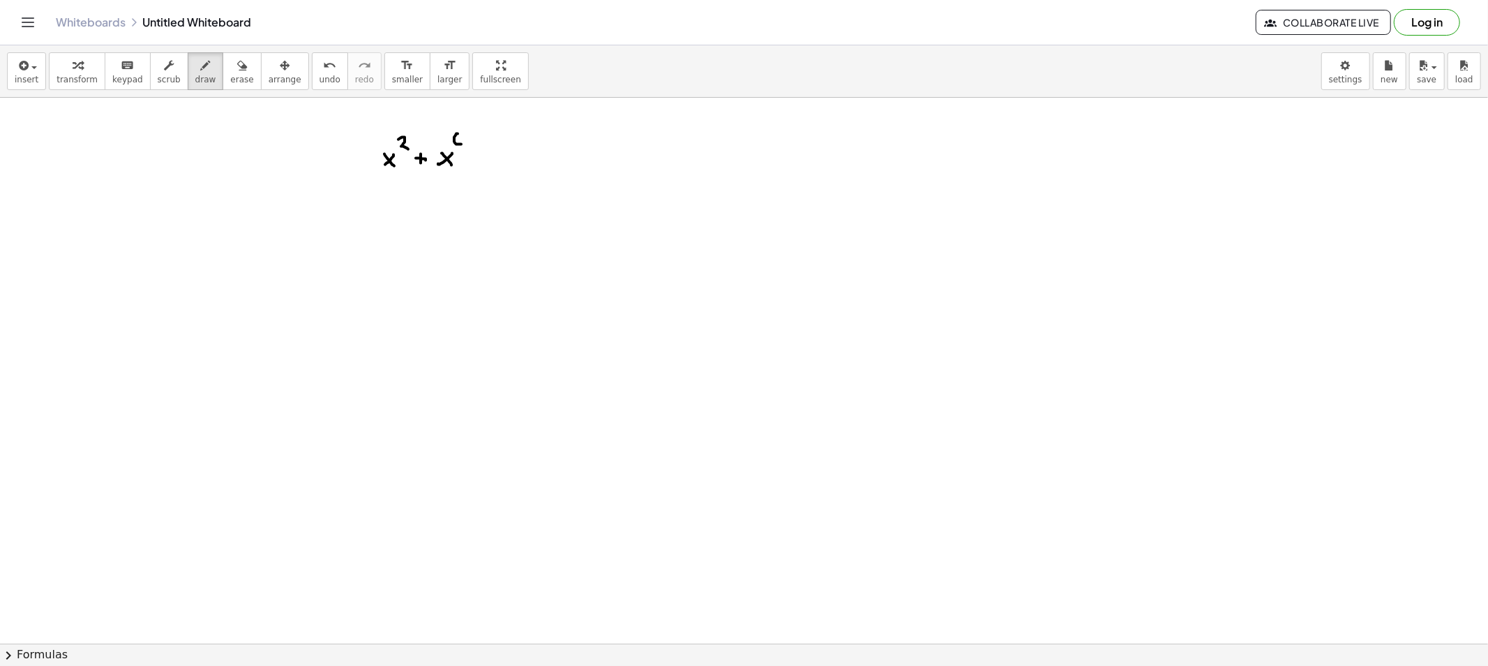
drag, startPoint x: 458, startPoint y: 134, endPoint x: 459, endPoint y: 147, distance: 12.6
drag, startPoint x: 473, startPoint y: 151, endPoint x: 471, endPoint y: 159, distance: 8.0
drag, startPoint x: 470, startPoint y: 157, endPoint x: 481, endPoint y: 158, distance: 11.9
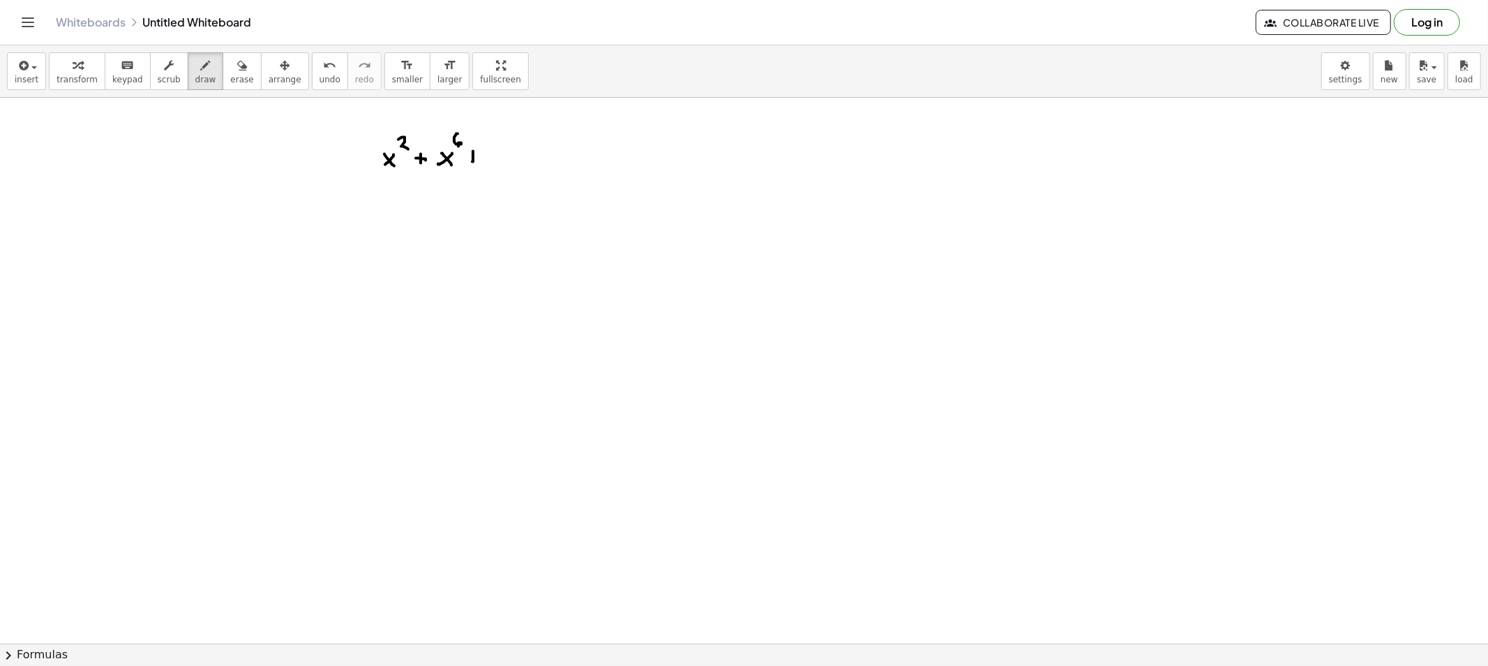
click at [237, 71] on icon "button" at bounding box center [242, 65] width 10 height 17
drag, startPoint x: 552, startPoint y: 137, endPoint x: 475, endPoint y: 121, distance: 78.3
click at [201, 70] on button "draw" at bounding box center [206, 71] width 36 height 38
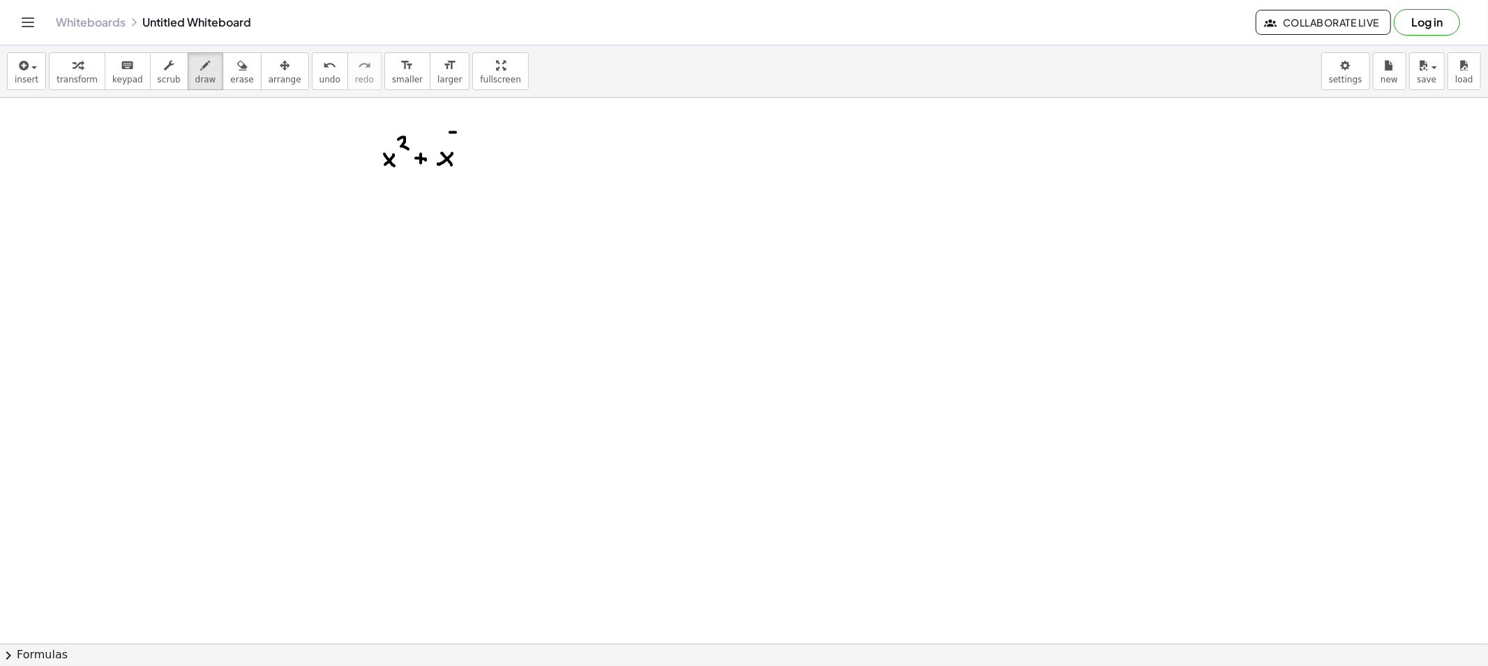
drag, startPoint x: 456, startPoint y: 133, endPoint x: 449, endPoint y: 141, distance: 10.9
drag, startPoint x: 192, startPoint y: 54, endPoint x: 204, endPoint y: 59, distance: 12.6
click at [193, 56] on button "draw" at bounding box center [206, 71] width 36 height 38
drag, startPoint x: 230, startPoint y: 59, endPoint x: 259, endPoint y: 72, distance: 31.2
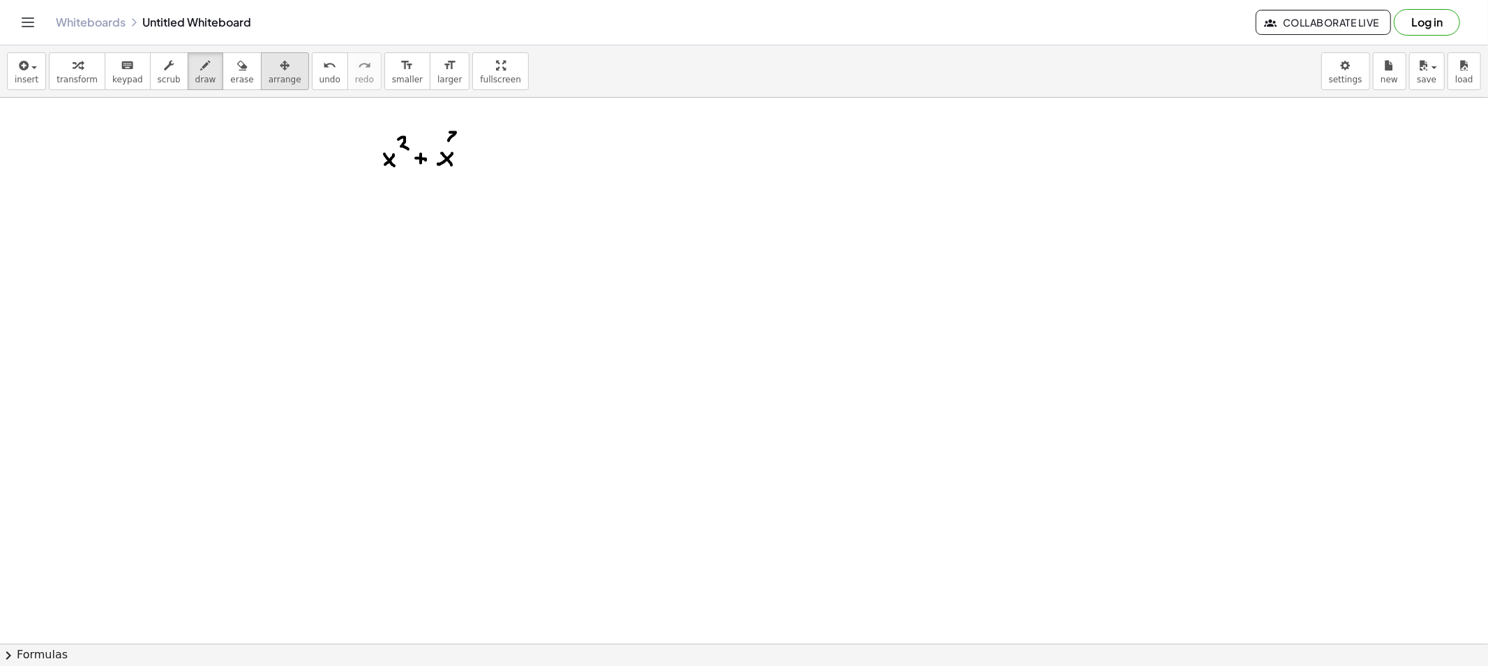
click at [231, 59] on div "button" at bounding box center [241, 65] width 23 height 17
drag, startPoint x: 488, startPoint y: 119, endPoint x: 475, endPoint y: 116, distance: 14.2
click at [223, 72] on button "erase" at bounding box center [242, 71] width 38 height 38
click at [223, 84] on button "erase" at bounding box center [242, 71] width 38 height 38
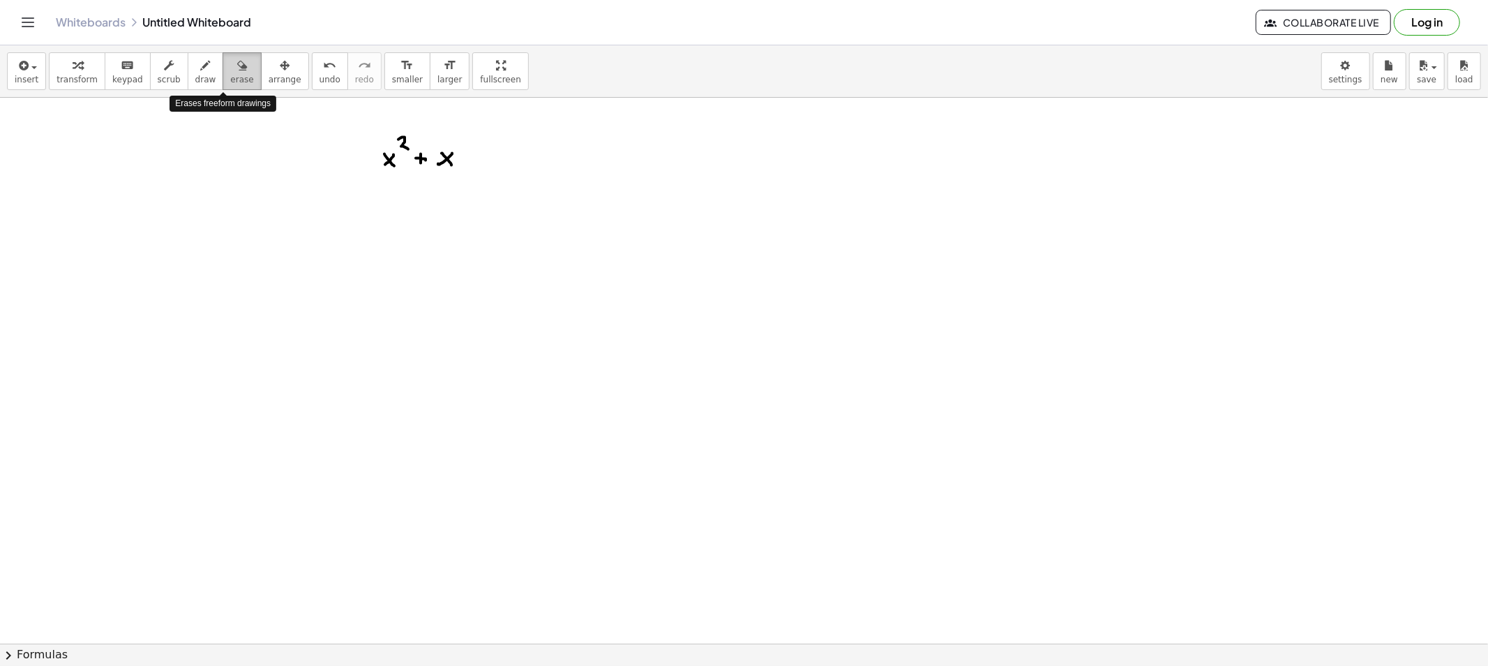
click at [223, 77] on button "erase" at bounding box center [242, 71] width 38 height 38
click at [200, 77] on button "draw" at bounding box center [206, 71] width 36 height 38
drag, startPoint x: 454, startPoint y: 136, endPoint x: 451, endPoint y: 143, distance: 7.8
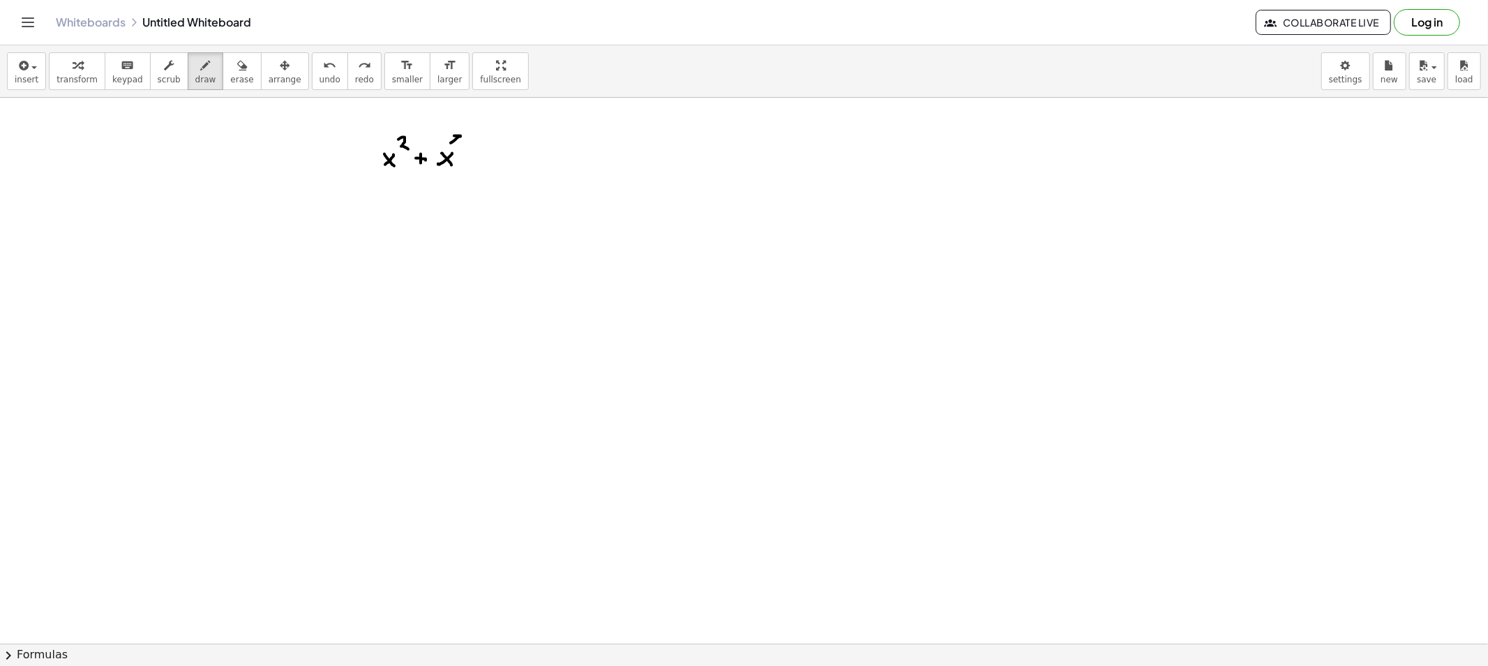
click at [199, 77] on button "draw" at bounding box center [206, 71] width 36 height 38
drag, startPoint x: 570, startPoint y: 150, endPoint x: 558, endPoint y: 157, distance: 13.8
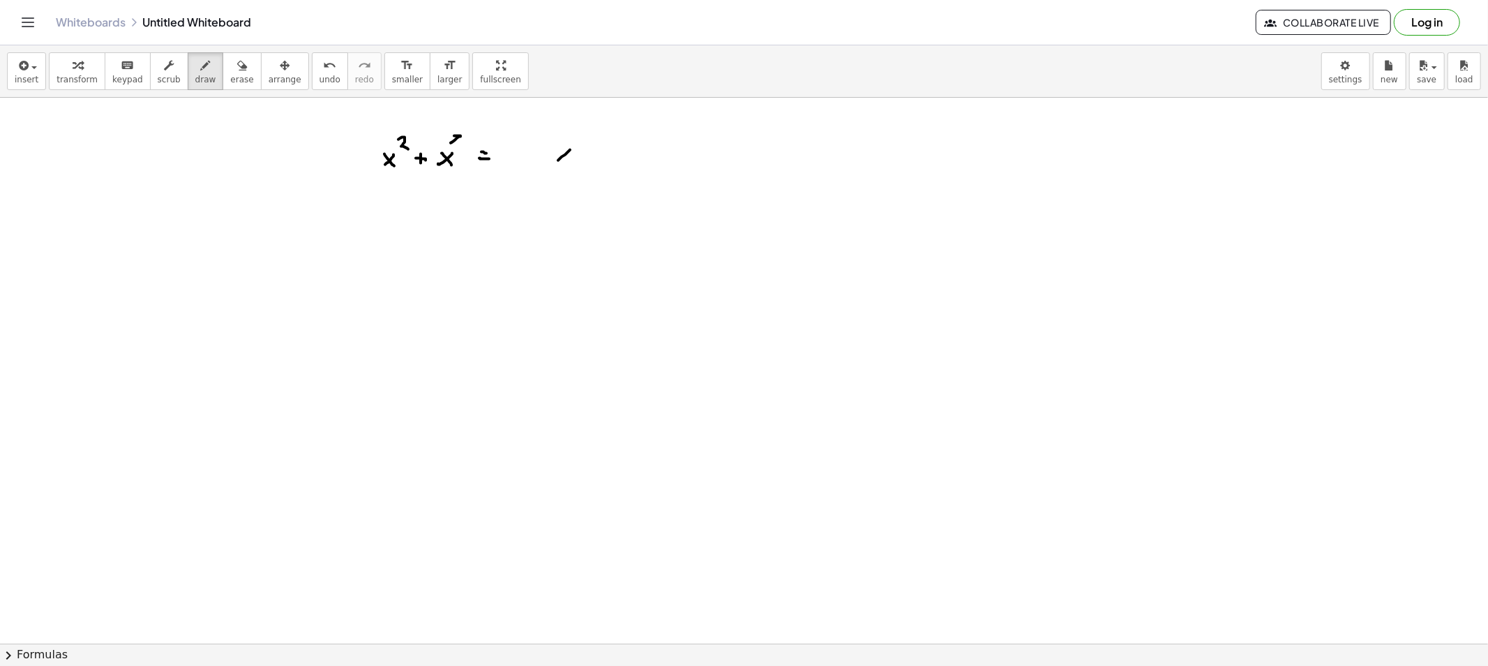
drag, startPoint x: 564, startPoint y: 147, endPoint x: 574, endPoint y: 149, distance: 10.8
drag, startPoint x: 574, startPoint y: 133, endPoint x: 598, endPoint y: 135, distance: 23.8
drag, startPoint x: 598, startPoint y: 130, endPoint x: 596, endPoint y: 169, distance: 38.4
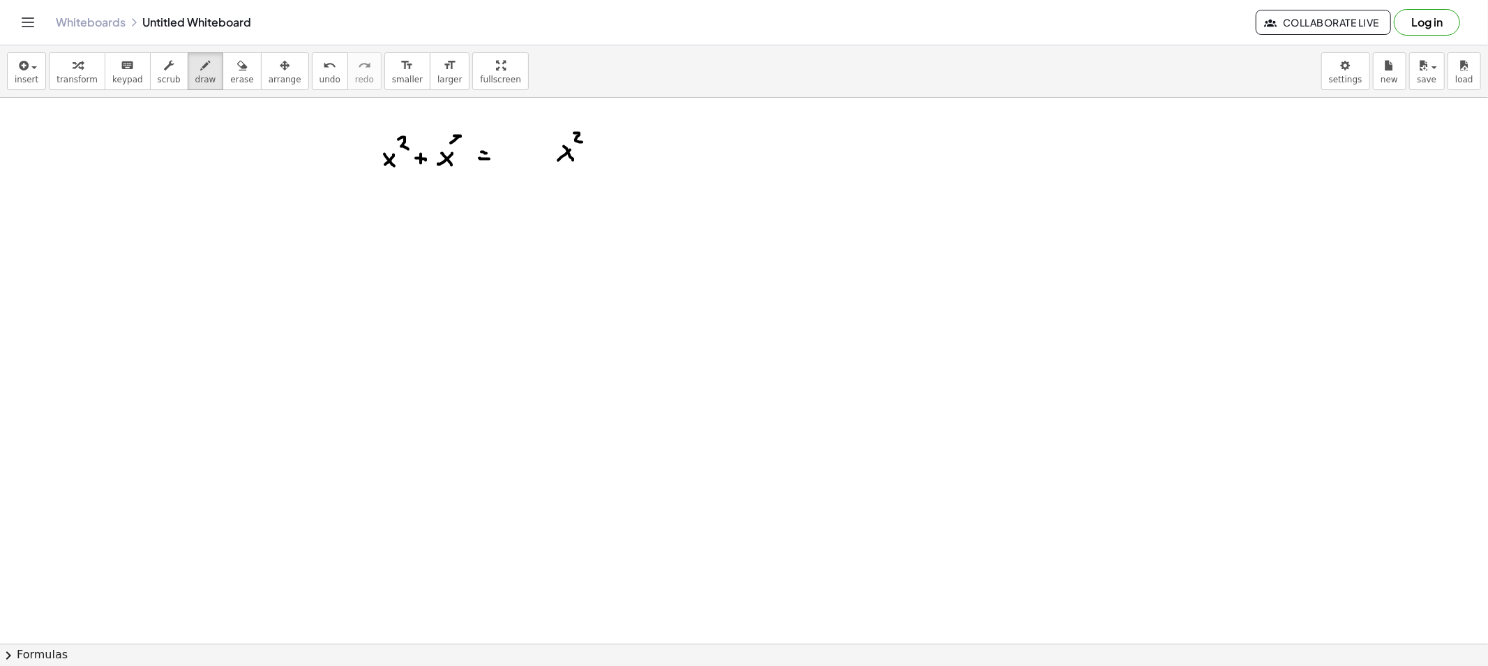
drag, startPoint x: 722, startPoint y: 129, endPoint x: 715, endPoint y: 172, distance: 43.8
drag, startPoint x: 435, startPoint y: 244, endPoint x: 436, endPoint y: 234, distance: 9.8
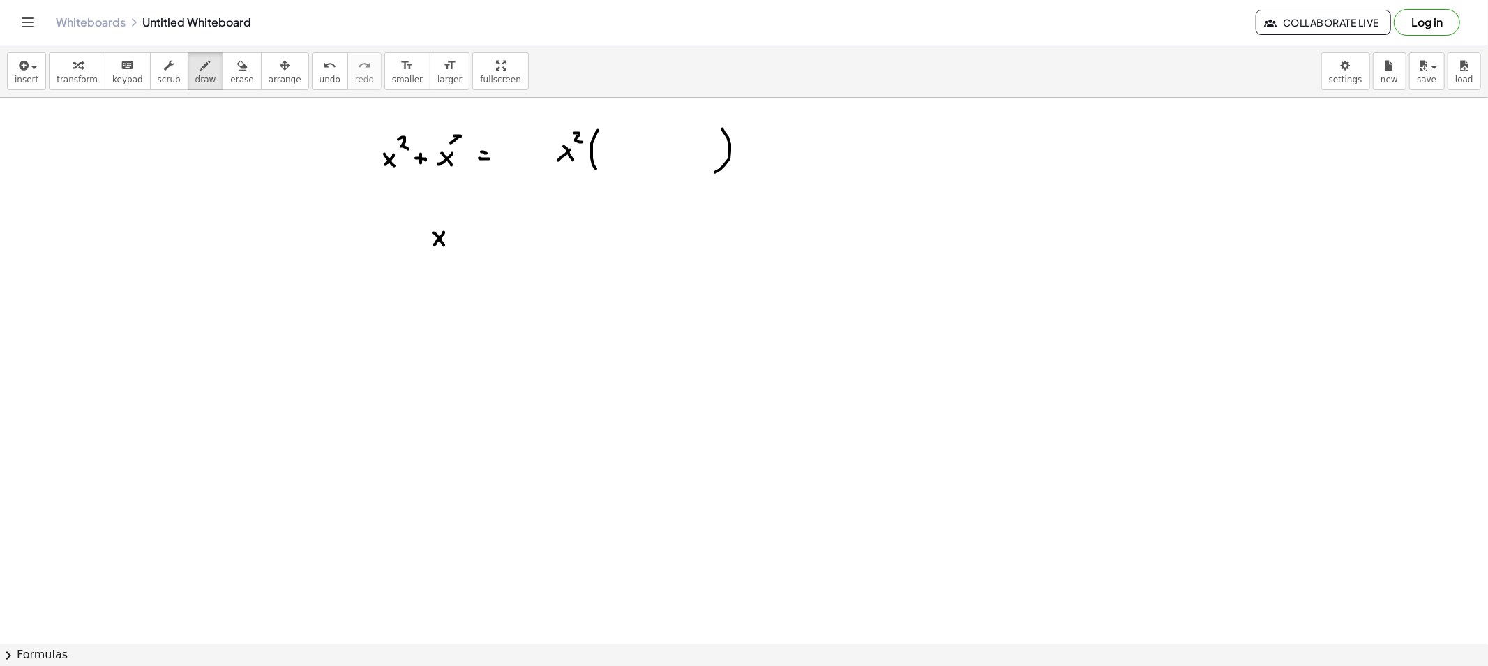
drag, startPoint x: 436, startPoint y: 234, endPoint x: 444, endPoint y: 246, distance: 13.5
drag, startPoint x: 445, startPoint y: 221, endPoint x: 448, endPoint y: 238, distance: 17.8
drag, startPoint x: 428, startPoint y: 248, endPoint x: 456, endPoint y: 248, distance: 27.2
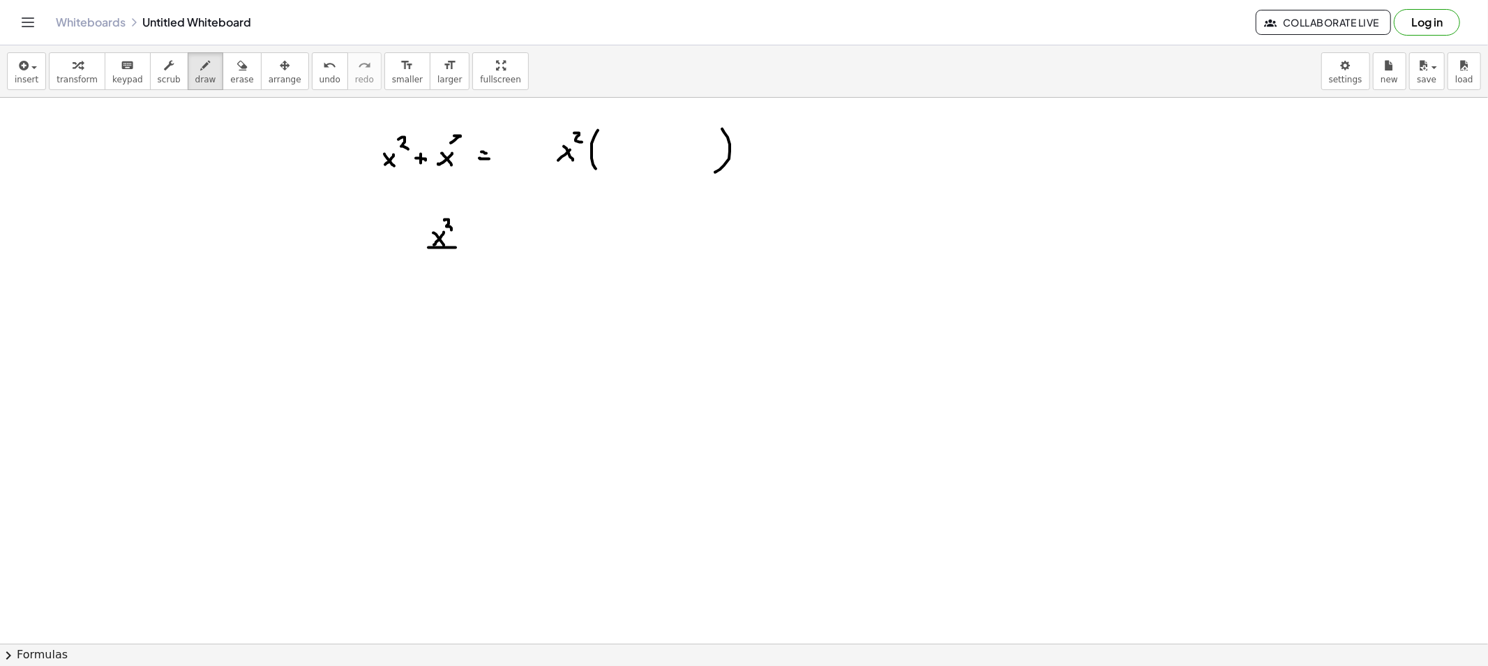
drag, startPoint x: 448, startPoint y: 256, endPoint x: 461, endPoint y: 268, distance: 17.3
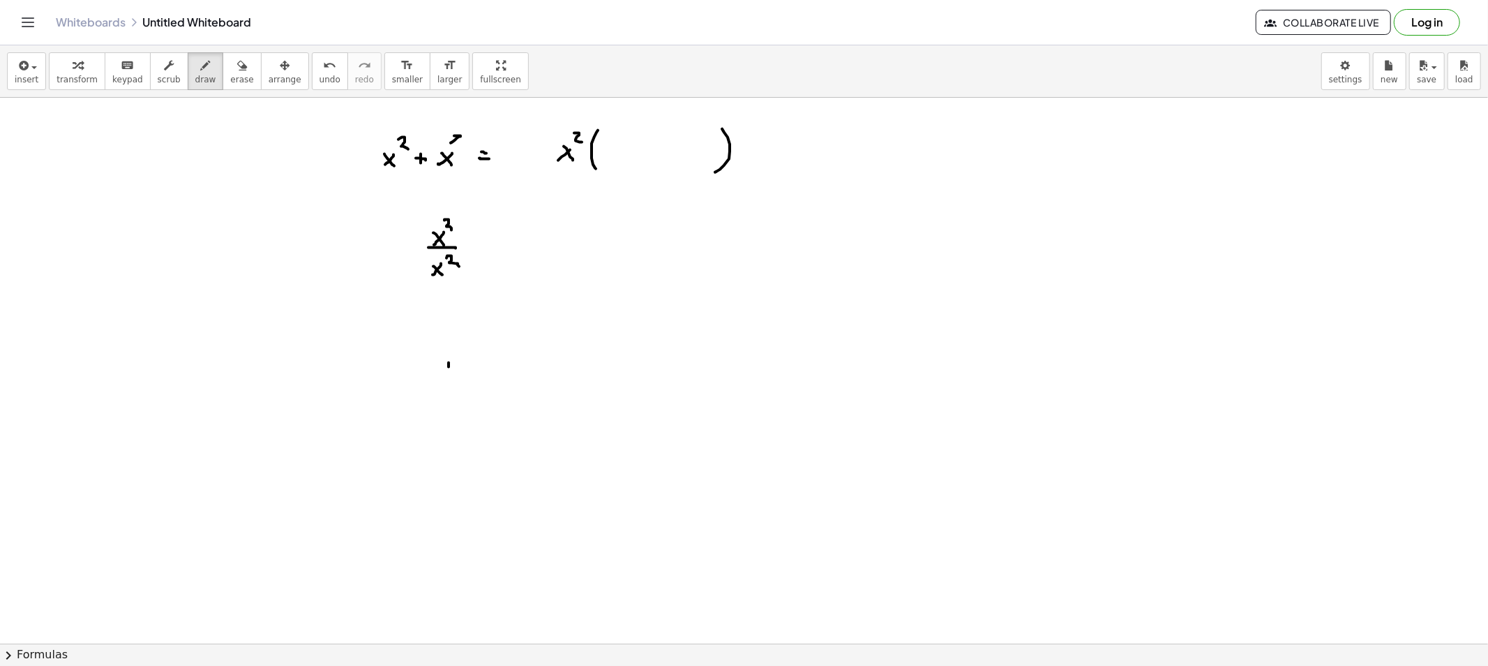
drag, startPoint x: 449, startPoint y: 364, endPoint x: 438, endPoint y: 375, distance: 15.8
drag, startPoint x: 444, startPoint y: 370, endPoint x: 454, endPoint y: 365, distance: 10.9
drag, startPoint x: 457, startPoint y: 347, endPoint x: 454, endPoint y: 361, distance: 14.9
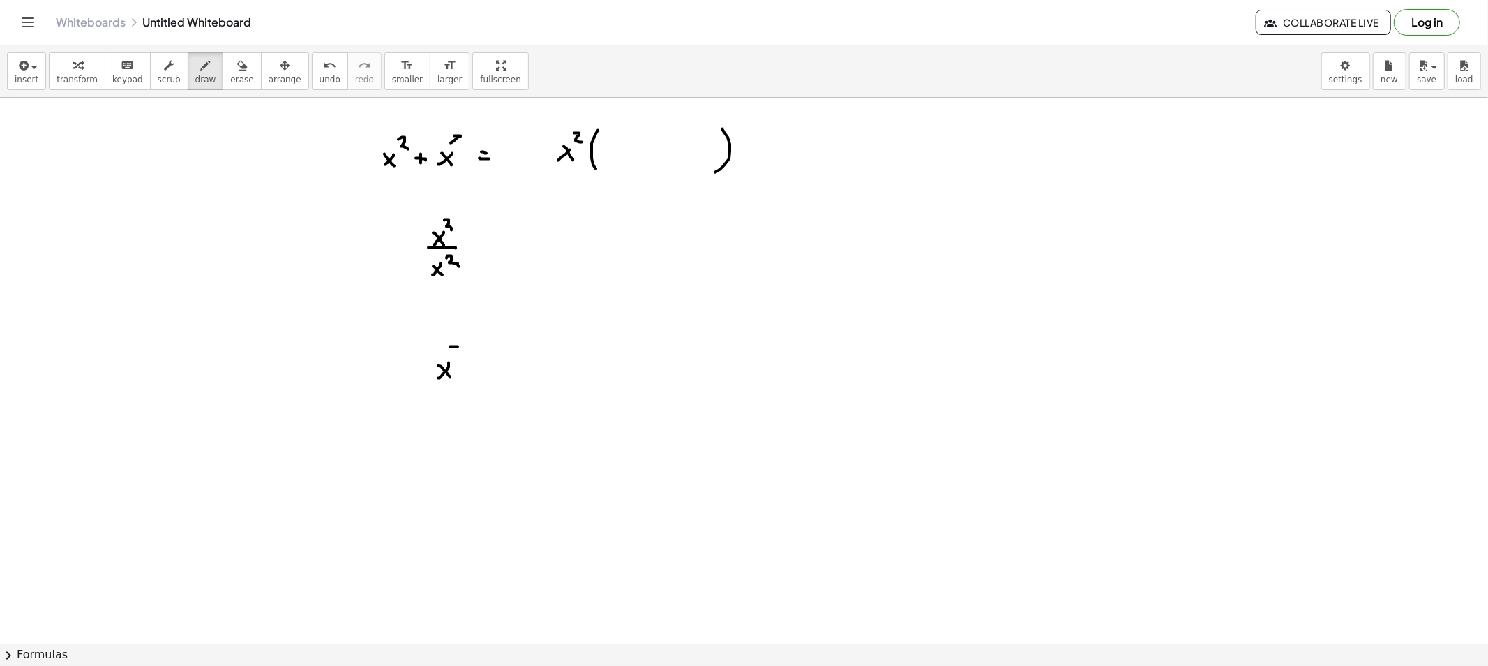
drag, startPoint x: 423, startPoint y: 386, endPoint x: 463, endPoint y: 389, distance: 40.6
drag, startPoint x: 450, startPoint y: 405, endPoint x: 440, endPoint y: 414, distance: 13.4
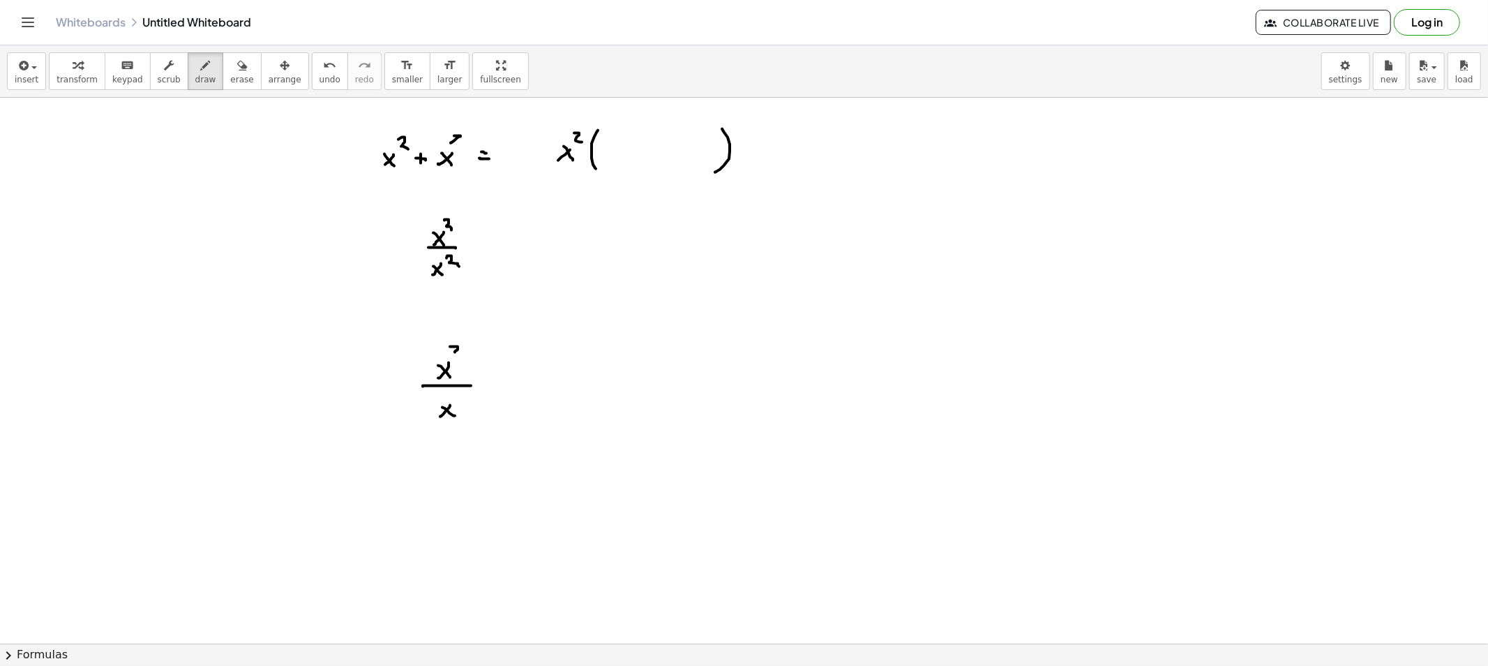
drag, startPoint x: 459, startPoint y: 393, endPoint x: 465, endPoint y: 402, distance: 11.0
drag, startPoint x: 364, startPoint y: 126, endPoint x: 349, endPoint y: 124, distance: 14.8
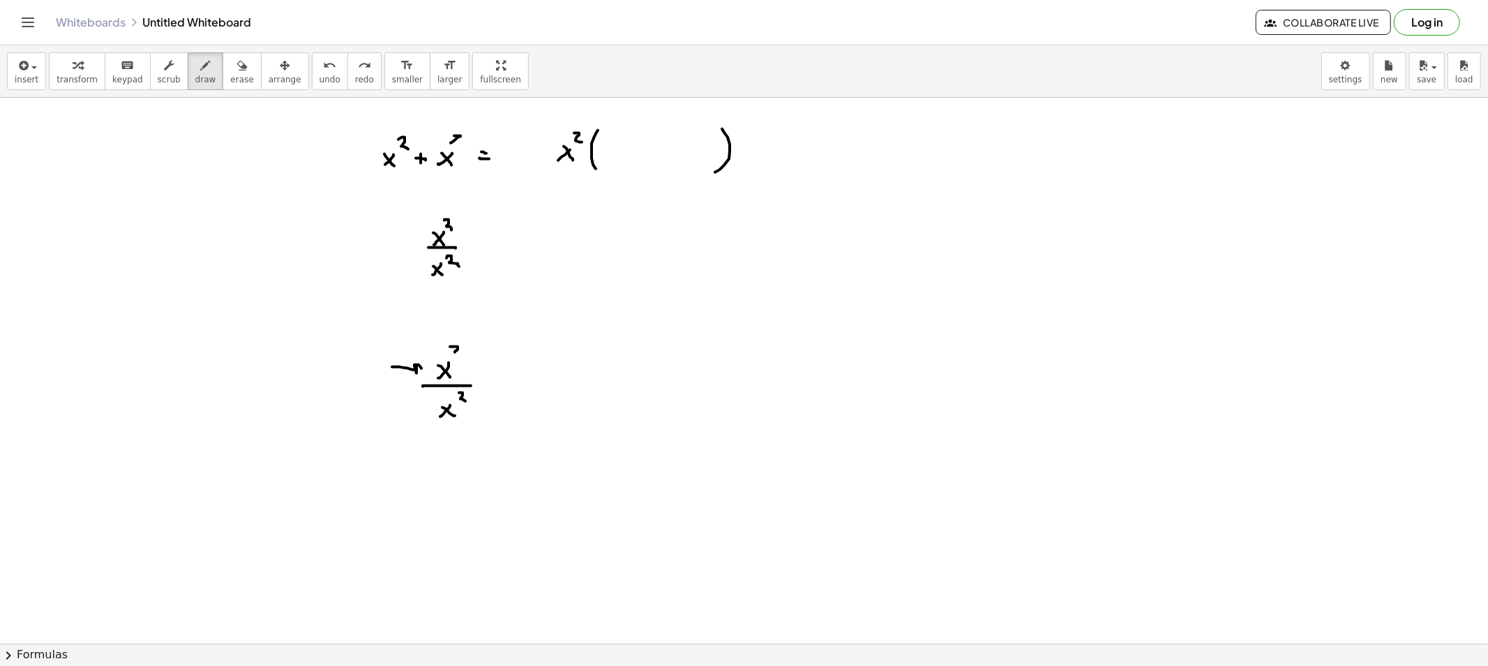
drag, startPoint x: 392, startPoint y: 367, endPoint x: 412, endPoint y: 373, distance: 21.0
drag, startPoint x: 389, startPoint y: 238, endPoint x: 405, endPoint y: 242, distance: 16.6
drag, startPoint x: 367, startPoint y: 114, endPoint x: 366, endPoint y: 121, distance: 7.0
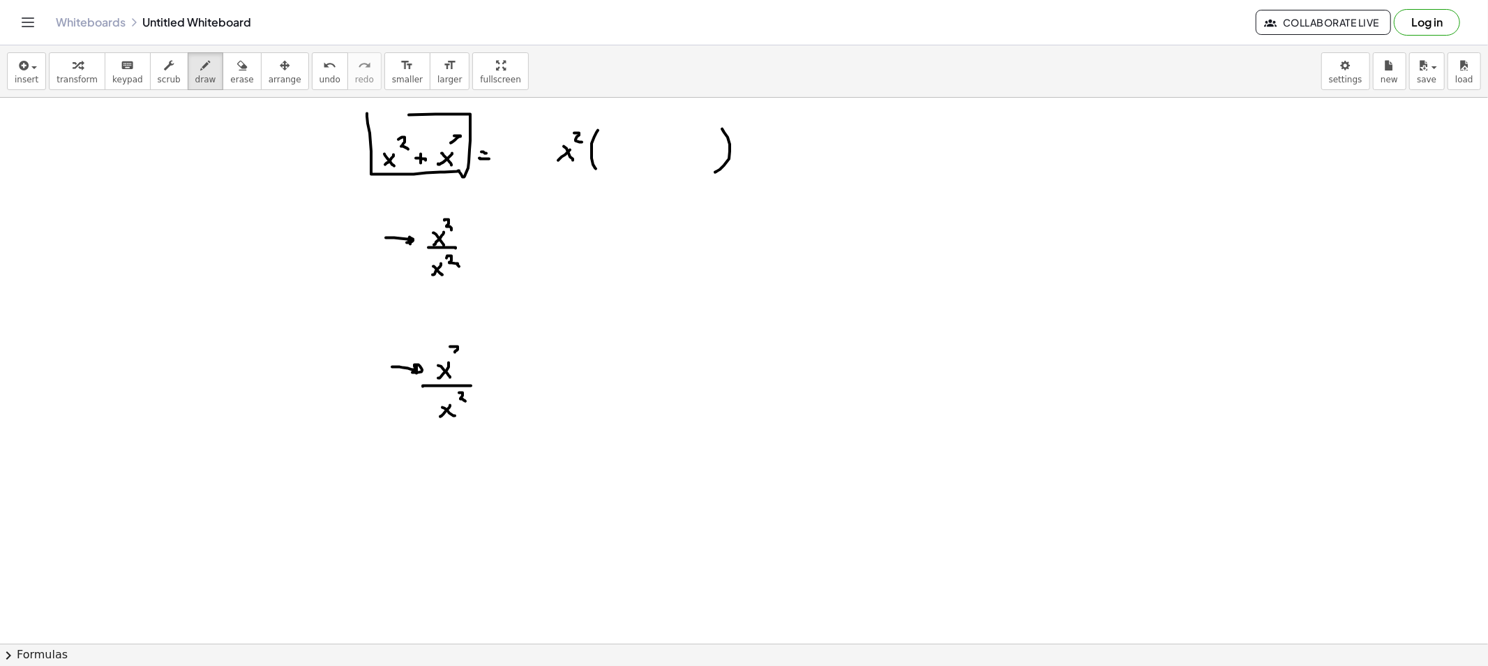
drag, startPoint x: 419, startPoint y: 342, endPoint x: 428, endPoint y: 352, distance: 13.3
click at [223, 86] on button "erase" at bounding box center [242, 71] width 38 height 38
drag, startPoint x: 364, startPoint y: 382, endPoint x: 405, endPoint y: 343, distance: 56.7
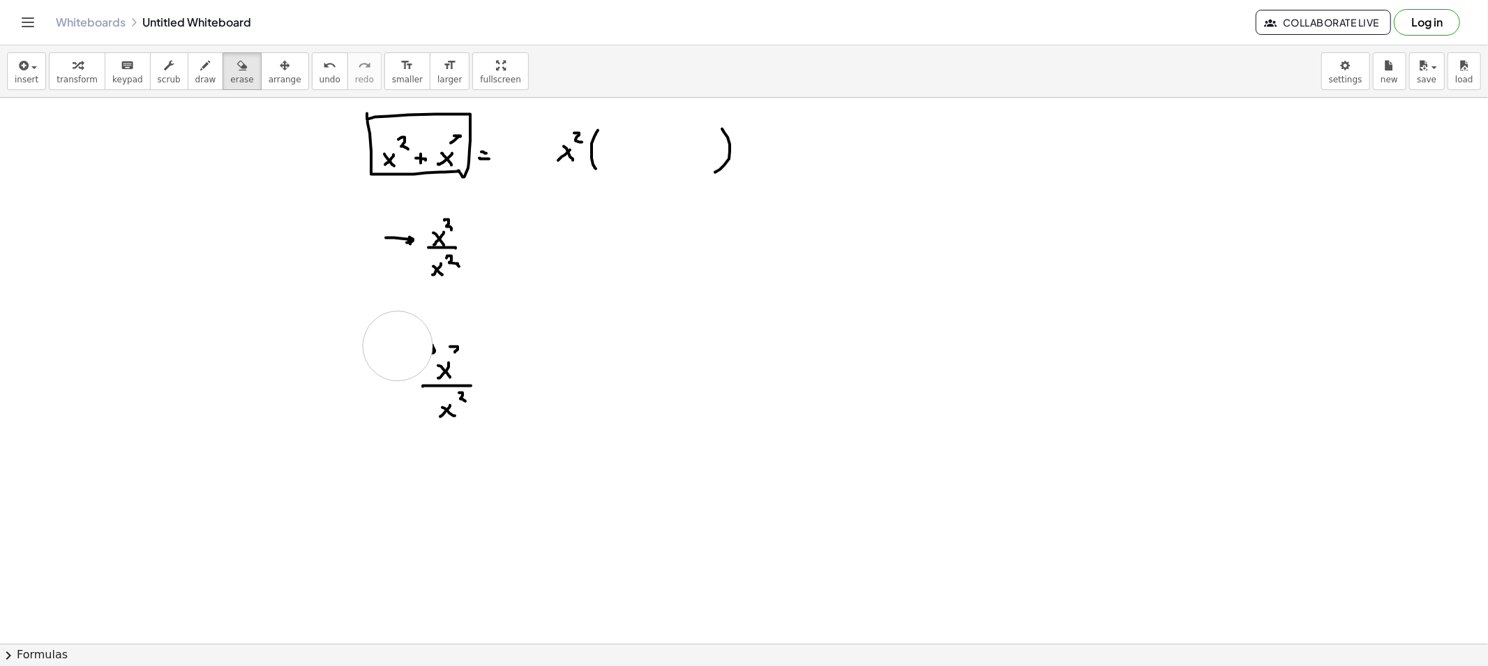
drag, startPoint x: 373, startPoint y: 241, endPoint x: 389, endPoint y: 237, distance: 15.9
click at [195, 79] on span "draw" at bounding box center [205, 80] width 21 height 10
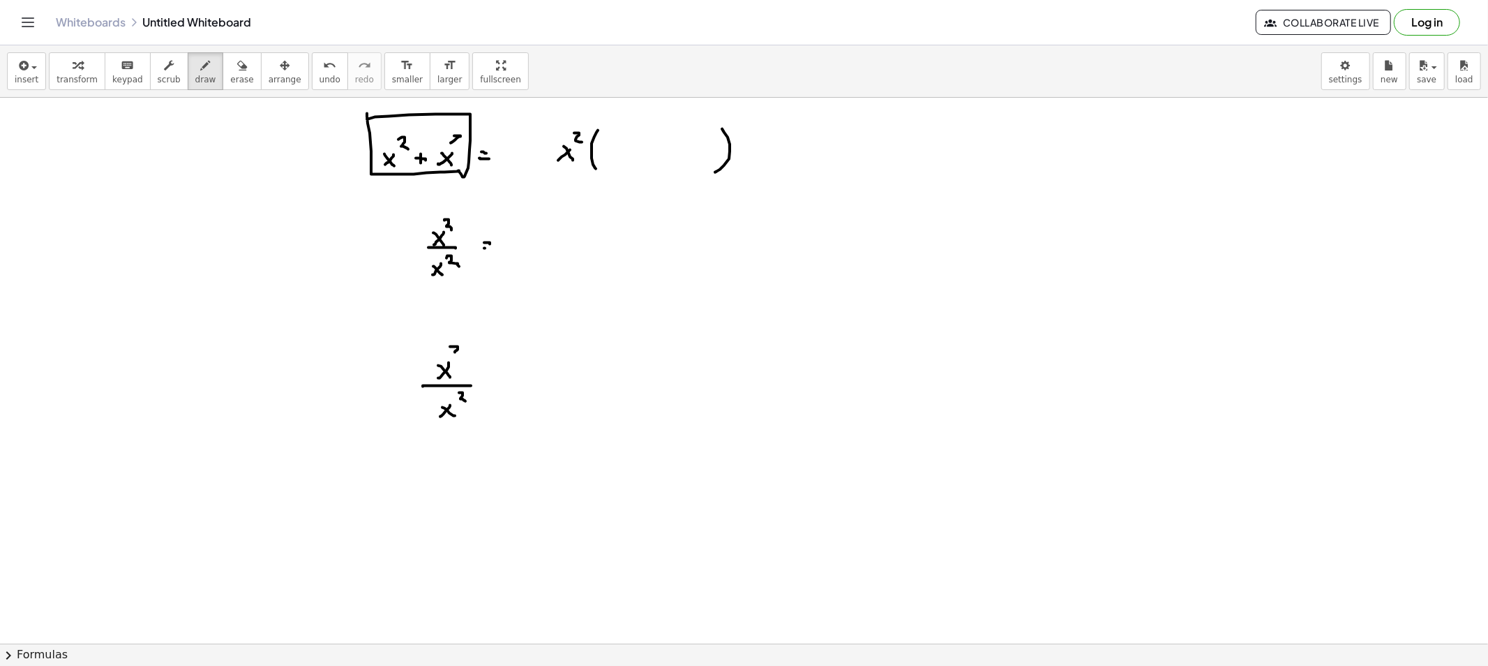
drag, startPoint x: 485, startPoint y: 248, endPoint x: 493, endPoint y: 249, distance: 7.7
drag, startPoint x: 159, startPoint y: 241, endPoint x: 175, endPoint y: 251, distance: 18.8
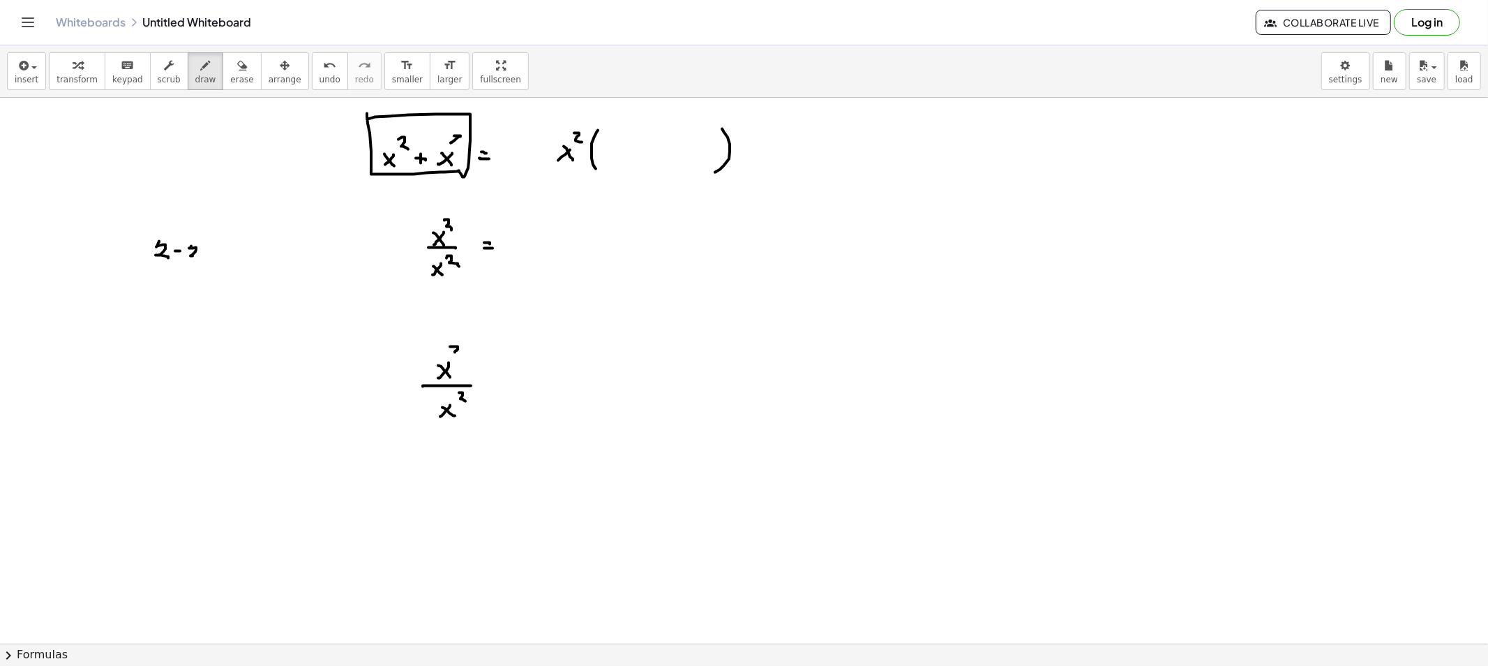
drag, startPoint x: 191, startPoint y: 246, endPoint x: 200, endPoint y: 259, distance: 15.1
drag, startPoint x: 211, startPoint y: 255, endPoint x: 241, endPoint y: 257, distance: 30.1
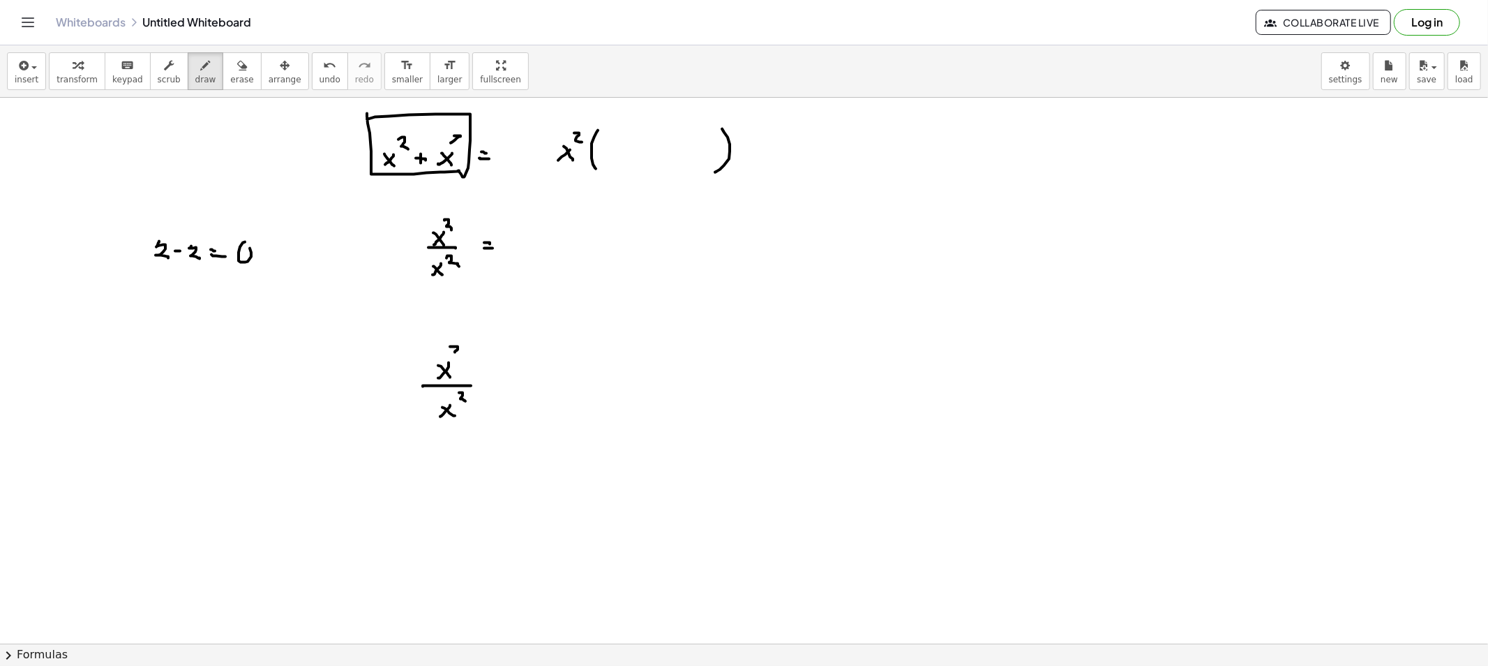
drag, startPoint x: 243, startPoint y: 243, endPoint x: 249, endPoint y: 252, distance: 11.0
drag, startPoint x: 526, startPoint y: 242, endPoint x: 514, endPoint y: 254, distance: 17.3
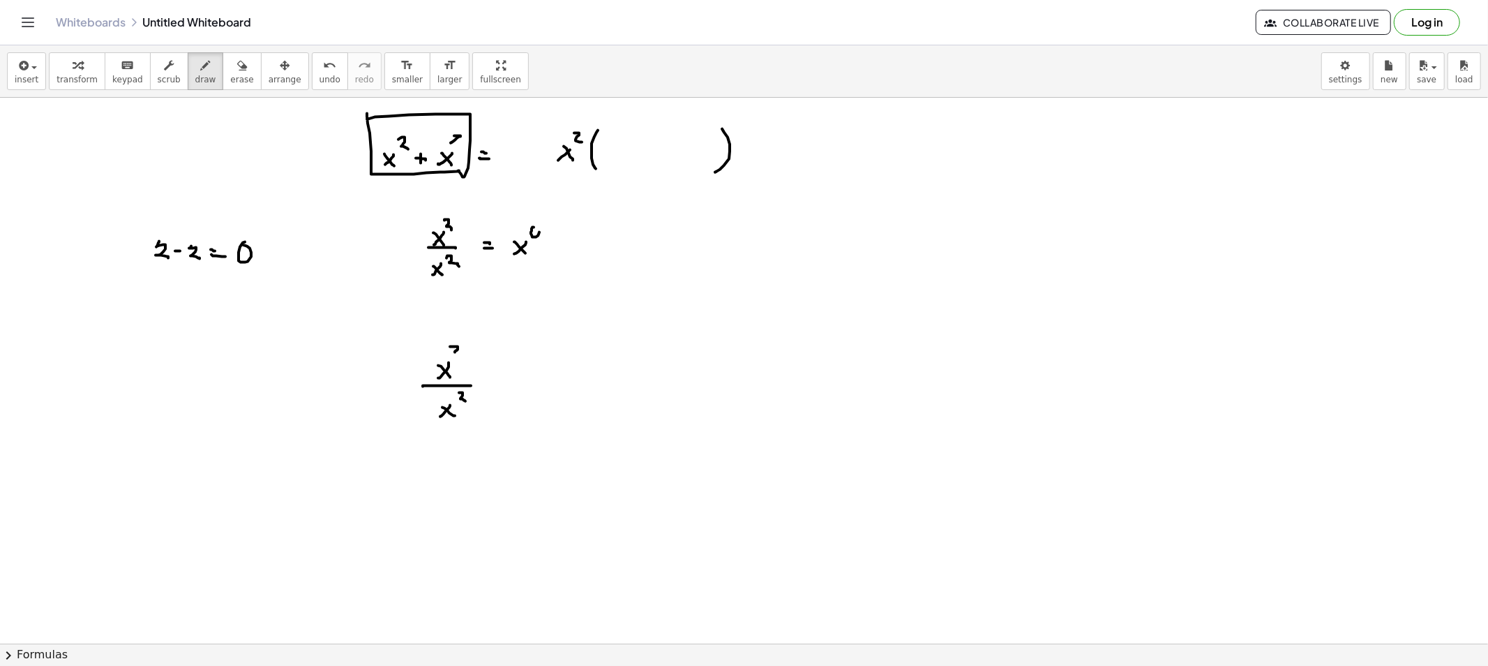
drag, startPoint x: 555, startPoint y: 245, endPoint x: 567, endPoint y: 247, distance: 12.0
drag, startPoint x: 586, startPoint y: 235, endPoint x: 586, endPoint y: 254, distance: 18.8
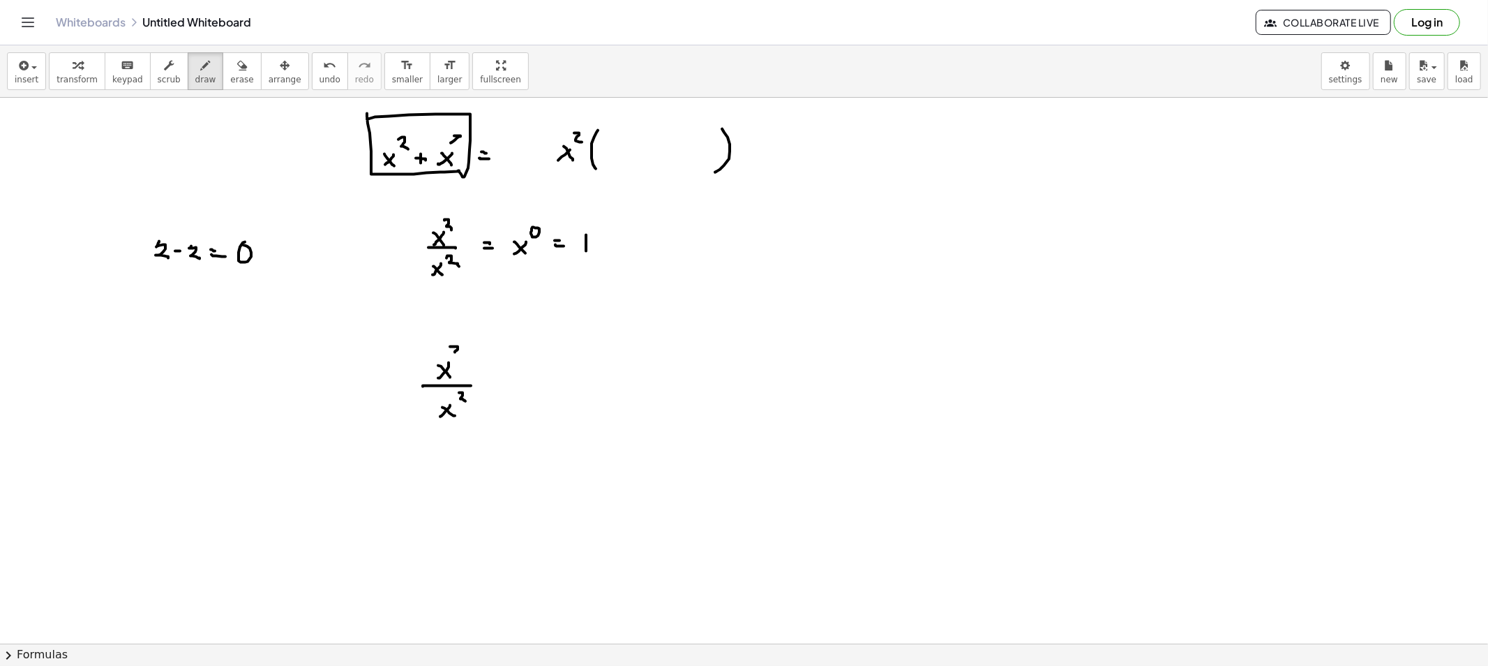
drag, startPoint x: 574, startPoint y: 200, endPoint x: 576, endPoint y: 213, distance: 13.4
drag, startPoint x: 500, startPoint y: 200, endPoint x: 512, endPoint y: 218, distance: 22.3
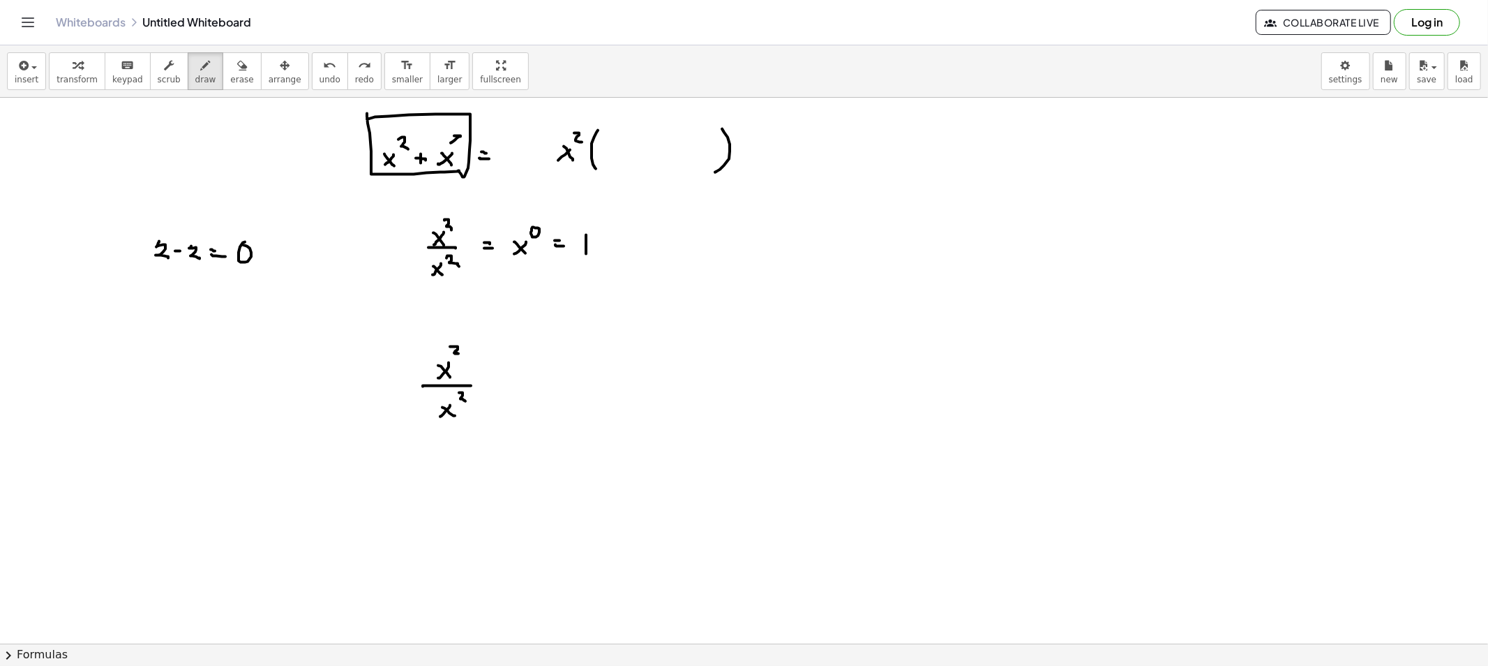
drag, startPoint x: 484, startPoint y: 380, endPoint x: 491, endPoint y: 380, distance: 7.7
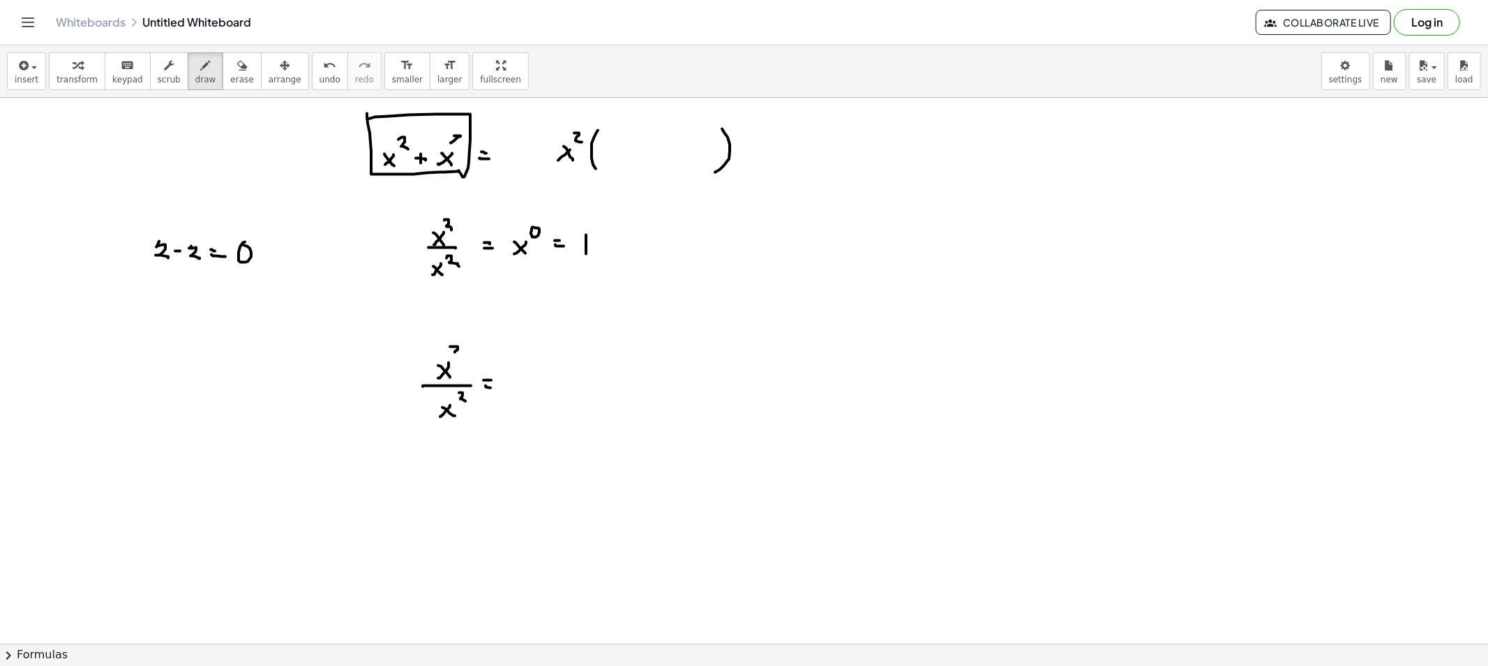
drag, startPoint x: 524, startPoint y: 378, endPoint x: 514, endPoint y: 388, distance: 14.3
drag, startPoint x: 527, startPoint y: 363, endPoint x: 521, endPoint y: 371, distance: 10.1
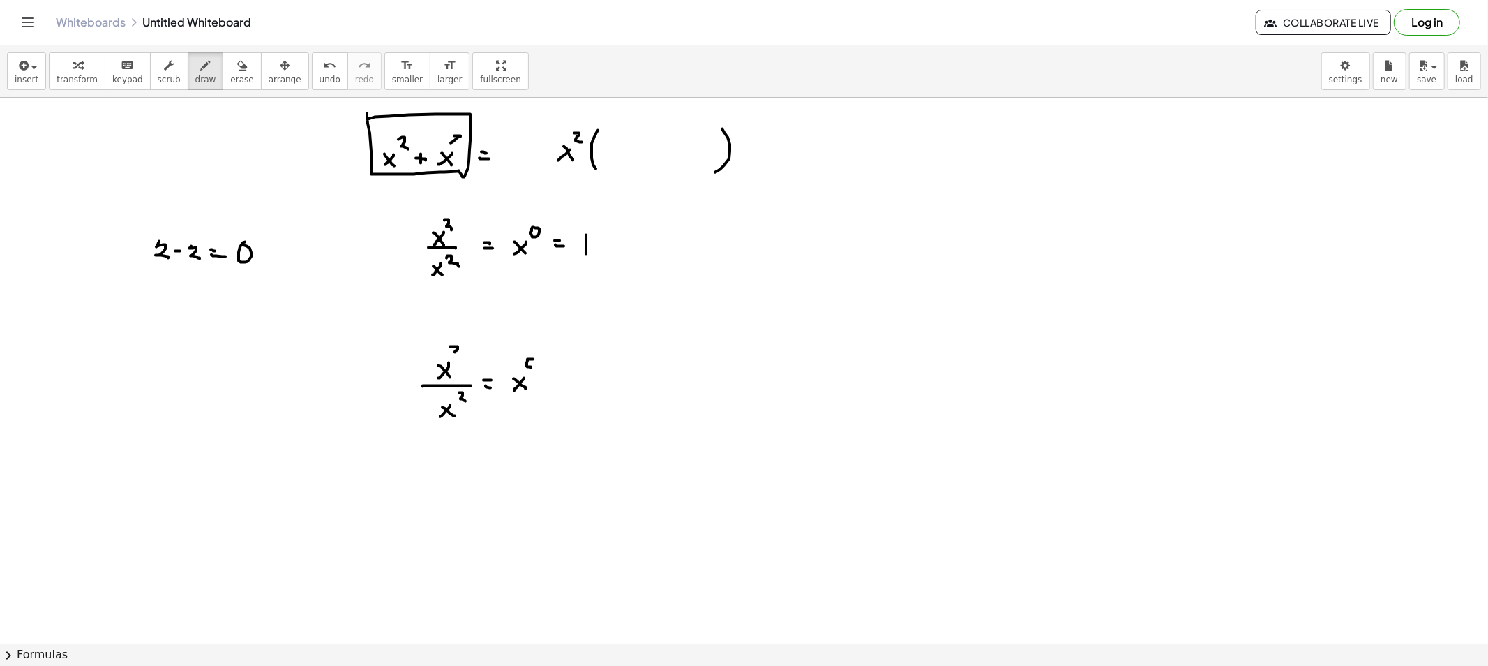
drag, startPoint x: 611, startPoint y: 149, endPoint x: 607, endPoint y: 158, distance: 10.0
drag, startPoint x: 639, startPoint y: 144, endPoint x: 639, endPoint y: 155, distance: 10.5
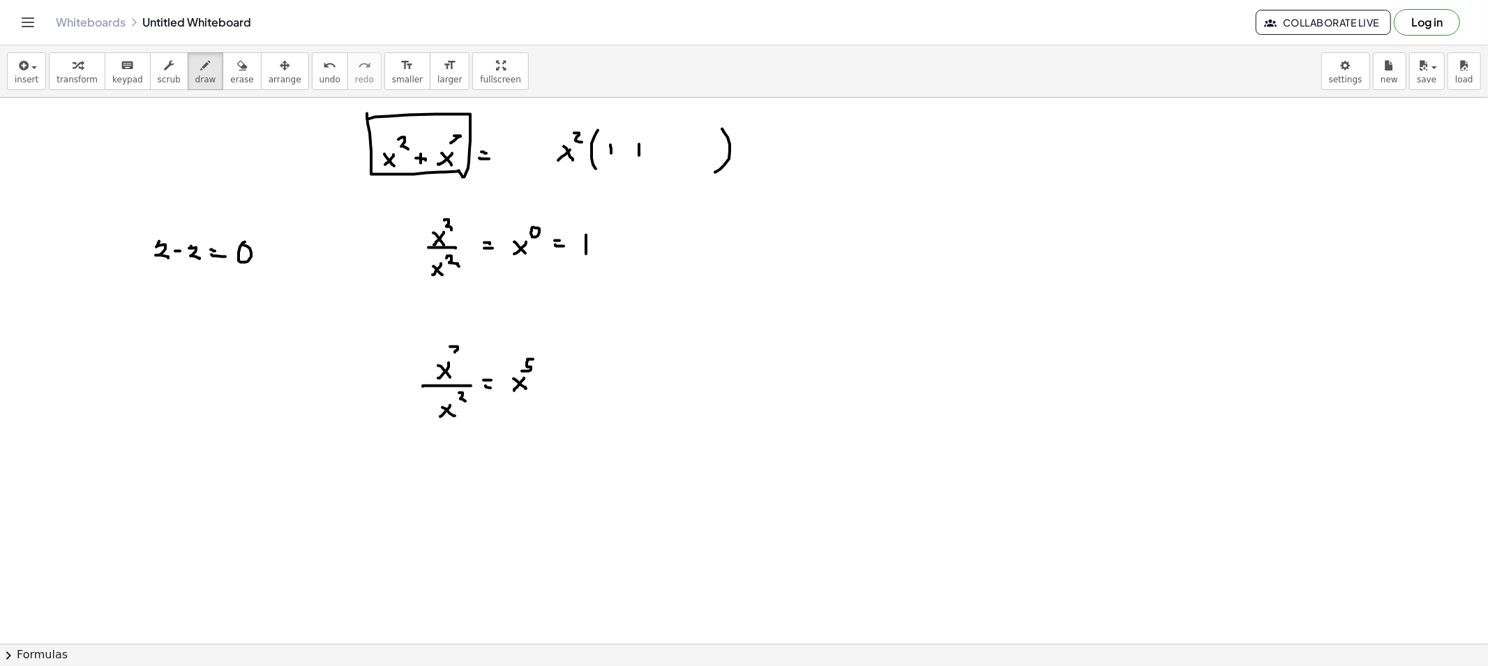
drag, startPoint x: 636, startPoint y: 150, endPoint x: 648, endPoint y: 155, distance: 12.8
drag, startPoint x: 677, startPoint y: 148, endPoint x: 668, endPoint y: 149, distance: 9.1
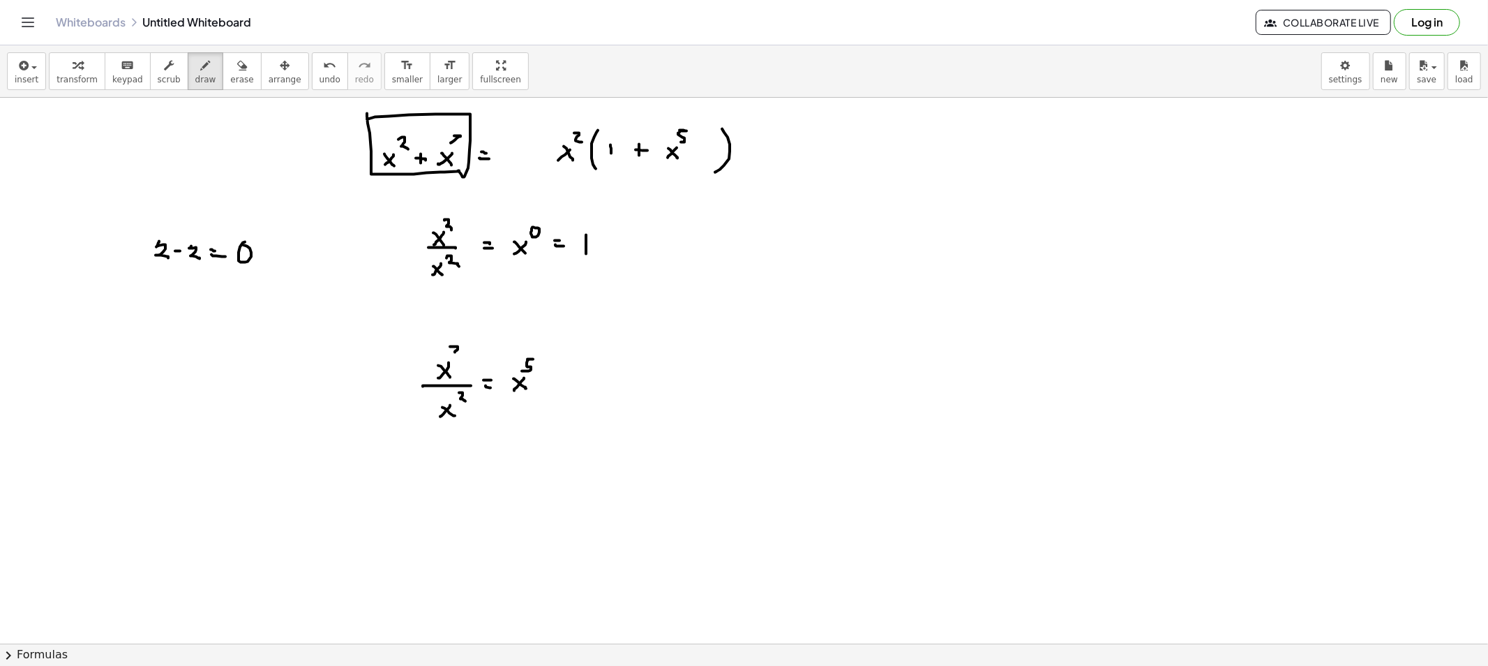
drag, startPoint x: 687, startPoint y: 131, endPoint x: 714, endPoint y: 168, distance: 45.9
click at [230, 75] on span "erase" at bounding box center [241, 80] width 23 height 10
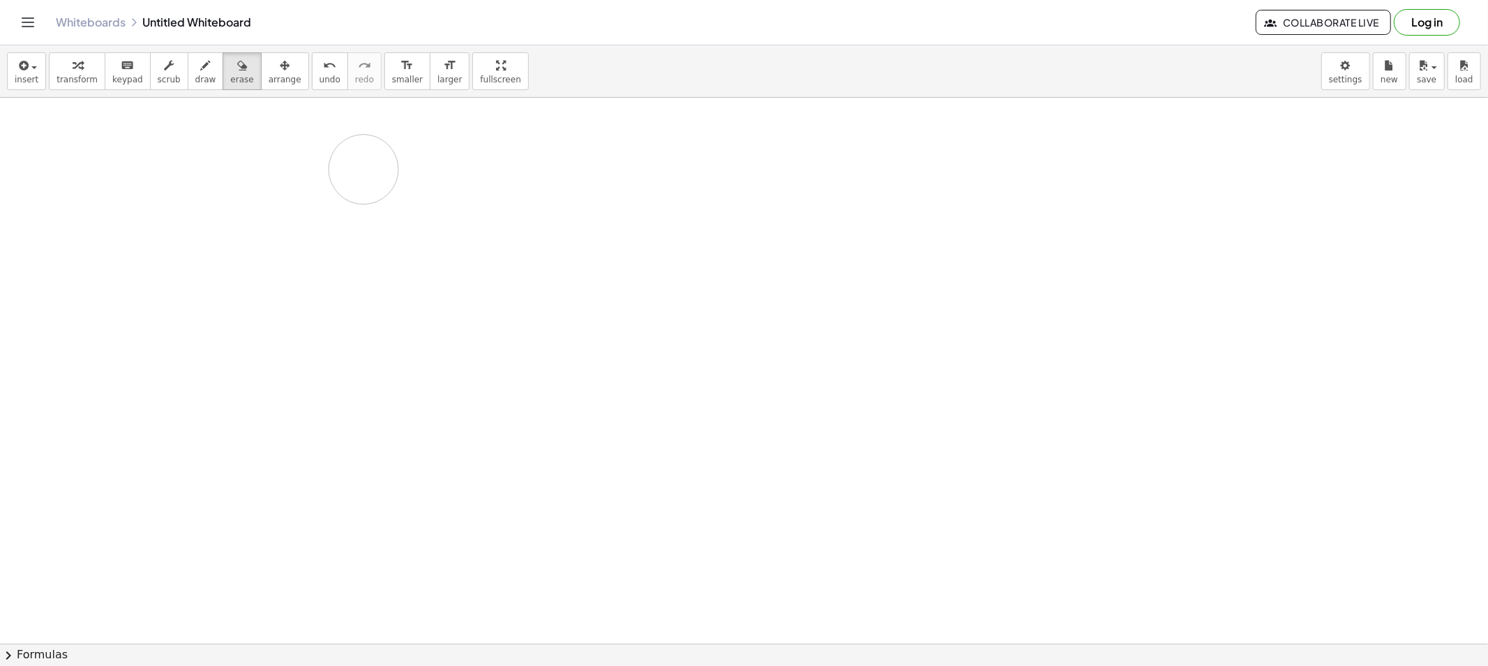
drag, startPoint x: 366, startPoint y: 232, endPoint x: 177, endPoint y: 115, distance: 222.1
click at [158, 80] on span "scrub" at bounding box center [169, 80] width 23 height 10
drag, startPoint x: 178, startPoint y: 79, endPoint x: 232, endPoint y: 119, distance: 67.3
click at [188, 81] on button "draw" at bounding box center [206, 71] width 36 height 38
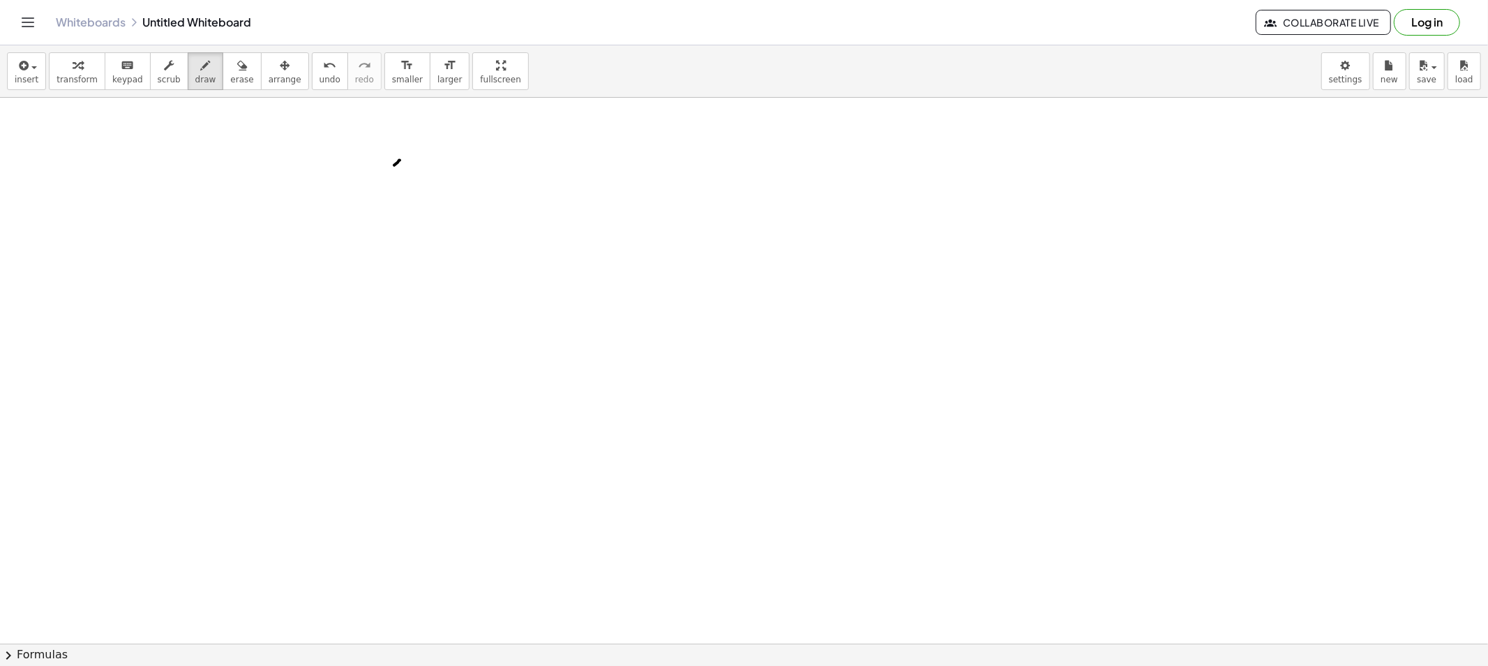
drag, startPoint x: 394, startPoint y: 165, endPoint x: 387, endPoint y: 161, distance: 8.7
drag, startPoint x: 405, startPoint y: 137, endPoint x: 402, endPoint y: 151, distance: 13.5
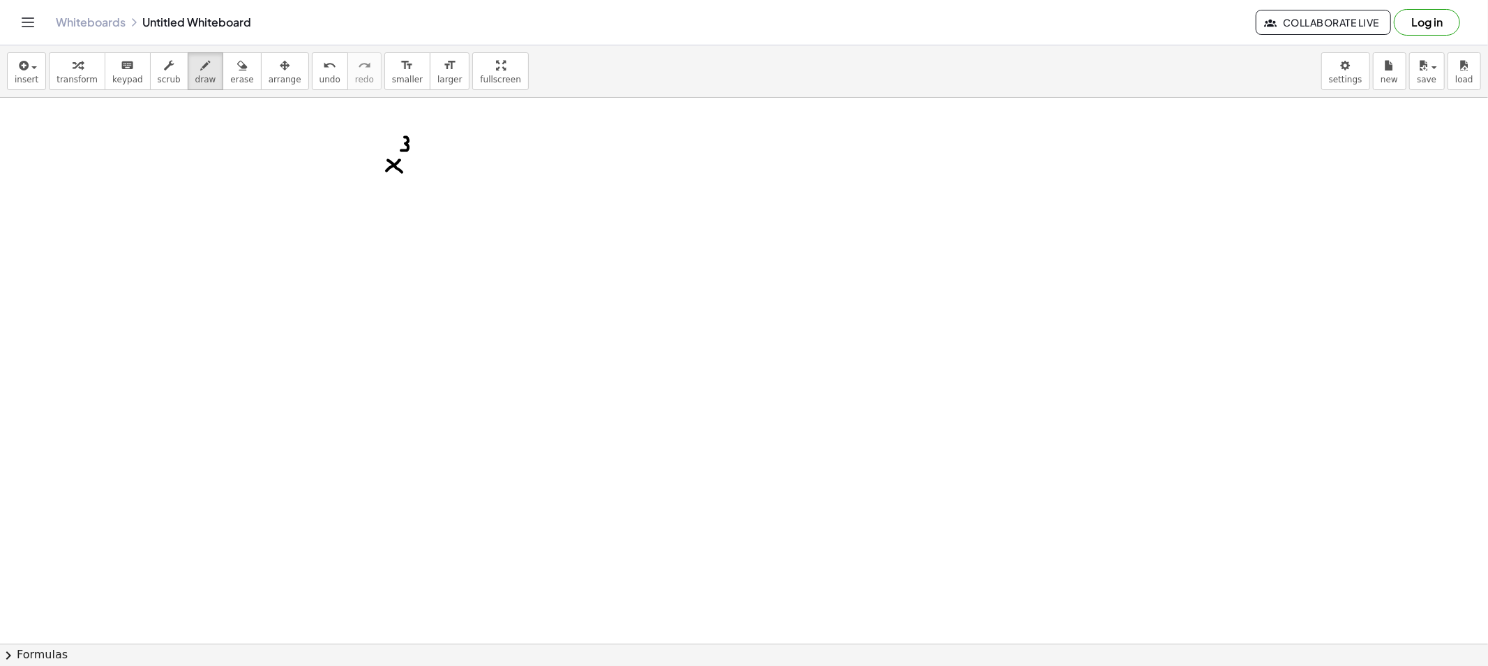
drag, startPoint x: 447, startPoint y: 158, endPoint x: 436, endPoint y: 160, distance: 10.8
drag, startPoint x: 438, startPoint y: 160, endPoint x: 449, endPoint y: 152, distance: 13.4
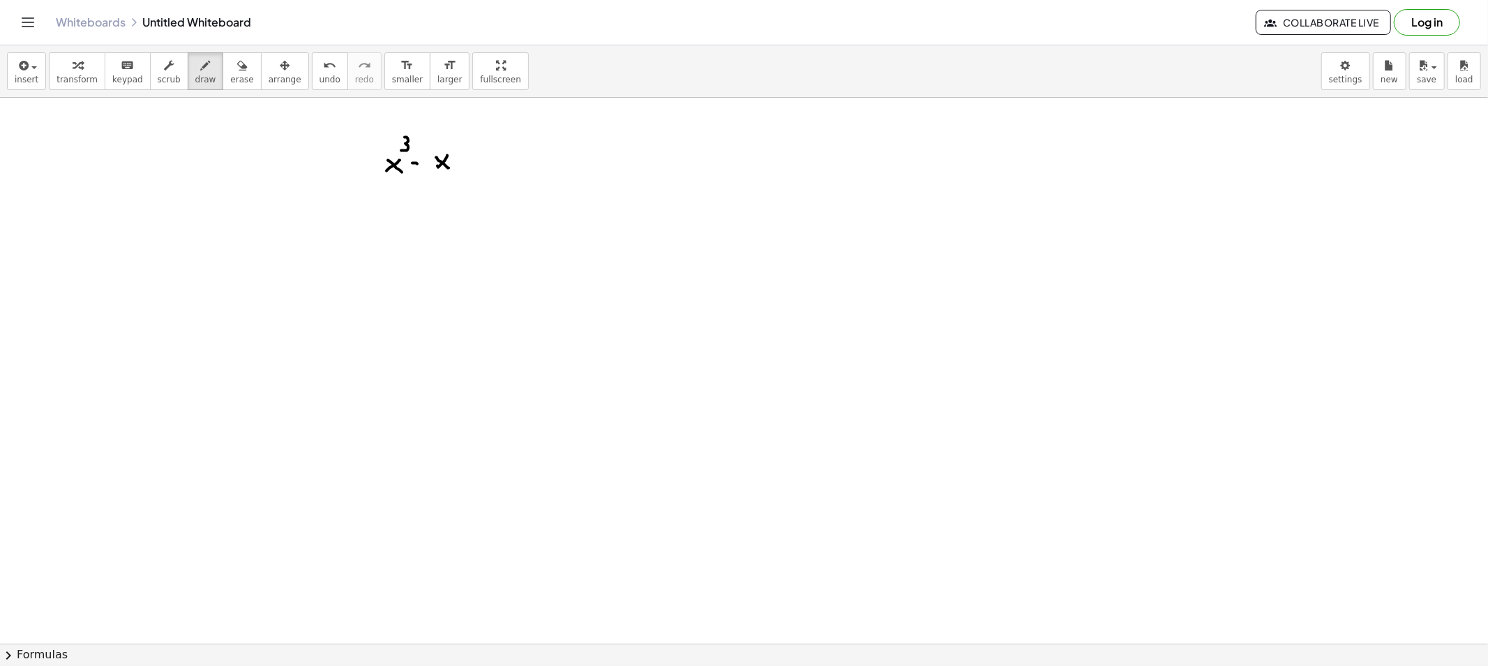
drag, startPoint x: 455, startPoint y: 133, endPoint x: 463, endPoint y: 133, distance: 7.7
drag, startPoint x: 456, startPoint y: 133, endPoint x: 456, endPoint y: 145, distance: 11.9
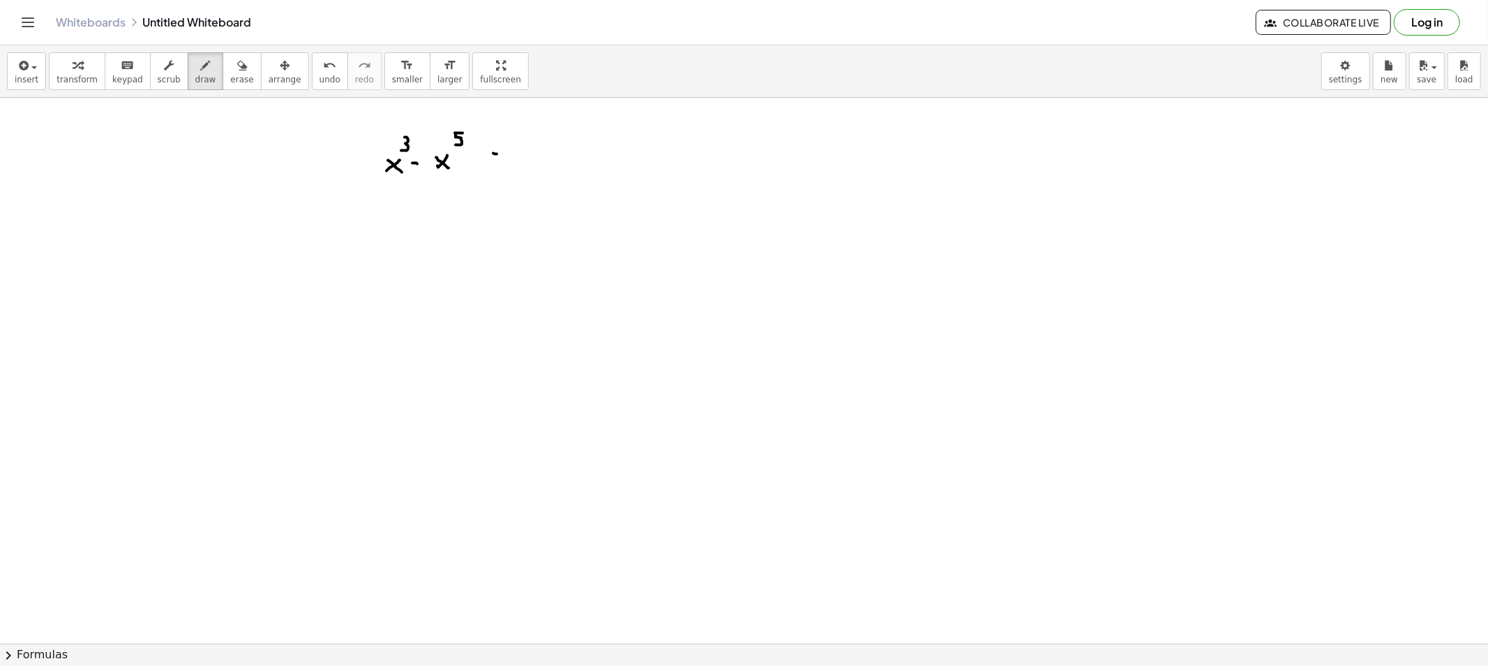
drag, startPoint x: 492, startPoint y: 158, endPoint x: 500, endPoint y: 159, distance: 7.7
drag, startPoint x: 189, startPoint y: 75, endPoint x: 198, endPoint y: 84, distance: 12.3
click at [195, 77] on span "draw" at bounding box center [205, 80] width 21 height 10
drag, startPoint x: 373, startPoint y: 158, endPoint x: 372, endPoint y: 169, distance: 11.3
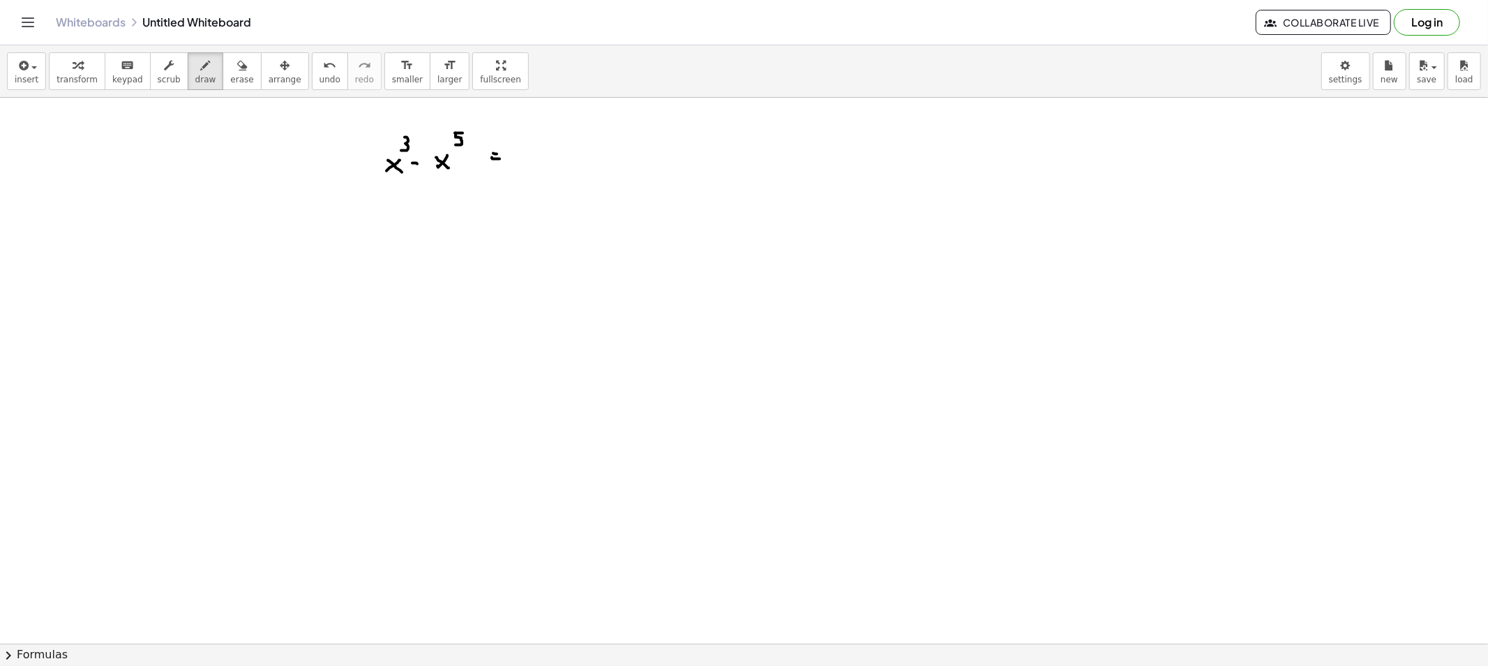
drag, startPoint x: 339, startPoint y: 140, endPoint x: 344, endPoint y: 155, distance: 16.1
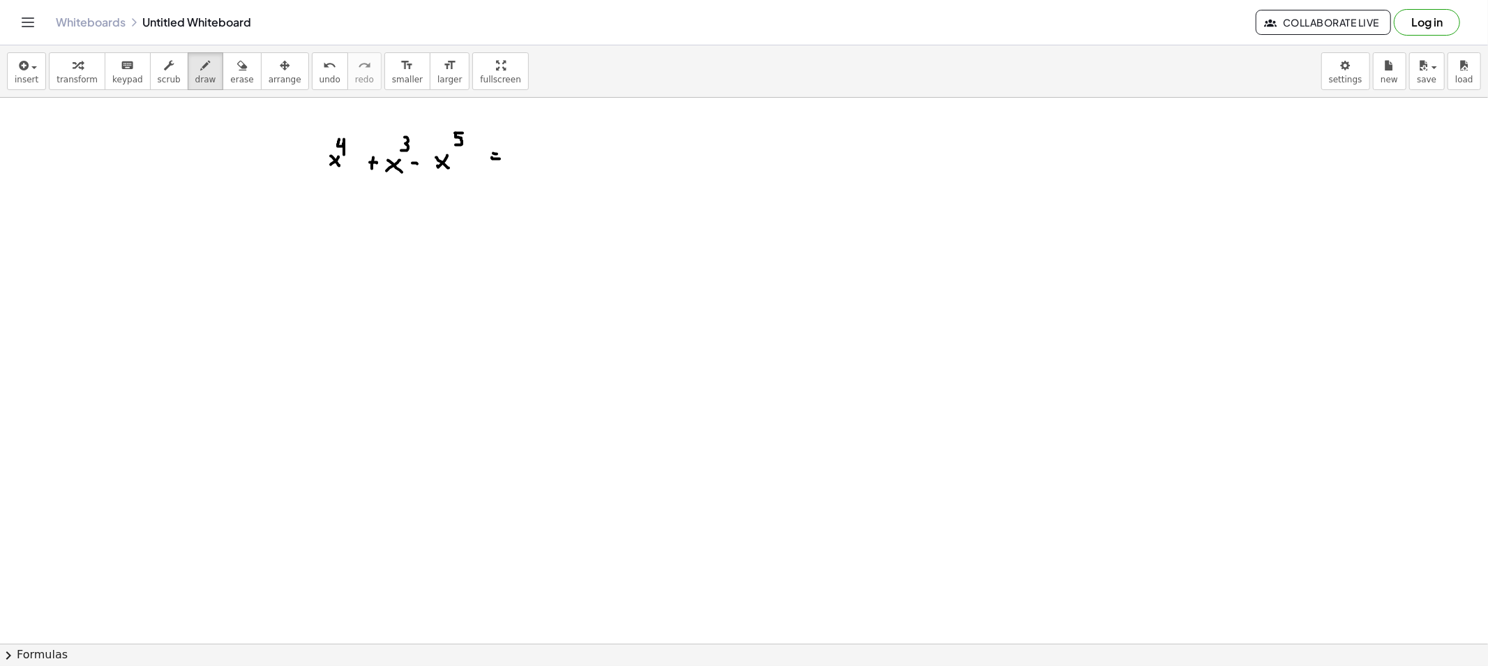
drag, startPoint x: 609, startPoint y: 150, endPoint x: 599, endPoint y: 150, distance: 9.8
drag, startPoint x: 612, startPoint y: 127, endPoint x: 628, endPoint y: 141, distance: 21.3
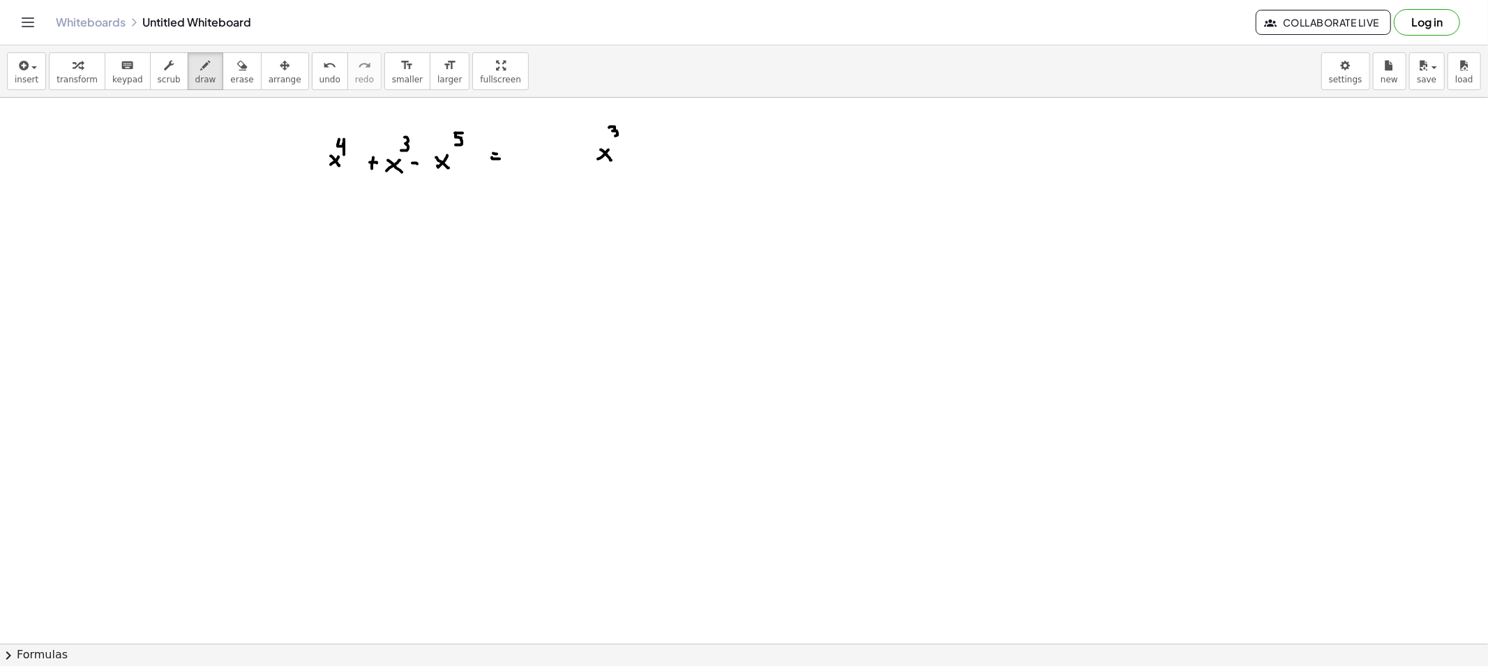
drag, startPoint x: 637, startPoint y: 129, endPoint x: 636, endPoint y: 164, distance: 34.9
drag, startPoint x: 773, startPoint y: 138, endPoint x: 764, endPoint y: 169, distance: 32.0
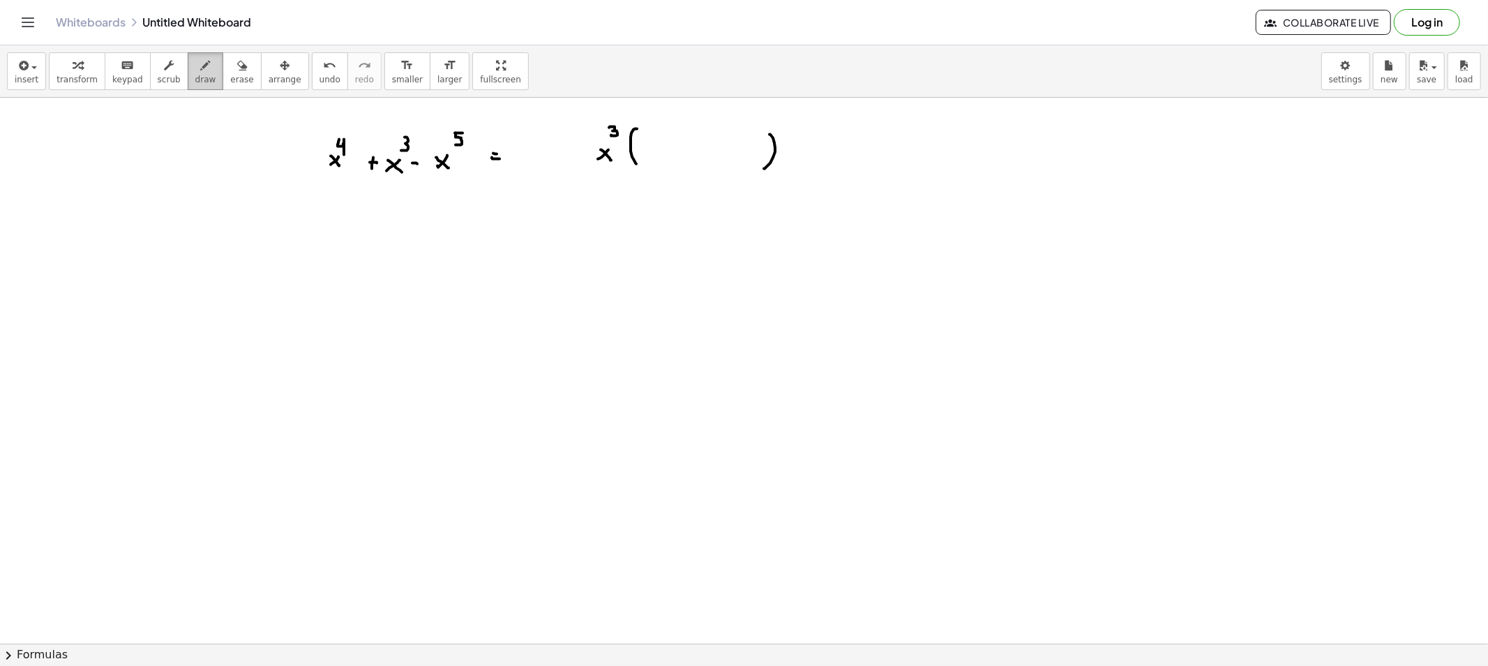
drag, startPoint x: 174, startPoint y: 74, endPoint x: 183, endPoint y: 78, distance: 9.4
click at [188, 74] on button "draw" at bounding box center [206, 71] width 36 height 38
click at [188, 87] on button "draw" at bounding box center [206, 71] width 36 height 38
drag, startPoint x: 350, startPoint y: 269, endPoint x: 378, endPoint y: 267, distance: 28.7
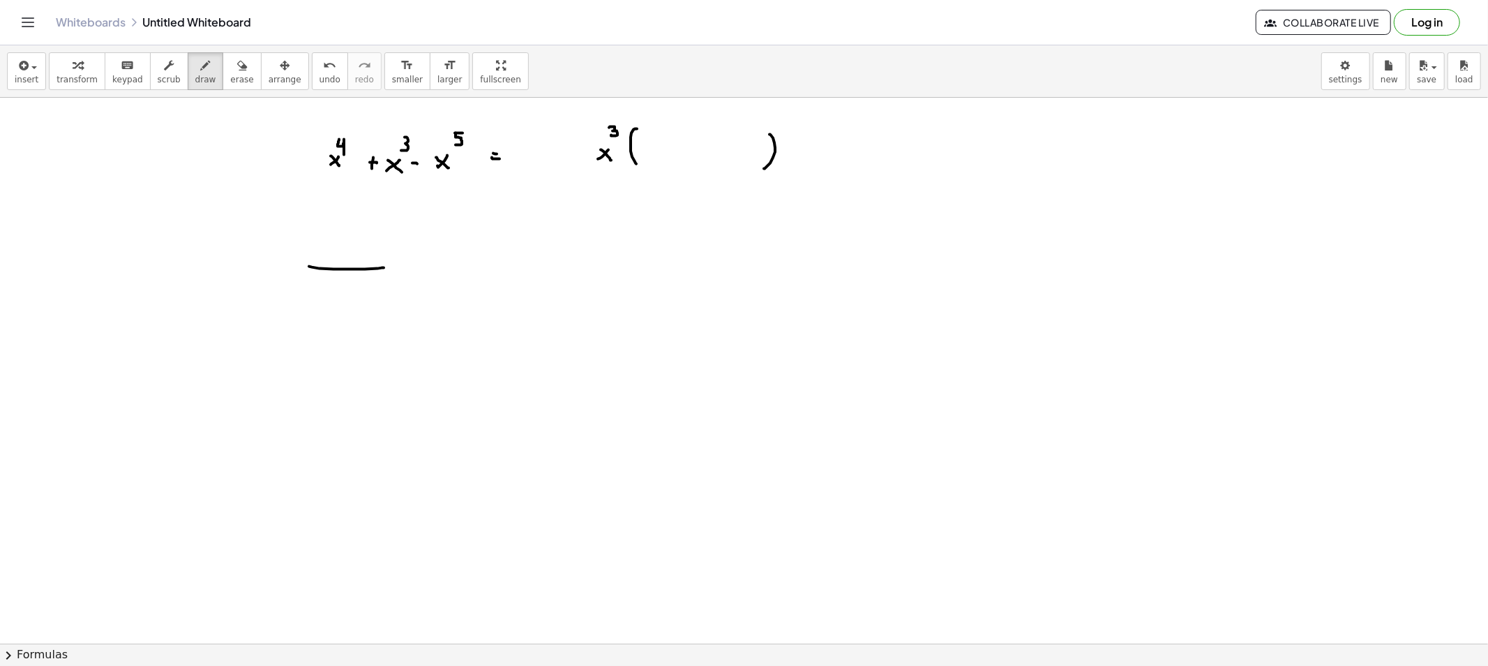
drag, startPoint x: 340, startPoint y: 262, endPoint x: 338, endPoint y: 253, distance: 9.3
drag, startPoint x: 342, startPoint y: 253, endPoint x: 350, endPoint y: 257, distance: 9.1
drag, startPoint x: 358, startPoint y: 231, endPoint x: 356, endPoint y: 246, distance: 15.5
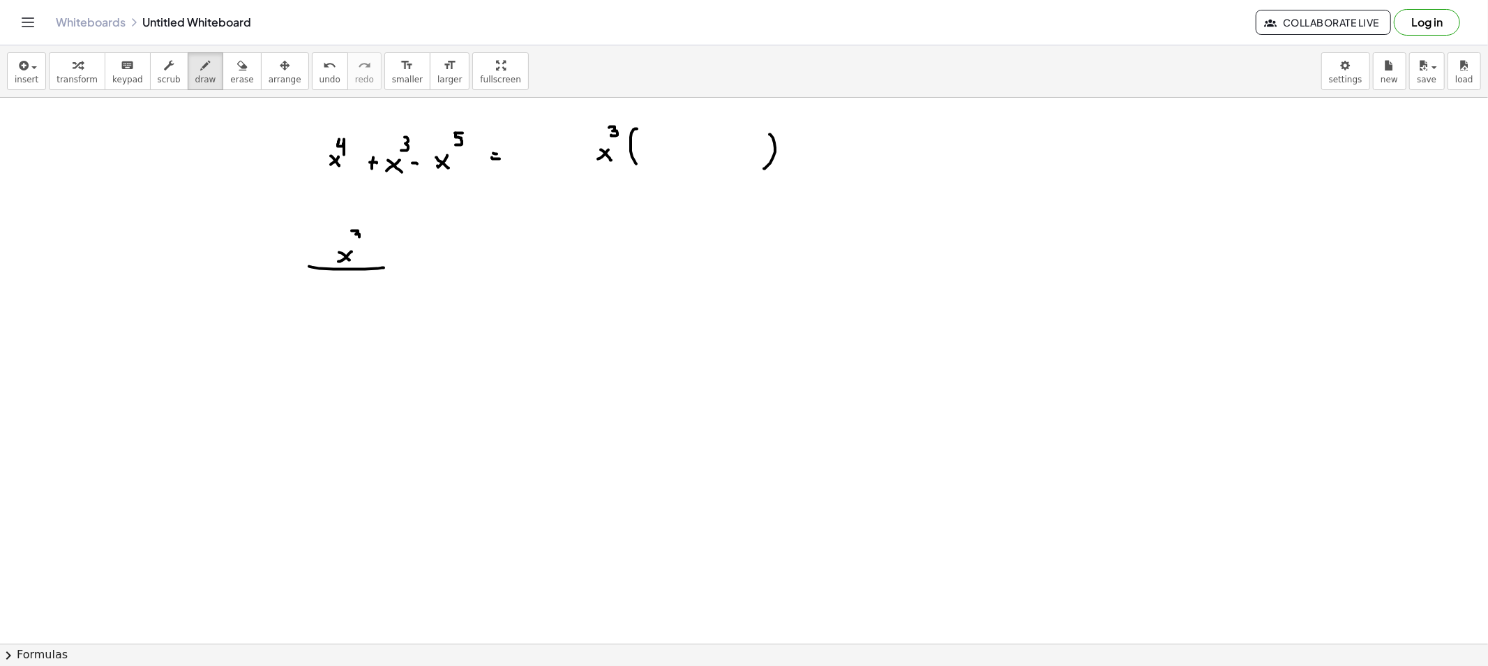
drag, startPoint x: 357, startPoint y: 281, endPoint x: 365, endPoint y: 290, distance: 11.9
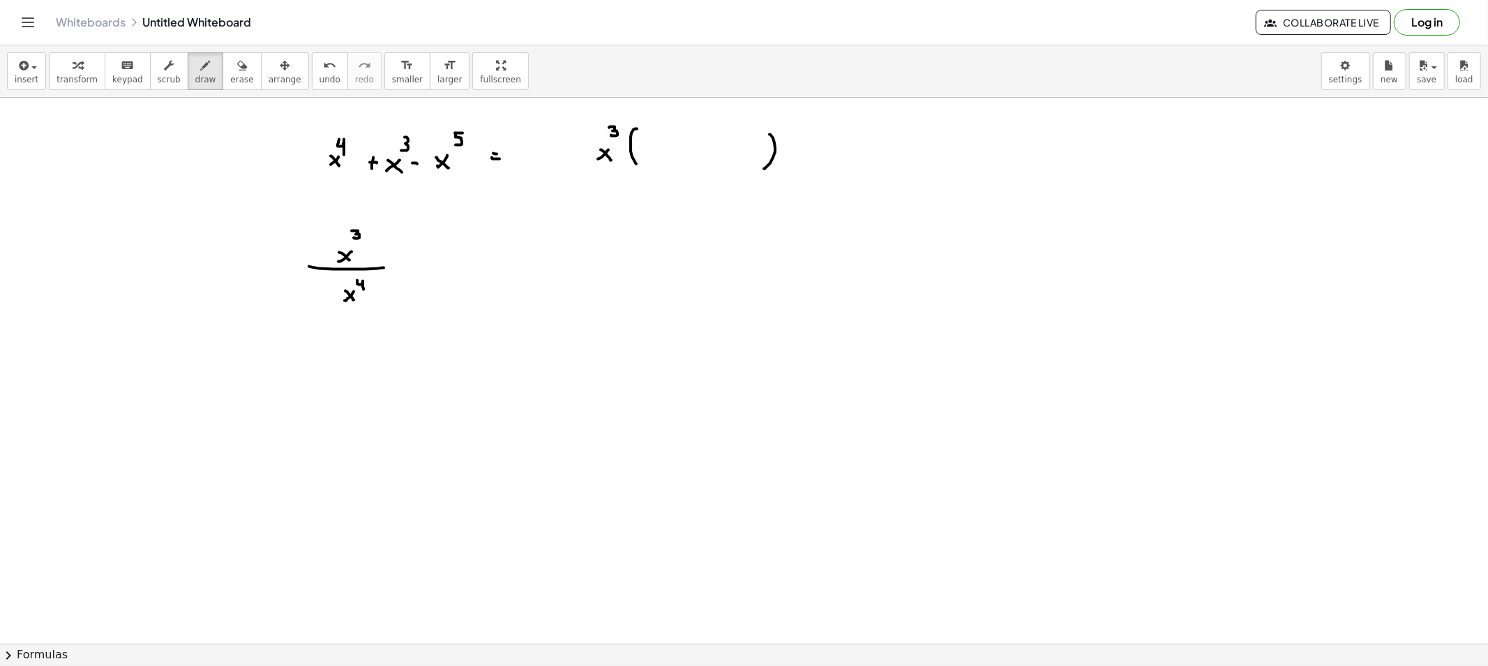
click at [223, 75] on button "erase" at bounding box center [242, 71] width 38 height 38
drag, startPoint x: 304, startPoint y: 220, endPoint x: 343, endPoint y: 228, distance: 40.0
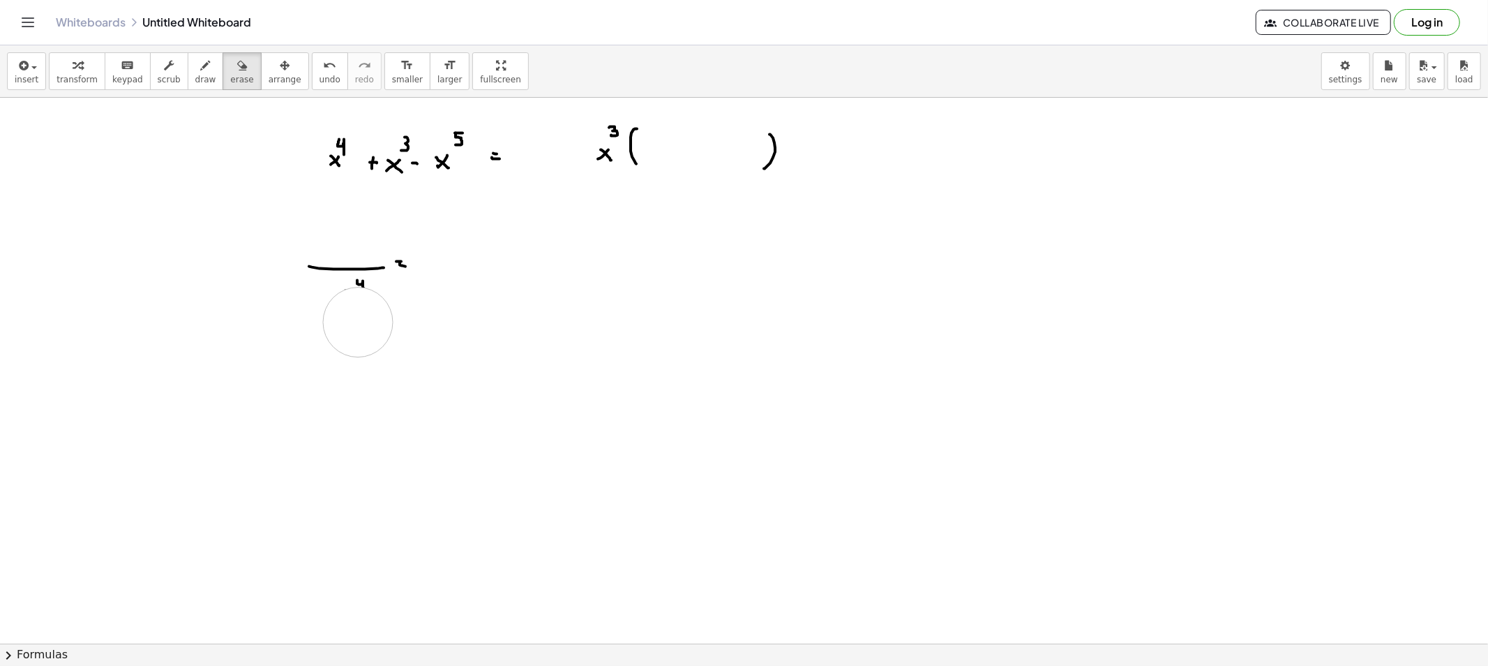
drag, startPoint x: 361, startPoint y: 348, endPoint x: 358, endPoint y: 315, distance: 32.9
click at [201, 68] on icon "button" at bounding box center [206, 65] width 10 height 17
drag, startPoint x: 351, startPoint y: 243, endPoint x: 345, endPoint y: 247, distance: 7.5
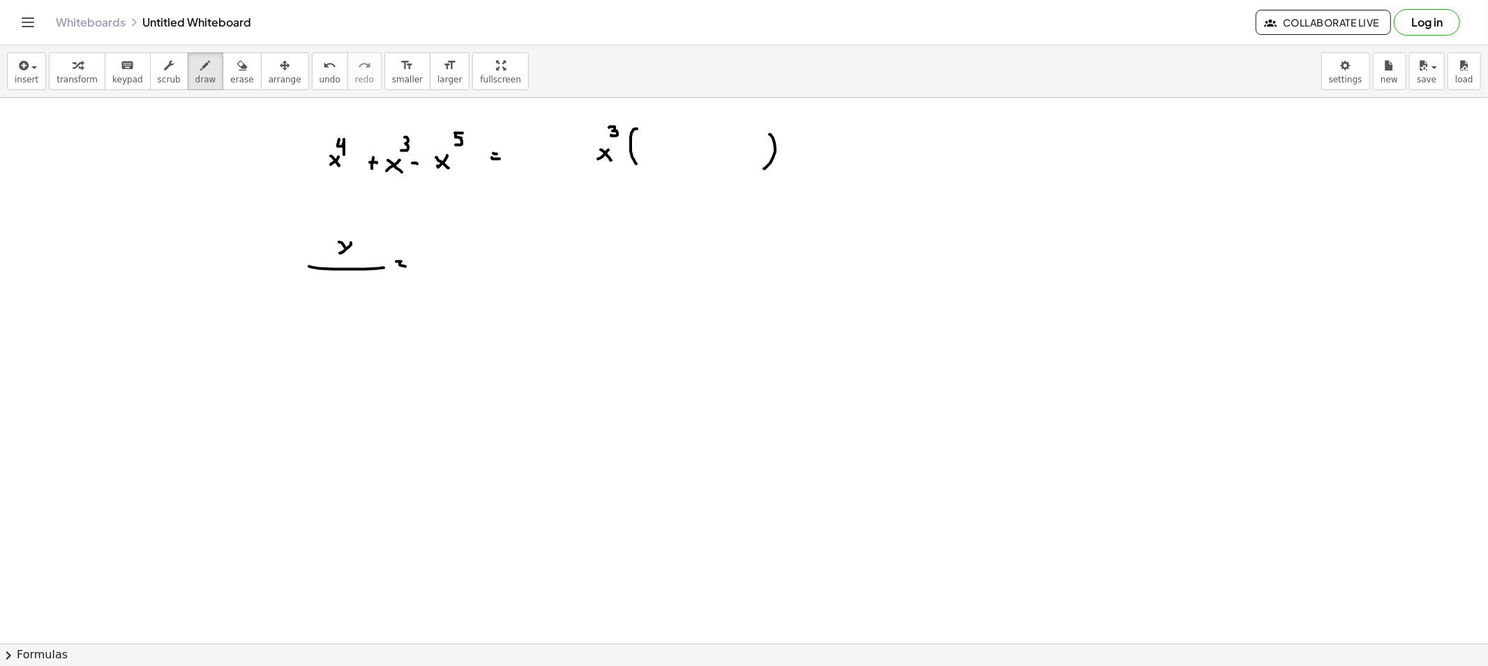
drag, startPoint x: 345, startPoint y: 247, endPoint x: 350, endPoint y: 255, distance: 9.5
drag, startPoint x: 356, startPoint y: 224, endPoint x: 359, endPoint y: 241, distance: 17.8
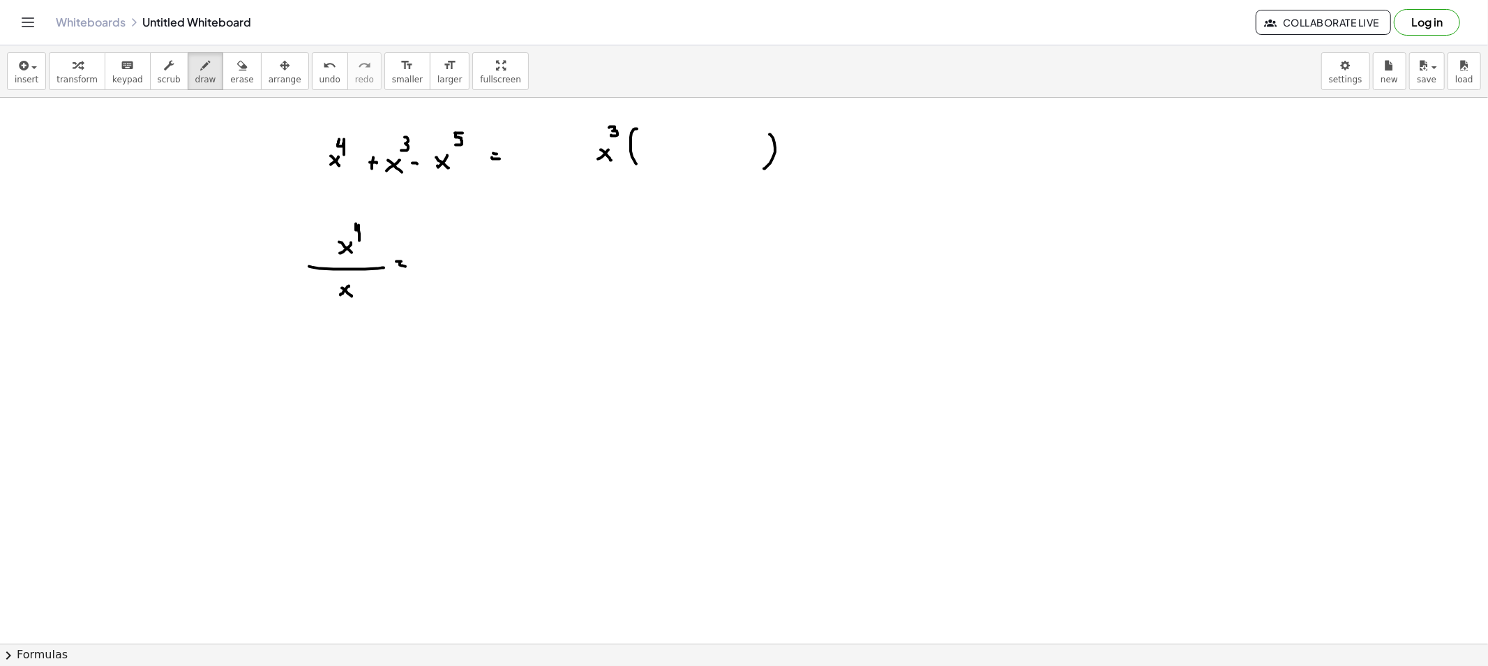
drag, startPoint x: 431, startPoint y: 265, endPoint x: 426, endPoint y: 256, distance: 10.3
drag, startPoint x: 433, startPoint y: 260, endPoint x: 440, endPoint y: 267, distance: 9.9
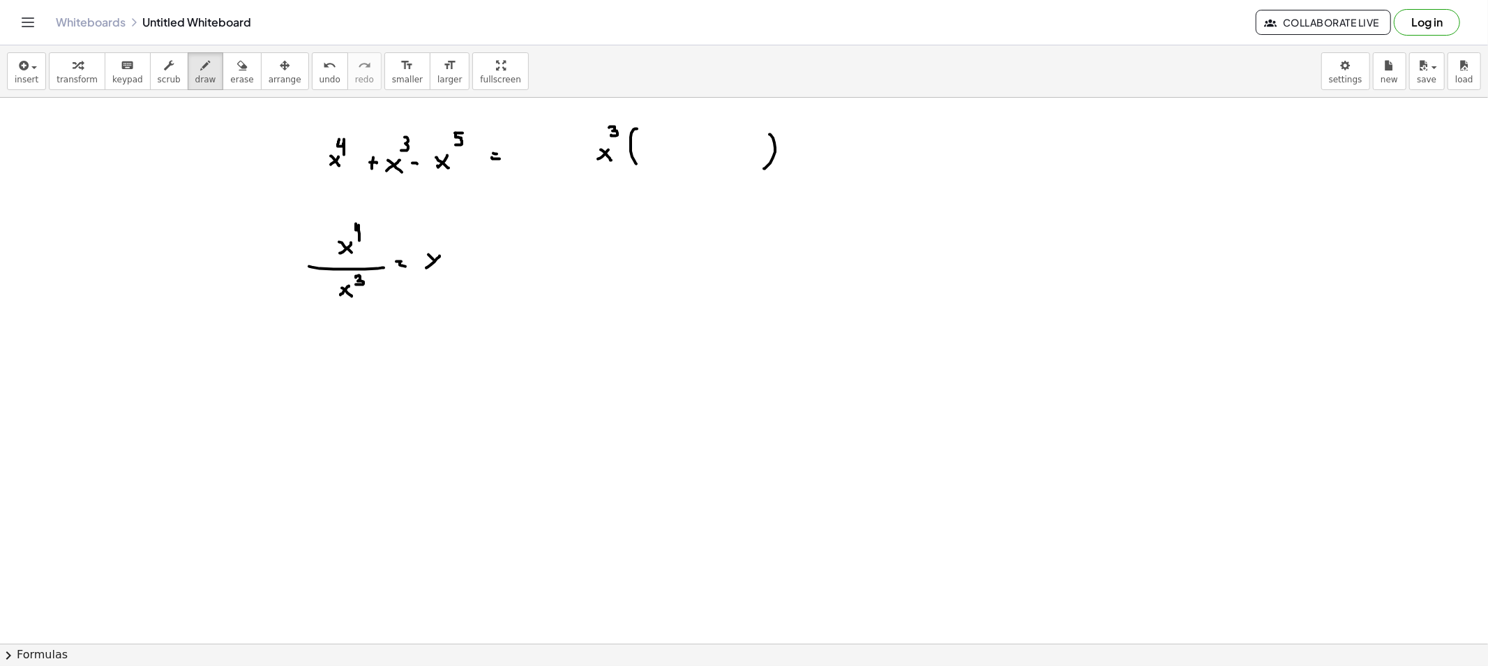
drag, startPoint x: 400, startPoint y: 375, endPoint x: 405, endPoint y: 382, distance: 8.9
drag, startPoint x: 405, startPoint y: 382, endPoint x: 414, endPoint y: 384, distance: 9.2
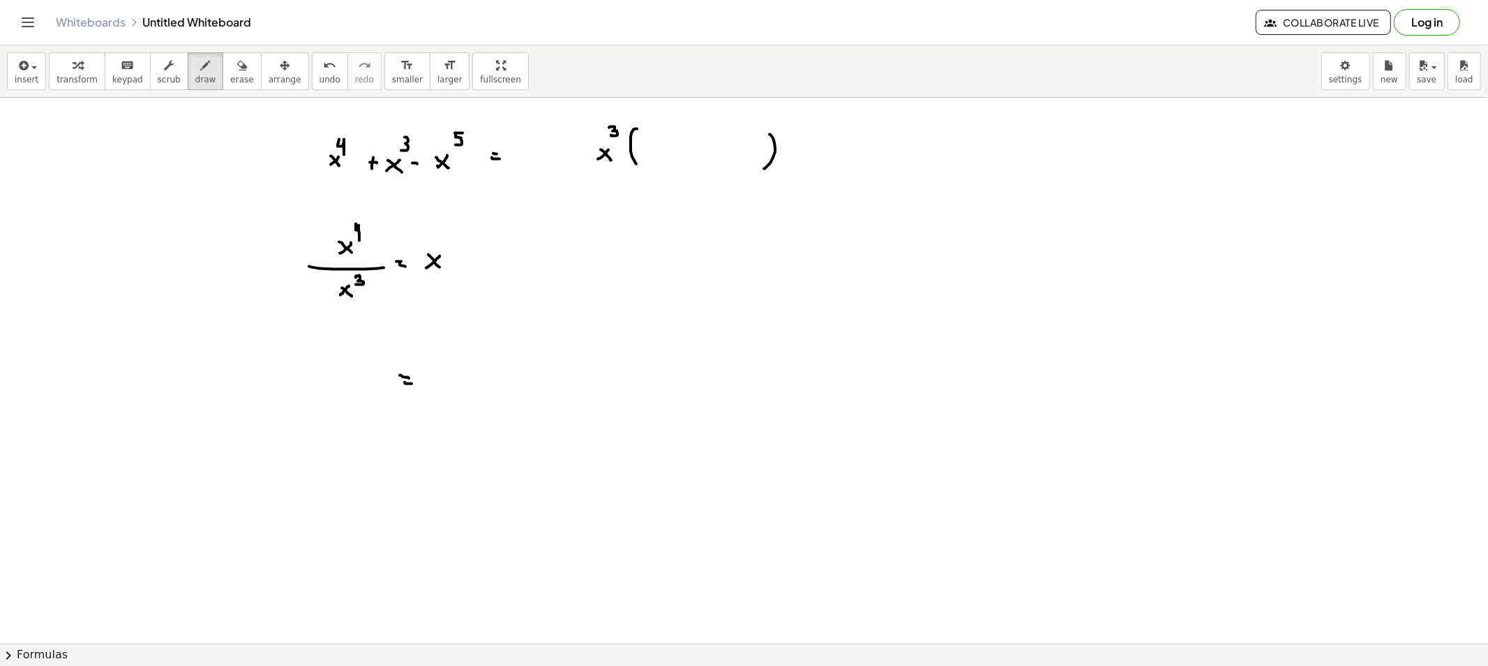
drag, startPoint x: 410, startPoint y: 466, endPoint x: 398, endPoint y: 469, distance: 12.2
drag, startPoint x: 414, startPoint y: 449, endPoint x: 417, endPoint y: 457, distance: 8.4
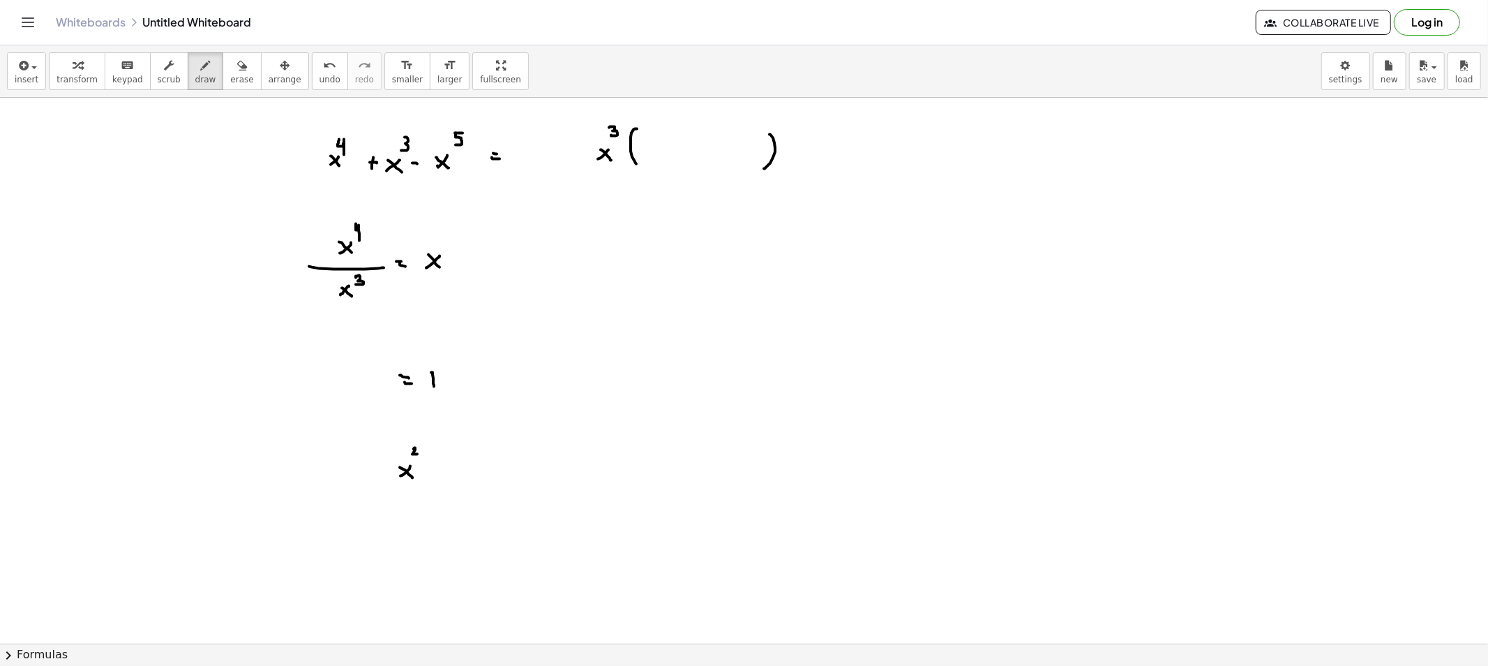
drag, startPoint x: 643, startPoint y: 263, endPoint x: 696, endPoint y: 186, distance: 92.9
drag, startPoint x: 696, startPoint y: 186, endPoint x: 701, endPoint y: 224, distance: 38.0
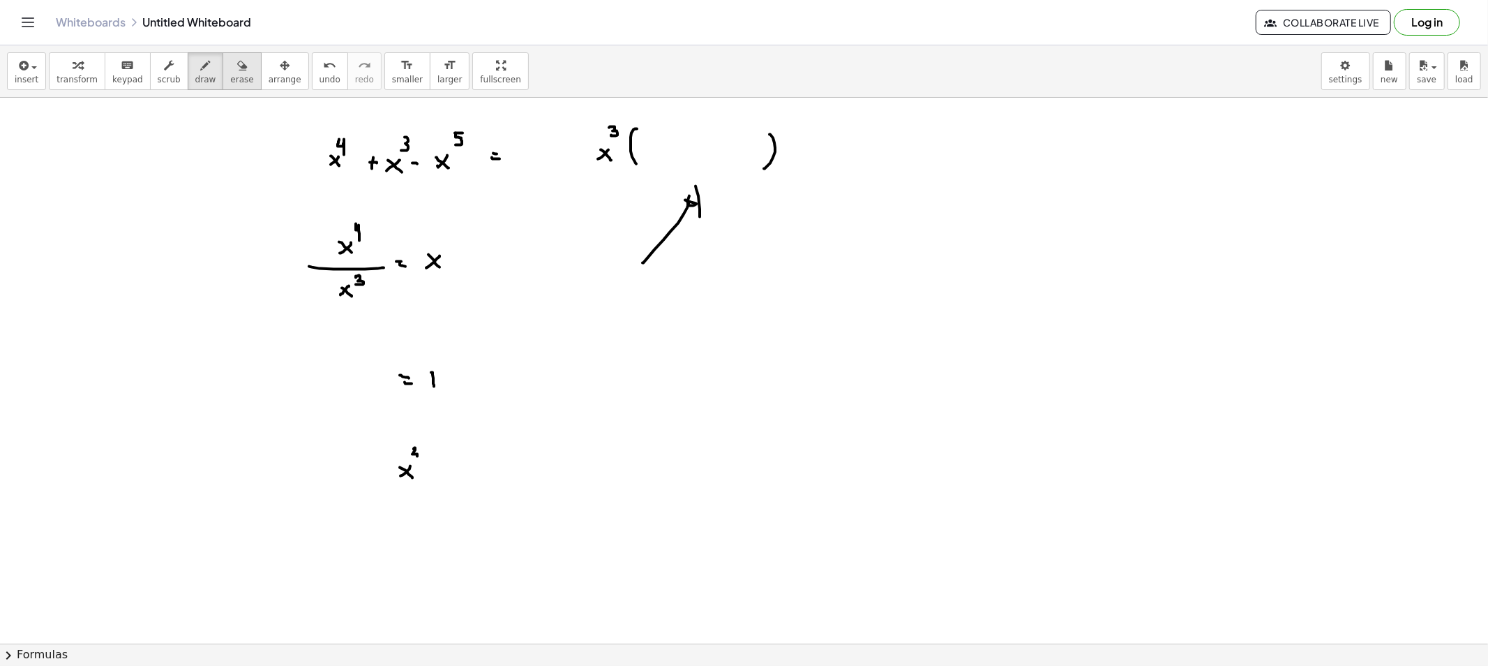
click at [230, 81] on span "erase" at bounding box center [241, 80] width 23 height 10
drag, startPoint x: 189, startPoint y: 77, endPoint x: 468, endPoint y: 178, distance: 296.7
click at [196, 80] on span "draw" at bounding box center [205, 80] width 21 height 10
drag, startPoint x: 658, startPoint y: 147, endPoint x: 649, endPoint y: 149, distance: 9.2
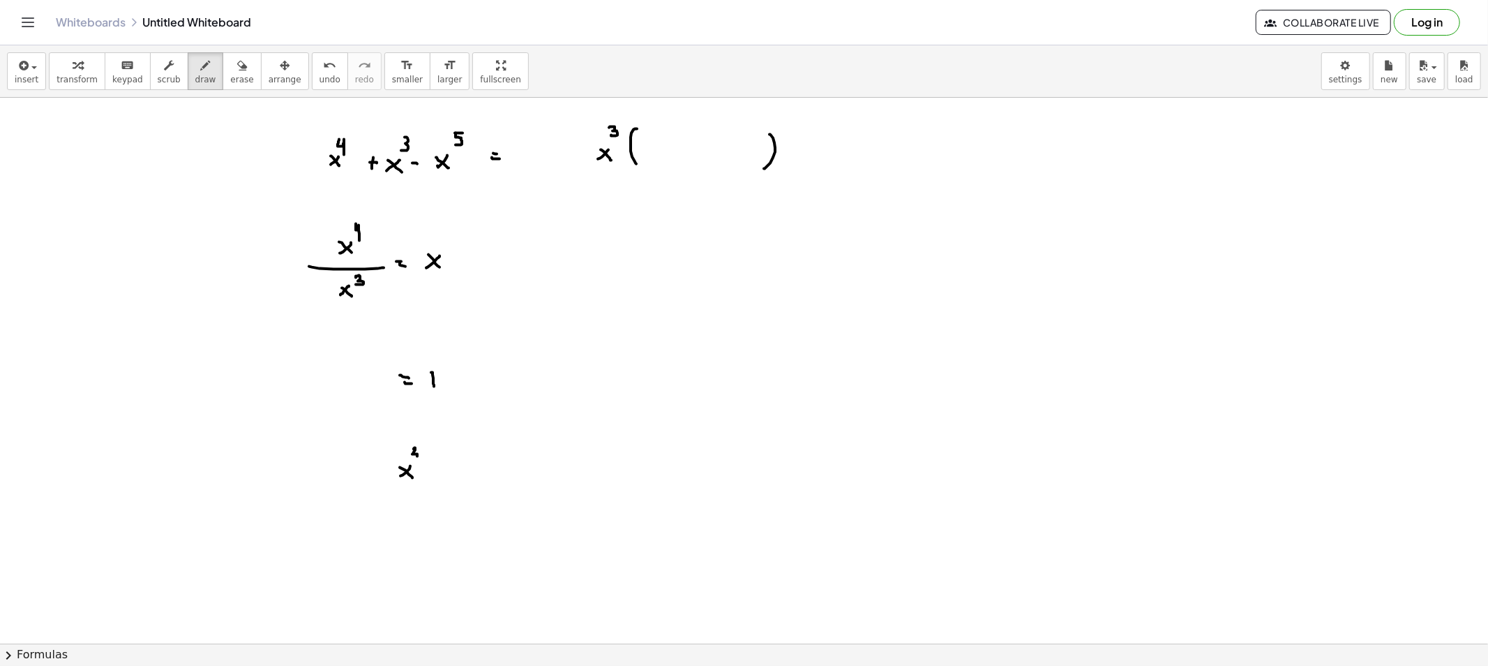
drag, startPoint x: 649, startPoint y: 147, endPoint x: 660, endPoint y: 156, distance: 14.4
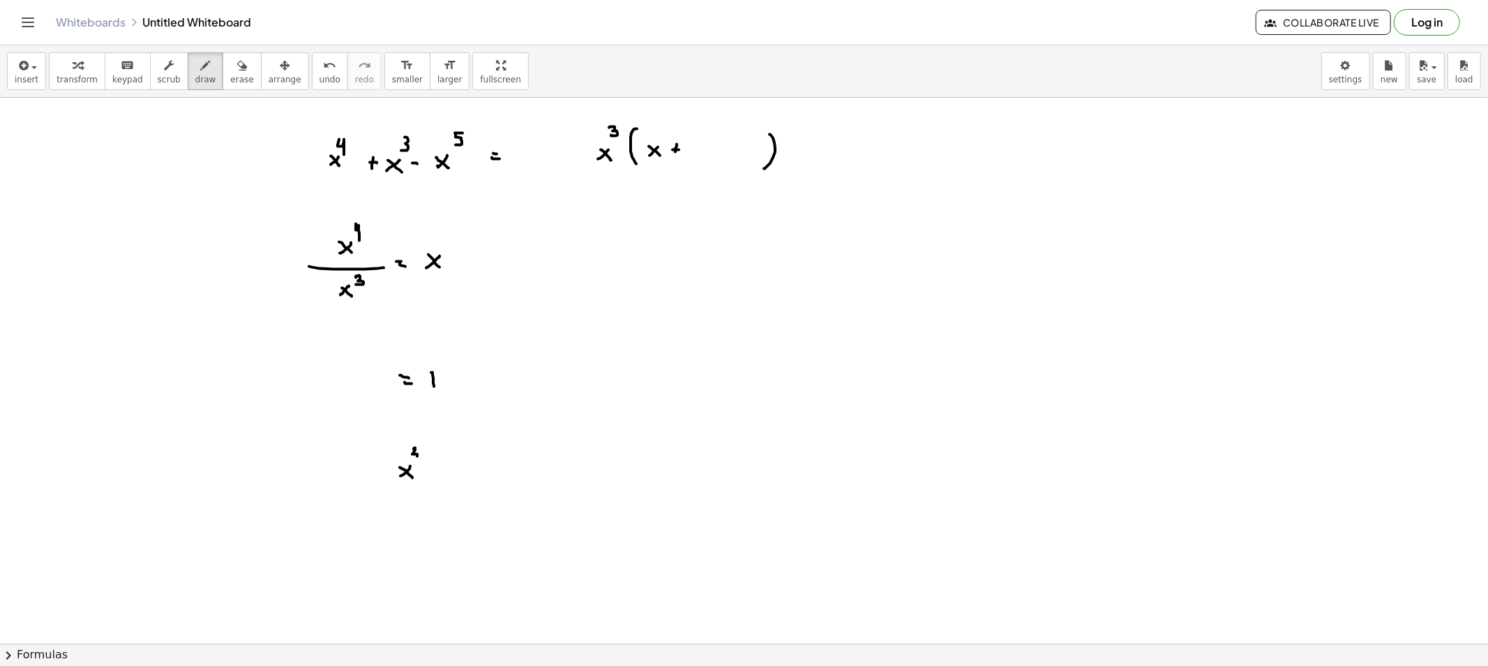
drag, startPoint x: 693, startPoint y: 144, endPoint x: 694, endPoint y: 154, distance: 9.8
drag, startPoint x: 735, startPoint y: 143, endPoint x: 723, endPoint y: 156, distance: 17.3
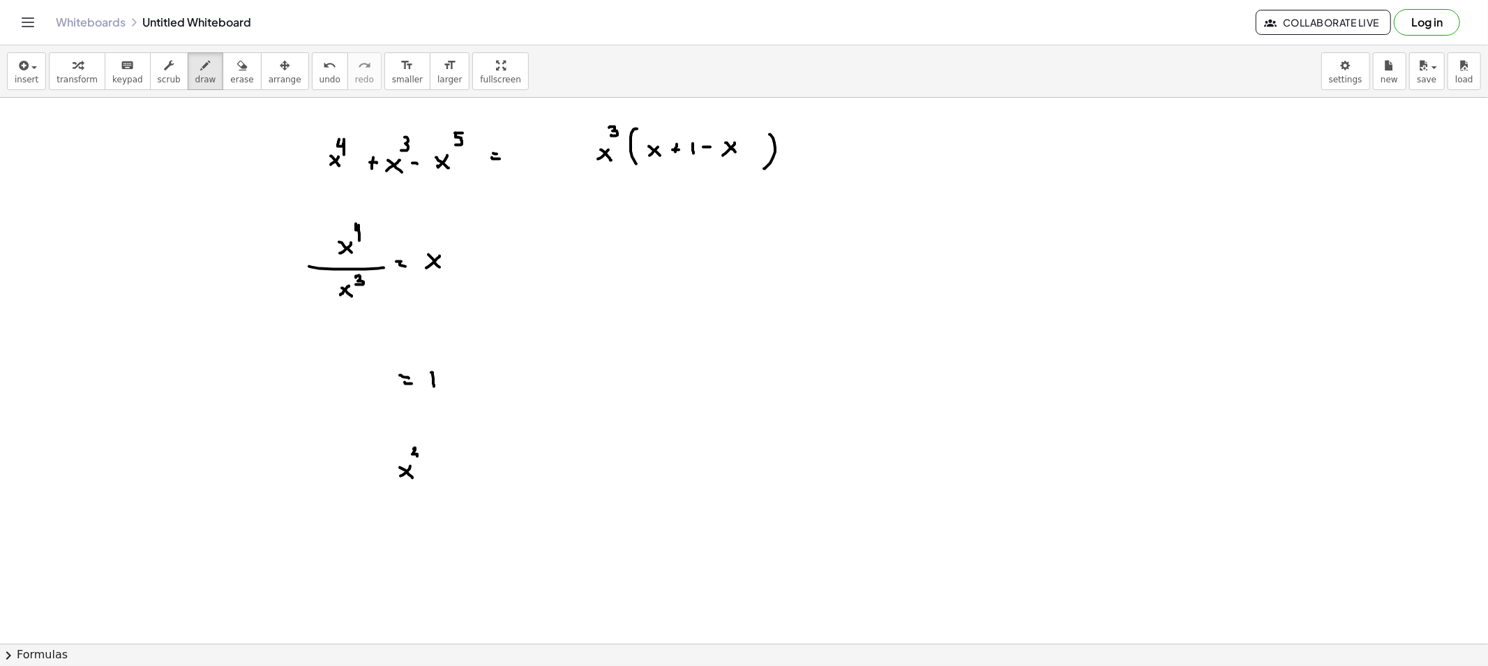
drag, startPoint x: 726, startPoint y: 143, endPoint x: 736, endPoint y: 152, distance: 13.3
drag, startPoint x: 736, startPoint y: 129, endPoint x: 743, endPoint y: 140, distance: 12.6
click at [237, 70] on icon "button" at bounding box center [242, 65] width 10 height 17
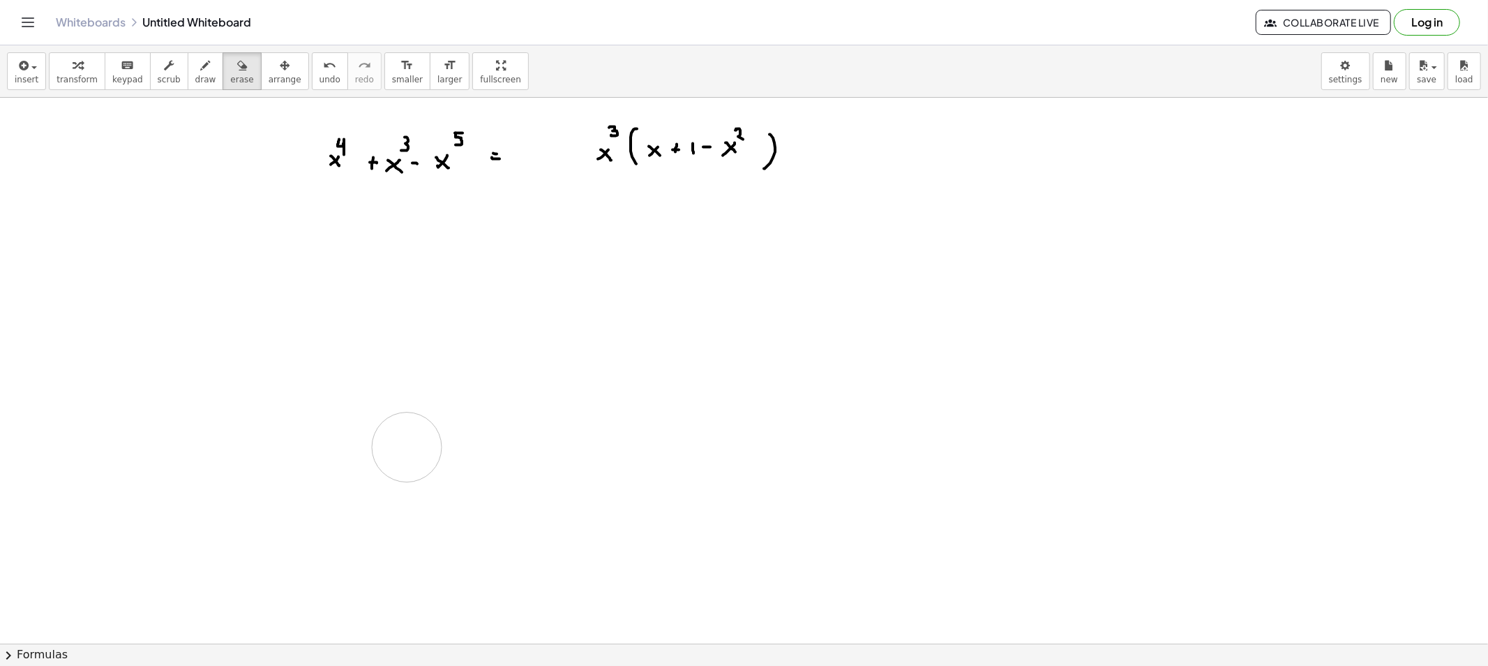
drag, startPoint x: 367, startPoint y: 249, endPoint x: 403, endPoint y: 444, distance: 197.9
drag, startPoint x: 277, startPoint y: 144, endPoint x: 112, endPoint y: 107, distance: 169.5
click at [237, 73] on icon "button" at bounding box center [242, 65] width 10 height 17
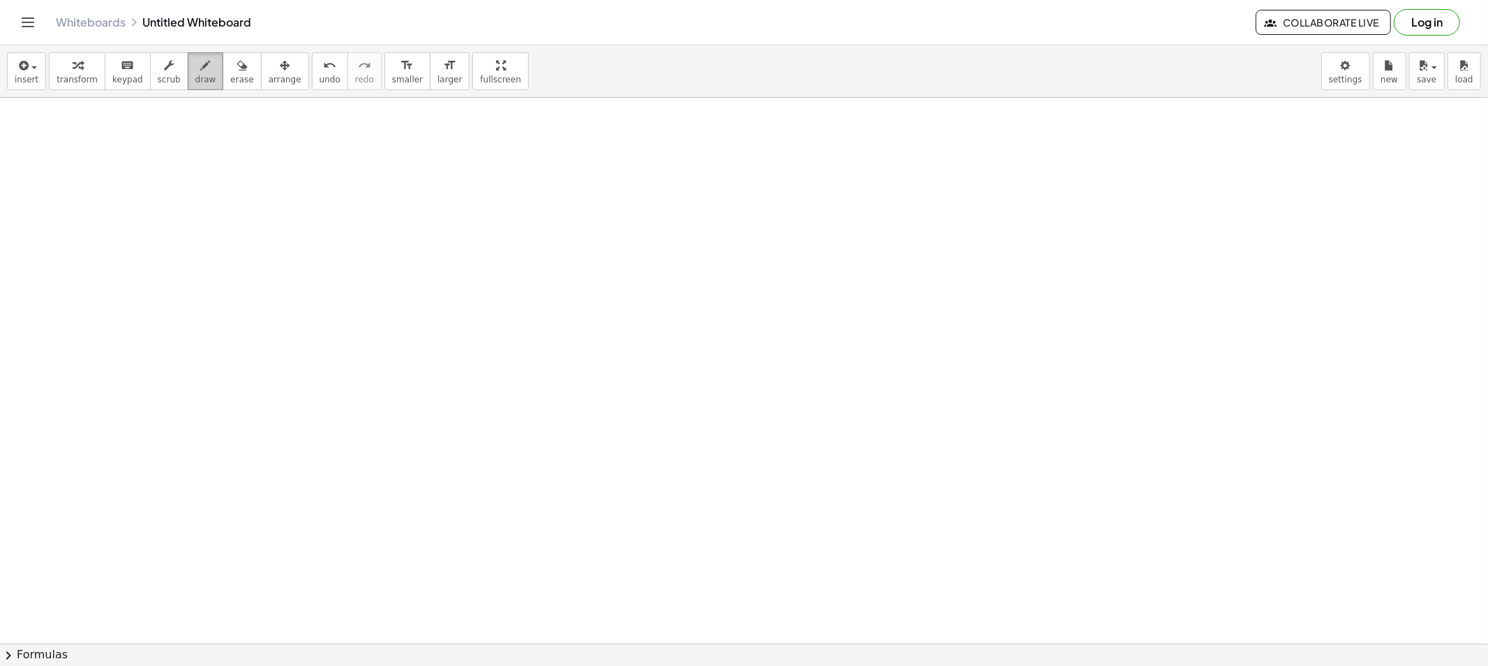
click at [203, 73] on button "draw" at bounding box center [206, 71] width 36 height 38
click at [195, 75] on span "draw" at bounding box center [205, 80] width 21 height 10
drag, startPoint x: 336, startPoint y: 131, endPoint x: 346, endPoint y: 149, distance: 20.0
drag, startPoint x: 368, startPoint y: 133, endPoint x: 356, endPoint y: 144, distance: 17.3
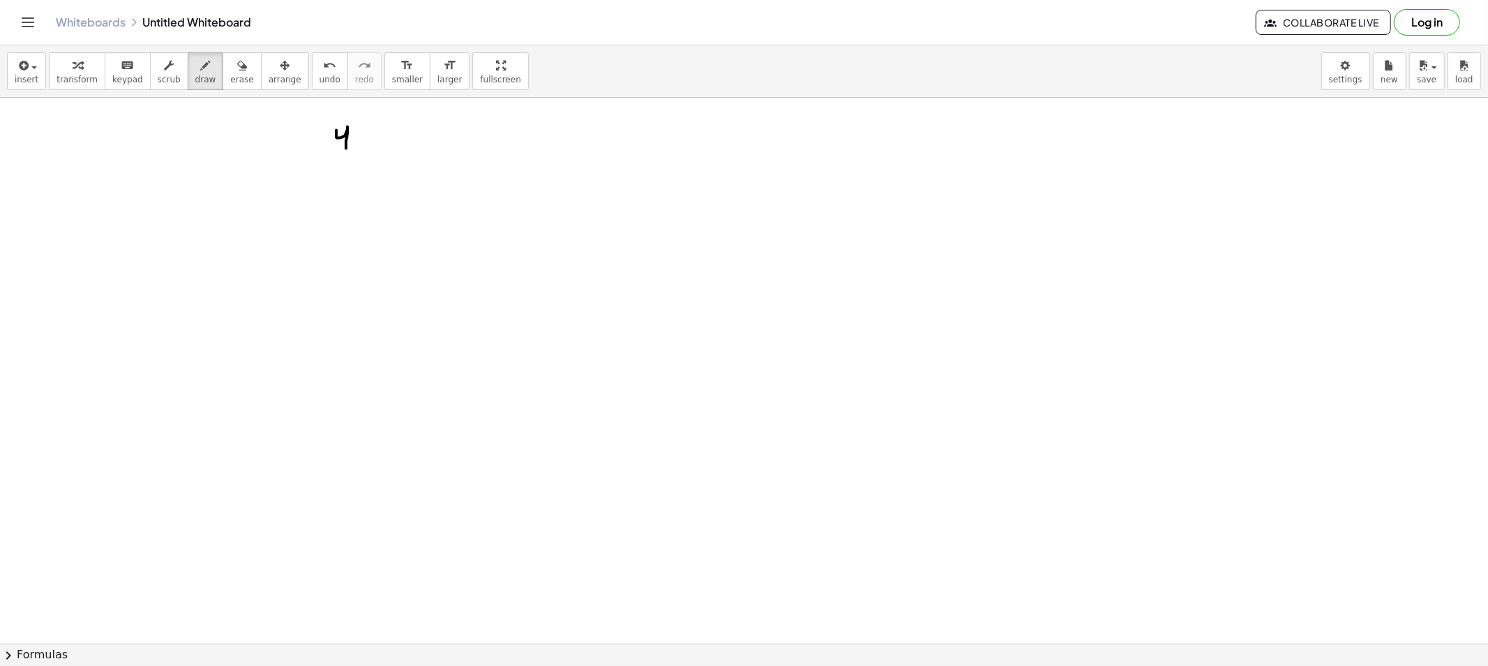
drag, startPoint x: 367, startPoint y: 144, endPoint x: 371, endPoint y: 151, distance: 7.8
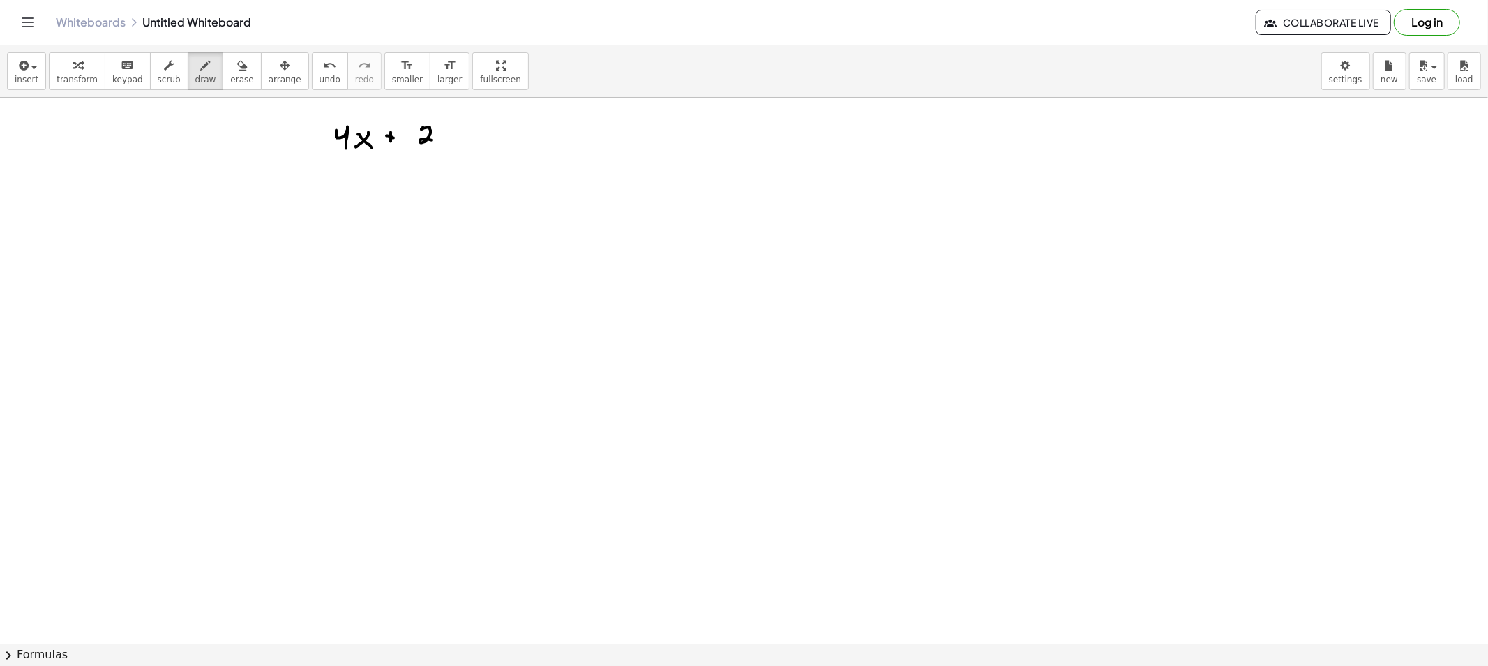
drag, startPoint x: 423, startPoint y: 128, endPoint x: 442, endPoint y: 144, distance: 24.8
drag, startPoint x: 454, startPoint y: 135, endPoint x: 443, endPoint y: 135, distance: 10.5
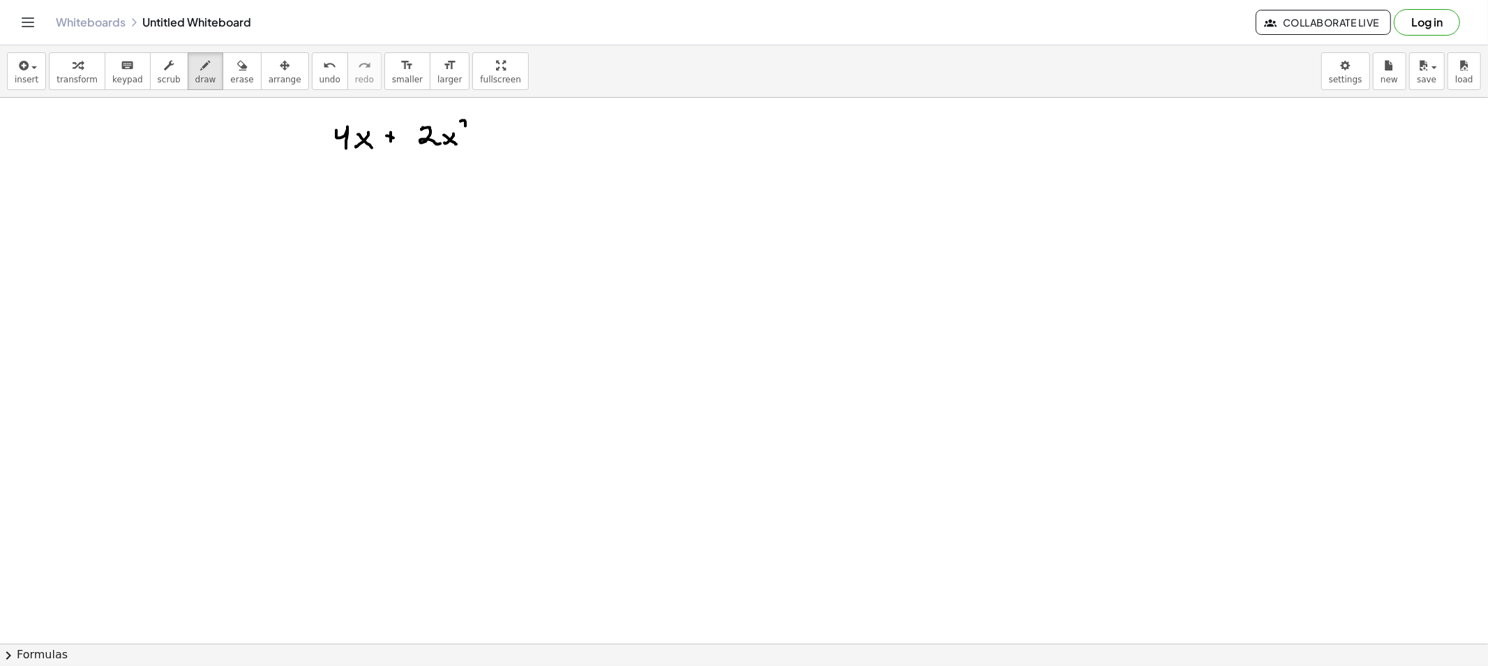
drag, startPoint x: 463, startPoint y: 121, endPoint x: 475, endPoint y: 130, distance: 14.9
drag, startPoint x: 647, startPoint y: 117, endPoint x: 650, endPoint y: 143, distance: 26.7
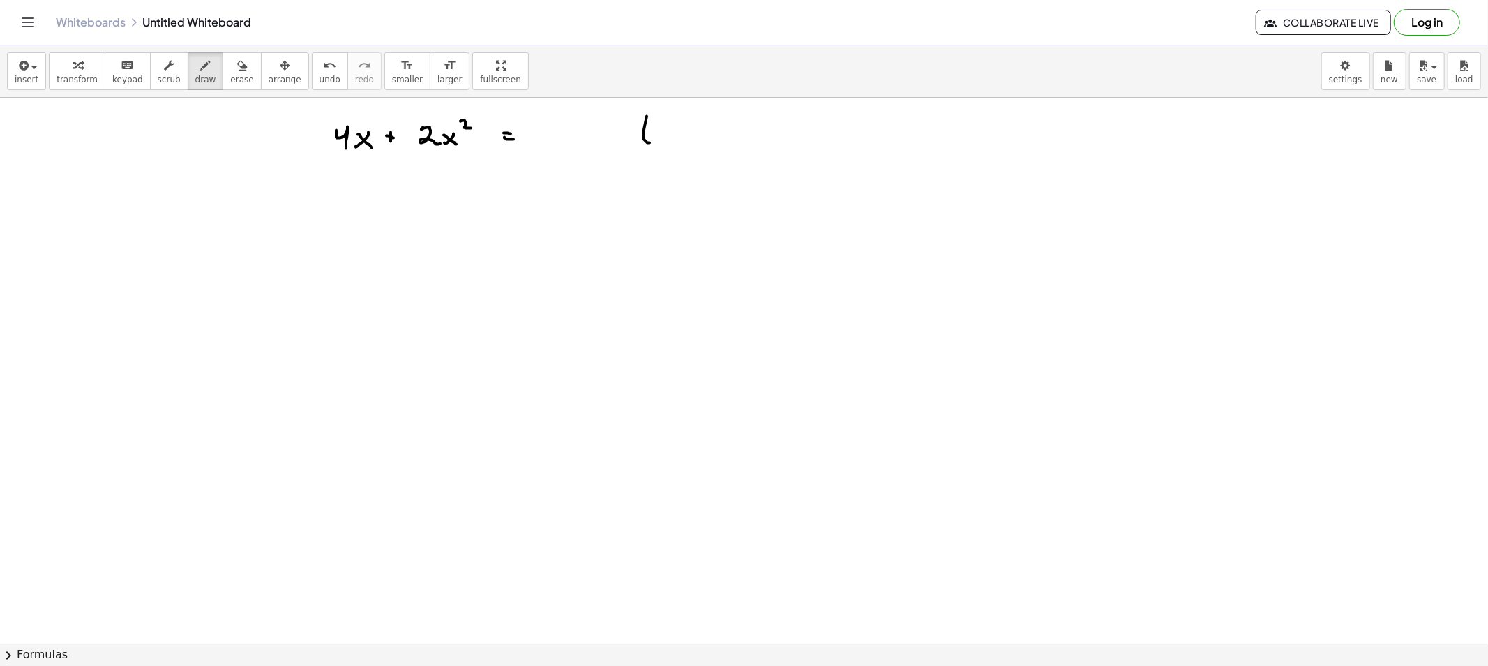
drag, startPoint x: 812, startPoint y: 113, endPoint x: 812, endPoint y: 154, distance: 40.5
click at [199, 74] on button "draw" at bounding box center [206, 71] width 36 height 38
drag, startPoint x: 348, startPoint y: 121, endPoint x: 349, endPoint y: 142, distance: 20.3
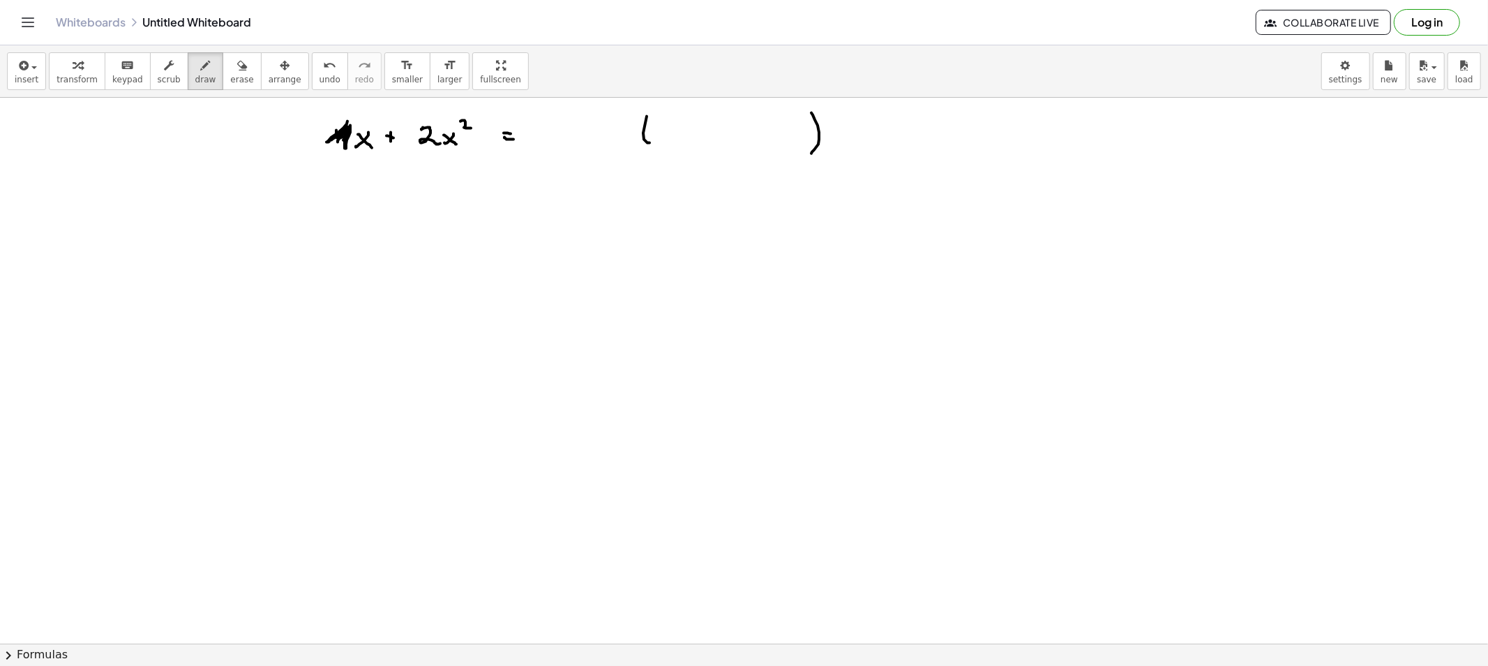
drag, startPoint x: 426, startPoint y: 131, endPoint x: 431, endPoint y: 151, distance: 20.1
drag, startPoint x: 630, startPoint y: 136, endPoint x: 620, endPoint y: 135, distance: 10.6
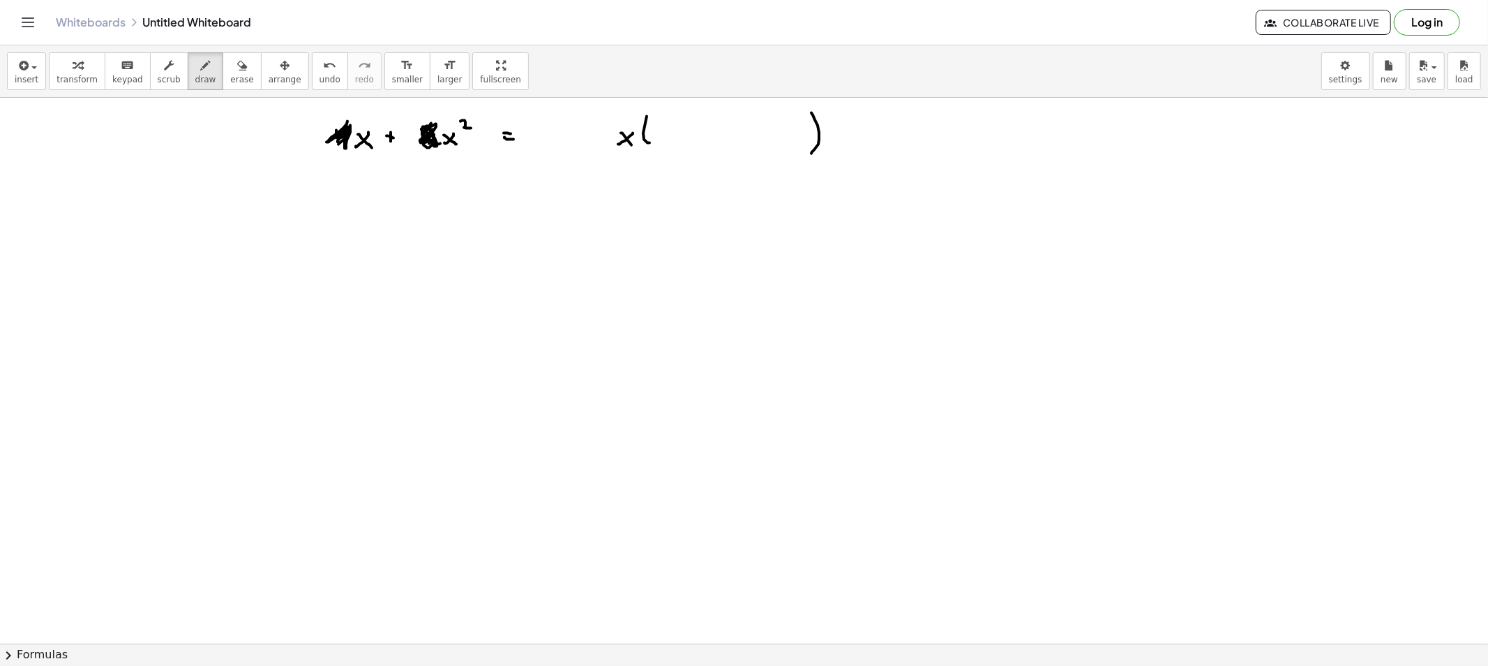
drag, startPoint x: 629, startPoint y: 128, endPoint x: 620, endPoint y: 140, distance: 15.9
drag, startPoint x: 372, startPoint y: 126, endPoint x: 360, endPoint y: 140, distance: 18.3
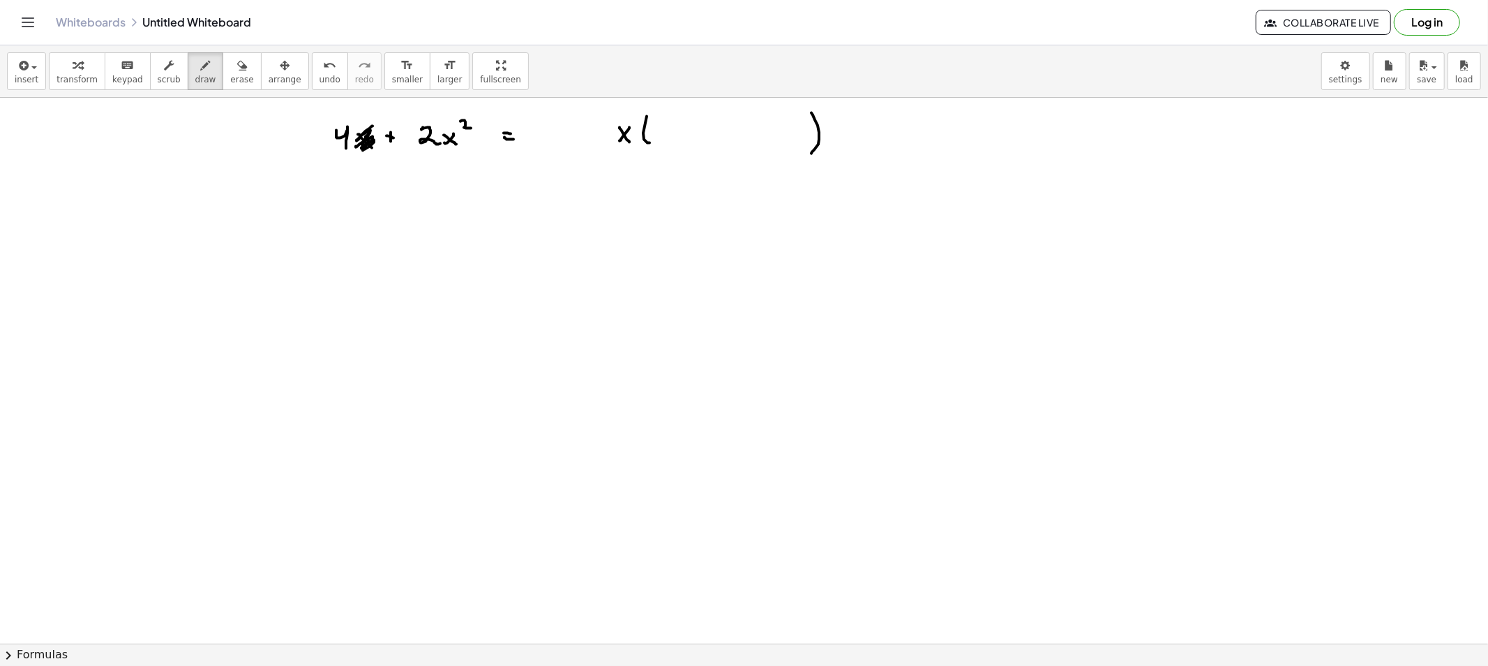
drag, startPoint x: 451, startPoint y: 130, endPoint x: 455, endPoint y: 145, distance: 15.1
drag, startPoint x: 611, startPoint y: 124, endPoint x: 616, endPoint y: 141, distance: 18.1
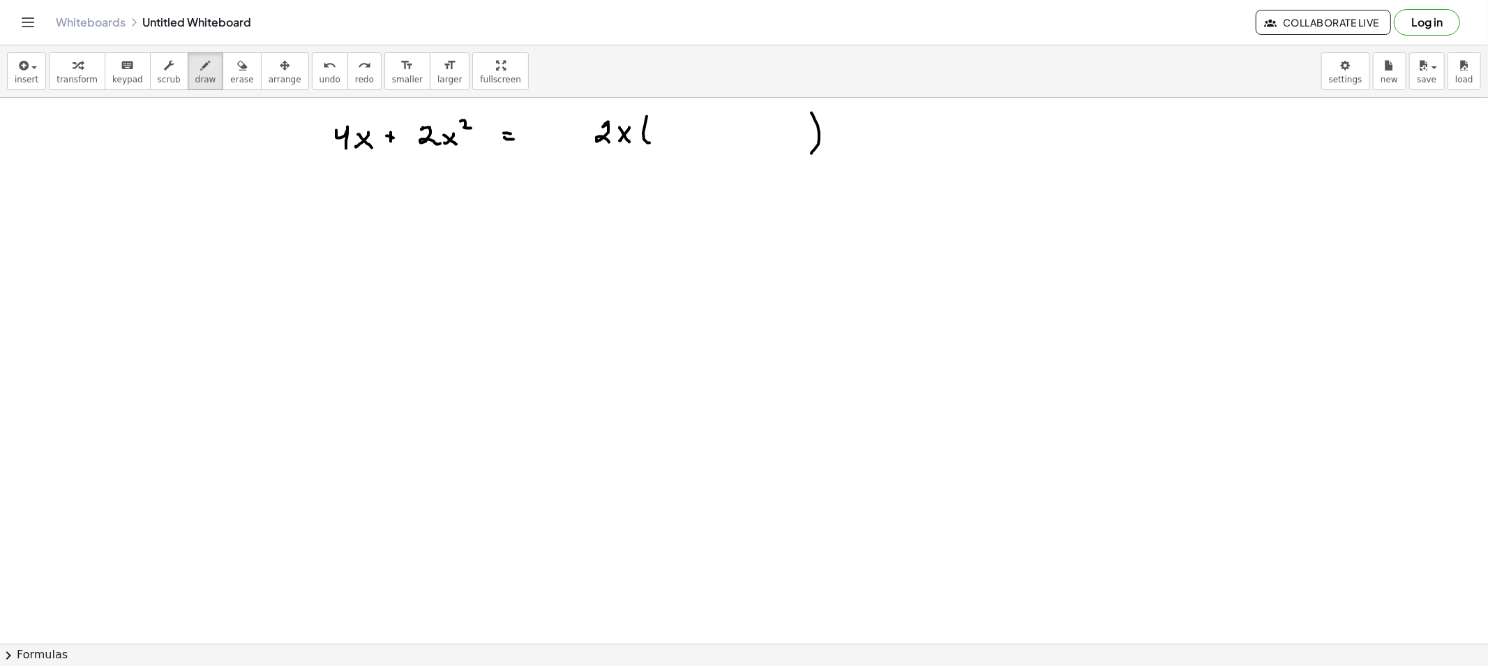
drag, startPoint x: 609, startPoint y: 122, endPoint x: 629, endPoint y: 149, distance: 33.9
drag, startPoint x: 349, startPoint y: 122, endPoint x: 352, endPoint y: 145, distance: 23.2
drag, startPoint x: 427, startPoint y: 126, endPoint x: 437, endPoint y: 147, distance: 23.1
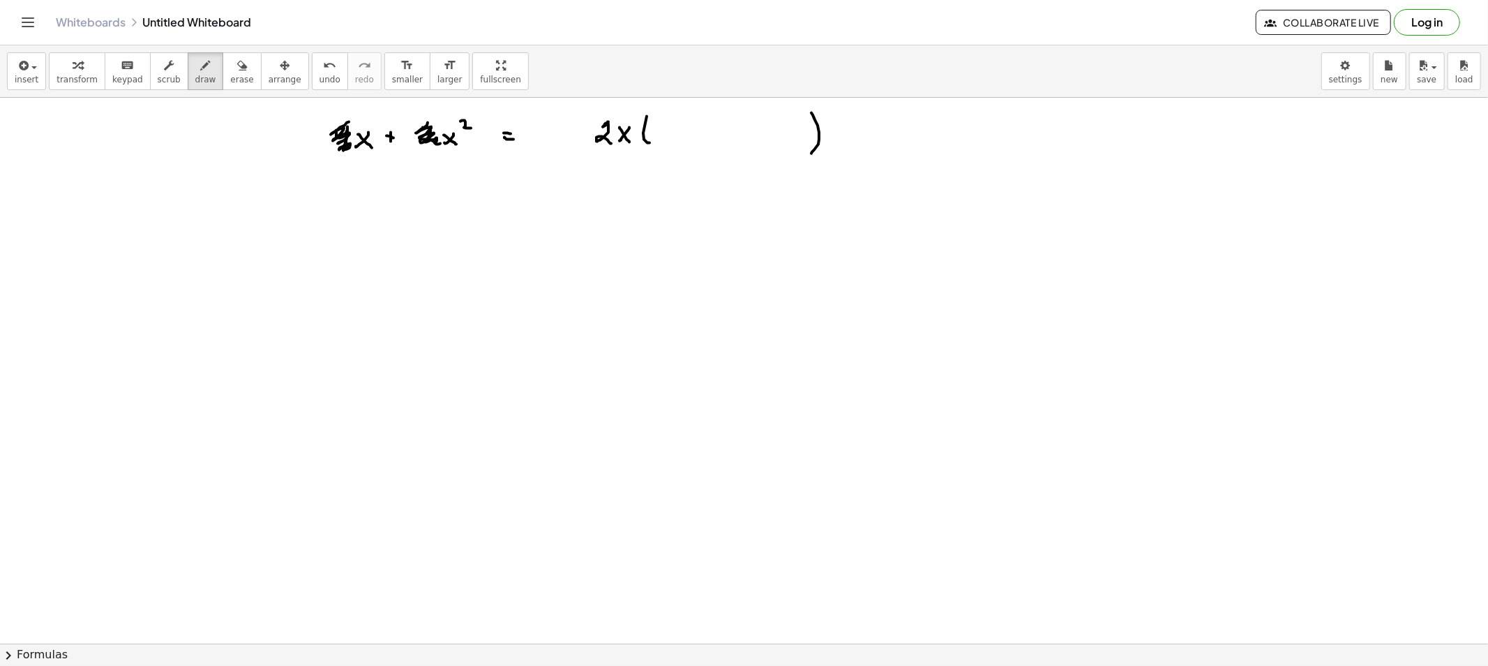
drag, startPoint x: 373, startPoint y: 129, endPoint x: 360, endPoint y: 150, distance: 24.8
drag, startPoint x: 449, startPoint y: 131, endPoint x: 454, endPoint y: 144, distance: 14.1
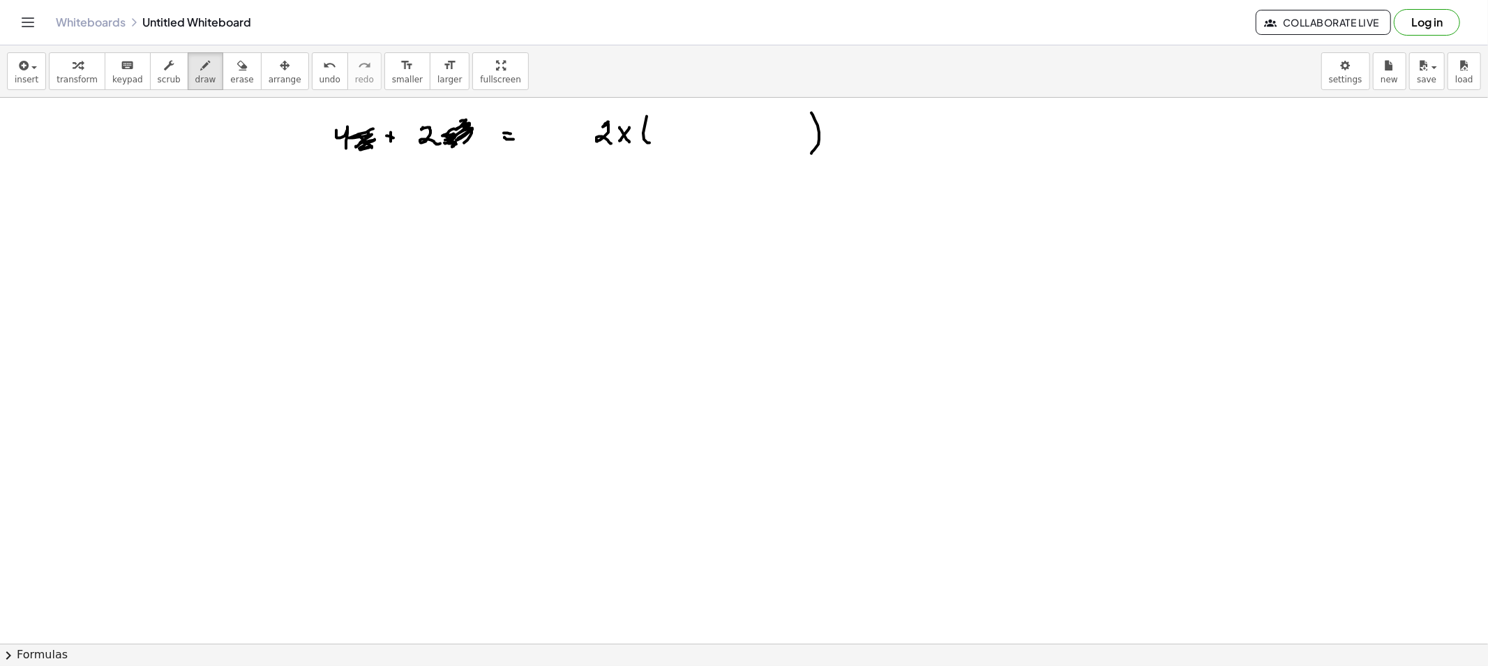
drag, startPoint x: 466, startPoint y: 120, endPoint x: 461, endPoint y: 147, distance: 27.8
drag, startPoint x: 428, startPoint y: 171, endPoint x: 429, endPoint y: 159, distance: 11.9
drag, startPoint x: 602, startPoint y: 164, endPoint x: 604, endPoint y: 156, distance: 8.6
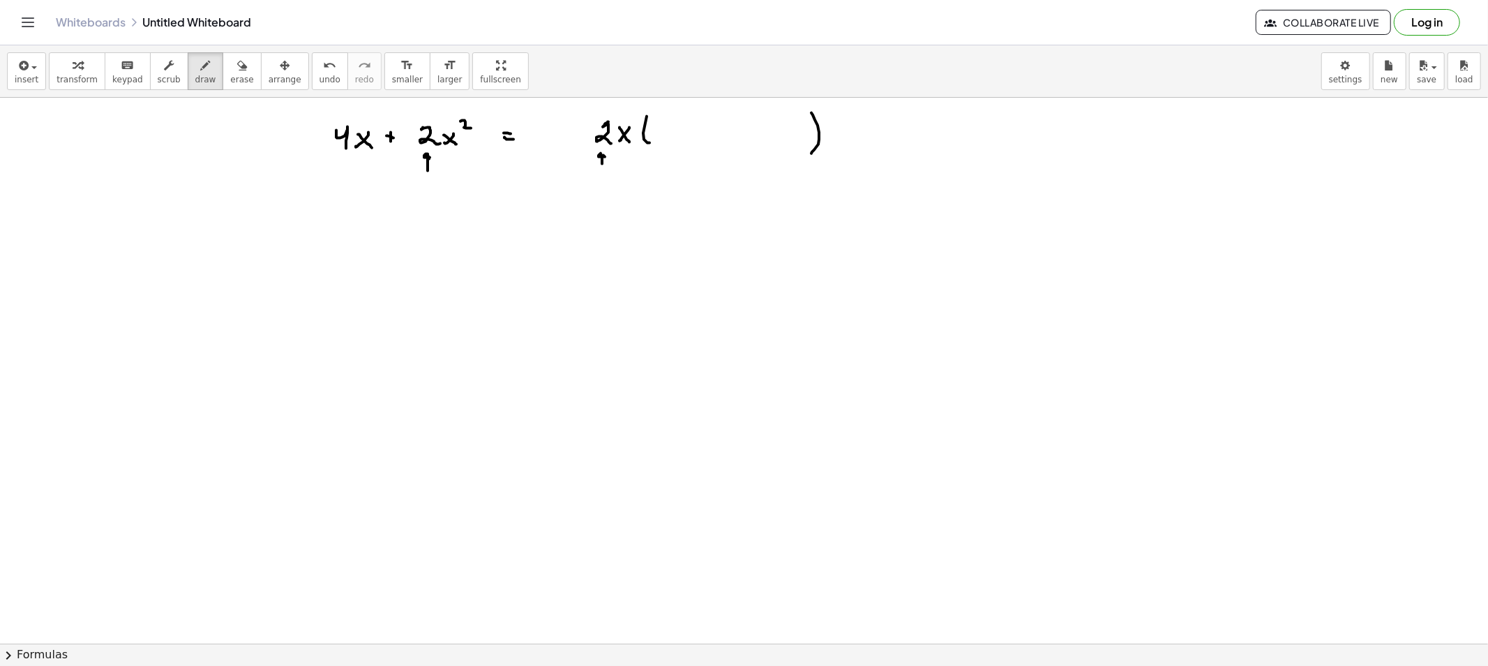
drag, startPoint x: 621, startPoint y: 167, endPoint x: 625, endPoint y: 159, distance: 9.4
drag, startPoint x: 612, startPoint y: 158, endPoint x: 366, endPoint y: 170, distance: 245.9
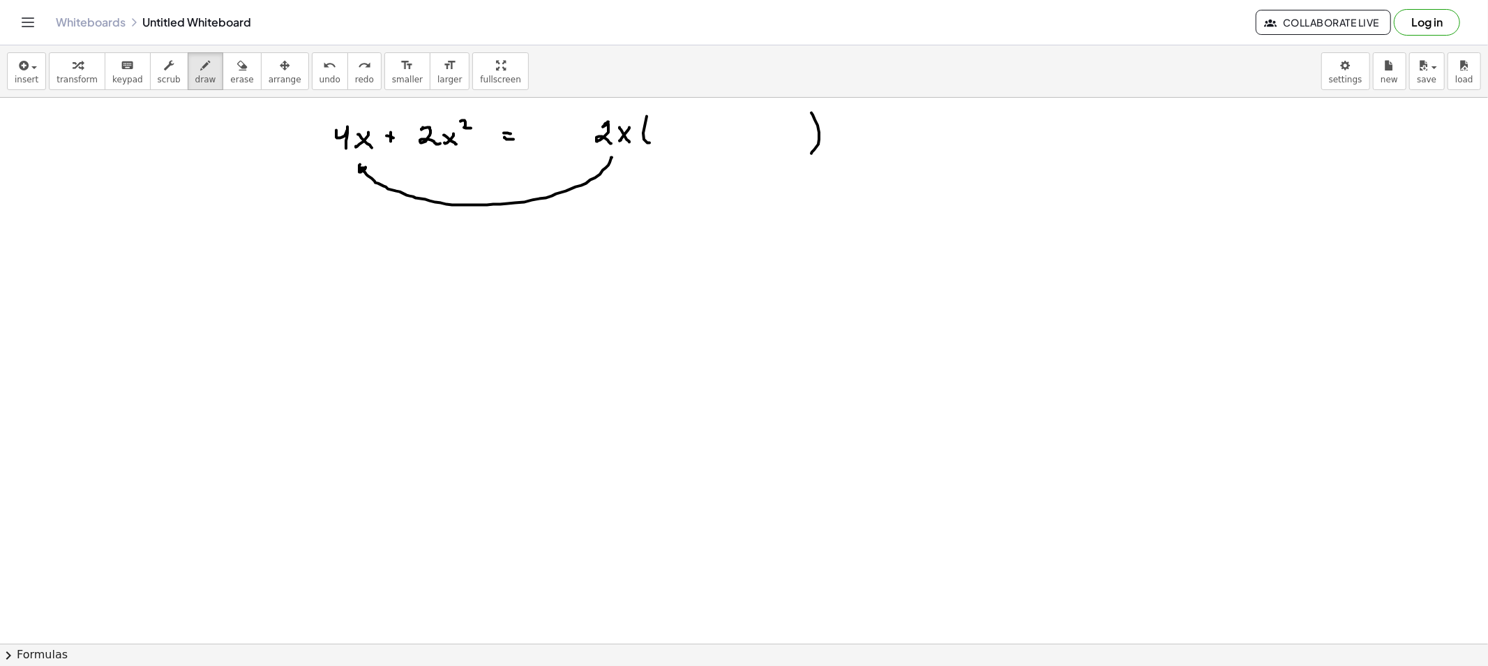
drag, startPoint x: 612, startPoint y: 149, endPoint x: 472, endPoint y: 170, distance: 141.9
drag, startPoint x: 361, startPoint y: 261, endPoint x: 377, endPoint y: 272, distance: 19.0
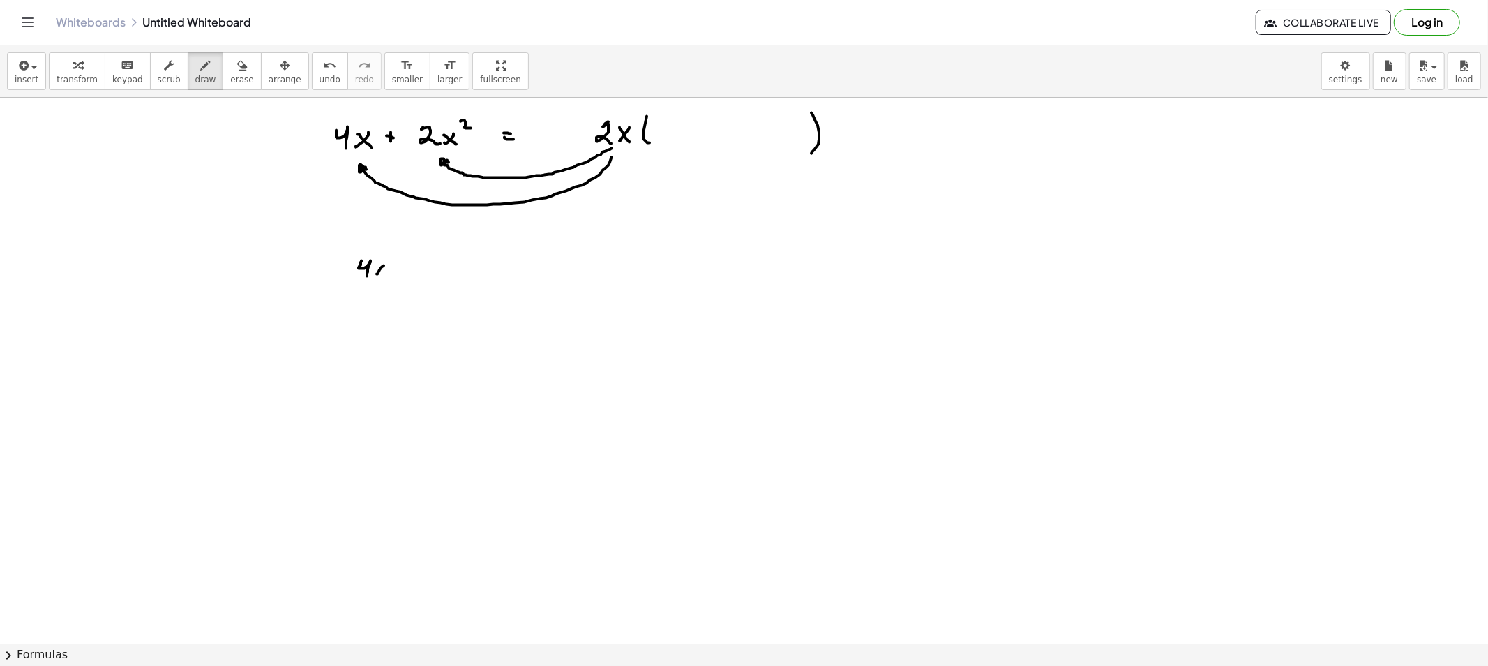
drag, startPoint x: 384, startPoint y: 266, endPoint x: 382, endPoint y: 274, distance: 8.5
drag, startPoint x: 345, startPoint y: 285, endPoint x: 398, endPoint y: 285, distance: 53.7
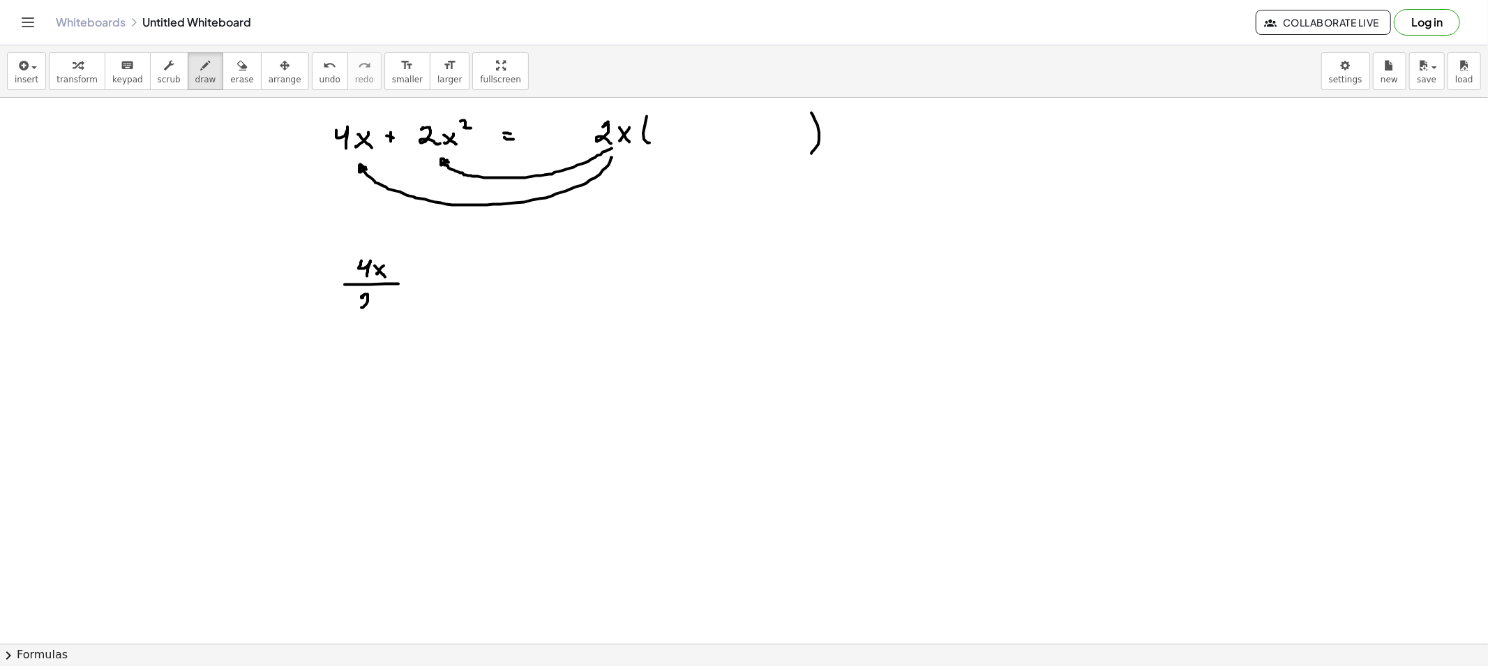
drag, startPoint x: 364, startPoint y: 295, endPoint x: 384, endPoint y: 305, distance: 22.5
drag, startPoint x: 387, startPoint y: 301, endPoint x: 378, endPoint y: 306, distance: 9.4
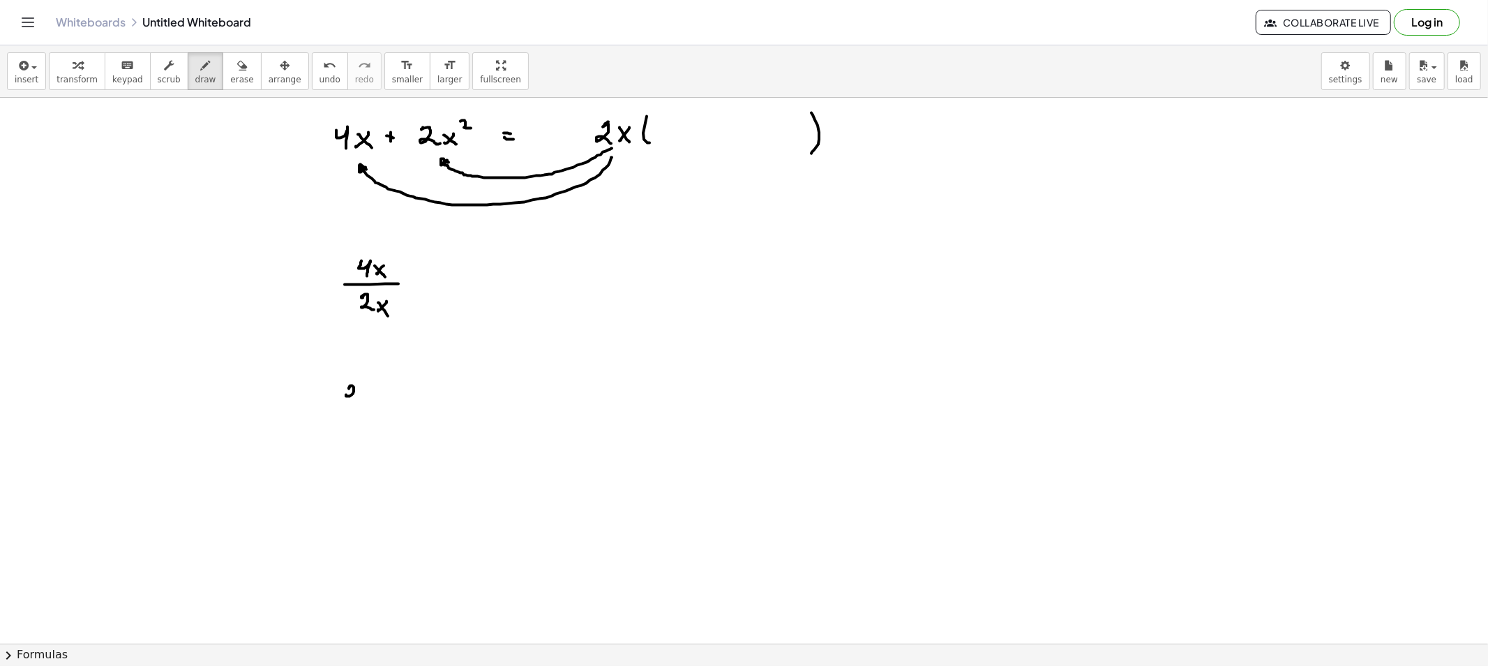
drag, startPoint x: 350, startPoint y: 386, endPoint x: 371, endPoint y: 393, distance: 22.1
drag, startPoint x: 366, startPoint y: 393, endPoint x: 373, endPoint y: 400, distance: 9.9
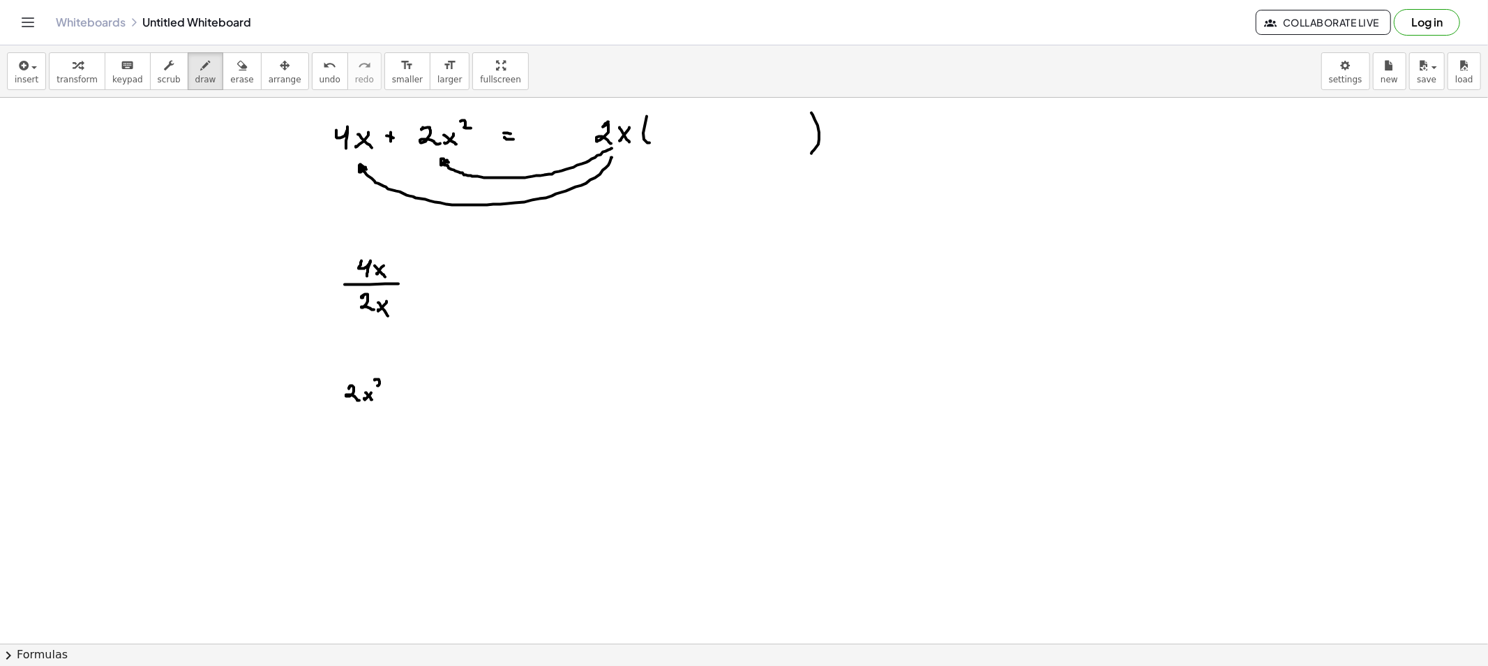
drag, startPoint x: 375, startPoint y: 380, endPoint x: 382, endPoint y: 391, distance: 13.0
drag, startPoint x: 348, startPoint y: 423, endPoint x: 371, endPoint y: 428, distance: 24.2
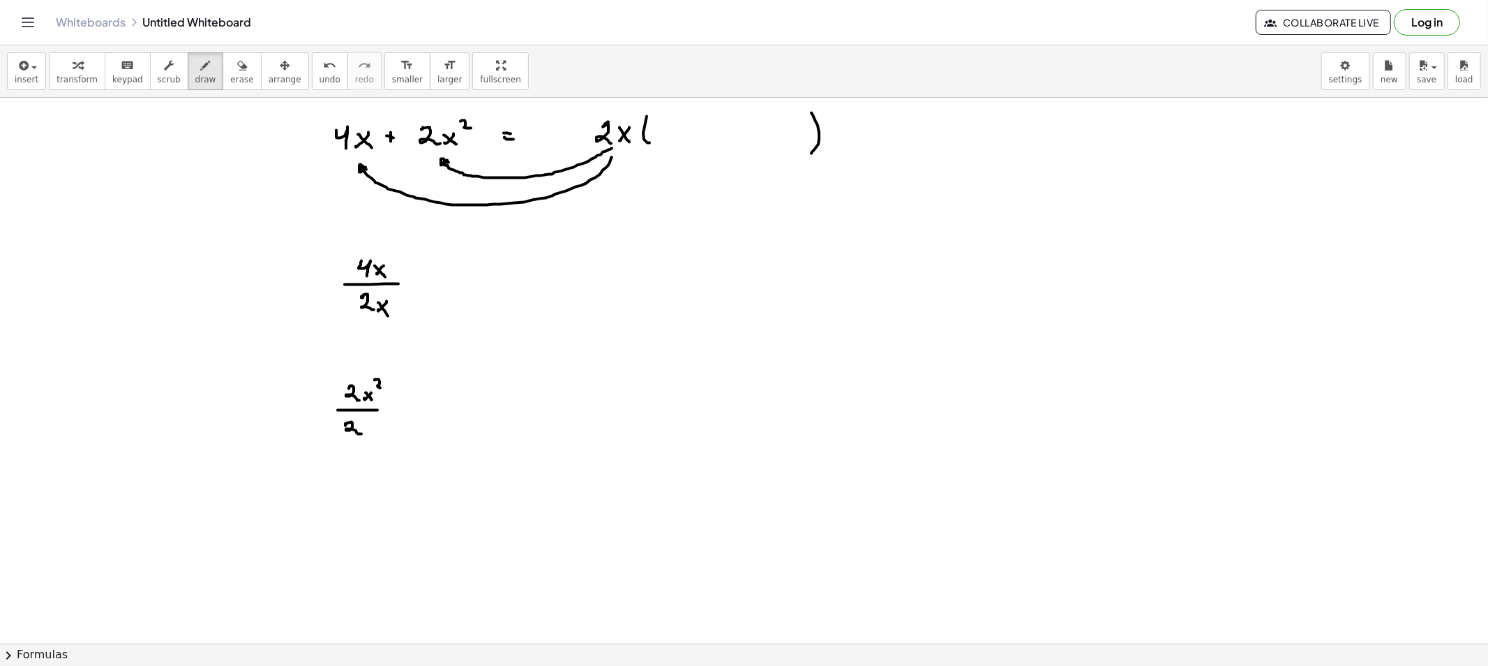
drag, startPoint x: 373, startPoint y: 424, endPoint x: 365, endPoint y: 428, distance: 8.4
drag, startPoint x: 366, startPoint y: 424, endPoint x: 375, endPoint y: 433, distance: 12.9
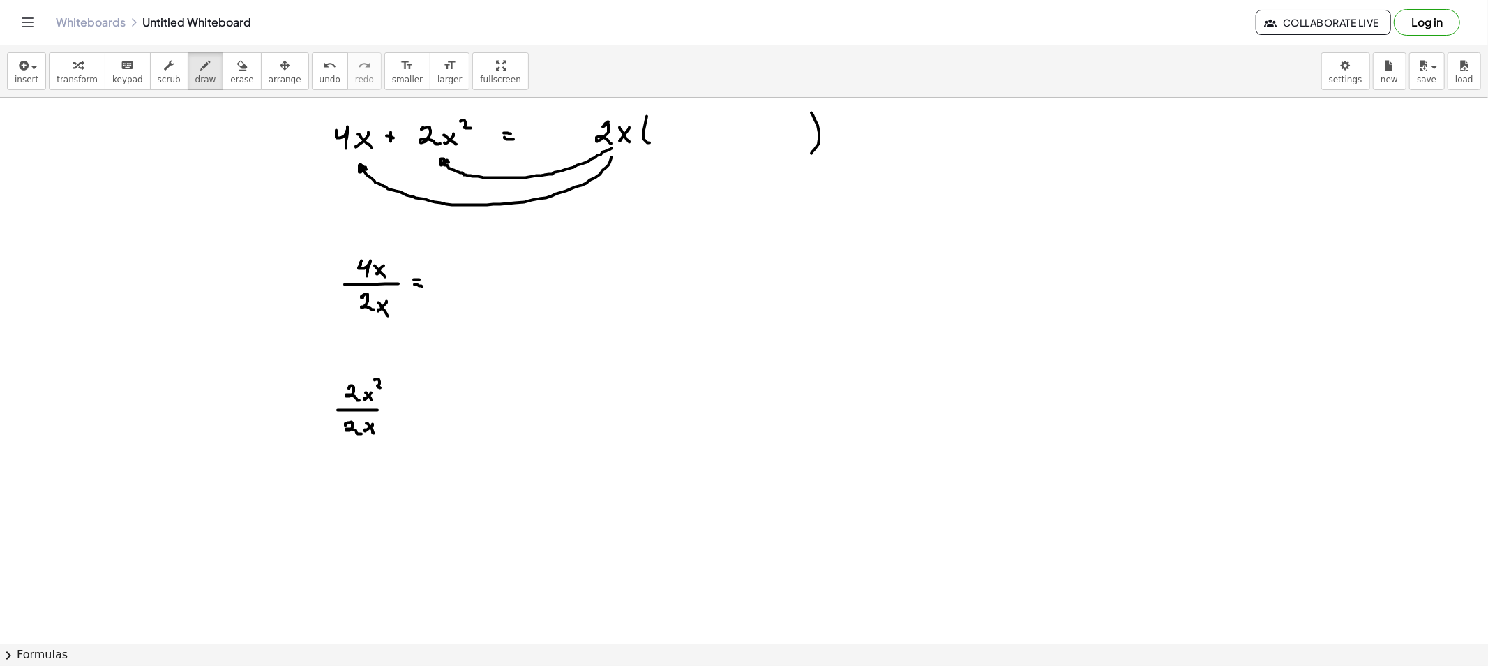
drag, startPoint x: 415, startPoint y: 285, endPoint x: 422, endPoint y: 287, distance: 8.0
click at [201, 71] on icon "button" at bounding box center [206, 65] width 10 height 17
drag, startPoint x: 375, startPoint y: 250, endPoint x: 372, endPoint y: 324, distance: 74.0
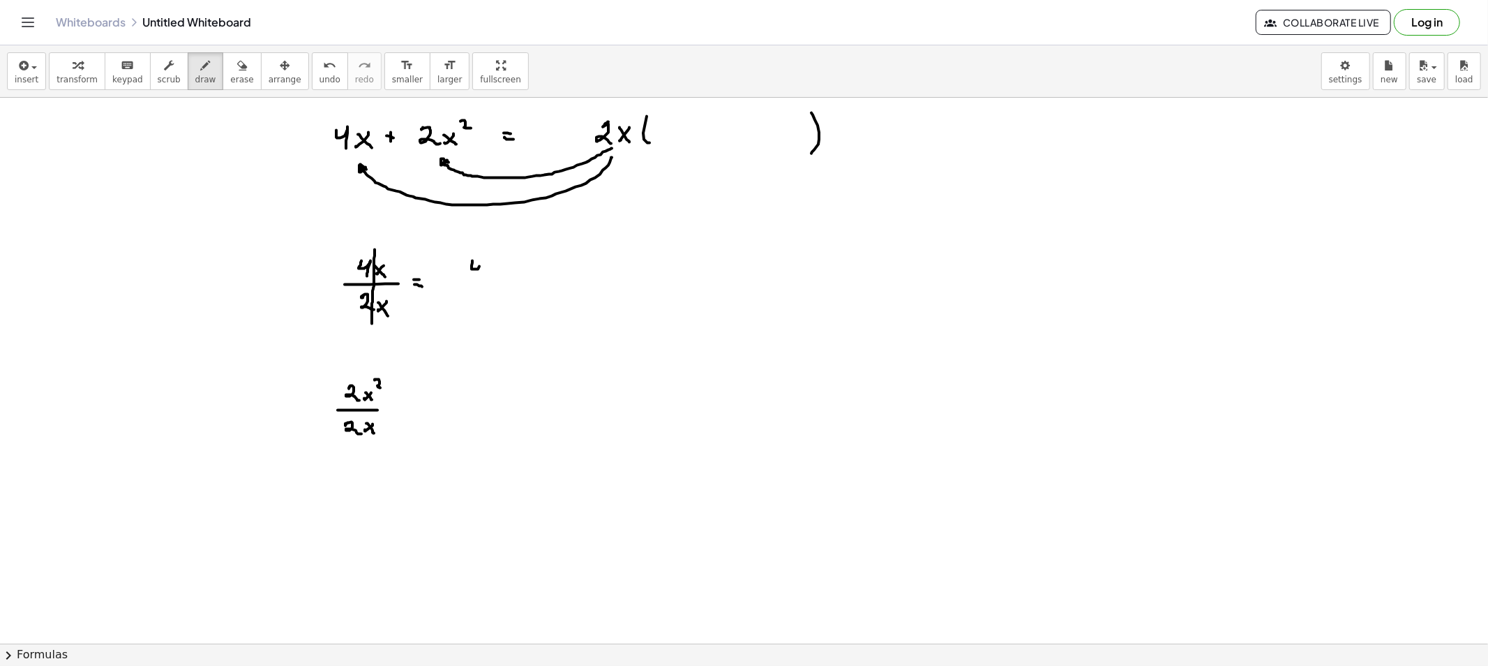
drag, startPoint x: 472, startPoint y: 263, endPoint x: 479, endPoint y: 274, distance: 12.6
drag, startPoint x: 463, startPoint y: 278, endPoint x: 488, endPoint y: 277, distance: 25.8
drag, startPoint x: 476, startPoint y: 288, endPoint x: 491, endPoint y: 303, distance: 21.7
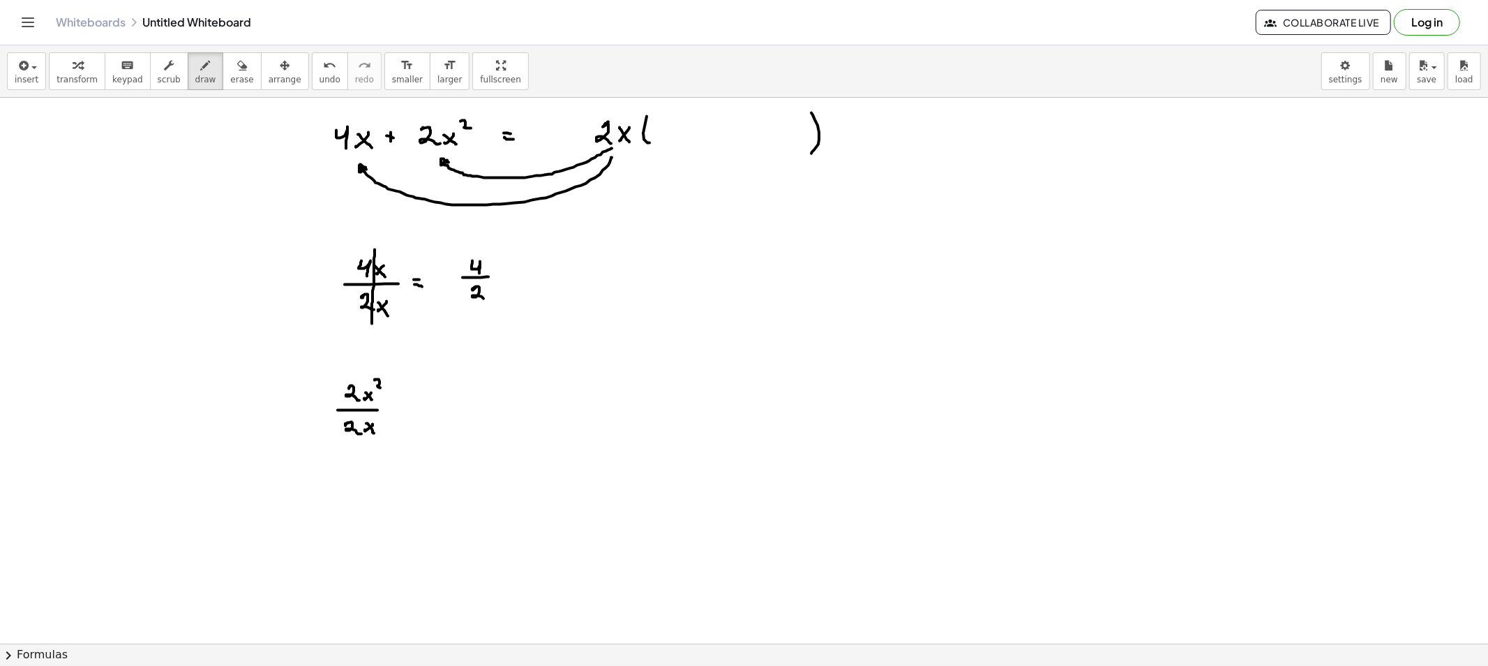
drag, startPoint x: 545, startPoint y: 273, endPoint x: 531, endPoint y: 277, distance: 14.6
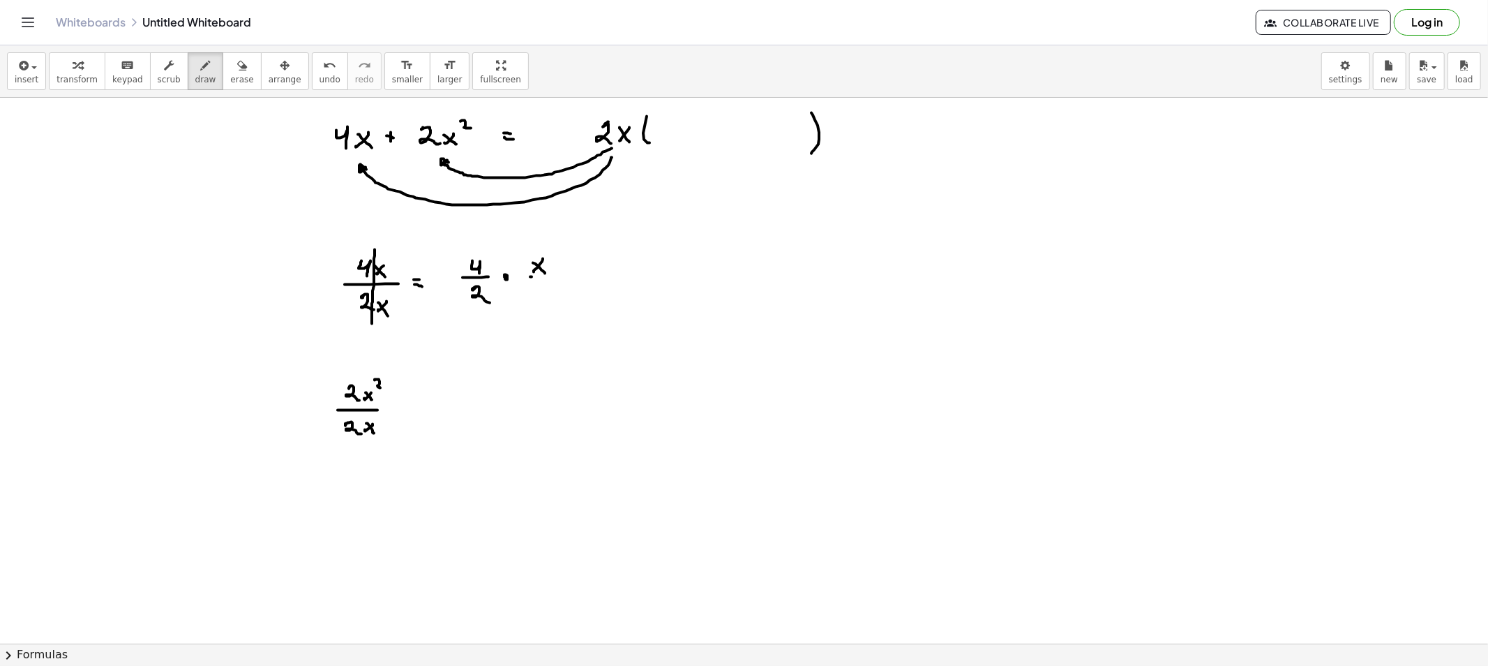
drag, startPoint x: 532, startPoint y: 277, endPoint x: 554, endPoint y: 278, distance: 22.3
drag, startPoint x: 541, startPoint y: 291, endPoint x: 535, endPoint y: 294, distance: 7.2
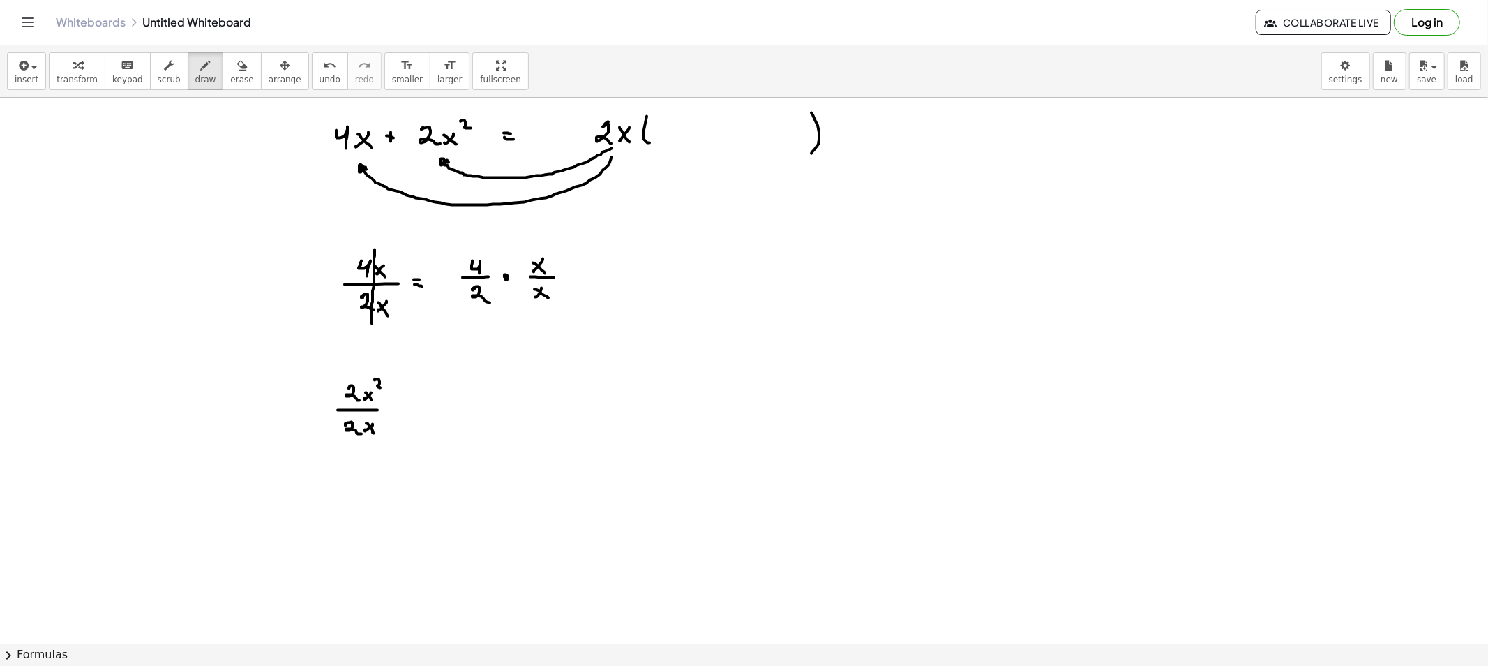
drag, startPoint x: 565, startPoint y: 271, endPoint x: 572, endPoint y: 272, distance: 7.1
drag, startPoint x: 604, startPoint y: 269, endPoint x: 603, endPoint y: 285, distance: 16.1
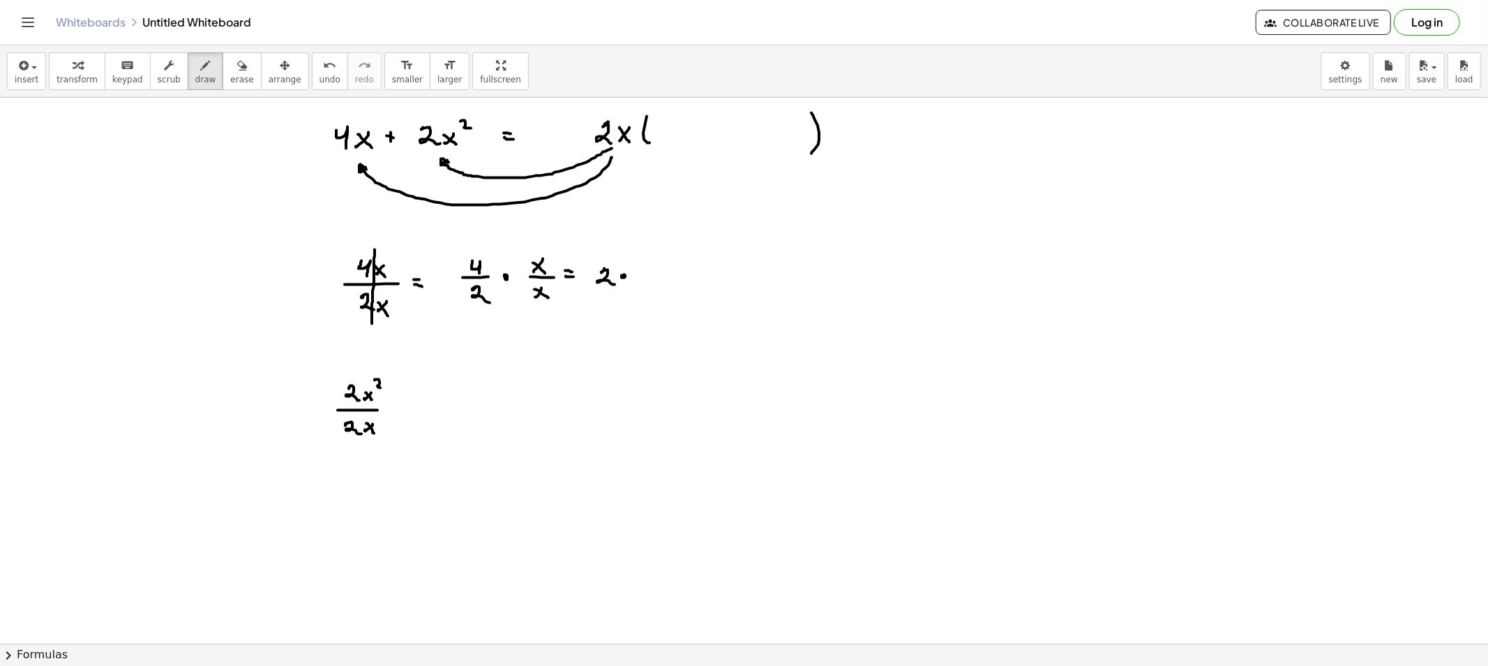
drag, startPoint x: 643, startPoint y: 269, endPoint x: 643, endPoint y: 283, distance: 13.3
drag, startPoint x: 764, startPoint y: 283, endPoint x: 757, endPoint y: 278, distance: 8.9
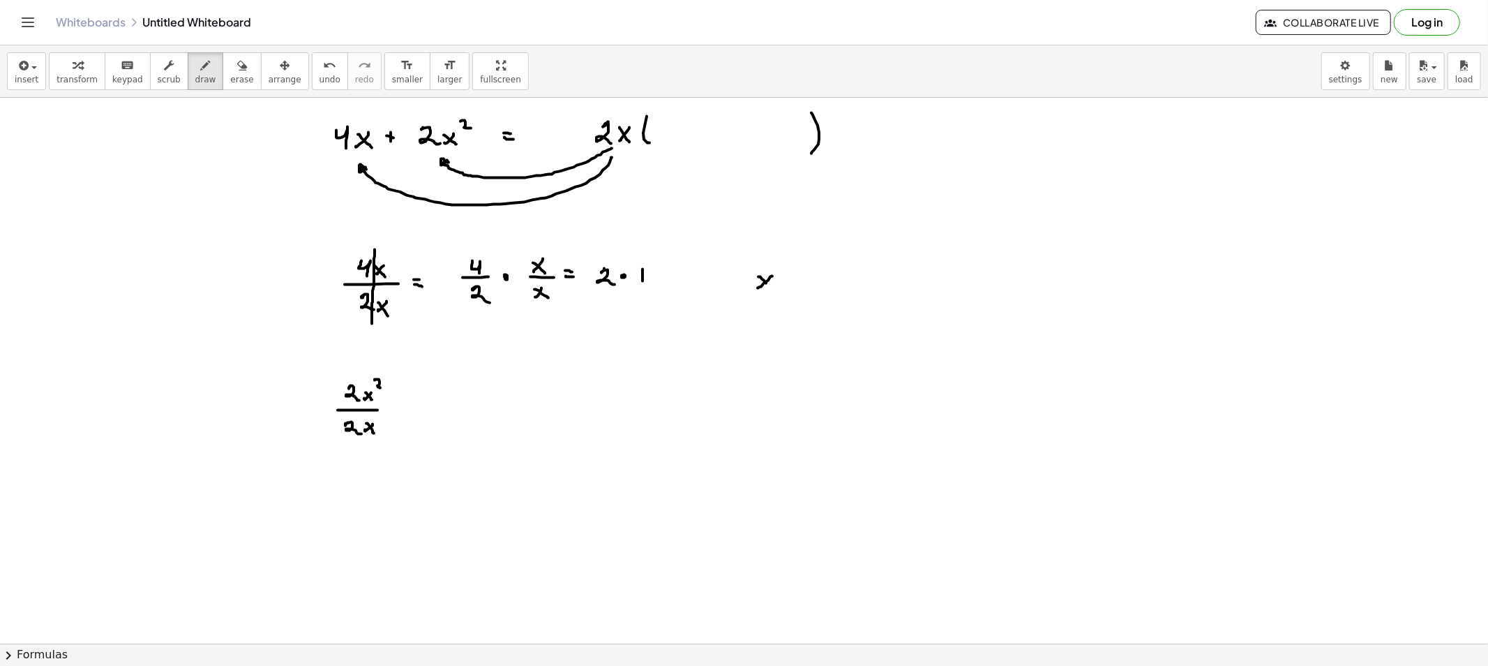
drag, startPoint x: 766, startPoint y: 283, endPoint x: 775, endPoint y: 261, distance: 24.1
drag, startPoint x: 787, startPoint y: 281, endPoint x: 796, endPoint y: 282, distance: 8.4
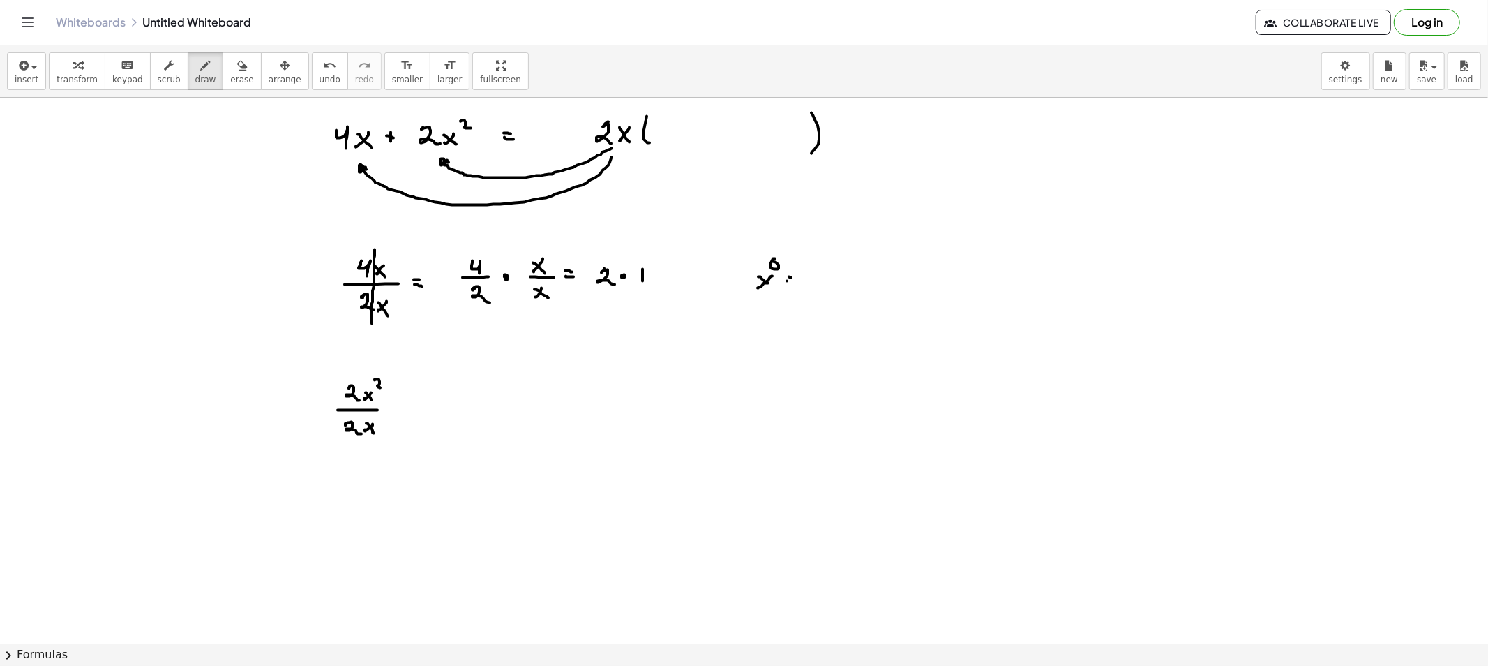
drag, startPoint x: 812, startPoint y: 271, endPoint x: 809, endPoint y: 287, distance: 16.3
click at [234, 72] on button "erase" at bounding box center [242, 71] width 38 height 38
drag, startPoint x: 761, startPoint y: 274, endPoint x: 792, endPoint y: 280, distance: 31.2
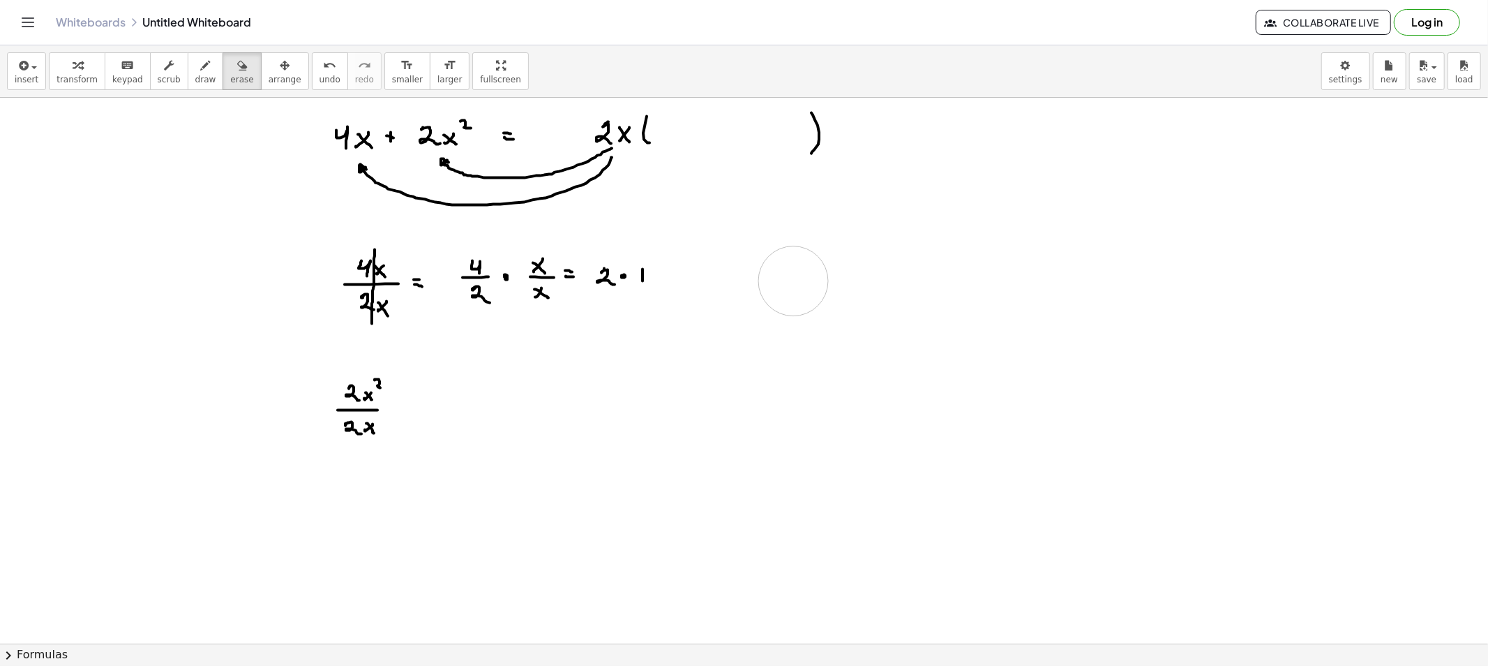
click at [195, 84] on span "draw" at bounding box center [205, 80] width 21 height 10
drag, startPoint x: 702, startPoint y: 267, endPoint x: 719, endPoint y: 284, distance: 24.7
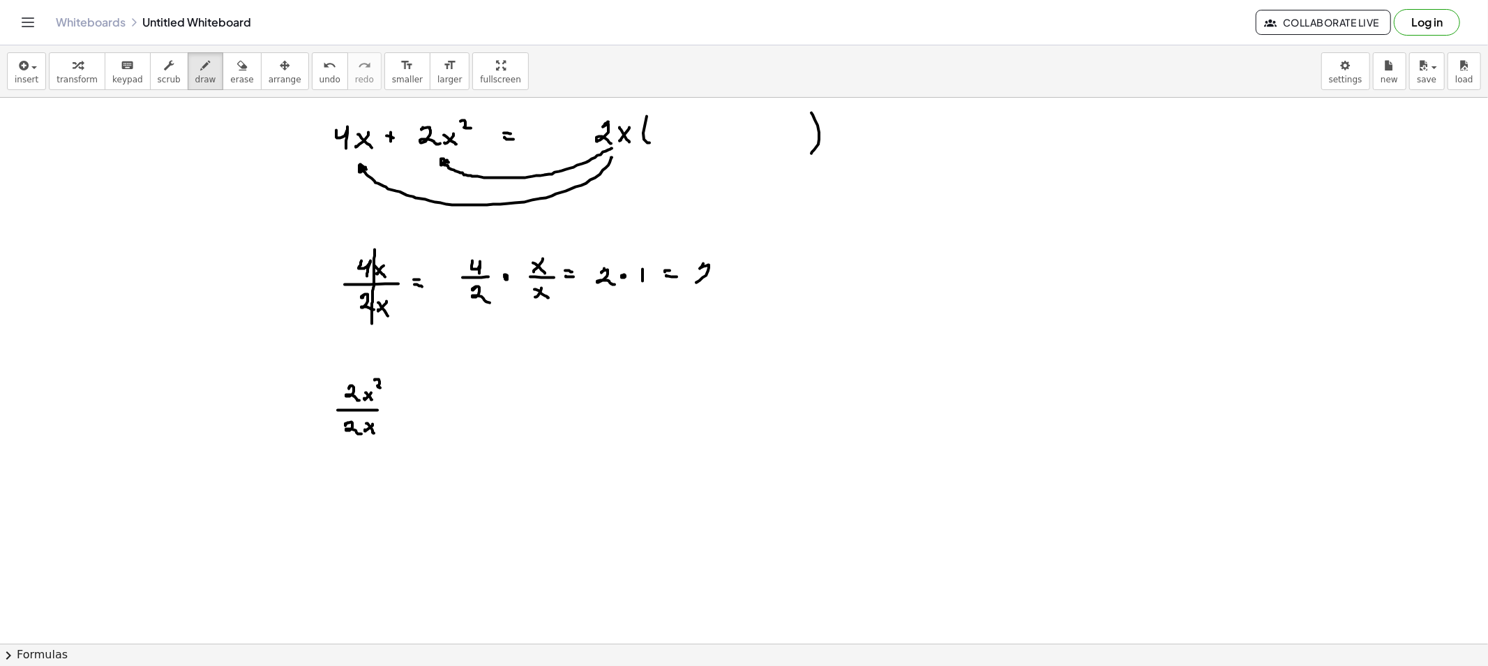
drag, startPoint x: 472, startPoint y: 222, endPoint x: 479, endPoint y: 246, distance: 25.6
drag, startPoint x: 532, startPoint y: 227, endPoint x: 541, endPoint y: 249, distance: 23.8
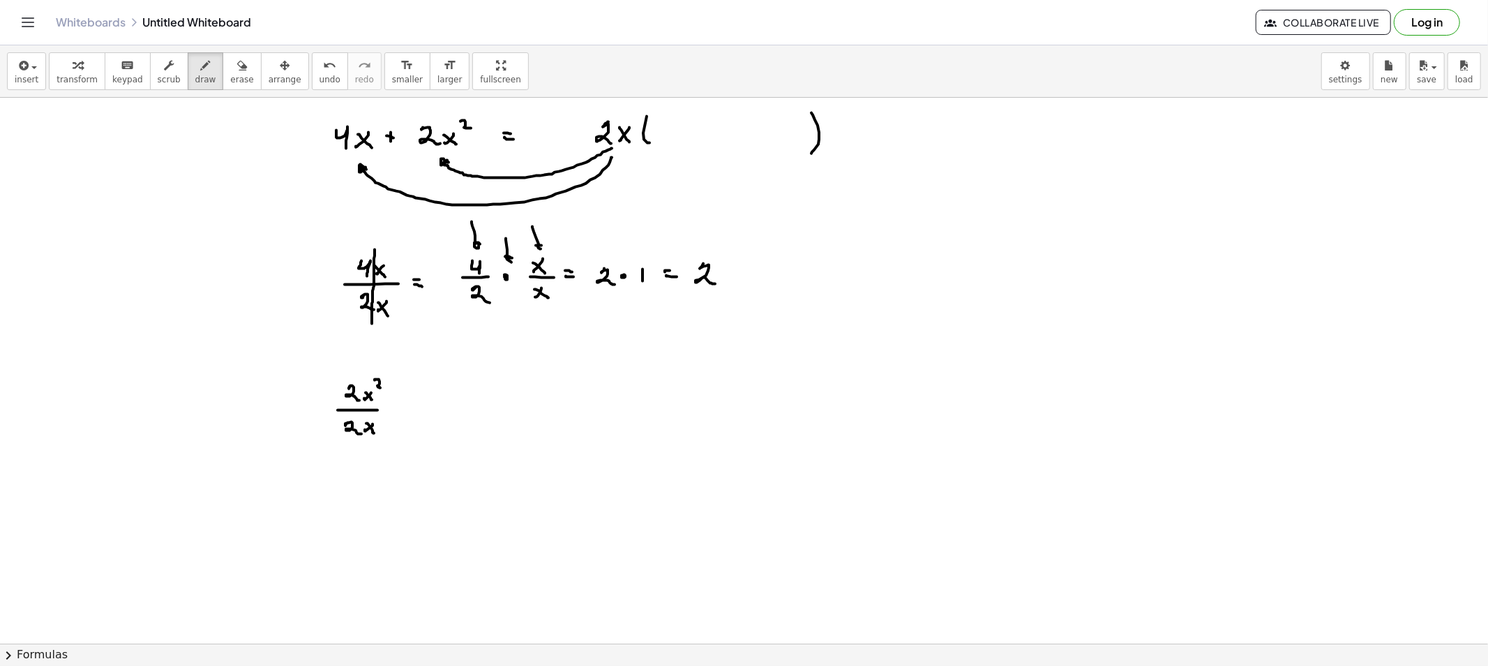
drag, startPoint x: 506, startPoint y: 240, endPoint x: 521, endPoint y: 276, distance: 38.5
drag, startPoint x: 504, startPoint y: 318, endPoint x: 509, endPoint y: 299, distance: 19.7
drag, startPoint x: 477, startPoint y: 317, endPoint x: 609, endPoint y: 307, distance: 132.9
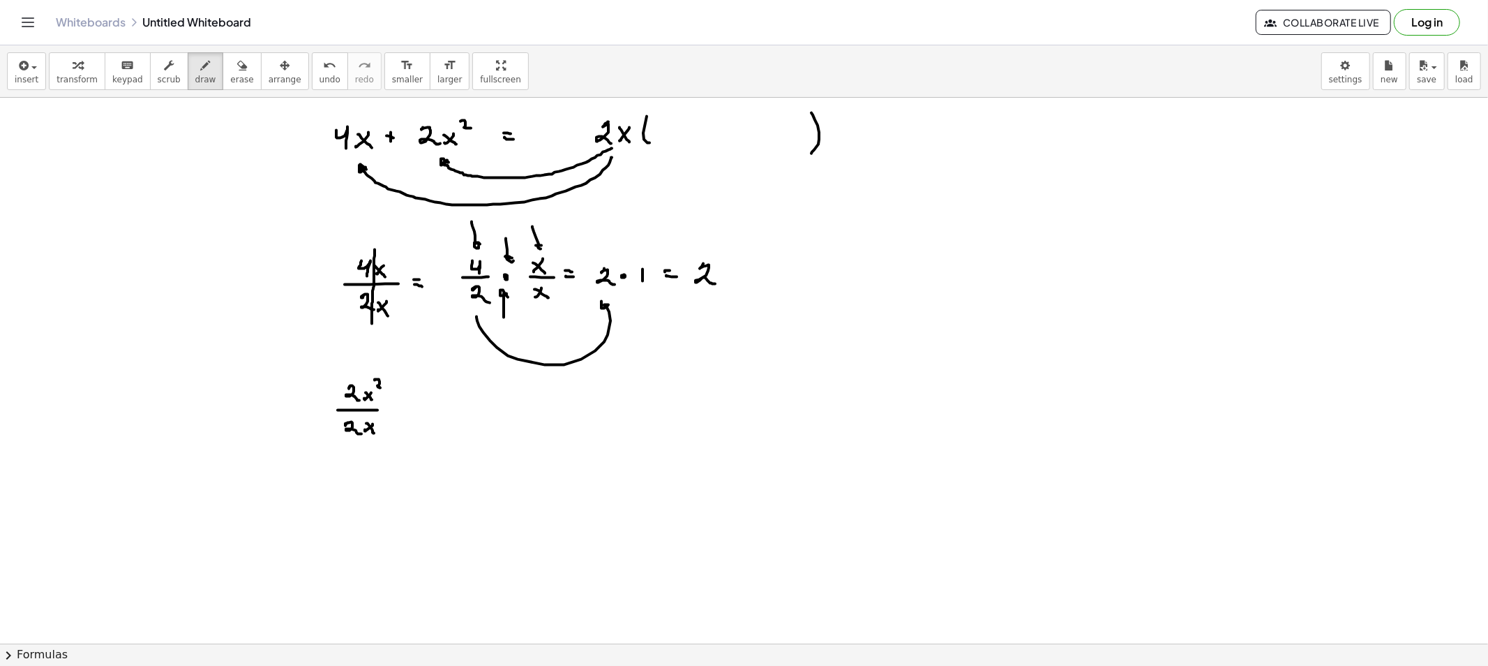
drag, startPoint x: 548, startPoint y: 249, endPoint x: 639, endPoint y: 255, distance: 90.9
drag, startPoint x: 650, startPoint y: 253, endPoint x: 707, endPoint y: 252, distance: 56.5
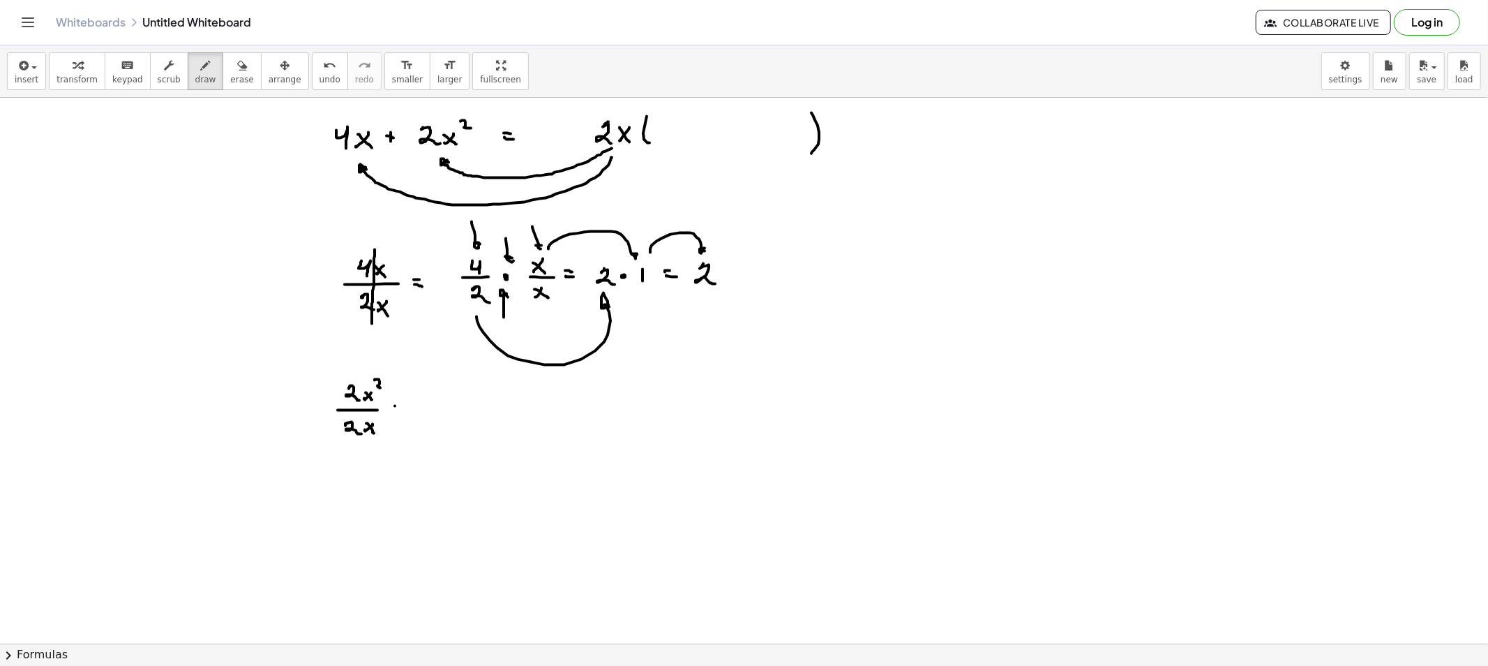
drag, startPoint x: 358, startPoint y: 363, endPoint x: 361, endPoint y: 458, distance: 95.6
drag, startPoint x: 452, startPoint y: 386, endPoint x: 461, endPoint y: 398, distance: 14.5
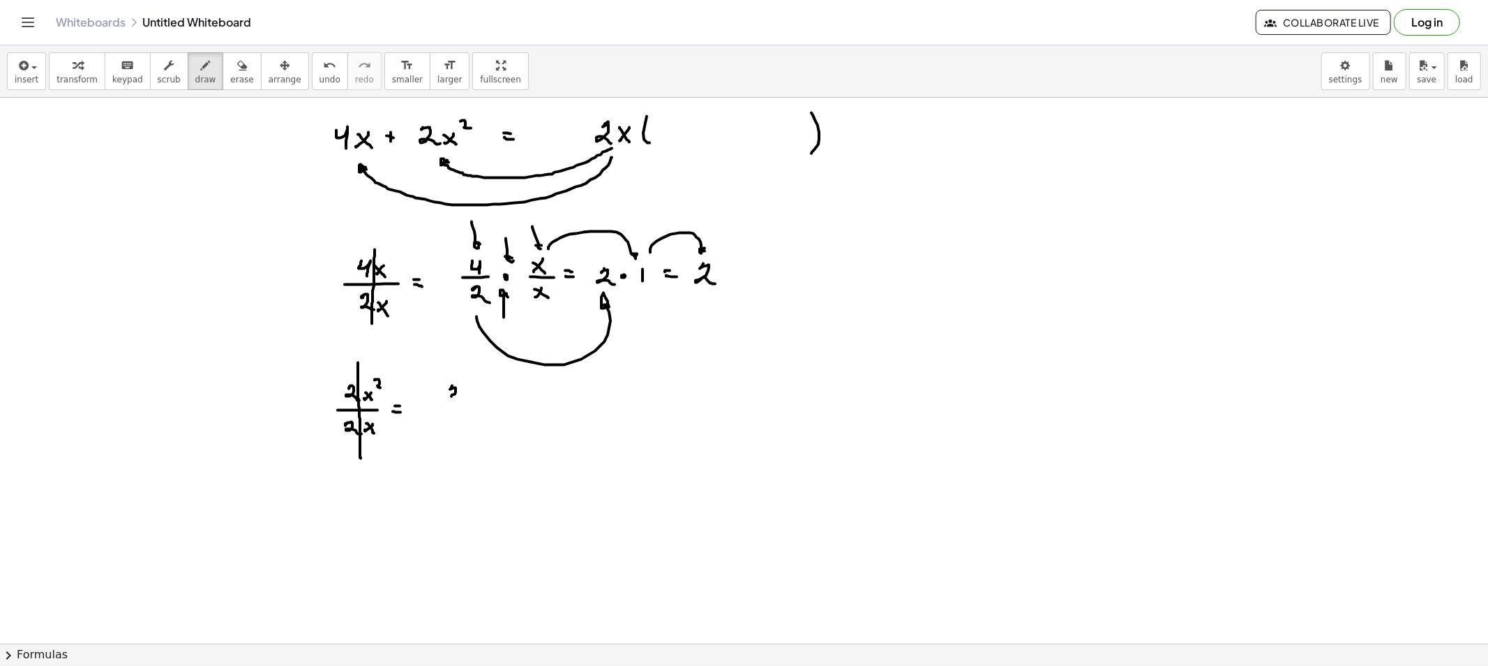
drag, startPoint x: 447, startPoint y: 403, endPoint x: 470, endPoint y: 403, distance: 23.7
drag, startPoint x: 454, startPoint y: 415, endPoint x: 468, endPoint y: 426, distance: 17.9
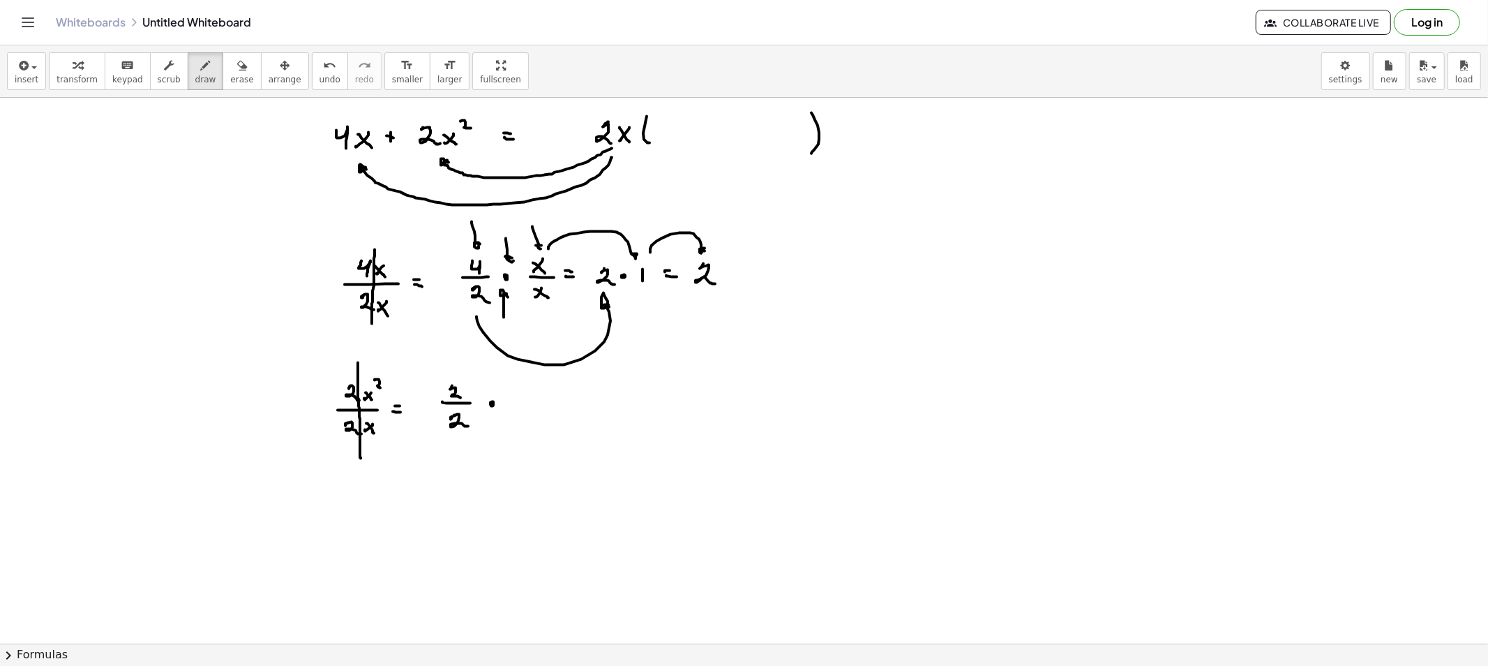
drag, startPoint x: 531, startPoint y: 391, endPoint x: 522, endPoint y: 398, distance: 11.0
drag, startPoint x: 532, startPoint y: 378, endPoint x: 540, endPoint y: 388, distance: 12.4
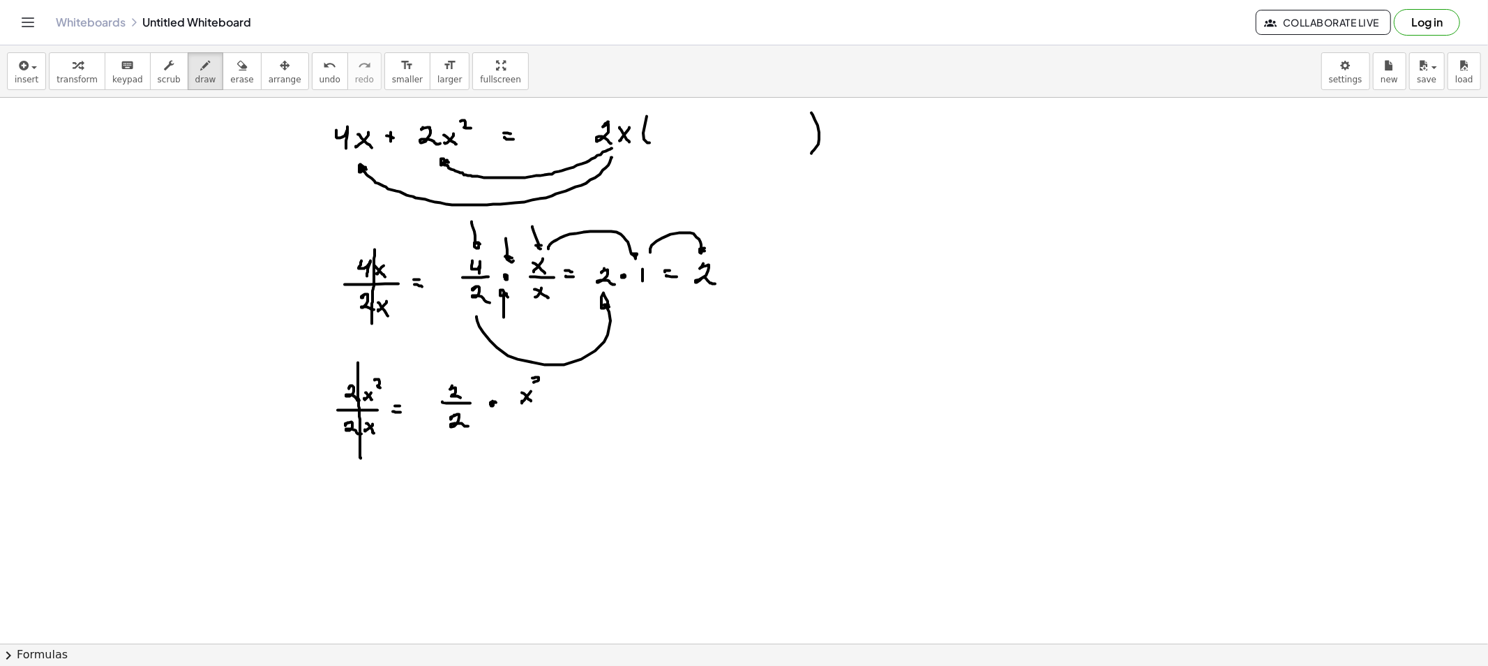
drag, startPoint x: 512, startPoint y: 412, endPoint x: 561, endPoint y: 410, distance: 49.6
drag, startPoint x: 535, startPoint y: 422, endPoint x: 531, endPoint y: 430, distance: 8.7
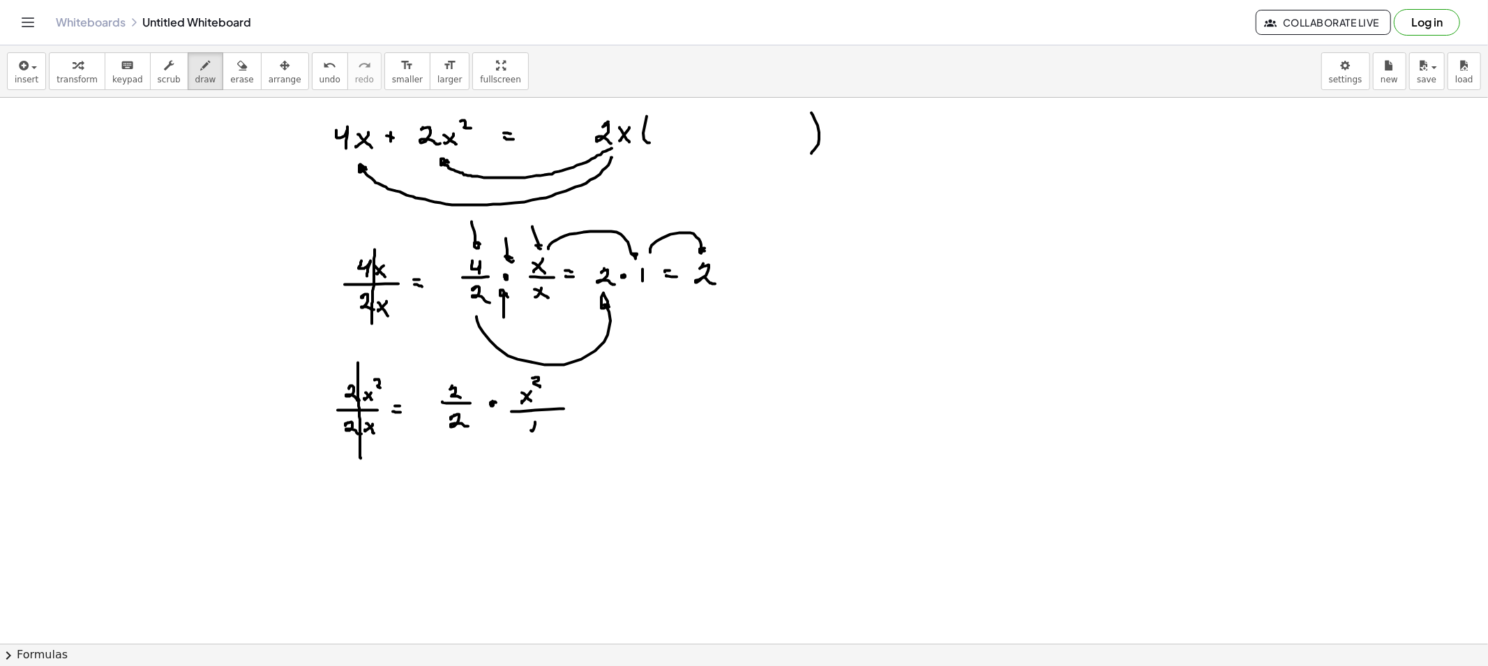
drag, startPoint x: 632, startPoint y: 412, endPoint x: 632, endPoint y: 401, distance: 11.9
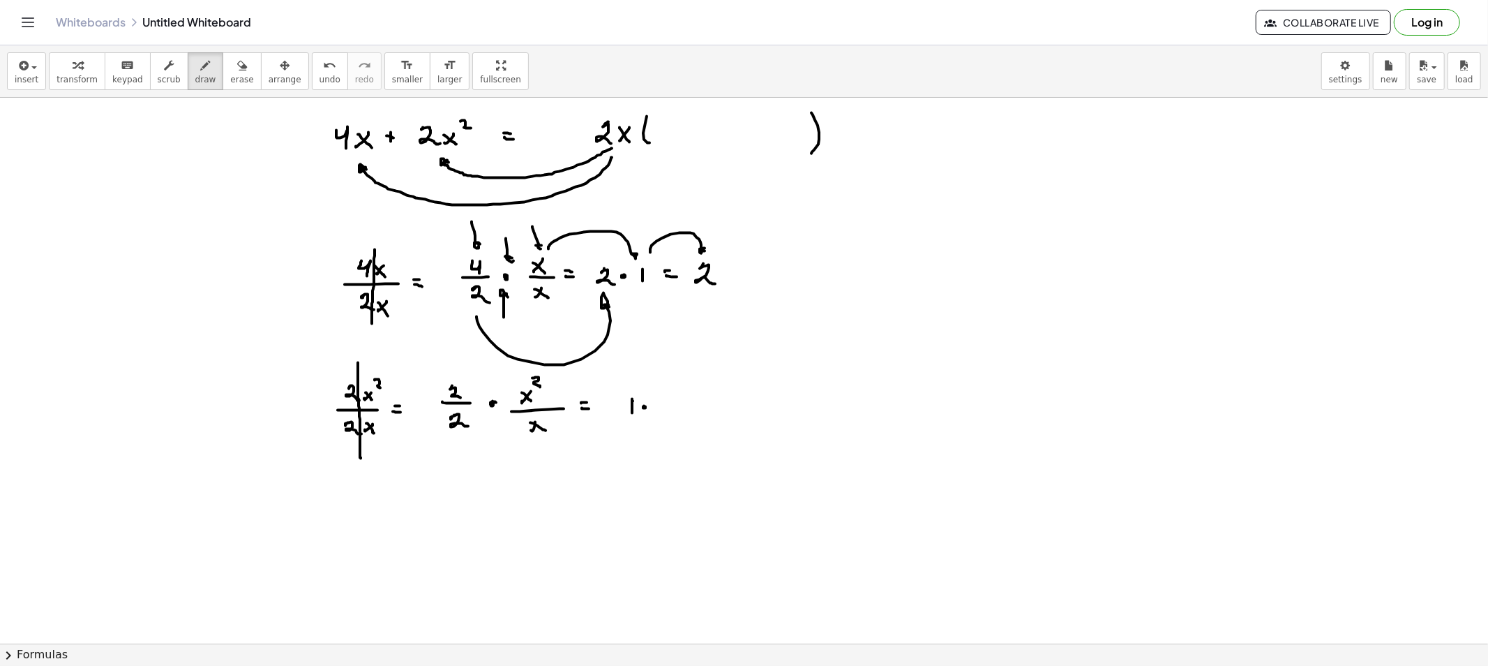
drag, startPoint x: 672, startPoint y: 401, endPoint x: 664, endPoint y: 402, distance: 8.5
drag, startPoint x: 664, startPoint y: 402, endPoint x: 672, endPoint y: 412, distance: 13.4
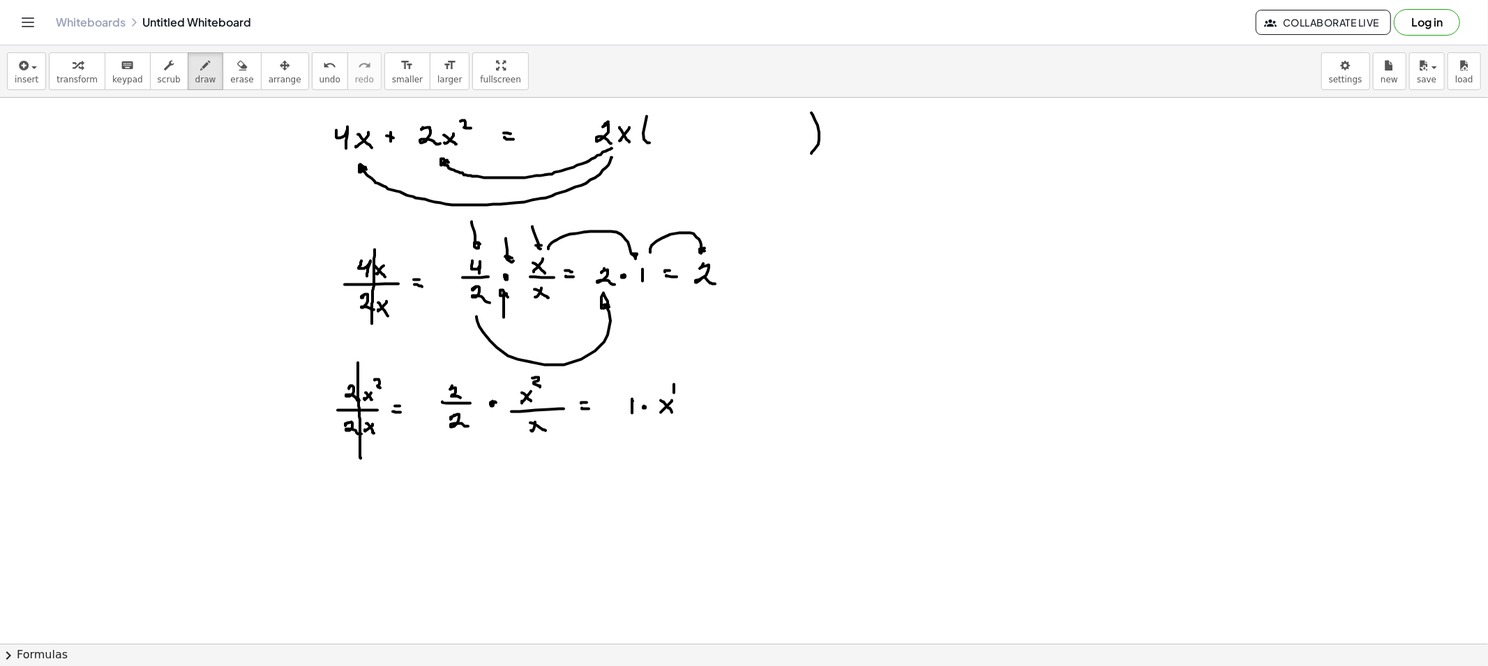
drag, startPoint x: 674, startPoint y: 385, endPoint x: 691, endPoint y: 394, distance: 19.0
drag, startPoint x: 692, startPoint y: 405, endPoint x: 702, endPoint y: 405, distance: 10.5
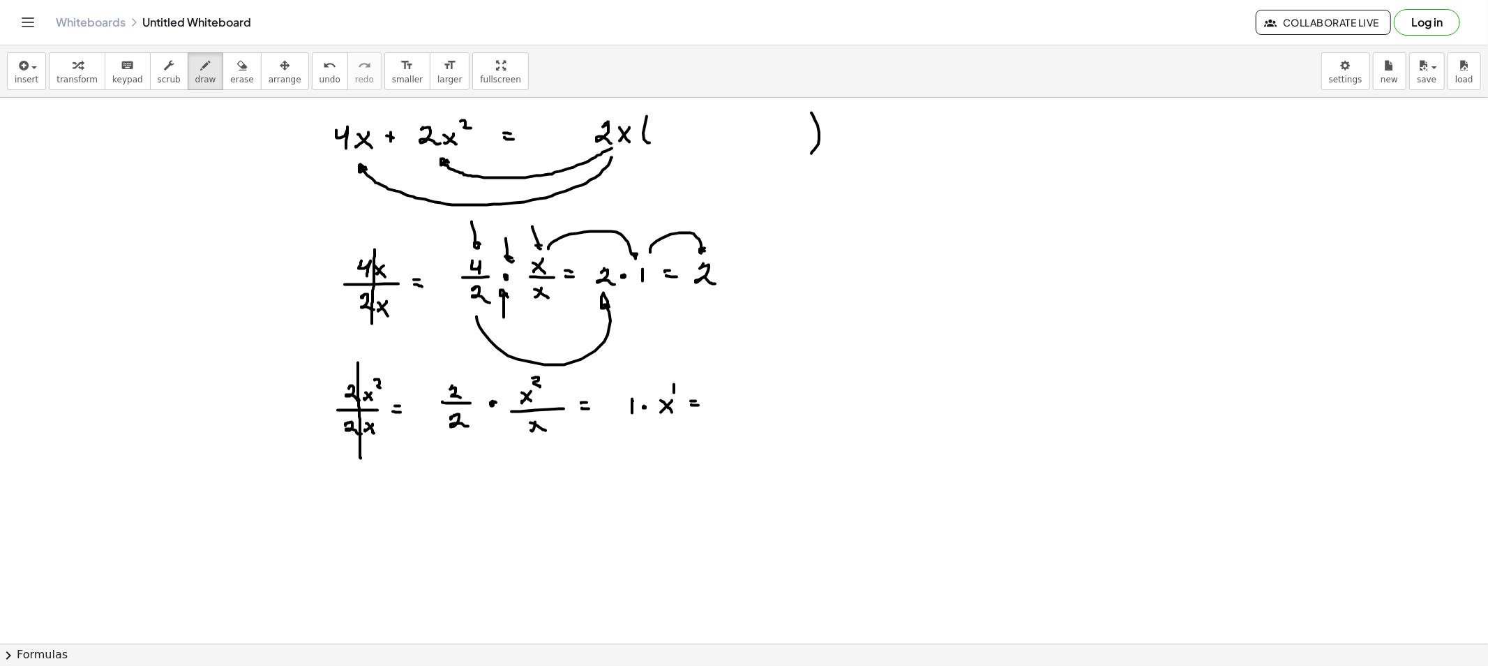
drag, startPoint x: 724, startPoint y: 400, endPoint x: 712, endPoint y: 405, distance: 12.5
drag, startPoint x: 673, startPoint y: 121, endPoint x: 685, endPoint y: 142, distance: 23.5
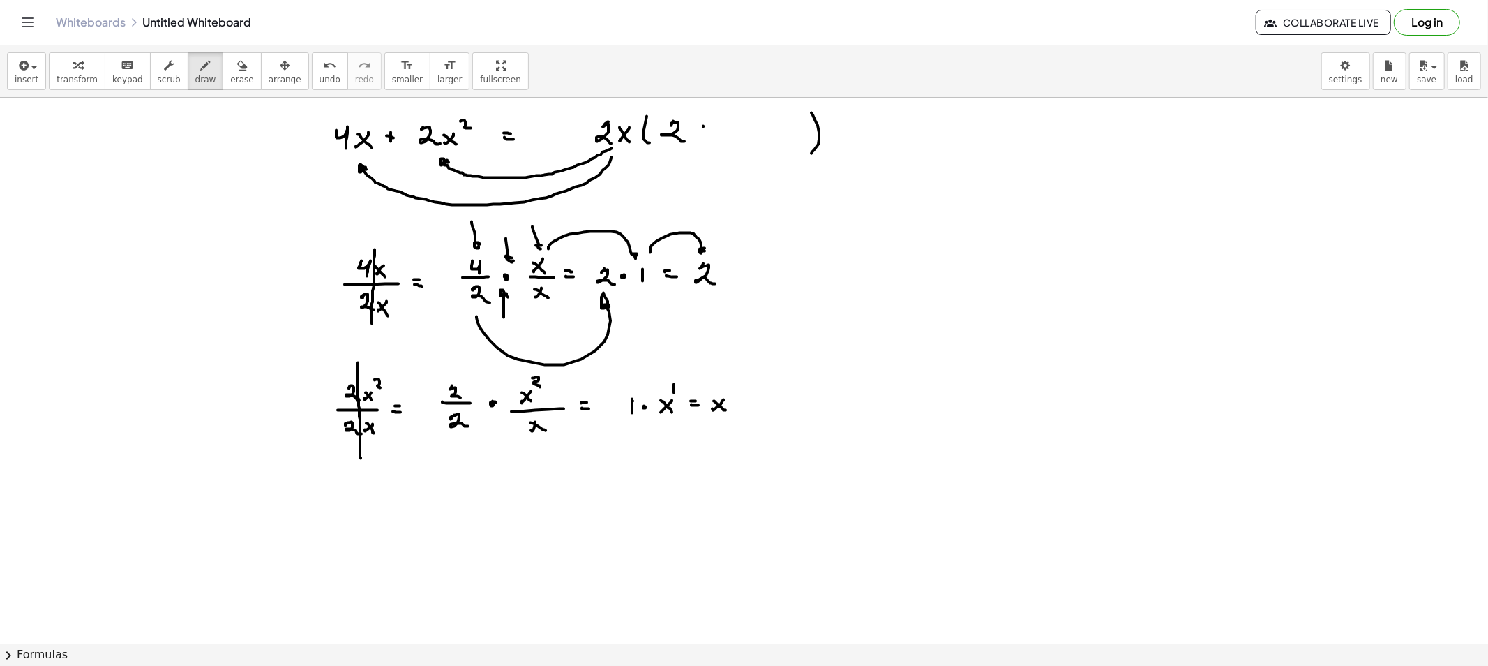
drag, startPoint x: 702, startPoint y: 133, endPoint x: 716, endPoint y: 137, distance: 14.6
drag, startPoint x: 734, startPoint y: 130, endPoint x: 749, endPoint y: 145, distance: 21.7
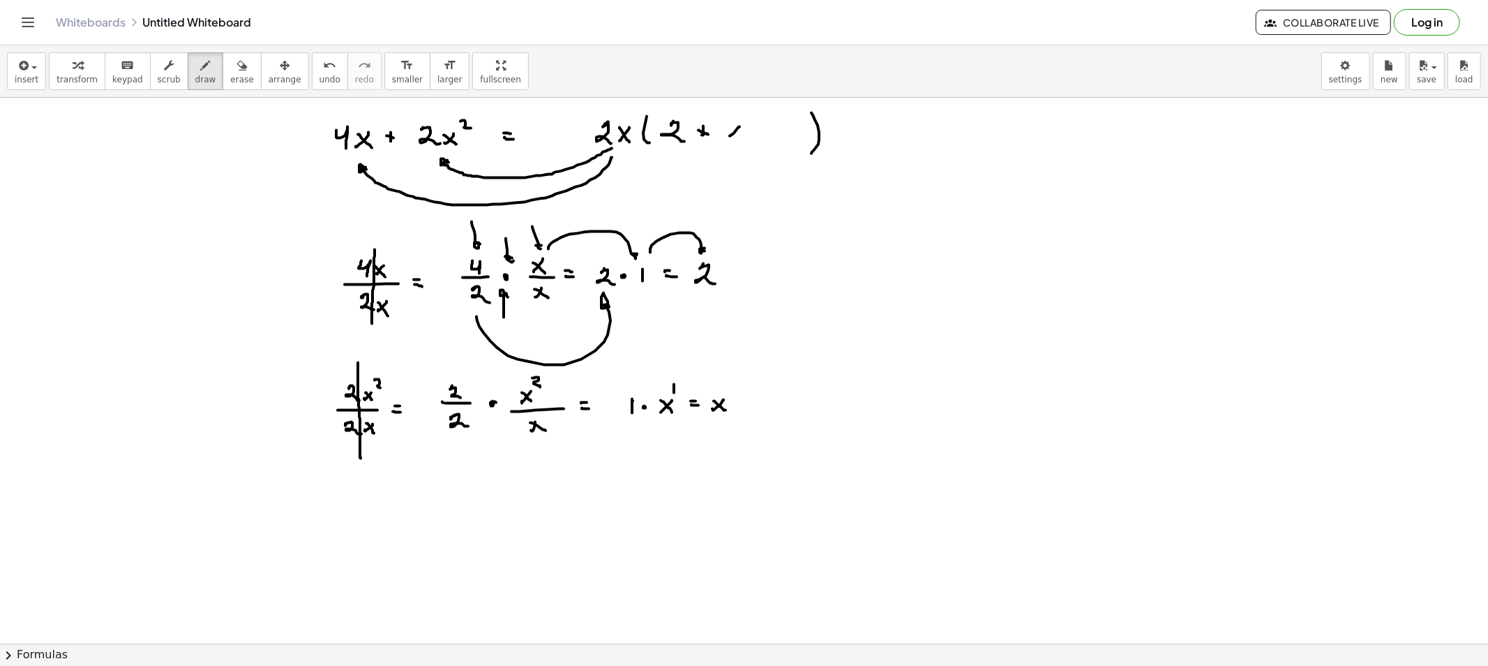
click at [230, 68] on div "button" at bounding box center [241, 65] width 23 height 17
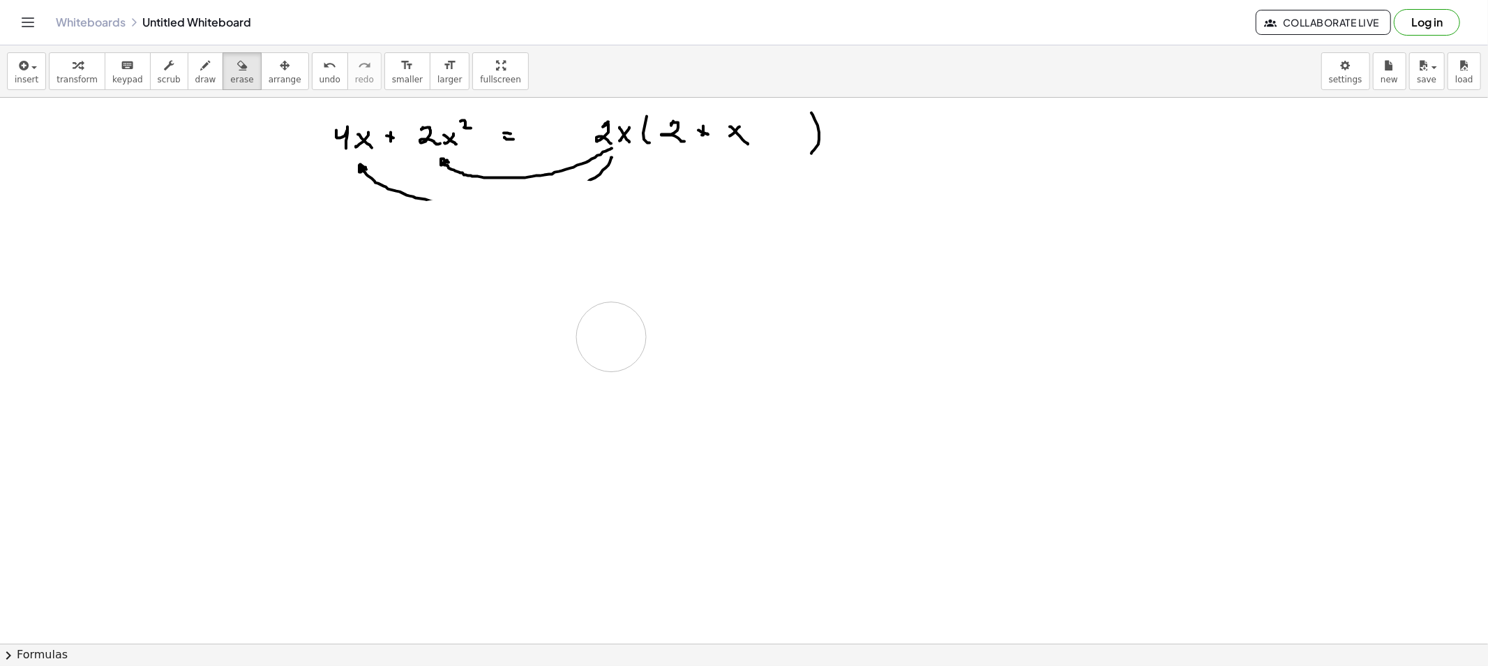
drag, startPoint x: 368, startPoint y: 291, endPoint x: 667, endPoint y: 136, distance: 336.5
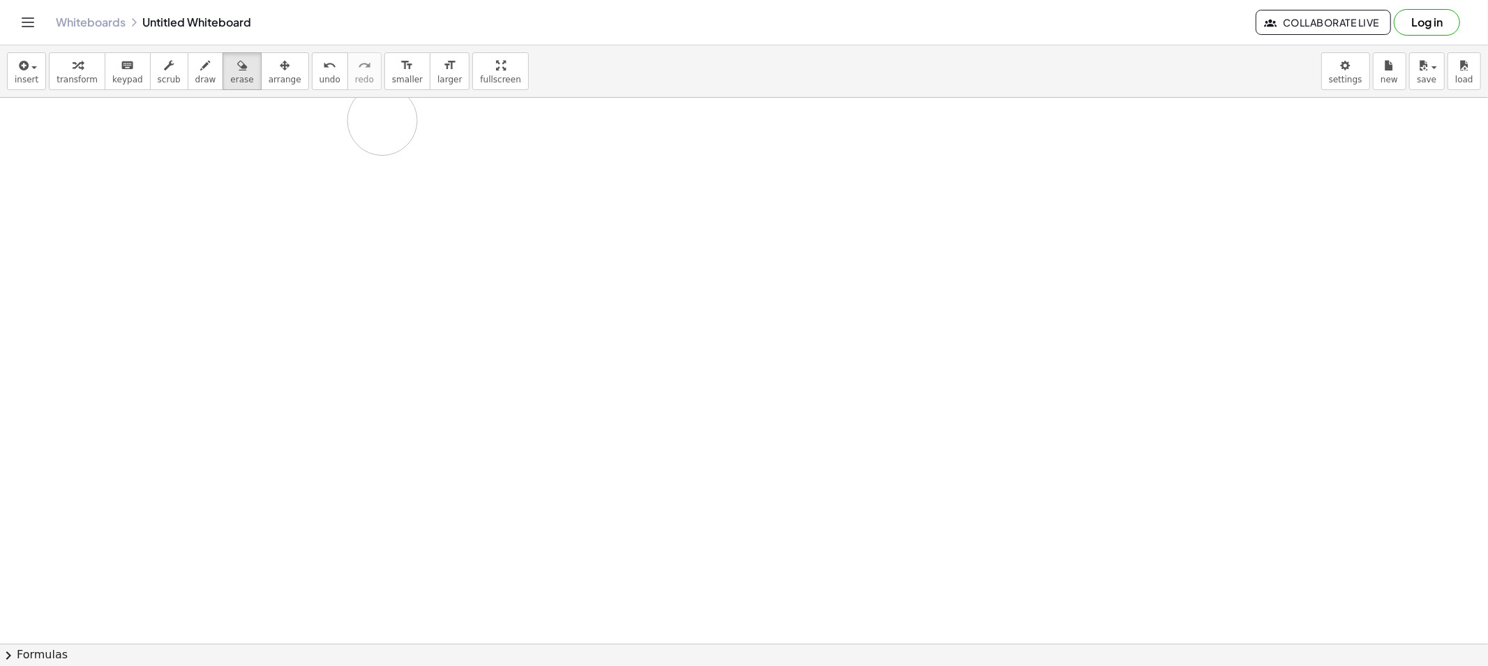
drag, startPoint x: 667, startPoint y: 136, endPoint x: 596, endPoint y: 142, distance: 71.5
click at [188, 64] on button "draw" at bounding box center [206, 71] width 36 height 38
drag, startPoint x: 352, startPoint y: 129, endPoint x: 352, endPoint y: 142, distance: 13.3
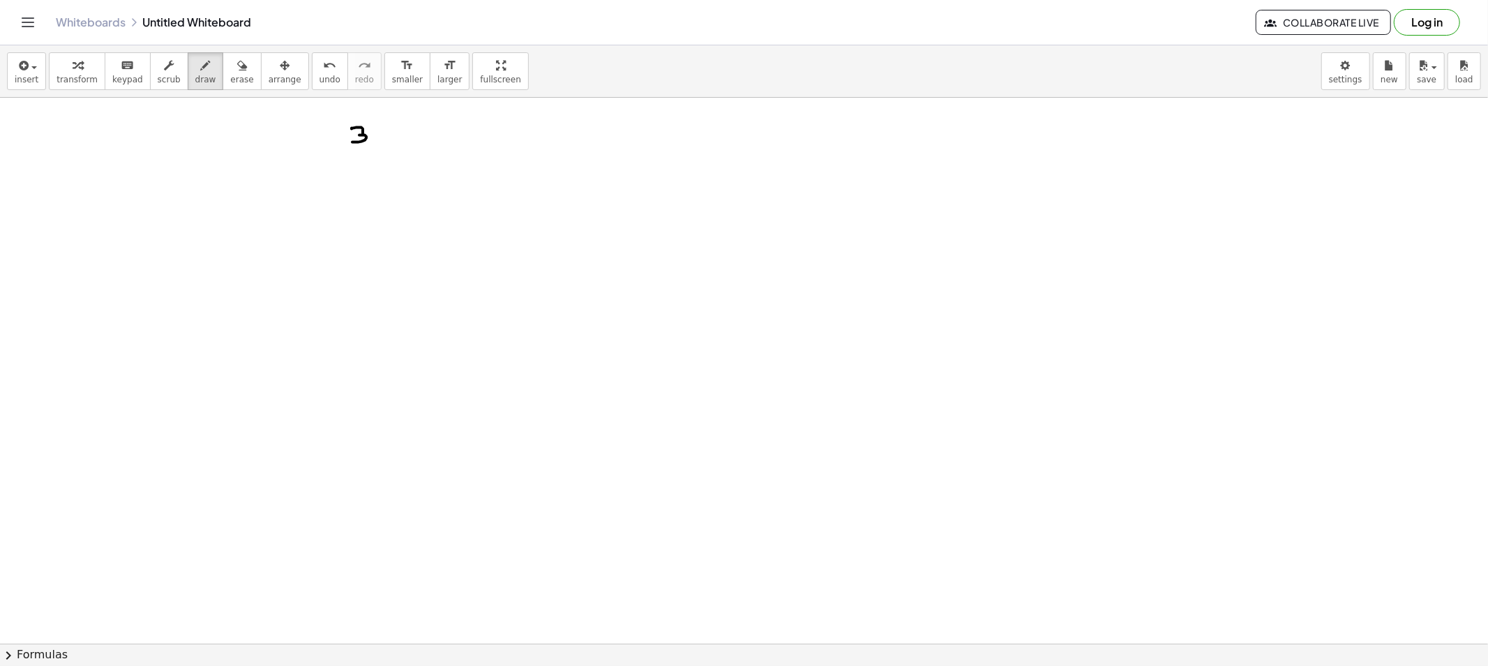
drag, startPoint x: 391, startPoint y: 131, endPoint x: 379, endPoint y: 140, distance: 15.1
drag, startPoint x: 415, startPoint y: 128, endPoint x: 415, endPoint y: 137, distance: 9.1
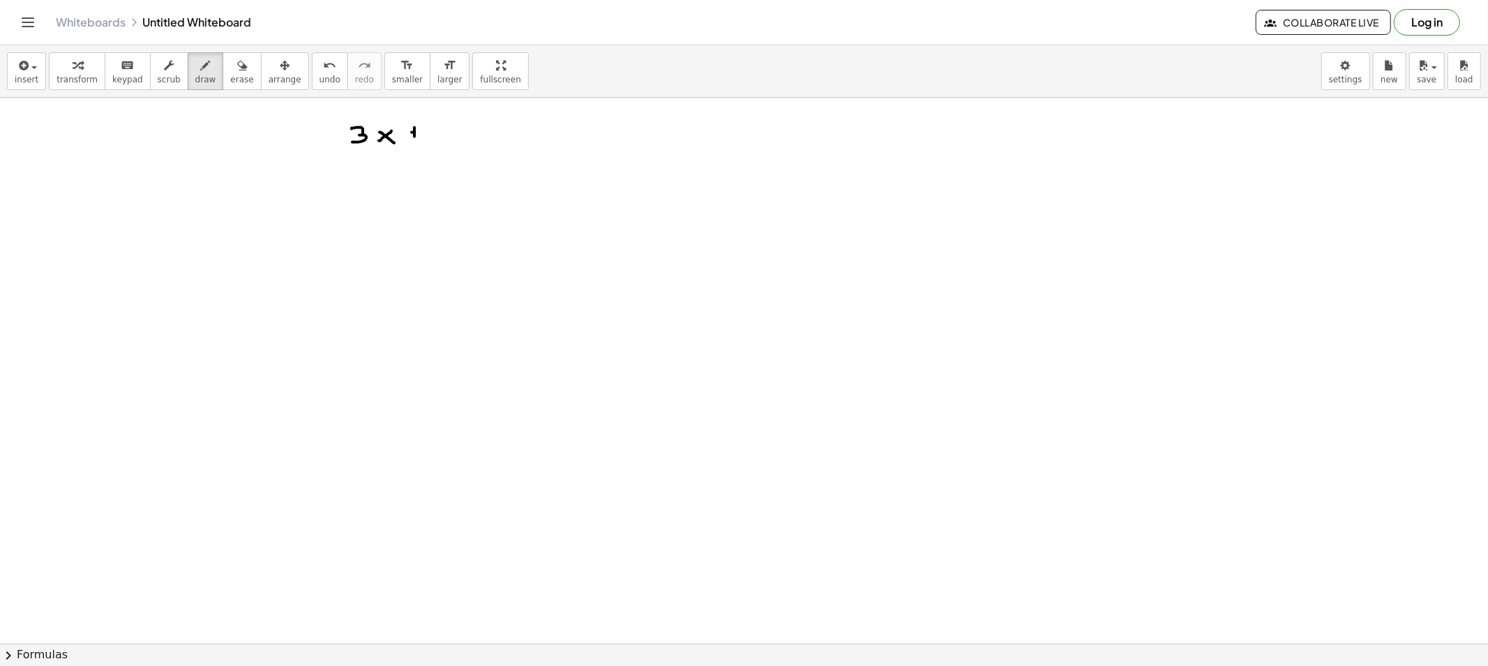
drag, startPoint x: 415, startPoint y: 133, endPoint x: 423, endPoint y: 135, distance: 8.6
drag, startPoint x: 452, startPoint y: 123, endPoint x: 447, endPoint y: 137, distance: 15.0
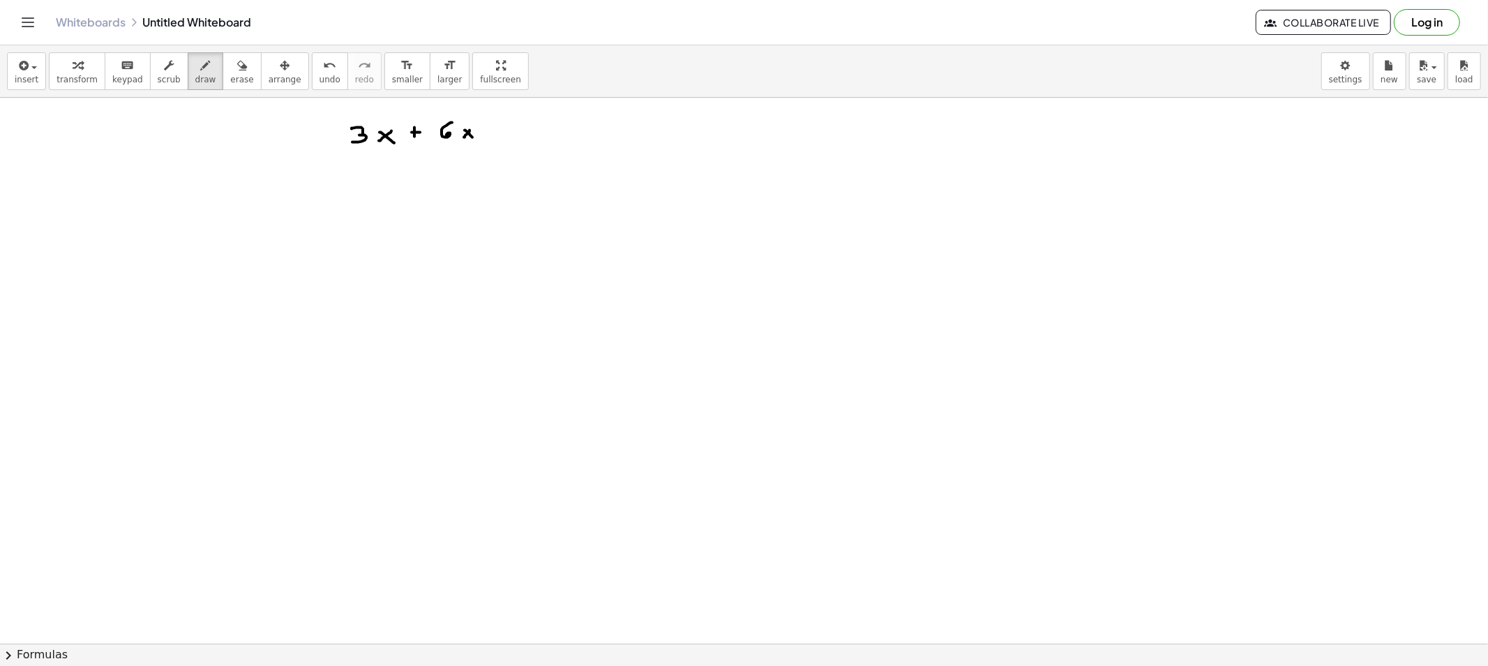
drag, startPoint x: 472, startPoint y: 137, endPoint x: 475, endPoint y: 121, distance: 16.2
drag, startPoint x: 473, startPoint y: 120, endPoint x: 484, endPoint y: 126, distance: 12.2
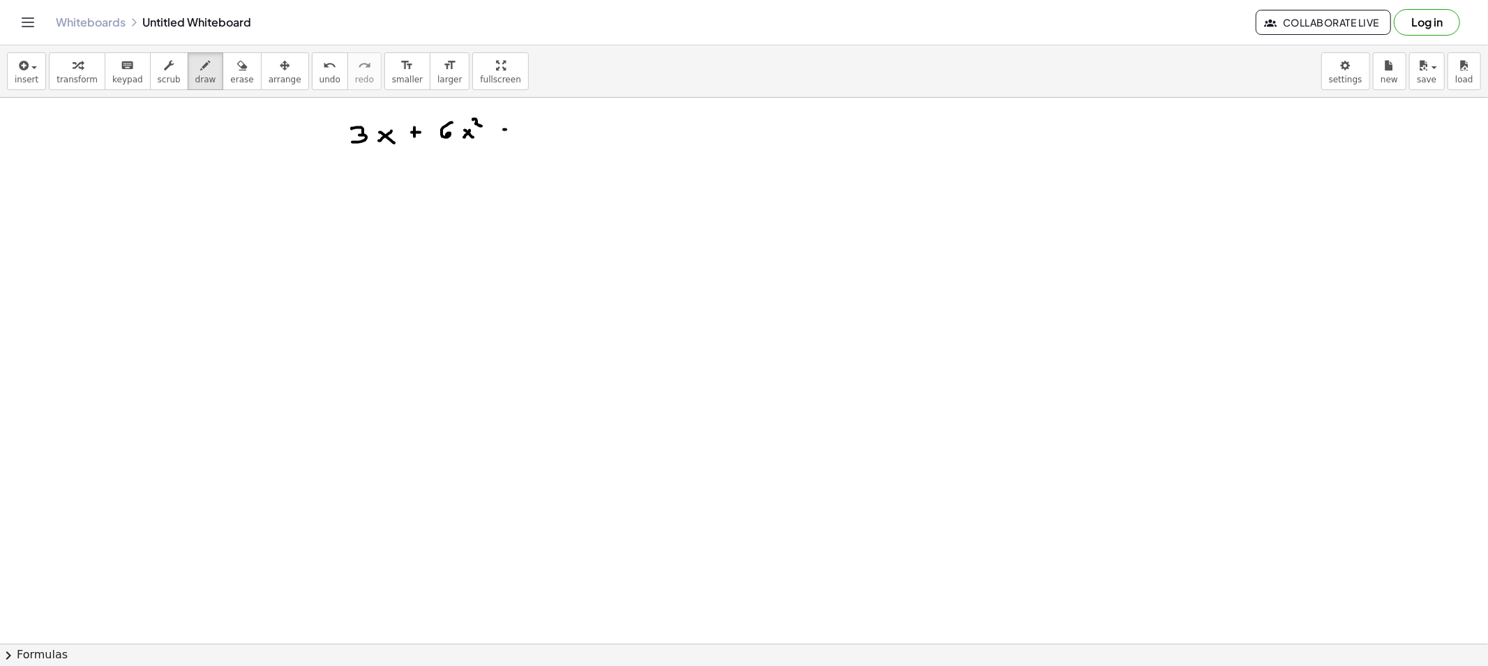
drag, startPoint x: 643, startPoint y: 121, endPoint x: 652, endPoint y: 138, distance: 19.7
drag, startPoint x: 813, startPoint y: 117, endPoint x: 749, endPoint y: 147, distance: 71.2
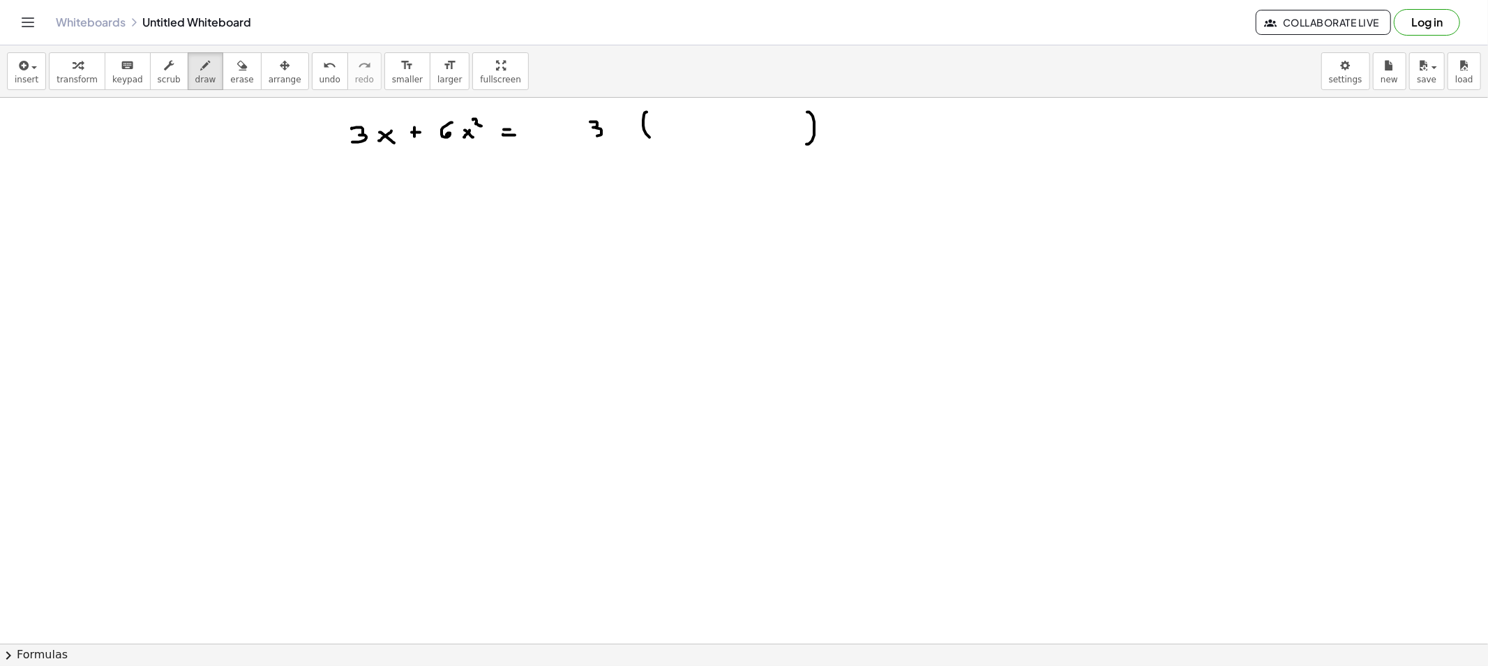
drag, startPoint x: 590, startPoint y: 122, endPoint x: 597, endPoint y: 136, distance: 15.6
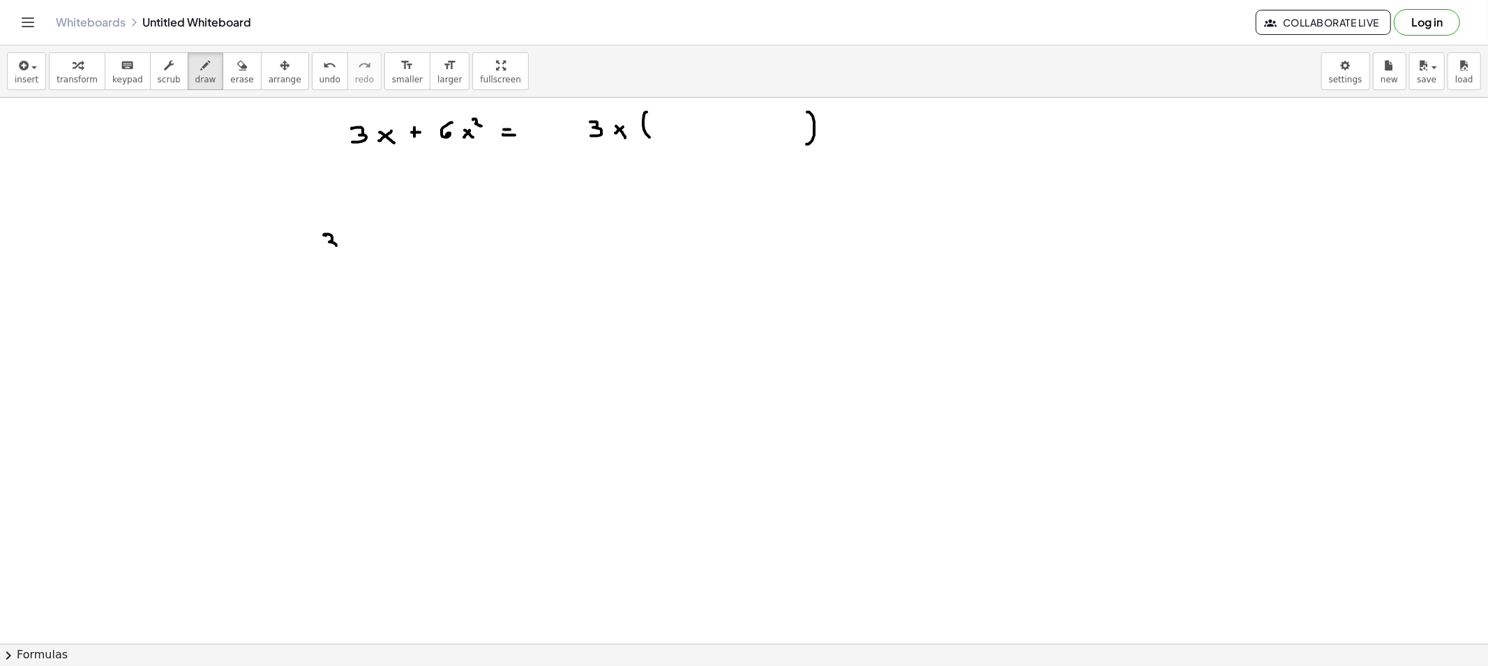
drag, startPoint x: 324, startPoint y: 235, endPoint x: 326, endPoint y: 248, distance: 13.4
drag, startPoint x: 359, startPoint y: 240, endPoint x: 346, endPoint y: 245, distance: 14.1
drag, startPoint x: 346, startPoint y: 243, endPoint x: 357, endPoint y: 255, distance: 16.3
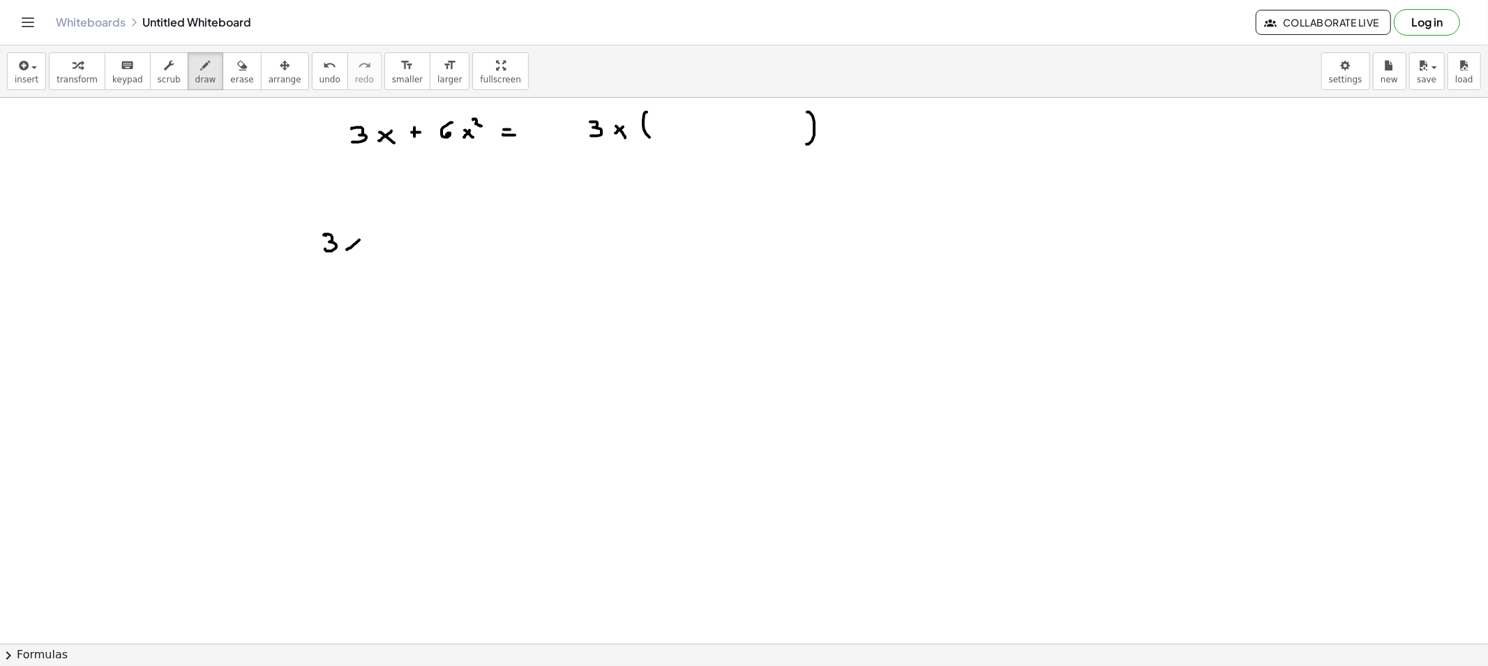
drag, startPoint x: 309, startPoint y: 260, endPoint x: 366, endPoint y: 262, distance: 57.3
drag, startPoint x: 327, startPoint y: 273, endPoint x: 326, endPoint y: 286, distance: 13.3
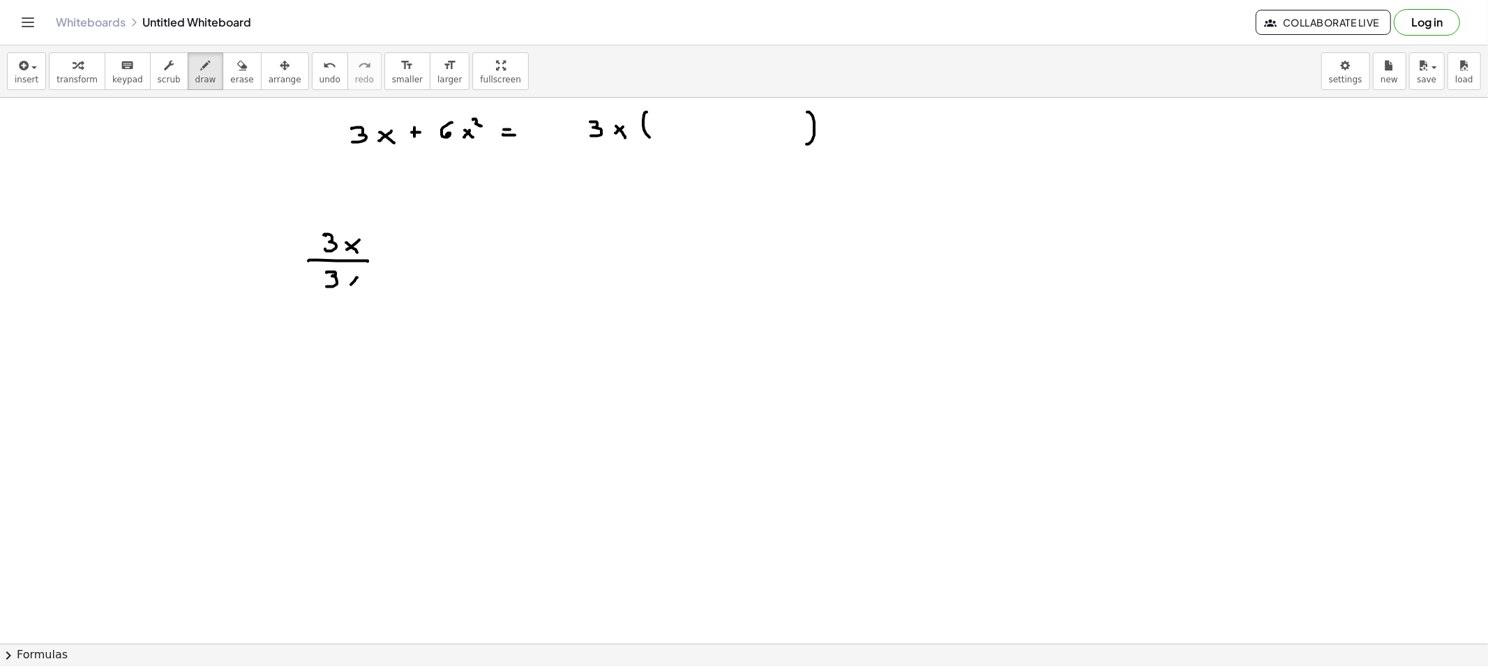
drag, startPoint x: 315, startPoint y: 381, endPoint x: 321, endPoint y: 393, distance: 13.1
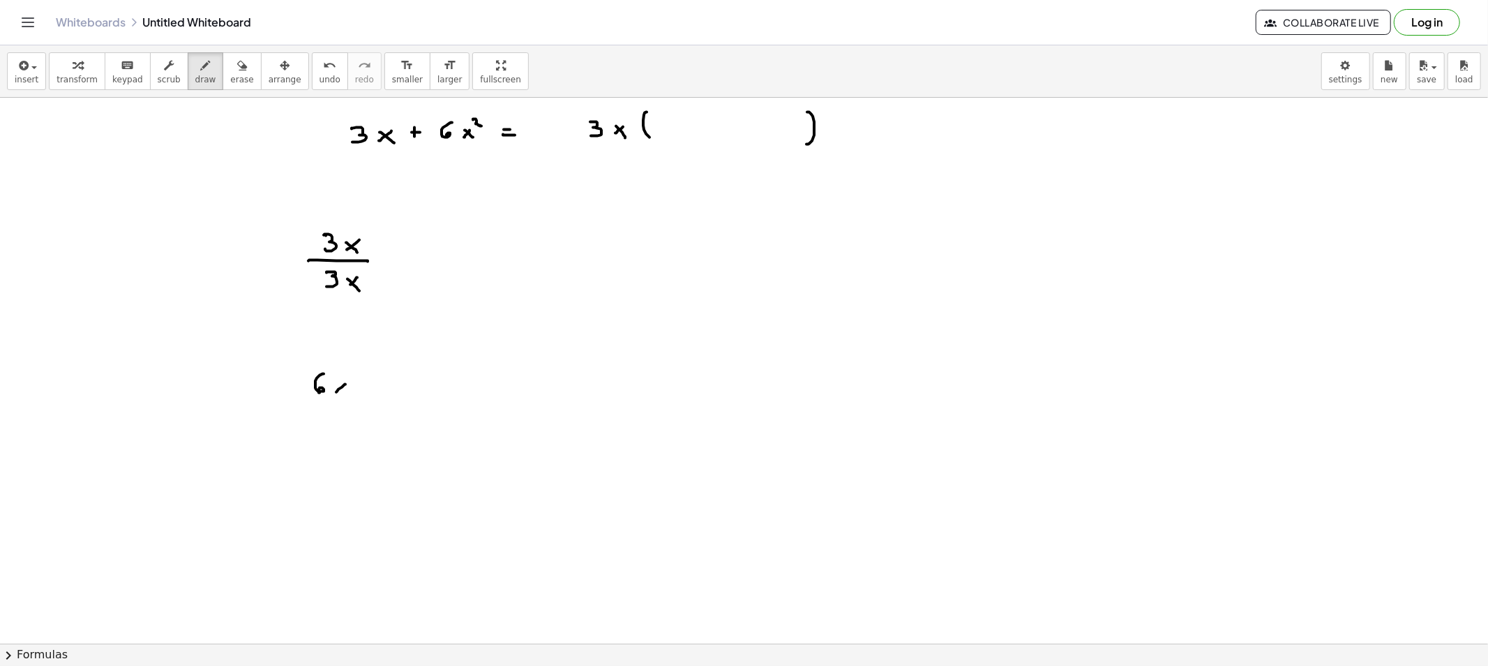
drag, startPoint x: 311, startPoint y: 417, endPoint x: 308, endPoint y: 428, distance: 12.4
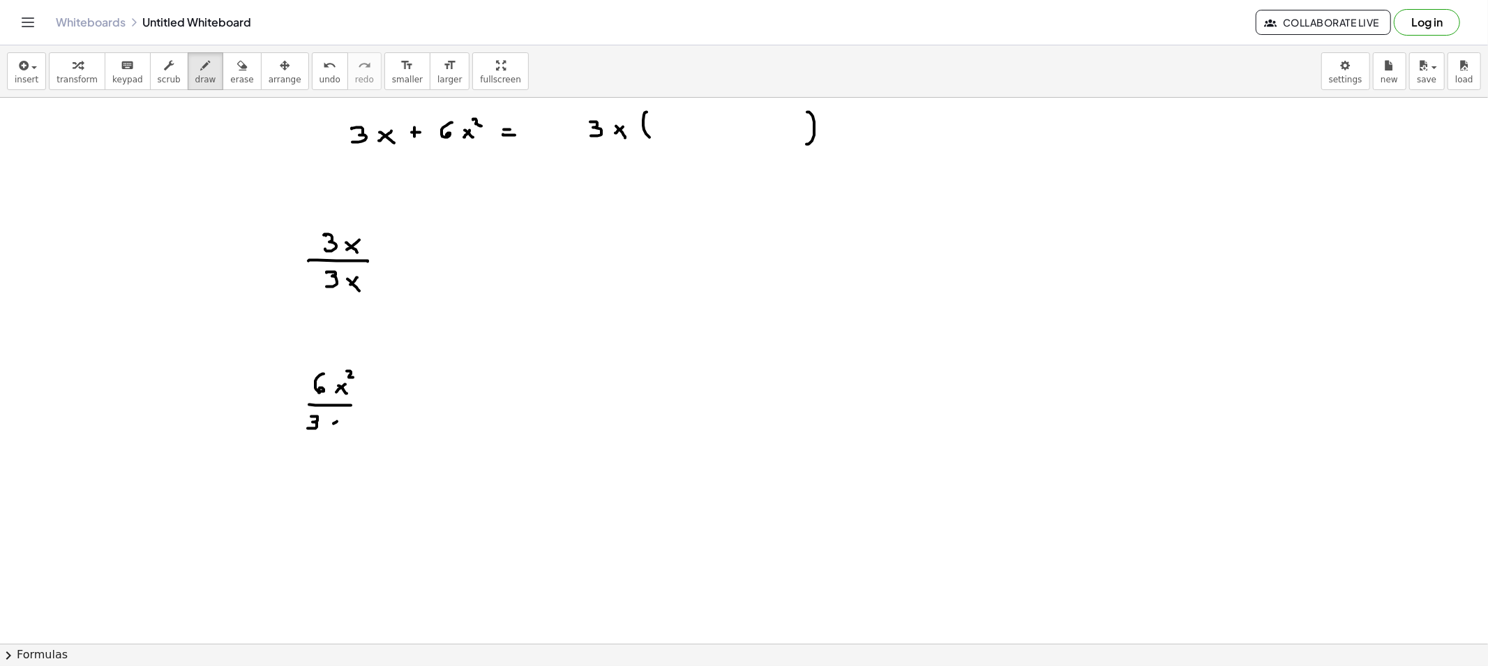
drag, startPoint x: 377, startPoint y: 407, endPoint x: 379, endPoint y: 414, distance: 7.3
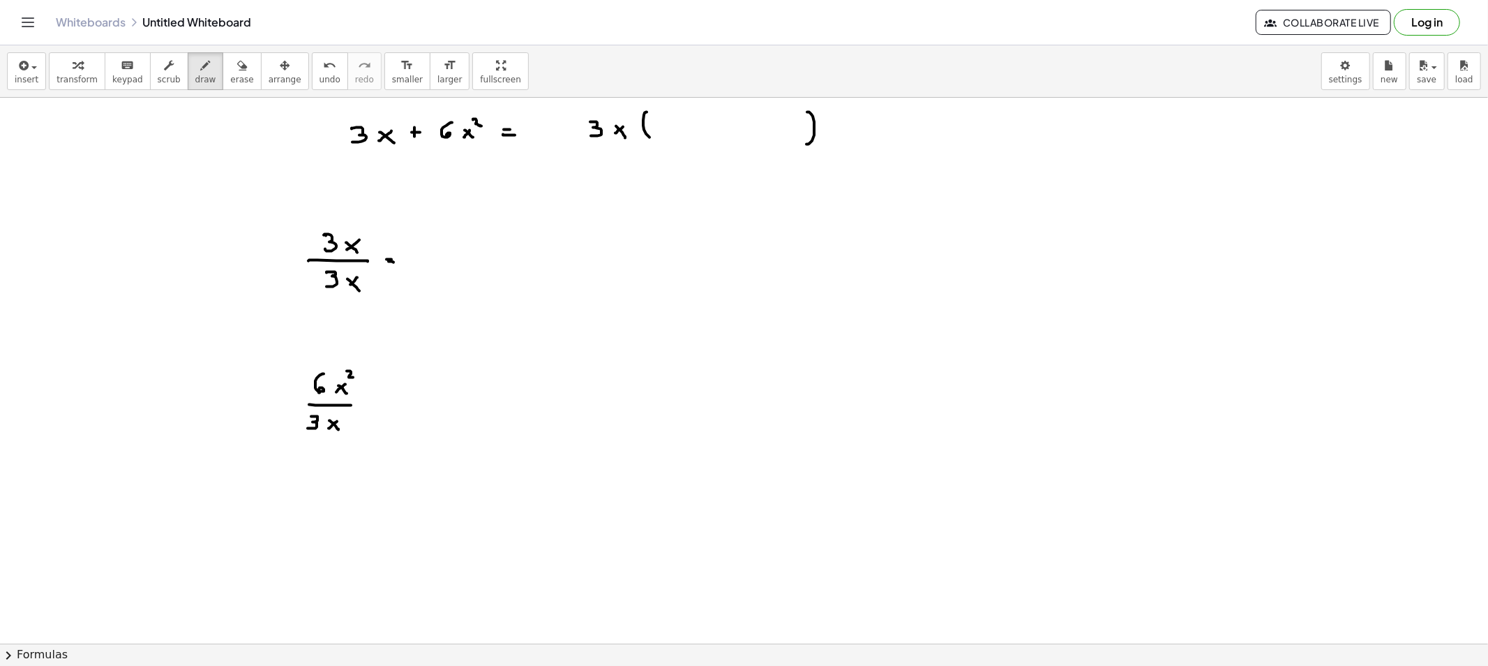
drag, startPoint x: 379, startPoint y: 414, endPoint x: 388, endPoint y: 415, distance: 9.1
drag, startPoint x: 248, startPoint y: 262, endPoint x: 277, endPoint y: 267, distance: 29.8
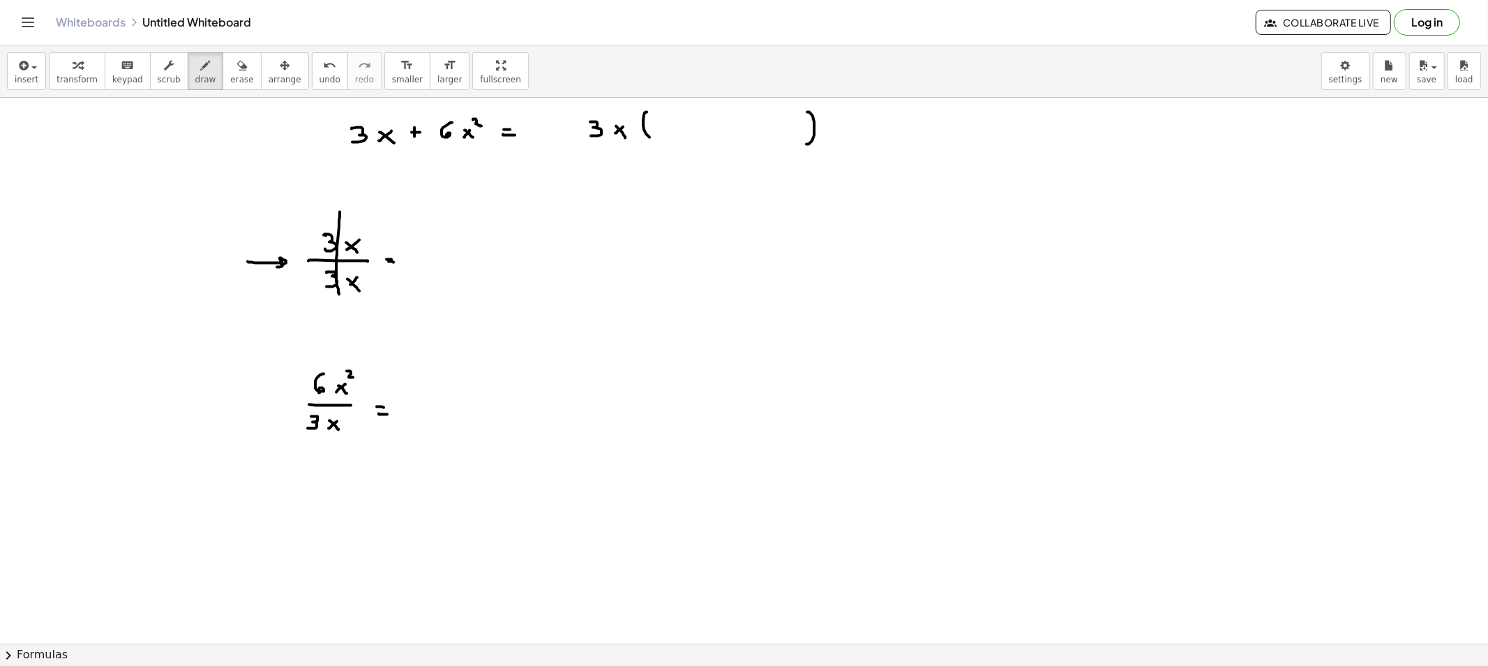
drag, startPoint x: 340, startPoint y: 212, endPoint x: 339, endPoint y: 294, distance: 82.3
drag, startPoint x: 331, startPoint y: 366, endPoint x: 321, endPoint y: 454, distance: 88.5
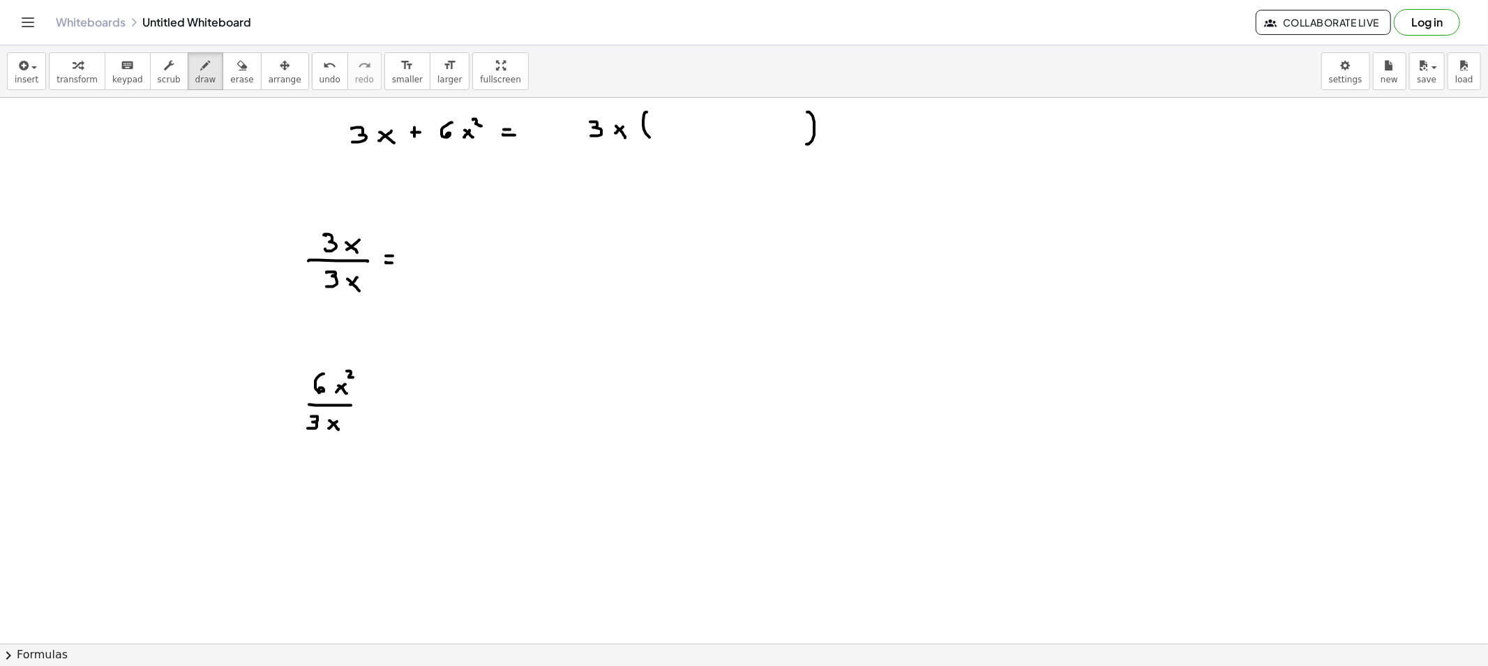
drag, startPoint x: 370, startPoint y: 400, endPoint x: 378, endPoint y: 402, distance: 8.0
drag, startPoint x: 371, startPoint y: 410, endPoint x: 380, endPoint y: 410, distance: 9.1
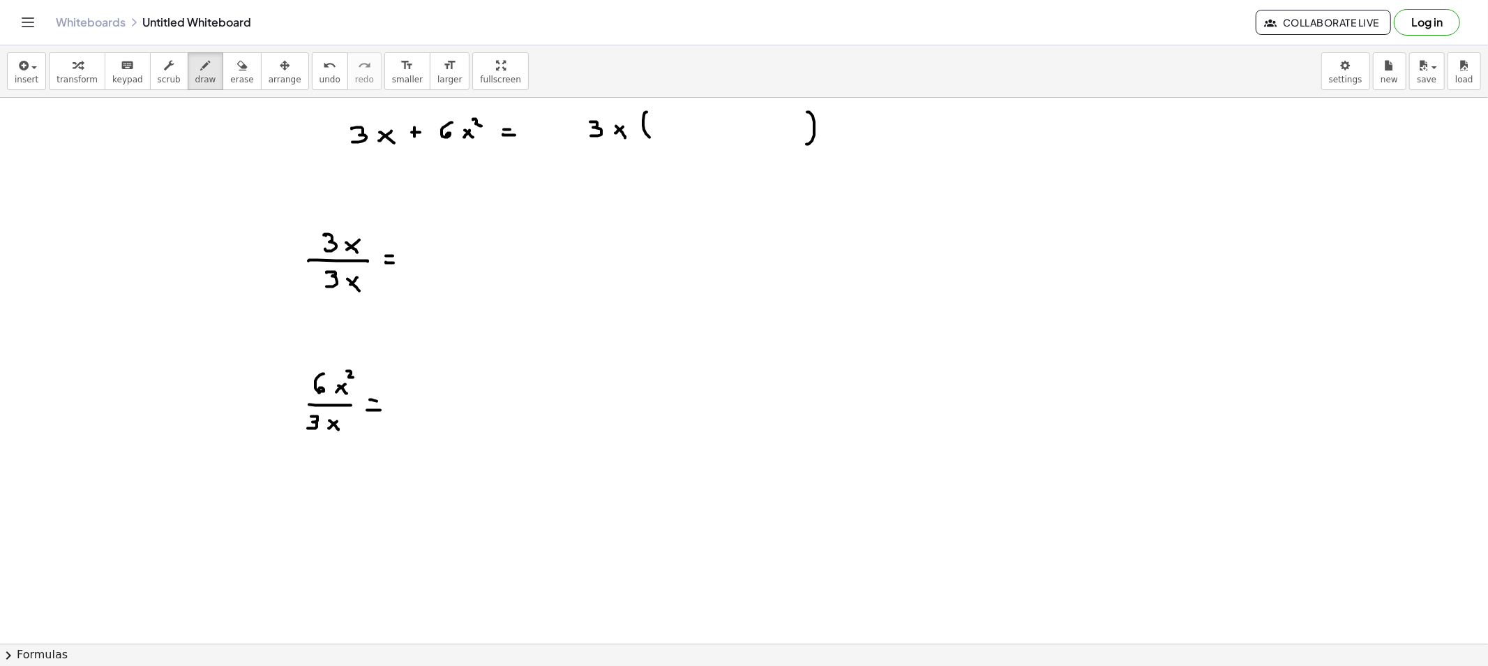
drag, startPoint x: 419, startPoint y: 253, endPoint x: 421, endPoint y: 273, distance: 19.6
drag, startPoint x: 338, startPoint y: 357, endPoint x: 327, endPoint y: 445, distance: 89.3
drag, startPoint x: 433, startPoint y: 375, endPoint x: 429, endPoint y: 392, distance: 17.8
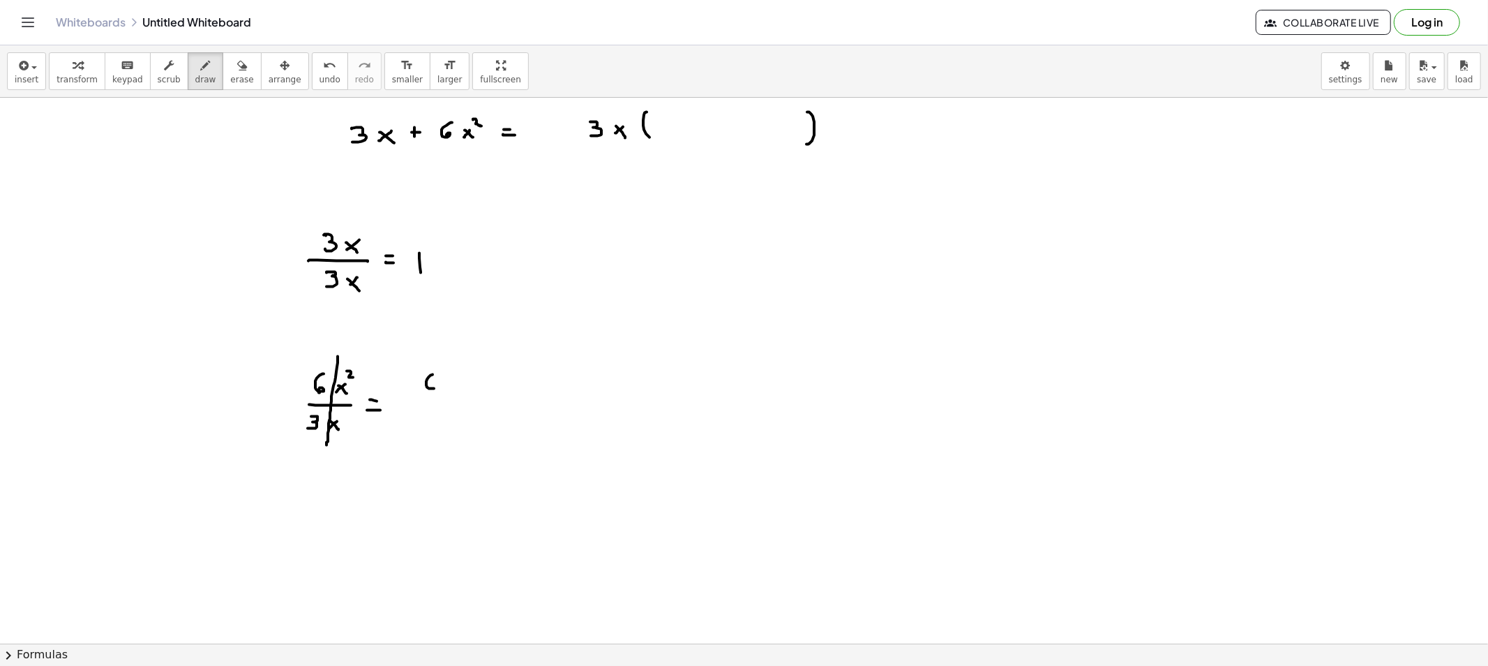
drag, startPoint x: 419, startPoint y: 394, endPoint x: 440, endPoint y: 394, distance: 21.6
drag, startPoint x: 428, startPoint y: 403, endPoint x: 451, endPoint y: 408, distance: 23.5
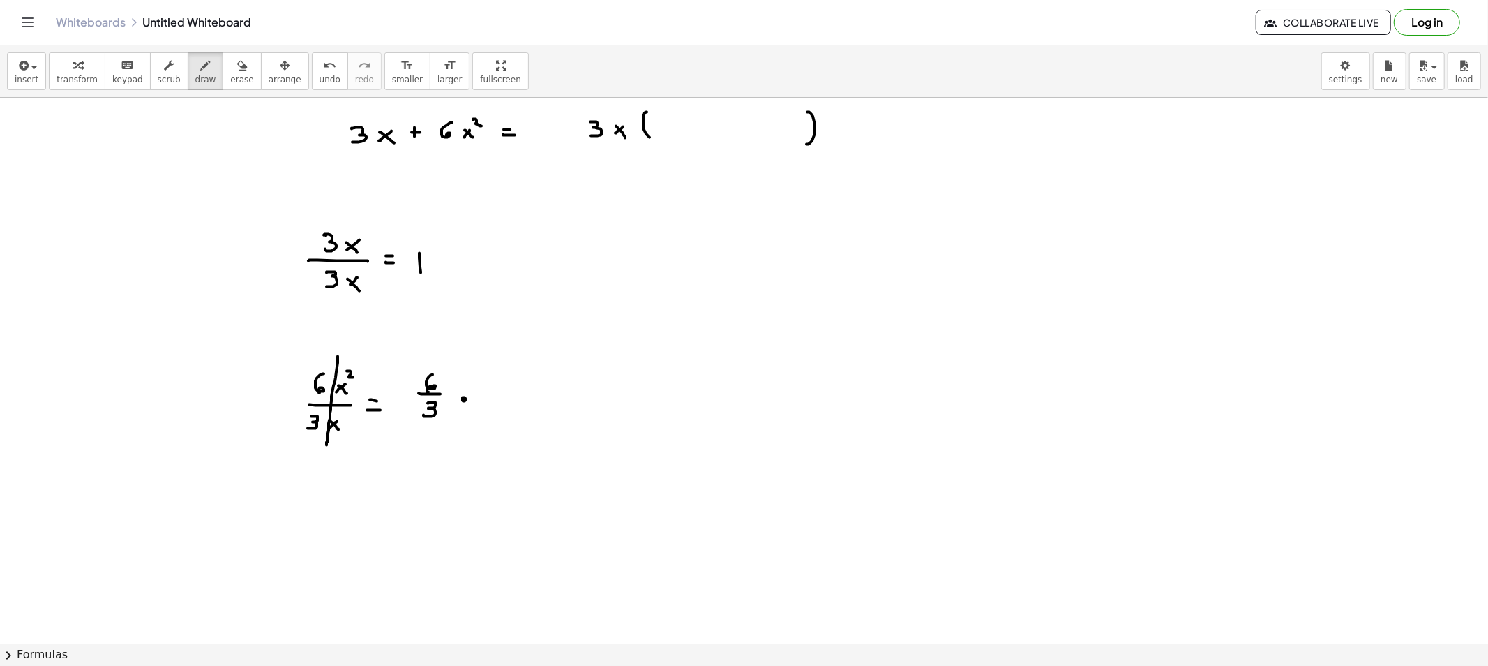
drag, startPoint x: 510, startPoint y: 385, endPoint x: 500, endPoint y: 387, distance: 10.8
drag, startPoint x: 503, startPoint y: 386, endPoint x: 512, endPoint y: 374, distance: 14.9
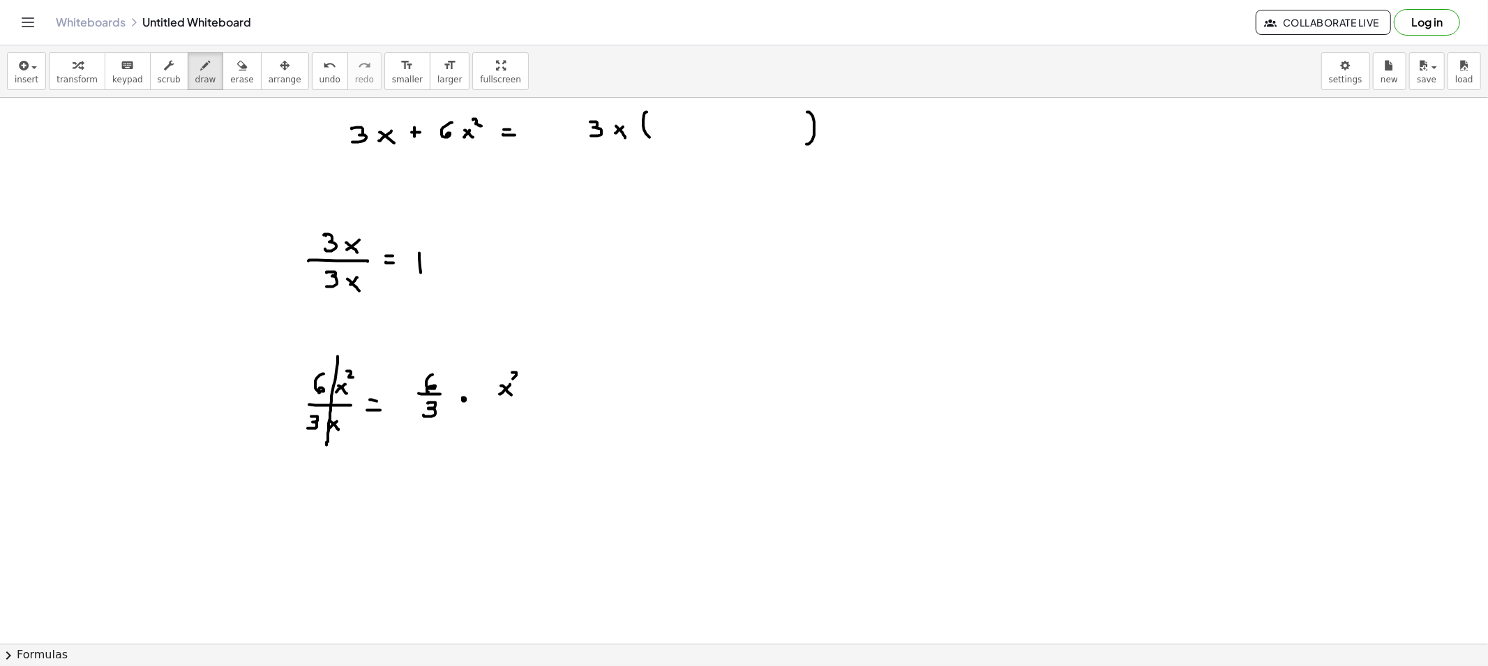
drag, startPoint x: 515, startPoint y: 373, endPoint x: 519, endPoint y: 386, distance: 13.9
drag, startPoint x: 496, startPoint y: 399, endPoint x: 509, endPoint y: 414, distance: 19.8
drag, startPoint x: 518, startPoint y: 410, endPoint x: 507, endPoint y: 419, distance: 14.8
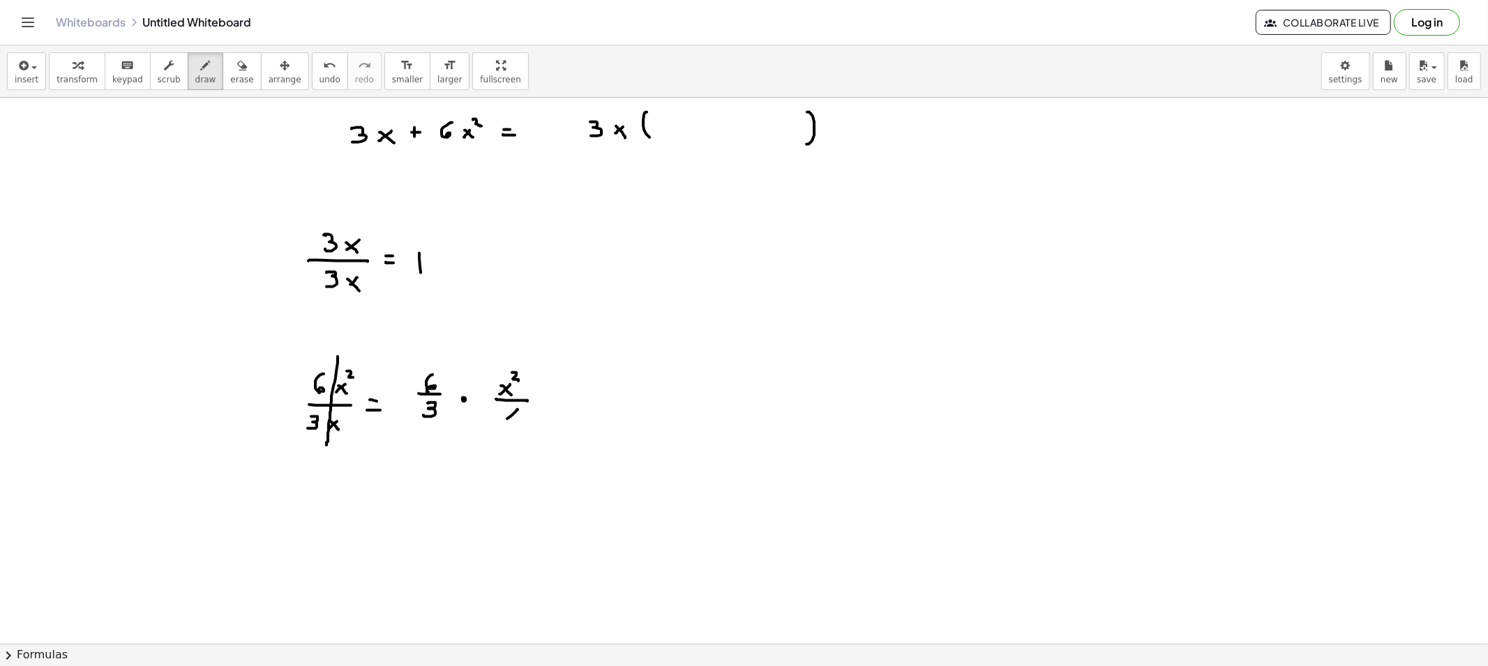
drag, startPoint x: 517, startPoint y: 421, endPoint x: 532, endPoint y: 429, distance: 16.9
drag, startPoint x: 547, startPoint y: 401, endPoint x: 559, endPoint y: 403, distance: 12.0
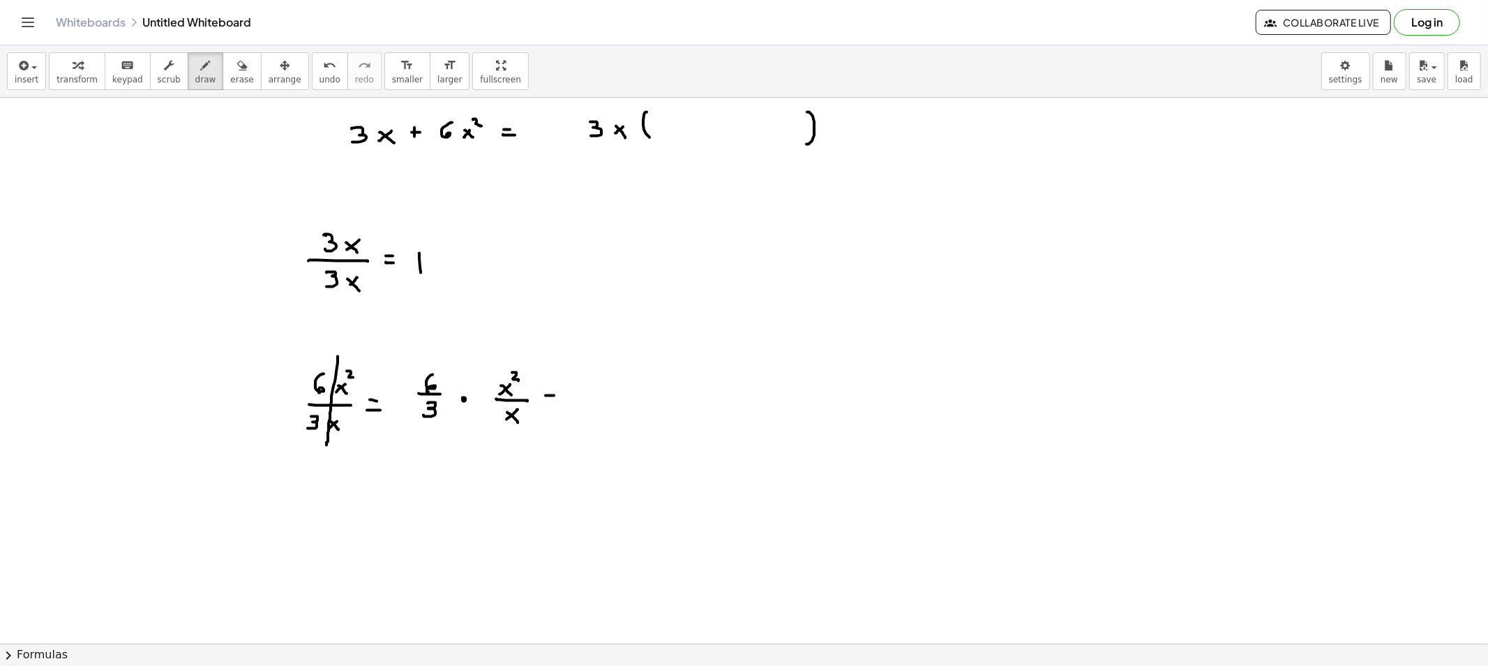
drag, startPoint x: 583, startPoint y: 391, endPoint x: 597, endPoint y: 413, distance: 26.3
drag, startPoint x: 609, startPoint y: 395, endPoint x: 599, endPoint y: 402, distance: 12.6
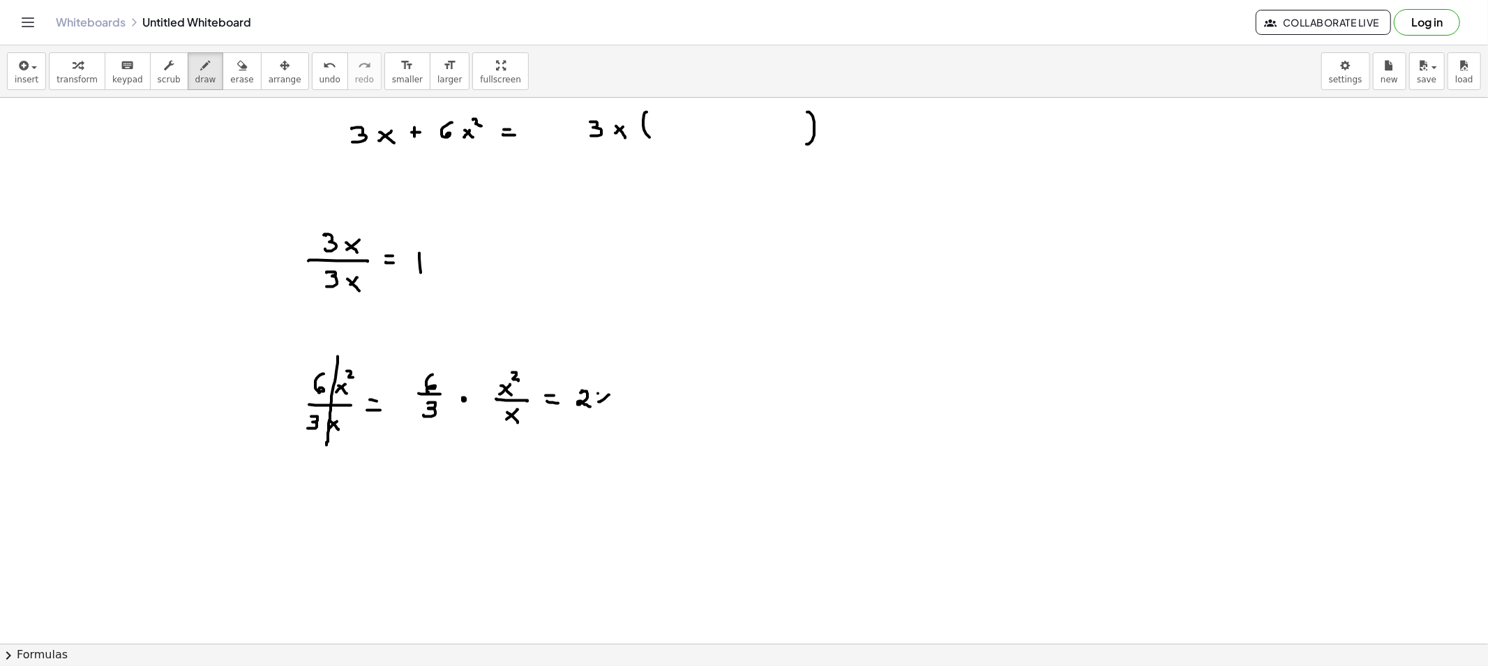
drag, startPoint x: 598, startPoint y: 394, endPoint x: 610, endPoint y: 406, distance: 17.3
drag, startPoint x: 674, startPoint y: 119, endPoint x: 673, endPoint y: 135, distance: 15.4
drag, startPoint x: 696, startPoint y: 122, endPoint x: 695, endPoint y: 130, distance: 8.5
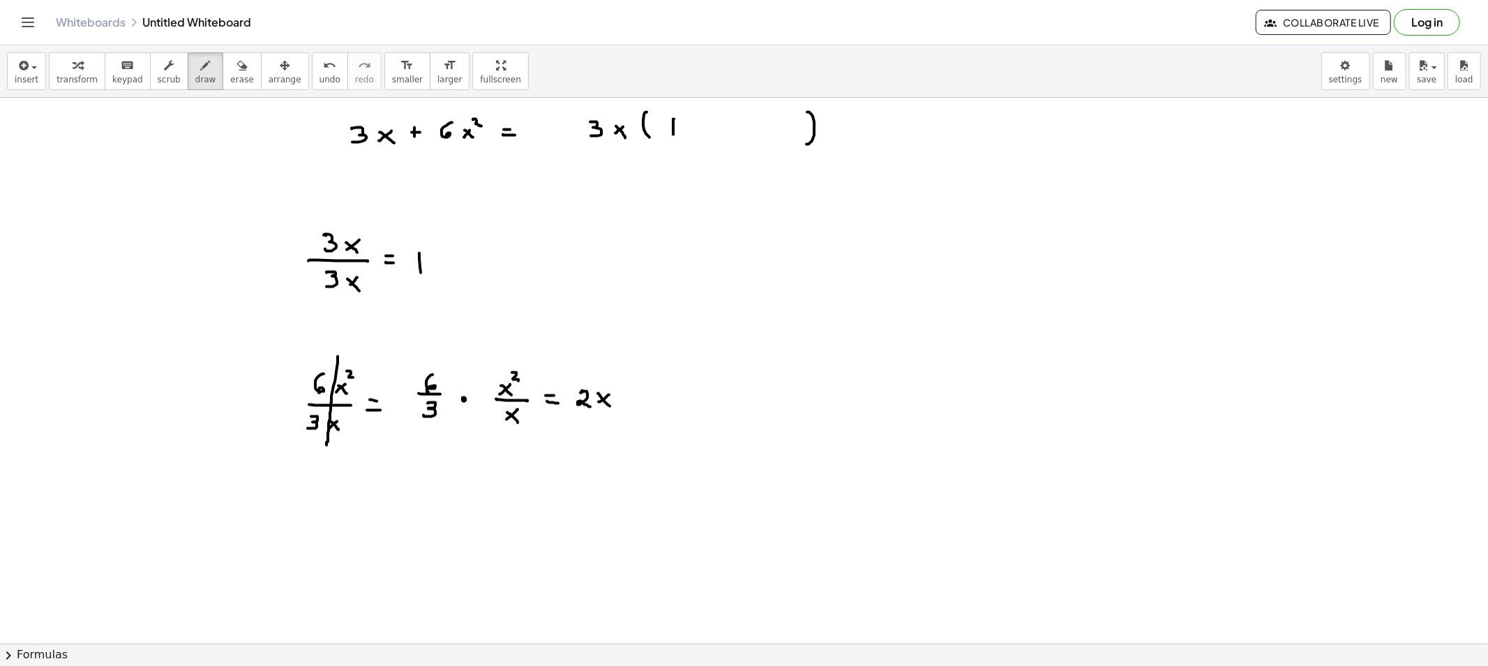
drag, startPoint x: 719, startPoint y: 124, endPoint x: 731, endPoint y: 133, distance: 14.9
drag, startPoint x: 747, startPoint y: 126, endPoint x: 737, endPoint y: 128, distance: 10.0
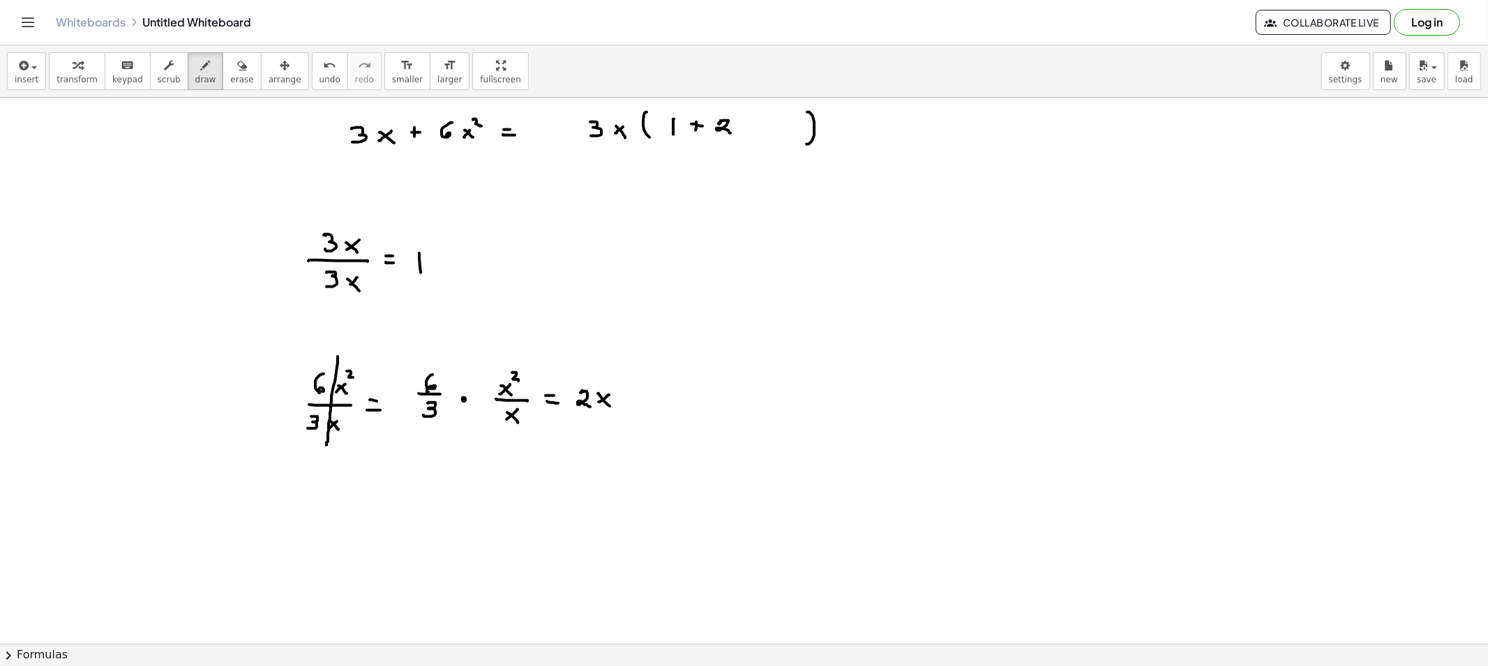
drag, startPoint x: 737, startPoint y: 127, endPoint x: 752, endPoint y: 138, distance: 18.4
click at [237, 71] on icon "button" at bounding box center [242, 65] width 10 height 17
click at [195, 75] on span "draw" at bounding box center [205, 80] width 21 height 10
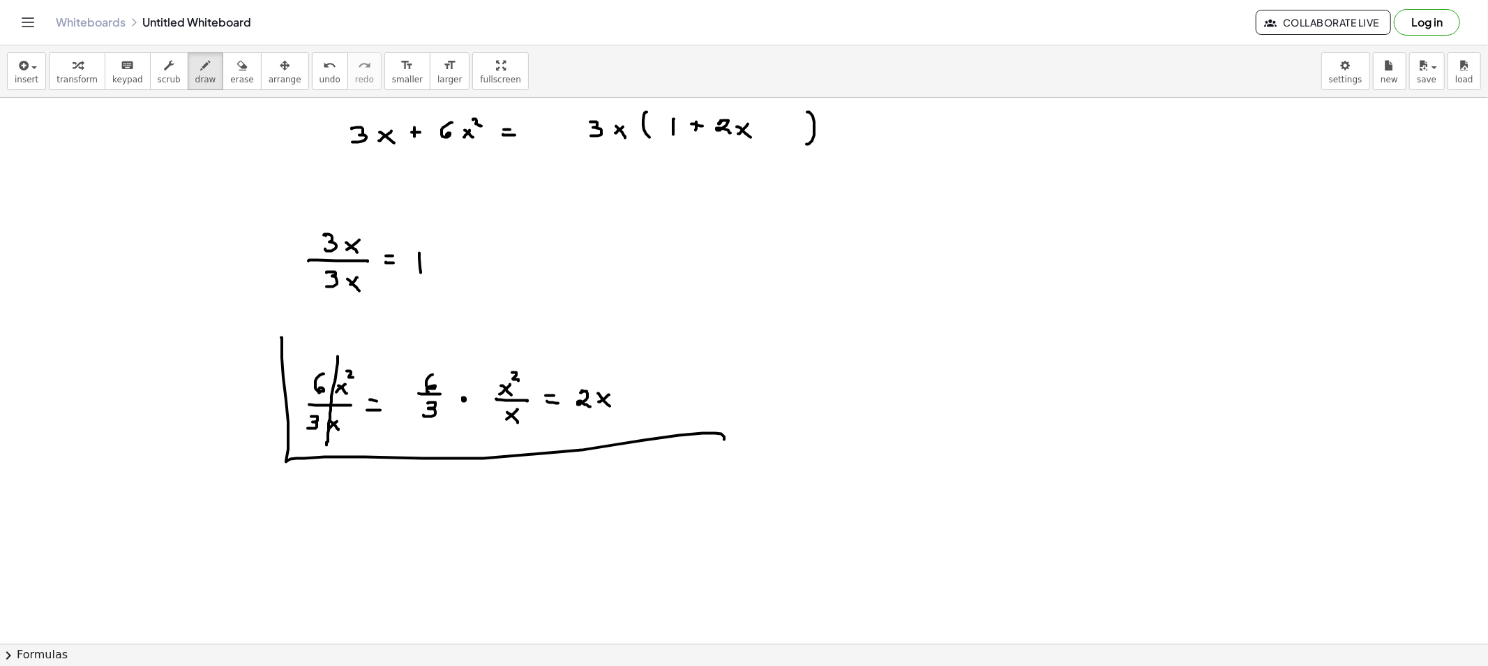
drag, startPoint x: 288, startPoint y: 422, endPoint x: 723, endPoint y: 441, distance: 435.2
click at [237, 71] on icon "button" at bounding box center [242, 65] width 10 height 17
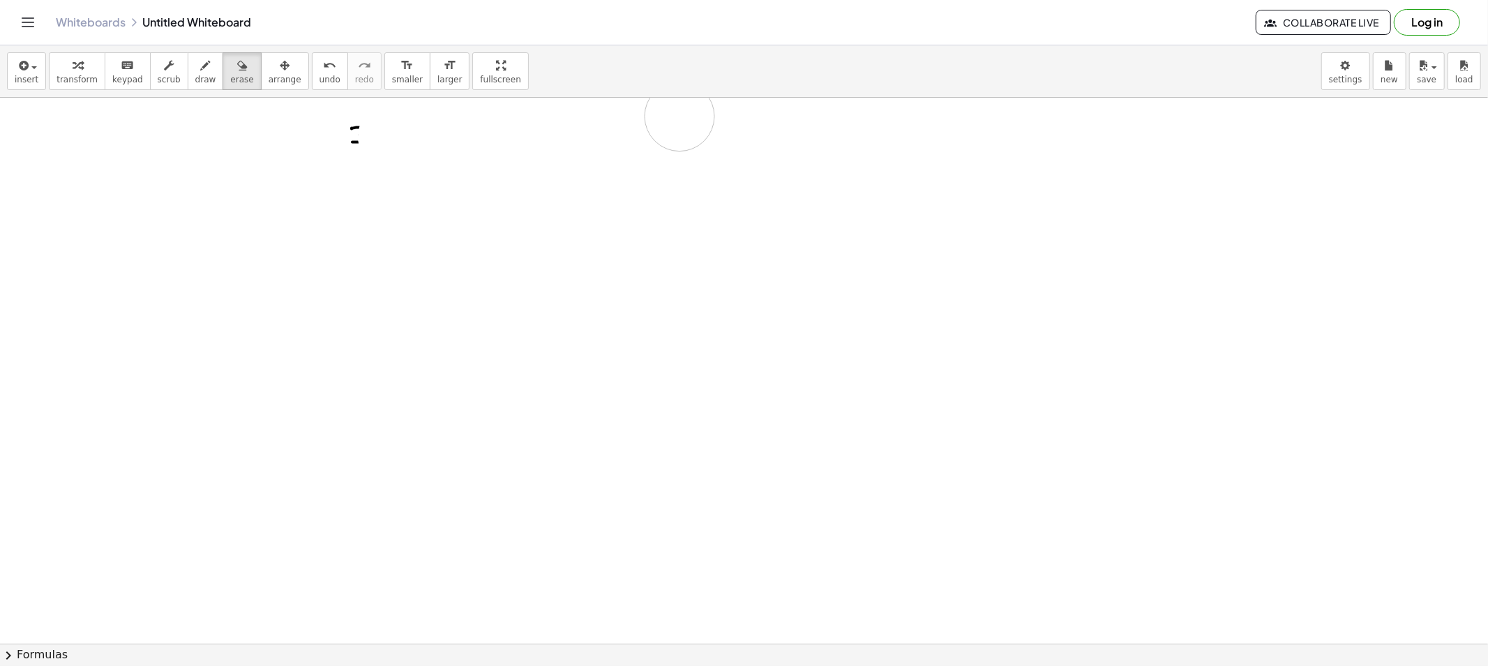
drag, startPoint x: 269, startPoint y: 394, endPoint x: 294, endPoint y: 114, distance: 281.0
click at [201, 66] on icon "button" at bounding box center [206, 65] width 10 height 17
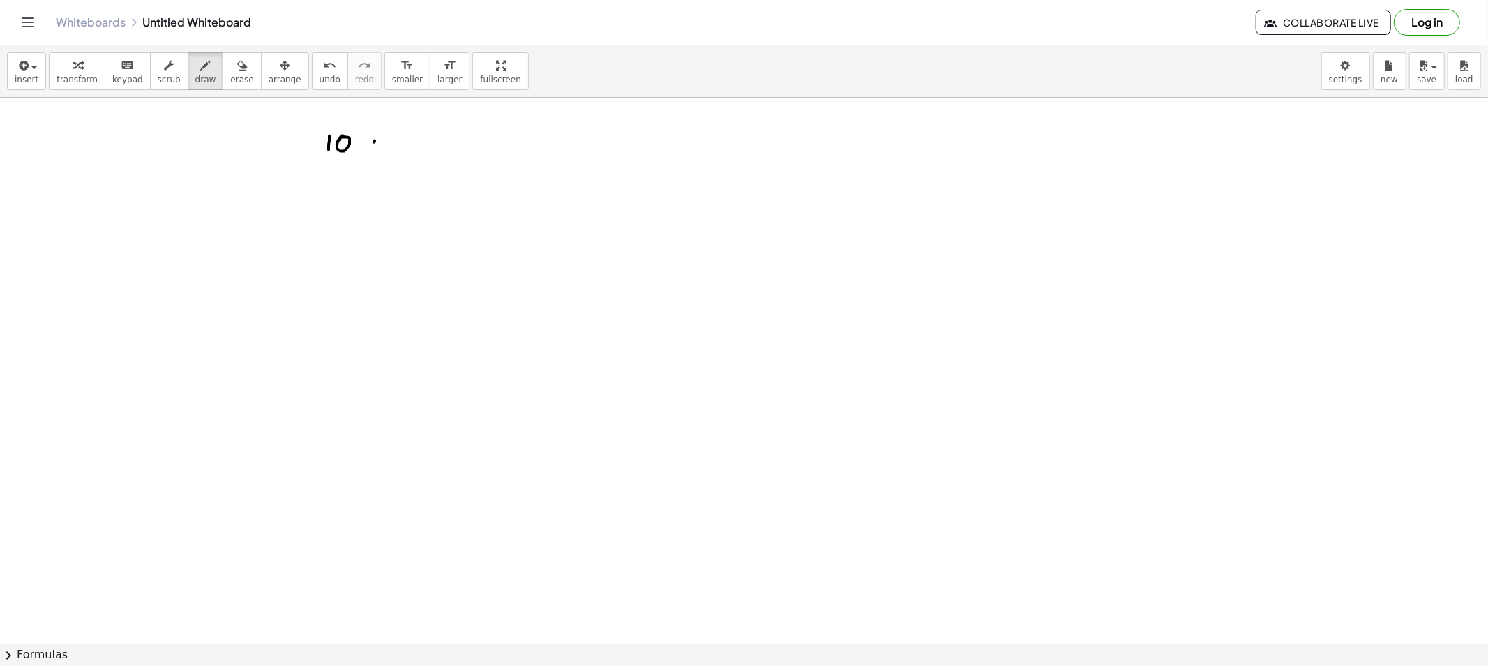
drag, startPoint x: 375, startPoint y: 142, endPoint x: 365, endPoint y: 150, distance: 12.9
drag, startPoint x: 366, startPoint y: 141, endPoint x: 378, endPoint y: 151, distance: 14.8
drag, startPoint x: 381, startPoint y: 124, endPoint x: 389, endPoint y: 134, distance: 13.0
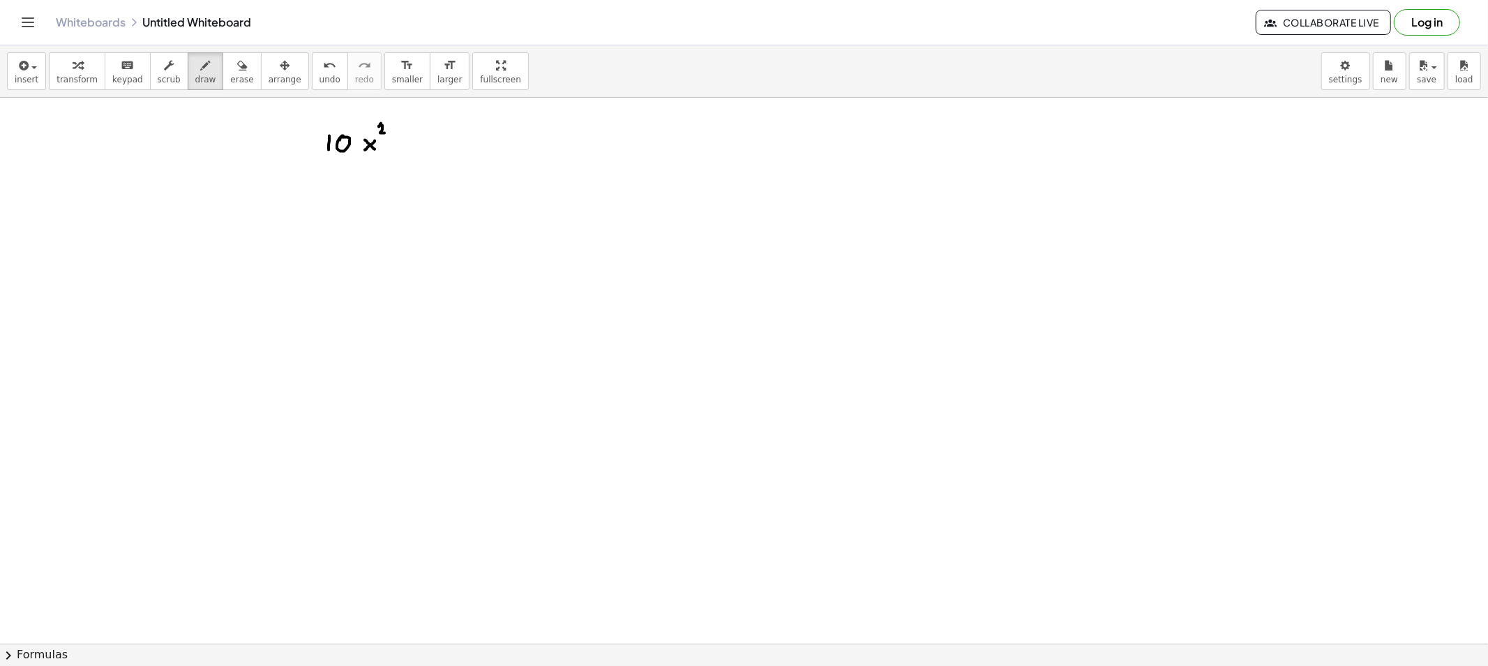
drag, startPoint x: 429, startPoint y: 144, endPoint x: 436, endPoint y: 144, distance: 7.0
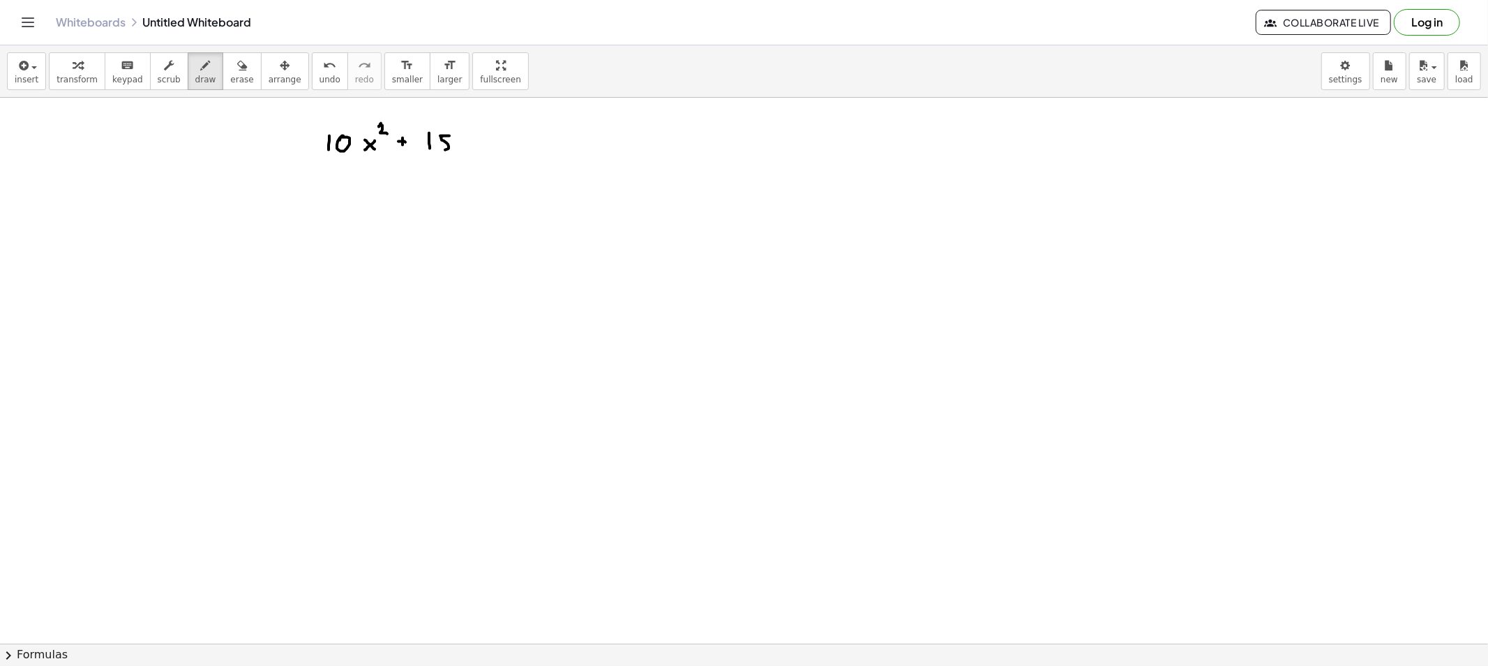
drag, startPoint x: 445, startPoint y: 136, endPoint x: 454, endPoint y: 148, distance: 14.9
drag, startPoint x: 470, startPoint y: 142, endPoint x: 463, endPoint y: 147, distance: 8.5
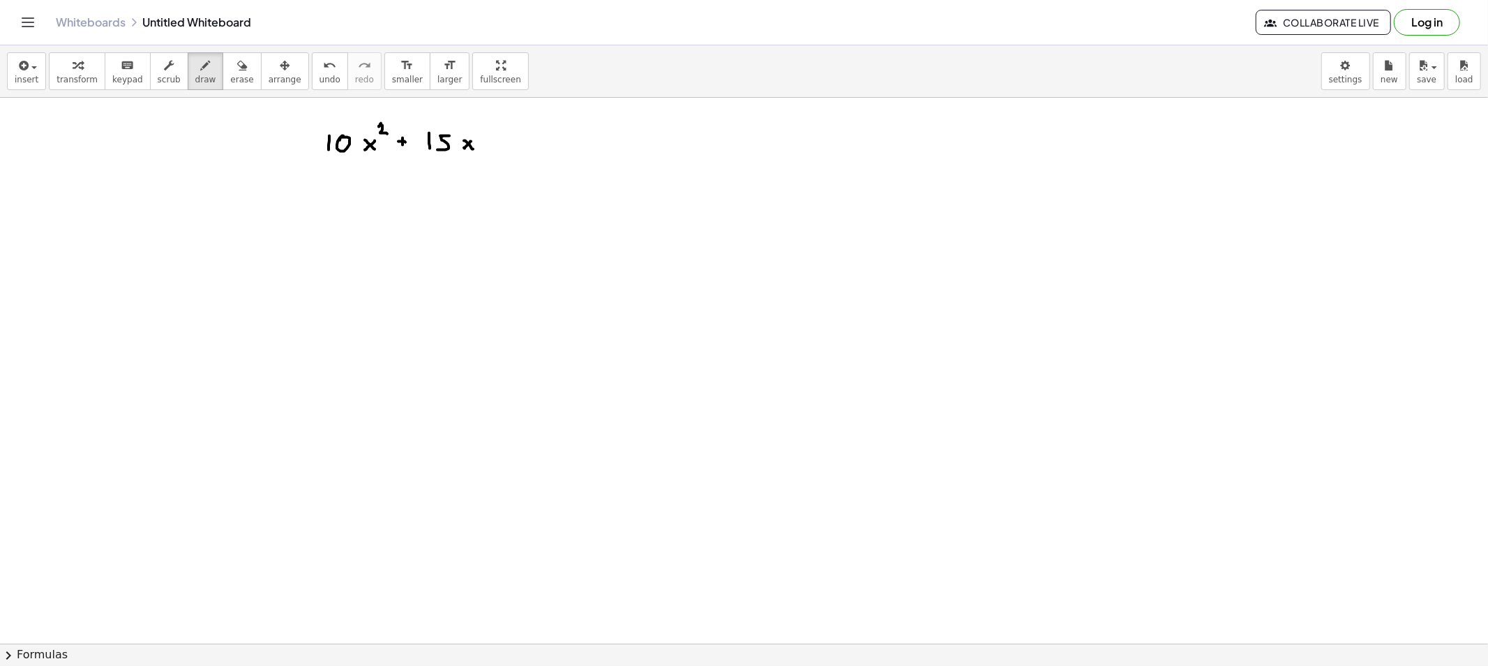
drag, startPoint x: 612, startPoint y: 124, endPoint x: 639, endPoint y: 147, distance: 35.7
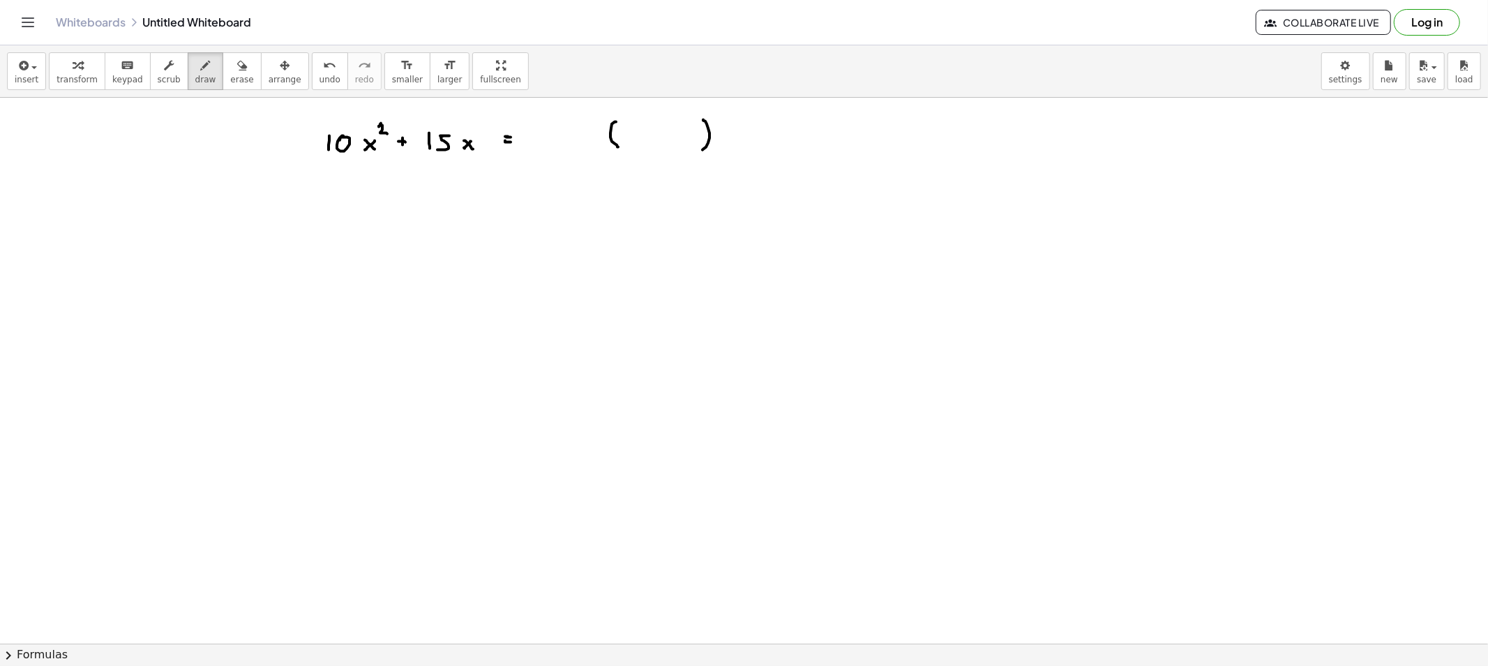
drag, startPoint x: 710, startPoint y: 133, endPoint x: 703, endPoint y: 150, distance: 18.1
drag, startPoint x: 569, startPoint y: 99, endPoint x: 573, endPoint y: 115, distance: 16.4
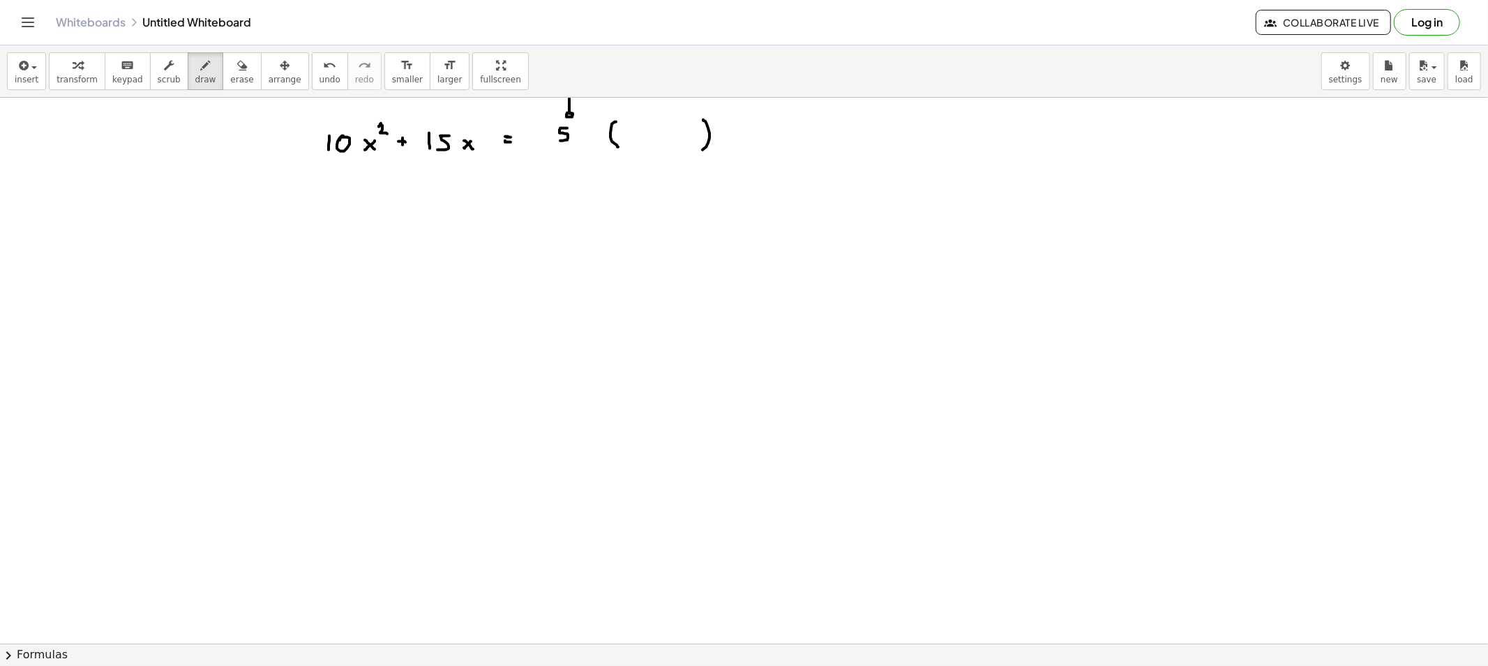
drag, startPoint x: 560, startPoint y: 133, endPoint x: 559, endPoint y: 140, distance: 7.0
drag, startPoint x: 583, startPoint y: 137, endPoint x: 615, endPoint y: 163, distance: 41.2
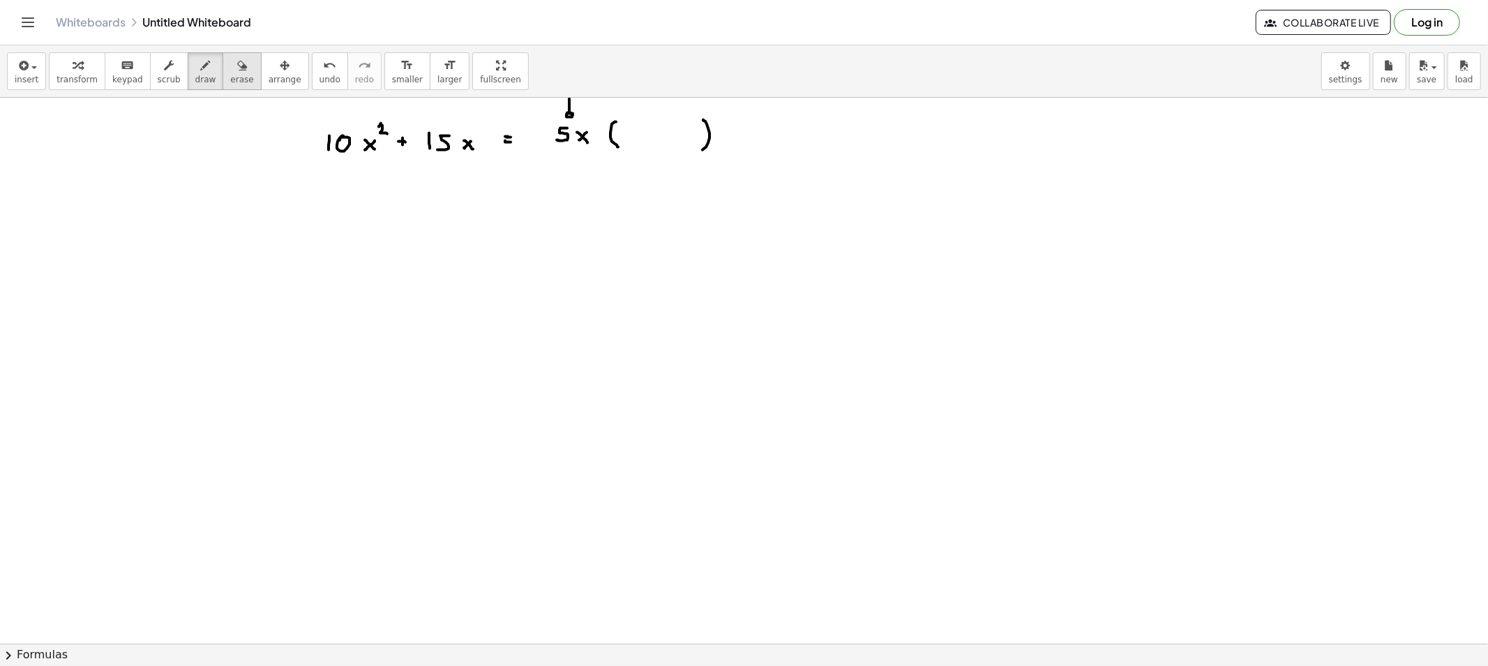
click at [230, 66] on div "button" at bounding box center [241, 65] width 23 height 17
drag, startPoint x: 713, startPoint y: 128, endPoint x: 715, endPoint y: 156, distance: 28.0
drag, startPoint x: 190, startPoint y: 78, endPoint x: 371, endPoint y: 114, distance: 184.2
click at [195, 82] on span "draw" at bounding box center [205, 80] width 21 height 10
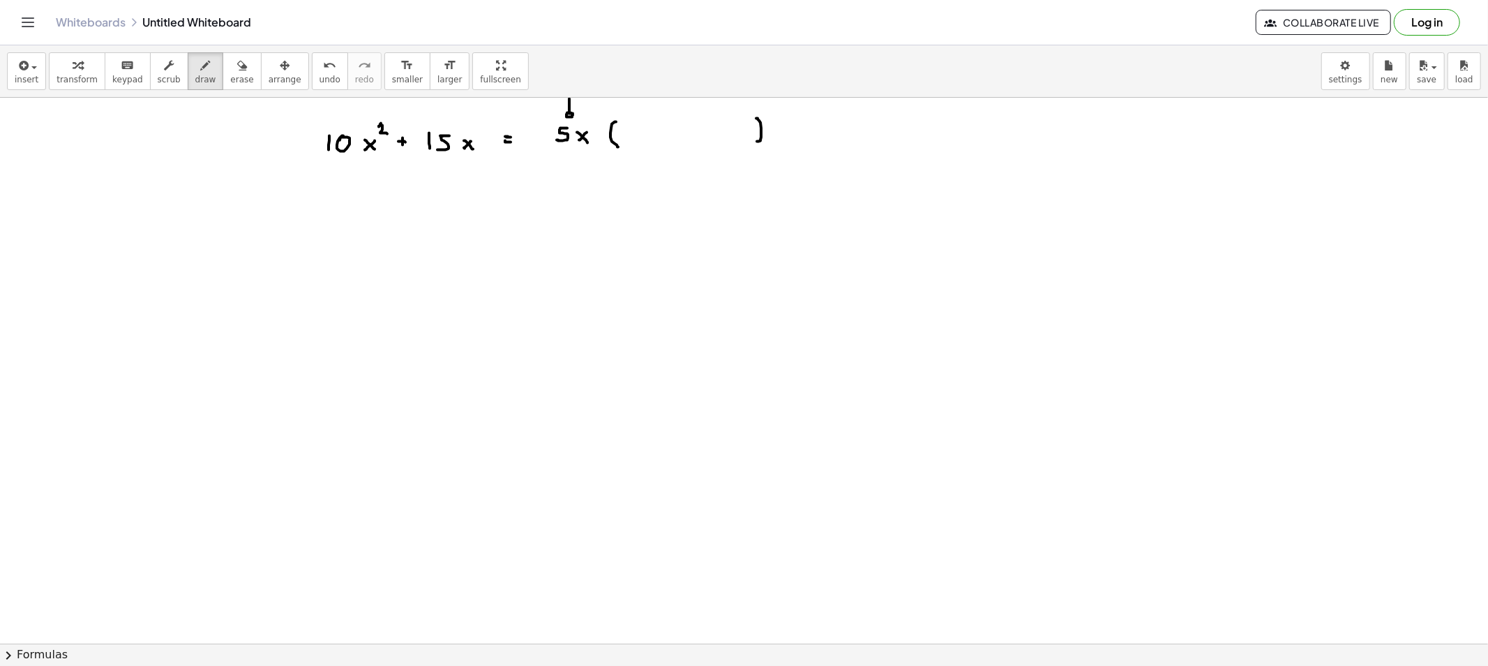
drag, startPoint x: 756, startPoint y: 119, endPoint x: 757, endPoint y: 142, distance: 23.0
drag, startPoint x: 632, startPoint y: 130, endPoint x: 639, endPoint y: 142, distance: 14.1
drag, startPoint x: 655, startPoint y: 134, endPoint x: 648, endPoint y: 133, distance: 7.1
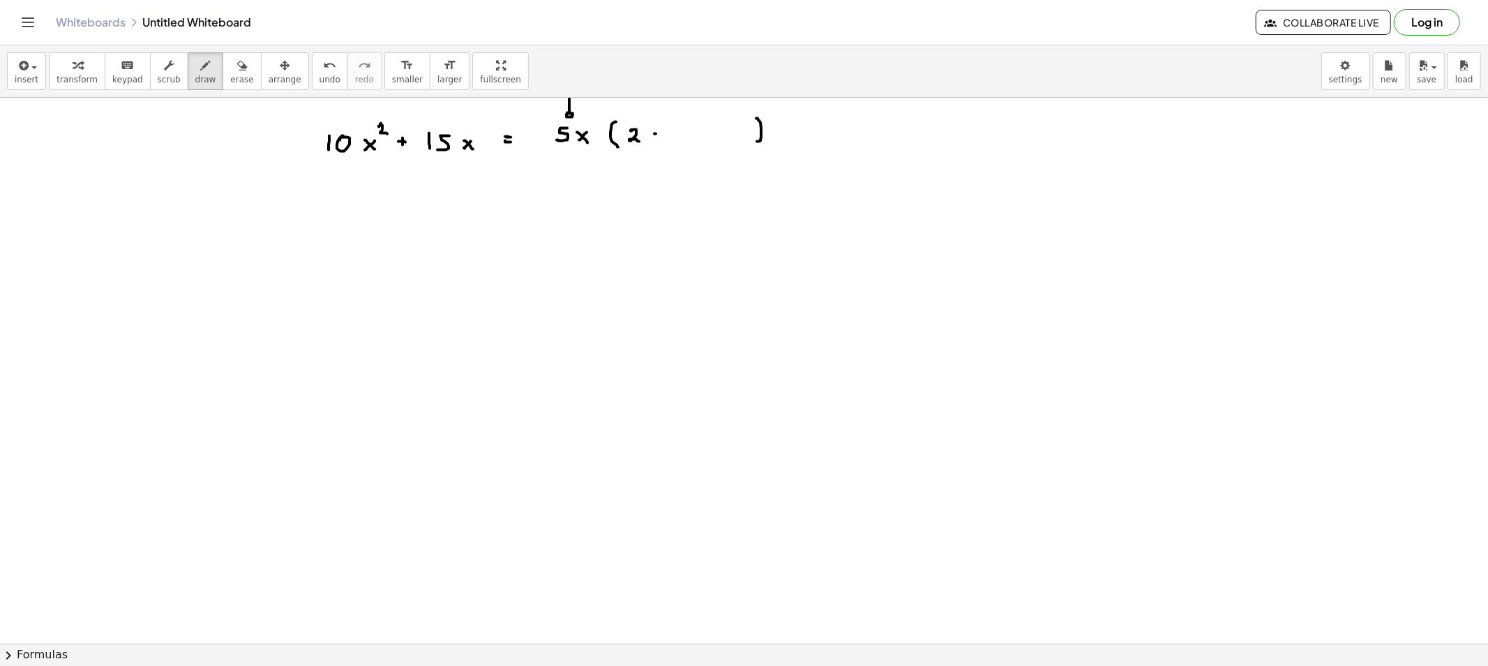
drag, startPoint x: 648, startPoint y: 133, endPoint x: 654, endPoint y: 142, distance: 11.0
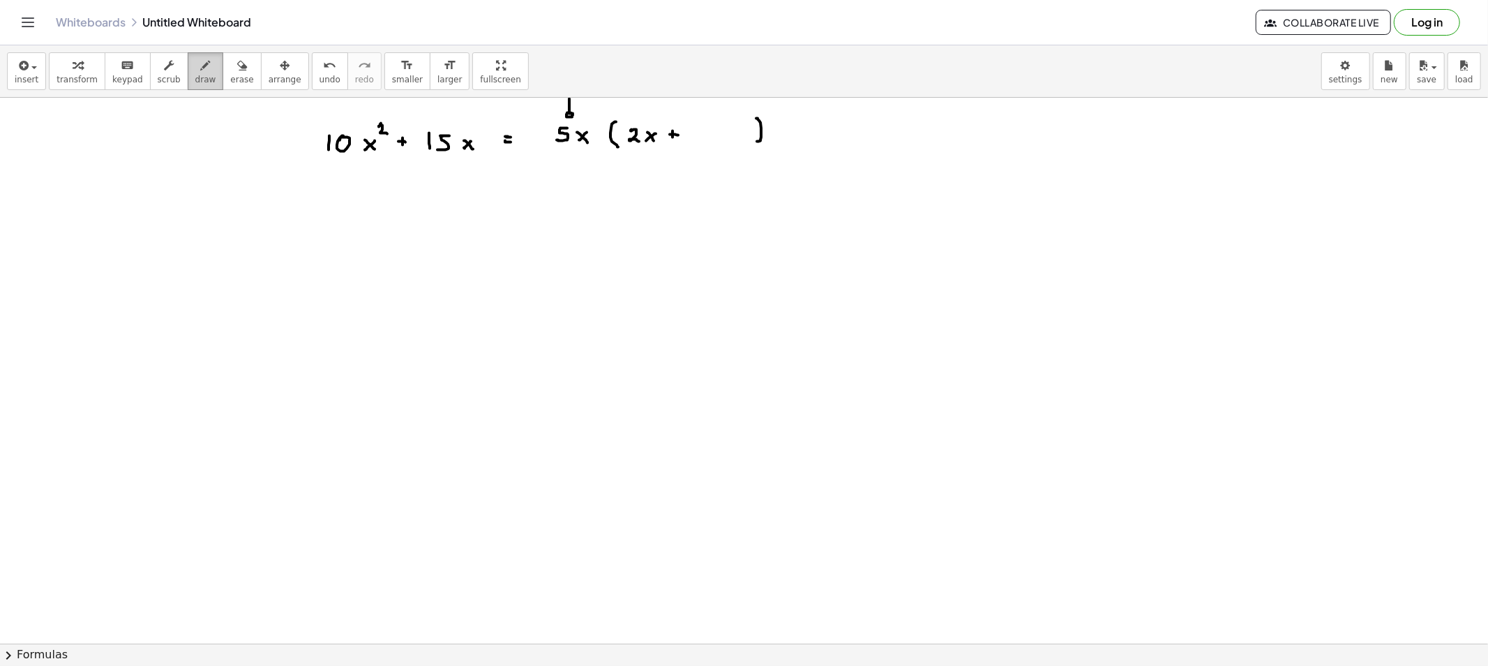
click at [201, 70] on icon "button" at bounding box center [206, 65] width 10 height 17
click at [201, 67] on icon "button" at bounding box center [206, 65] width 10 height 17
click at [230, 80] on span "erase" at bounding box center [241, 80] width 23 height 10
drag, startPoint x: 480, startPoint y: 221, endPoint x: 468, endPoint y: 198, distance: 25.9
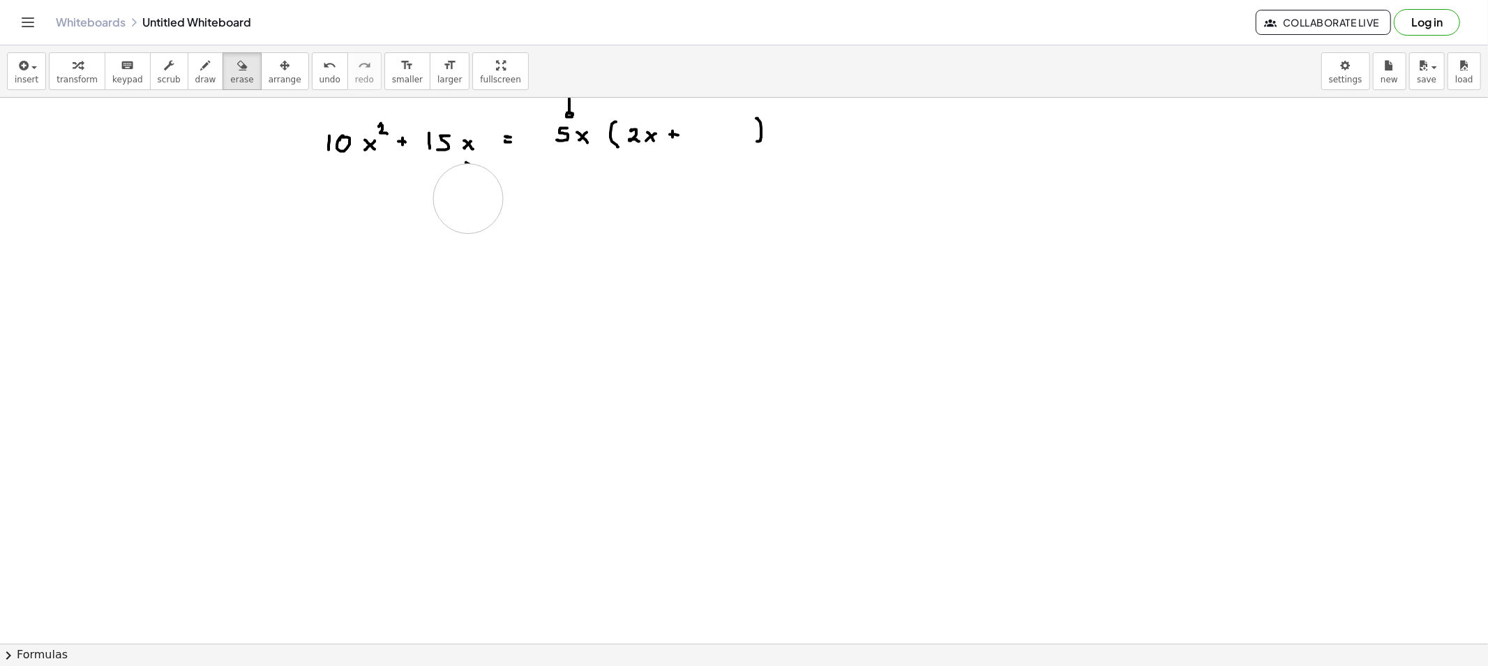
click at [201, 79] on button "draw" at bounding box center [206, 71] width 36 height 38
drag, startPoint x: 709, startPoint y: 126, endPoint x: 735, endPoint y: 165, distance: 46.8
click at [230, 68] on div "button" at bounding box center [241, 65] width 23 height 17
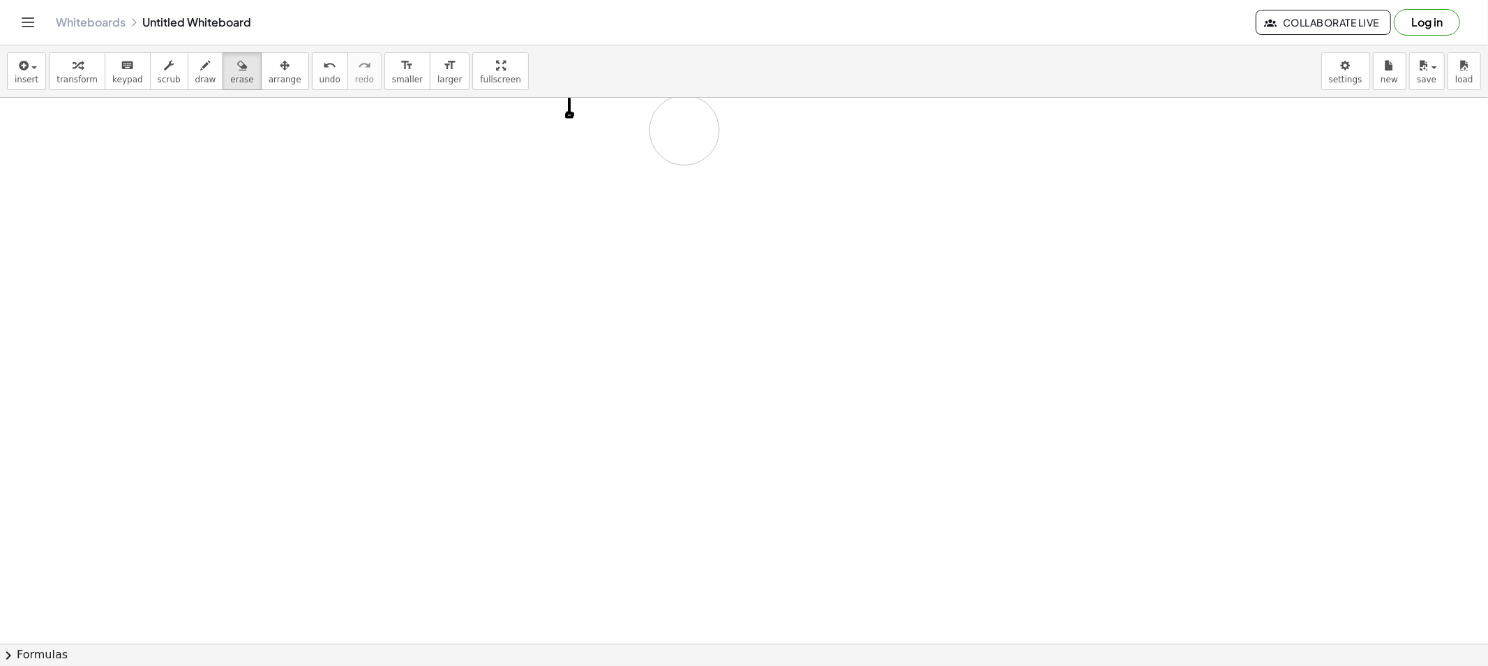
drag, startPoint x: 214, startPoint y: 140, endPoint x: 234, endPoint y: 144, distance: 20.0
click at [195, 82] on span "draw" at bounding box center [205, 80] width 21 height 10
drag, startPoint x: 352, startPoint y: 148, endPoint x: 368, endPoint y: 149, distance: 16.8
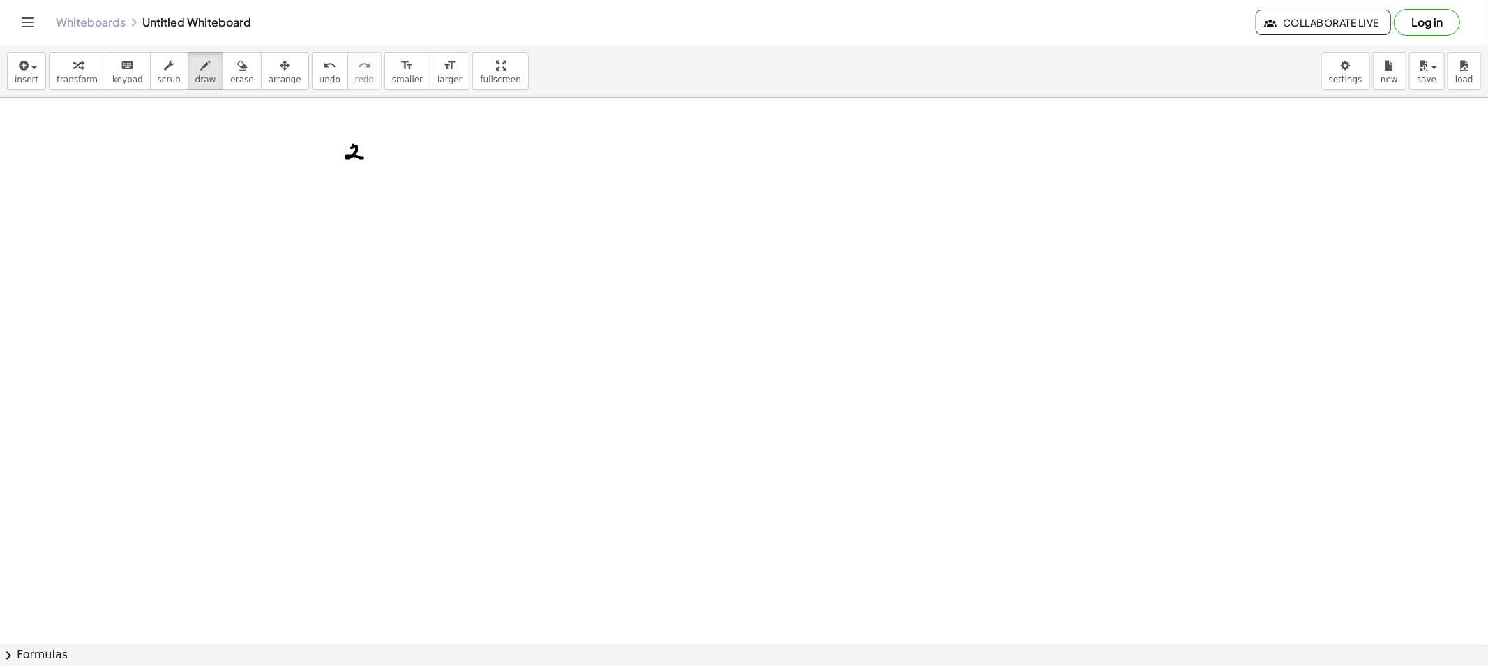
drag, startPoint x: 370, startPoint y: 149, endPoint x: 370, endPoint y: 157, distance: 7.7
drag, startPoint x: 396, startPoint y: 148, endPoint x: 382, endPoint y: 162, distance: 19.3
drag, startPoint x: 387, startPoint y: 154, endPoint x: 396, endPoint y: 158, distance: 10.0
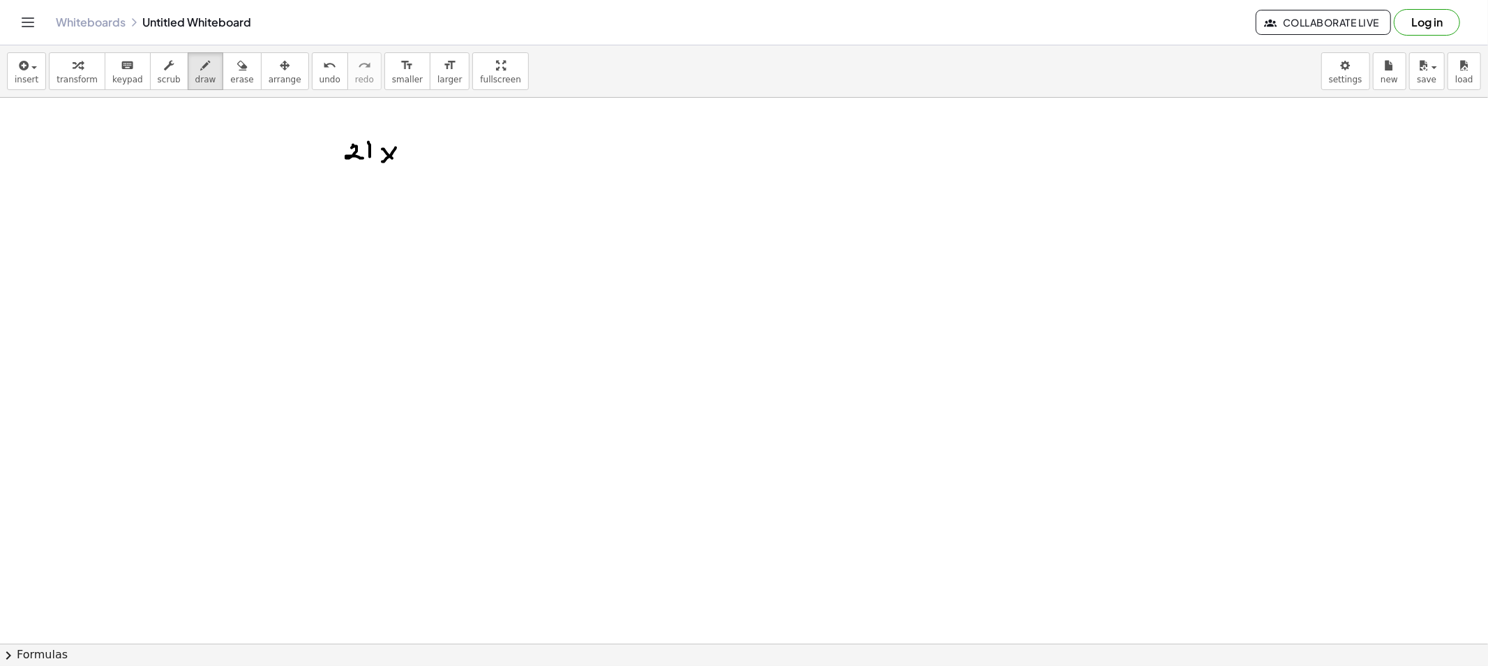
drag, startPoint x: 401, startPoint y: 133, endPoint x: 408, endPoint y: 143, distance: 12.4
drag, startPoint x: 415, startPoint y: 149, endPoint x: 415, endPoint y: 158, distance: 8.4
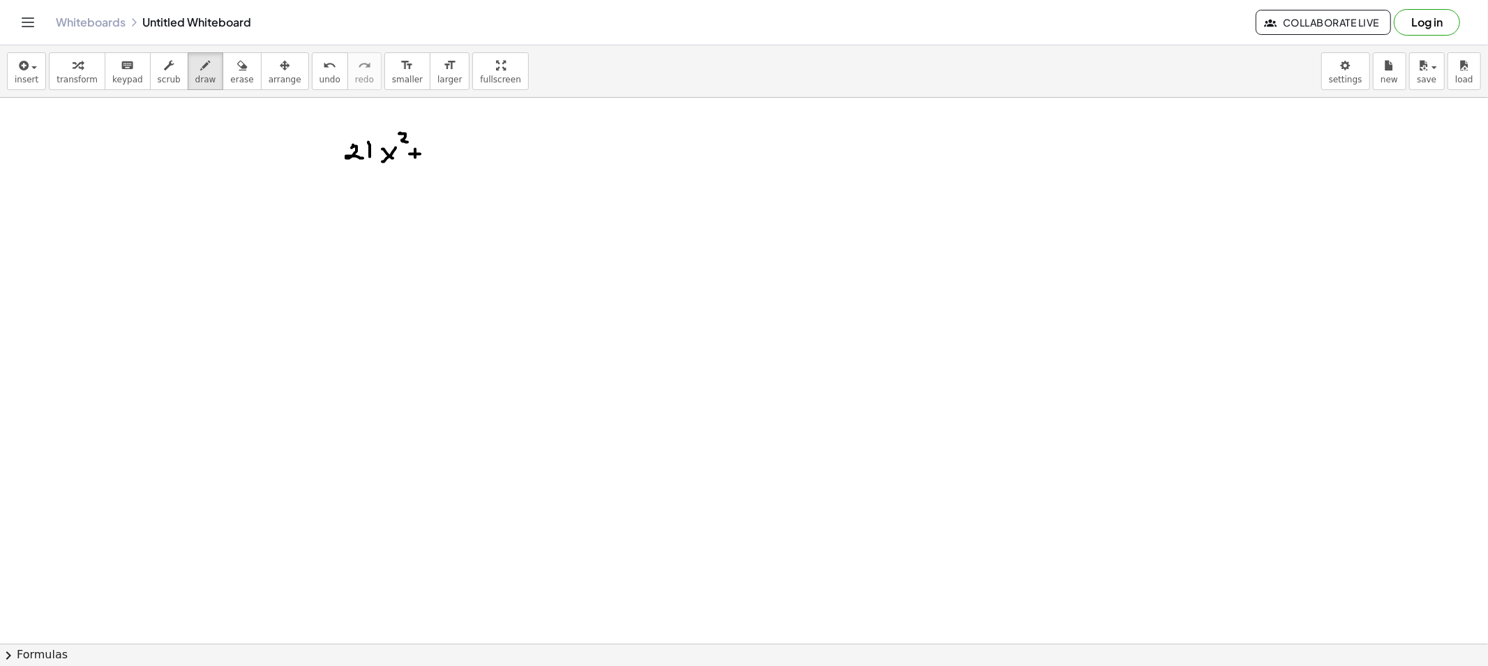
drag, startPoint x: 417, startPoint y: 154, endPoint x: 424, endPoint y: 156, distance: 7.3
drag, startPoint x: 444, startPoint y: 149, endPoint x: 452, endPoint y: 156, distance: 10.9
drag, startPoint x: 455, startPoint y: 151, endPoint x: 442, endPoint y: 170, distance: 22.6
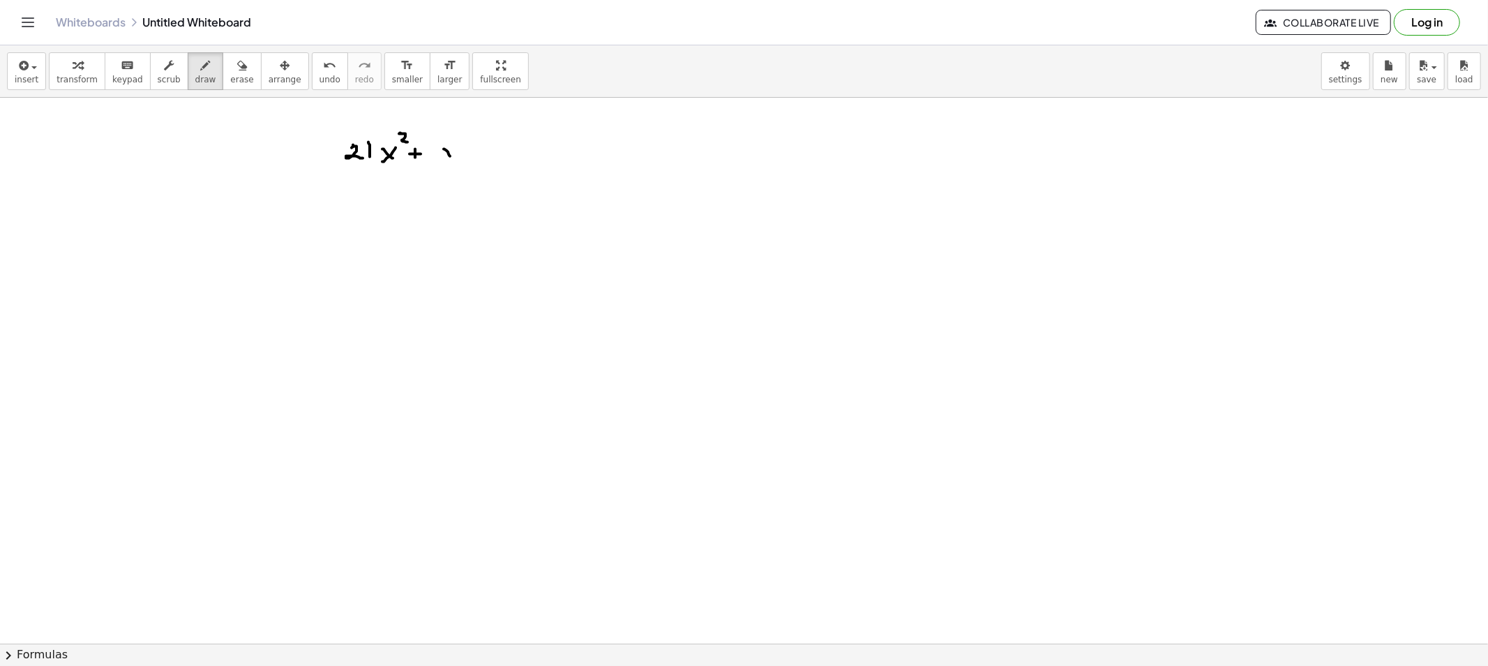
drag, startPoint x: 481, startPoint y: 147, endPoint x: 470, endPoint y: 150, distance: 11.5
drag, startPoint x: 472, startPoint y: 148, endPoint x: 484, endPoint y: 161, distance: 17.8
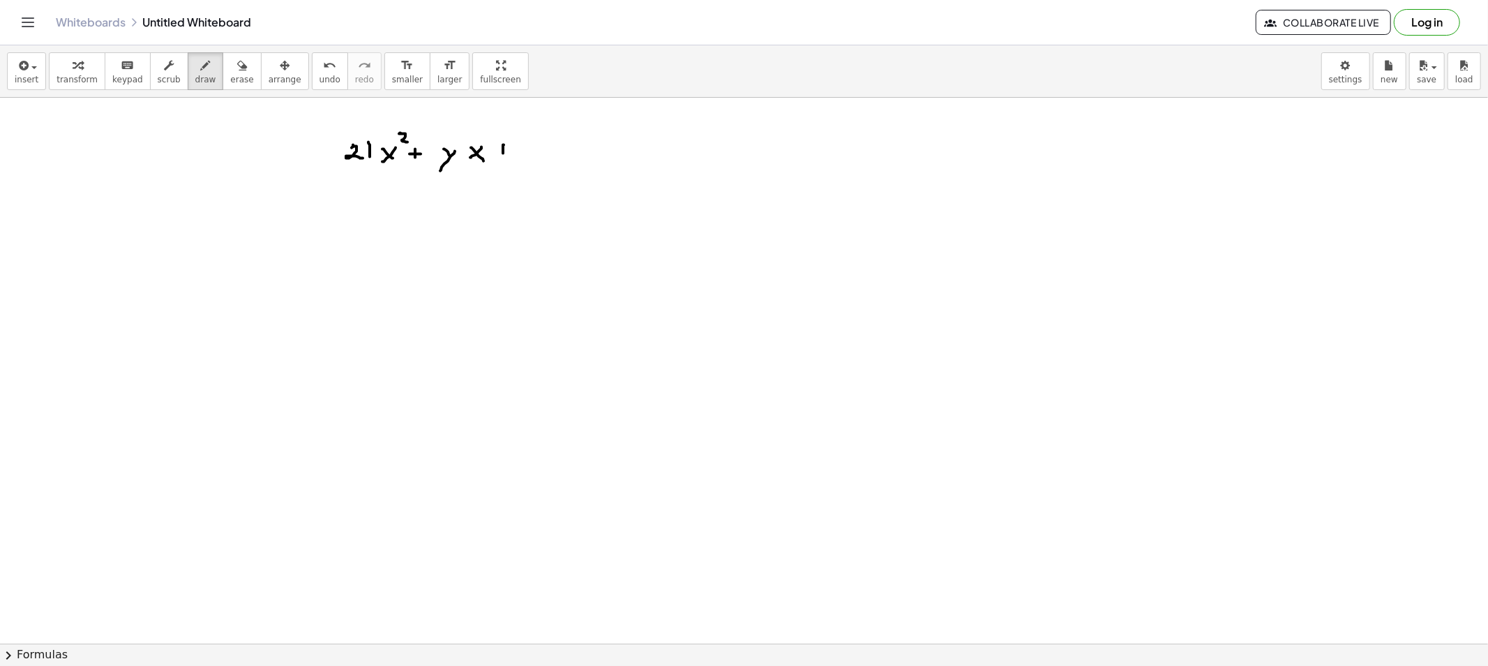
drag, startPoint x: 504, startPoint y: 145, endPoint x: 503, endPoint y: 156, distance: 10.5
drag, startPoint x: 504, startPoint y: 150, endPoint x: 512, endPoint y: 154, distance: 9.1
drag, startPoint x: 541, startPoint y: 142, endPoint x: 567, endPoint y: 151, distance: 27.1
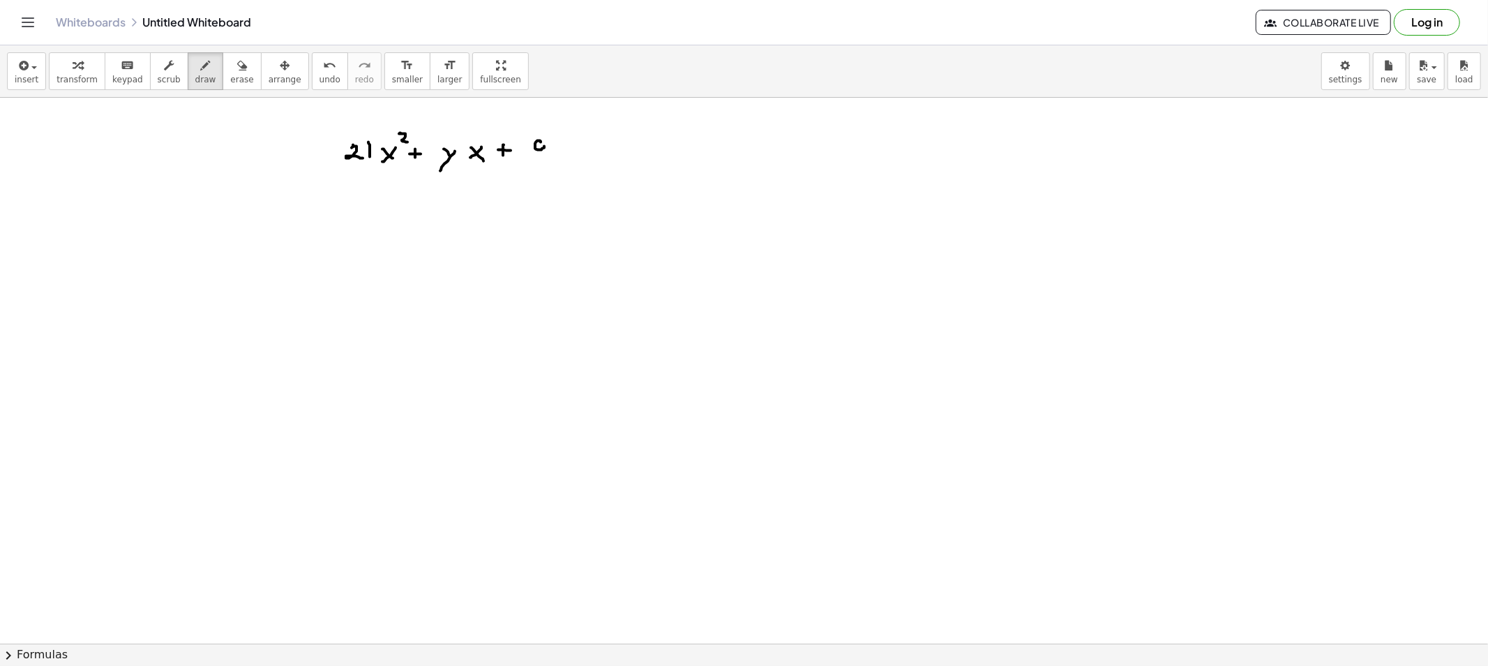
drag, startPoint x: 567, startPoint y: 150, endPoint x: 558, endPoint y: 154, distance: 9.1
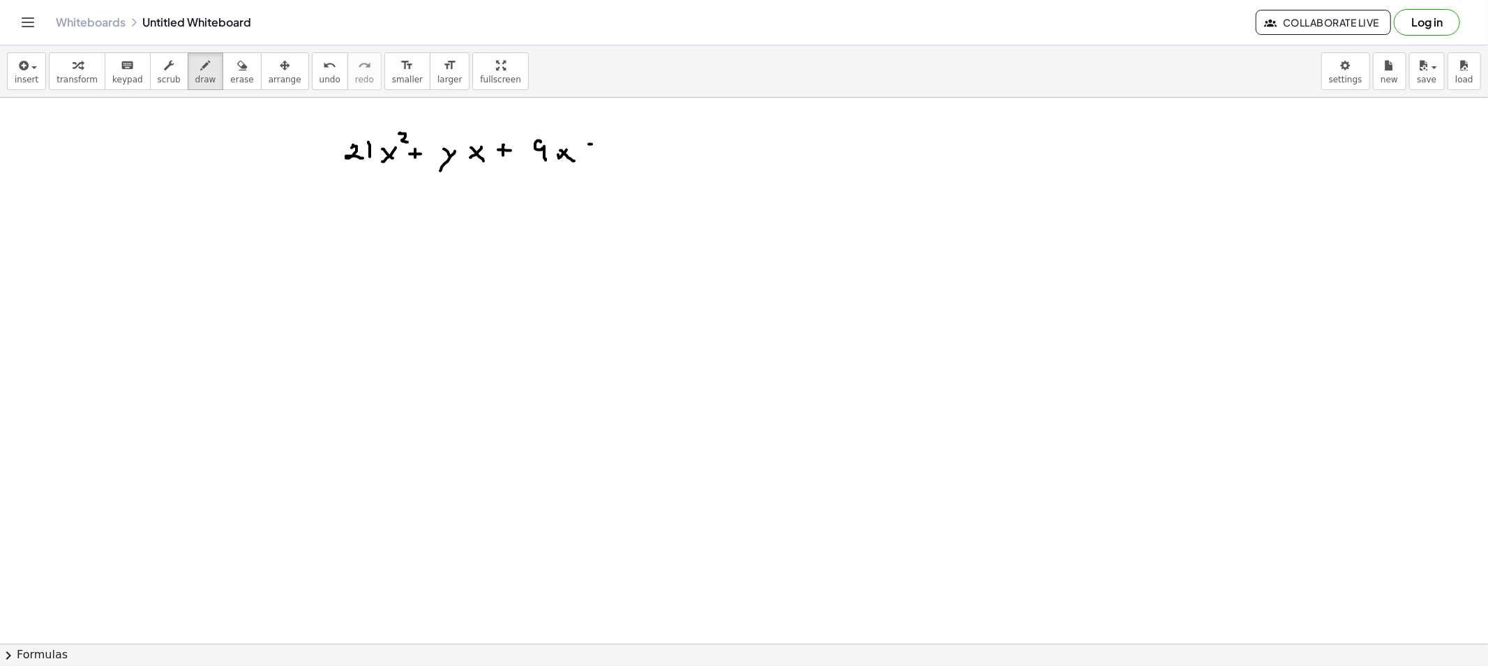
click at [201, 66] on icon "button" at bounding box center [206, 65] width 10 height 17
click at [237, 73] on icon "button" at bounding box center [242, 65] width 10 height 17
drag, startPoint x: 606, startPoint y: 163, endPoint x: 469, endPoint y: 165, distance: 136.8
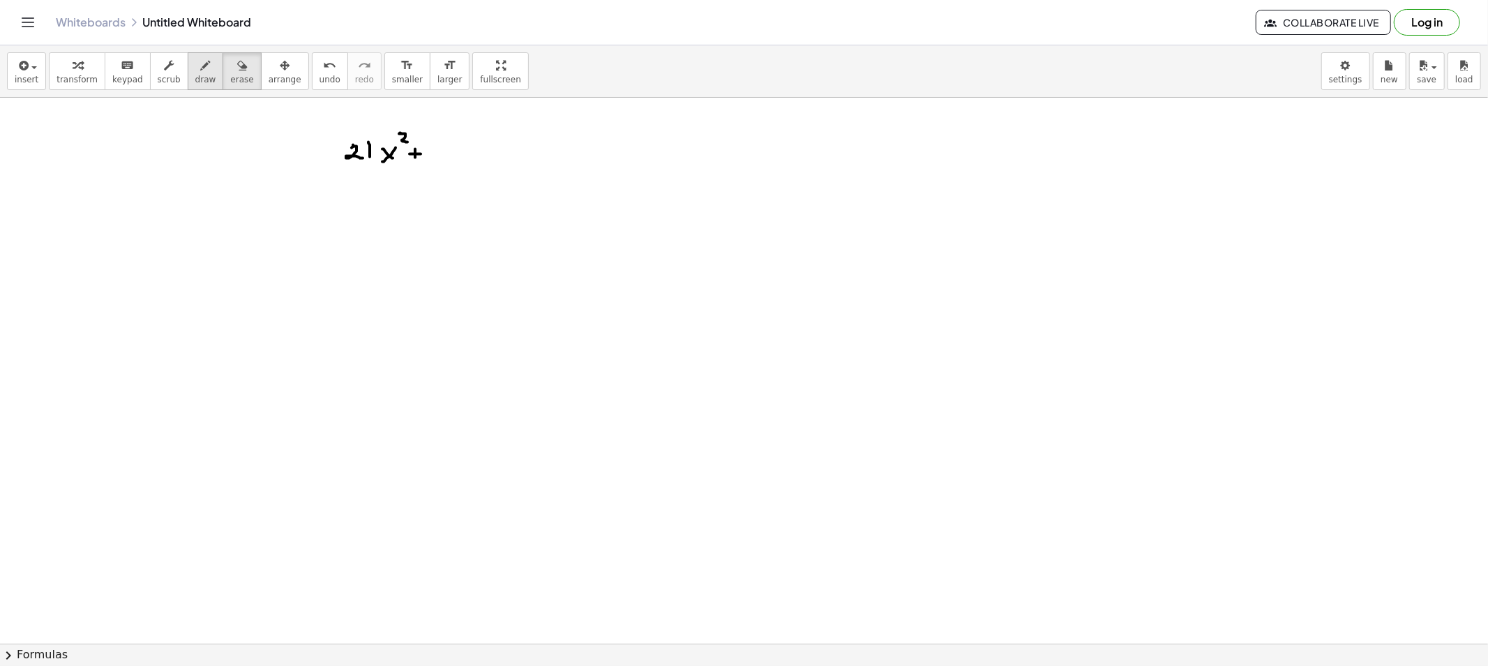
click at [204, 81] on div "transform keyboard keypad scrub draw erase arrange" at bounding box center [179, 71] width 260 height 38
click at [197, 77] on span "draw" at bounding box center [205, 80] width 21 height 10
drag, startPoint x: 448, startPoint y: 145, endPoint x: 449, endPoint y: 157, distance: 11.9
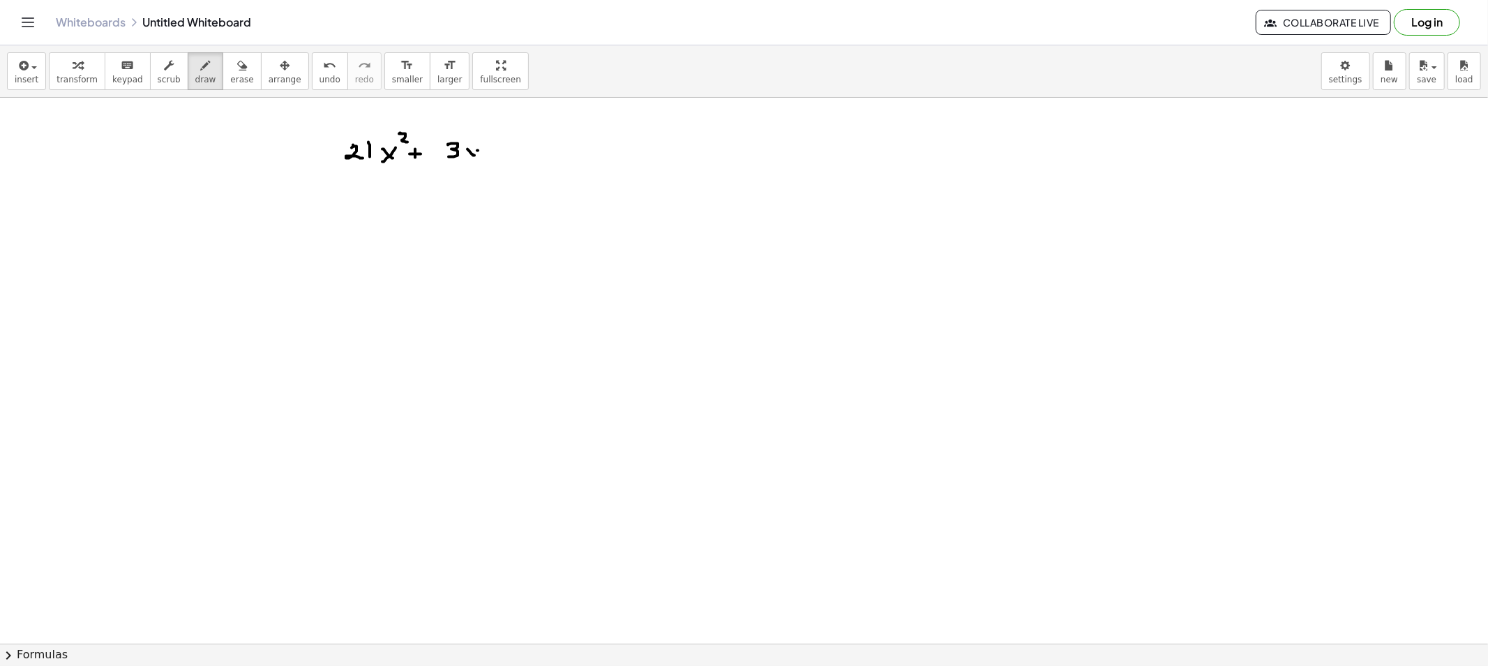
drag, startPoint x: 477, startPoint y: 151, endPoint x: 491, endPoint y: 157, distance: 15.3
drag, startPoint x: 489, startPoint y: 155, endPoint x: 485, endPoint y: 149, distance: 7.5
drag, startPoint x: 485, startPoint y: 148, endPoint x: 499, endPoint y: 158, distance: 17.0
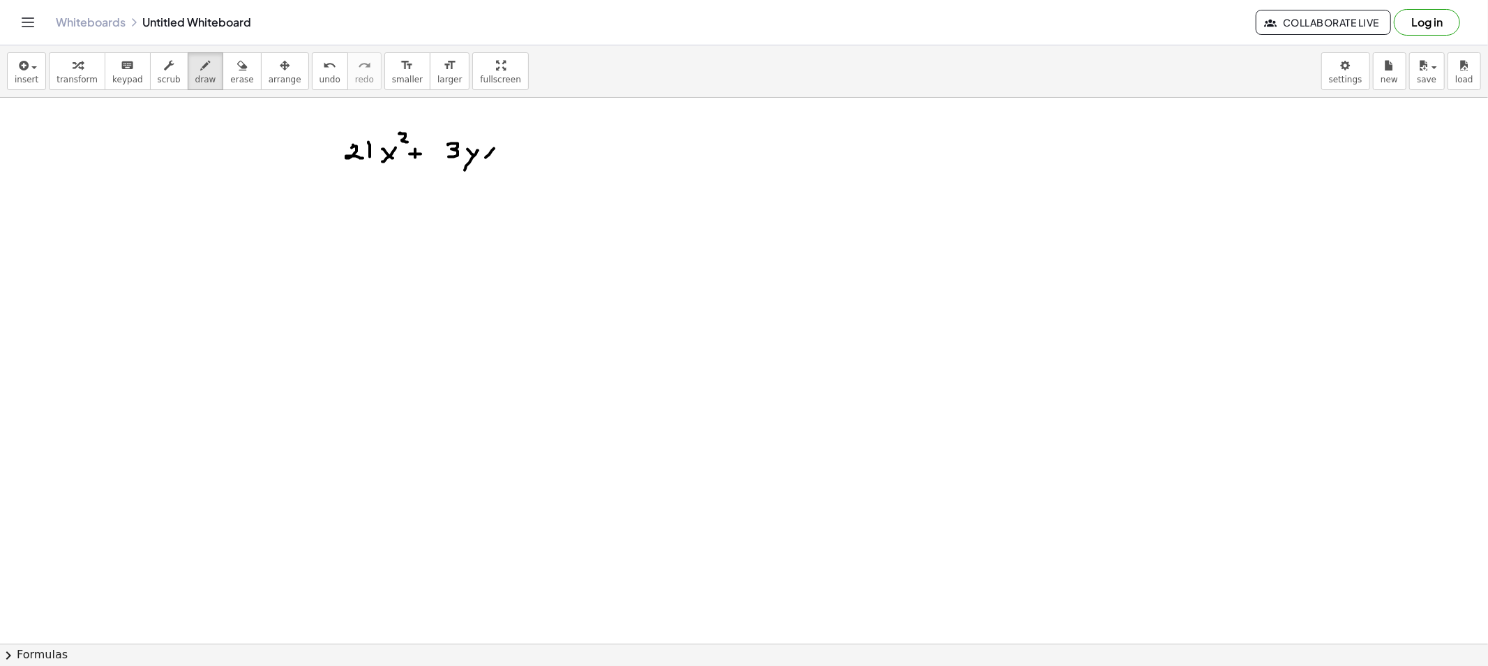
drag, startPoint x: 520, startPoint y: 141, endPoint x: 516, endPoint y: 148, distance: 7.8
drag, startPoint x: 518, startPoint y: 144, endPoint x: 526, endPoint y: 144, distance: 8.4
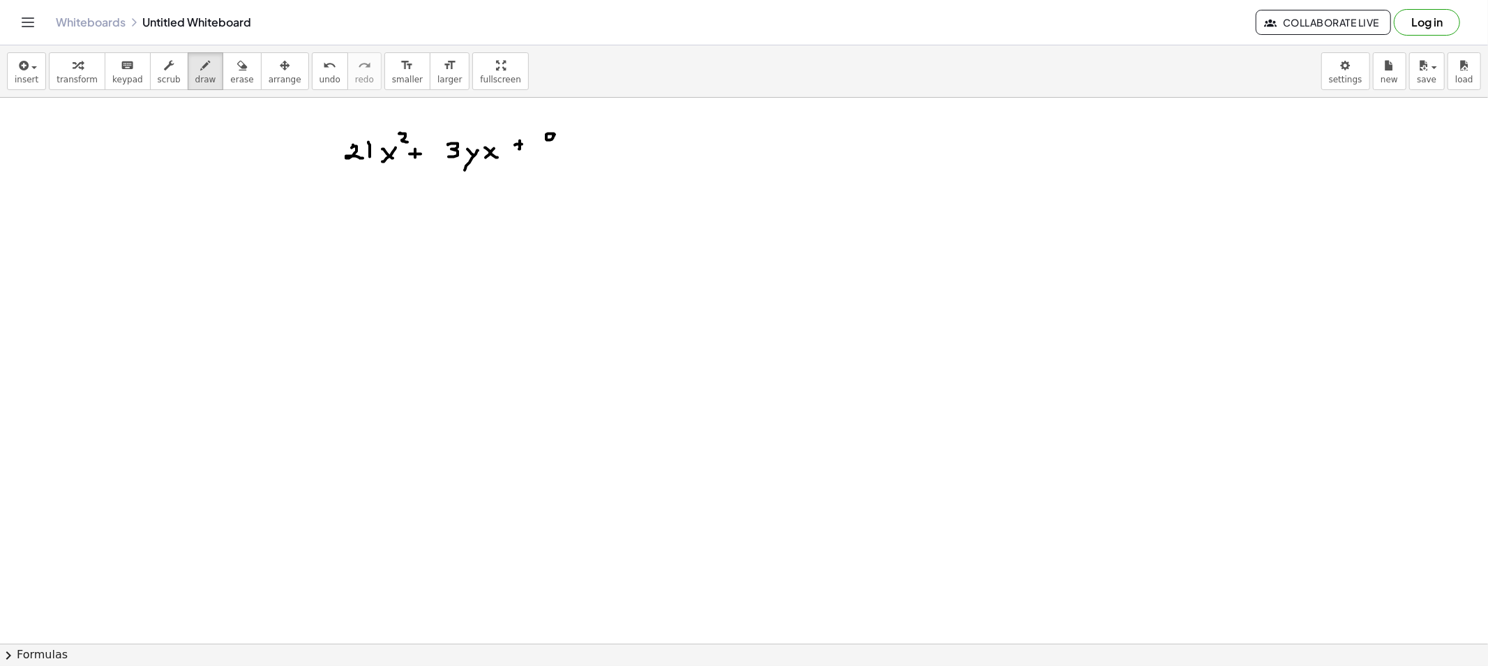
drag, startPoint x: 553, startPoint y: 134, endPoint x: 560, endPoint y: 151, distance: 19.1
drag, startPoint x: 576, startPoint y: 143, endPoint x: 583, endPoint y: 147, distance: 7.2
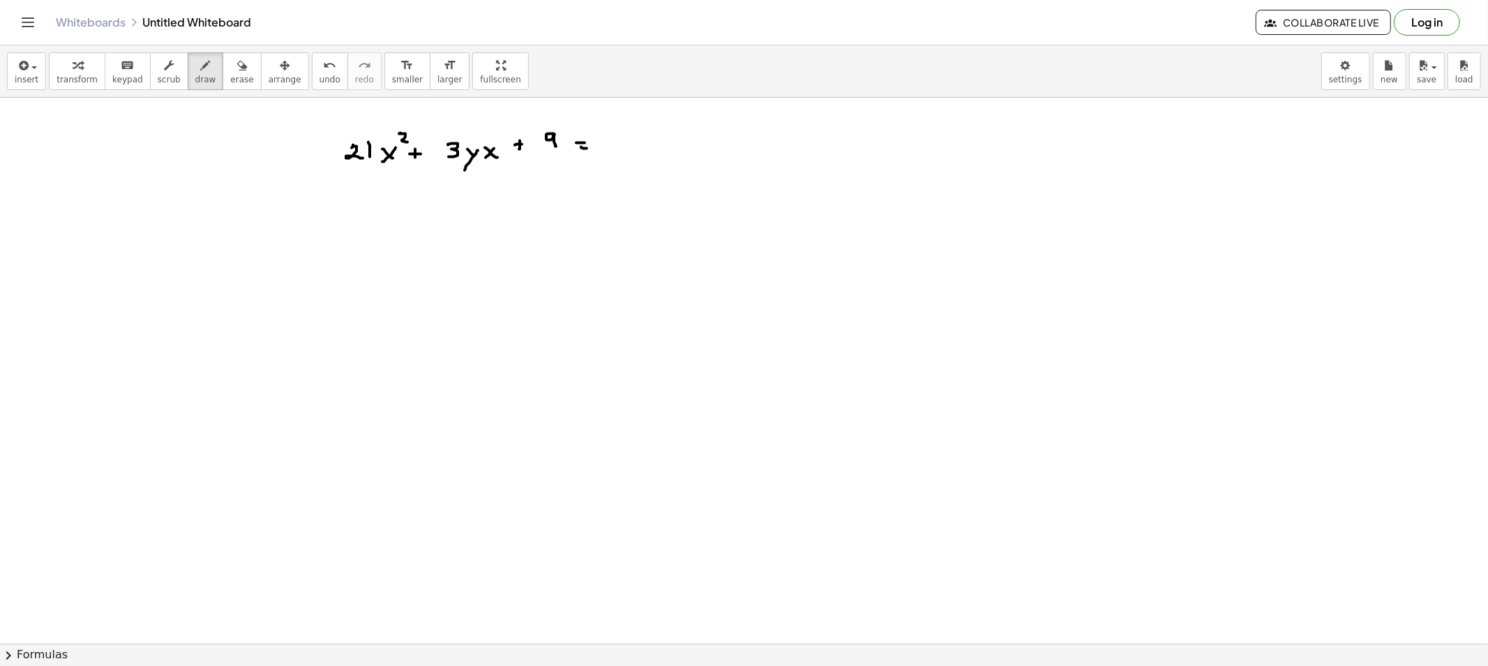
drag, startPoint x: 225, startPoint y: 82, endPoint x: 247, endPoint y: 99, distance: 27.4
click at [230, 84] on span "erase" at bounding box center [241, 80] width 23 height 10
drag, startPoint x: 608, startPoint y: 179, endPoint x: 602, endPoint y: 154, distance: 26.4
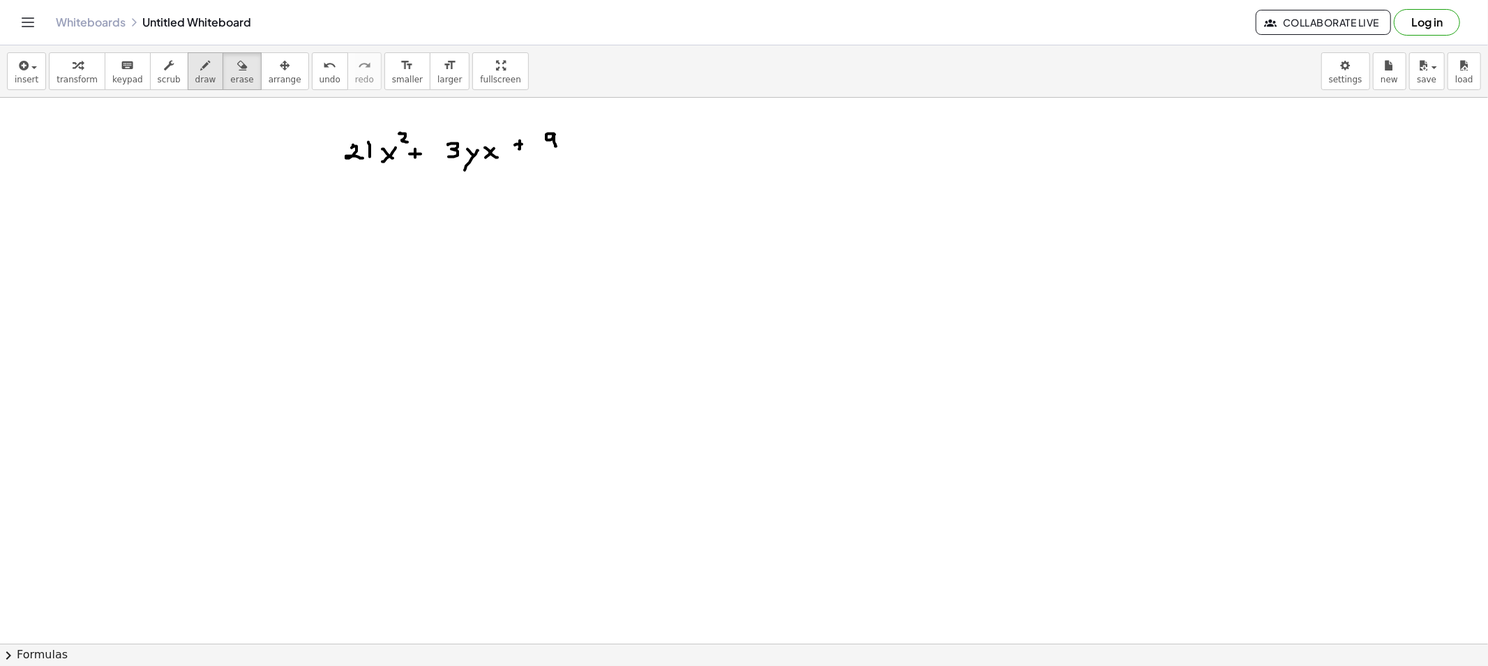
click at [188, 77] on button "draw" at bounding box center [206, 71] width 36 height 38
click at [195, 80] on span "draw" at bounding box center [205, 80] width 21 height 10
drag, startPoint x: 573, startPoint y: 148, endPoint x: 584, endPoint y: 150, distance: 11.4
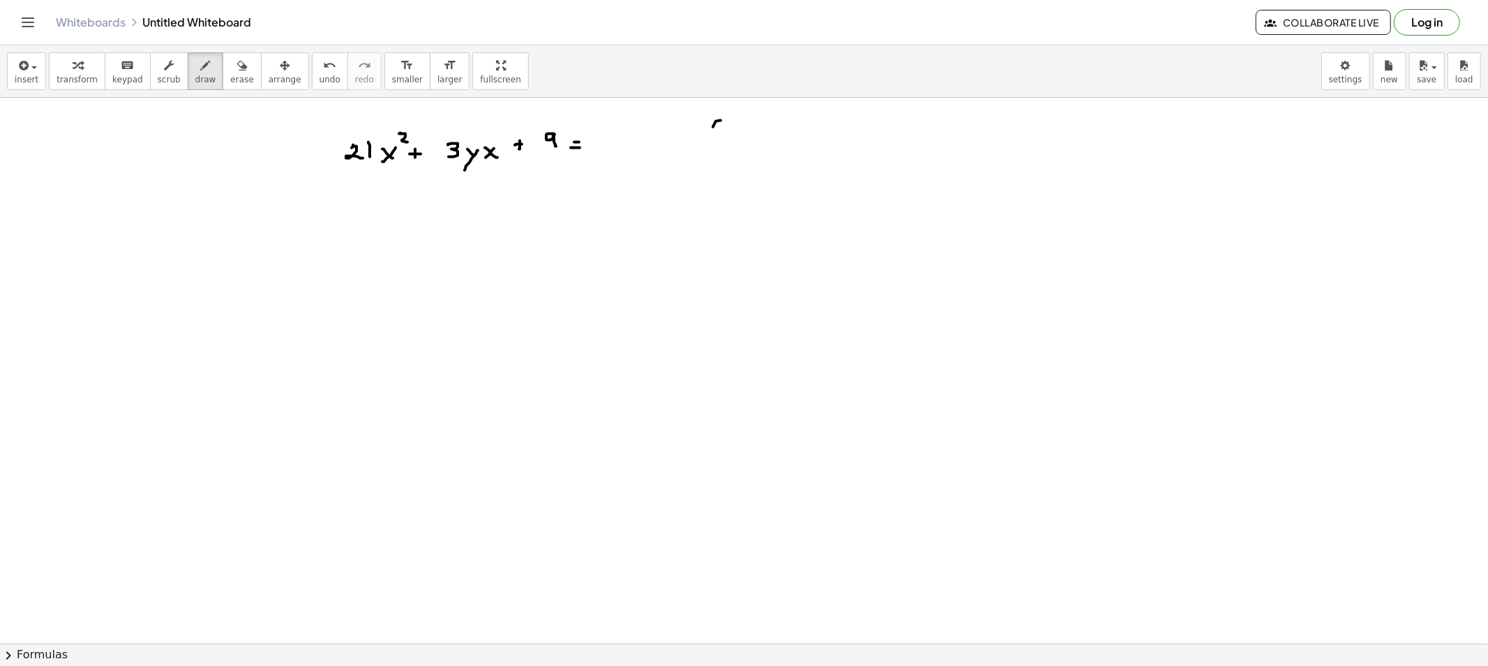
drag, startPoint x: 716, startPoint y: 121, endPoint x: 723, endPoint y: 168, distance: 47.3
drag, startPoint x: 898, startPoint y: 120, endPoint x: 893, endPoint y: 174, distance: 54.6
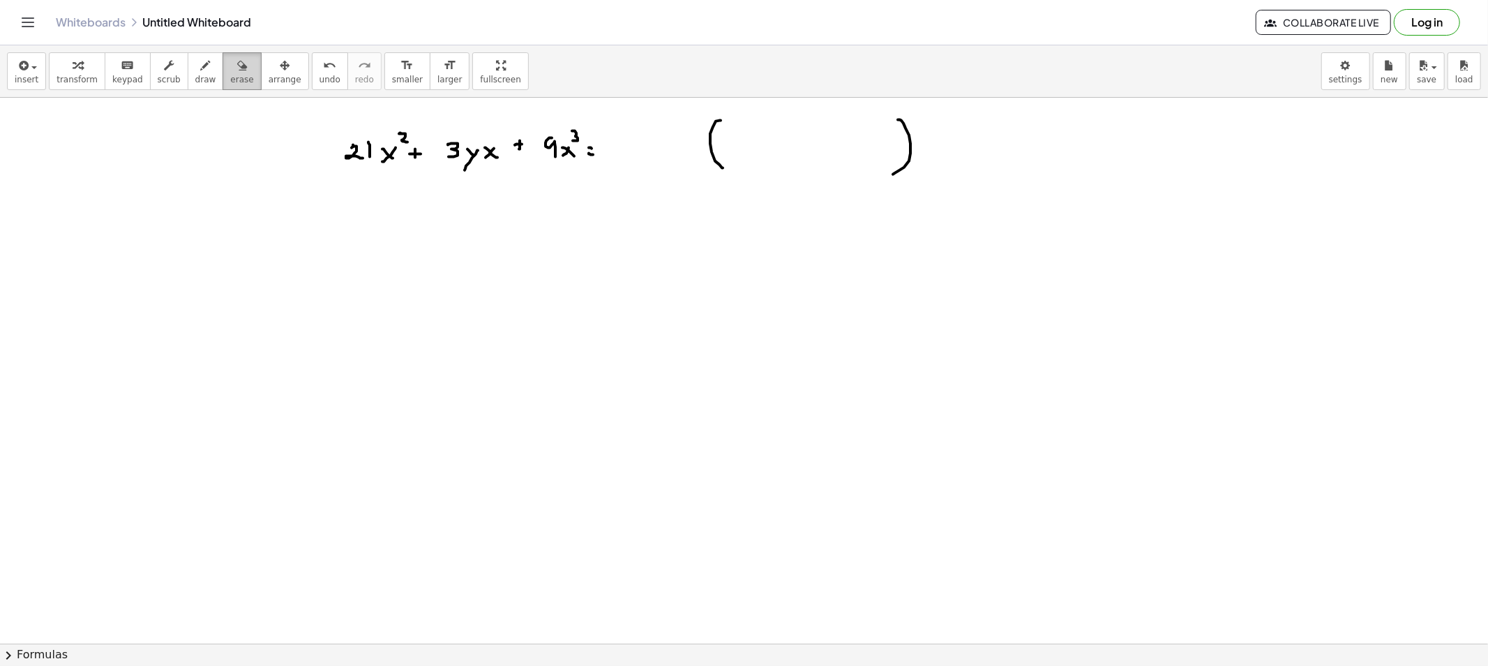
click at [235, 68] on button "erase" at bounding box center [242, 71] width 38 height 38
click at [195, 82] on span "draw" at bounding box center [205, 80] width 21 height 10
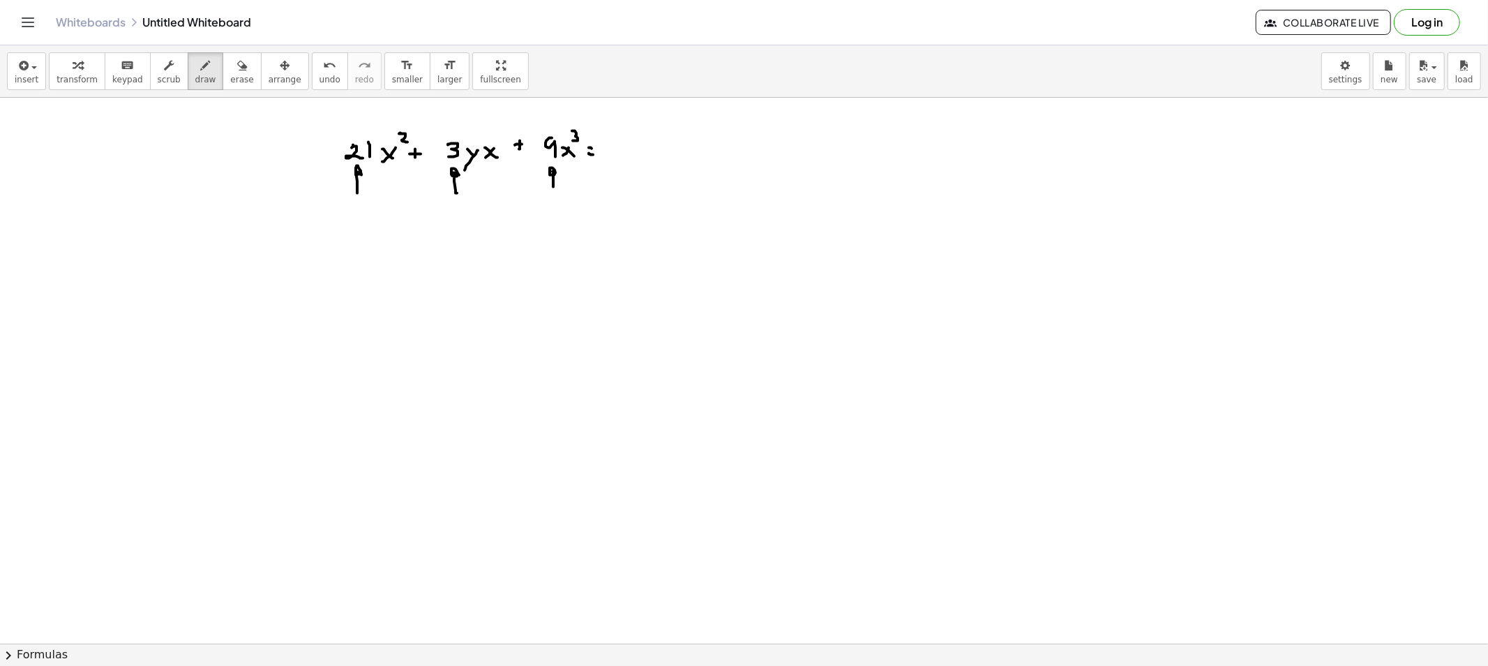
drag, startPoint x: 393, startPoint y: 189, endPoint x: 399, endPoint y: 179, distance: 12.2
drag, startPoint x: 498, startPoint y: 188, endPoint x: 499, endPoint y: 177, distance: 11.3
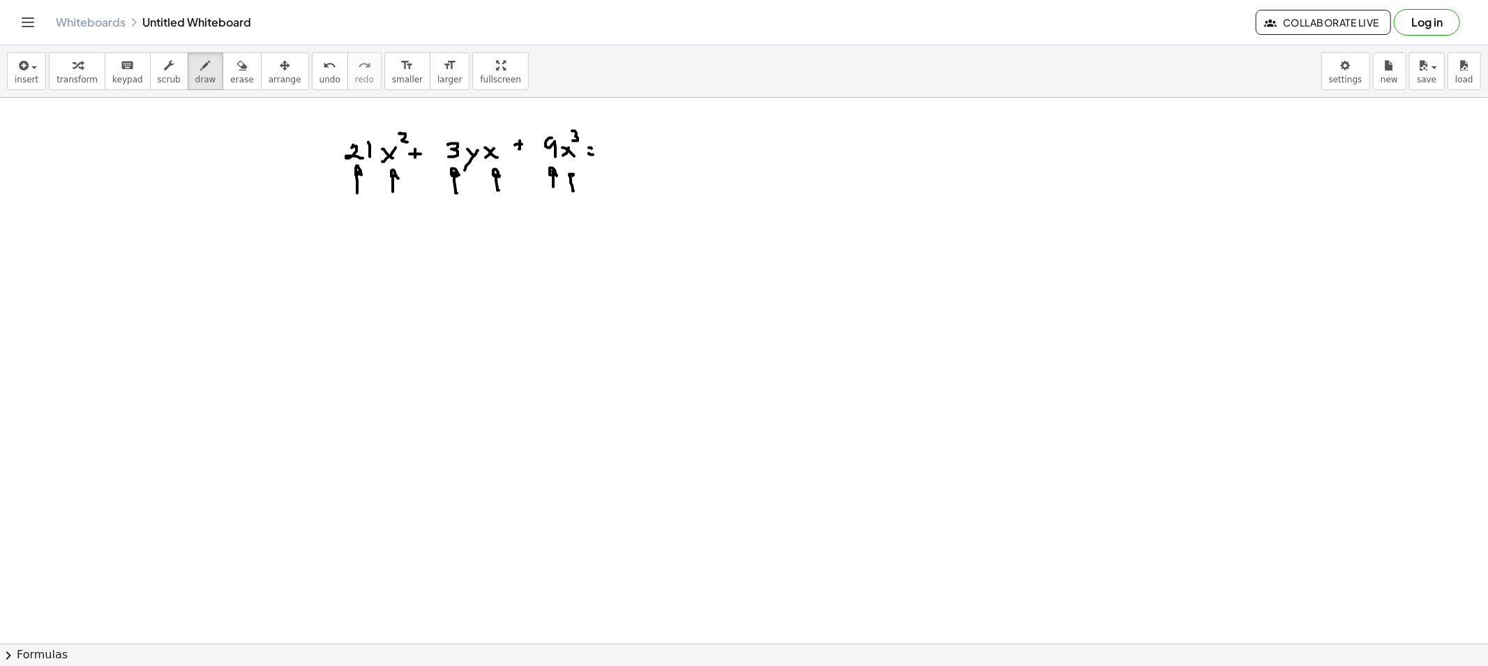
drag, startPoint x: 574, startPoint y: 191, endPoint x: 576, endPoint y: 174, distance: 16.9
drag, startPoint x: 735, startPoint y: 128, endPoint x: 745, endPoint y: 155, distance: 28.3
drag, startPoint x: 889, startPoint y: 124, endPoint x: 888, endPoint y: 163, distance: 38.4
drag, startPoint x: 703, startPoint y: 209, endPoint x: 703, endPoint y: 179, distance: 30.7
drag, startPoint x: 677, startPoint y: 133, endPoint x: 671, endPoint y: 149, distance: 17.0
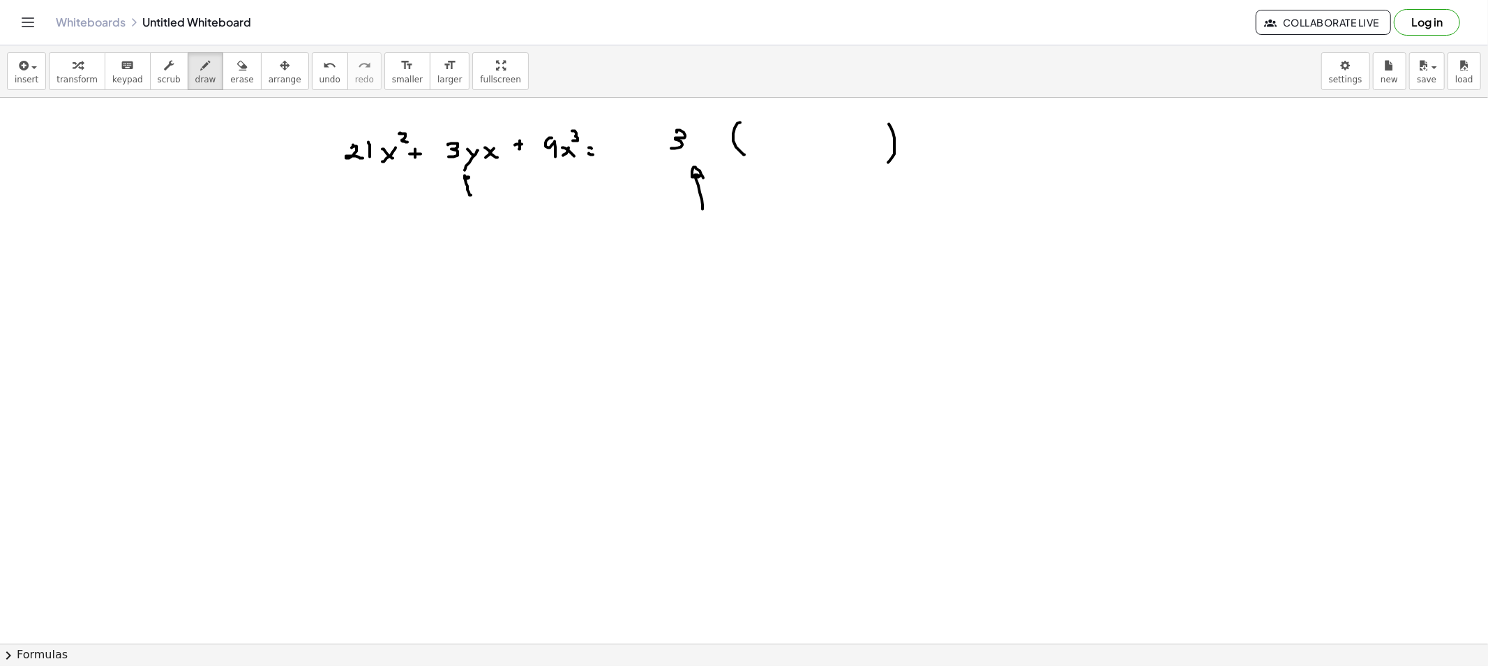
drag, startPoint x: 469, startPoint y: 193, endPoint x: 469, endPoint y: 177, distance: 15.4
drag, startPoint x: 368, startPoint y: 149, endPoint x: 381, endPoint y: 164, distance: 20.3
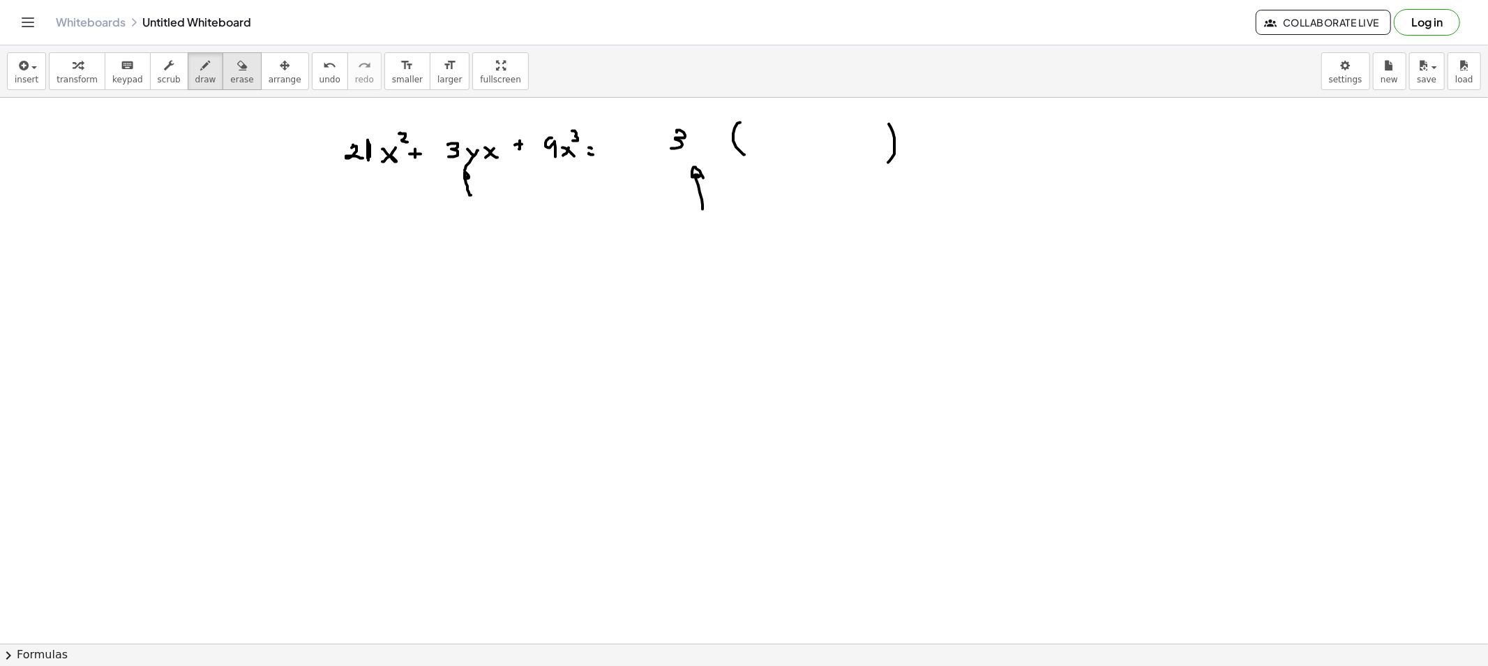
click at [238, 72] on button "erase" at bounding box center [242, 71] width 38 height 38
drag, startPoint x: 477, startPoint y: 233, endPoint x: 705, endPoint y: 198, distance: 231.5
click at [198, 66] on button "draw" at bounding box center [206, 71] width 36 height 38
drag, startPoint x: 384, startPoint y: 186, endPoint x: 408, endPoint y: 191, distance: 24.4
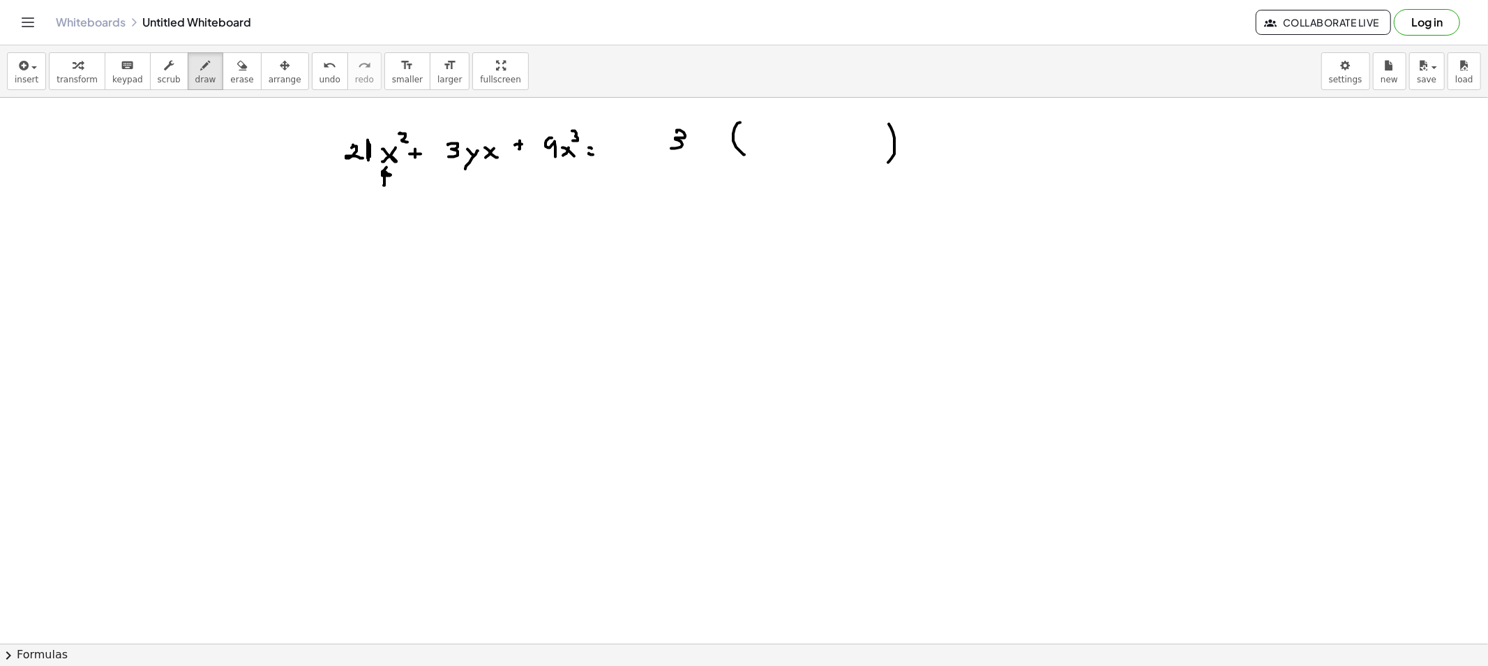
drag, startPoint x: 707, startPoint y: 137, endPoint x: 705, endPoint y: 145, distance: 7.8
click at [237, 65] on icon "button" at bounding box center [242, 65] width 10 height 17
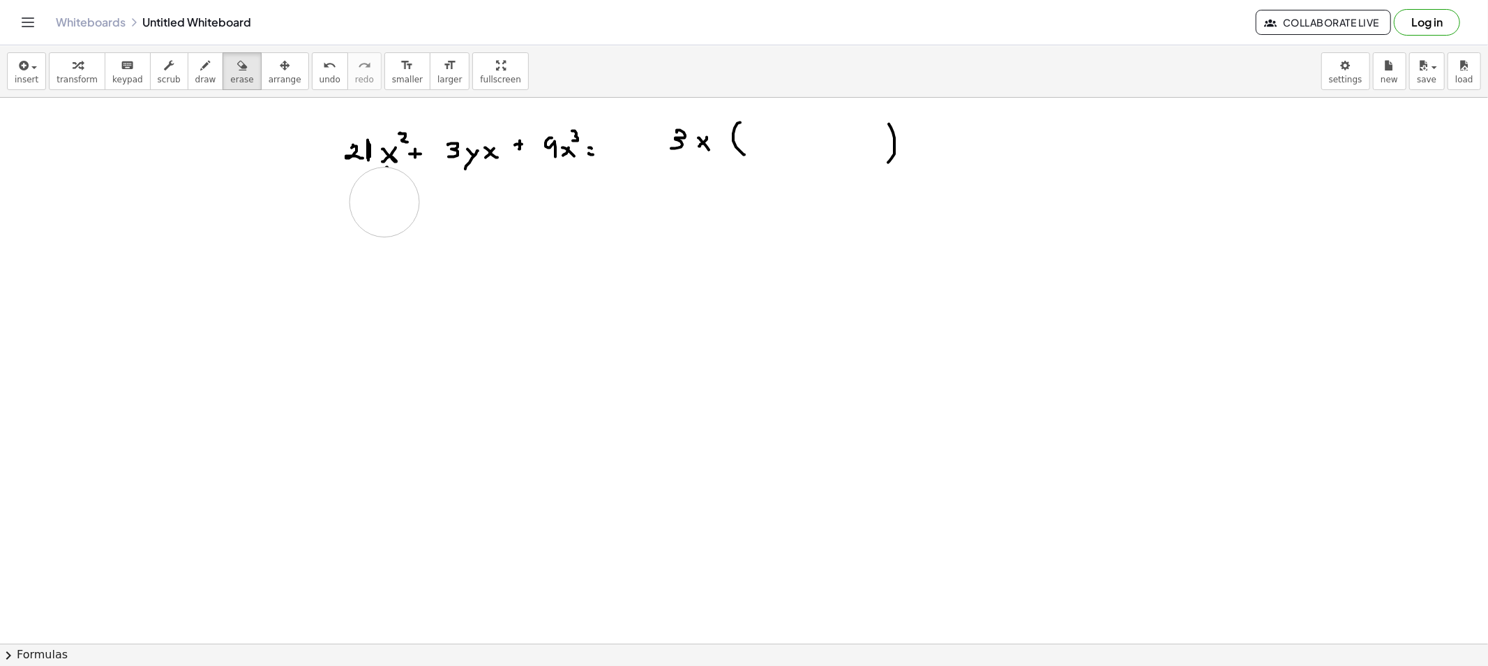
drag, startPoint x: 371, startPoint y: 212, endPoint x: 385, endPoint y: 202, distance: 16.5
click at [202, 75] on div "transform keyboard keypad scrub draw erase arrange" at bounding box center [179, 71] width 260 height 38
click at [199, 74] on button "draw" at bounding box center [206, 71] width 36 height 38
click at [203, 68] on button "draw" at bounding box center [206, 71] width 36 height 38
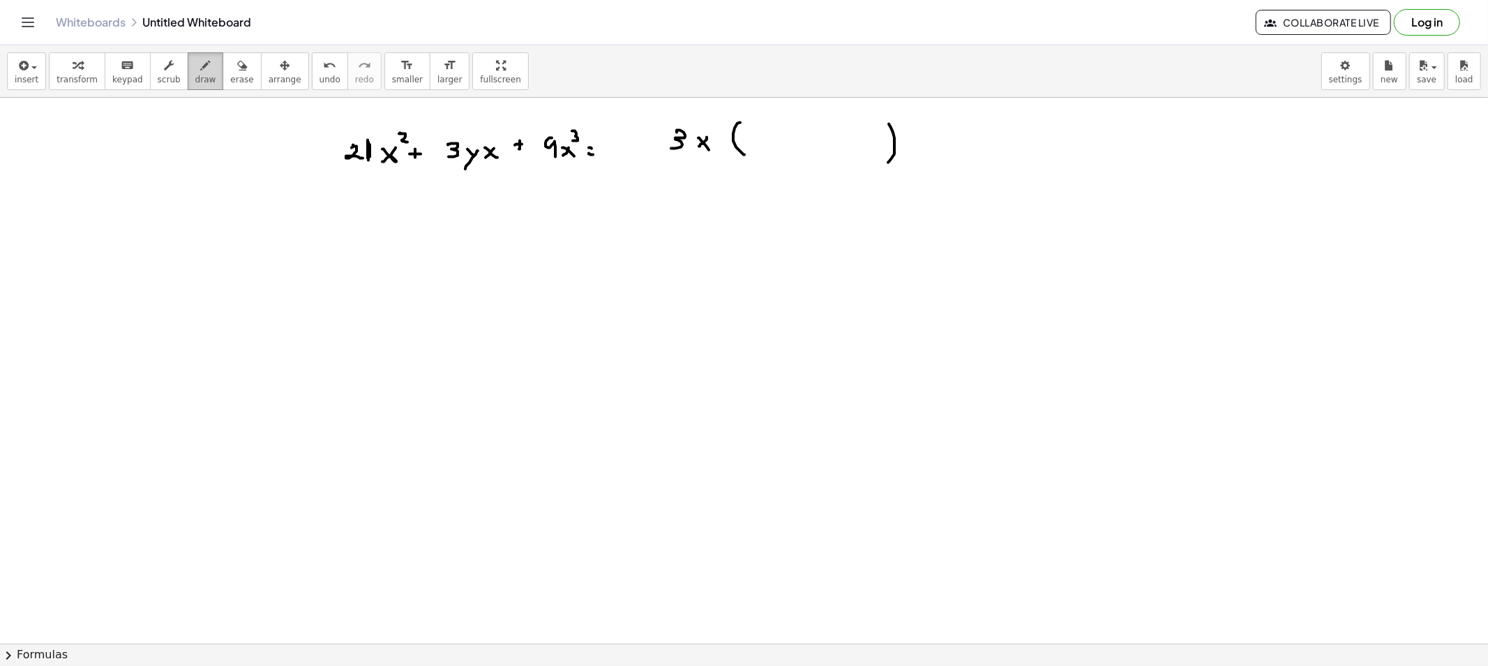
click at [198, 68] on div "button" at bounding box center [205, 65] width 21 height 17
drag, startPoint x: 354, startPoint y: 223, endPoint x: 366, endPoint y: 225, distance: 11.9
drag, startPoint x: 366, startPoint y: 224, endPoint x: 368, endPoint y: 237, distance: 13.5
drag, startPoint x: 386, startPoint y: 214, endPoint x: 391, endPoint y: 226, distance: 13.5
drag, startPoint x: 350, startPoint y: 248, endPoint x: 408, endPoint y: 248, distance: 57.2
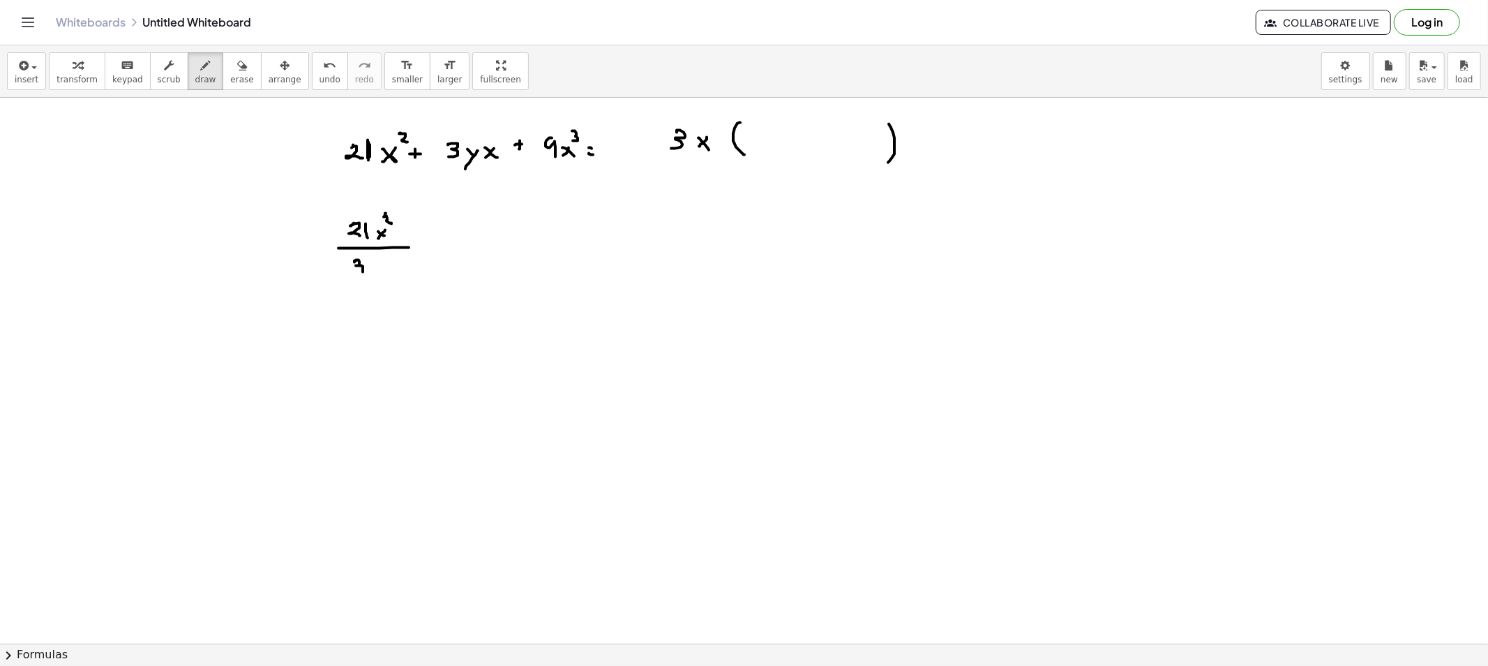
drag, startPoint x: 354, startPoint y: 262, endPoint x: 357, endPoint y: 273, distance: 10.8
drag, startPoint x: 384, startPoint y: 263, endPoint x: 374, endPoint y: 269, distance: 11.3
drag, startPoint x: 375, startPoint y: 266, endPoint x: 384, endPoint y: 278, distance: 14.9
drag, startPoint x: 344, startPoint y: 350, endPoint x: 350, endPoint y: 360, distance: 12.2
drag, startPoint x: 368, startPoint y: 357, endPoint x: 359, endPoint y: 368, distance: 14.5
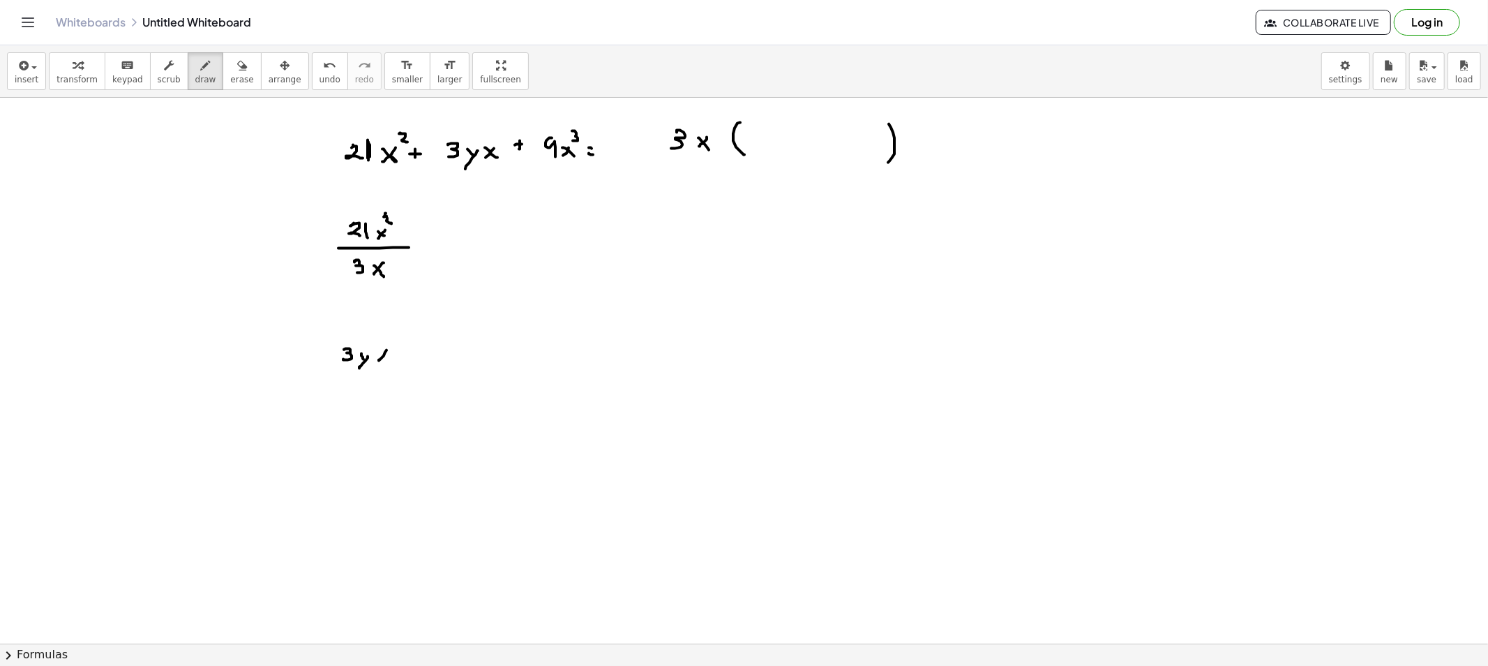
drag, startPoint x: 385, startPoint y: 359, endPoint x: 385, endPoint y: 367, distance: 7.7
drag, startPoint x: 345, startPoint y: 372, endPoint x: 391, endPoint y: 371, distance: 46.1
drag, startPoint x: 352, startPoint y: 380, endPoint x: 360, endPoint y: 391, distance: 13.4
drag, startPoint x: 368, startPoint y: 384, endPoint x: 379, endPoint y: 394, distance: 14.3
drag, startPoint x: 340, startPoint y: 445, endPoint x: 351, endPoint y: 458, distance: 17.3
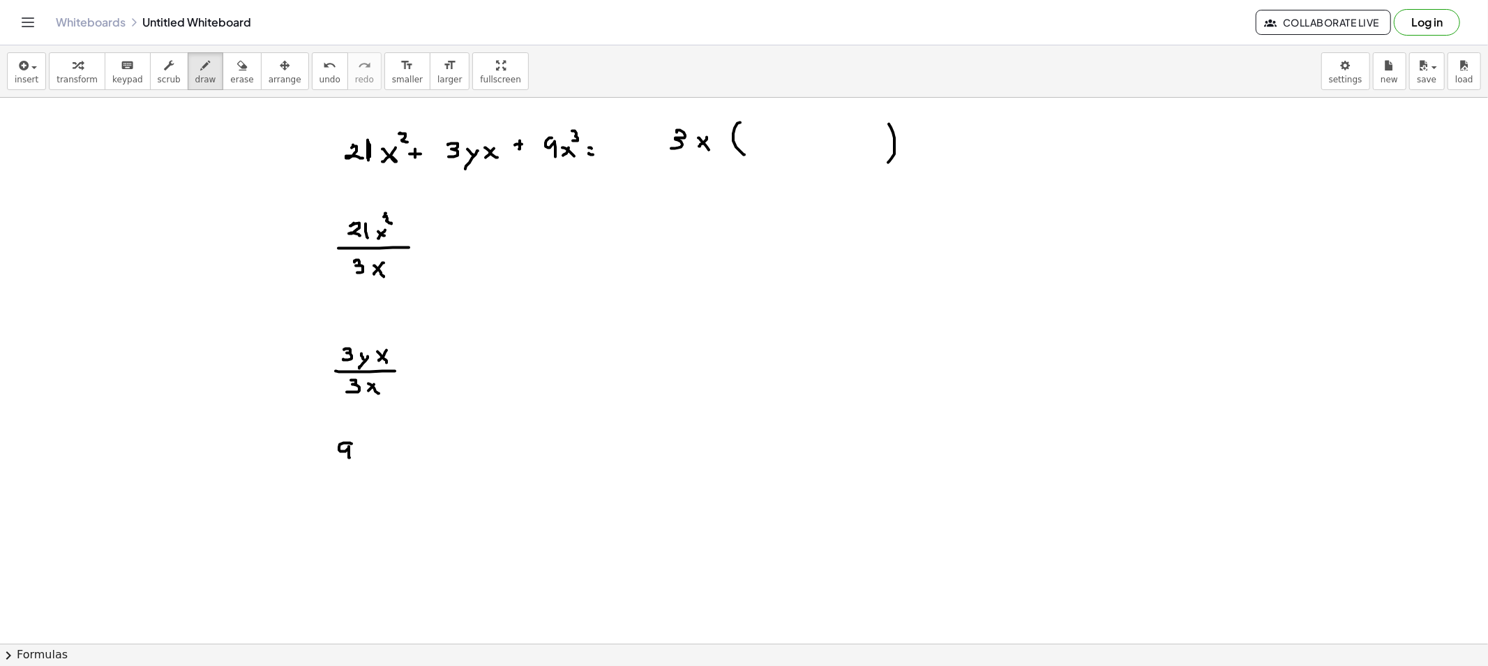
drag, startPoint x: 370, startPoint y: 454, endPoint x: 359, endPoint y: 456, distance: 11.4
drag, startPoint x: 370, startPoint y: 462, endPoint x: 371, endPoint y: 441, distance: 21.0
drag, startPoint x: 374, startPoint y: 438, endPoint x: 372, endPoint y: 445, distance: 7.3
drag, startPoint x: 329, startPoint y: 468, endPoint x: 396, endPoint y: 468, distance: 67.7
drag, startPoint x: 340, startPoint y: 481, endPoint x: 344, endPoint y: 491, distance: 10.0
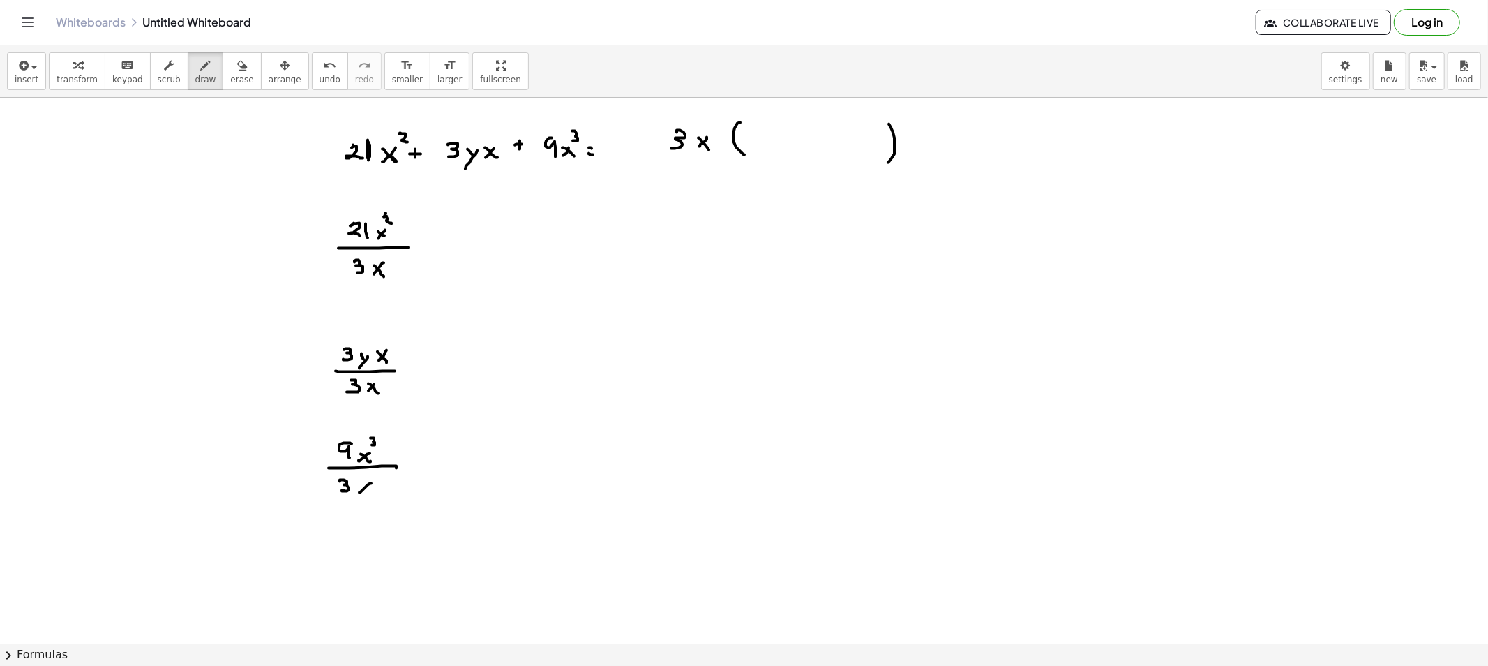
drag, startPoint x: 371, startPoint y: 484, endPoint x: 359, endPoint y: 487, distance: 12.4
drag, startPoint x: 281, startPoint y: 470, endPoint x: 301, endPoint y: 472, distance: 20.3
drag, startPoint x: 415, startPoint y: 462, endPoint x: 426, endPoint y: 463, distance: 11.2
drag, startPoint x: 456, startPoint y: 234, endPoint x: 443, endPoint y: 248, distance: 19.3
drag, startPoint x: 473, startPoint y: 239, endPoint x: 463, endPoint y: 247, distance: 13.0
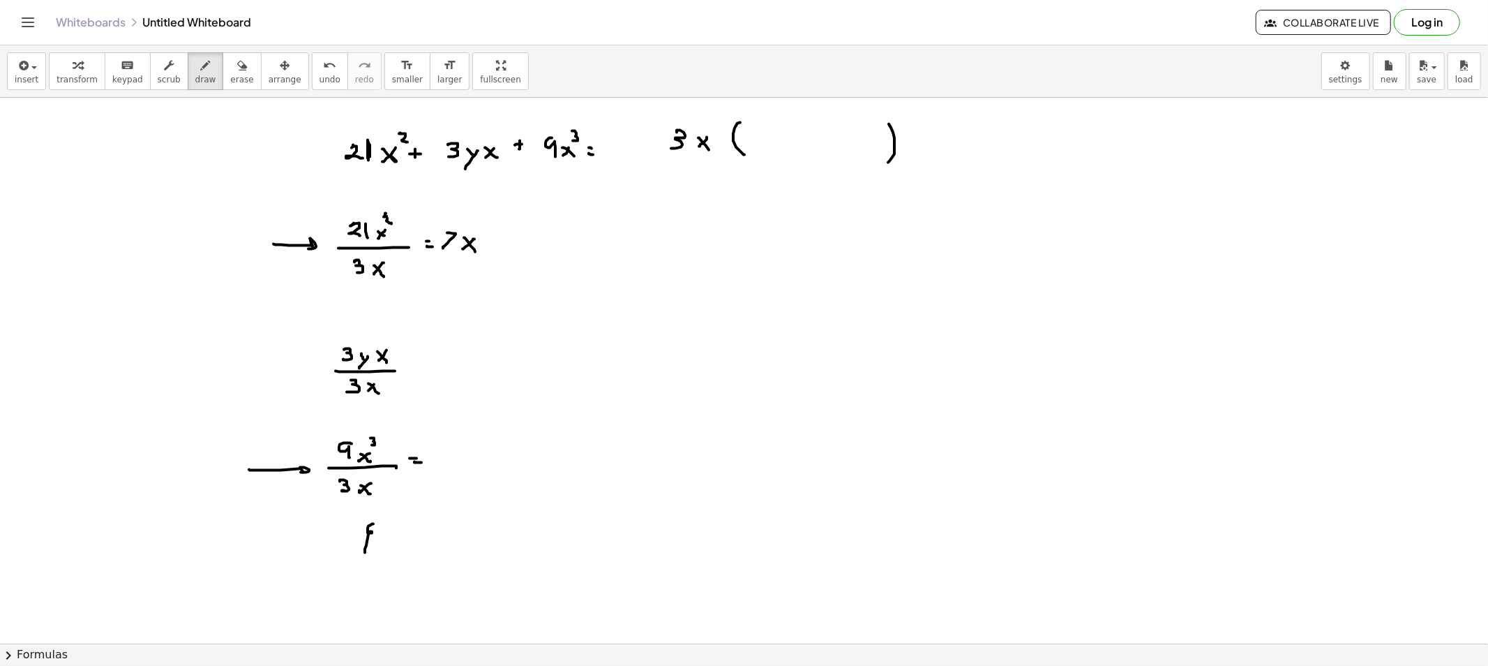
drag, startPoint x: 365, startPoint y: 549, endPoint x: 391, endPoint y: 538, distance: 28.1
drag, startPoint x: 443, startPoint y: 454, endPoint x: 445, endPoint y: 468, distance: 13.4
drag, startPoint x: 472, startPoint y: 459, endPoint x: 466, endPoint y: 468, distance: 11.0
drag, startPoint x: 477, startPoint y: 445, endPoint x: 484, endPoint y: 454, distance: 11.0
drag, startPoint x: 417, startPoint y: 373, endPoint x: 431, endPoint y: 387, distance: 20.2
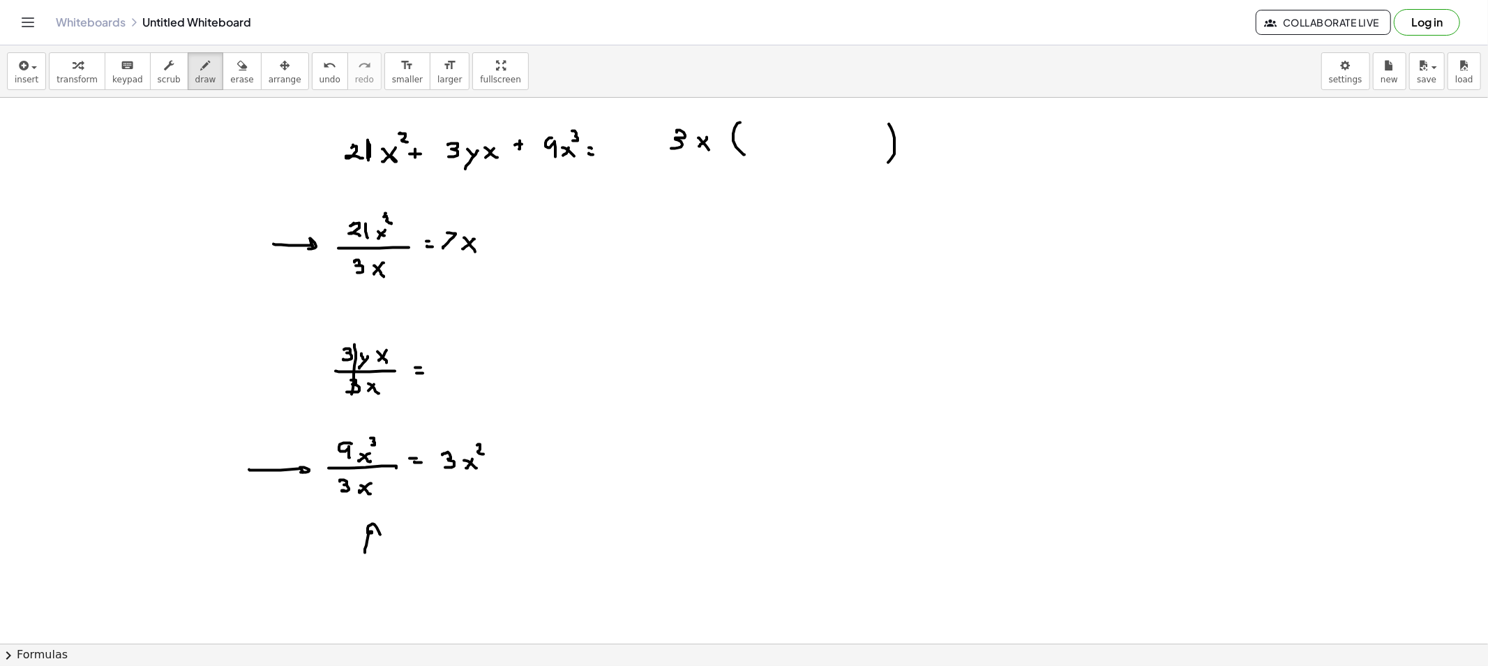
drag, startPoint x: 354, startPoint y: 345, endPoint x: 352, endPoint y: 394, distance: 49.6
drag, startPoint x: 375, startPoint y: 341, endPoint x: 370, endPoint y: 405, distance: 65.1
drag, startPoint x: 468, startPoint y: 345, endPoint x: 471, endPoint y: 357, distance: 12.2
drag, startPoint x: 472, startPoint y: 359, endPoint x: 485, endPoint y: 360, distance: 12.6
drag, startPoint x: 475, startPoint y: 366, endPoint x: 502, endPoint y: 361, distance: 28.5
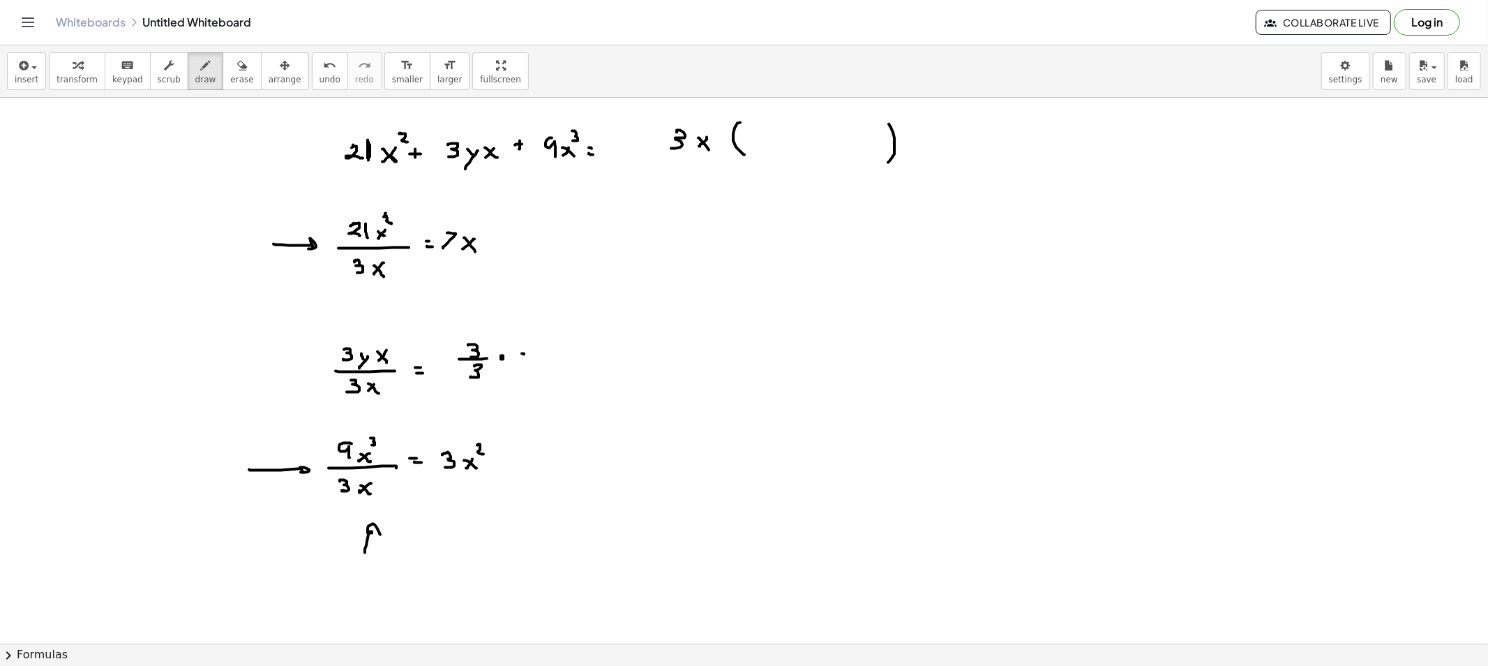
drag, startPoint x: 522, startPoint y: 354, endPoint x: 528, endPoint y: 360, distance: 8.4
drag, startPoint x: 534, startPoint y: 357, endPoint x: 525, endPoint y: 371, distance: 16.6
drag, startPoint x: 590, startPoint y: 336, endPoint x: 581, endPoint y: 338, distance: 10.2
drag, startPoint x: 581, startPoint y: 338, endPoint x: 591, endPoint y: 349, distance: 14.8
drag, startPoint x: 576, startPoint y: 356, endPoint x: 599, endPoint y: 358, distance: 23.1
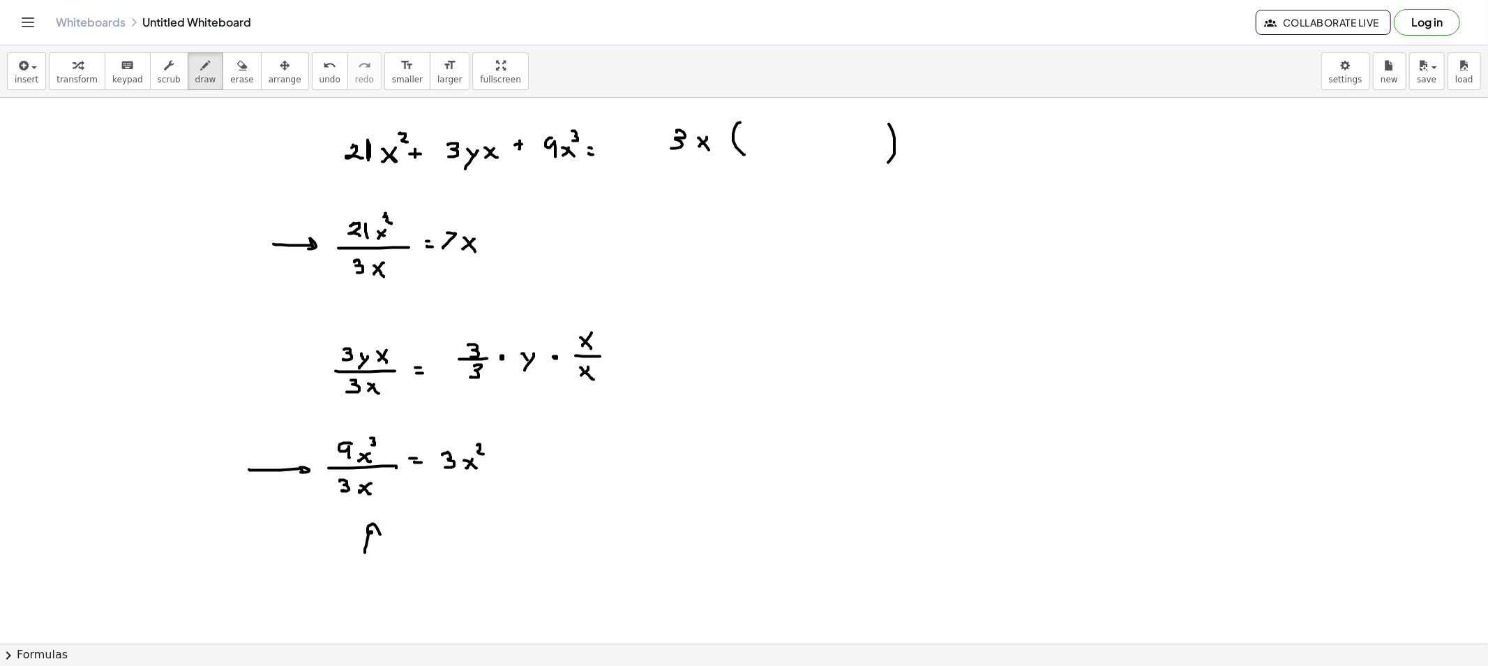
drag, startPoint x: 581, startPoint y: 368, endPoint x: 594, endPoint y: 380, distance: 17.3
drag, startPoint x: 528, startPoint y: 325, endPoint x: 533, endPoint y: 331, distance: 7.9
drag, startPoint x: 317, startPoint y: 332, endPoint x: 292, endPoint y: 335, distance: 25.3
drag, startPoint x: 472, startPoint y: 301, endPoint x: 473, endPoint y: 317, distance: 16.1
drag, startPoint x: 581, startPoint y: 292, endPoint x: 588, endPoint y: 311, distance: 20.7
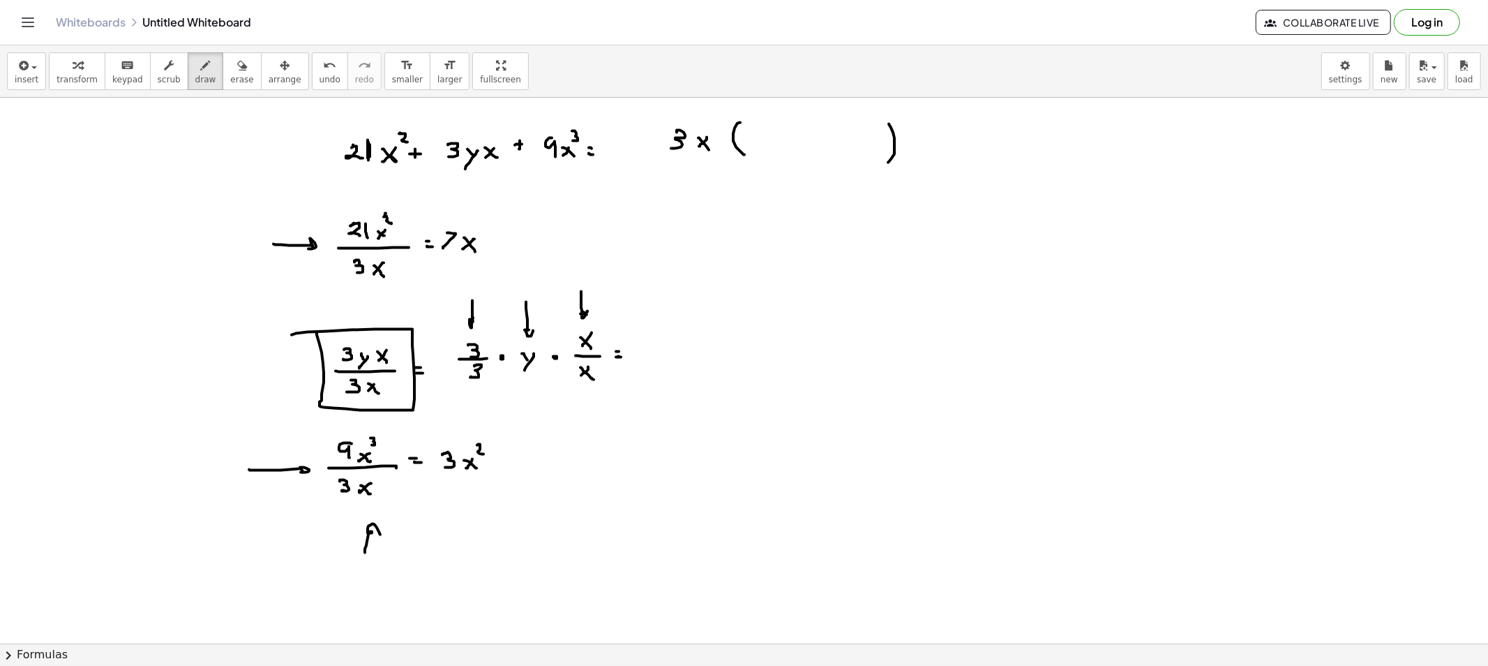
drag, startPoint x: 619, startPoint y: 357, endPoint x: 653, endPoint y: 370, distance: 36.7
drag, startPoint x: 686, startPoint y: 348, endPoint x: 678, endPoint y: 368, distance: 22.5
drag, startPoint x: 740, startPoint y: 353, endPoint x: 747, endPoint y: 354, distance: 7.0
drag, startPoint x: 768, startPoint y: 345, endPoint x: 777, endPoint y: 349, distance: 9.4
drag, startPoint x: 777, startPoint y: 345, endPoint x: 756, endPoint y: 380, distance: 40.7
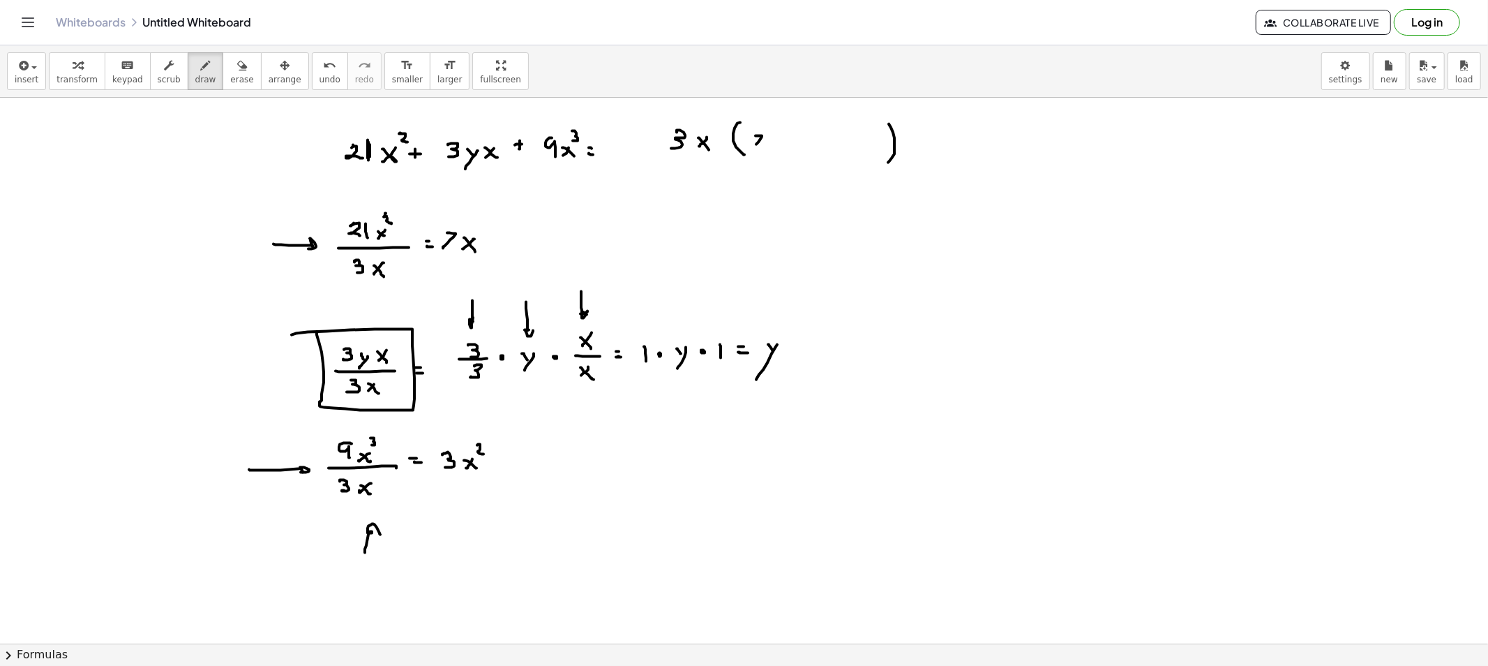
drag, startPoint x: 756, startPoint y: 136, endPoint x: 756, endPoint y: 149, distance: 13.3
drag, startPoint x: 776, startPoint y: 141, endPoint x: 768, endPoint y: 147, distance: 10.1
drag, startPoint x: 794, startPoint y: 141, endPoint x: 793, endPoint y: 148, distance: 7.1
drag, startPoint x: 798, startPoint y: 147, endPoint x: 809, endPoint y: 143, distance: 12.6
drag, startPoint x: 809, startPoint y: 143, endPoint x: 817, endPoint y: 145, distance: 8.0
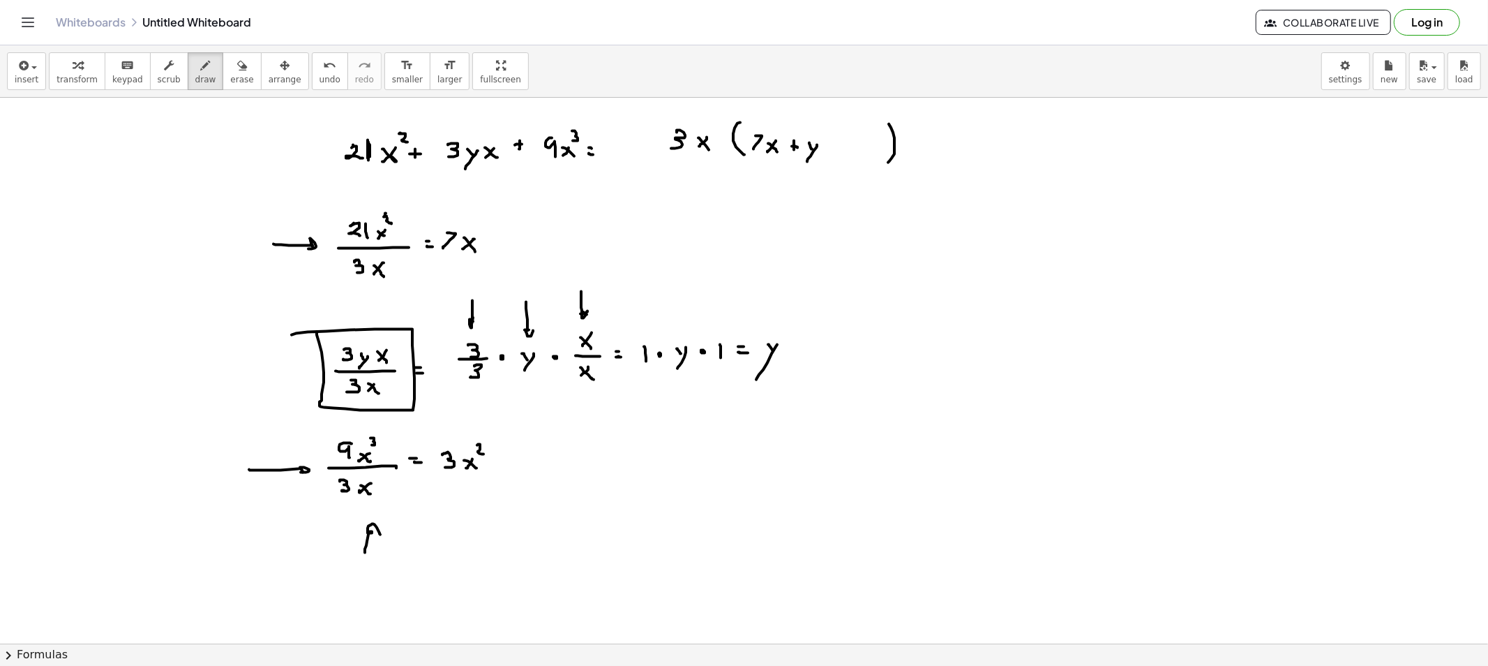
drag, startPoint x: 817, startPoint y: 145, endPoint x: 807, endPoint y: 163, distance: 20.0
drag, startPoint x: 853, startPoint y: 136, endPoint x: 863, endPoint y: 144, distance: 12.9
drag, startPoint x: 870, startPoint y: 141, endPoint x: 865, endPoint y: 147, distance: 8.0
drag, startPoint x: 864, startPoint y: 140, endPoint x: 871, endPoint y: 136, distance: 8.1
drag, startPoint x: 870, startPoint y: 128, endPoint x: 874, endPoint y: 137, distance: 9.4
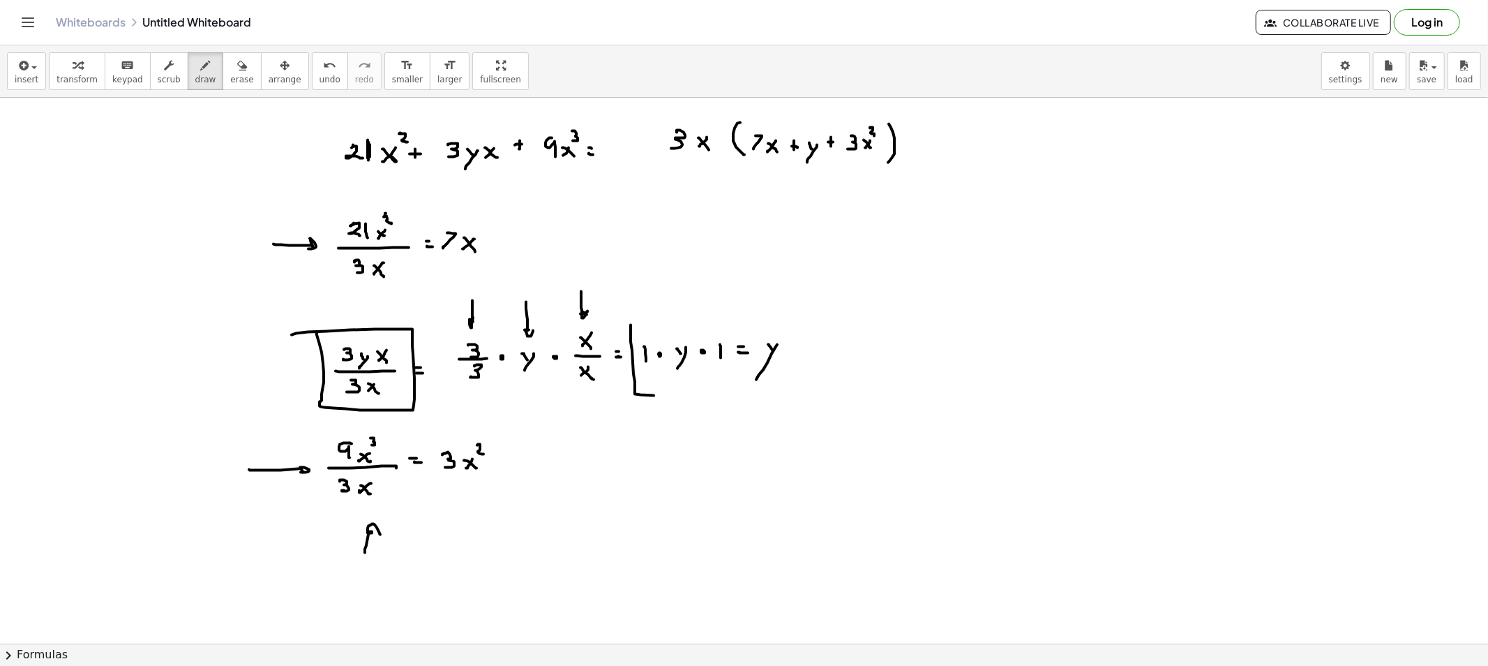
drag, startPoint x: 635, startPoint y: 391, endPoint x: 773, endPoint y: 389, distance: 138.2
drag, startPoint x: 236, startPoint y: 373, endPoint x: 269, endPoint y: 393, distance: 38.8
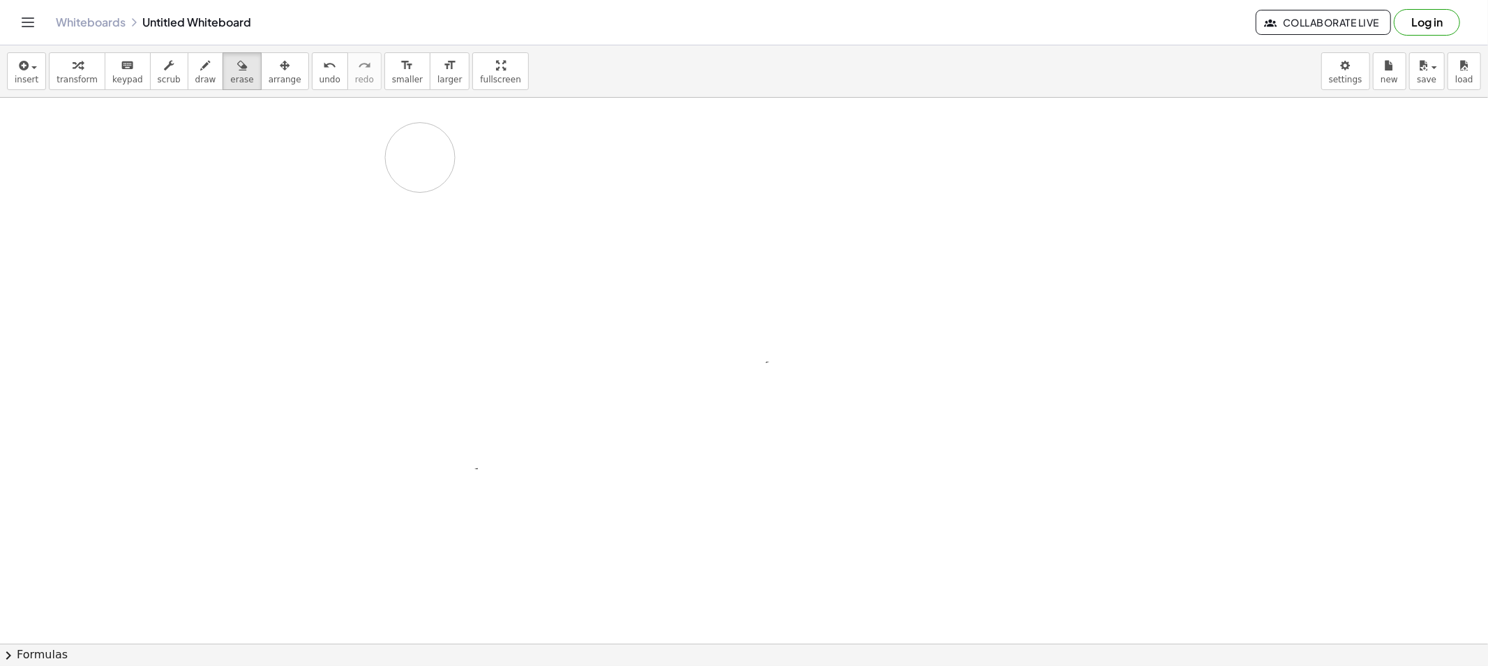
drag, startPoint x: 229, startPoint y: 246, endPoint x: 314, endPoint y: 112, distance: 158.2
drag, startPoint x: 426, startPoint y: 135, endPoint x: 422, endPoint y: 151, distance: 16.6
drag, startPoint x: 451, startPoint y: 141, endPoint x: 440, endPoint y: 149, distance: 14.0
drag, startPoint x: 442, startPoint y: 142, endPoint x: 452, endPoint y: 152, distance: 14.3
drag, startPoint x: 505, startPoint y: 130, endPoint x: 517, endPoint y: 147, distance: 20.4
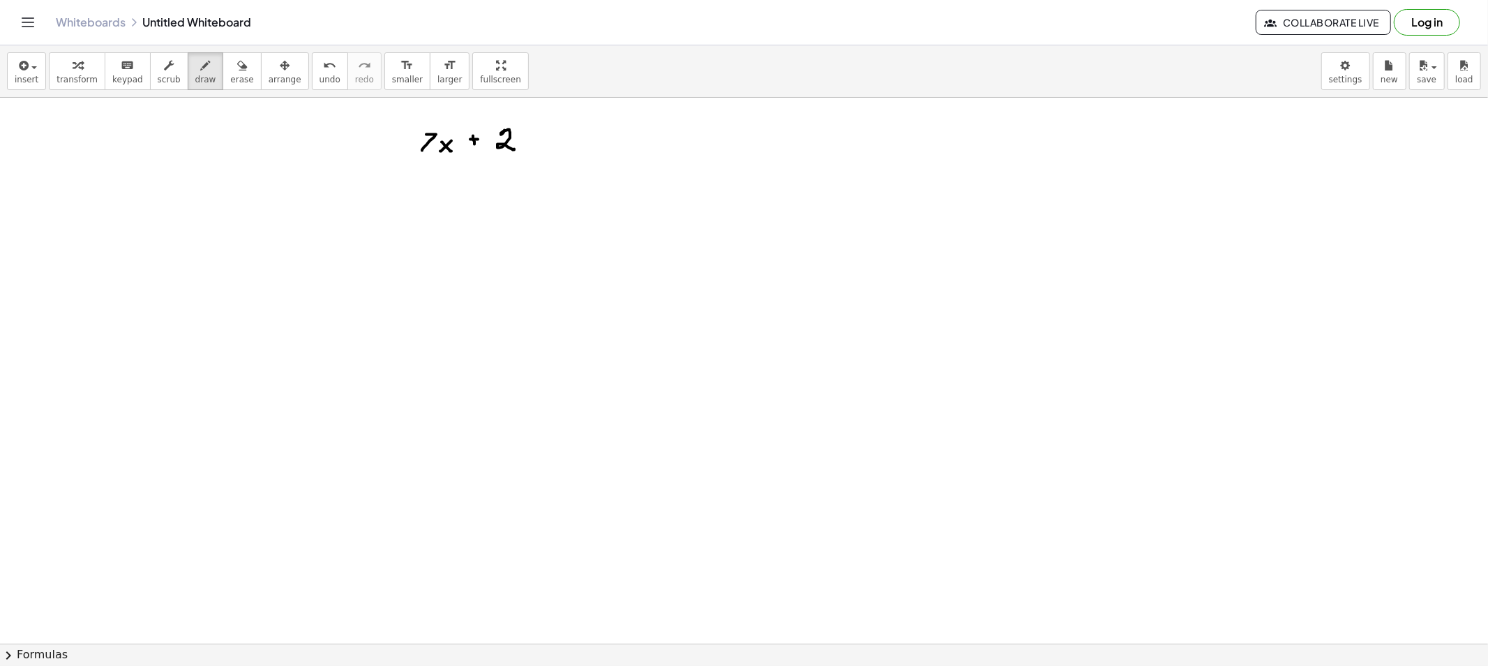
drag, startPoint x: 524, startPoint y: 130, endPoint x: 525, endPoint y: 148, distance: 18.2
drag, startPoint x: 548, startPoint y: 130, endPoint x: 546, endPoint y: 140, distance: 10.0
drag, startPoint x: 547, startPoint y: 135, endPoint x: 555, endPoint y: 136, distance: 7.7
drag, startPoint x: 575, startPoint y: 129, endPoint x: 575, endPoint y: 142, distance: 12.6
drag, startPoint x: 586, startPoint y: 131, endPoint x: 596, endPoint y: 143, distance: 15.4
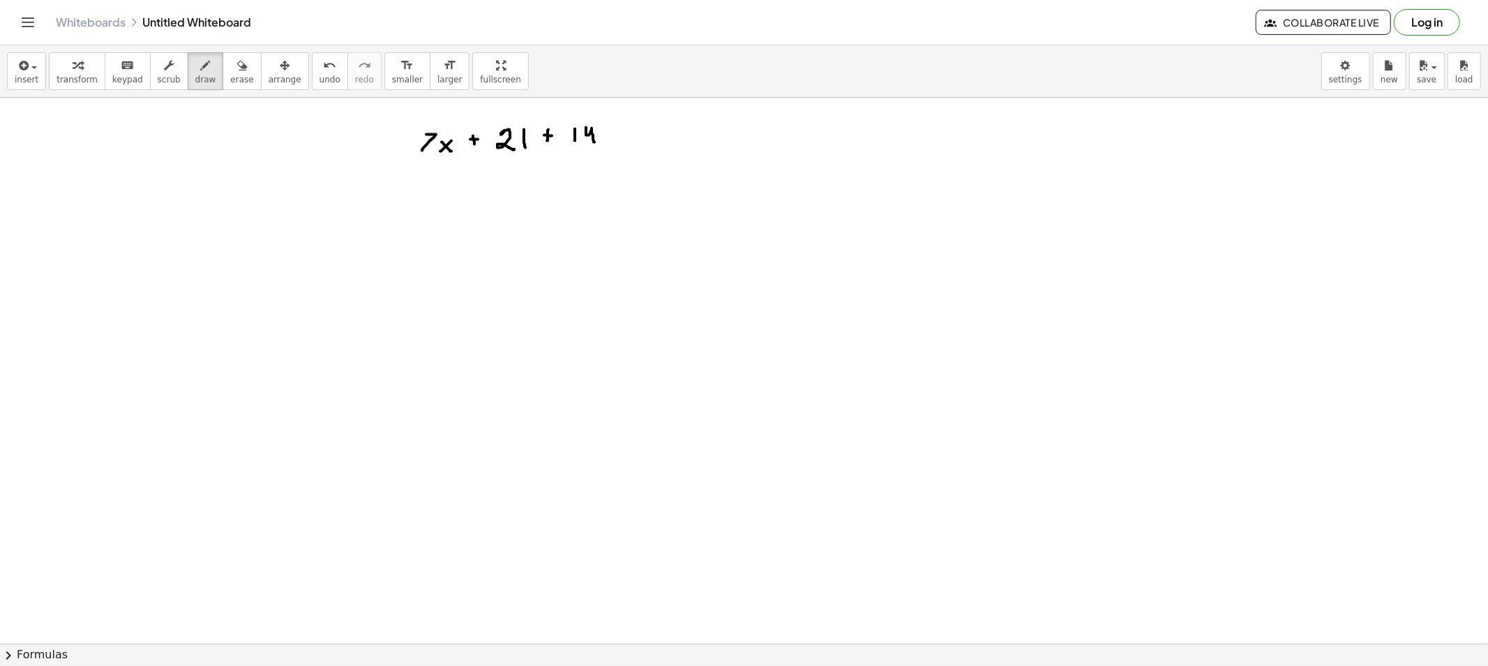
drag, startPoint x: 613, startPoint y: 133, endPoint x: 604, endPoint y: 144, distance: 14.0
drag, startPoint x: 609, startPoint y: 137, endPoint x: 614, endPoint y: 144, distance: 8.5
drag, startPoint x: 615, startPoint y: 119, endPoint x: 622, endPoint y: 127, distance: 10.9
drag, startPoint x: 644, startPoint y: 137, endPoint x: 657, endPoint y: 137, distance: 13.3
drag, startPoint x: 783, startPoint y: 112, endPoint x: 782, endPoint y: 147, distance: 34.2
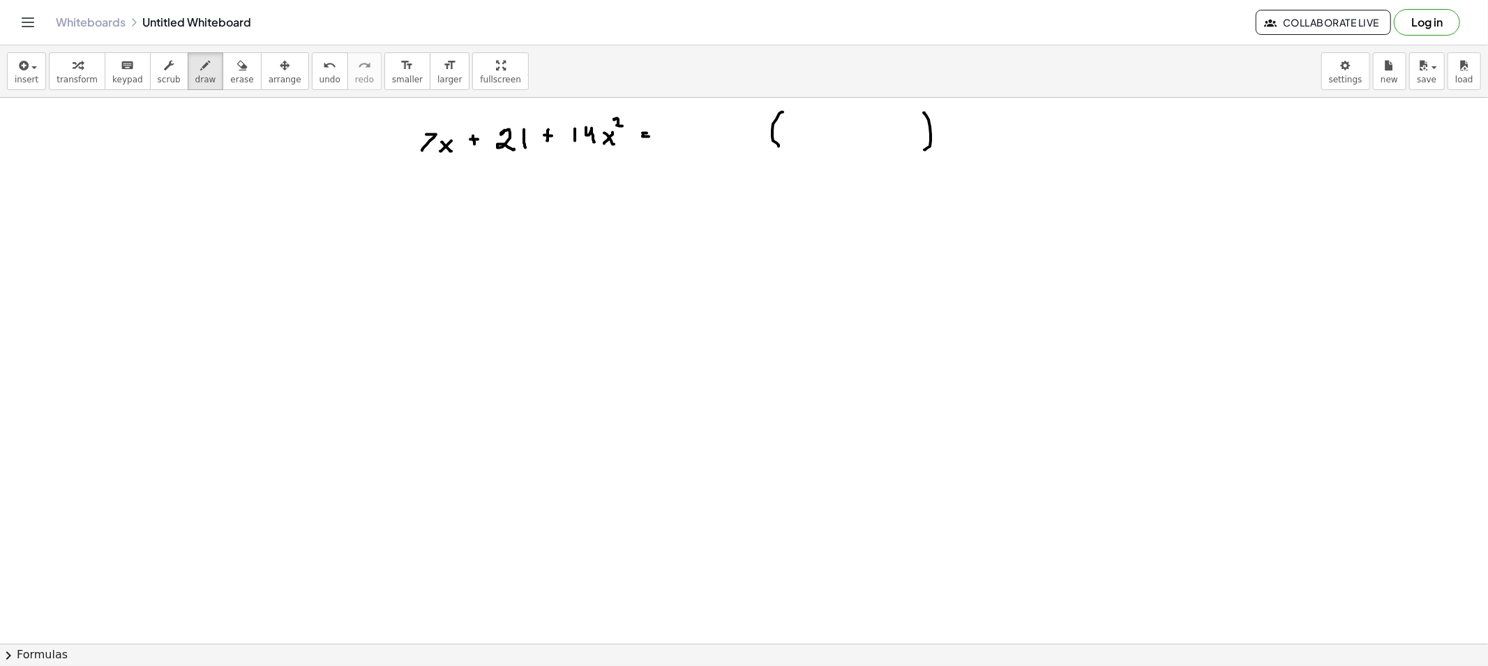
drag, startPoint x: 924, startPoint y: 113, endPoint x: 925, endPoint y: 150, distance: 37.0
drag, startPoint x: 740, startPoint y: 121, endPoint x: 738, endPoint y: 136, distance: 15.5
drag, startPoint x: 730, startPoint y: 120, endPoint x: 734, endPoint y: 135, distance: 15.9
drag, startPoint x: 517, startPoint y: 189, endPoint x: 524, endPoint y: 170, distance: 20.7
drag, startPoint x: 498, startPoint y: 215, endPoint x: 514, endPoint y: 193, distance: 27.1
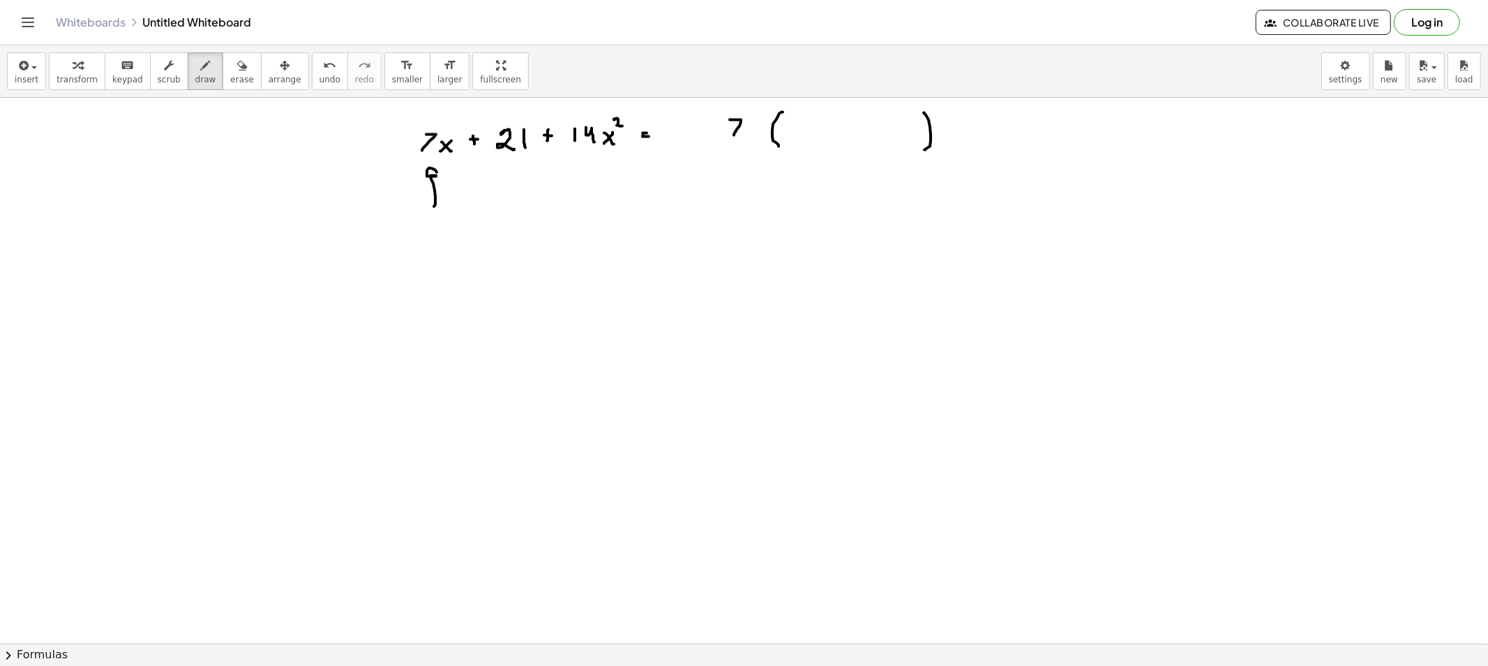
drag, startPoint x: 434, startPoint y: 207, endPoint x: 440, endPoint y: 176, distance: 31.3
drag, startPoint x: 597, startPoint y: 170, endPoint x: 630, endPoint y: 183, distance: 35.1
drag, startPoint x: 214, startPoint y: 86, endPoint x: 394, endPoint y: 212, distance: 219.9
drag, startPoint x: 435, startPoint y: 224, endPoint x: 430, endPoint y: 201, distance: 23.7
drag, startPoint x: 597, startPoint y: 207, endPoint x: 595, endPoint y: 186, distance: 20.3
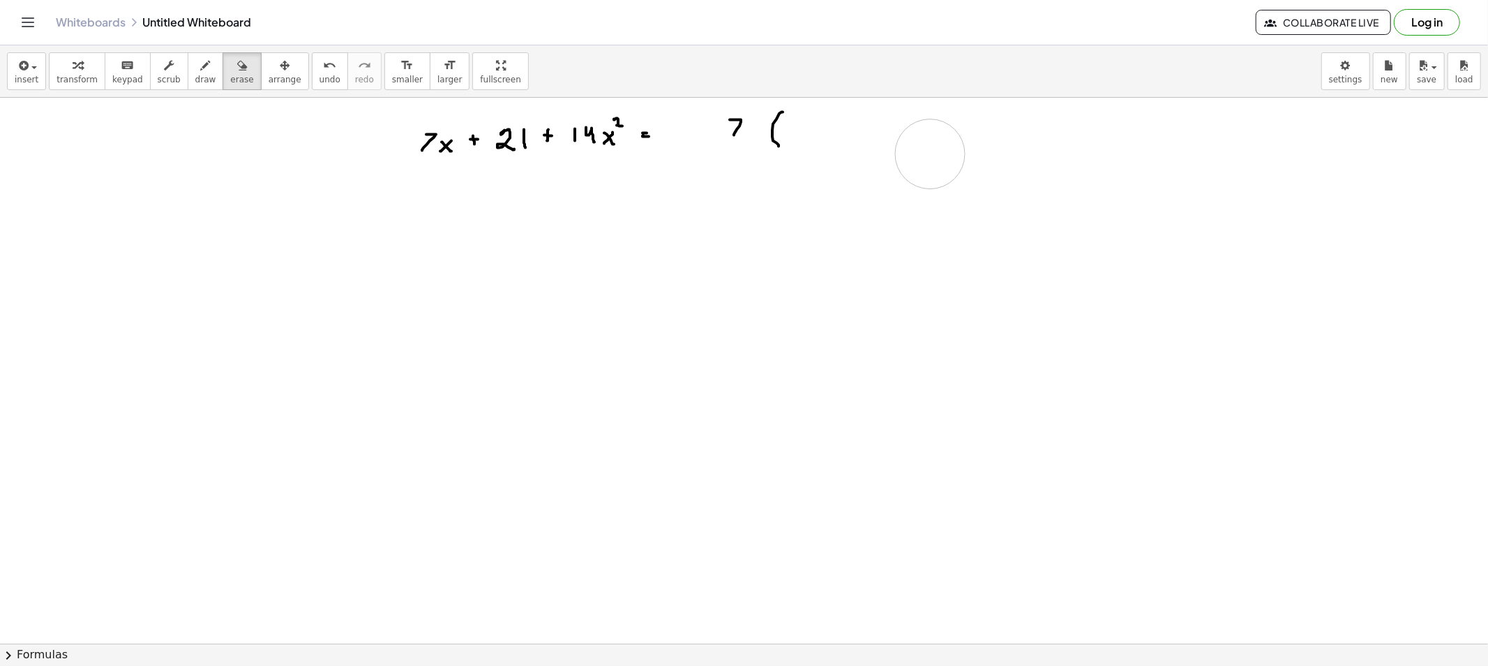
drag, startPoint x: 916, startPoint y: 121, endPoint x: 930, endPoint y: 154, distance: 36.6
drag, startPoint x: 186, startPoint y: 75, endPoint x: 777, endPoint y: 166, distance: 597.4
drag, startPoint x: 959, startPoint y: 112, endPoint x: 962, endPoint y: 152, distance: 39.9
drag, startPoint x: 796, startPoint y: 126, endPoint x: 796, endPoint y: 135, distance: 9.8
drag, startPoint x: 806, startPoint y: 130, endPoint x: 798, endPoint y: 138, distance: 11.4
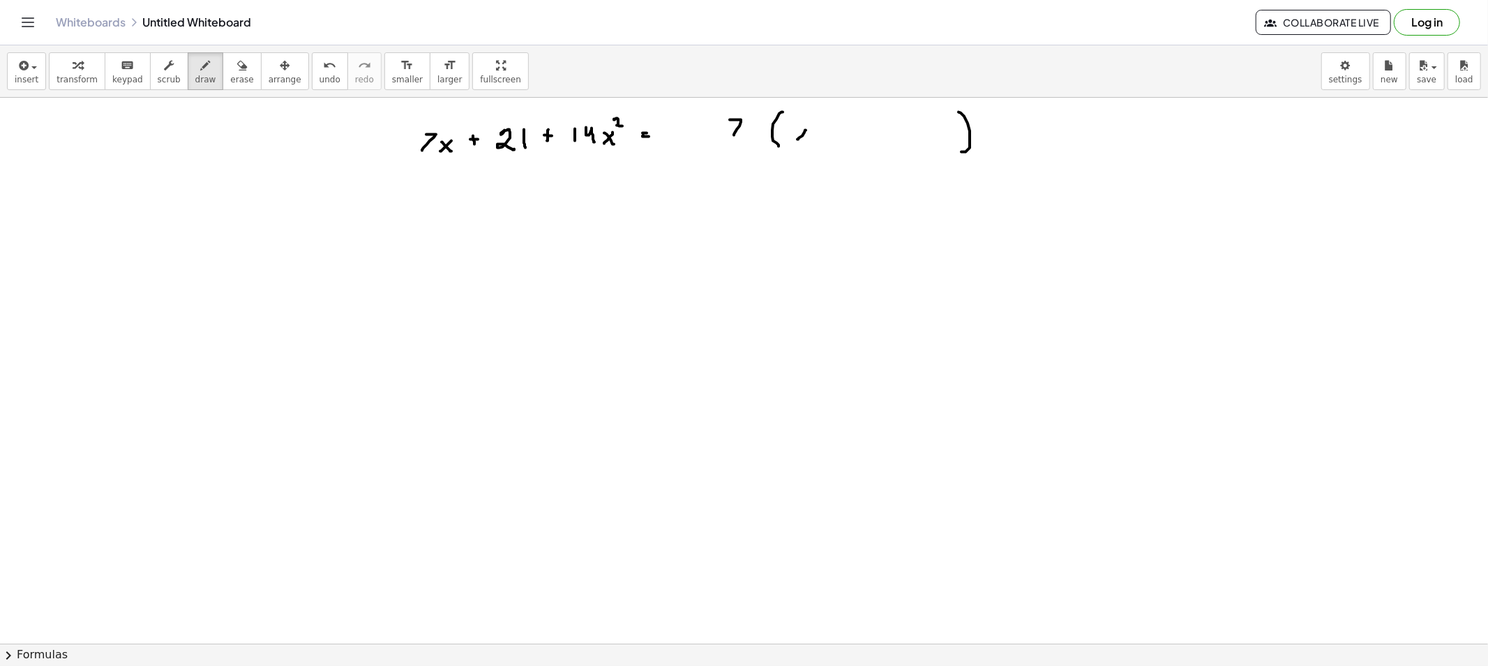
drag, startPoint x: 797, startPoint y: 133, endPoint x: 808, endPoint y: 140, distance: 13.2
drag, startPoint x: 829, startPoint y: 126, endPoint x: 829, endPoint y: 134, distance: 8.4
drag, startPoint x: 827, startPoint y: 128, endPoint x: 849, endPoint y: 126, distance: 21.8
drag, startPoint x: 849, startPoint y: 126, endPoint x: 854, endPoint y: 136, distance: 11.6
drag, startPoint x: 901, startPoint y: 123, endPoint x: 909, endPoint y: 136, distance: 15.7
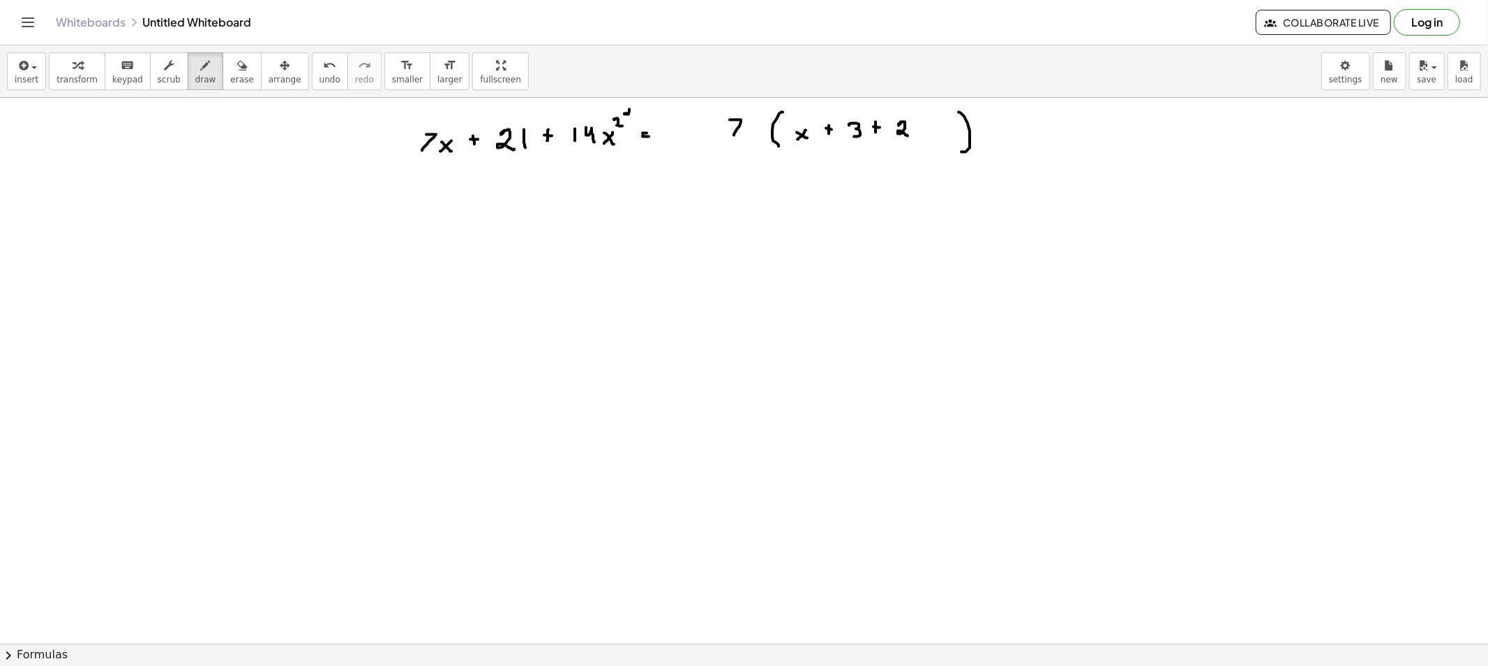
drag, startPoint x: 629, startPoint y: 110, endPoint x: 629, endPoint y: 117, distance: 7.0
drag, startPoint x: 409, startPoint y: 244, endPoint x: 417, endPoint y: 245, distance: 8.4
drag, startPoint x: 420, startPoint y: 241, endPoint x: 430, endPoint y: 255, distance: 16.5
drag, startPoint x: 436, startPoint y: 247, endPoint x: 447, endPoint y: 253, distance: 12.2
drag, startPoint x: 447, startPoint y: 232, endPoint x: 452, endPoint y: 241, distance: 10.3
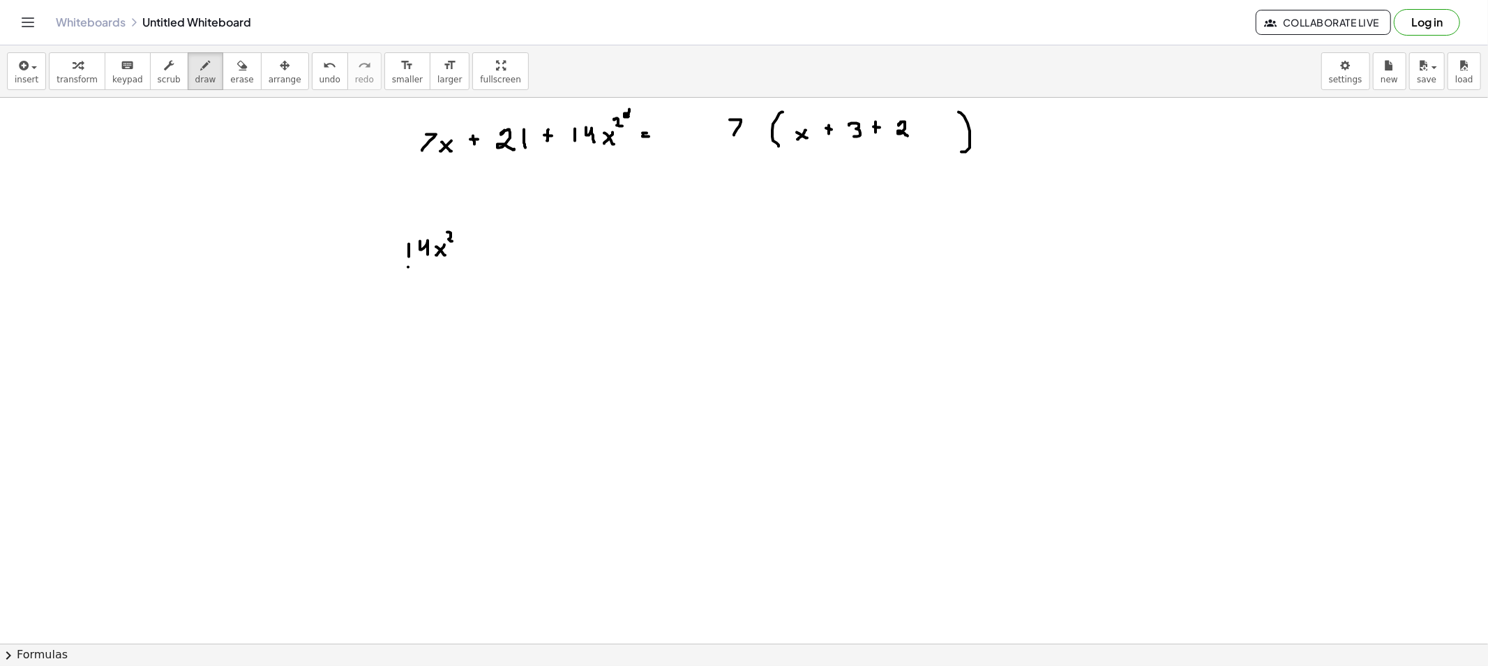
drag, startPoint x: 408, startPoint y: 267, endPoint x: 459, endPoint y: 266, distance: 51.0
drag, startPoint x: 442, startPoint y: 274, endPoint x: 444, endPoint y: 288, distance: 14.0
drag, startPoint x: 548, startPoint y: 241, endPoint x: 546, endPoint y: 261, distance: 19.6
drag, startPoint x: 553, startPoint y: 269, endPoint x: 548, endPoint y: 283, distance: 14.8
drag, startPoint x: 608, startPoint y: 267, endPoint x: 609, endPoint y: 254, distance: 12.6
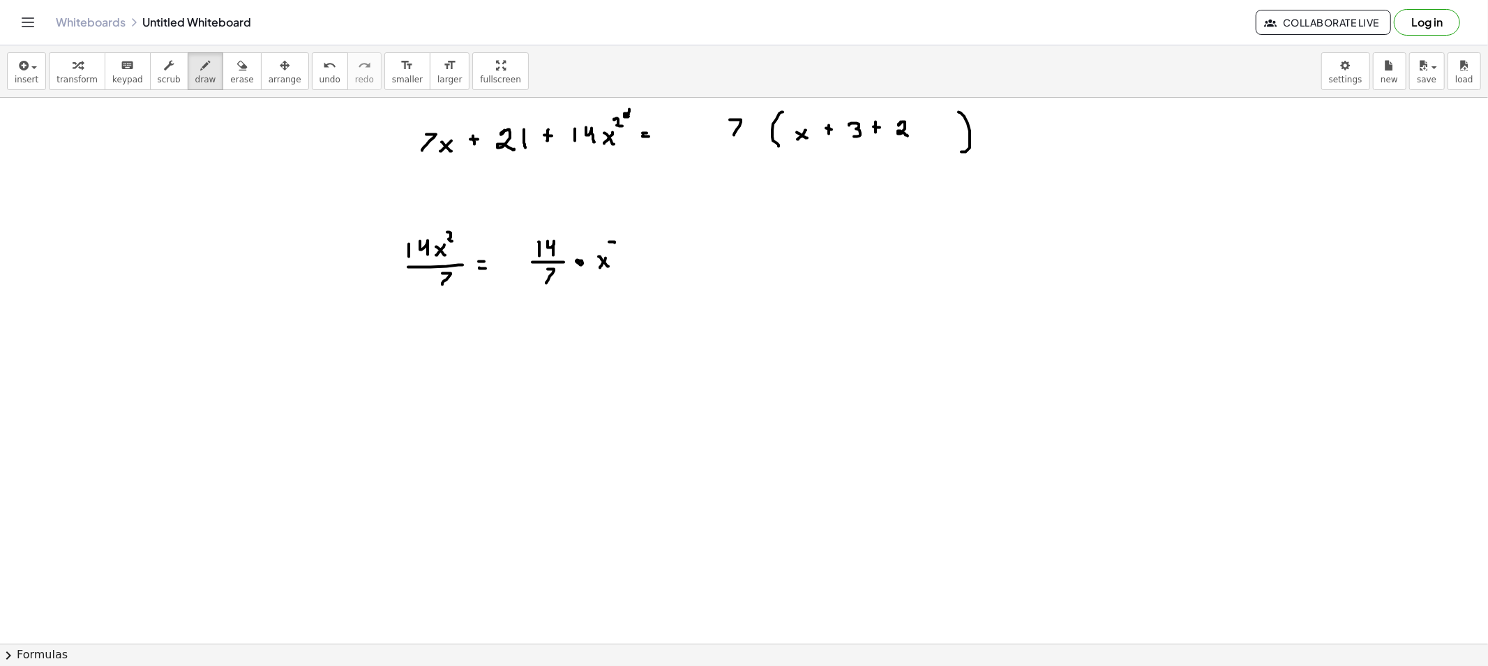
drag, startPoint x: 609, startPoint y: 242, endPoint x: 620, endPoint y: 252, distance: 14.3
drag, startPoint x: 666, startPoint y: 253, endPoint x: 678, endPoint y: 269, distance: 20.1
drag, startPoint x: 692, startPoint y: 258, endPoint x: 684, endPoint y: 269, distance: 13.4
drag, startPoint x: 684, startPoint y: 260, endPoint x: 694, endPoint y: 267, distance: 12.0
drag, startPoint x: 695, startPoint y: 246, endPoint x: 701, endPoint y: 252, distance: 7.9
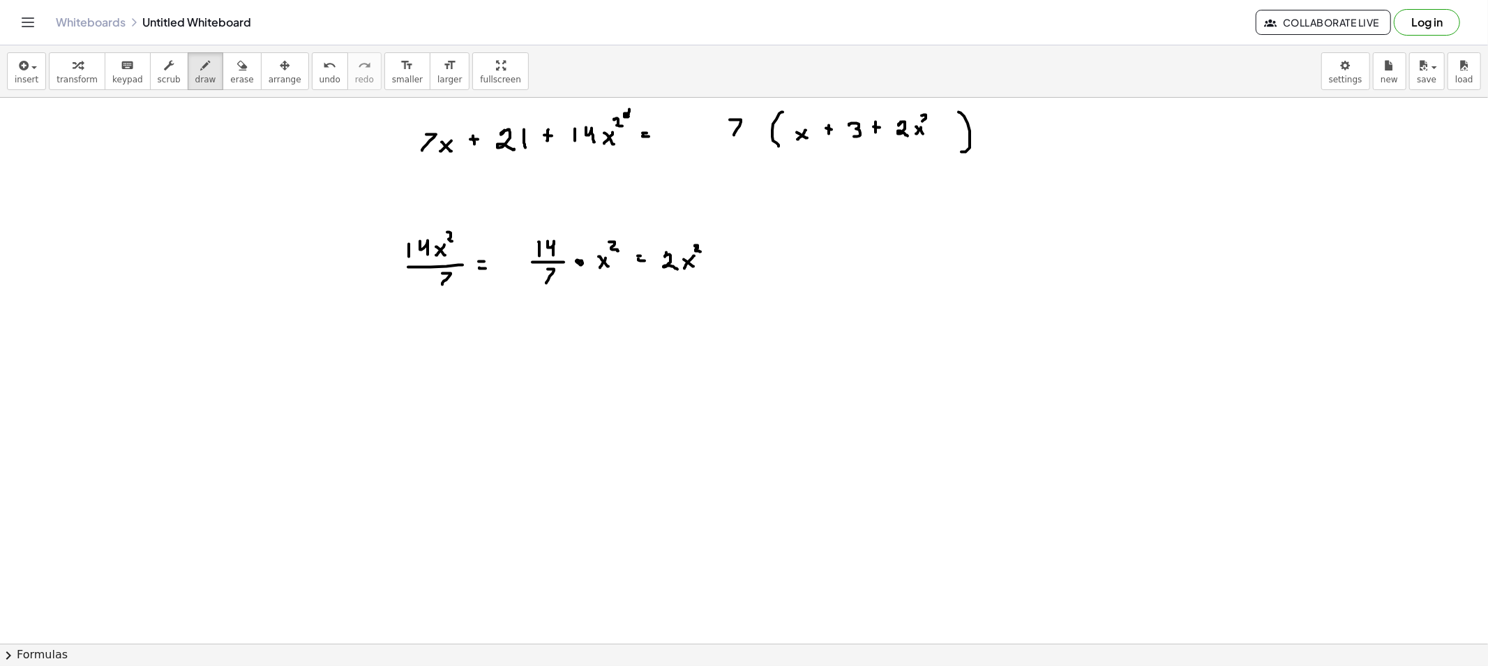
drag, startPoint x: 922, startPoint y: 116, endPoint x: 929, endPoint y: 124, distance: 10.9
drag, startPoint x: 701, startPoint y: 274, endPoint x: 693, endPoint y: 265, distance: 11.4
drag, startPoint x: 188, startPoint y: 70, endPoint x: 451, endPoint y: 210, distance: 297.2
drag, startPoint x: 664, startPoint y: 251, endPoint x: 675, endPoint y: 266, distance: 18.4
drag, startPoint x: 708, startPoint y: 261, endPoint x: 712, endPoint y: 252, distance: 10.0
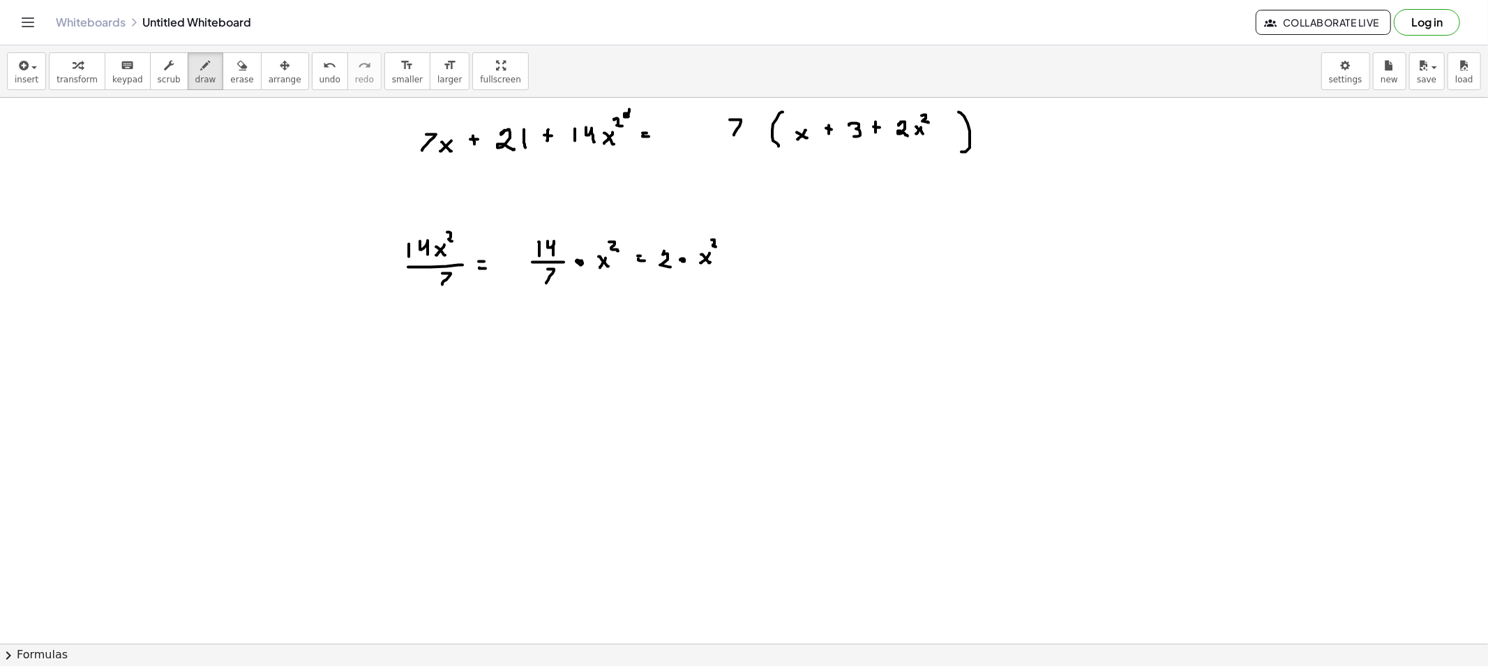
drag, startPoint x: 712, startPoint y: 240, endPoint x: 717, endPoint y: 247, distance: 8.5
drag, startPoint x: 546, startPoint y: 230, endPoint x: 650, endPoint y: 262, distance: 108.8
drag, startPoint x: 602, startPoint y: 279, endPoint x: 714, endPoint y: 280, distance: 112.4
drag, startPoint x: 442, startPoint y: 196, endPoint x: 501, endPoint y: 189, distance: 59.7
drag, startPoint x: 521, startPoint y: 200, endPoint x: 539, endPoint y: 179, distance: 27.2
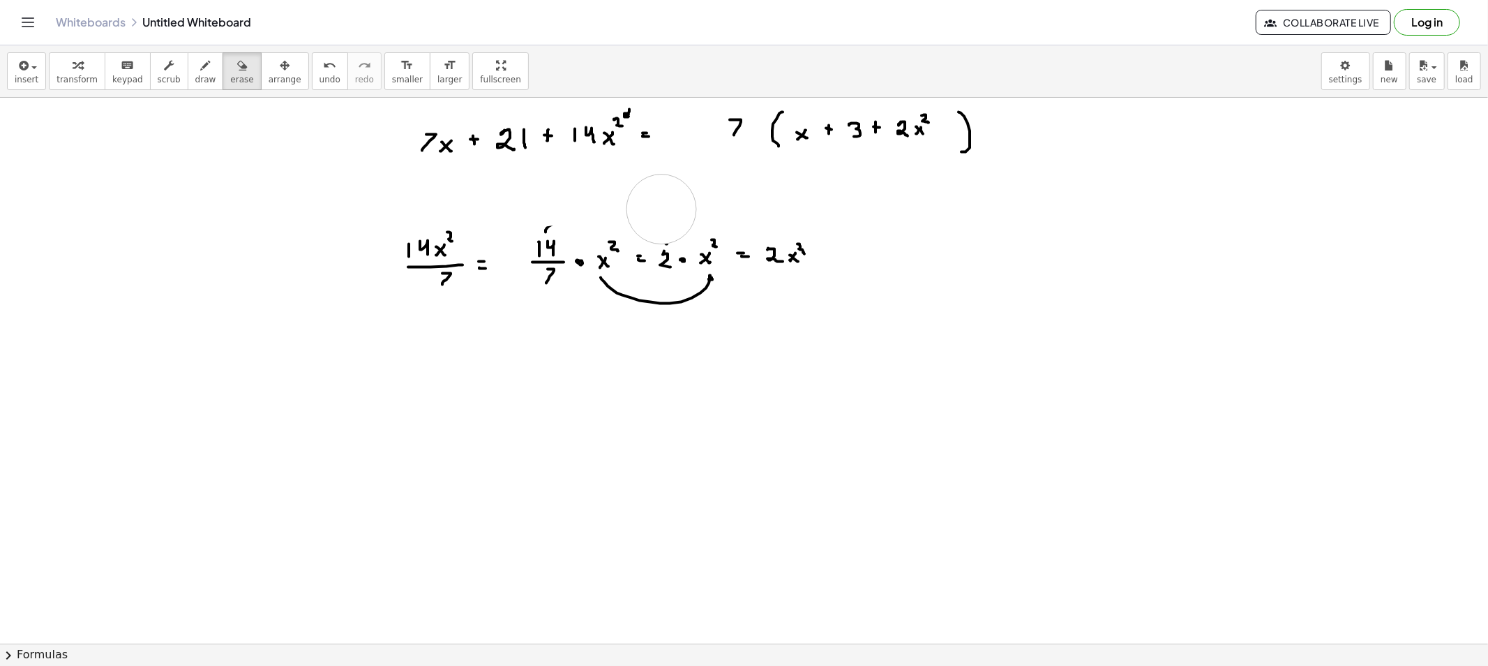
drag, startPoint x: 535, startPoint y: 193, endPoint x: 663, endPoint y: 210, distance: 128.9
drag, startPoint x: 449, startPoint y: 183, endPoint x: 451, endPoint y: 172, distance: 11.4
drag, startPoint x: 419, startPoint y: 193, endPoint x: 445, endPoint y: 194, distance: 25.1
drag, startPoint x: 759, startPoint y: 133, endPoint x: 748, endPoint y: 130, distance: 11.0
click at [223, 81] on button "erase" at bounding box center [242, 71] width 38 height 38
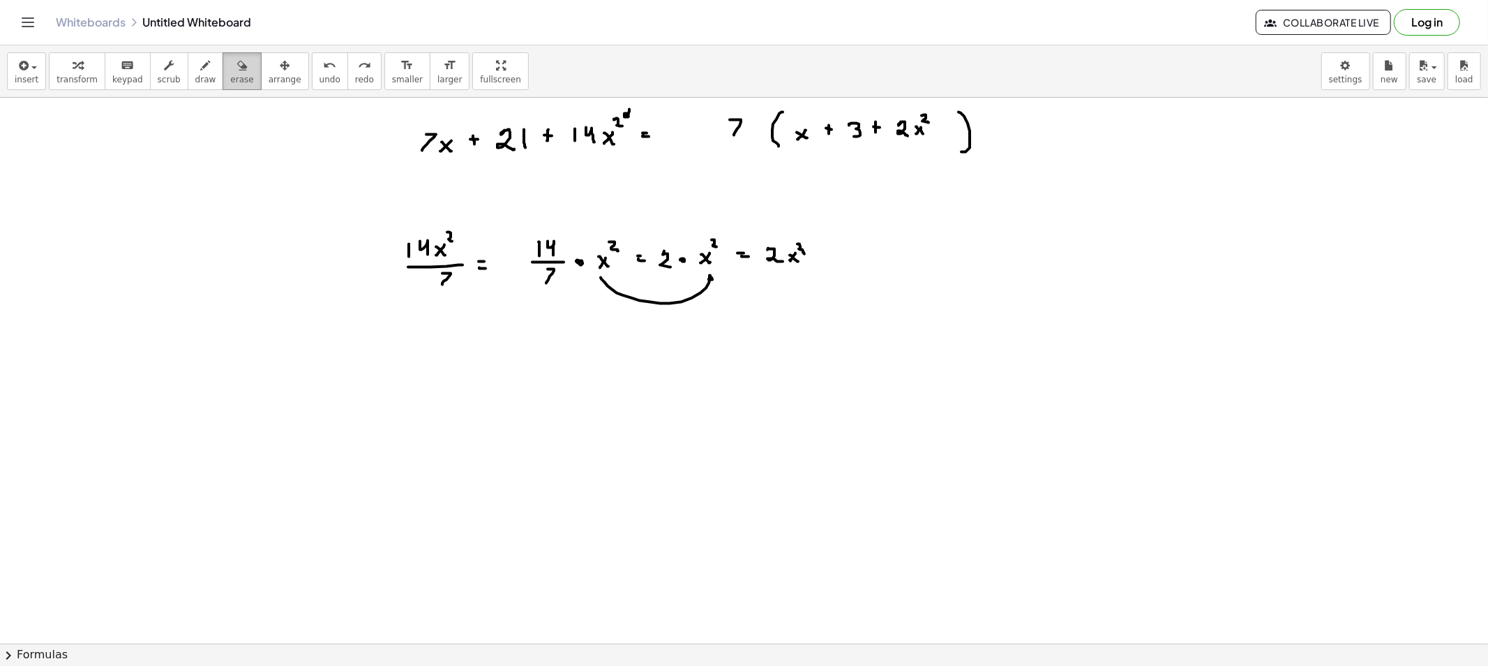
click at [223, 68] on button "erase" at bounding box center [242, 71] width 38 height 38
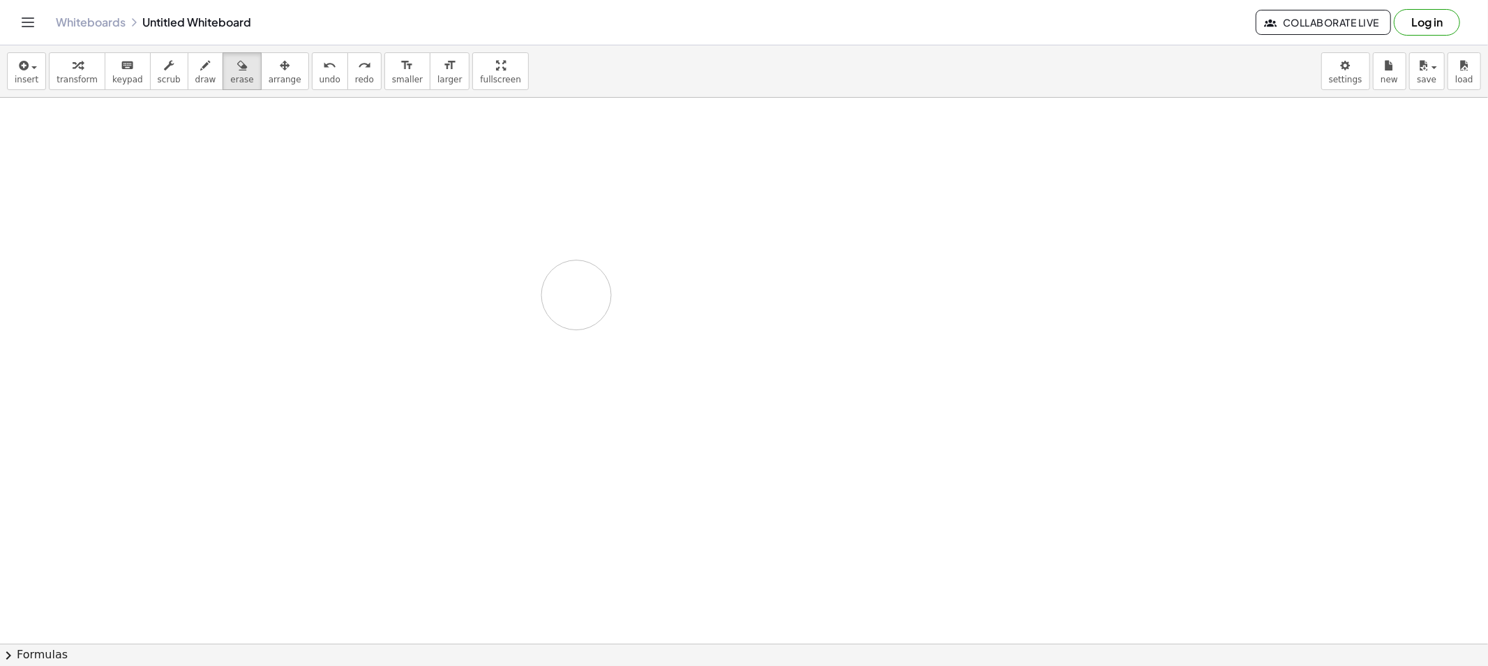
drag, startPoint x: 394, startPoint y: 144, endPoint x: 563, endPoint y: 290, distance: 223.7
click at [195, 79] on span "draw" at bounding box center [205, 80] width 21 height 10
click at [195, 75] on span "draw" at bounding box center [205, 80] width 21 height 10
drag, startPoint x: 421, startPoint y: 117, endPoint x: 419, endPoint y: 135, distance: 18.3
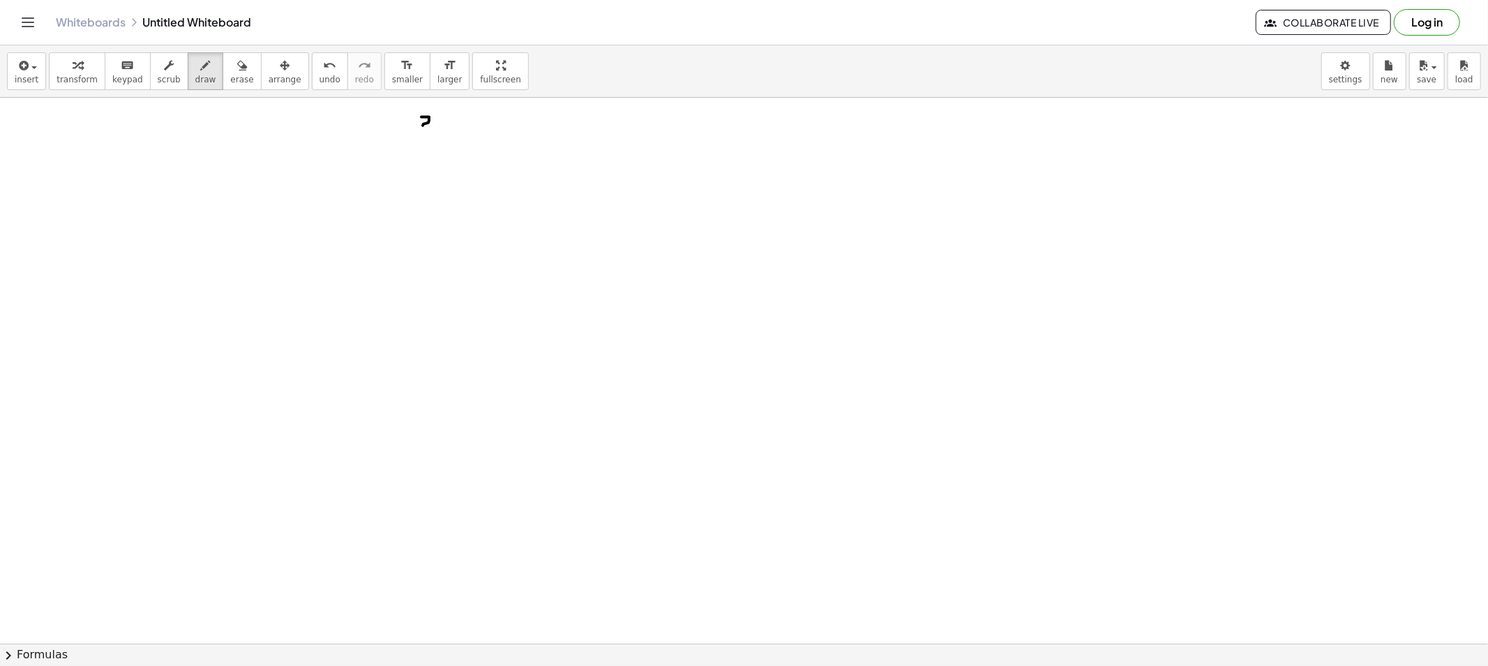
drag, startPoint x: 447, startPoint y: 128, endPoint x: 438, endPoint y: 135, distance: 10.9
drag, startPoint x: 438, startPoint y: 129, endPoint x: 419, endPoint y: 138, distance: 21.5
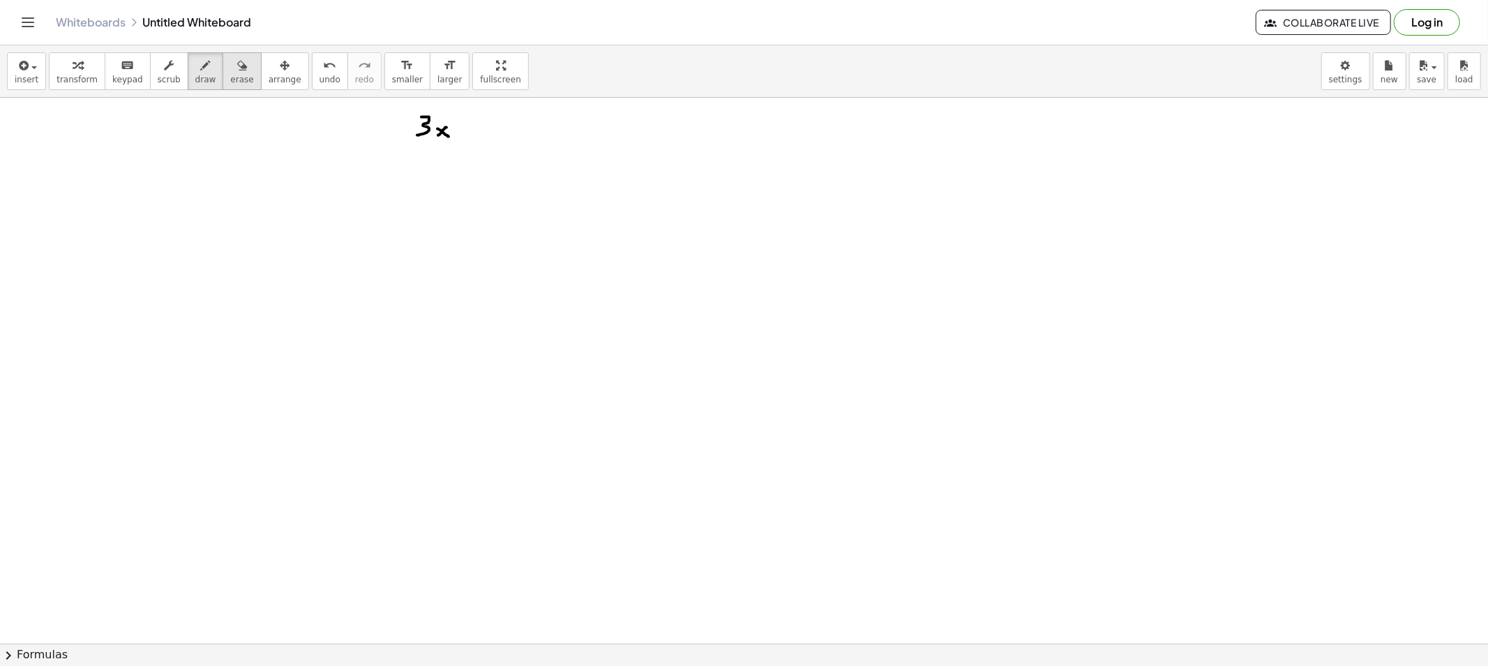
click at [235, 88] on div "insert select one: Math Expression Function Text Youtube Video Graphing Geometr…" at bounding box center [744, 71] width 1488 height 52
drag, startPoint x: 431, startPoint y: 156, endPoint x: 463, endPoint y: 135, distance: 38.9
drag, startPoint x: 232, startPoint y: 67, endPoint x: 483, endPoint y: 145, distance: 263.1
click at [232, 67] on div "button" at bounding box center [241, 65] width 23 height 17
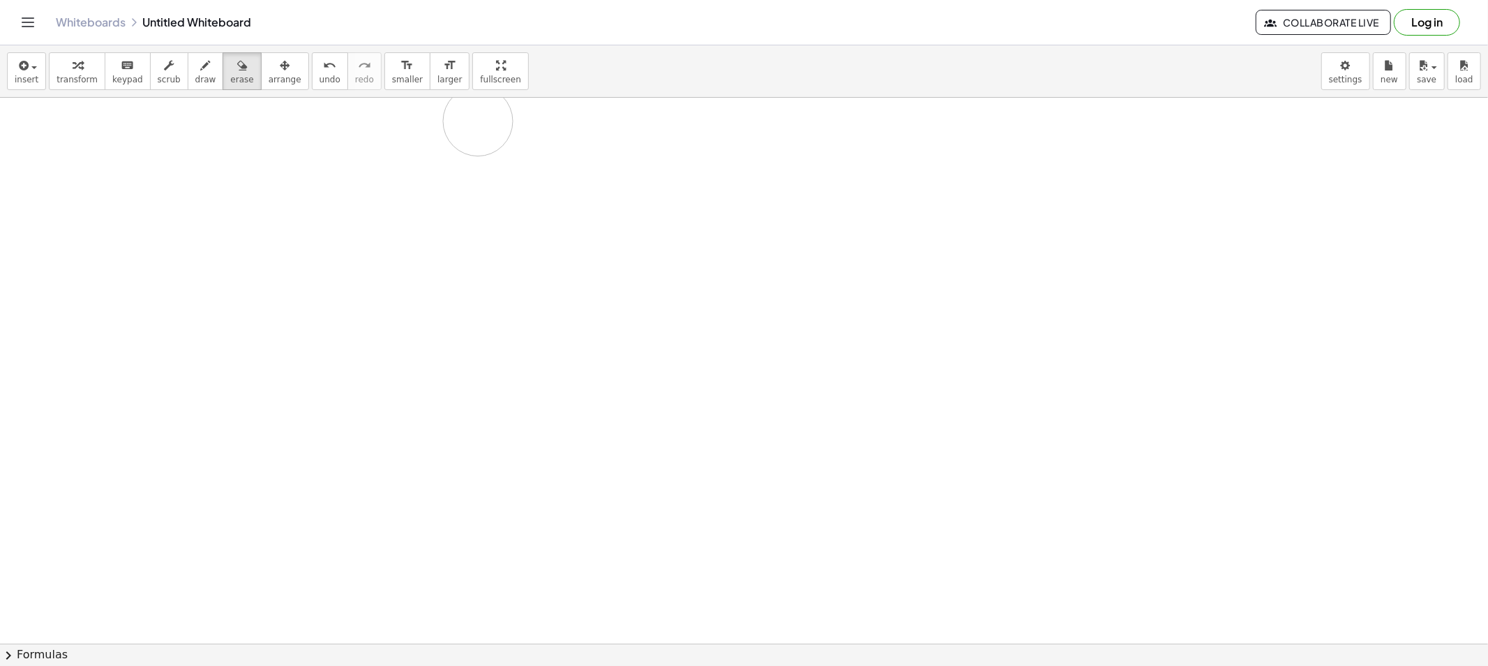
drag, startPoint x: 516, startPoint y: 142, endPoint x: 340, endPoint y: 124, distance: 177.5
drag, startPoint x: 180, startPoint y: 70, endPoint x: 203, endPoint y: 89, distance: 30.2
click at [195, 70] on div "button" at bounding box center [205, 65] width 21 height 17
drag, startPoint x: 412, startPoint y: 128, endPoint x: 427, endPoint y: 143, distance: 20.7
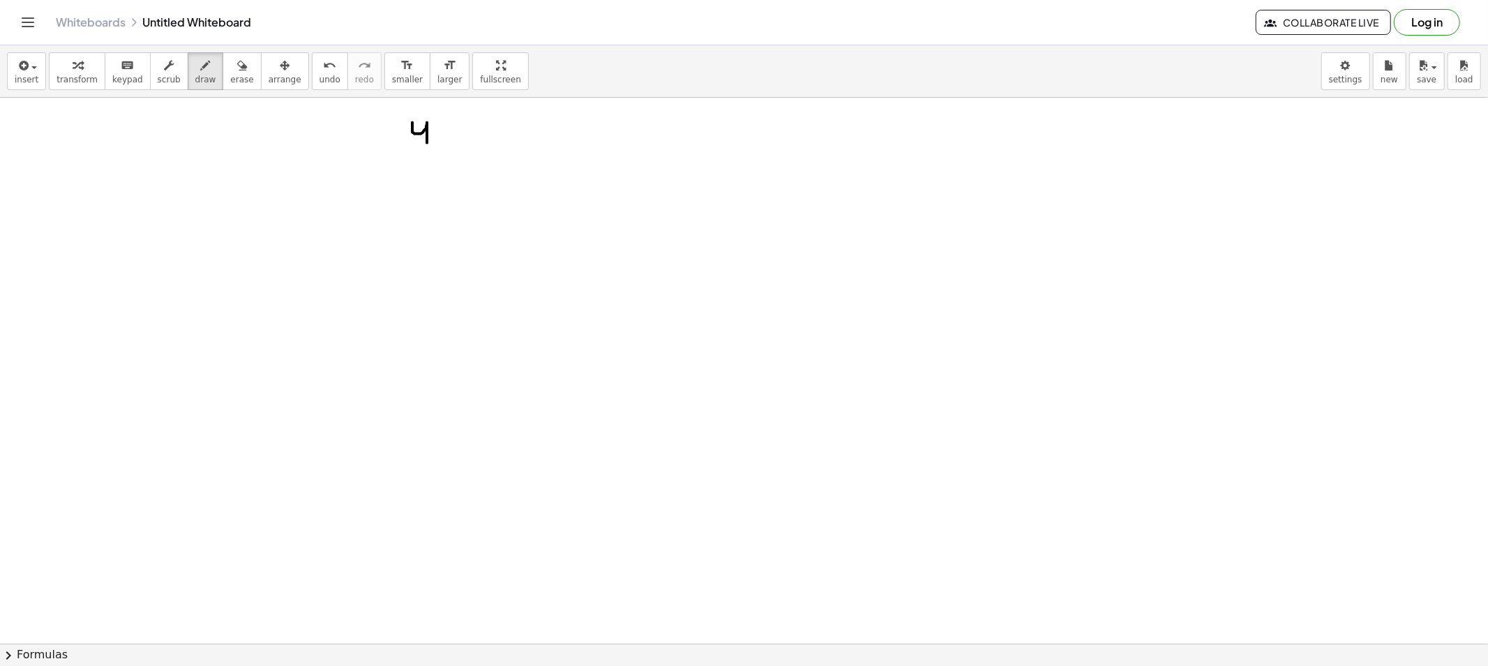
drag, startPoint x: 428, startPoint y: 122, endPoint x: 431, endPoint y: 137, distance: 14.9
drag, startPoint x: 424, startPoint y: 130, endPoint x: 431, endPoint y: 133, distance: 8.0
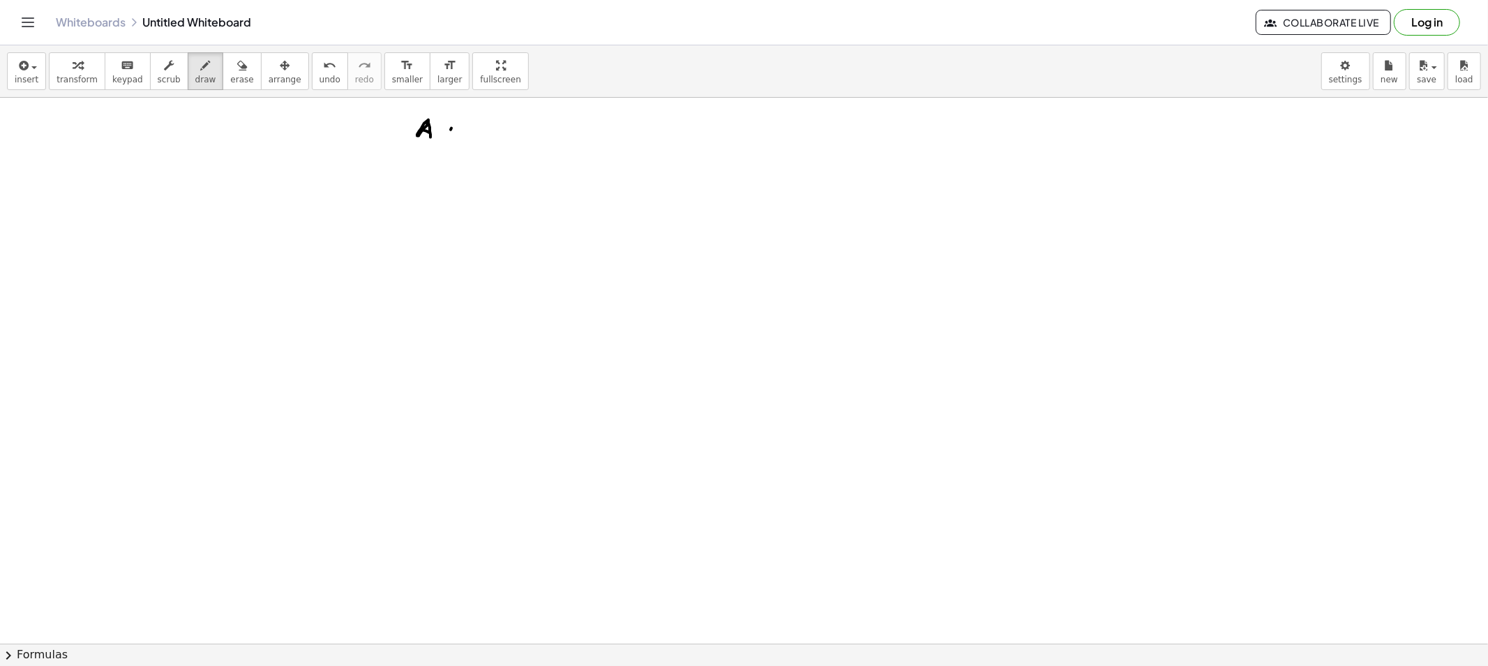
drag, startPoint x: 451, startPoint y: 130, endPoint x: 445, endPoint y: 135, distance: 7.9
drag, startPoint x: 449, startPoint y: 131, endPoint x: 461, endPoint y: 137, distance: 12.8
click at [230, 66] on div "button" at bounding box center [241, 65] width 23 height 17
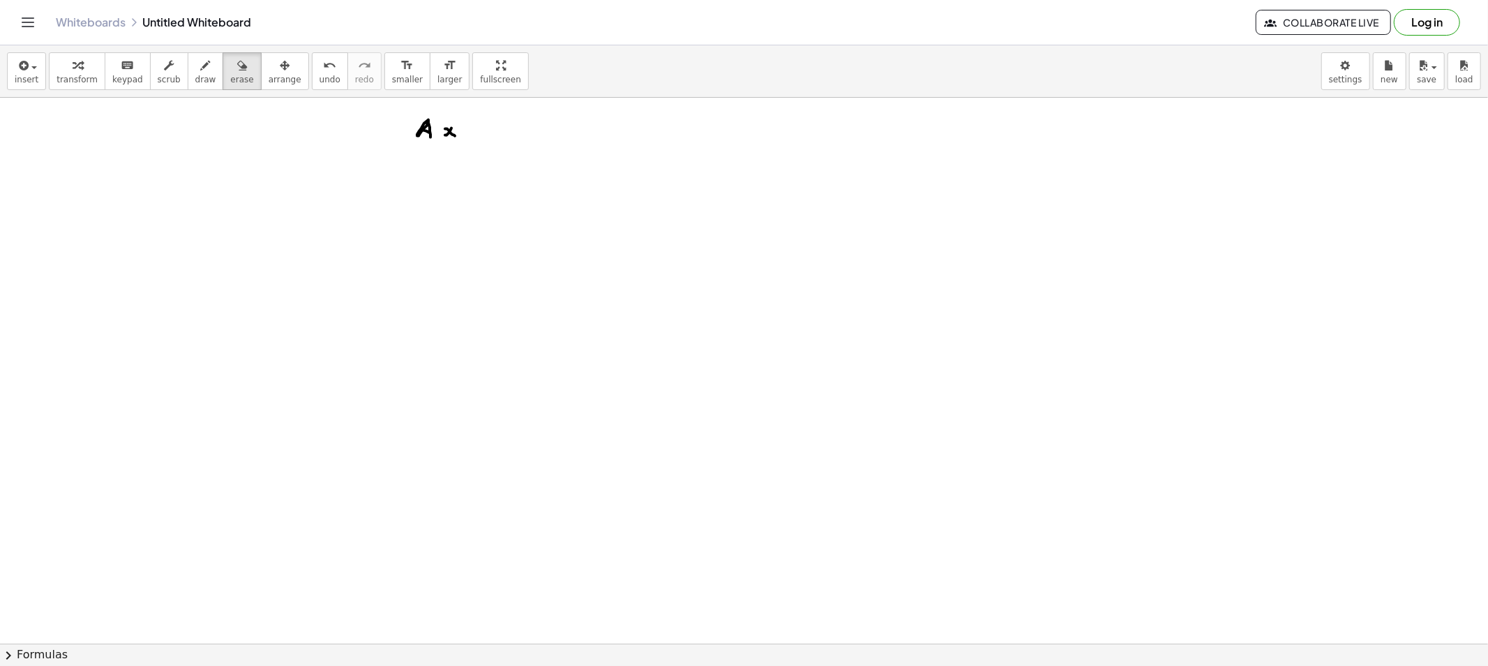
drag, startPoint x: 423, startPoint y: 138, endPoint x: 525, endPoint y: 141, distance: 101.9
drag, startPoint x: 343, startPoint y: 128, endPoint x: 345, endPoint y: 143, distance: 14.8
drag, startPoint x: 377, startPoint y: 135, endPoint x: 370, endPoint y: 140, distance: 8.5
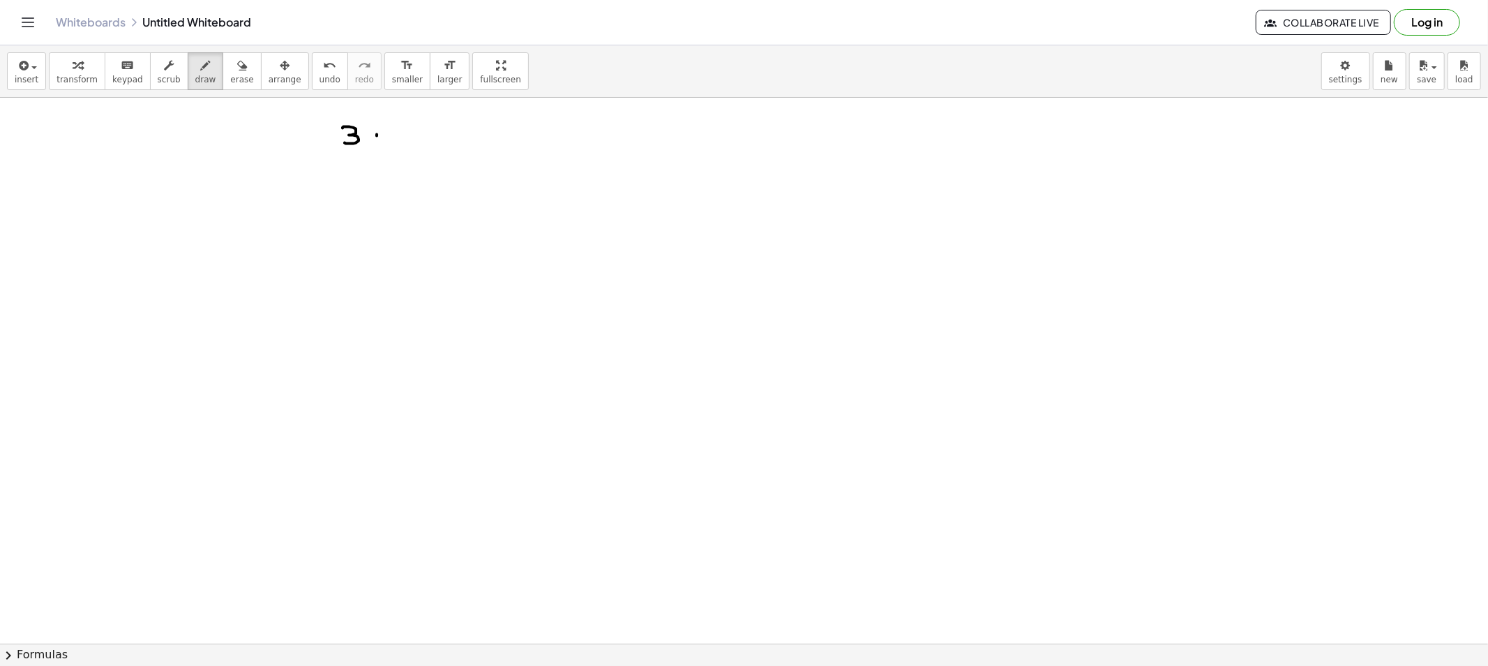
drag, startPoint x: 393, startPoint y: 135, endPoint x: 403, endPoint y: 135, distance: 10.5
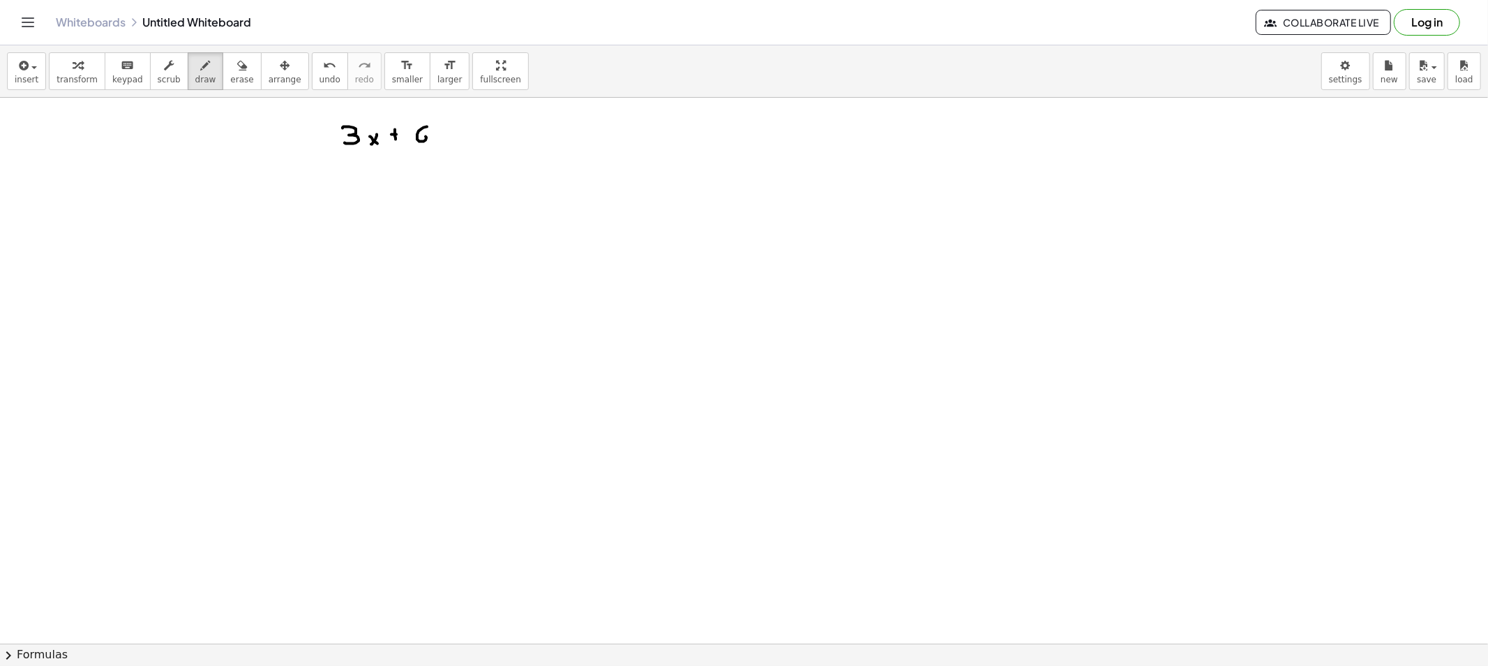
drag, startPoint x: 427, startPoint y: 127, endPoint x: 426, endPoint y: 144, distance: 16.8
drag, startPoint x: 344, startPoint y: 194, endPoint x: 347, endPoint y: 208, distance: 14.2
drag, startPoint x: 371, startPoint y: 199, endPoint x: 364, endPoint y: 204, distance: 8.5
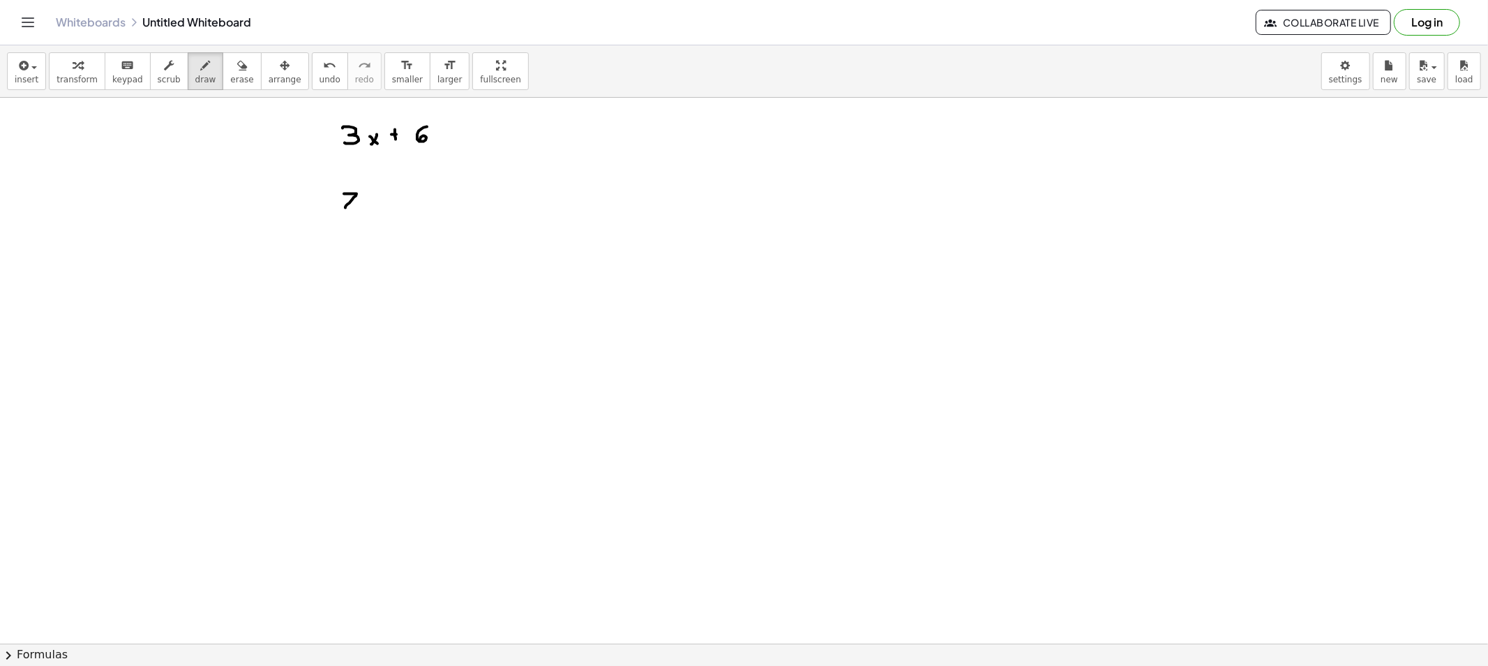
drag, startPoint x: 421, startPoint y: 194, endPoint x: 408, endPoint y: 201, distance: 14.4
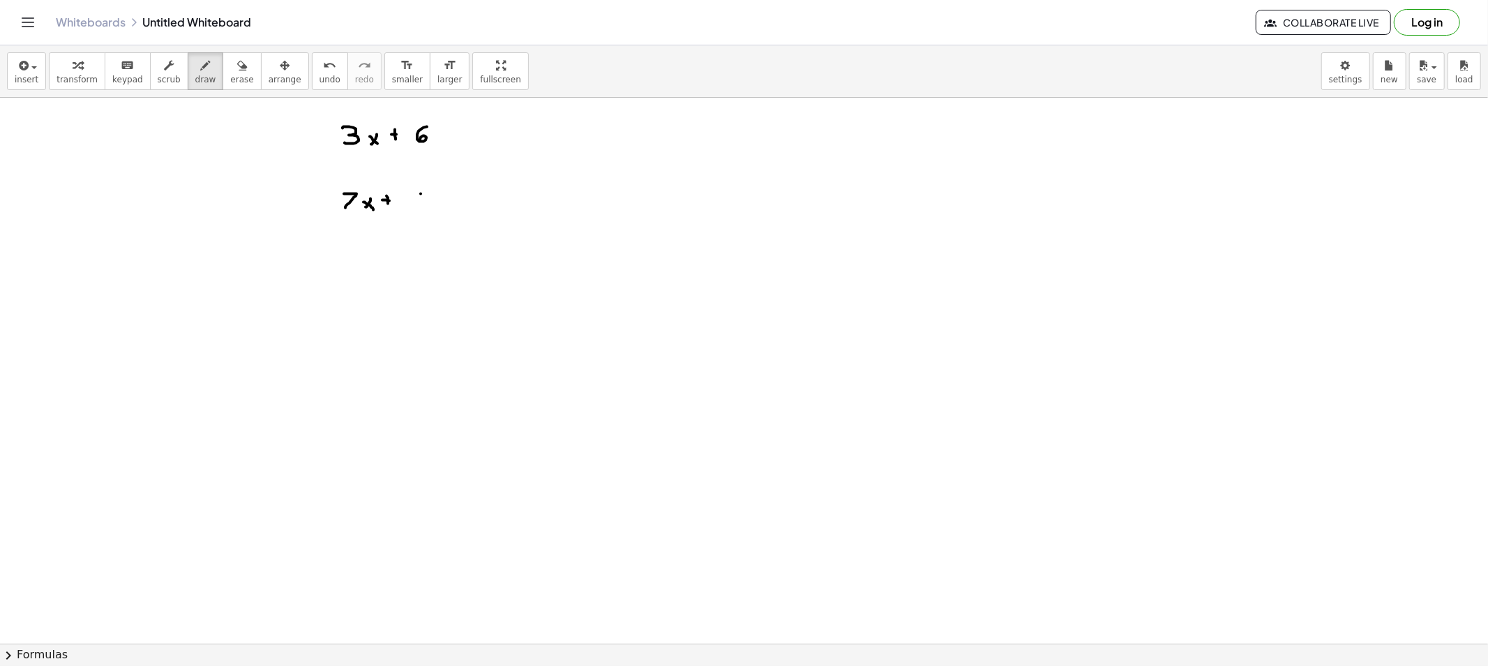
drag, startPoint x: 408, startPoint y: 194, endPoint x: 424, endPoint y: 207, distance: 21.4
drag, startPoint x: 353, startPoint y: 253, endPoint x: 349, endPoint y: 269, distance: 16.6
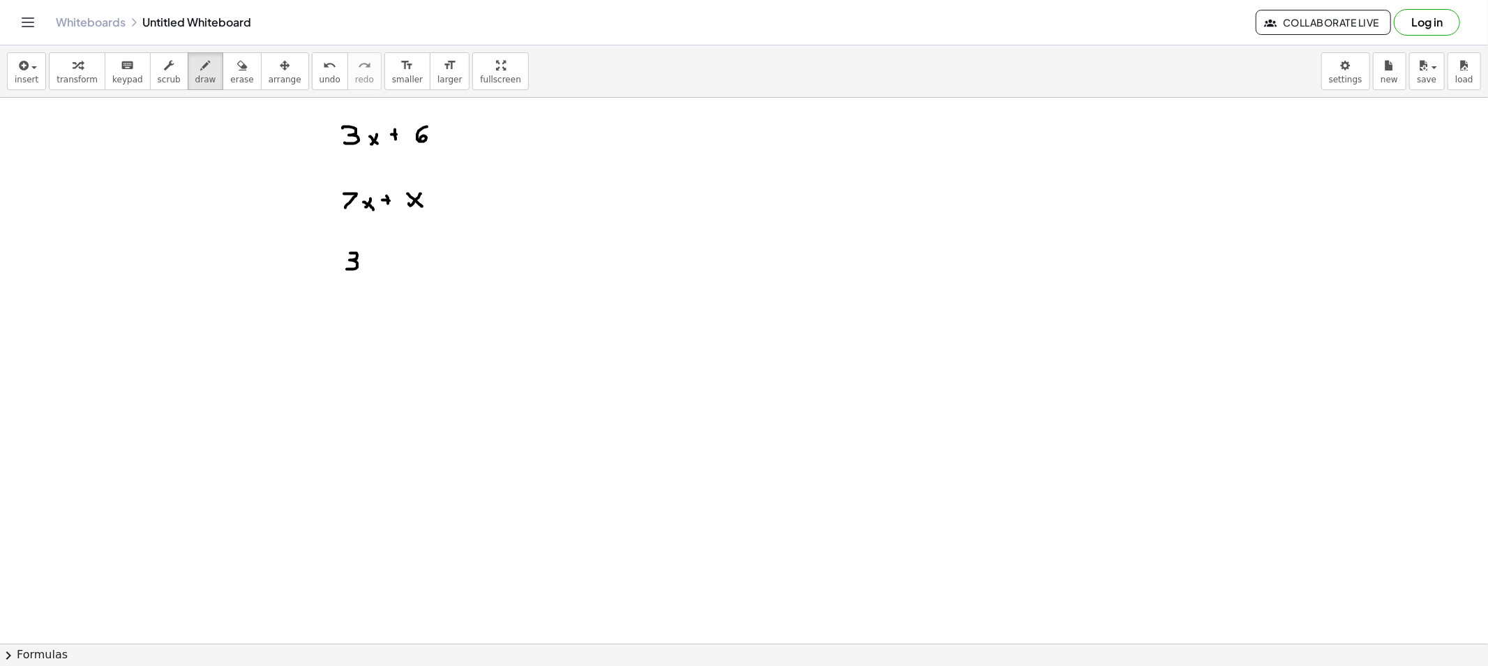
drag, startPoint x: 373, startPoint y: 267, endPoint x: 380, endPoint y: 265, distance: 7.8
drag, startPoint x: 380, startPoint y: 265, endPoint x: 368, endPoint y: 282, distance: 20.9
drag, startPoint x: 405, startPoint y: 259, endPoint x: 405, endPoint y: 267, distance: 8.4
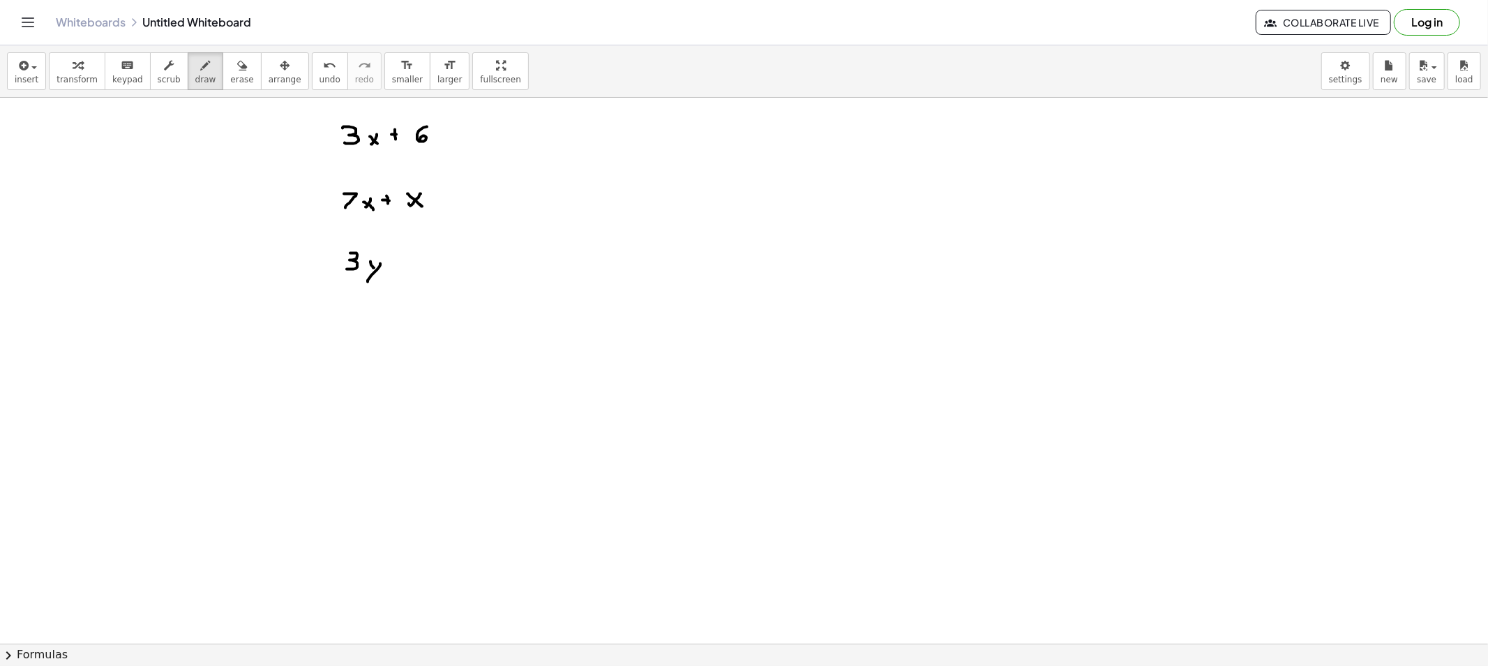
drag, startPoint x: 399, startPoint y: 263, endPoint x: 410, endPoint y: 266, distance: 11.5
drag, startPoint x: 434, startPoint y: 259, endPoint x: 443, endPoint y: 262, distance: 9.5
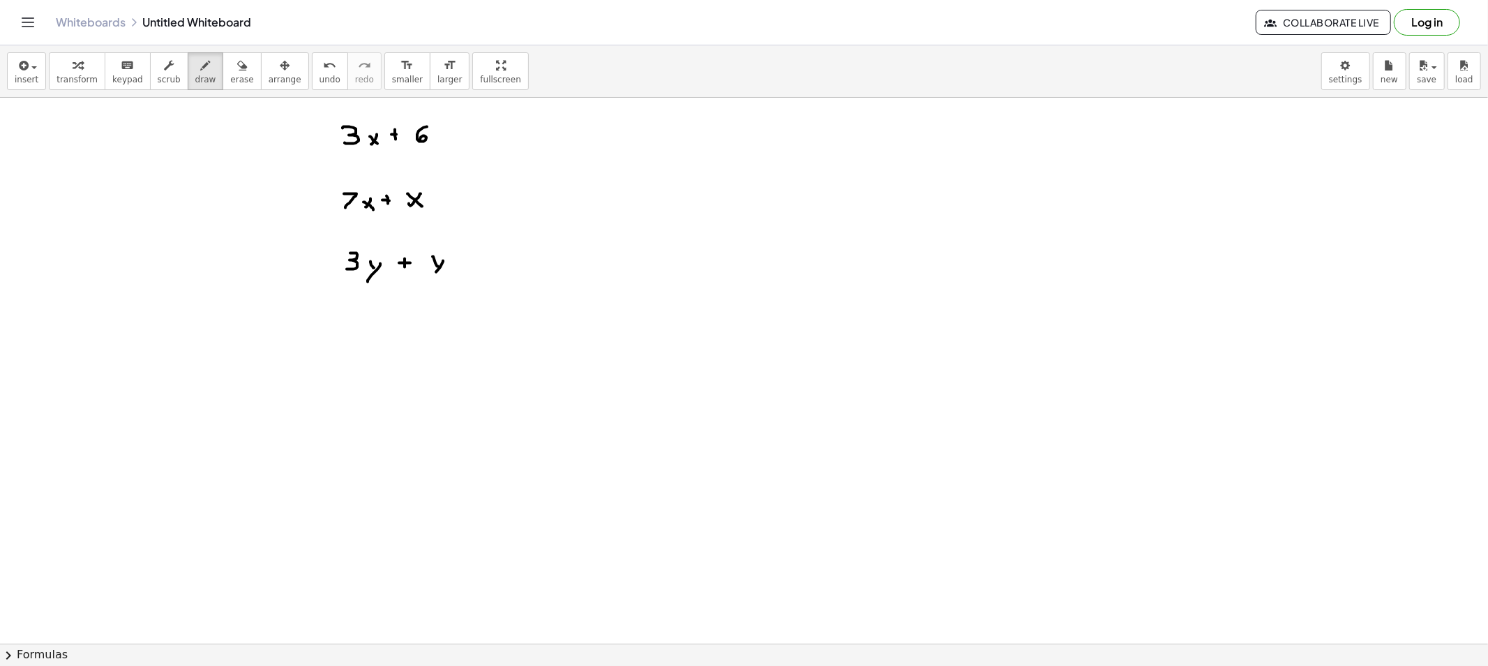
drag, startPoint x: 443, startPoint y: 262, endPoint x: 429, endPoint y: 282, distance: 24.6
drag, startPoint x: 447, startPoint y: 246, endPoint x: 455, endPoint y: 253, distance: 10.9
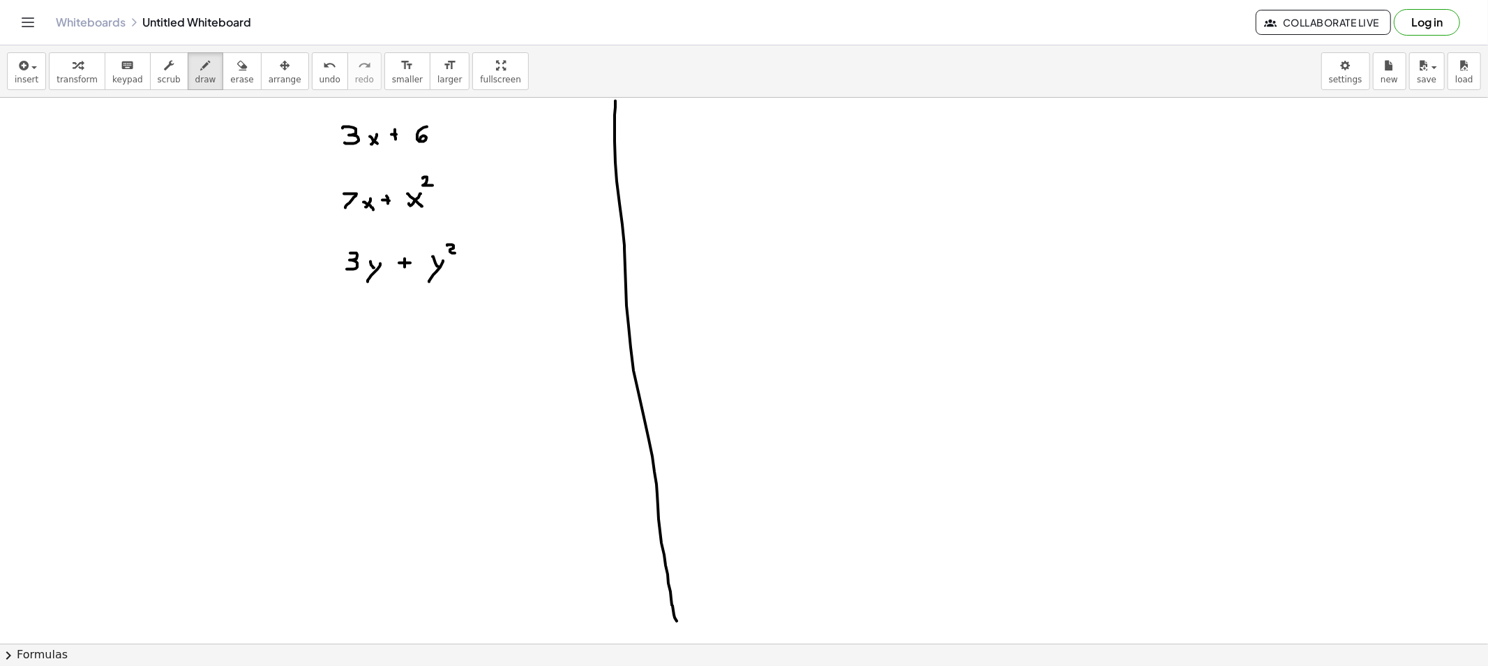
click at [237, 68] on icon "button" at bounding box center [242, 65] width 10 height 17
click at [197, 77] on button "draw" at bounding box center [206, 71] width 36 height 38
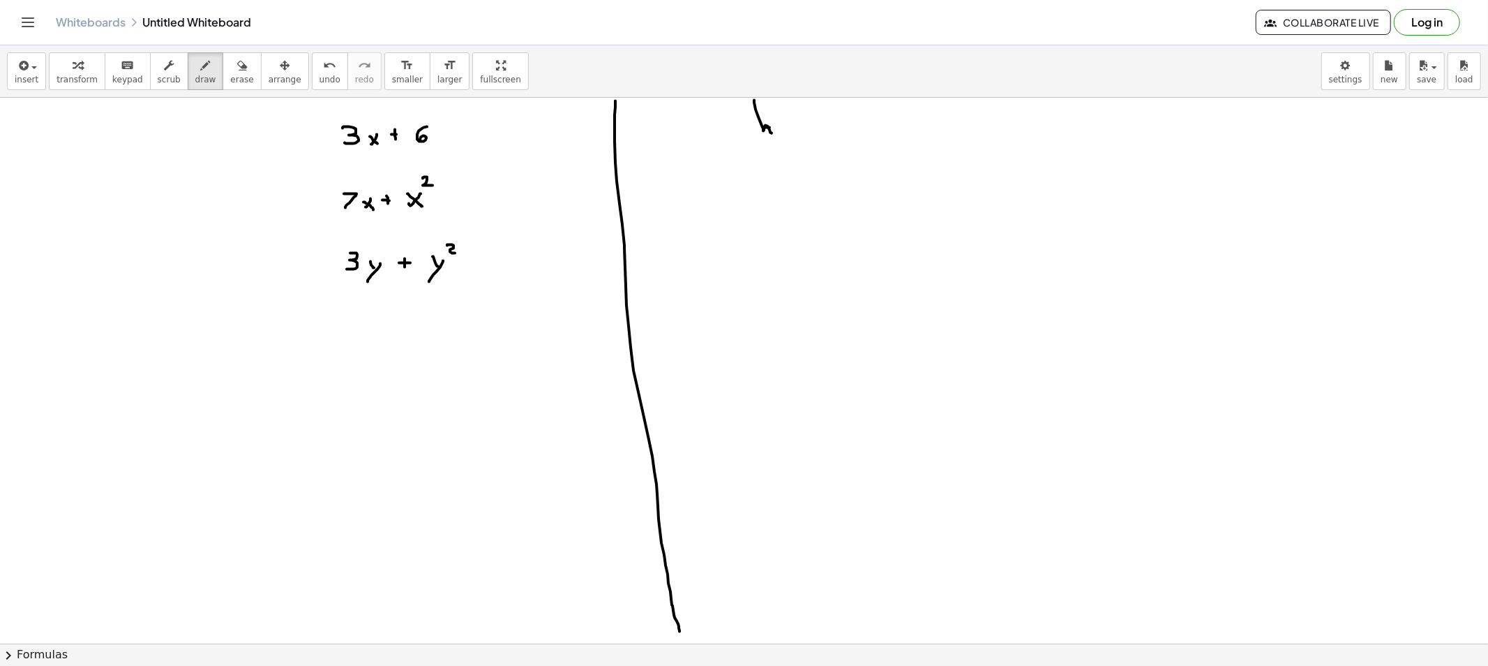
drag, startPoint x: 477, startPoint y: 343, endPoint x: 485, endPoint y: 345, distance: 8.6
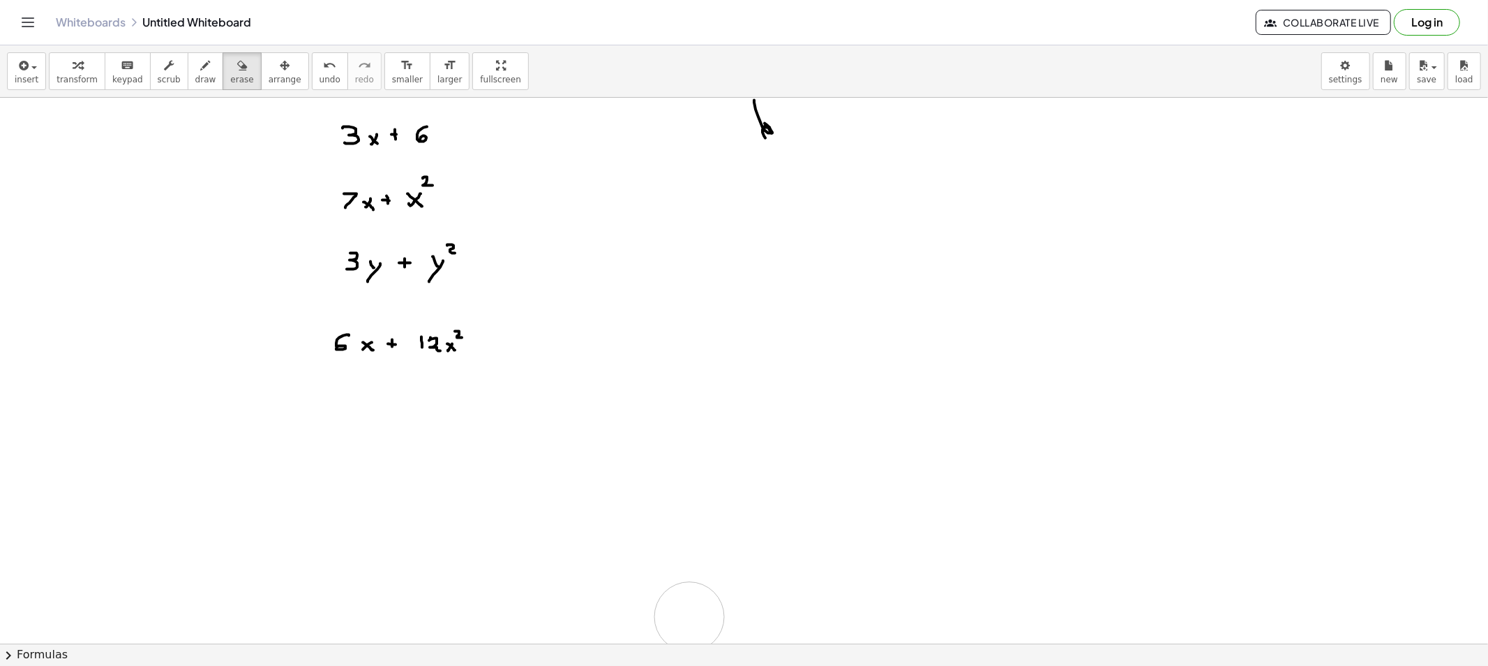
drag, startPoint x: 619, startPoint y: 119, endPoint x: 651, endPoint y: 570, distance: 452.6
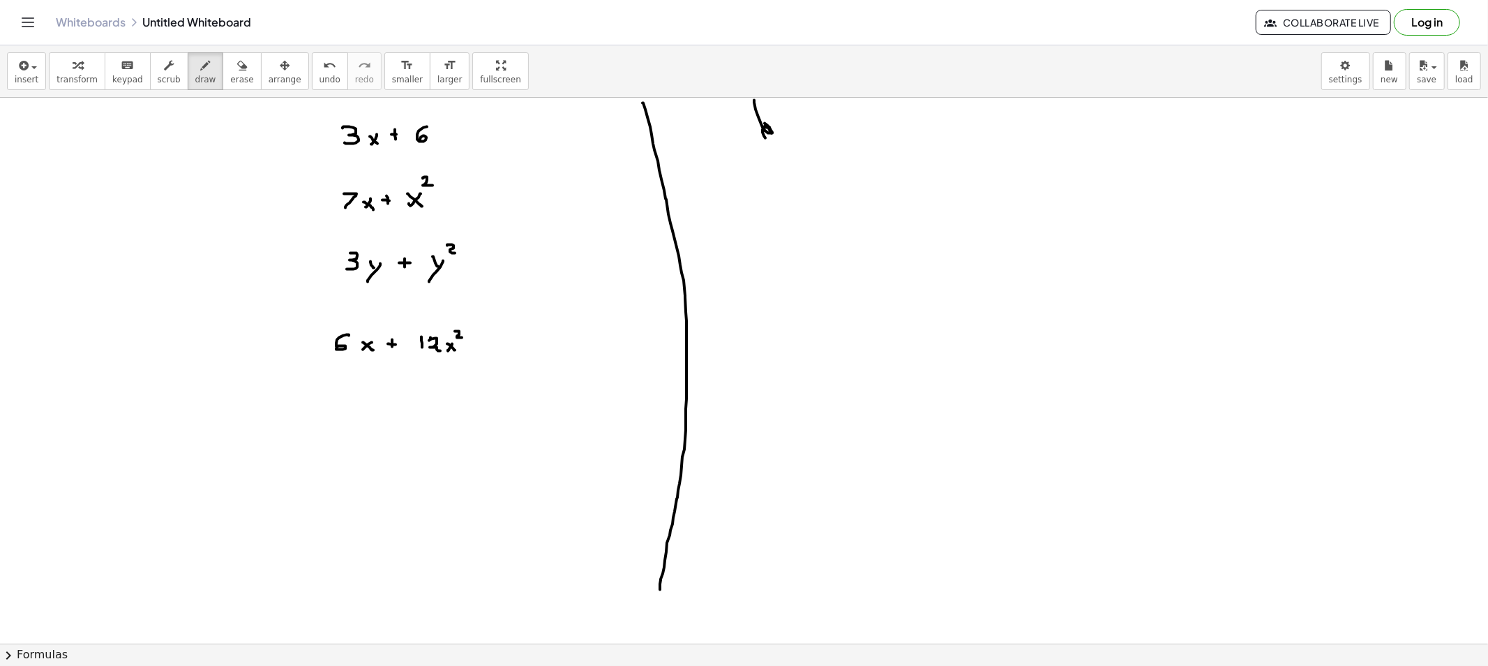
drag, startPoint x: 340, startPoint y: 405, endPoint x: 342, endPoint y: 417, distance: 12.7
drag, startPoint x: 357, startPoint y: 405, endPoint x: 365, endPoint y: 419, distance: 15.9
drag, startPoint x: 380, startPoint y: 410, endPoint x: 381, endPoint y: 419, distance: 8.4
drag, startPoint x: 401, startPoint y: 410, endPoint x: 410, endPoint y: 410, distance: 9.1
drag, startPoint x: 426, startPoint y: 405, endPoint x: 440, endPoint y: 409, distance: 13.7
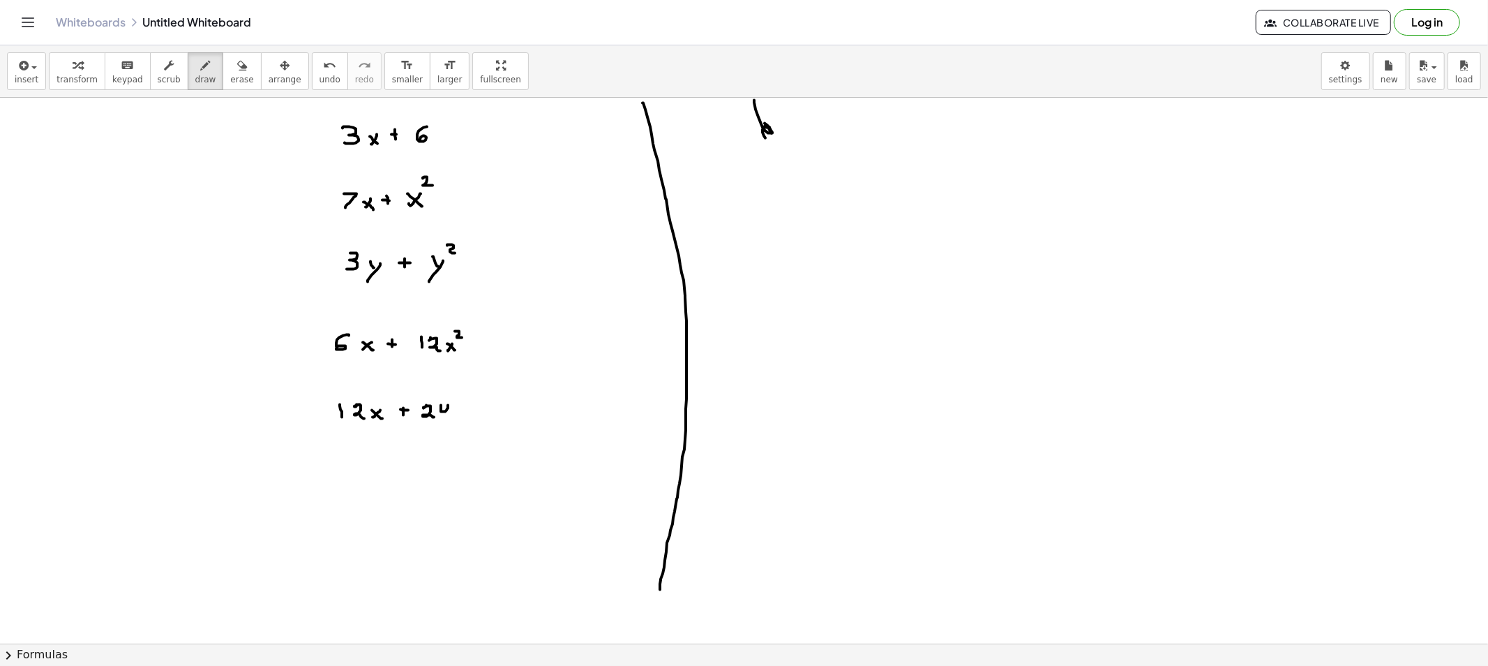
drag, startPoint x: 441, startPoint y: 410, endPoint x: 449, endPoint y: 420, distance: 13.0
drag, startPoint x: 463, startPoint y: 412, endPoint x: 456, endPoint y: 419, distance: 9.9
drag, startPoint x: 466, startPoint y: 399, endPoint x: 477, endPoint y: 405, distance: 12.8
drag, startPoint x: 491, startPoint y: 408, endPoint x: 491, endPoint y: 415, distance: 7.7
drag, startPoint x: 487, startPoint y: 412, endPoint x: 497, endPoint y: 412, distance: 9.8
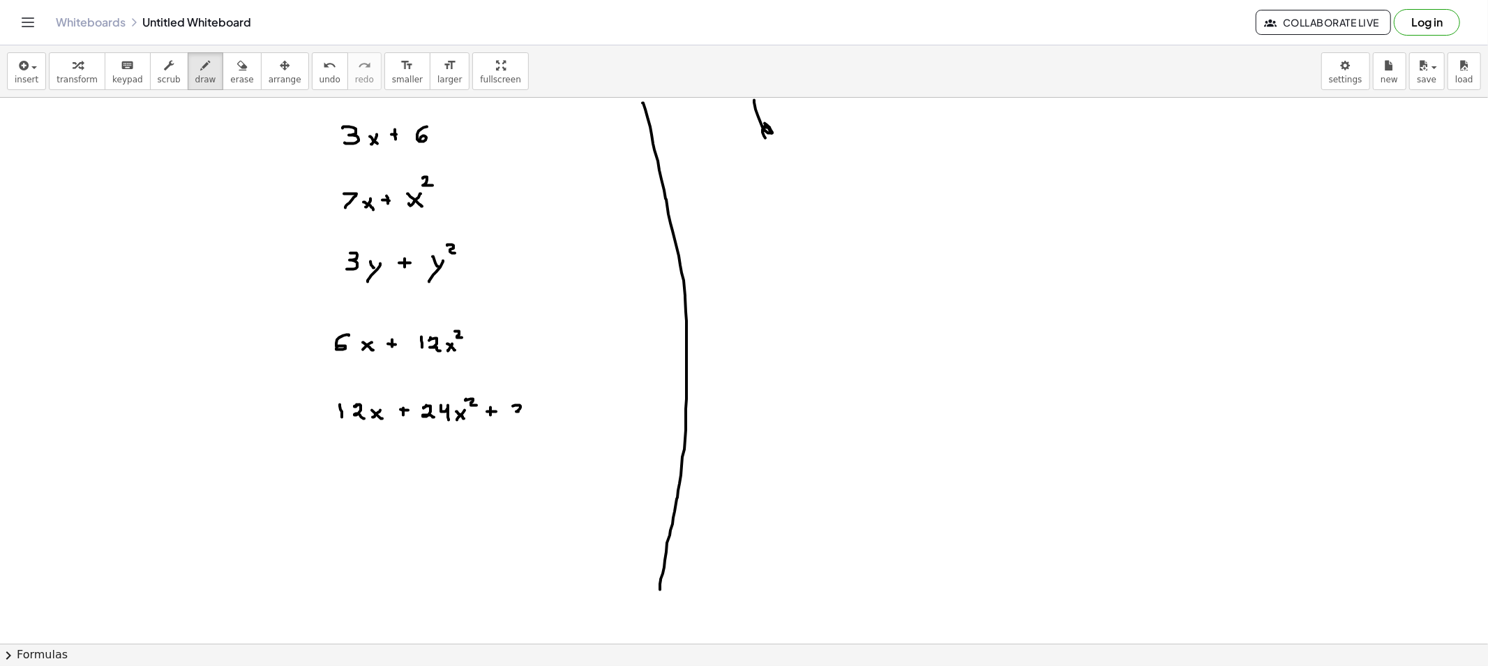
drag, startPoint x: 513, startPoint y: 406, endPoint x: 519, endPoint y: 417, distance: 12.2
drag, startPoint x: 539, startPoint y: 405, endPoint x: 543, endPoint y: 424, distance: 19.3
drag, startPoint x: 567, startPoint y: 412, endPoint x: 557, endPoint y: 412, distance: 9.8
drag, startPoint x: 557, startPoint y: 412, endPoint x: 567, endPoint y: 419, distance: 12.2
drag, startPoint x: 567, startPoint y: 396, endPoint x: 597, endPoint y: 406, distance: 30.9
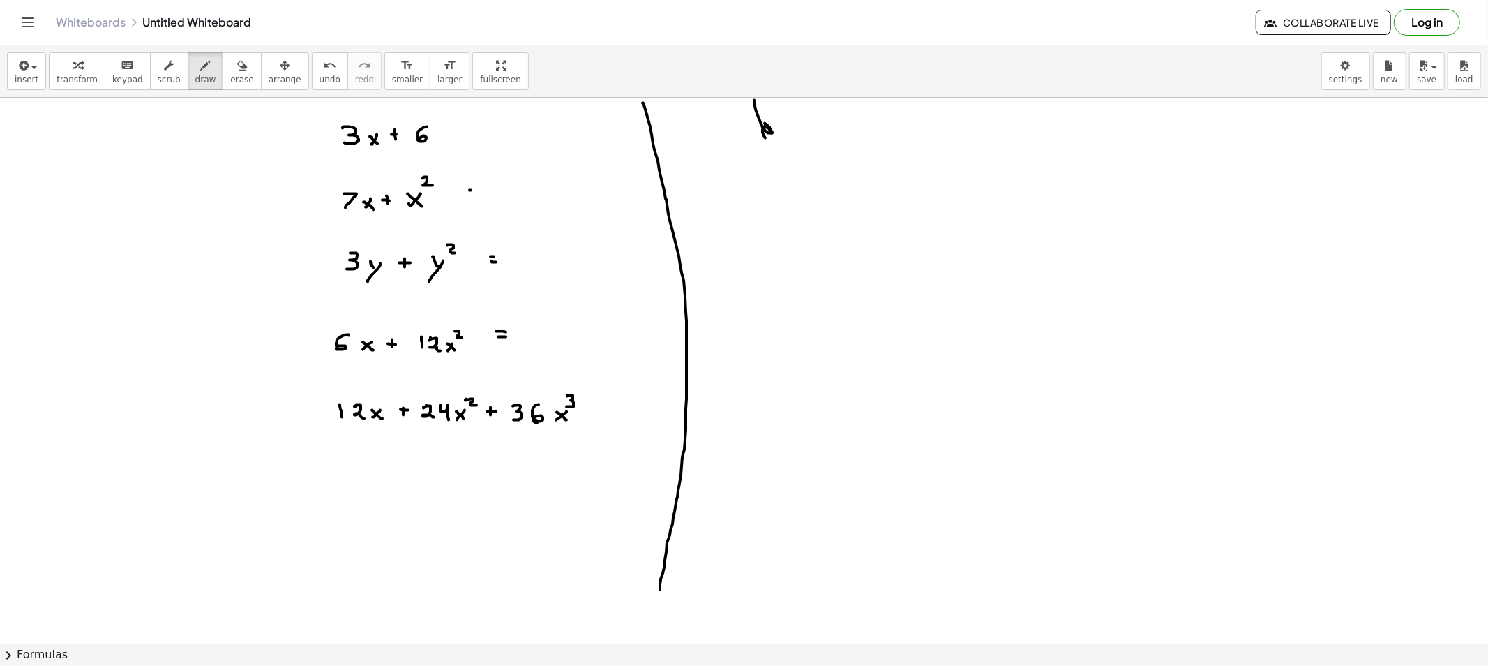
drag, startPoint x: 470, startPoint y: 196, endPoint x: 478, endPoint y: 197, distance: 7.7
drag, startPoint x: 471, startPoint y: 128, endPoint x: 472, endPoint y: 136, distance: 8.5
drag, startPoint x: 472, startPoint y: 136, endPoint x: 482, endPoint y: 142, distance: 11.6
drag, startPoint x: 594, startPoint y: 419, endPoint x: 604, endPoint y: 420, distance: 9.8
drag, startPoint x: 225, startPoint y: 71, endPoint x: 490, endPoint y: 410, distance: 429.5
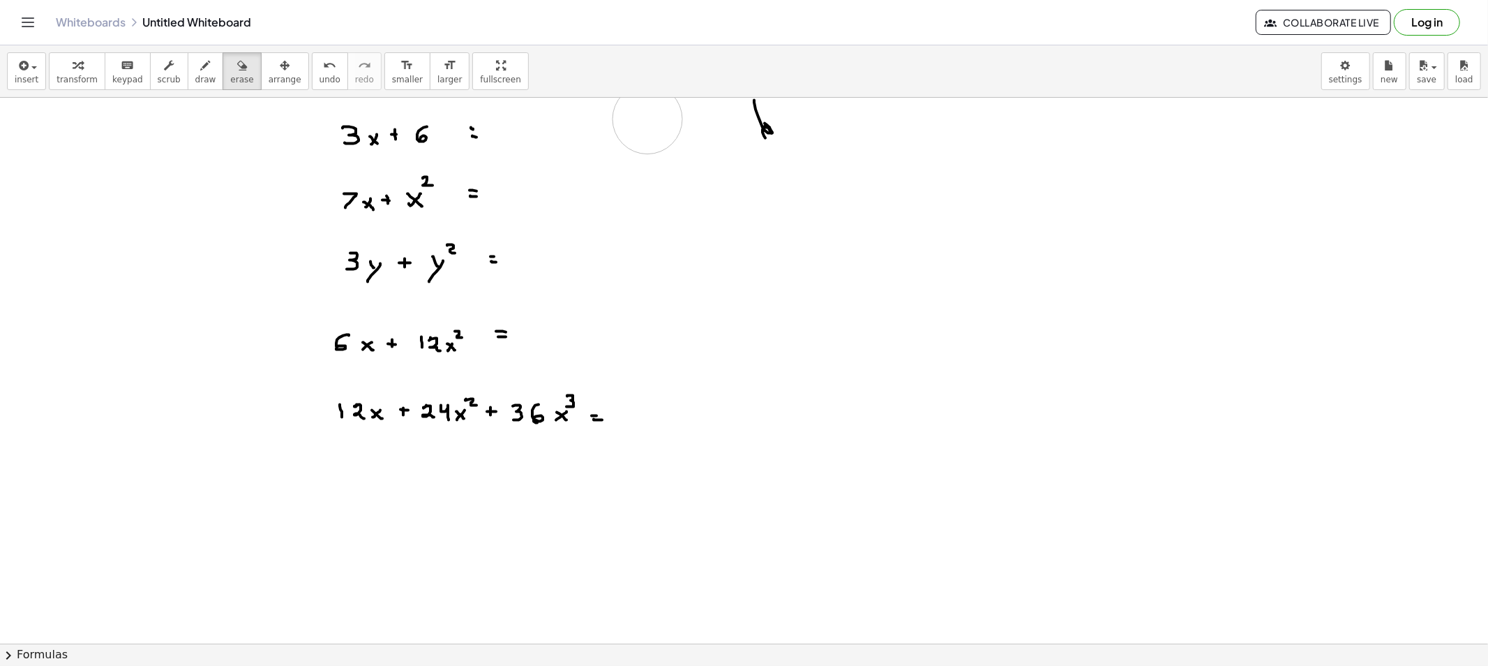
drag, startPoint x: 677, startPoint y: 572, endPoint x: 671, endPoint y: 121, distance: 451.5
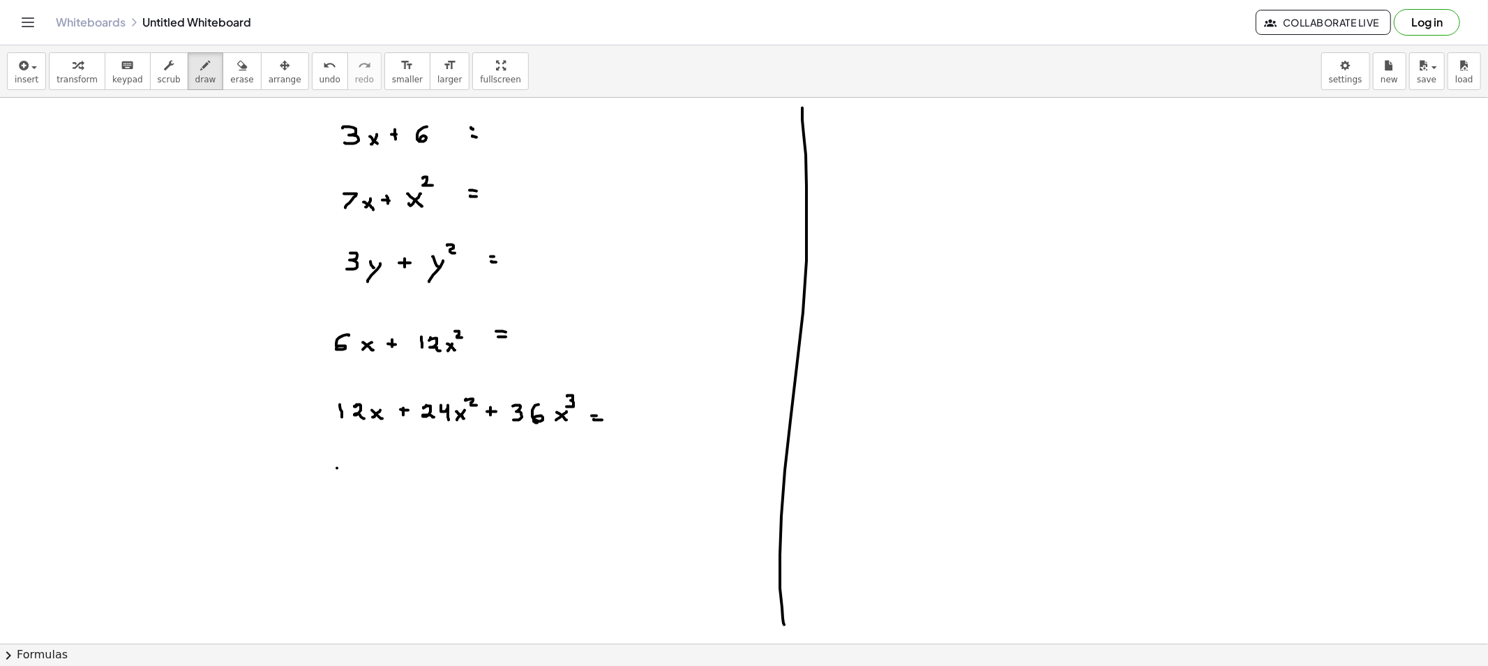
drag, startPoint x: 337, startPoint y: 468, endPoint x: 338, endPoint y: 482, distance: 14.0
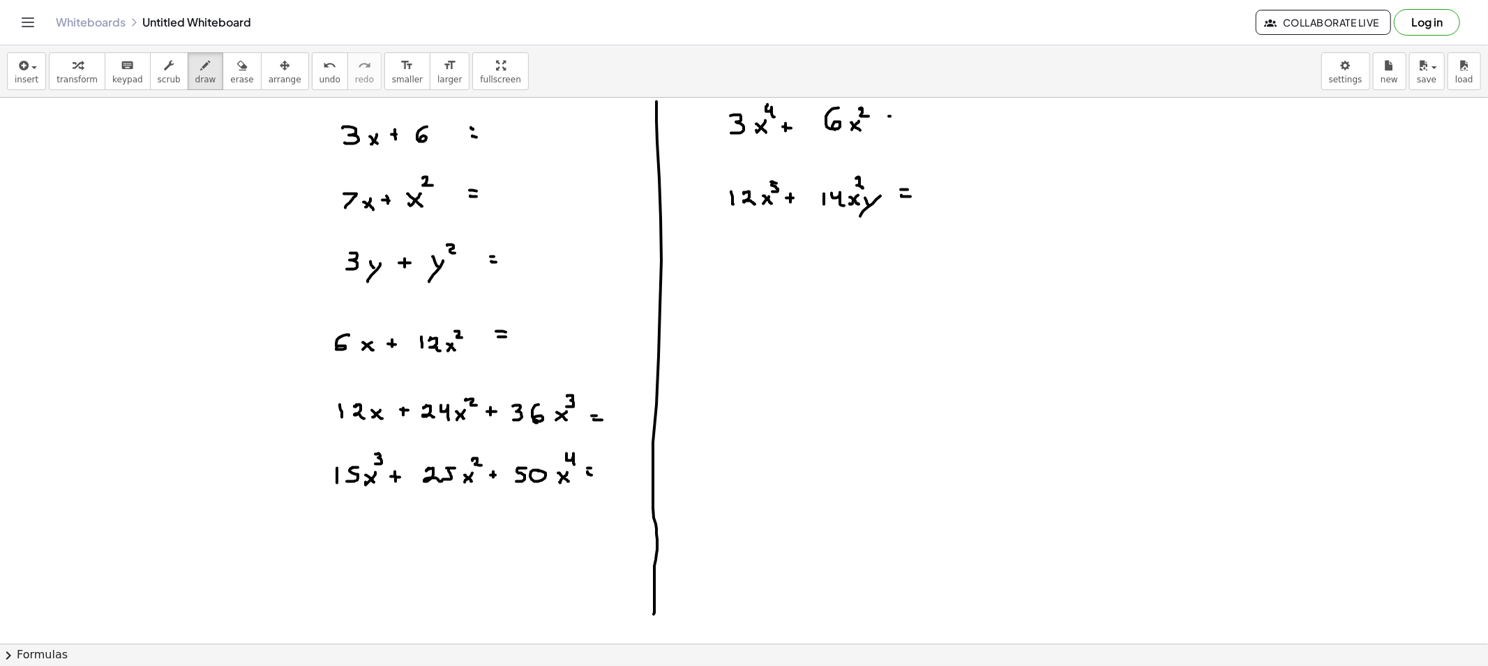
drag, startPoint x: 888, startPoint y: 123, endPoint x: 897, endPoint y: 124, distance: 9.2
drag, startPoint x: 923, startPoint y: 113, endPoint x: 925, endPoint y: 126, distance: 12.6
drag, startPoint x: 957, startPoint y: 116, endPoint x: 947, endPoint y: 124, distance: 13.4
drag, startPoint x: 961, startPoint y: 103, endPoint x: 969, endPoint y: 112, distance: 11.9
drag, startPoint x: 985, startPoint y: 101, endPoint x: 985, endPoint y: 138, distance: 37.0
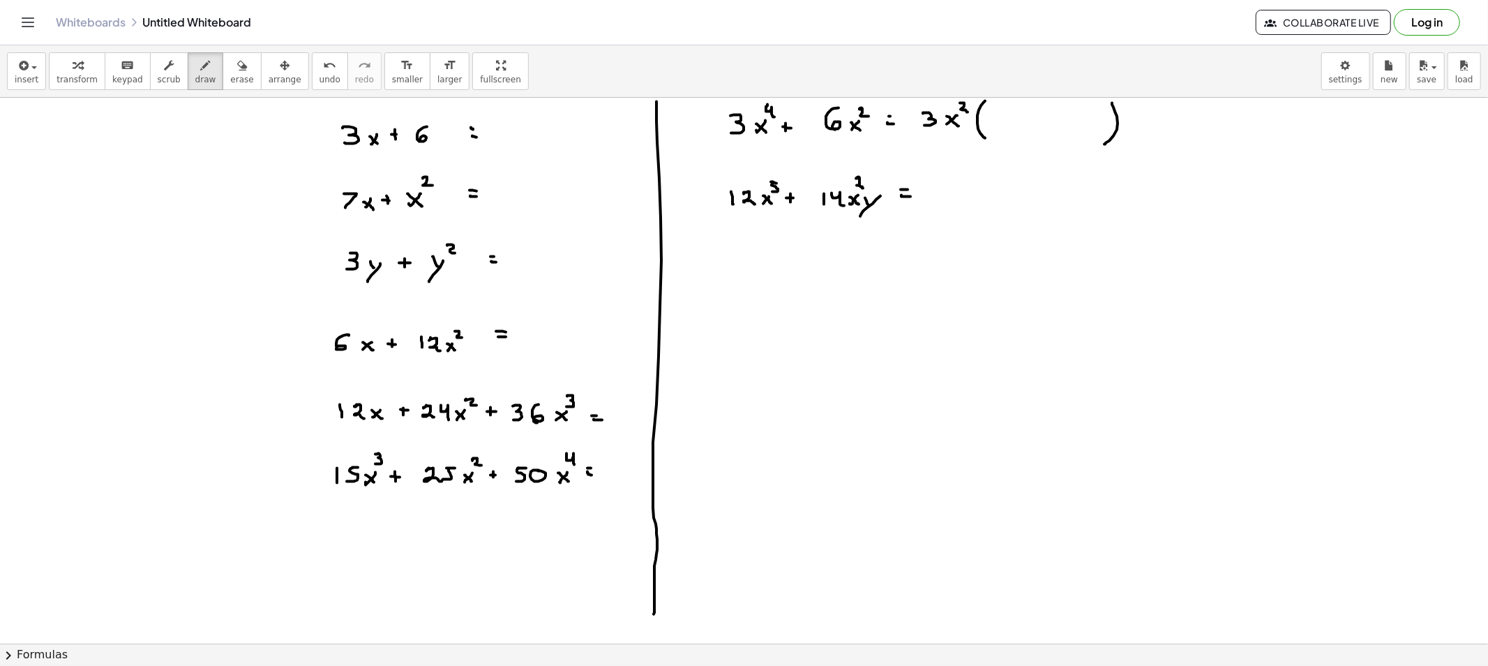
drag, startPoint x: 1112, startPoint y: 103, endPoint x: 1105, endPoint y: 144, distance: 41.9
drag, startPoint x: 770, startPoint y: 98, endPoint x: 778, endPoint y: 98, distance: 8.4
drag, startPoint x: 1040, startPoint y: 121, endPoint x: 1054, endPoint y: 123, distance: 14.0
drag, startPoint x: 750, startPoint y: 292, endPoint x: 747, endPoint y: 305, distance: 13.5
drag, startPoint x: 776, startPoint y: 299, endPoint x: 768, endPoint y: 308, distance: 11.9
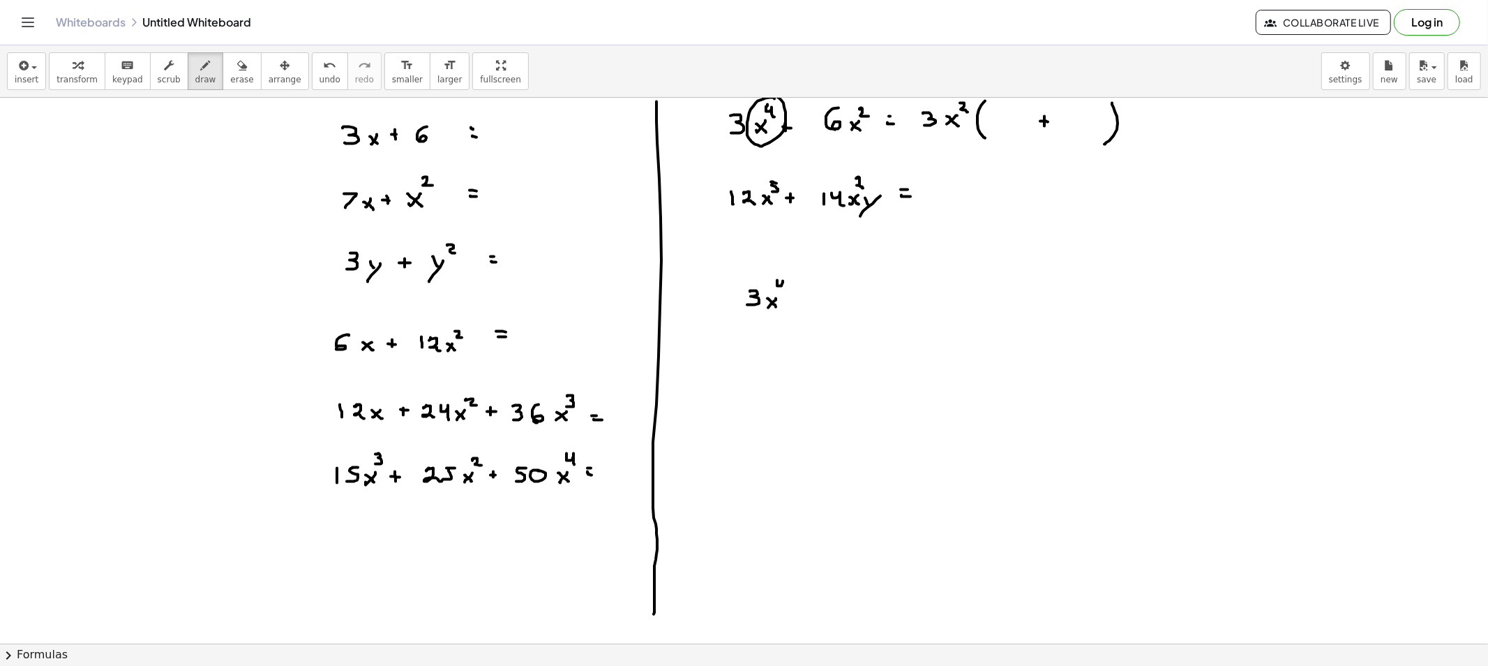
drag, startPoint x: 777, startPoint y: 281, endPoint x: 779, endPoint y: 303, distance: 22.4
drag, startPoint x: 731, startPoint y: 317, endPoint x: 800, endPoint y: 316, distance: 69.1
drag, startPoint x: 743, startPoint y: 330, endPoint x: 749, endPoint y: 343, distance: 14.0
drag, startPoint x: 775, startPoint y: 327, endPoint x: 782, endPoint y: 332, distance: 8.9
drag, startPoint x: 756, startPoint y: 401, endPoint x: 772, endPoint y: 408, distance: 17.5
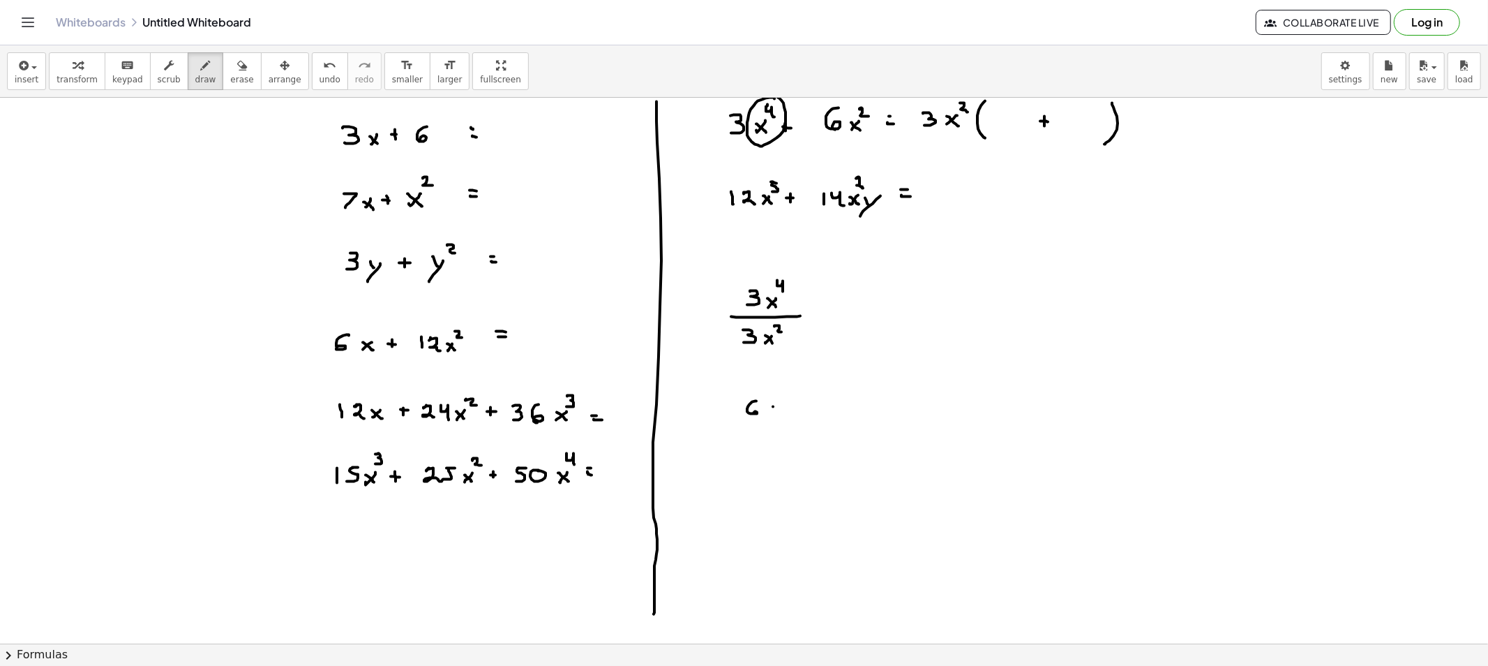
drag, startPoint x: 773, startPoint y: 407, endPoint x: 764, endPoint y: 415, distance: 11.9
drag, startPoint x: 775, startPoint y: 395, endPoint x: 779, endPoint y: 410, distance: 15.4
drag, startPoint x: 745, startPoint y: 426, endPoint x: 800, endPoint y: 426, distance: 55.1
drag, startPoint x: 752, startPoint y: 438, endPoint x: 752, endPoint y: 449, distance: 11.2
drag, startPoint x: 778, startPoint y: 442, endPoint x: 769, endPoint y: 443, distance: 9.2
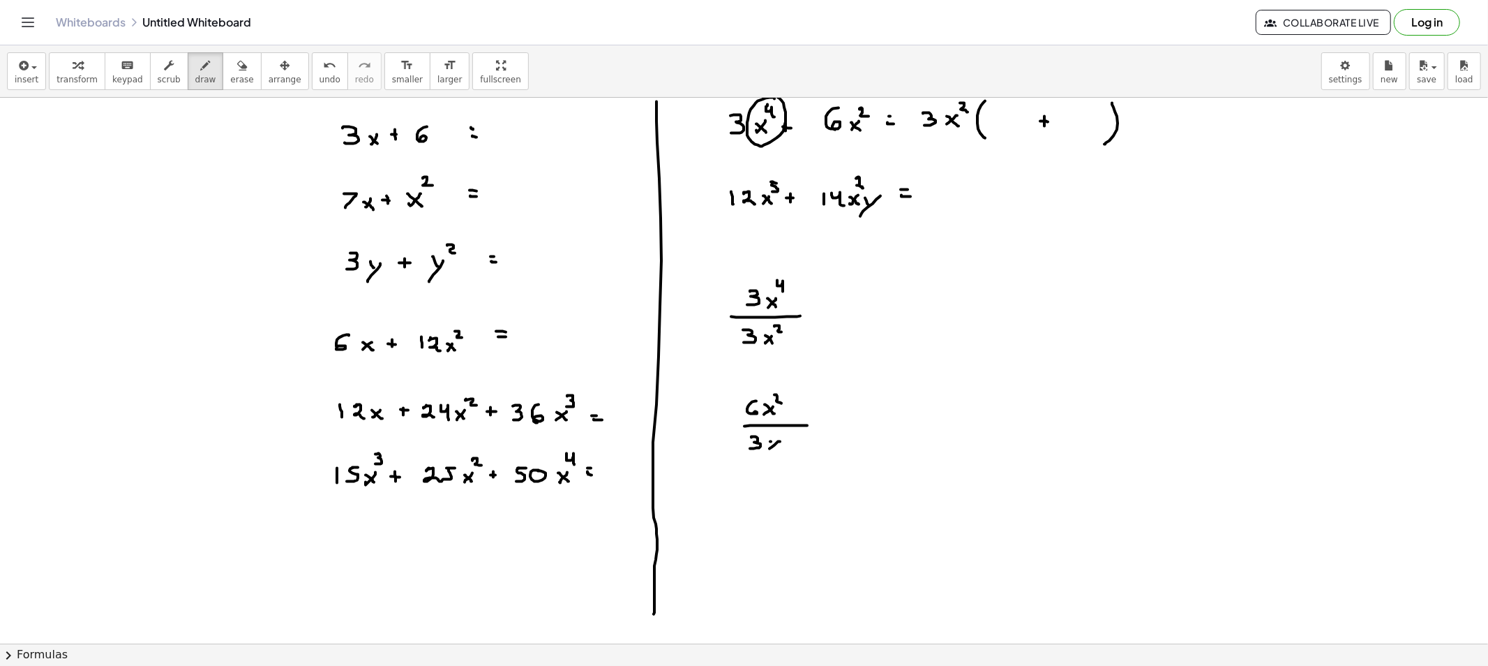
drag, startPoint x: 771, startPoint y: 442, endPoint x: 779, endPoint y: 434, distance: 10.9
drag, startPoint x: 779, startPoint y: 433, endPoint x: 786, endPoint y: 438, distance: 9.1
drag, startPoint x: 782, startPoint y: 431, endPoint x: 805, endPoint y: 436, distance: 23.5
drag, startPoint x: 770, startPoint y: 322, endPoint x: 766, endPoint y: 395, distance: 72.7
drag, startPoint x: 763, startPoint y: 281, endPoint x: 759, endPoint y: 345, distance: 65.0
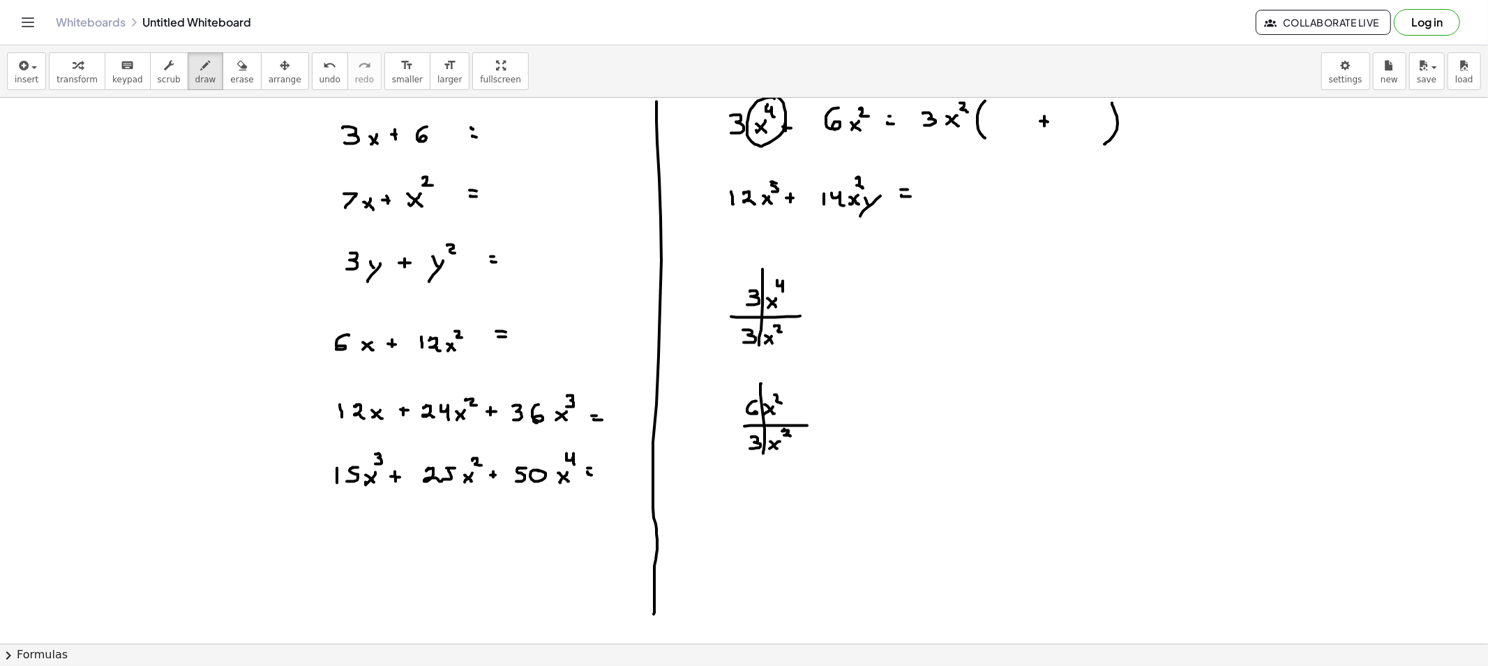
drag, startPoint x: 761, startPoint y: 384, endPoint x: 763, endPoint y: 454, distance: 69.8
drag, startPoint x: 812, startPoint y: 316, endPoint x: 825, endPoint y: 318, distance: 12.6
drag, startPoint x: 853, startPoint y: 286, endPoint x: 859, endPoint y: 302, distance: 17.0
drag, startPoint x: 848, startPoint y: 304, endPoint x: 864, endPoint y: 310, distance: 17.2
drag, startPoint x: 863, startPoint y: 311, endPoint x: 857, endPoint y: 323, distance: 13.4
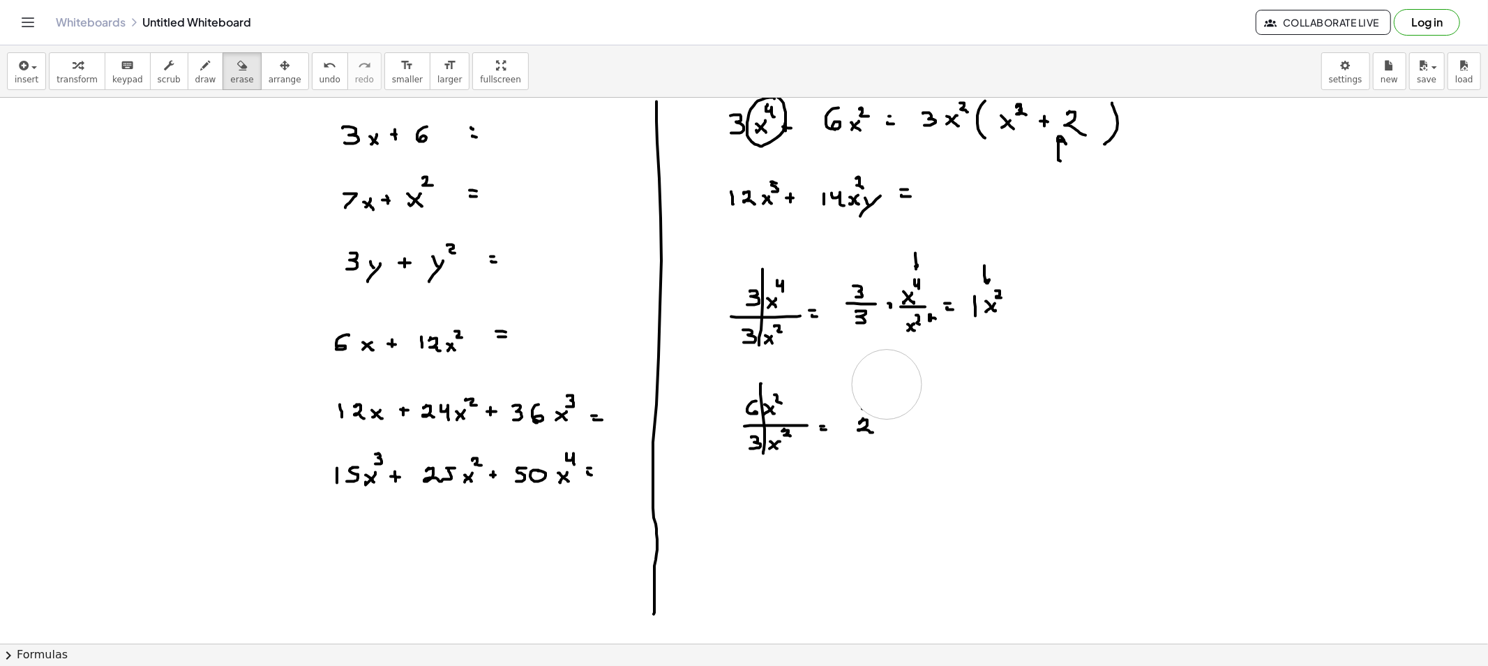
drag, startPoint x: 1079, startPoint y: 438, endPoint x: 887, endPoint y: 385, distance: 199.1
drag, startPoint x: 902, startPoint y: 433, endPoint x: 775, endPoint y: 417, distance: 128.7
drag, startPoint x: 818, startPoint y: 435, endPoint x: 819, endPoint y: 426, distance: 8.5
drag, startPoint x: 820, startPoint y: 401, endPoint x: 831, endPoint y: 415, distance: 18.4
drag, startPoint x: 756, startPoint y: 427, endPoint x: 782, endPoint y: 433, distance: 26.6
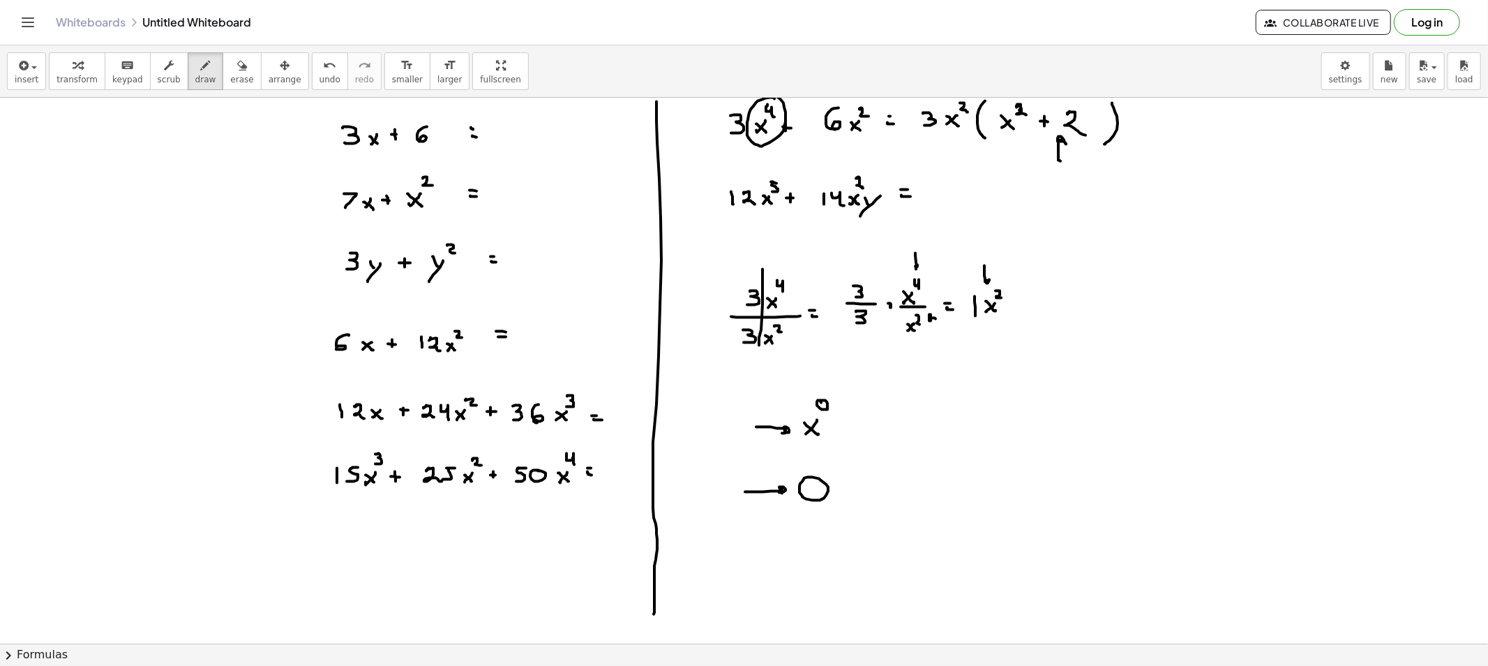
drag, startPoint x: 755, startPoint y: 492, endPoint x: 773, endPoint y: 494, distance: 18.3
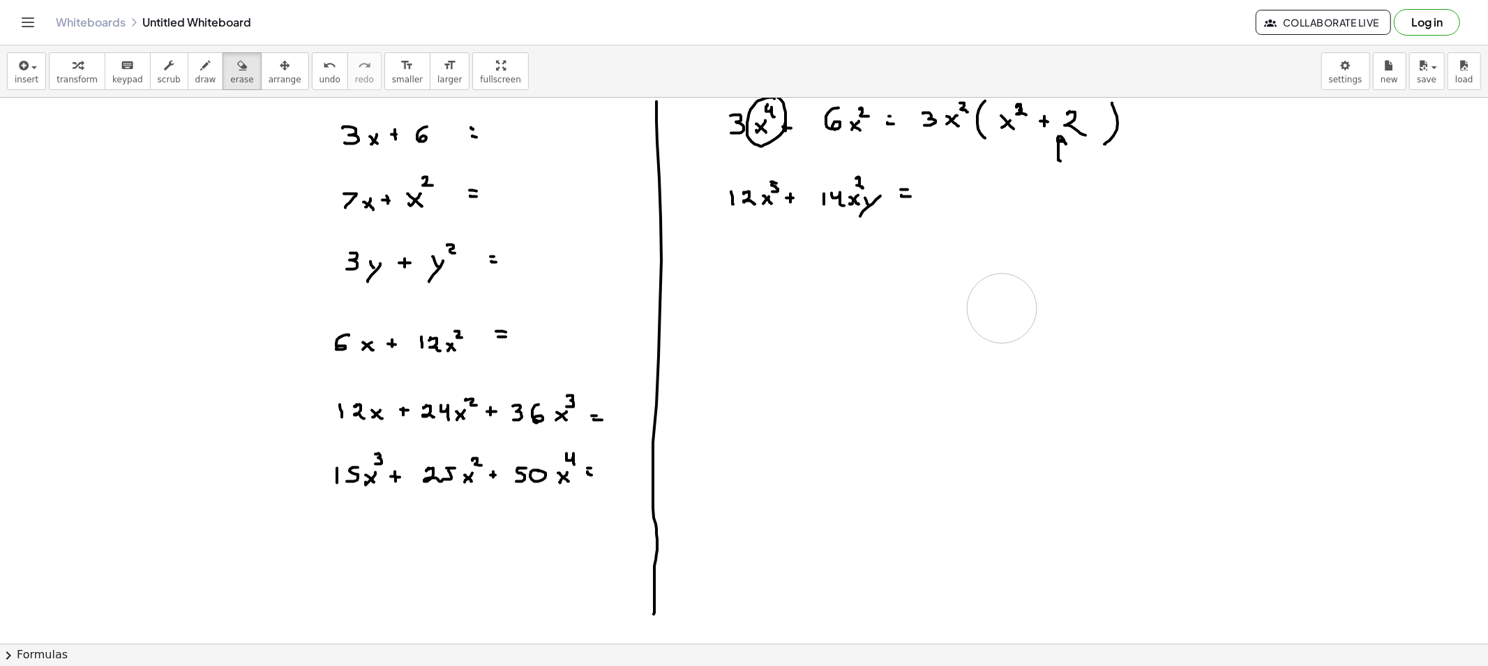
drag, startPoint x: 747, startPoint y: 484, endPoint x: 818, endPoint y: 364, distance: 139.5
drag, startPoint x: 940, startPoint y: 184, endPoint x: 948, endPoint y: 200, distance: 17.8
drag, startPoint x: 925, startPoint y: 183, endPoint x: 928, endPoint y: 203, distance: 20.5
drag, startPoint x: 931, startPoint y: 232, endPoint x: 936, endPoint y: 216, distance: 16.3
drag, startPoint x: 830, startPoint y: 214, endPoint x: 916, endPoint y: 225, distance: 85.9
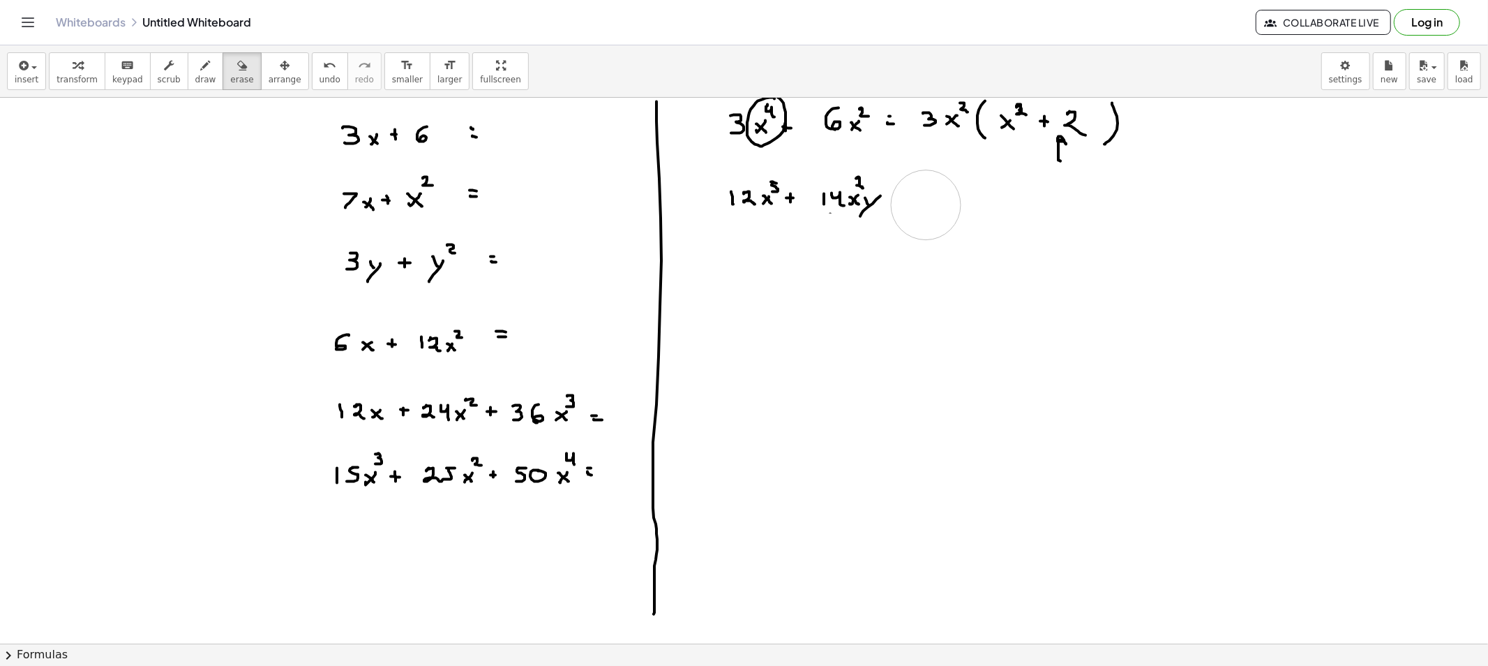
drag, startPoint x: 826, startPoint y: 266, endPoint x: 926, endPoint y: 205, distance: 117.4
drag, startPoint x: 936, startPoint y: 185, endPoint x: 950, endPoint y: 200, distance: 19.8
drag, startPoint x: 962, startPoint y: 177, endPoint x: 962, endPoint y: 202, distance: 25.1
drag, startPoint x: 984, startPoint y: 185, endPoint x: 1001, endPoint y: 193, distance: 19.1
drag, startPoint x: 1001, startPoint y: 192, endPoint x: 994, endPoint y: 200, distance: 10.4
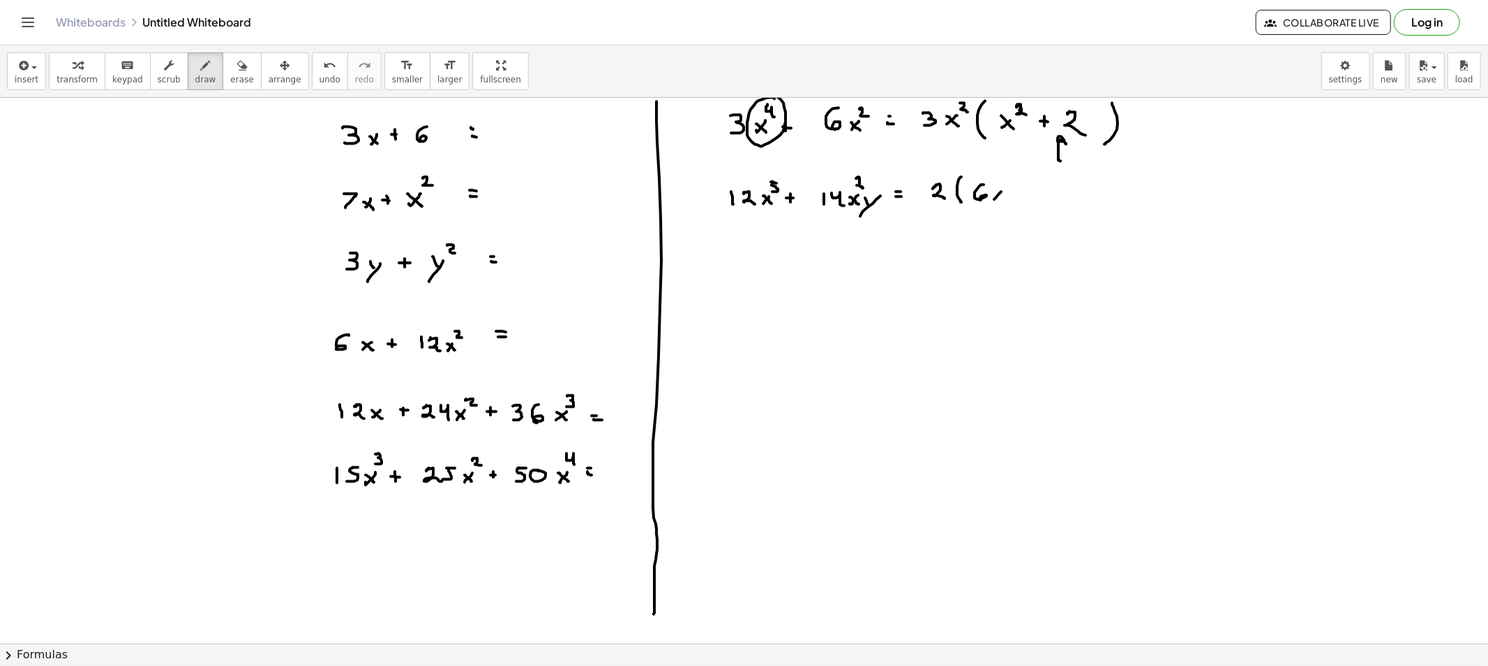
drag, startPoint x: 994, startPoint y: 193, endPoint x: 1007, endPoint y: 203, distance: 16.5
drag, startPoint x: 940, startPoint y: 236, endPoint x: 945, endPoint y: 215, distance: 21.5
drag, startPoint x: 970, startPoint y: 170, endPoint x: 978, endPoint y: 179, distance: 11.4
drag, startPoint x: 987, startPoint y: 174, endPoint x: 988, endPoint y: 207, distance: 32.8
drag, startPoint x: 996, startPoint y: 184, endPoint x: 1002, endPoint y: 203, distance: 19.7
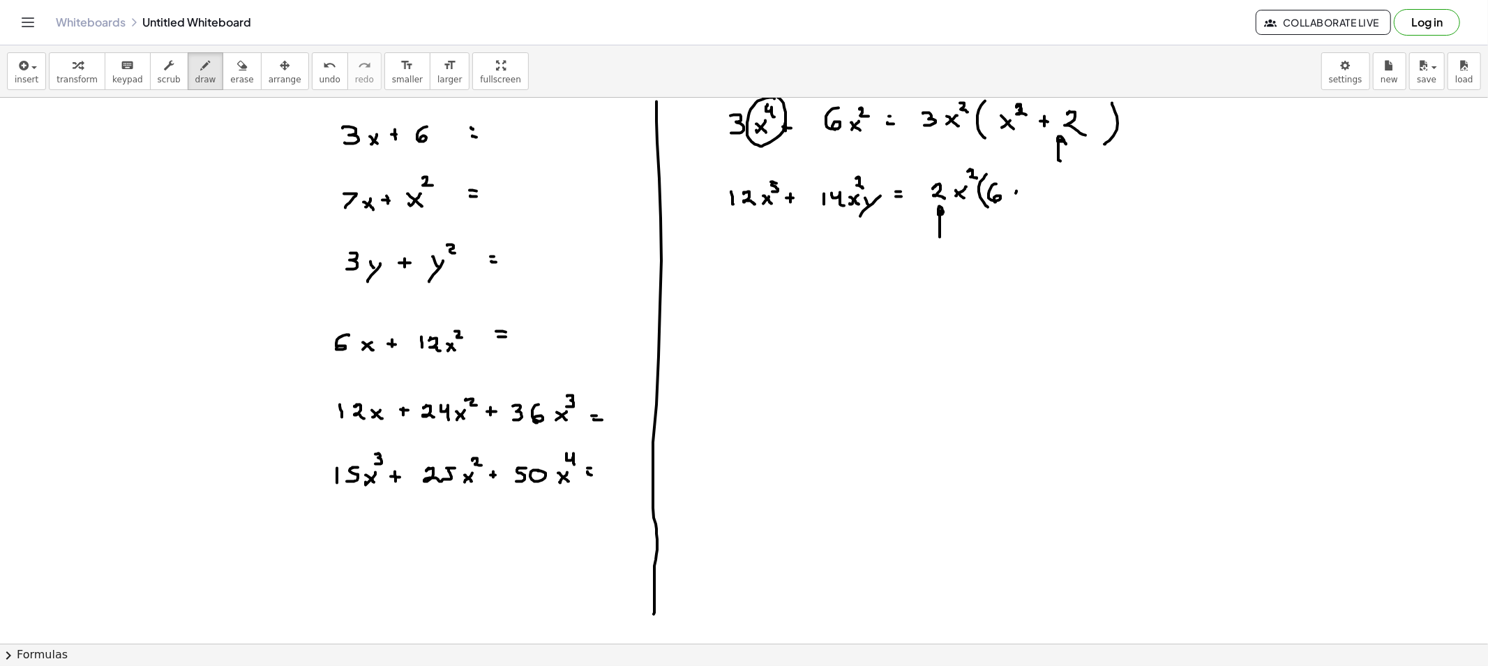
drag, startPoint x: 1016, startPoint y: 193, endPoint x: 1009, endPoint y: 200, distance: 9.9
drag, startPoint x: 1010, startPoint y: 193, endPoint x: 1020, endPoint y: 201, distance: 13.0
drag, startPoint x: 1057, startPoint y: 188, endPoint x: 1056, endPoint y: 199, distance: 10.5
drag, startPoint x: 1068, startPoint y: 196, endPoint x: 1077, endPoint y: 199, distance: 8.8
drag, startPoint x: 1077, startPoint y: 197, endPoint x: 1082, endPoint y: 207, distance: 10.9
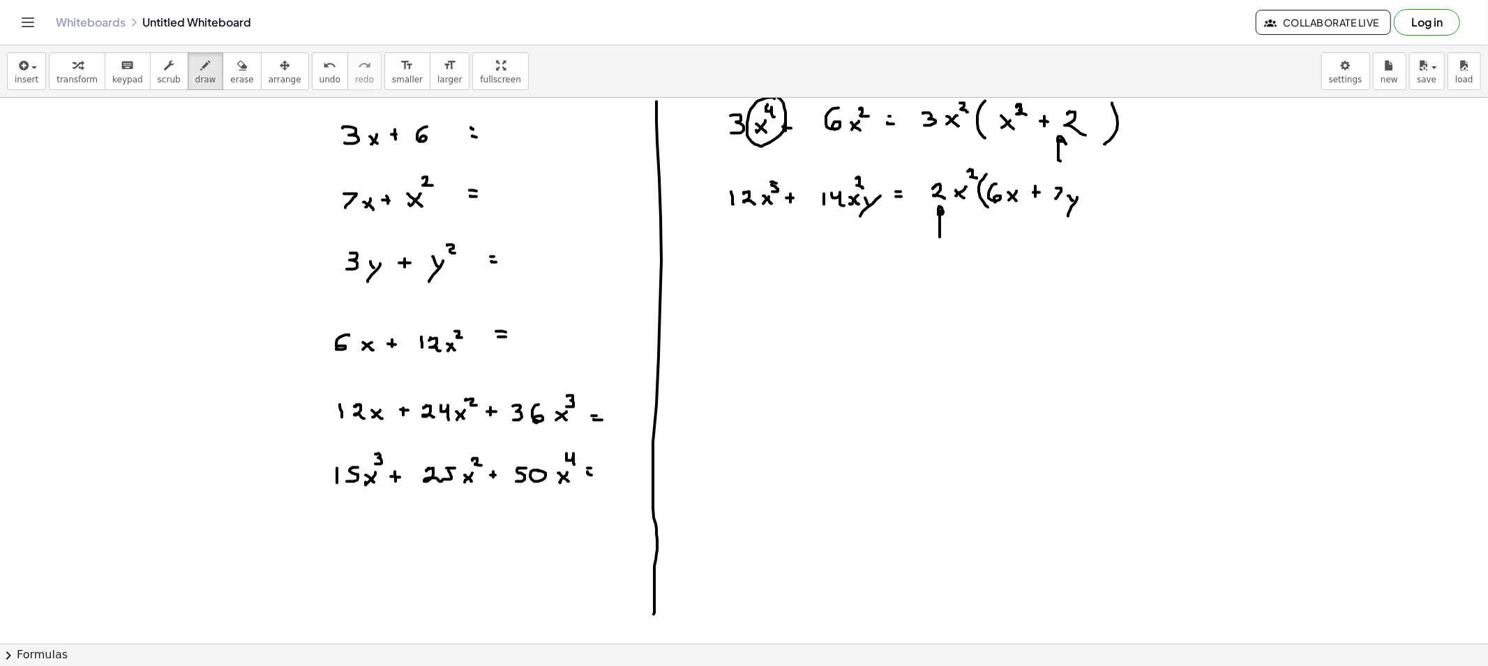
drag, startPoint x: 1092, startPoint y: 178, endPoint x: 1092, endPoint y: 219, distance: 41.2
drag, startPoint x: 928, startPoint y: 281, endPoint x: 935, endPoint y: 239, distance: 42.4
drag, startPoint x: 191, startPoint y: 71, endPoint x: 199, endPoint y: 86, distance: 16.5
drag, startPoint x: 1015, startPoint y: 176, endPoint x: 1013, endPoint y: 187, distance: 11.3
drag, startPoint x: 1020, startPoint y: 239, endPoint x: 1030, endPoint y: 232, distance: 12.4
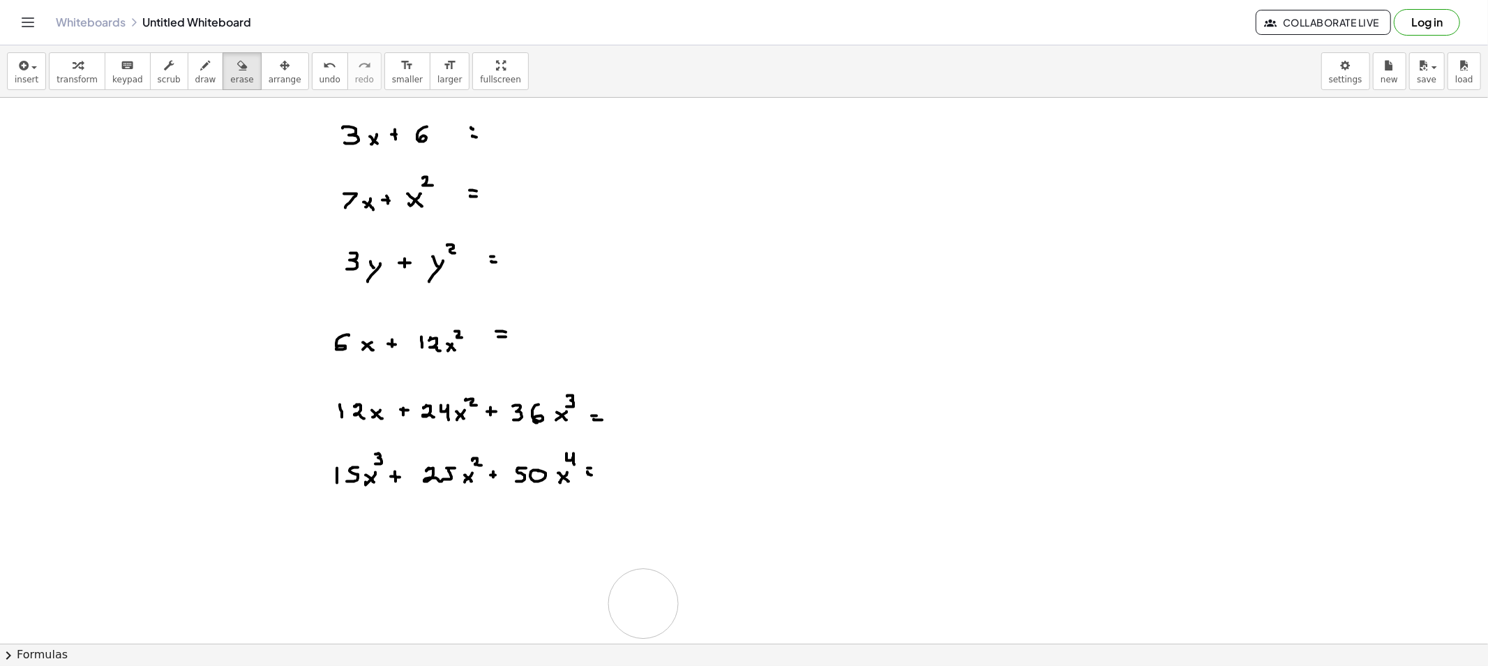
drag, startPoint x: 962, startPoint y: 245, endPoint x: 643, endPoint y: 604, distance: 479.5
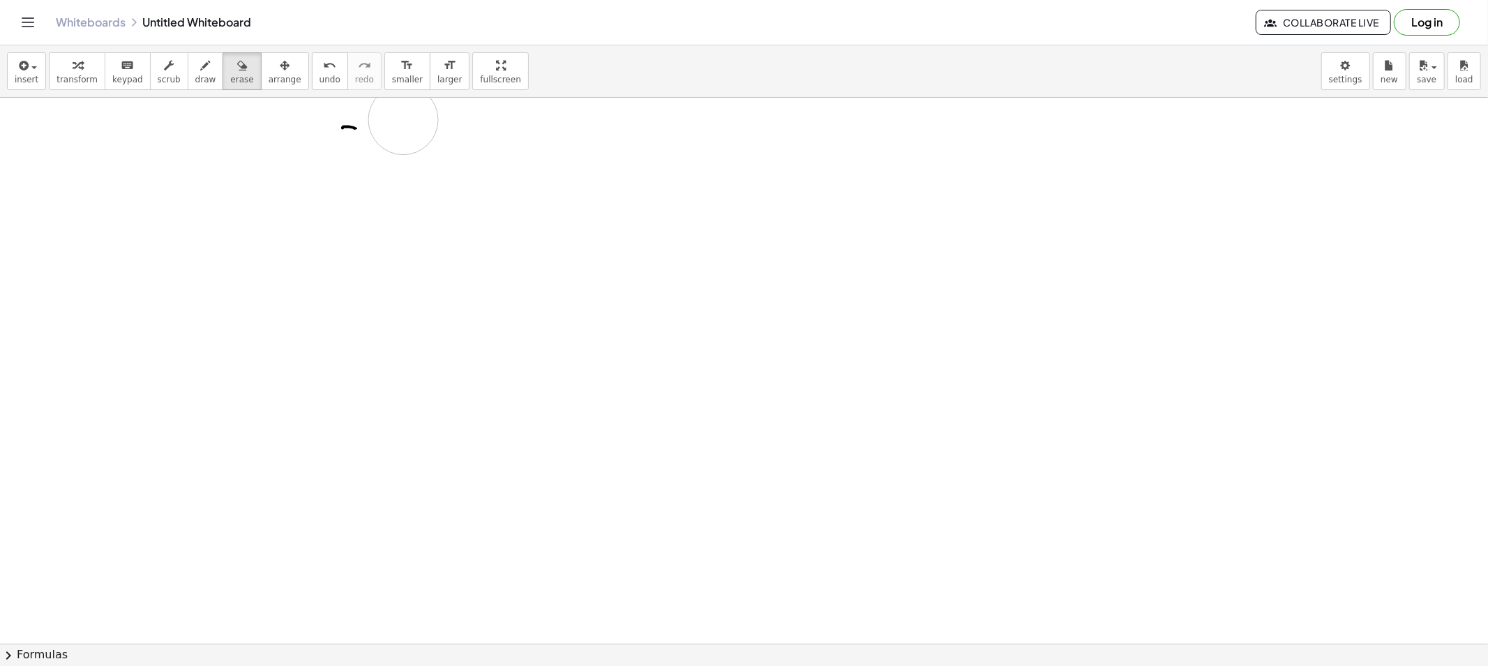
drag, startPoint x: 338, startPoint y: 483, endPoint x: 361, endPoint y: 123, distance: 360.8
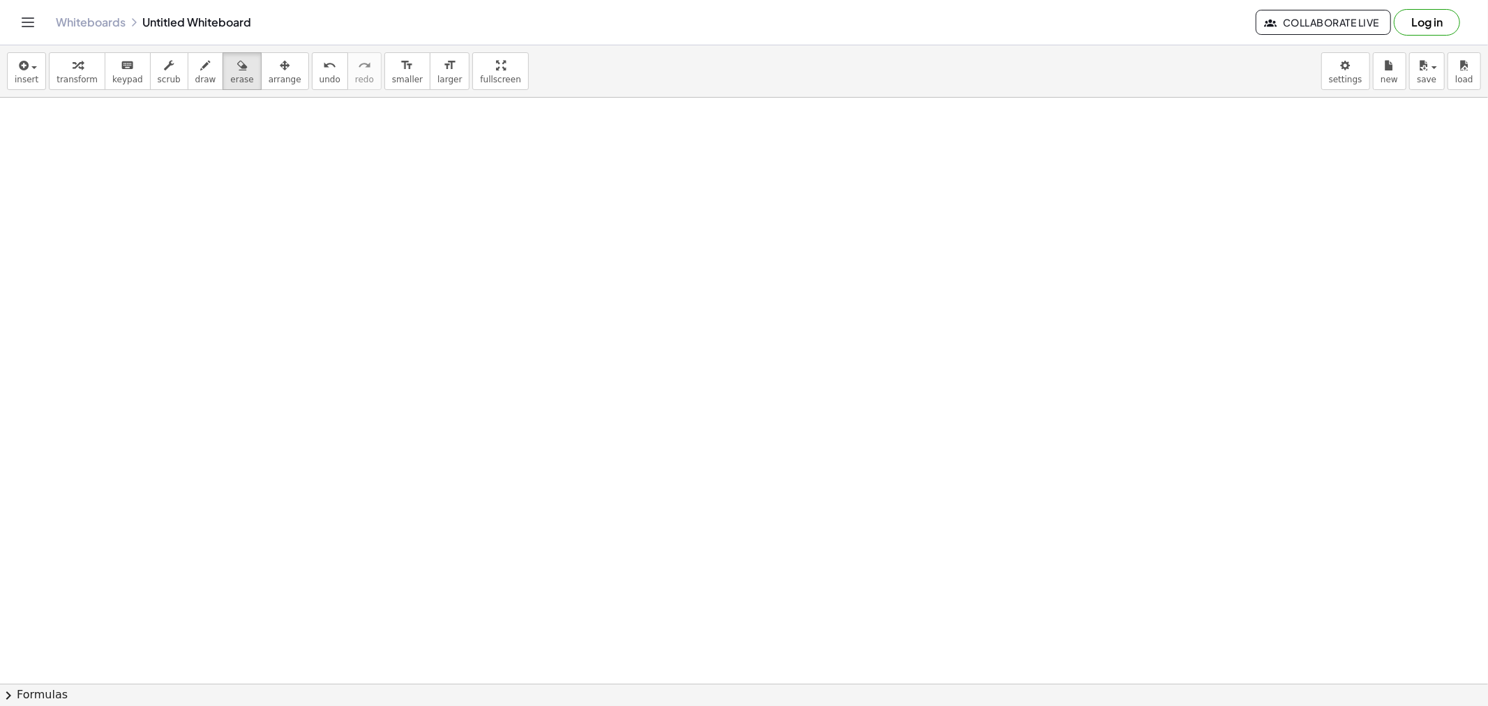
drag, startPoint x: 144, startPoint y: 200, endPoint x: 159, endPoint y: 184, distance: 22.2
